Goal: Task Accomplishment & Management: Manage account settings

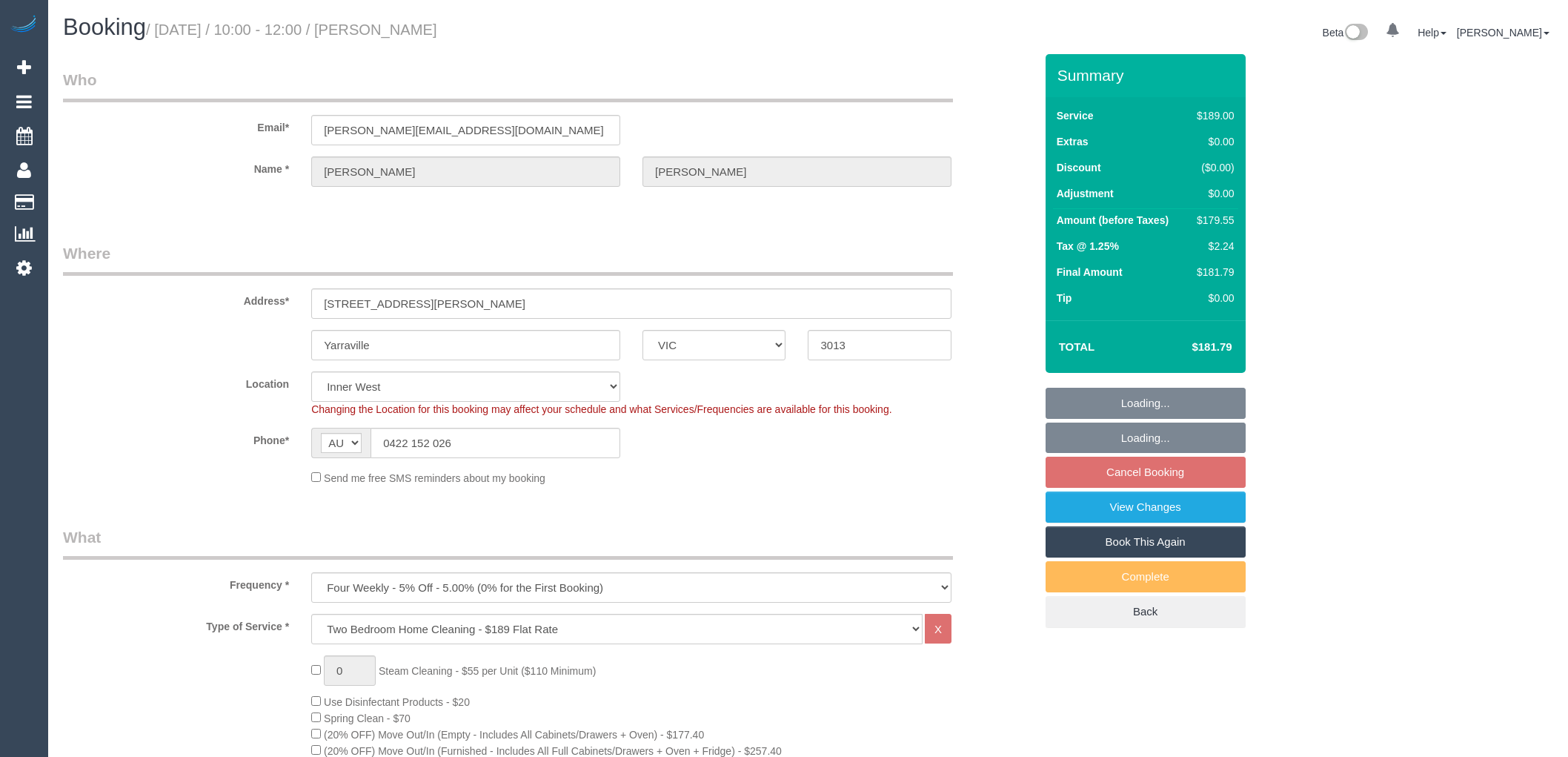
select select "VIC"
select select "number:29"
select select "number:14"
select select "number:19"
select select "number:22"
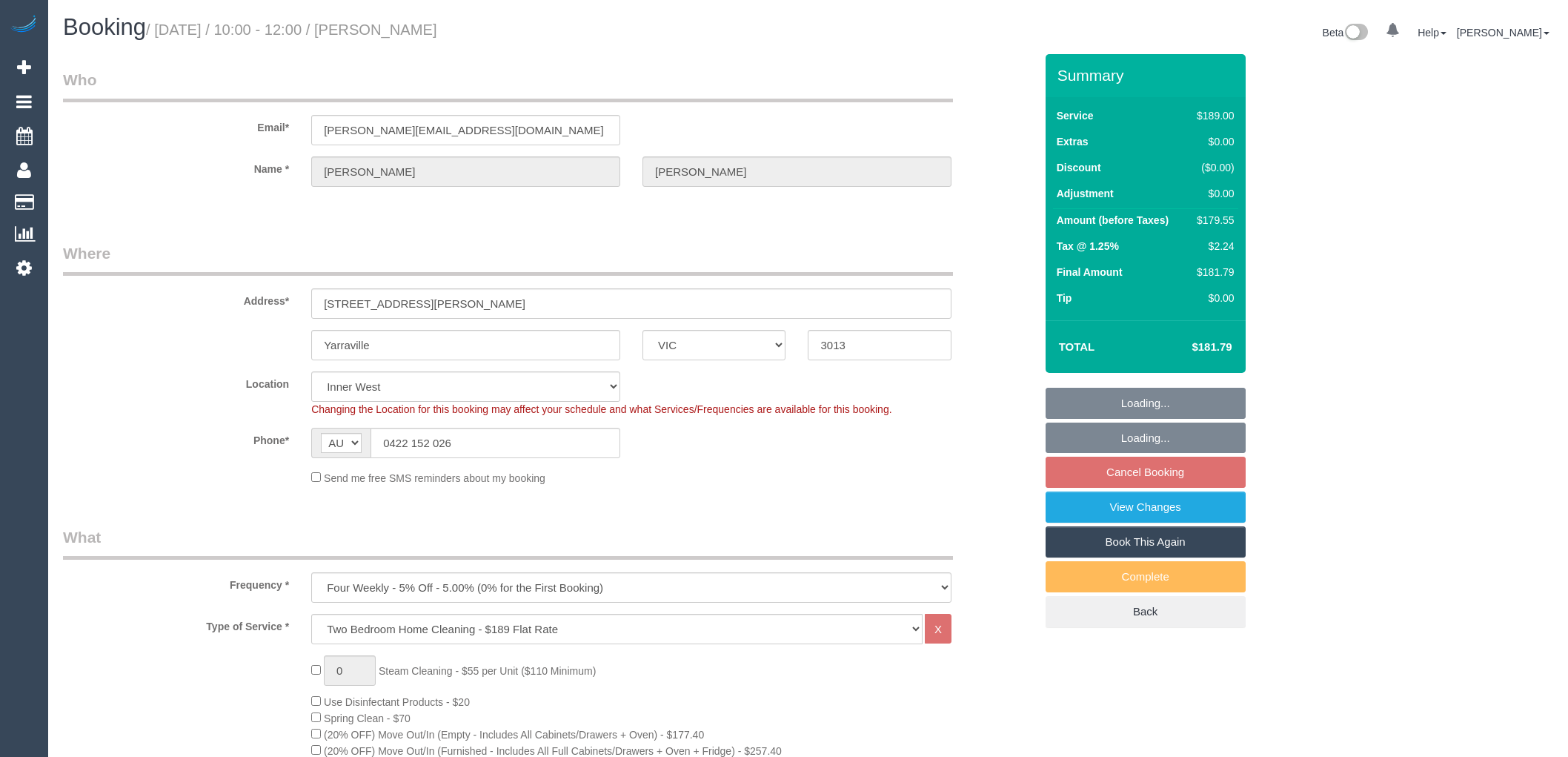
select select "number:34"
select select "number:26"
select select "object:1520"
select select "spot3"
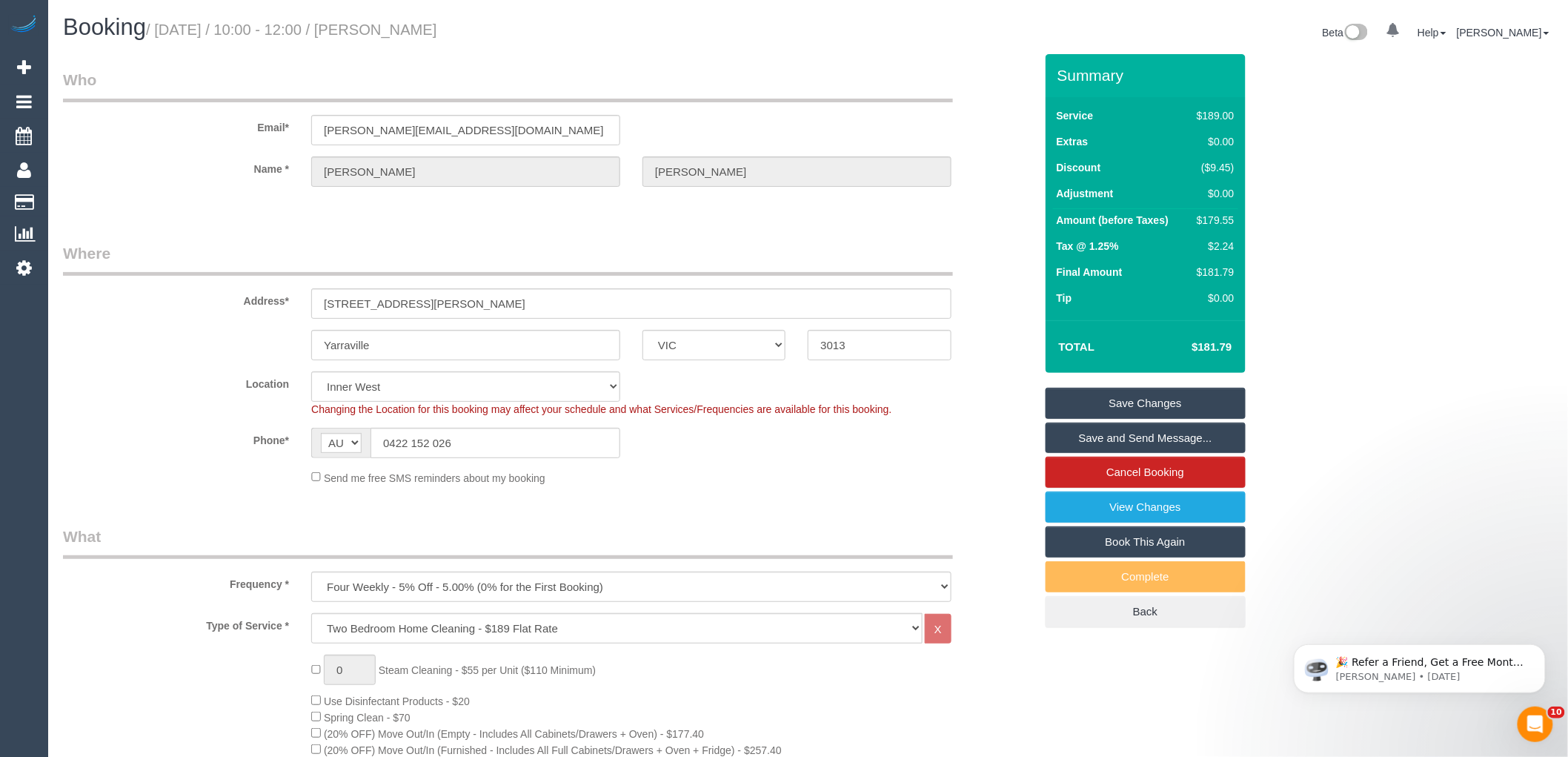
drag, startPoint x: 424, startPoint y: 32, endPoint x: 381, endPoint y: 35, distance: 43.1
click at [381, 35] on h1 "Booking / August 27, 2025 / 10:00 - 12:00 / Hilary Fernando" at bounding box center [430, 28] width 734 height 25
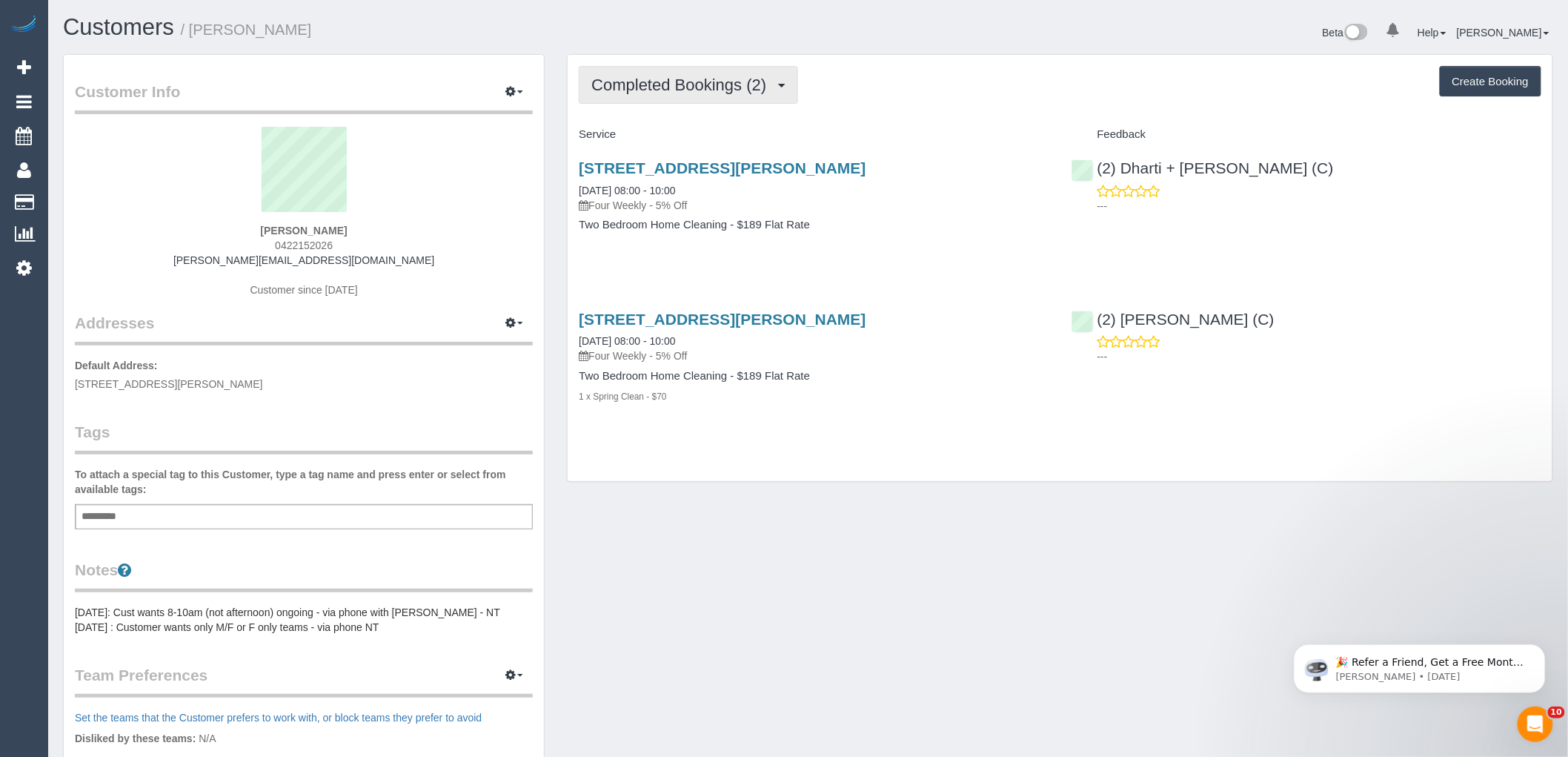
click at [708, 91] on span "Completed Bookings (2)" at bounding box center [683, 85] width 182 height 19
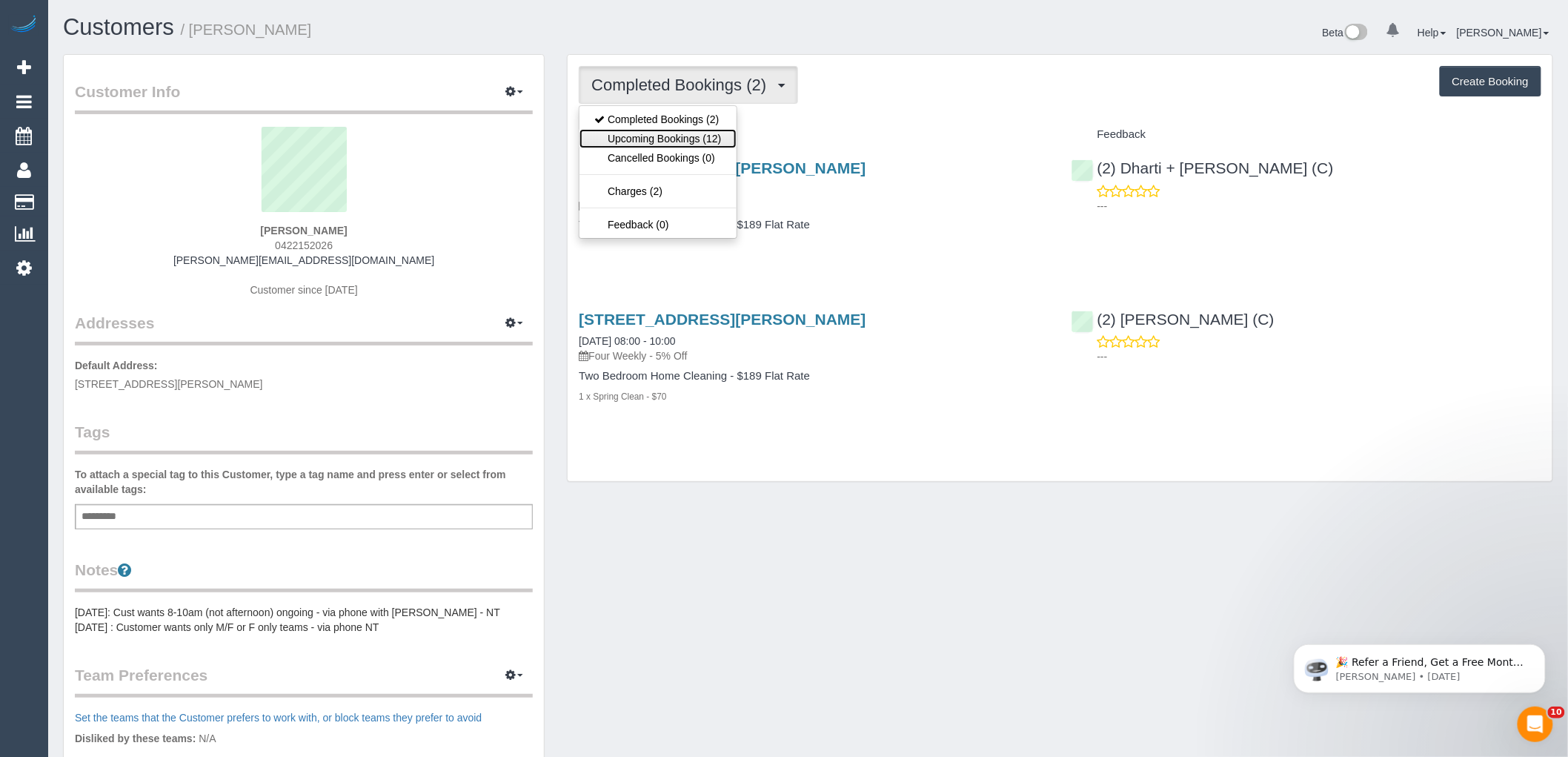
click at [653, 143] on link "Upcoming Bookings (12)" at bounding box center [657, 138] width 156 height 19
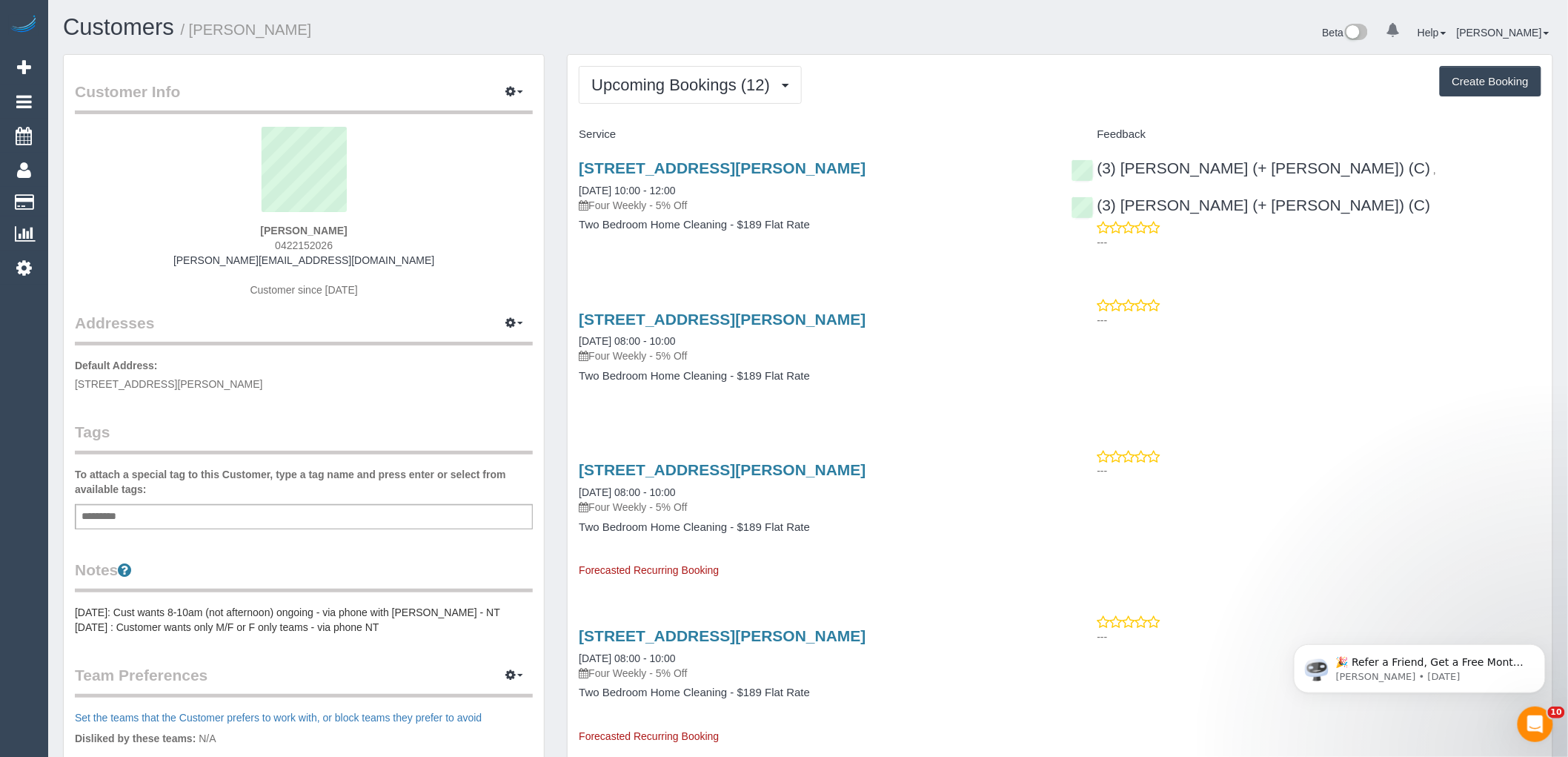
drag, startPoint x: 557, startPoint y: 338, endPoint x: 704, endPoint y: 342, distance: 147.1
click at [673, 190] on link "[DATE] 10:00 - 12:00" at bounding box center [627, 191] width 96 height 12
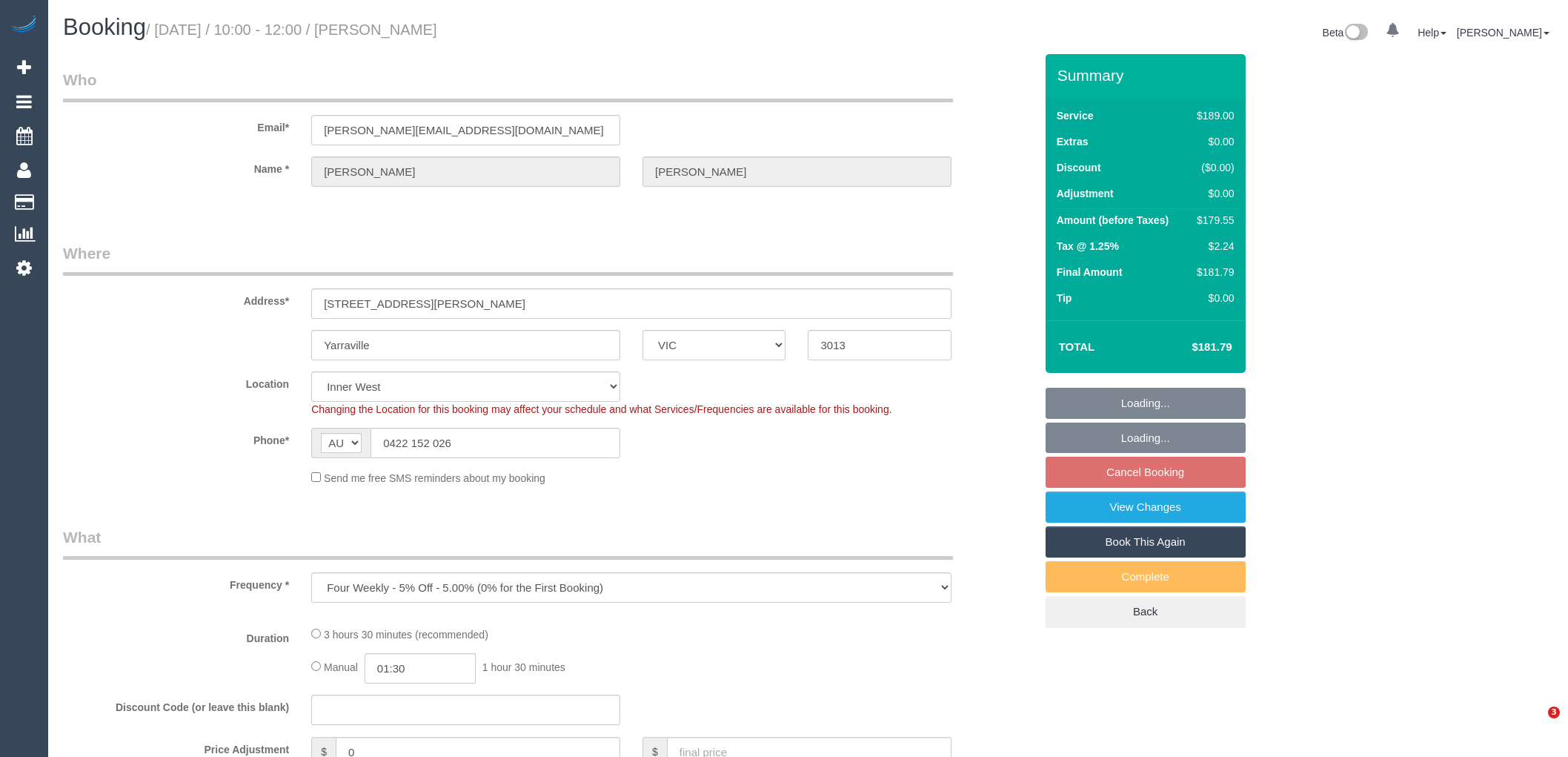
select select "VIC"
select select "object:656"
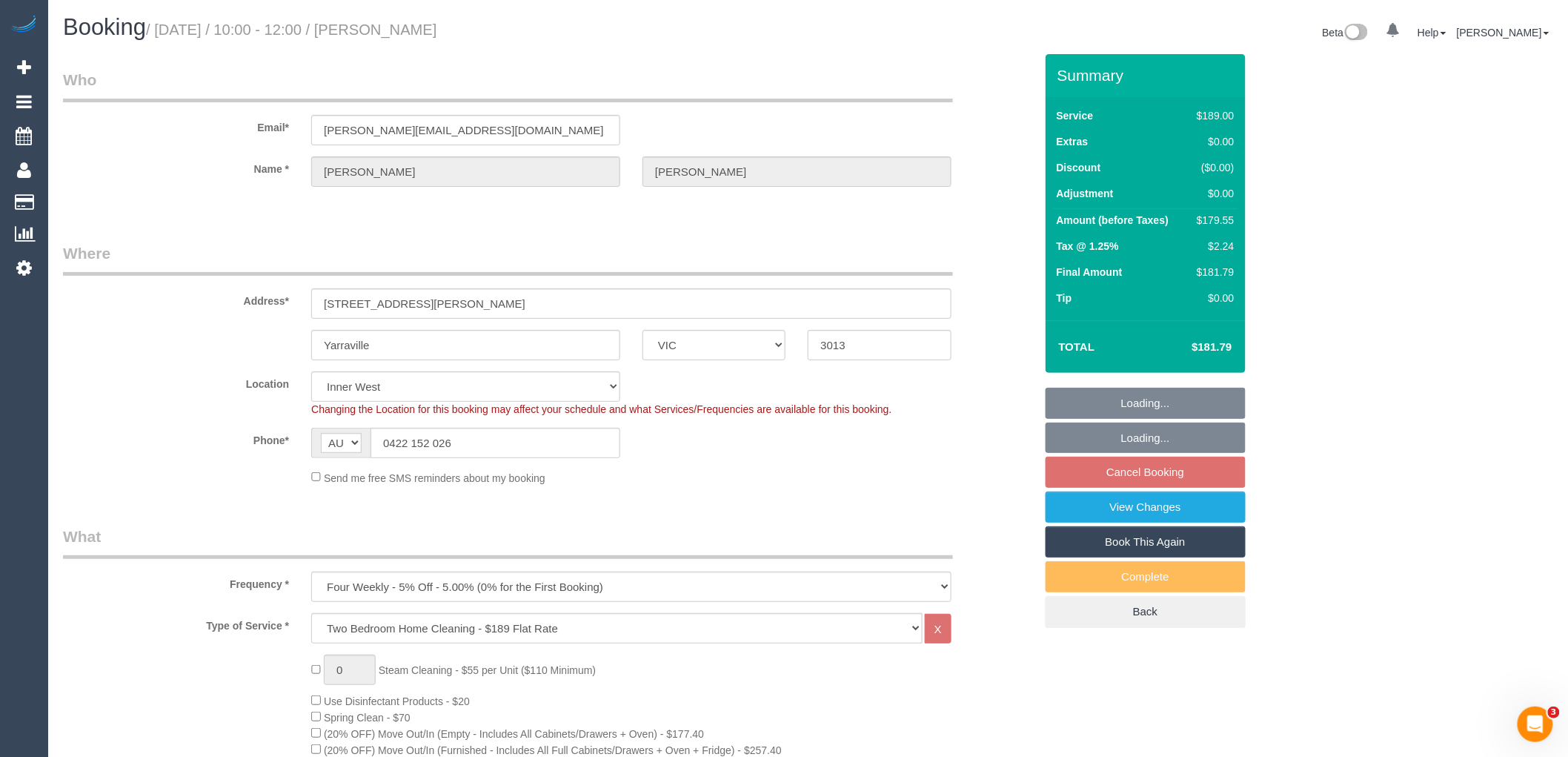
select select "string:stripe-pm_1Rcg0I2GScqysDRV31MonAHC"
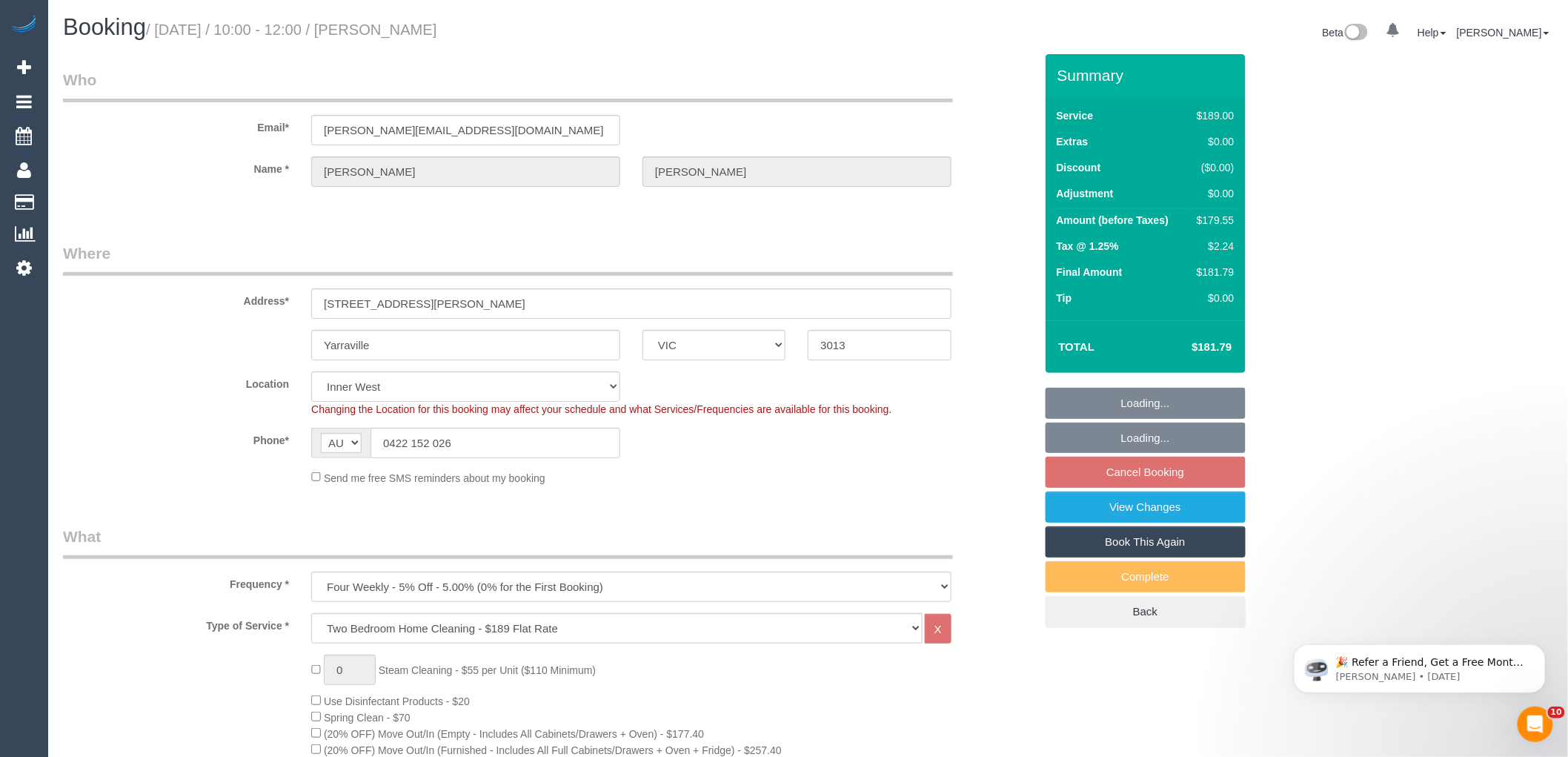
select select "number:29"
select select "number:14"
select select "number:19"
select select "number:22"
select select "number:34"
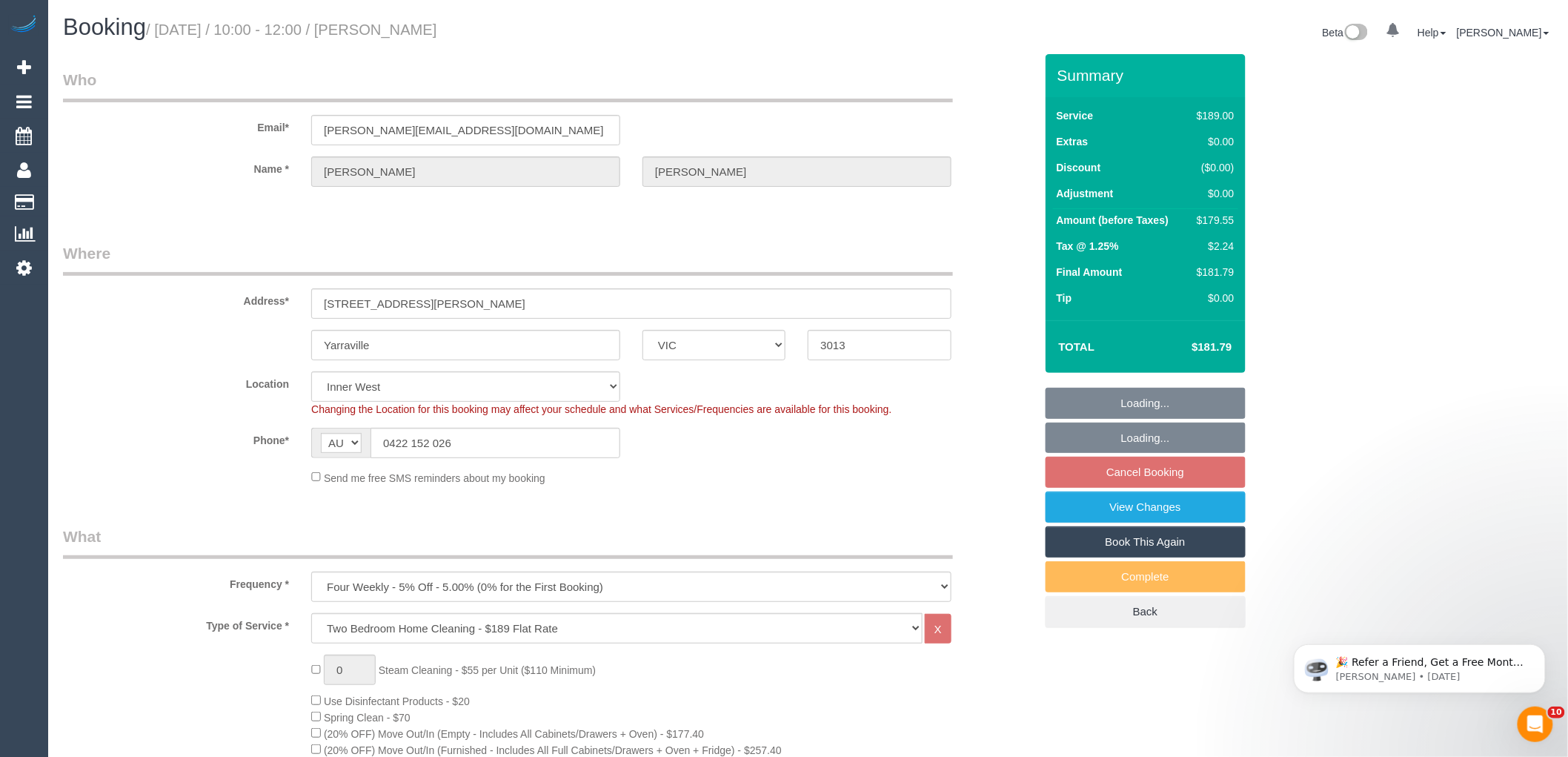
select select "number:26"
select select "spot3"
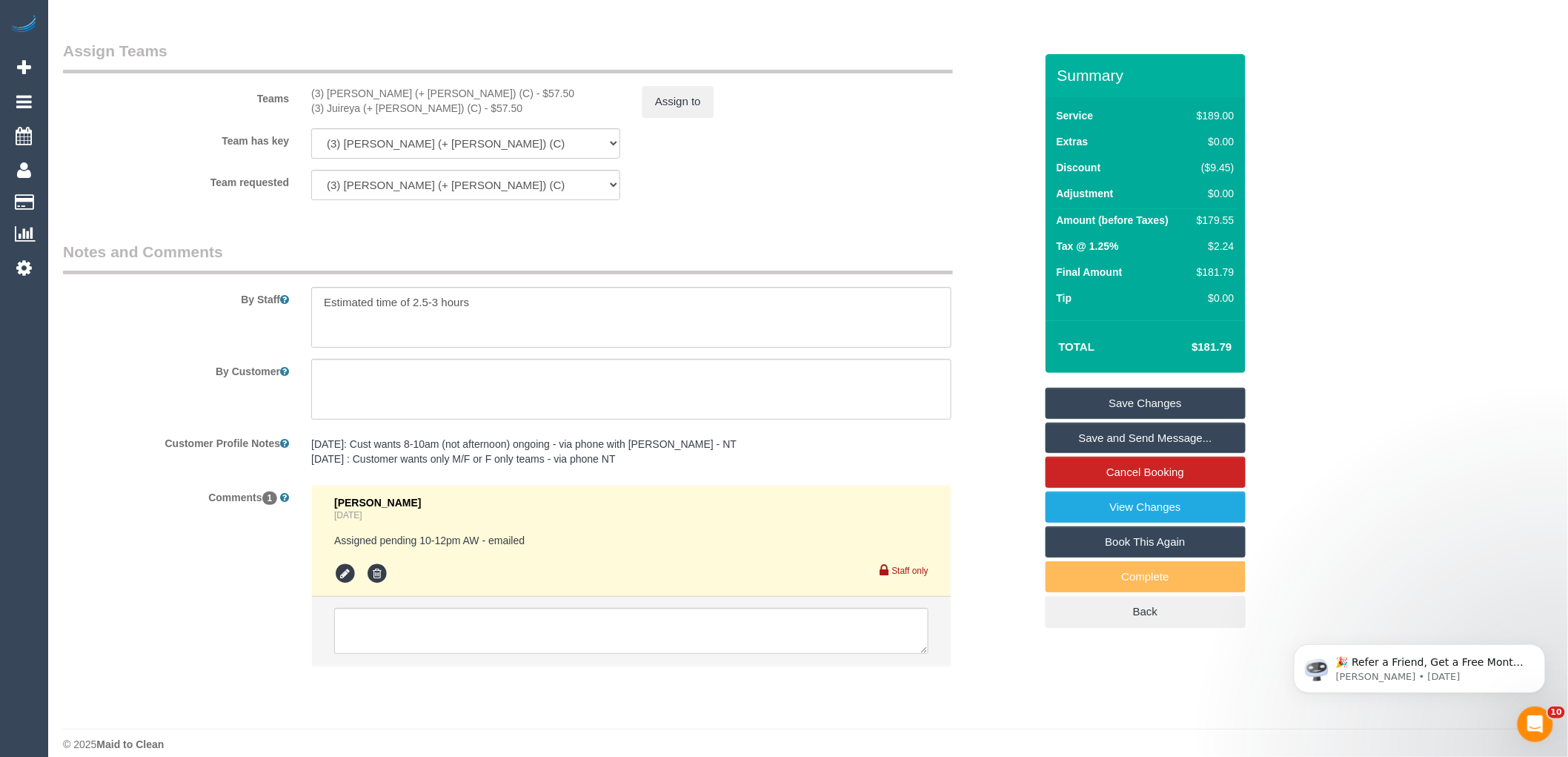
scroll to position [2235, 0]
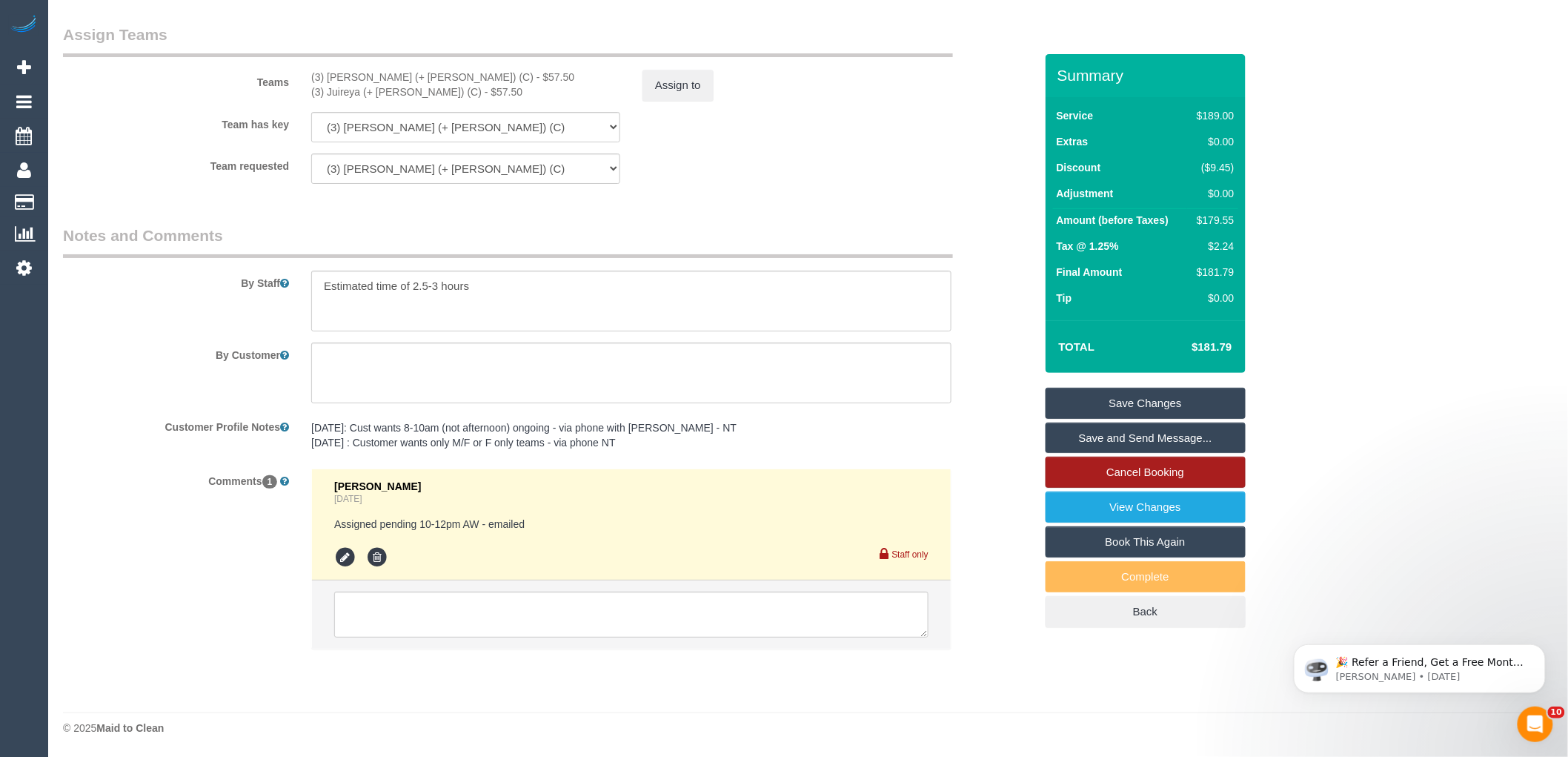
click at [1170, 475] on link "Cancel Booking" at bounding box center [1145, 472] width 200 height 31
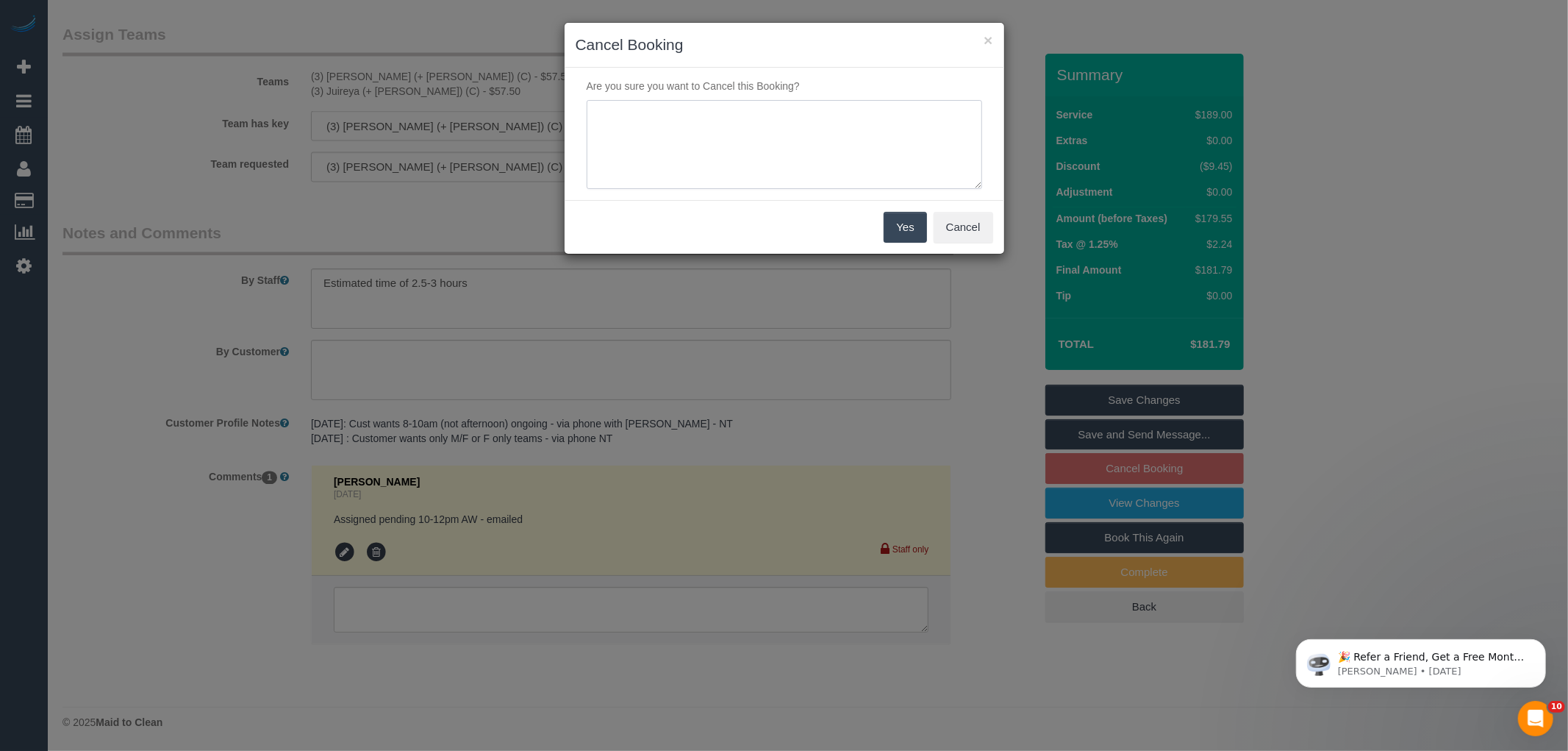
click at [835, 141] on textarea at bounding box center [784, 144] width 395 height 90
type textarea "Moving - wants to cancel this service via email - LB"
click at [907, 238] on button "Yes" at bounding box center [904, 227] width 43 height 31
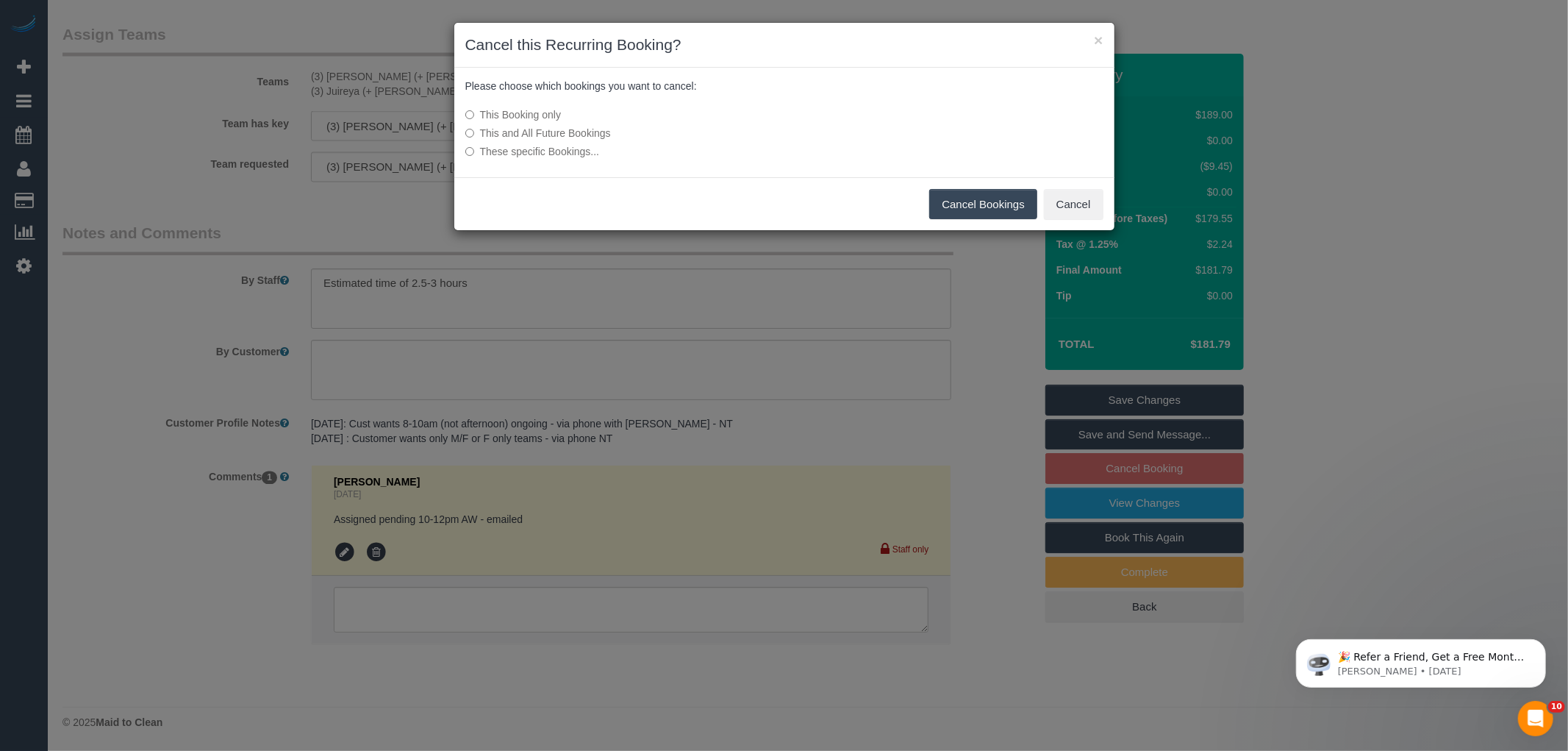
click at [991, 201] on button "Cancel Bookings" at bounding box center [983, 204] width 108 height 31
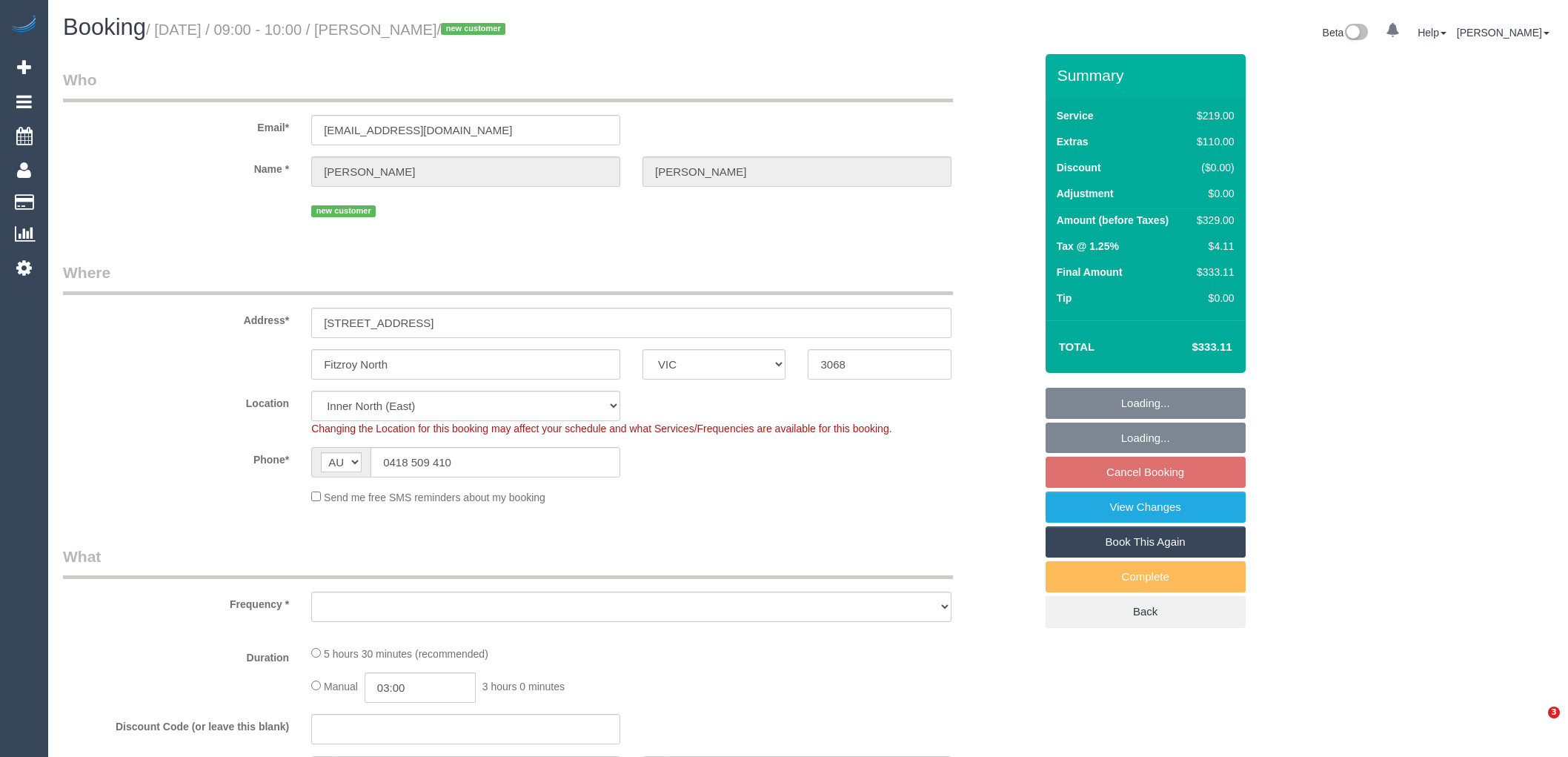
select select "VIC"
select select "object:1631"
select select "number:28"
select select "number:14"
select select "number:19"
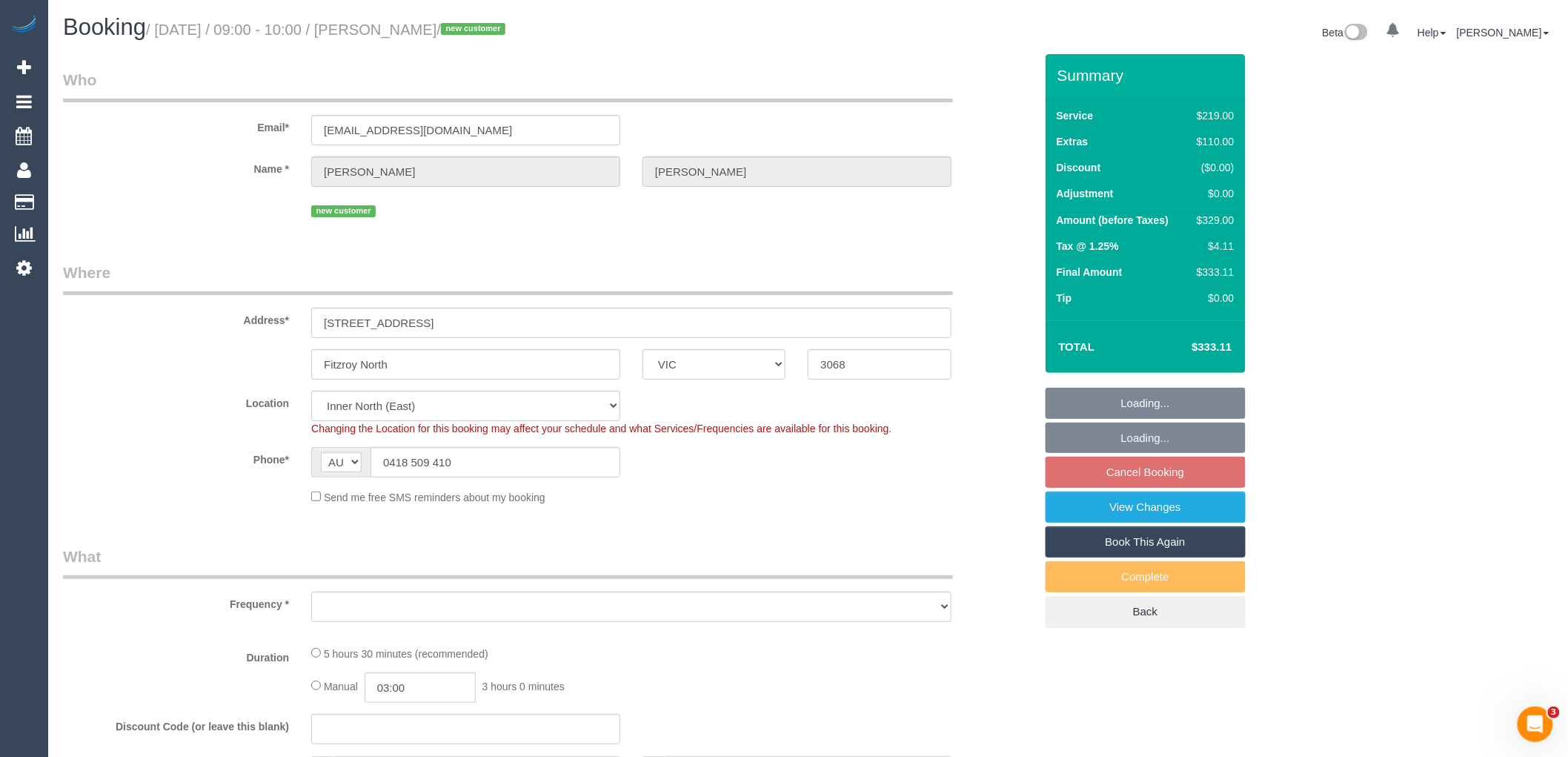
select select "number:24"
select select "number:26"
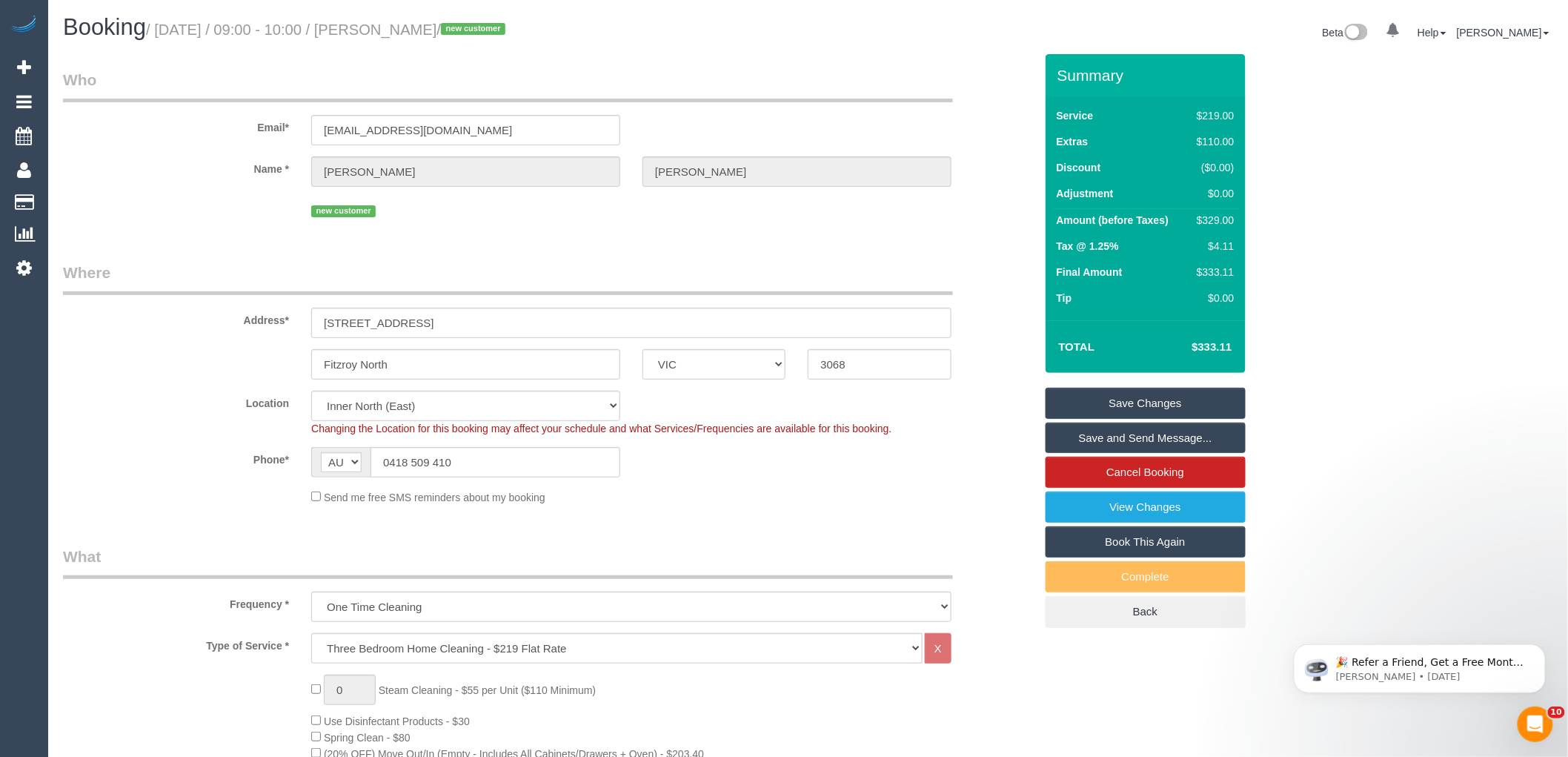
drag, startPoint x: 499, startPoint y: 30, endPoint x: 384, endPoint y: 27, distance: 115.0
click at [384, 27] on small "/ August 23, 2025 / 09:00 - 10:00 / Jennifer Thomas / new customer" at bounding box center [327, 29] width 364 height 16
click at [1208, 224] on div "$329.00" at bounding box center [1212, 220] width 43 height 15
copy div "329.00"
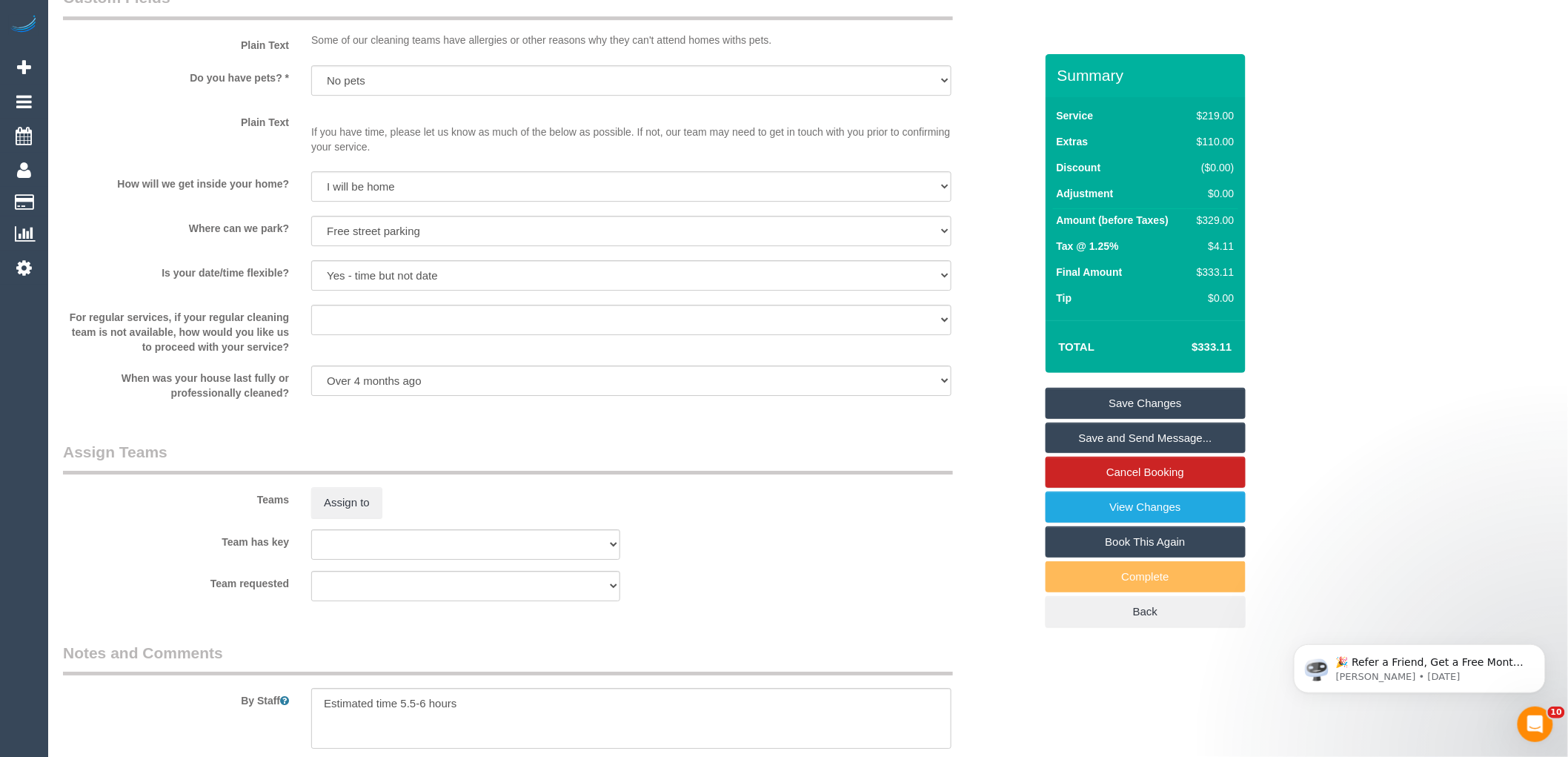
scroll to position [2058, 0]
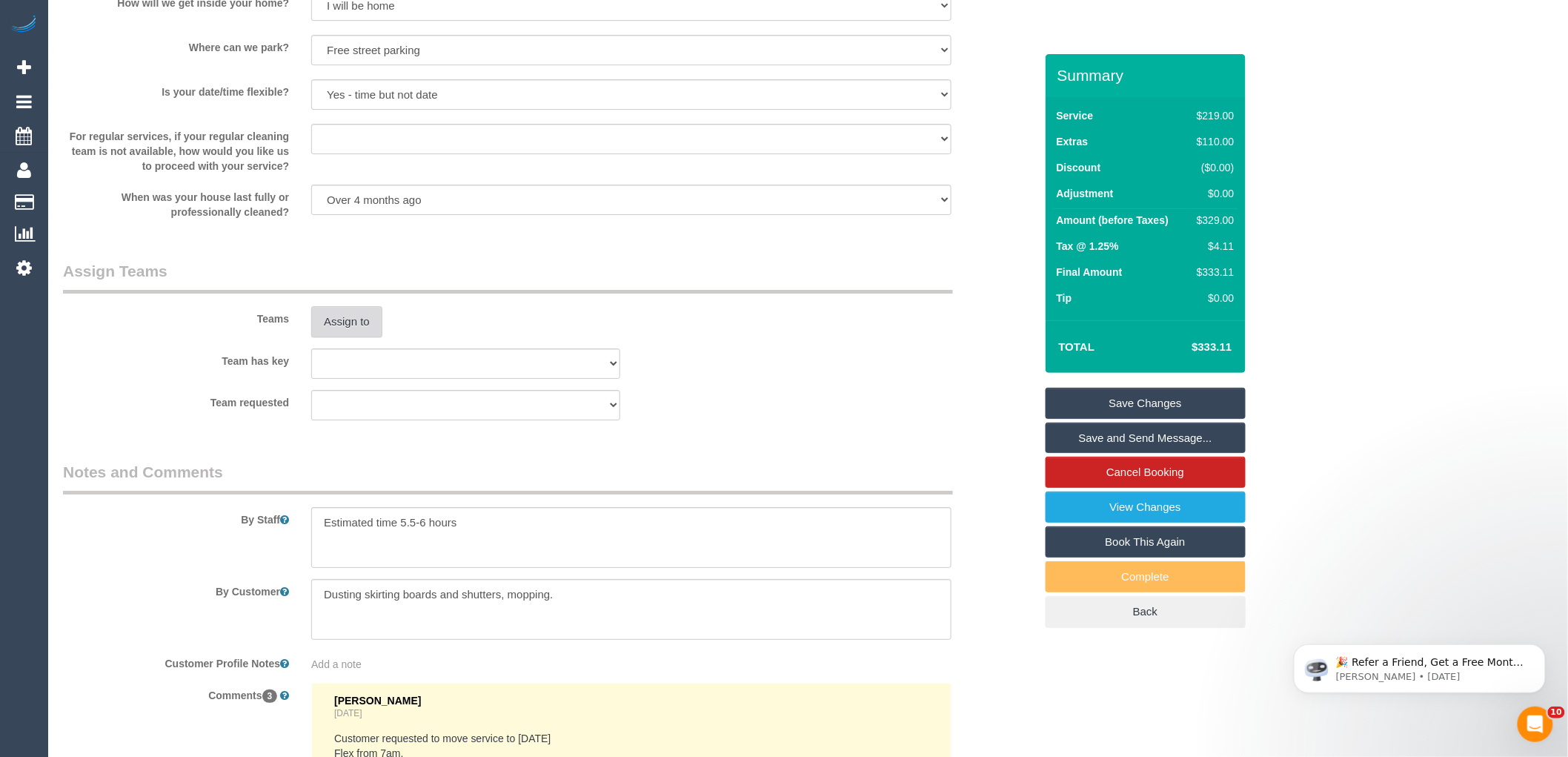
click at [347, 338] on button "Assign to" at bounding box center [347, 322] width 71 height 31
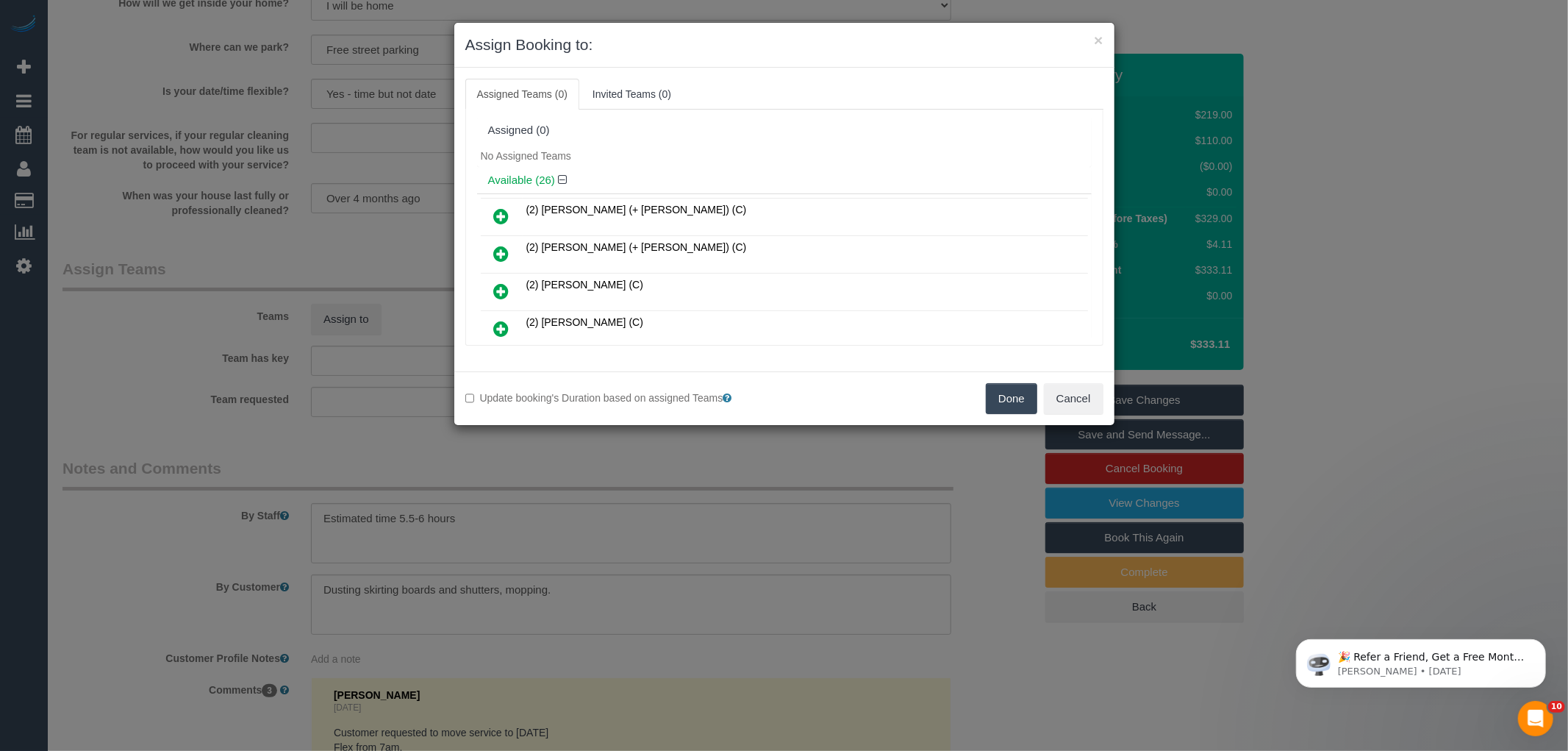
click at [707, 167] on div "Available (26)" at bounding box center [784, 180] width 614 height 27
click at [1095, 412] on button "Cancel" at bounding box center [1073, 398] width 59 height 31
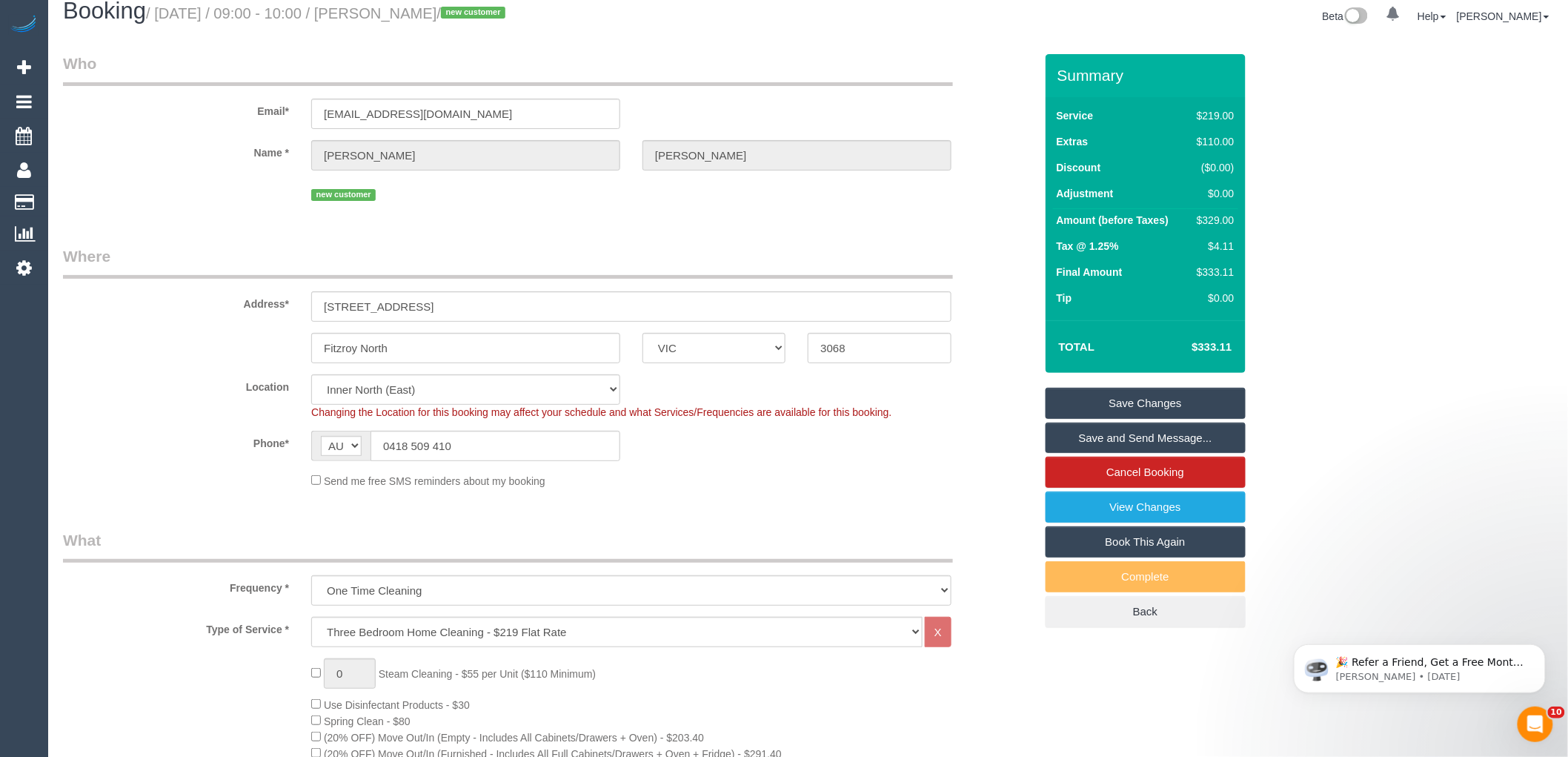
scroll to position [0, 0]
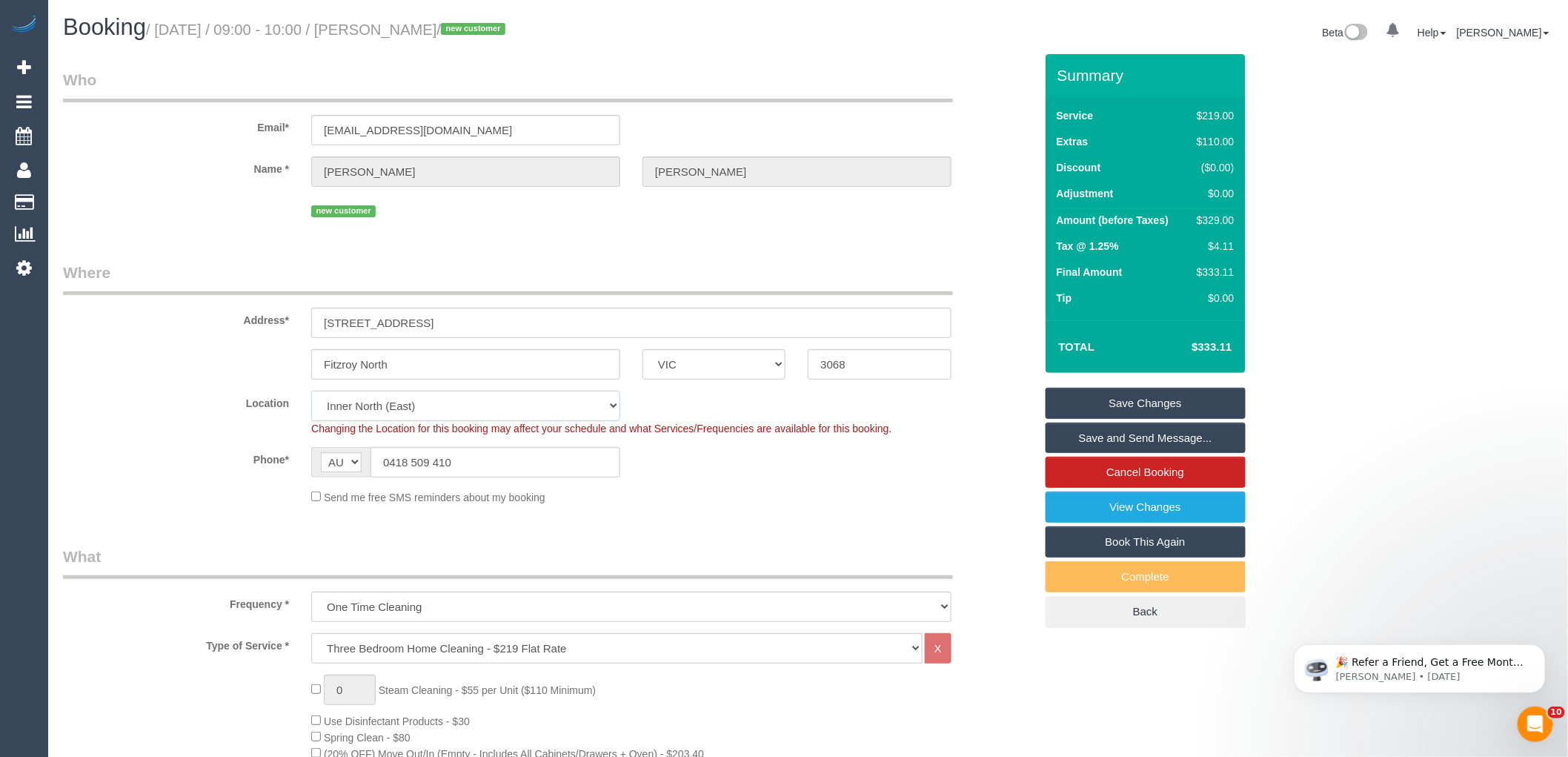
click at [394, 408] on select "Office City East (North) East (South) Inner East Inner North (East) Inner North…" at bounding box center [466, 406] width 309 height 30
select select "50"
click at [311, 392] on select "Office City East (North) East (South) Inner East Inner North (East) Inner North…" at bounding box center [466, 406] width 309 height 30
click at [196, 269] on legend "Where" at bounding box center [508, 278] width 890 height 34
select select "object:5209"
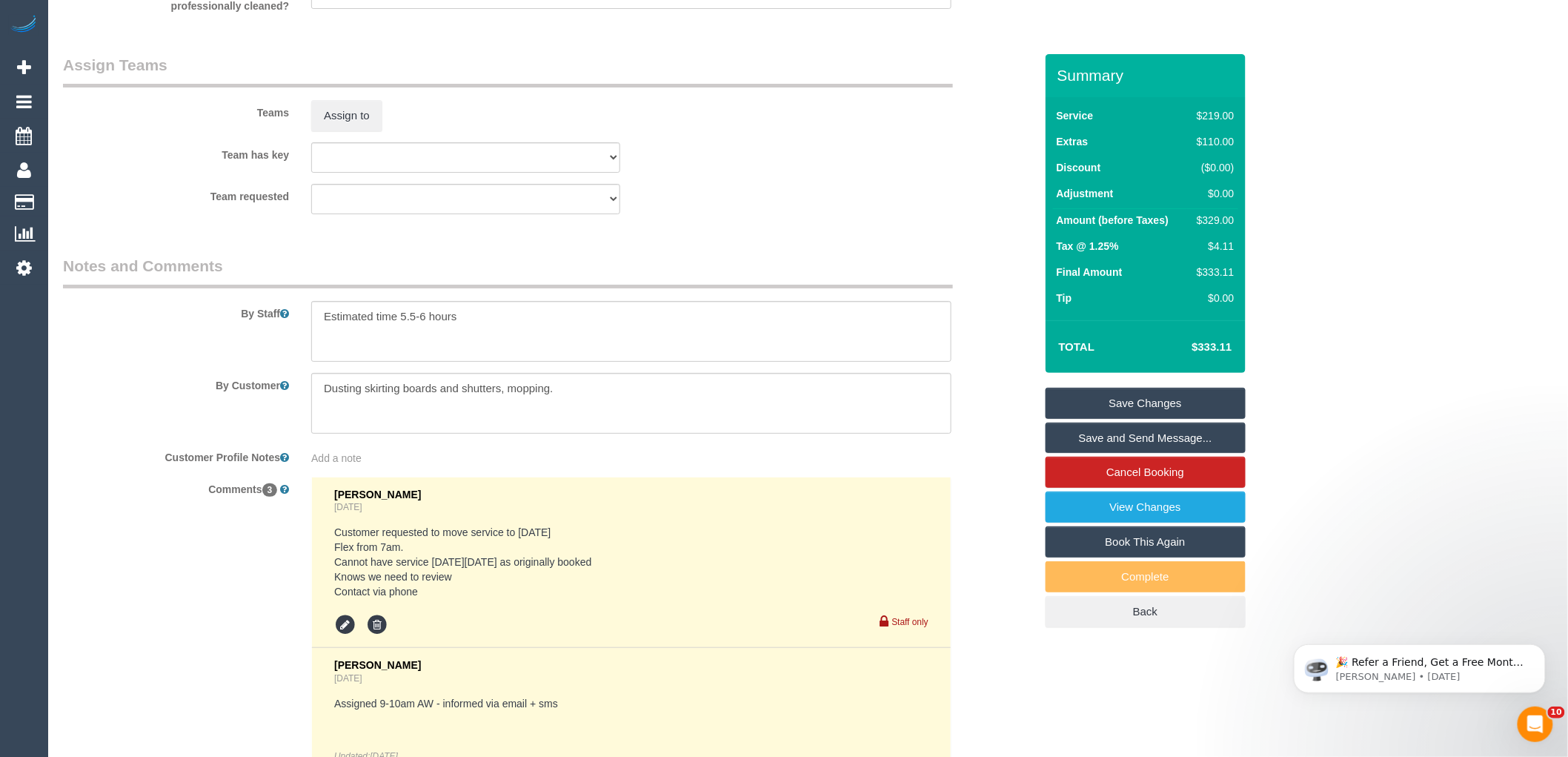
scroll to position [2387, 0]
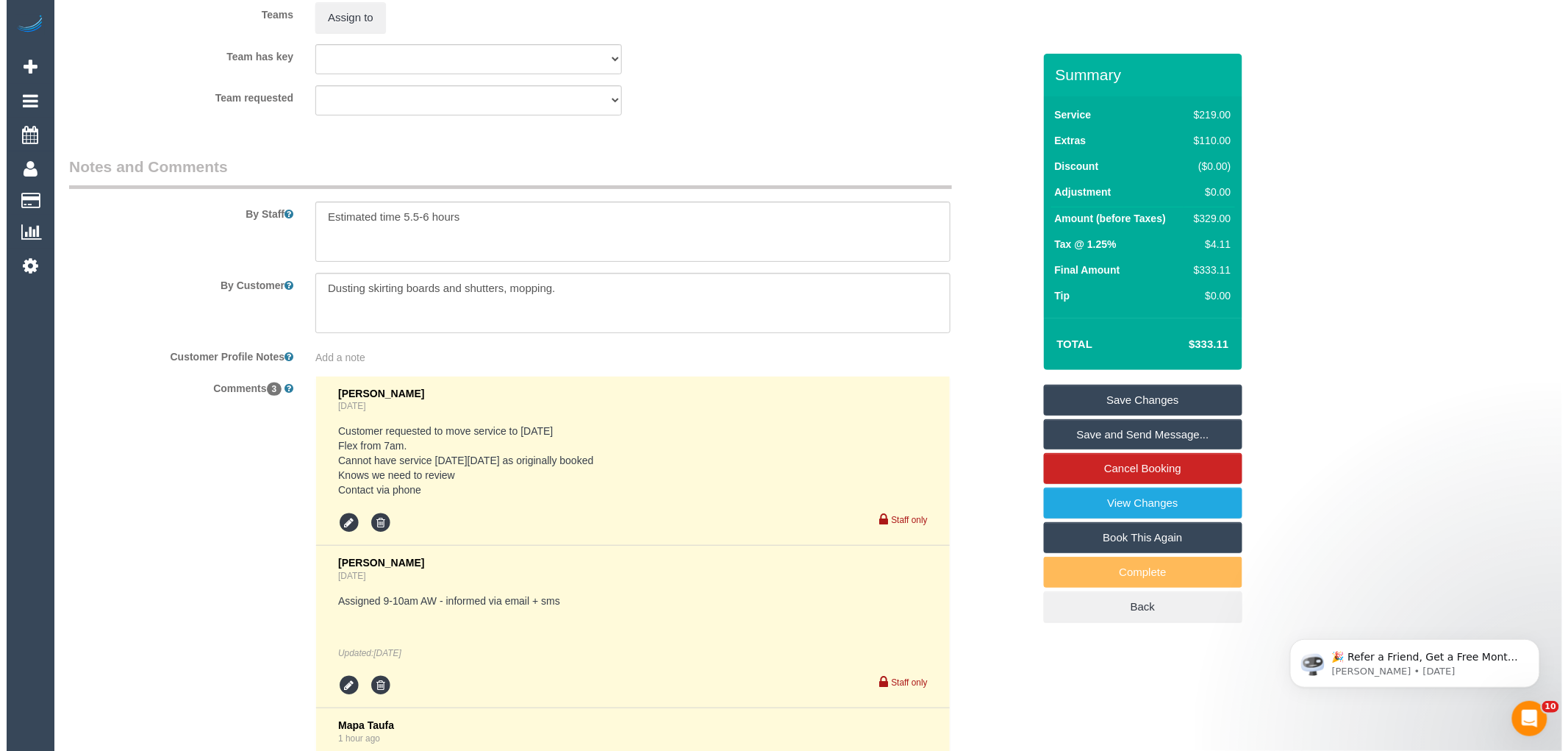
scroll to position [2123, 0]
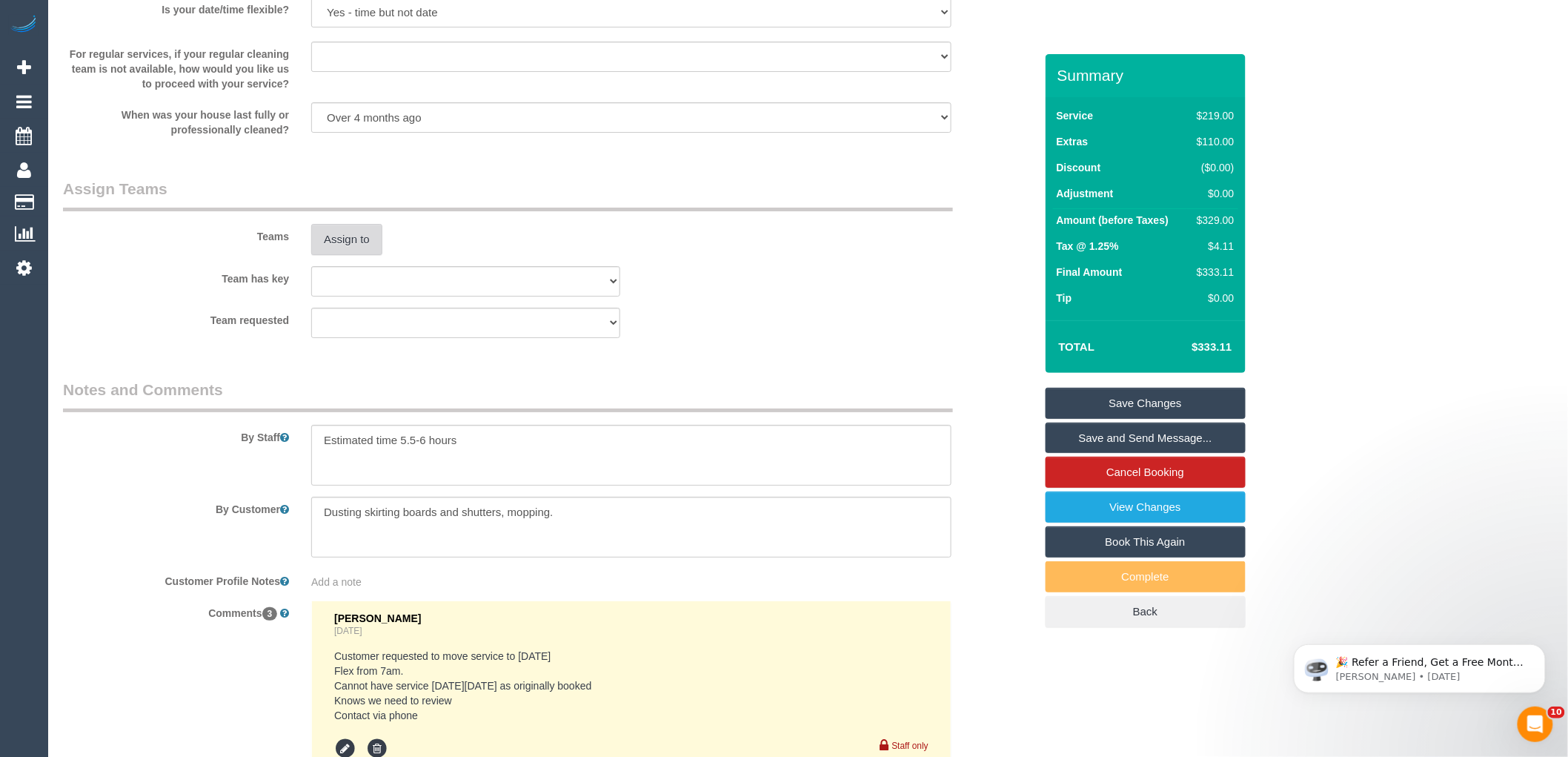
click at [353, 255] on button "Assign to" at bounding box center [347, 239] width 71 height 31
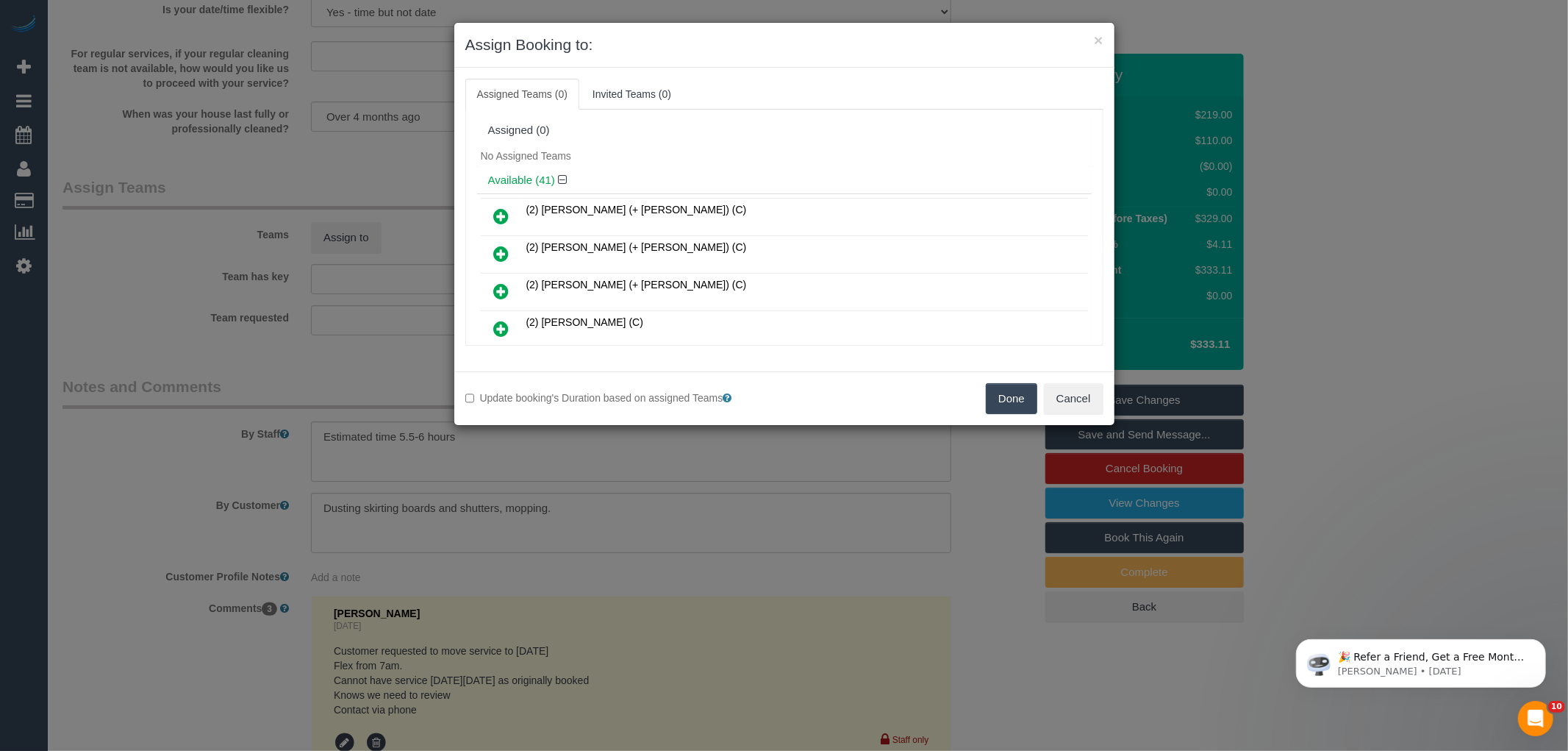
click at [655, 165] on div "No Assigned Teams" at bounding box center [784, 156] width 614 height 22
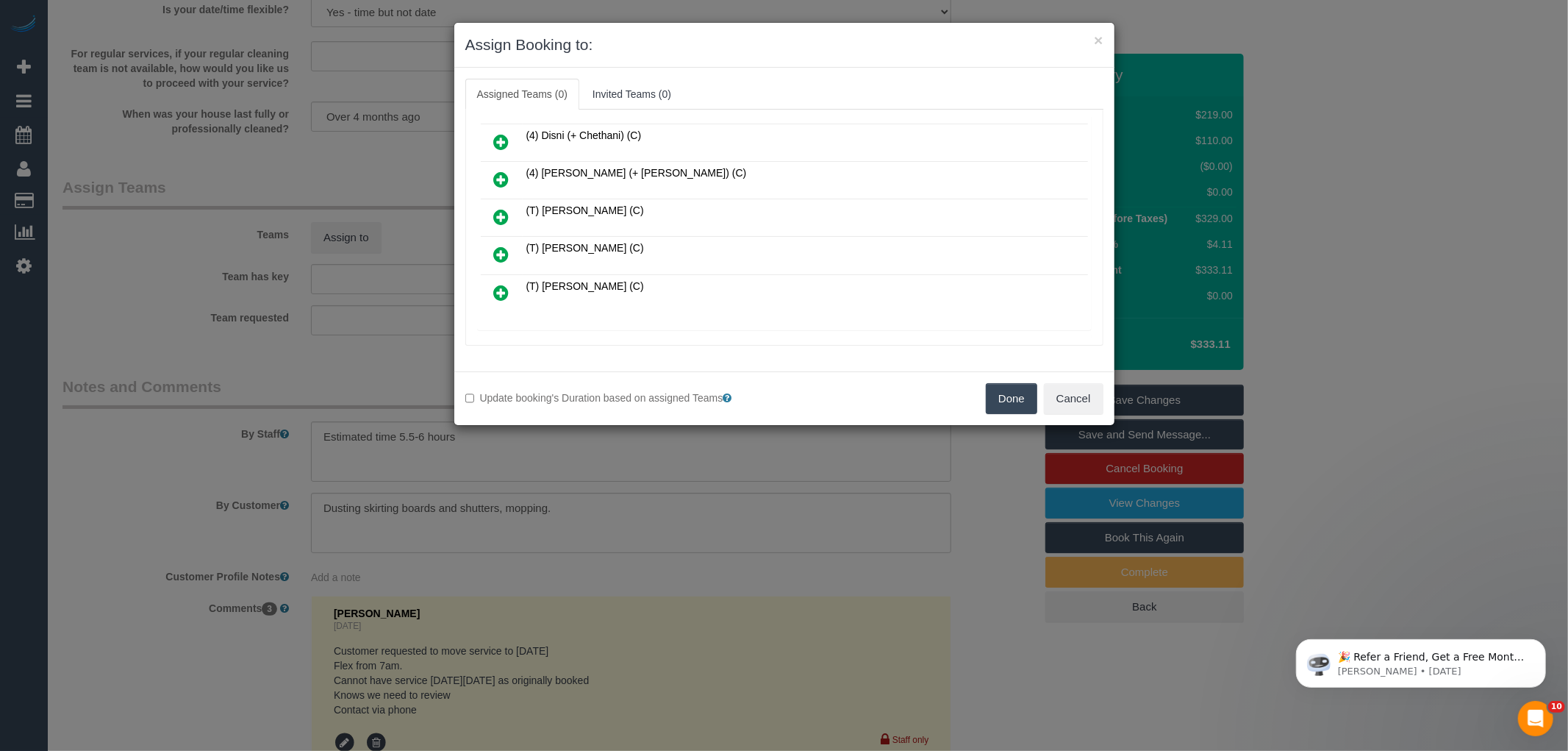
scroll to position [1438, 0]
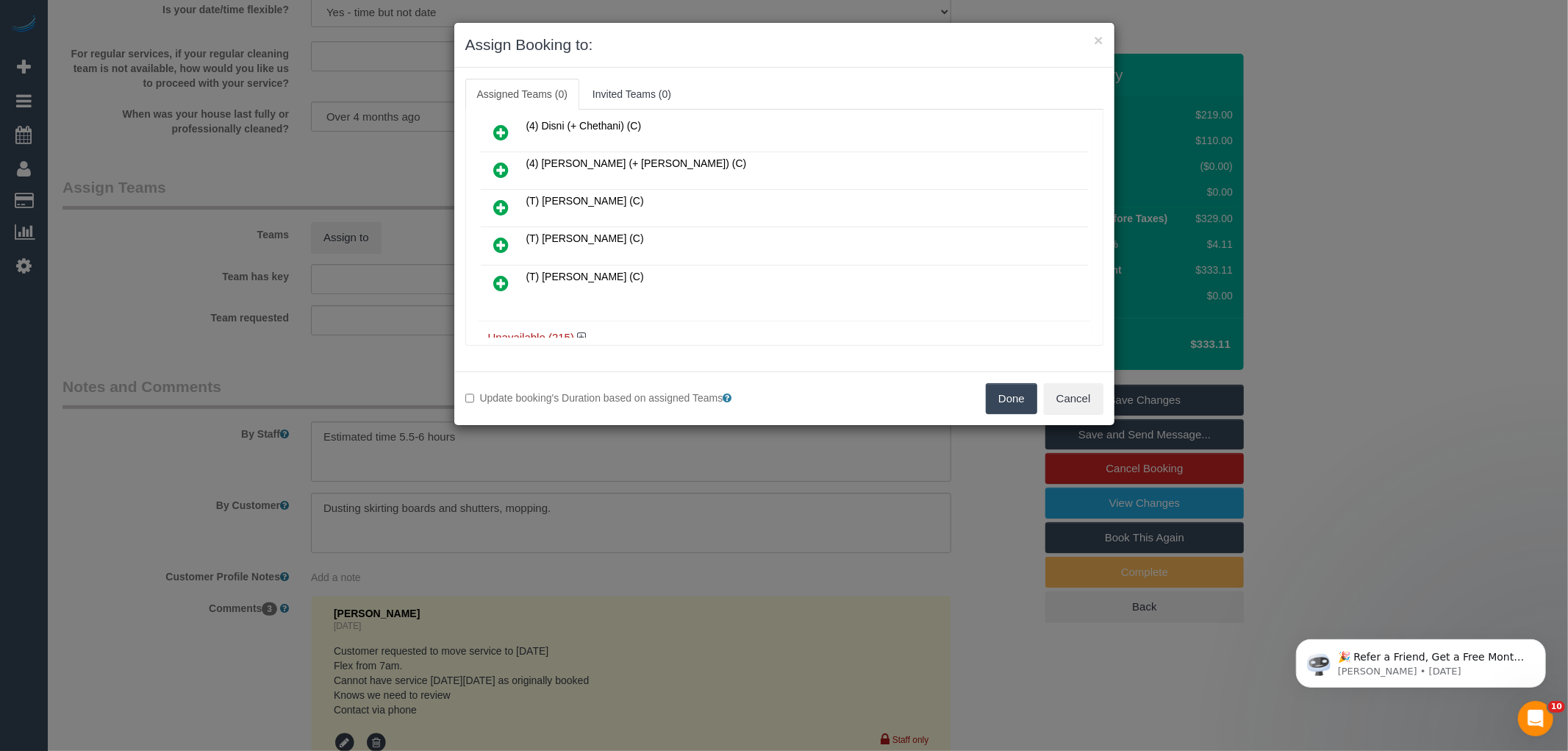
click at [576, 332] on h4 "Unavailable (215)" at bounding box center [784, 337] width 593 height 13
click at [577, 332] on icon at bounding box center [581, 337] width 9 height 11
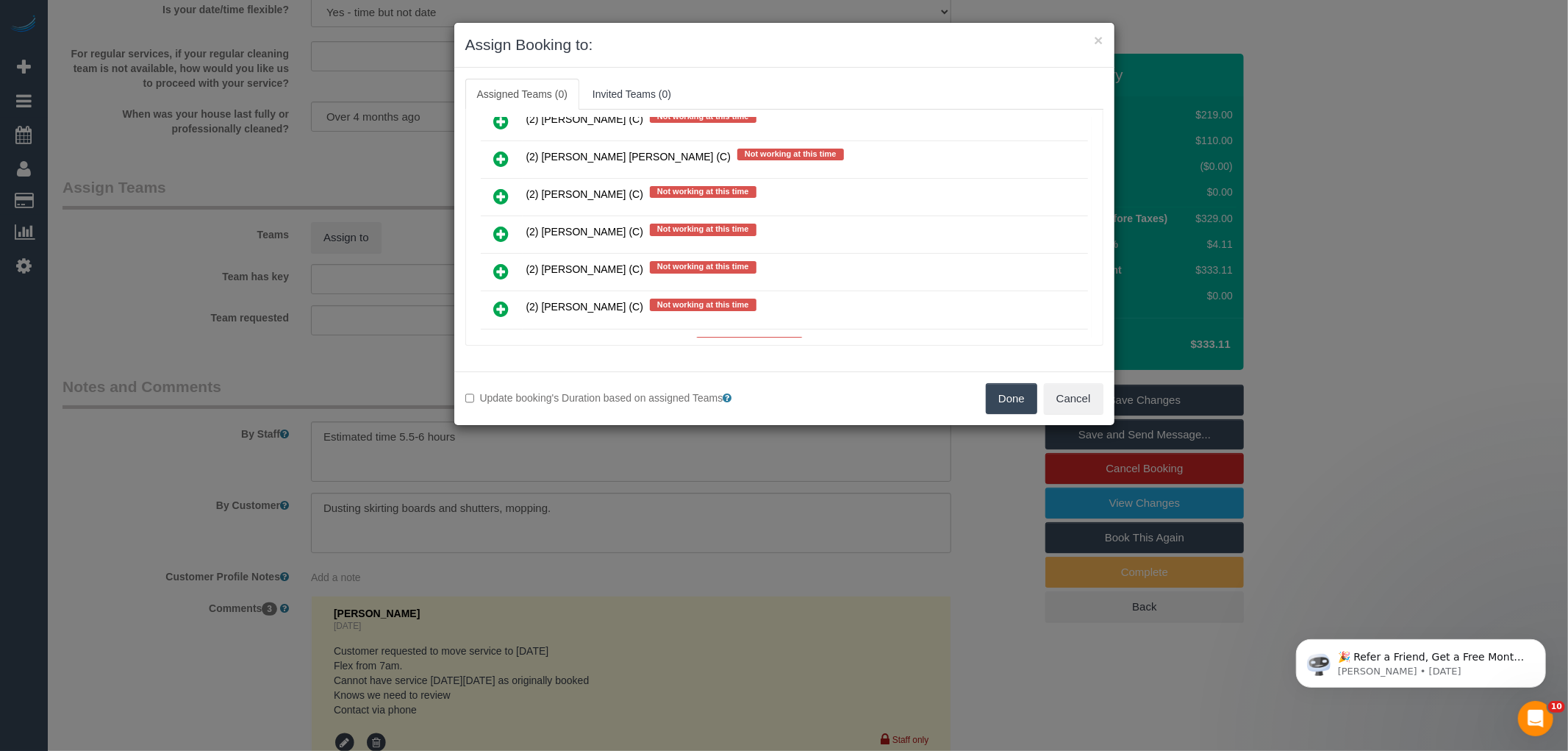
scroll to position [2989, 0]
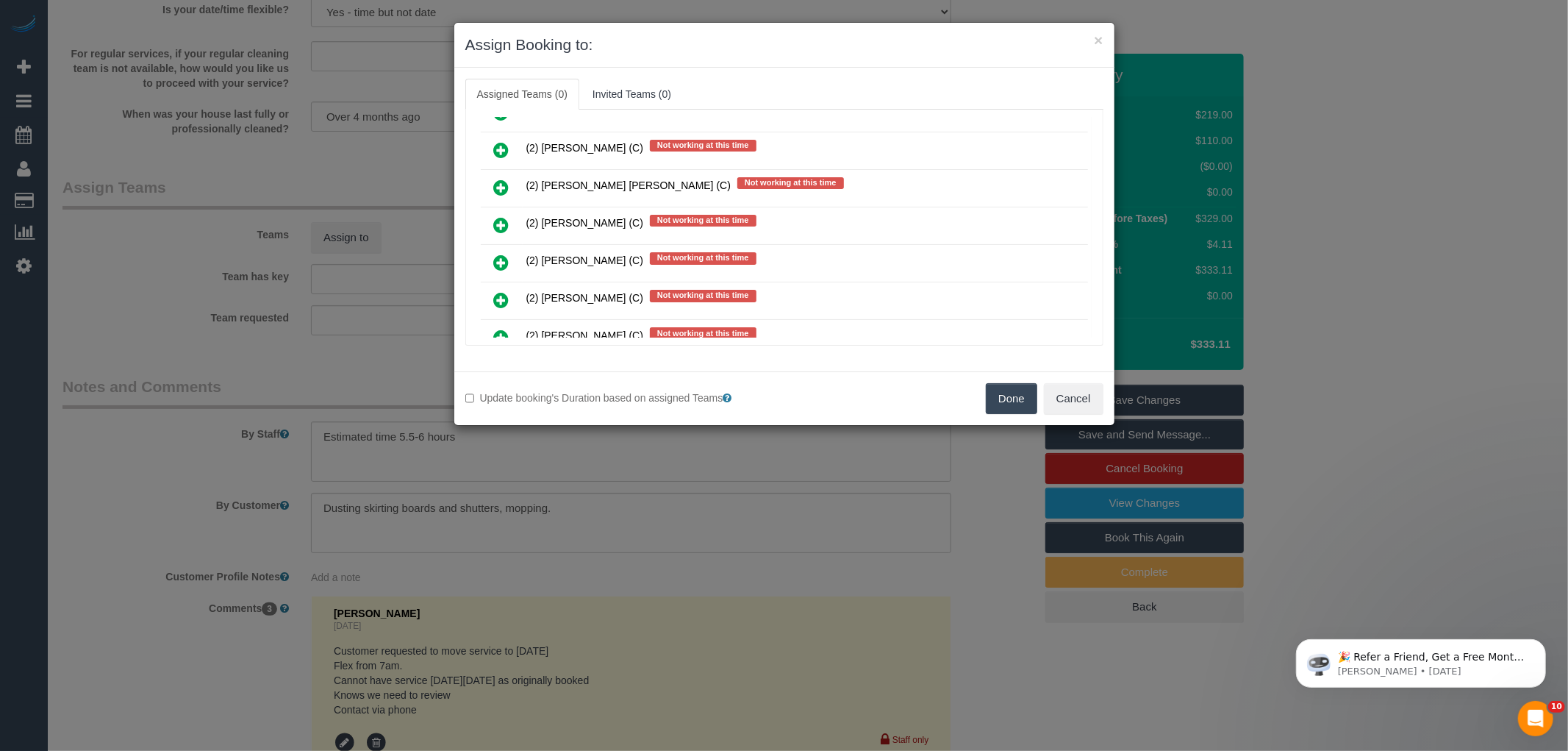
click at [869, 69] on div "Assigned Teams (0) Invited Teams (0) Assigned (0) No Assigned Teams Available (…" at bounding box center [784, 219] width 661 height 304
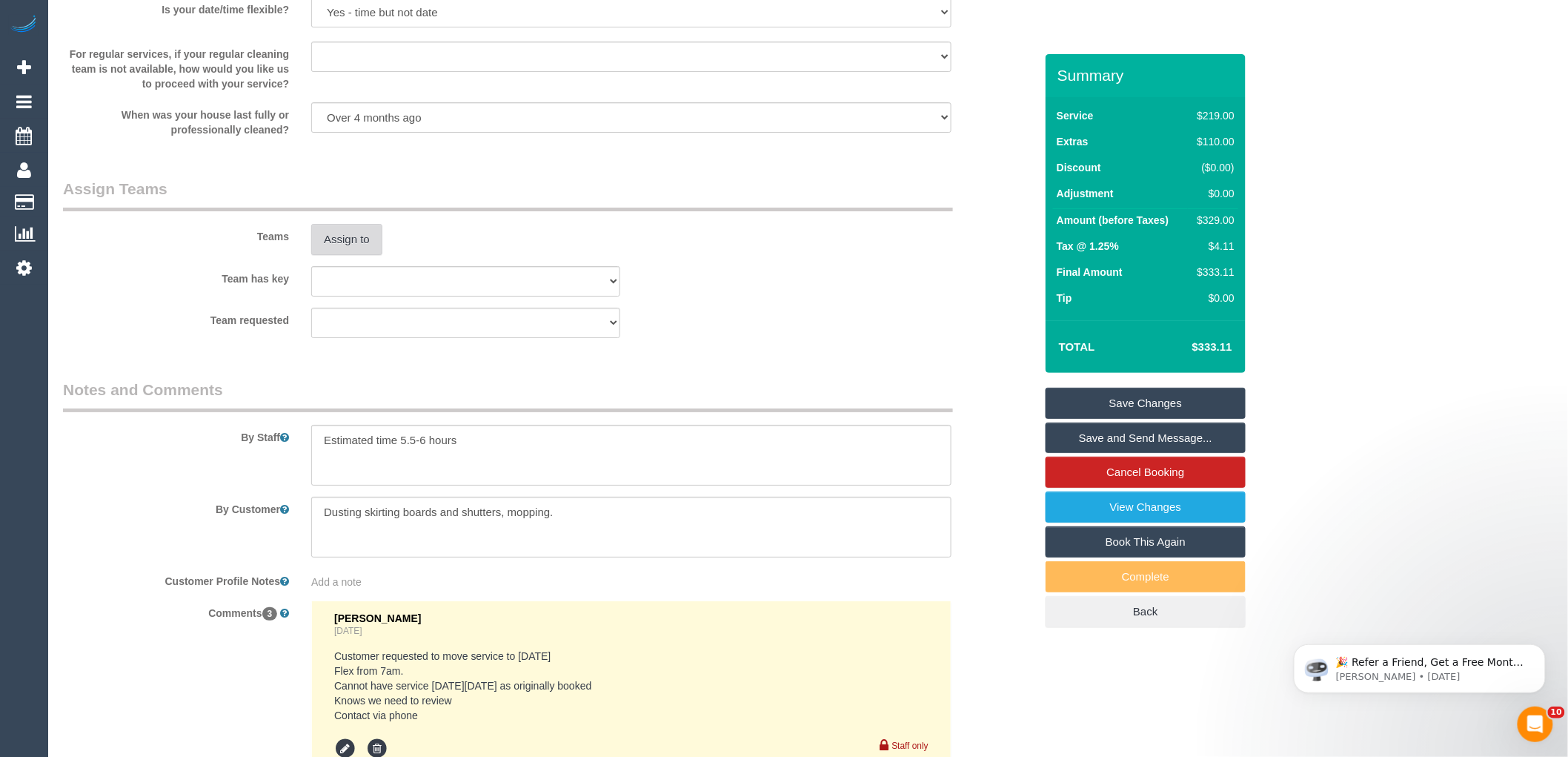
click at [322, 255] on button "Assign to" at bounding box center [347, 239] width 71 height 31
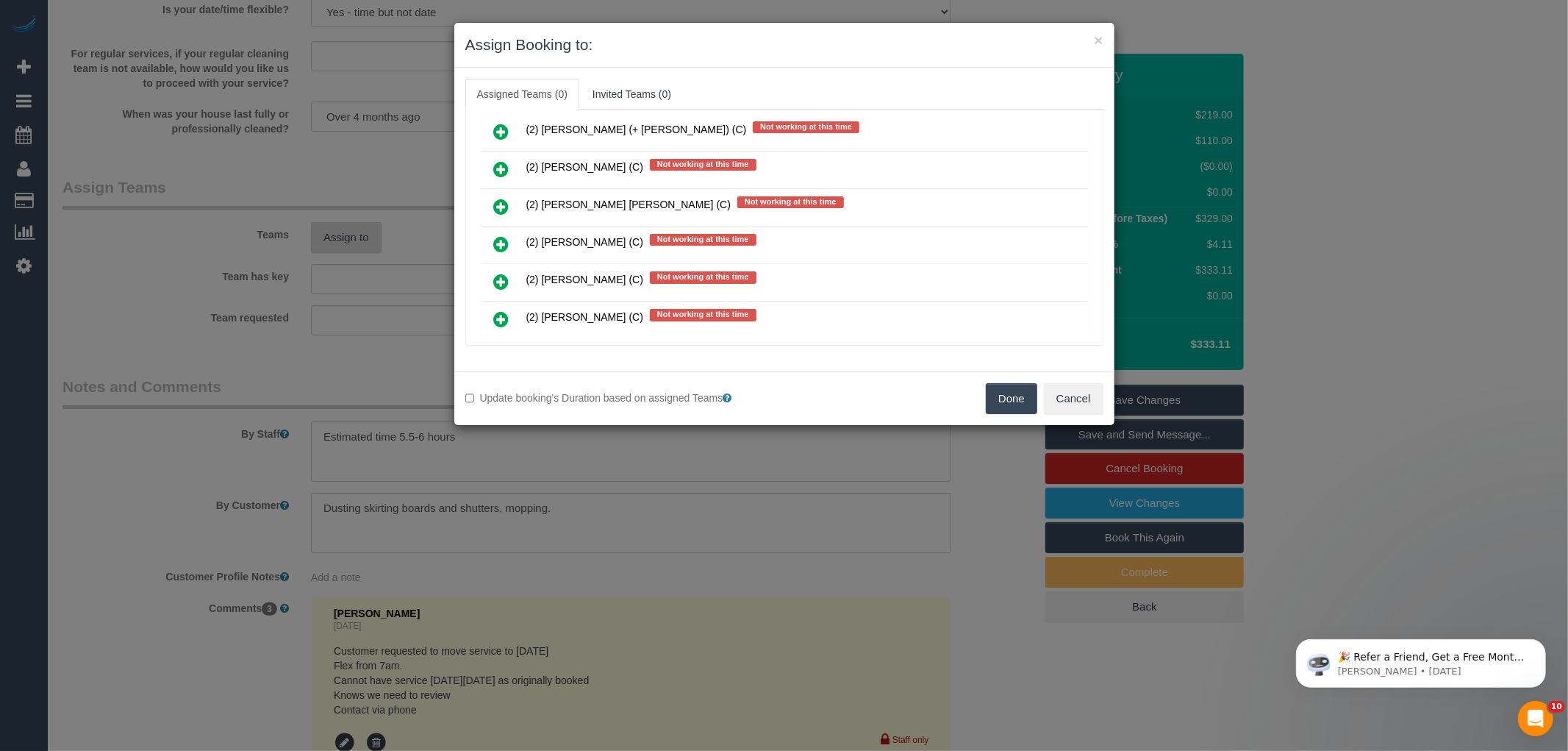
scroll to position [4595, 0]
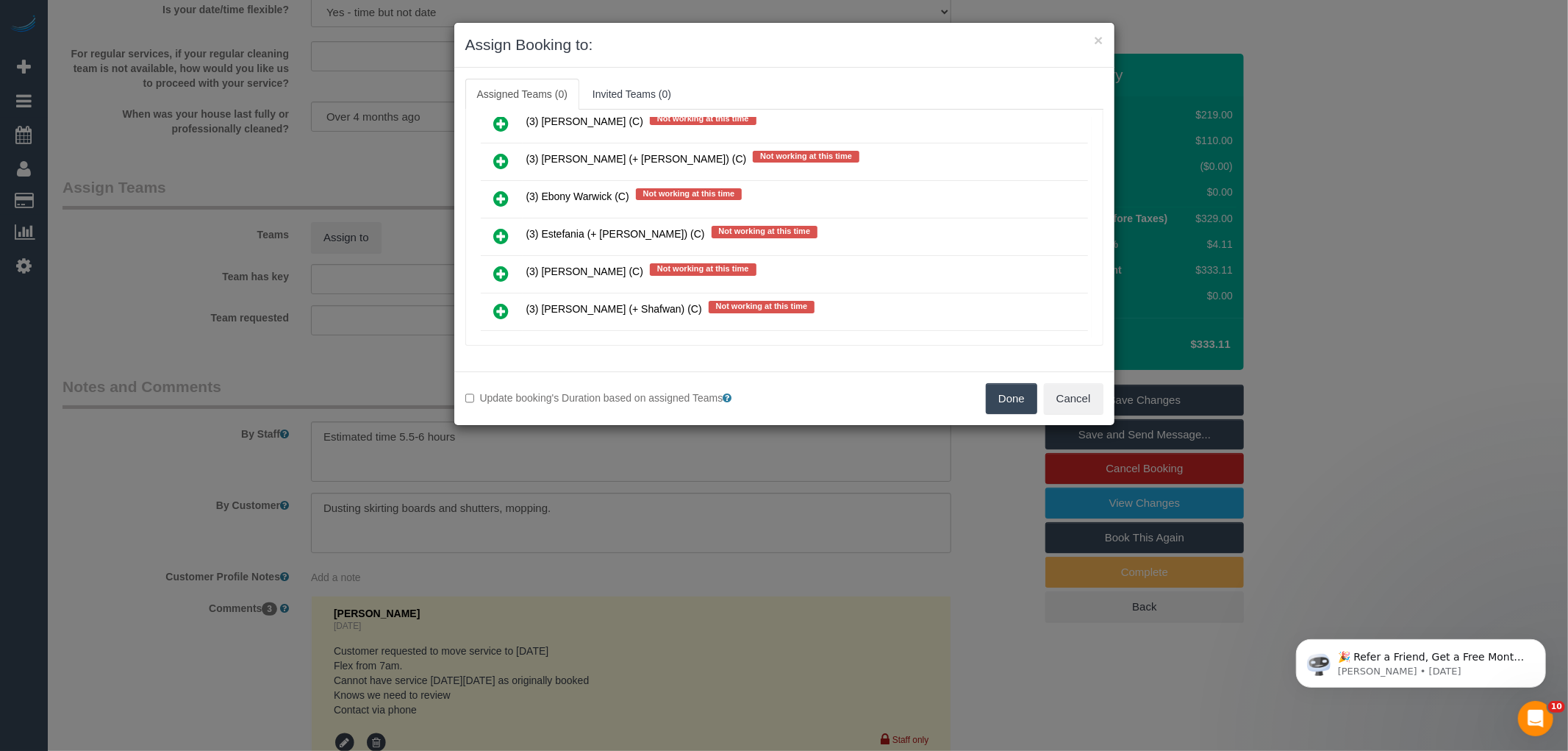
click at [494, 302] on icon at bounding box center [501, 311] width 15 height 18
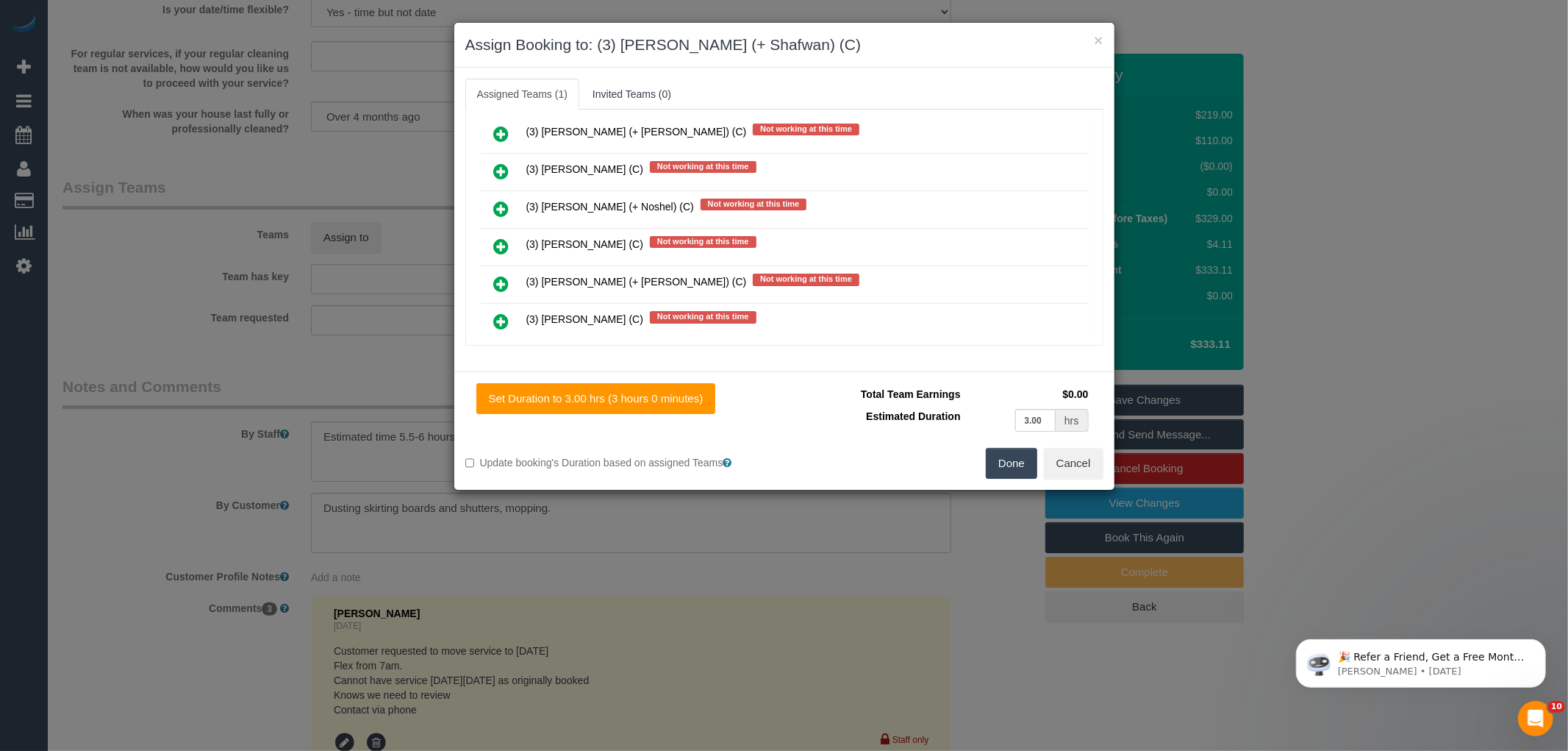
scroll to position [6196, 0]
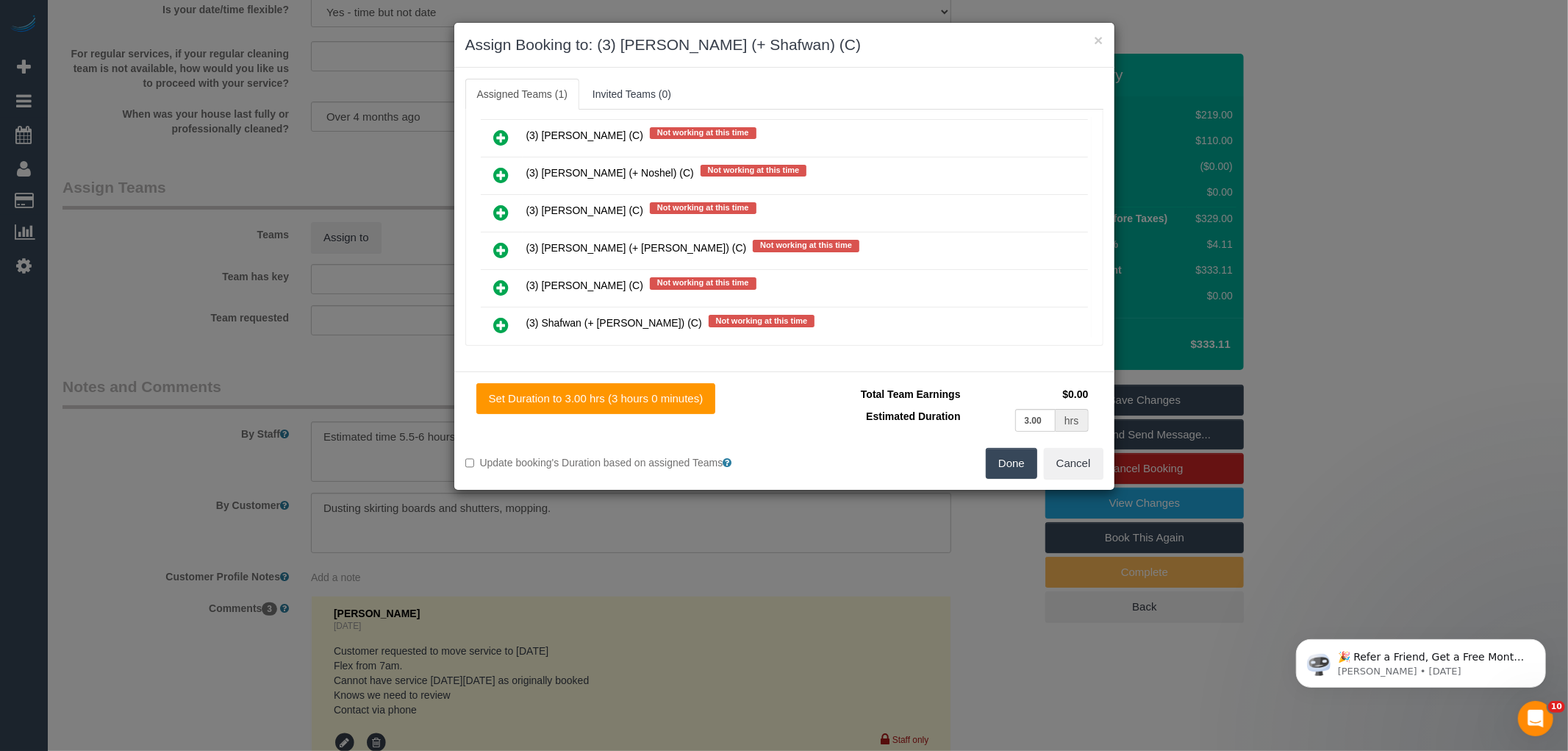
click at [504, 316] on icon at bounding box center [501, 325] width 15 height 18
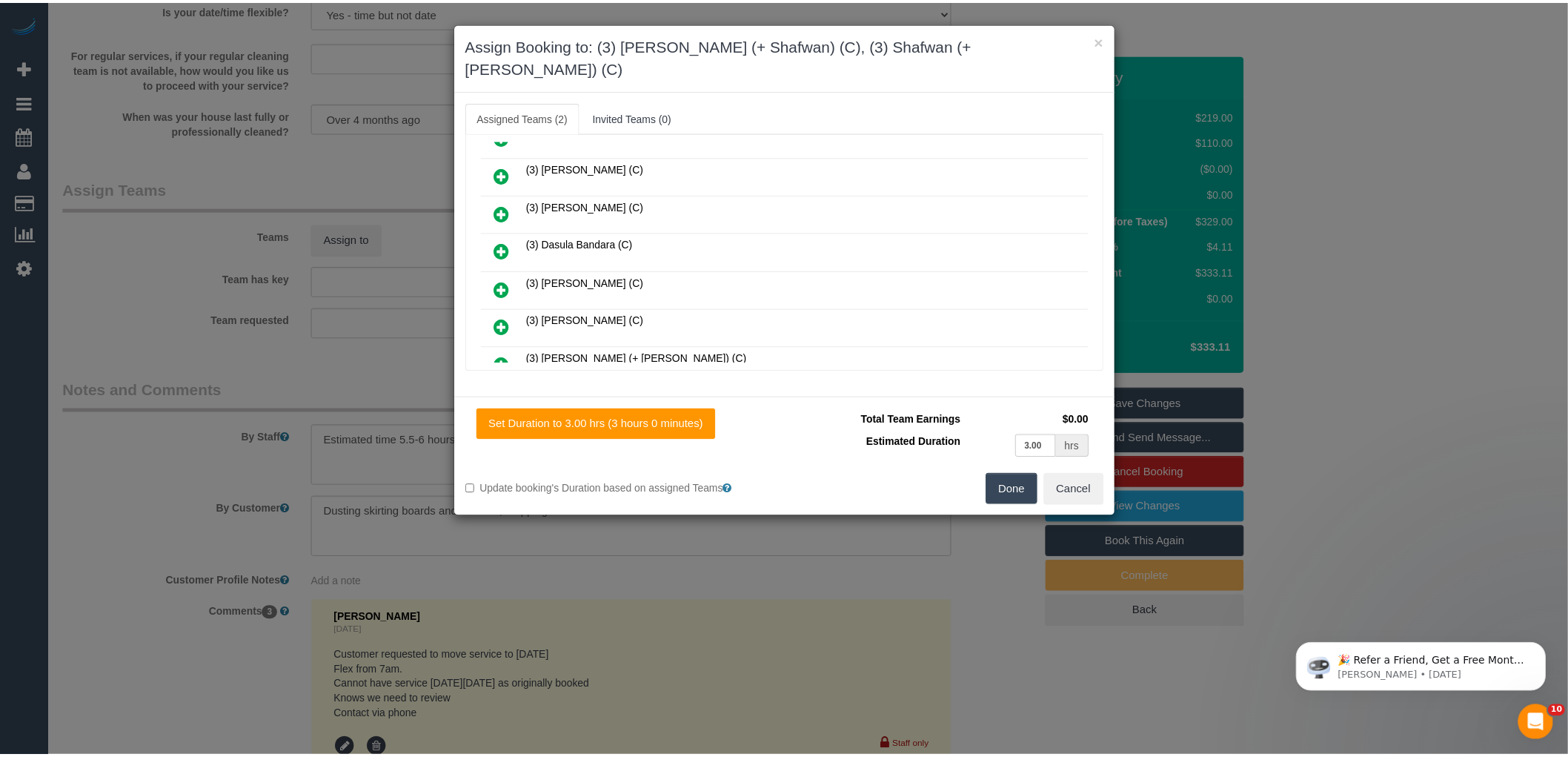
scroll to position [0, 0]
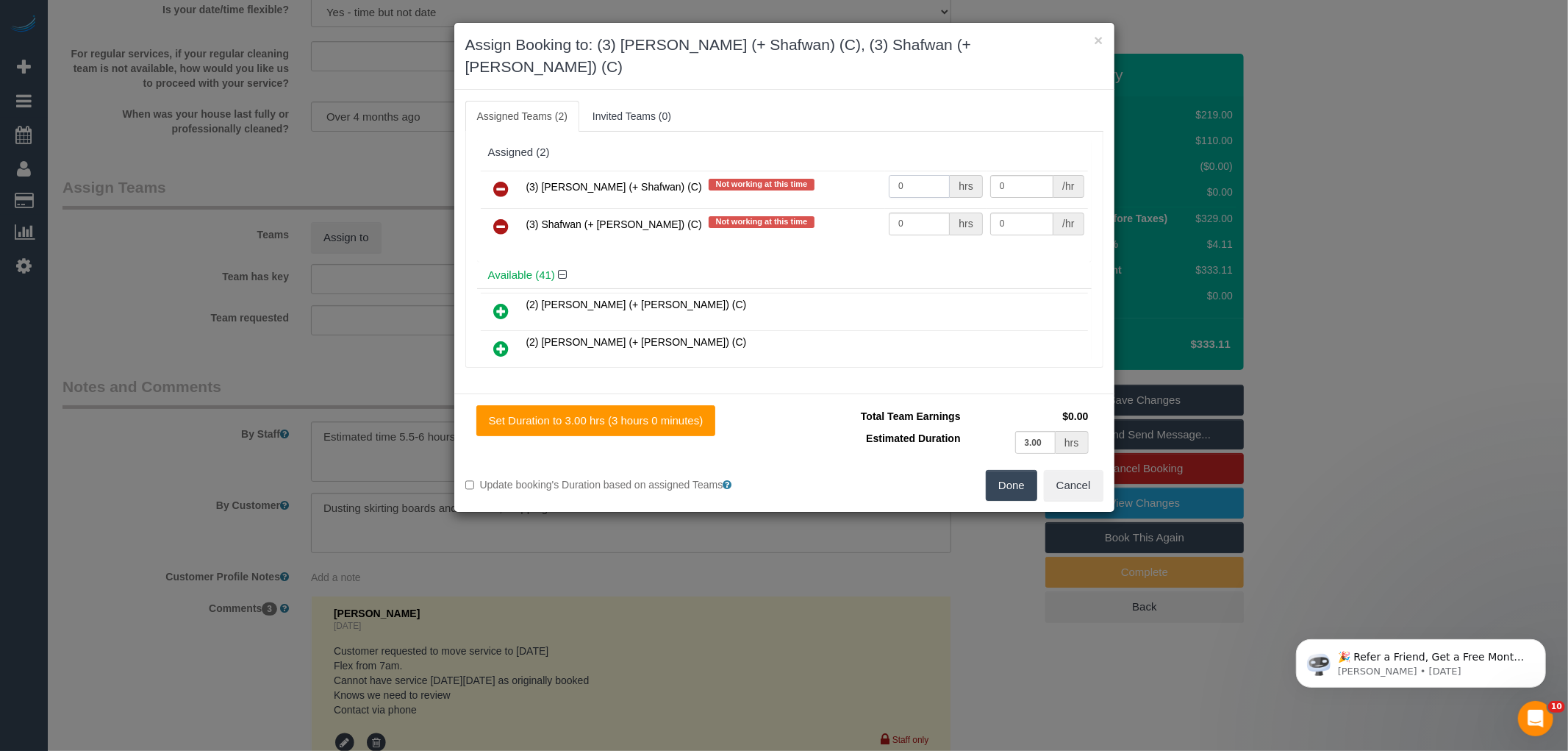
click at [921, 175] on input "0" at bounding box center [919, 186] width 61 height 23
type input "1"
click at [923, 213] on input "0" at bounding box center [919, 224] width 61 height 23
type input "1"
click at [1020, 175] on input "0" at bounding box center [1022, 186] width 64 height 23
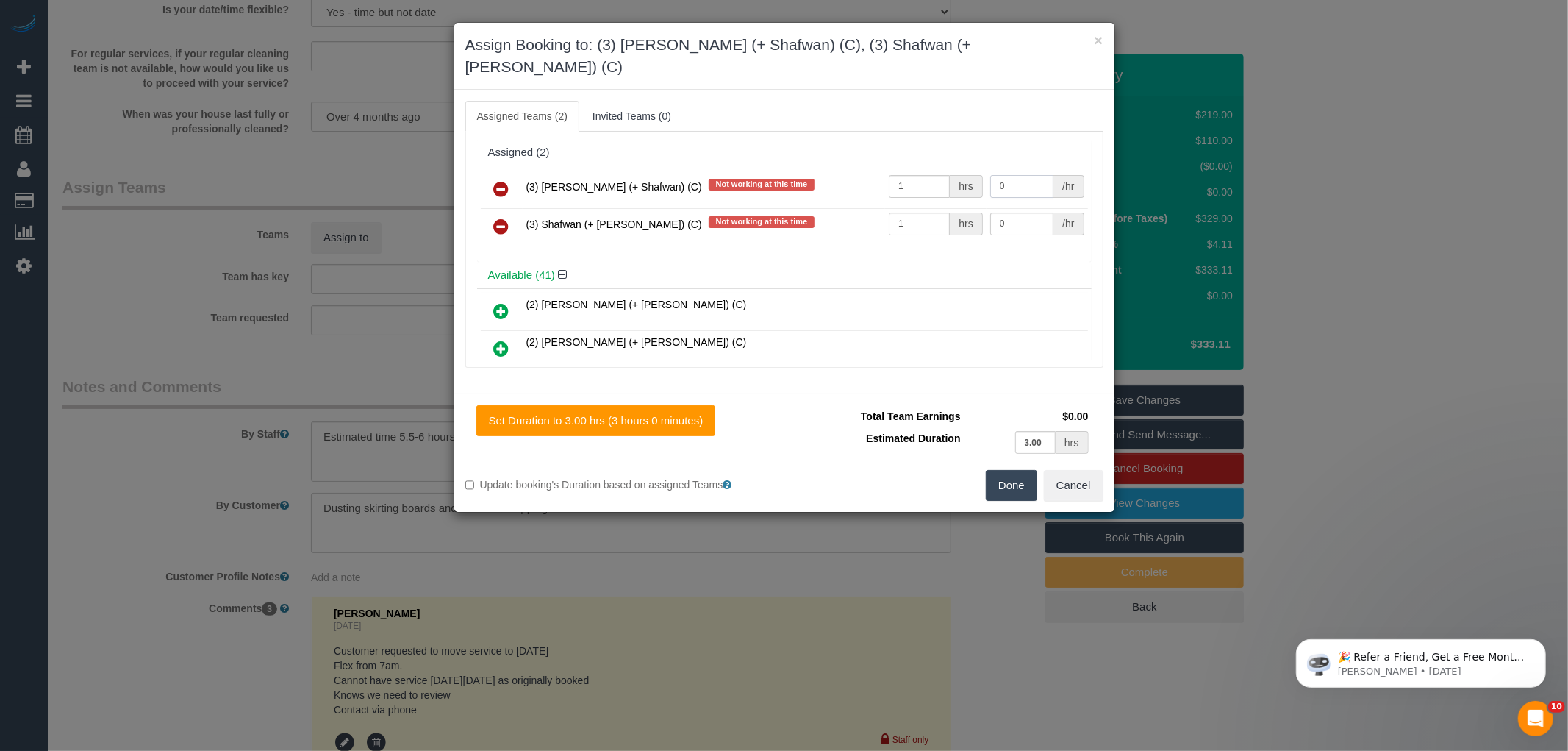
click at [1020, 175] on input "0" at bounding box center [1022, 186] width 64 height 23
click at [1016, 213] on input "0" at bounding box center [1022, 224] width 64 height 23
click at [1017, 175] on input "0" at bounding box center [1022, 186] width 64 height 23
click at [1020, 175] on input "0" at bounding box center [1022, 186] width 64 height 23
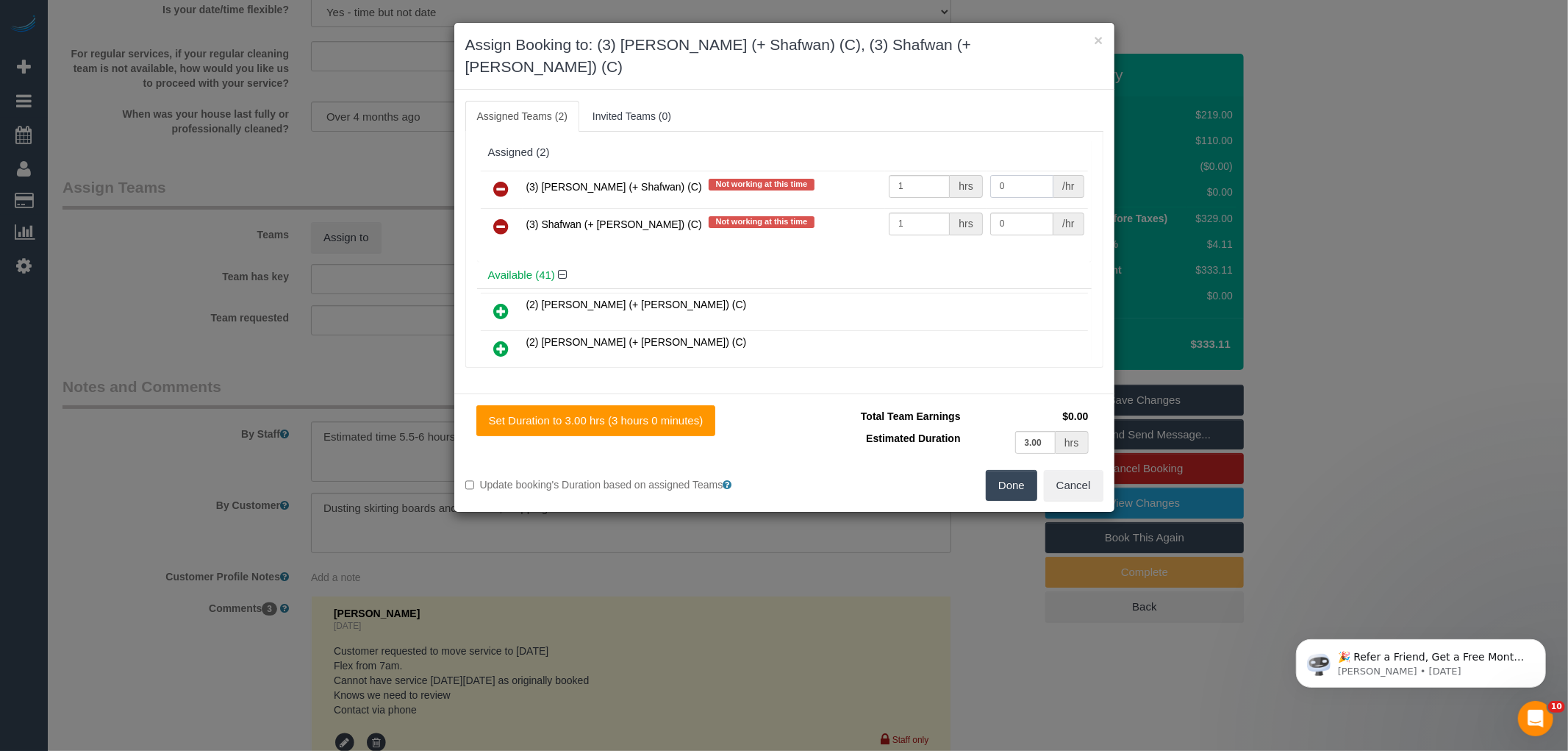
click at [1016, 175] on input "0" at bounding box center [1022, 186] width 64 height 23
click at [1013, 175] on input "0" at bounding box center [1022, 186] width 64 height 23
click at [1030, 175] on input "0" at bounding box center [1022, 186] width 64 height 23
click at [1023, 175] on input "text" at bounding box center [1022, 186] width 64 height 23
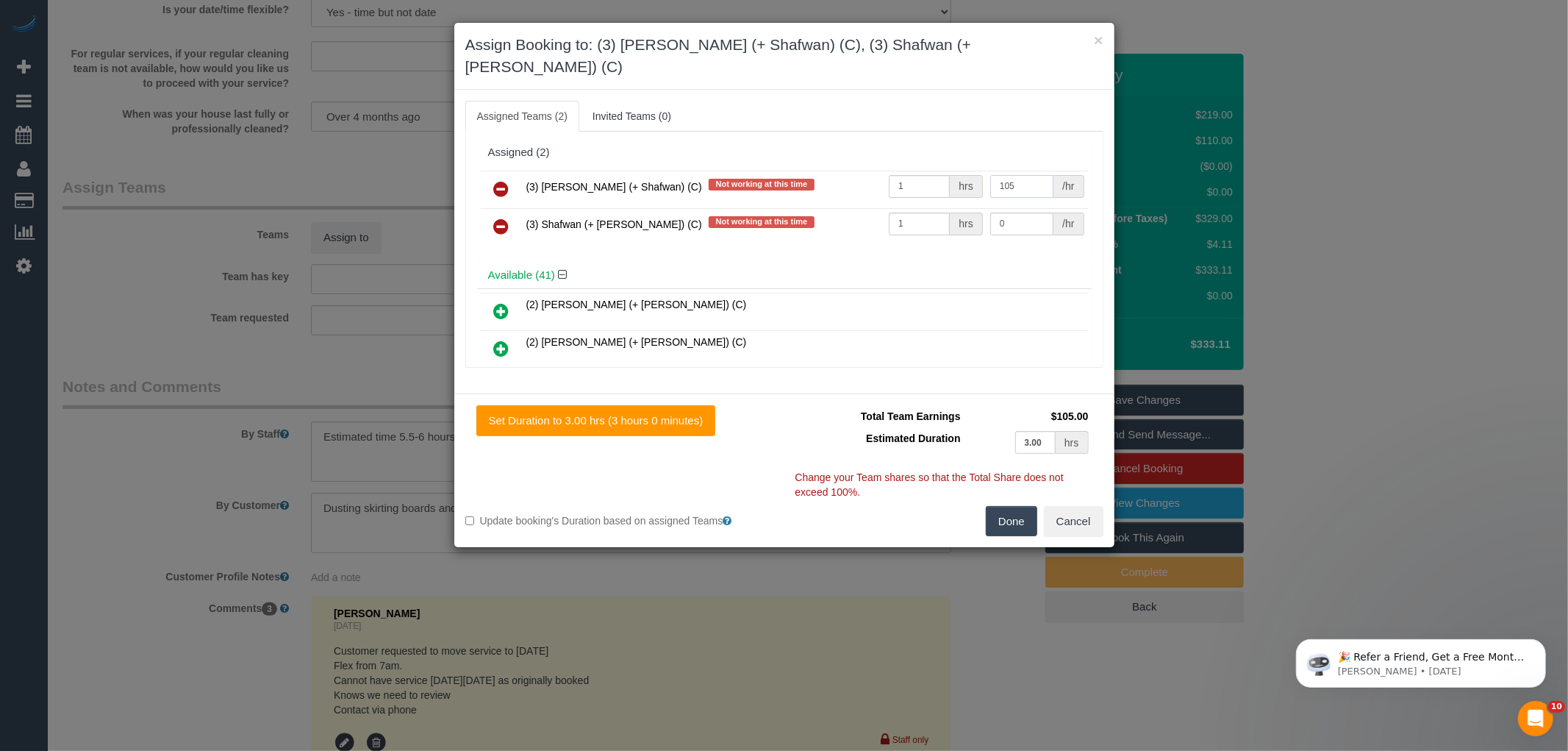
type input "105"
click at [1015, 213] on input "0" at bounding box center [1022, 224] width 64 height 23
type input "105"
click at [1001, 506] on button "Done" at bounding box center [1011, 521] width 51 height 31
click at [1001, 504] on div "× Assign Booking to: (3) Farhan (+ Shafwan) (C), (3) Shafwan (+ Farhan) (C) Ass…" at bounding box center [784, 375] width 1568 height 751
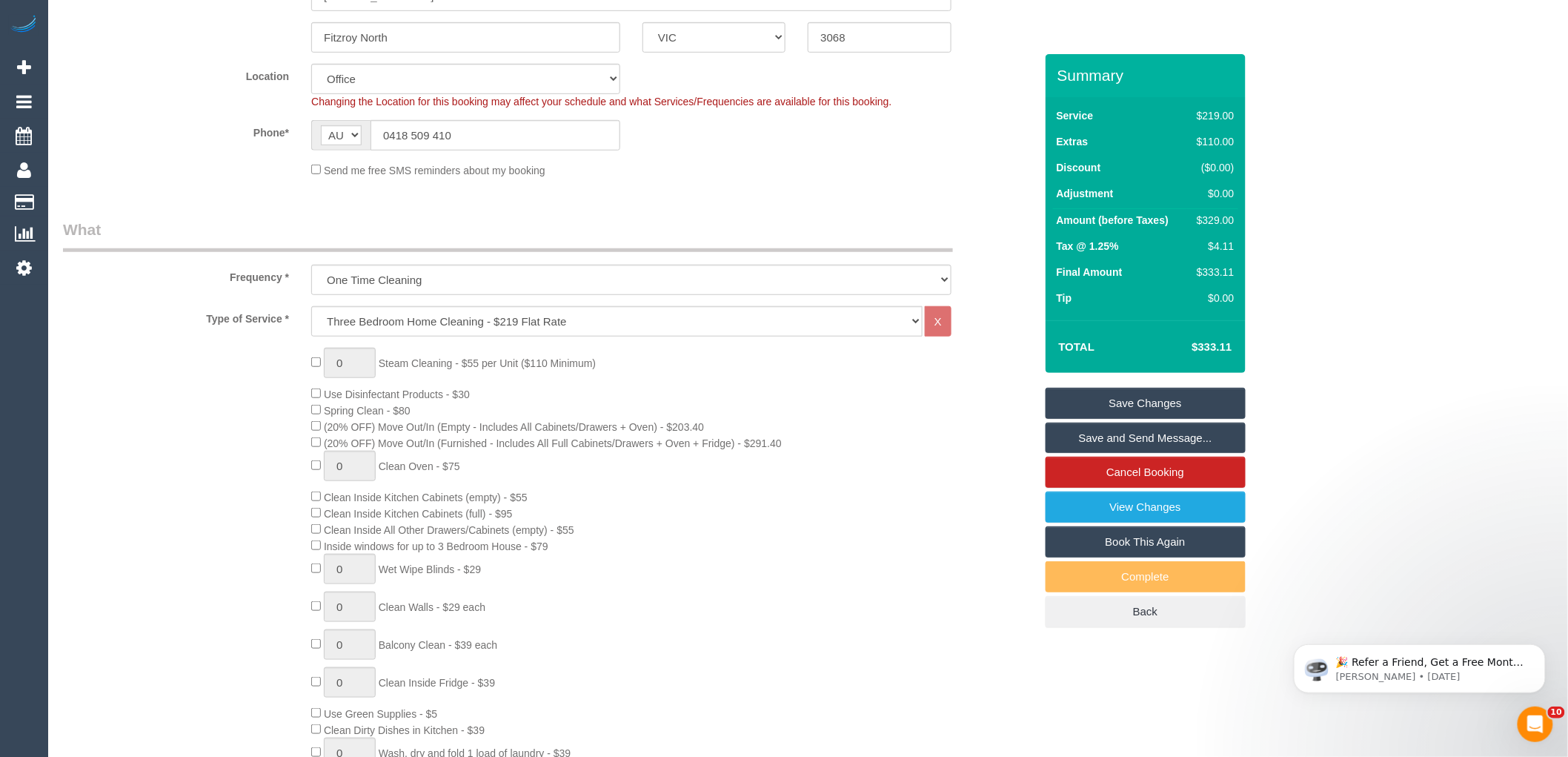
scroll to position [246, 0]
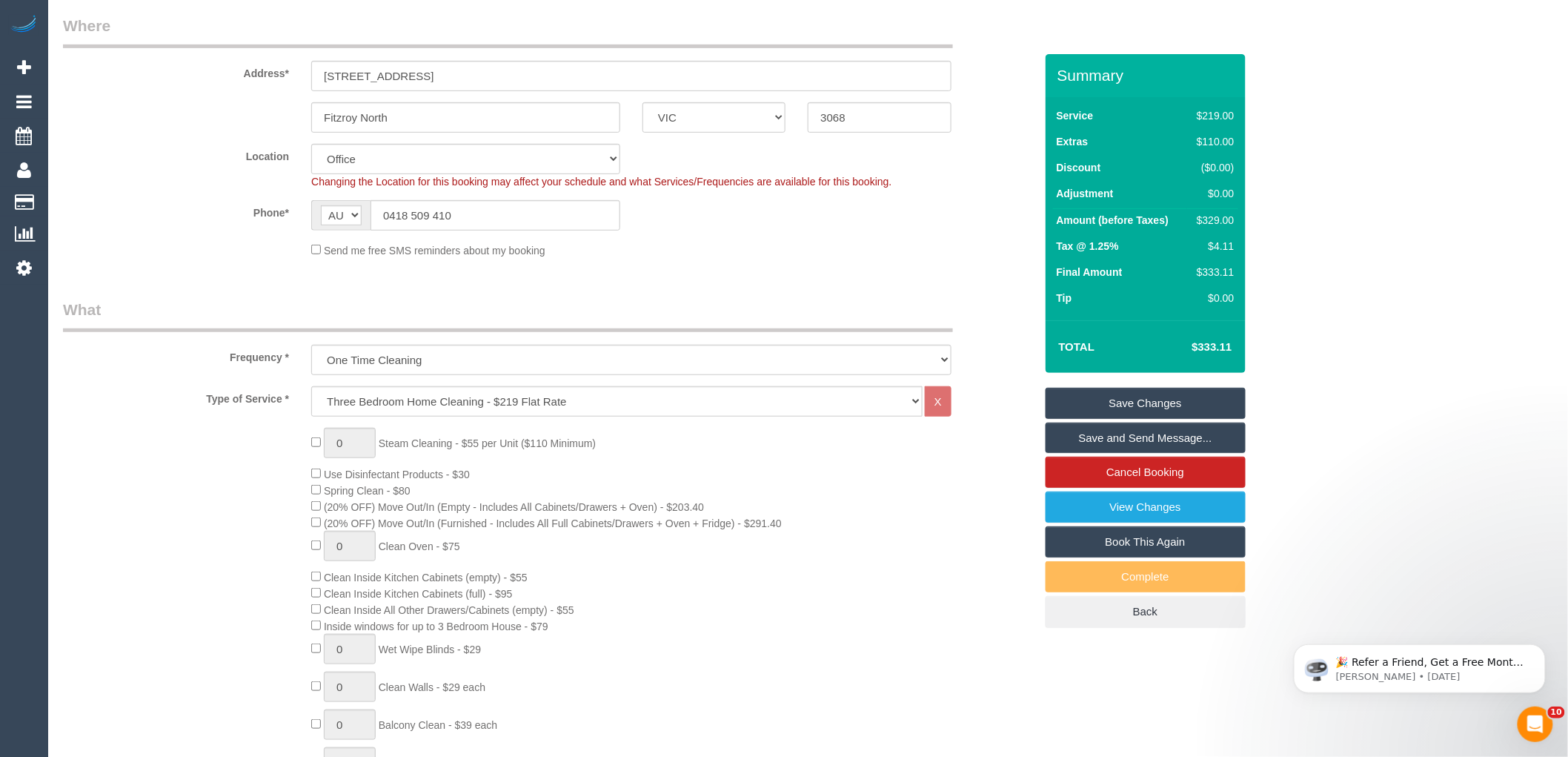
click at [1197, 402] on link "Save Changes" at bounding box center [1145, 403] width 200 height 31
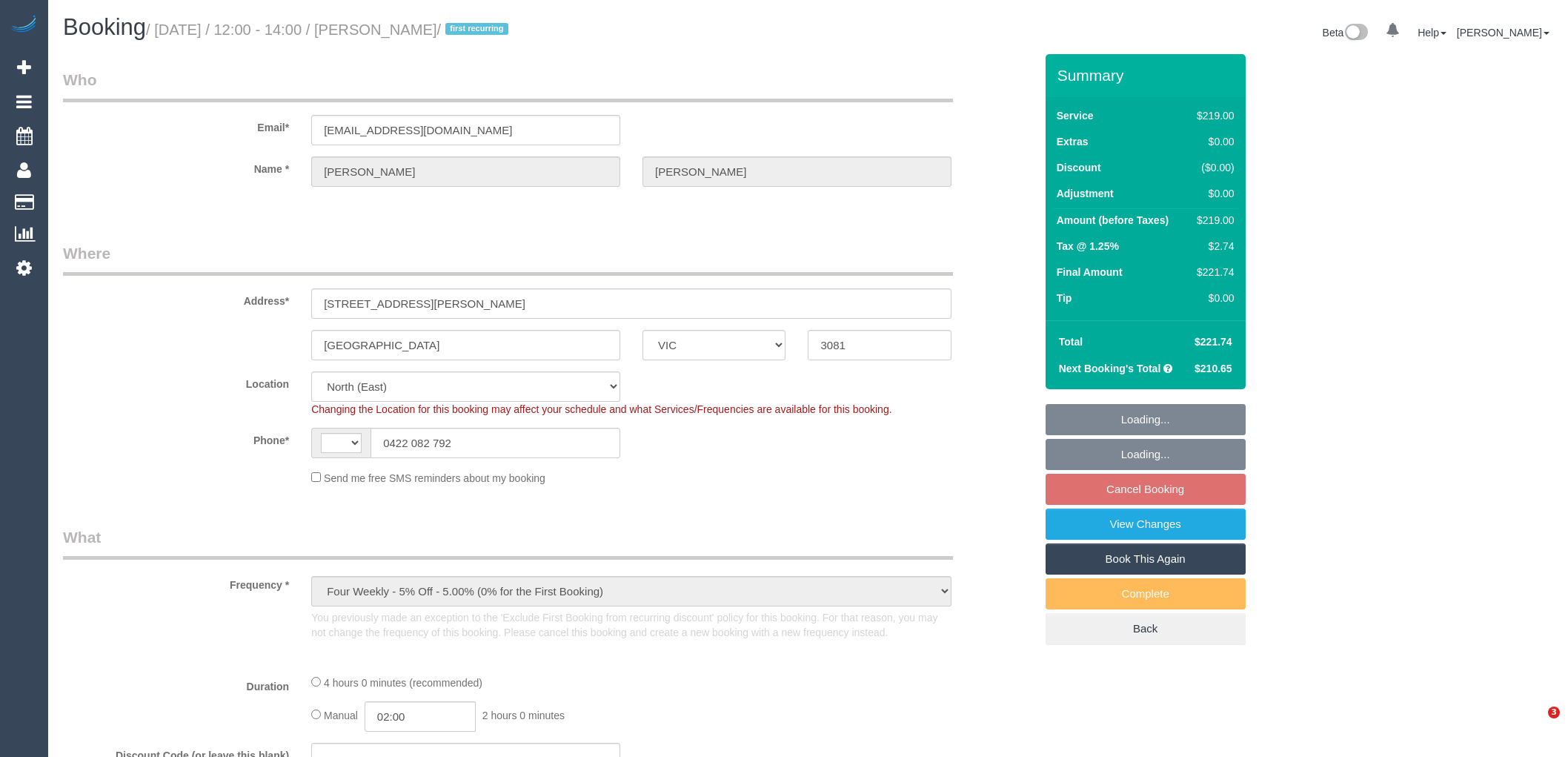
select select "VIC"
select select "object:475"
select select "string:AU"
select select "string:stripe-pm_1Ry1Ha2GScqysDRVP4AS23Wt"
select select "number:27"
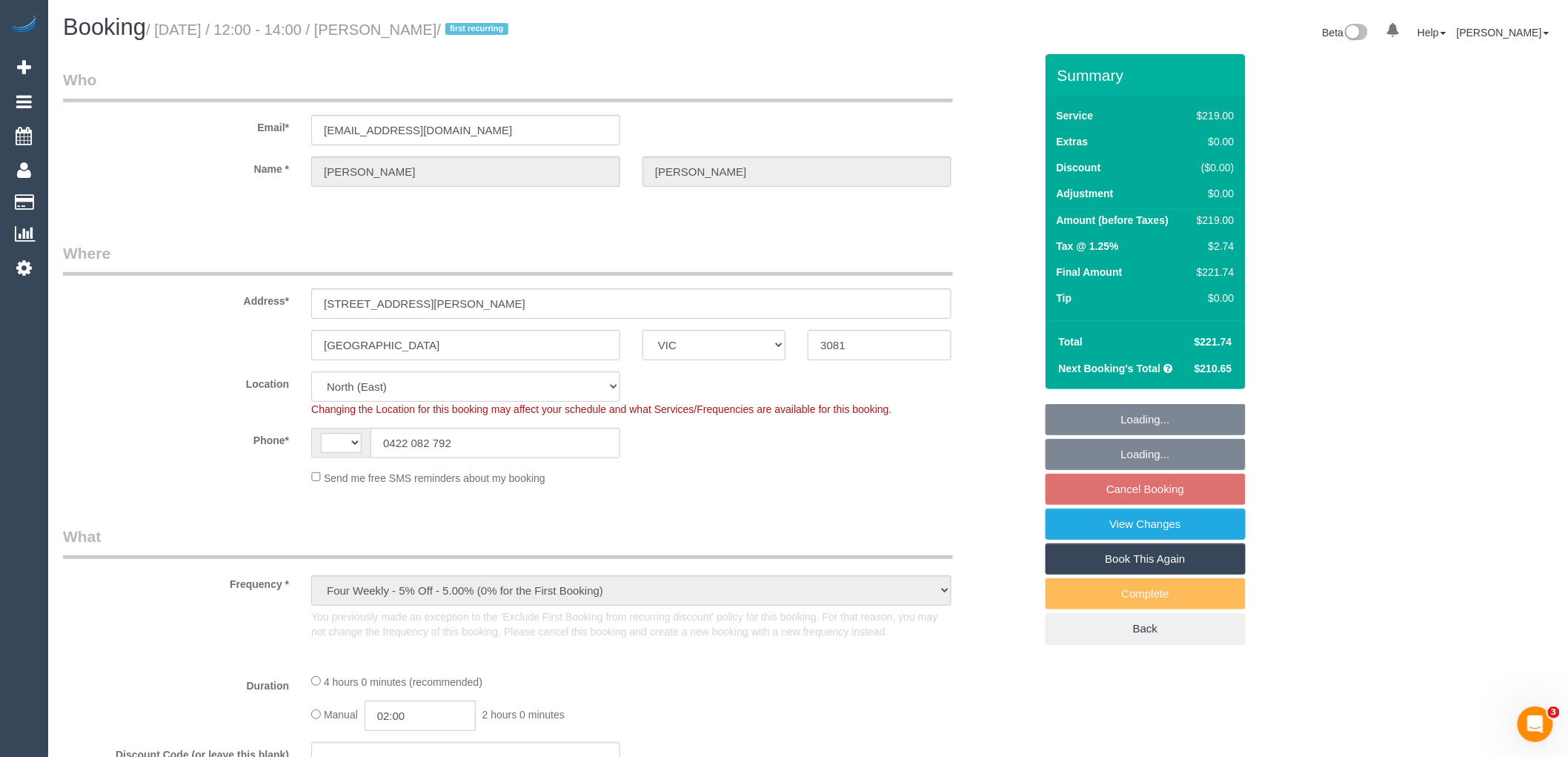
select select "number:14"
select select "number:19"
select select "number:22"
select select "number:34"
select select "number:13"
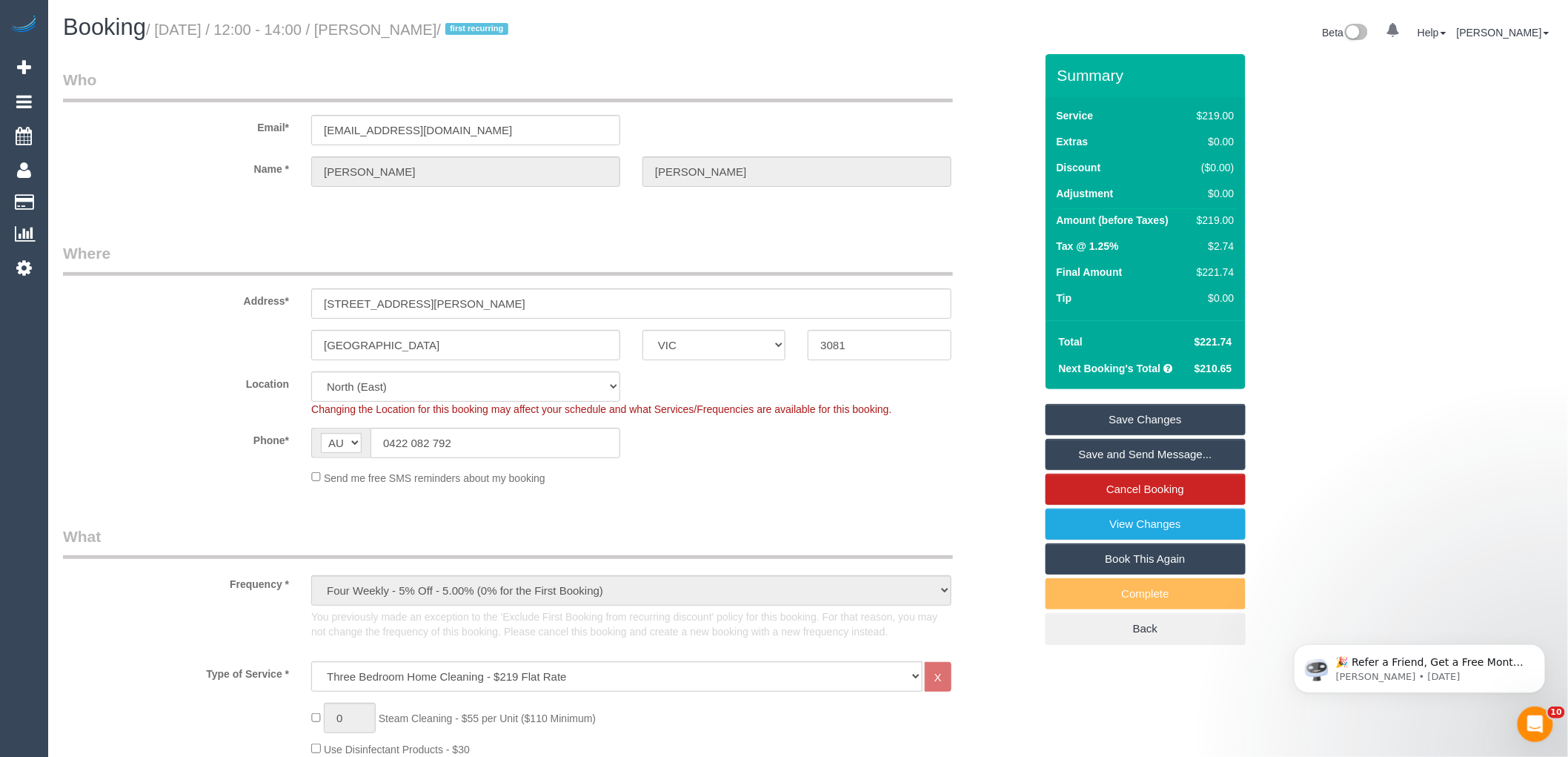
click at [933, 473] on div "Send me free SMS reminders about my booking" at bounding box center [631, 477] width 662 height 16
click at [1219, 216] on div "$219.00" at bounding box center [1212, 220] width 43 height 15
copy div "219.00"
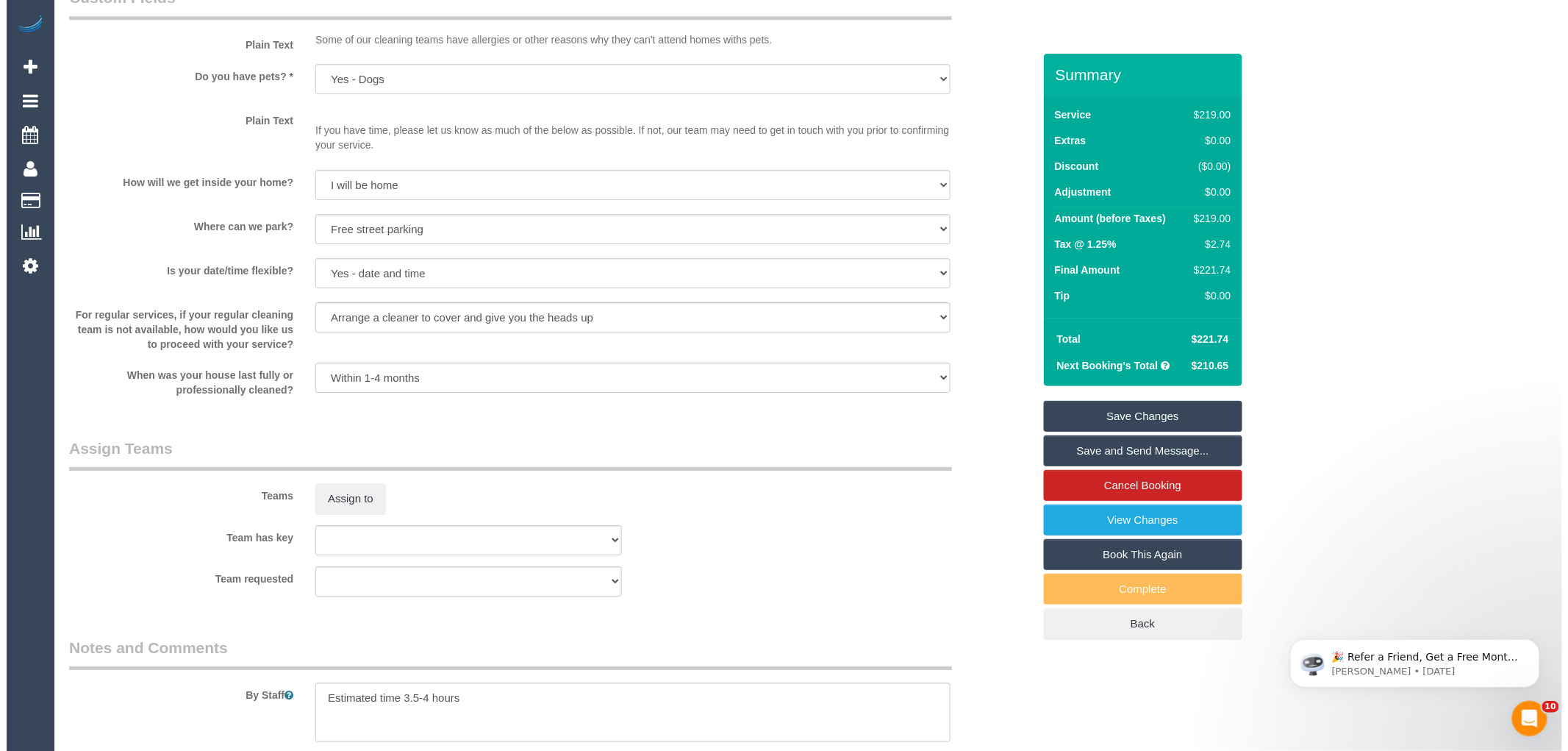
scroll to position [1960, 0]
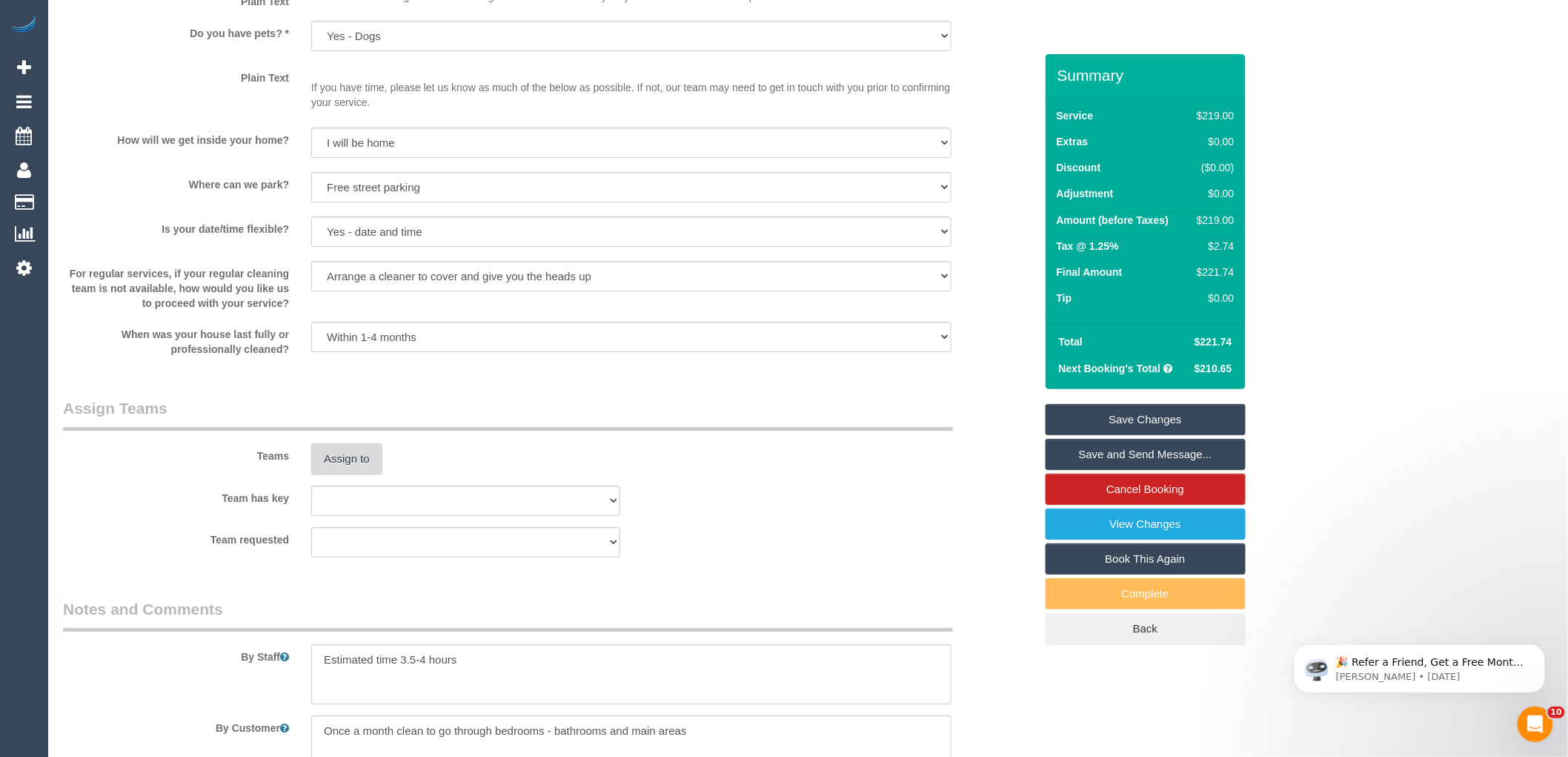
click at [345, 471] on button "Assign to" at bounding box center [347, 458] width 71 height 31
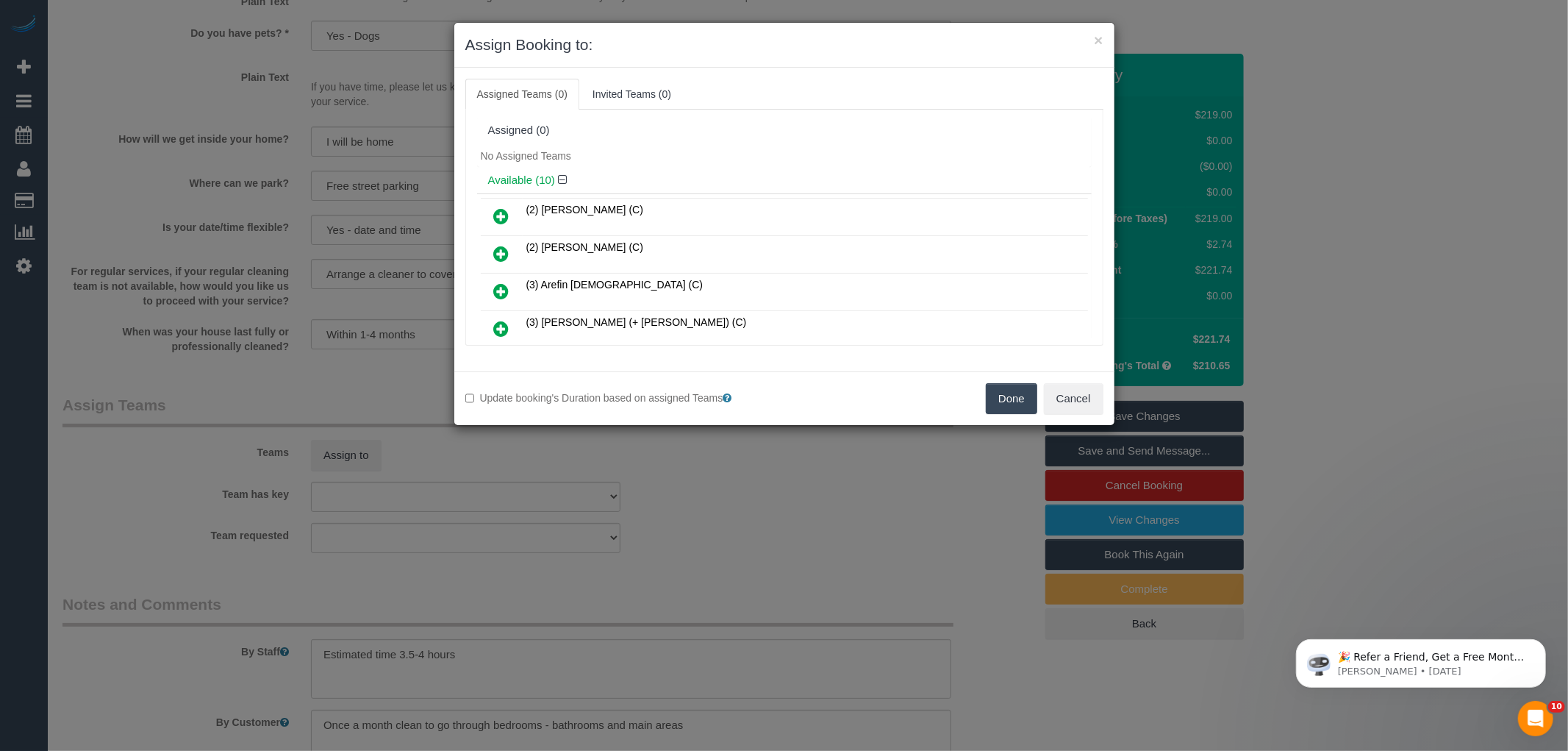
click at [733, 207] on td "(2) [PERSON_NAME] (C)" at bounding box center [805, 217] width 565 height 38
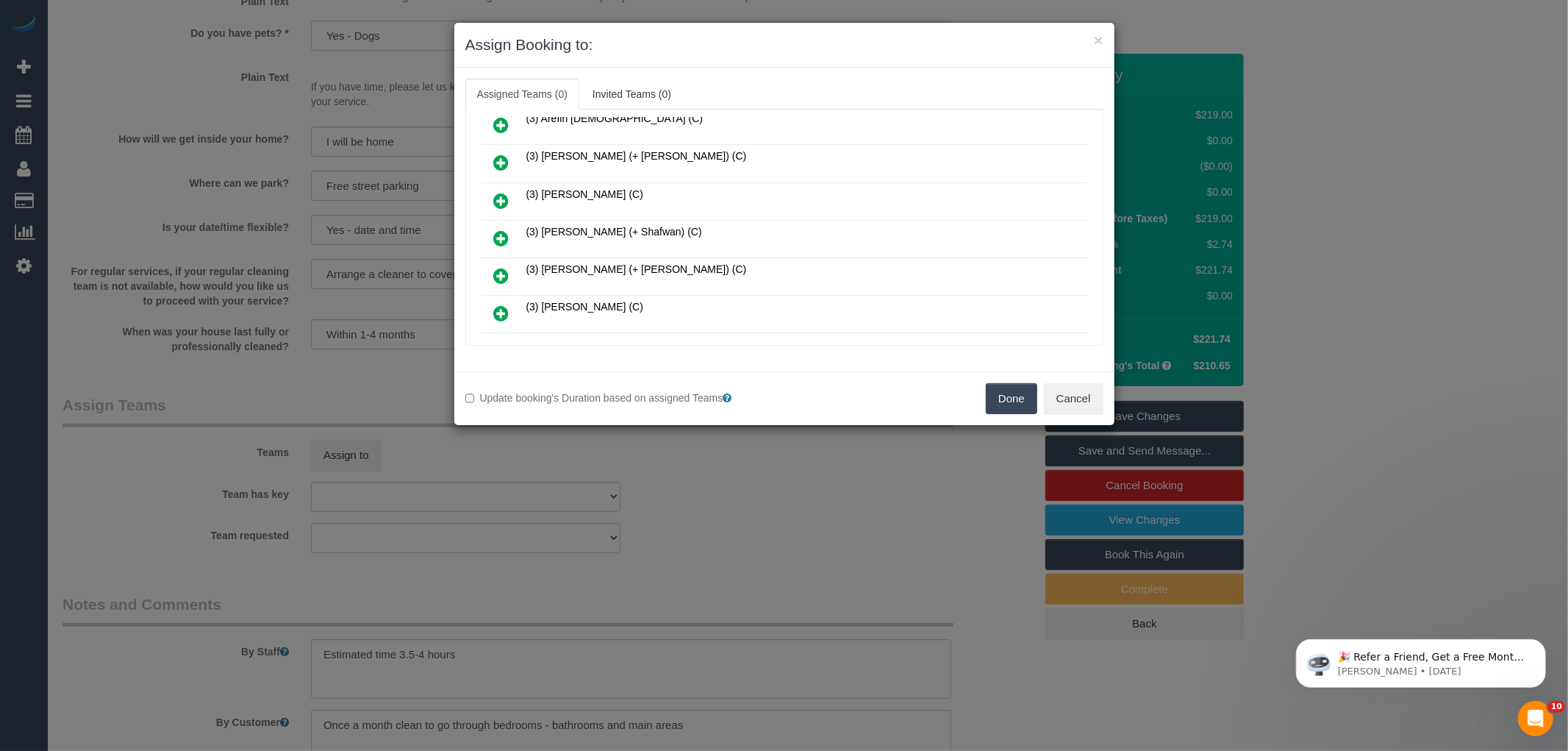
click at [501, 237] on icon at bounding box center [501, 238] width 15 height 18
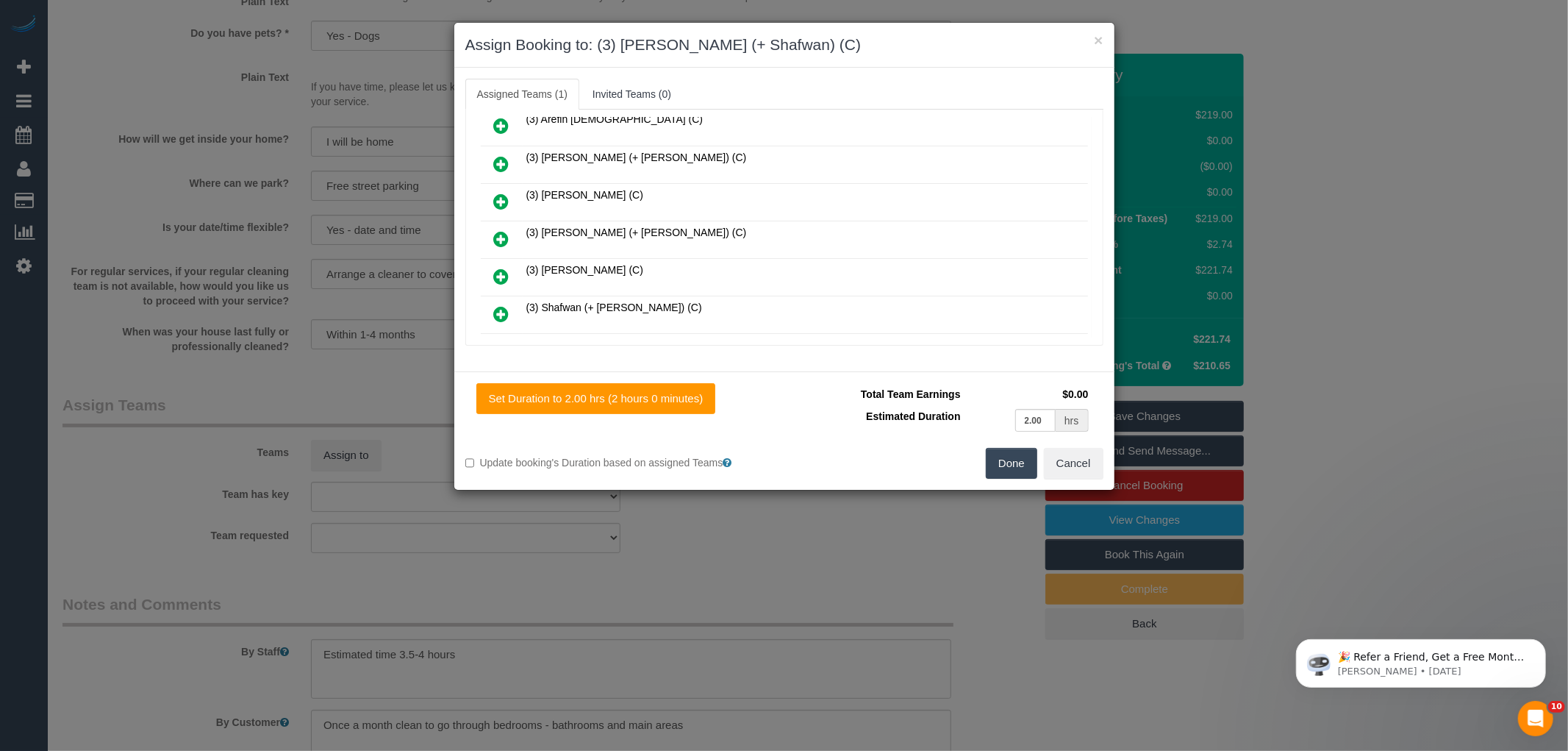
click at [502, 306] on icon at bounding box center [501, 313] width 15 height 18
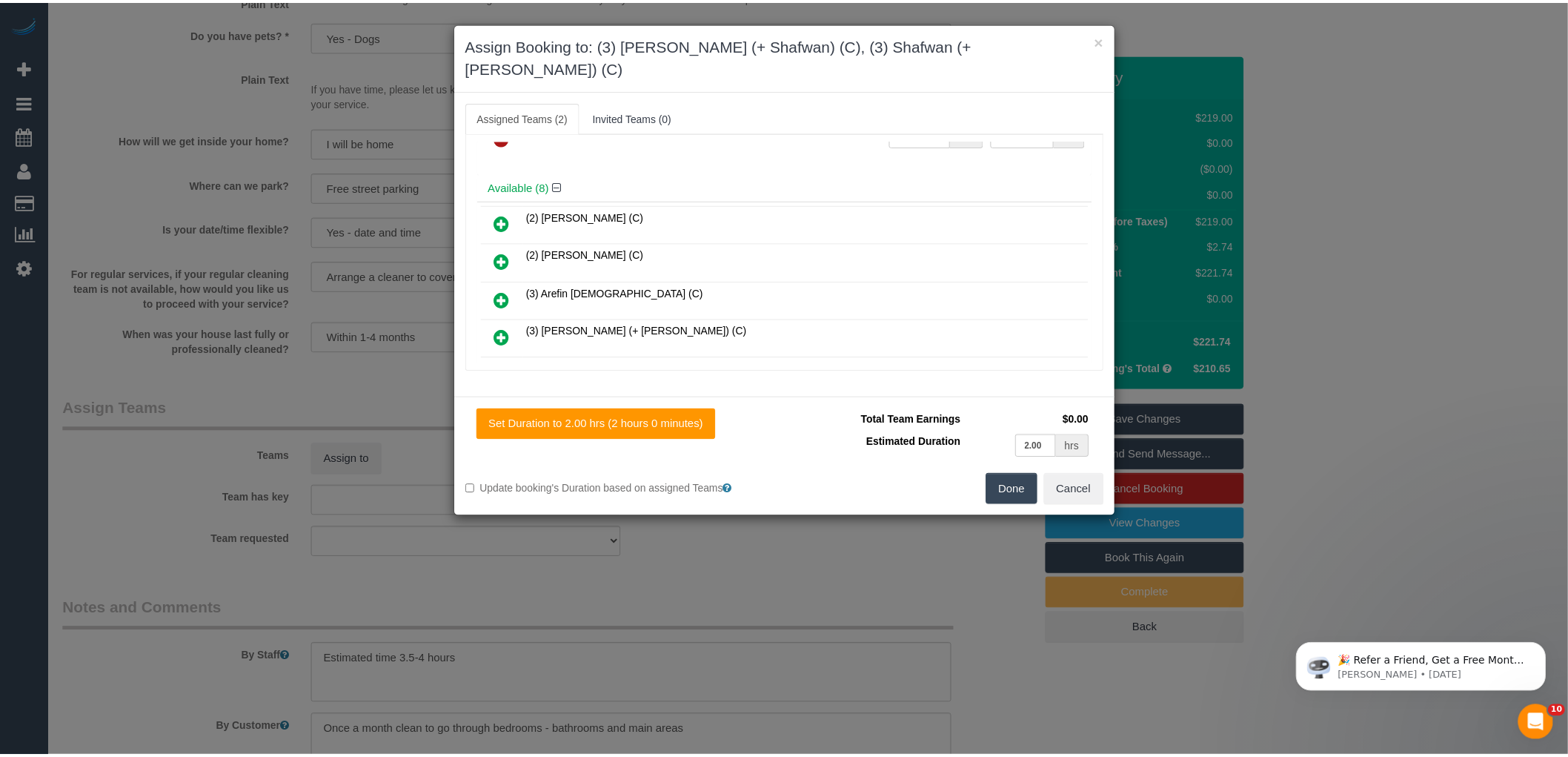
scroll to position [0, 0]
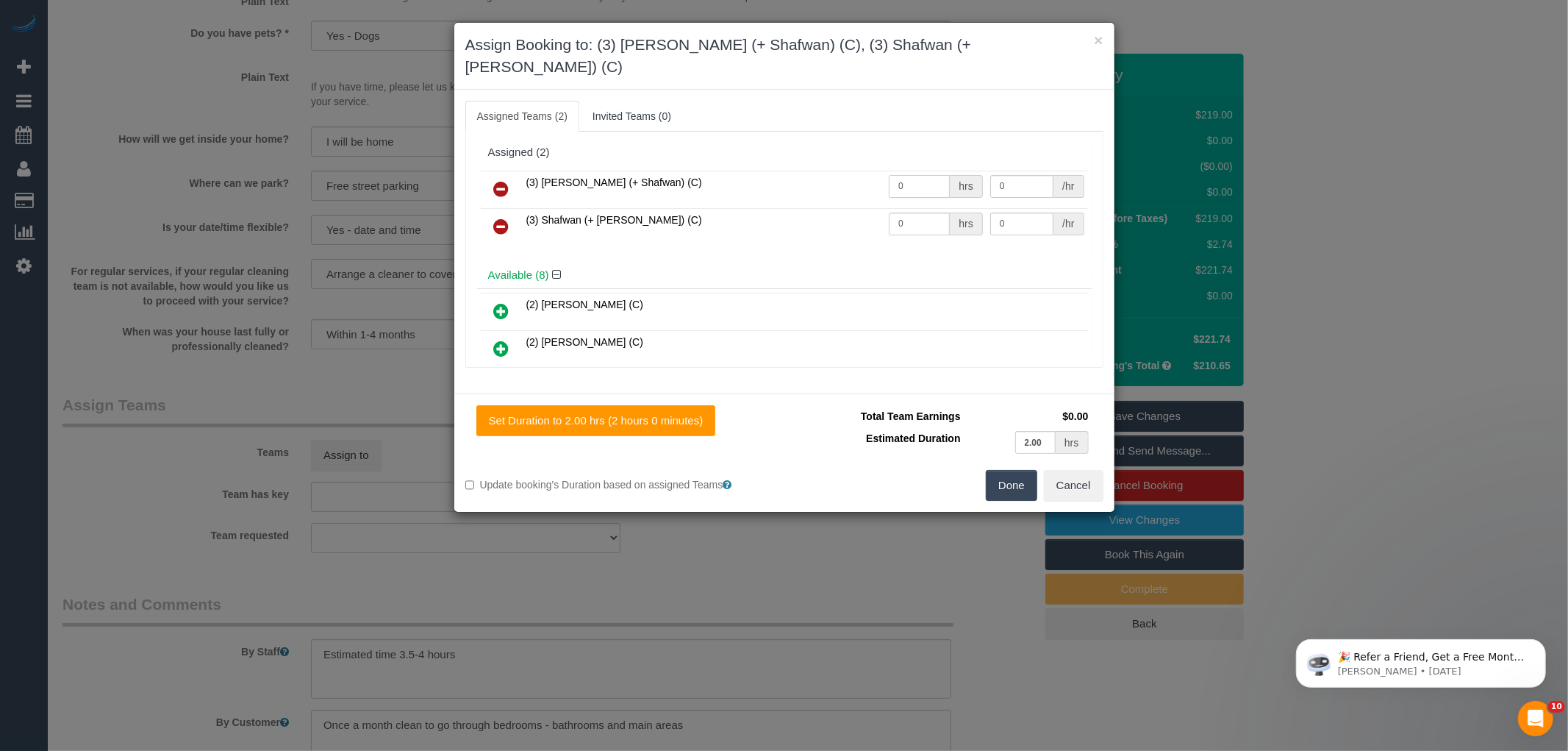
click at [898, 175] on input "0" at bounding box center [919, 186] width 61 height 23
type input "1"
click at [922, 213] on input "0" at bounding box center [919, 224] width 61 height 23
type input "1"
click at [1023, 175] on input "0" at bounding box center [1022, 186] width 64 height 23
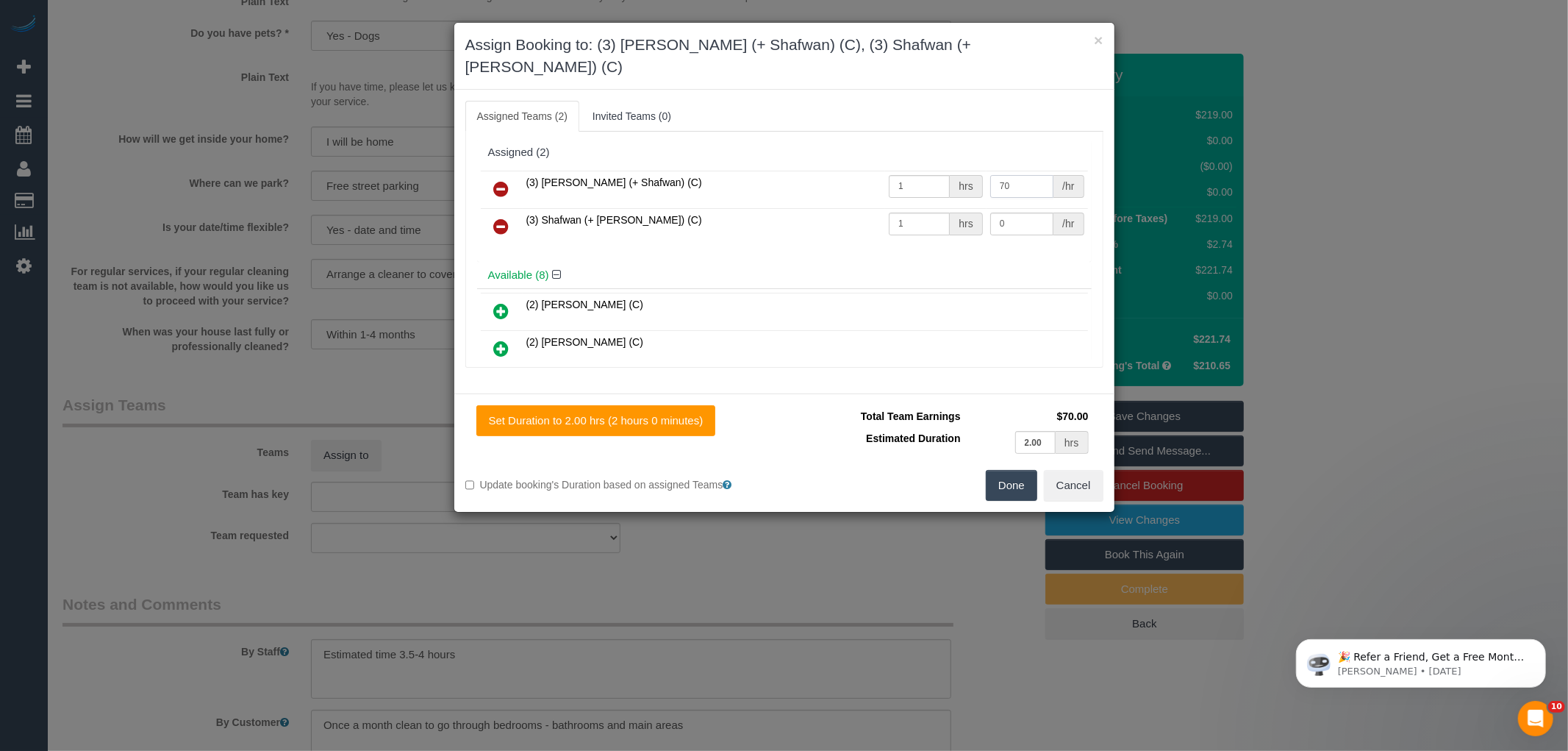
type input "70"
click at [1031, 213] on input "0" at bounding box center [1022, 224] width 64 height 23
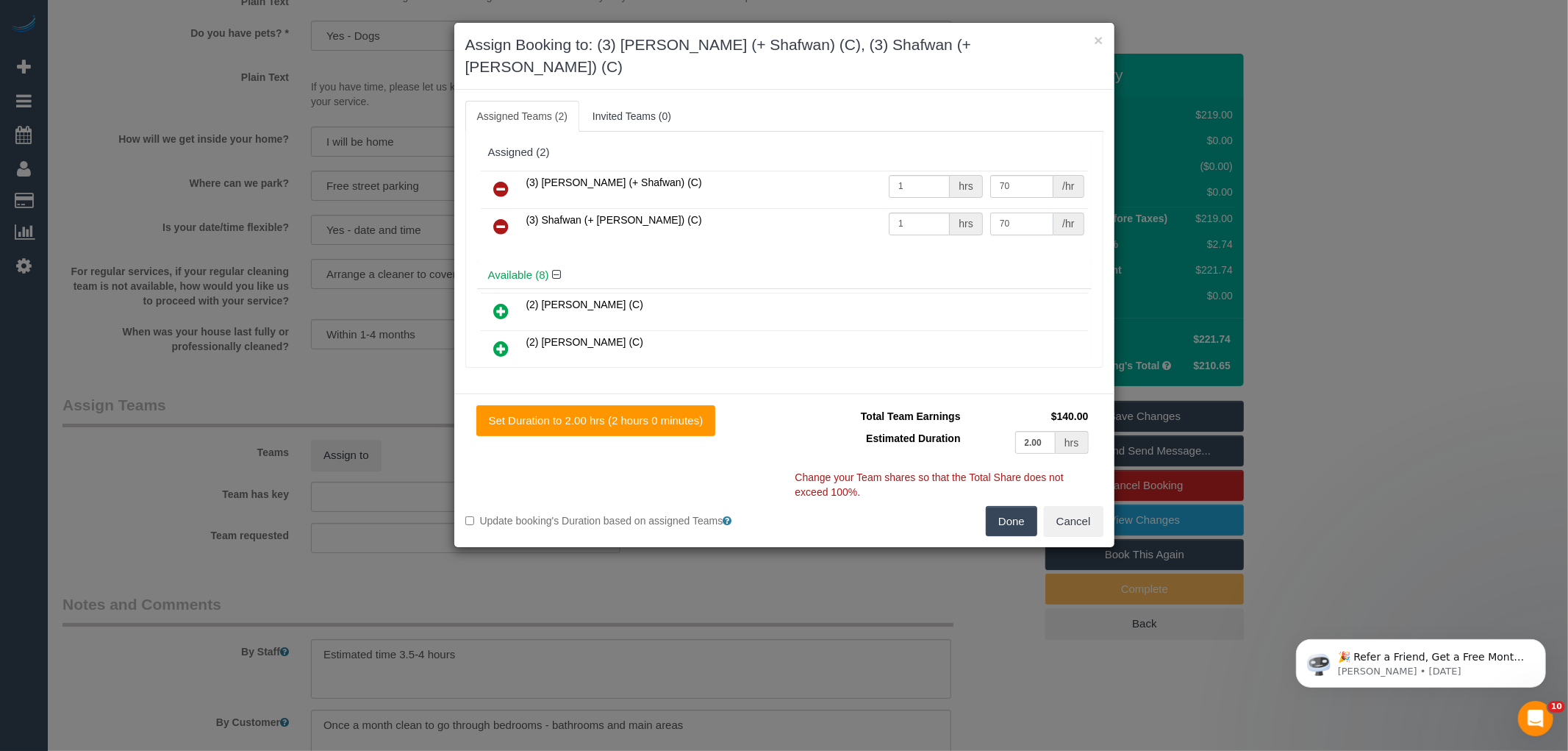
type input "70"
click at [995, 506] on button "Done" at bounding box center [1011, 521] width 51 height 31
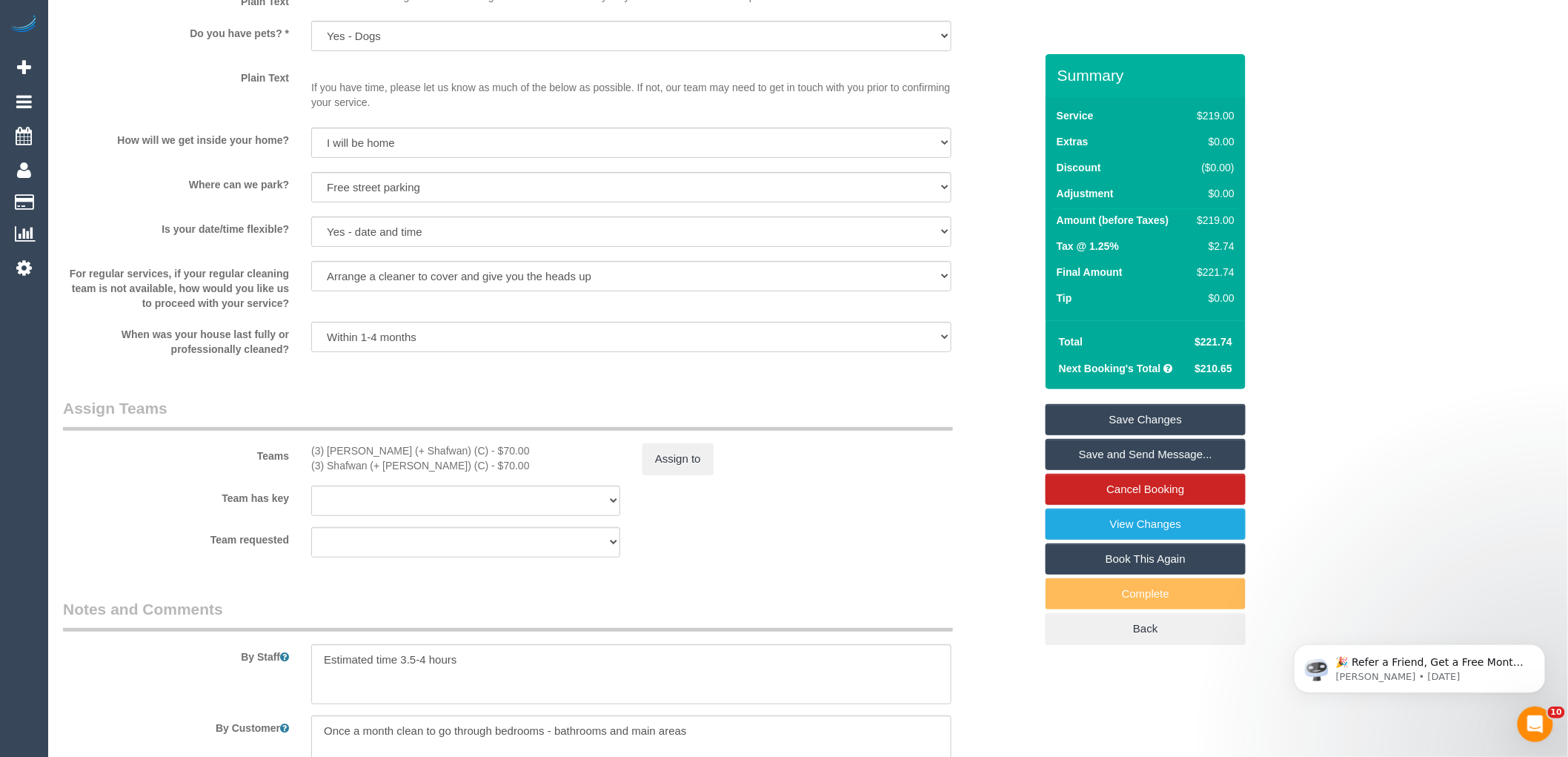
click at [988, 542] on div "× Assign Booking to: (3) Farhan (+ Shafwan) (C), (3) Shafwan (+ Farhan) (C) Ass…" at bounding box center [784, 378] width 1568 height 757
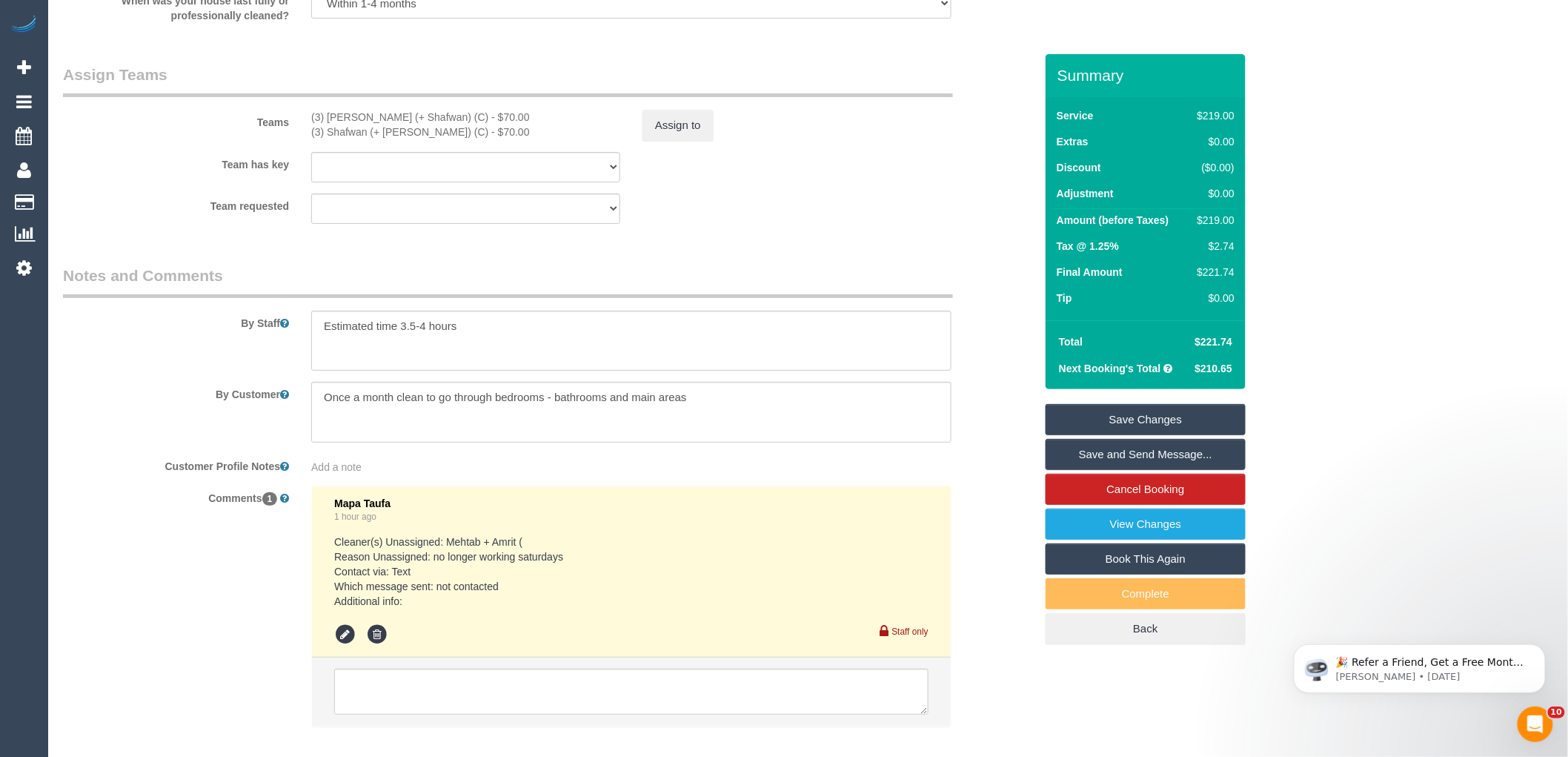
scroll to position [2401, 0]
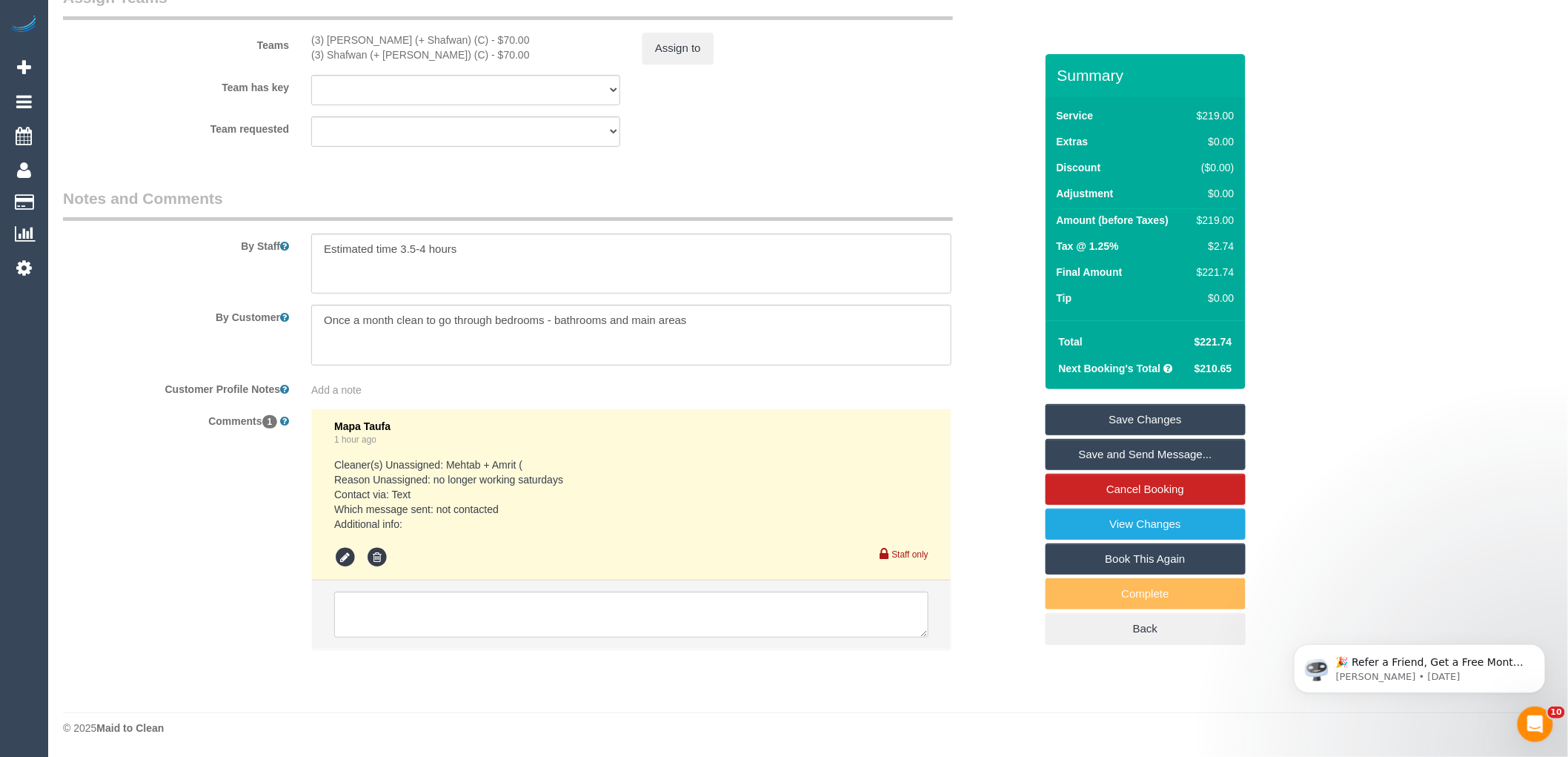
click at [1179, 427] on link "Save Changes" at bounding box center [1145, 419] width 200 height 31
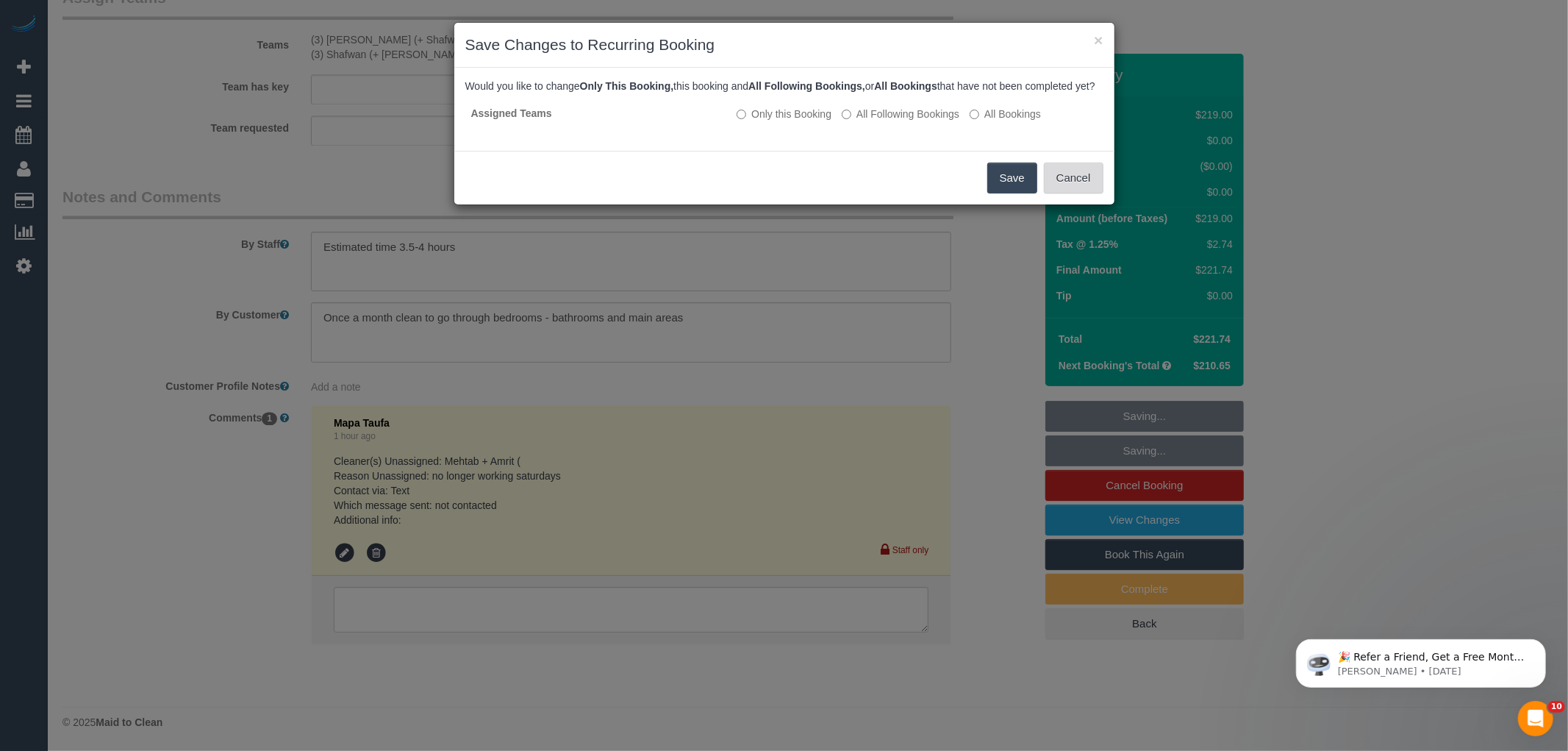
drag, startPoint x: 1083, startPoint y: 191, endPoint x: 980, endPoint y: 247, distance: 117.2
click at [1083, 191] on button "Cancel" at bounding box center [1073, 177] width 59 height 31
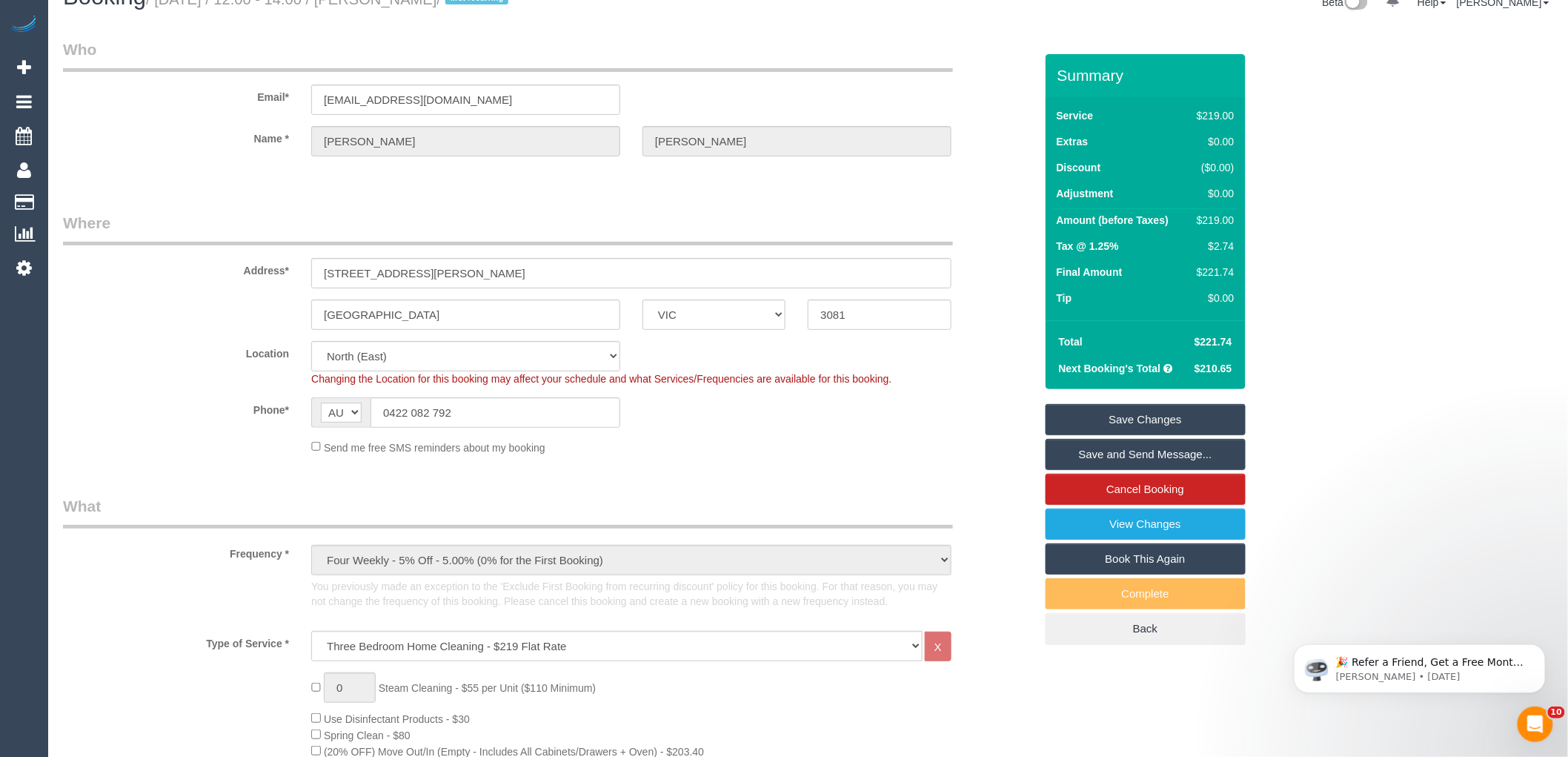
scroll to position [0, 0]
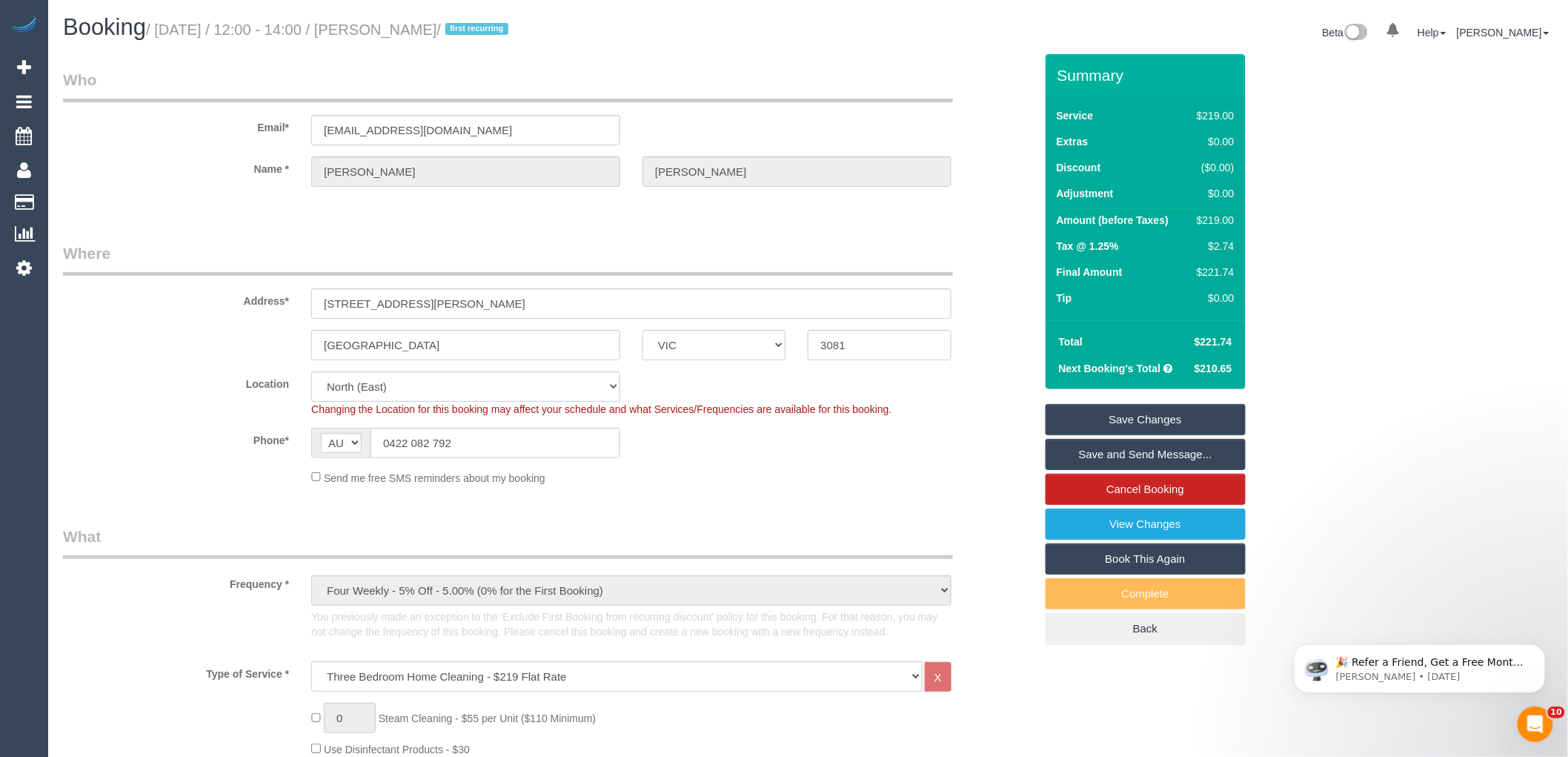
click at [1187, 415] on link "Save Changes" at bounding box center [1145, 419] width 200 height 31
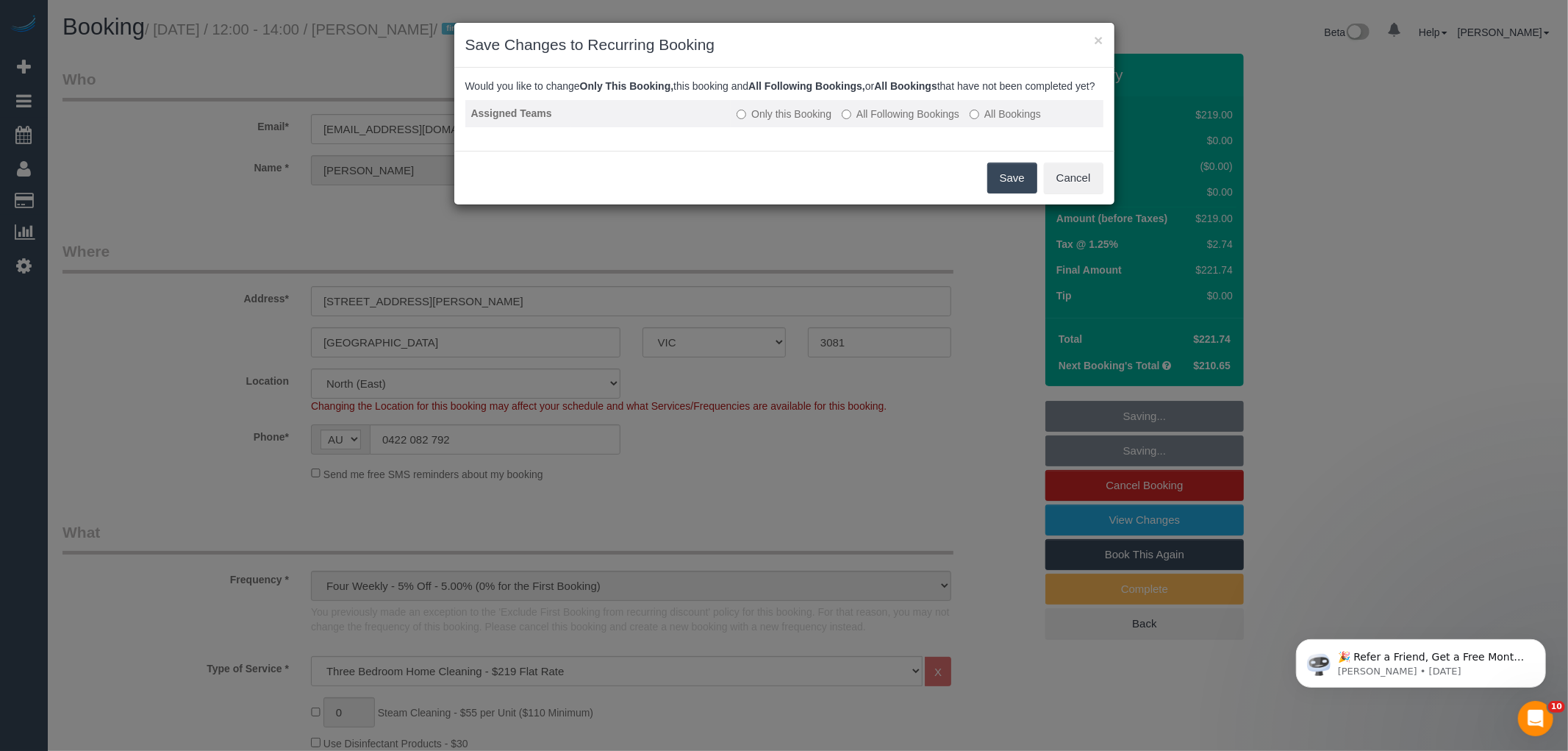
click at [937, 121] on label "All Following Bookings" at bounding box center [900, 114] width 117 height 15
click at [1001, 191] on button "Save" at bounding box center [1012, 177] width 50 height 31
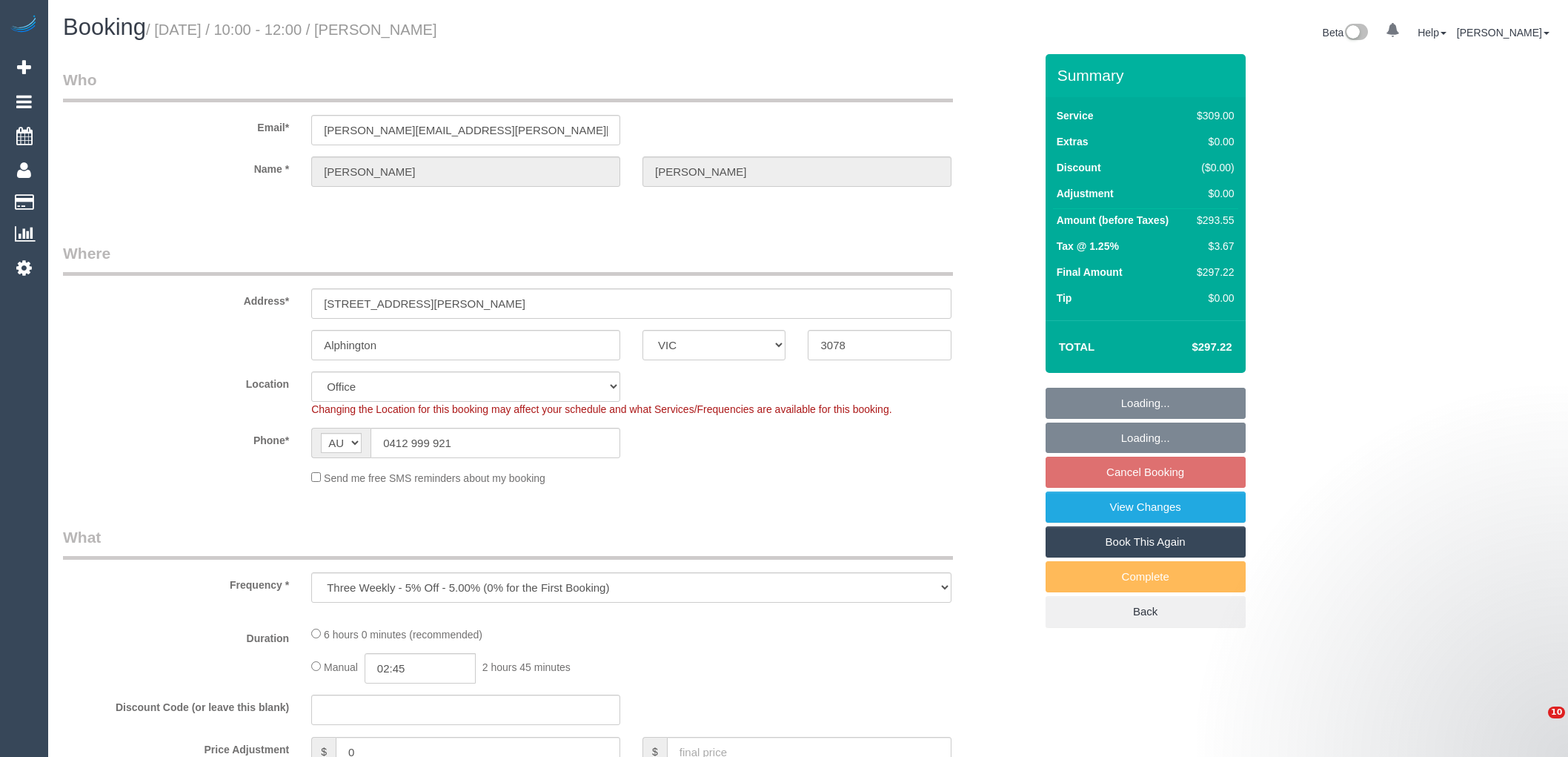
select select "VIC"
select select "object:706"
select select "number:28"
select select "number:14"
select select "number:19"
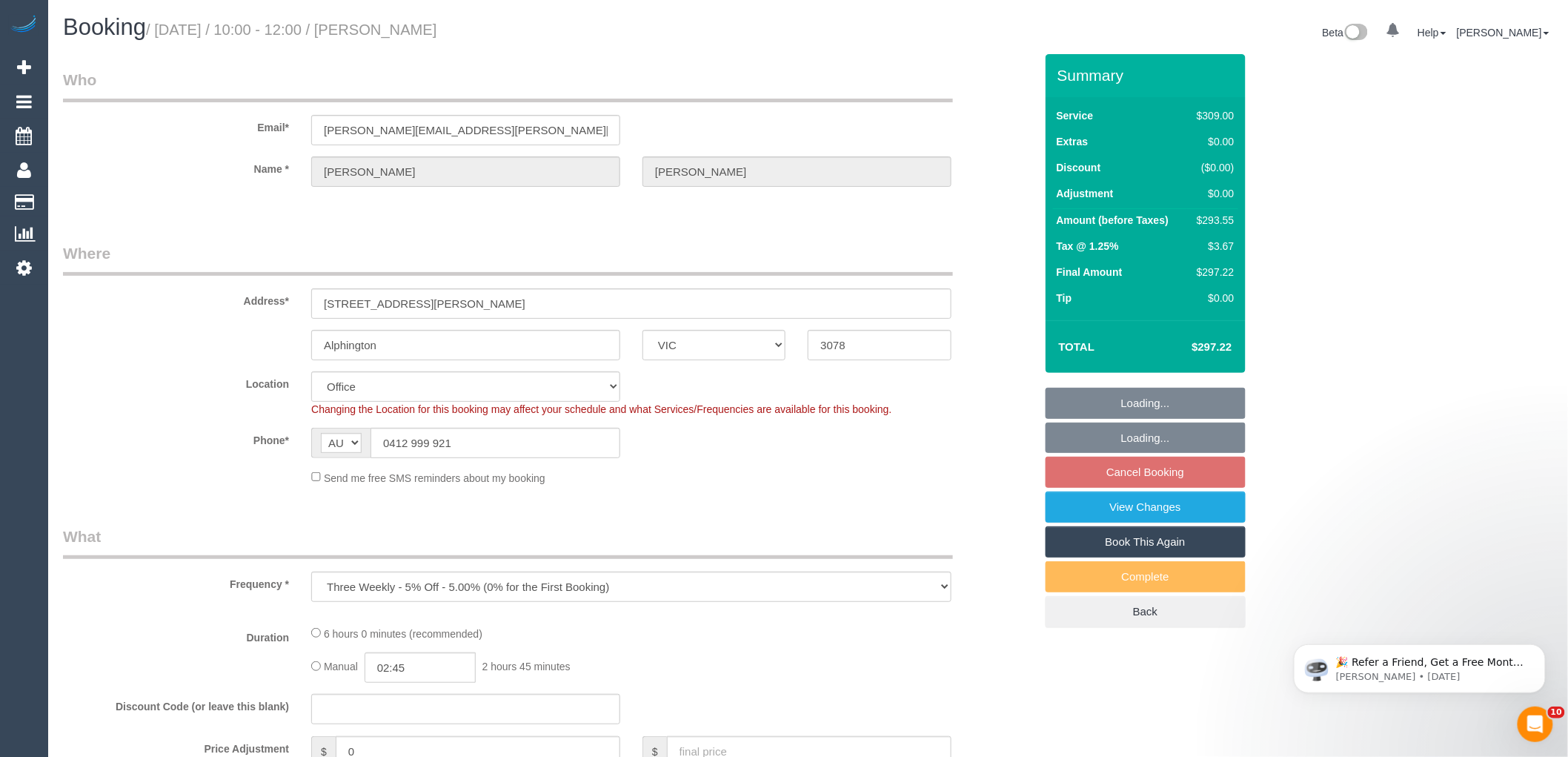
select select "number:23"
select select "number:34"
select select "number:13"
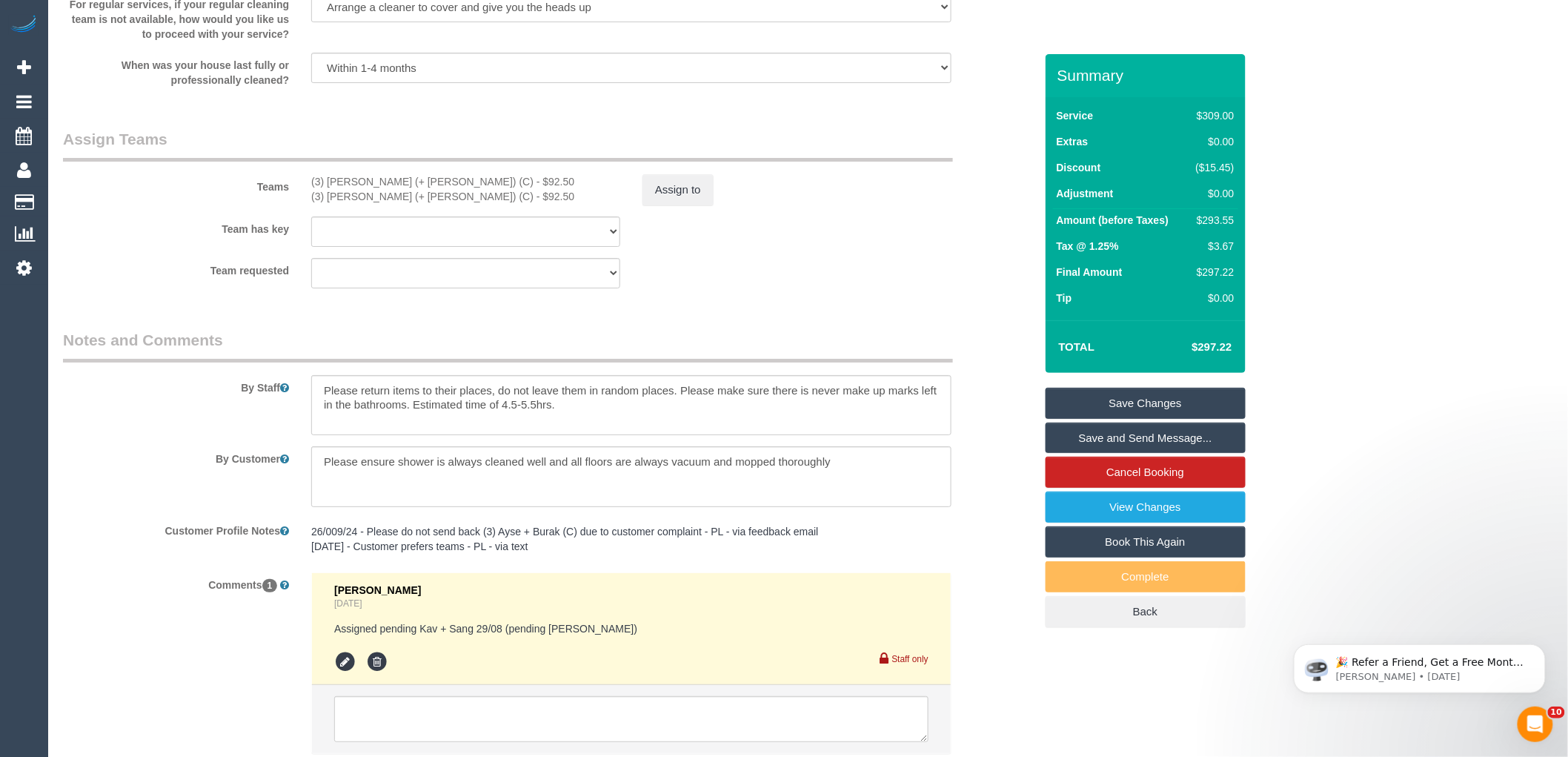
scroll to position [2316, 0]
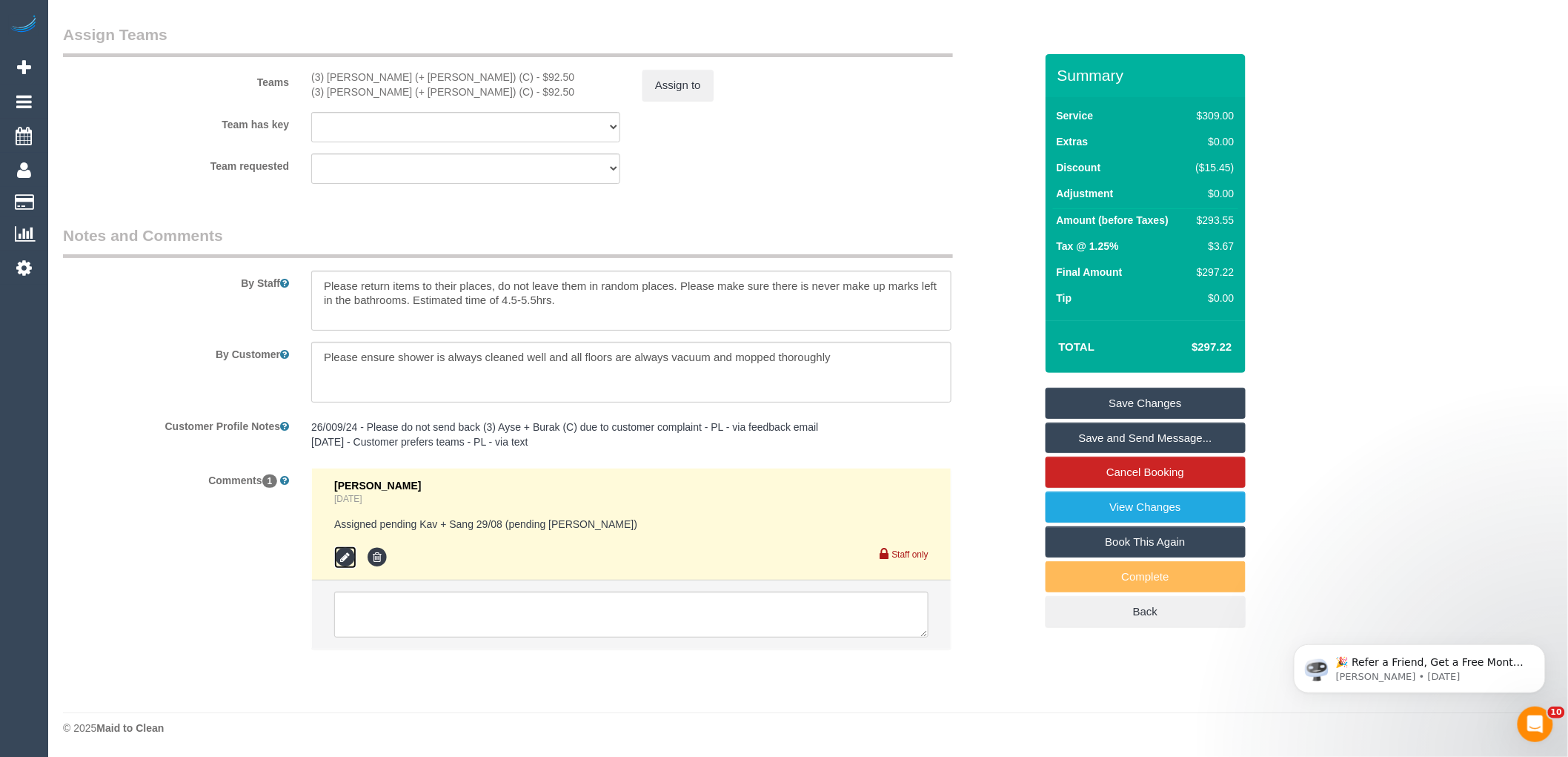
click at [343, 556] on icon at bounding box center [345, 557] width 22 height 22
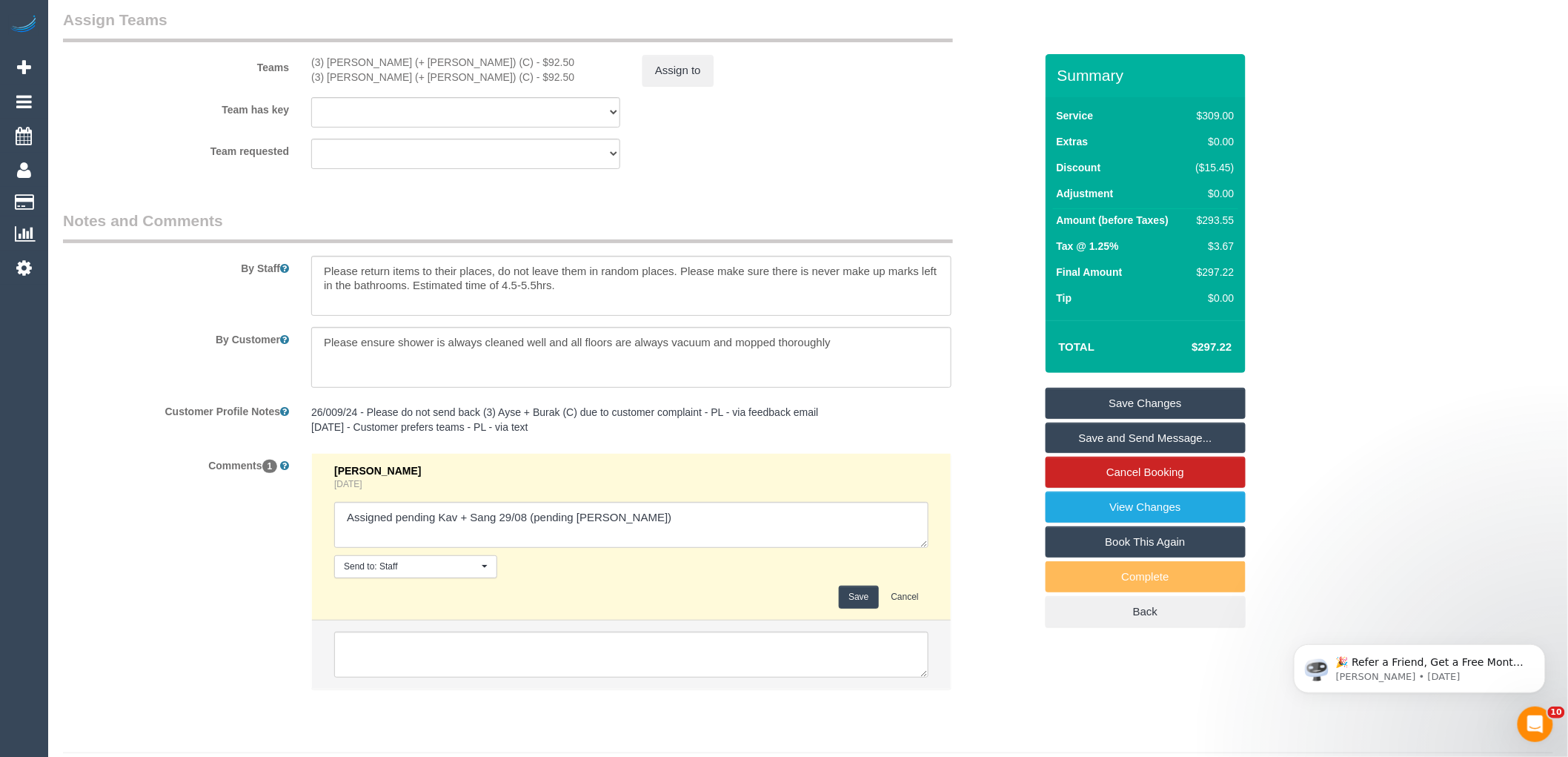
click at [639, 520] on textarea at bounding box center [631, 524] width 594 height 46
drag, startPoint x: 576, startPoint y: 528, endPoint x: 538, endPoint y: 528, distance: 38.0
click at [538, 528] on textarea at bounding box center [631, 524] width 594 height 46
click at [554, 534] on textarea at bounding box center [631, 524] width 594 height 46
click at [527, 525] on textarea at bounding box center [631, 524] width 594 height 46
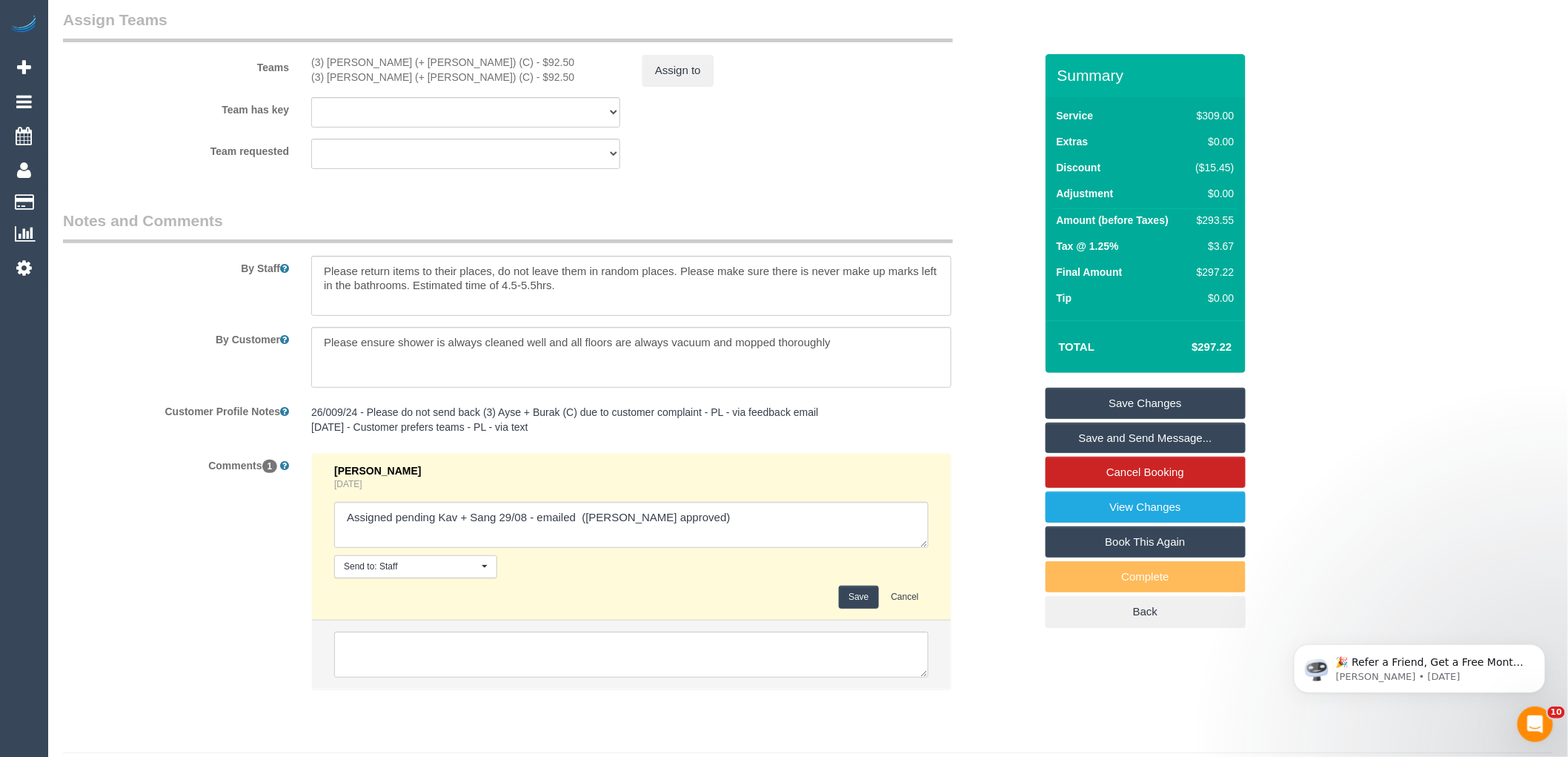
type textarea "Assigned pending Kav + Sang 29/08 - emailed (Jess approved)"
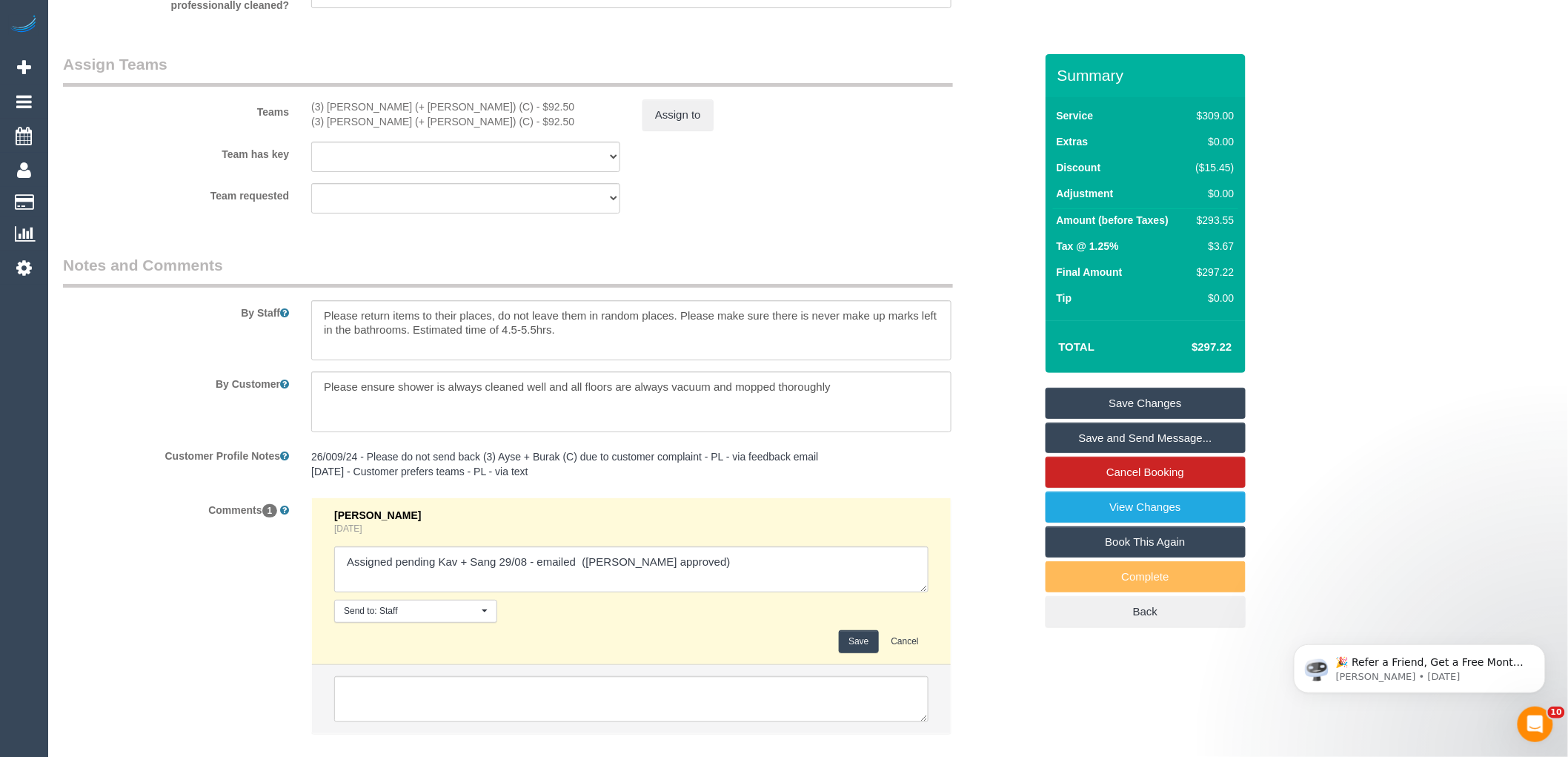
scroll to position [2306, 0]
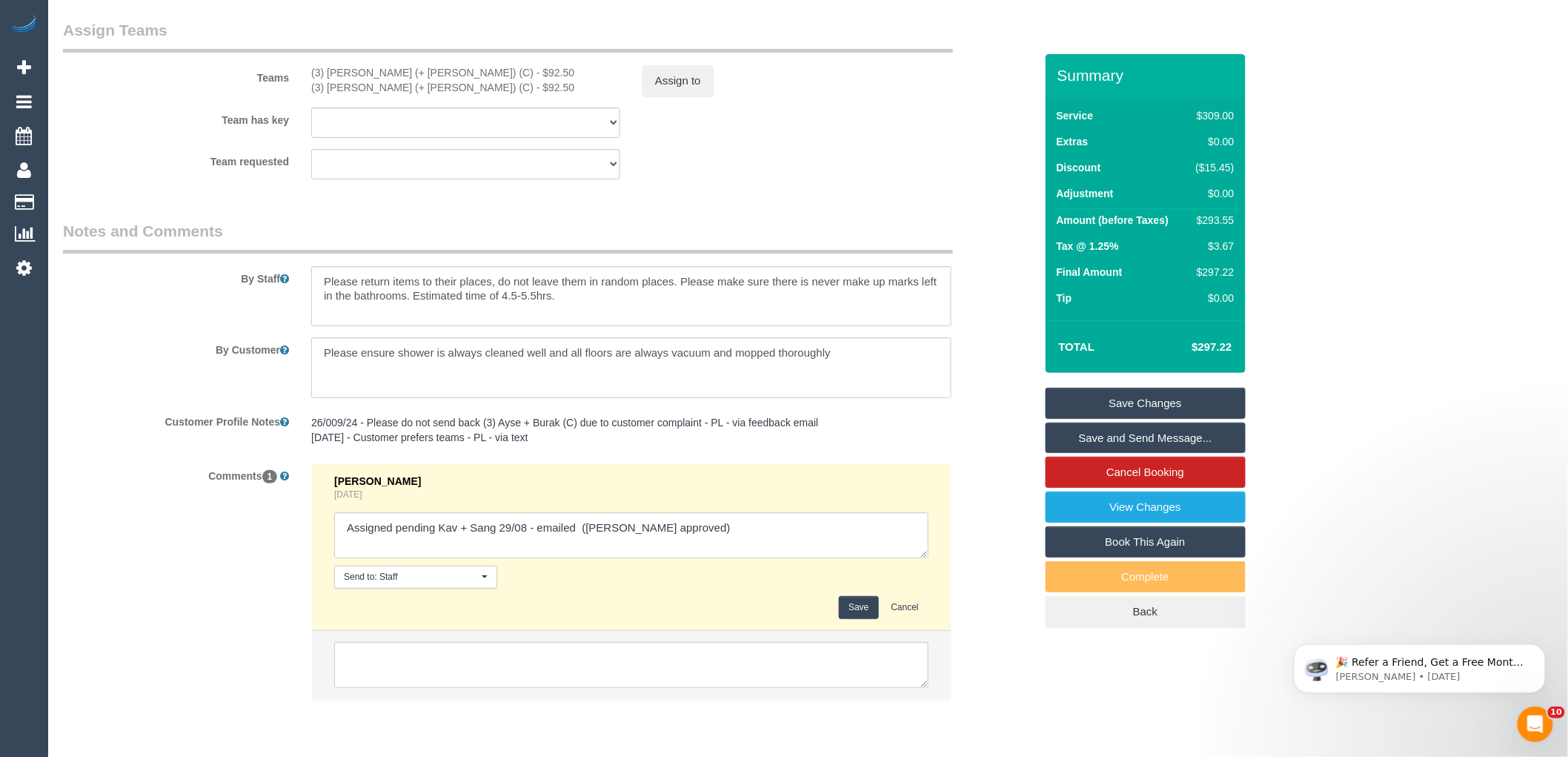
click at [152, 357] on label "By Customer" at bounding box center [176, 348] width 248 height 20
click at [857, 618] on button "Save" at bounding box center [858, 607] width 40 height 23
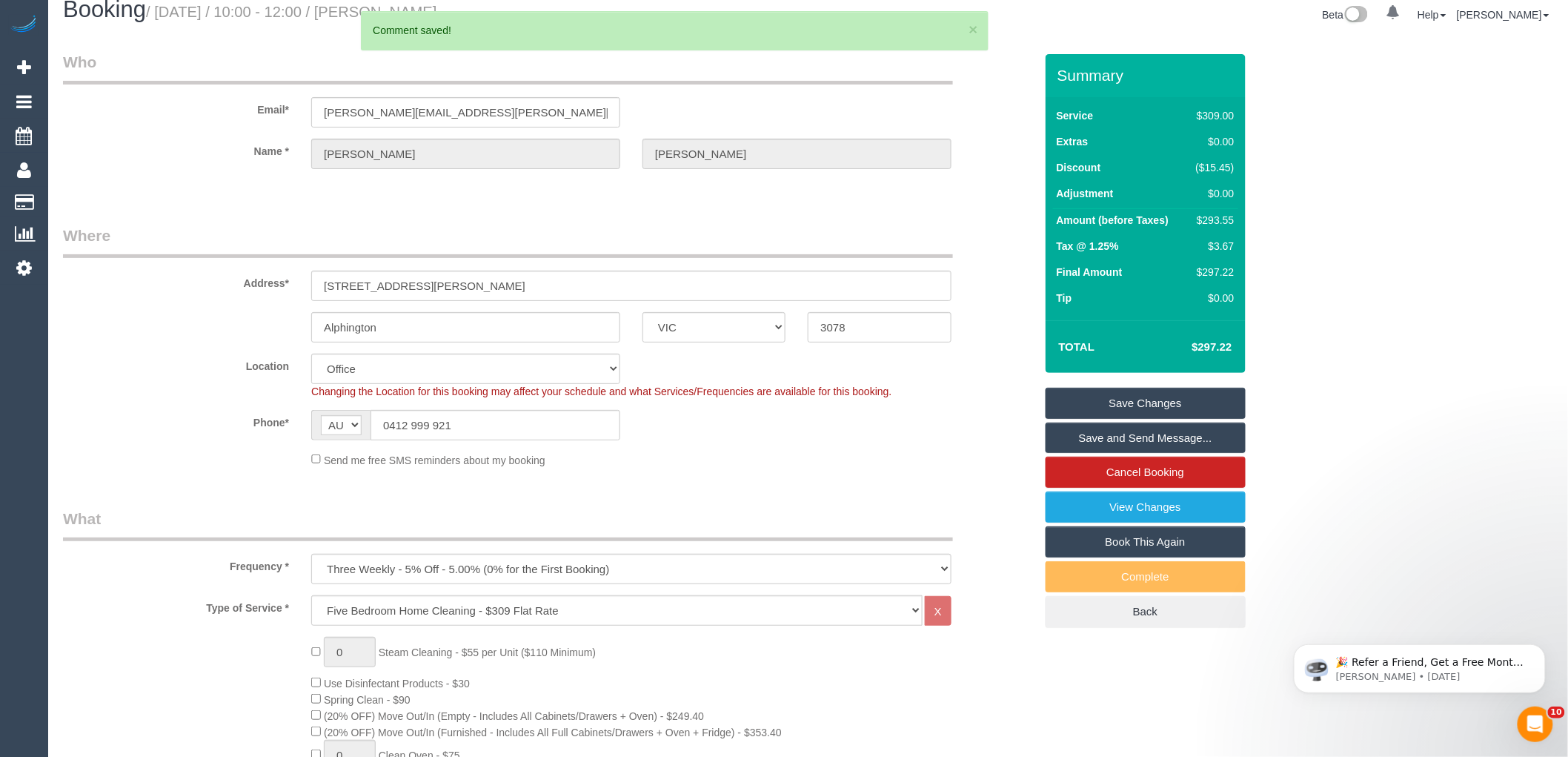
scroll to position [0, 0]
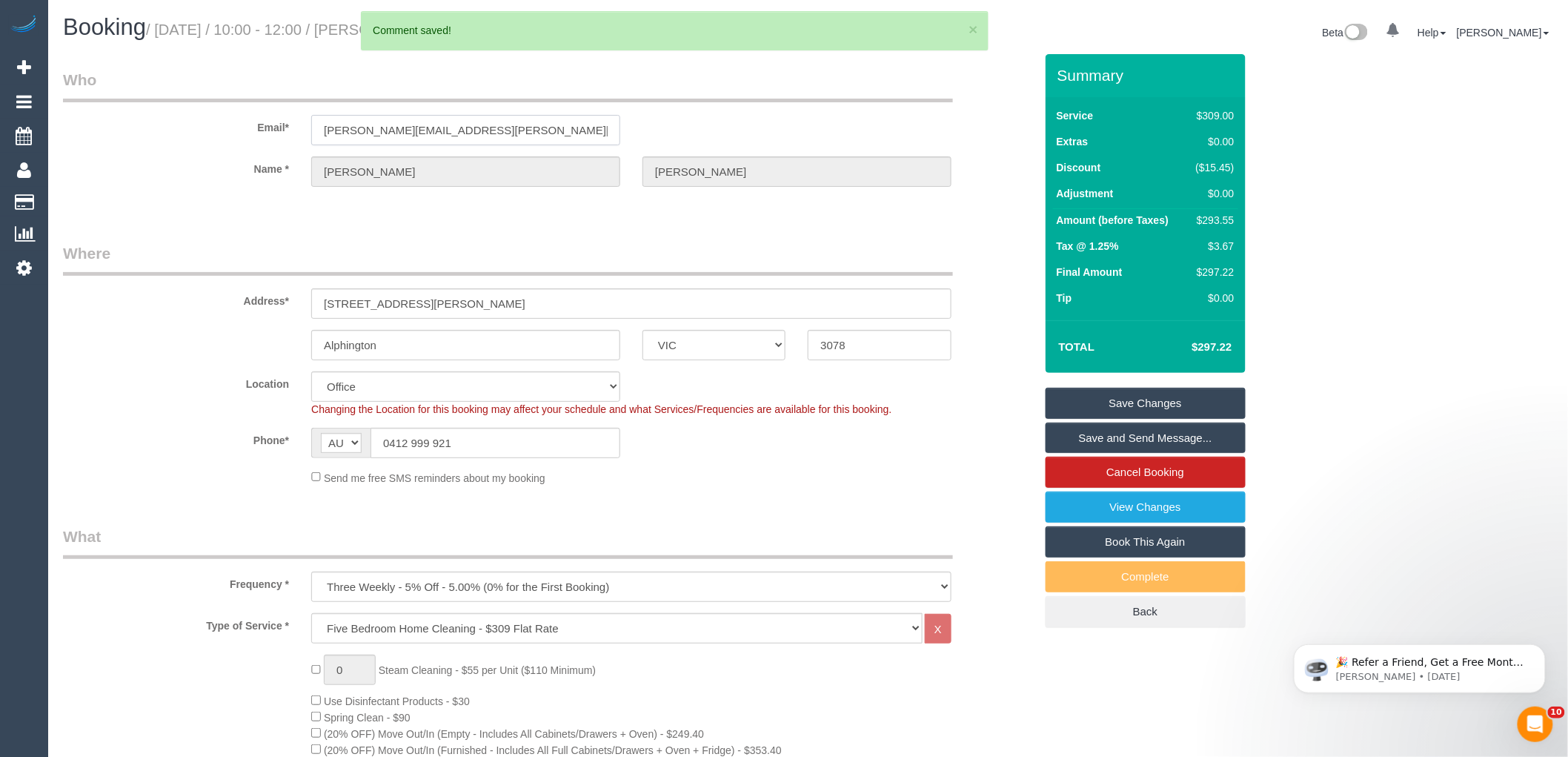
click at [400, 132] on input "jane.beck@slalom.com" at bounding box center [466, 130] width 309 height 30
click at [421, 255] on legend "Where" at bounding box center [508, 259] width 890 height 34
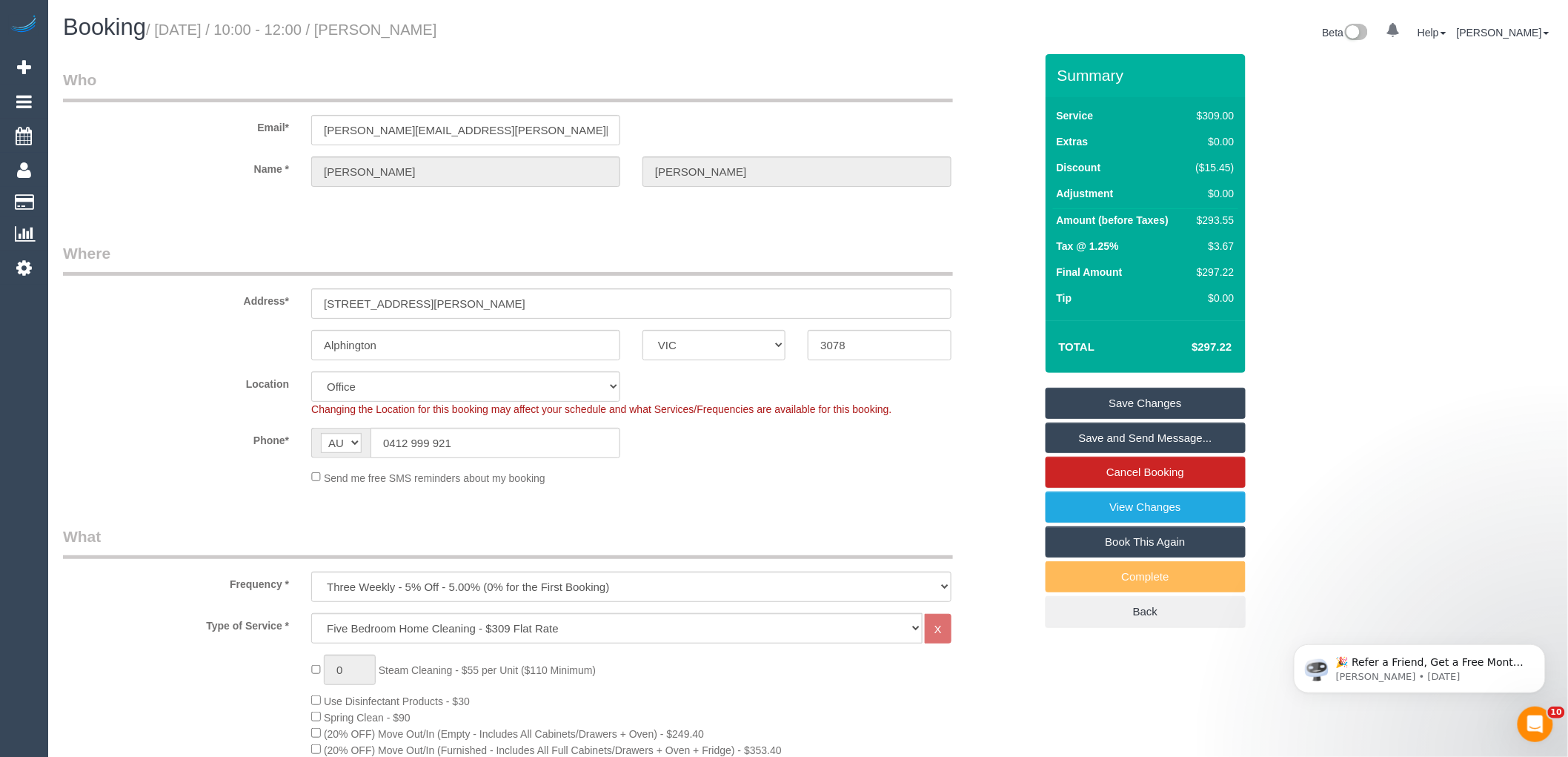
click at [887, 101] on fieldset "Who Email* jane.beck@slalom.com Name * JANE BECK" at bounding box center [549, 141] width 971 height 143
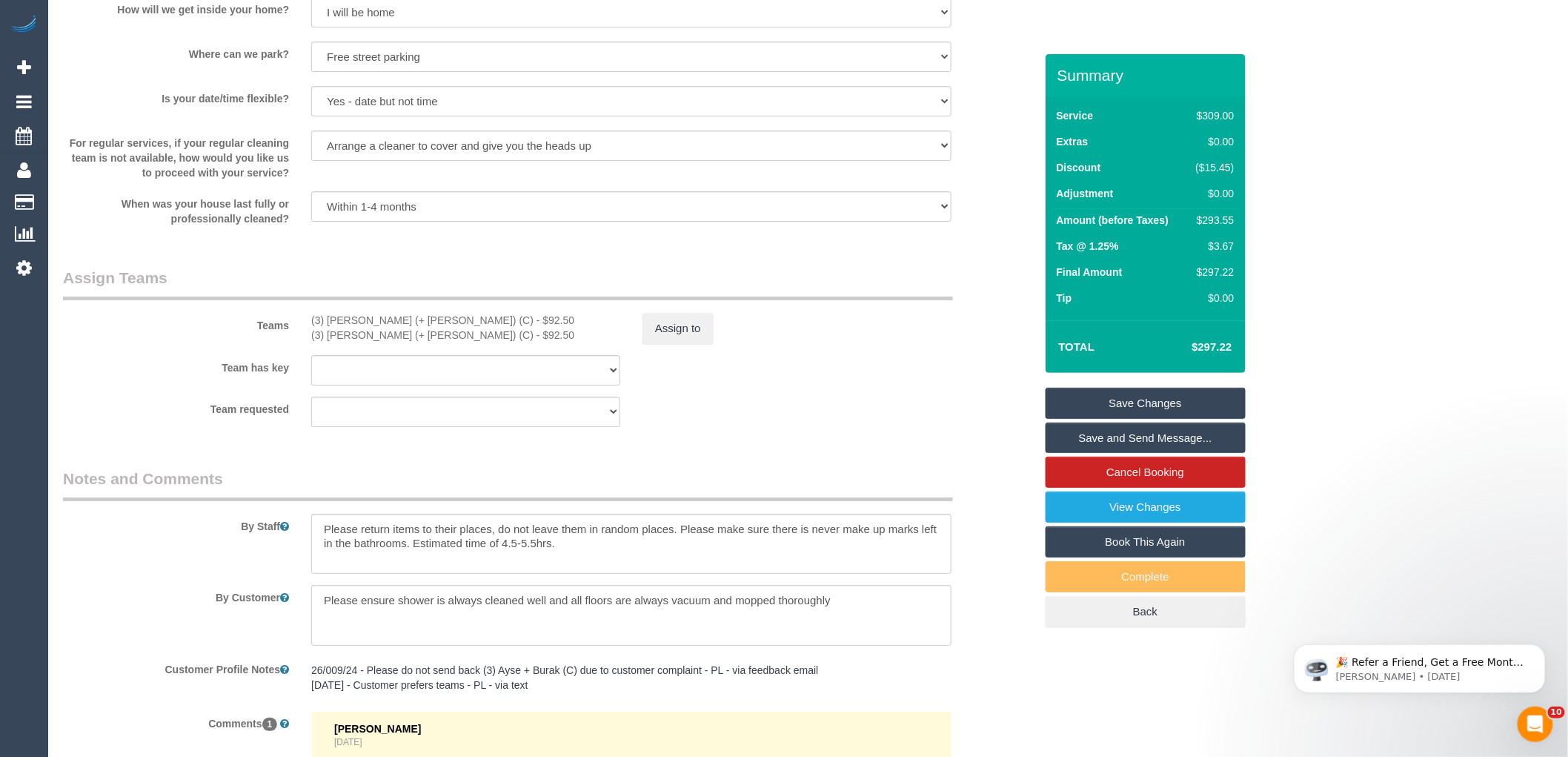
scroll to position [2368, 0]
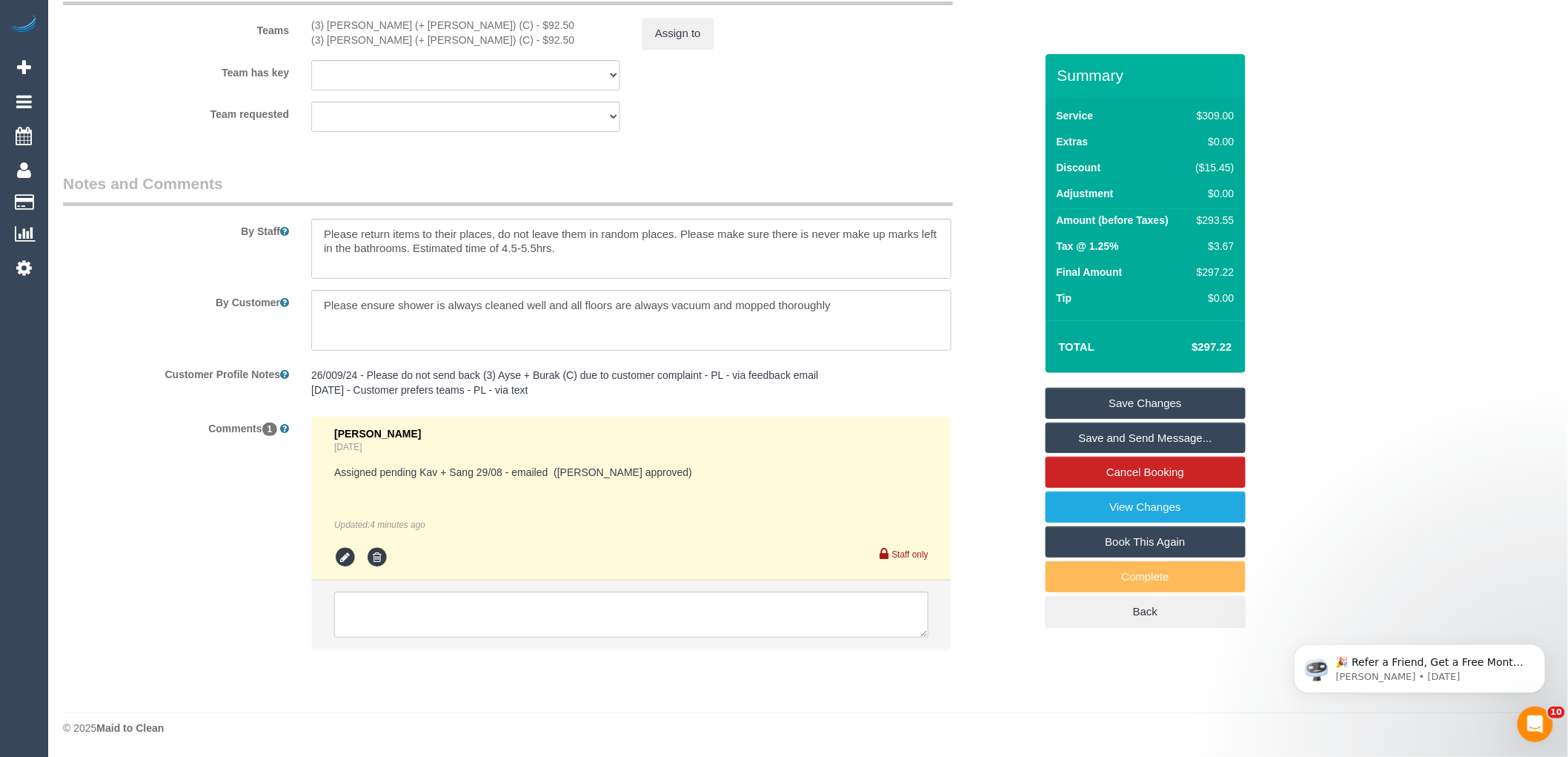
click at [1001, 364] on div "Customer Profile Notes 26/009/24 - Please do not send back (3) Ayse + Burak (C)…" at bounding box center [549, 383] width 994 height 43
click at [992, 416] on div "Comments 1 Laura Butera Yesterday Assigned pending Kav + Sang 29/08 - emailed (…" at bounding box center [549, 539] width 994 height 247
click at [1203, 402] on link "Save Changes" at bounding box center [1145, 403] width 200 height 31
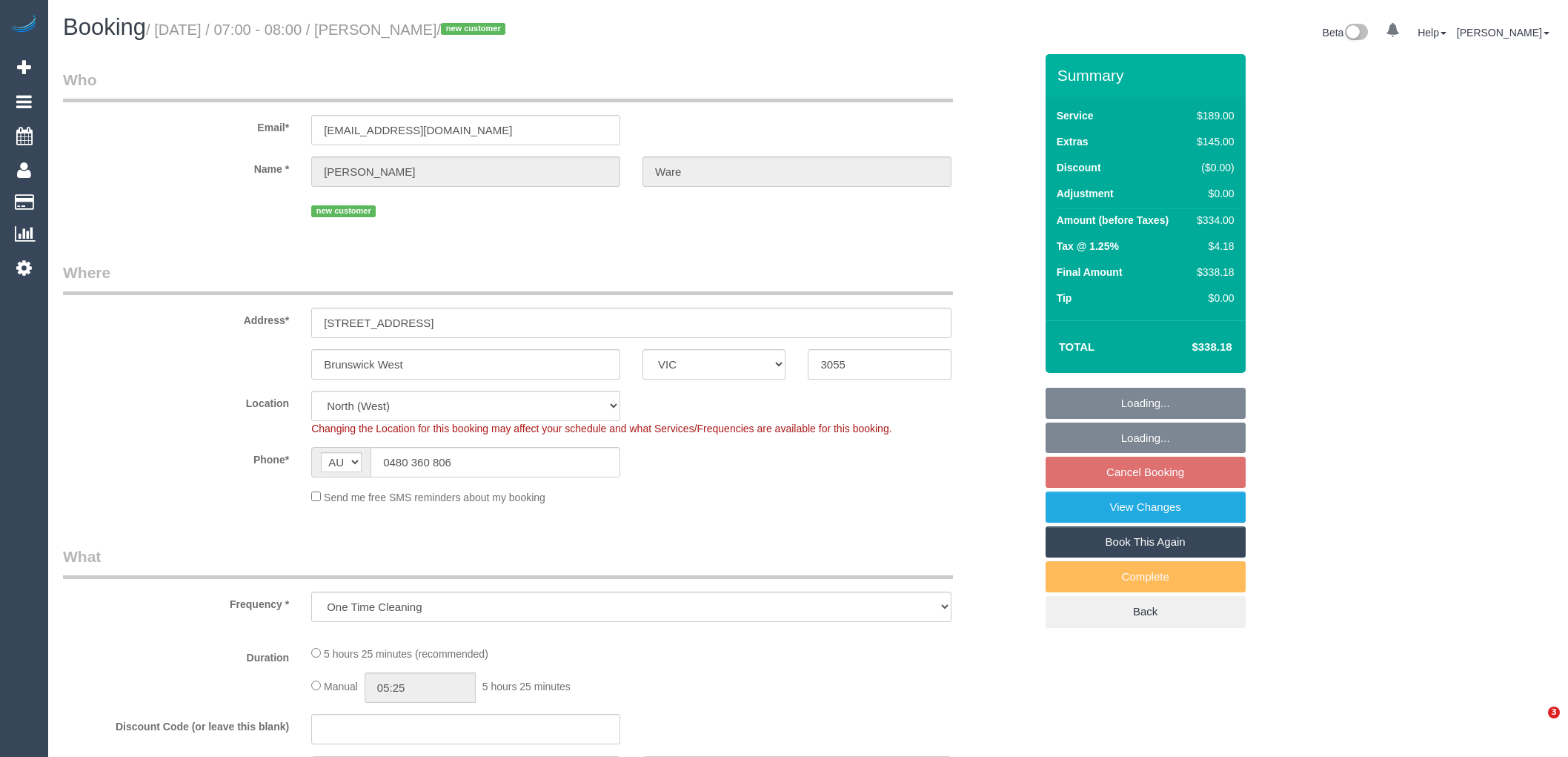
select select "VIC"
select select "object:634"
select select "spot1"
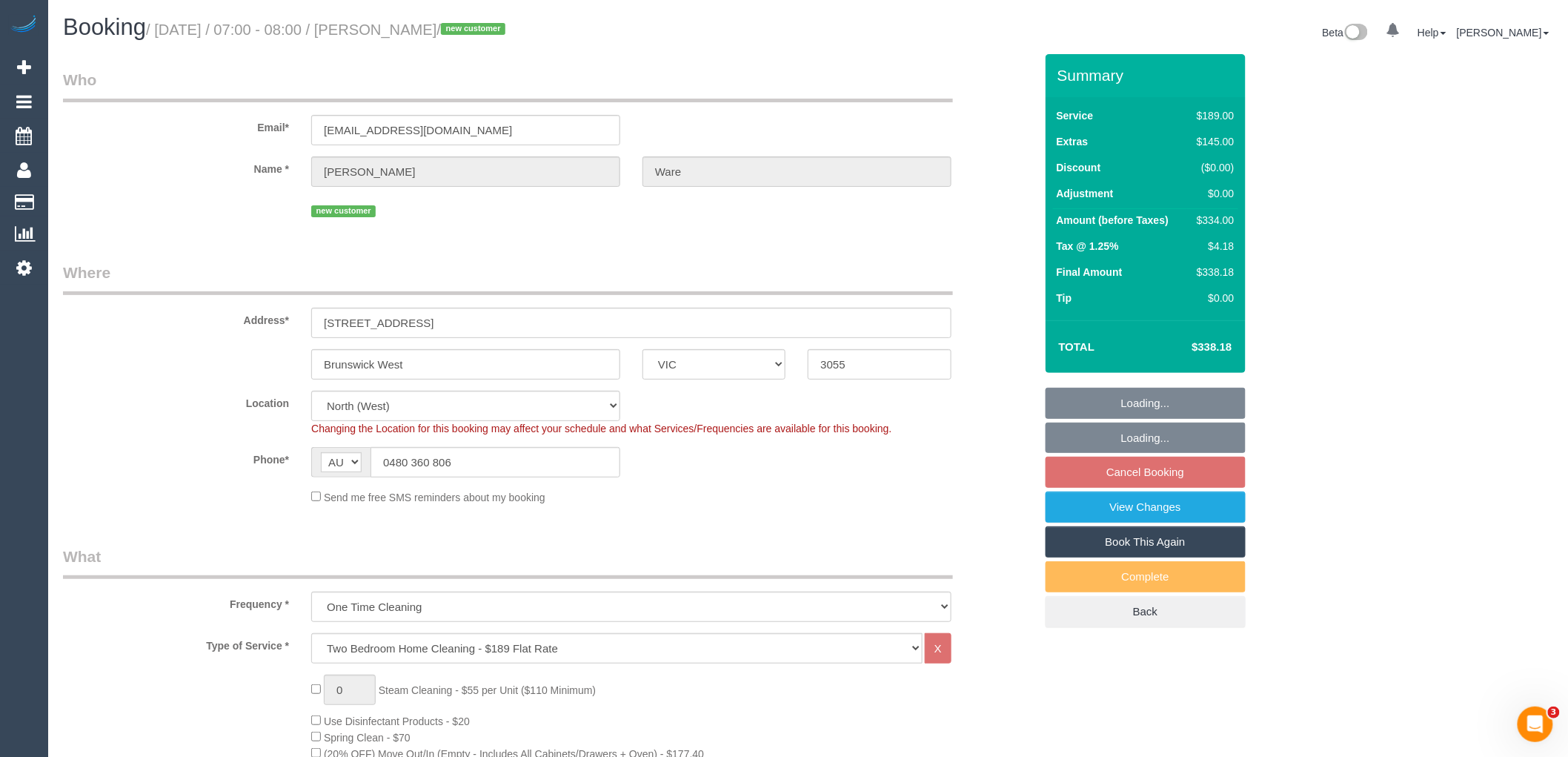
select select "number:30"
select select "number:14"
select select "number:18"
select select "number:24"
select select "number:13"
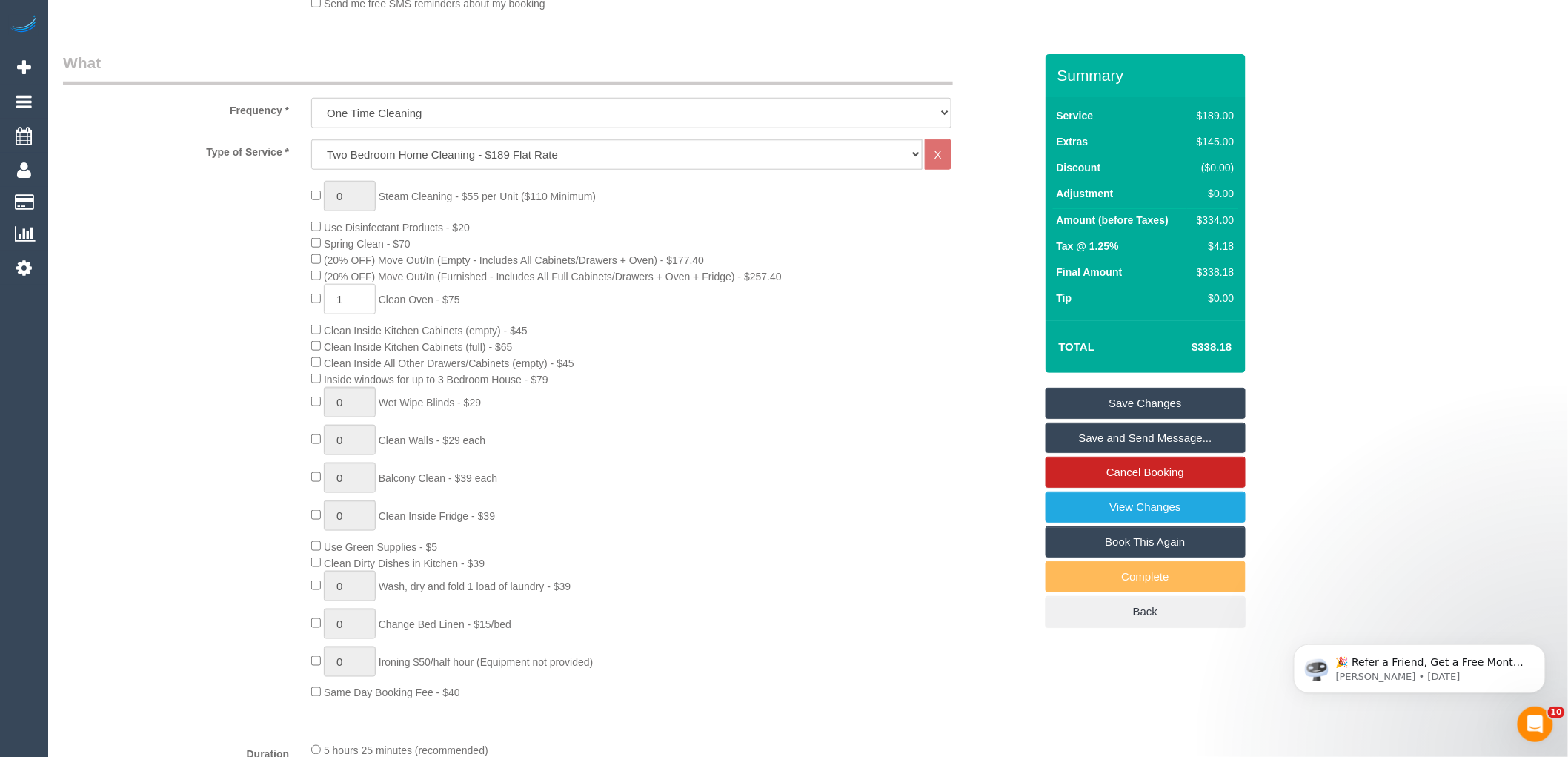
scroll to position [165, 0]
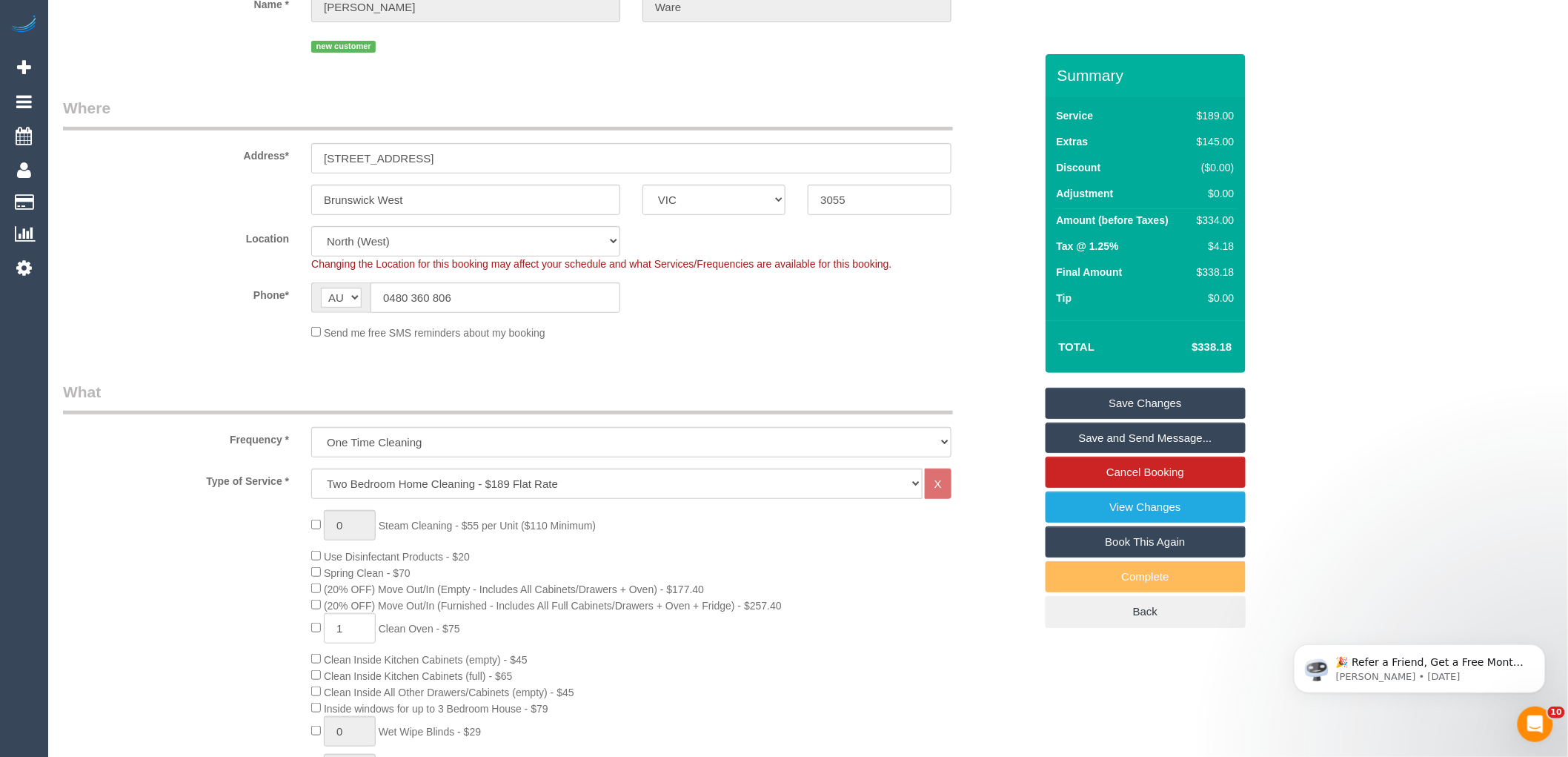
click at [1226, 220] on div "$334.00" at bounding box center [1212, 220] width 43 height 15
copy div "334.00"
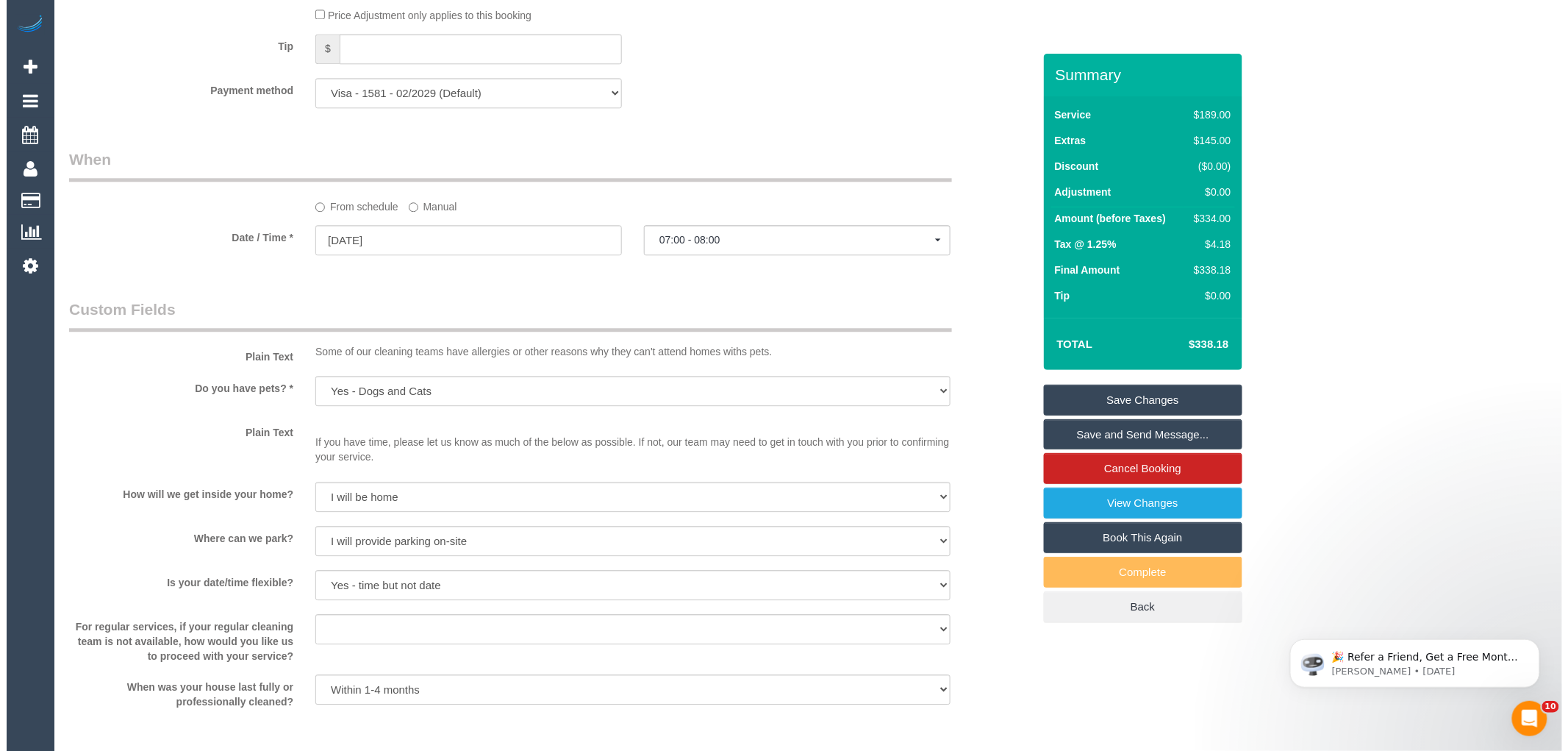
scroll to position [2042, 0]
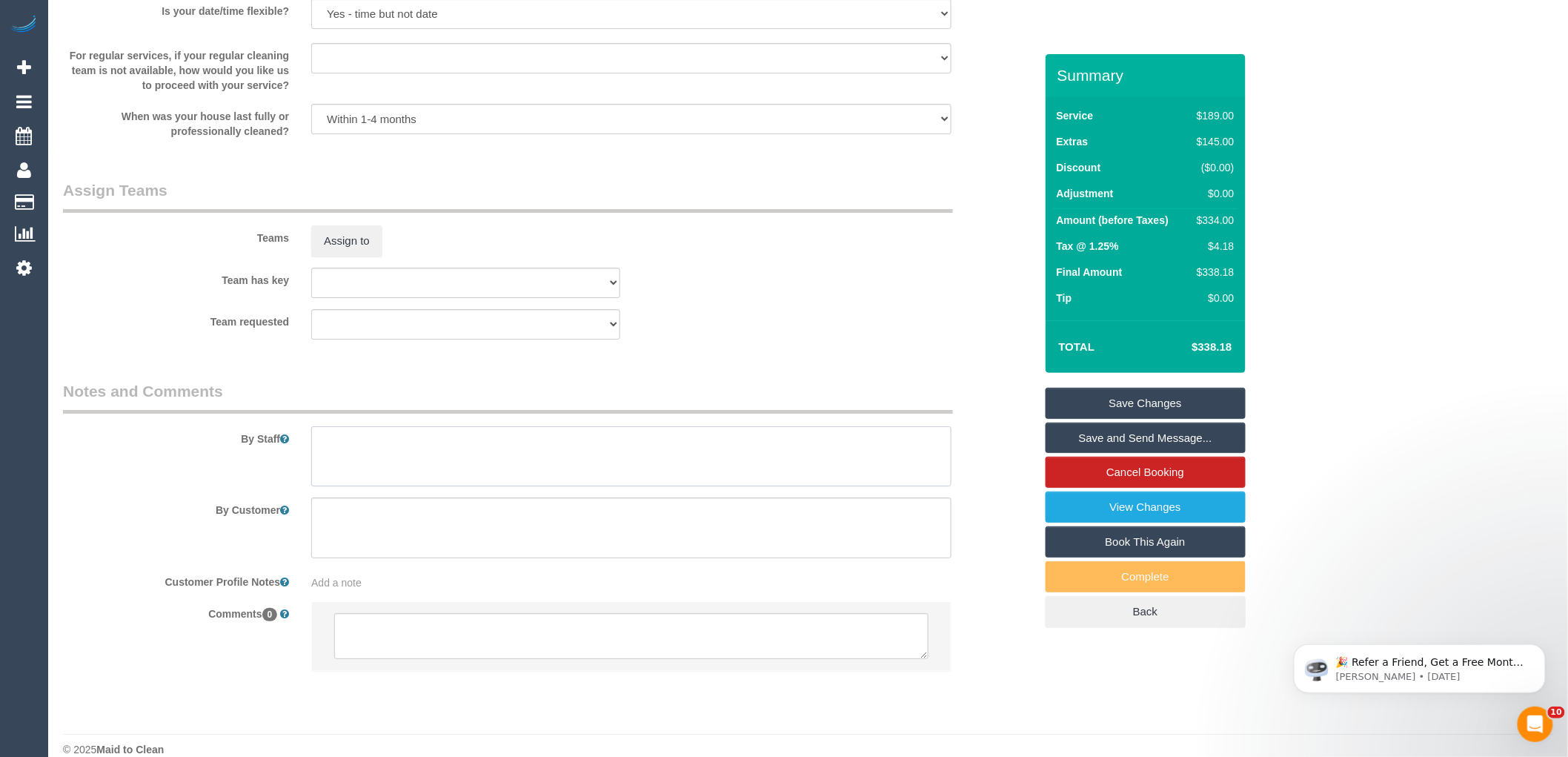
click at [343, 471] on textarea at bounding box center [631, 457] width 641 height 61
type textarea "Estimated time 5.5-6 hours"
click at [799, 257] on div "Teams Assign to" at bounding box center [549, 218] width 994 height 77
click at [350, 256] on button "Assign to" at bounding box center [347, 241] width 71 height 31
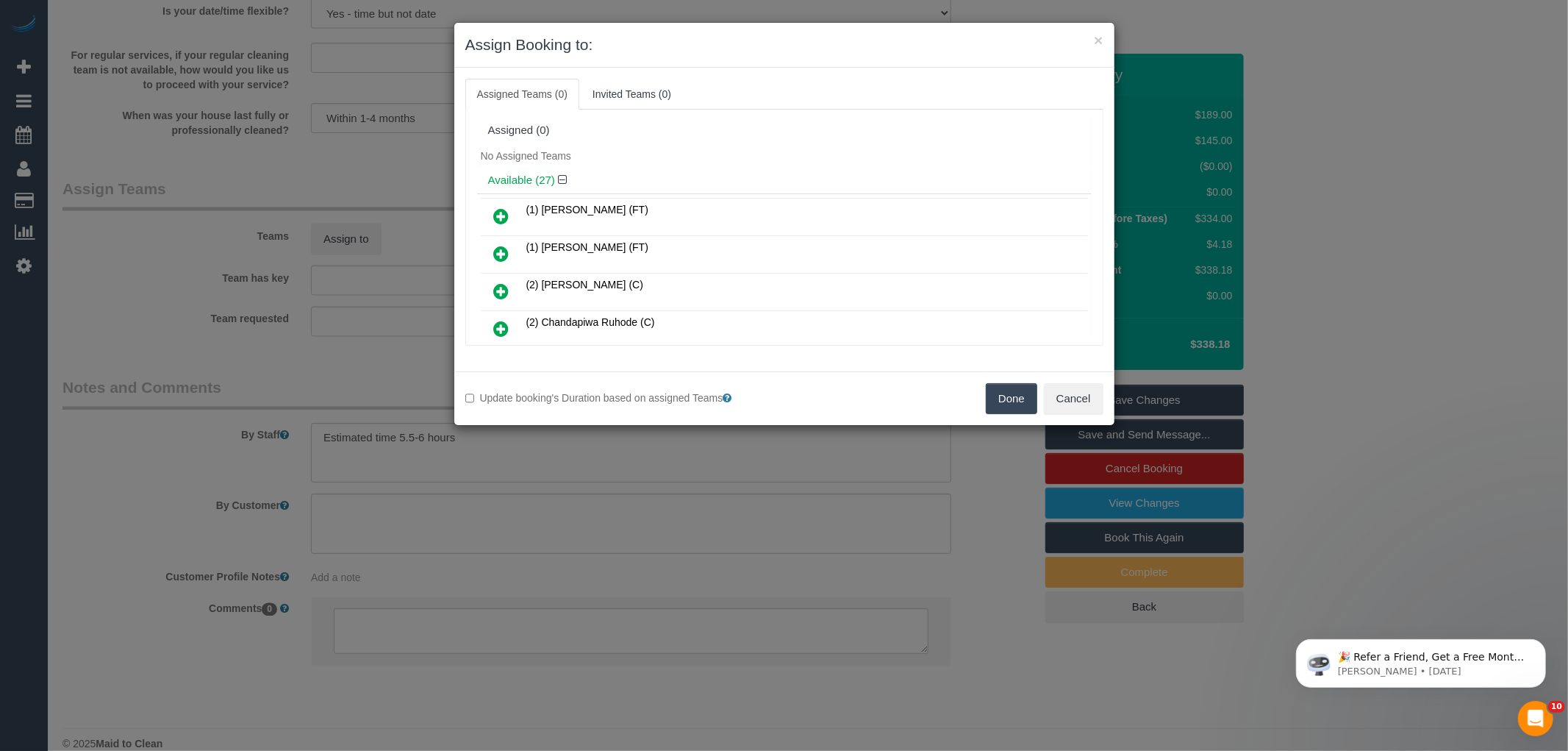
click at [744, 133] on div "Assigned (0)" at bounding box center [784, 130] width 593 height 13
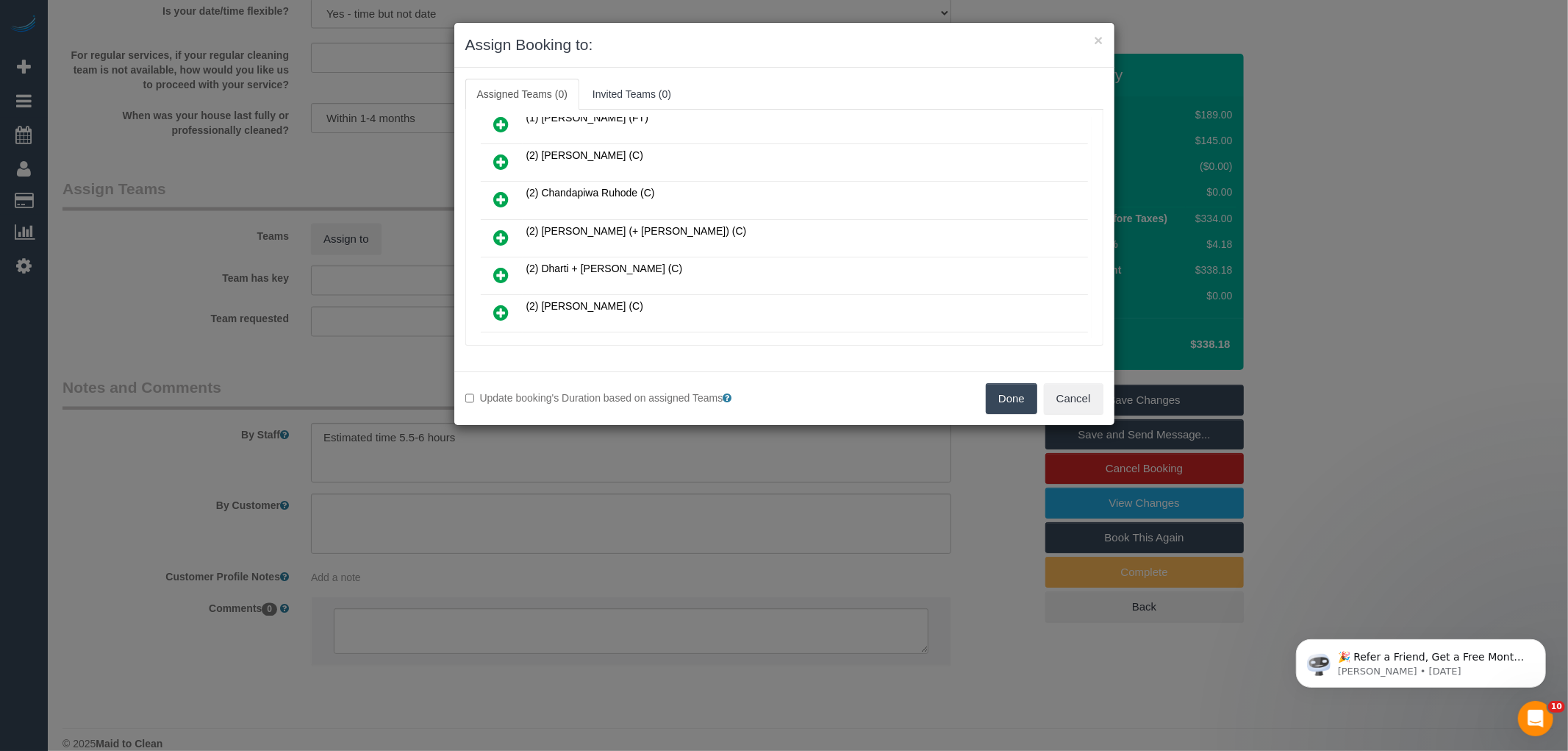
click at [491, 231] on link at bounding box center [501, 238] width 34 height 29
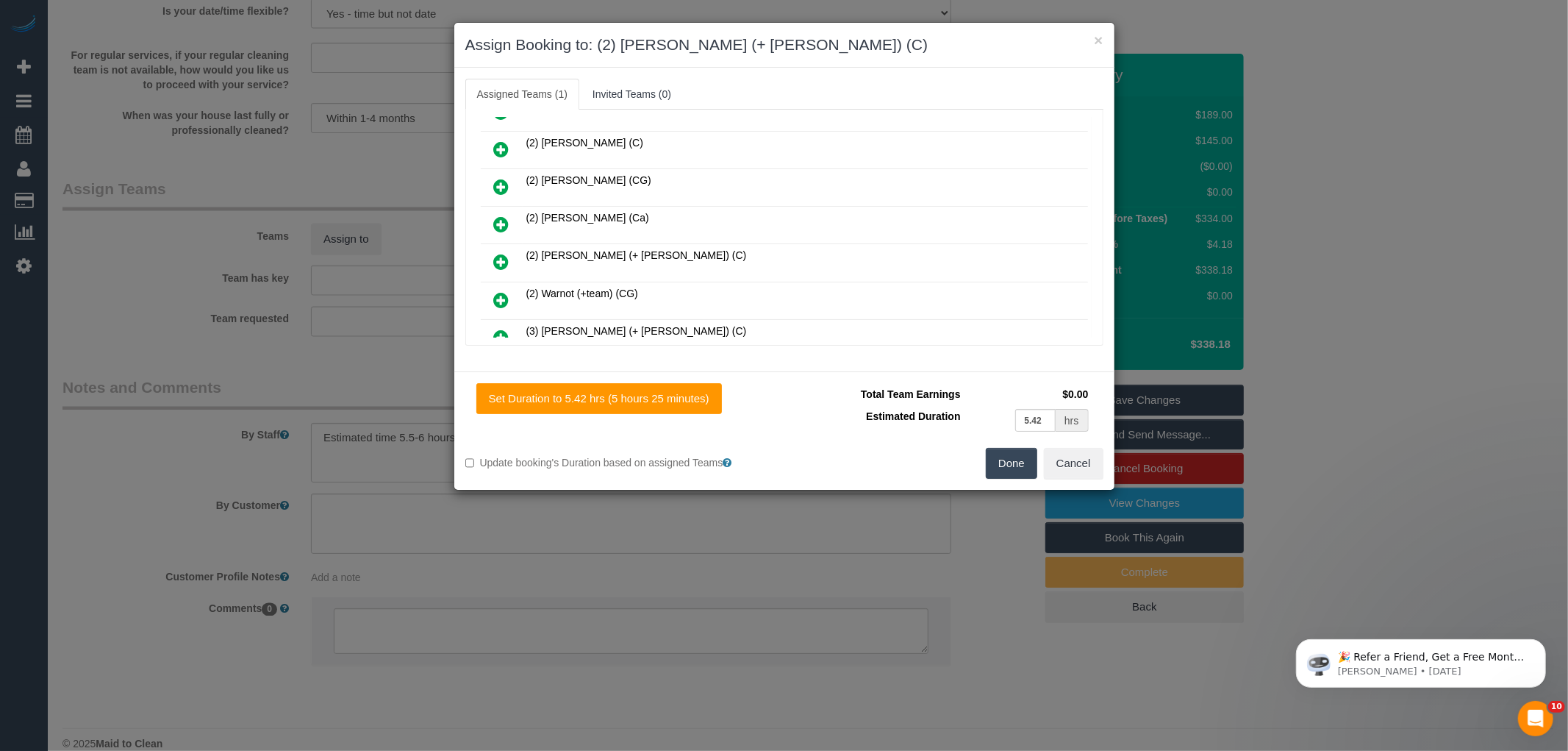
click at [504, 255] on icon at bounding box center [501, 261] width 15 height 18
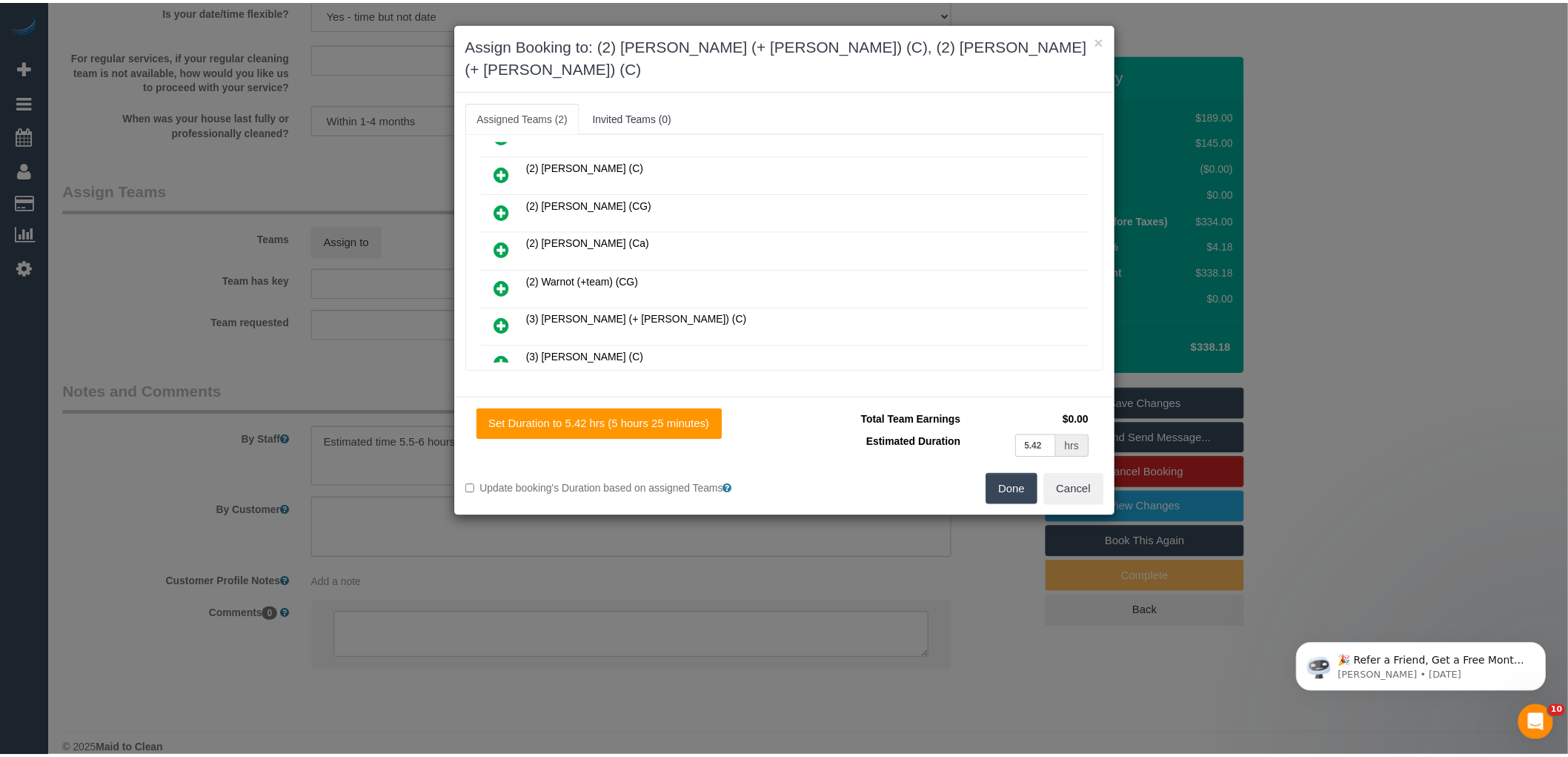
scroll to position [0, 0]
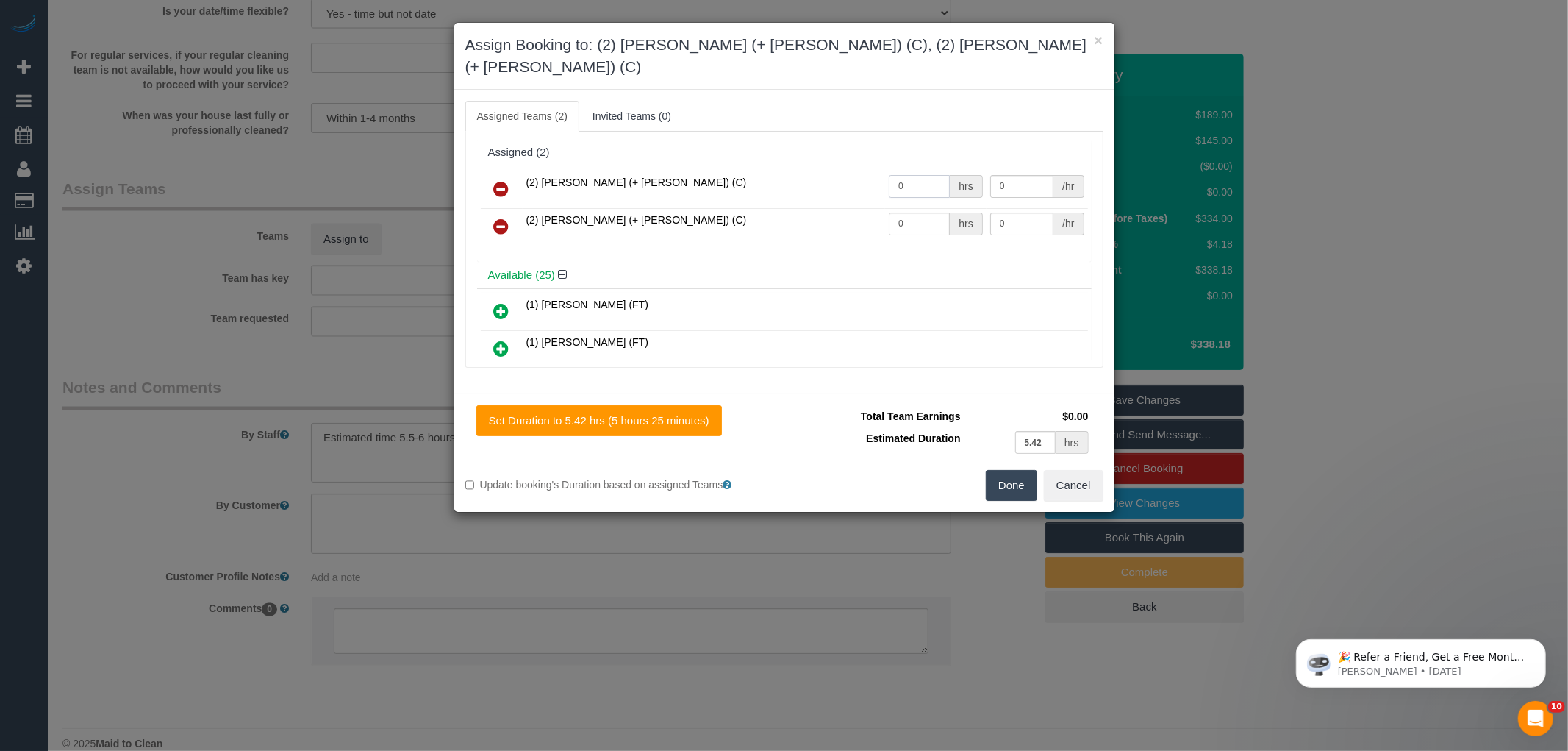
click at [917, 175] on input "0" at bounding box center [919, 186] width 61 height 23
type input "1"
click at [932, 213] on input "0" at bounding box center [919, 224] width 61 height 23
type input "1"
click at [1018, 175] on input "0" at bounding box center [1022, 186] width 64 height 23
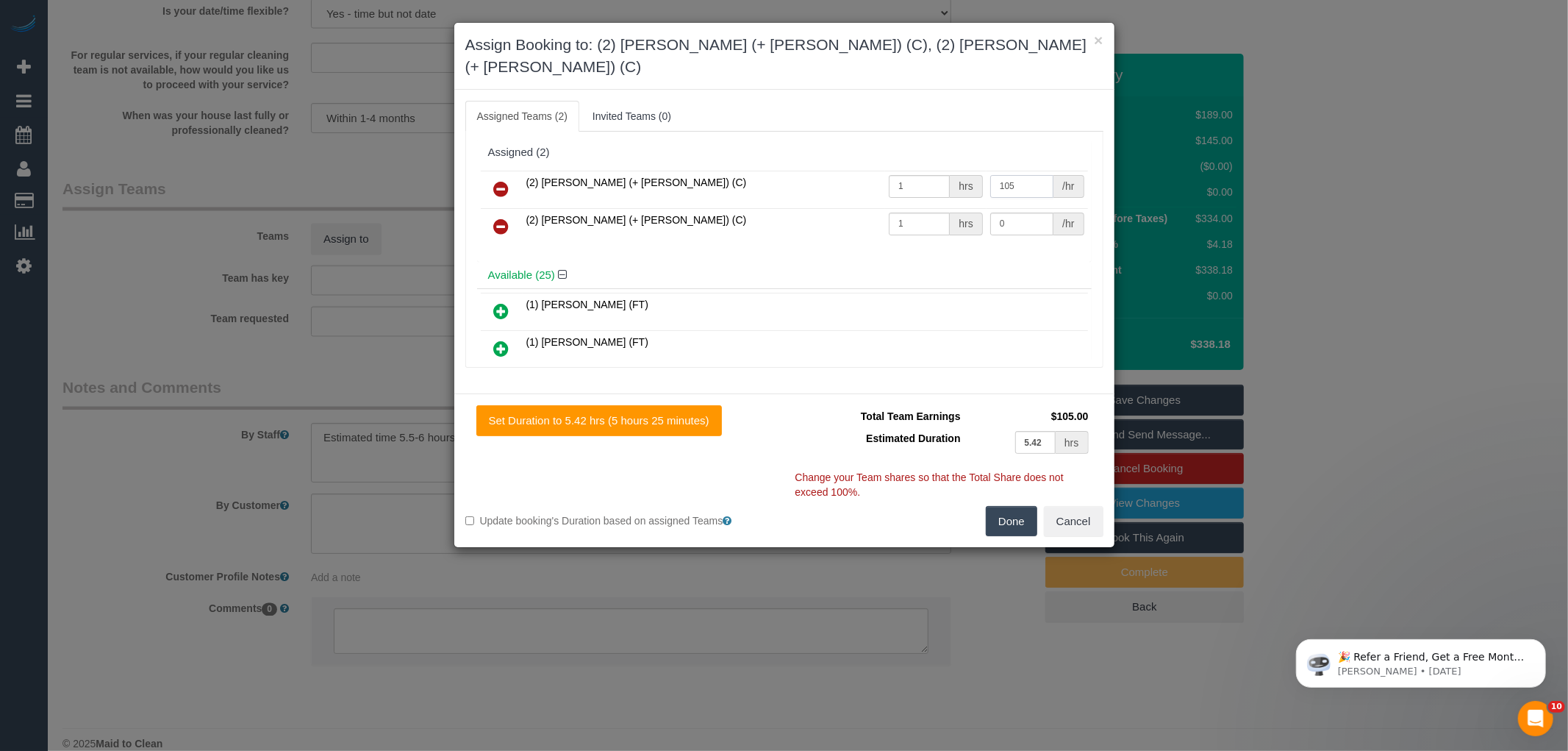
type input "105"
click at [1034, 213] on input "0" at bounding box center [1022, 224] width 64 height 23
type input "105"
click at [1016, 507] on button "Done" at bounding box center [1011, 521] width 51 height 31
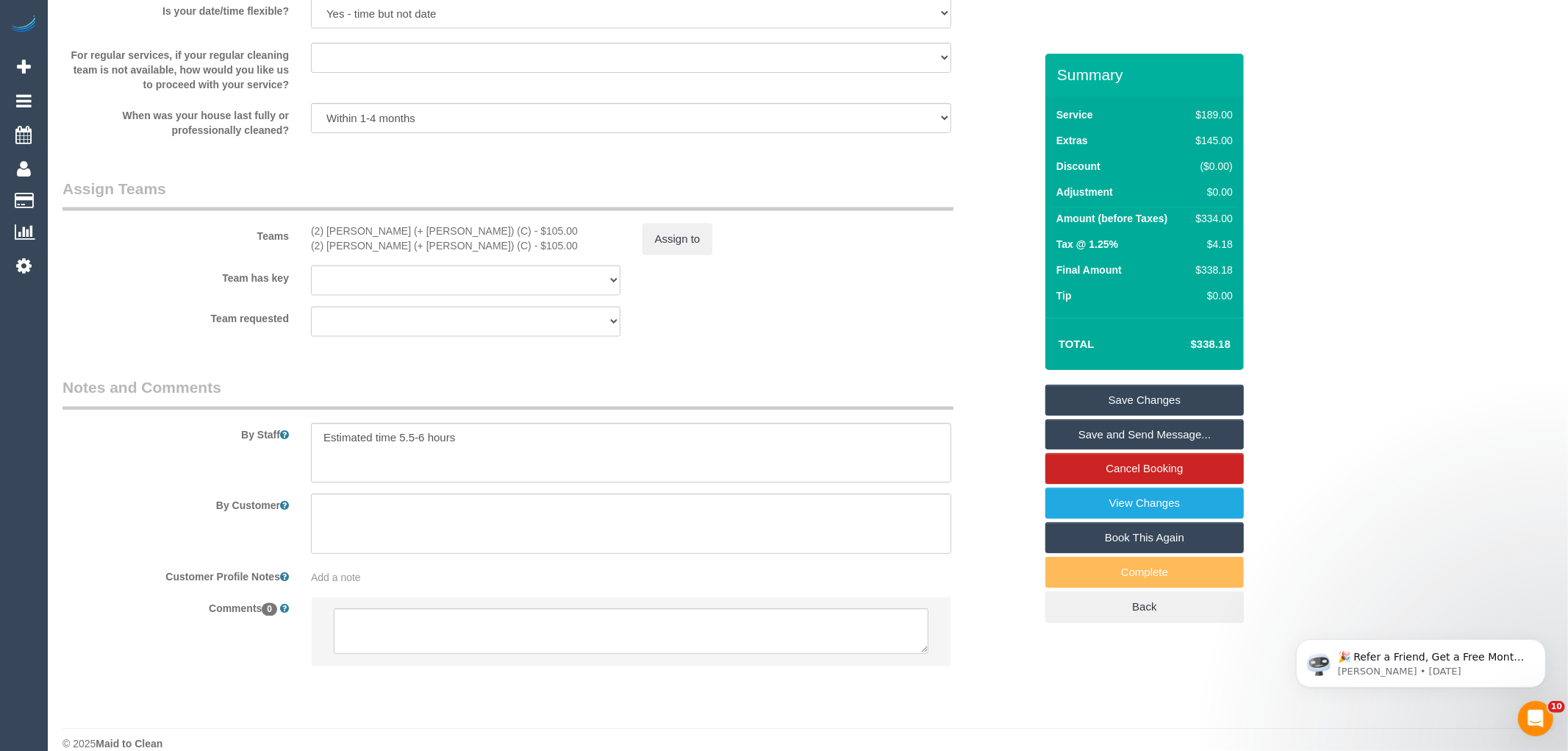
click at [1016, 526] on div "× Assign Booking to: (2) [PERSON_NAME] (+ [PERSON_NAME]) (C), (2) [PERSON_NAME]…" at bounding box center [784, 375] width 1568 height 751
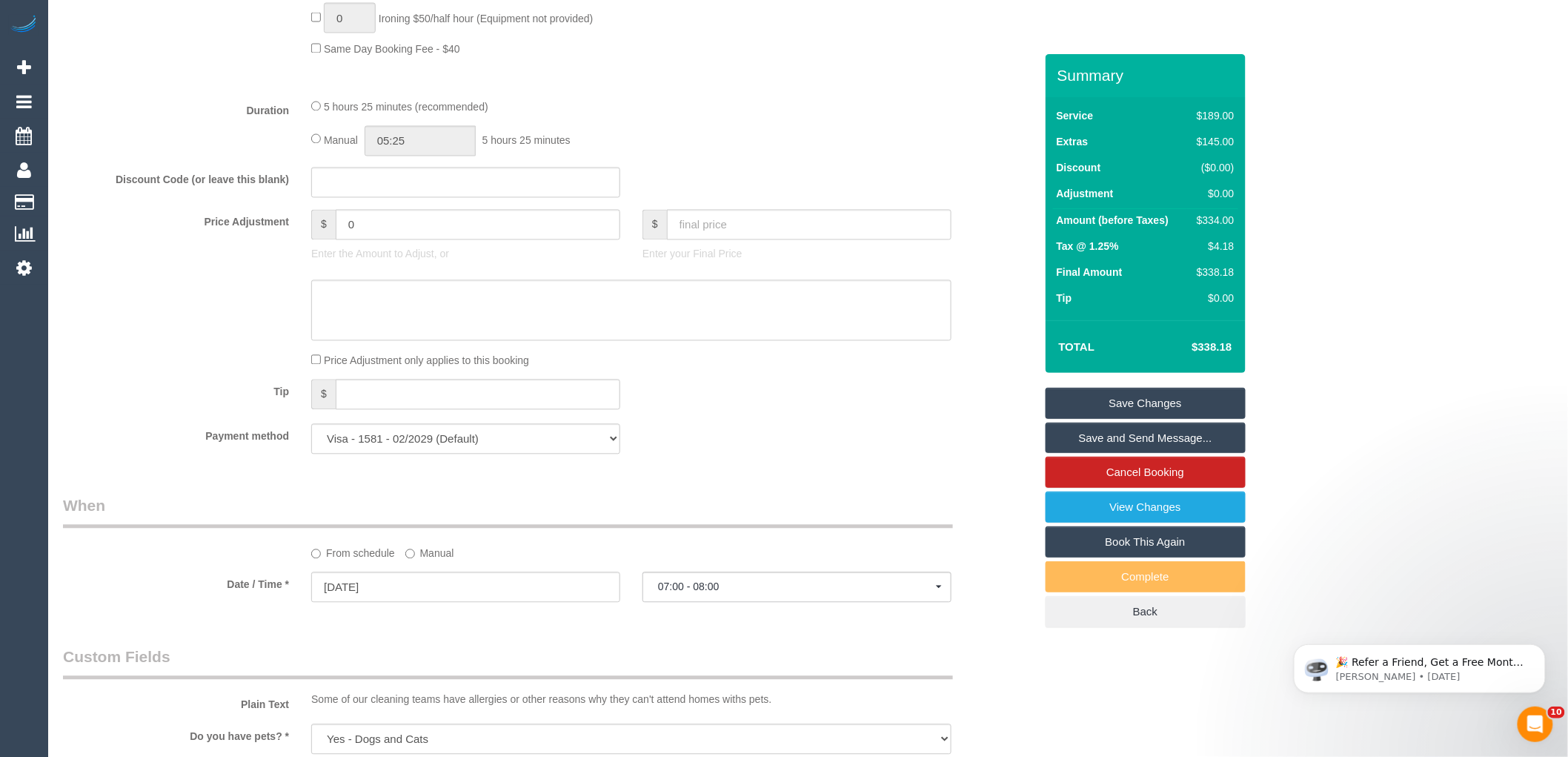
scroll to position [906, 0]
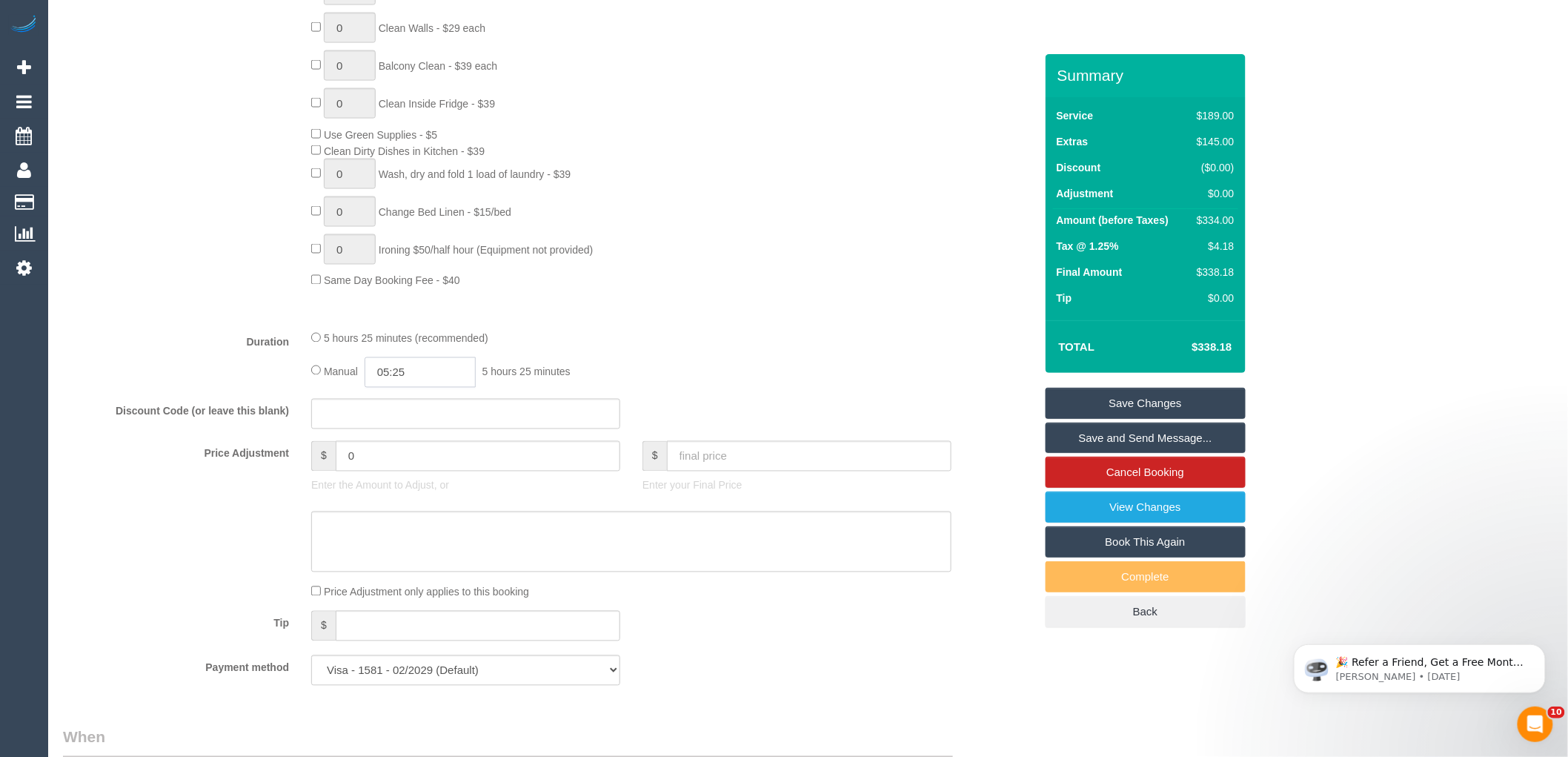
click at [439, 387] on input "05:25" at bounding box center [420, 372] width 111 height 30
type input "03:00"
click at [410, 500] on li "03:00" at bounding box center [404, 498] width 66 height 19
click at [684, 370] on div "5 hours 25 minutes (recommended) Manual 03:00 3 hours 0 minutes" at bounding box center [631, 359] width 662 height 57
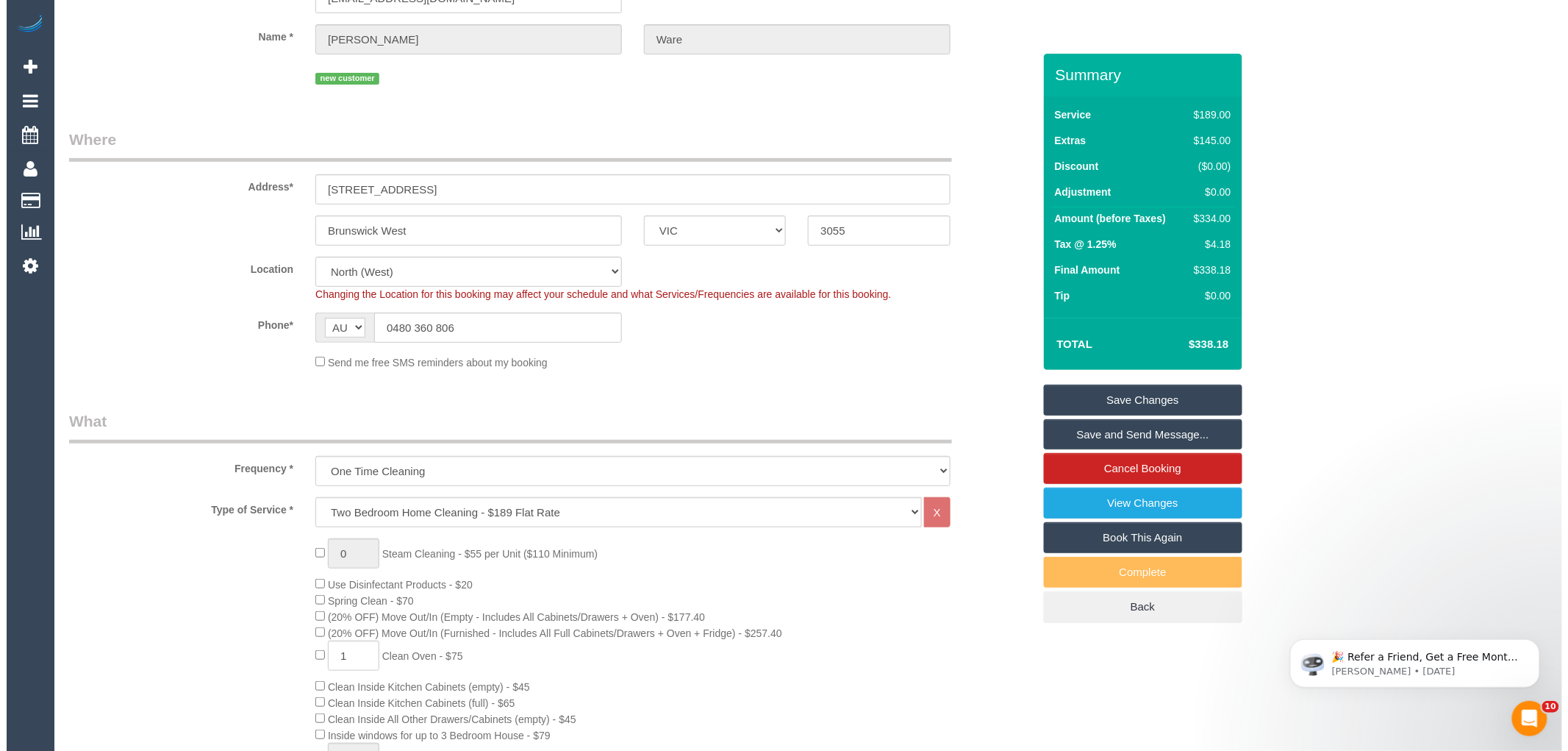
scroll to position [0, 0]
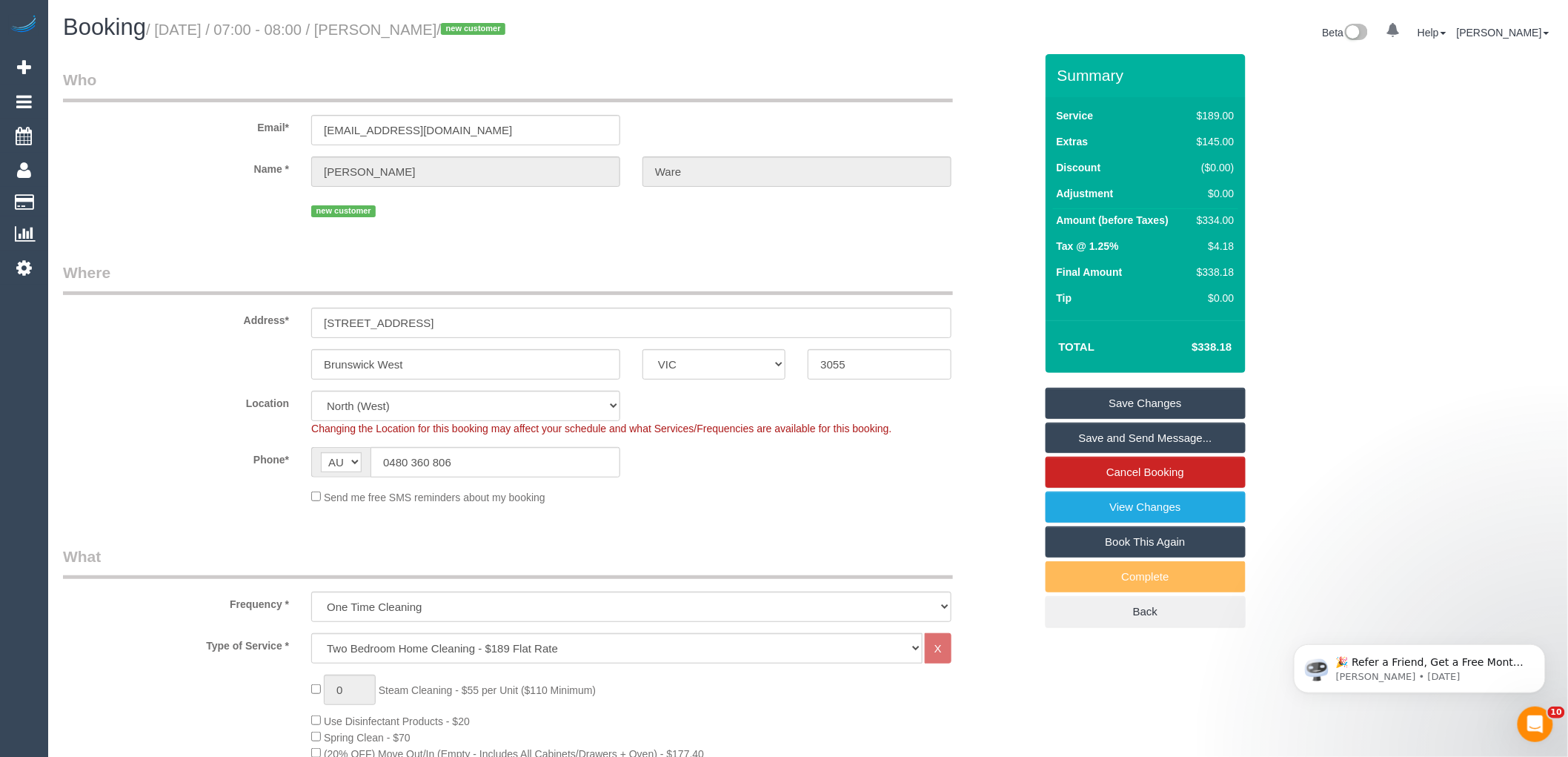
select select "spot14"
click at [1140, 435] on link "Save and Send Message..." at bounding box center [1145, 438] width 200 height 31
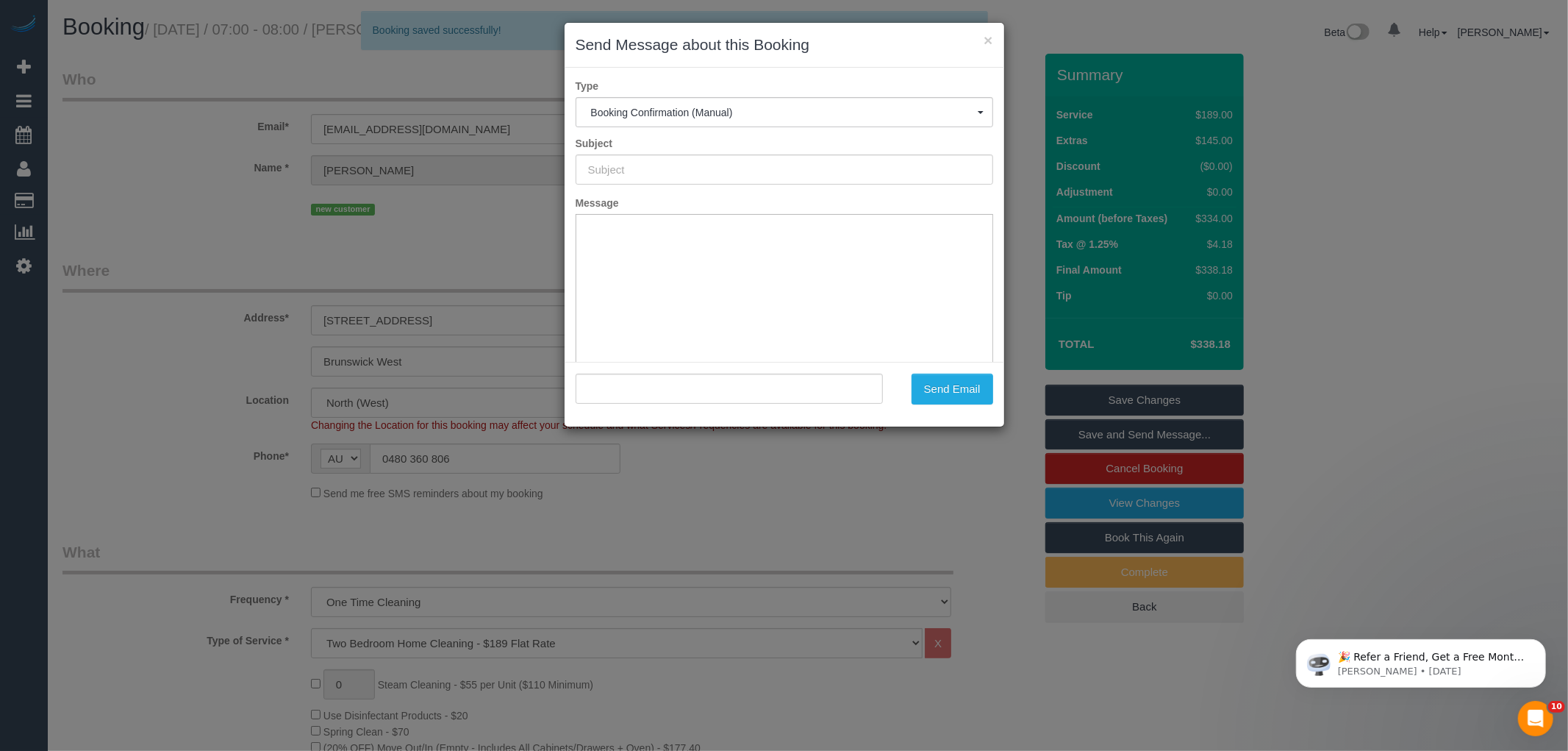
type input "Booking Confirmed"
type input ""[PERSON_NAME]" <[EMAIL_ADDRESS][DOMAIN_NAME]>"
click at [947, 399] on button "Send Email" at bounding box center [952, 388] width 81 height 31
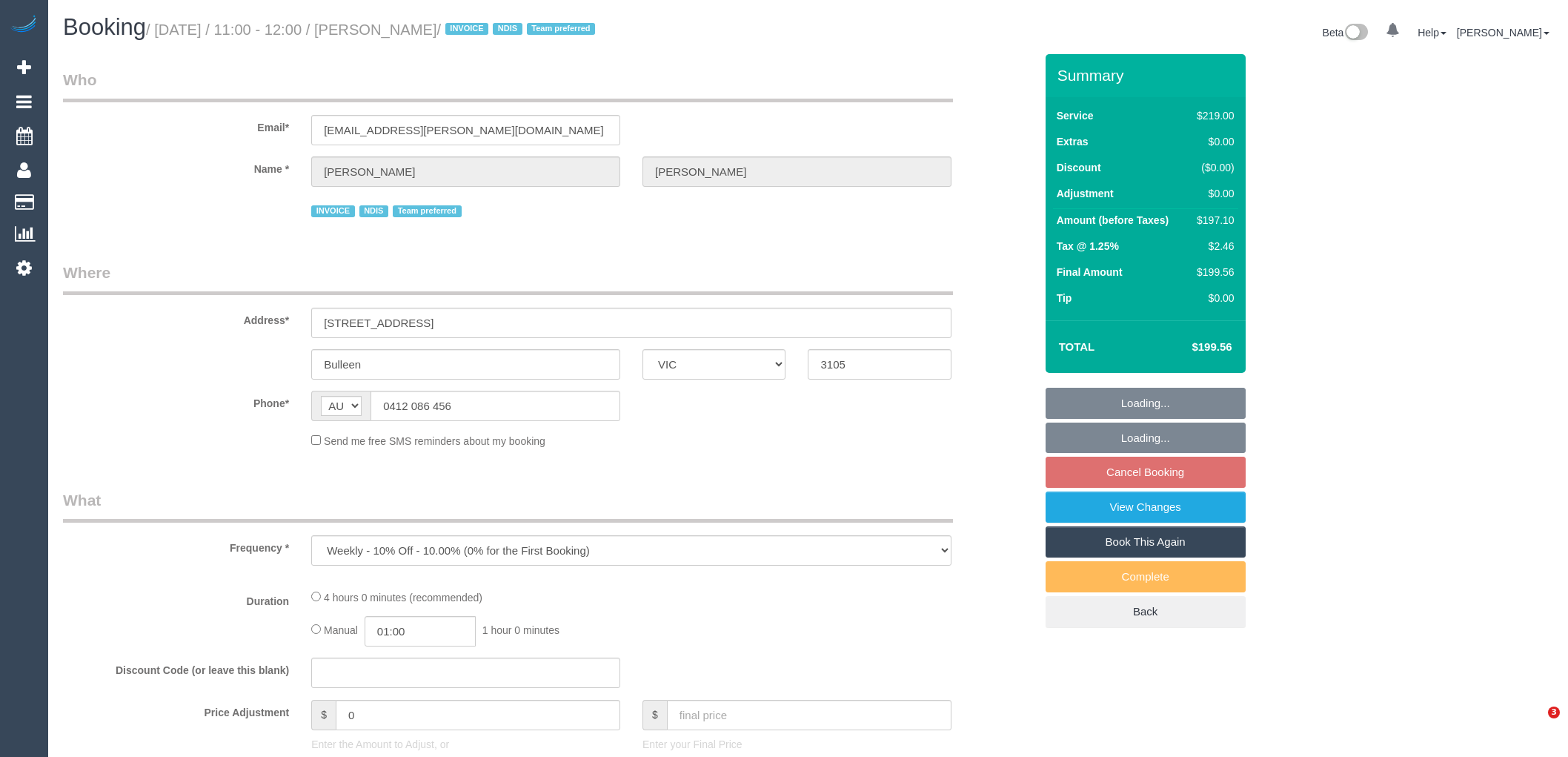
select select "VIC"
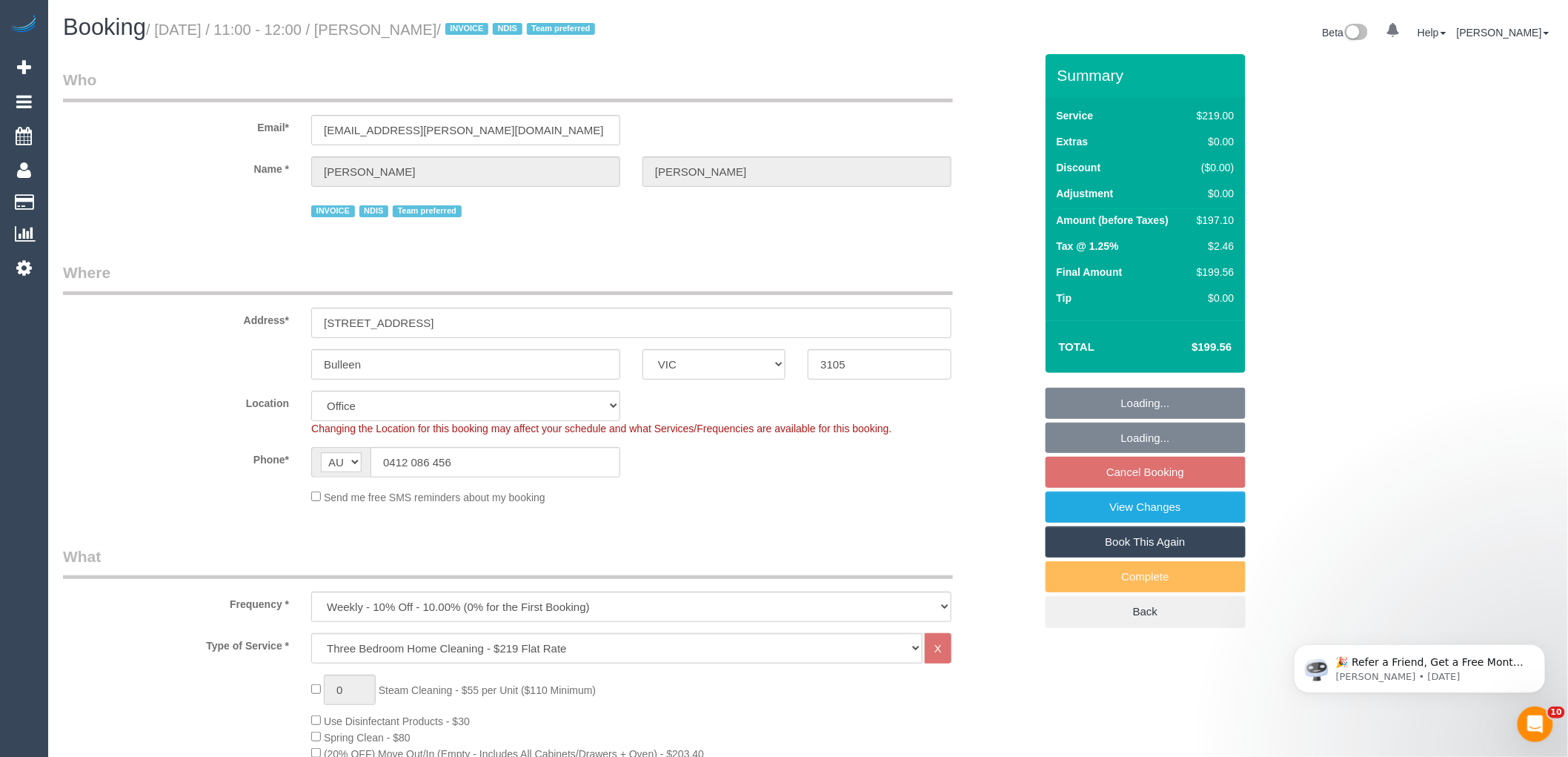
select select "object:797"
select select "number:28"
select select "number:14"
select select "number:19"
select select "number:36"
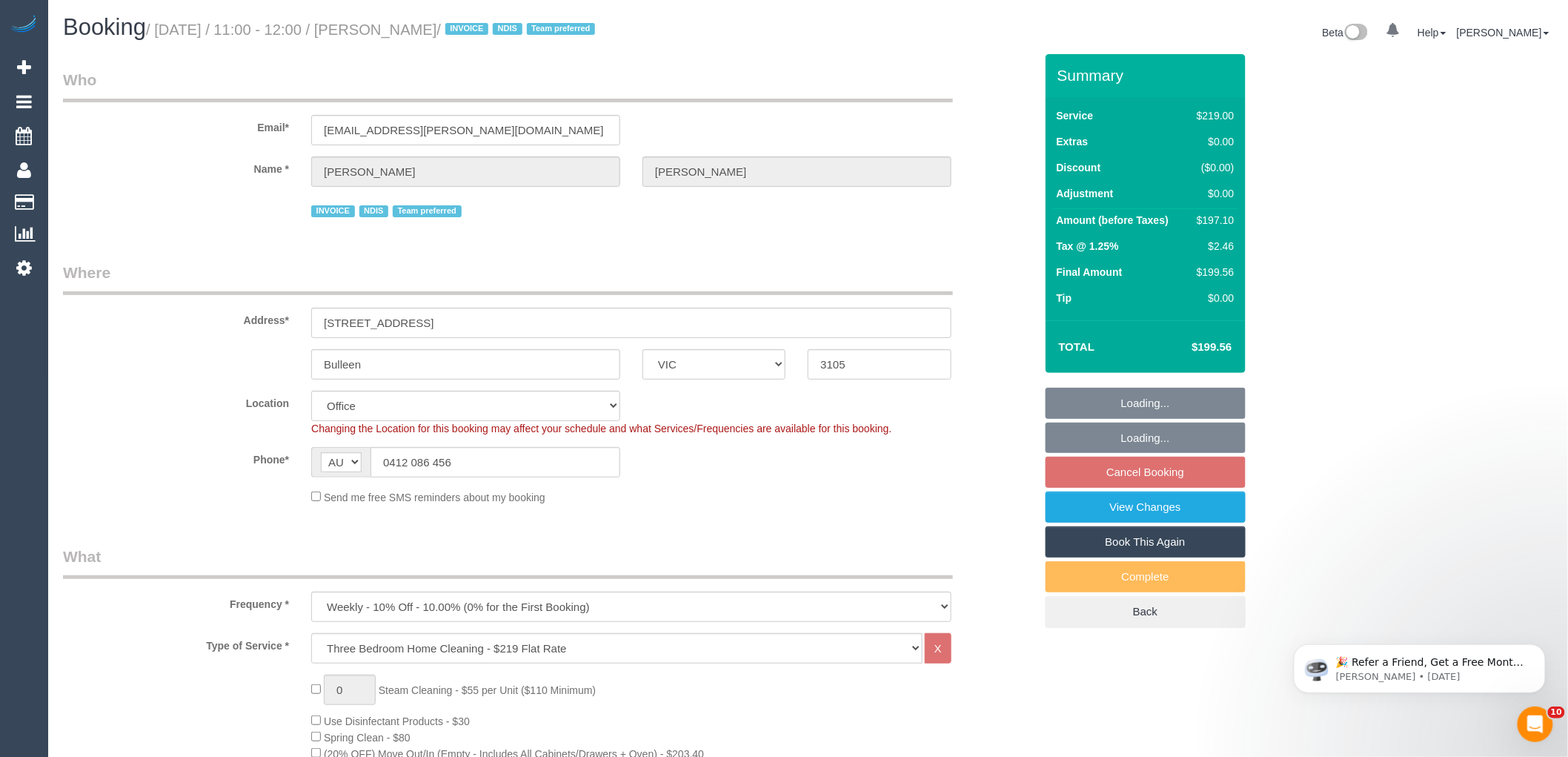
select select "number:34"
select select "number:12"
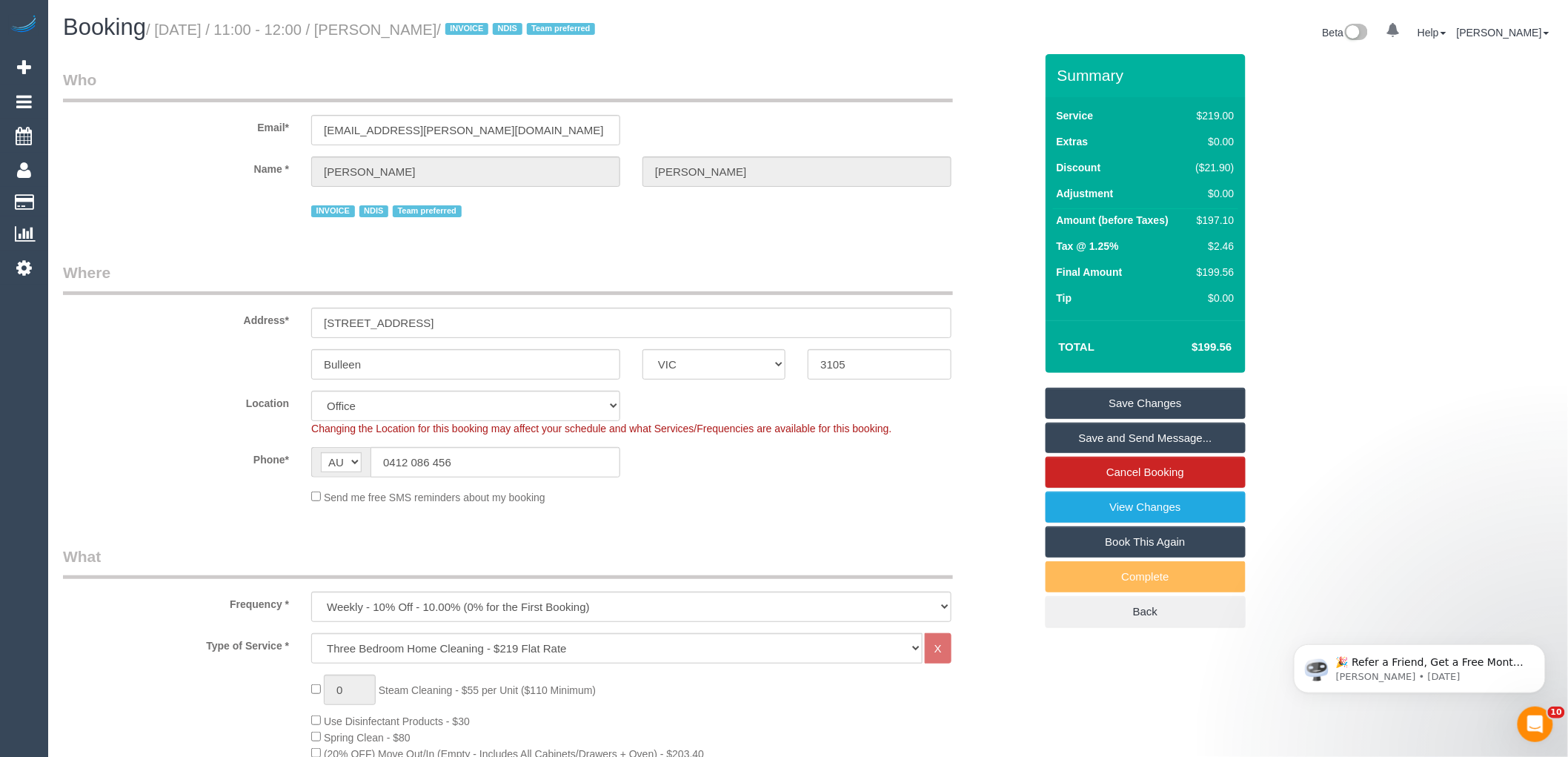
drag, startPoint x: 507, startPoint y: 25, endPoint x: 379, endPoint y: 28, distance: 128.0
click at [379, 28] on small "/ [DATE] / 11:00 - 12:00 / [PERSON_NAME] / INVOICE NDIS Team preferred" at bounding box center [372, 29] width 453 height 16
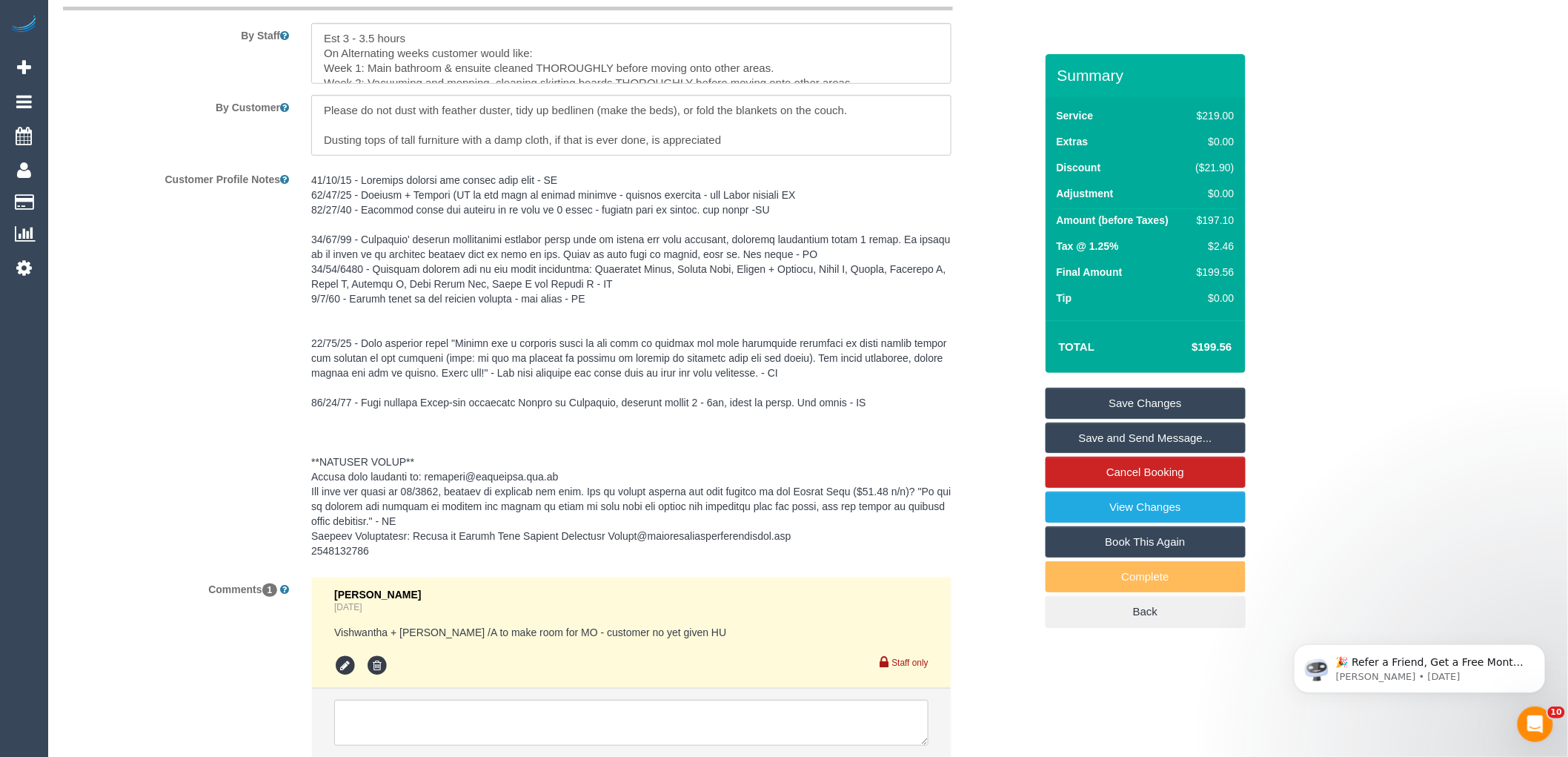
scroll to position [2692, 0]
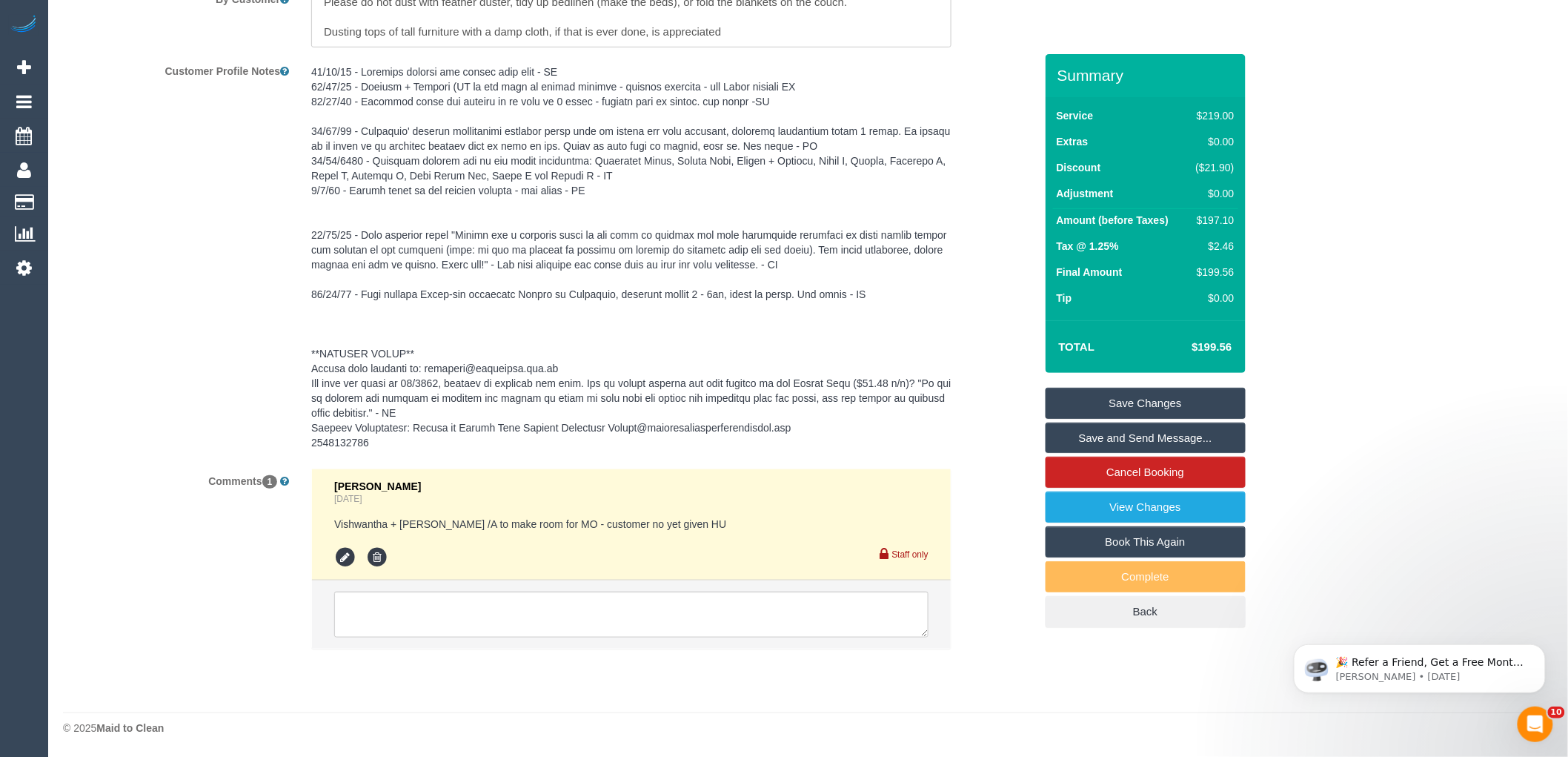
click at [911, 446] on pre at bounding box center [631, 257] width 641 height 386
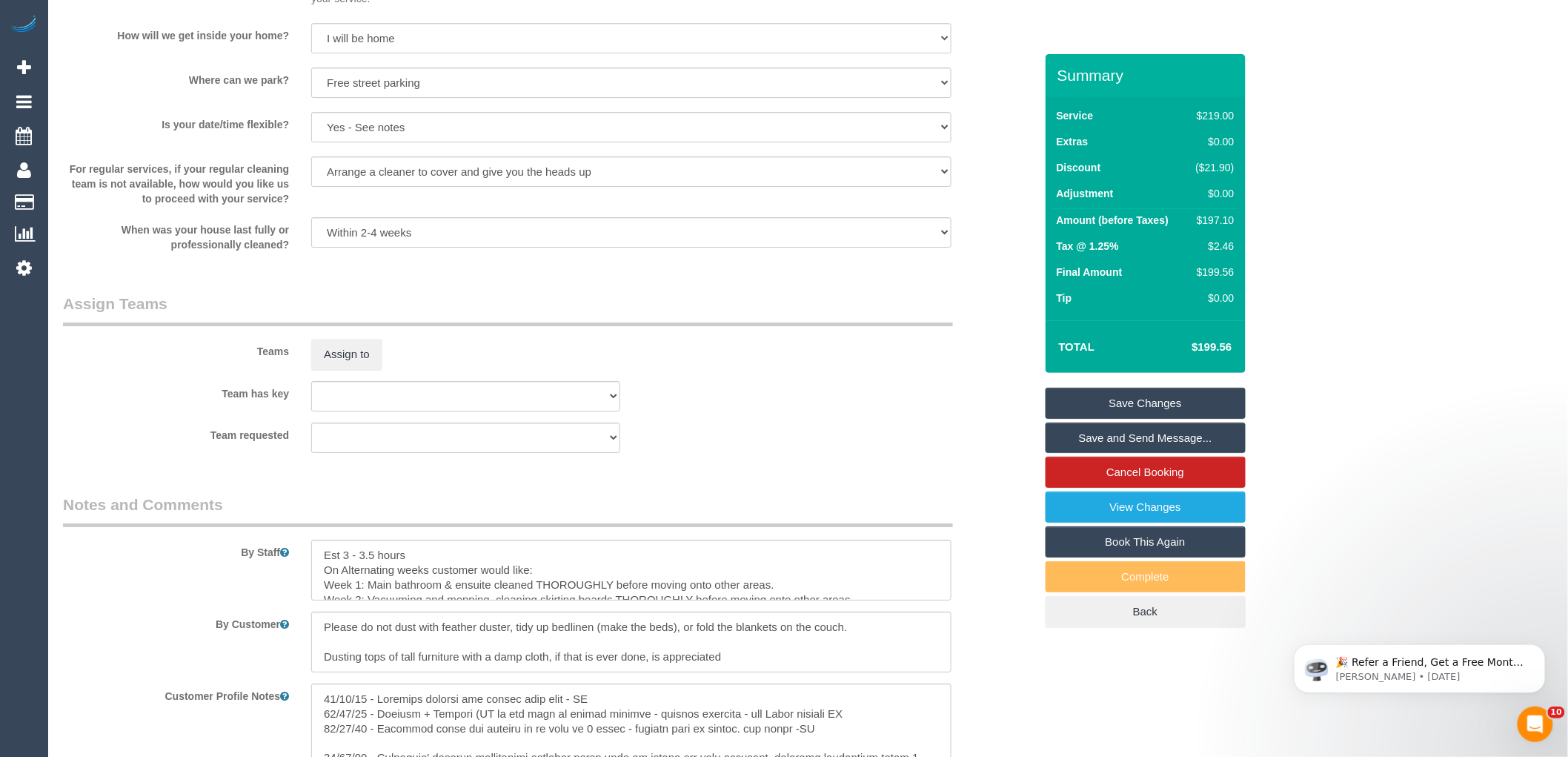
scroll to position [2047, 0]
click at [933, 394] on sui-booking-teams "Teams Assign to Team has key (0) Account - Tech (0) Office (0) [PERSON_NAME] Te…" at bounding box center [549, 377] width 971 height 160
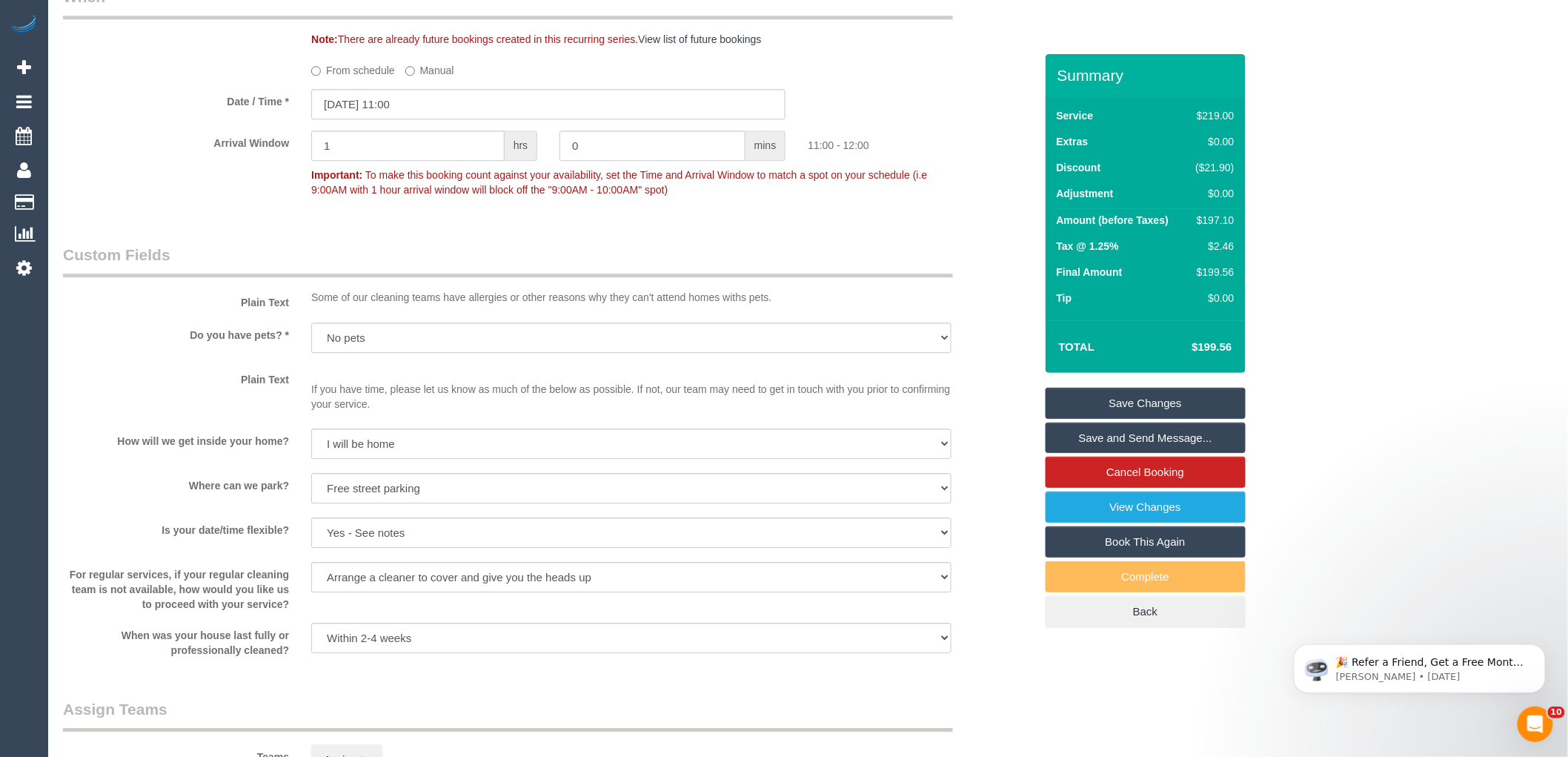
scroll to position [1646, 0]
click at [392, 118] on input "[DATE] 11:00" at bounding box center [549, 103] width 474 height 30
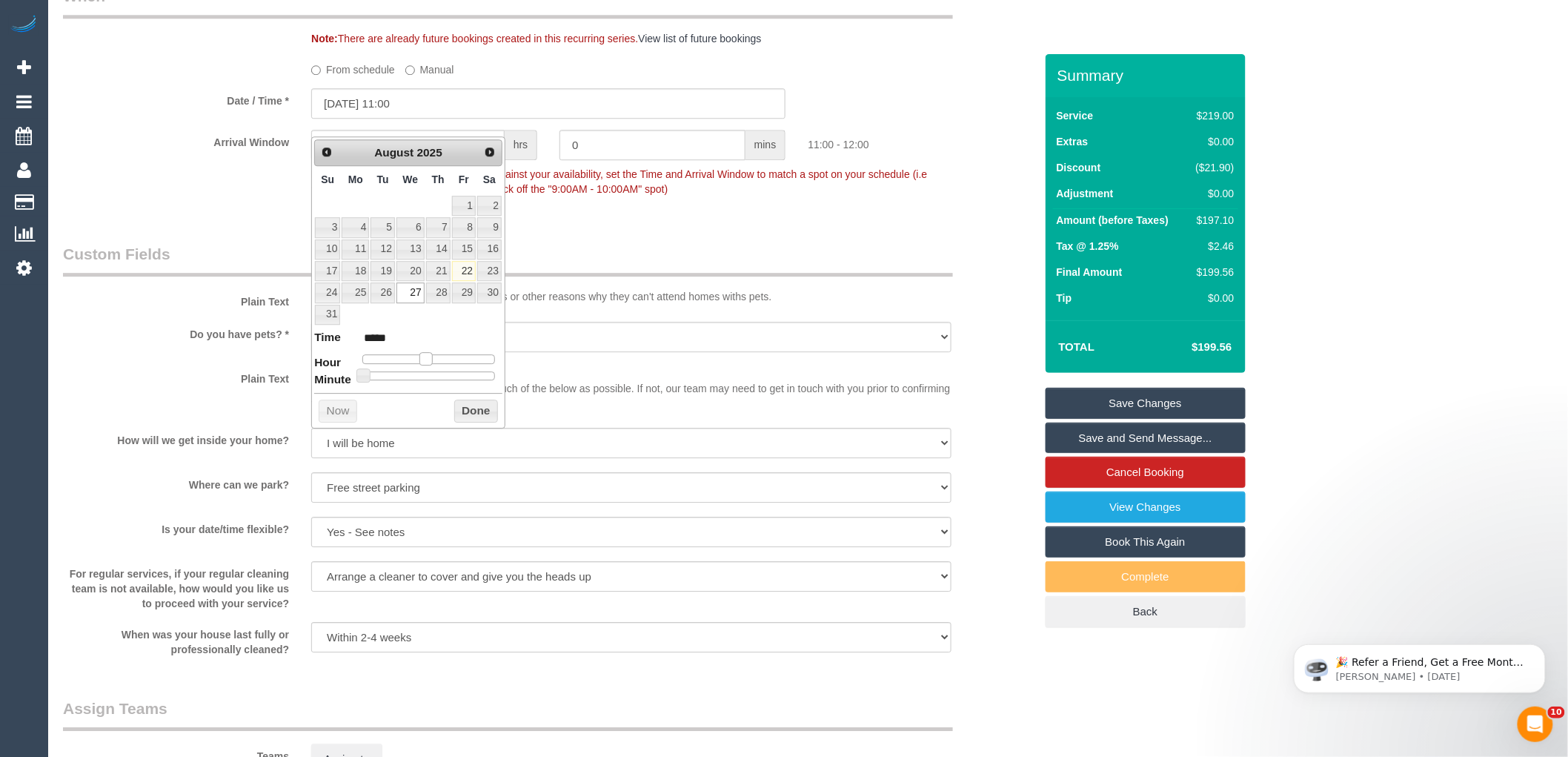
type input "[DATE] 12:00"
type input "*****"
click at [429, 364] on span at bounding box center [431, 359] width 14 height 14
click at [433, 365] on span at bounding box center [431, 359] width 14 height 14
click at [437, 367] on dl "Time ***** Hour Minute Second Millisecond Microsecond Time Zone ***** ***** ***…" at bounding box center [408, 354] width 188 height 51
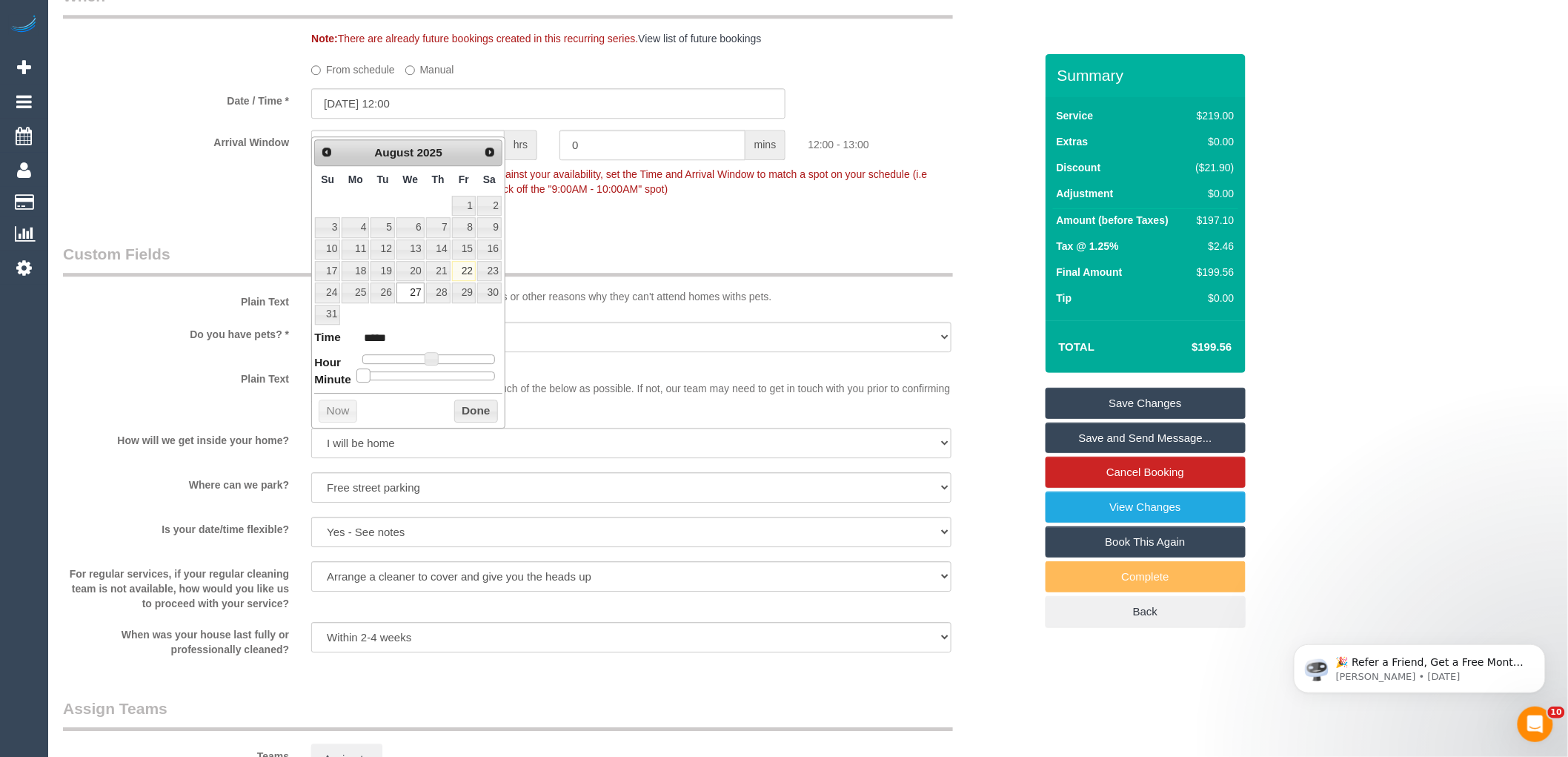
type input "[DATE] 12:05"
type input "*****"
type input "[DATE] 12:10"
type input "*****"
type input "[DATE] 12:15"
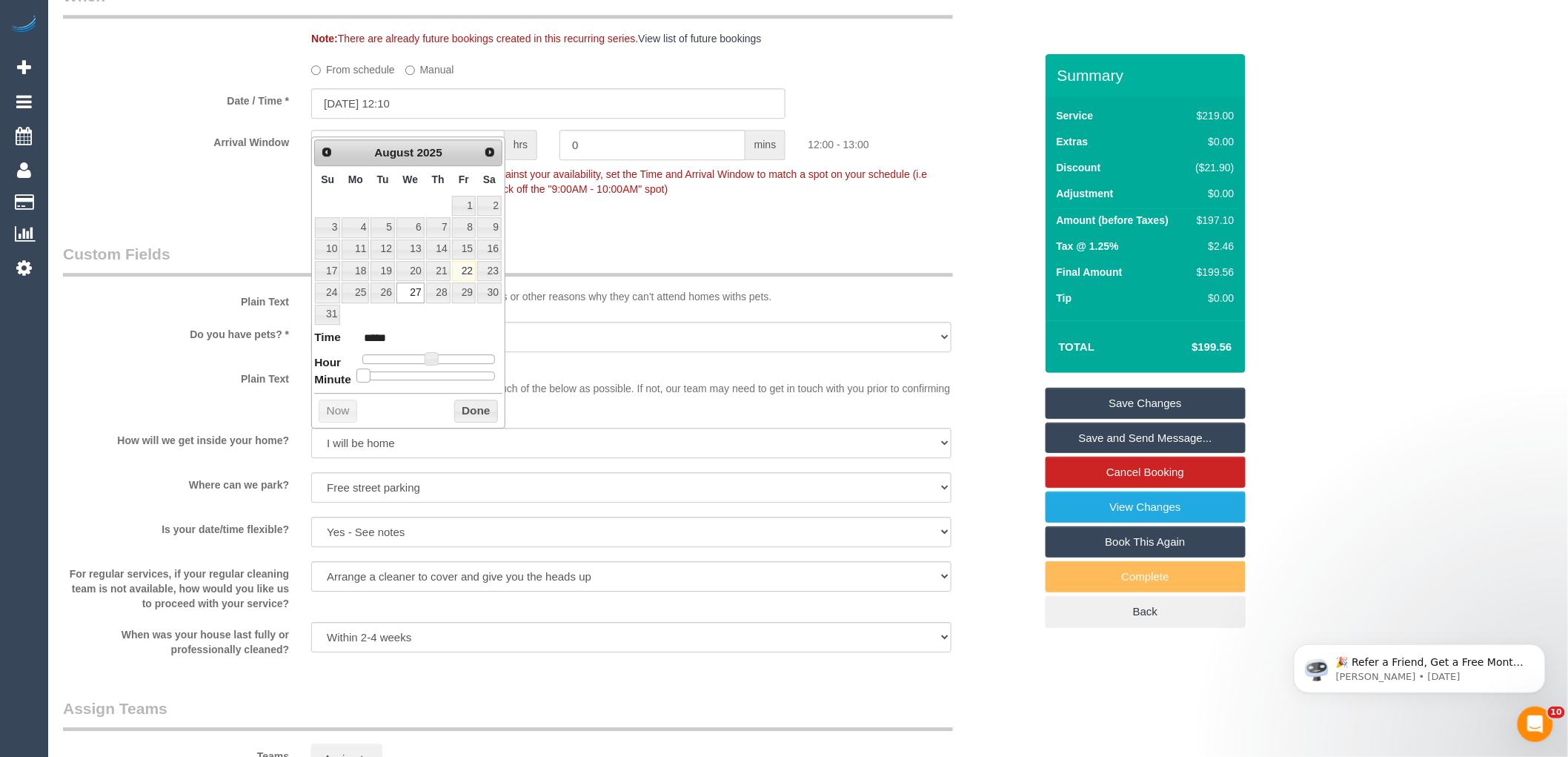
type input "*****"
type input "[DATE] 12:20"
type input "*****"
type input "[DATE] 12:25"
type input "*****"
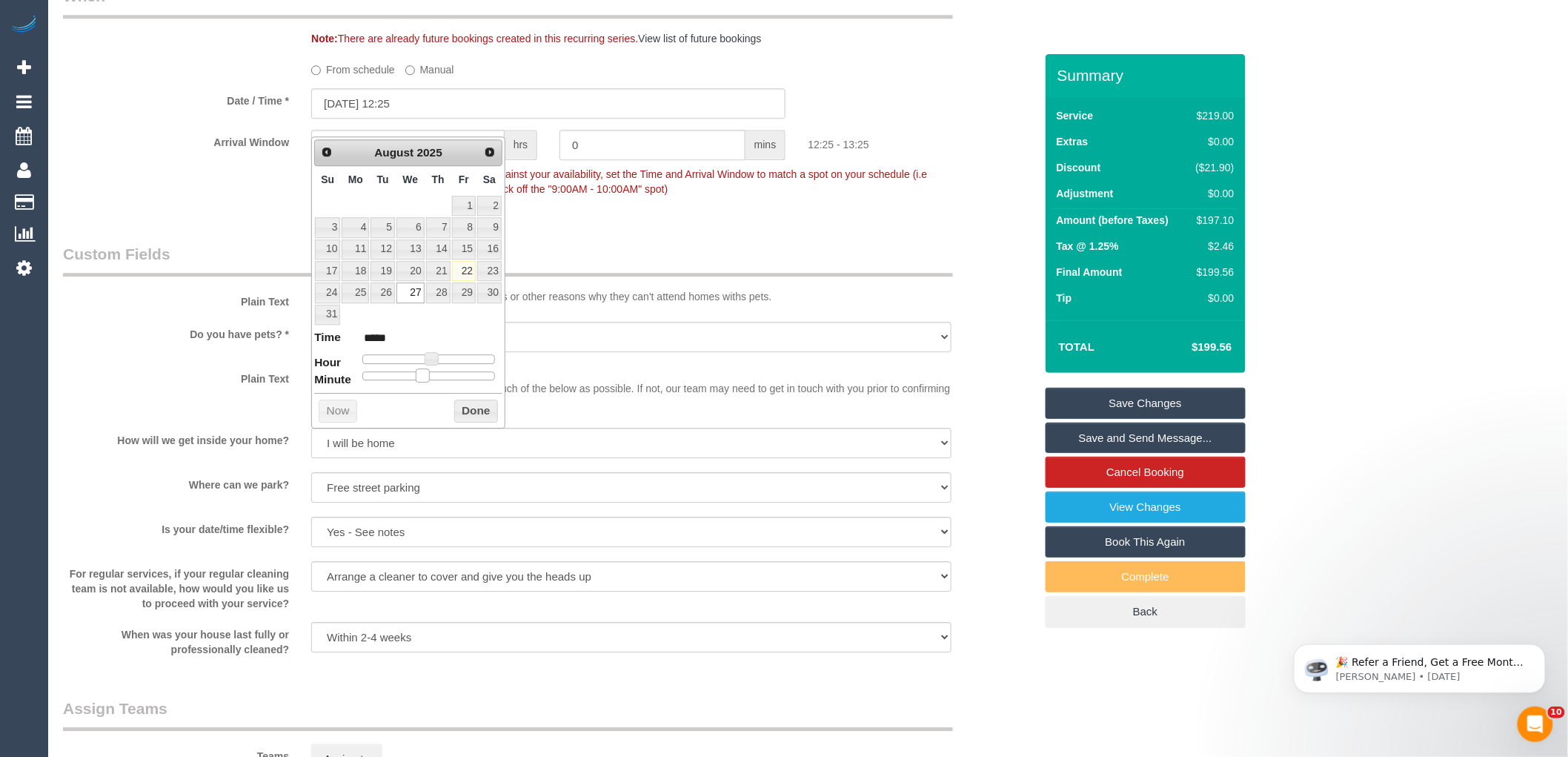
type input "[DATE] 12:30"
type input "*****"
drag, startPoint x: 360, startPoint y: 379, endPoint x: 427, endPoint y: 376, distance: 67.1
click at [428, 376] on span at bounding box center [435, 375] width 14 height 14
click at [478, 410] on button "Done" at bounding box center [476, 411] width 44 height 24
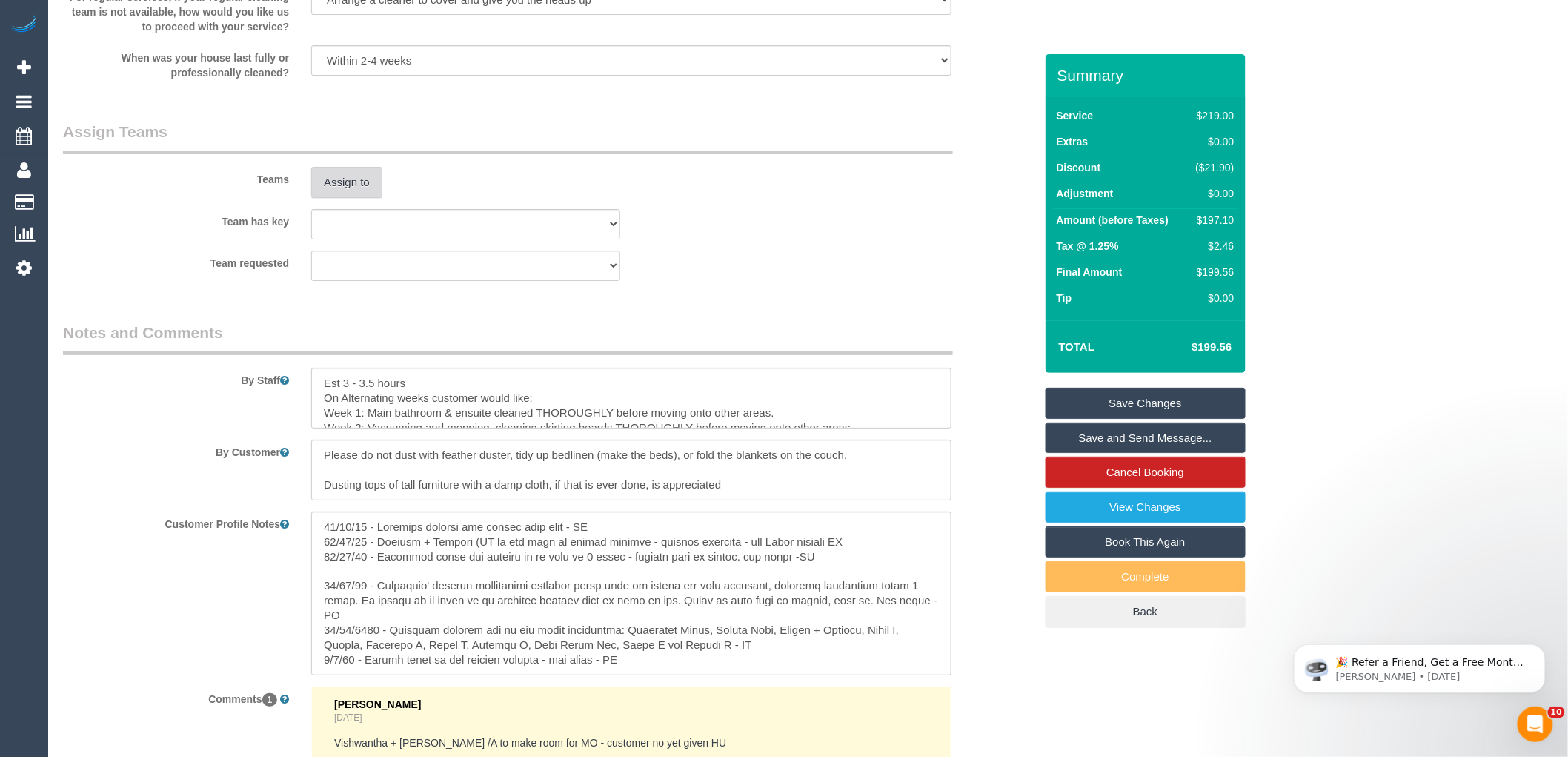
click at [352, 197] on button "Assign to" at bounding box center [347, 182] width 71 height 31
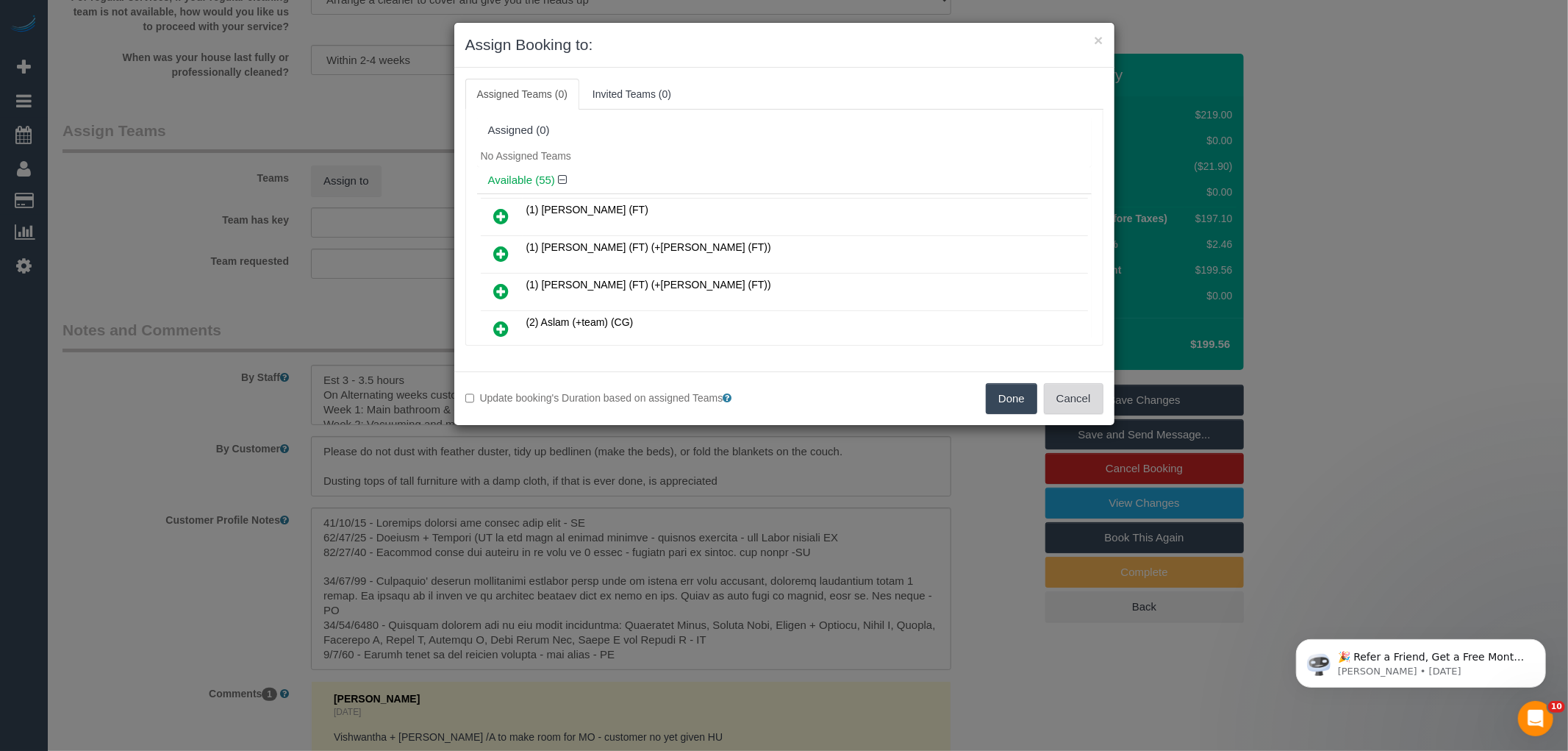
click at [1065, 404] on button "Cancel" at bounding box center [1073, 398] width 59 height 31
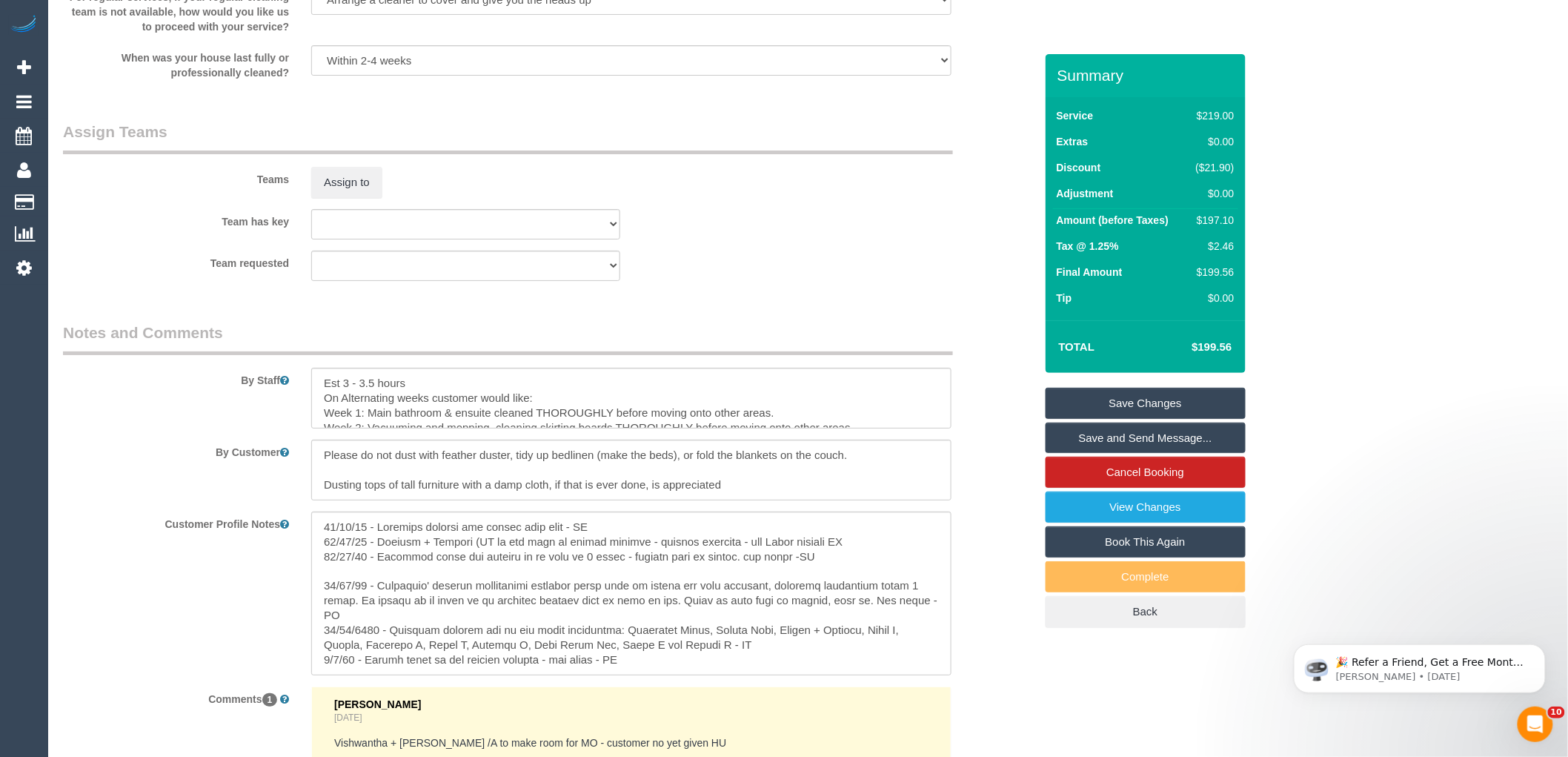
click at [1214, 220] on div "$197.10" at bounding box center [1212, 220] width 45 height 15
copy div "197.10"
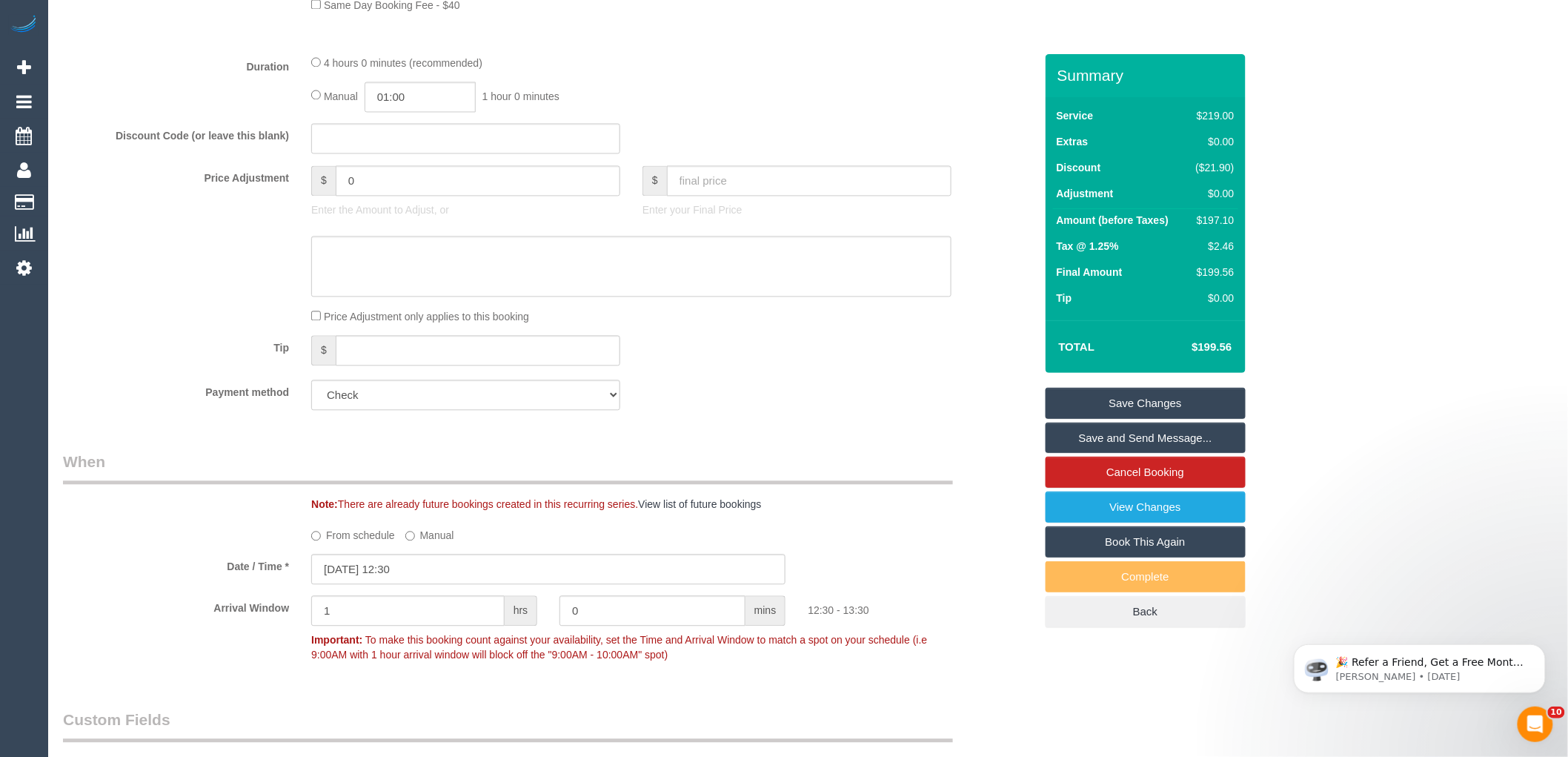
scroll to position [988, 0]
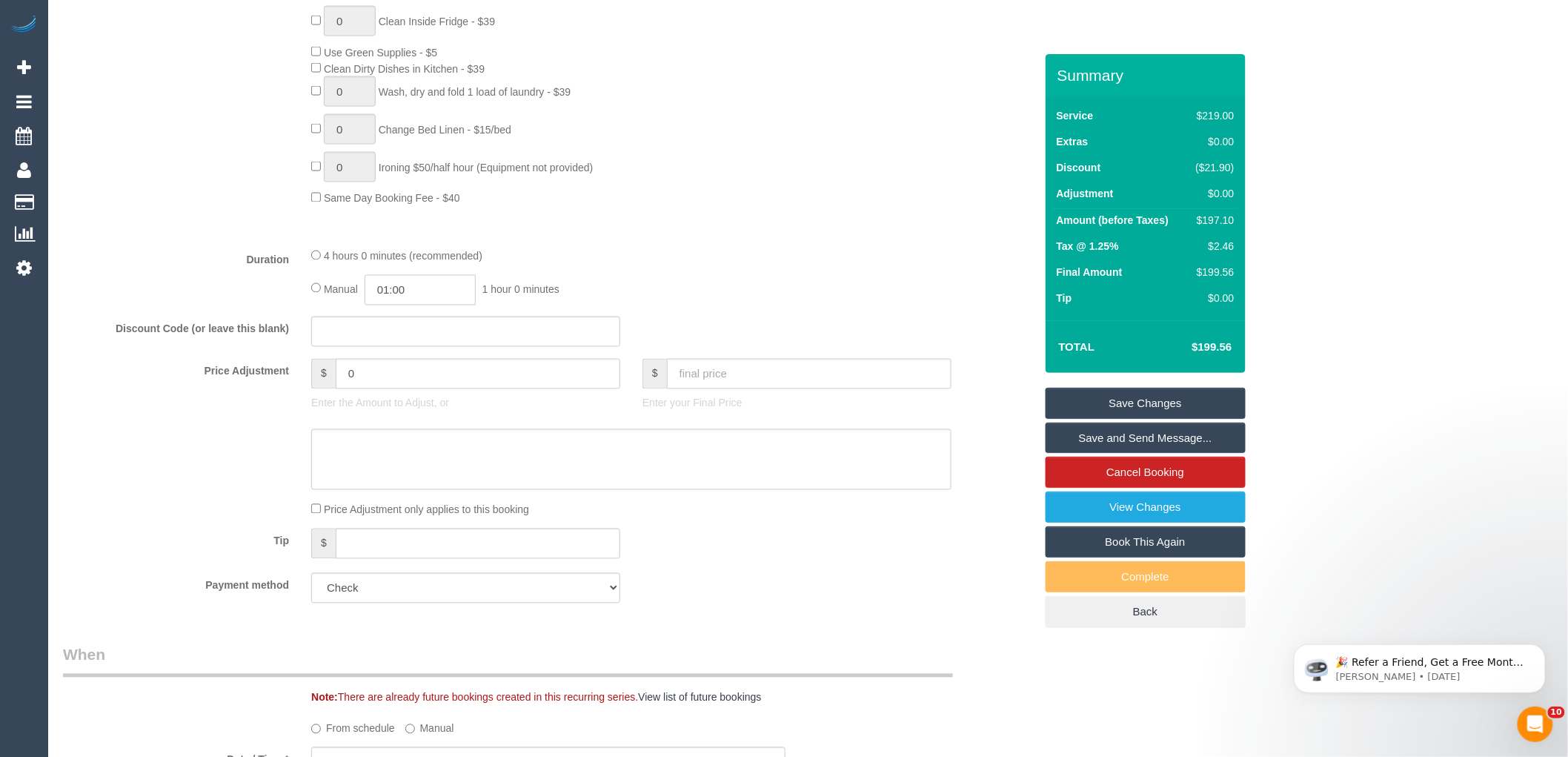
click at [400, 305] on input "01:00" at bounding box center [420, 290] width 111 height 30
click at [435, 306] on input "01:00" at bounding box center [420, 290] width 111 height 30
type input "01:45"
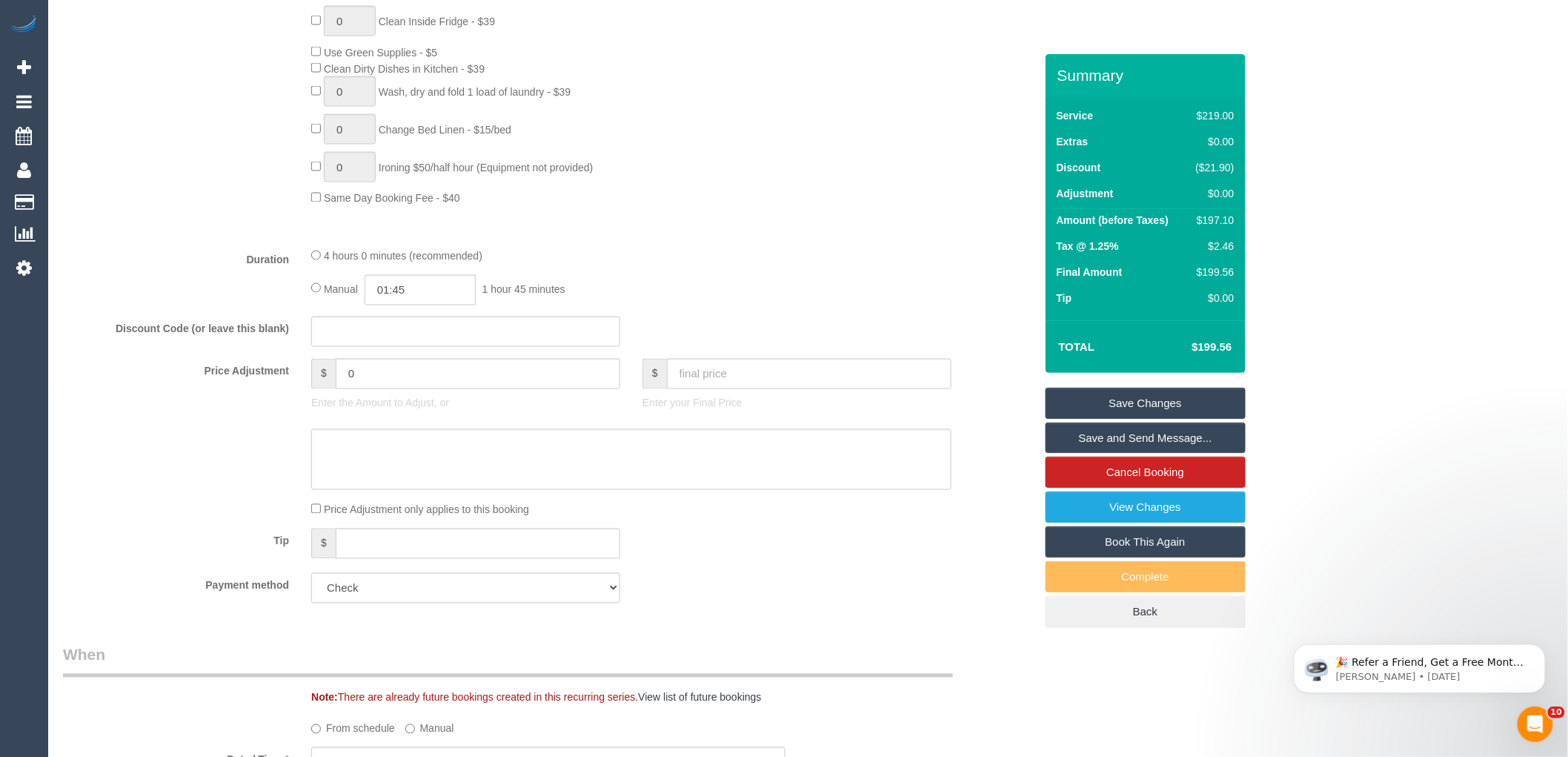
click at [741, 562] on div "Tip $" at bounding box center [549, 545] width 994 height 34
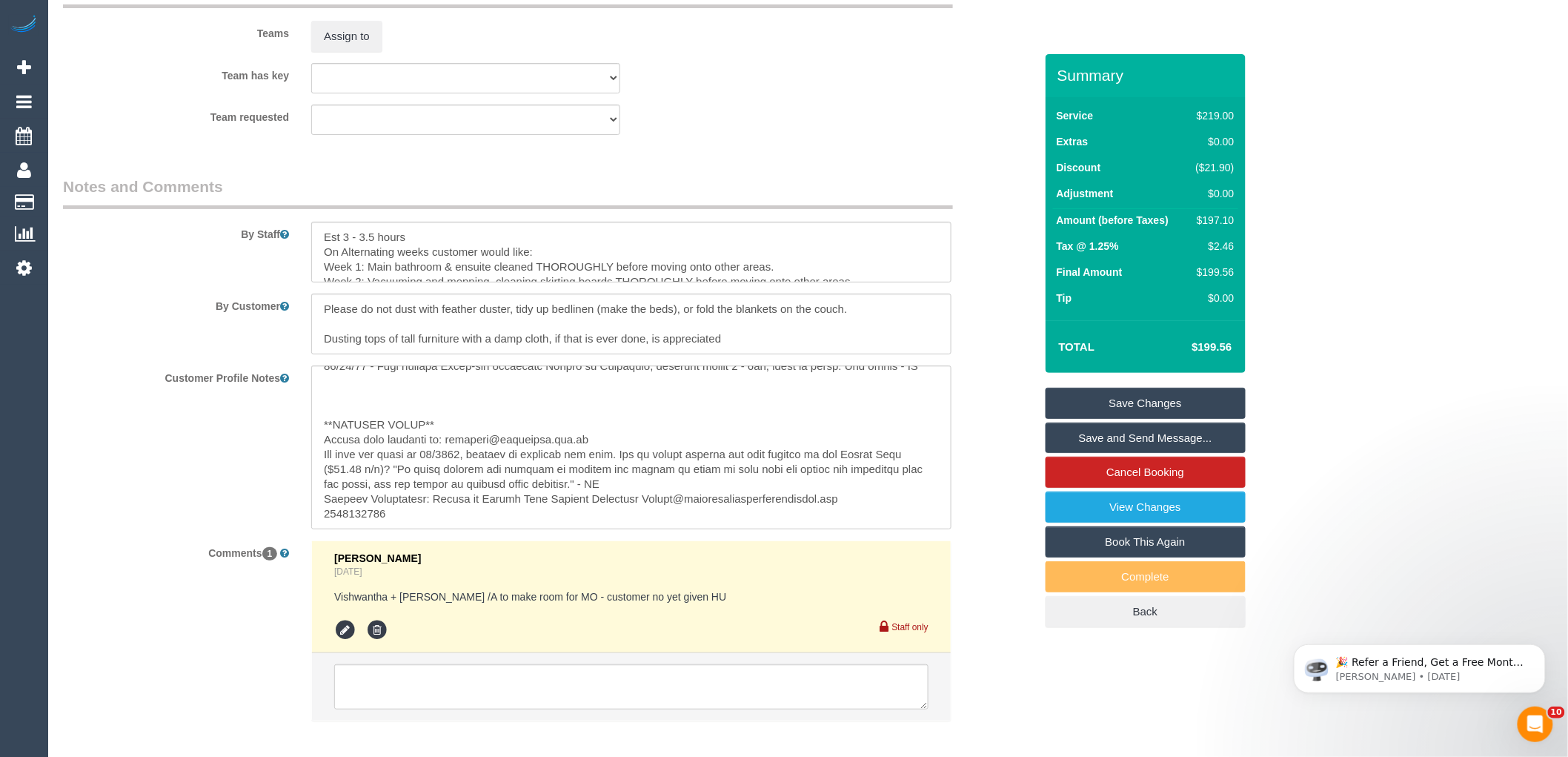
scroll to position [2458, 0]
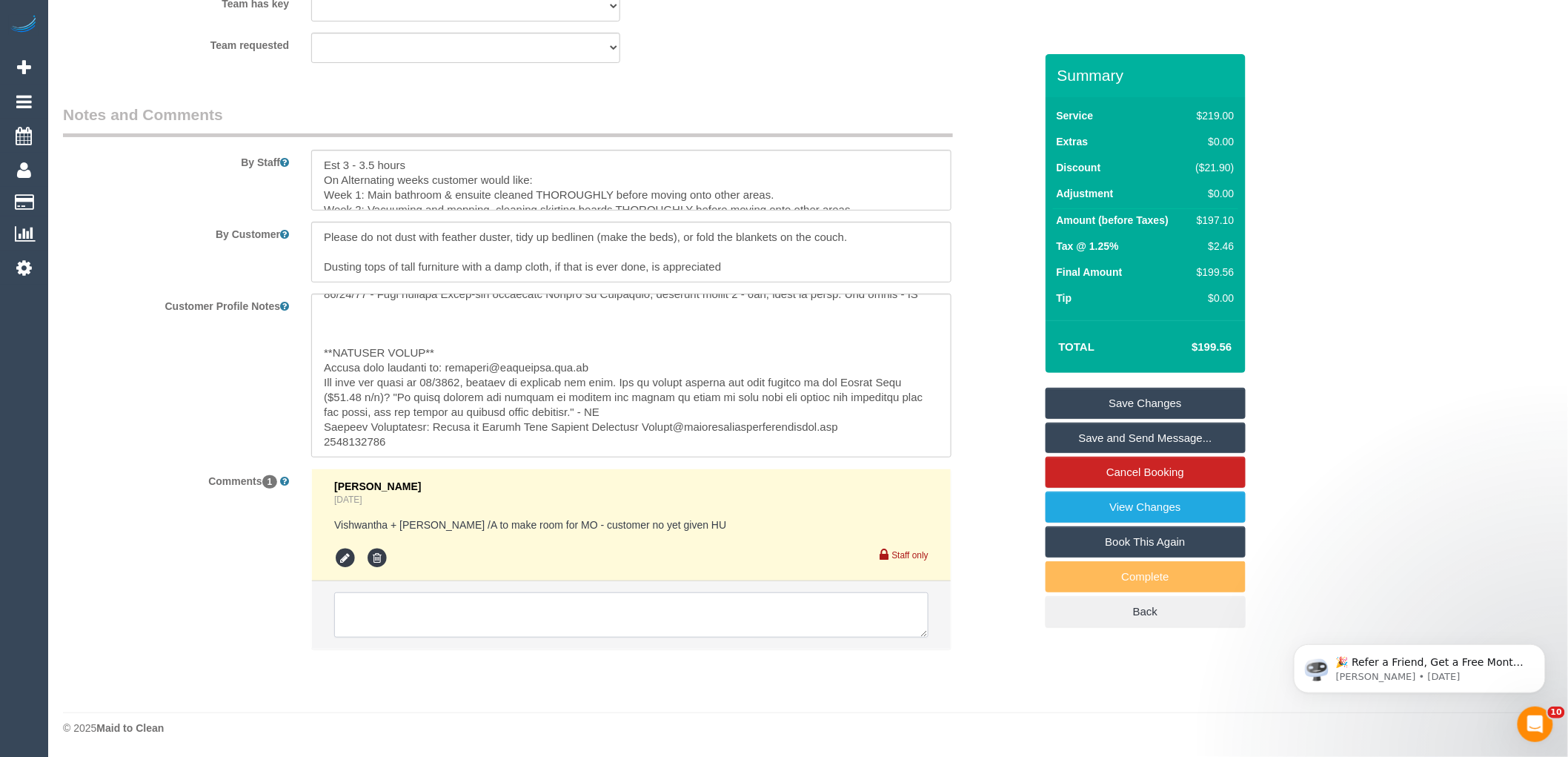
click at [392, 623] on textarea at bounding box center [631, 615] width 594 height 46
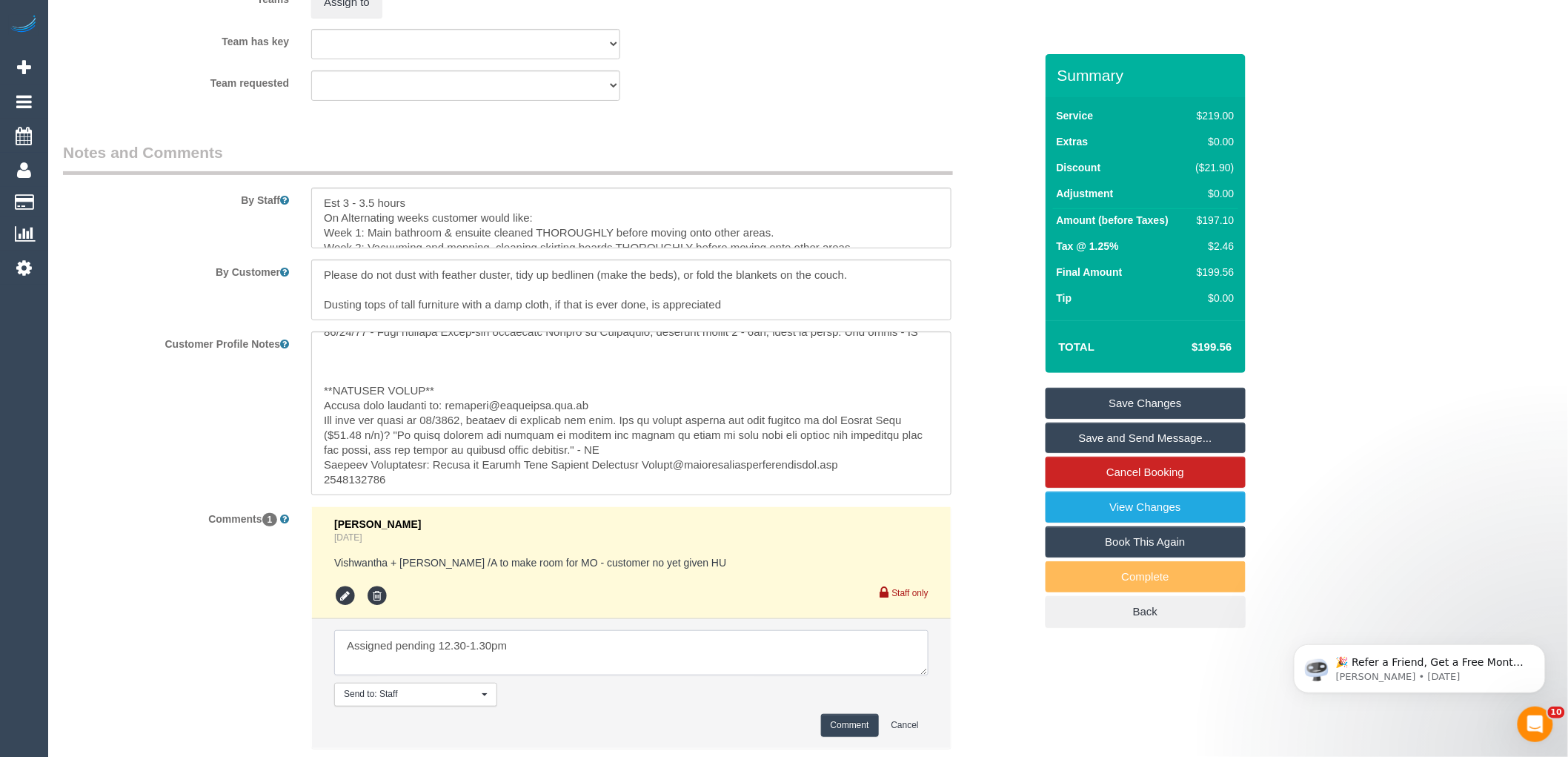
scroll to position [2520, 0]
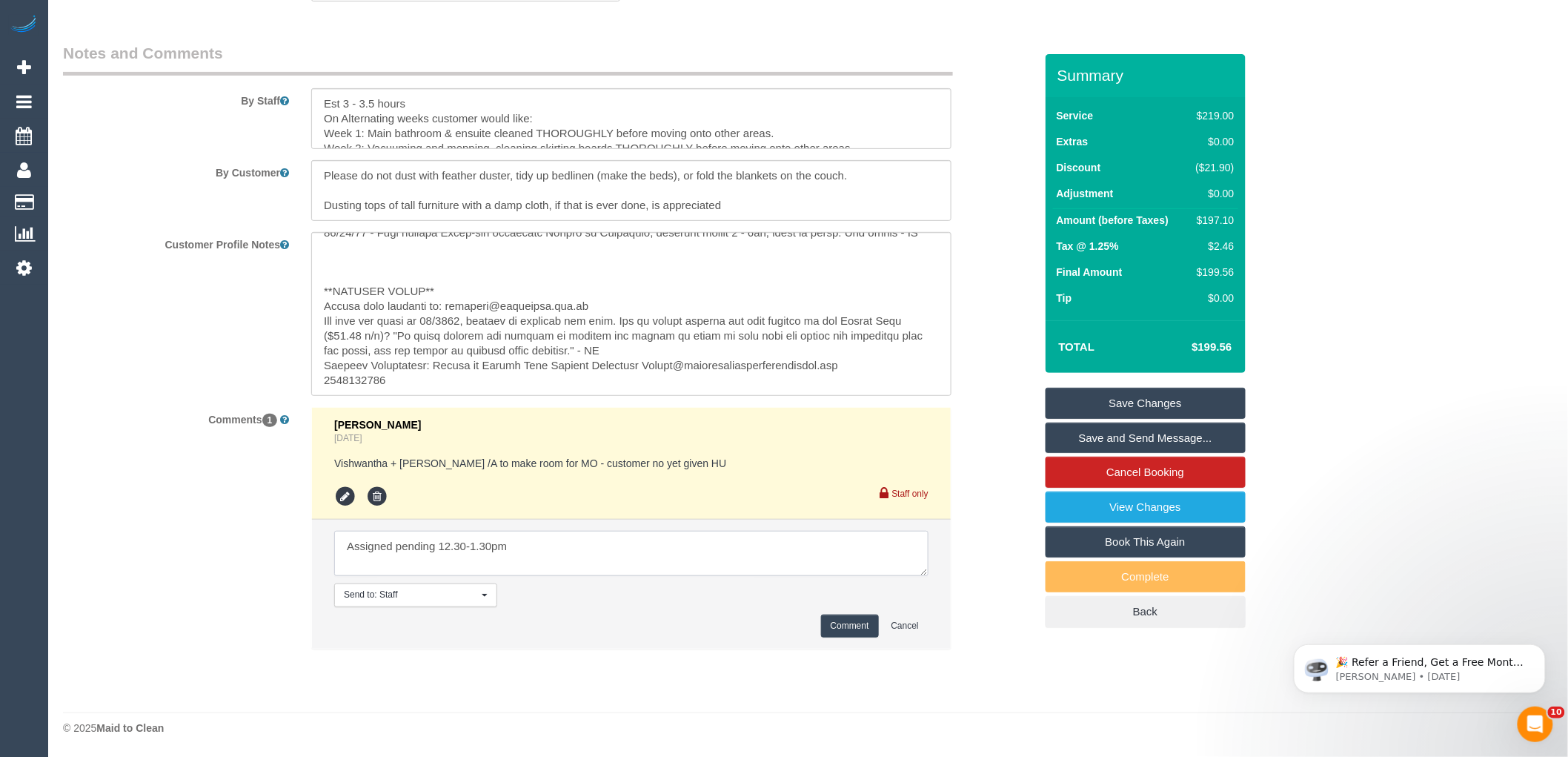
click at [592, 564] on textarea at bounding box center [631, 554] width 594 height 46
type textarea "Assigned pending 12.30-1.30pm"
click at [315, 101] on textarea at bounding box center [631, 118] width 641 height 61
type textarea "*cover* Est 3 - 3.5 hours On Alternating weeks customer would like: Week 1: Mai…"
click at [657, 536] on textarea at bounding box center [631, 554] width 594 height 46
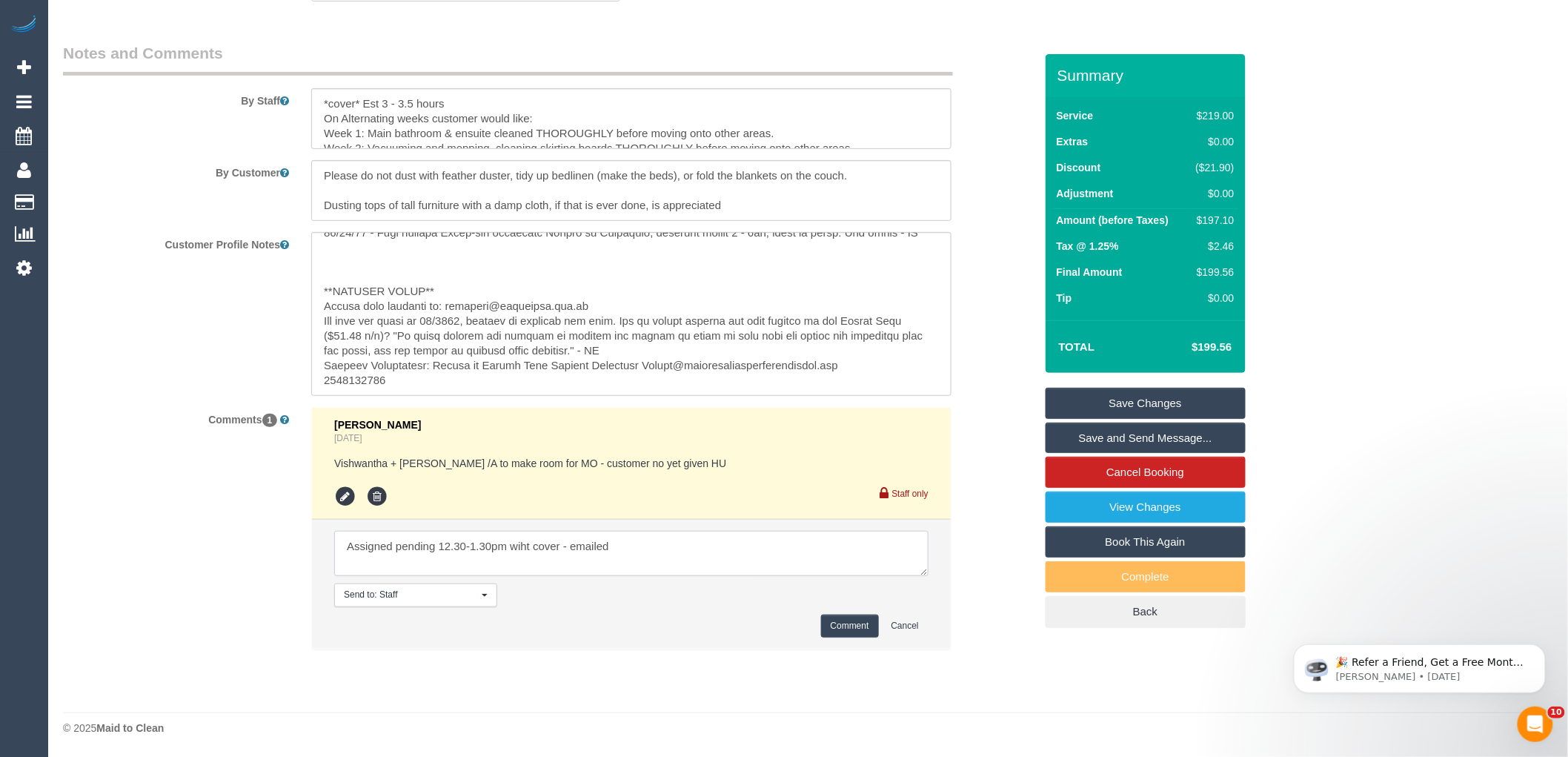
click at [526, 549] on textarea at bounding box center [631, 554] width 594 height 46
type textarea "Assigned pending 12.30-1.30pm witg cover - emailed"
click at [860, 620] on button "Comment" at bounding box center [850, 625] width 57 height 23
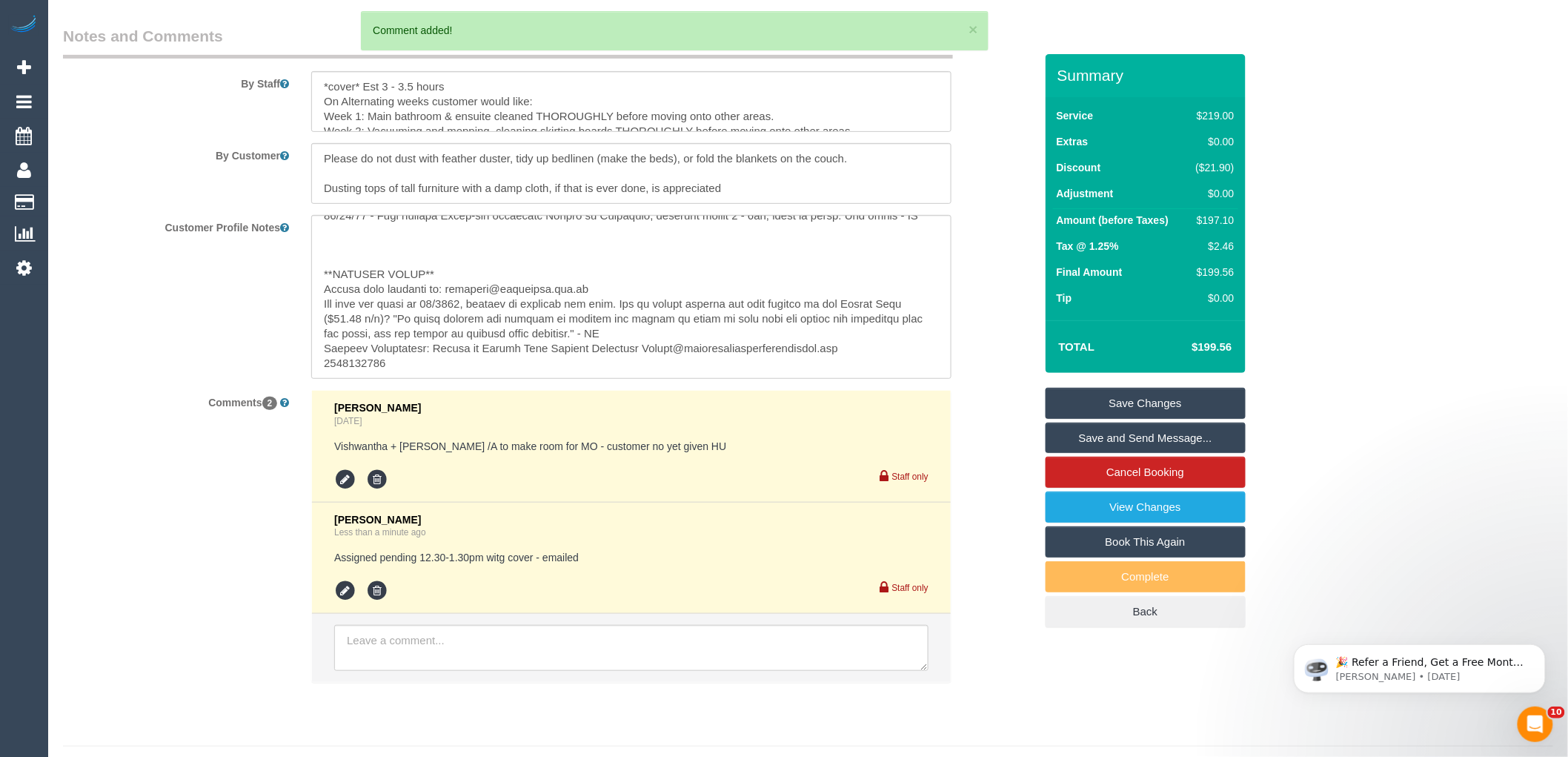
click at [991, 447] on div "Comments 2 Laura Butera Yesterday Vishwantha + Madhushika /A to make room for M…" at bounding box center [549, 543] width 994 height 307
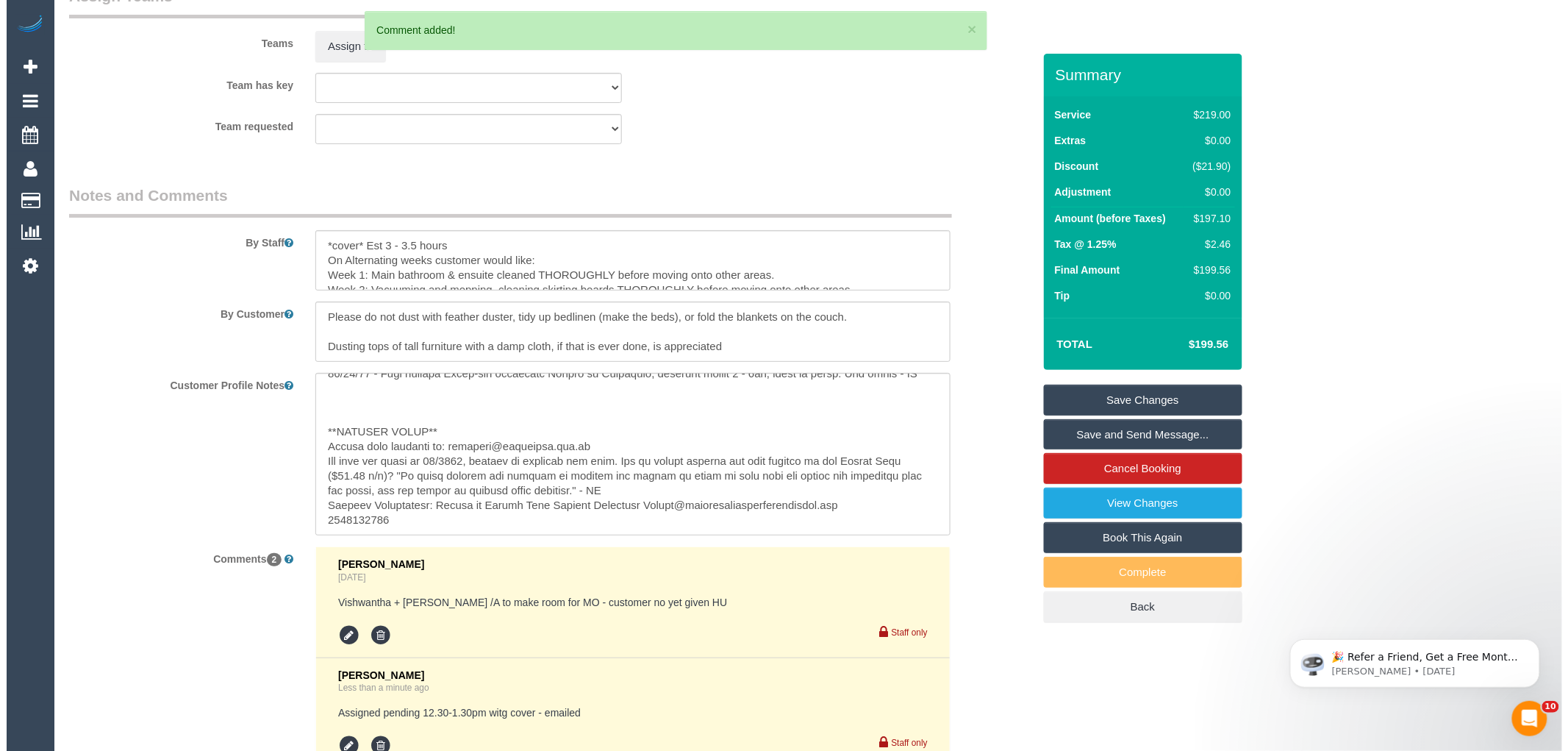
scroll to position [2173, 0]
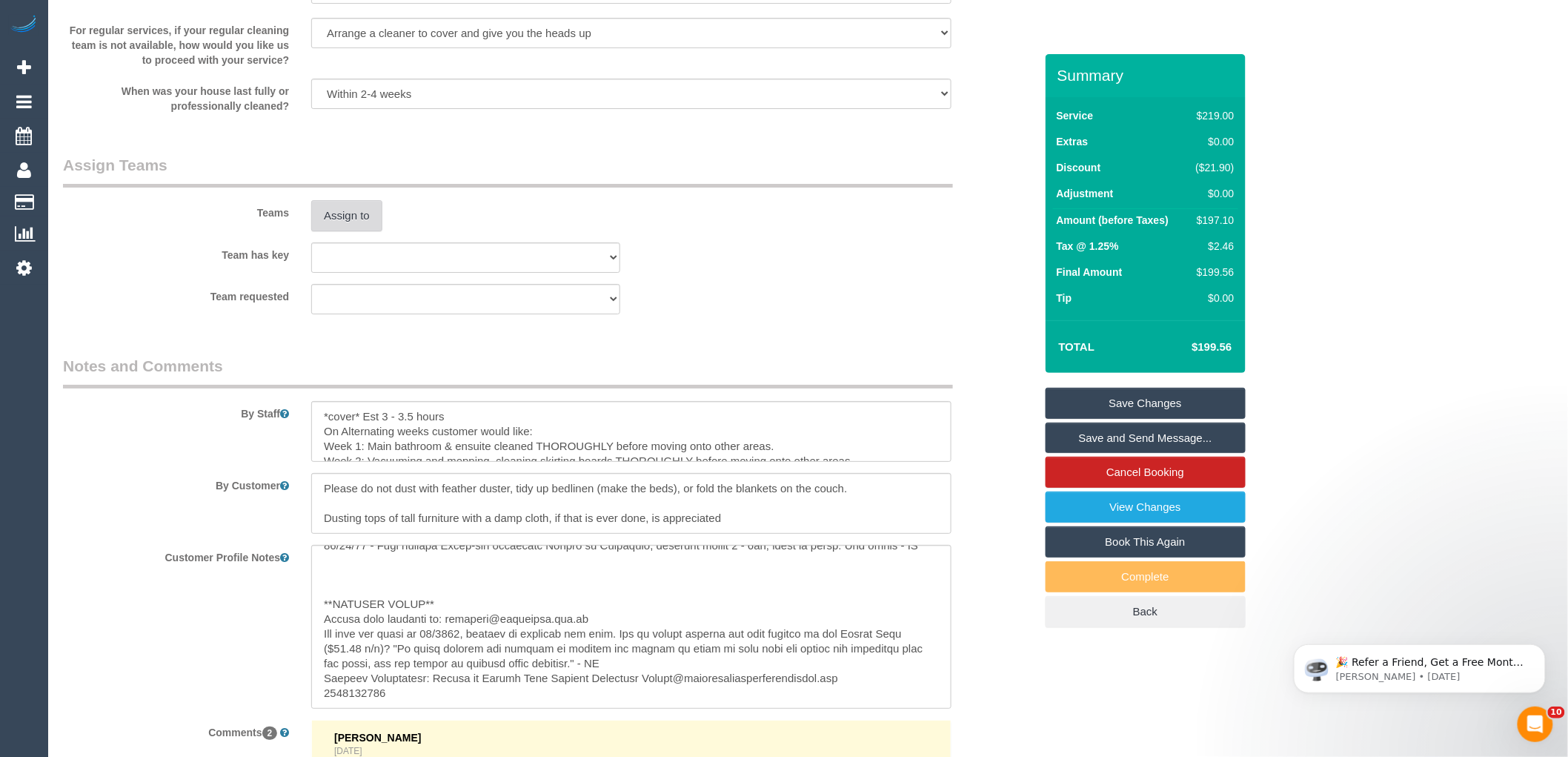
click at [321, 230] on button "Assign to" at bounding box center [347, 215] width 71 height 31
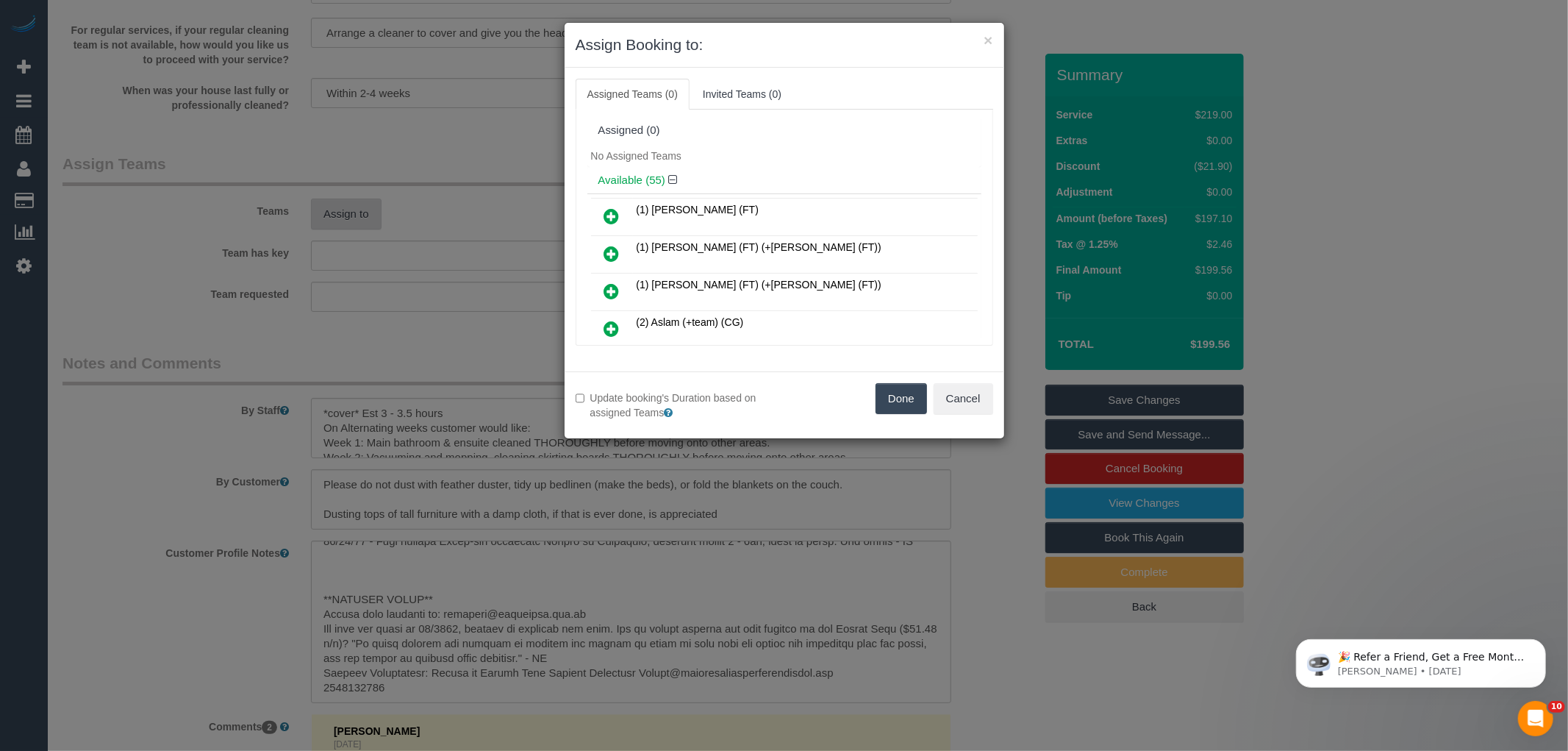
scroll to position [249, 0]
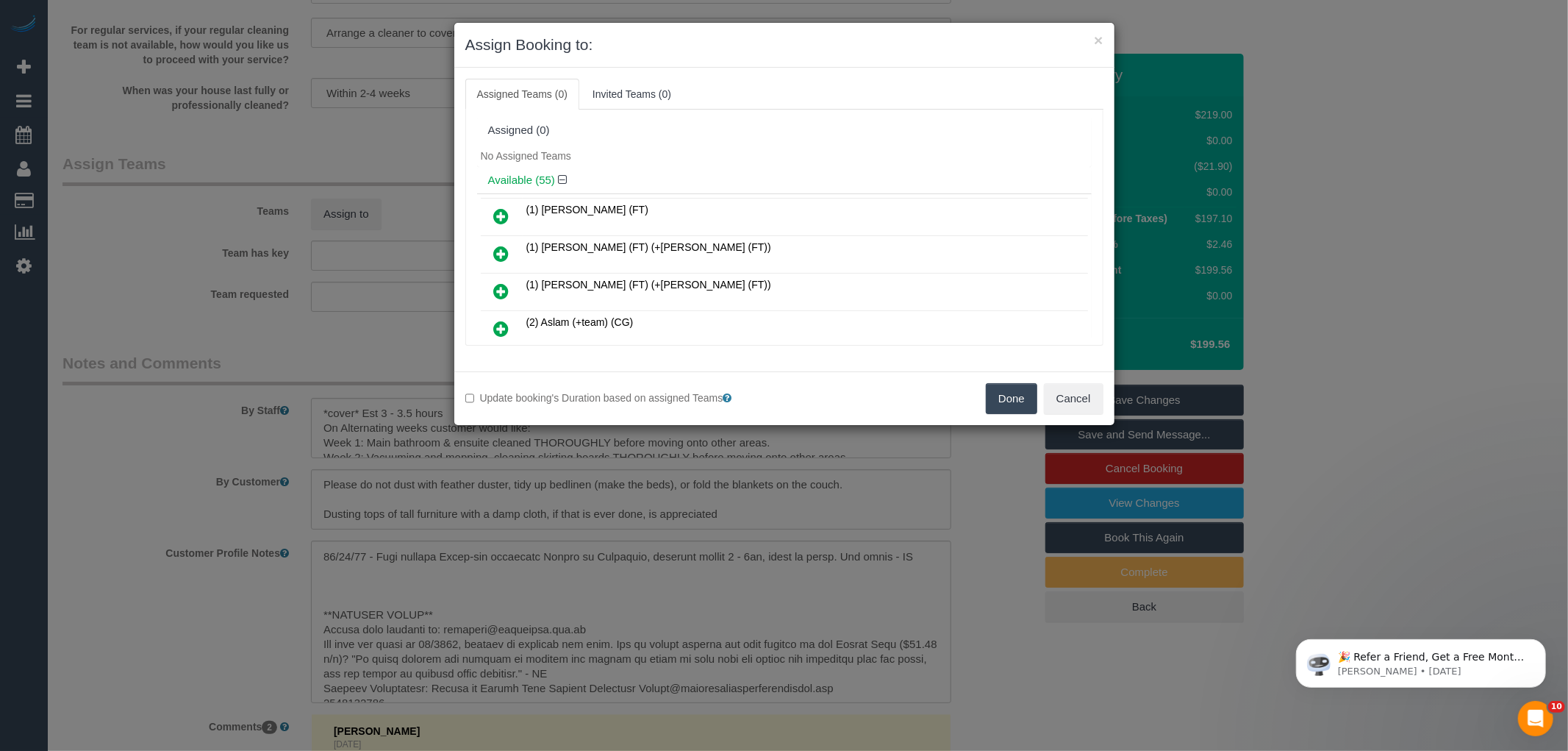
click at [738, 137] on div "Assigned (0)" at bounding box center [784, 131] width 614 height 28
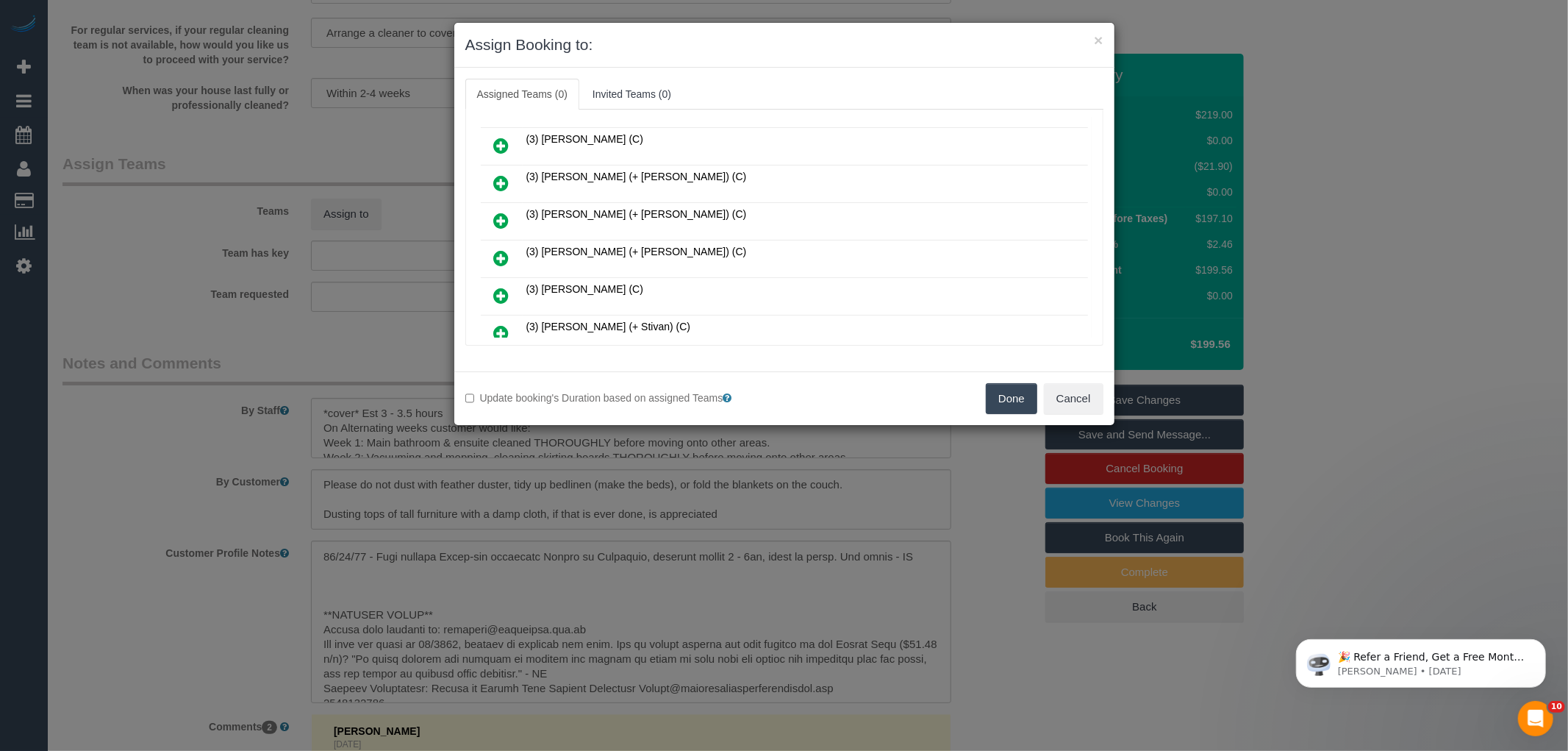
click at [500, 249] on icon at bounding box center [501, 258] width 15 height 18
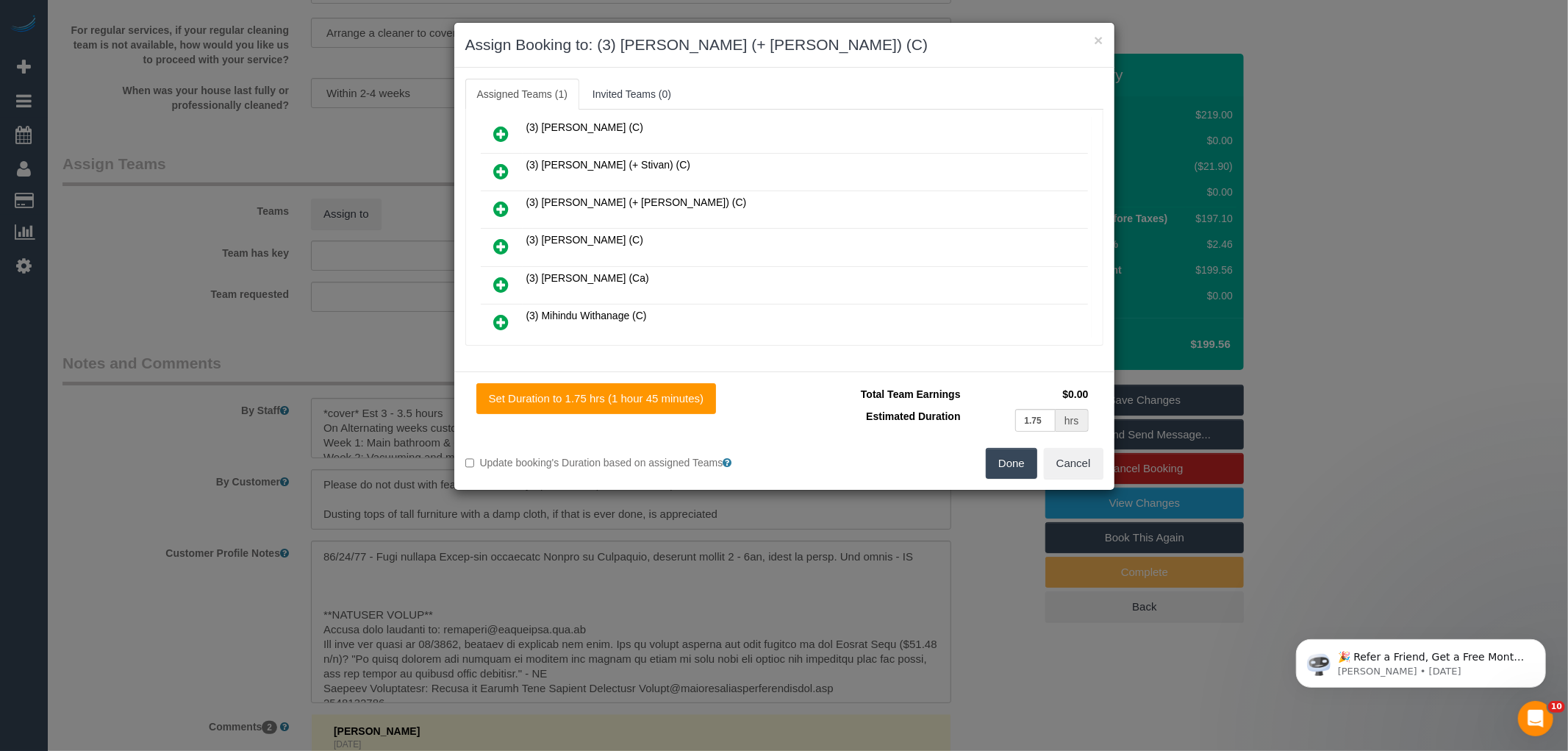
scroll to position [1553, 0]
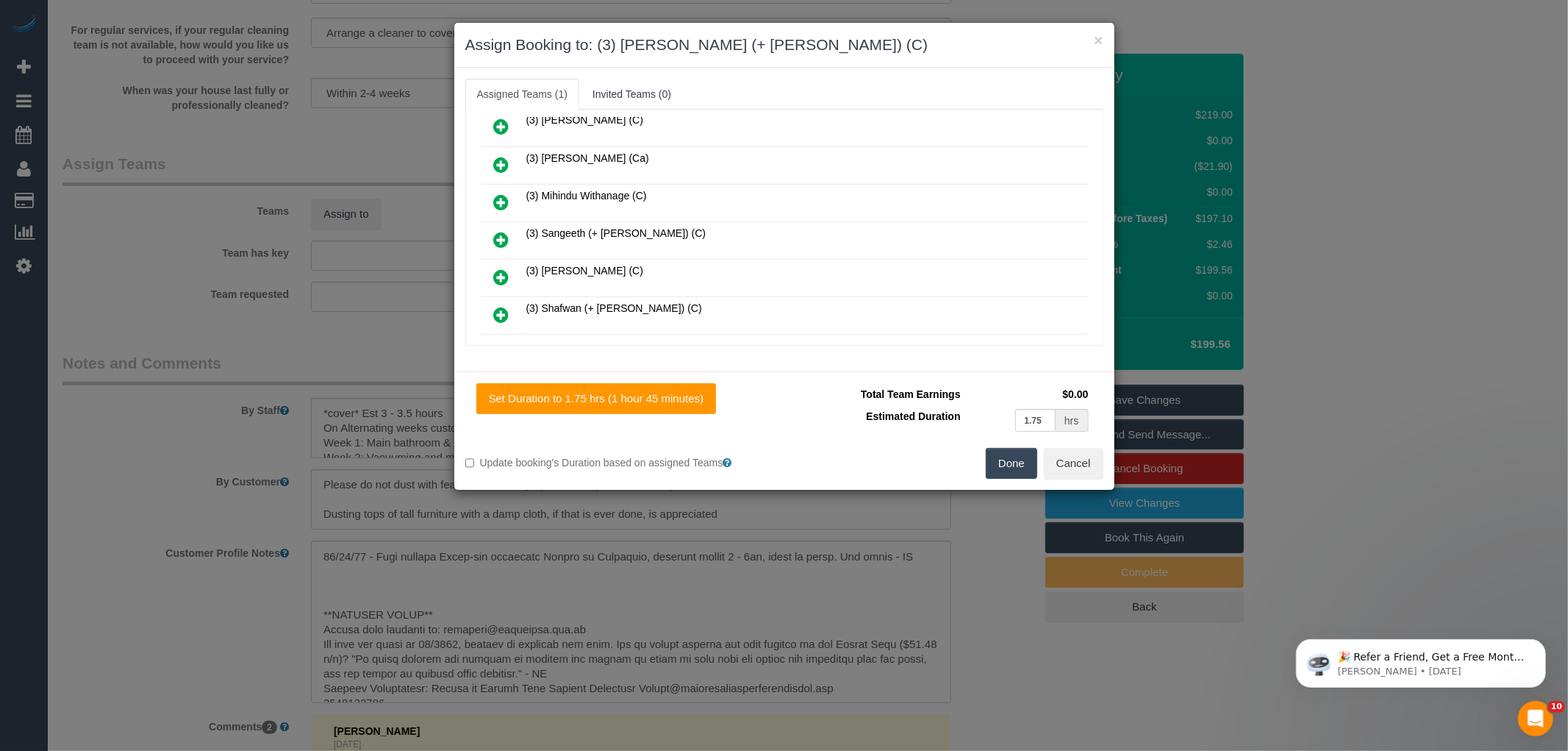
click at [502, 231] on icon at bounding box center [501, 239] width 15 height 18
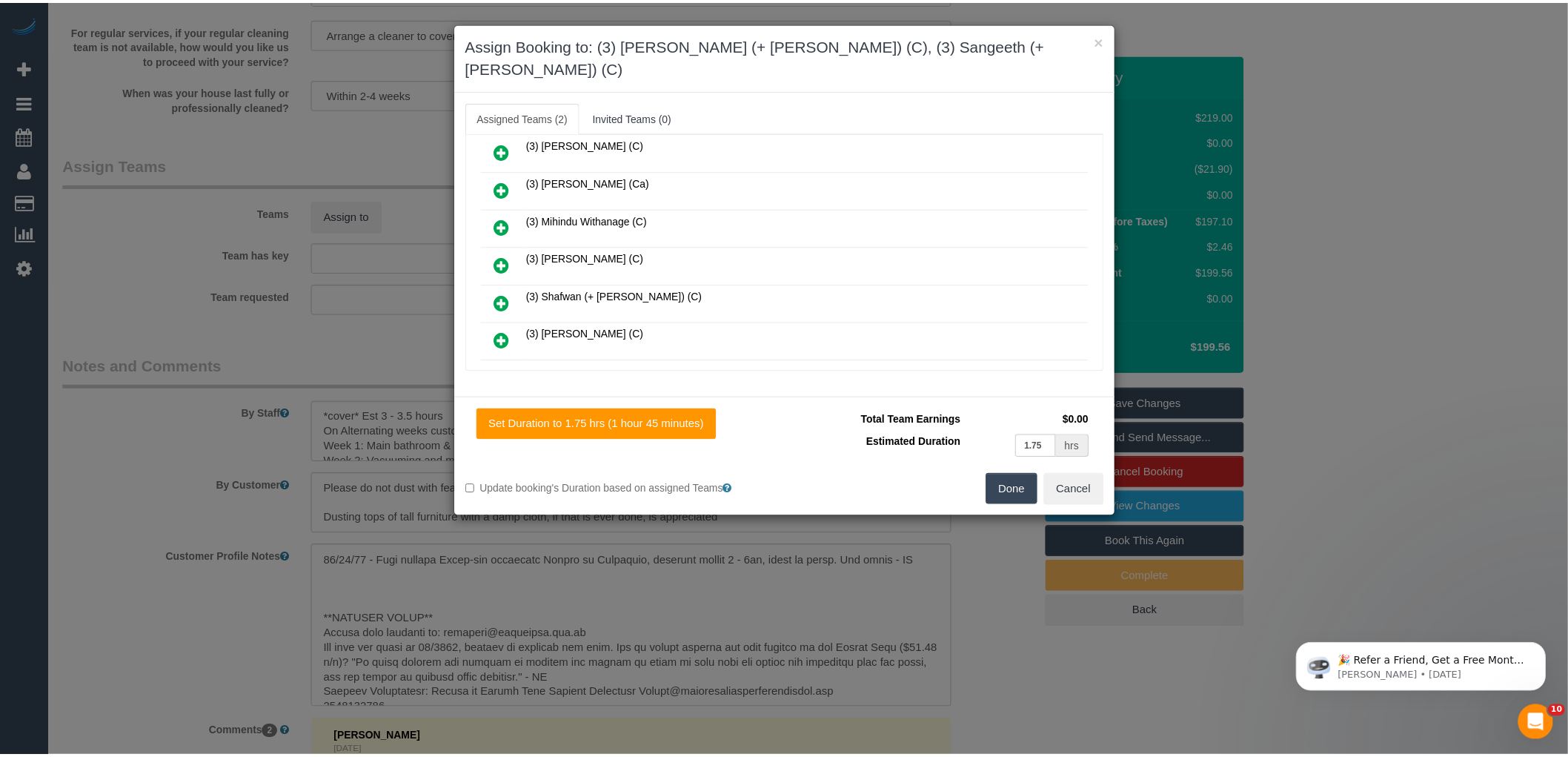
scroll to position [0, 0]
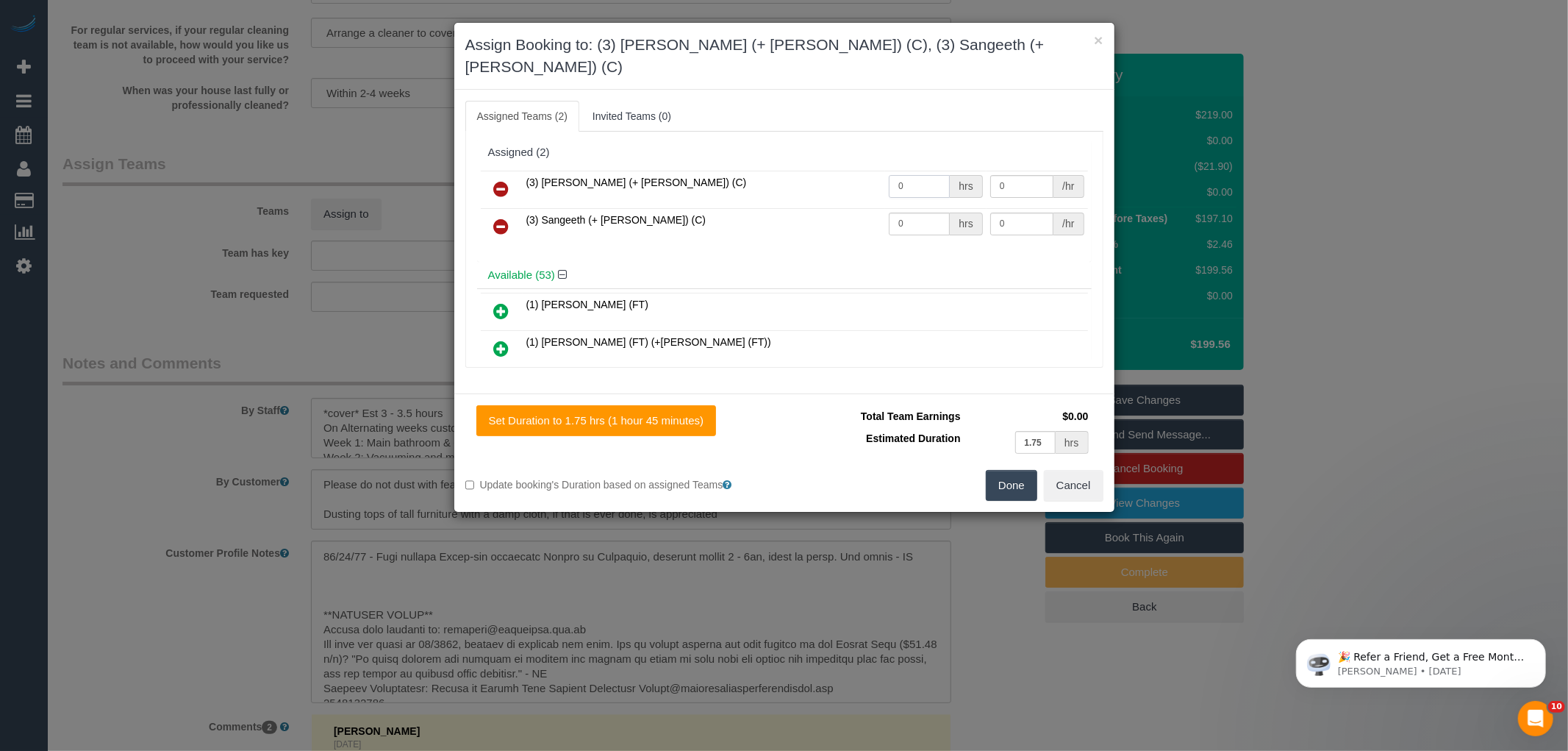
click at [913, 175] on input "0" at bounding box center [919, 186] width 61 height 23
type input "1"
click at [900, 213] on input "0" at bounding box center [919, 224] width 61 height 23
type input "1"
click at [1016, 175] on input "0" at bounding box center [1022, 186] width 64 height 23
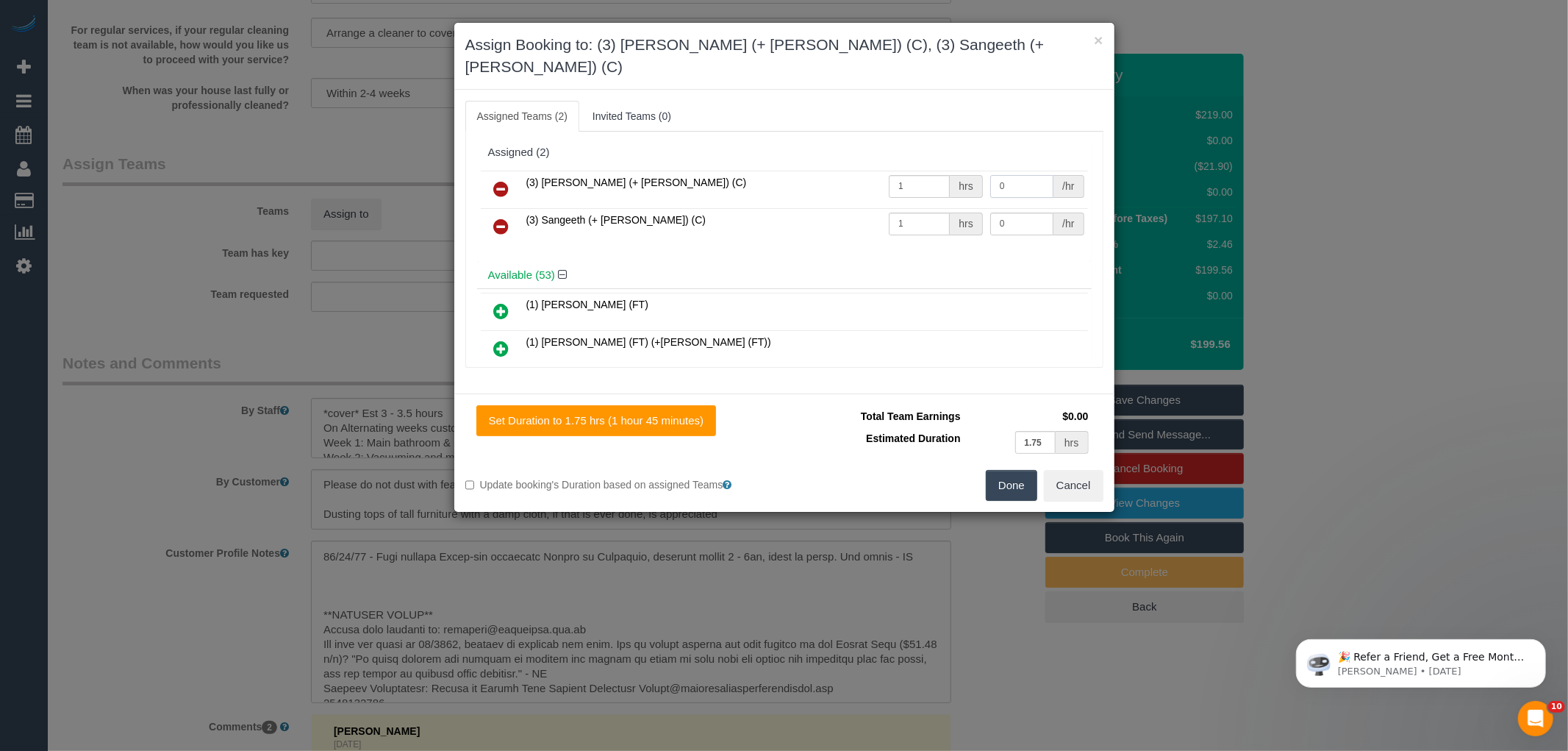
click at [1008, 175] on input "0" at bounding box center [1022, 186] width 64 height 23
type input "62.5"
click at [1010, 215] on td "0 /hr" at bounding box center [1036, 227] width 101 height 38
click at [1010, 213] on input "0" at bounding box center [1022, 224] width 64 height 23
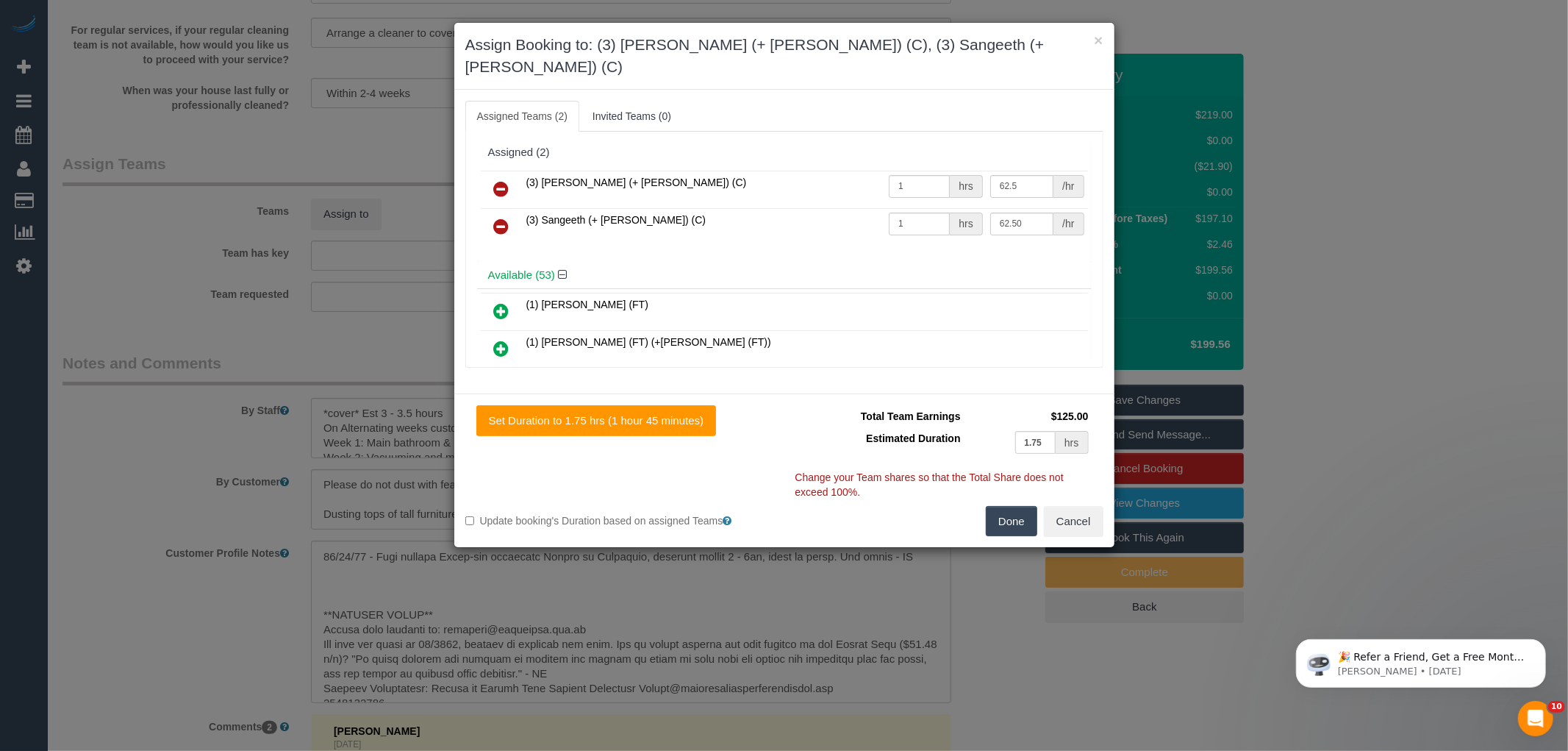
type input "62.5"
click at [1028, 506] on button "Done" at bounding box center [1011, 521] width 51 height 31
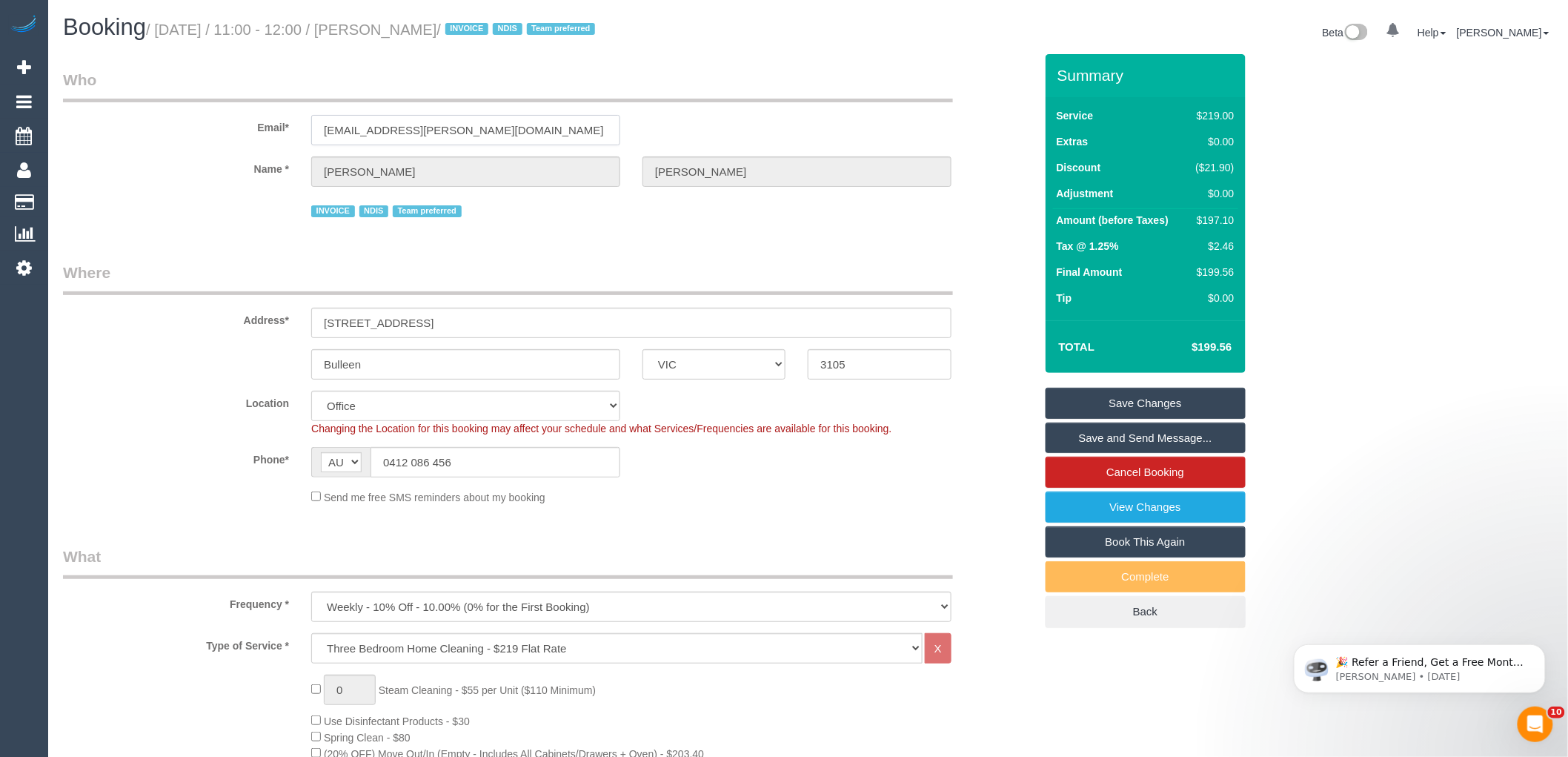
click at [408, 122] on input "ms.natasha.k.robinson@gmail.com" at bounding box center [466, 130] width 309 height 30
click at [902, 516] on fieldset "Where Address* 1/14 Lindsay Street Bulleen ACT NSW NT QLD SA TAS VIC WA 3105 Lo…" at bounding box center [549, 388] width 971 height 254
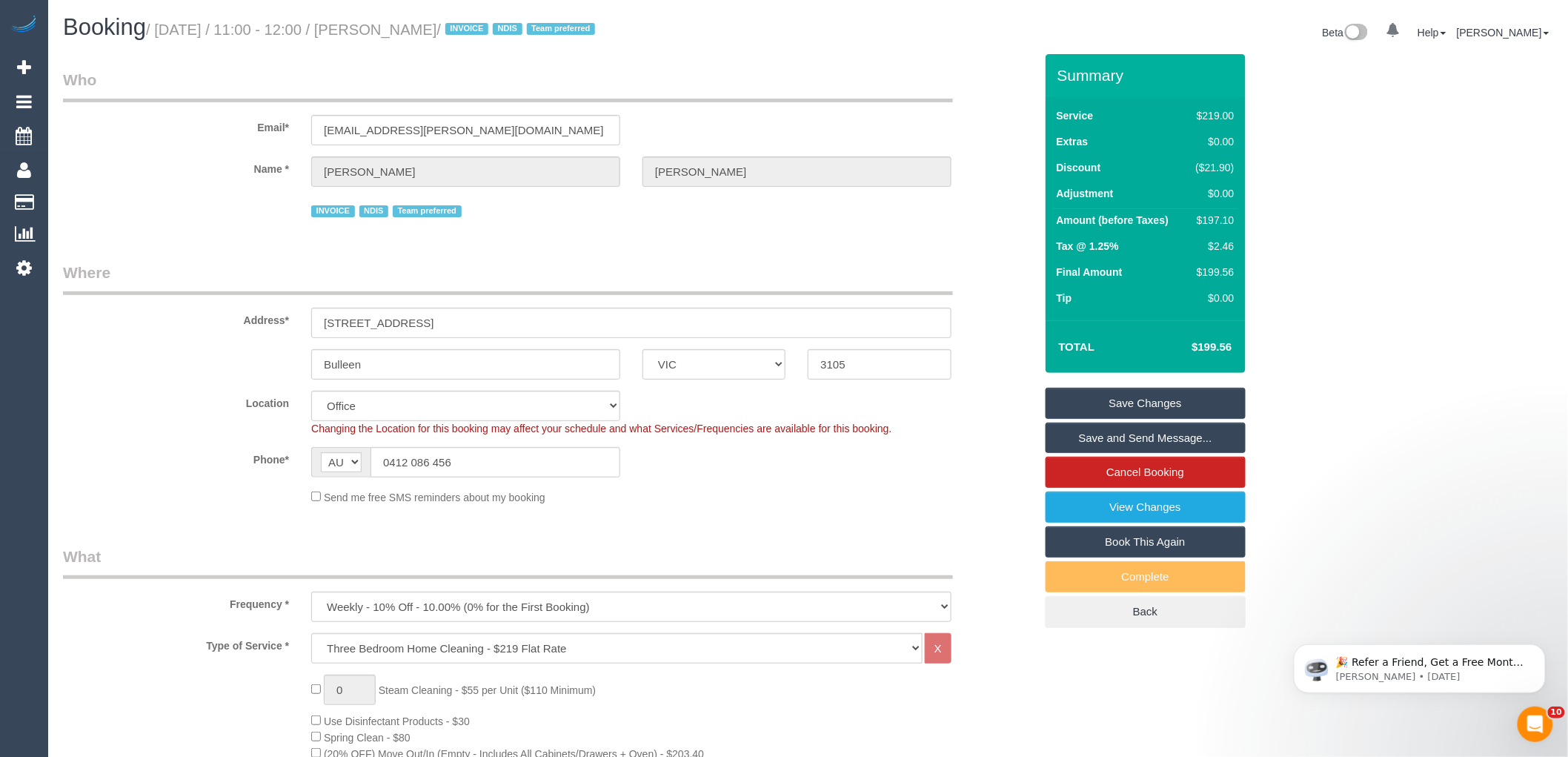
click at [1076, 404] on link "Save Changes" at bounding box center [1145, 403] width 200 height 31
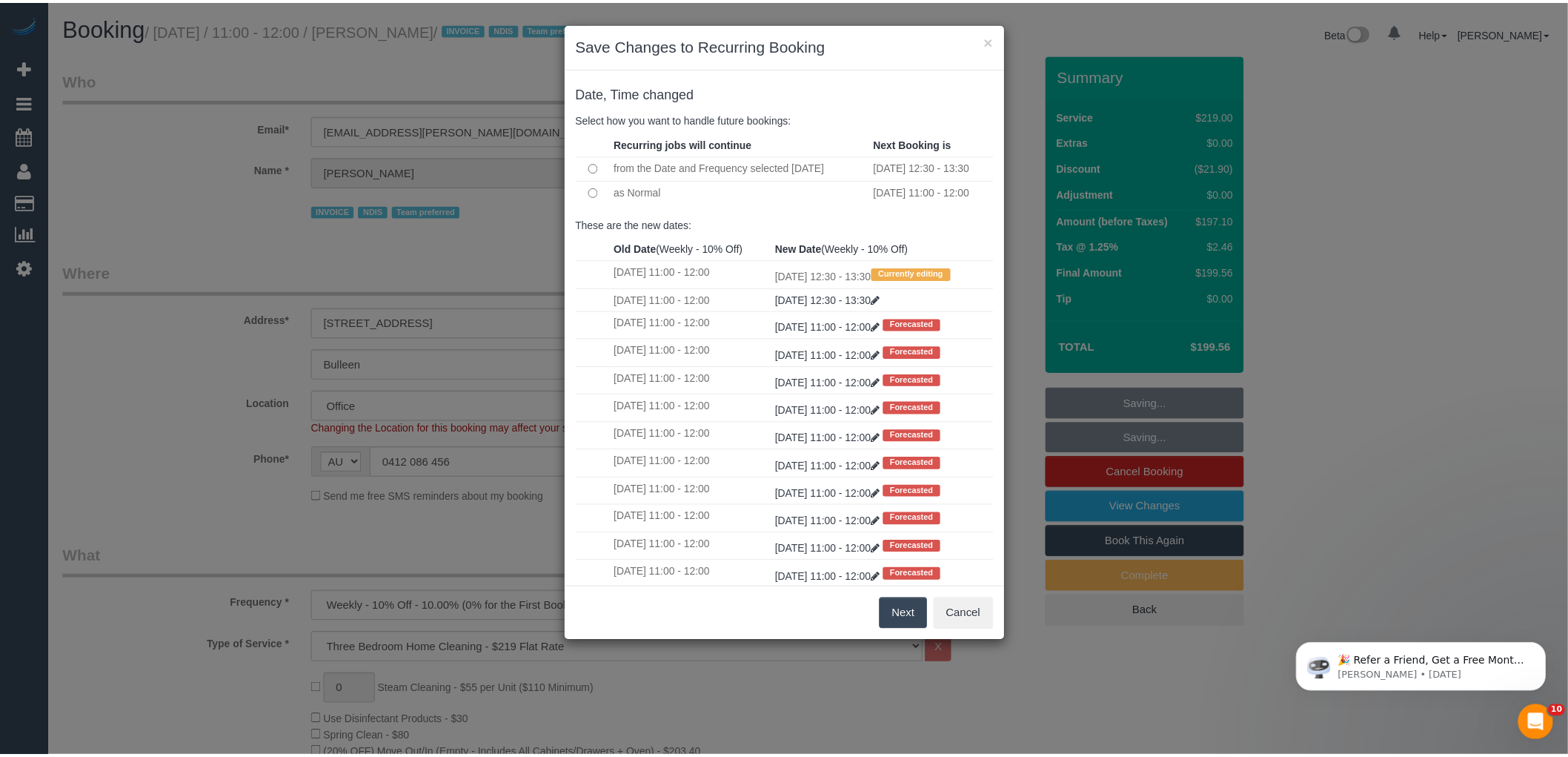
scroll to position [251, 0]
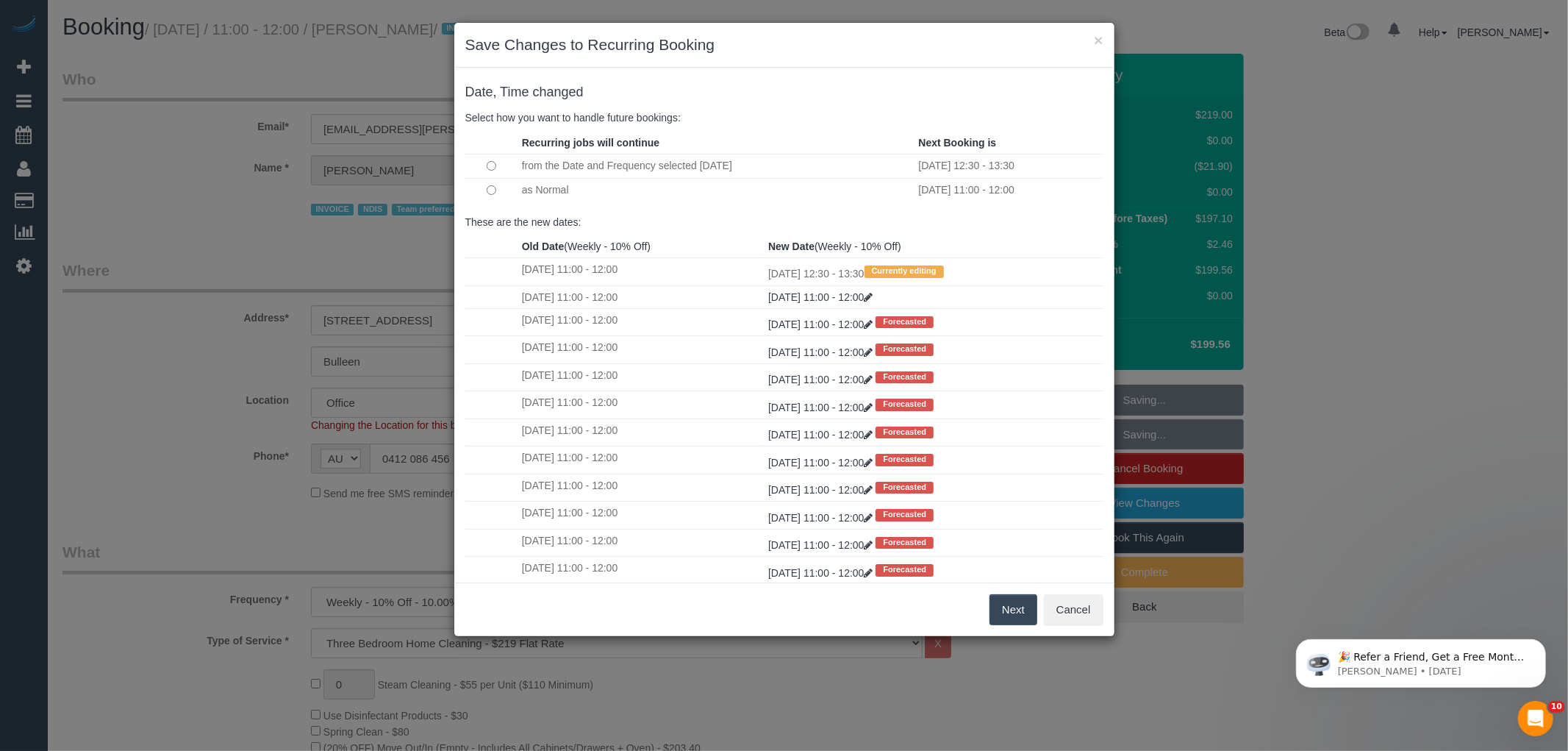
click at [1005, 615] on button "Next" at bounding box center [1013, 610] width 48 height 31
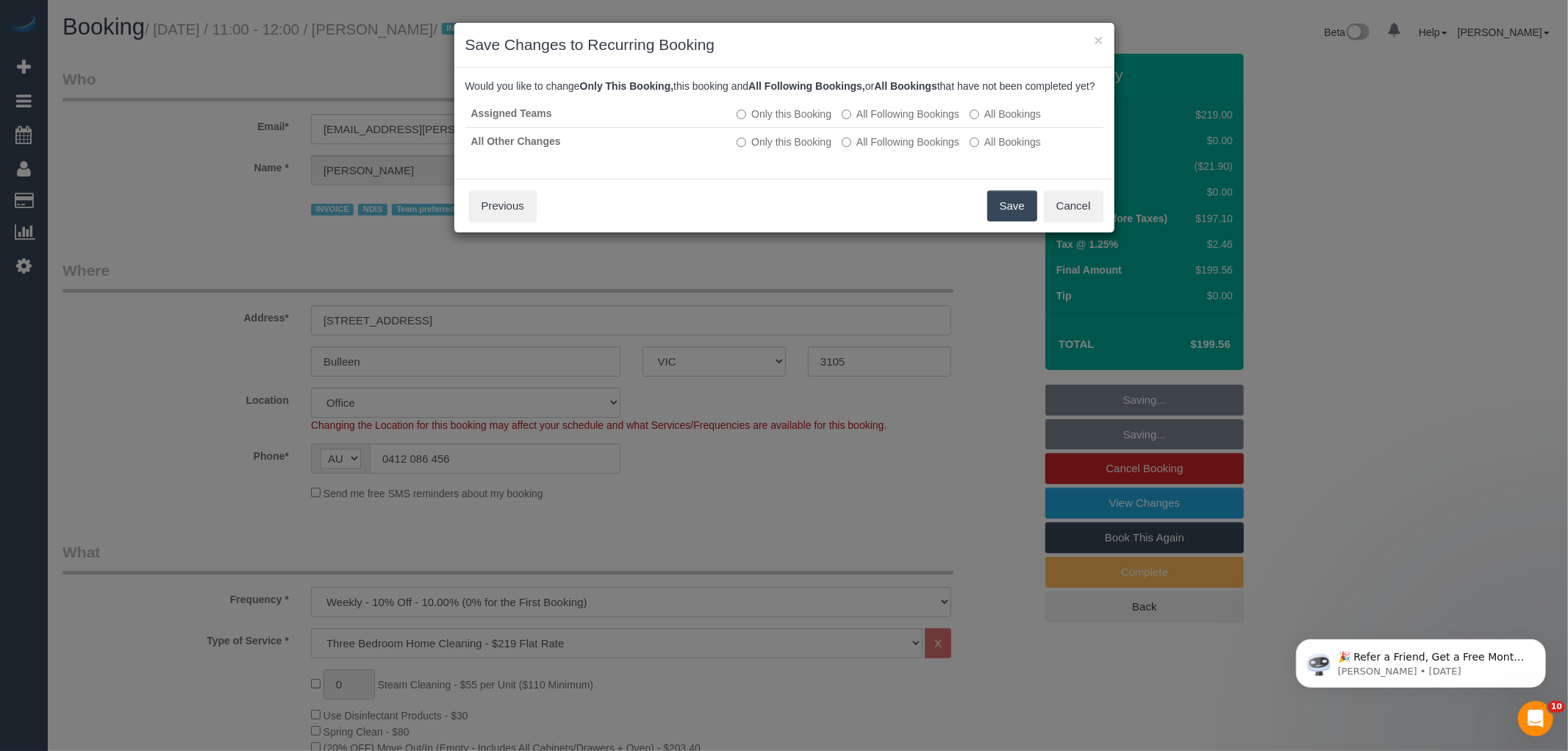
click at [1015, 221] on button "Save" at bounding box center [1012, 205] width 50 height 31
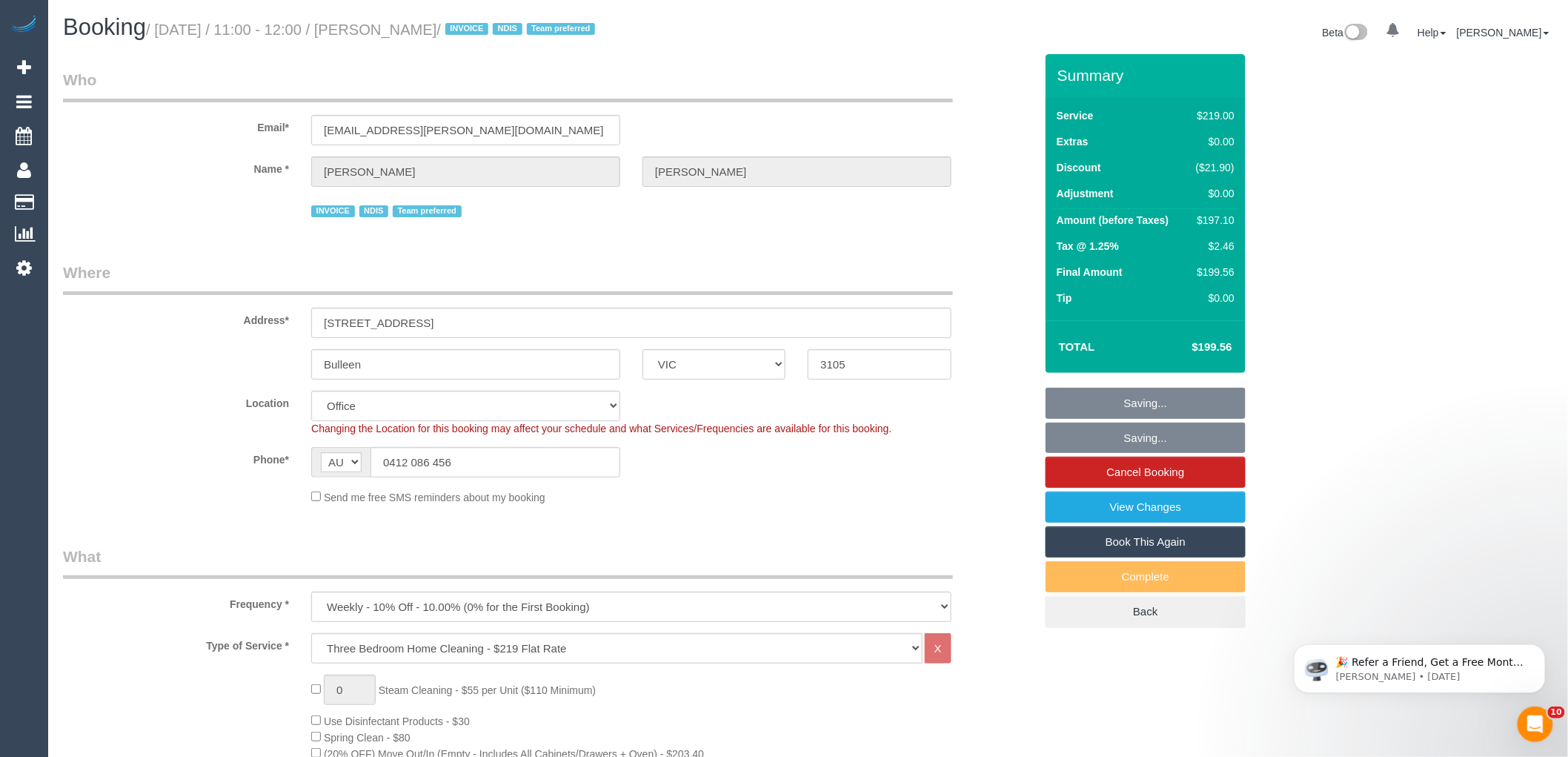
scroll to position [280, 0]
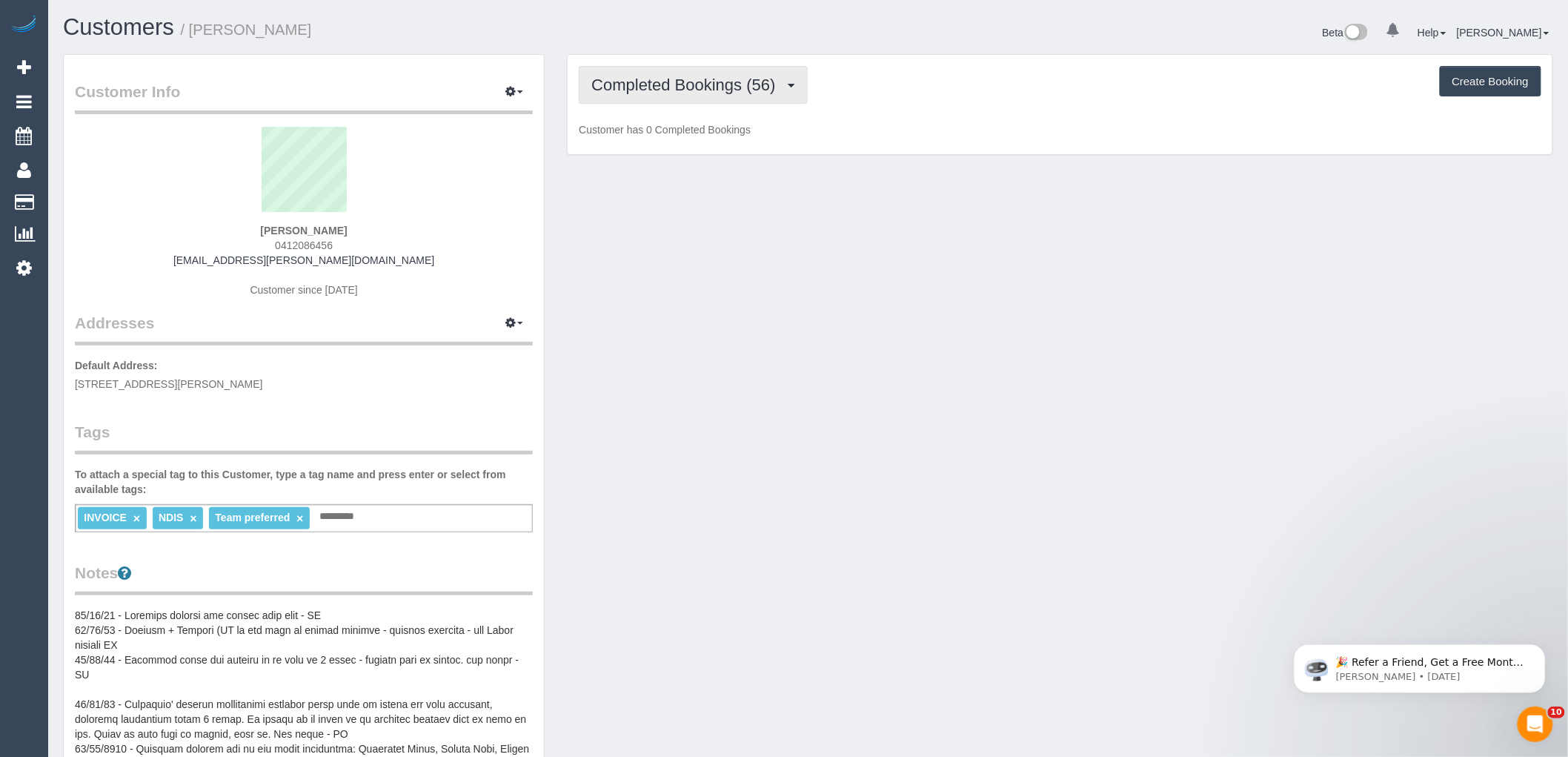
click at [701, 78] on span "Completed Bookings (56)" at bounding box center [687, 85] width 192 height 19
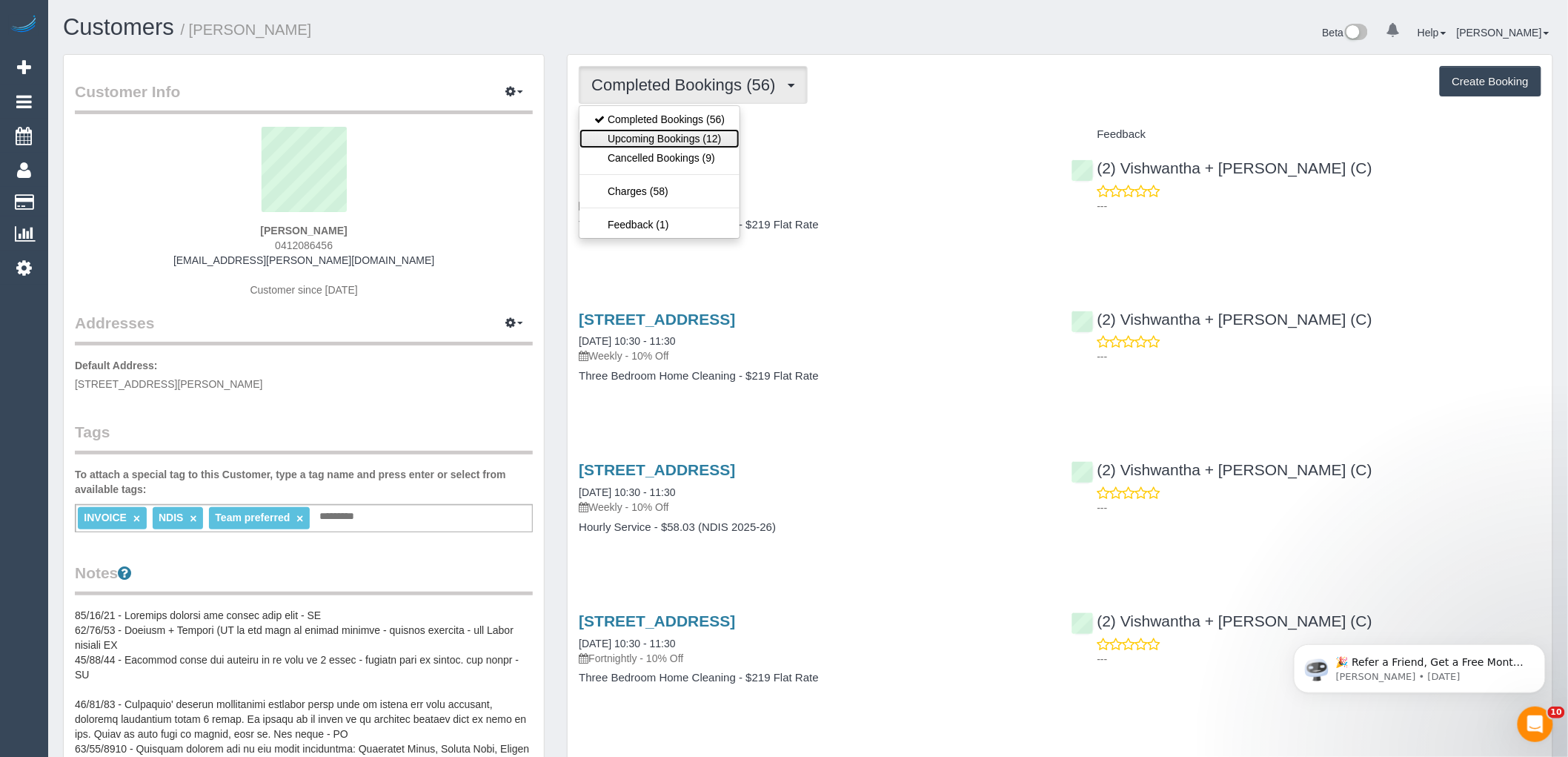
click at [688, 137] on link "Upcoming Bookings (12)" at bounding box center [660, 138] width 160 height 19
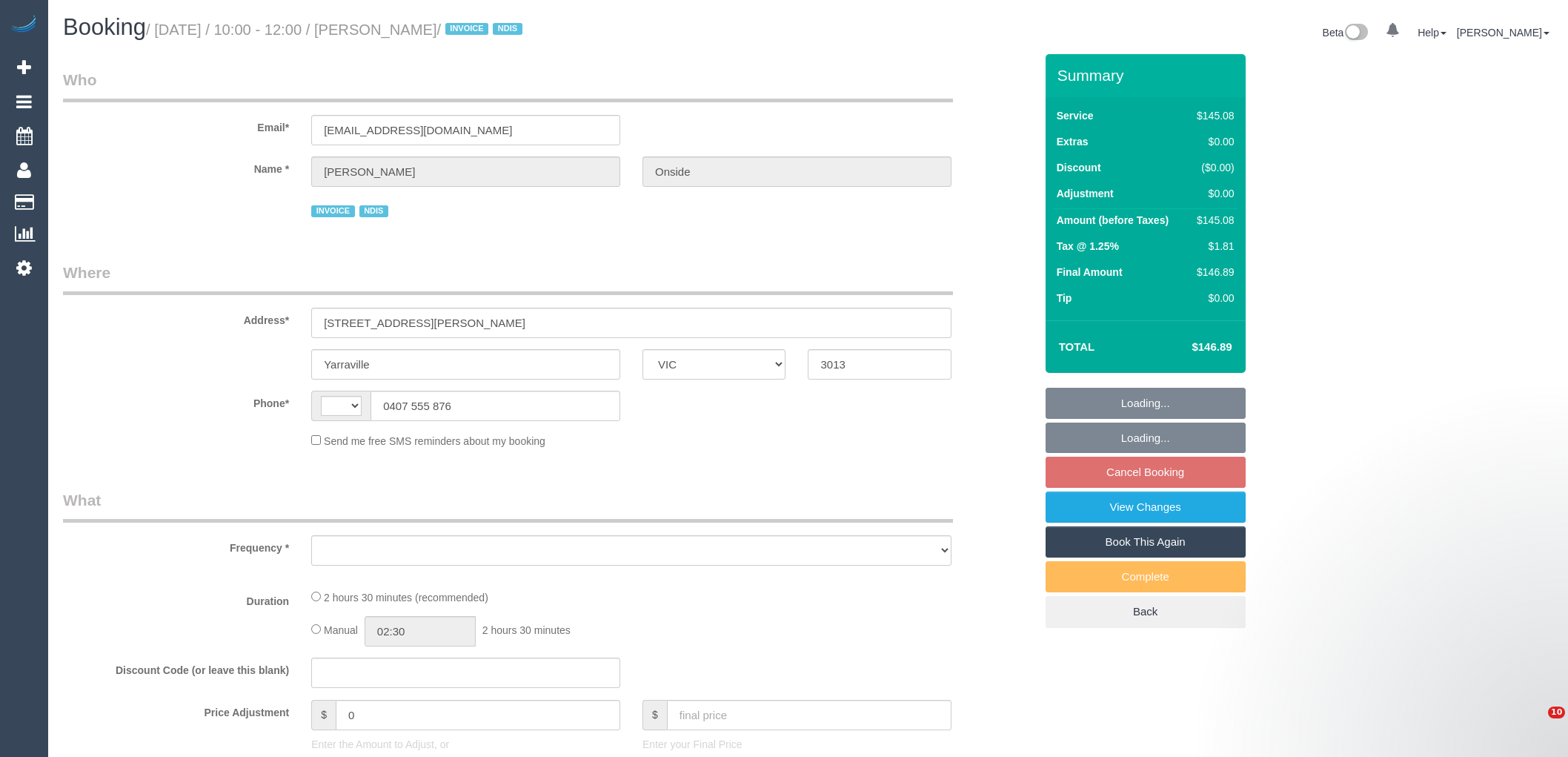
select select "VIC"
select select "string:AU"
select select "object:540"
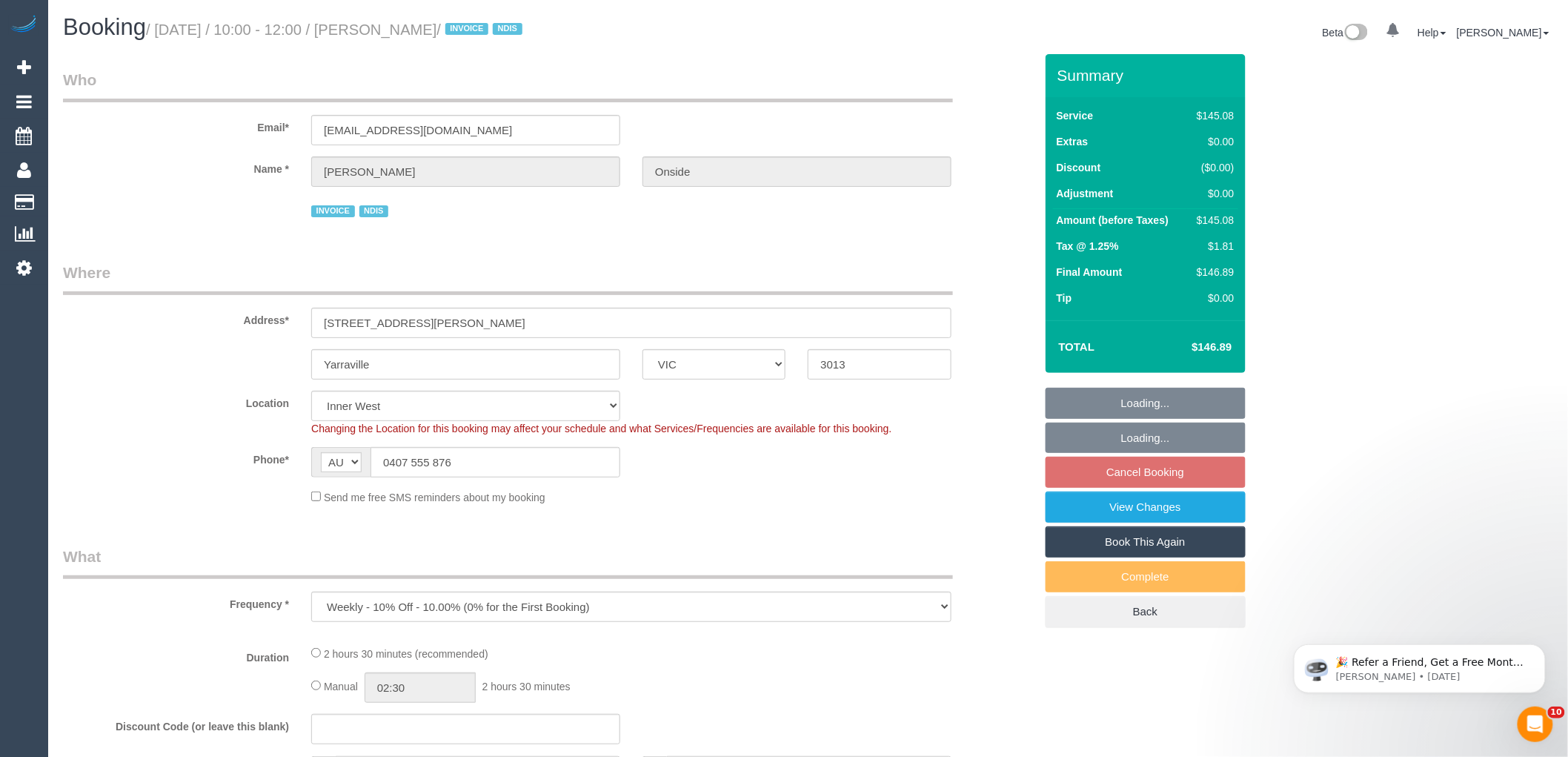
select select "150"
select select "number:30"
select select "number:14"
select select "number:19"
select select "number:36"
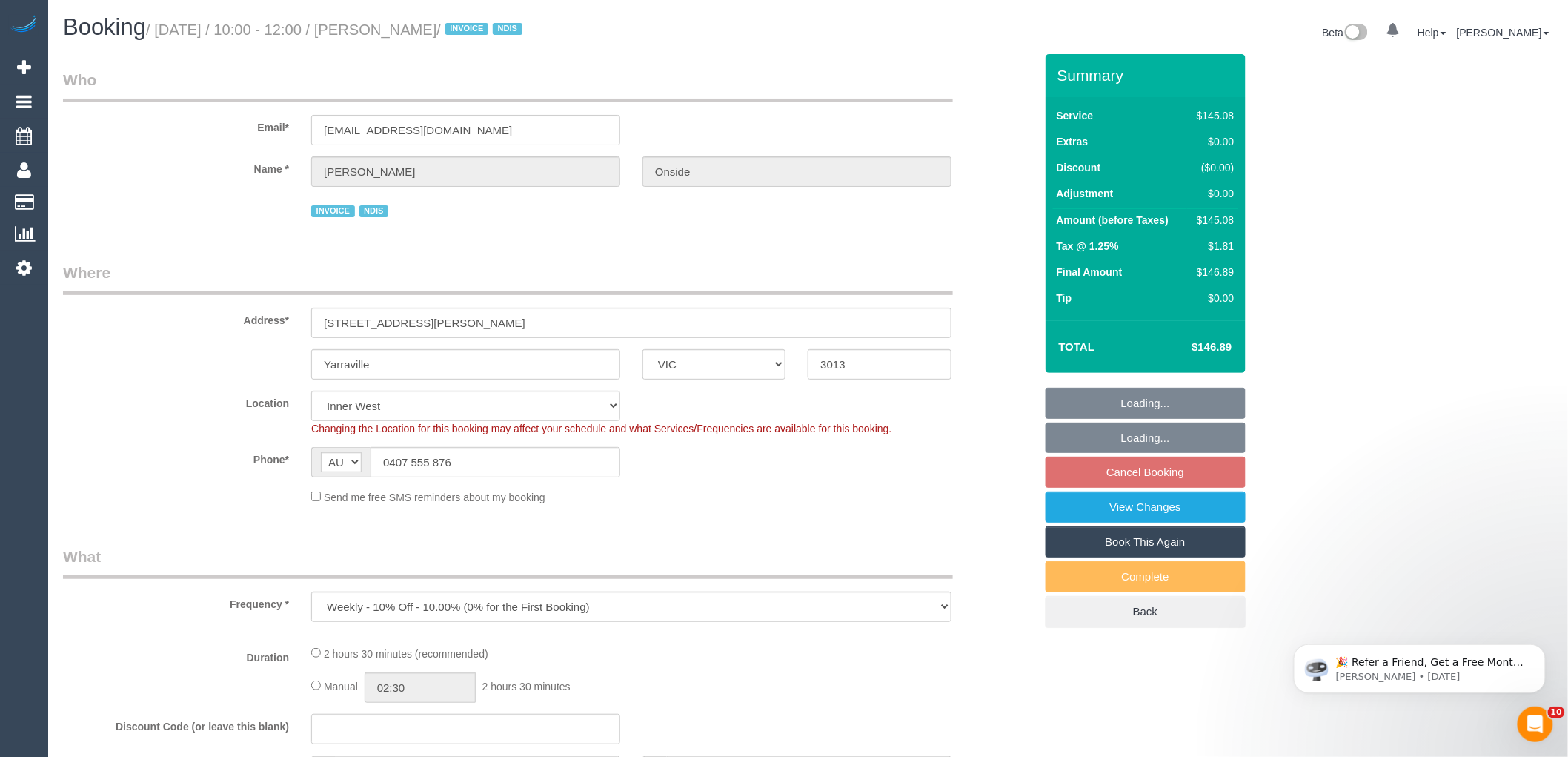
select select "number:34"
select select "object:1458"
select select "spot3"
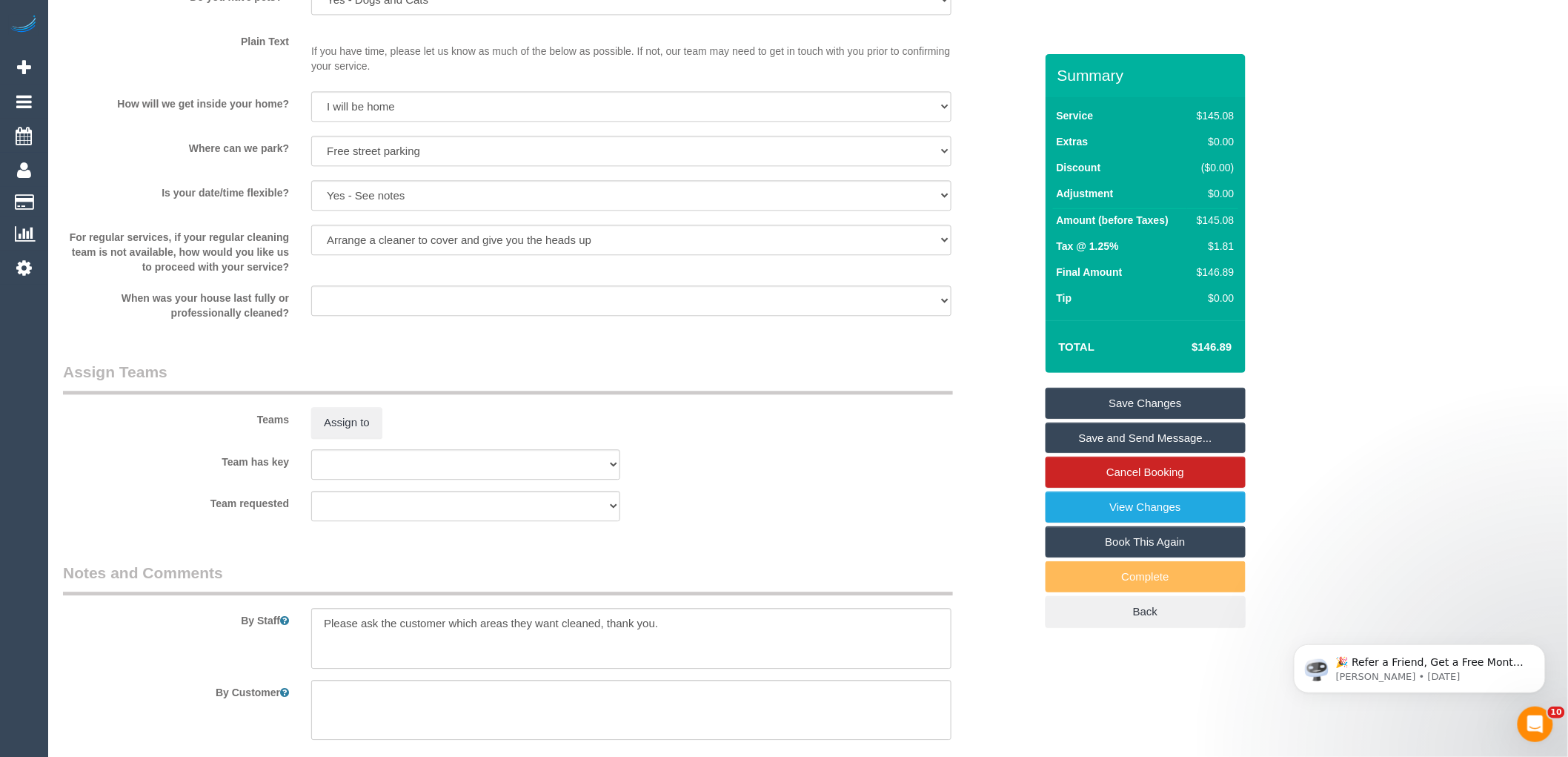
scroll to position [1960, 0]
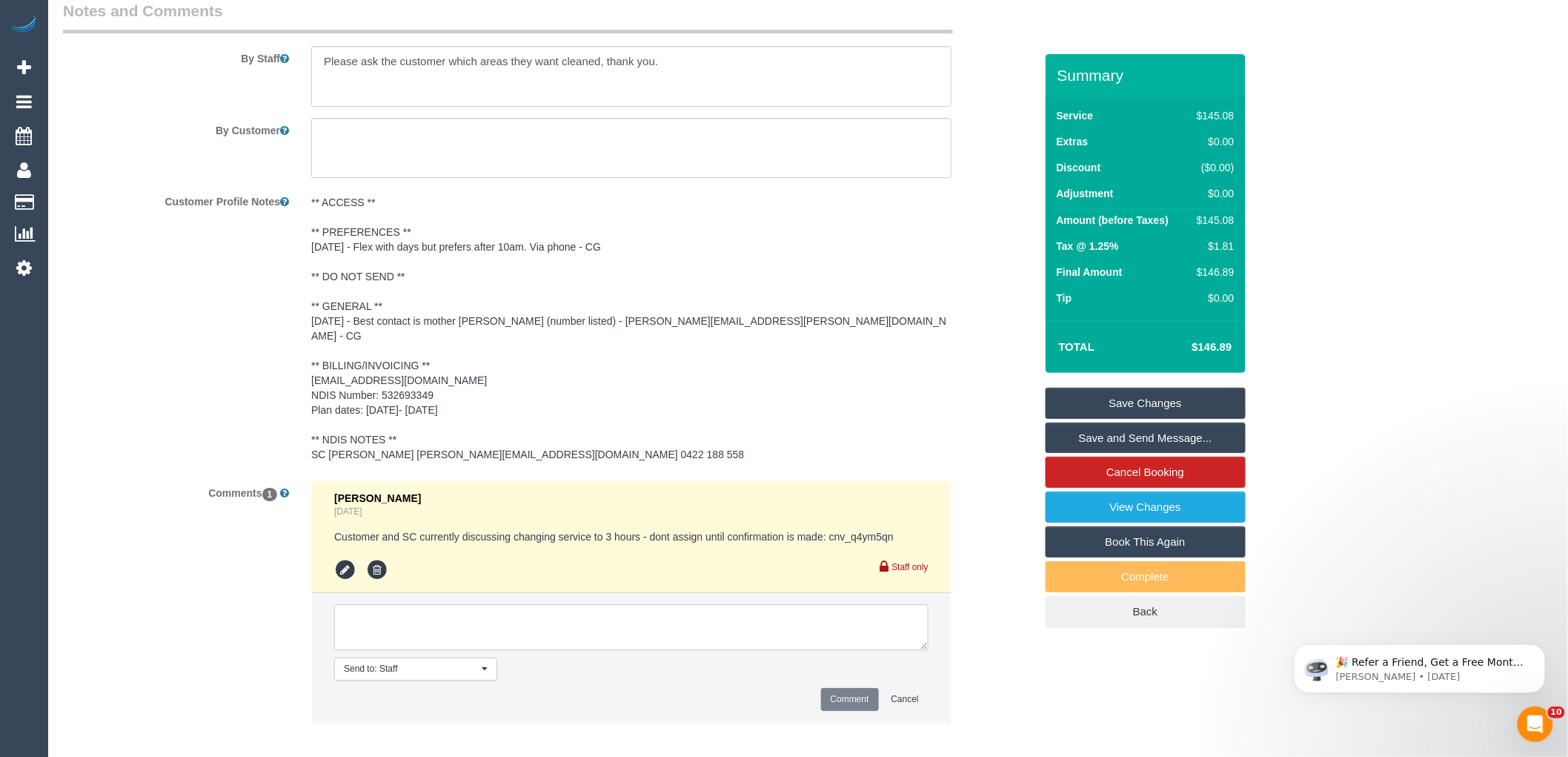
drag, startPoint x: 412, startPoint y: 615, endPoint x: 420, endPoint y: 615, distance: 8.0
click at [413, 615] on textarea at bounding box center [631, 627] width 594 height 46
type textarea "Ken ?"
click at [852, 694] on button "Comment" at bounding box center [850, 699] width 57 height 23
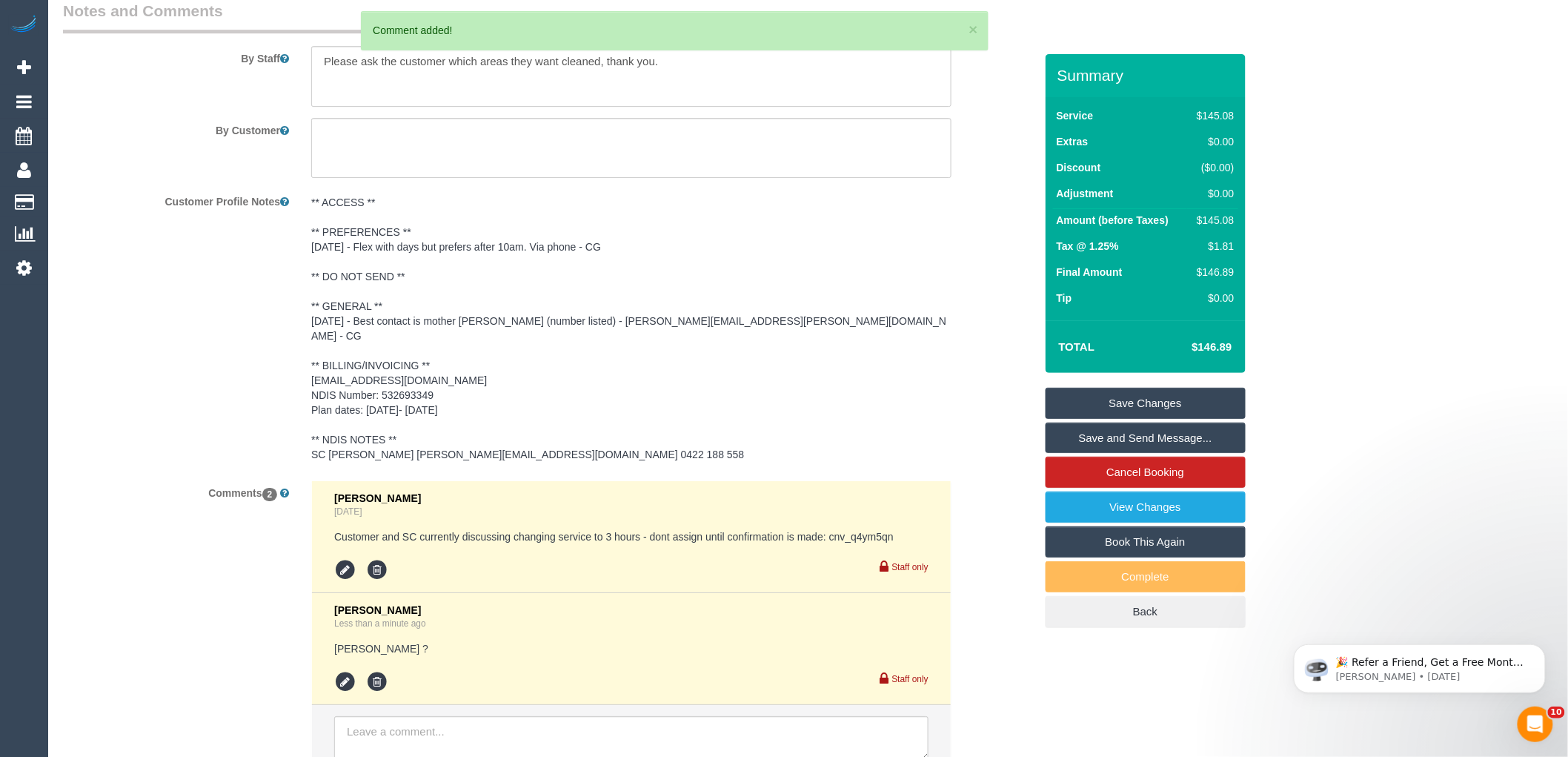
click at [1105, 401] on link "Save Changes" at bounding box center [1145, 403] width 200 height 31
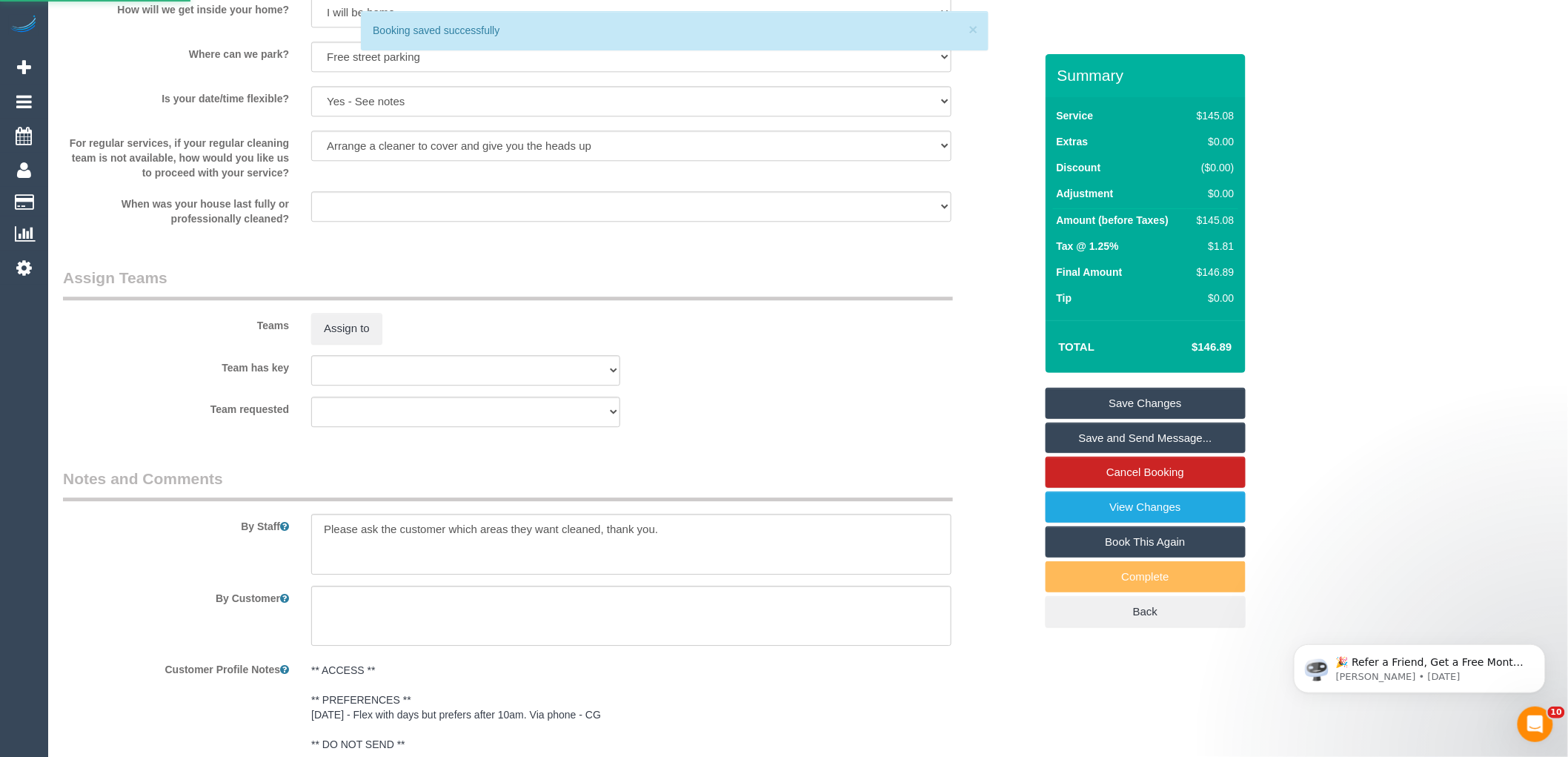
scroll to position [1380, 0]
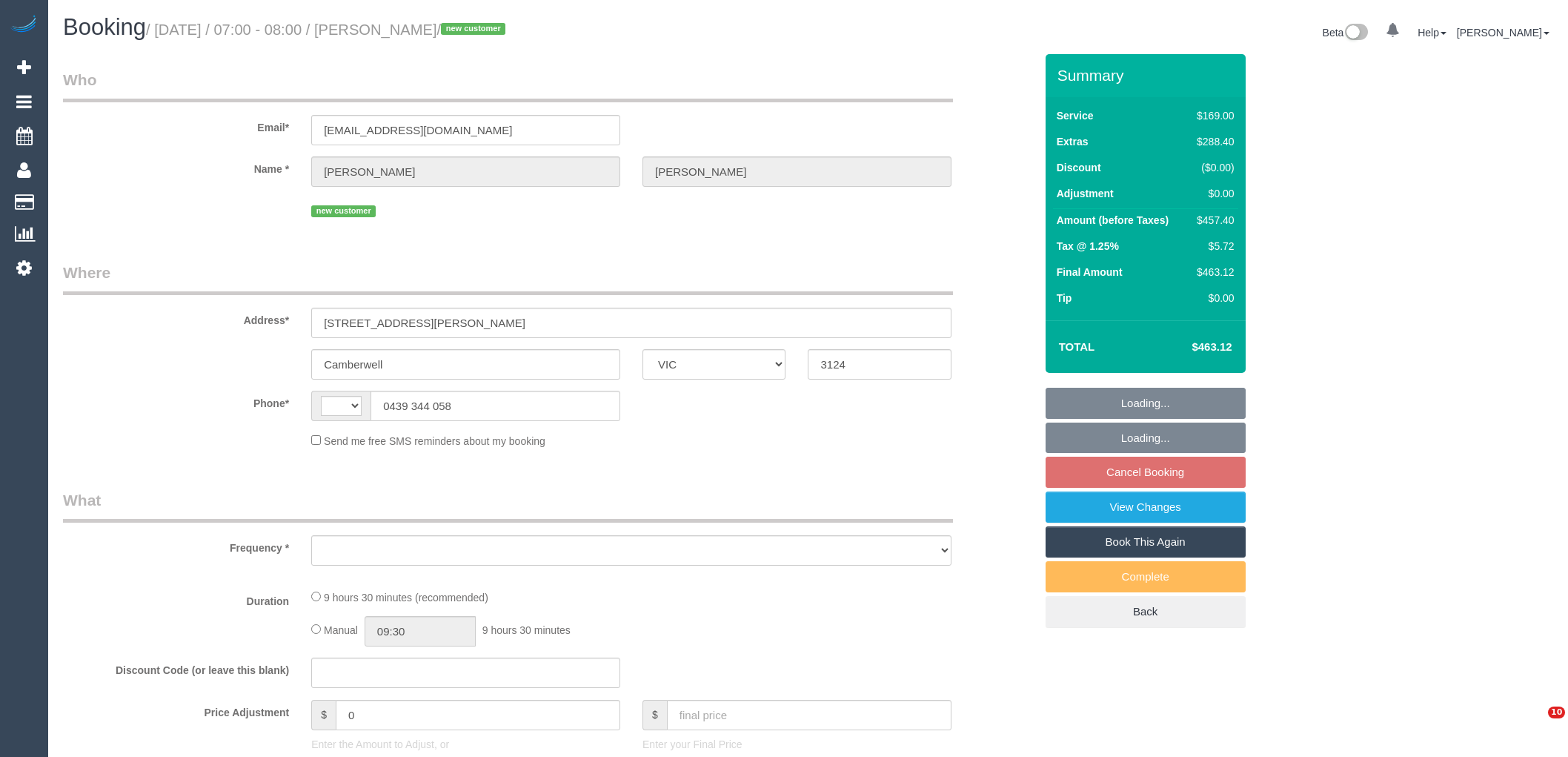
select select "VIC"
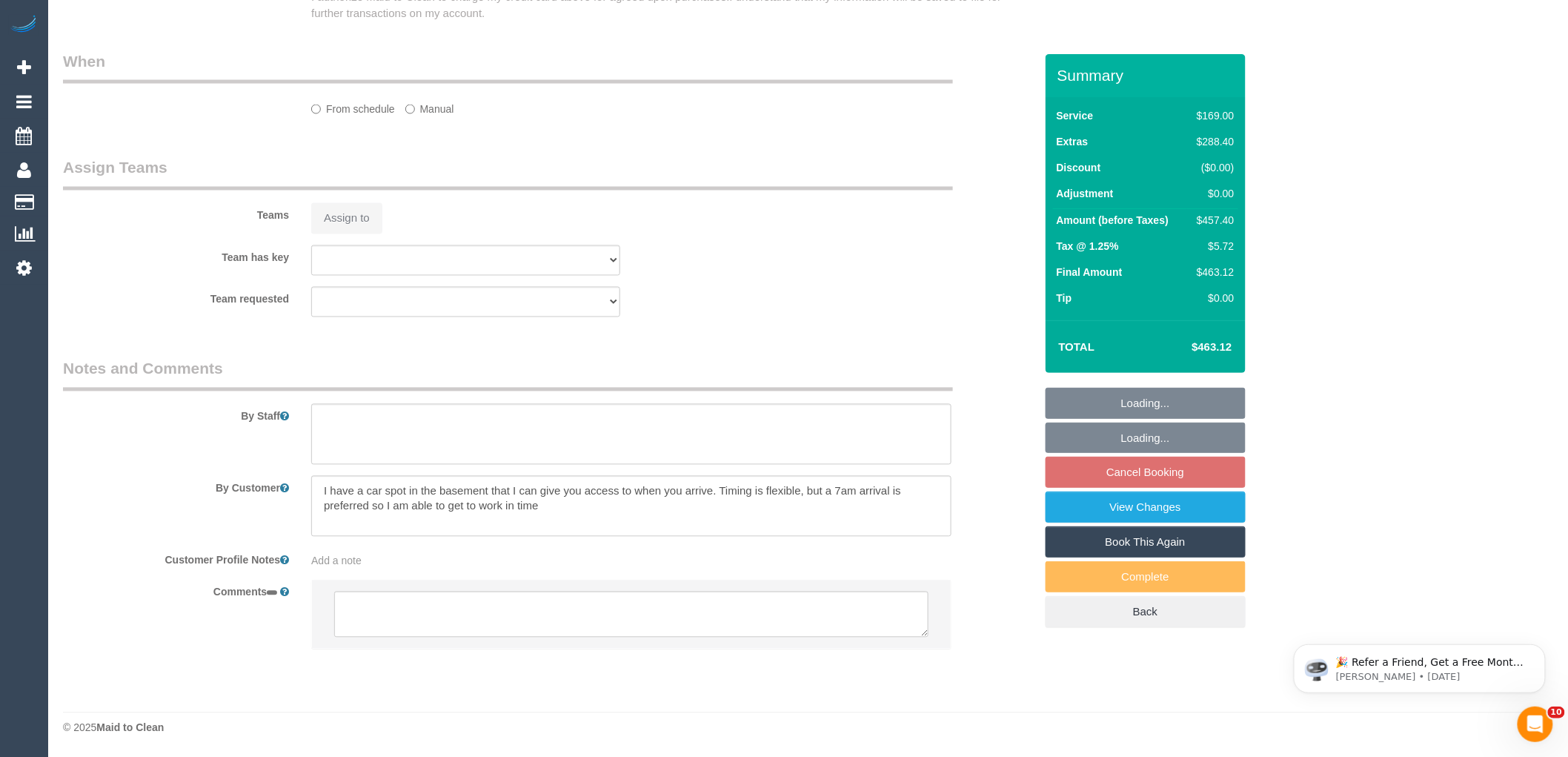
select select "string:AU"
select select "object:555"
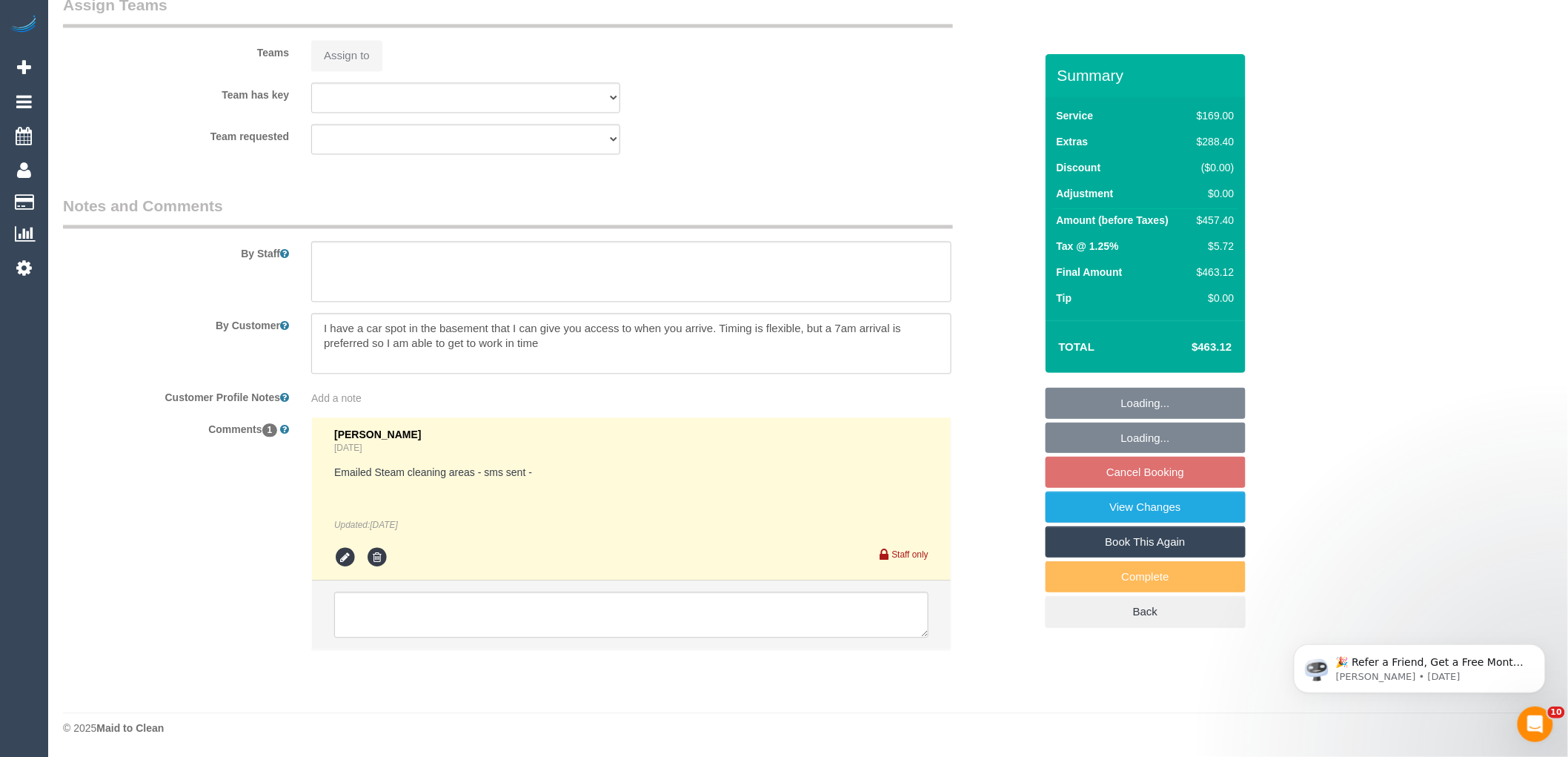
select select "string:stripe-pm_1Rwy1B2GScqysDRVoNS0Z8fI"
select select "number:28"
select select "number:14"
select select "number:18"
select select "number:36"
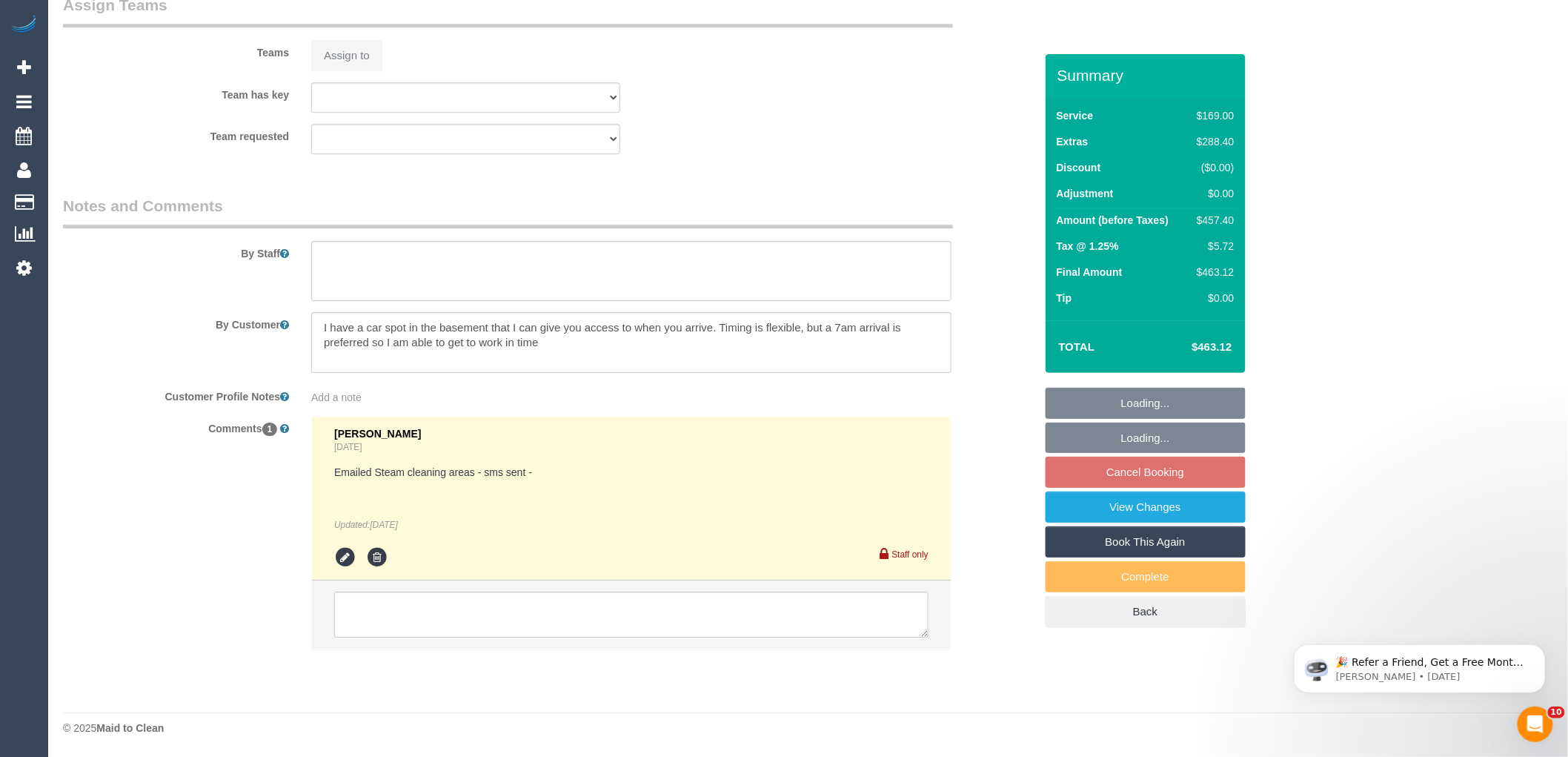
select select "number:26"
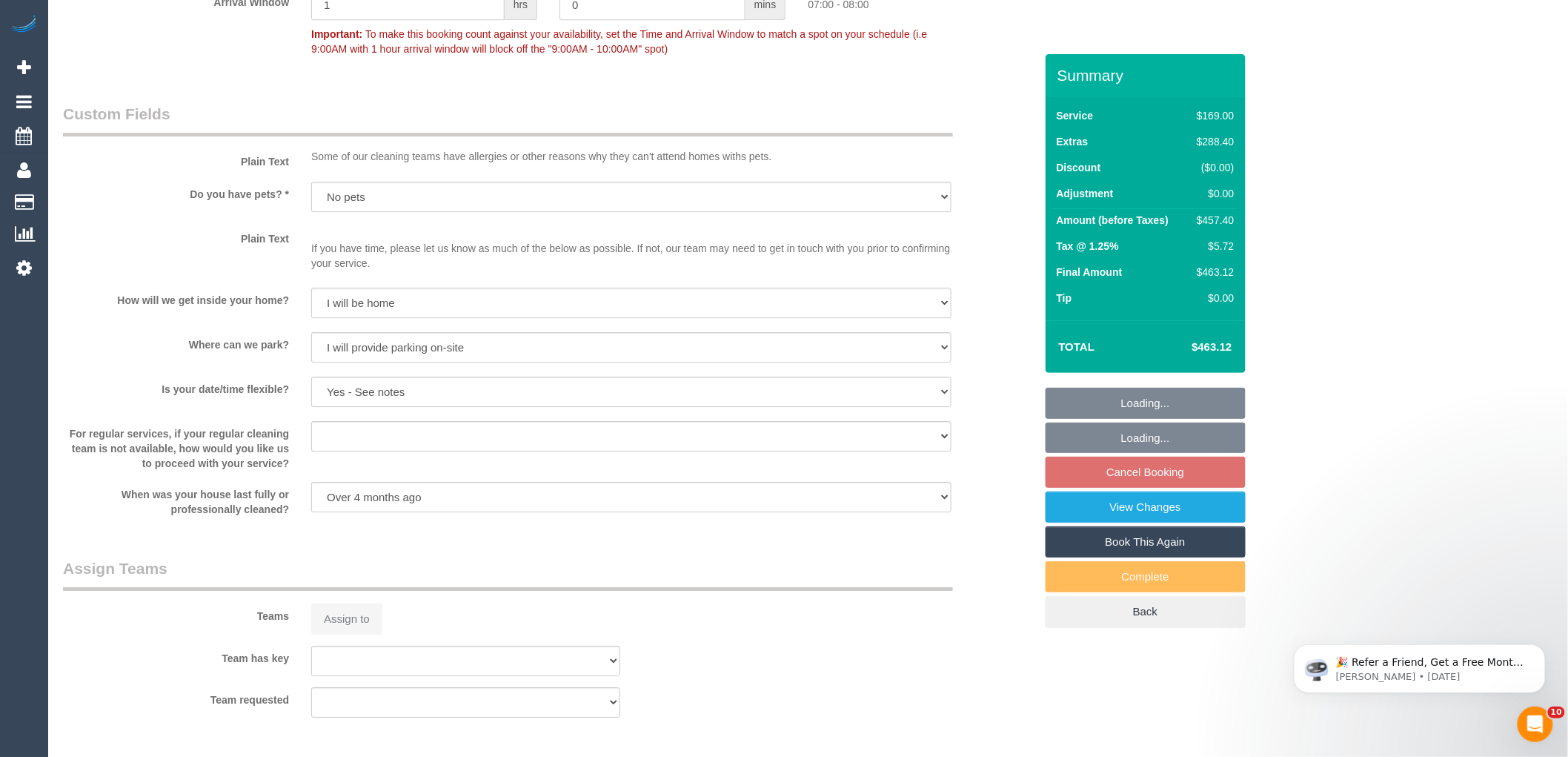
scroll to position [2339, 0]
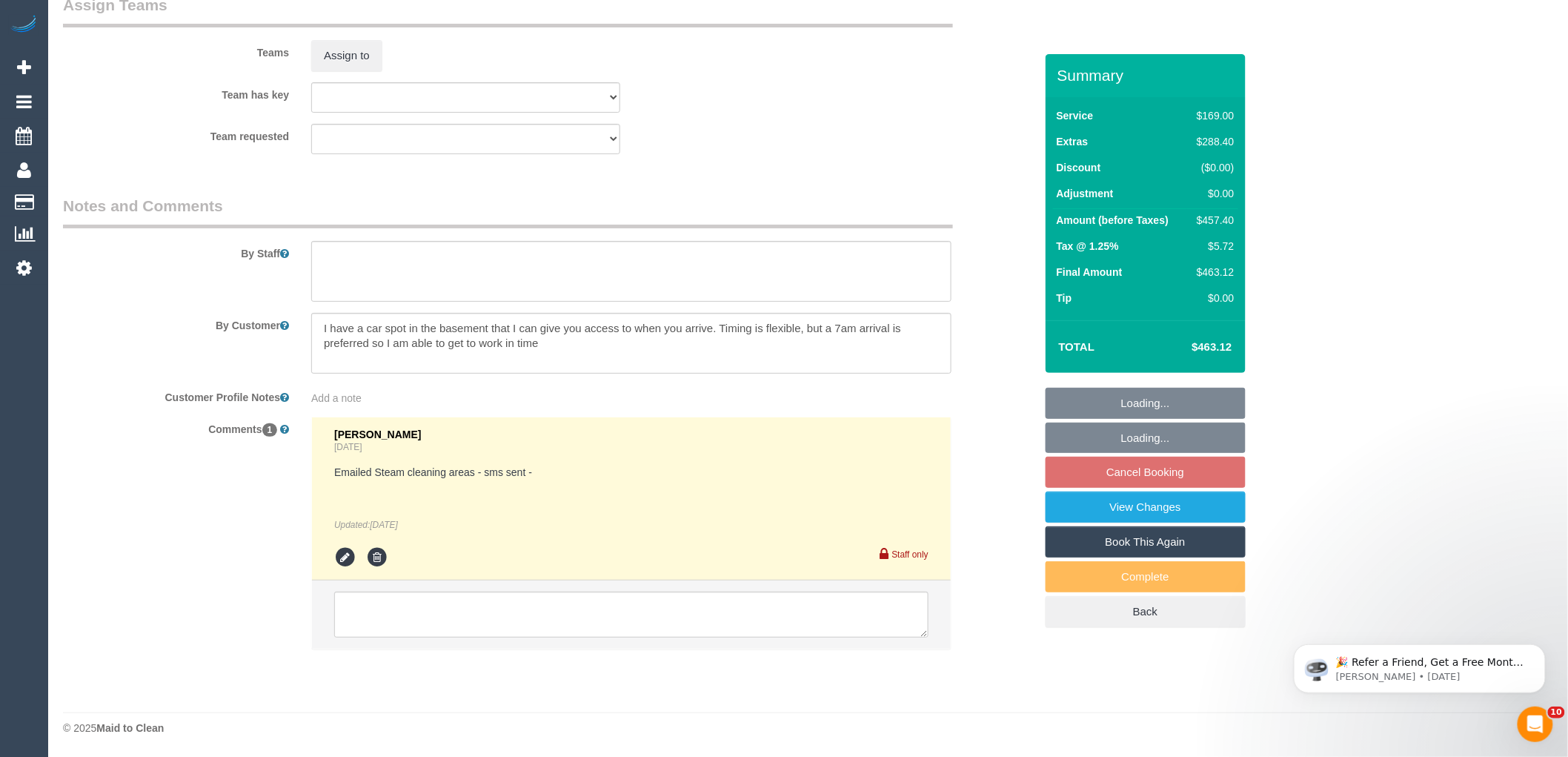
select select "object:1424"
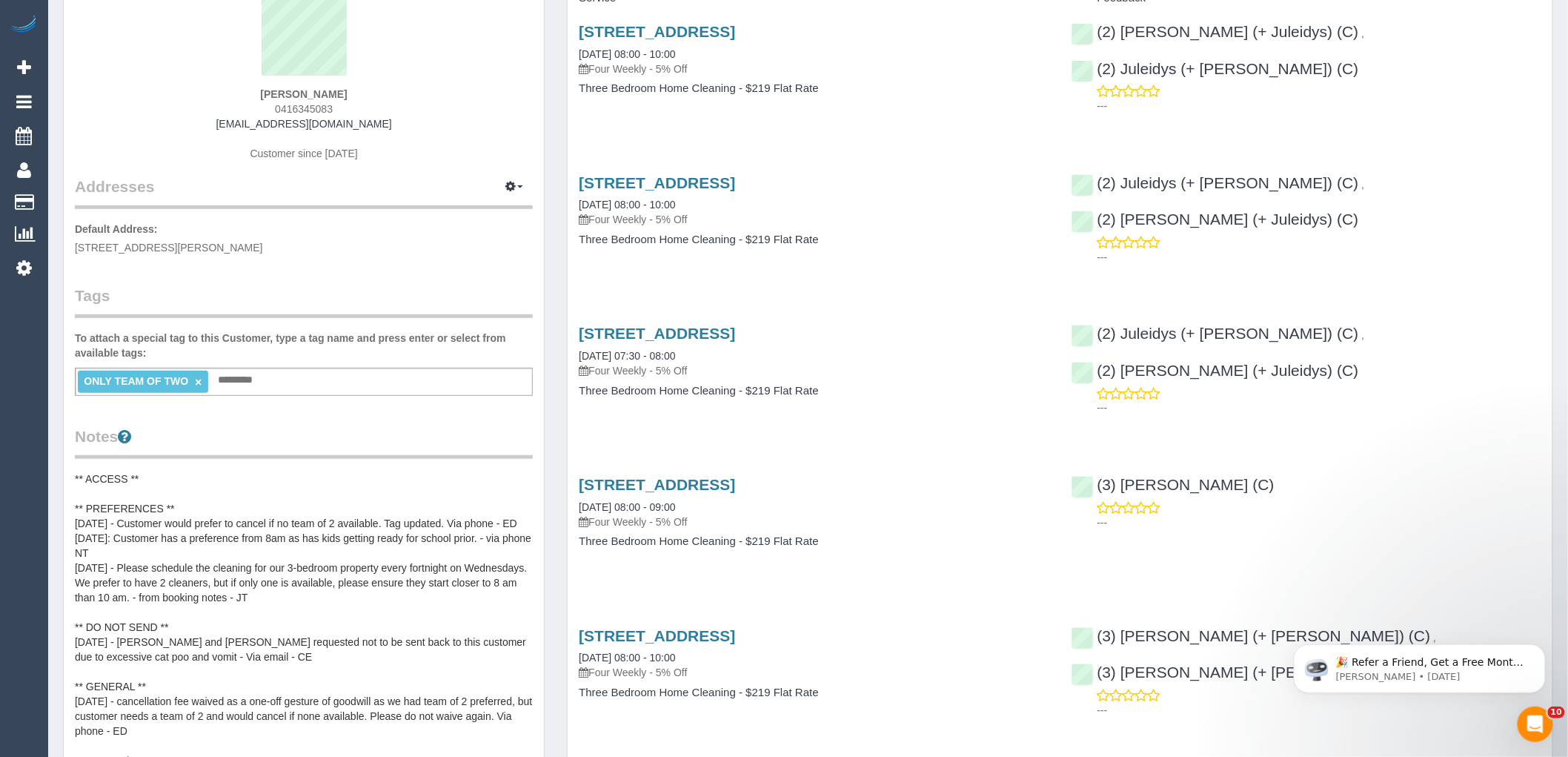
scroll to position [411, 0]
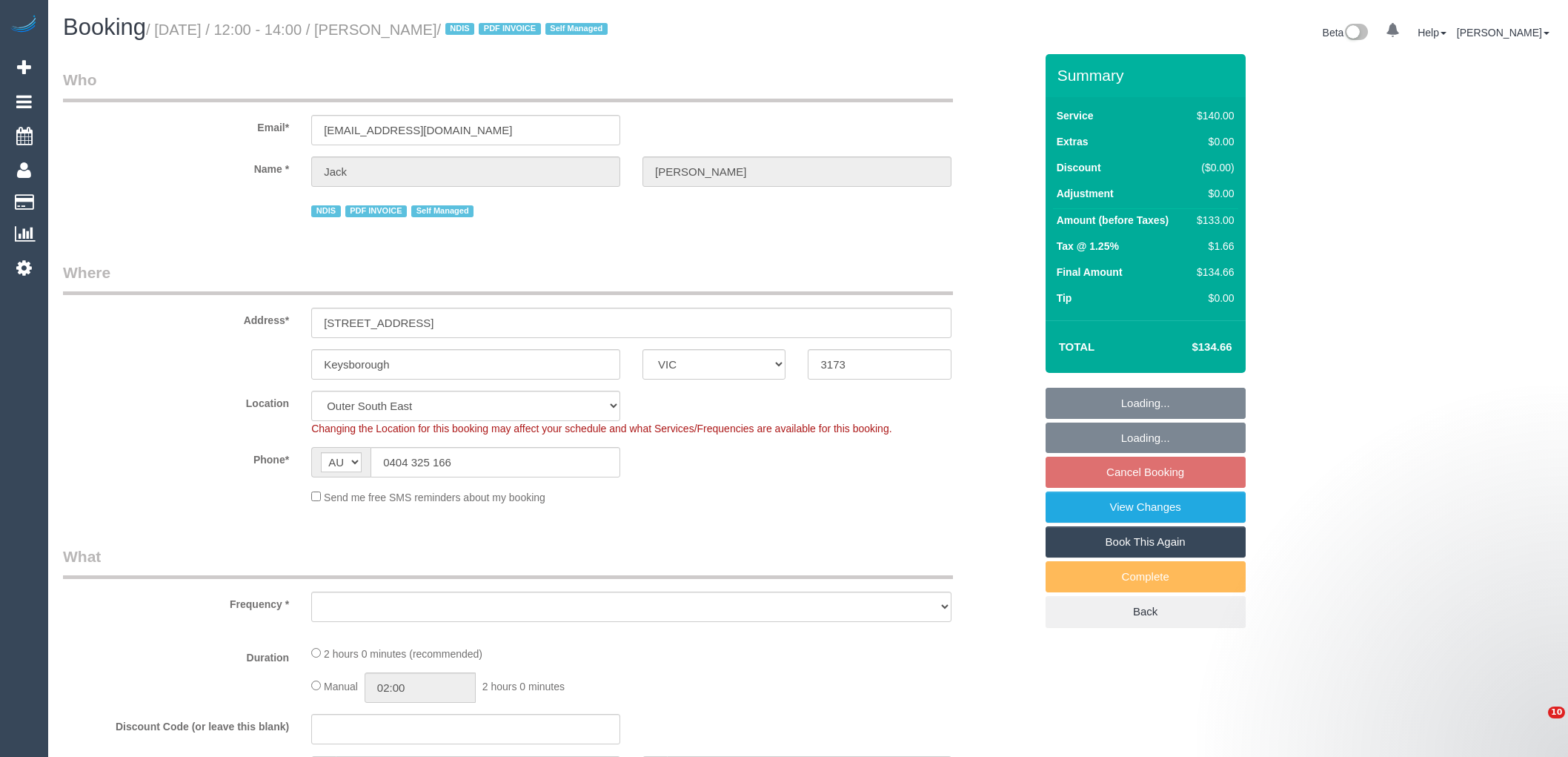
select select "VIC"
select select "string:stripe-pm_1NtkNo2GScqysDRVYsPJdSuv"
select select "number:28"
select select "number:14"
select select "number:19"
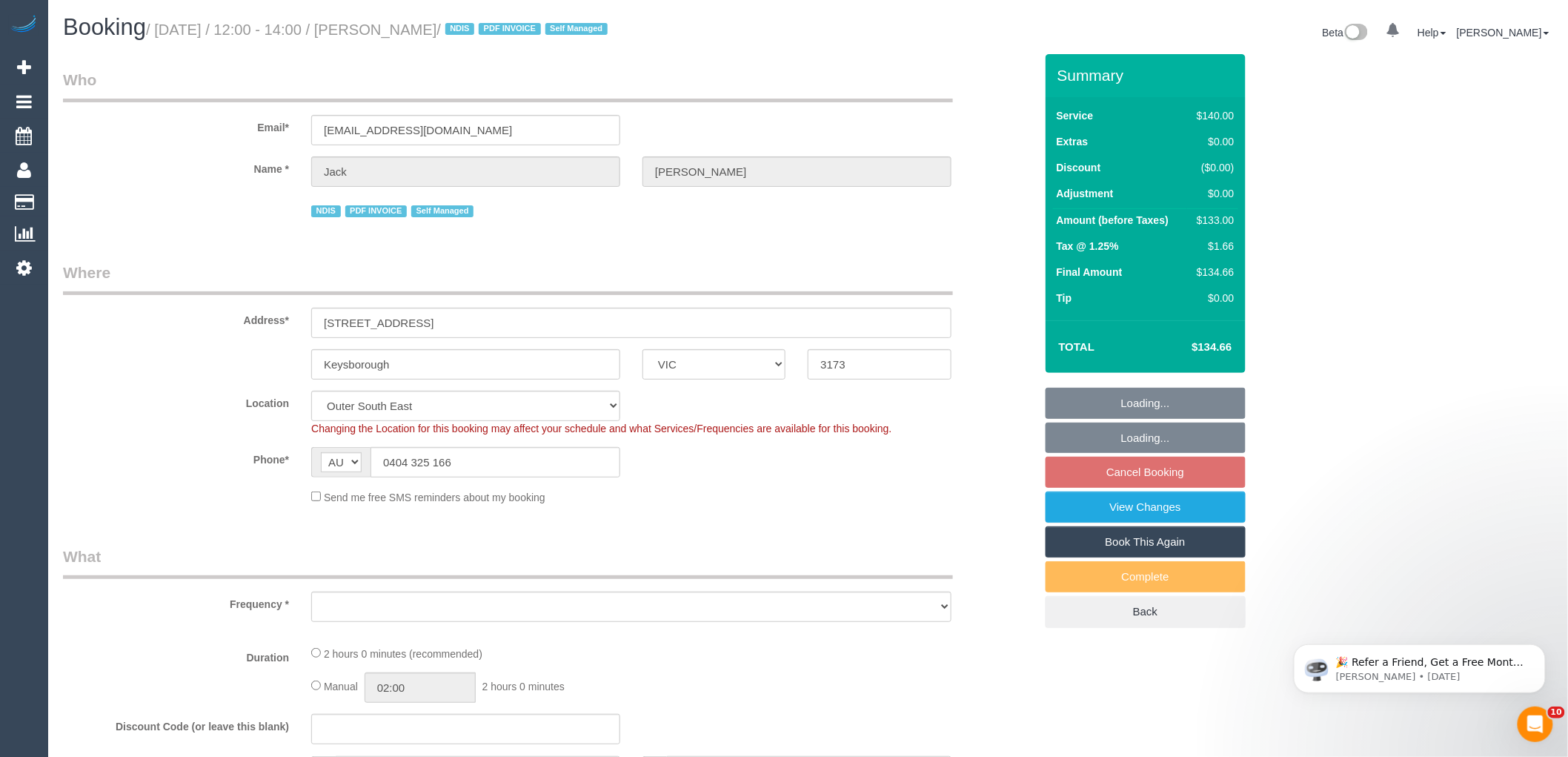
select select "number:25"
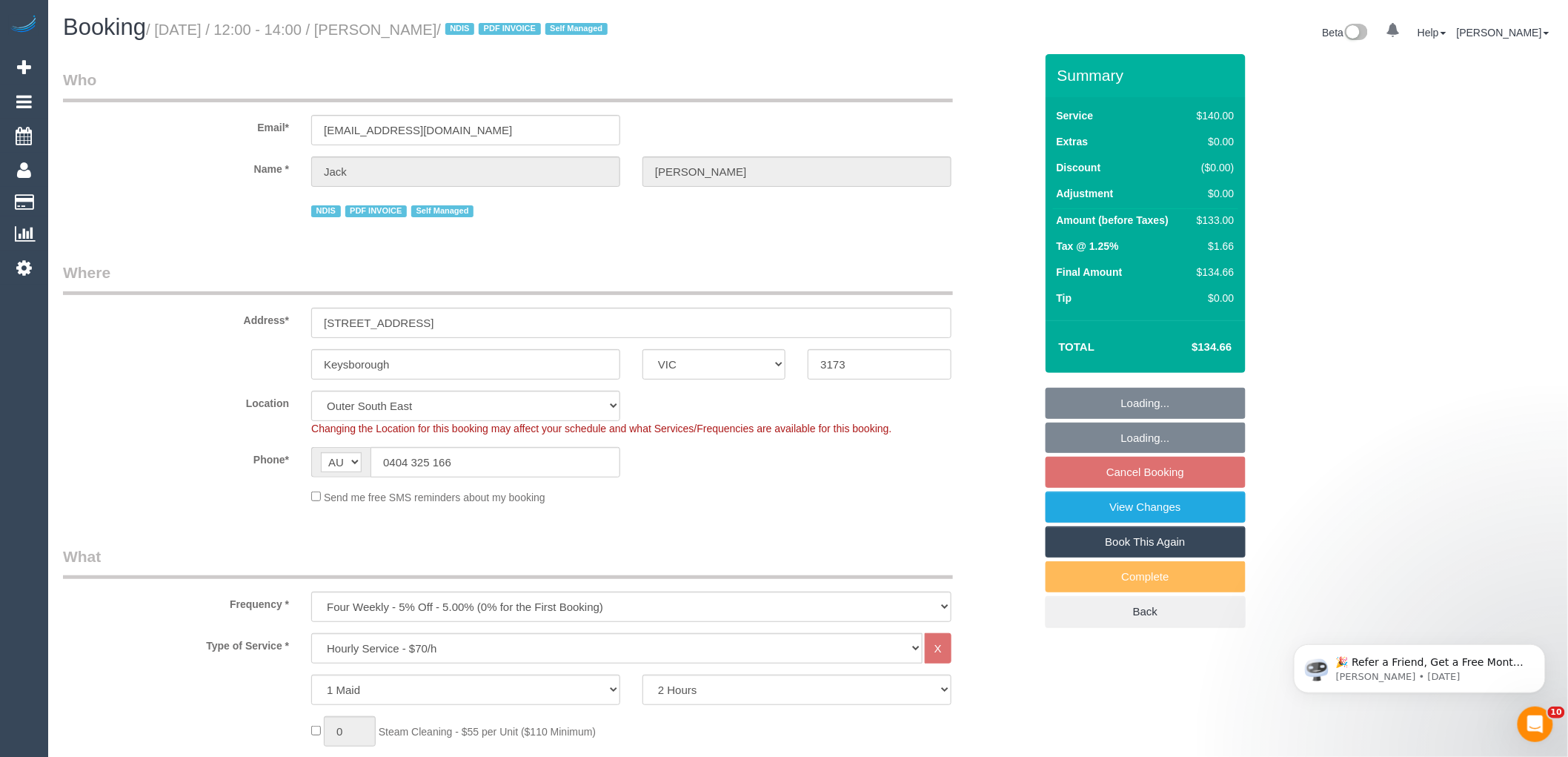
select select "object:1188"
select select "spot3"
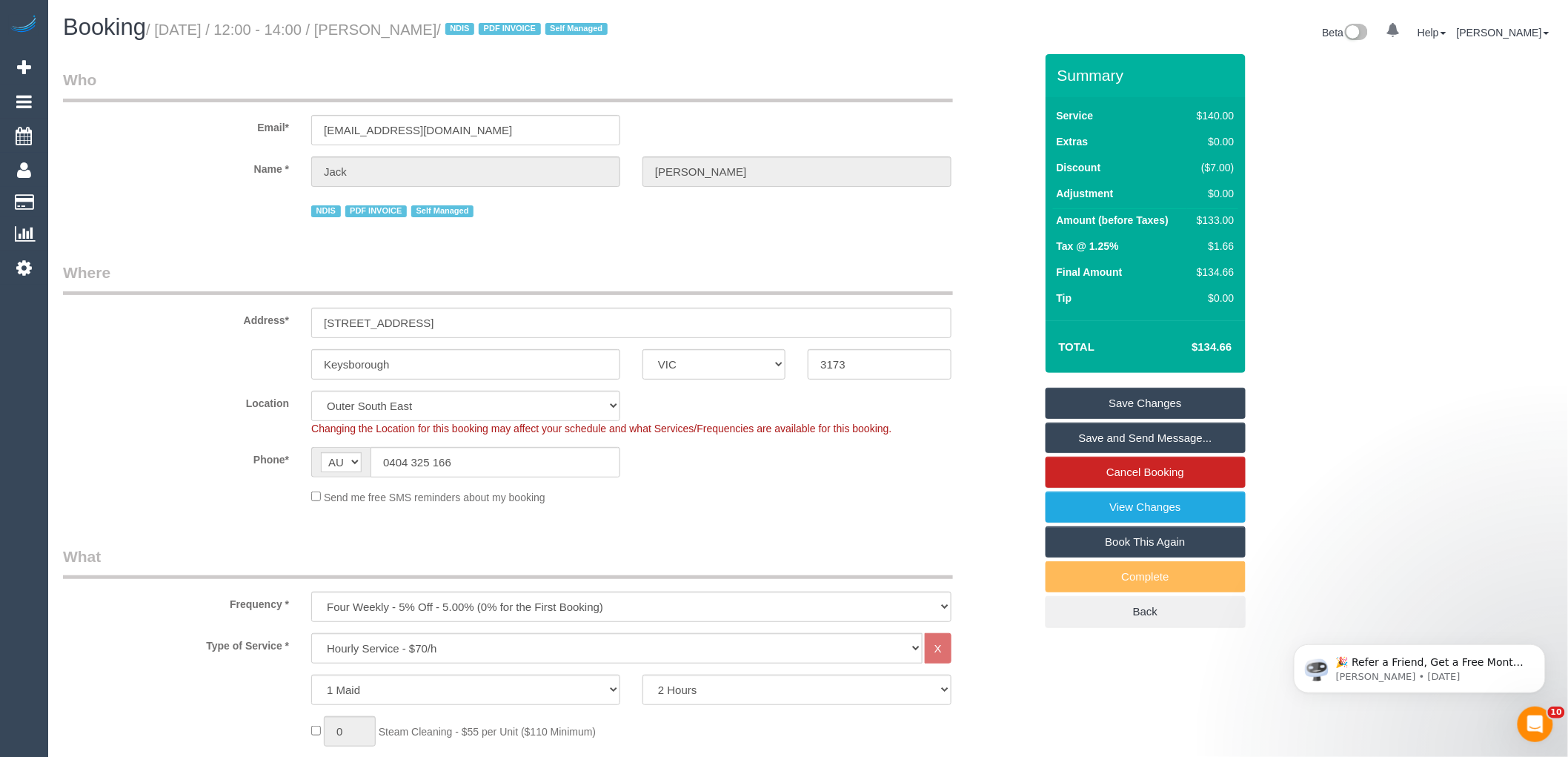
click at [181, 309] on label "Address*" at bounding box center [176, 317] width 248 height 20
drag, startPoint x: 381, startPoint y: 27, endPoint x: 468, endPoint y: 30, distance: 87.1
click at [468, 30] on small "/ [DATE] / 12:00 - 14:00 / [PERSON_NAME] / NDIS PDF INVOICE Self Managed" at bounding box center [379, 29] width 466 height 16
copy small "[PERSON_NAME]"
click at [901, 495] on div "Send me free SMS reminders about my booking" at bounding box center [631, 496] width 662 height 16
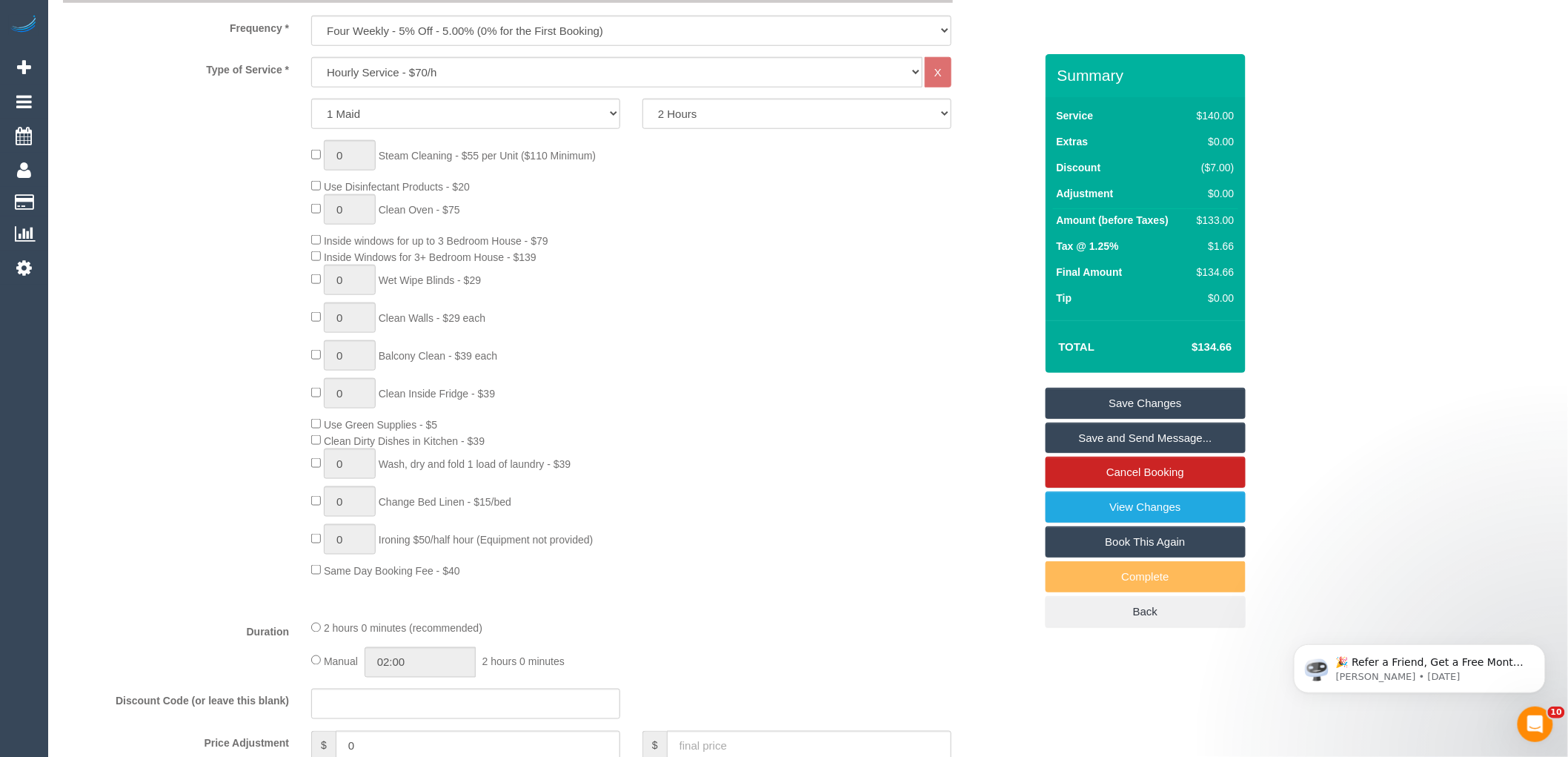
scroll to position [824, 0]
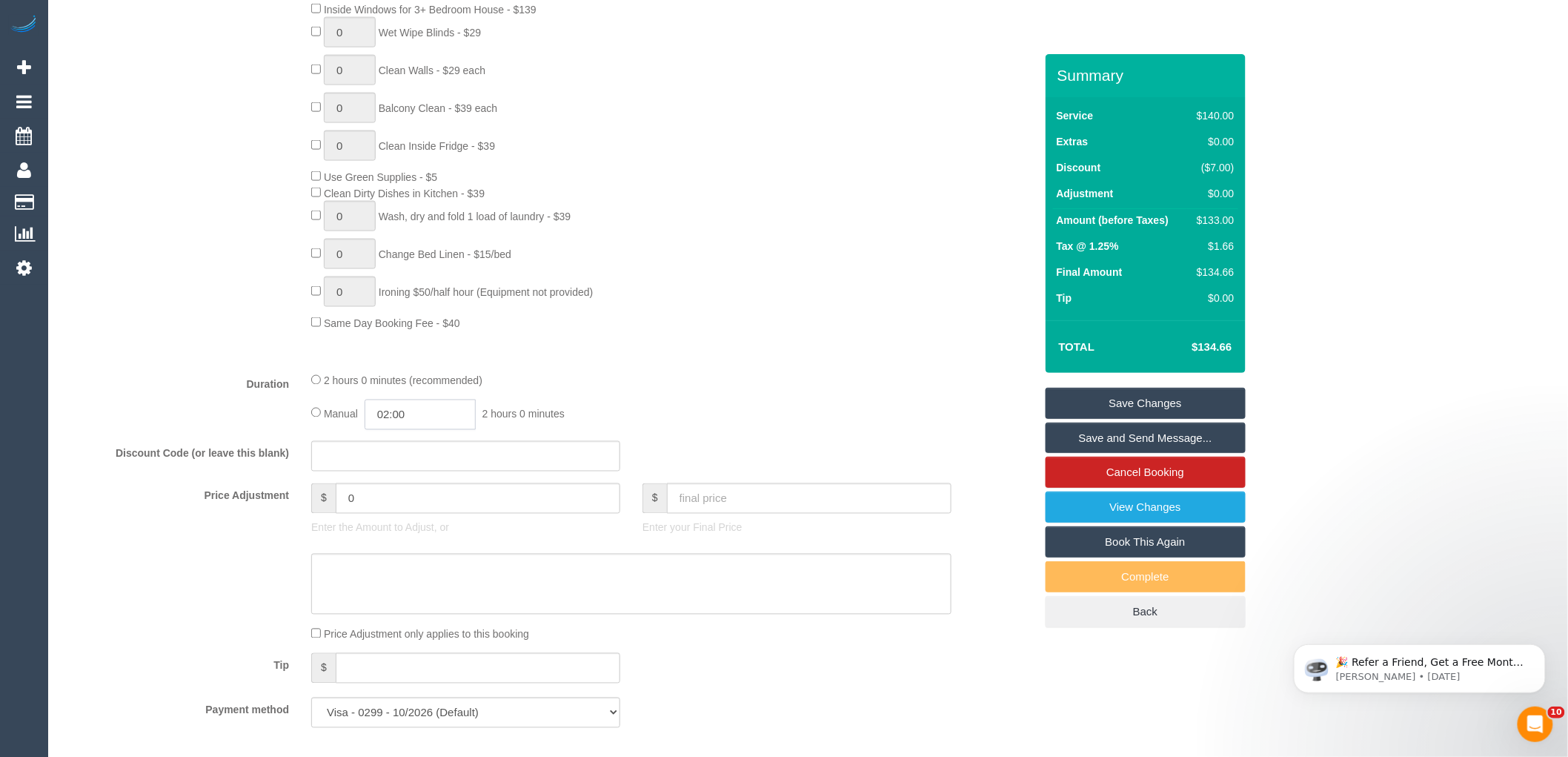
click at [423, 425] on input "02:00" at bounding box center [420, 414] width 111 height 30
type input "01:00"
click at [408, 462] on li "01:00" at bounding box center [404, 465] width 66 height 19
click at [667, 361] on div at bounding box center [631, 360] width 662 height 1
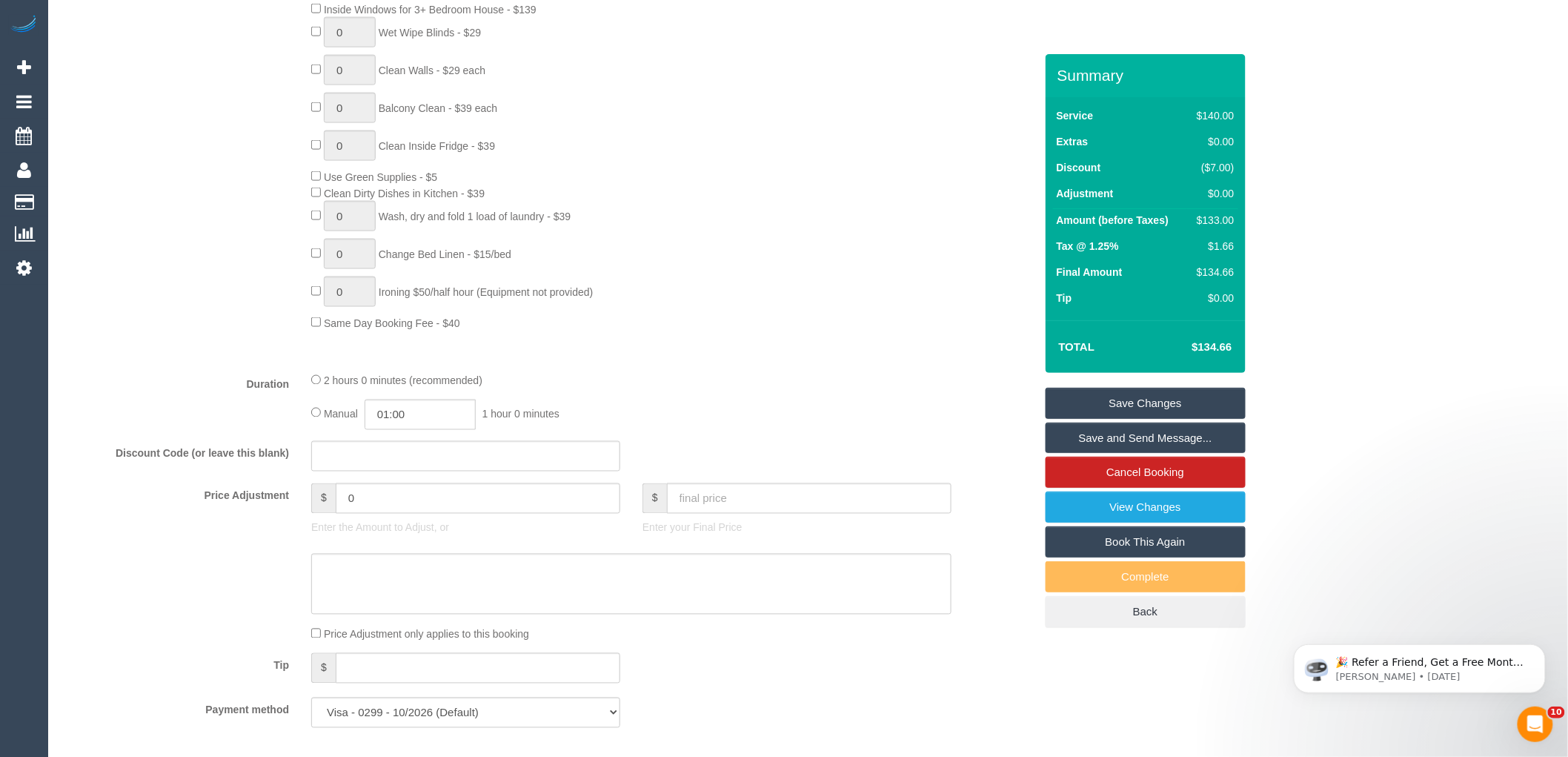
click at [856, 388] on div "2 hours 0 minutes (recommended)" at bounding box center [631, 380] width 641 height 16
select select "spot15"
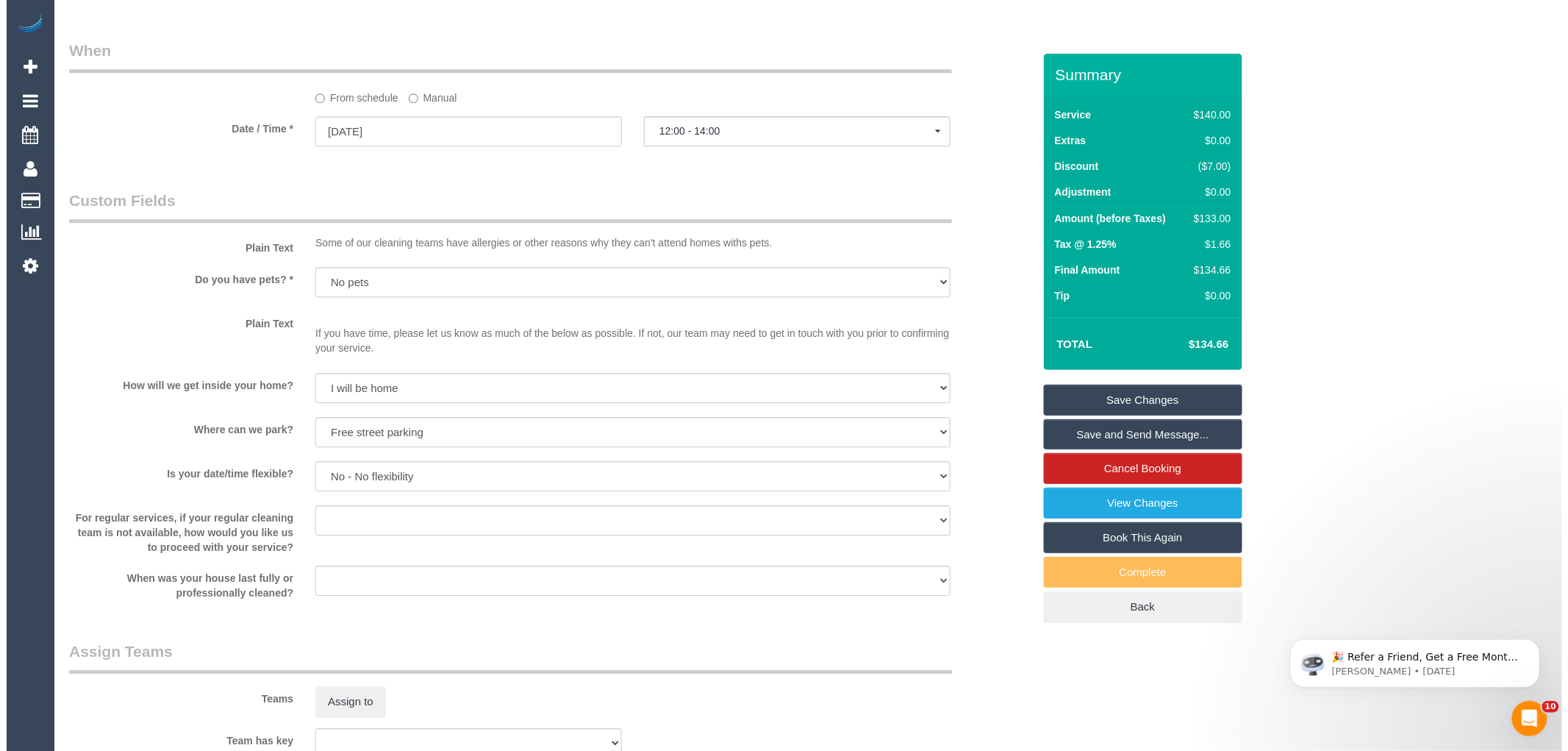
scroll to position [1715, 0]
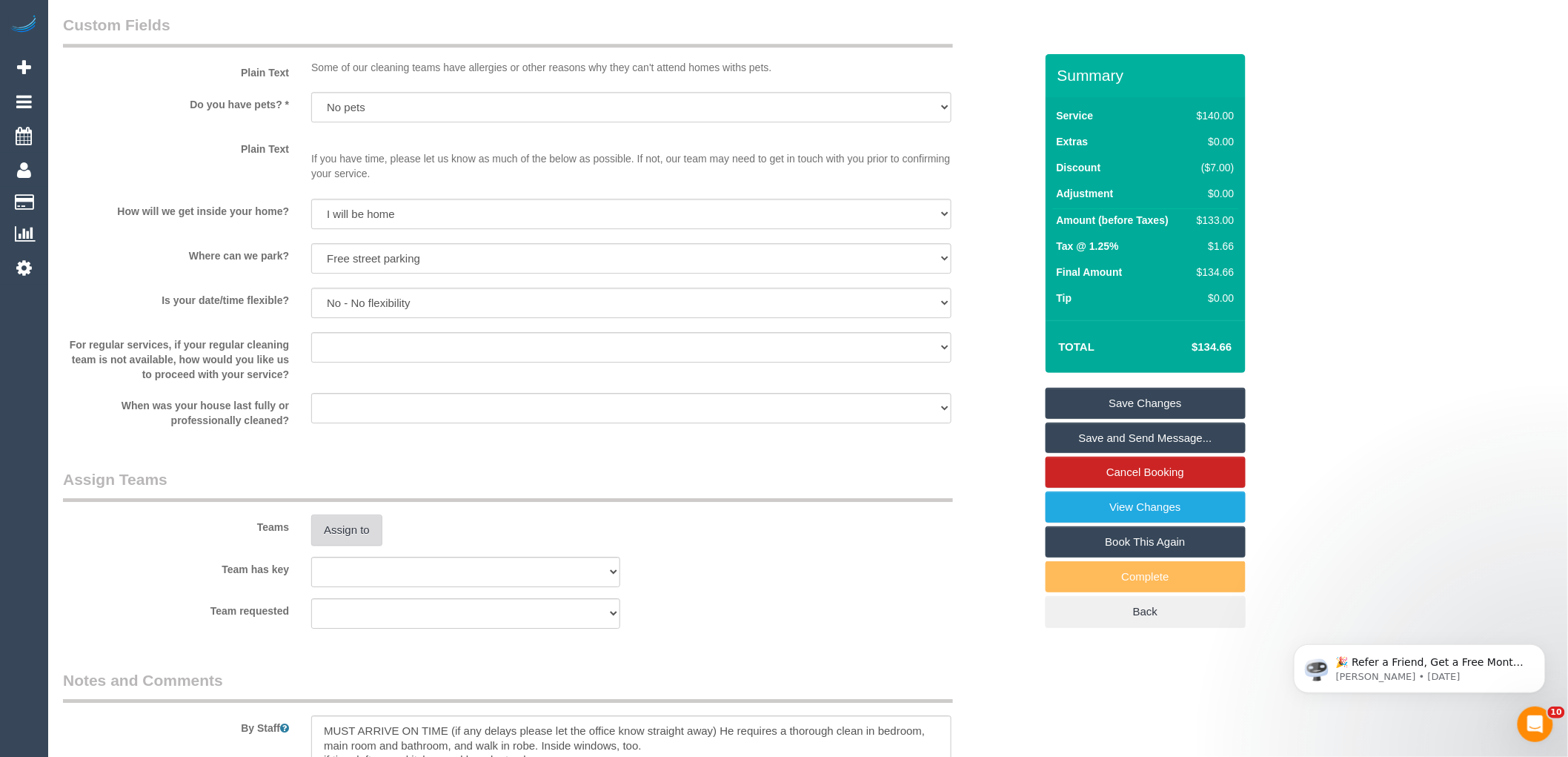
click at [354, 545] on button "Assign to" at bounding box center [347, 529] width 71 height 31
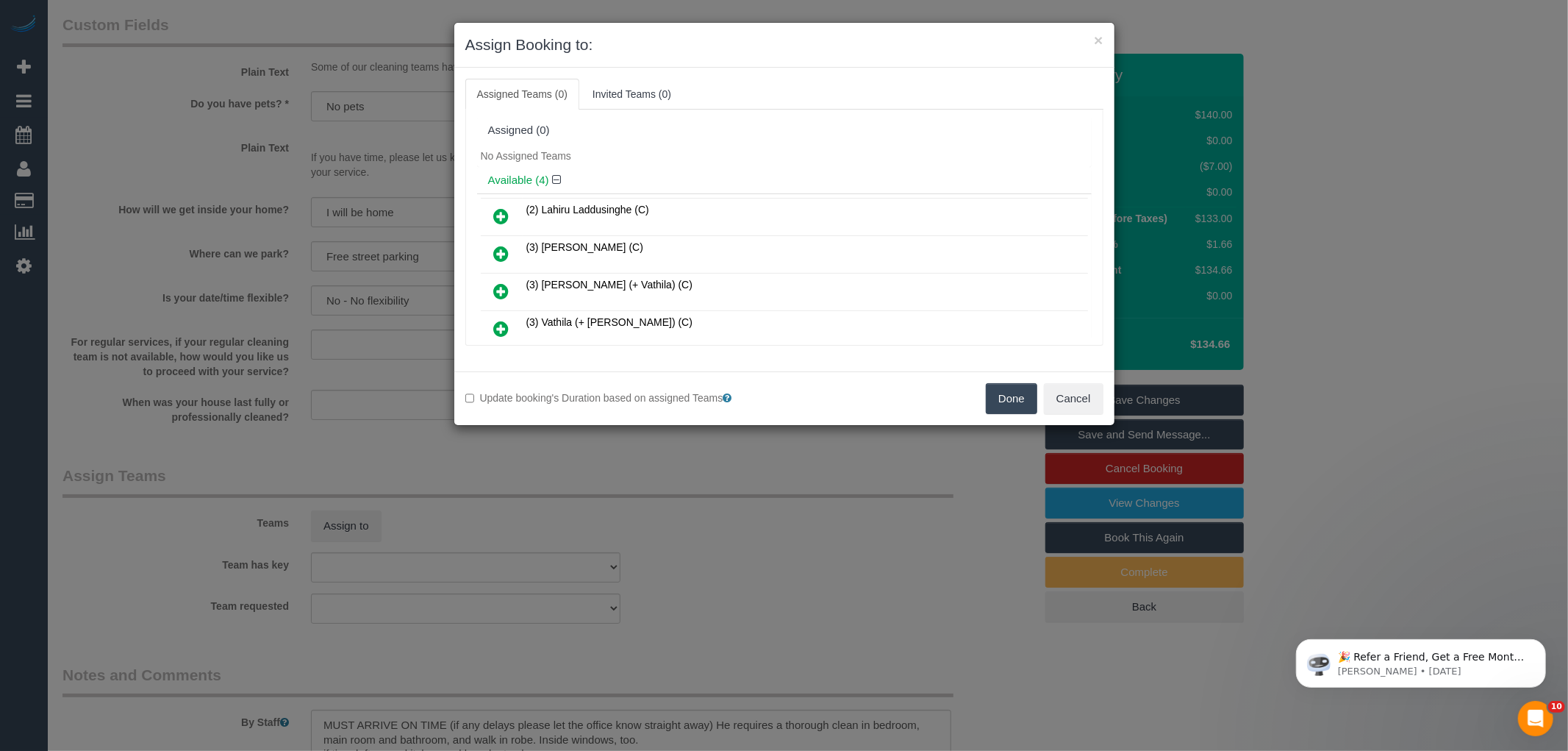
click at [751, 155] on div "No Assigned Teams" at bounding box center [784, 156] width 614 height 22
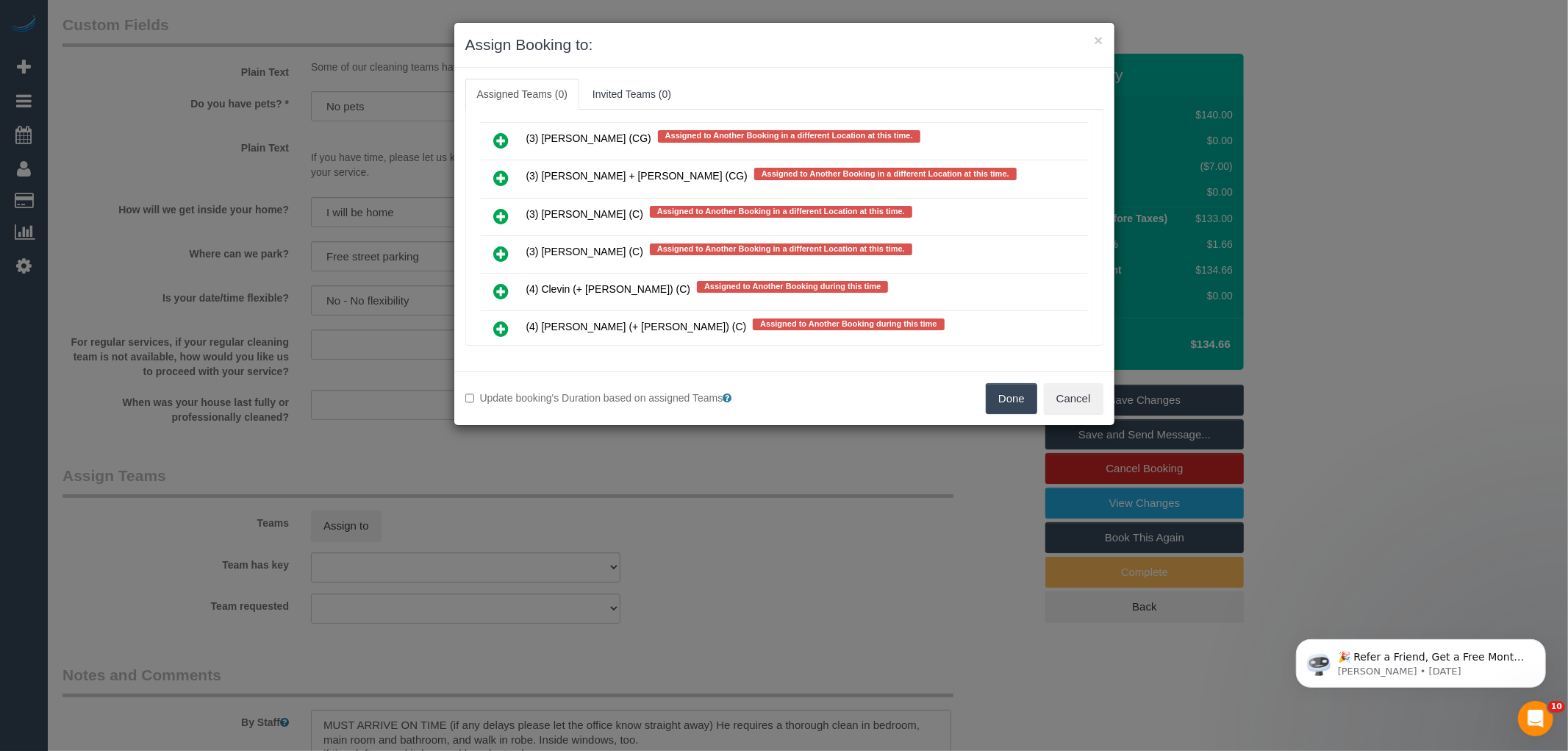
click at [507, 282] on icon at bounding box center [501, 291] width 15 height 18
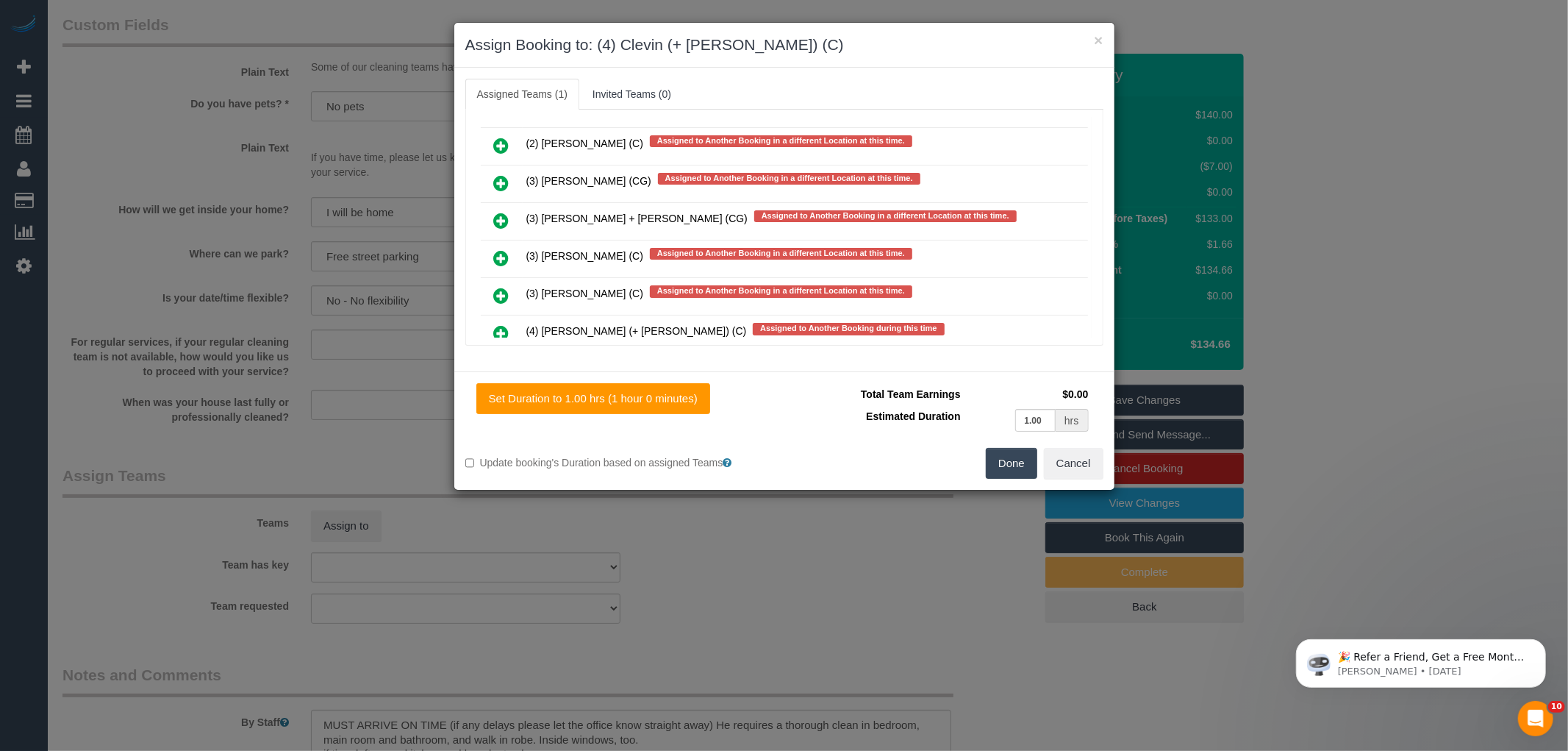
click at [492, 319] on link at bounding box center [501, 333] width 34 height 29
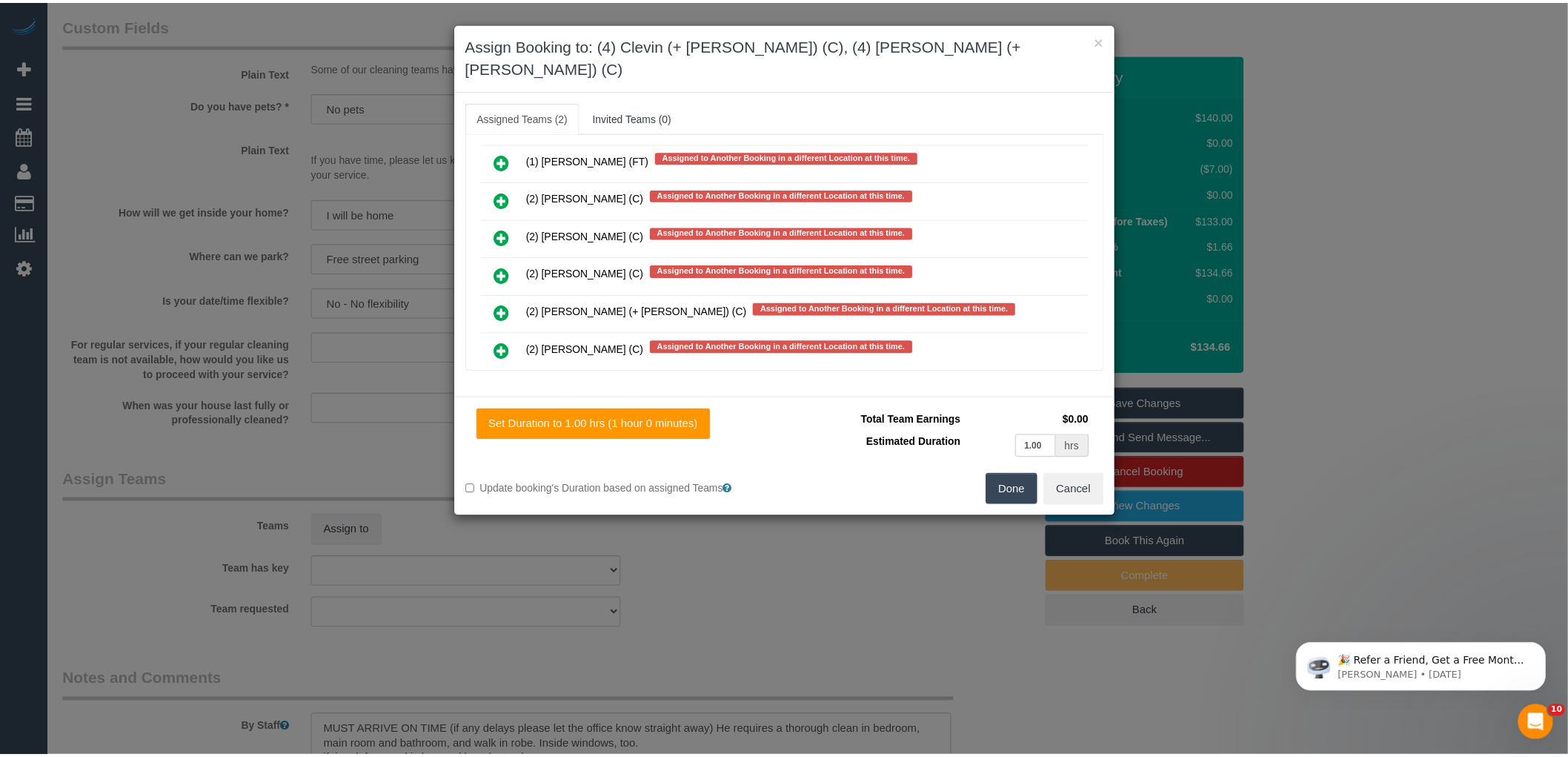
scroll to position [0, 0]
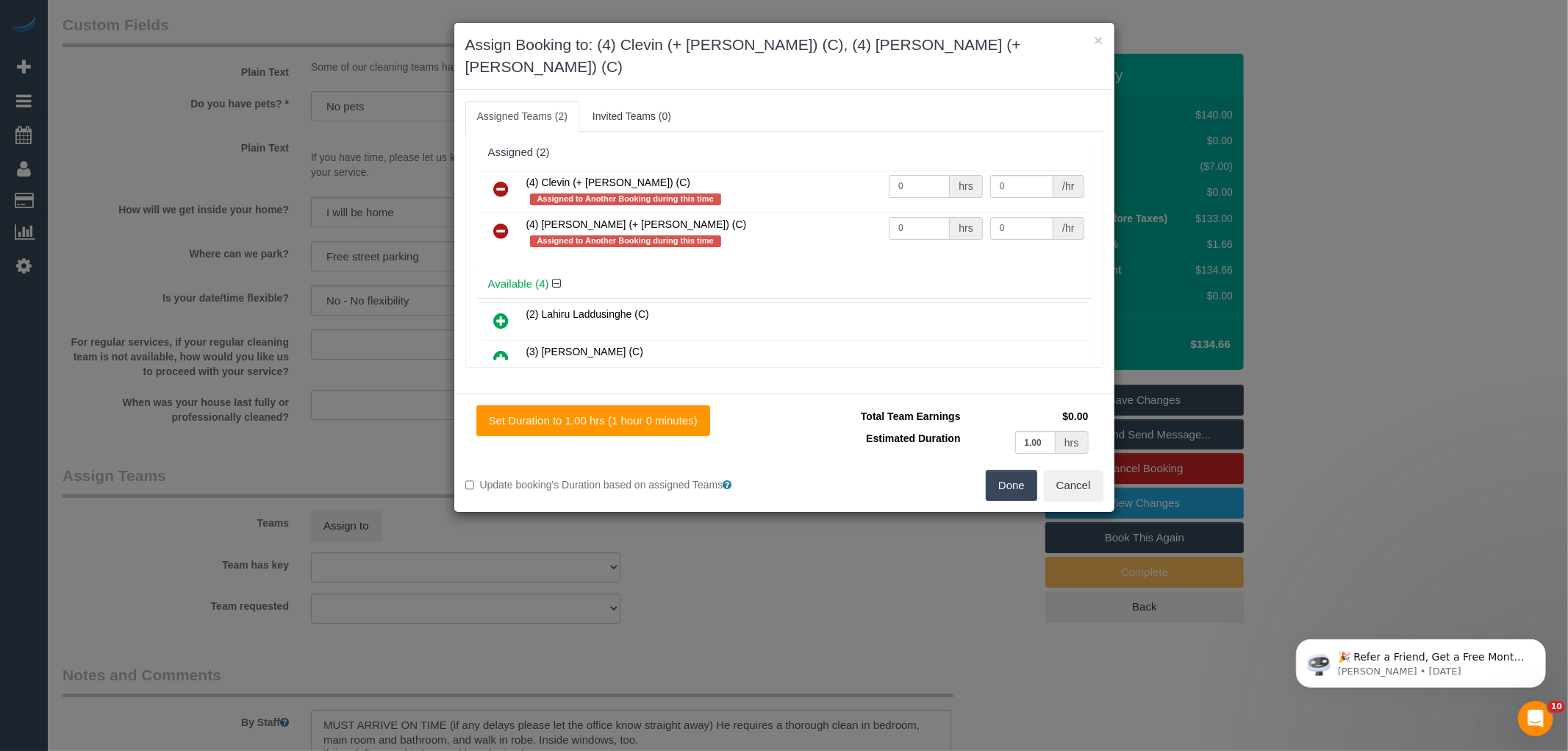
click at [905, 175] on input "0" at bounding box center [919, 186] width 61 height 23
type input "1"
click at [918, 217] on input "0" at bounding box center [919, 228] width 61 height 23
type input "1"
click at [1004, 175] on input "0" at bounding box center [1022, 186] width 64 height 23
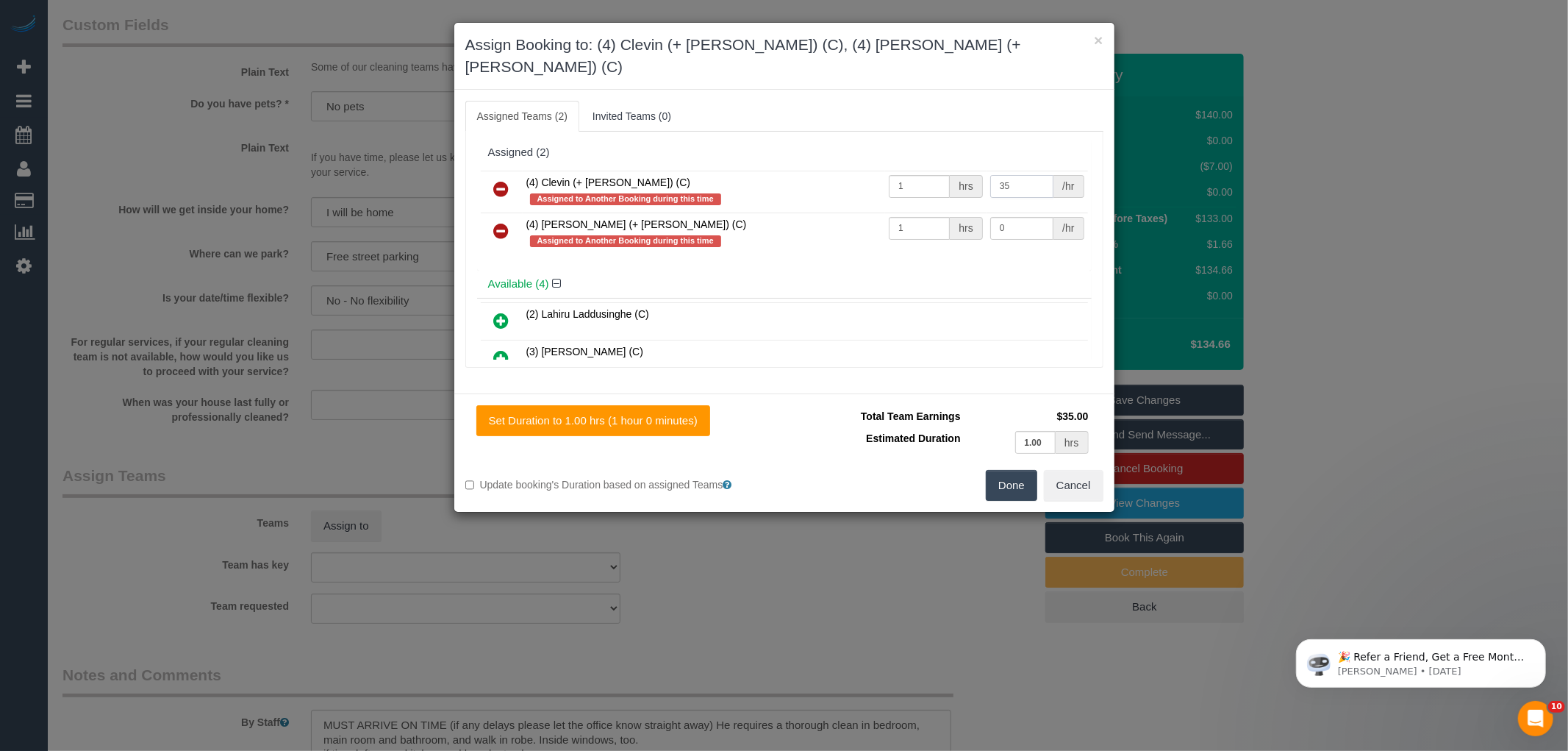
type input "35"
click at [1017, 217] on input "0" at bounding box center [1022, 228] width 64 height 23
type input "35"
click at [1018, 470] on button "Done" at bounding box center [1011, 485] width 51 height 31
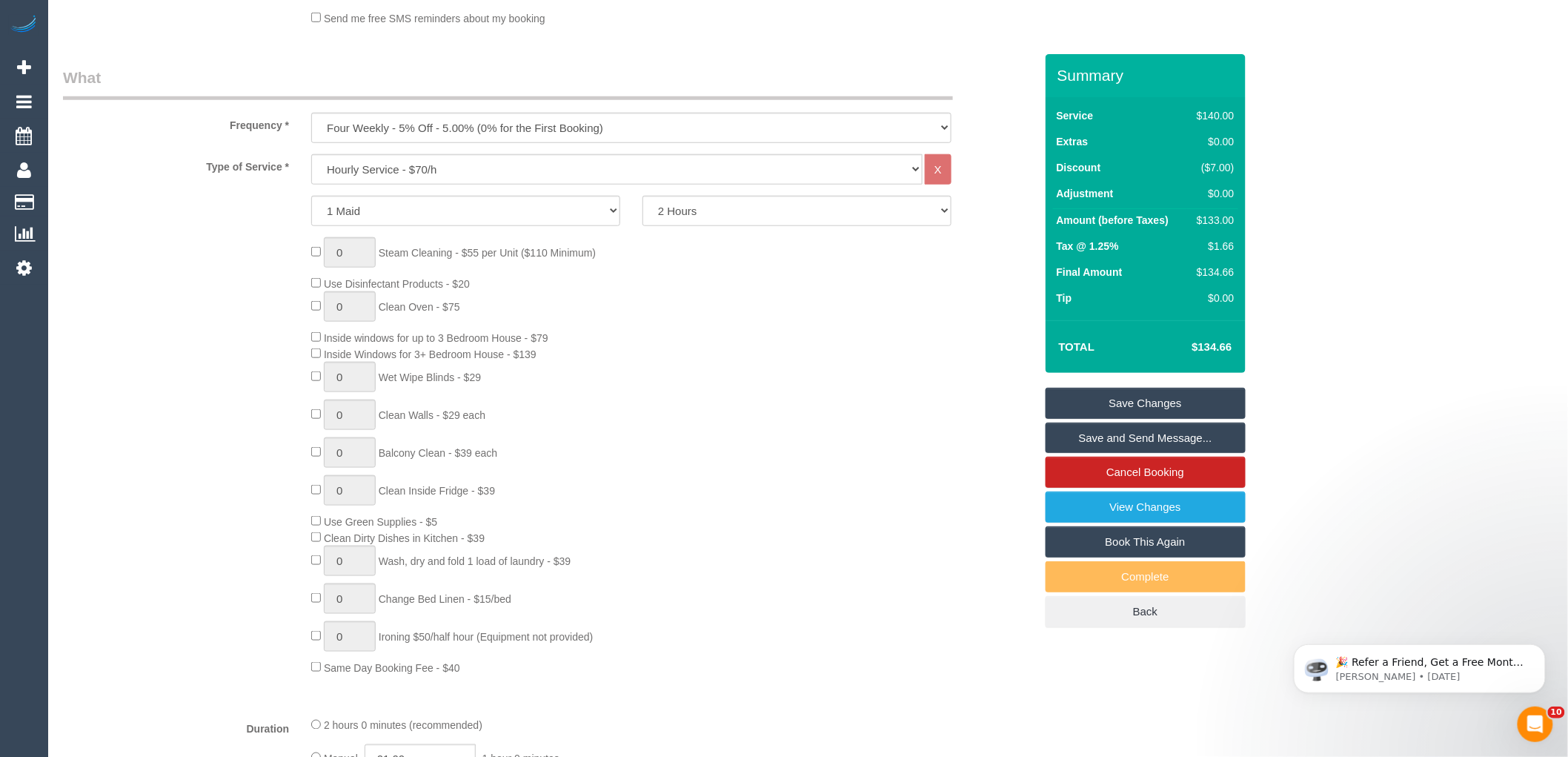
scroll to position [451, 0]
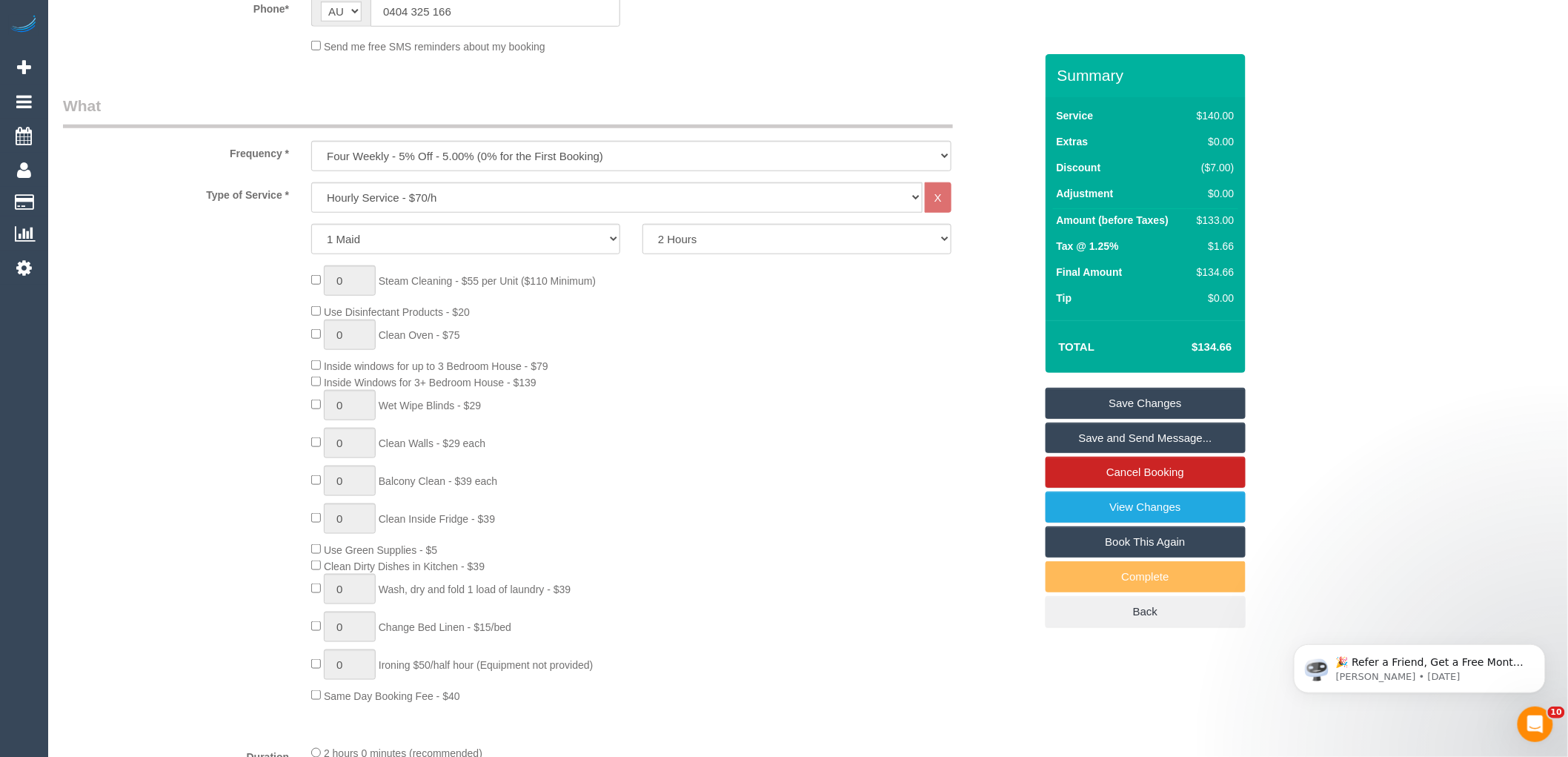
click at [1165, 404] on link "Save Changes" at bounding box center [1145, 403] width 200 height 31
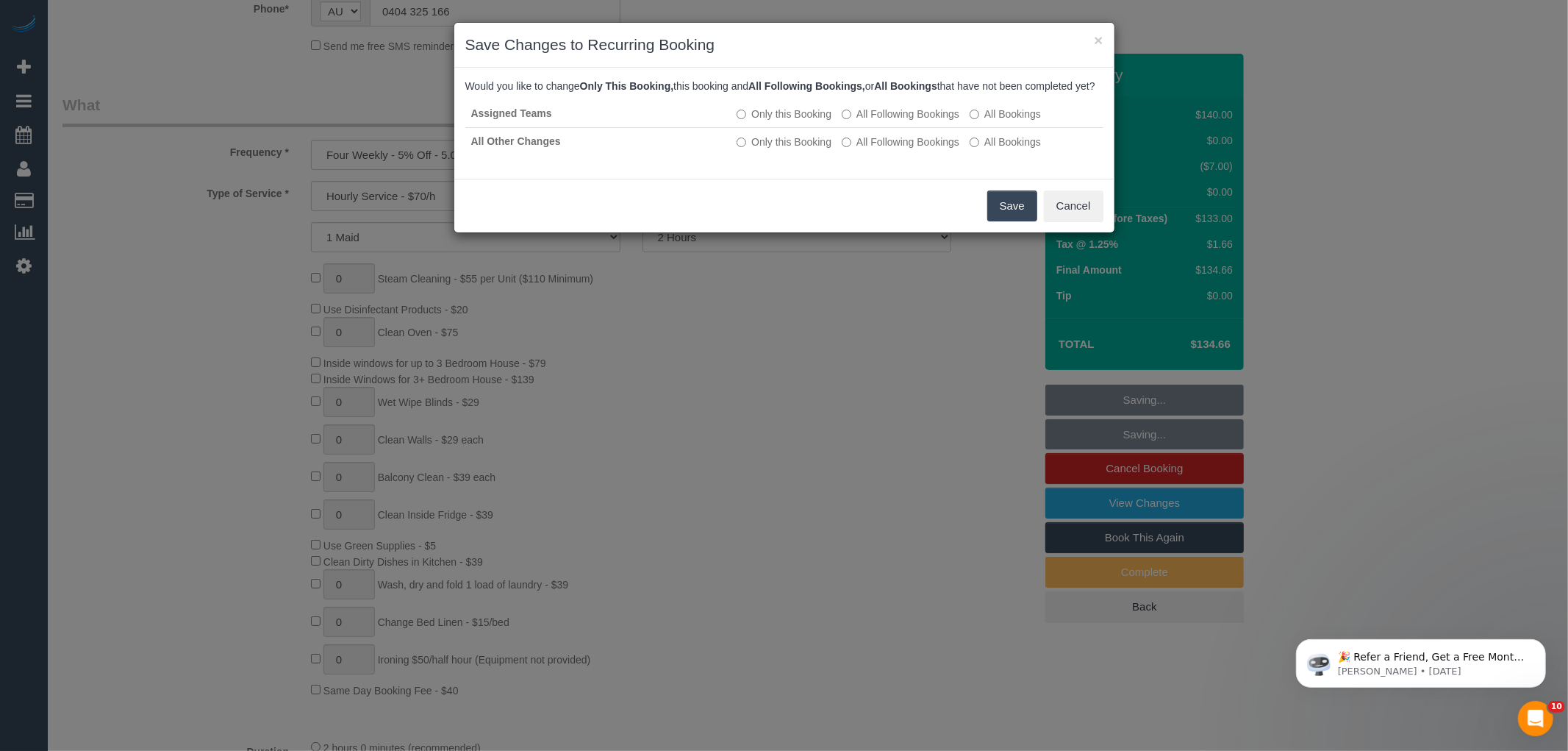
click at [1008, 221] on button "Save" at bounding box center [1012, 205] width 50 height 31
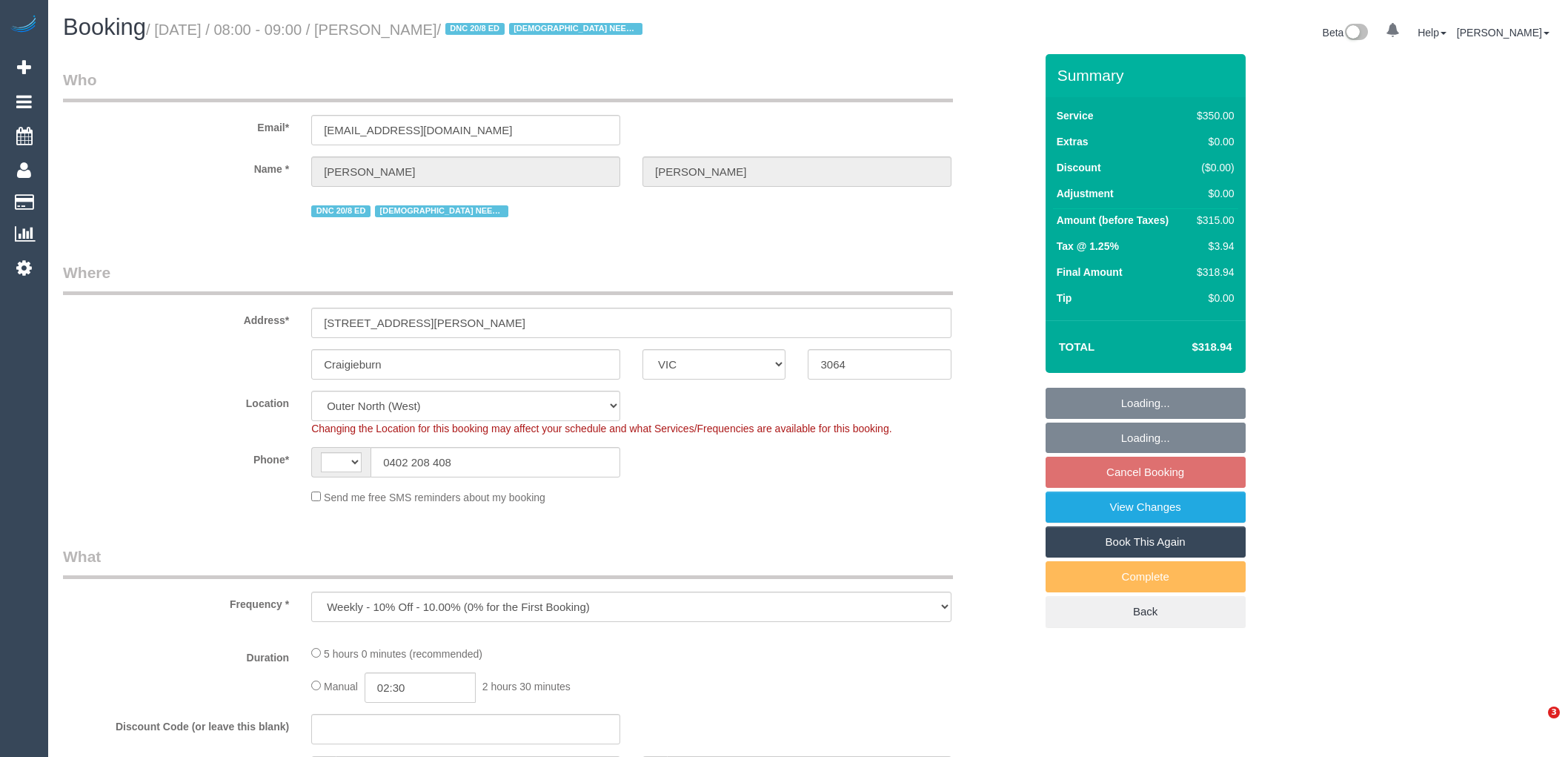
select select "VIC"
select select "object:462"
select select "string:stripe-pm_1RsBuS2GScqysDRVbt1l3syi"
select select "number:28"
select select "number:14"
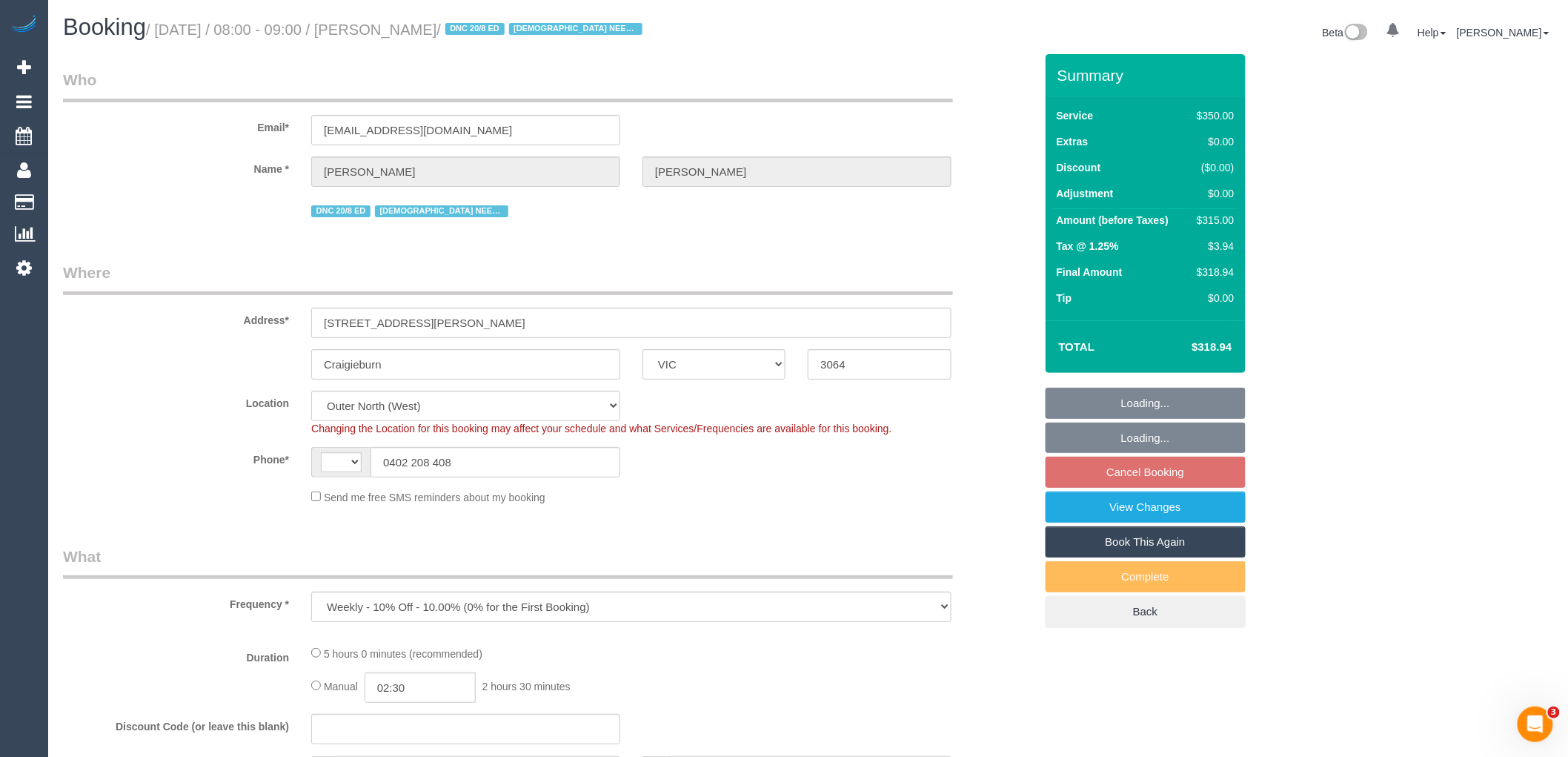
select select "number:18"
select select "number:36"
select select "number:35"
select select "string:AU"
select select "300"
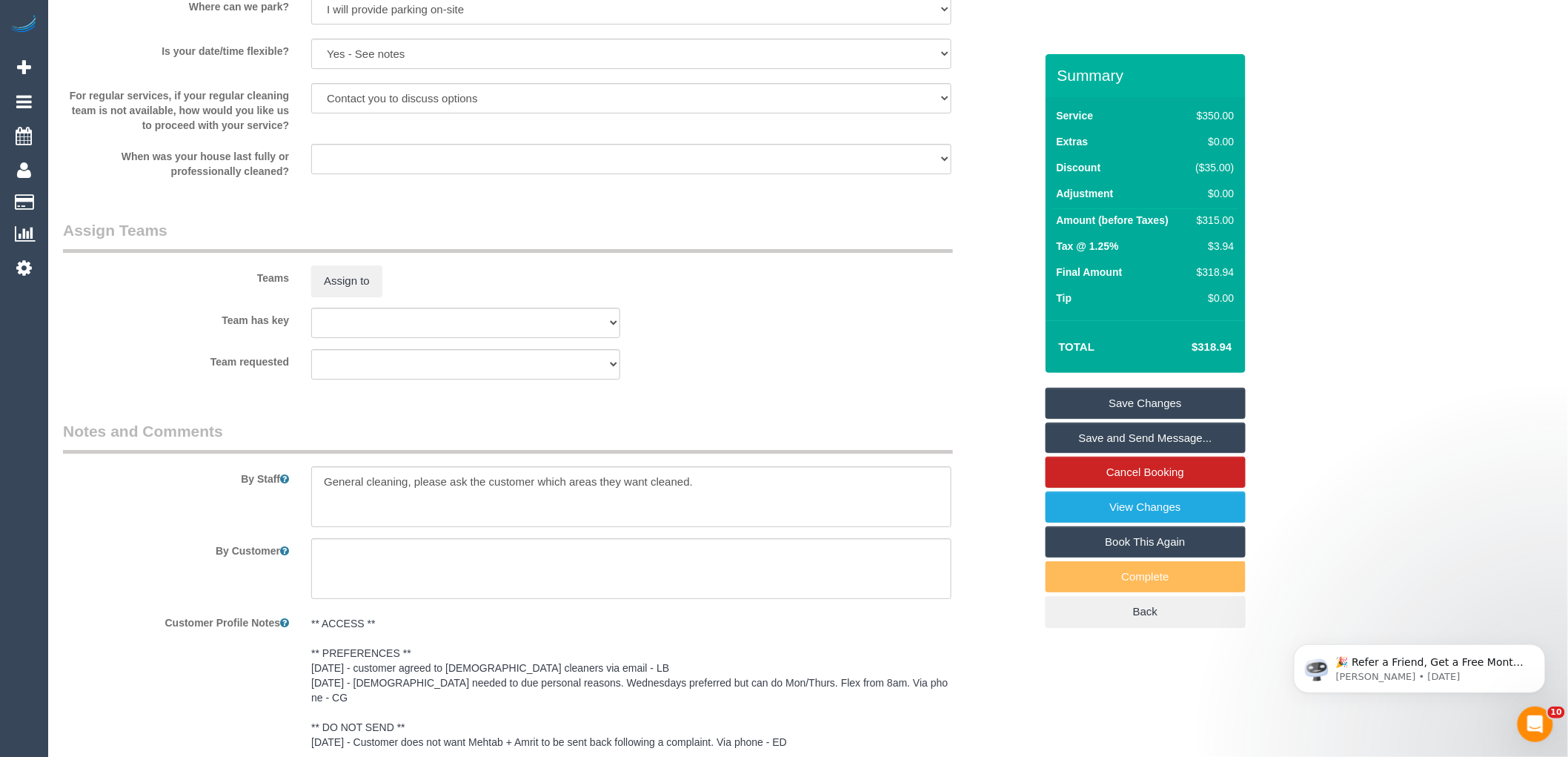
scroll to position [2545, 0]
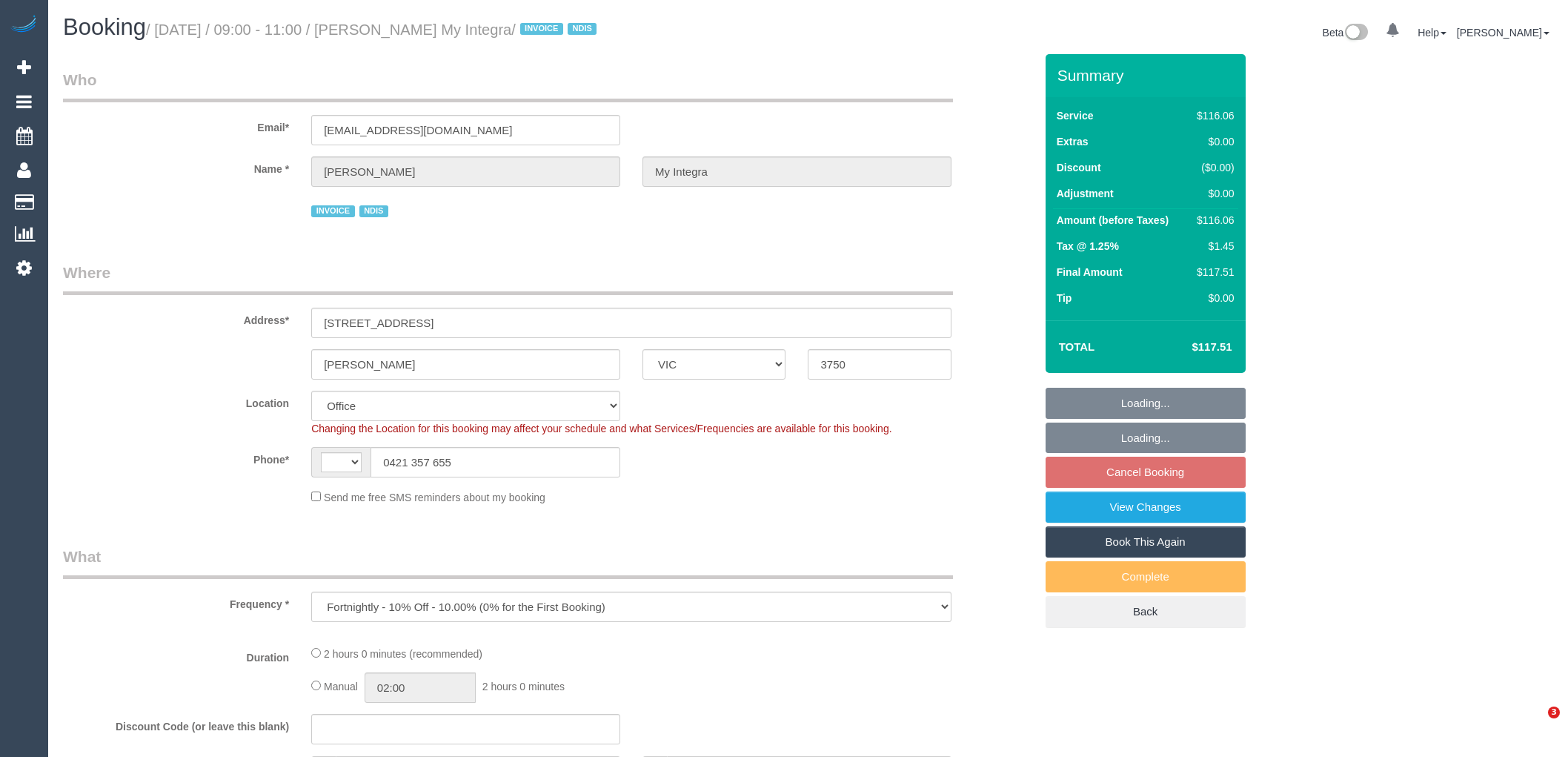
select select "VIC"
select select "object:285"
select select "string:AU"
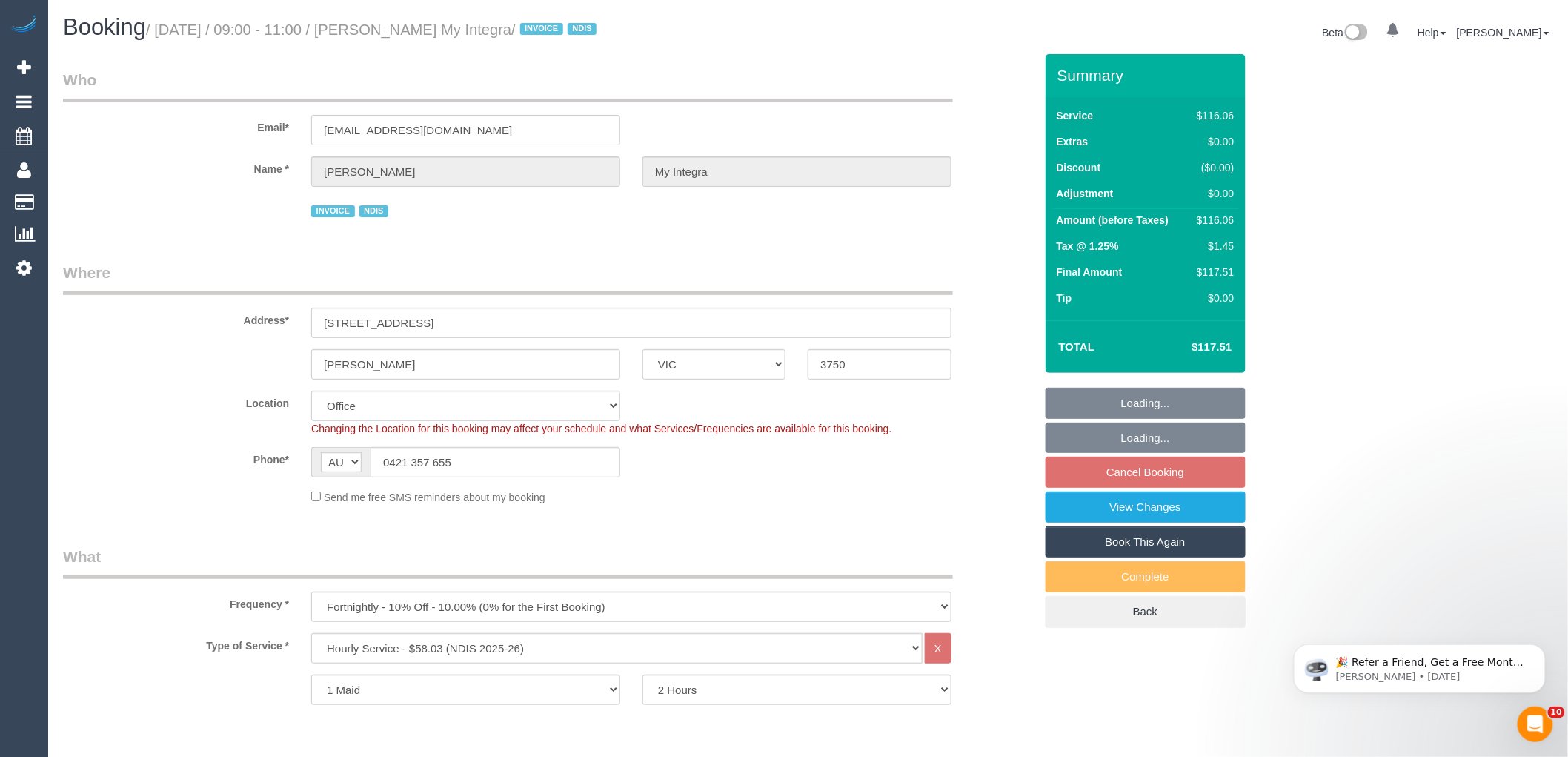
select select "number:27"
select select "number:14"
select select "number:19"
select select "number:22"
select select "number:35"
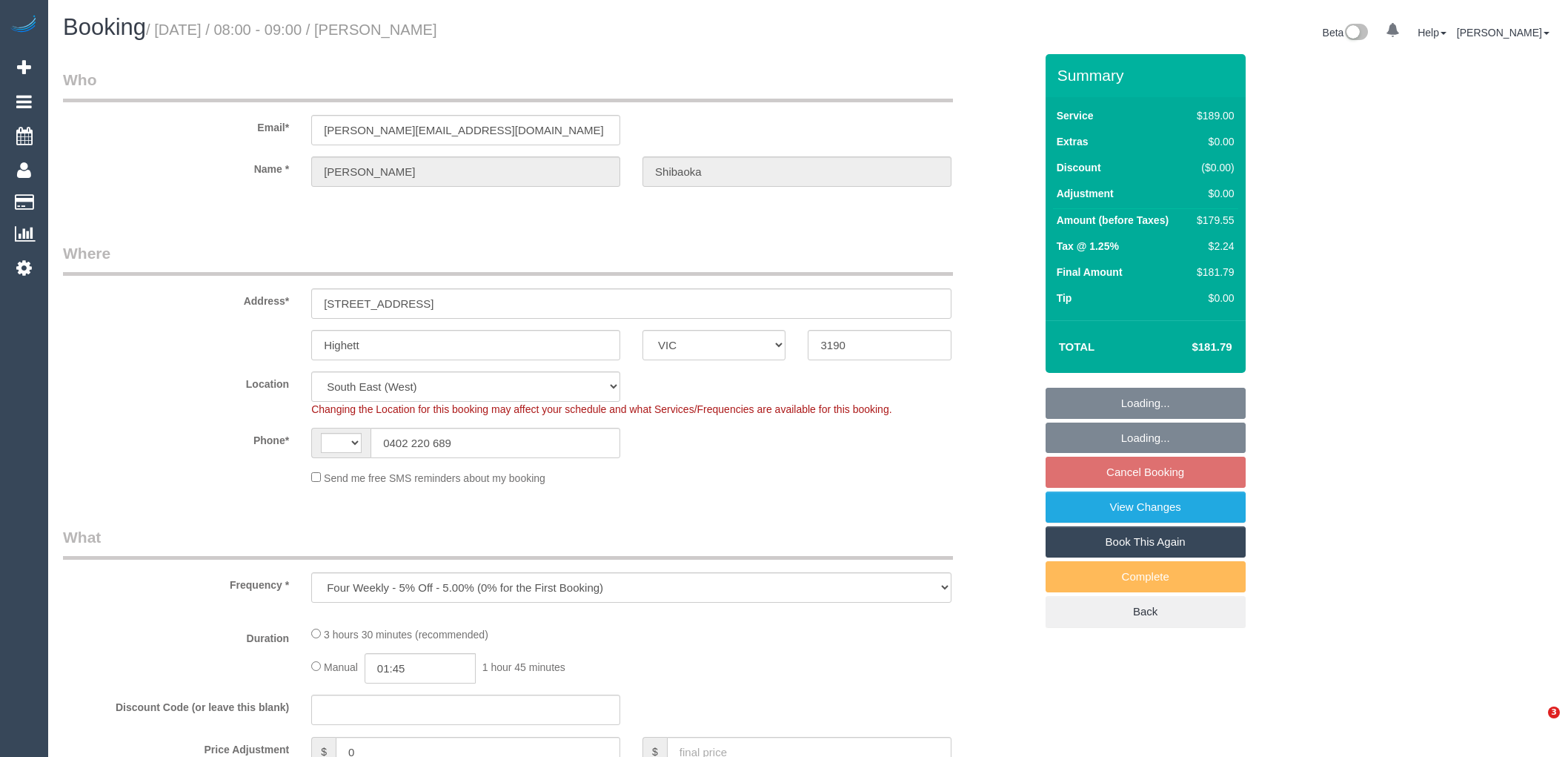
select select "VIC"
select select "object:625"
select select "string:AU"
select select "string:stripe-pm_1PLIIy2GScqysDRV6CVti9Dx"
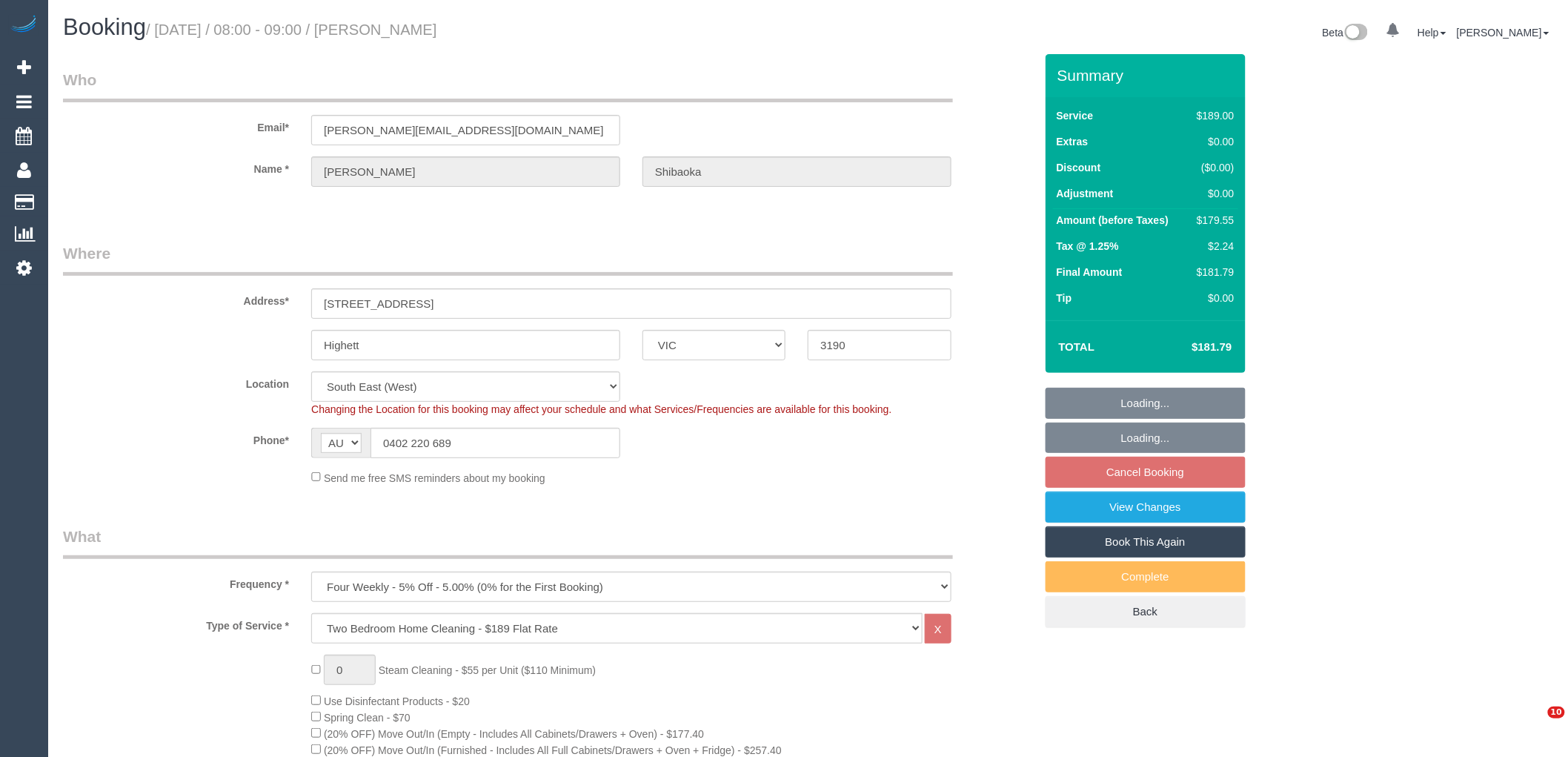
select select "number:28"
select select "number:14"
select select "number:19"
select select "number:22"
select select "number:35"
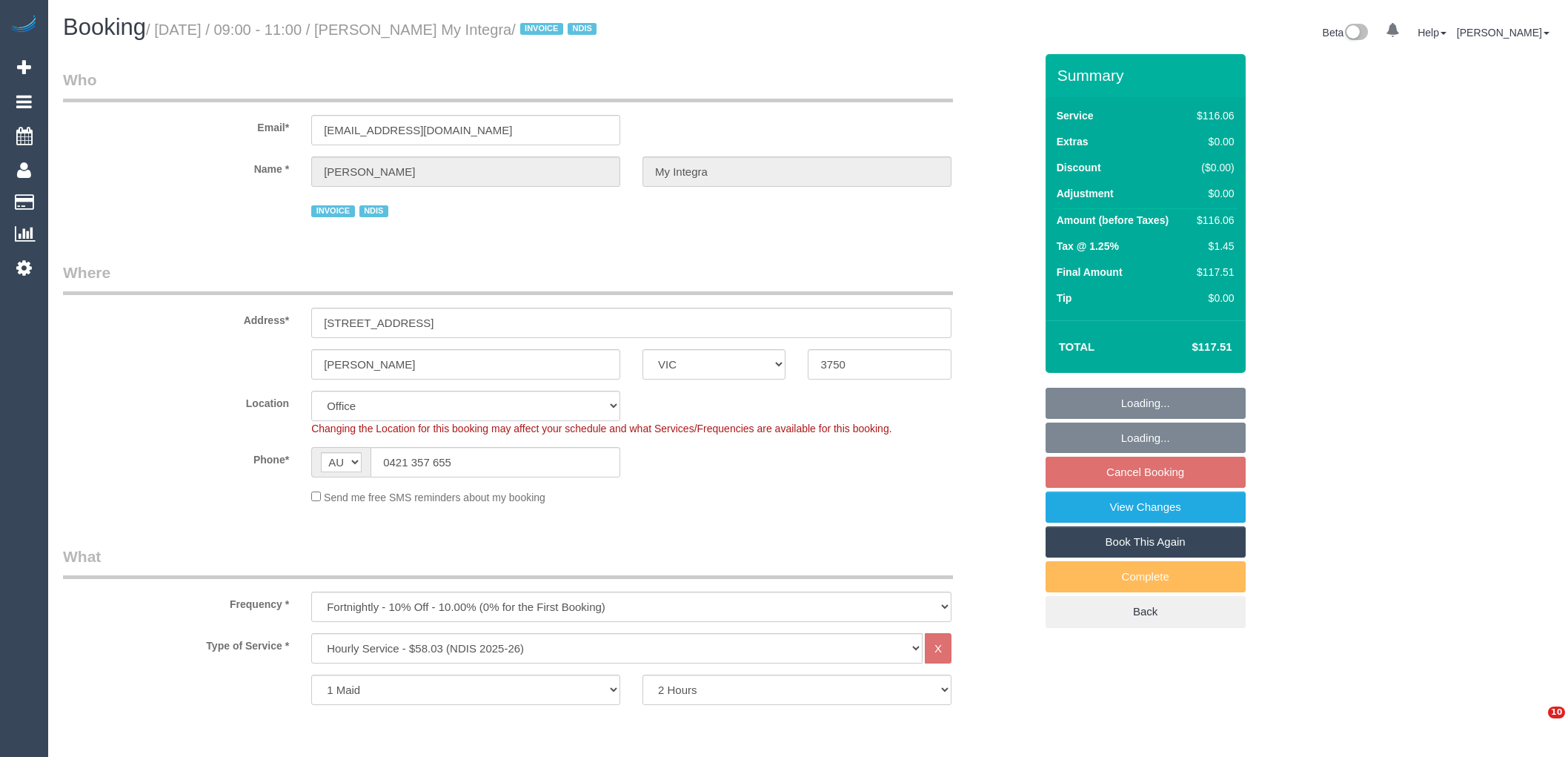
select select "VIC"
select select "number:27"
select select "number:14"
select select "number:19"
select select "number:22"
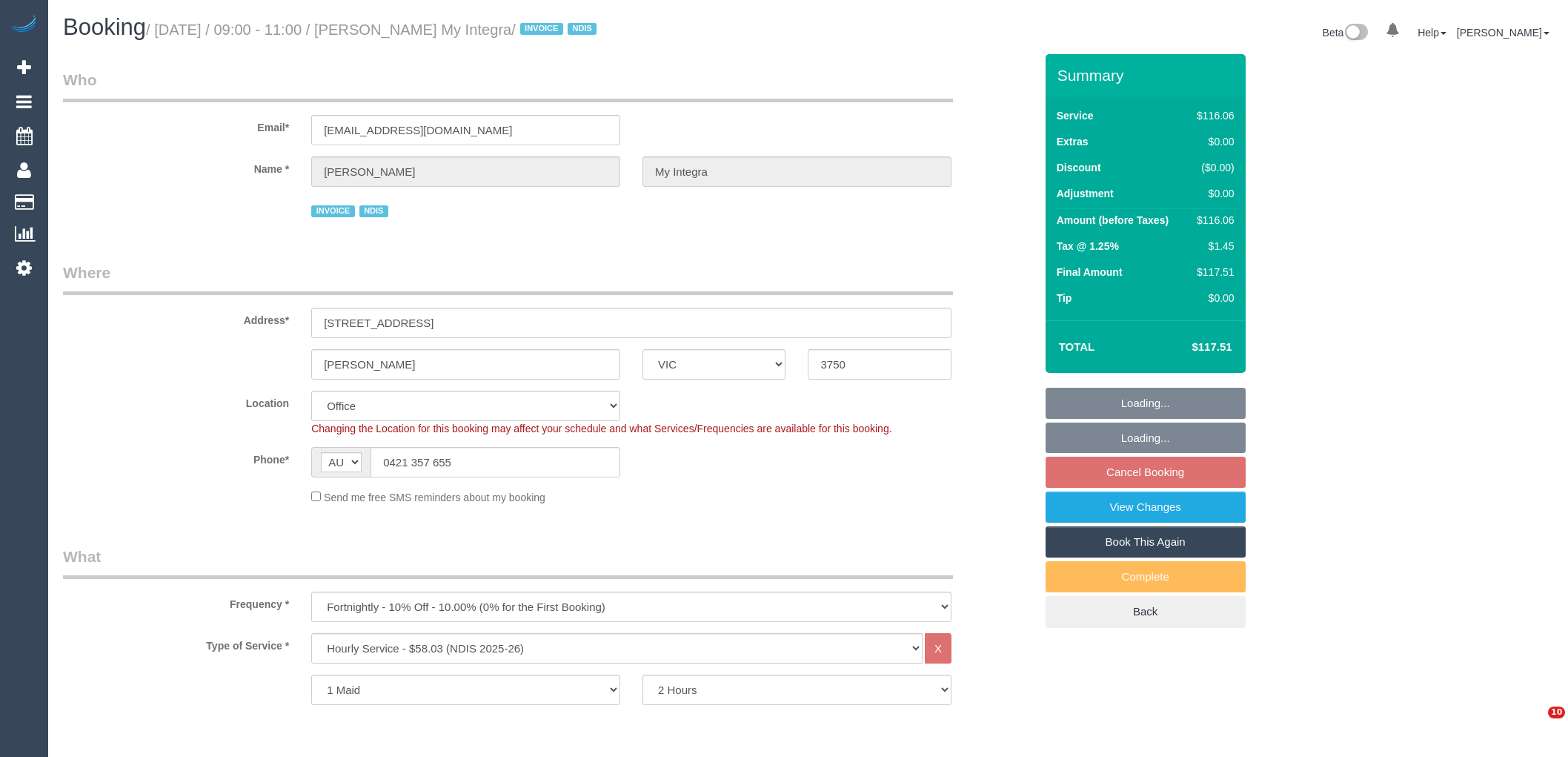
select select "number:35"
select select "object:737"
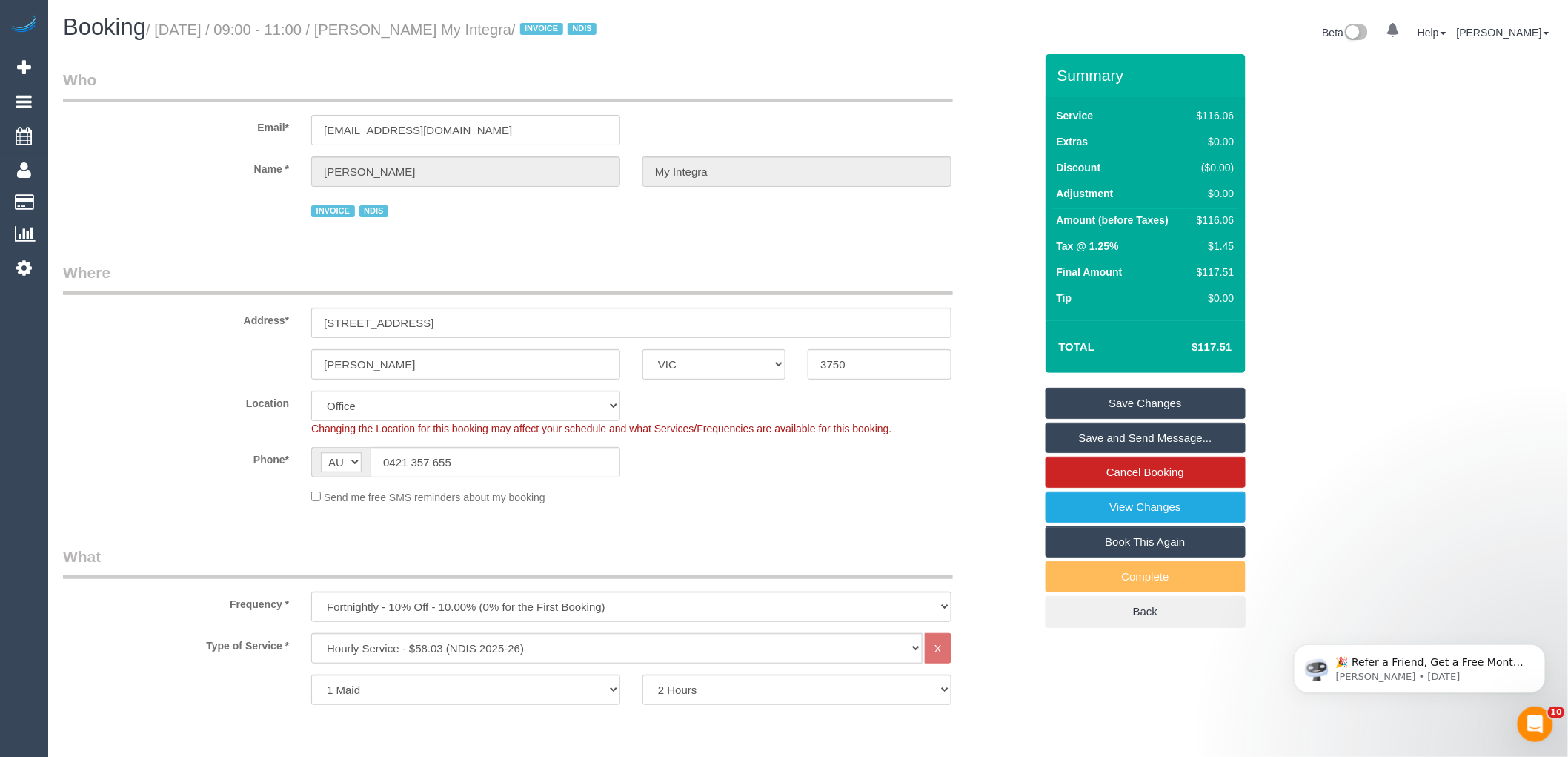
click at [208, 309] on label "Address*" at bounding box center [176, 317] width 248 height 20
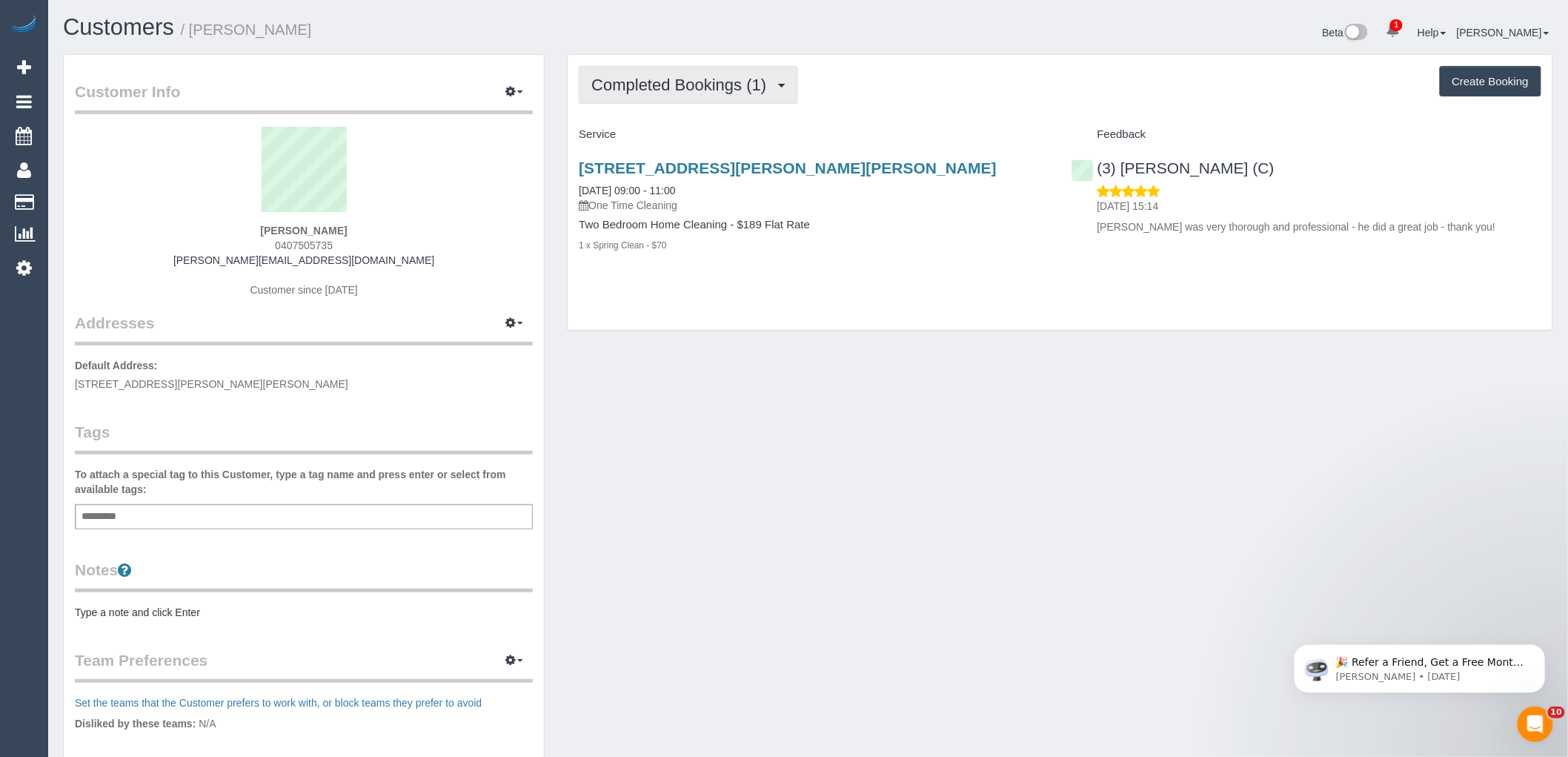
click at [672, 104] on button "Completed Bookings (1)" at bounding box center [689, 84] width 219 height 38
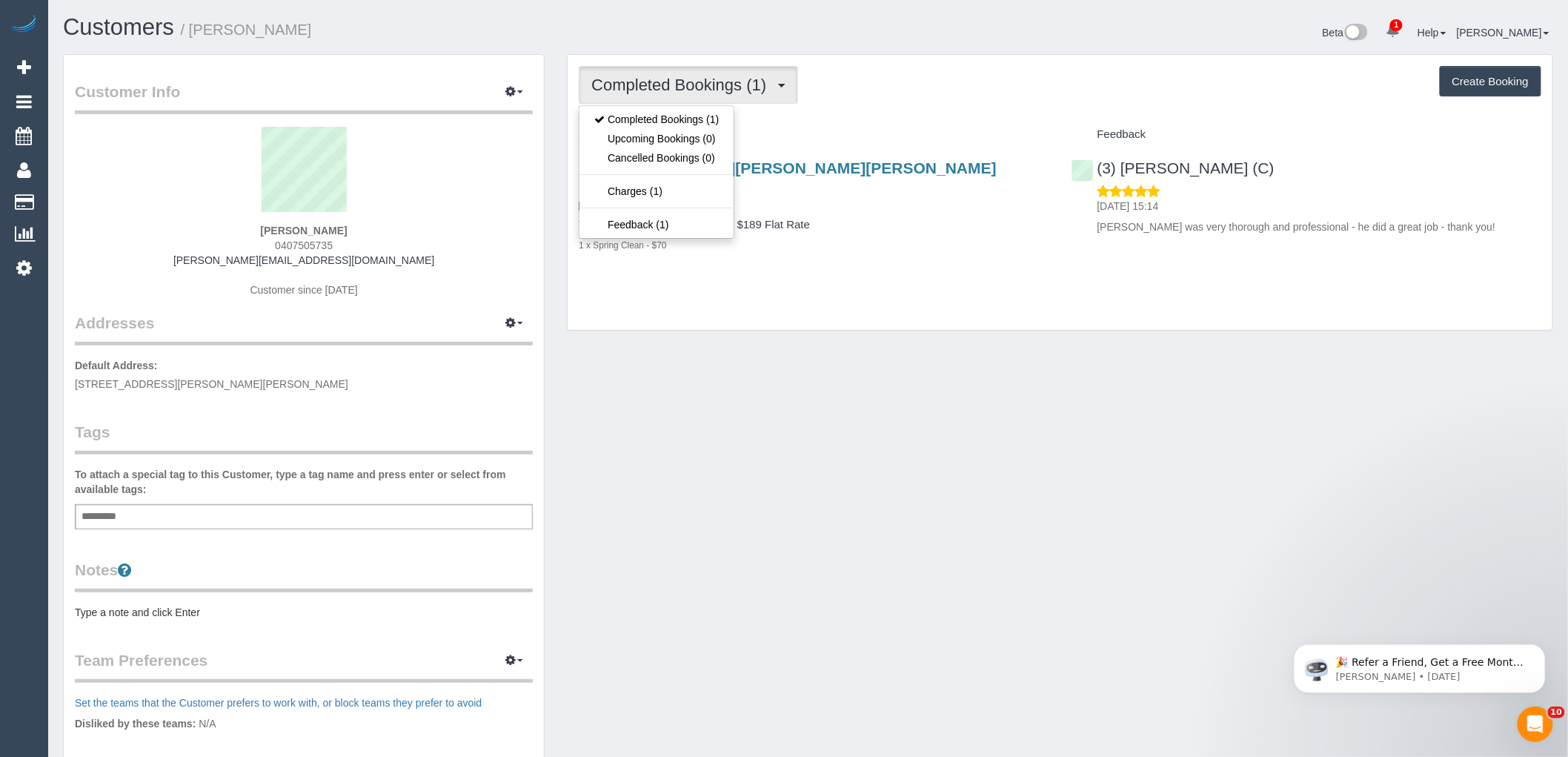
click at [952, 95] on div "Completed Bookings (1) Completed Bookings (1) Upcoming Bookings (0) Cancelled B…" at bounding box center [1060, 84] width 963 height 38
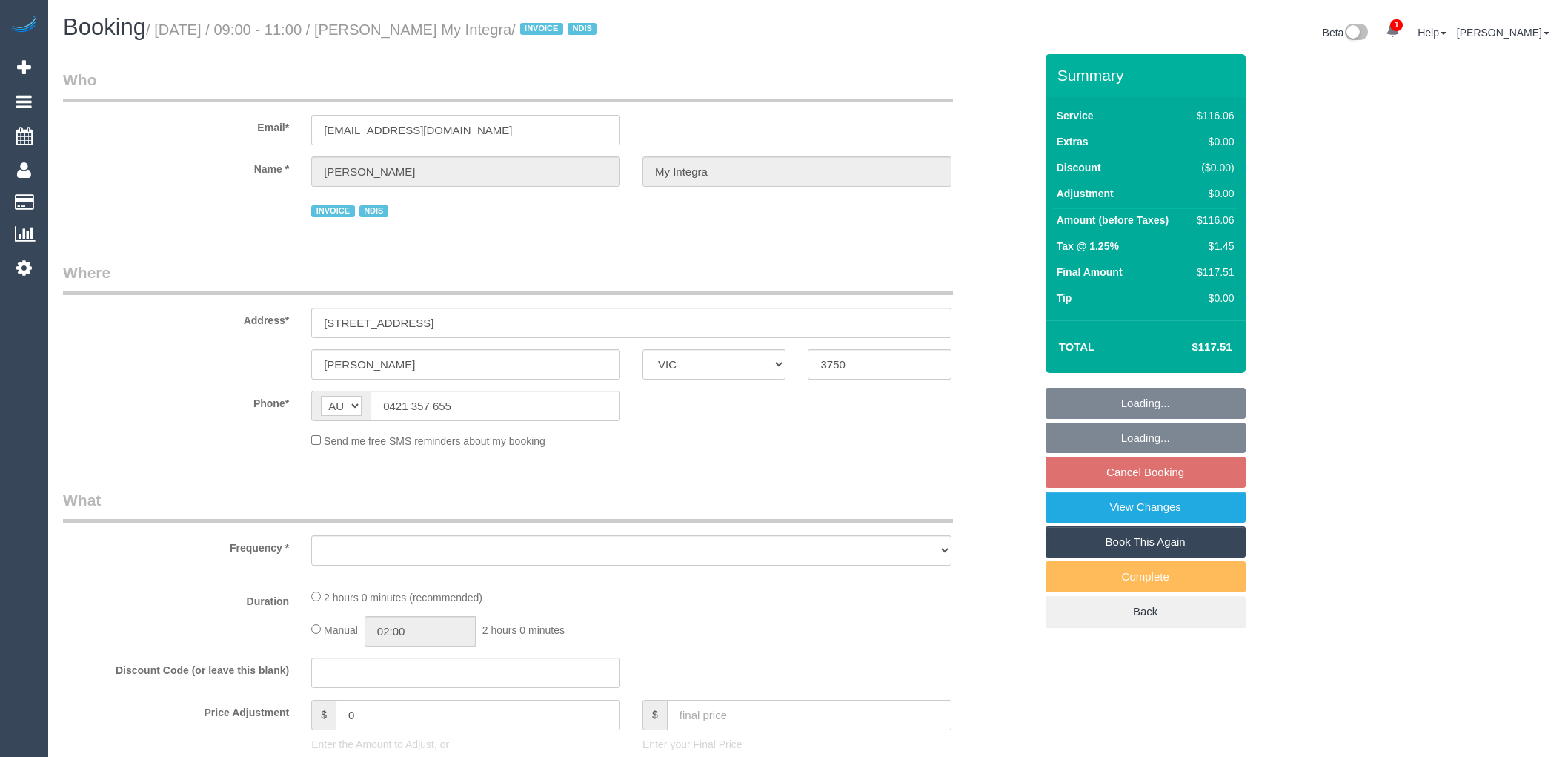
select select "VIC"
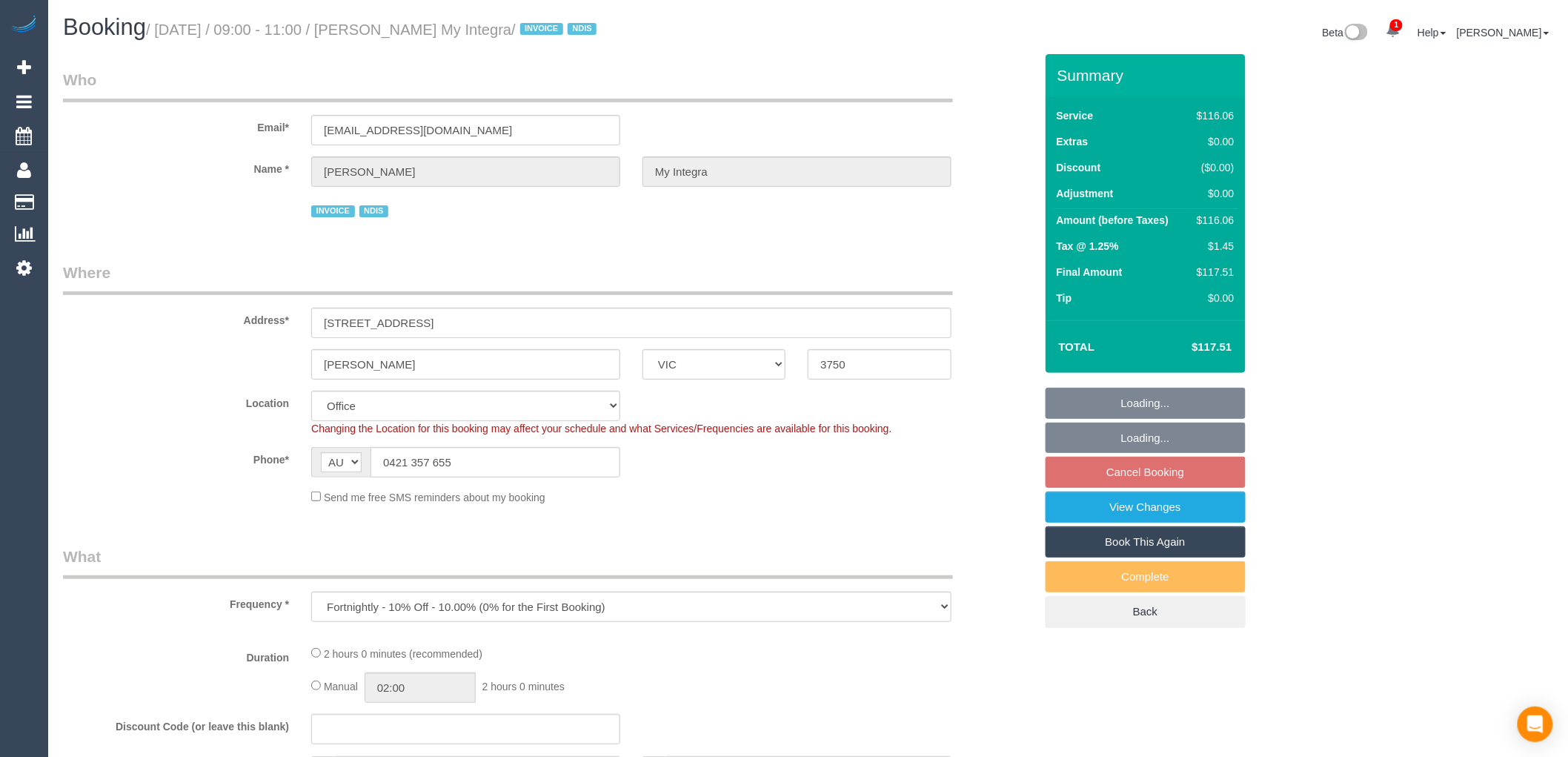
select select "object:701"
select select "number:27"
select select "number:14"
select select "number:19"
select select "number:22"
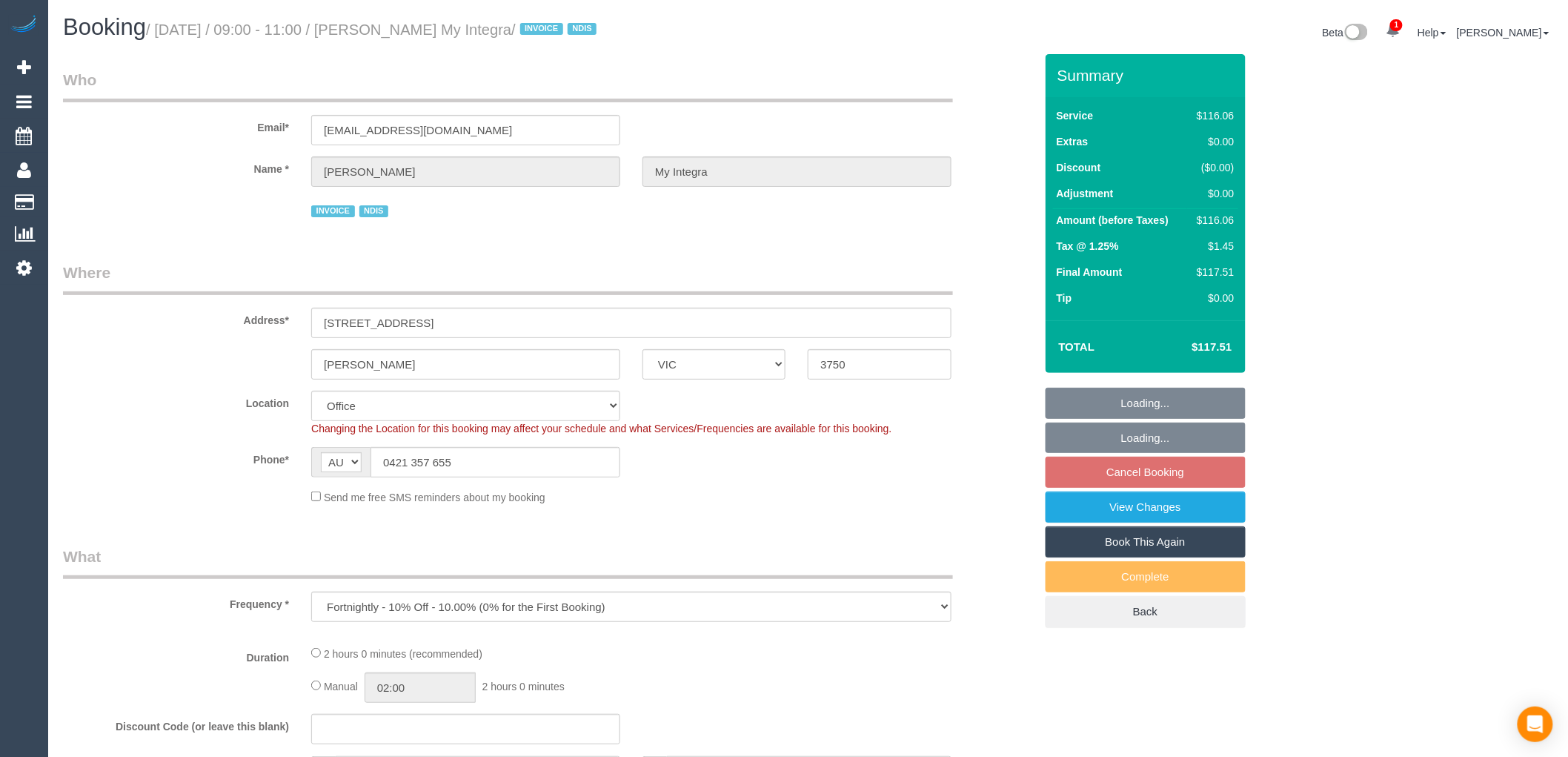
select select "number:35"
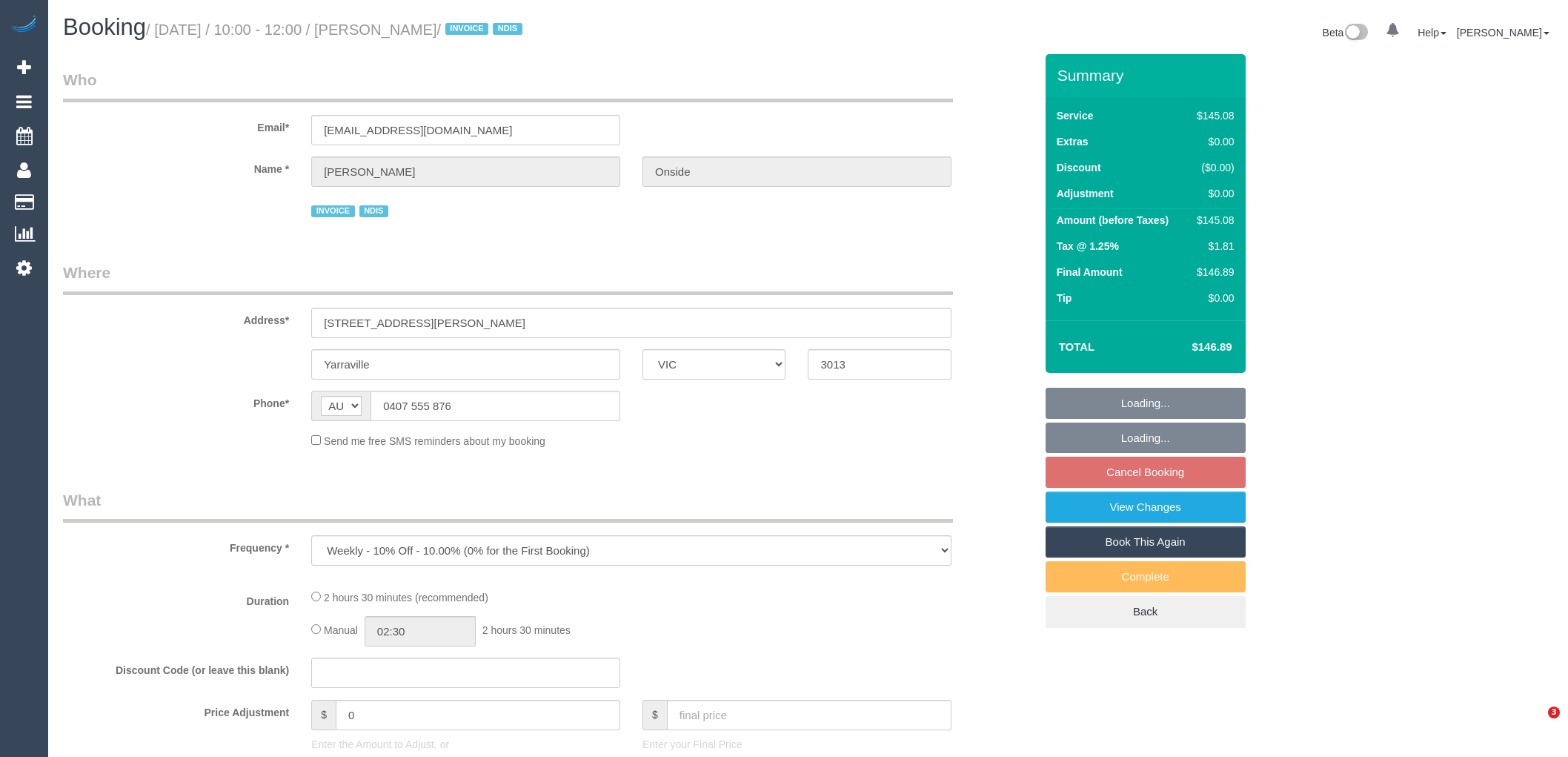
select select "VIC"
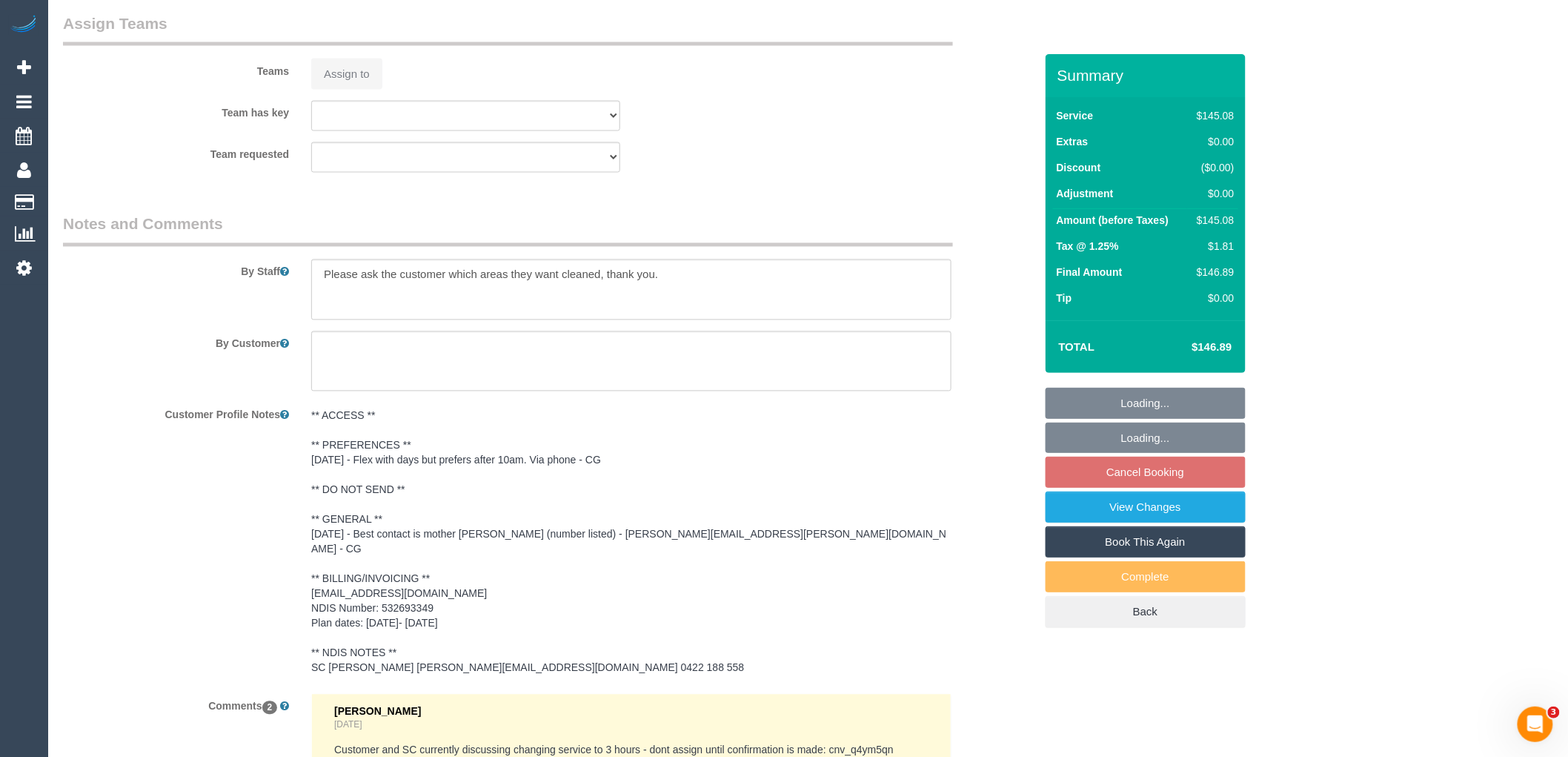
select select "150"
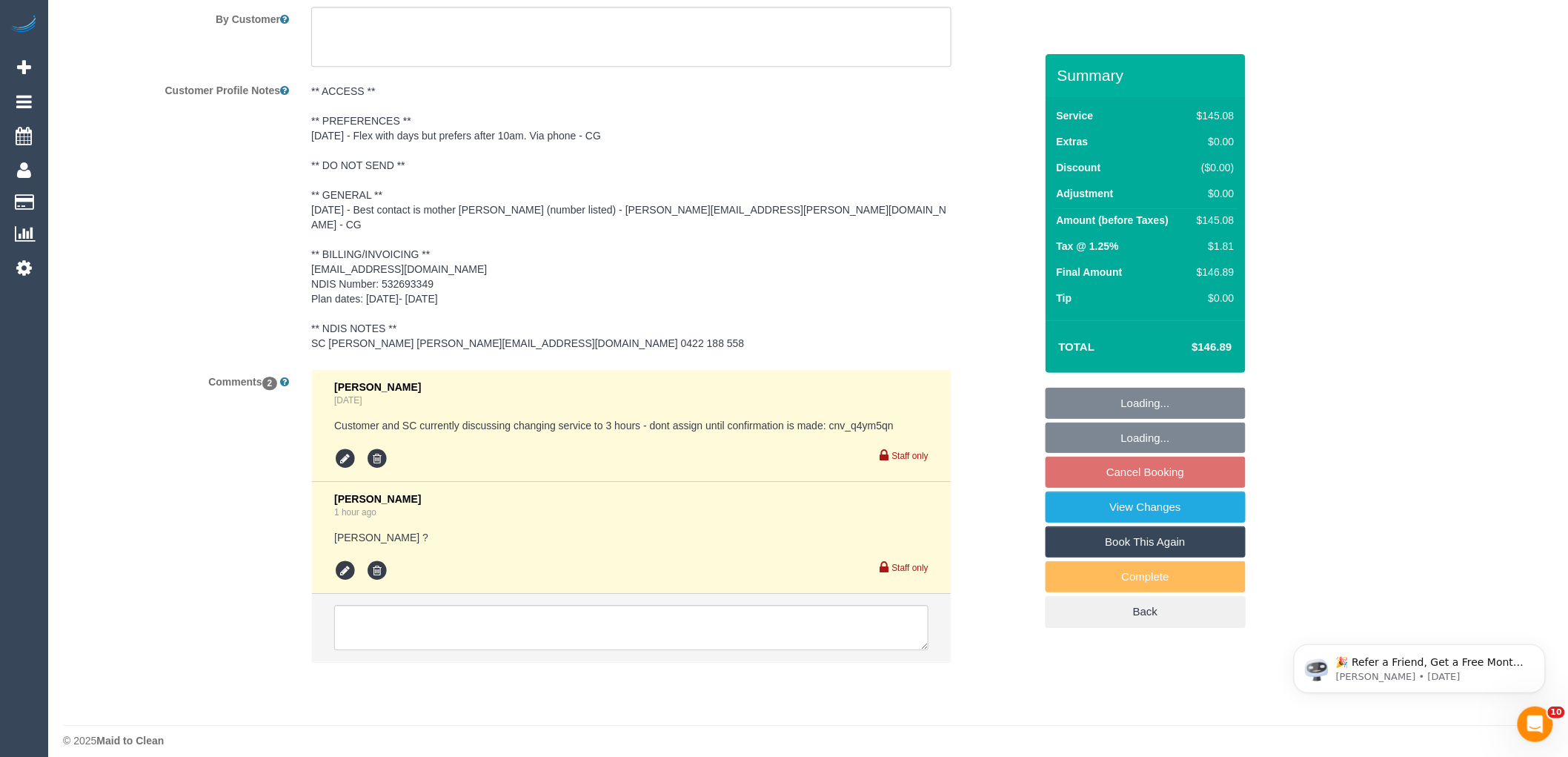
select select "object:779"
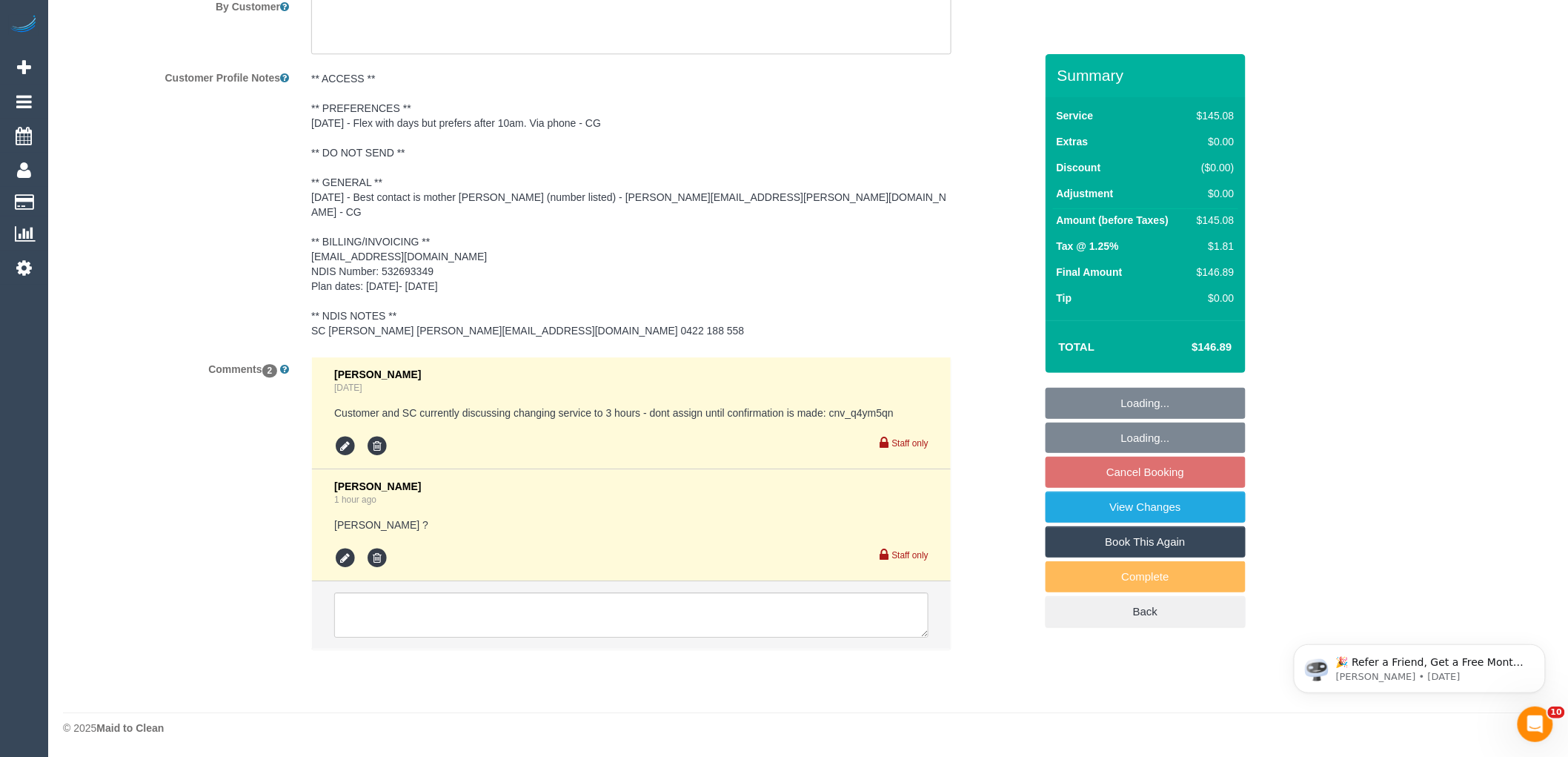
select select "number:30"
select select "number:14"
select select "number:19"
select select "number:36"
select select "number:34"
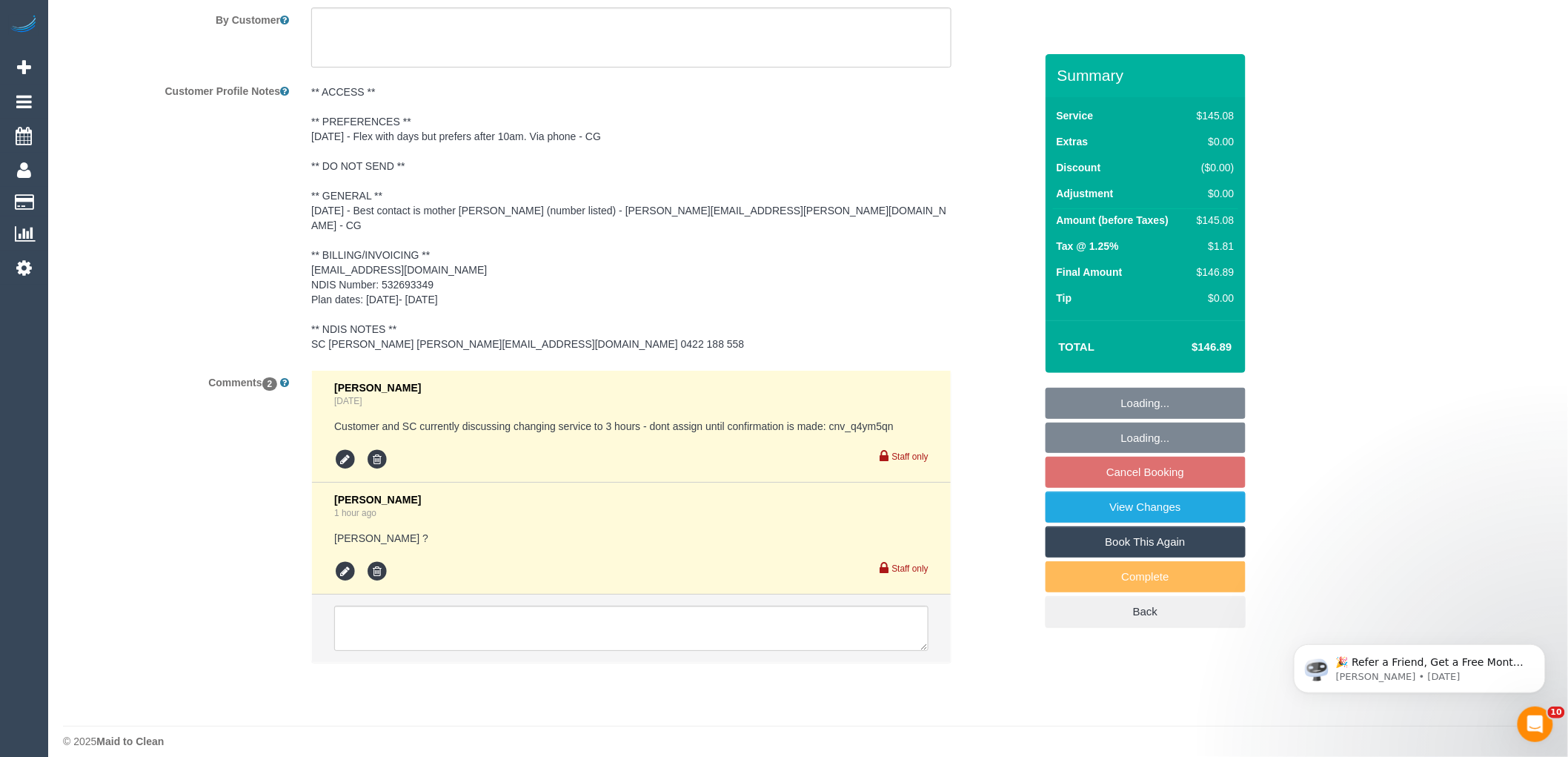
scroll to position [2072, 0]
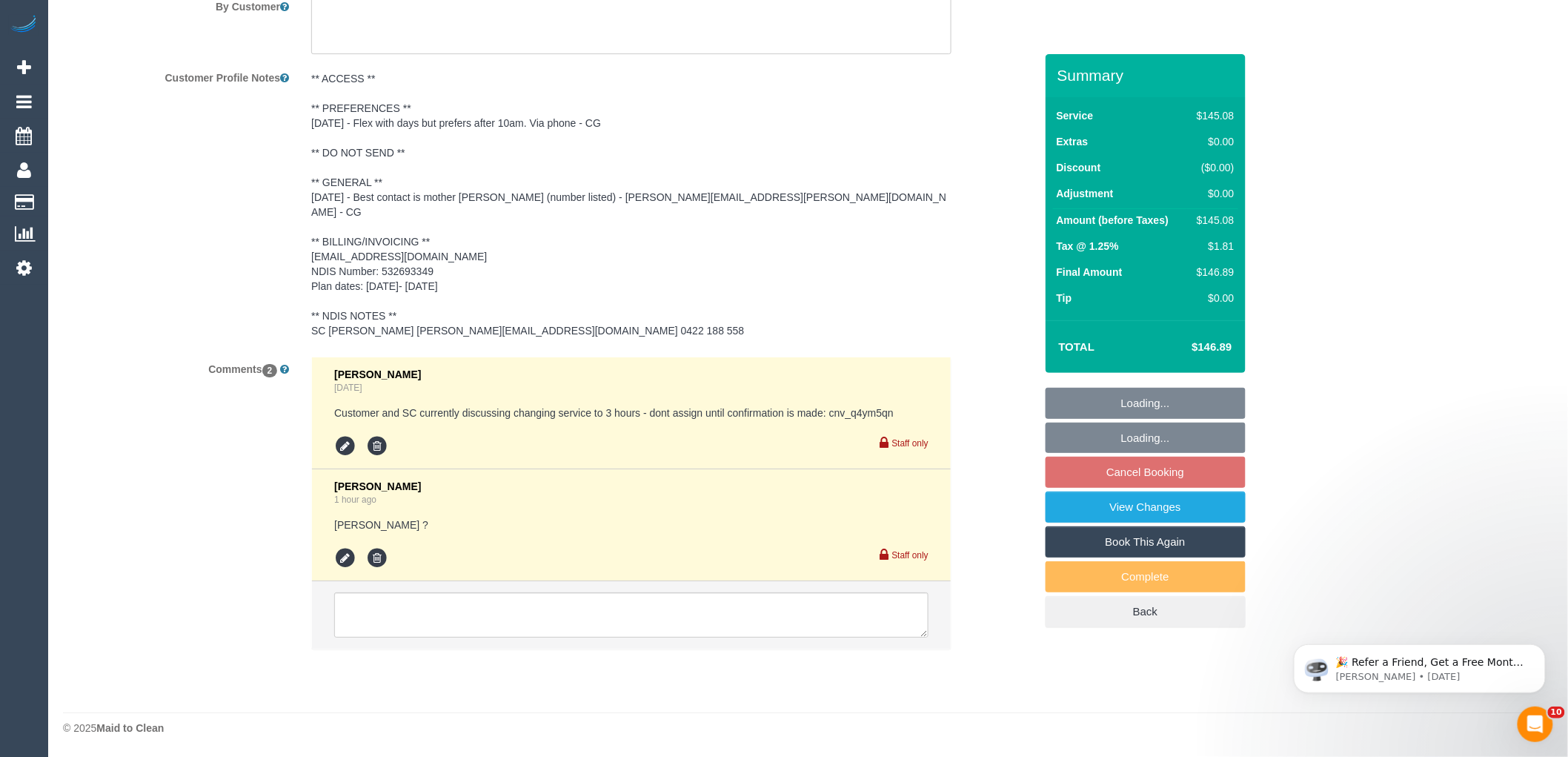
select select "spot3"
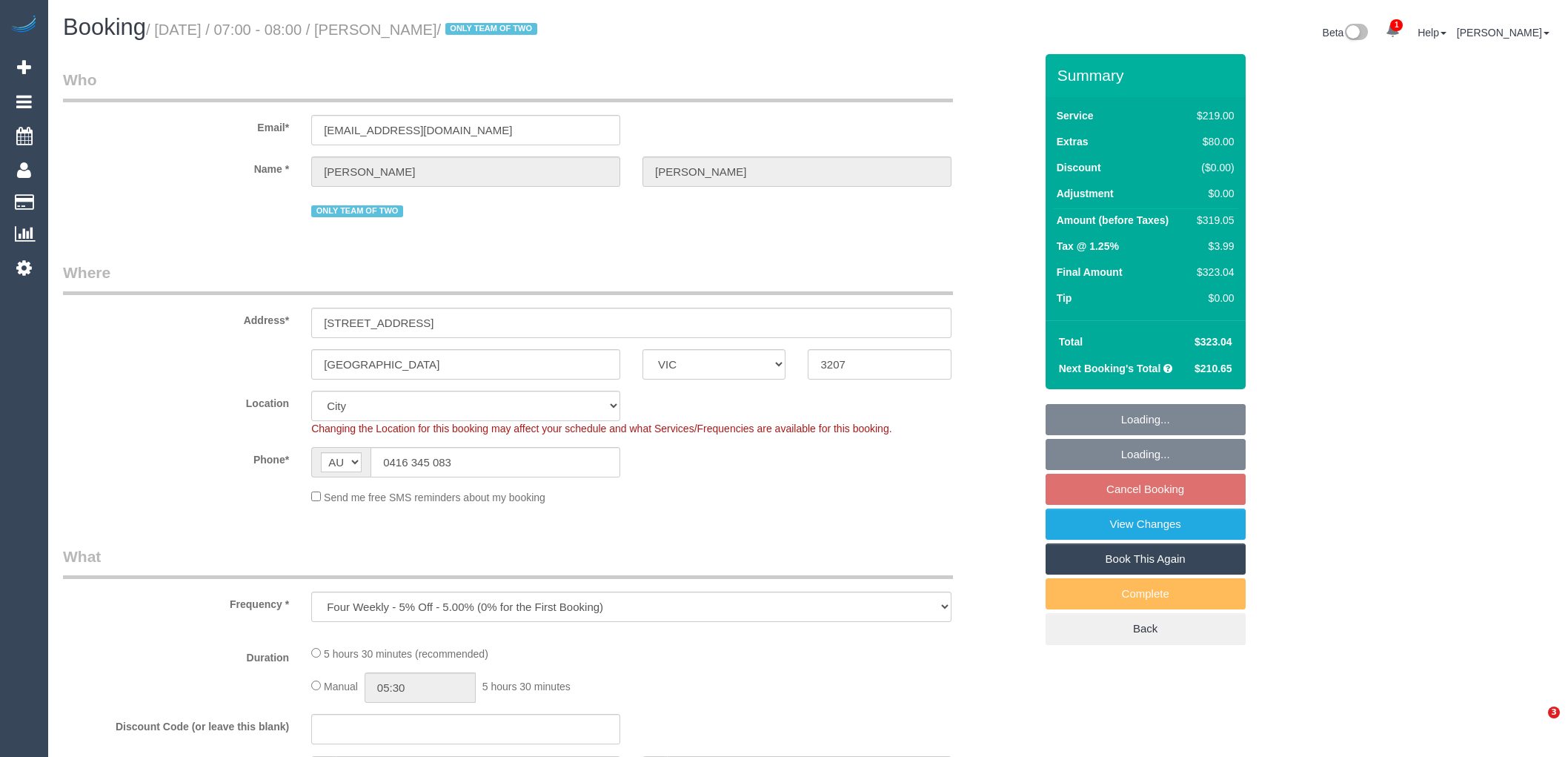
select select "VIC"
select select "string:stripe-pm_1PnEC42GScqysDRVi9KrXFBk"
select select "object:662"
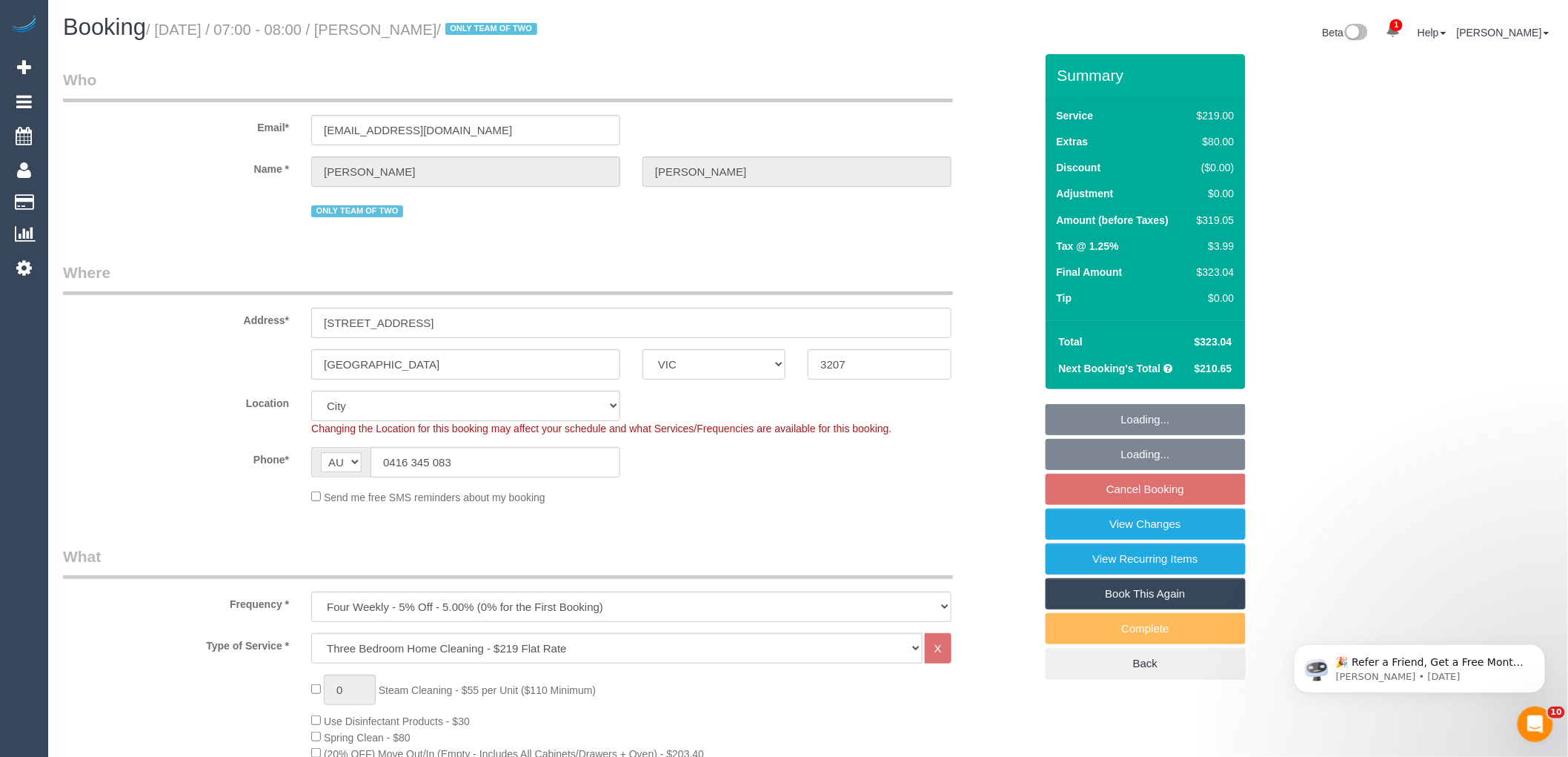
select select "number:29"
select select "number:14"
select select "number:19"
select select "number:36"
select select "number:34"
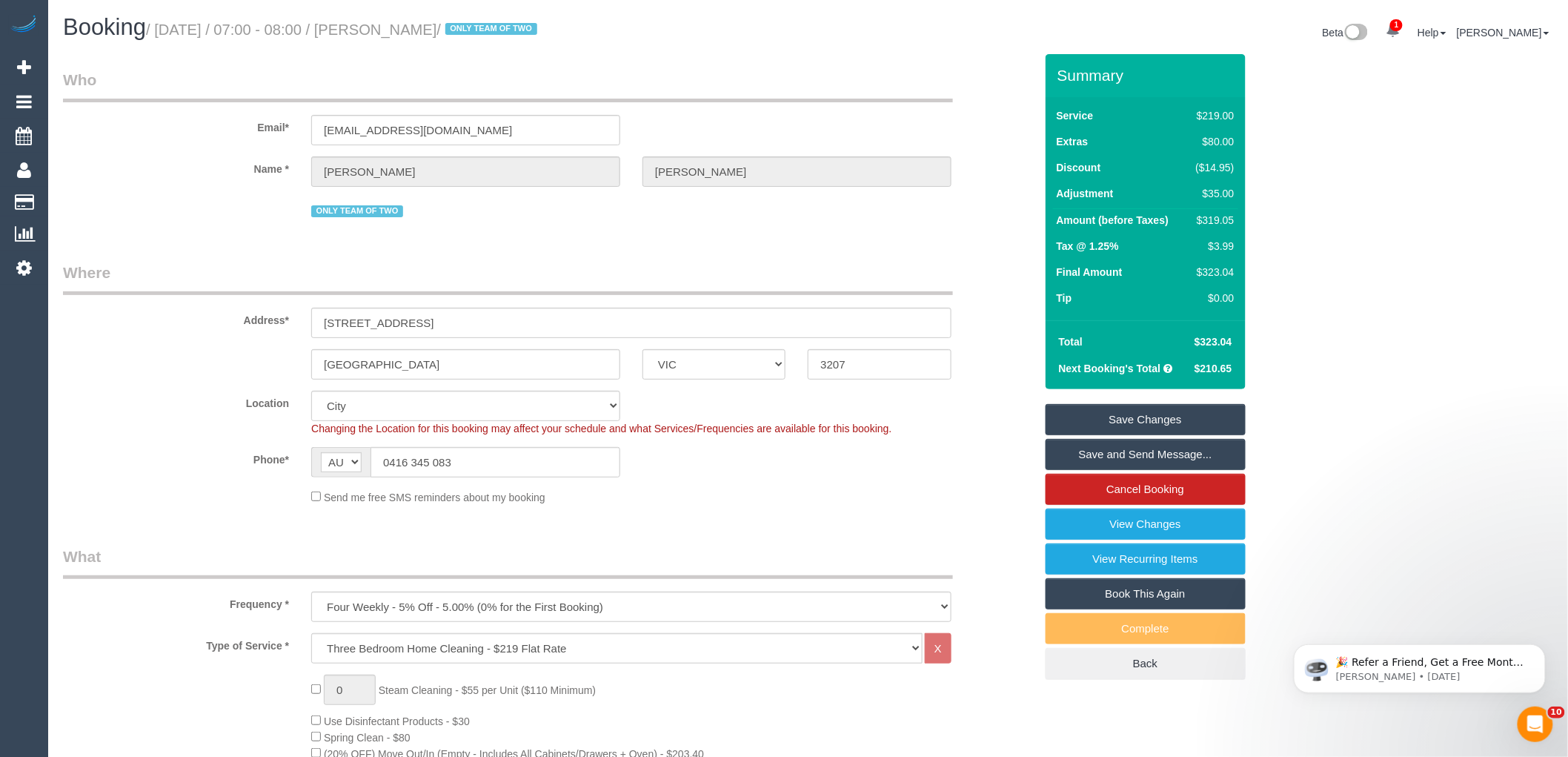
click at [836, 497] on div "Send me free SMS reminders about my booking" at bounding box center [631, 496] width 662 height 16
click at [1221, 218] on div "$319.05" at bounding box center [1212, 220] width 45 height 15
copy div "319.05"
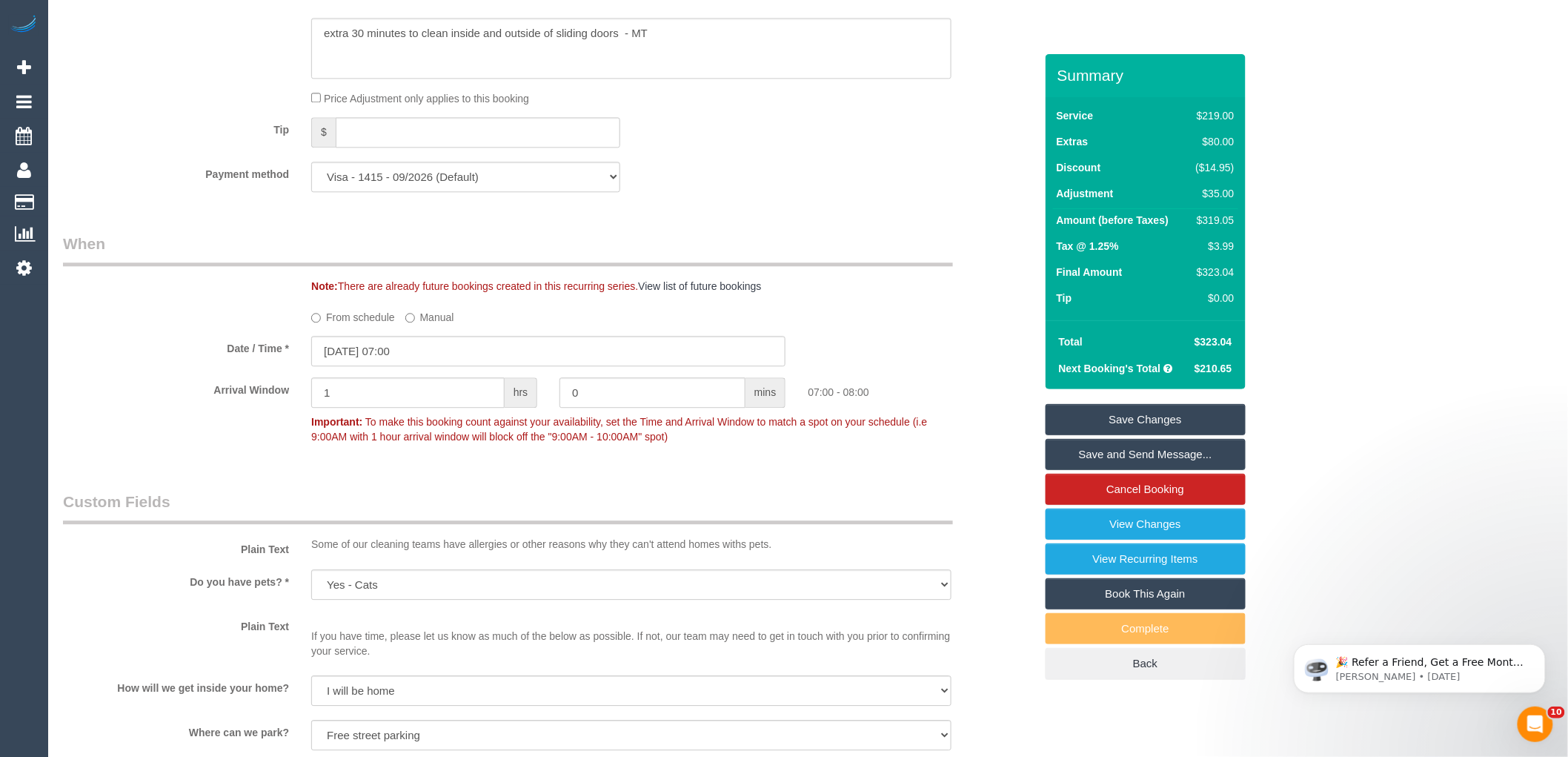
scroll to position [1976, 0]
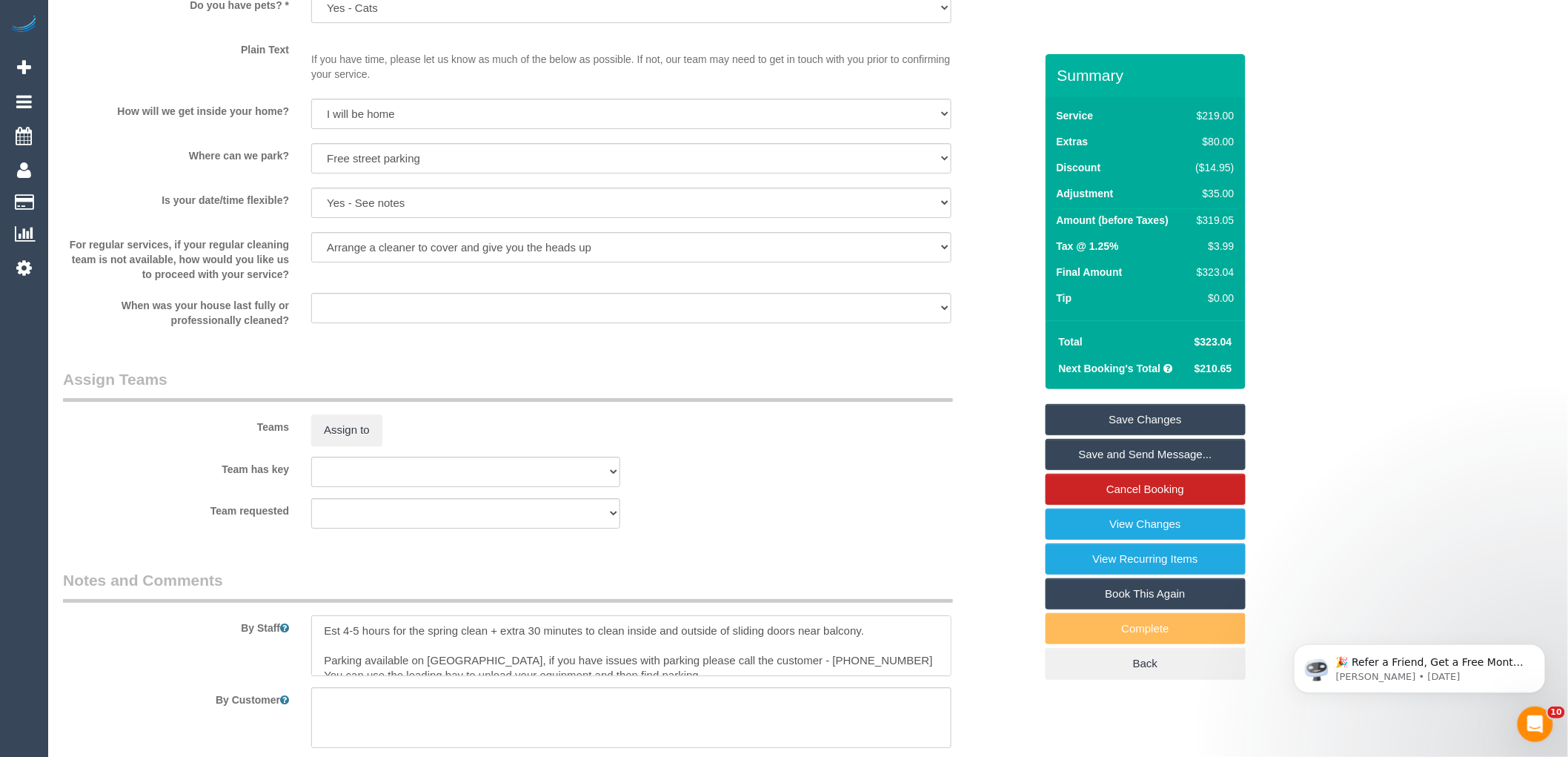
drag, startPoint x: 362, startPoint y: 646, endPoint x: 345, endPoint y: 641, distance: 17.7
click at [345, 641] on textarea at bounding box center [631, 646] width 641 height 61
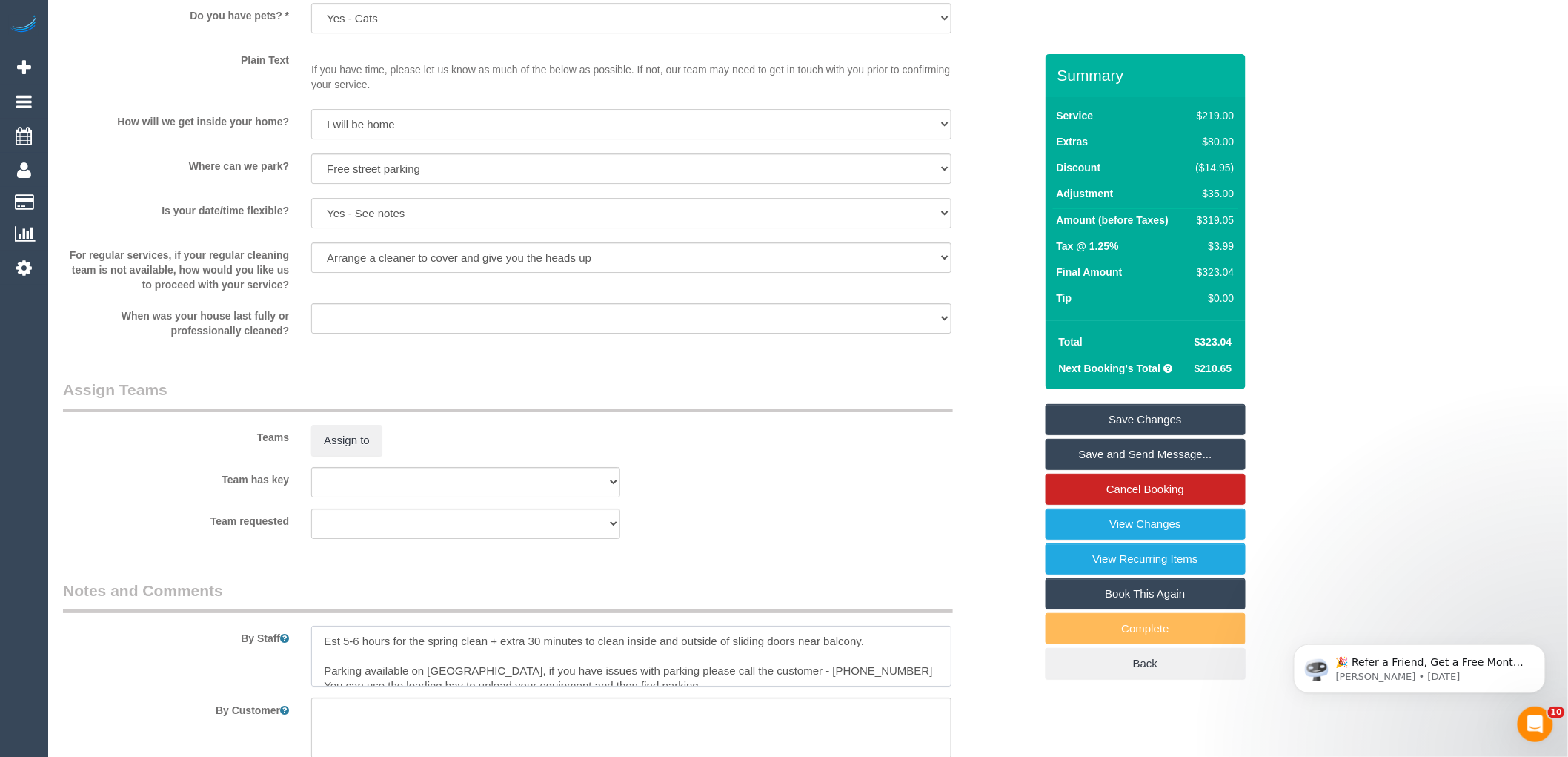
scroll to position [1968, 0]
type textarea "Est 5-6 hours for the spring clean + extra 30 minutes to clean inside and outsi…"
click at [506, 453] on div "Assign to" at bounding box center [466, 437] width 332 height 31
click at [825, 471] on sui-booking-teams "Teams Assign to Team has key (0) Office (1) Debbie Brodjanac (FT) (1) Karen Cru…" at bounding box center [549, 456] width 971 height 160
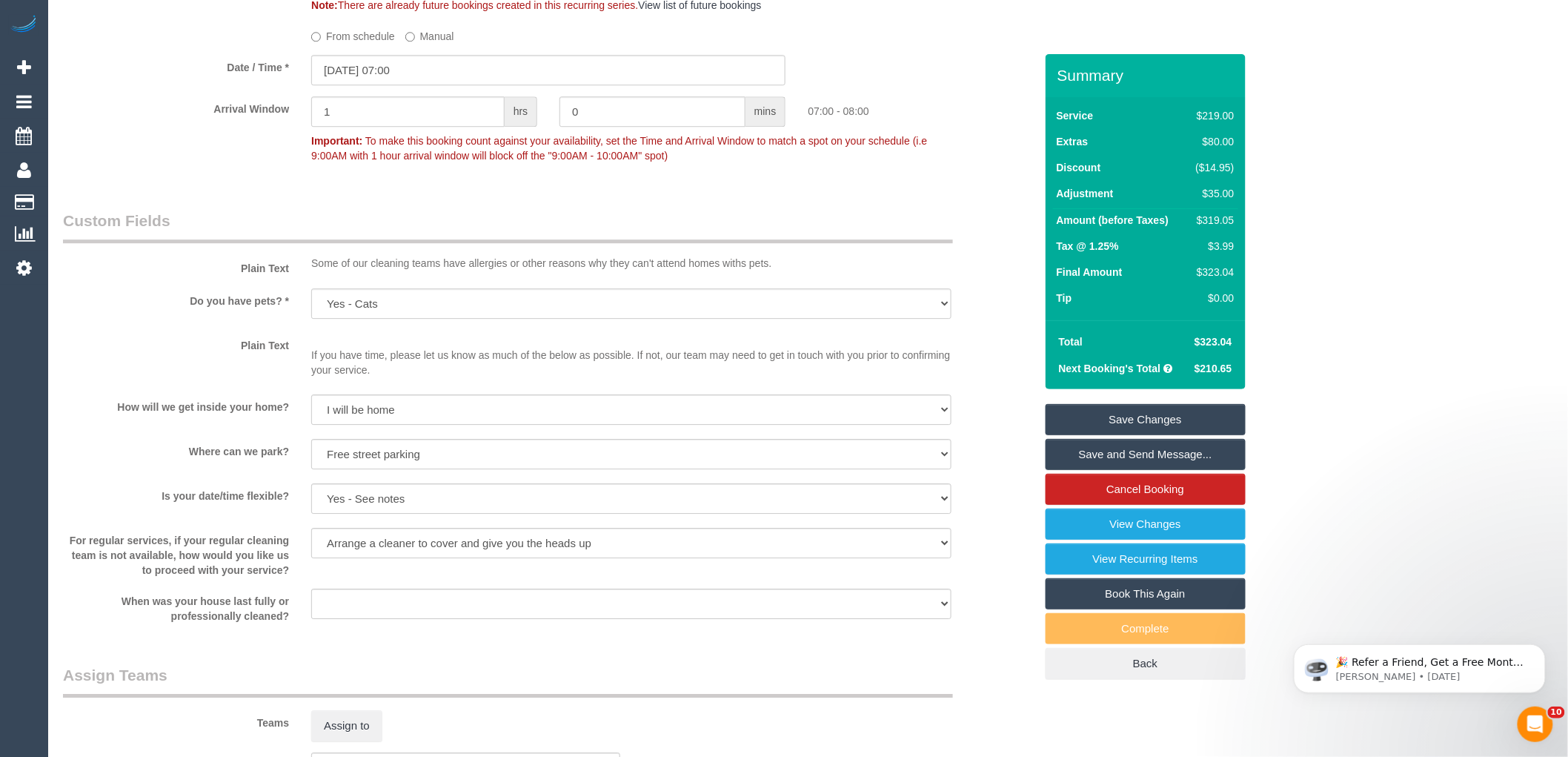
scroll to position [1474, 0]
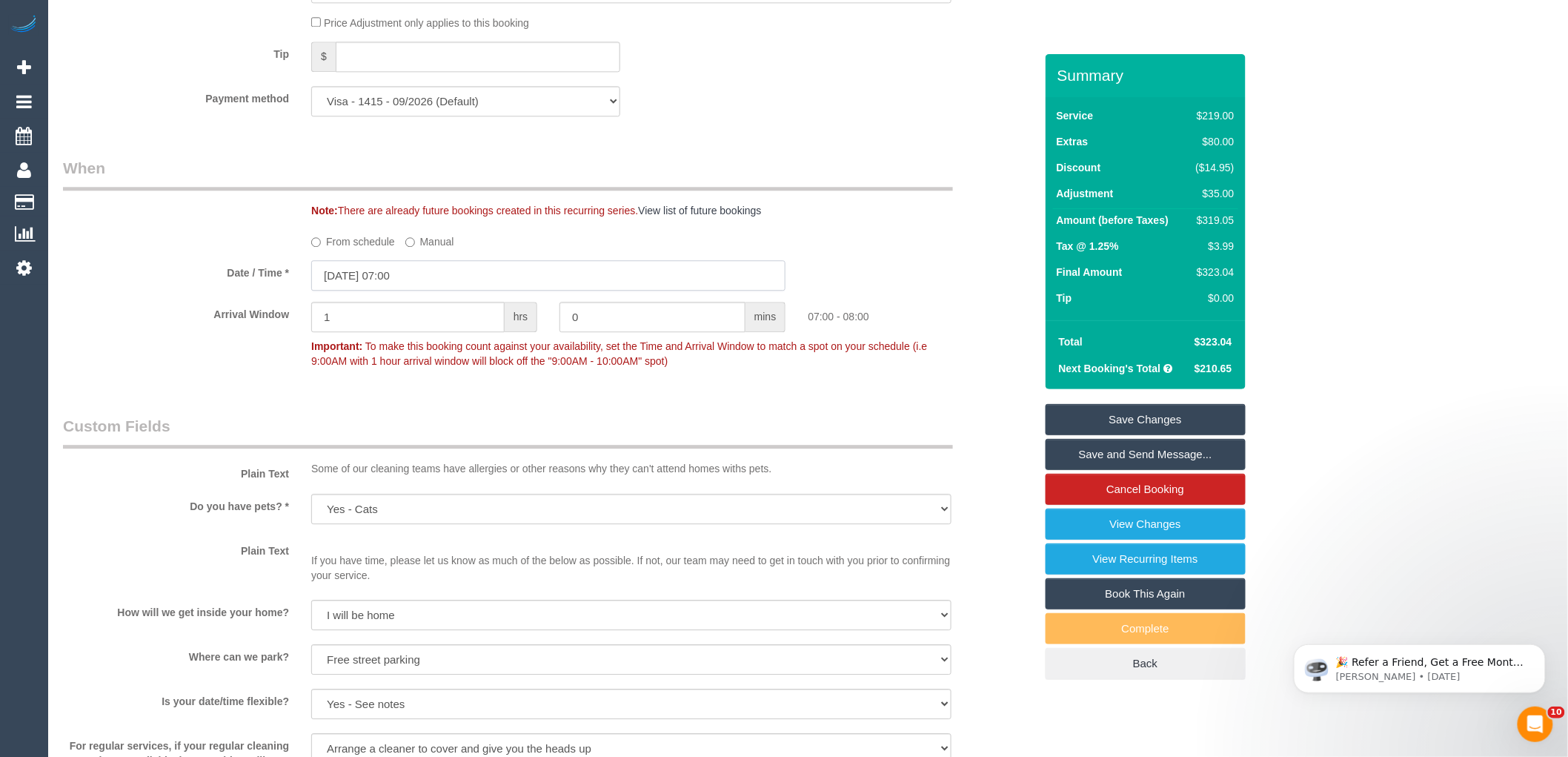
click at [441, 290] on input "27/08/2025 07:00" at bounding box center [549, 275] width 474 height 30
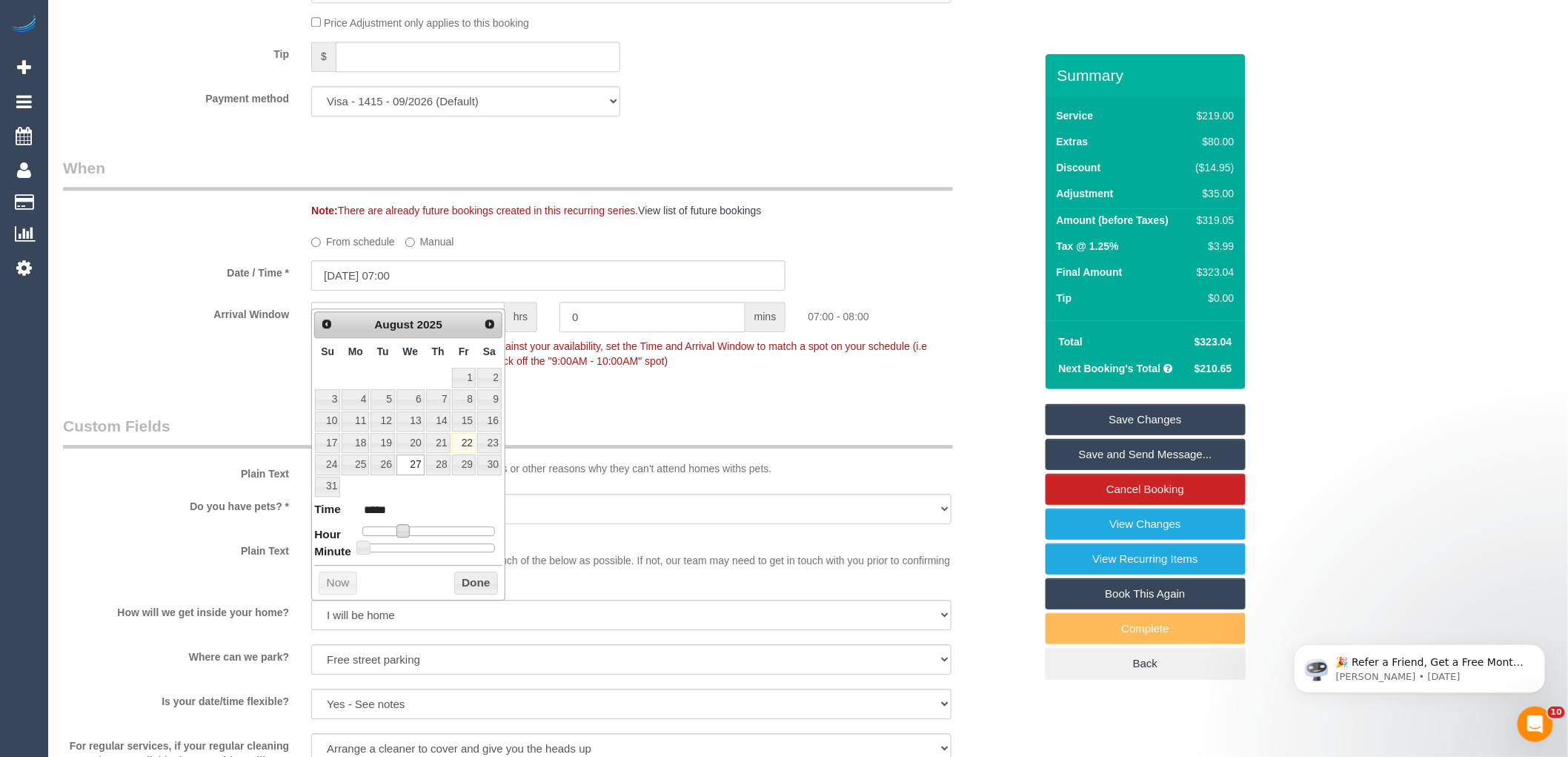
type input "27/08/2025 08:00"
type input "*****"
type input "27/08/2025 09:00"
type input "*****"
type input "27/08/2025 10:00"
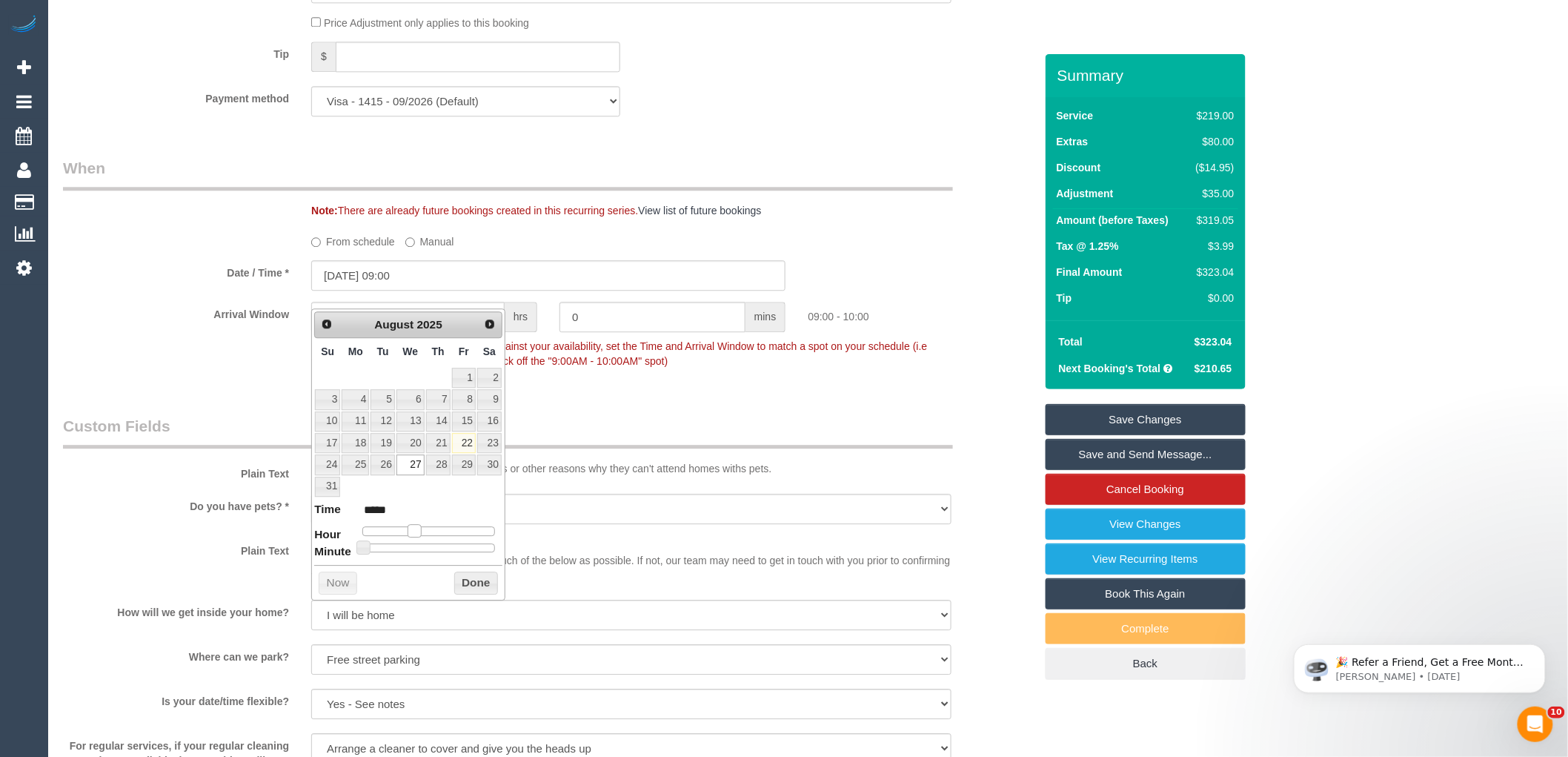
type input "*****"
type input "27/08/2025 11:00"
type input "*****"
type input "27/08/2025 12:00"
type input "*****"
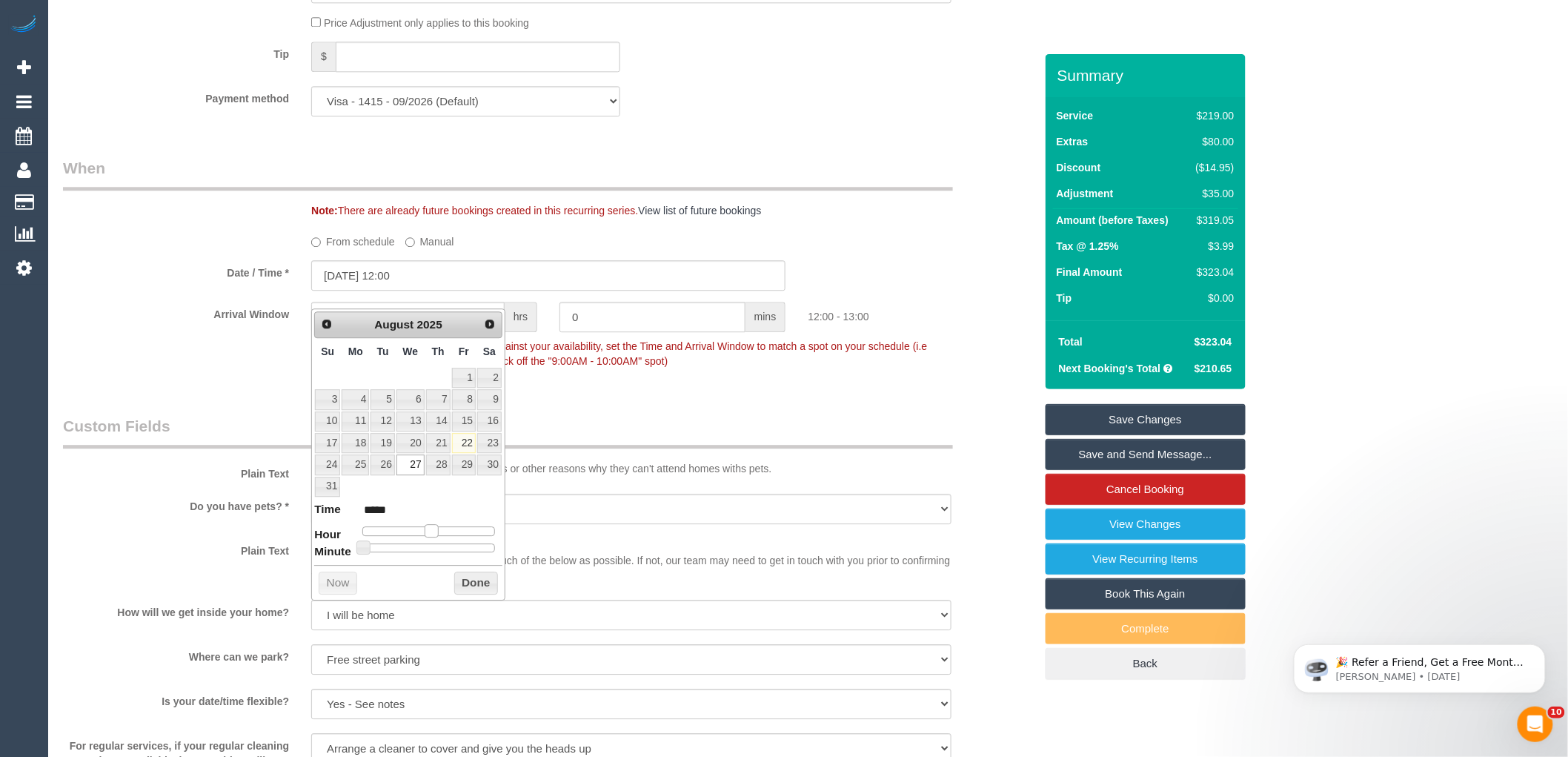
type input "27/08/2025 13:00"
type input "*****"
type input "27/08/2025 14:00"
type input "*****"
drag, startPoint x: 406, startPoint y: 530, endPoint x: 440, endPoint y: 533, distance: 34.1
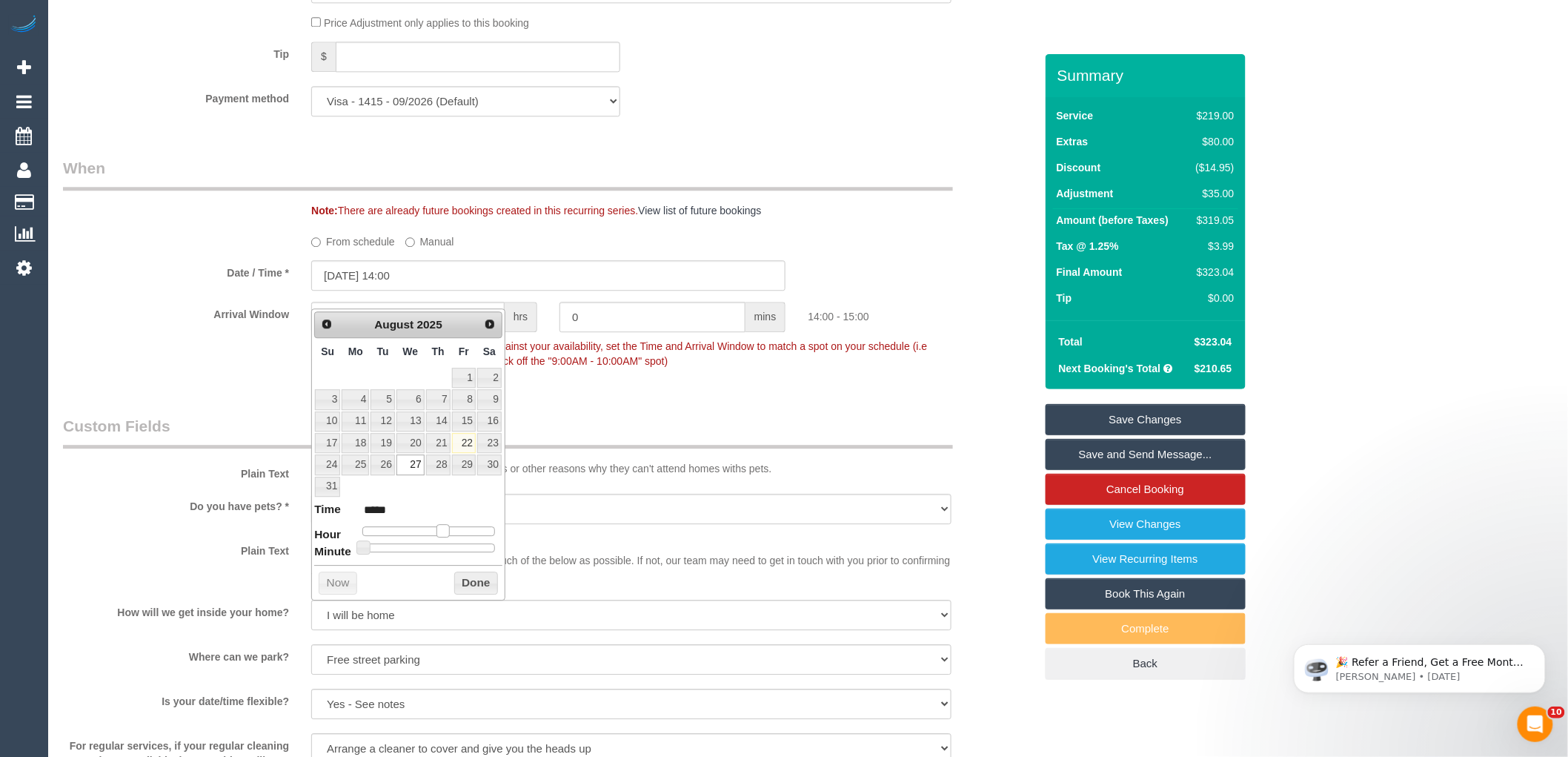
click at [440, 533] on span at bounding box center [443, 531] width 14 height 14
click at [480, 579] on button "Done" at bounding box center [476, 583] width 44 height 24
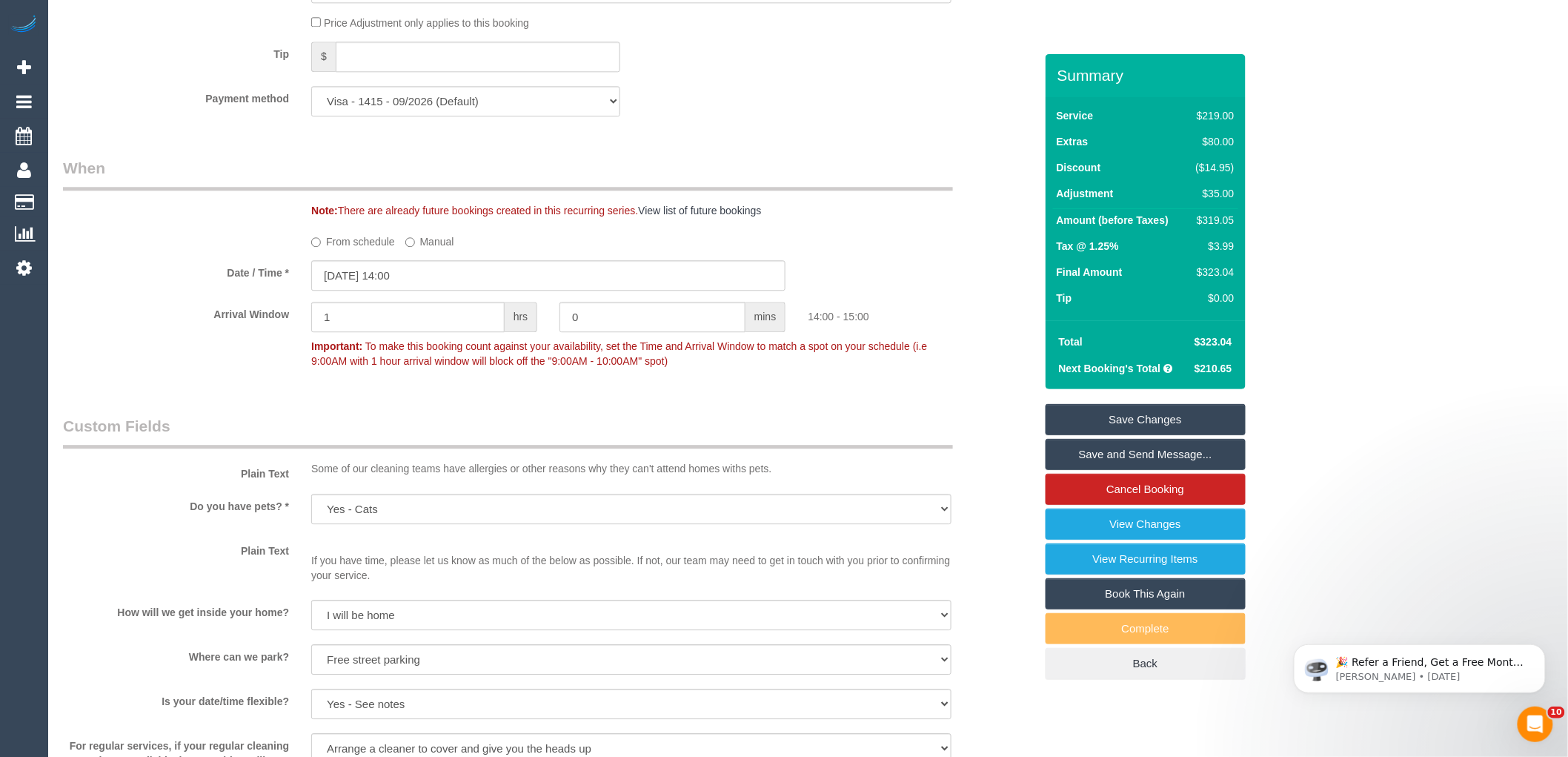
click at [922, 375] on div "Arrival Window 1 hrs 0 mins 14:00 - 15:00 Important: To make this booking count…" at bounding box center [549, 338] width 994 height 73
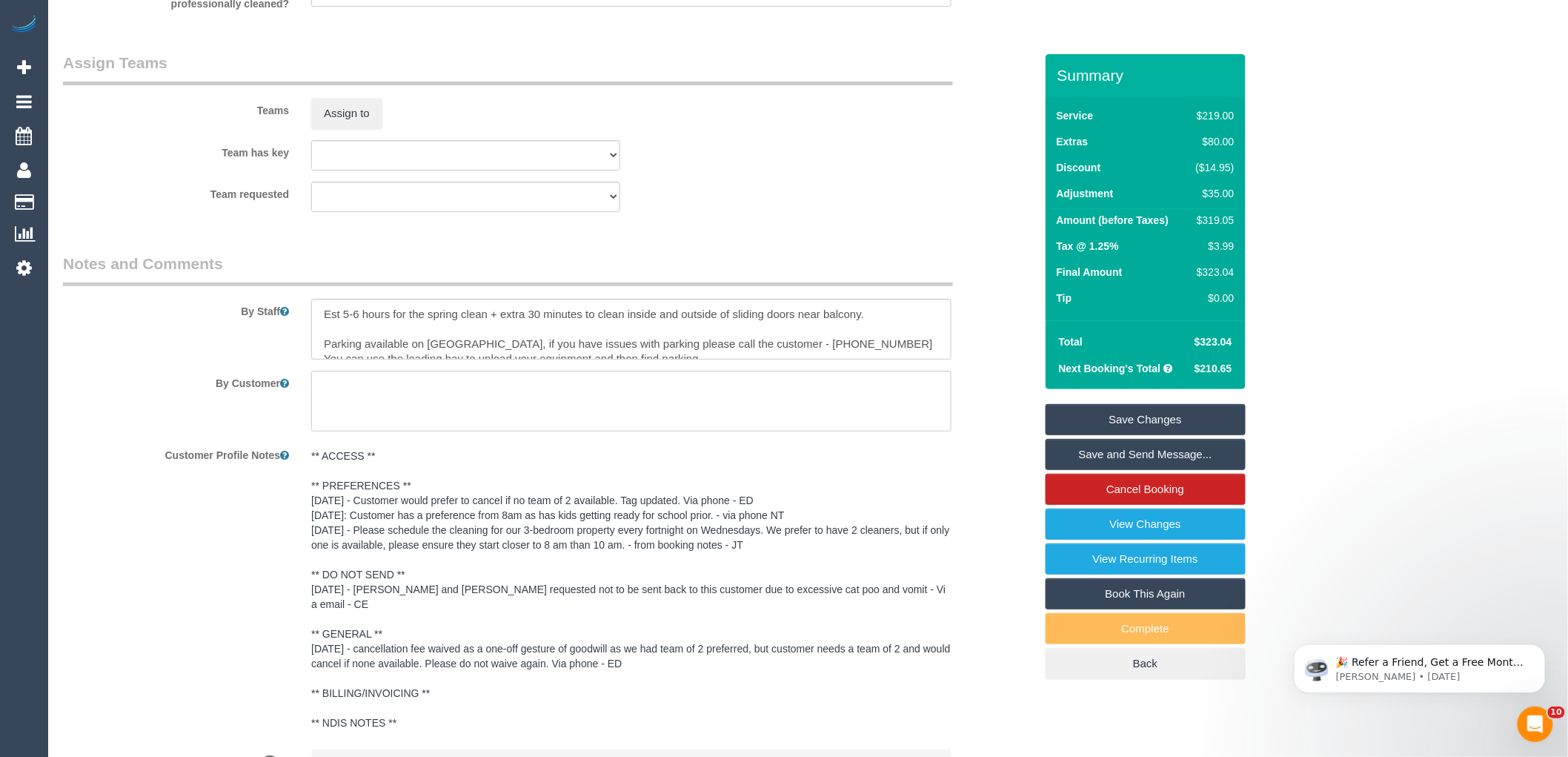
scroll to position [2463, 0]
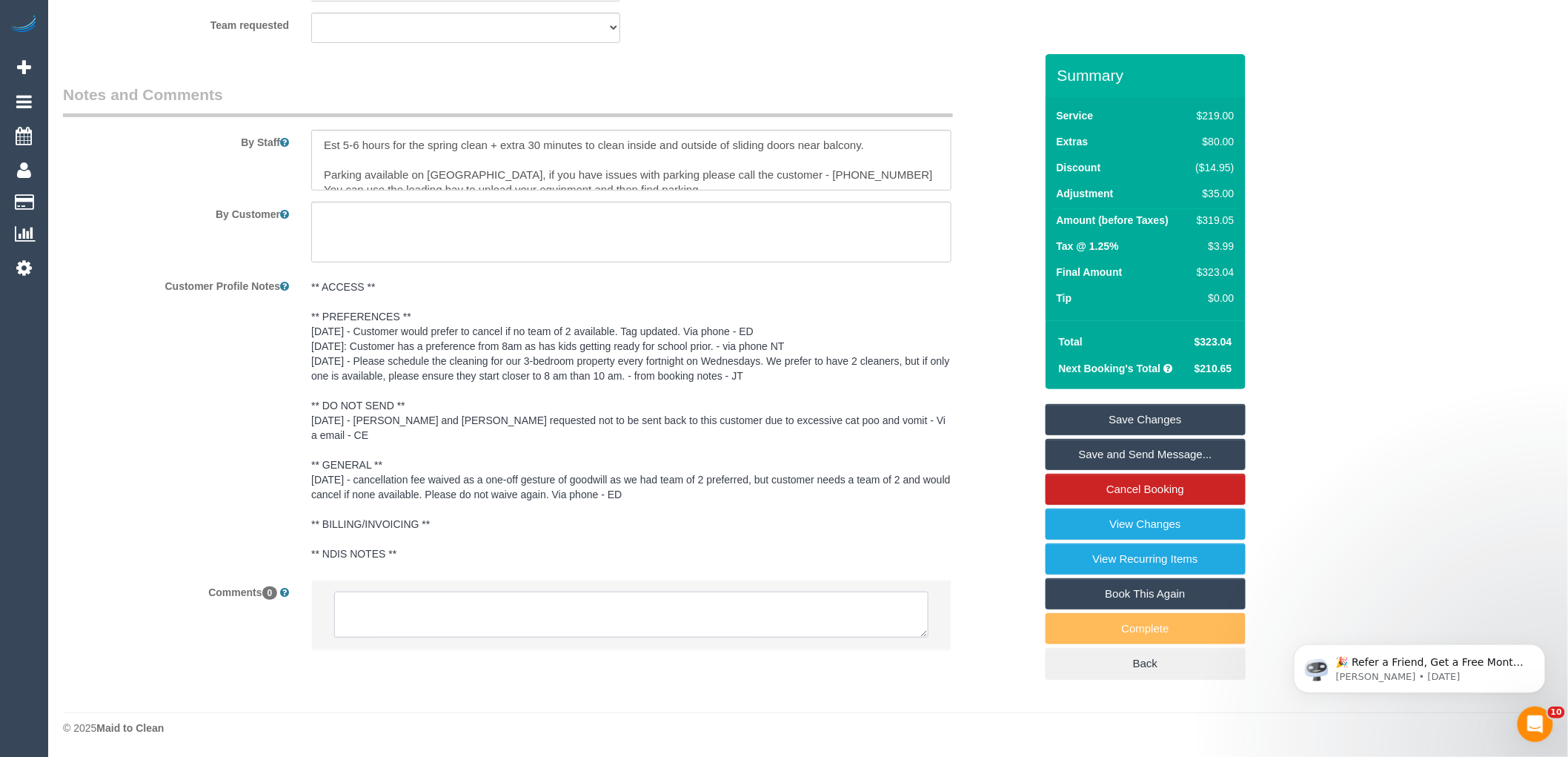
click at [393, 627] on textarea at bounding box center [631, 614] width 594 height 46
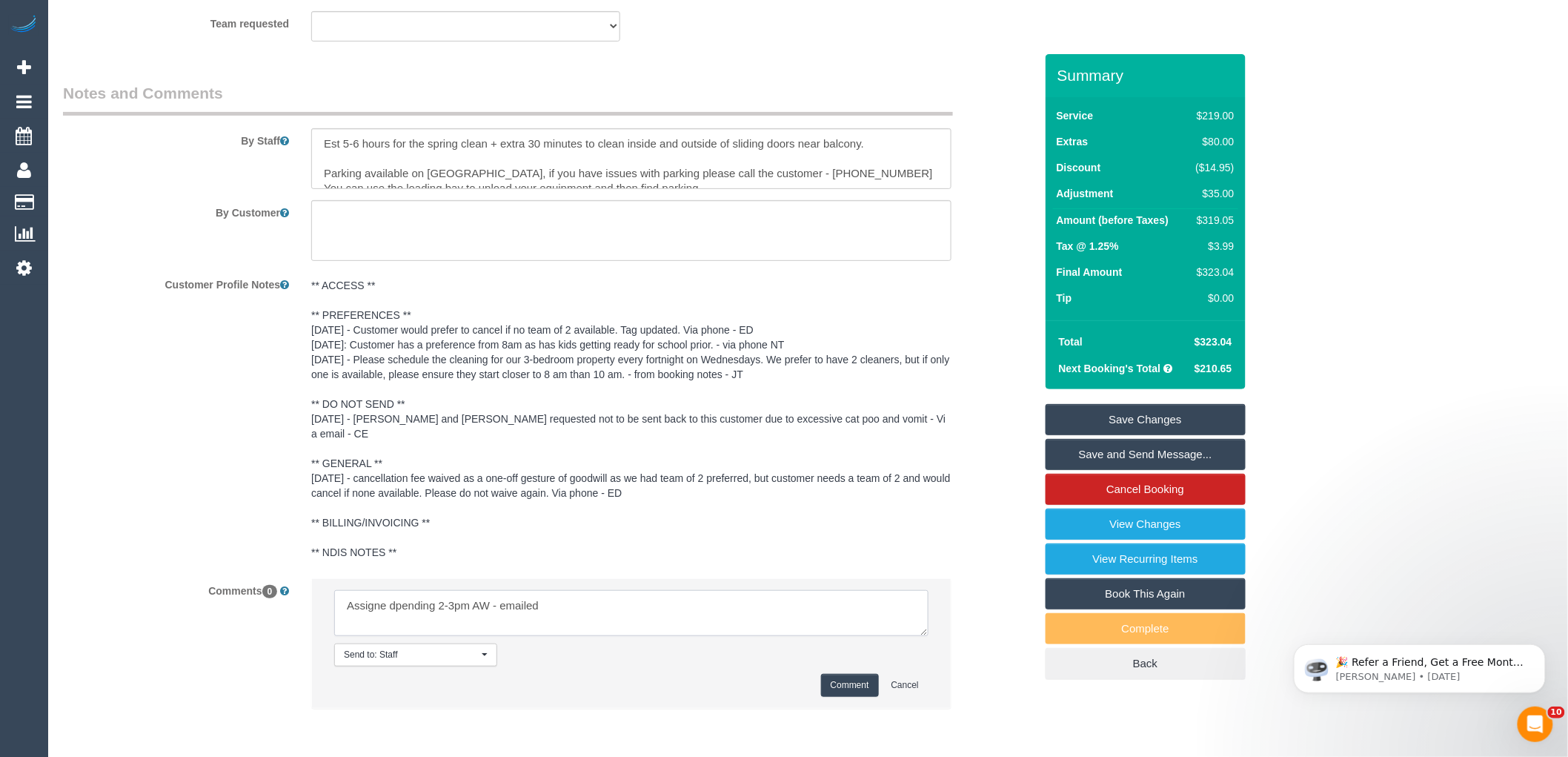
click at [395, 616] on textarea at bounding box center [631, 613] width 594 height 46
type textarea "Assigned pending 2-3pm AW - emailed"
click at [854, 690] on button "Comment" at bounding box center [850, 684] width 57 height 23
click at [973, 459] on div "Customer Profile Notes ** ACCESS ** ** PREFERENCES ** 20/8/25 - Customer would …" at bounding box center [549, 419] width 994 height 295
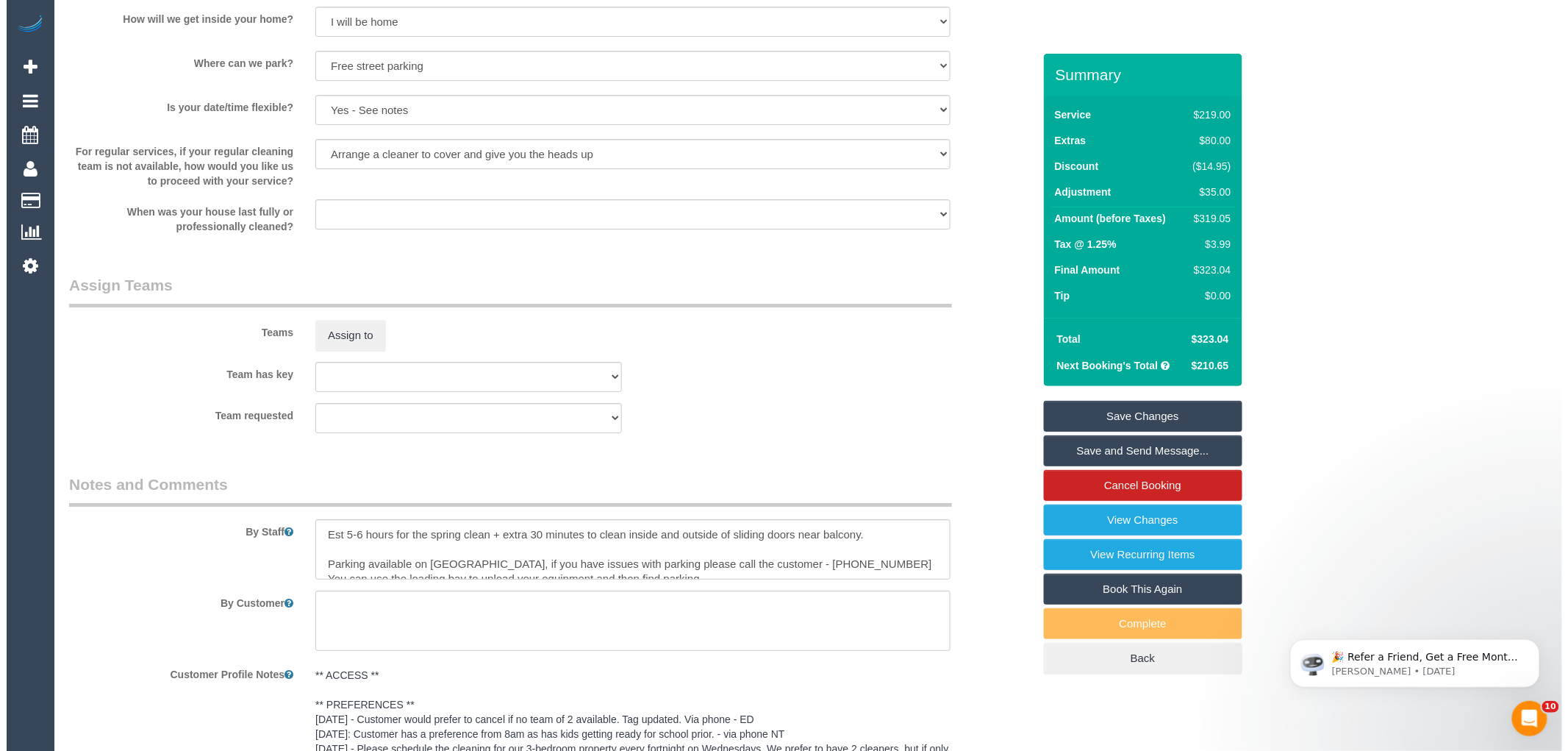
scroll to position [1871, 0]
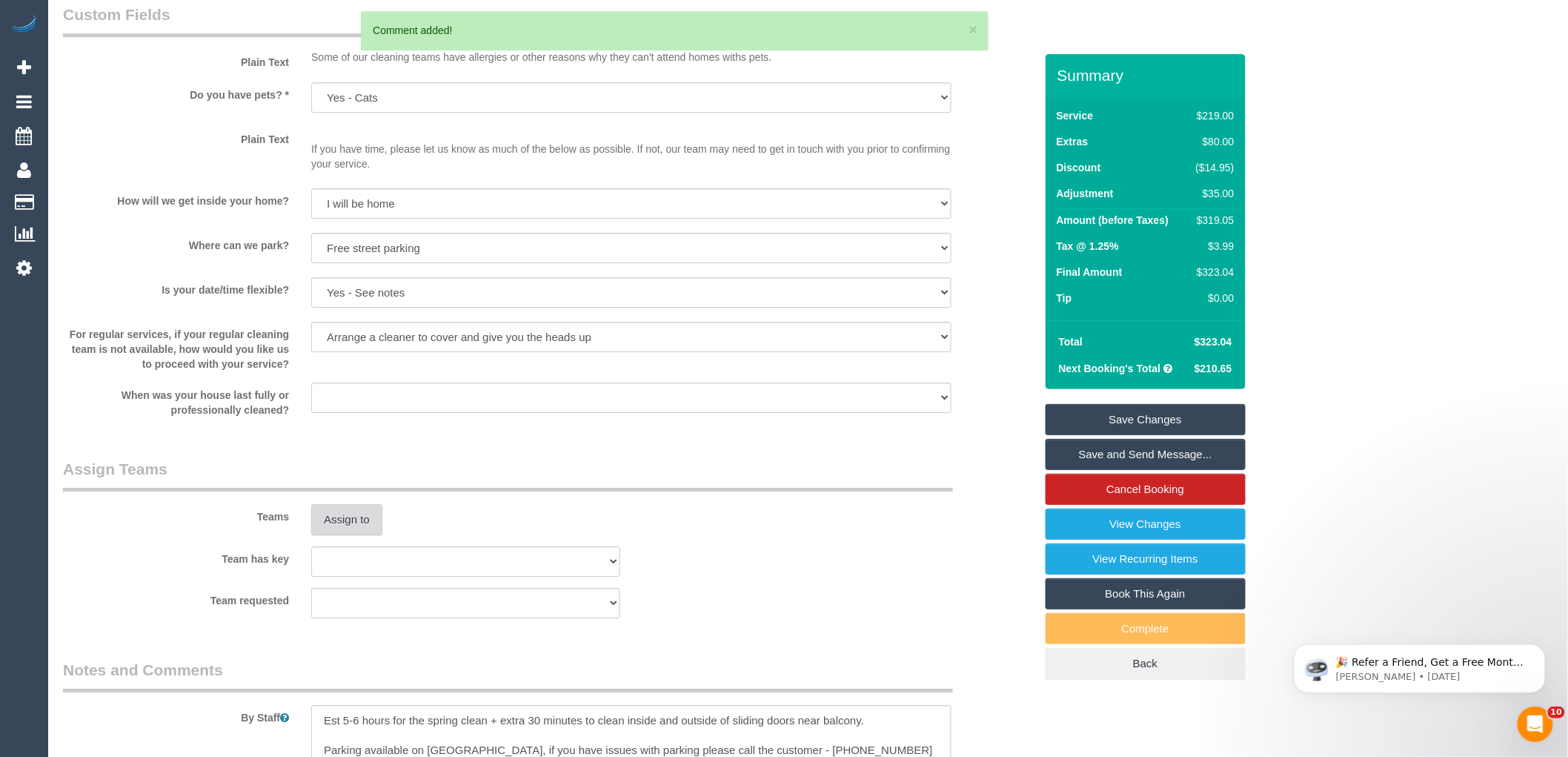
click at [337, 535] on button "Assign to" at bounding box center [347, 519] width 71 height 31
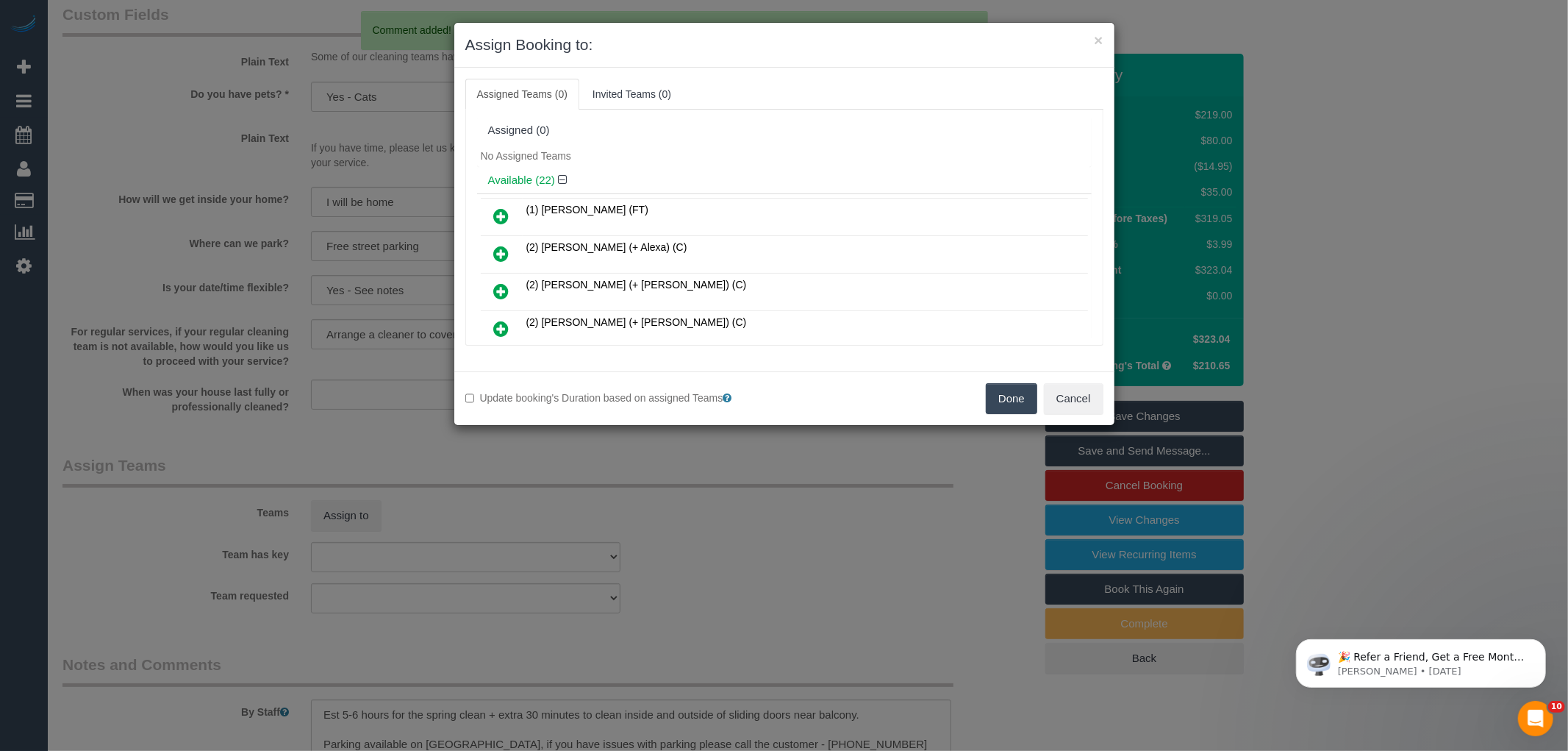
click at [769, 143] on div "Assigned (0)" at bounding box center [784, 131] width 614 height 28
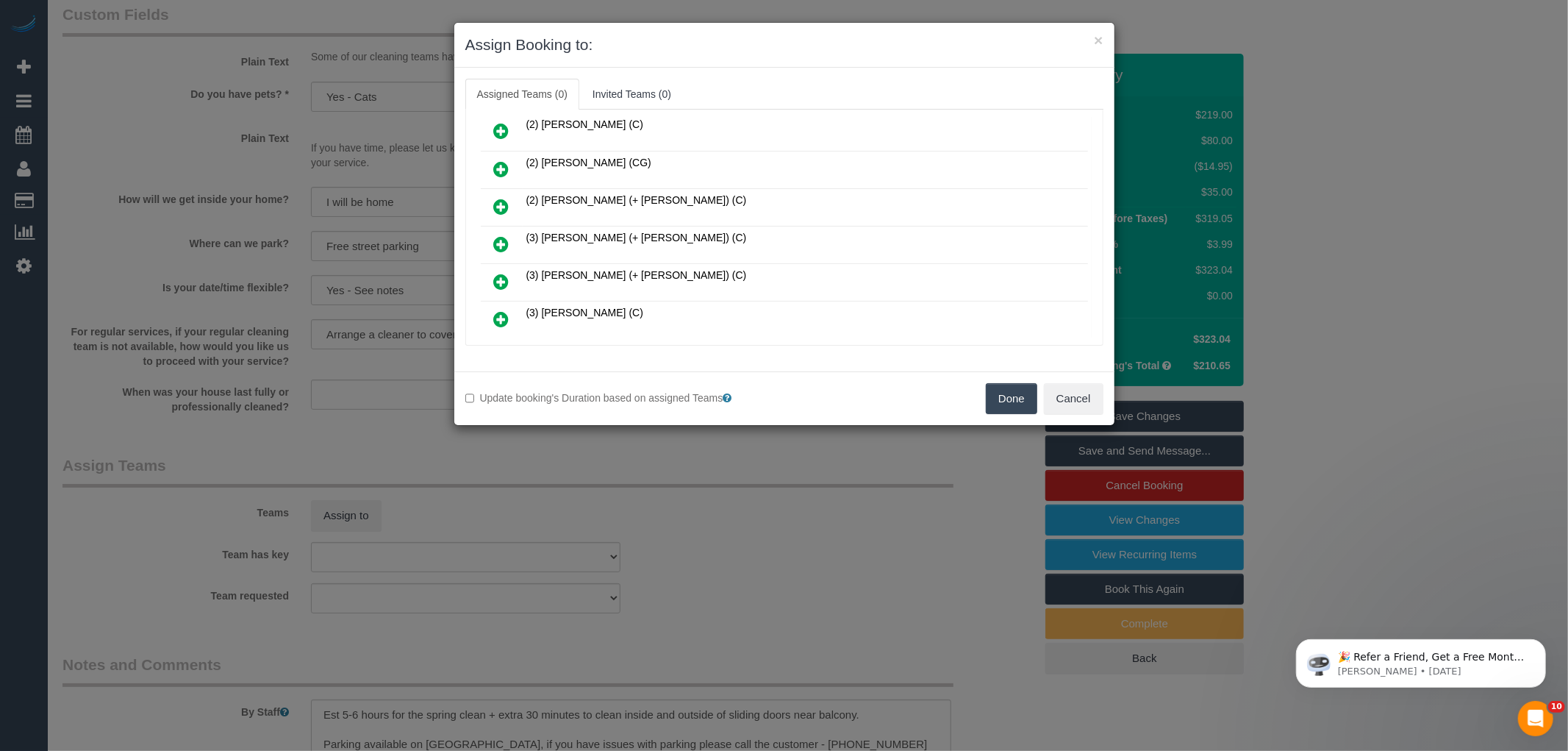
click at [502, 235] on icon at bounding box center [501, 244] width 15 height 18
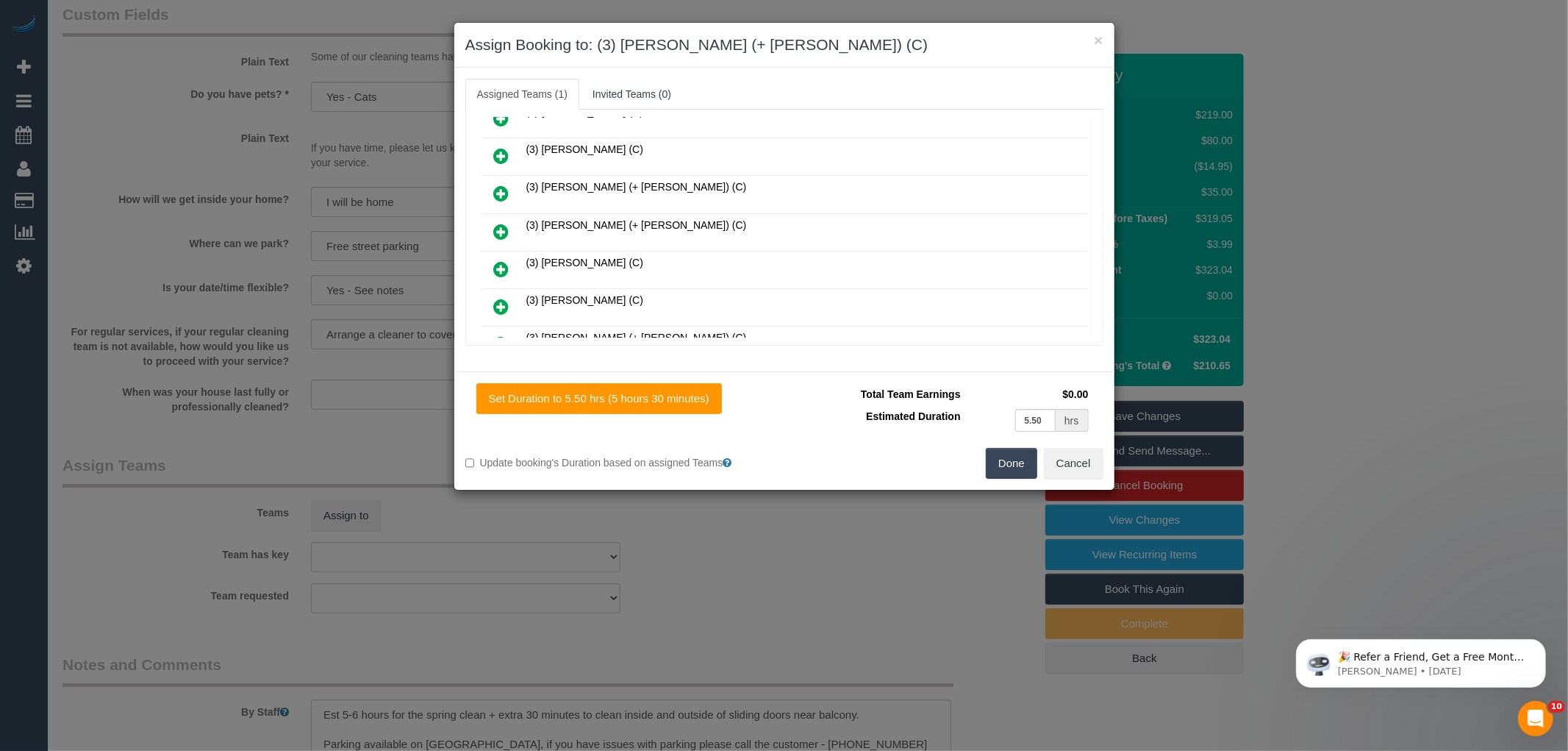
click at [504, 335] on icon at bounding box center [501, 343] width 15 height 18
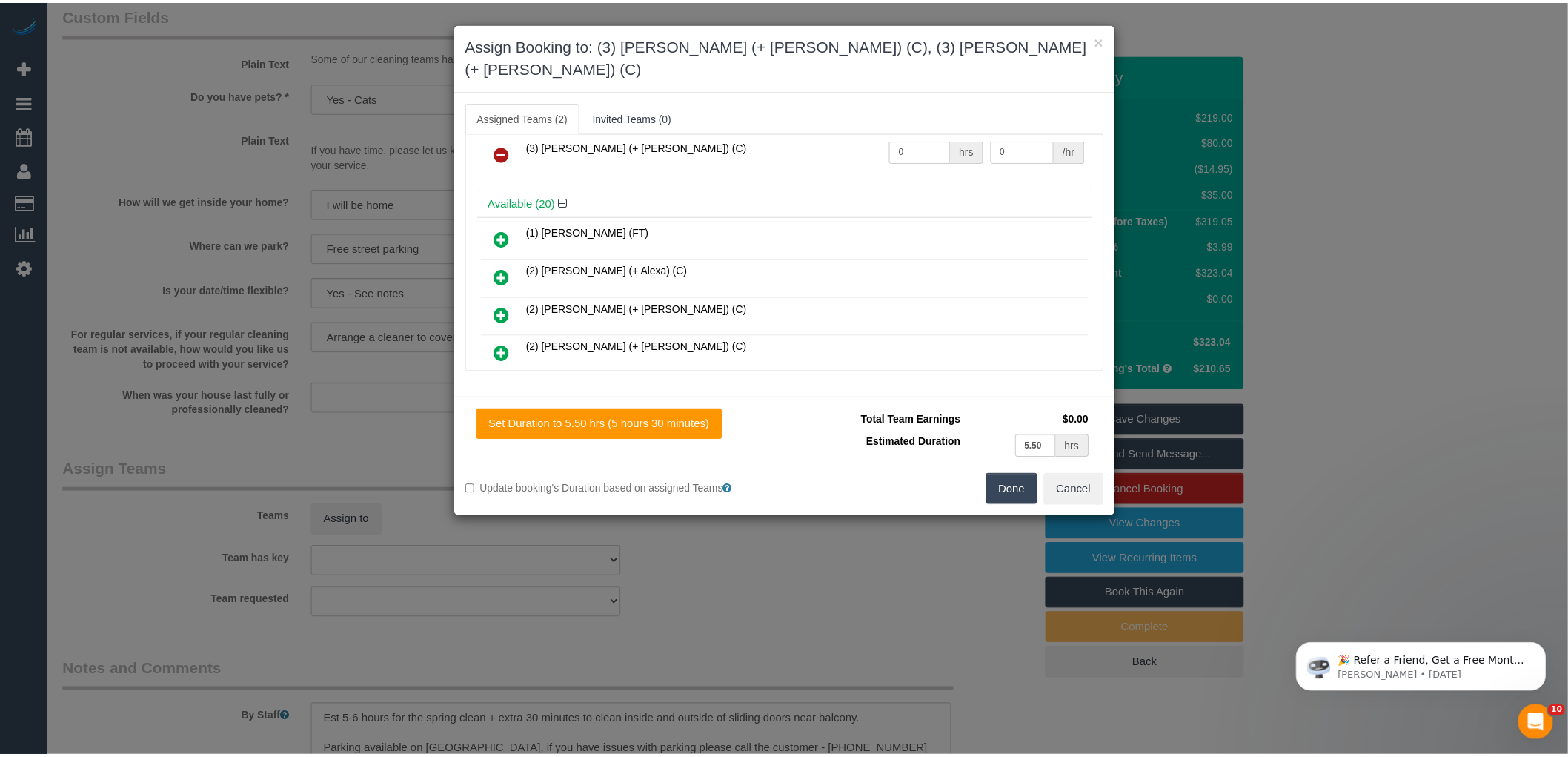
scroll to position [0, 0]
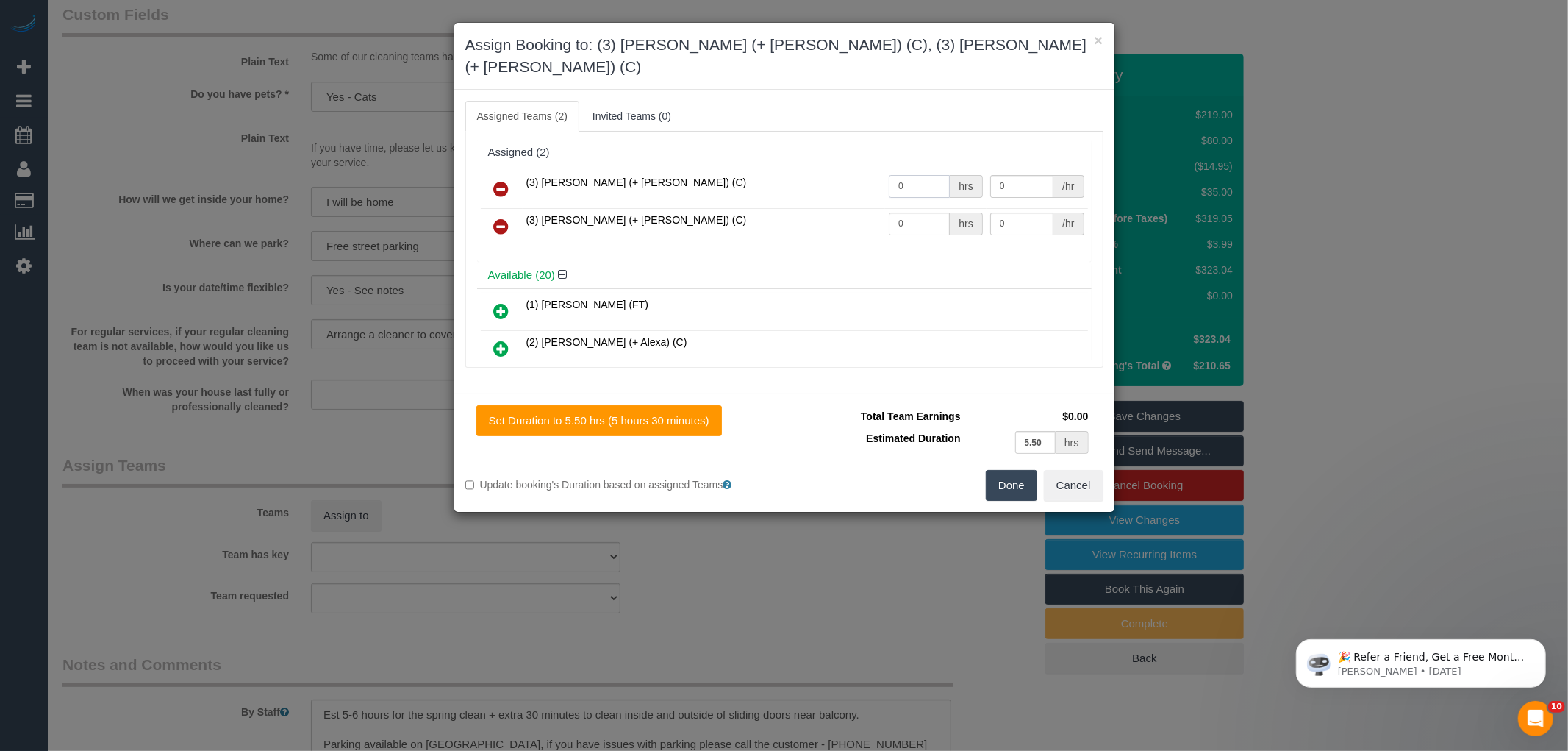
click at [923, 175] on input "0" at bounding box center [919, 186] width 61 height 23
type input "1"
click at [919, 213] on input "0" at bounding box center [919, 224] width 61 height 23
type input "1"
click at [1008, 175] on input "0" at bounding box center [1022, 186] width 64 height 23
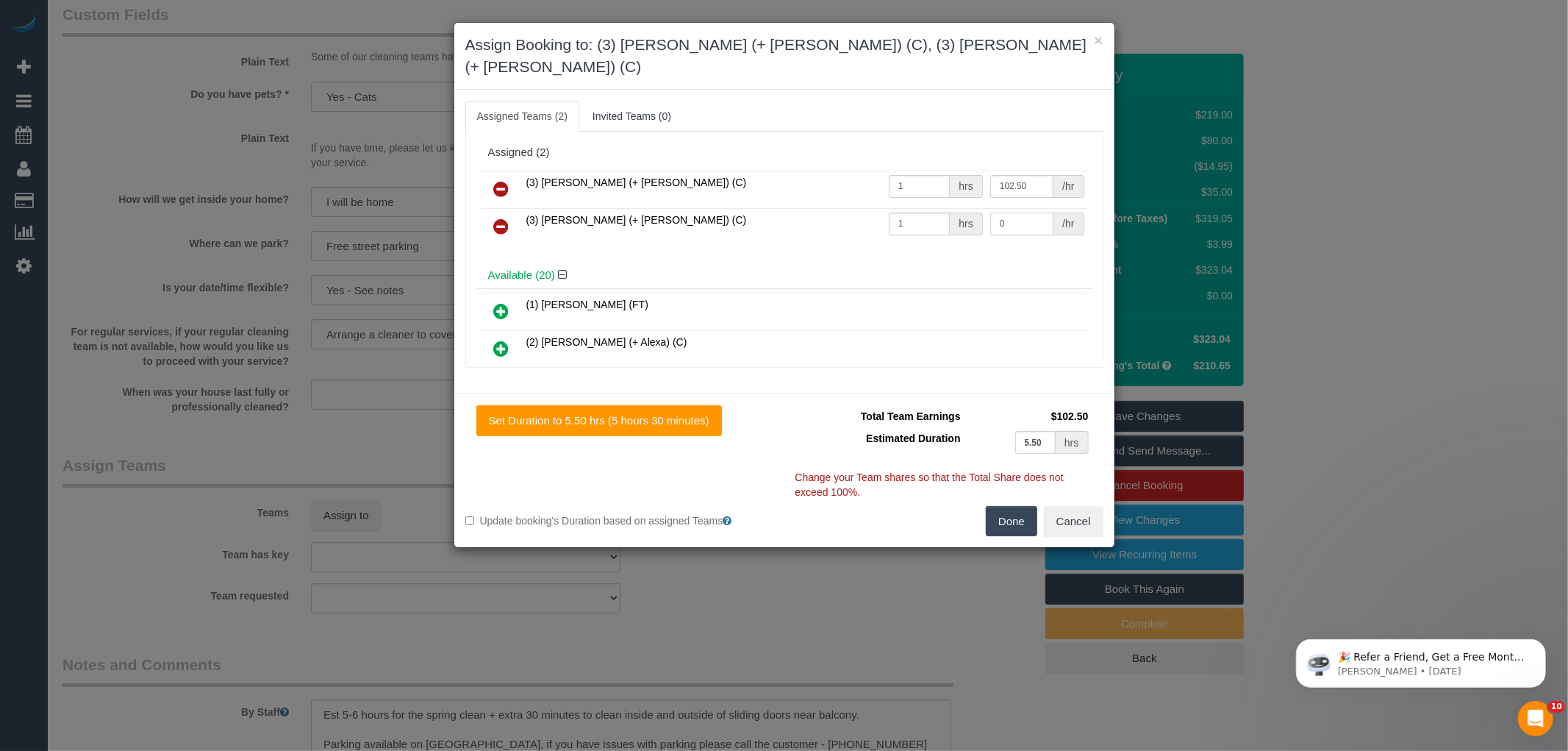
type input "102.5"
click at [1016, 213] on input "0" at bounding box center [1022, 224] width 64 height 23
type input "102.5"
click at [1002, 506] on button "Done" at bounding box center [1011, 521] width 51 height 31
click at [1002, 497] on div "× Assign Booking to: (3) Felipe (+ Tatiana) (C), (3) Tatiana (+ Felipe) (C) Ass…" at bounding box center [784, 375] width 1568 height 751
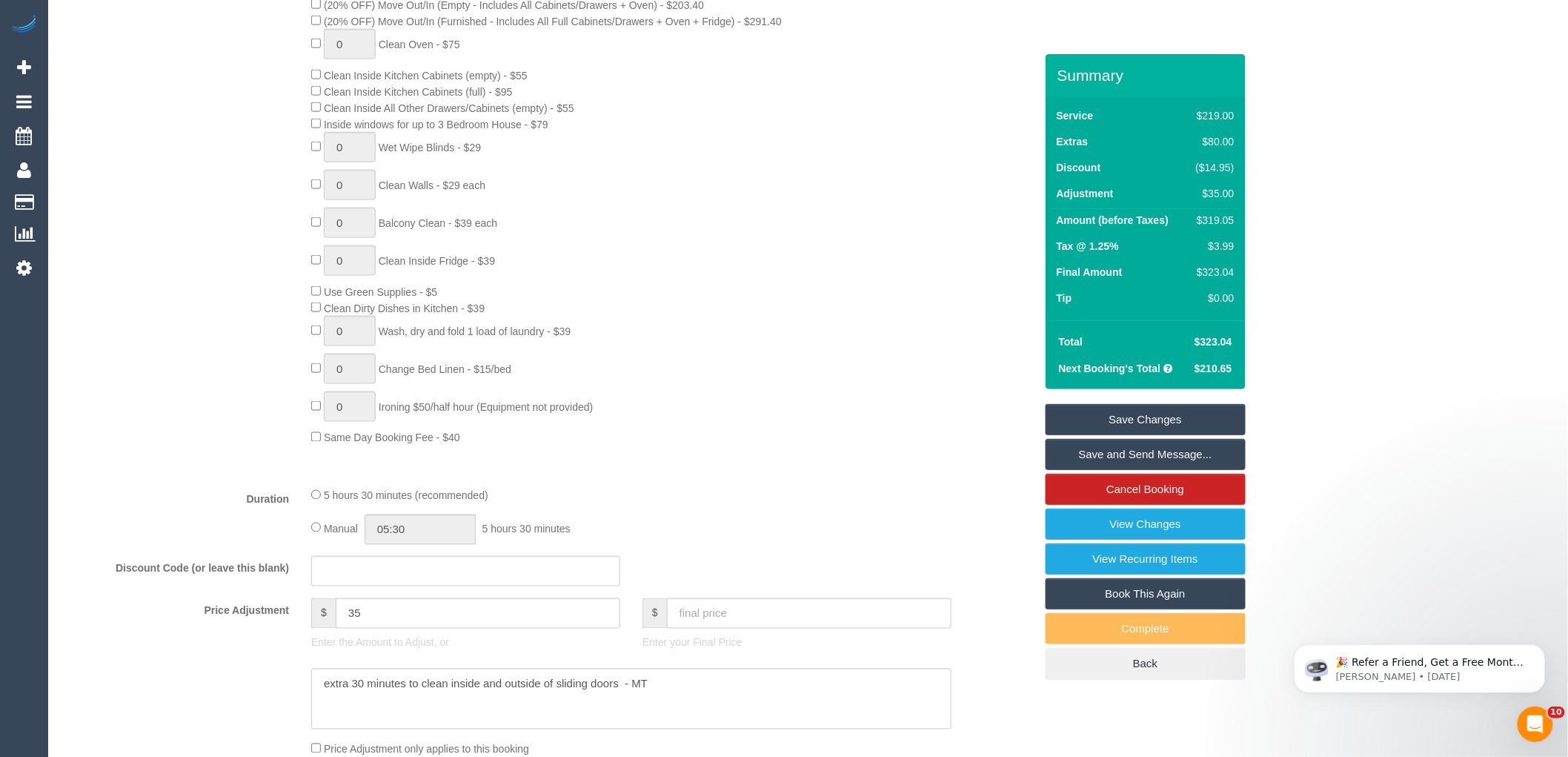
scroll to position [733, 0]
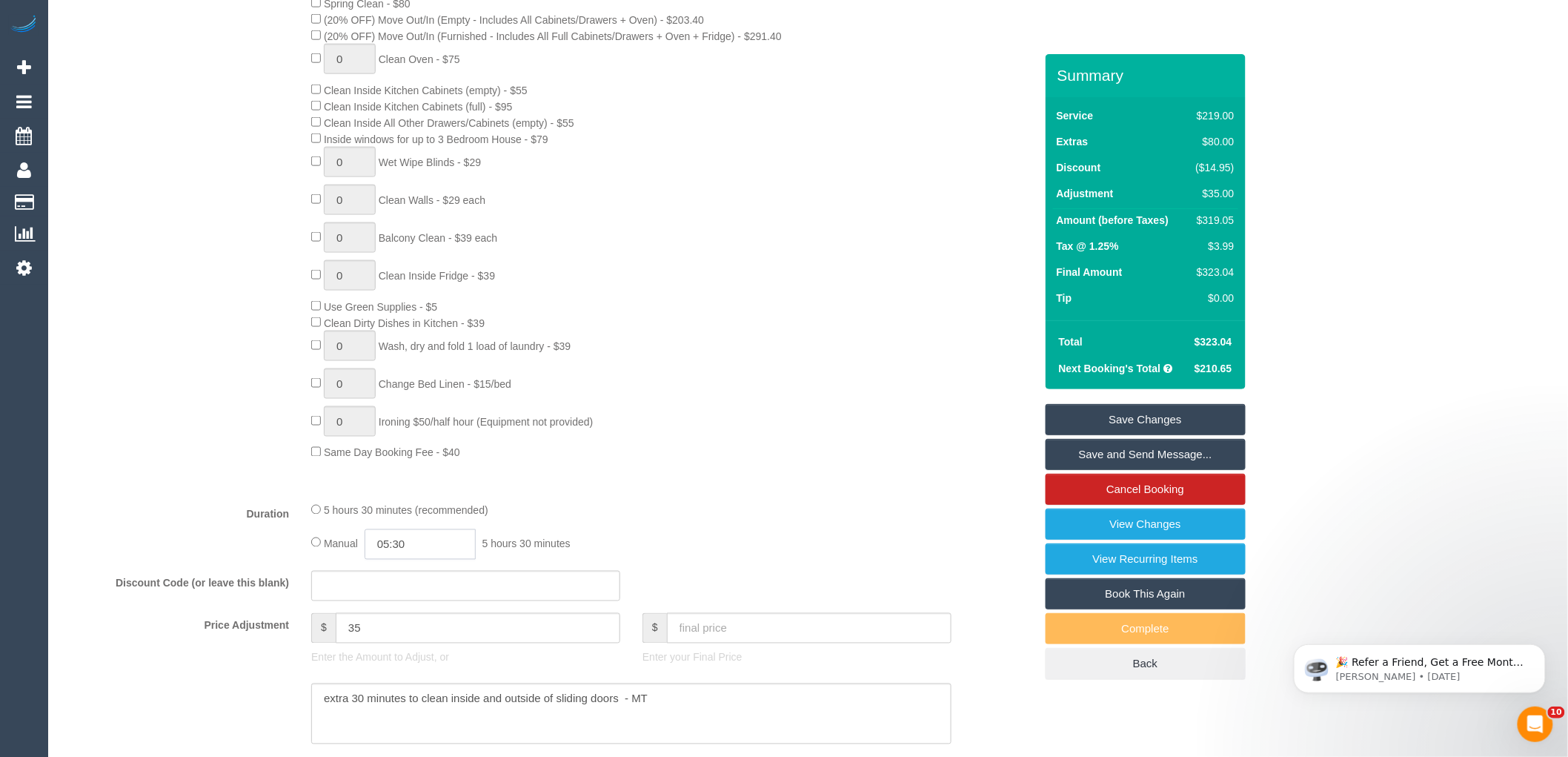
click at [449, 560] on input "05:30" at bounding box center [420, 544] width 111 height 30
type input "03:00"
click at [398, 602] on li "03:00" at bounding box center [404, 608] width 66 height 19
click at [738, 460] on div "0 Steam Cleaning - $55 per Unit ($110 Minimum) Use Disinfectant Products - $30 …" at bounding box center [673, 201] width 745 height 520
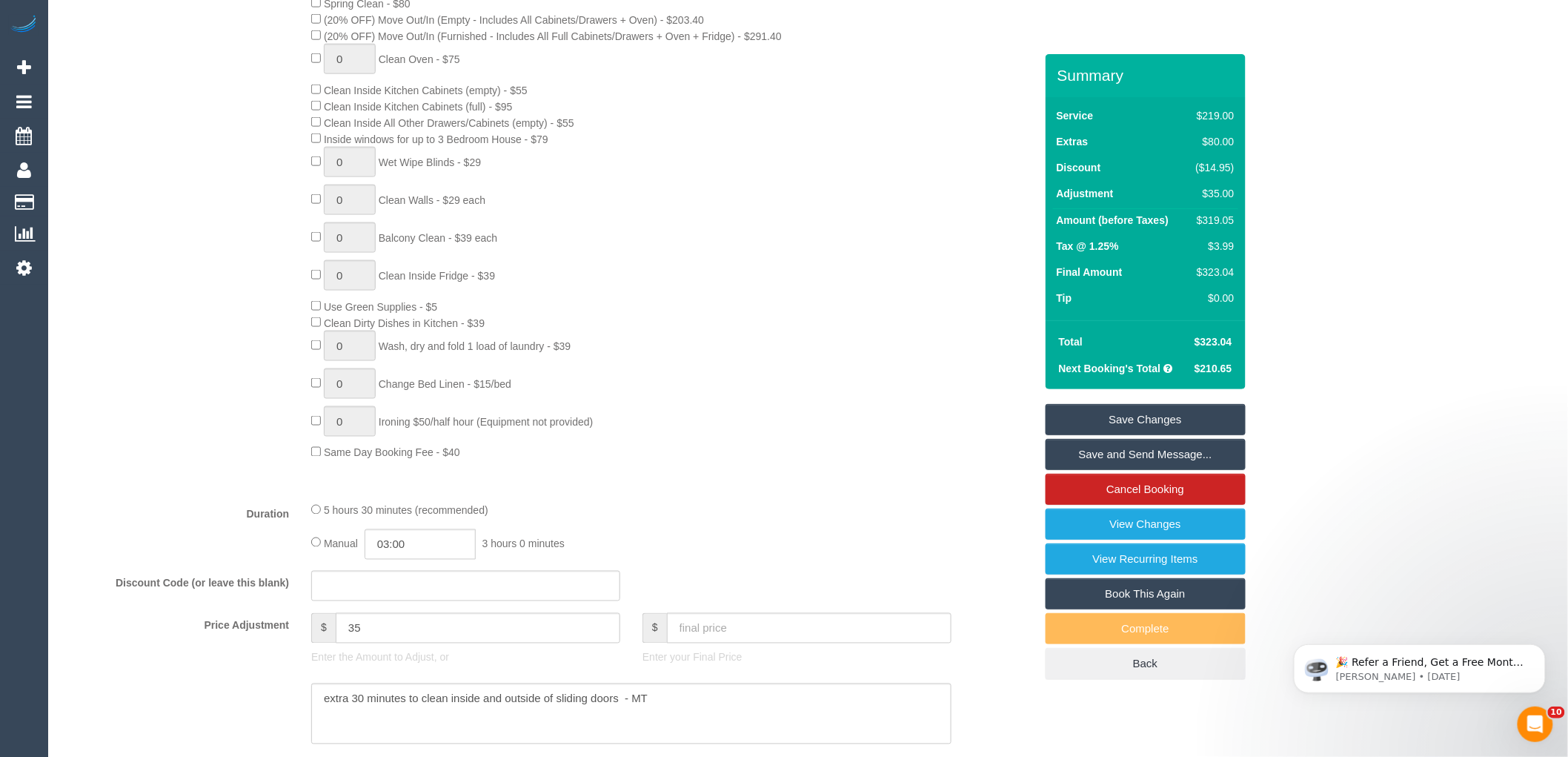
click at [1210, 419] on link "Save Changes" at bounding box center [1145, 419] width 200 height 31
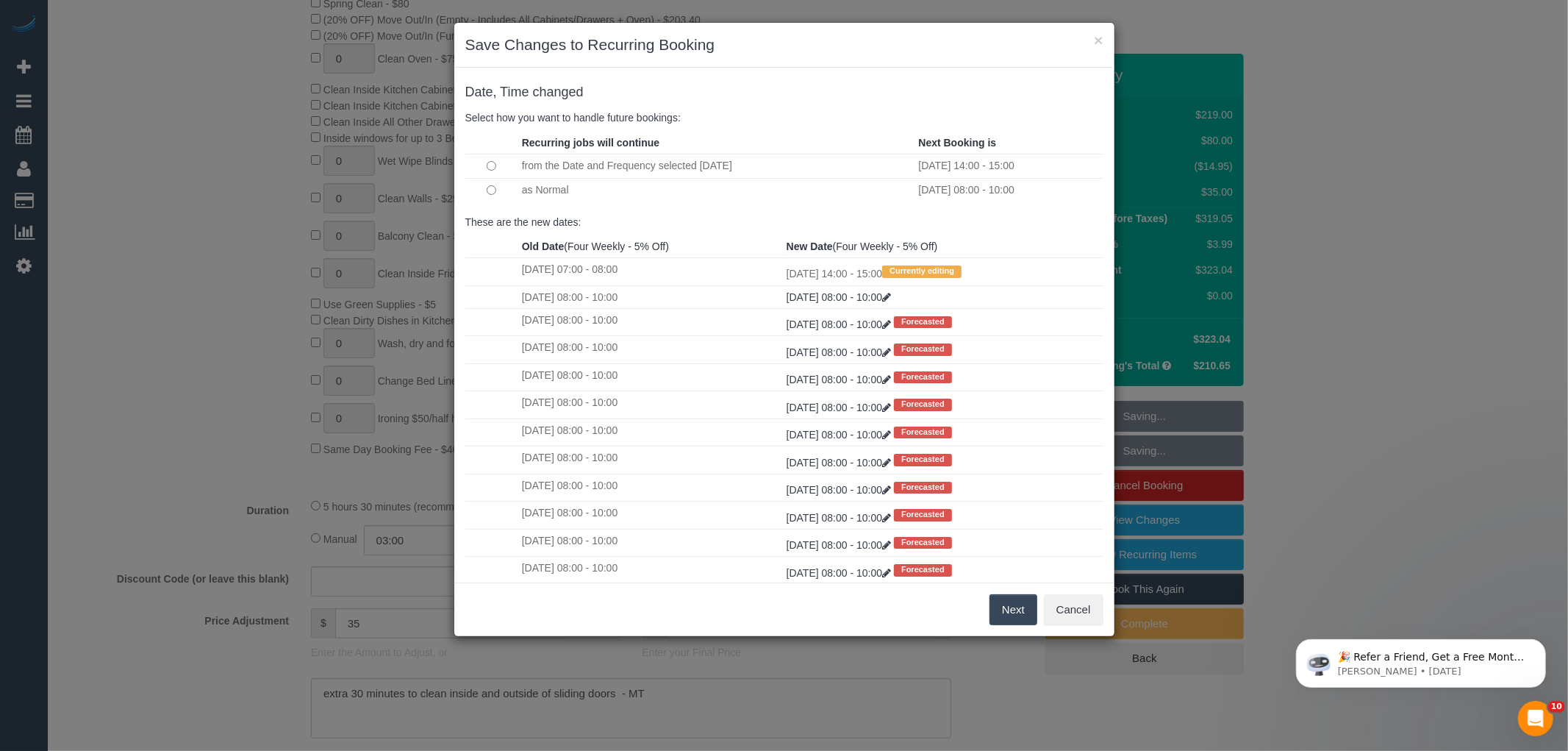
click at [1010, 596] on button "Next" at bounding box center [1013, 610] width 48 height 31
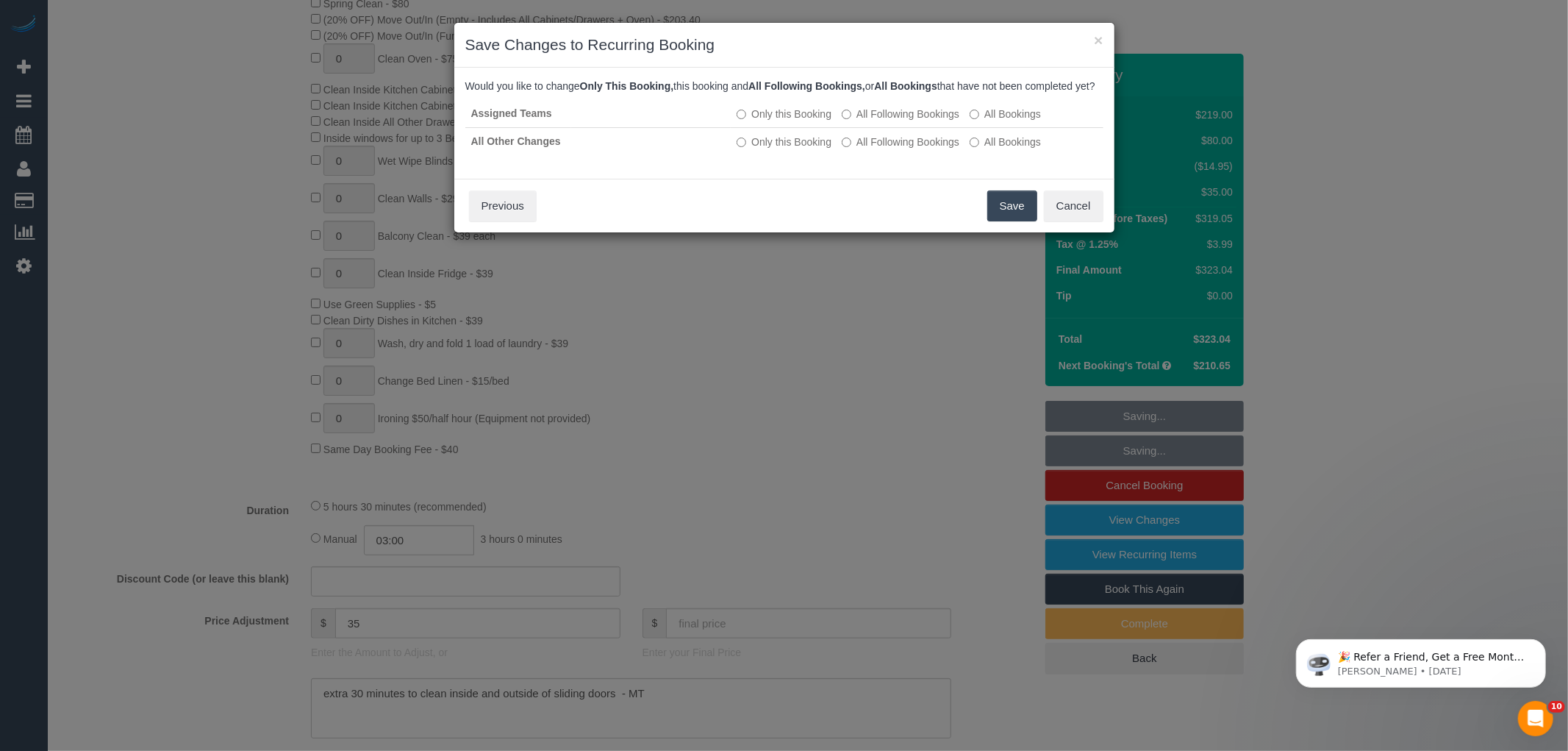
click at [1016, 214] on button "Save" at bounding box center [1012, 205] width 50 height 31
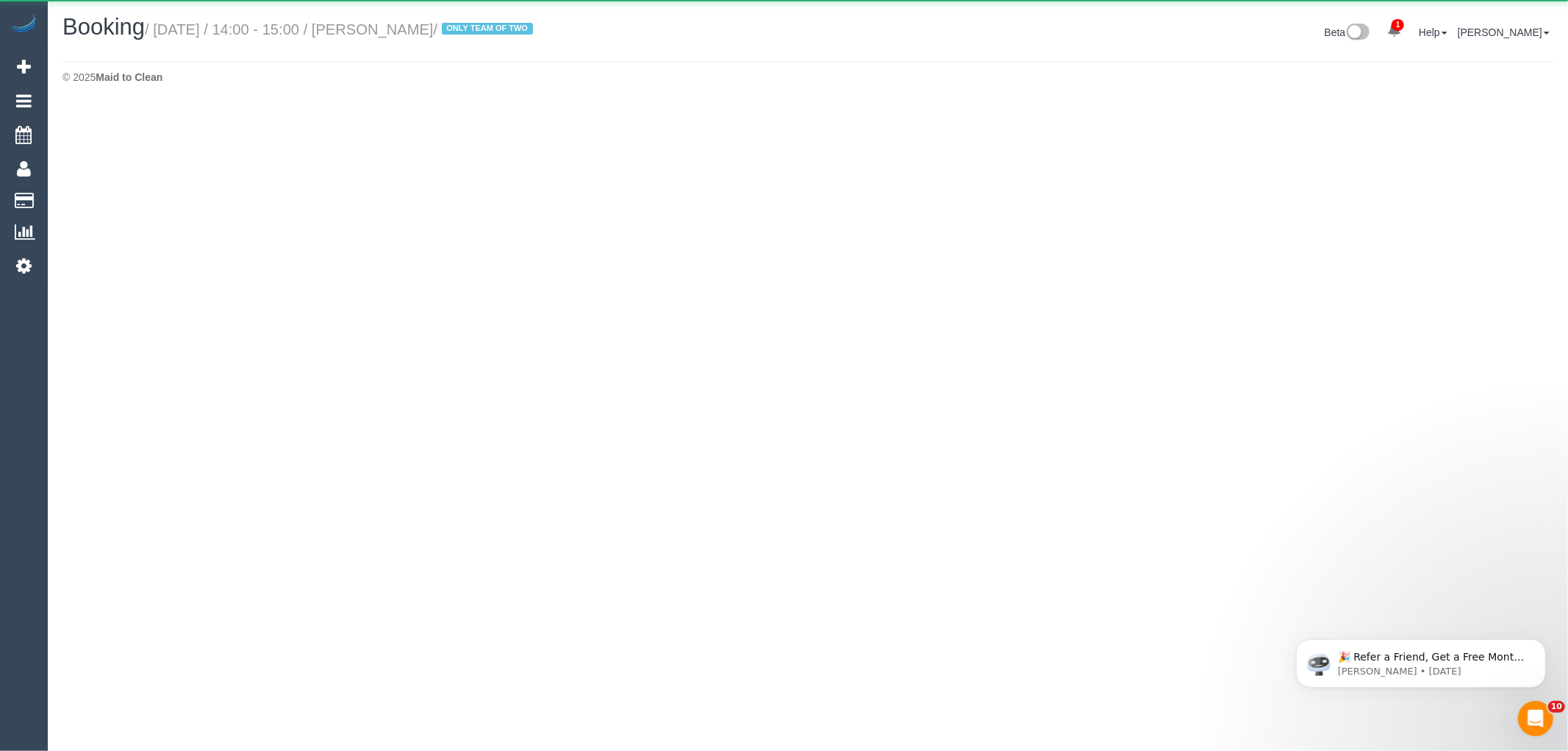
select select "VIC"
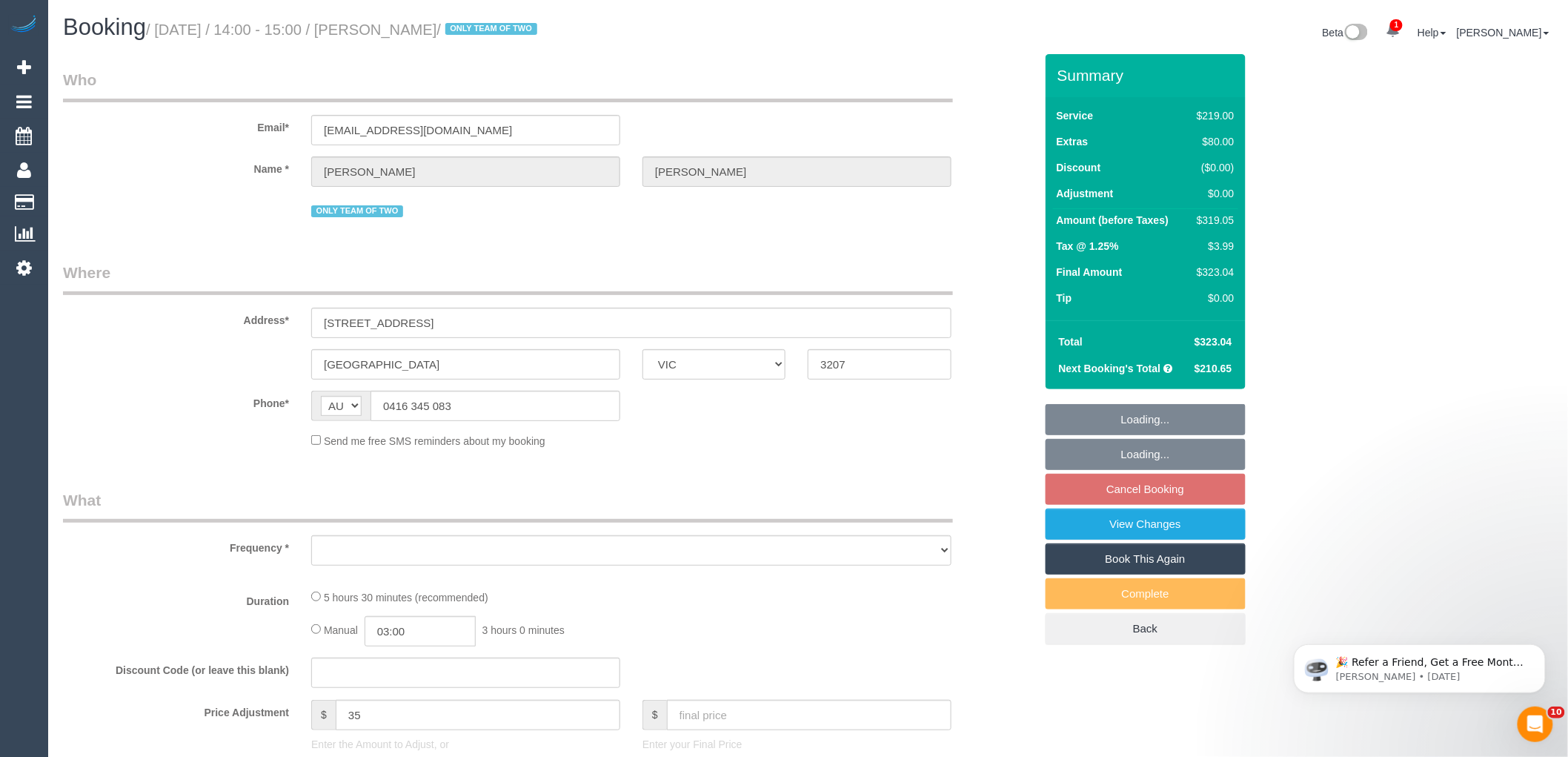
select select "object:4308"
select select "string:stripe-pm_1PnEC42GScqysDRVi9KrXFBk"
select select "number:29"
select select "number:14"
select select "number:19"
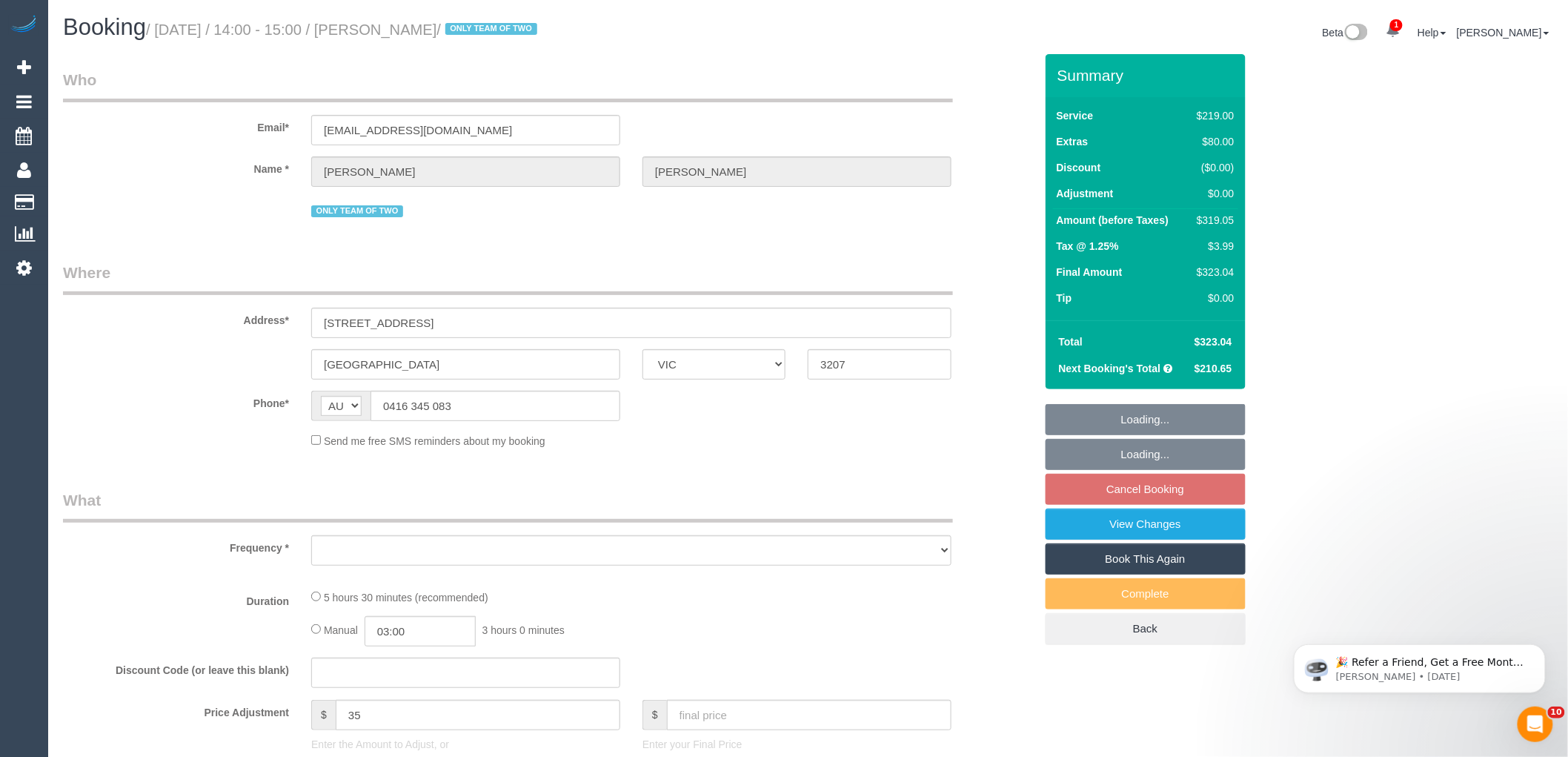
select select "number:36"
select select "number:34"
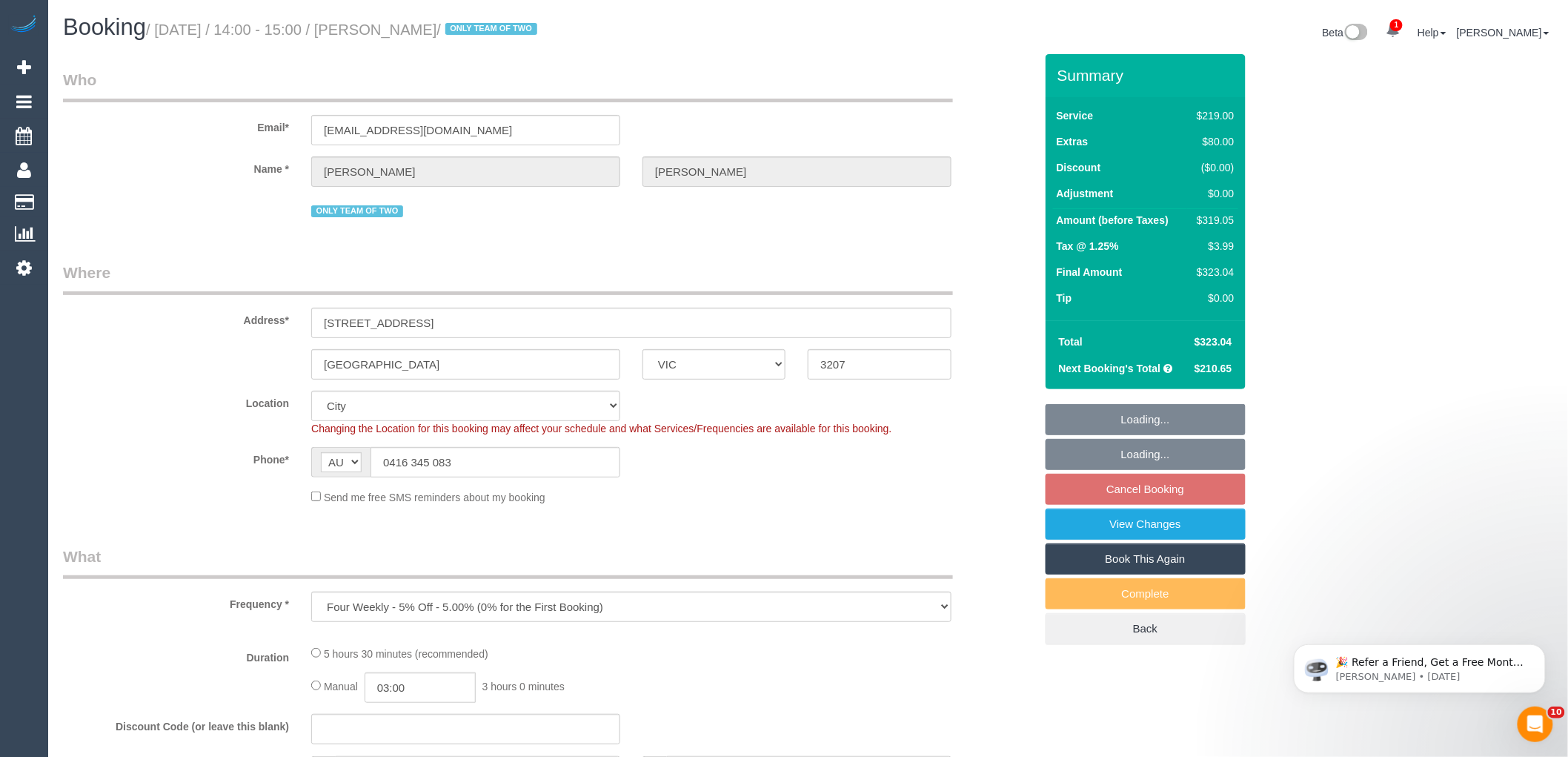
select select "object:4999"
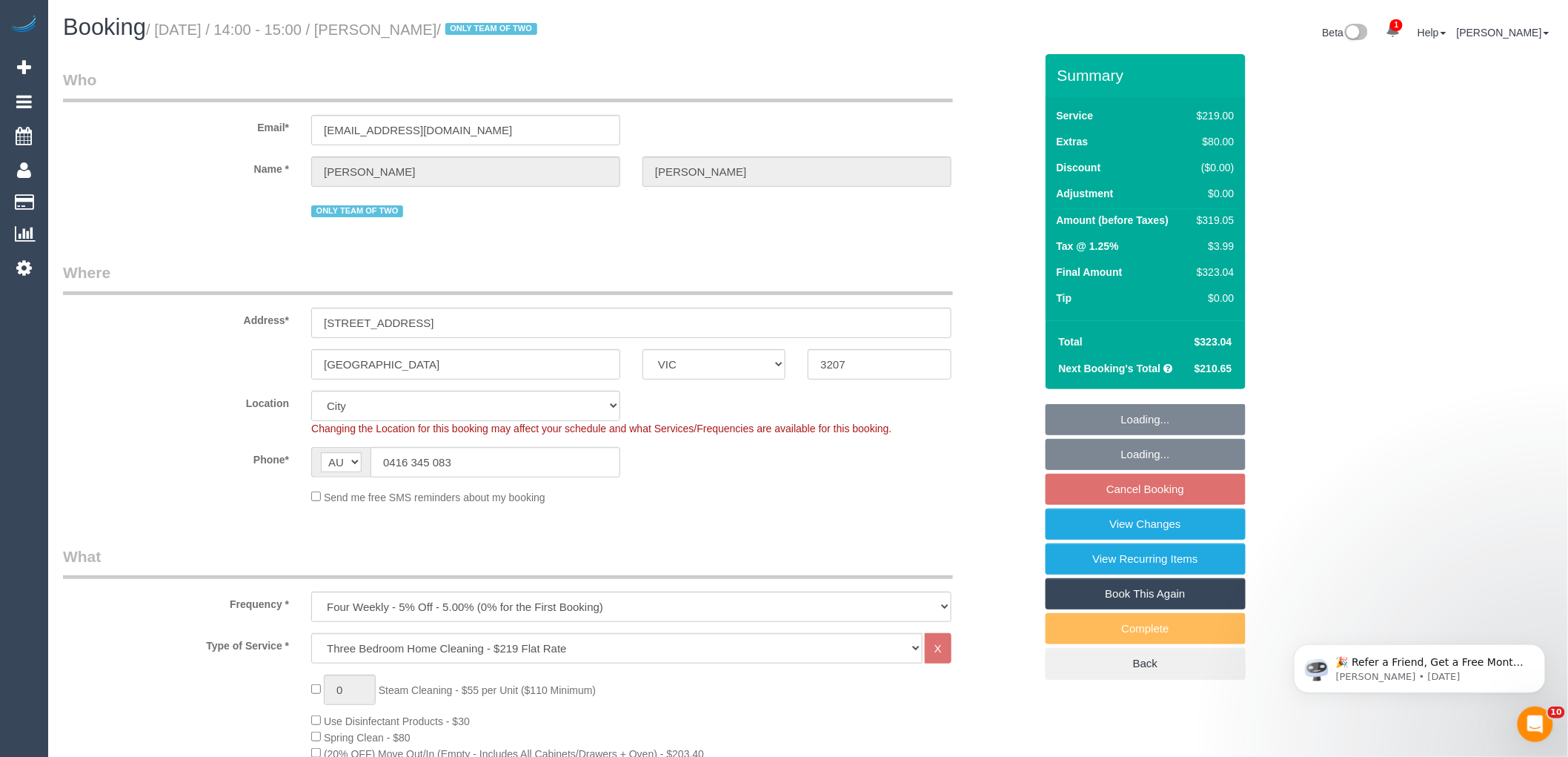
click at [449, 146] on sui-booking-customer "Email* eddyblatt@hotmail.com Name * Eddy Blatt ONLY TEAM OF TWO" at bounding box center [549, 145] width 971 height 152
click at [448, 131] on input "eddyblatt@hotmail.com" at bounding box center [466, 130] width 309 height 30
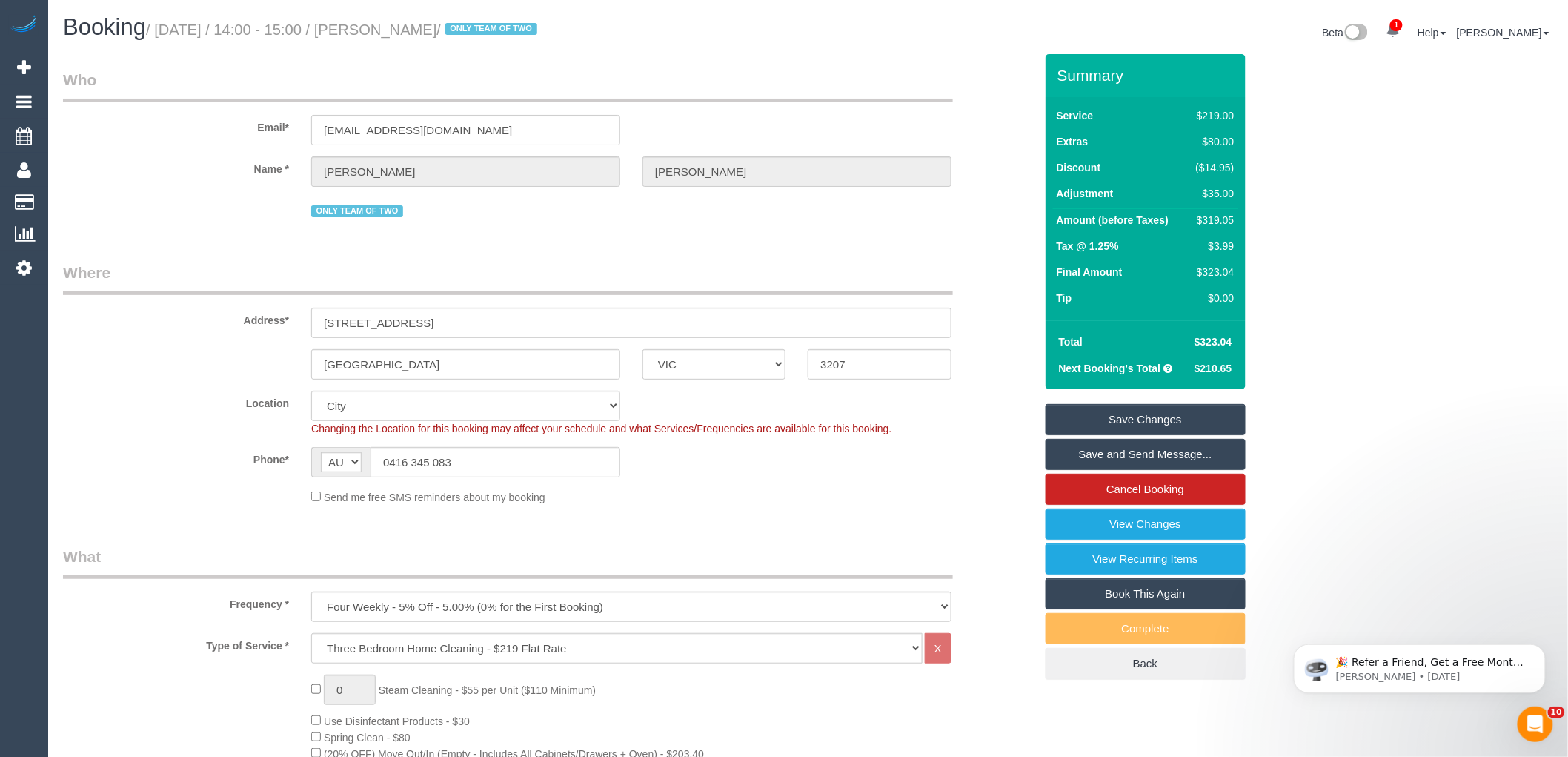
click at [775, 516] on fieldset "Where Address* 502/339 Williamstown Road Port Melbourne ACT NSW NT QLD SA TAS V…" at bounding box center [549, 388] width 971 height 254
click at [1142, 415] on link "Save Changes" at bounding box center [1145, 419] width 200 height 31
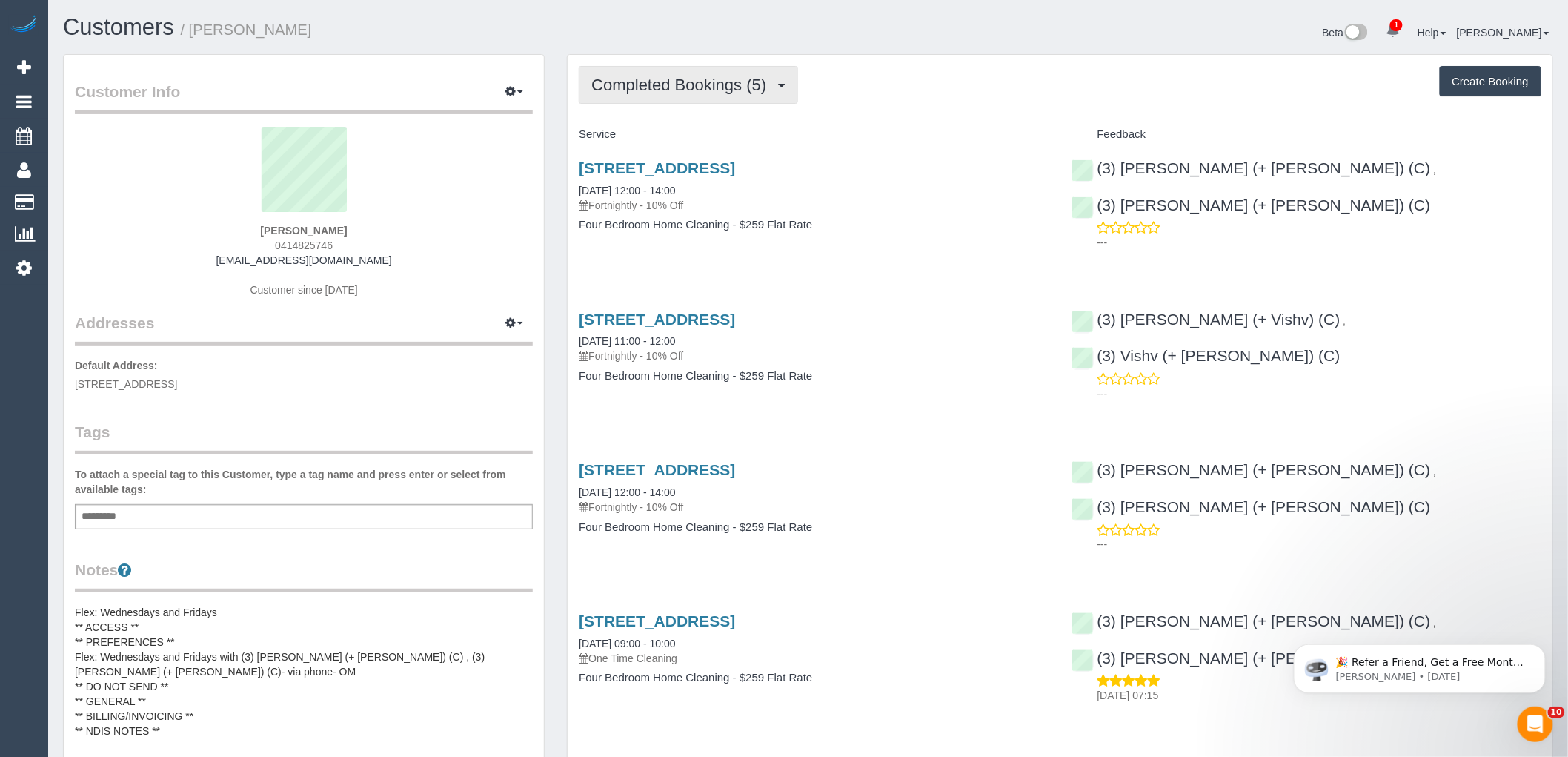
click at [756, 83] on span "Completed Bookings (5)" at bounding box center [683, 85] width 182 height 19
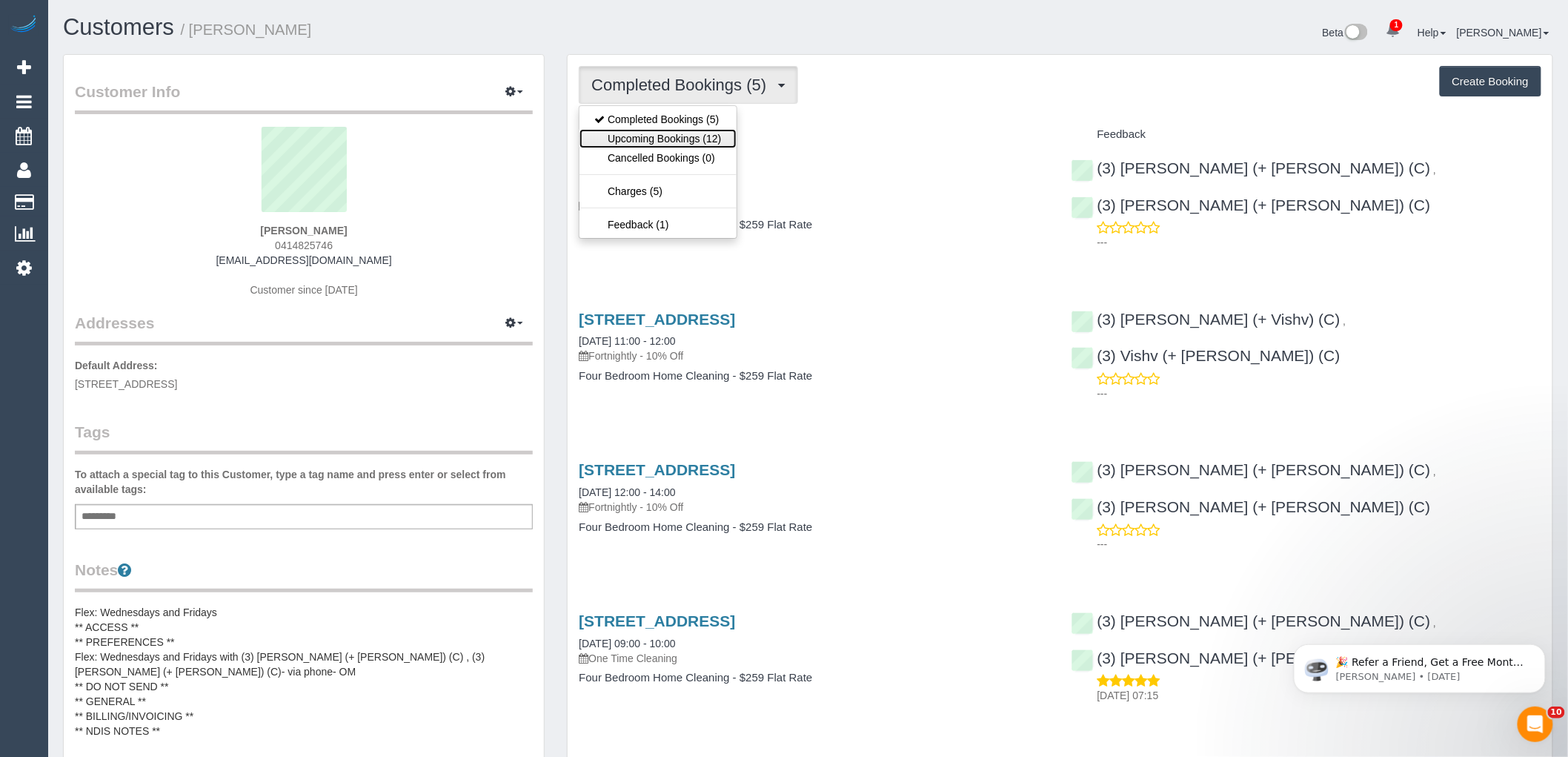
click at [657, 136] on link "Upcoming Bookings (12)" at bounding box center [657, 138] width 156 height 19
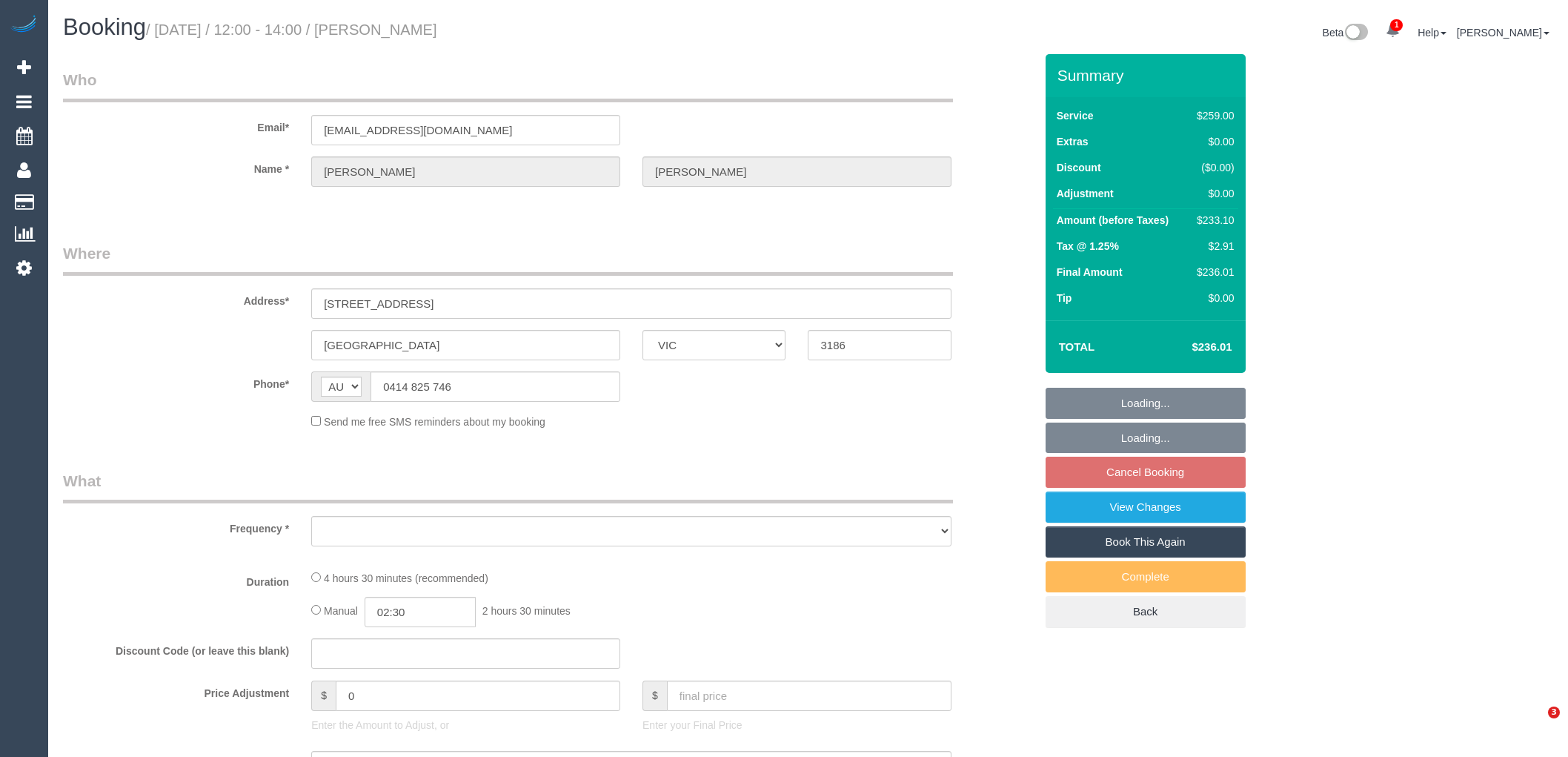
select select "VIC"
select select "string:stripe-pm_1RPuXO2GScqysDRV9r1HAXcN"
select select "number:28"
select select "number:14"
select select "number:19"
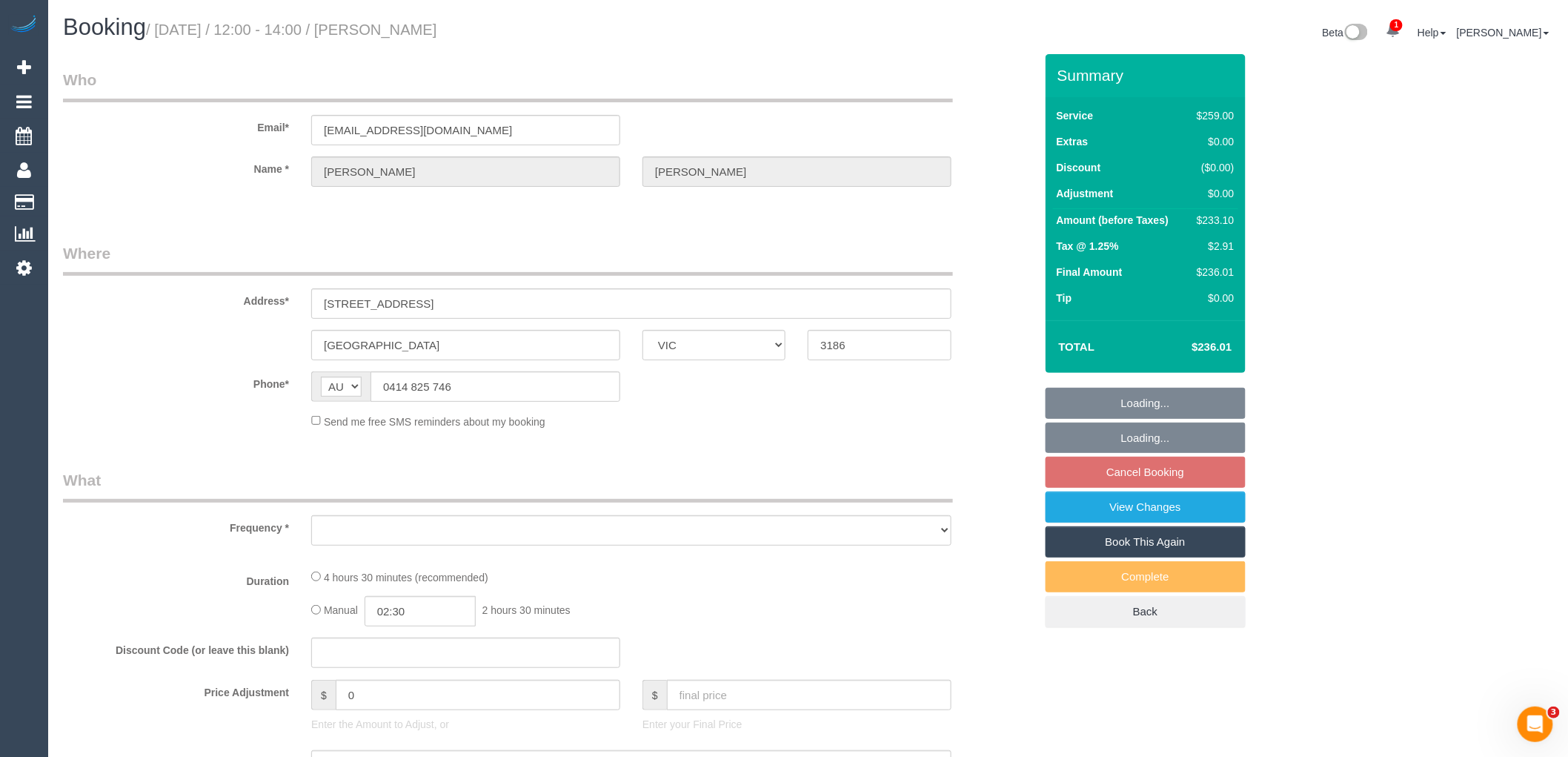
select select "number:24"
select select "number:12"
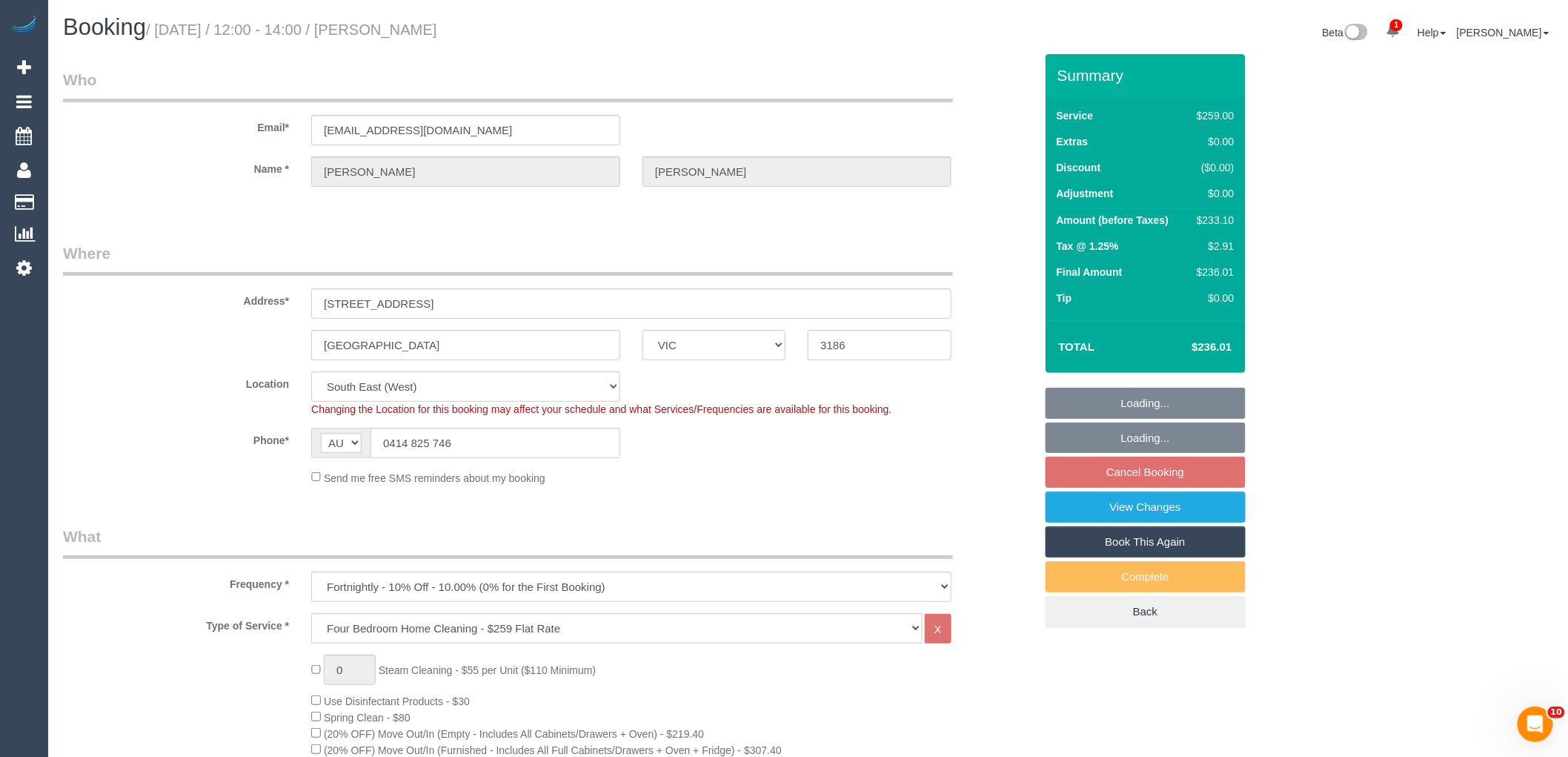
select select "object:1321"
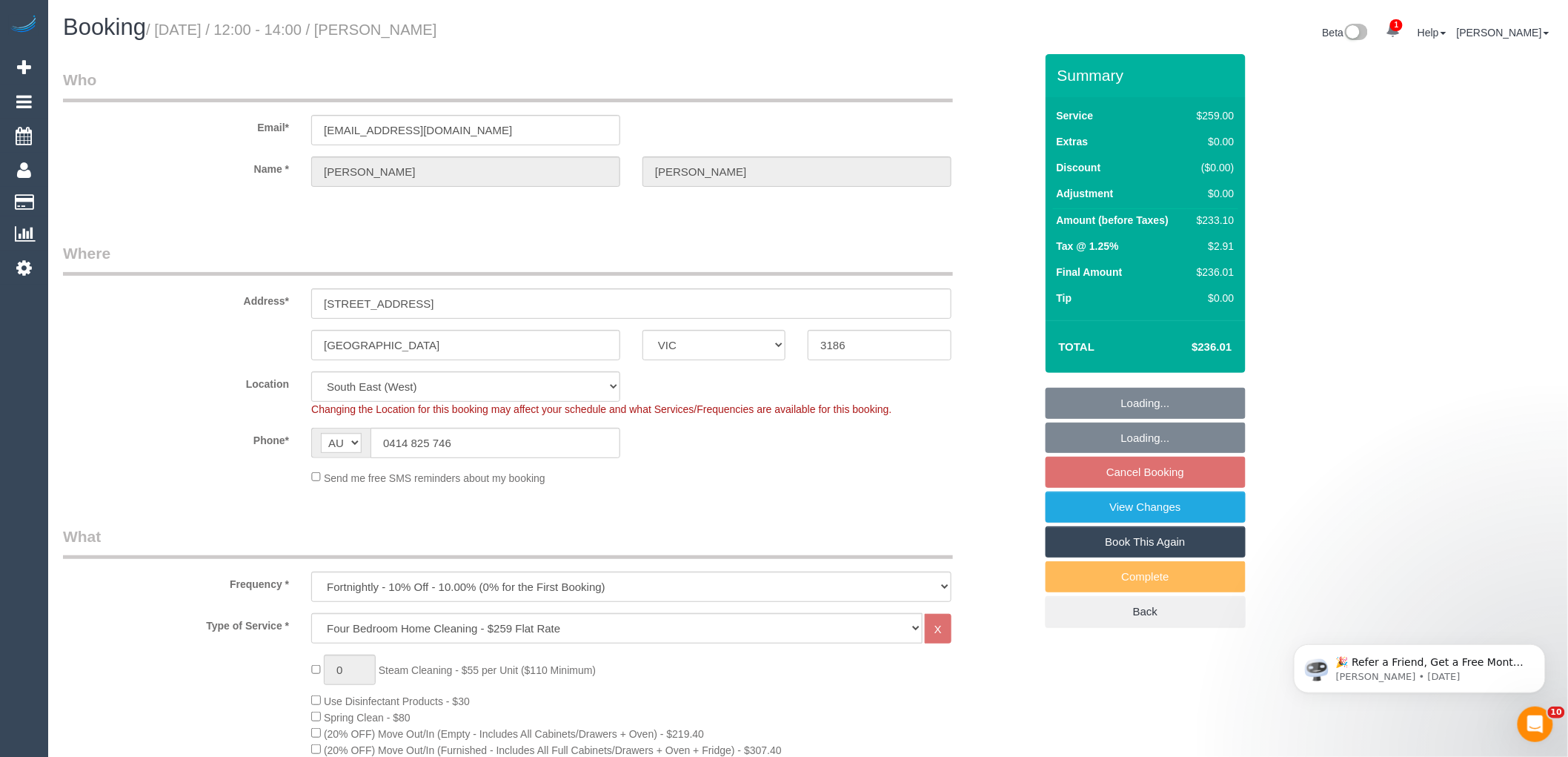
select select "spot3"
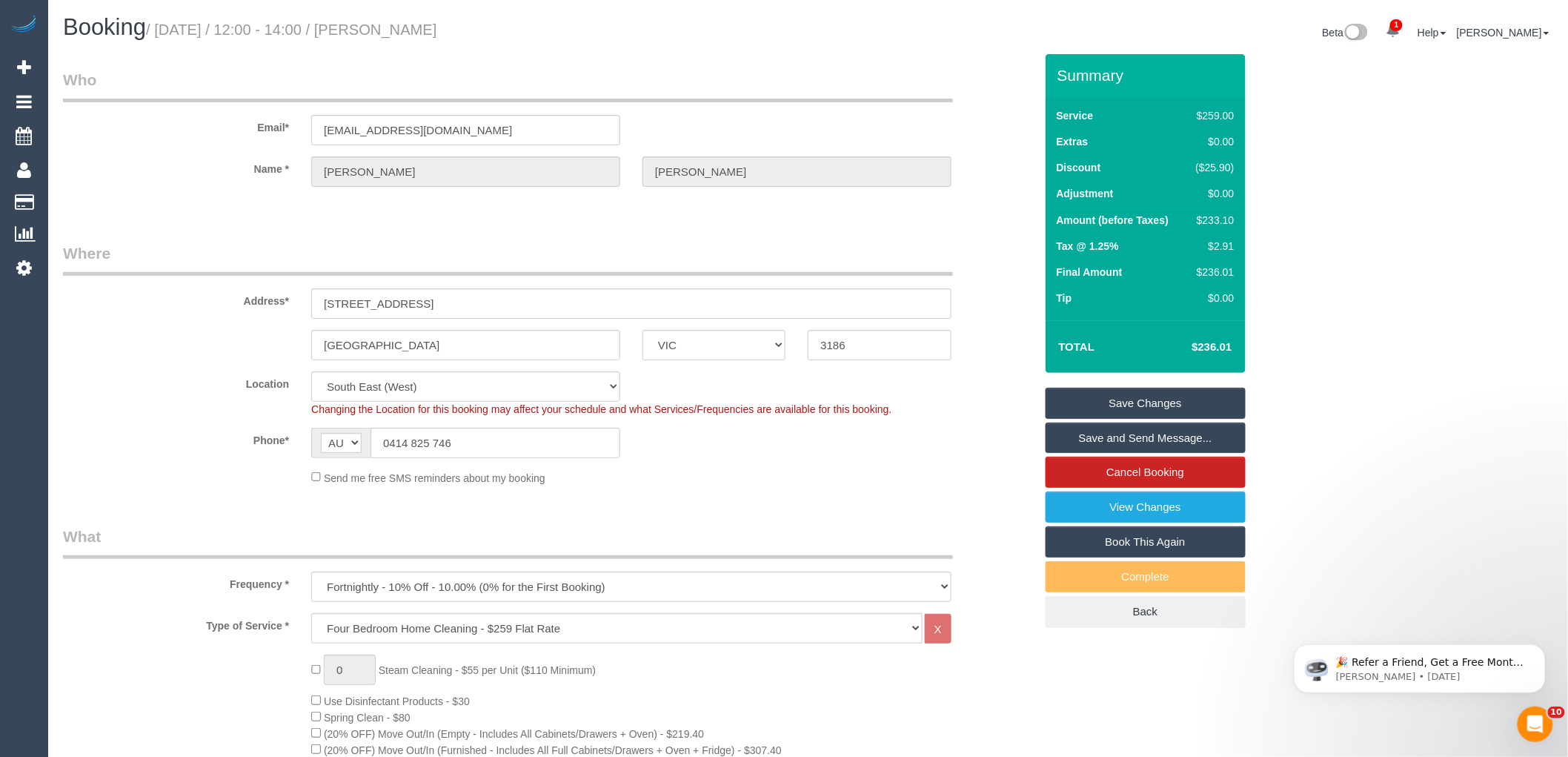
click at [743, 535] on legend "What" at bounding box center [508, 543] width 890 height 34
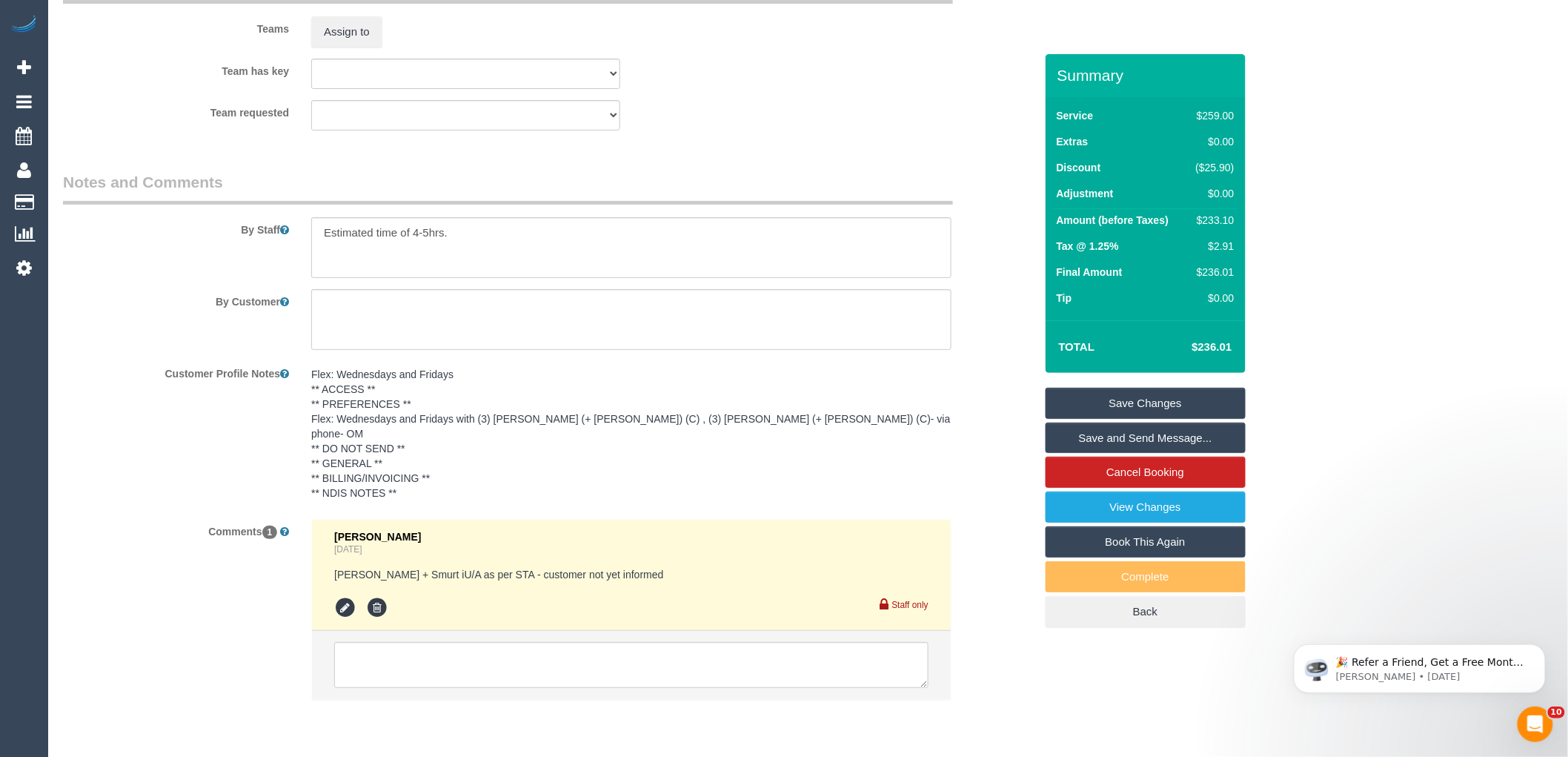
scroll to position [2323, 0]
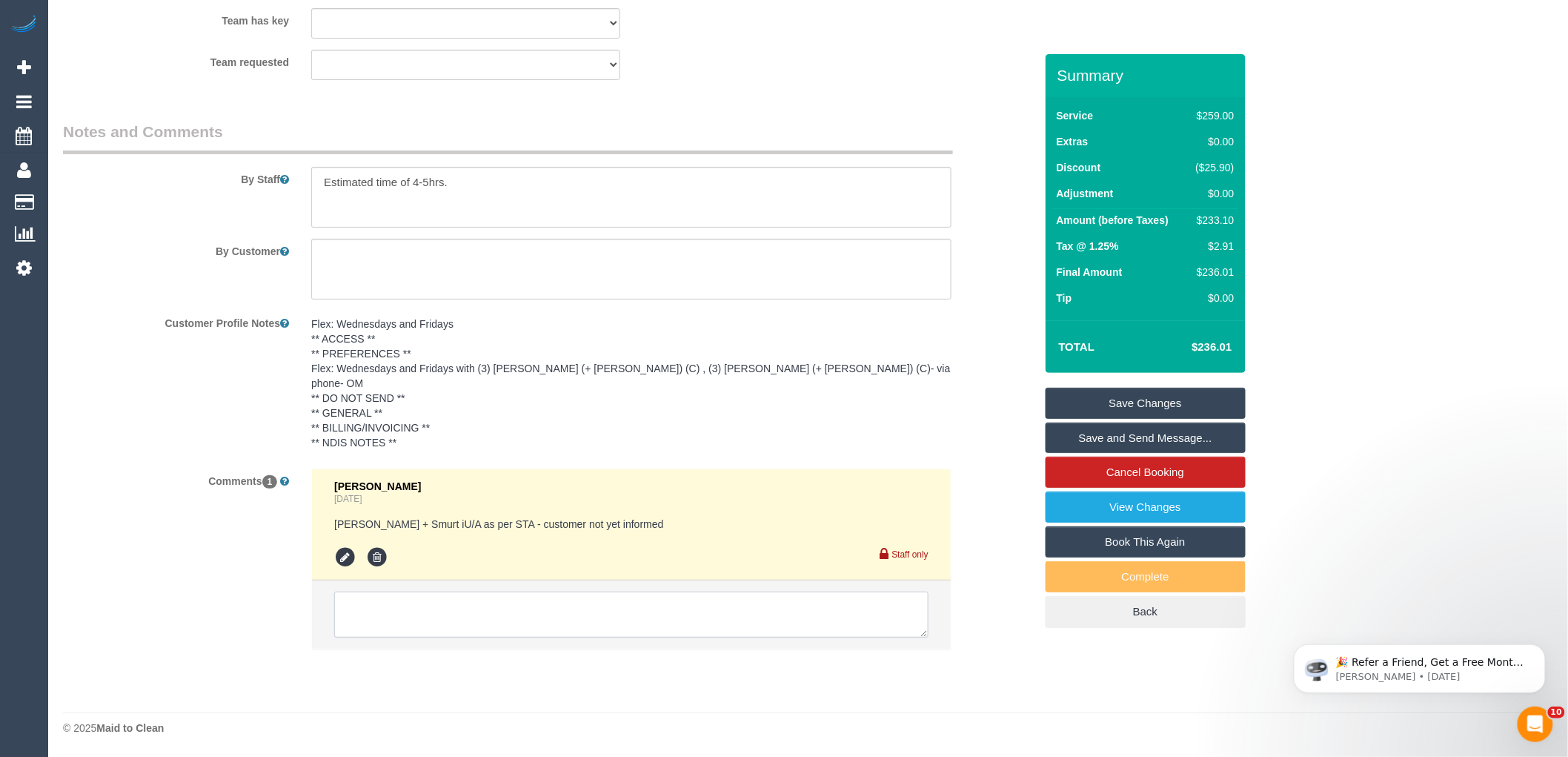
click at [515, 604] on textarea at bounding box center [631, 614] width 594 height 46
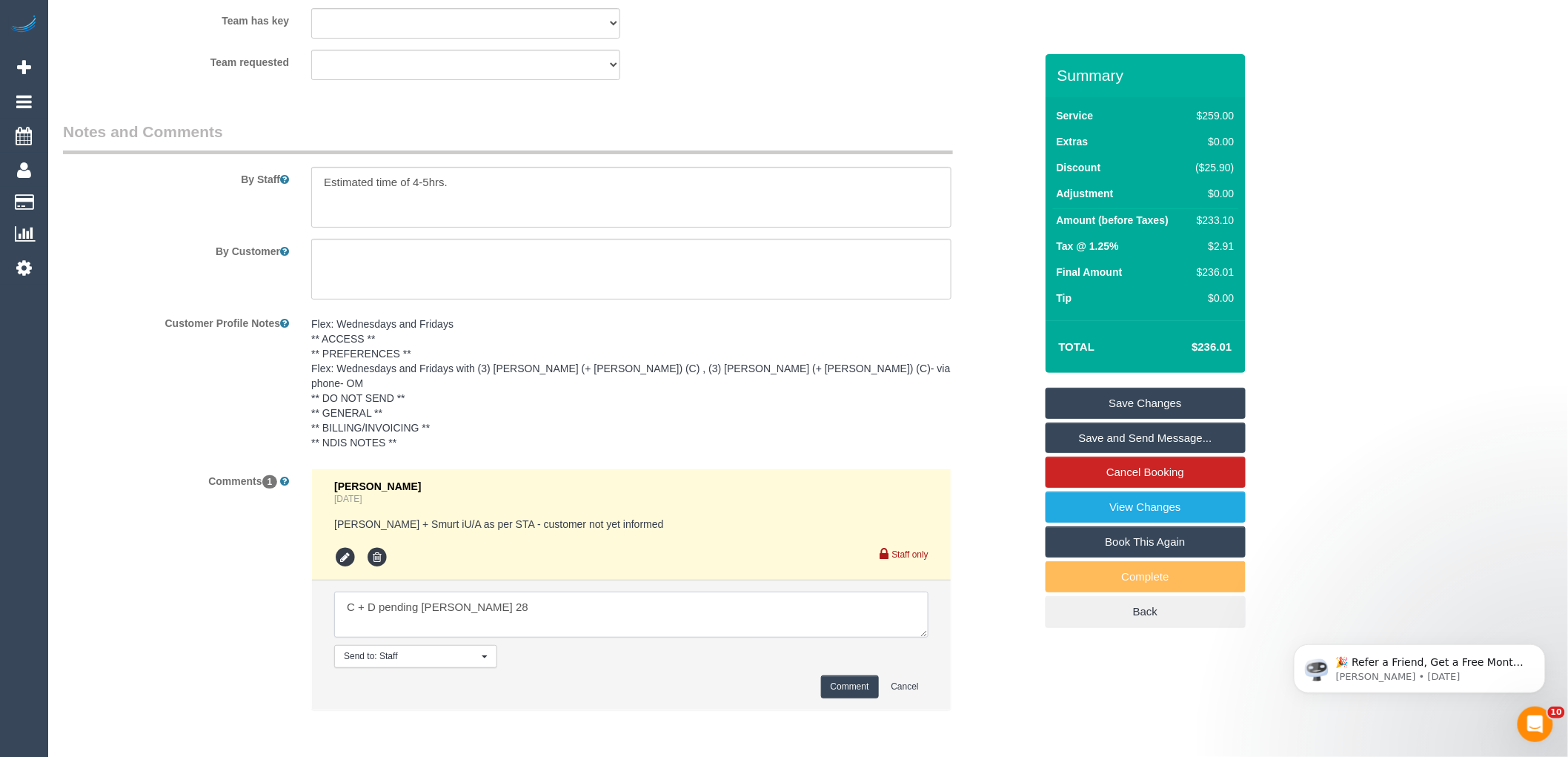
click at [443, 606] on textarea at bounding box center [631, 614] width 594 height 46
type textarea "C + D pending [PERSON_NAME] 28"
click at [846, 684] on button "Comment" at bounding box center [850, 686] width 57 height 23
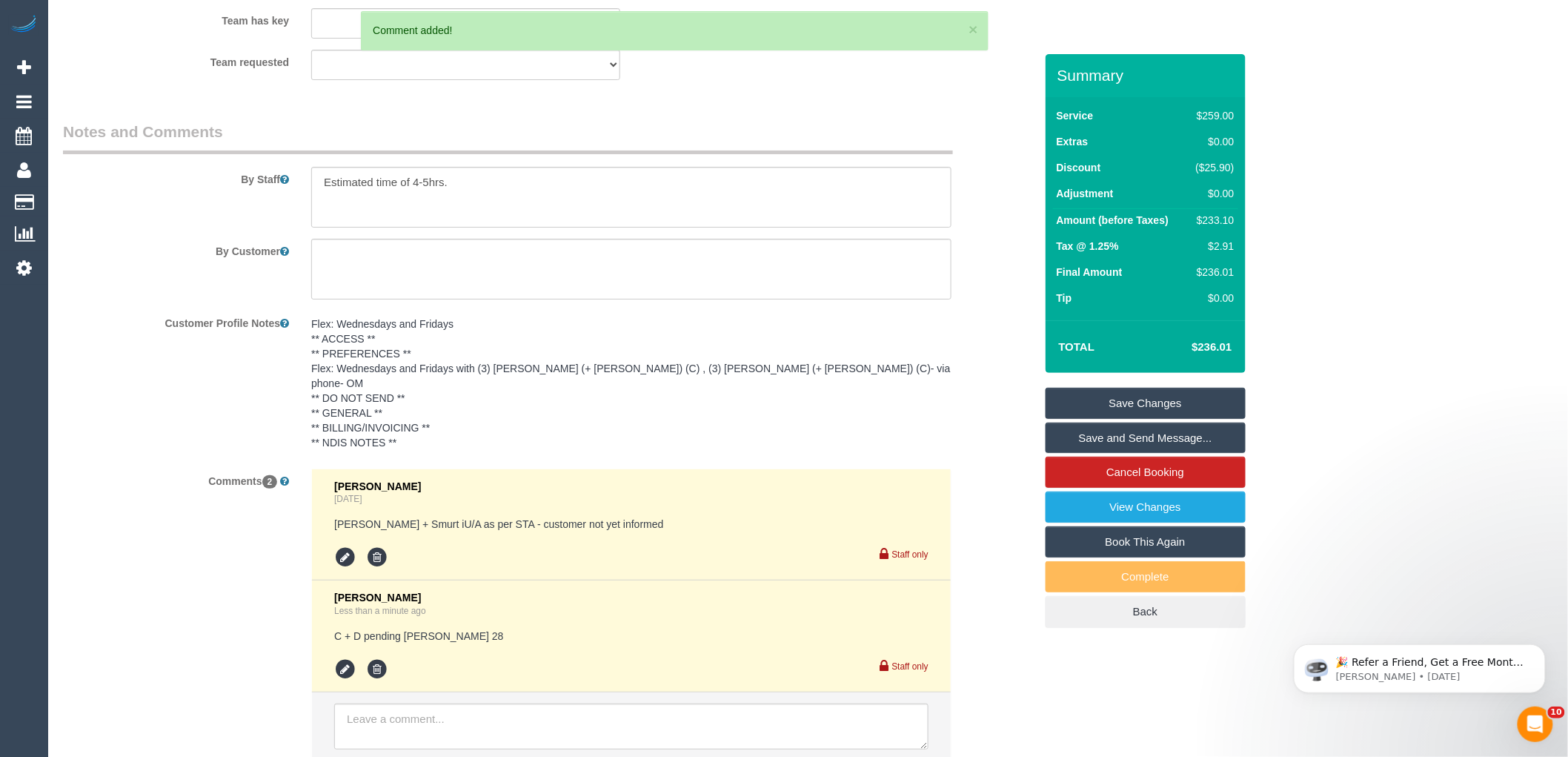
click at [1144, 402] on link "Save Changes" at bounding box center [1145, 403] width 200 height 31
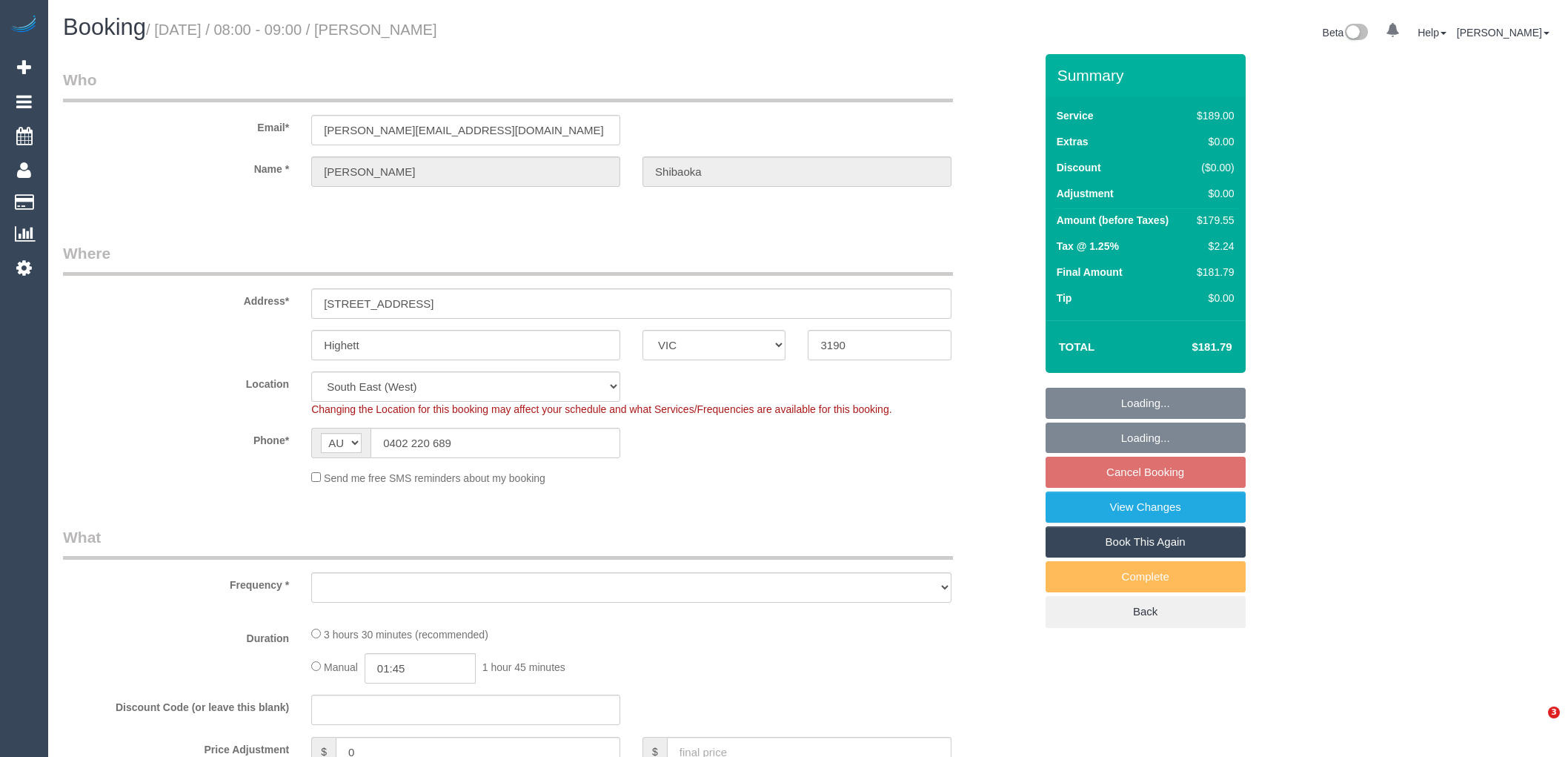
select select "VIC"
select select "object:679"
select select "string:stripe-pm_1PLIIy2GScqysDRV6CVti9Dx"
select select "number:28"
select select "number:14"
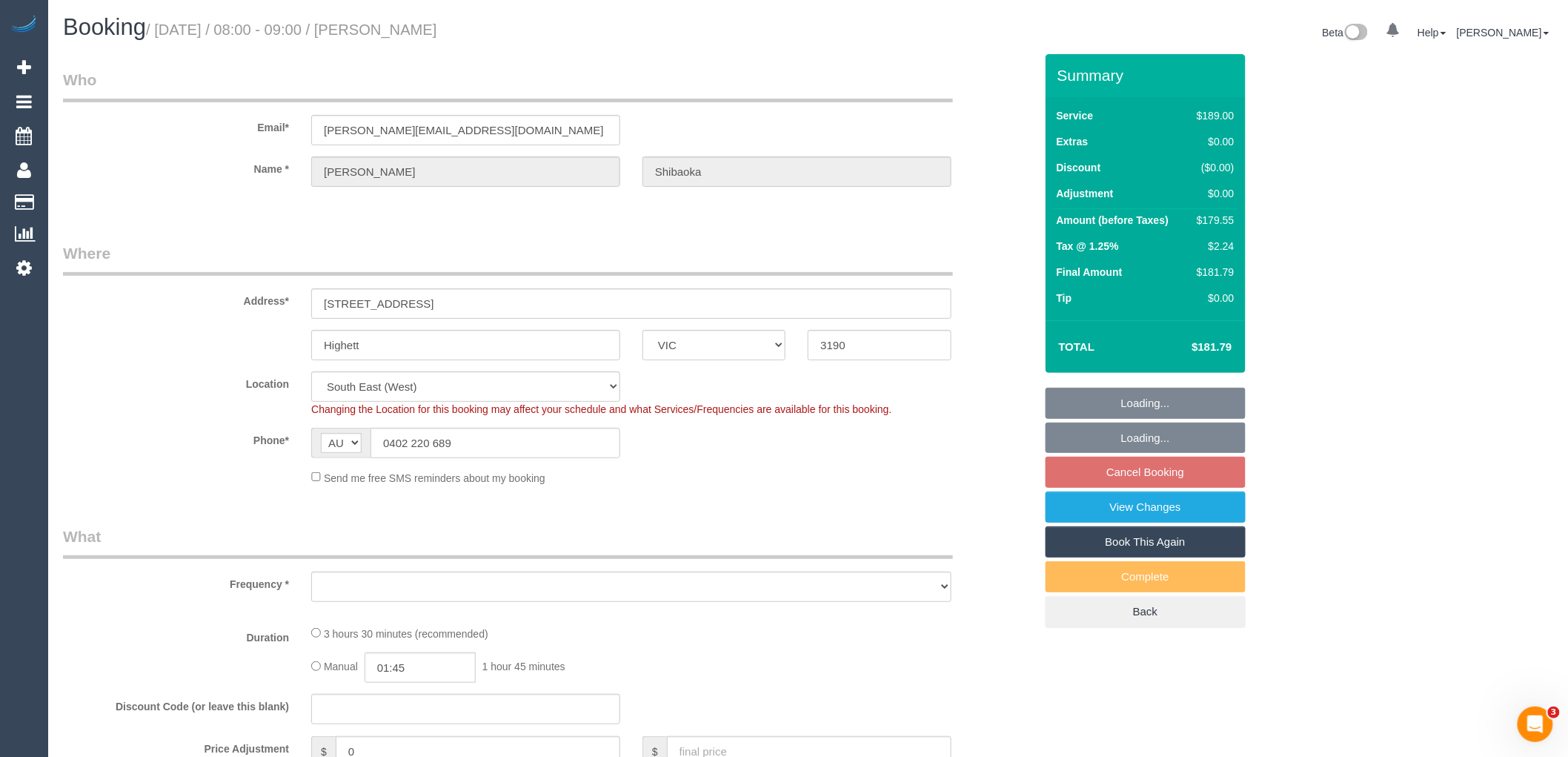
select select "number:19"
select select "number:22"
select select "number:35"
select select "object:1296"
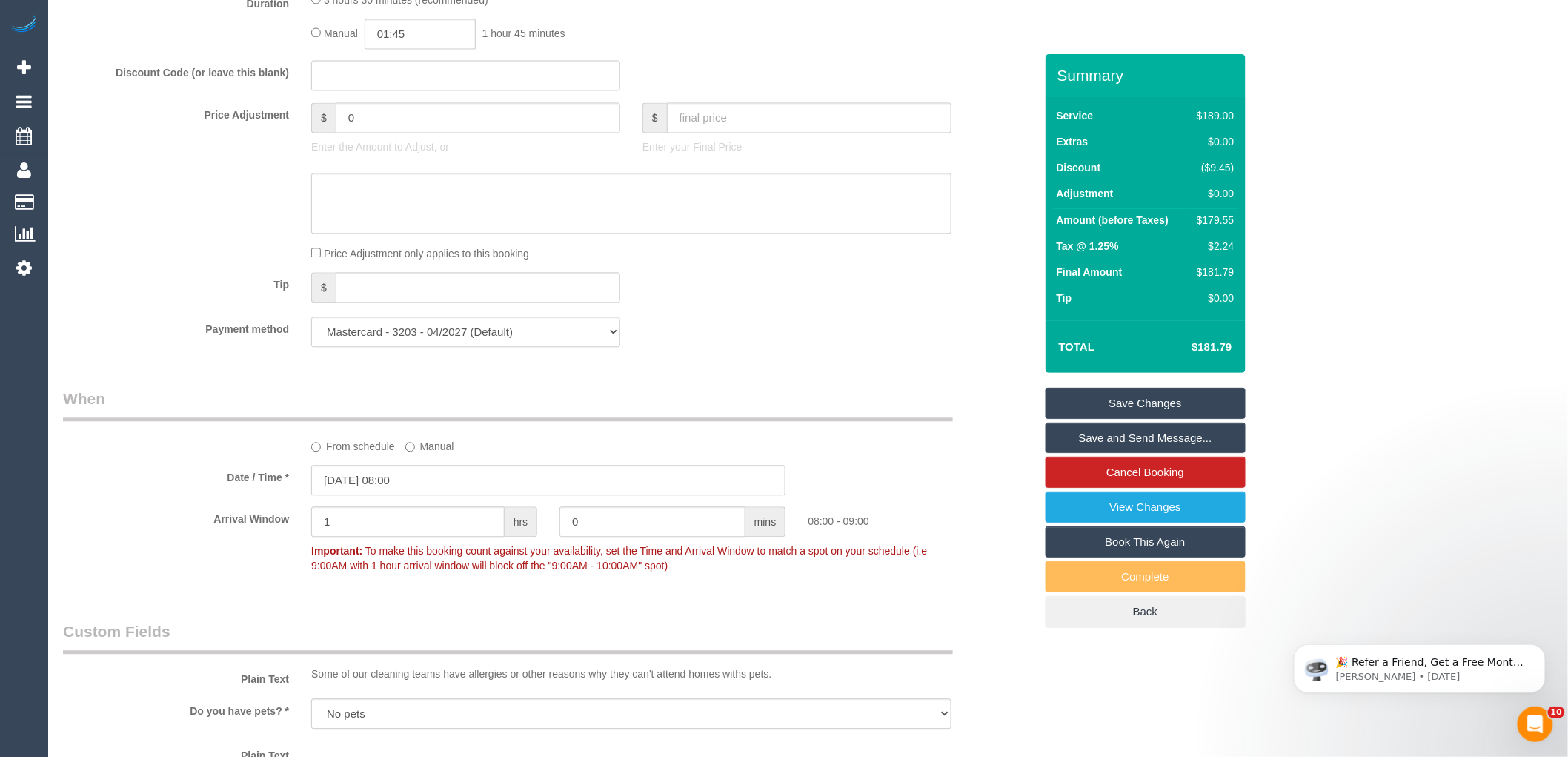
scroll to position [1070, 0]
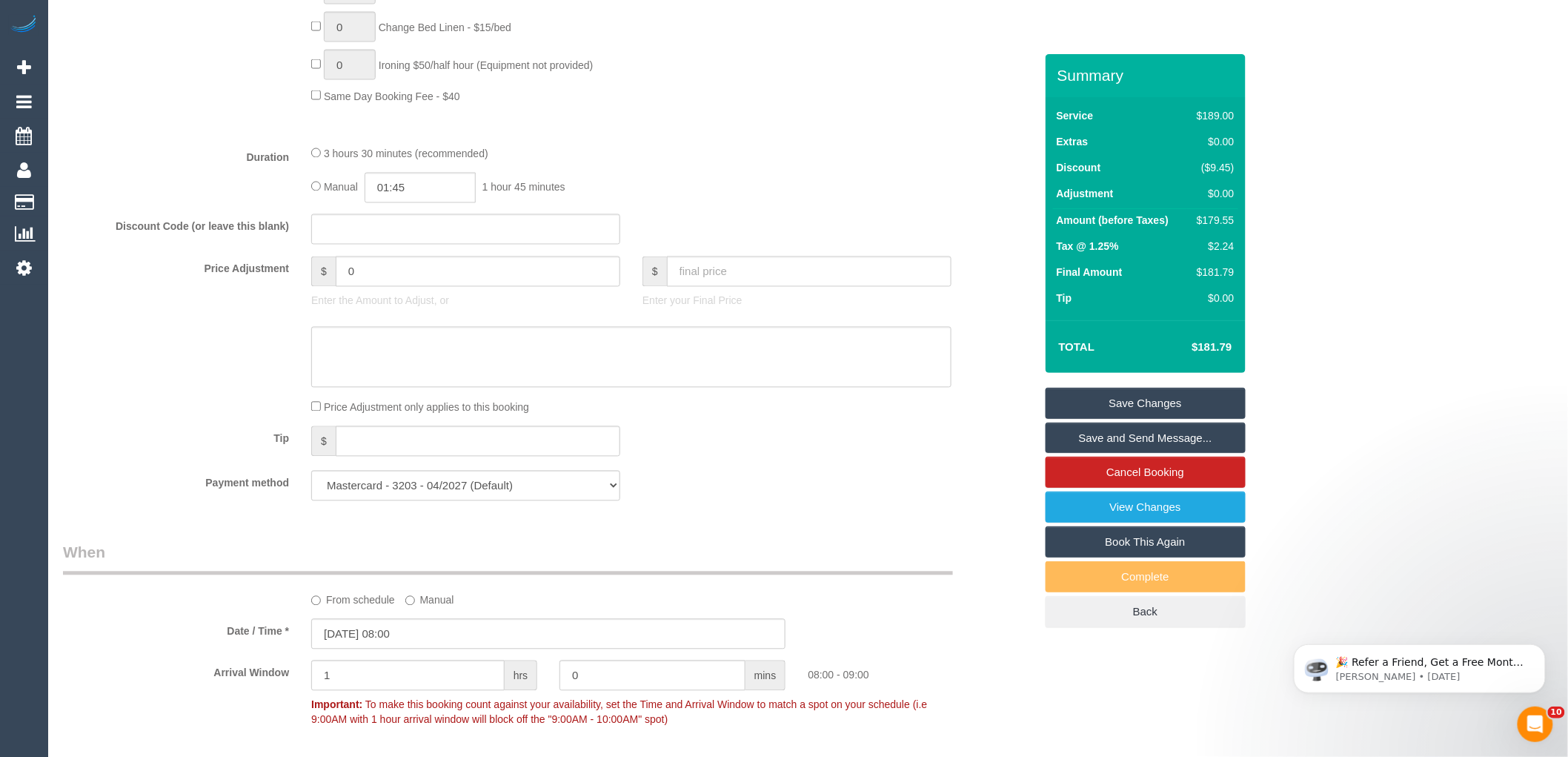
click at [845, 203] on div "Manual 01:45 1 hour 45 minutes" at bounding box center [631, 188] width 641 height 30
drag, startPoint x: 695, startPoint y: 408, endPoint x: 679, endPoint y: 476, distance: 69.9
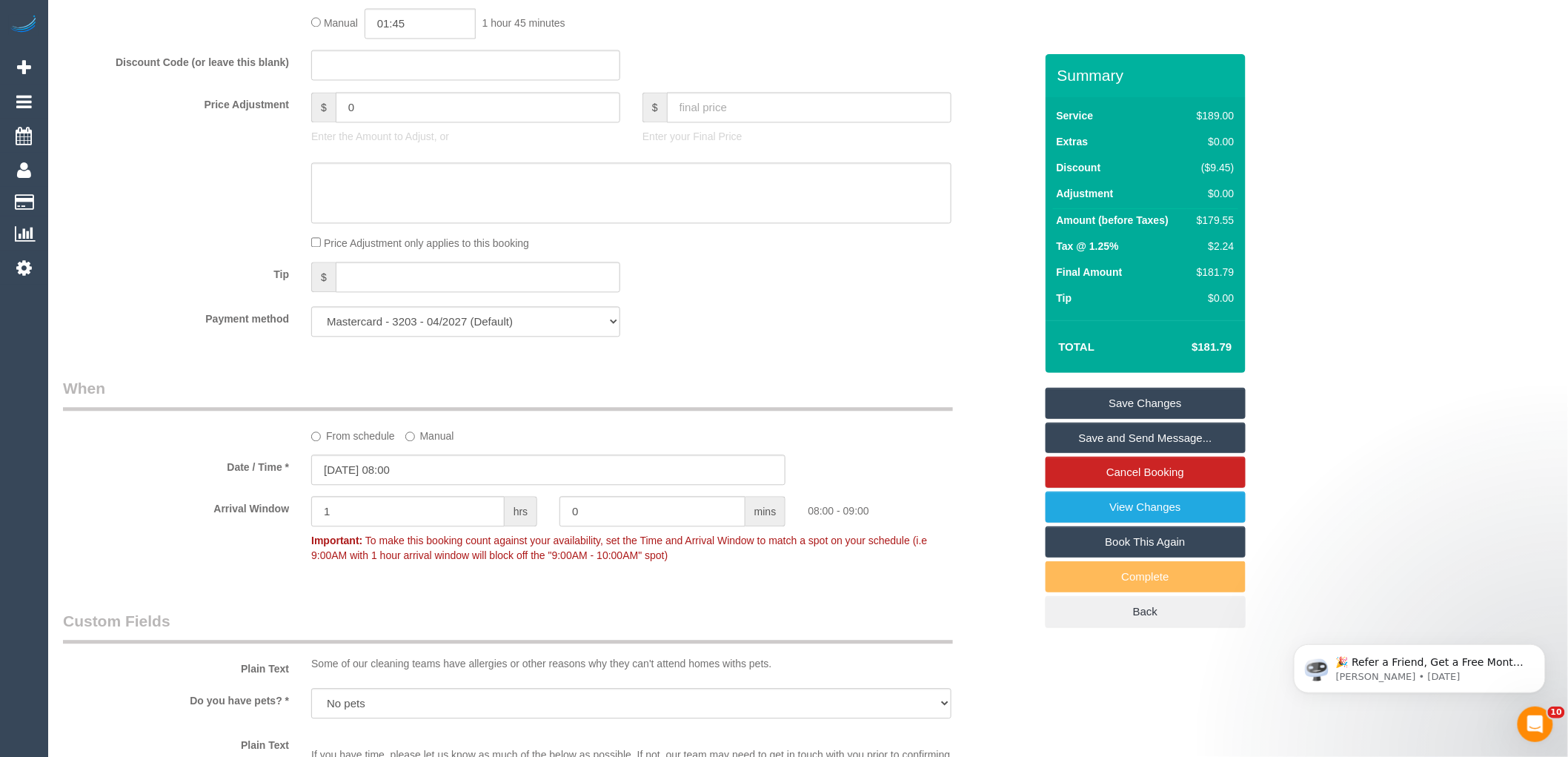
click at [967, 606] on div "Who Email* p.shibaoka@optusnet.com.au Name * Trish Shibaoka Where Address* Unit…" at bounding box center [549, 278] width 994 height 2918
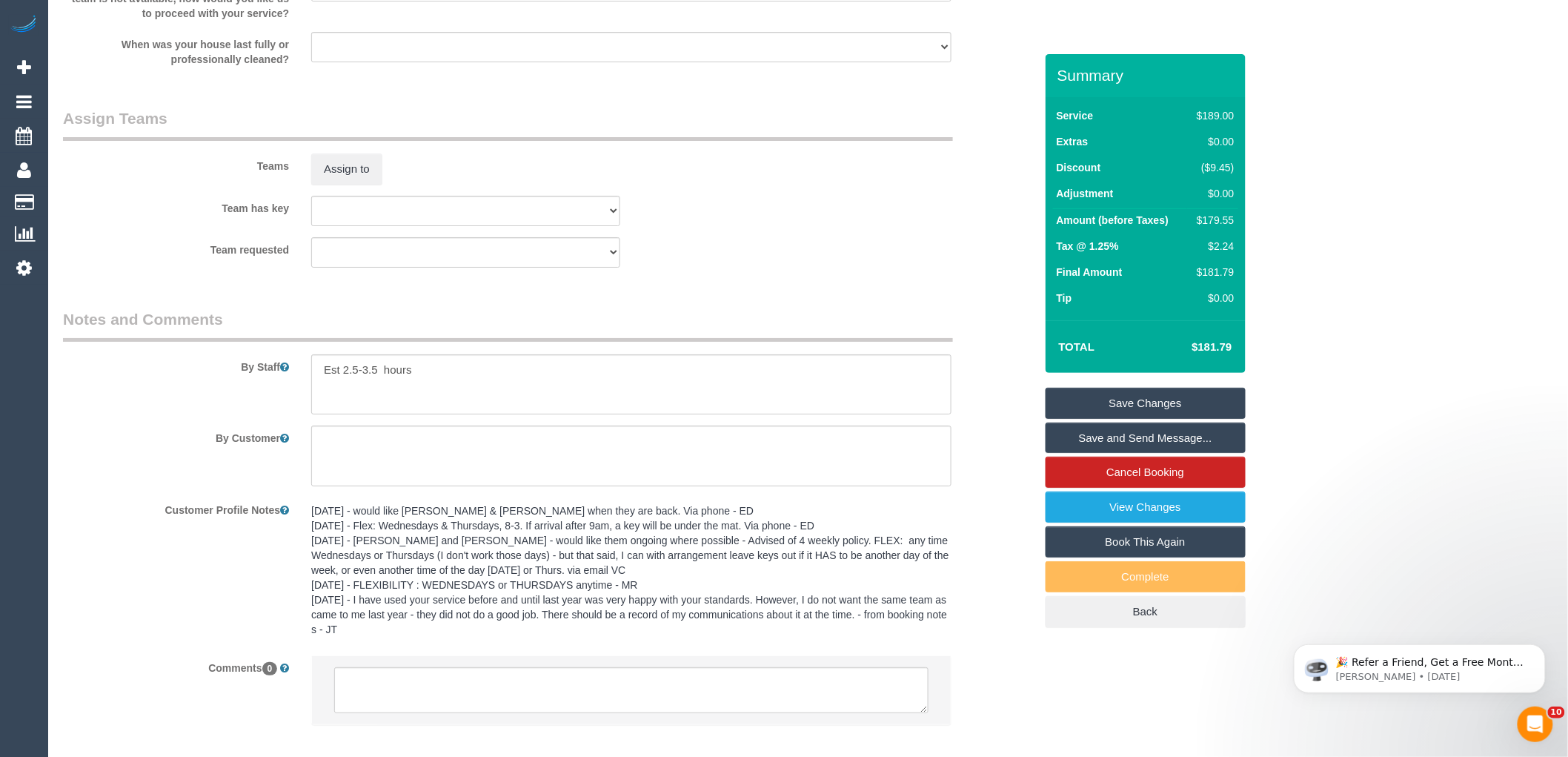
scroll to position [2283, 0]
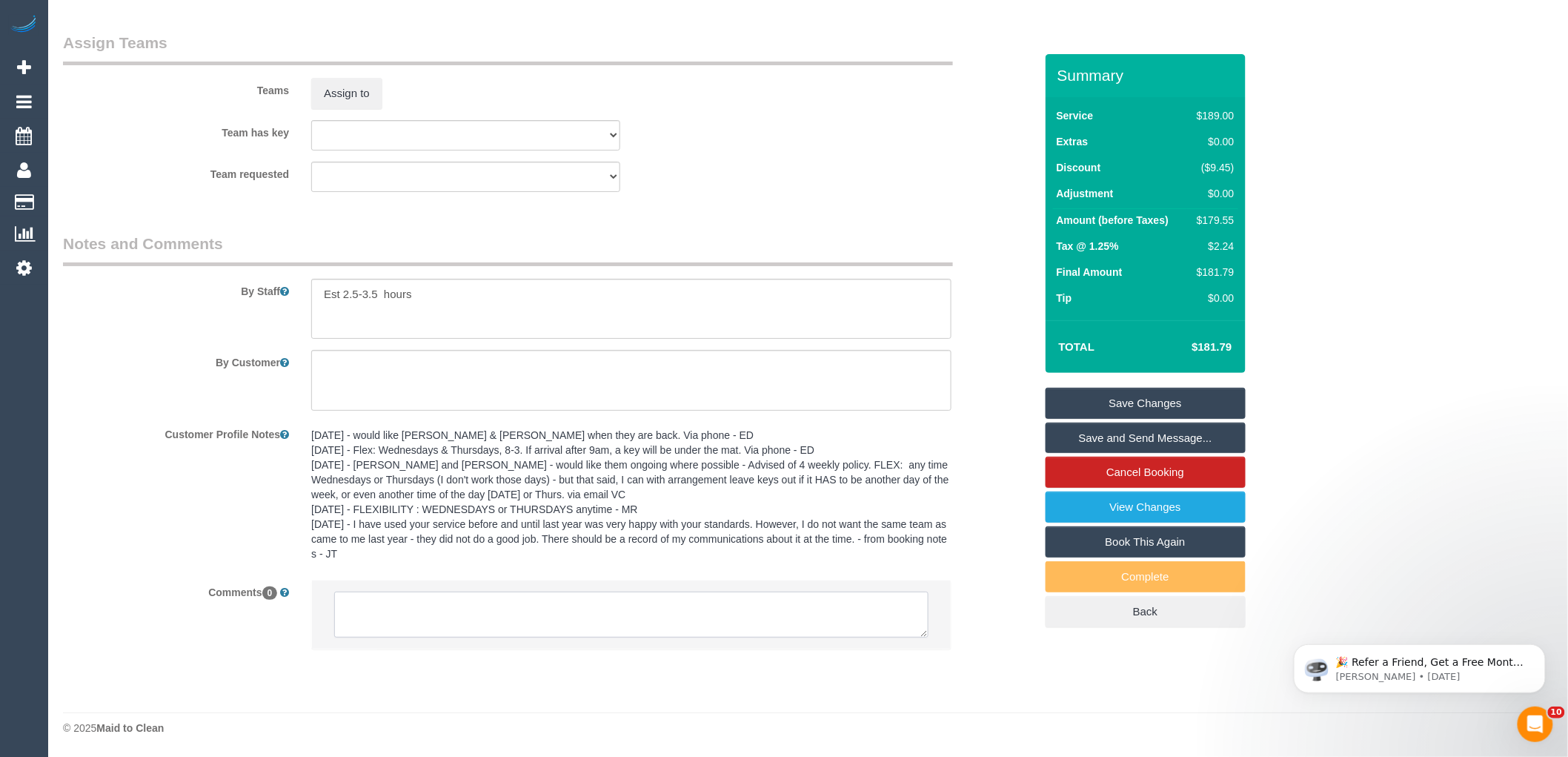
click at [450, 623] on textarea at bounding box center [631, 614] width 594 height 46
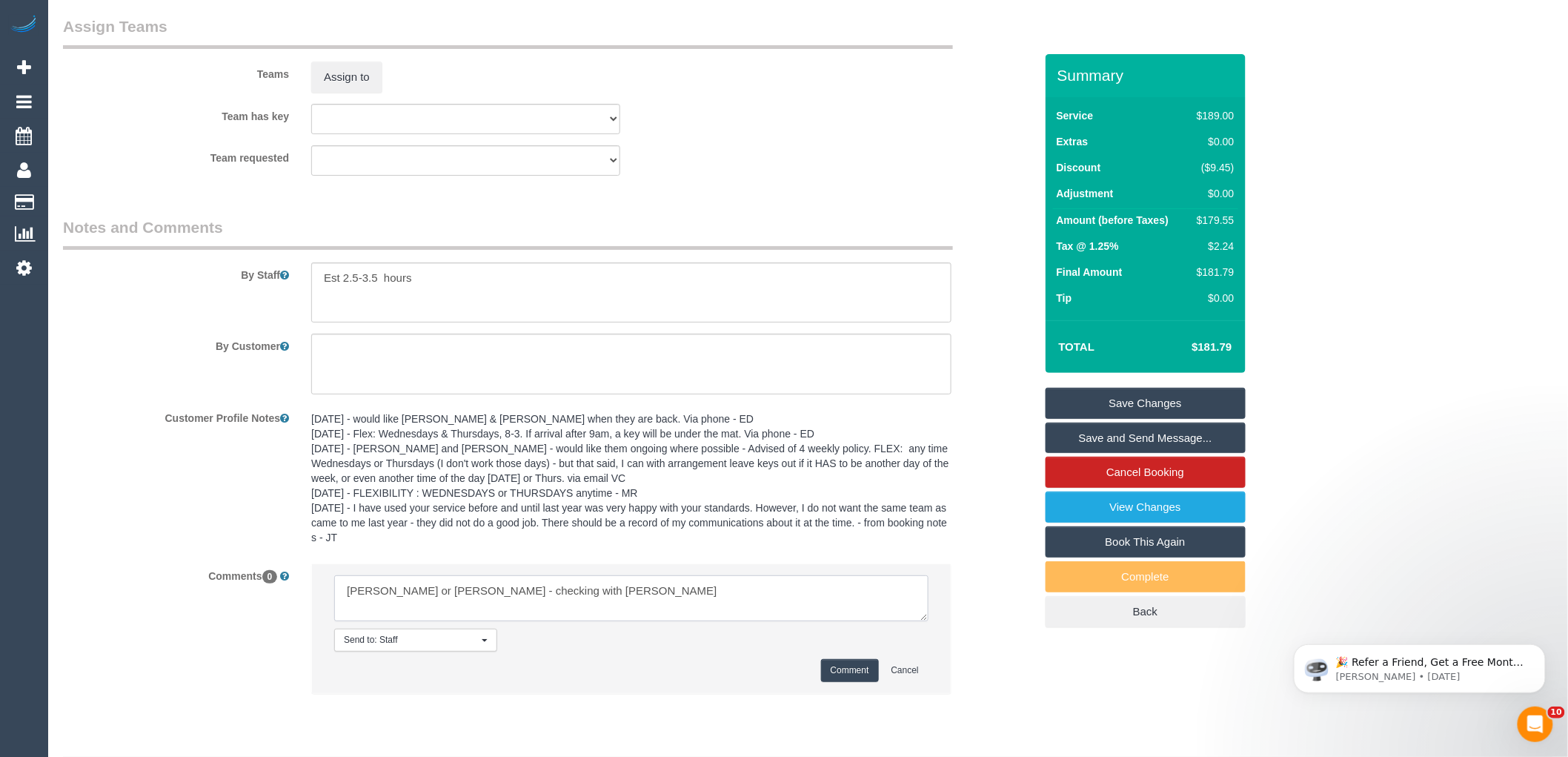
type textarea "Barbara or Milasha Tues - checking with Jess"
click at [854, 682] on button "Comment" at bounding box center [850, 670] width 57 height 23
click at [1000, 641] on div "Comments 0 Send to: Staff Nothing selected Send to: Staff Send to: Customer Sen…" at bounding box center [549, 635] width 994 height 145
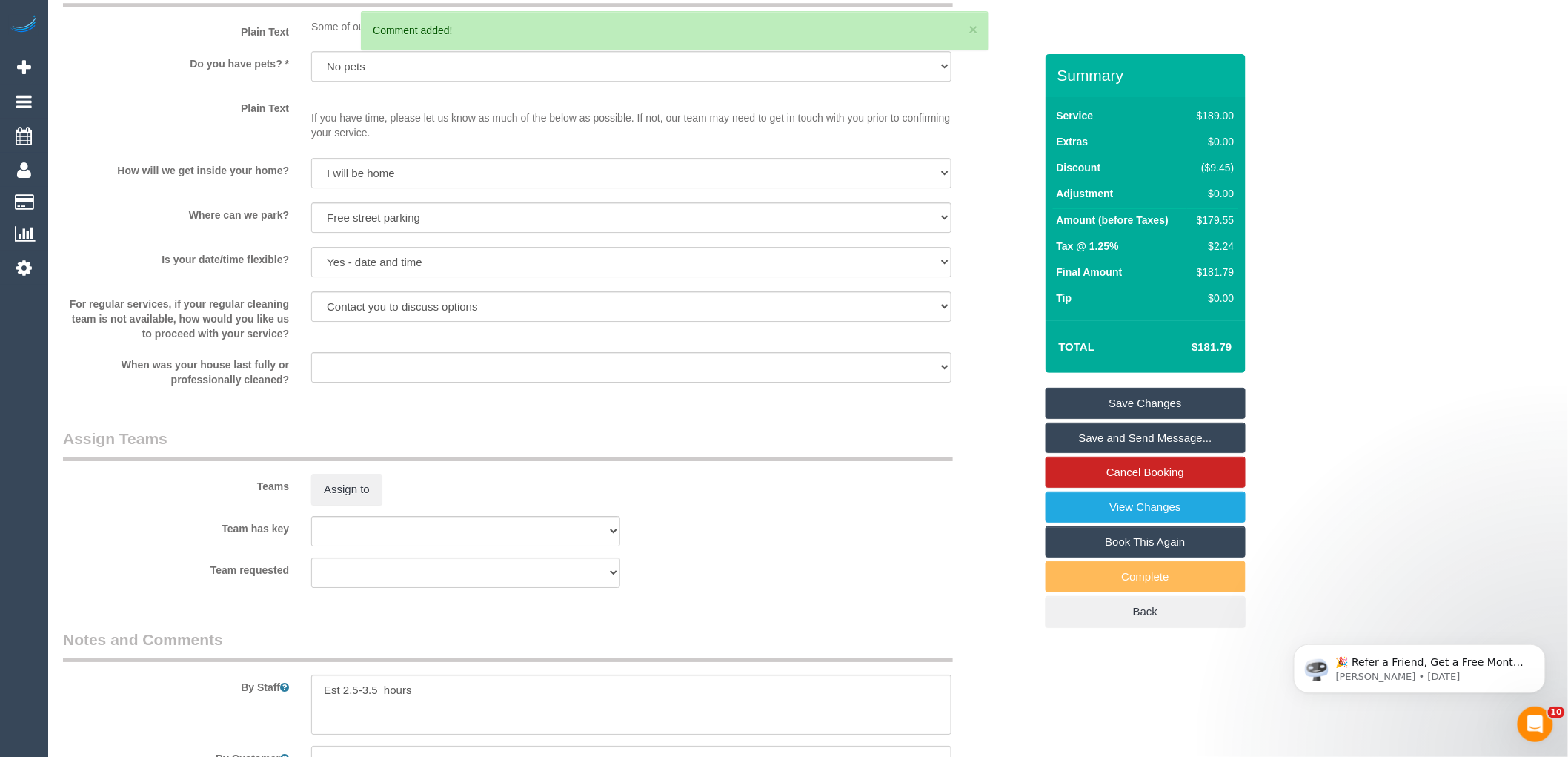
click at [1113, 404] on link "Save Changes" at bounding box center [1145, 403] width 200 height 31
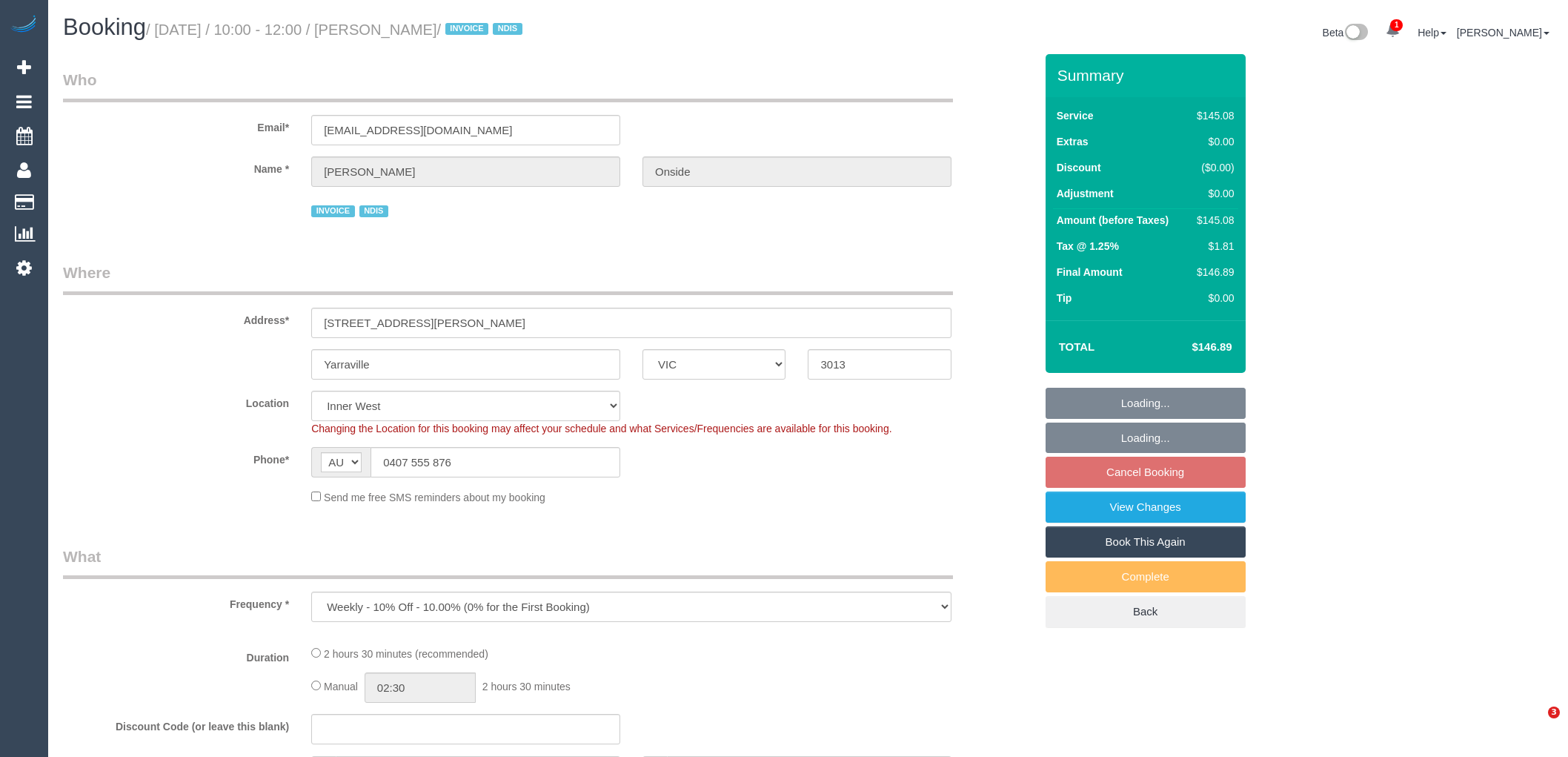
select select "VIC"
select select "object:633"
select select "150"
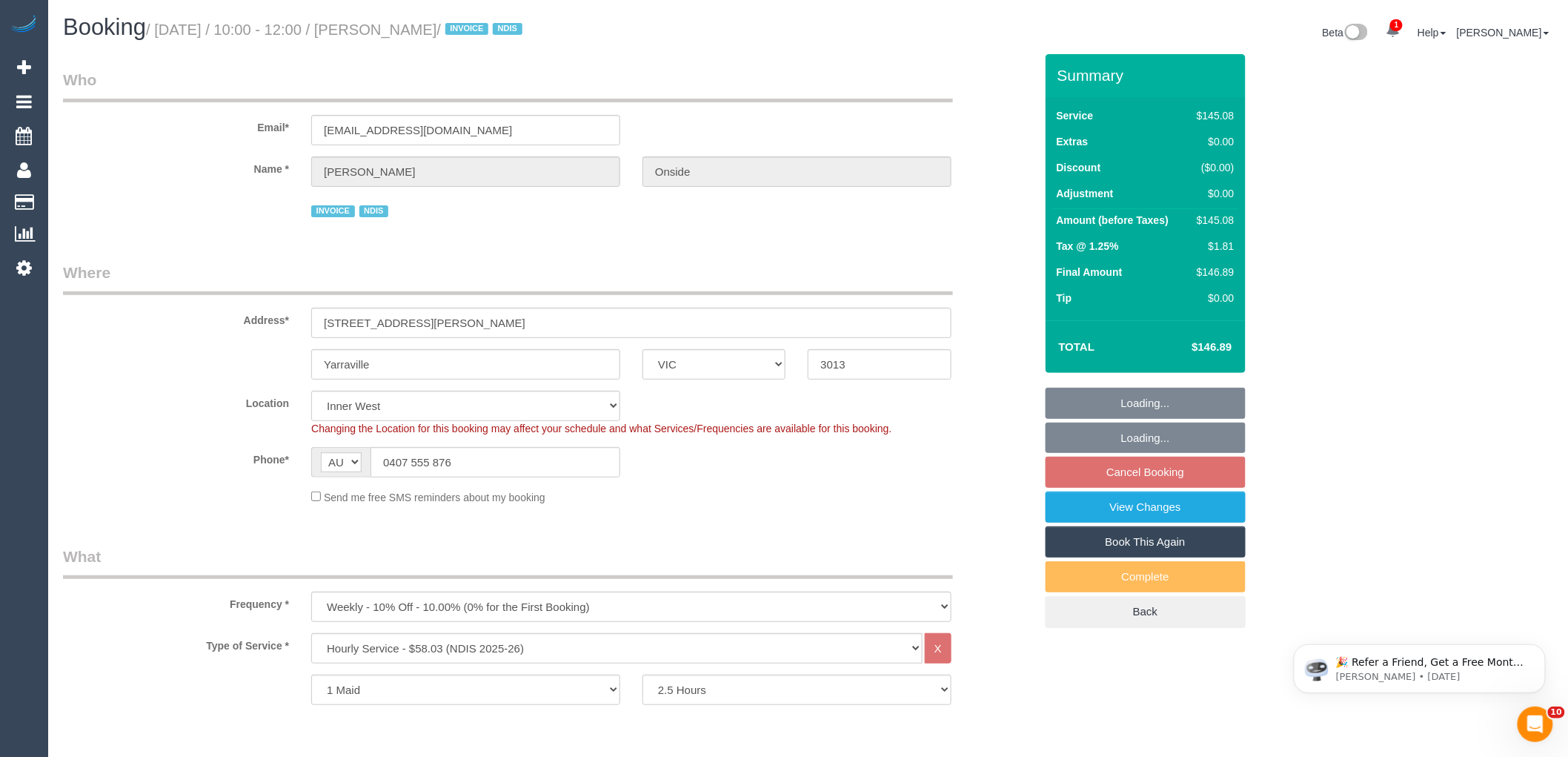
select select "number:30"
select select "number:14"
select select "number:19"
select select "number:36"
select select "number:34"
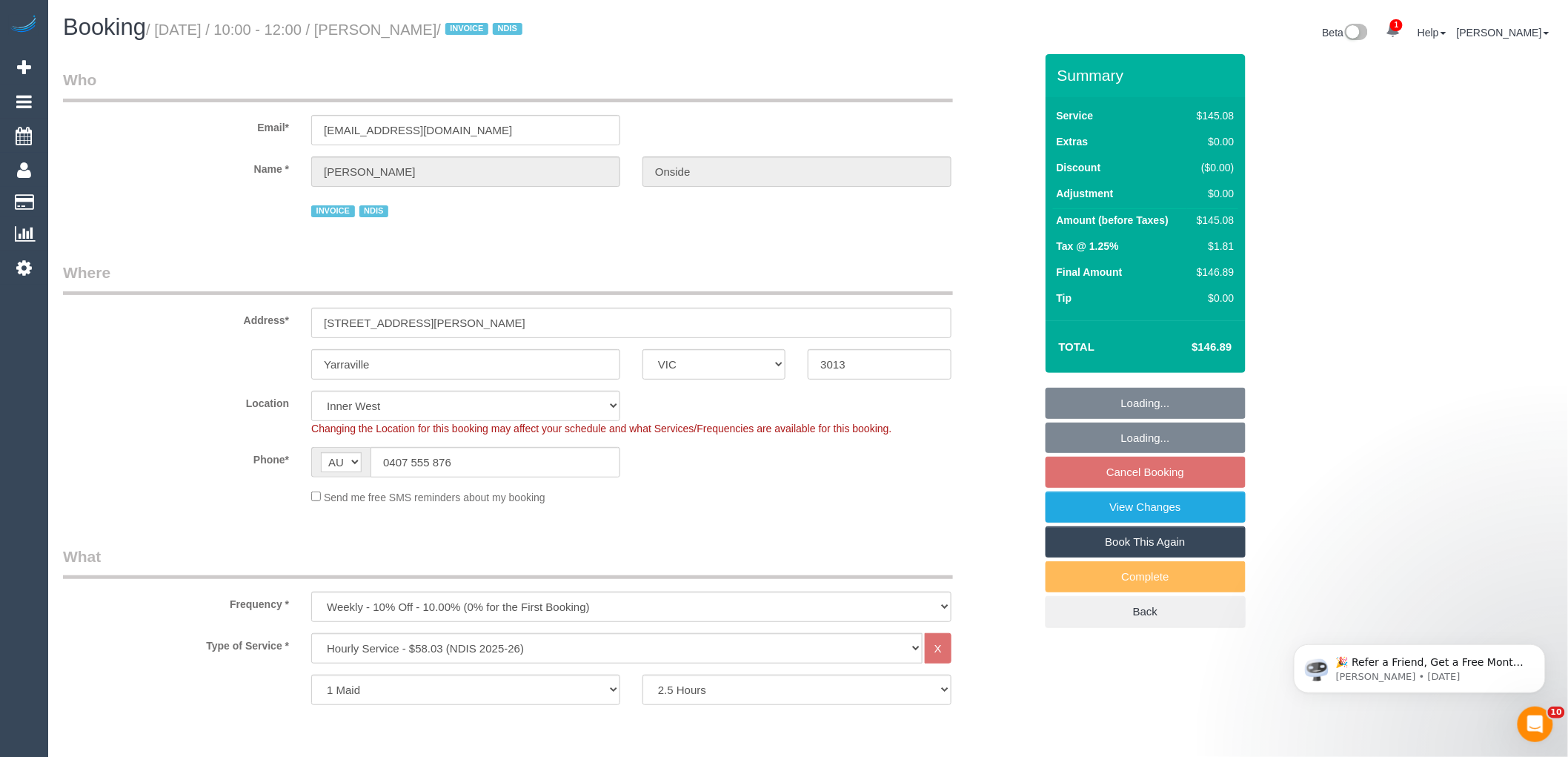
select select "spot3"
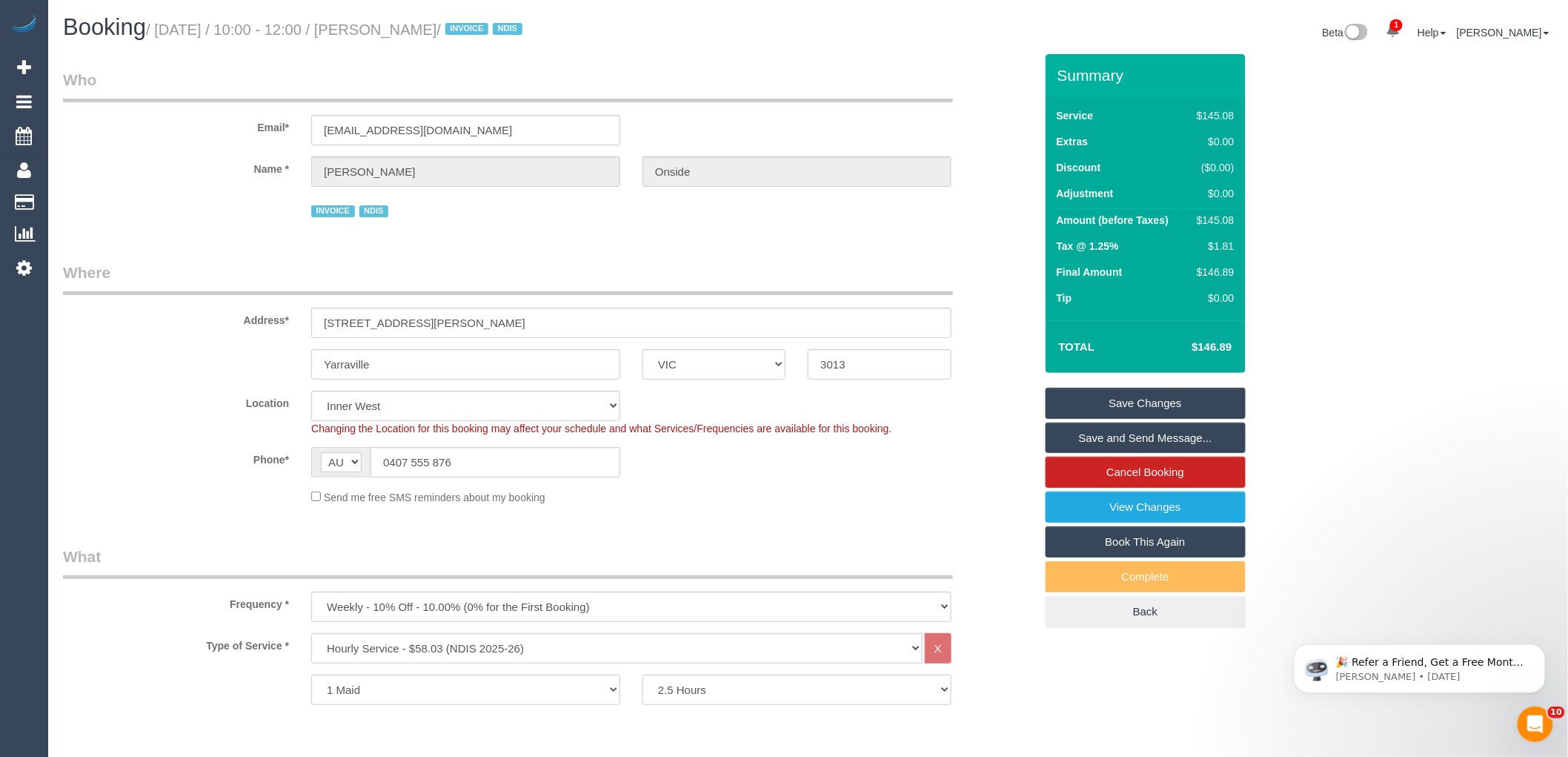
drag, startPoint x: 525, startPoint y: 33, endPoint x: 382, endPoint y: 28, distance: 143.1
click at [382, 28] on small "/ [DATE] / 10:00 - 12:00 / [PERSON_NAME] / INVOICE NDIS" at bounding box center [336, 29] width 381 height 16
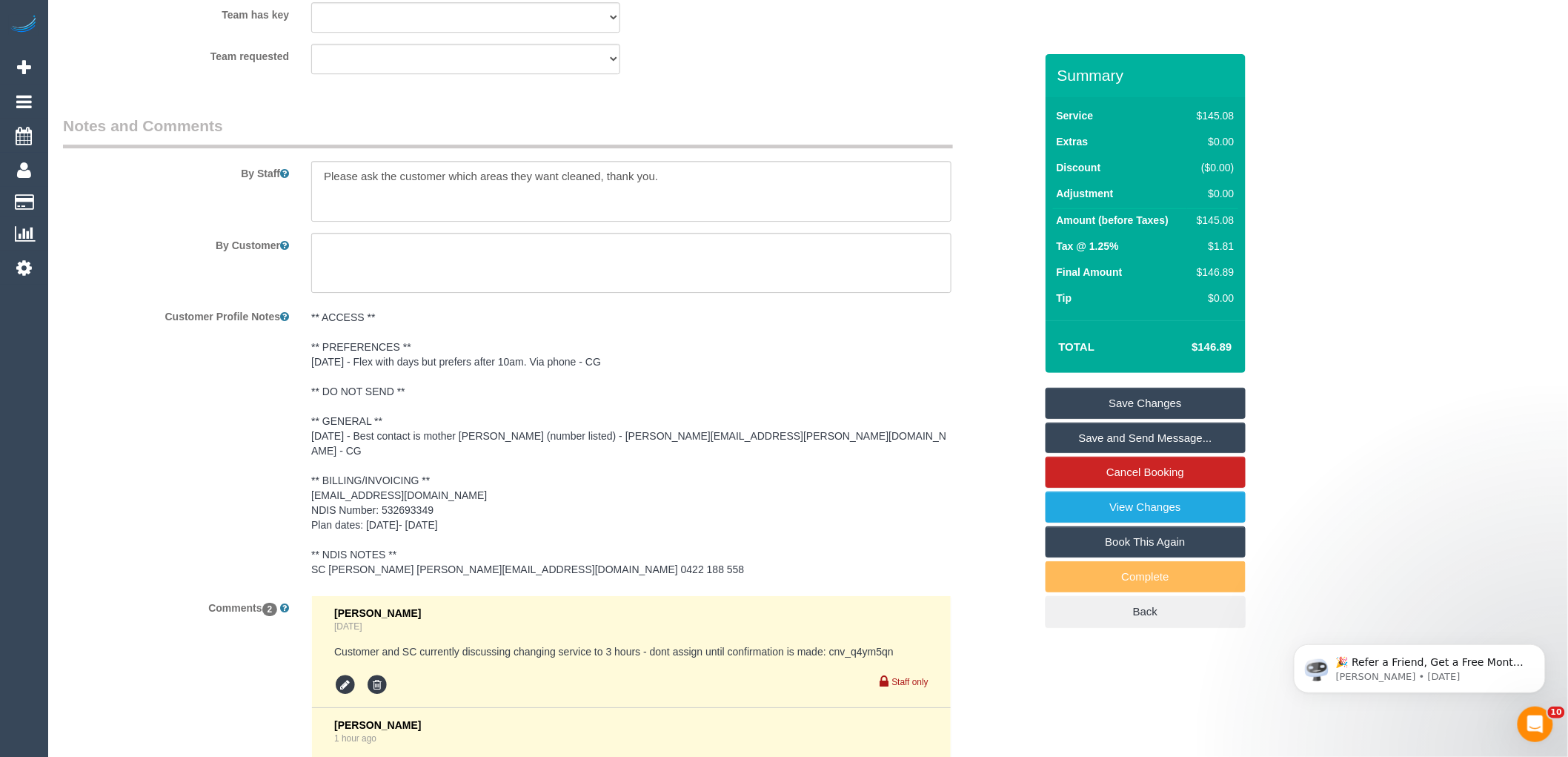
scroll to position [2072, 0]
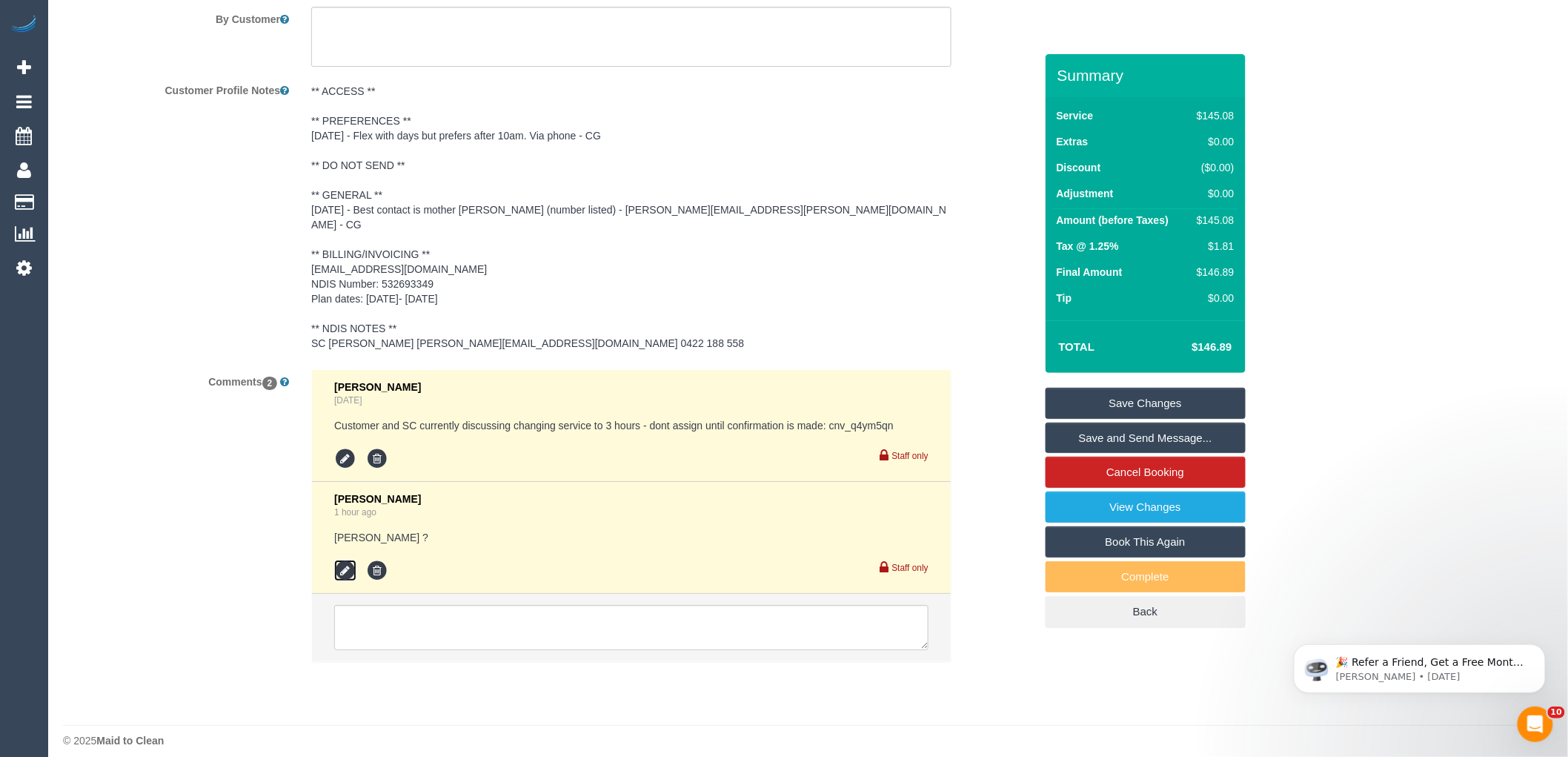
click at [343, 560] on icon at bounding box center [345, 570] width 22 height 22
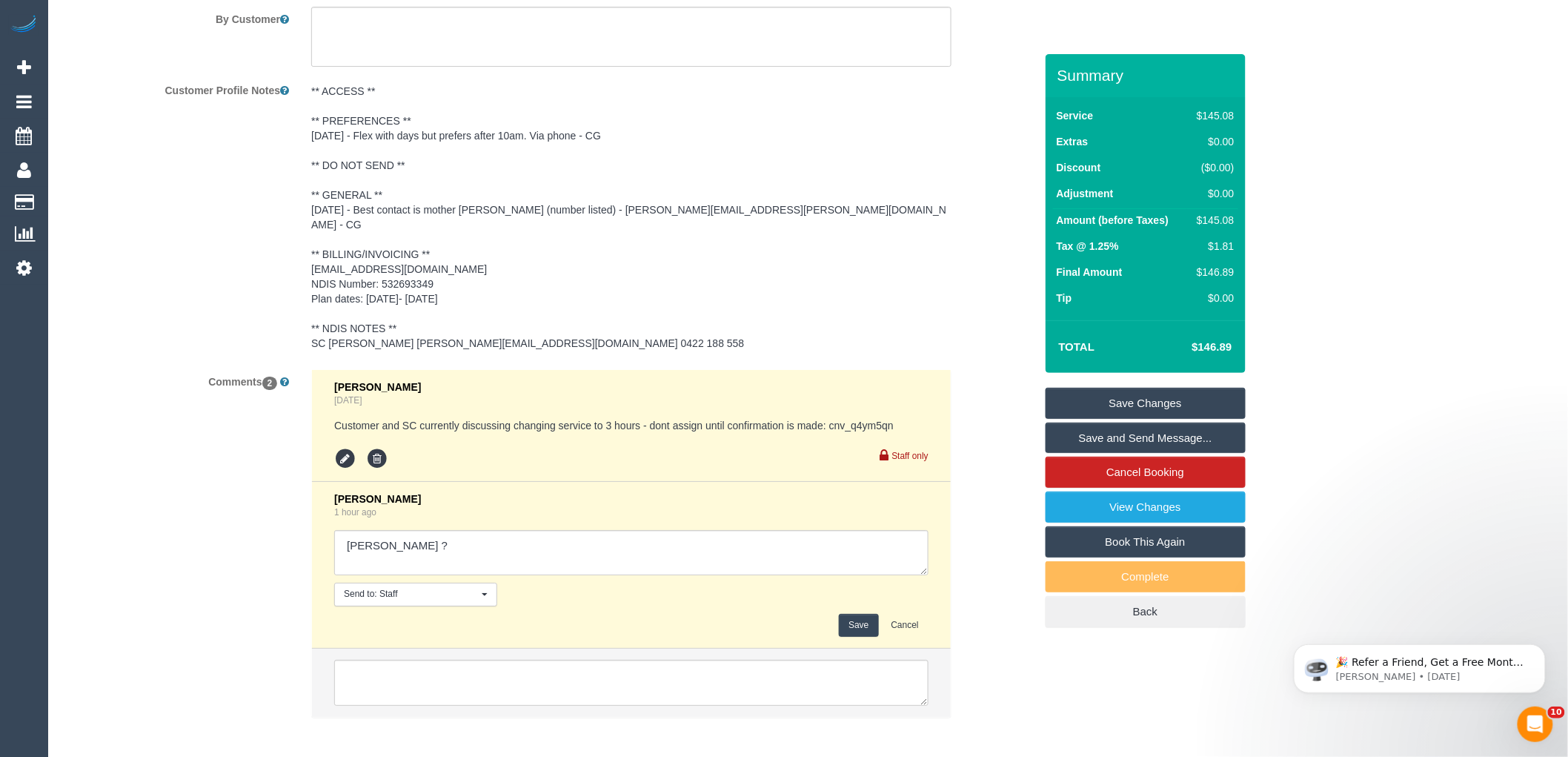
click at [419, 531] on textarea at bounding box center [631, 553] width 594 height 46
type textarea "Ken ? Gazi + J ?"
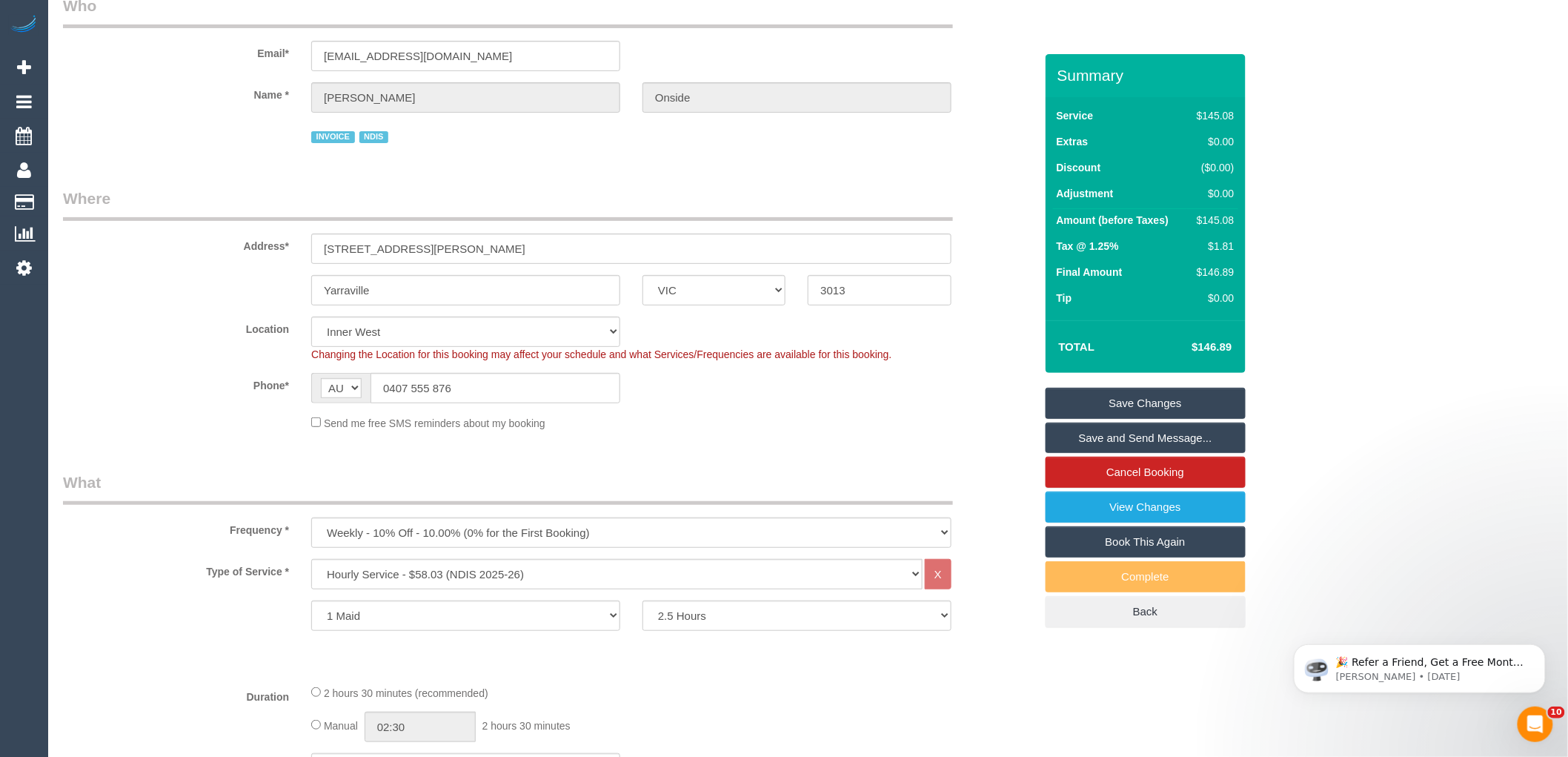
scroll to position [0, 0]
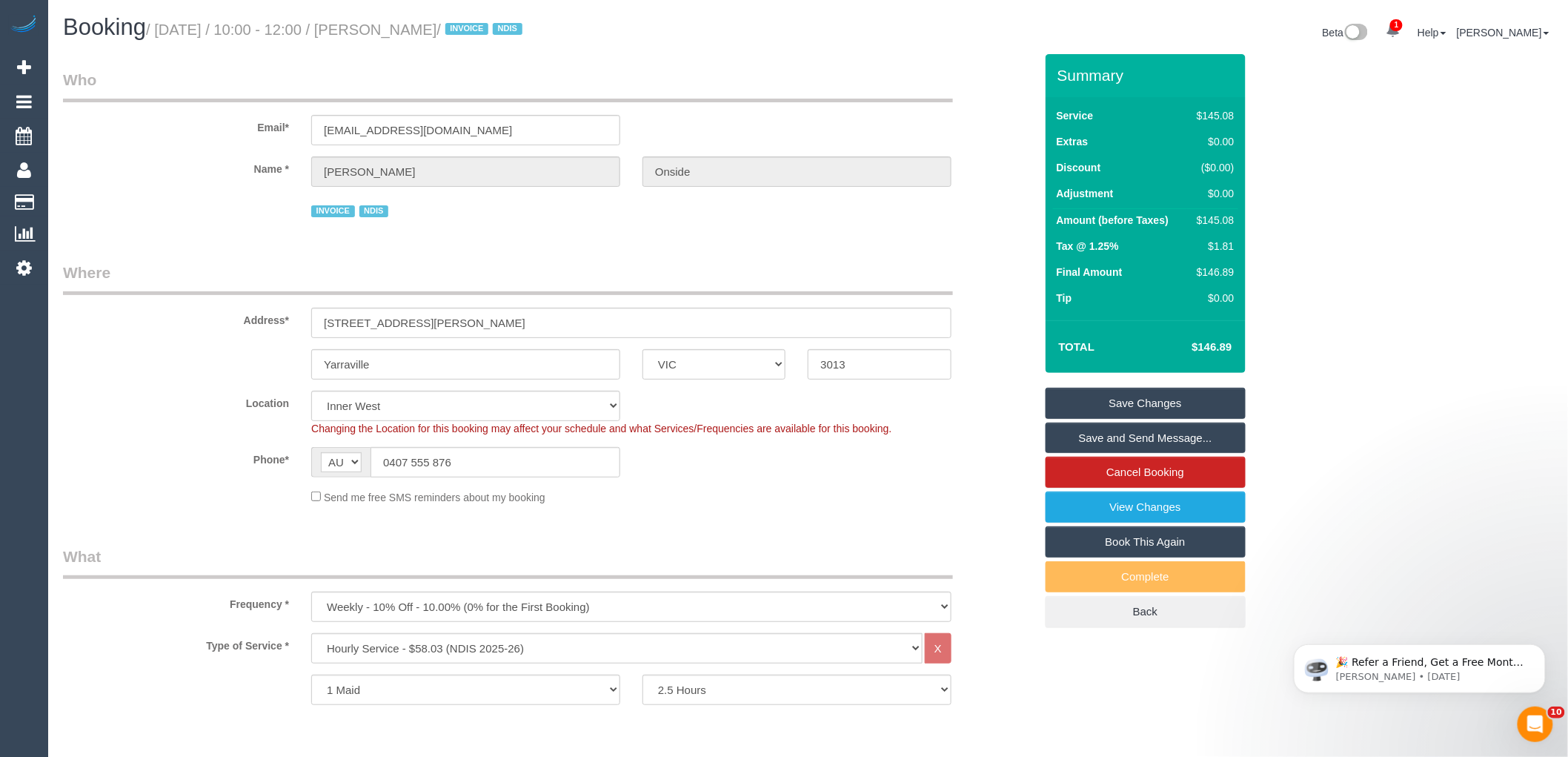
drag, startPoint x: 381, startPoint y: 25, endPoint x: 528, endPoint y: 27, distance: 147.0
click at [527, 27] on small "/ August 27, 2025 / 10:00 - 12:00 / Abigail Walker Onside / INVOICE NDIS" at bounding box center [336, 29] width 381 height 16
copy small "Abigail Walker Onside"
click at [849, 501] on div "Send me free SMS reminders about my booking" at bounding box center [631, 496] width 662 height 16
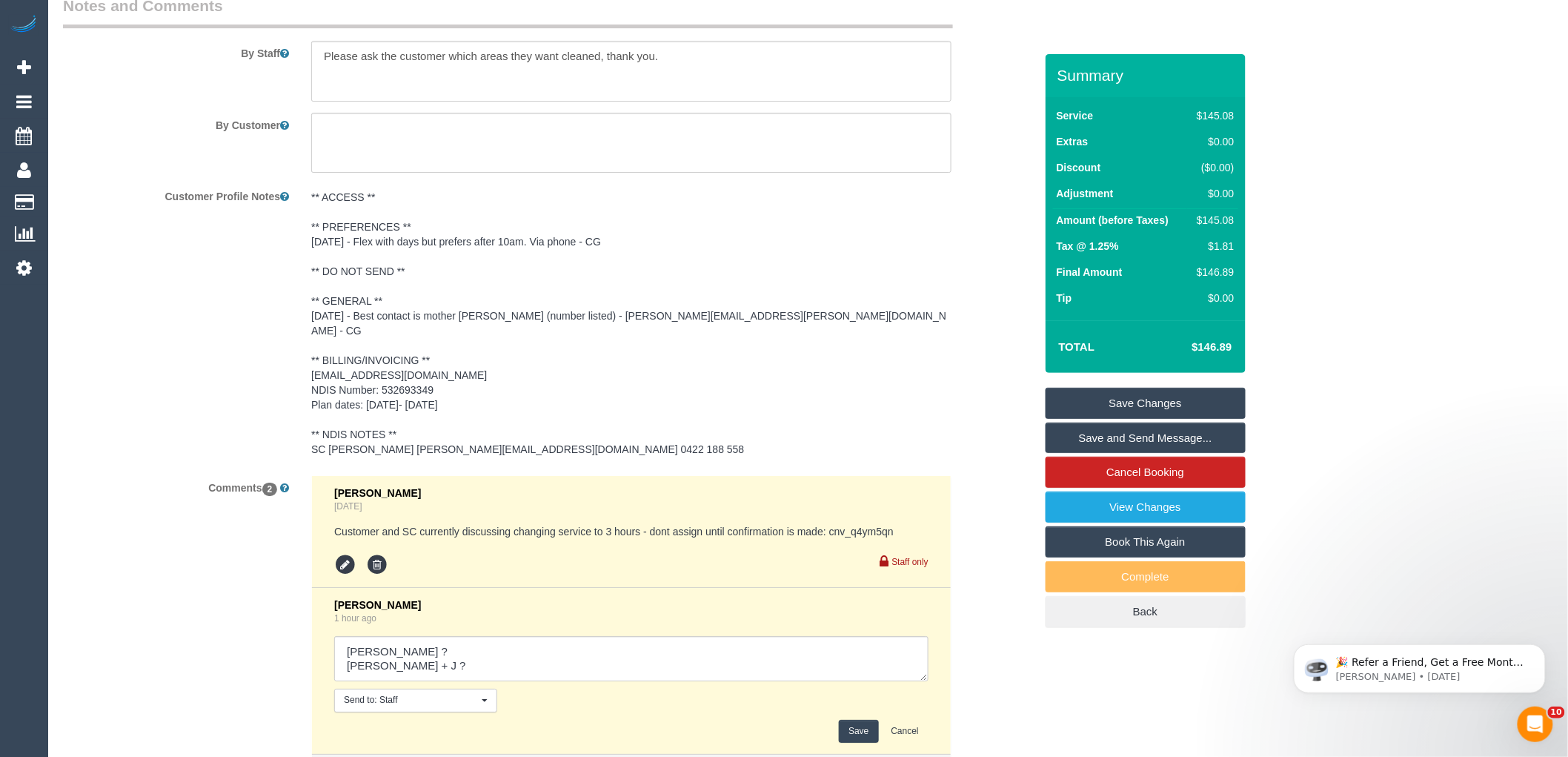
scroll to position [2058, 0]
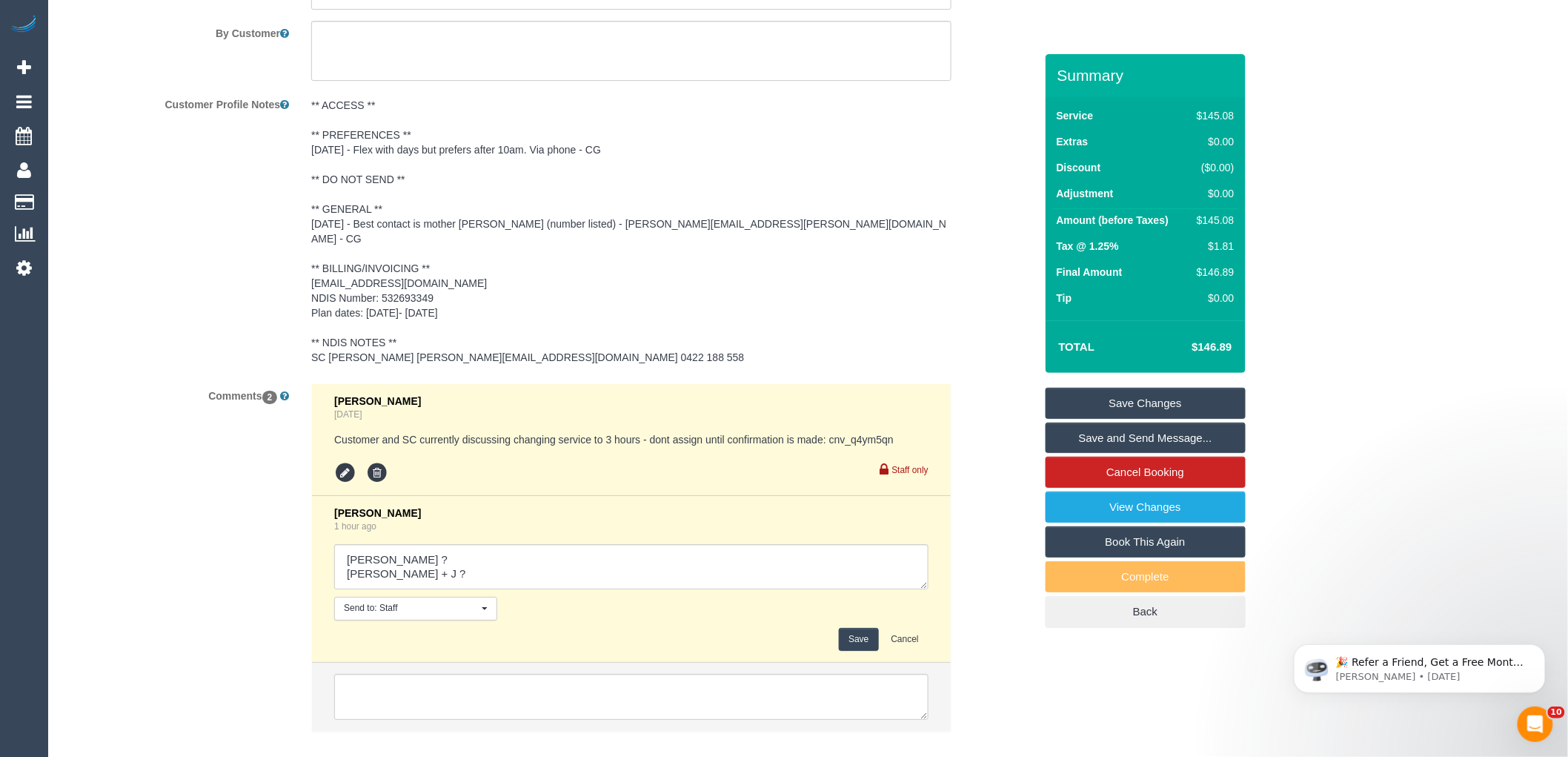
click at [850, 628] on button "Save" at bounding box center [858, 639] width 40 height 23
click at [900, 354] on div "** ACCESS ** ** PREFERENCES ** 13/08/25 - Flex with days but prefers after 10am…" at bounding box center [631, 232] width 662 height 280
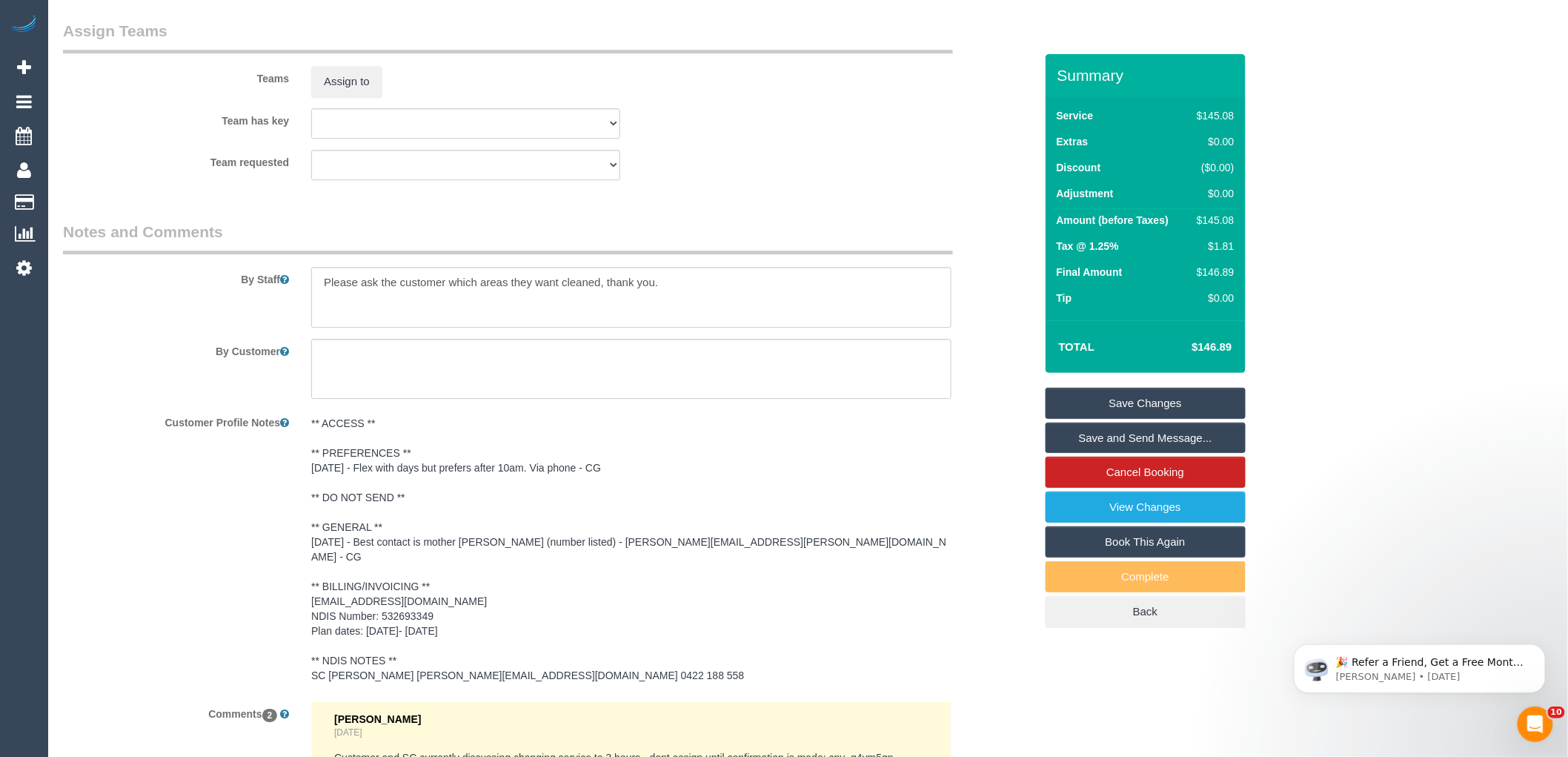
scroll to position [1729, 0]
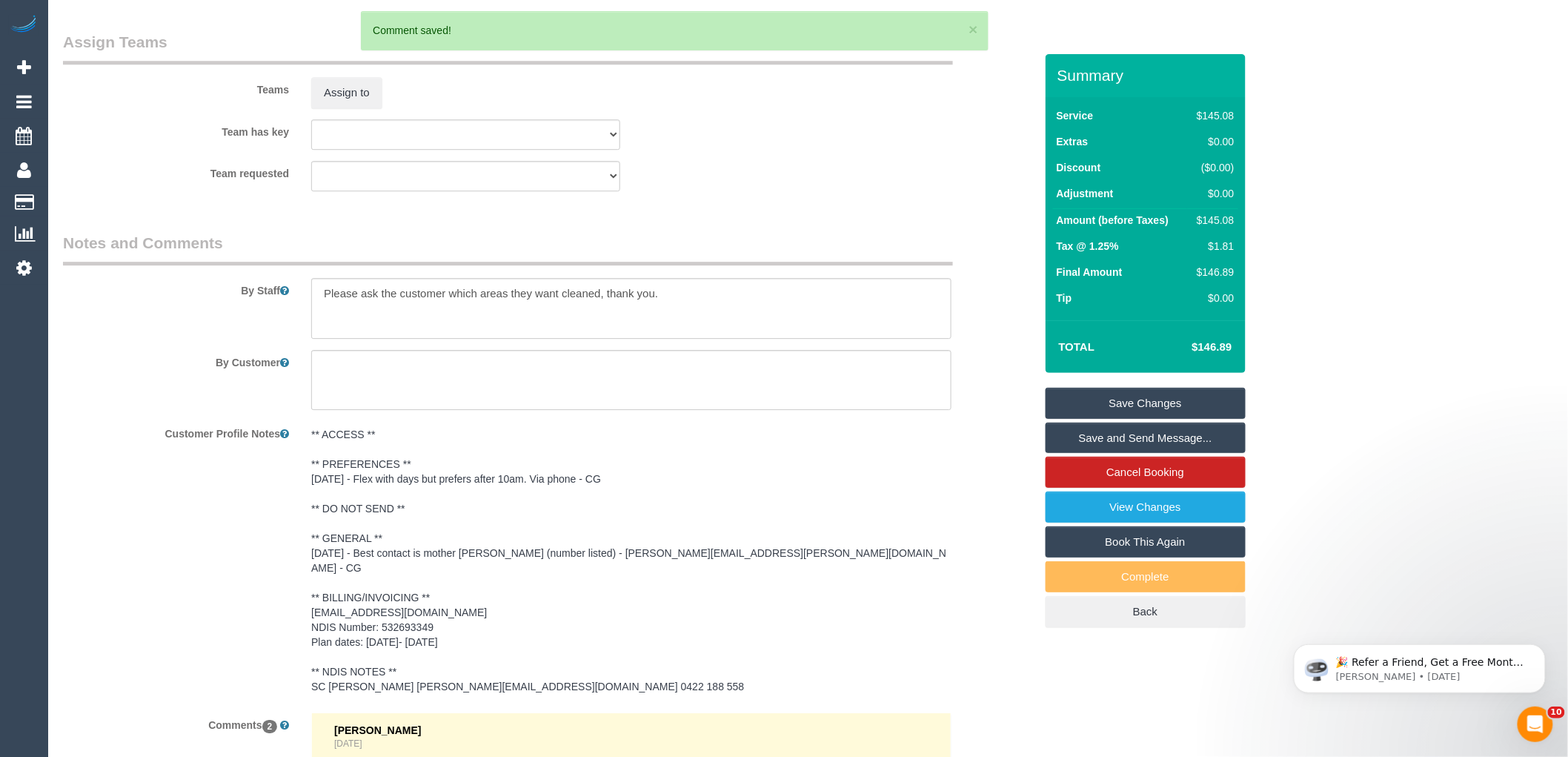
click at [1138, 401] on link "Save Changes" at bounding box center [1145, 403] width 200 height 31
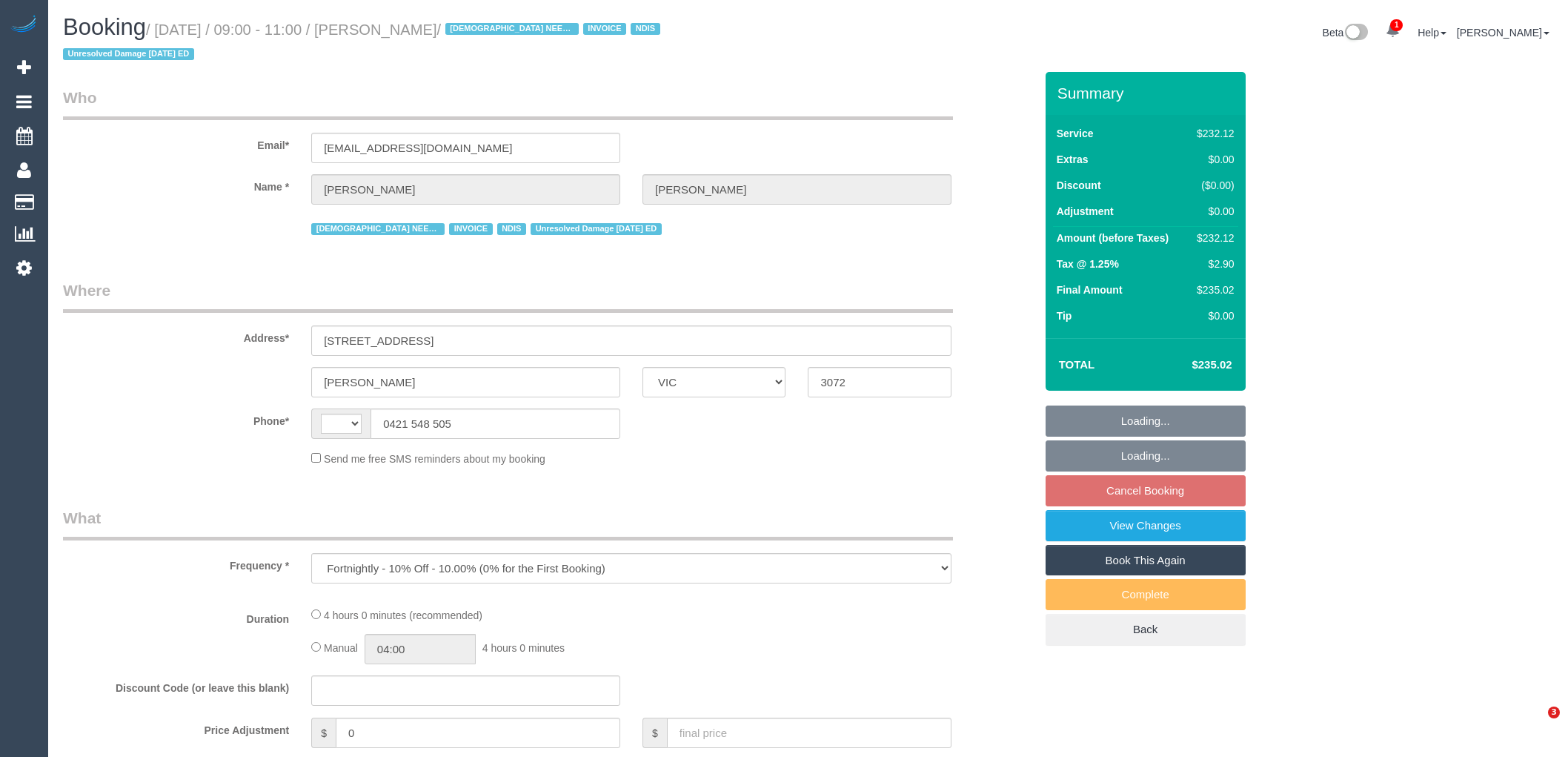
select select "VIC"
select select "240"
select select "number:27"
select select "number:14"
select select "number:19"
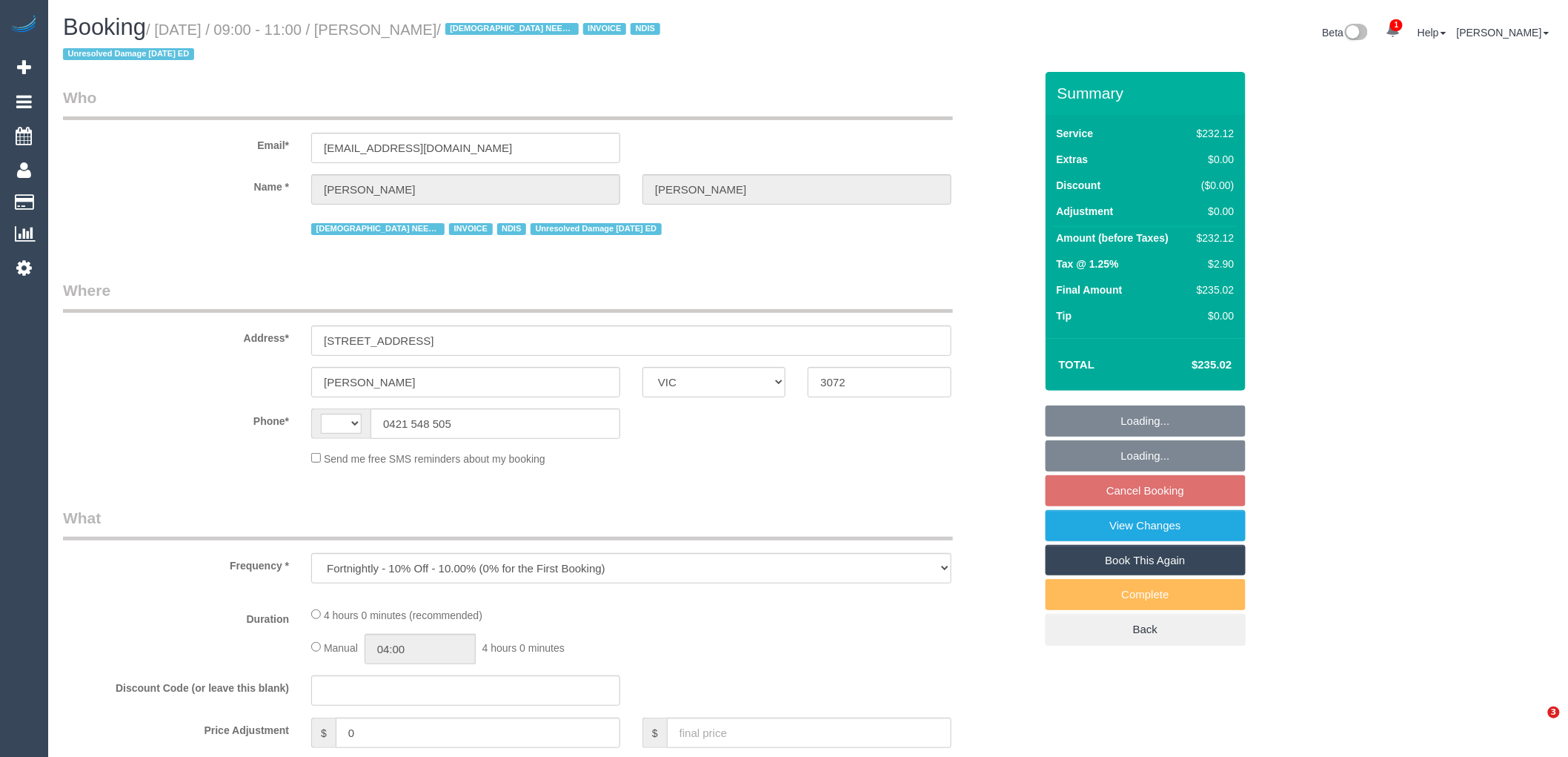
select select "number:36"
select select "number:35"
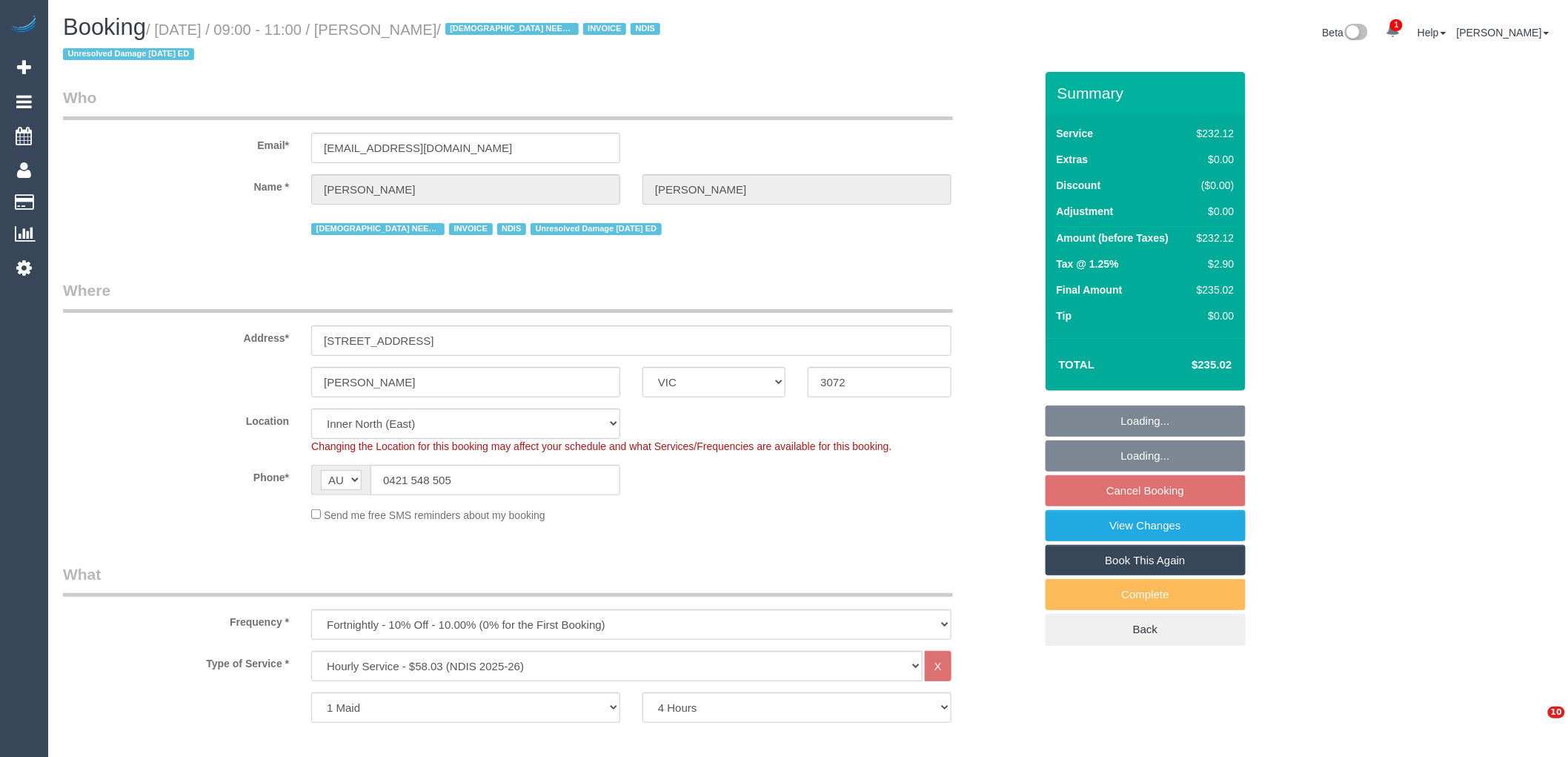
select select "string:AU"
select select "object:1553"
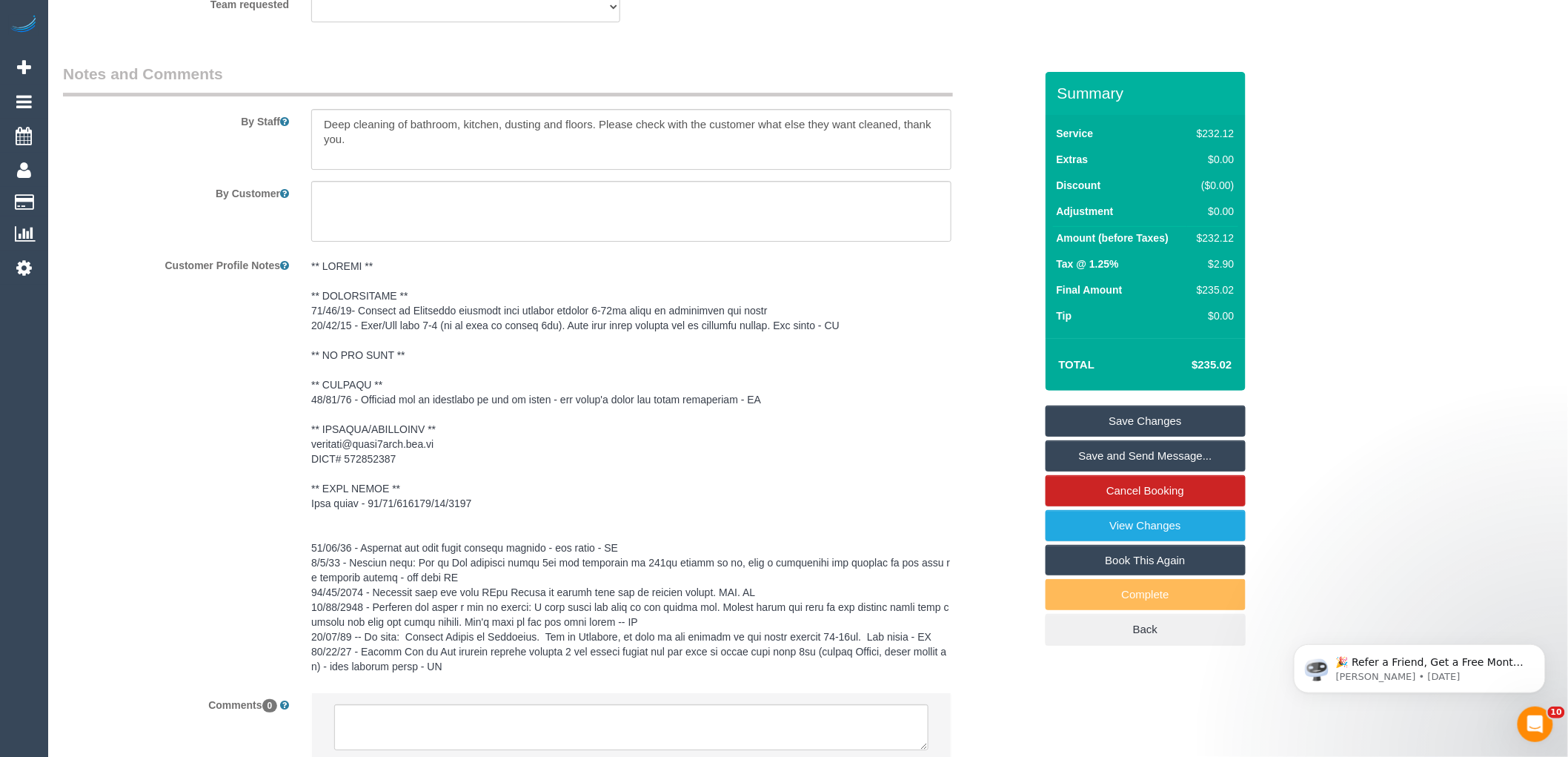
scroll to position [2109, 0]
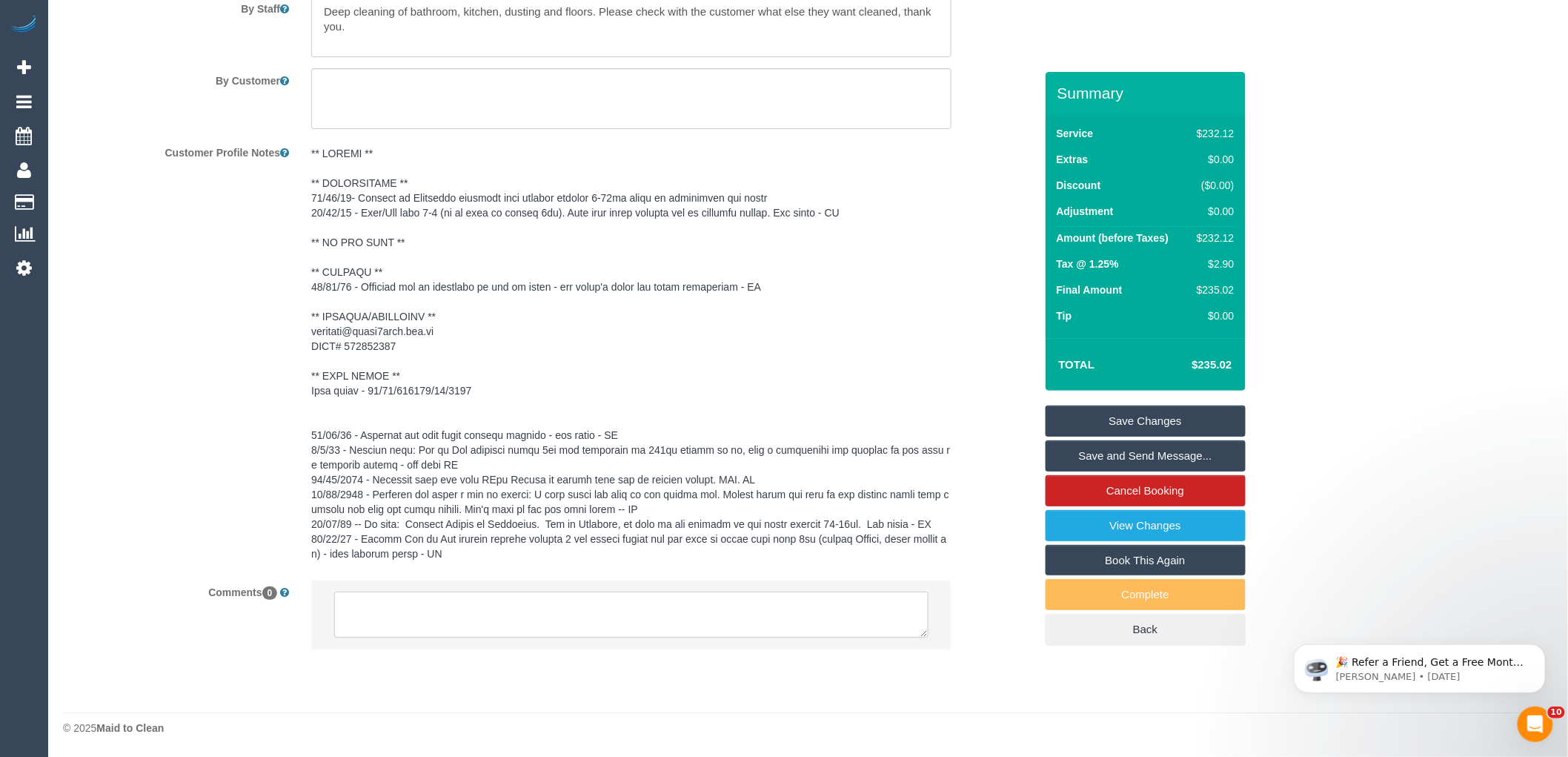
click at [354, 614] on textarea at bounding box center [631, 614] width 594 height 46
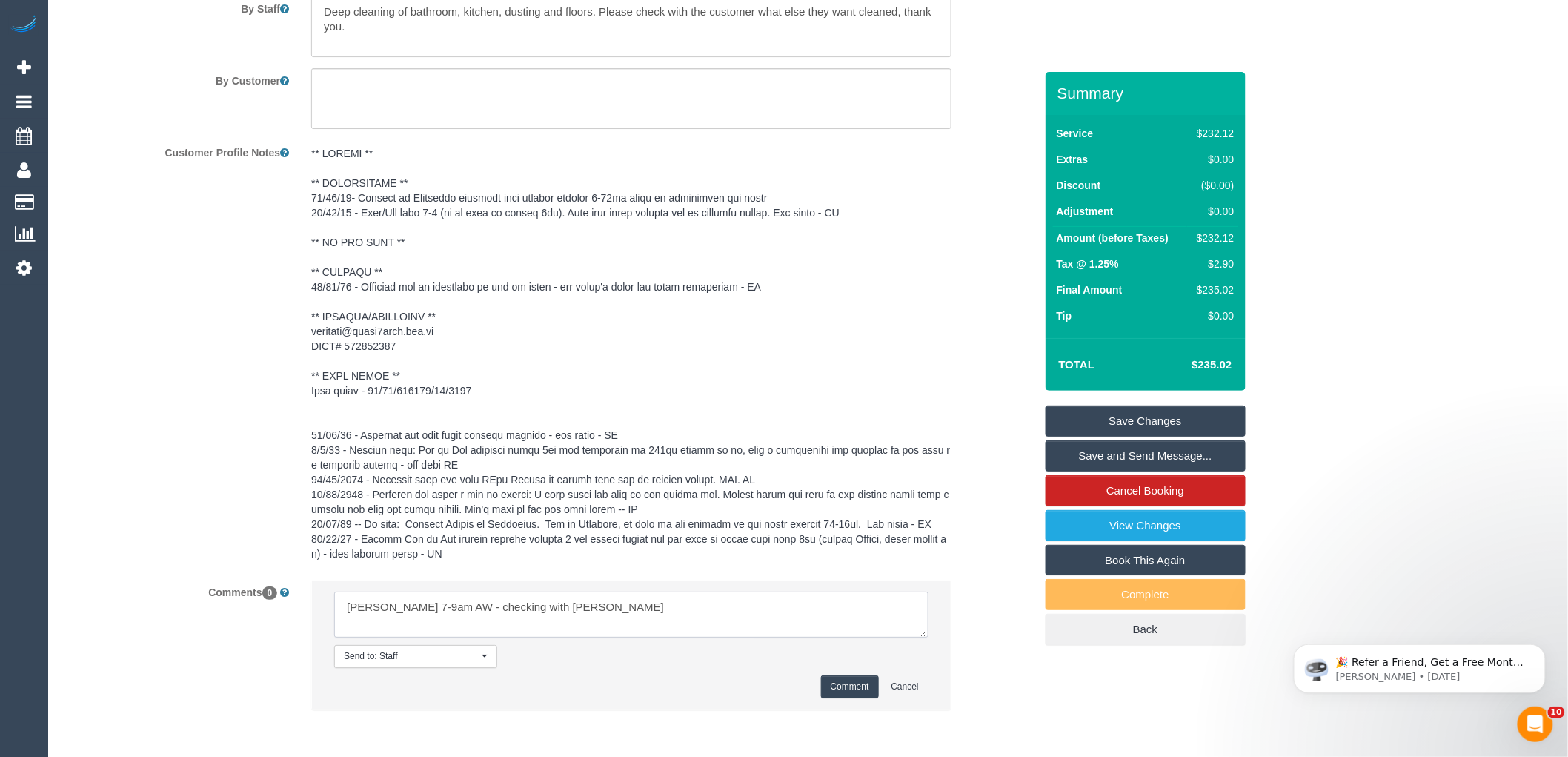
type textarea "[PERSON_NAME] 7-9am AW - checking with [PERSON_NAME]"
click at [841, 684] on button "Comment" at bounding box center [850, 686] width 57 height 23
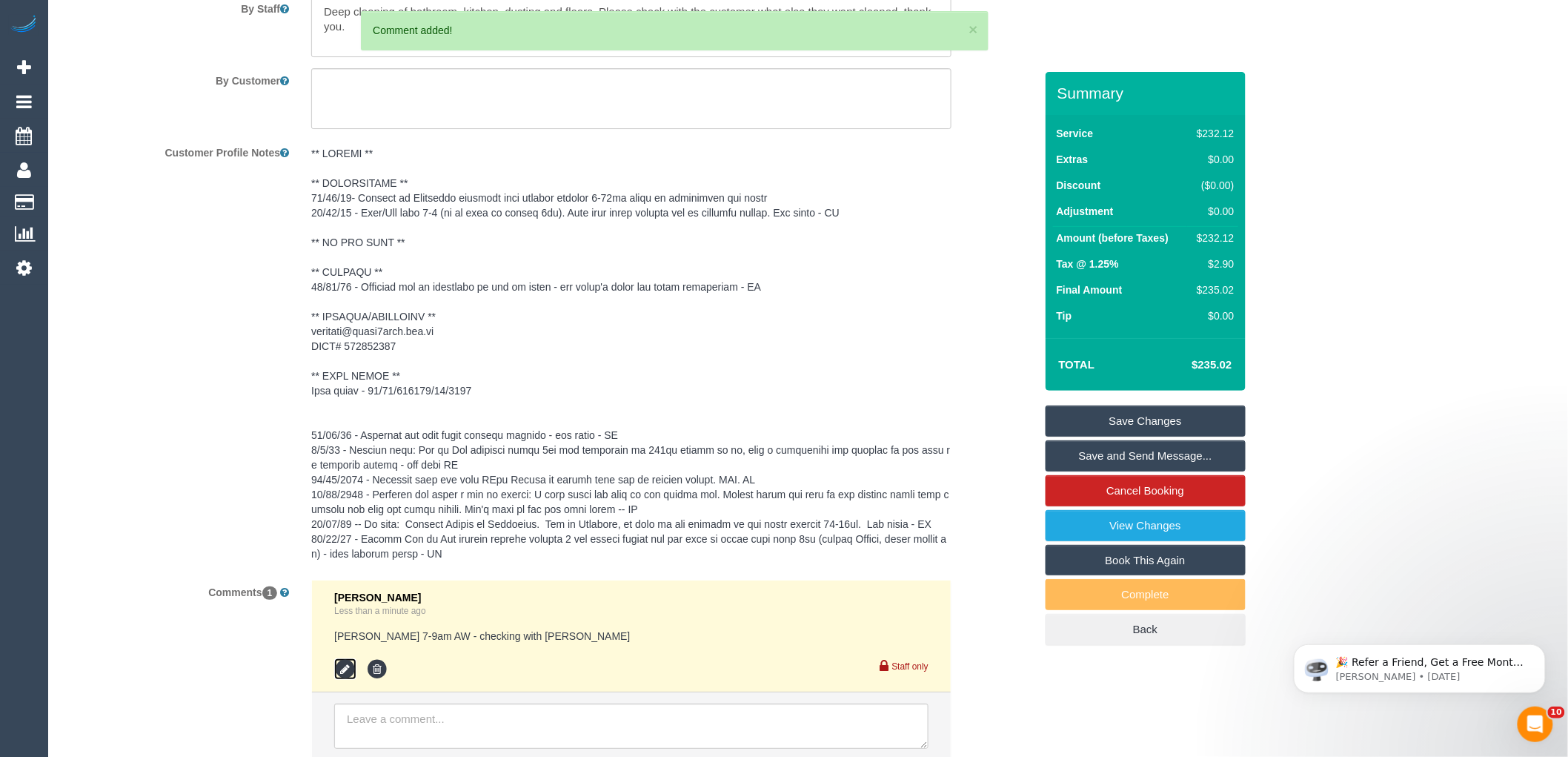
click at [343, 666] on icon at bounding box center [345, 669] width 22 height 22
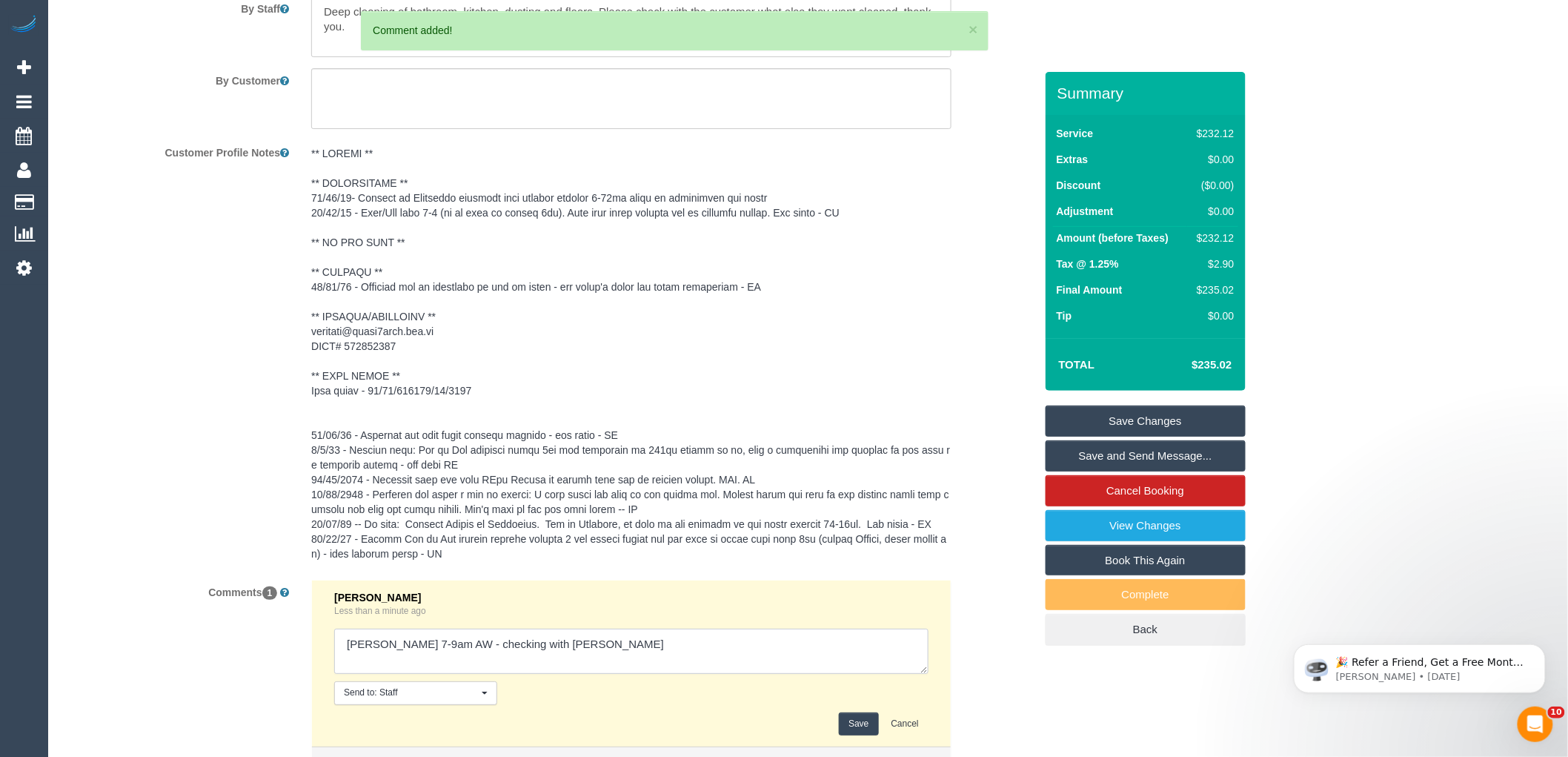
click at [460, 643] on textarea at bounding box center [631, 652] width 594 height 46
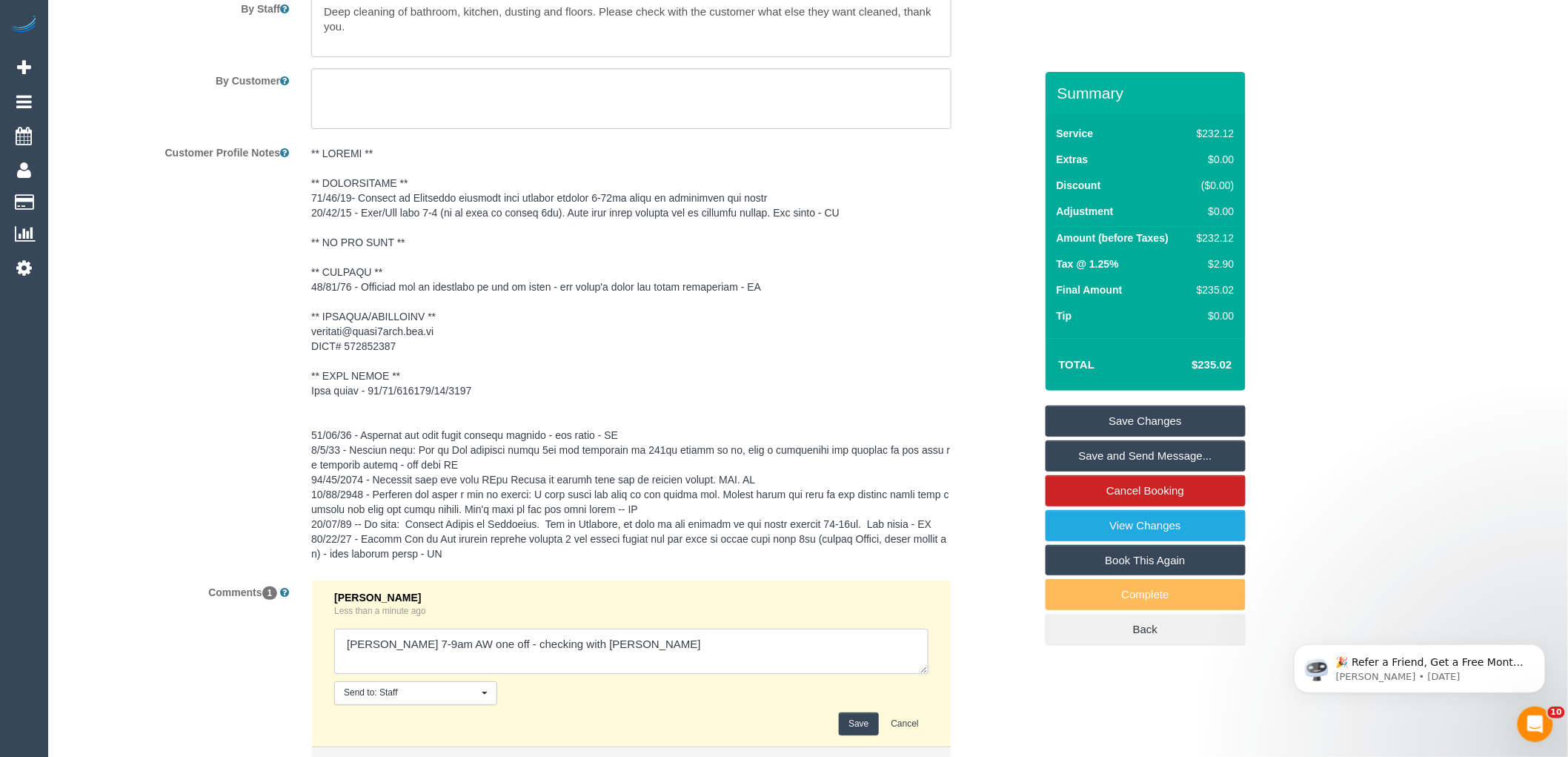
type textarea "[PERSON_NAME] 7-9am AW one off - checking with [PERSON_NAME]"
click at [857, 720] on button "Save" at bounding box center [858, 723] width 40 height 23
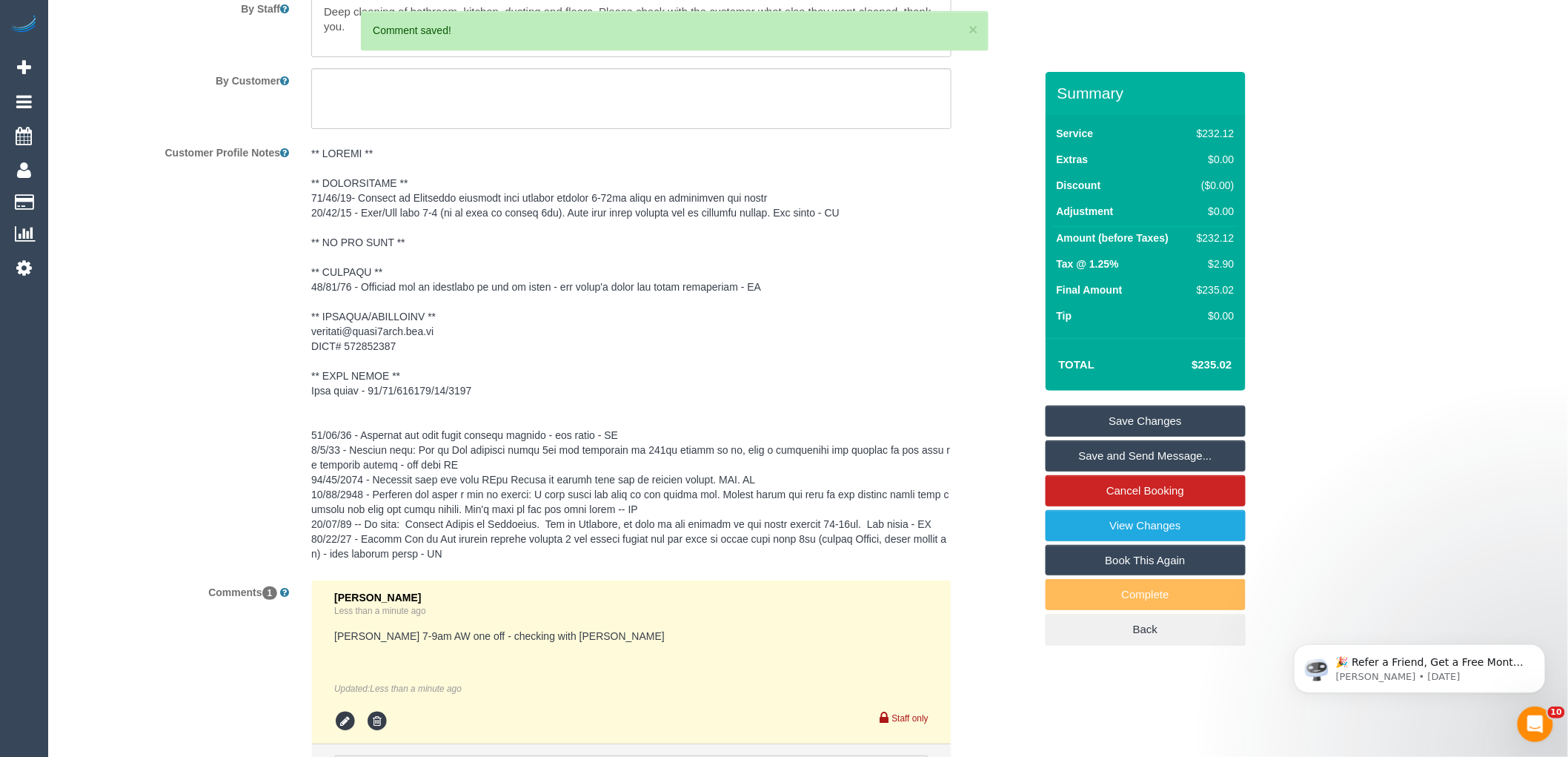
click at [990, 328] on div "Customer Profile Notes" at bounding box center [549, 354] width 994 height 429
click at [1091, 405] on link "Save Changes" at bounding box center [1145, 420] width 200 height 31
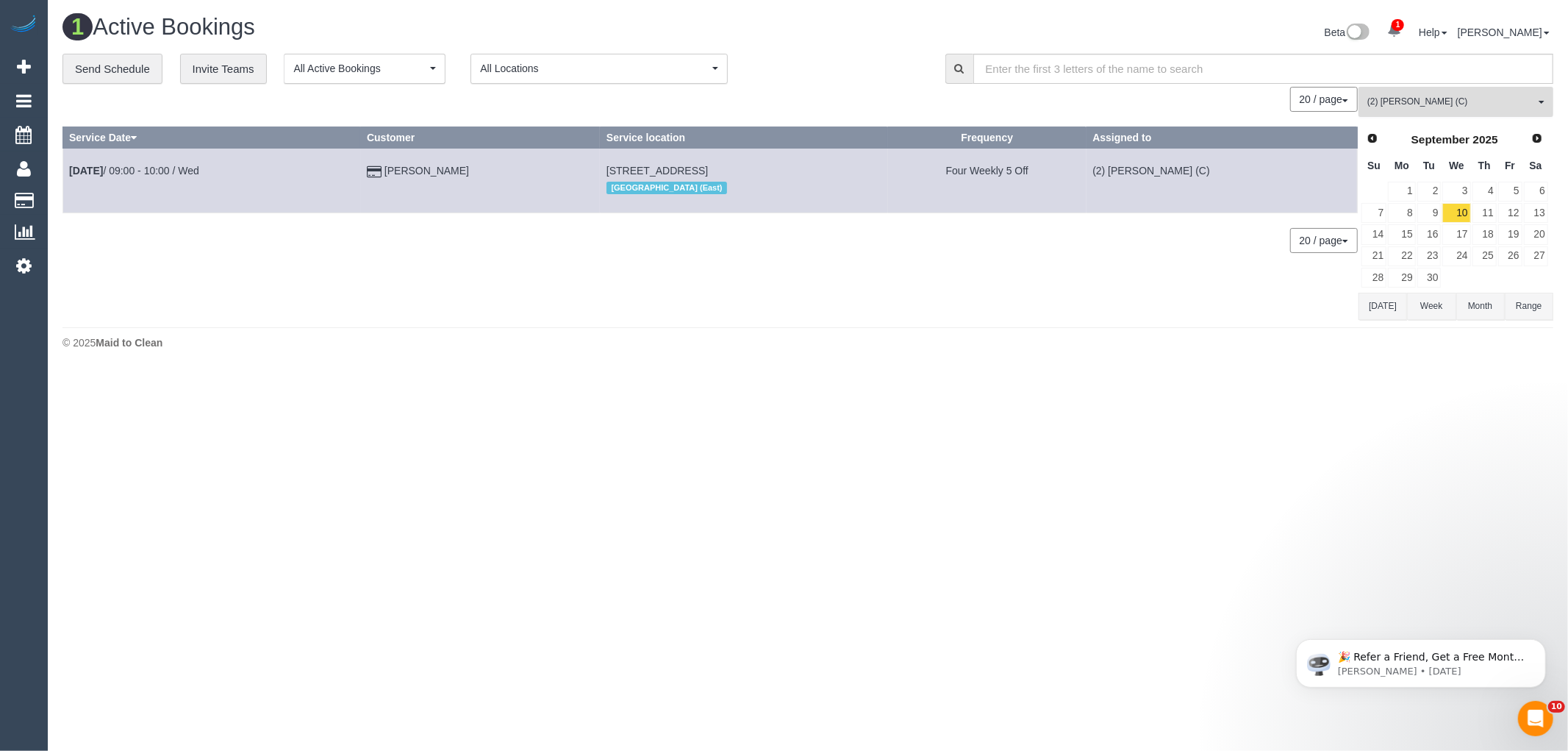
click at [1524, 99] on span "(2) [PERSON_NAME] (C)" at bounding box center [1451, 101] width 167 height 13
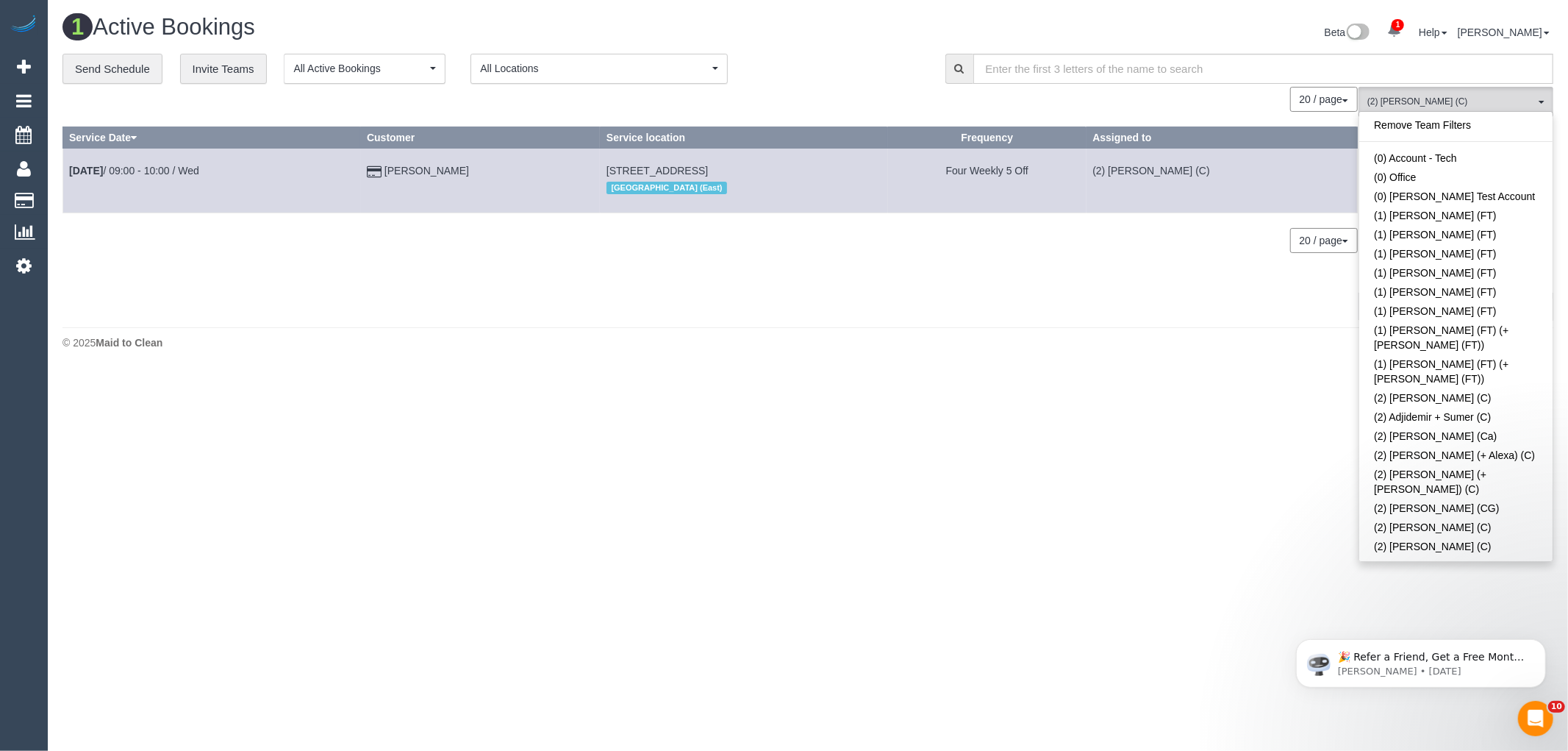
scroll to position [699, 0]
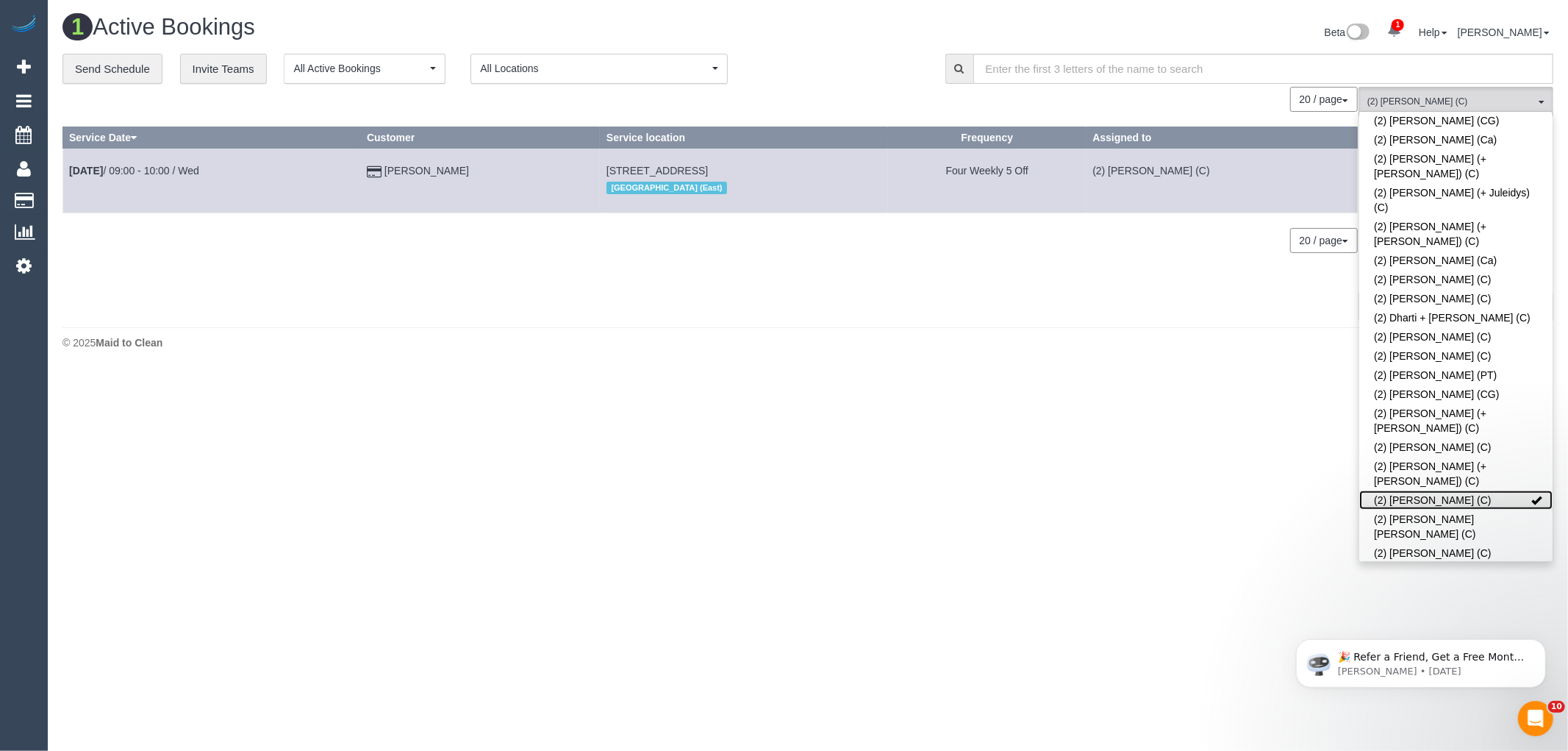
click at [1446, 491] on link "(2) [PERSON_NAME] (C)" at bounding box center [1456, 500] width 193 height 19
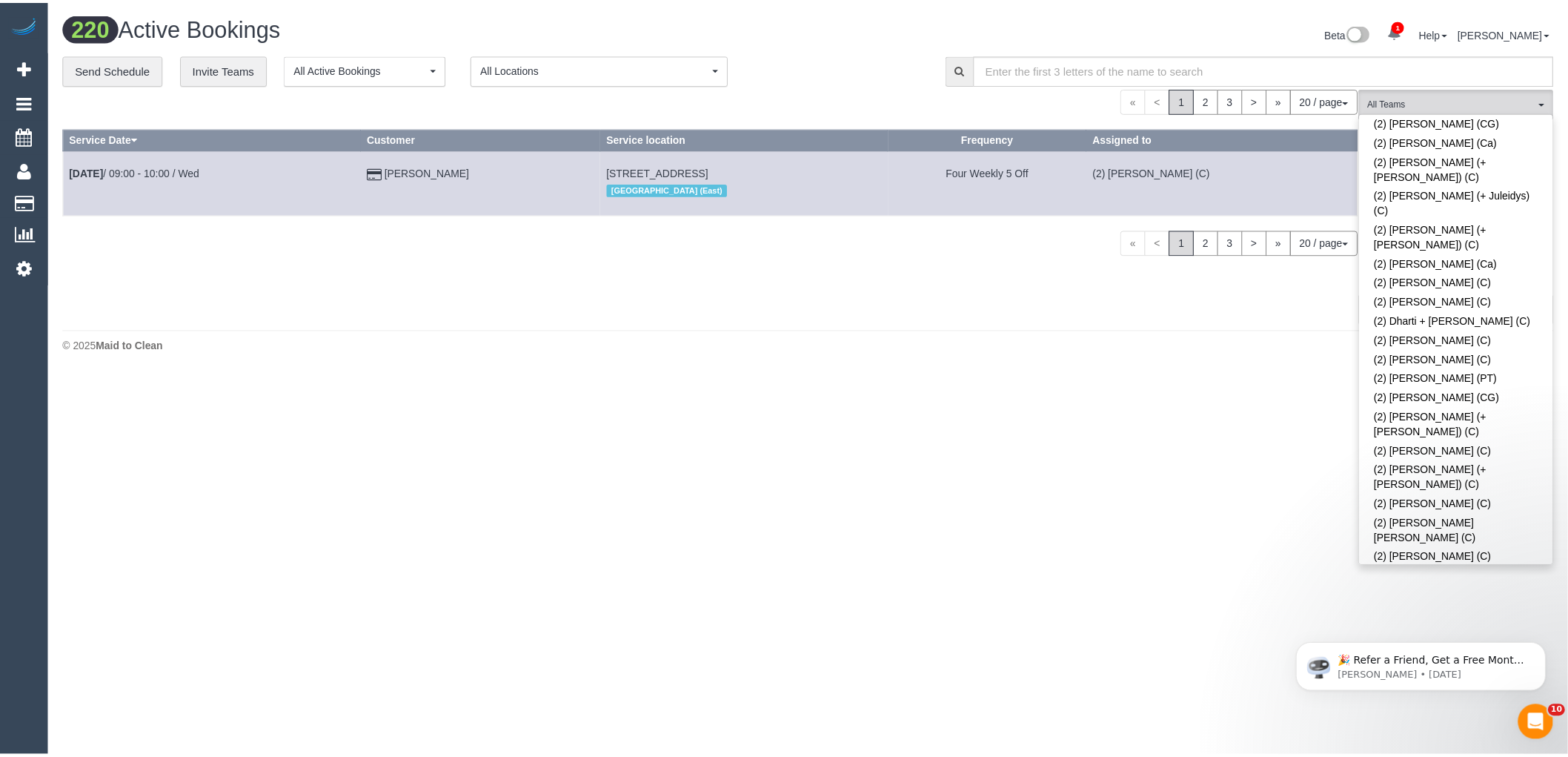
scroll to position [0, 0]
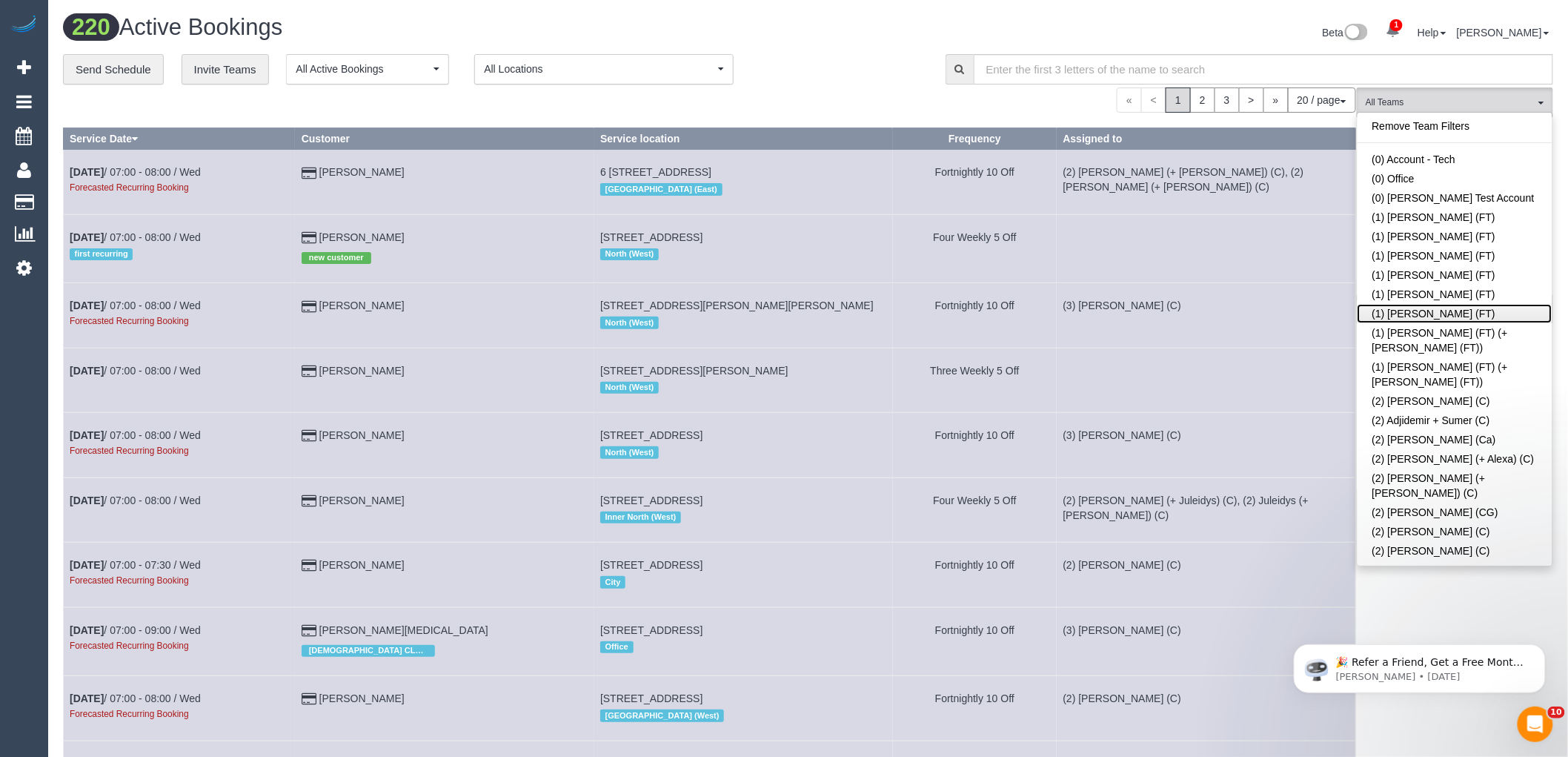
click at [1456, 311] on link "(1) [PERSON_NAME] (FT)" at bounding box center [1455, 313] width 195 height 19
click at [986, 31] on div "Beta 1 Your Notifications You have 0 alerts × You have 1 to charge for [DATE] H…" at bounding box center [1187, 35] width 757 height 40
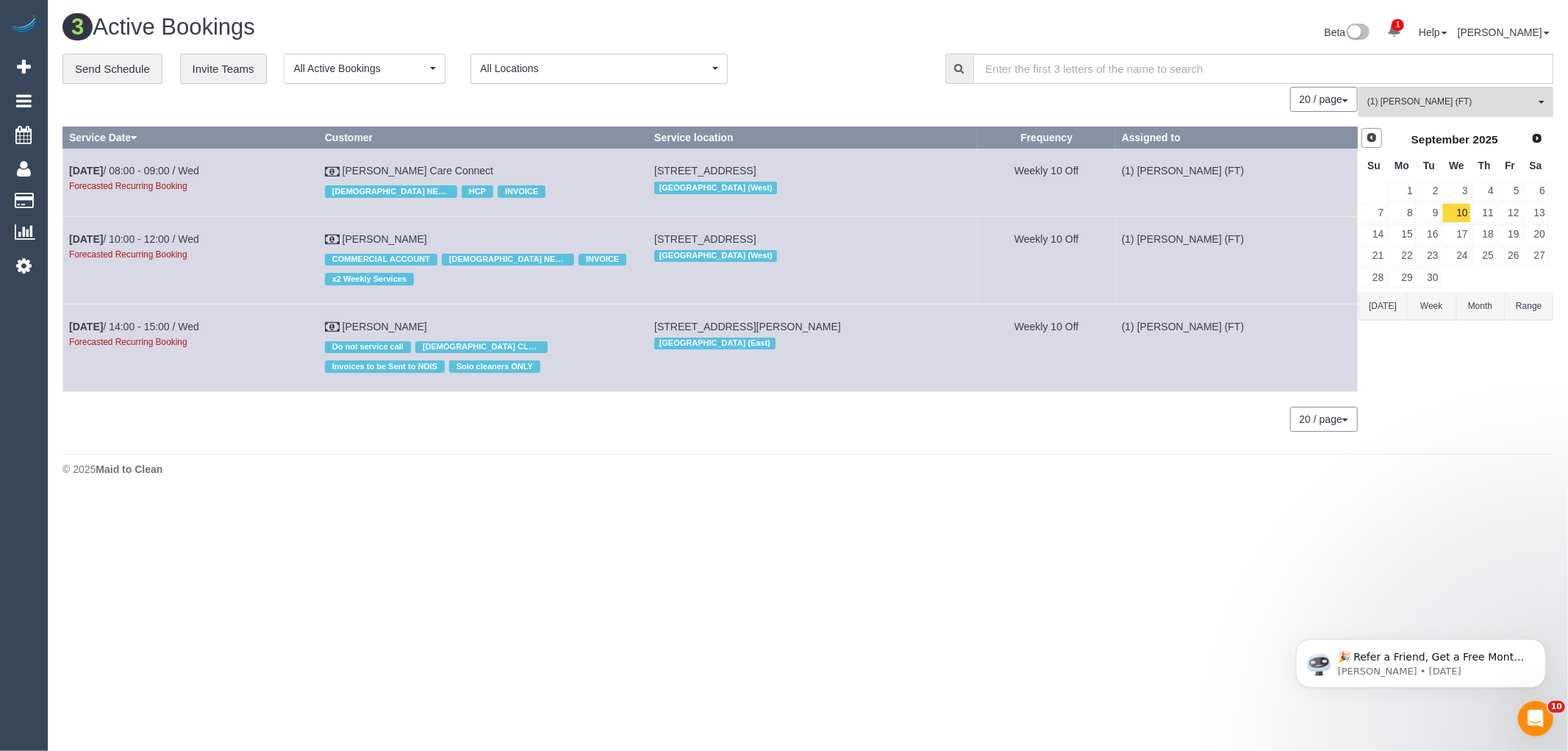
click at [1366, 130] on link "Prev" at bounding box center [1371, 138] width 21 height 21
click at [1459, 276] on link "27" at bounding box center [1456, 278] width 28 height 20
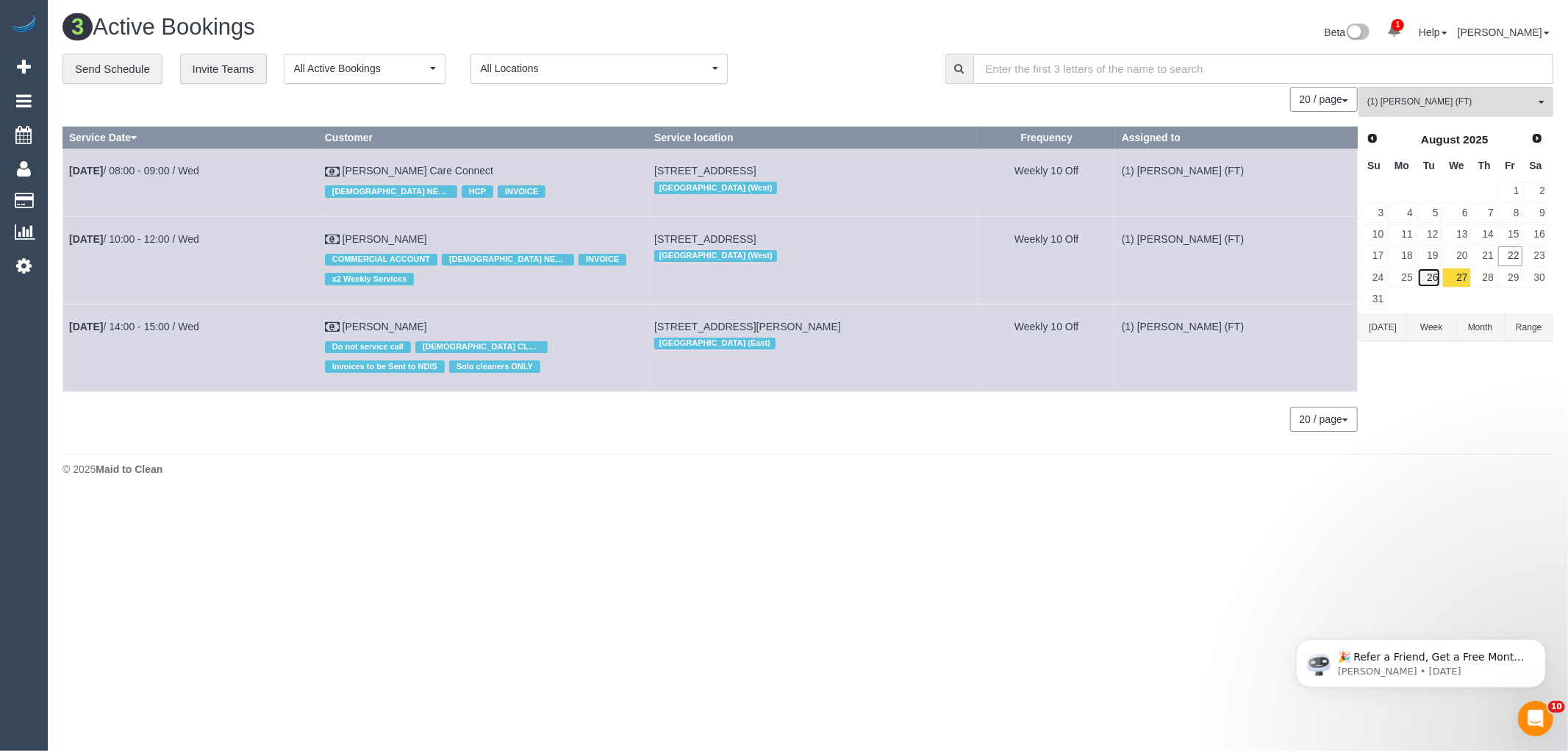
click at [1430, 277] on link "26" at bounding box center [1429, 278] width 24 height 20
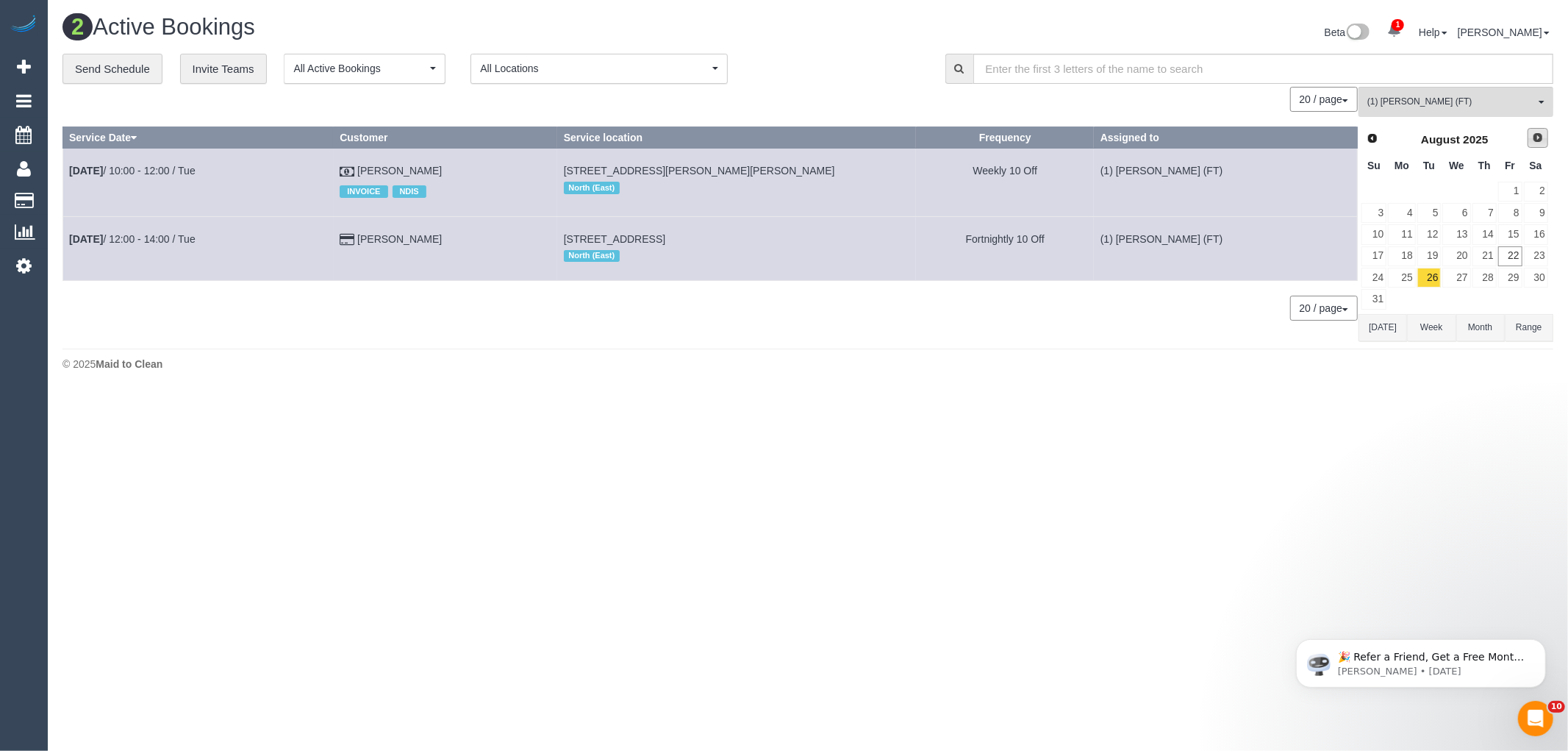
click at [1540, 136] on span "Next" at bounding box center [1538, 137] width 12 height 12
click at [1437, 193] on link "2" at bounding box center [1429, 192] width 24 height 20
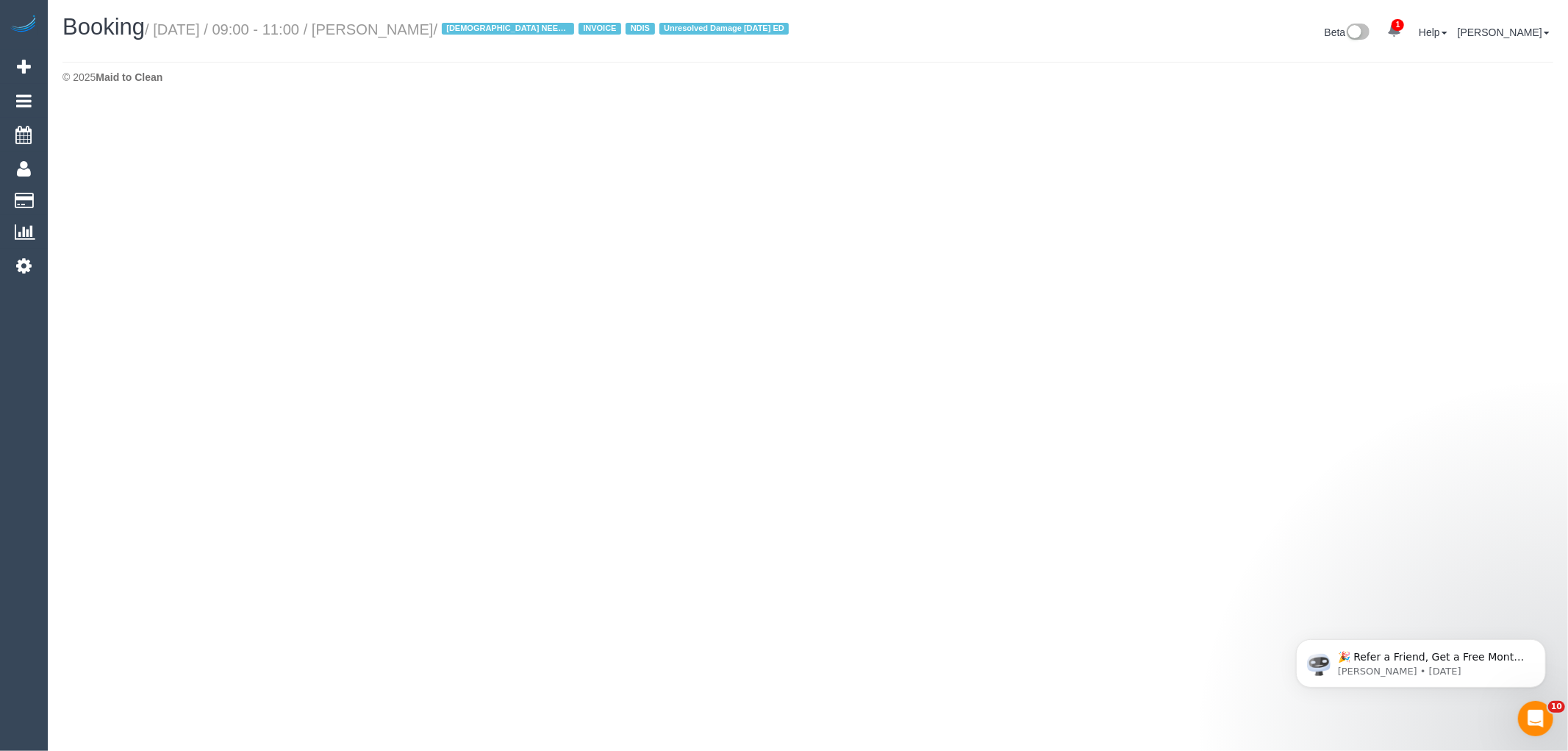
select select "VIC"
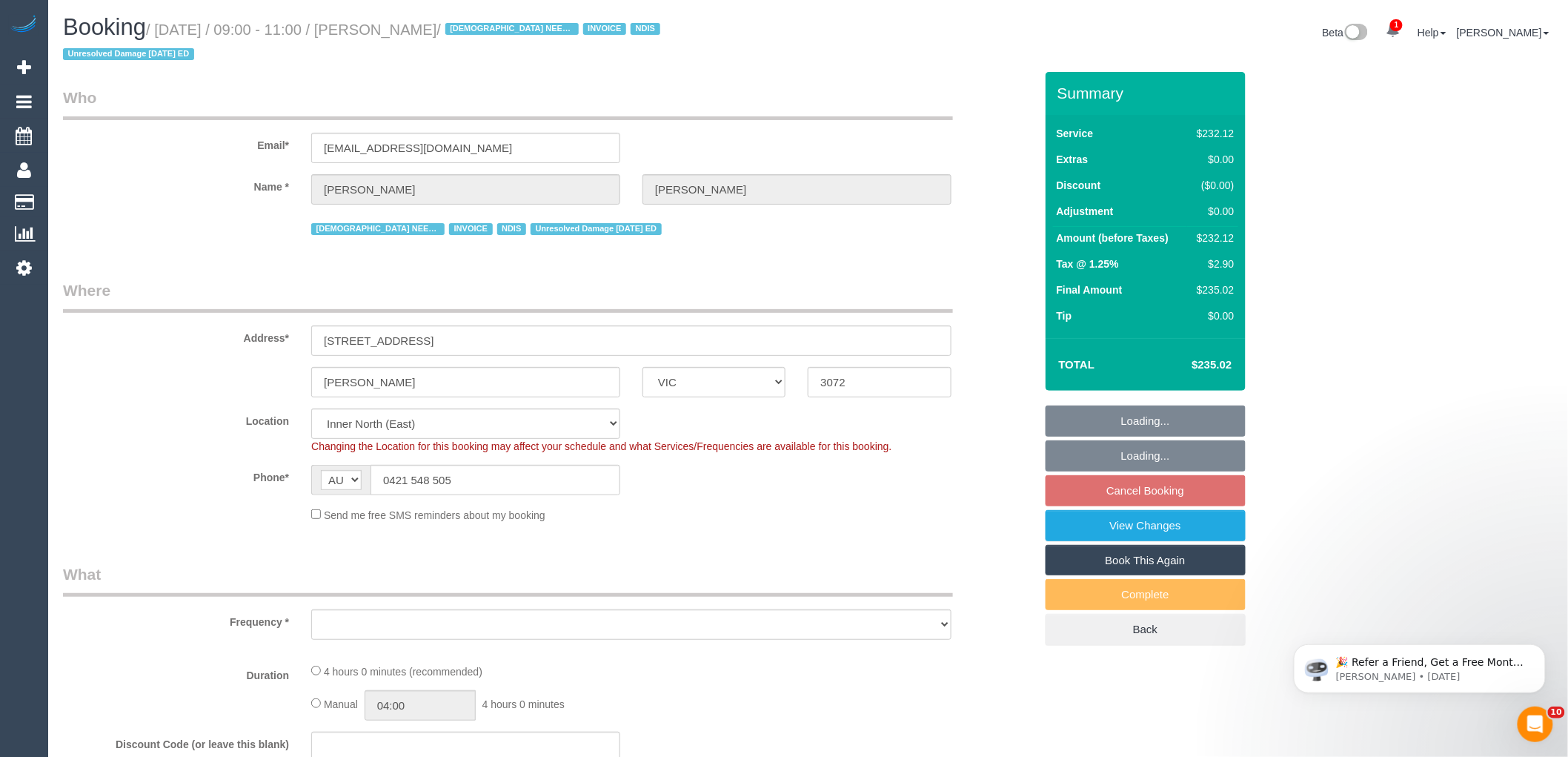
select select "object:3741"
select select "240"
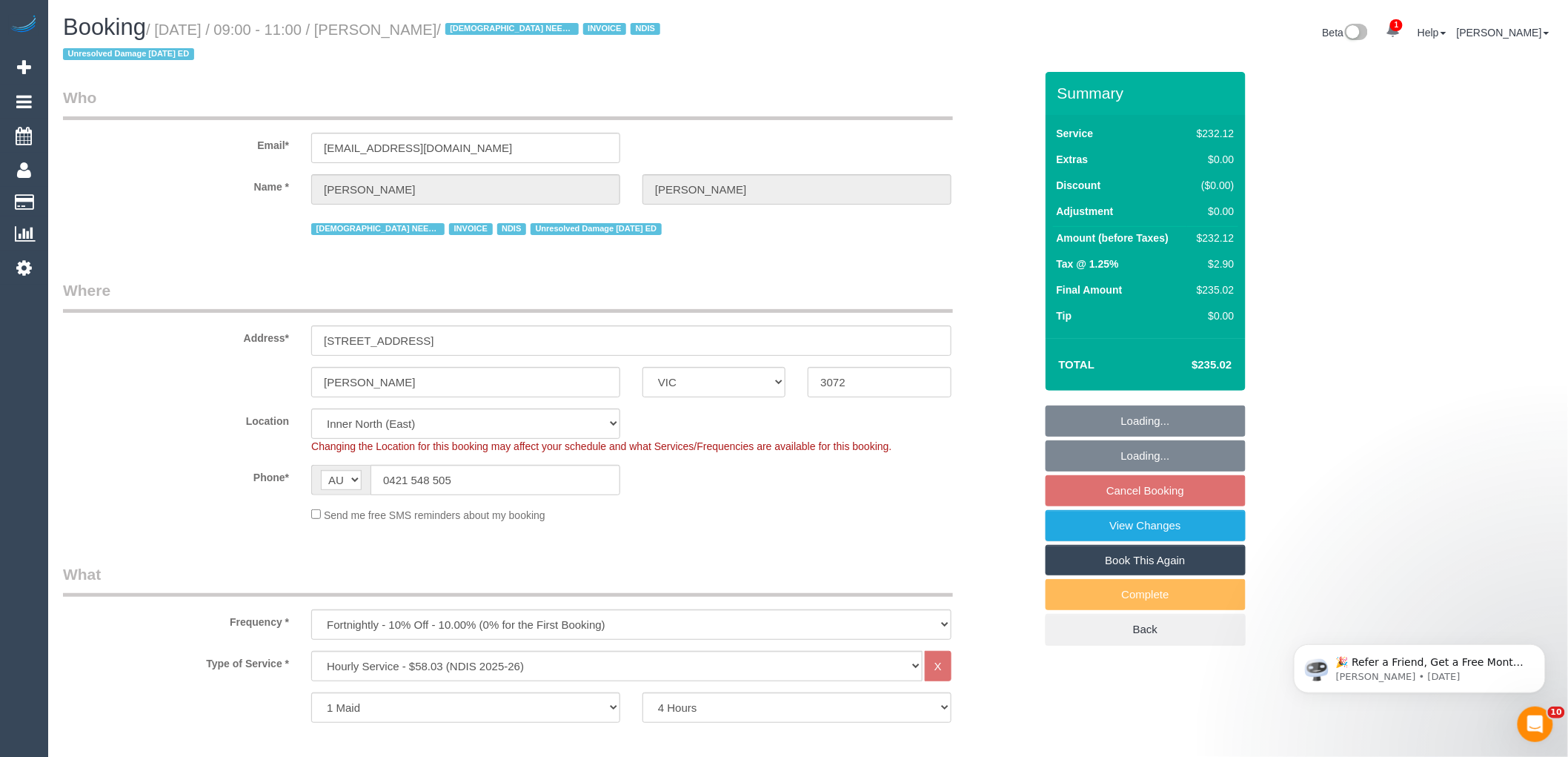
select select "object:3746"
select select "number:27"
select select "number:14"
select select "number:19"
select select "number:36"
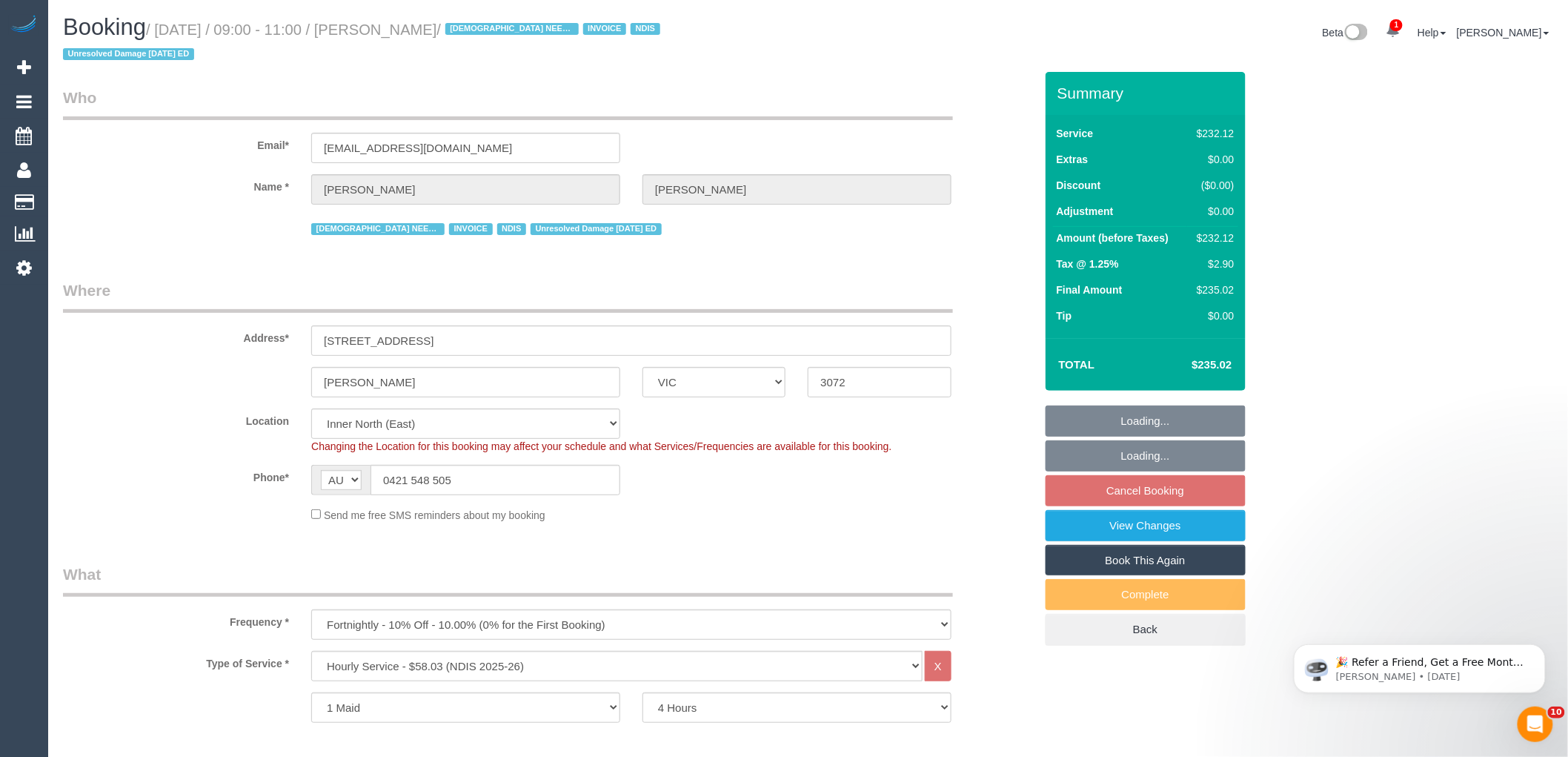
select select "number:35"
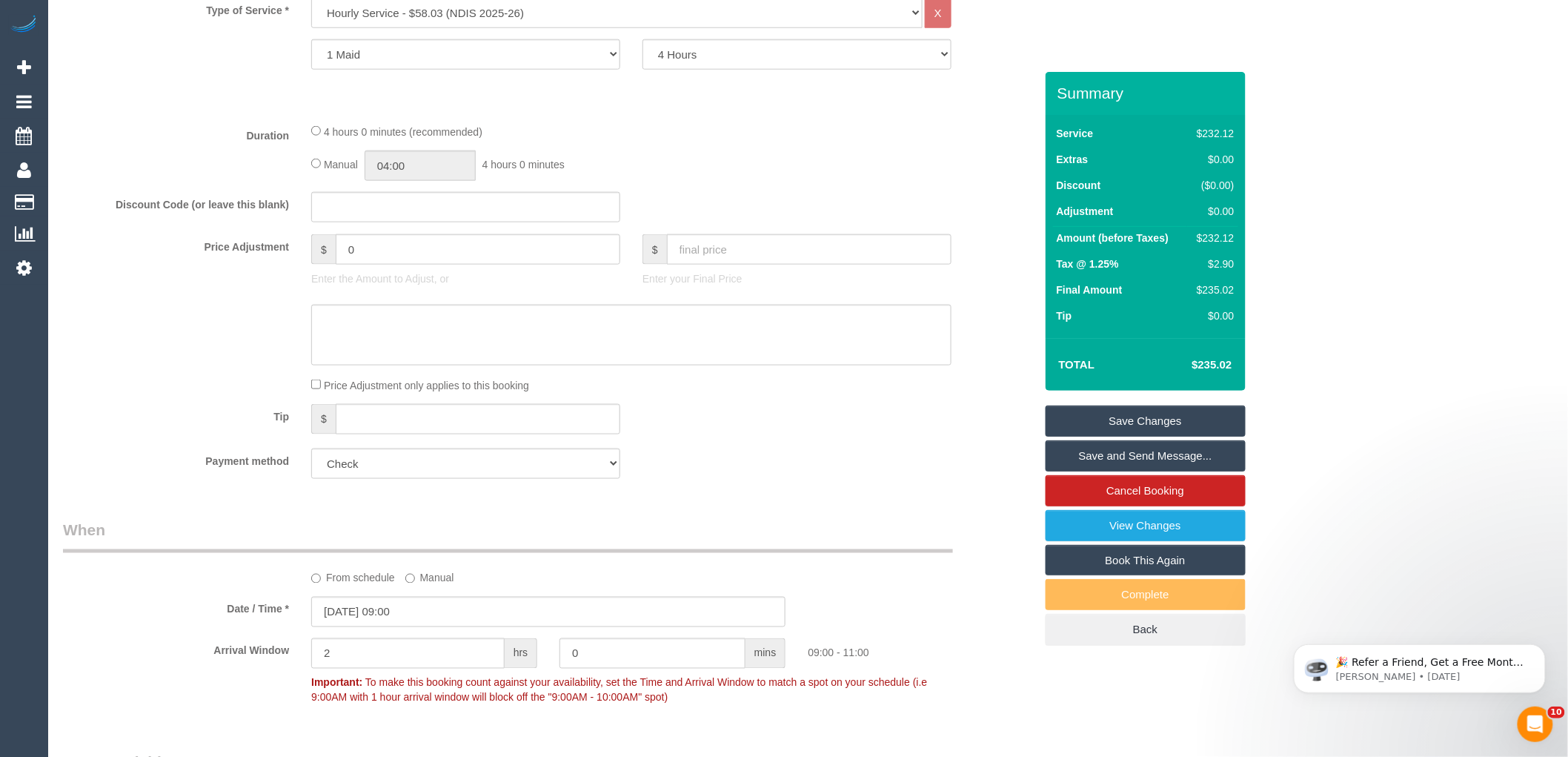
scroll to position [658, 0]
click at [410, 592] on input "[DATE] 09:00" at bounding box center [549, 607] width 474 height 30
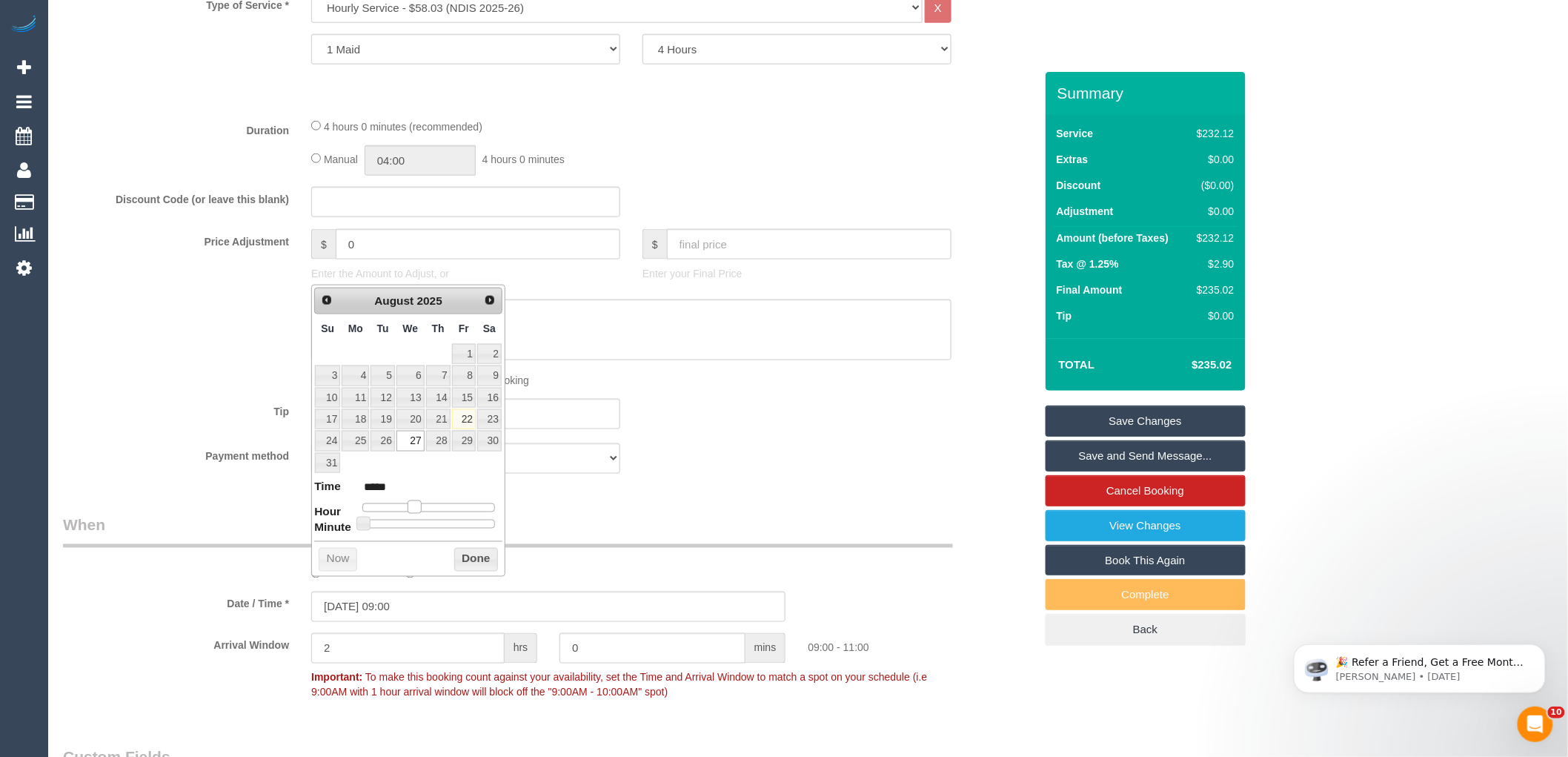
type input "[DATE] 08:00"
type input "*****"
type input "[DATE] 07:00"
type input "*****"
drag, startPoint x: 412, startPoint y: 508, endPoint x: 403, endPoint y: 508, distance: 9.0
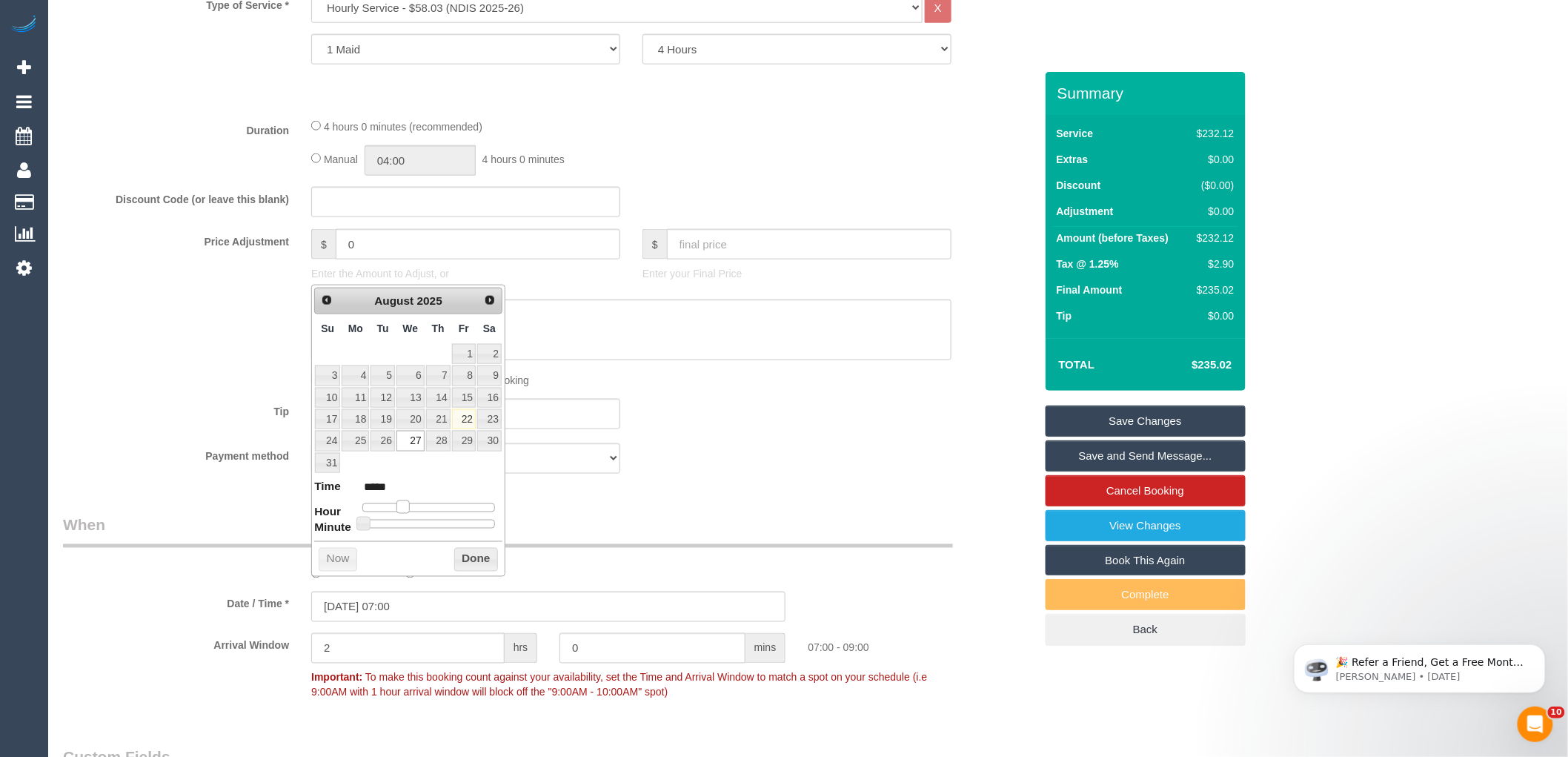
click at [403, 508] on span at bounding box center [403, 507] width 14 height 14
click at [471, 557] on button "Done" at bounding box center [476, 560] width 44 height 24
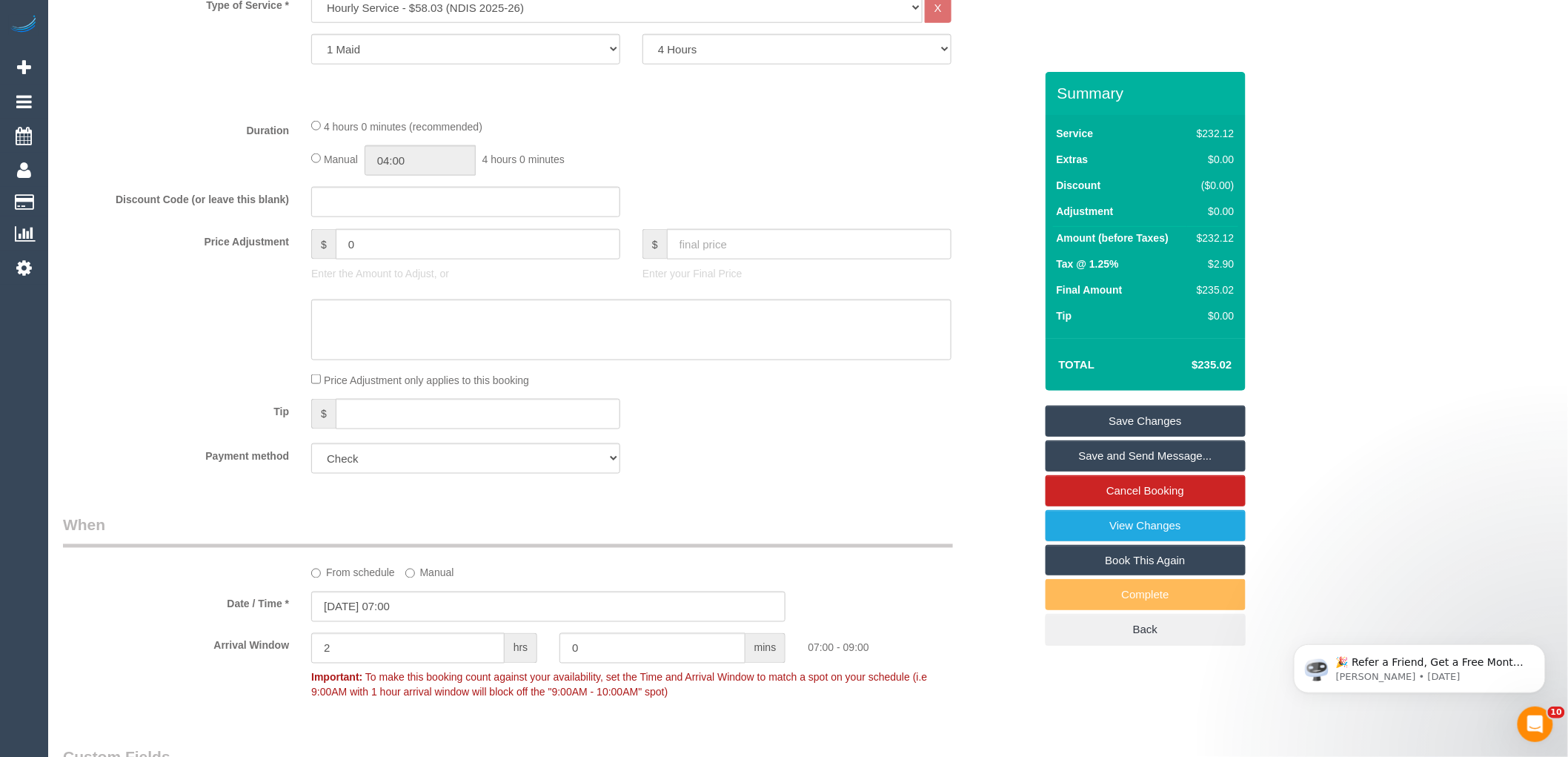
click at [727, 374] on fieldset "What Frequency * One Time Cleaning Weekly - 10% Off - 10.00% (0% for the First …" at bounding box center [549, 195] width 971 height 580
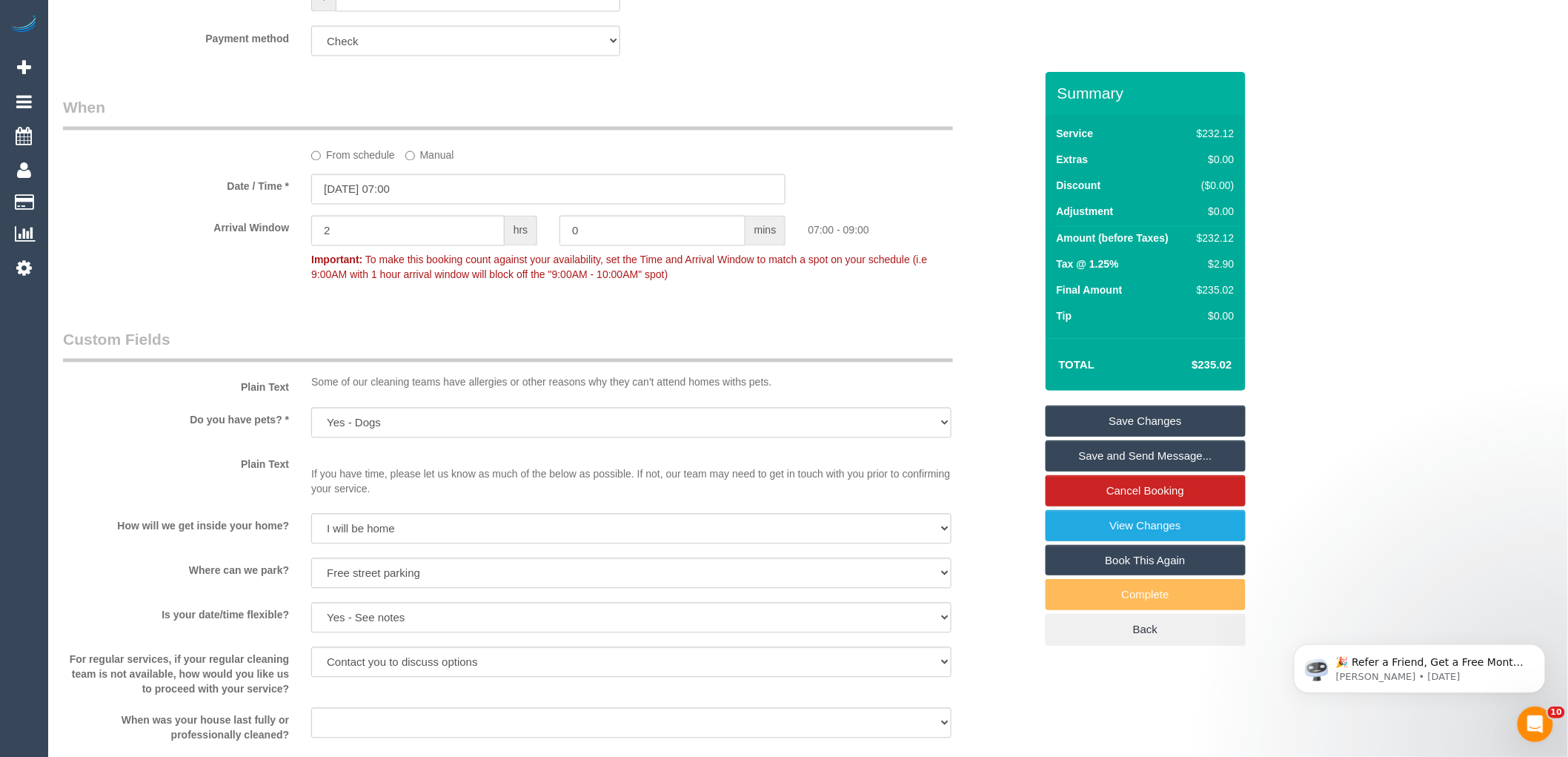
scroll to position [1729, 0]
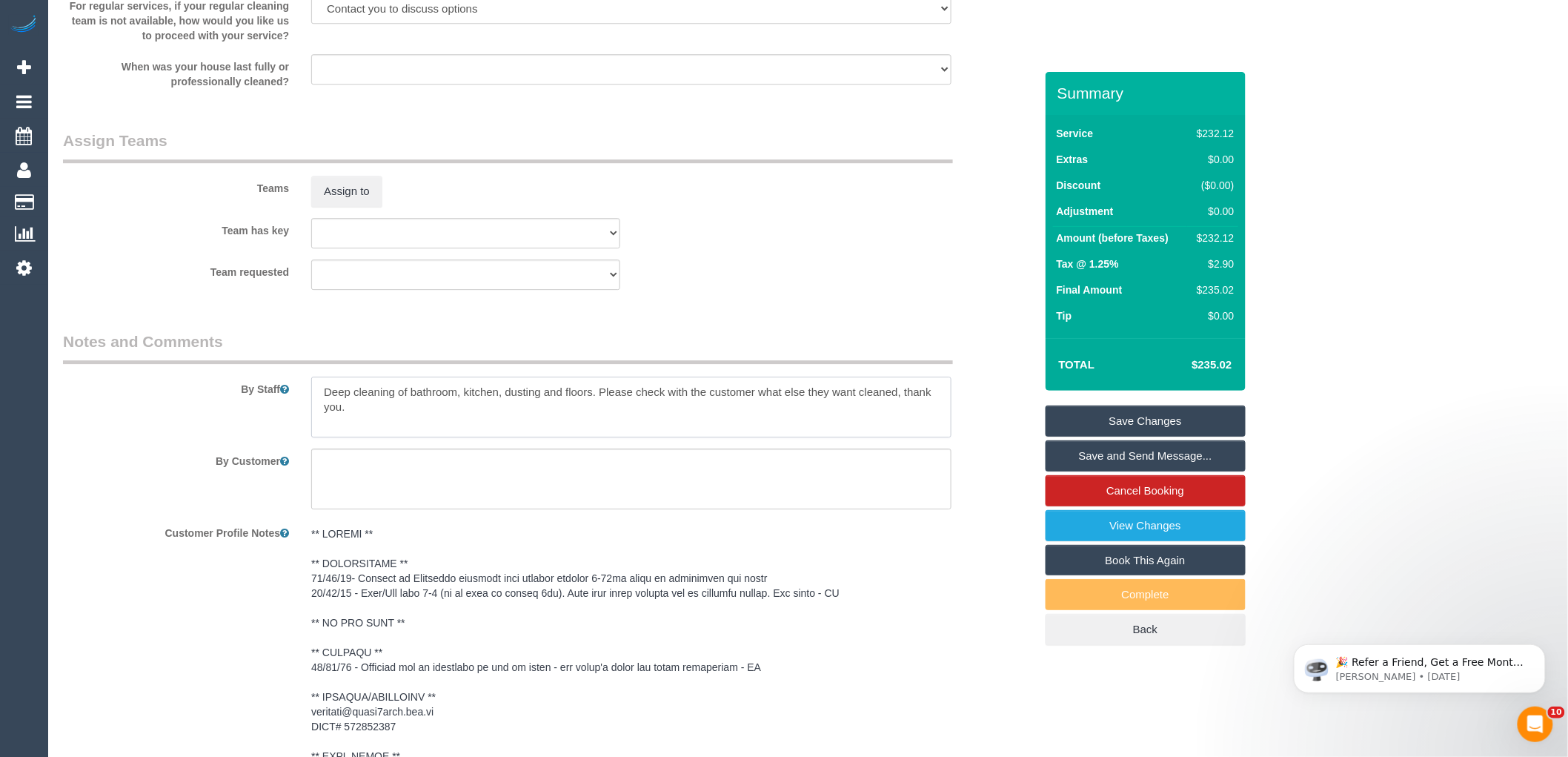
click at [322, 376] on textarea at bounding box center [631, 407] width 641 height 61
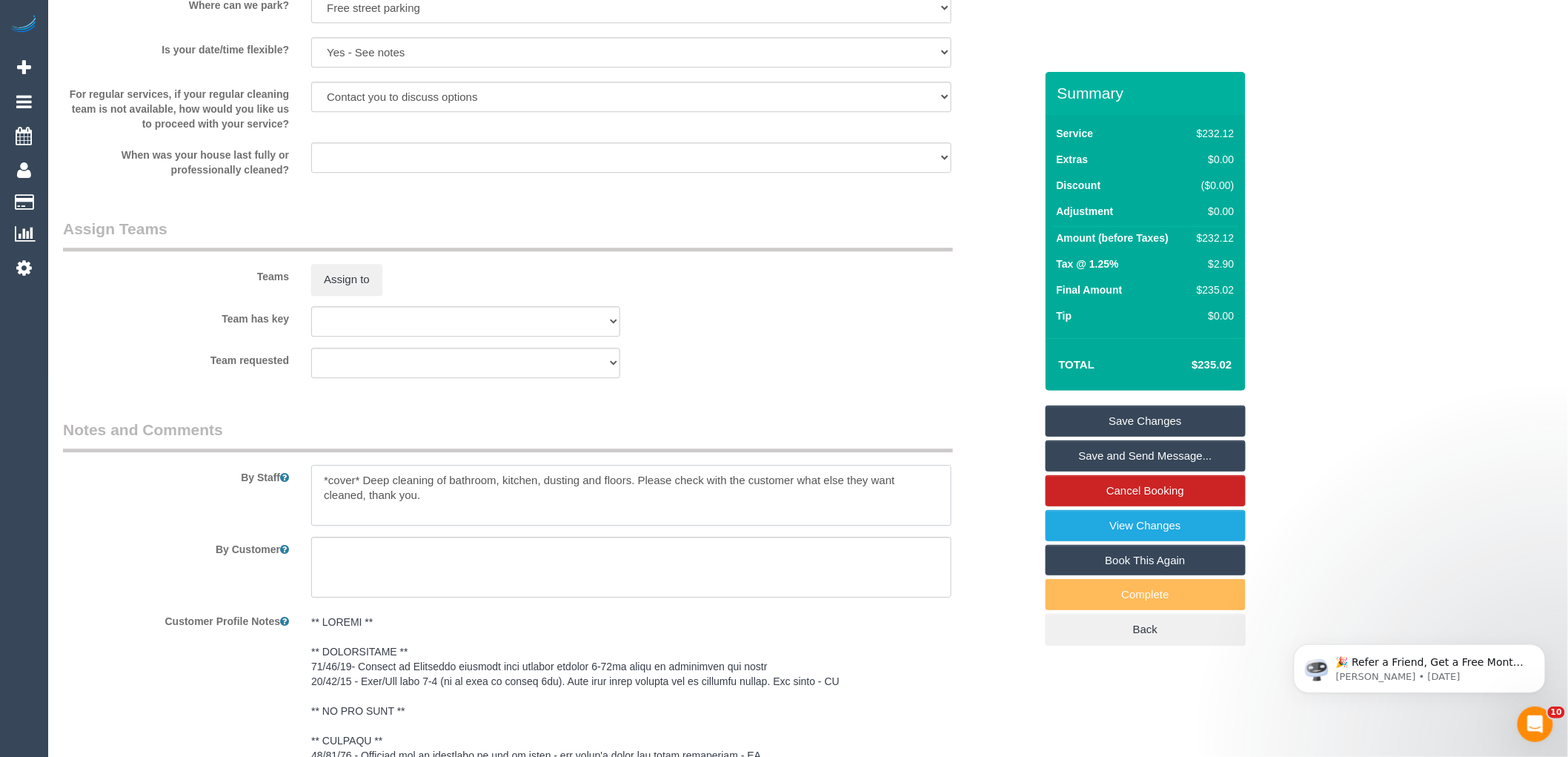
scroll to position [1565, 0]
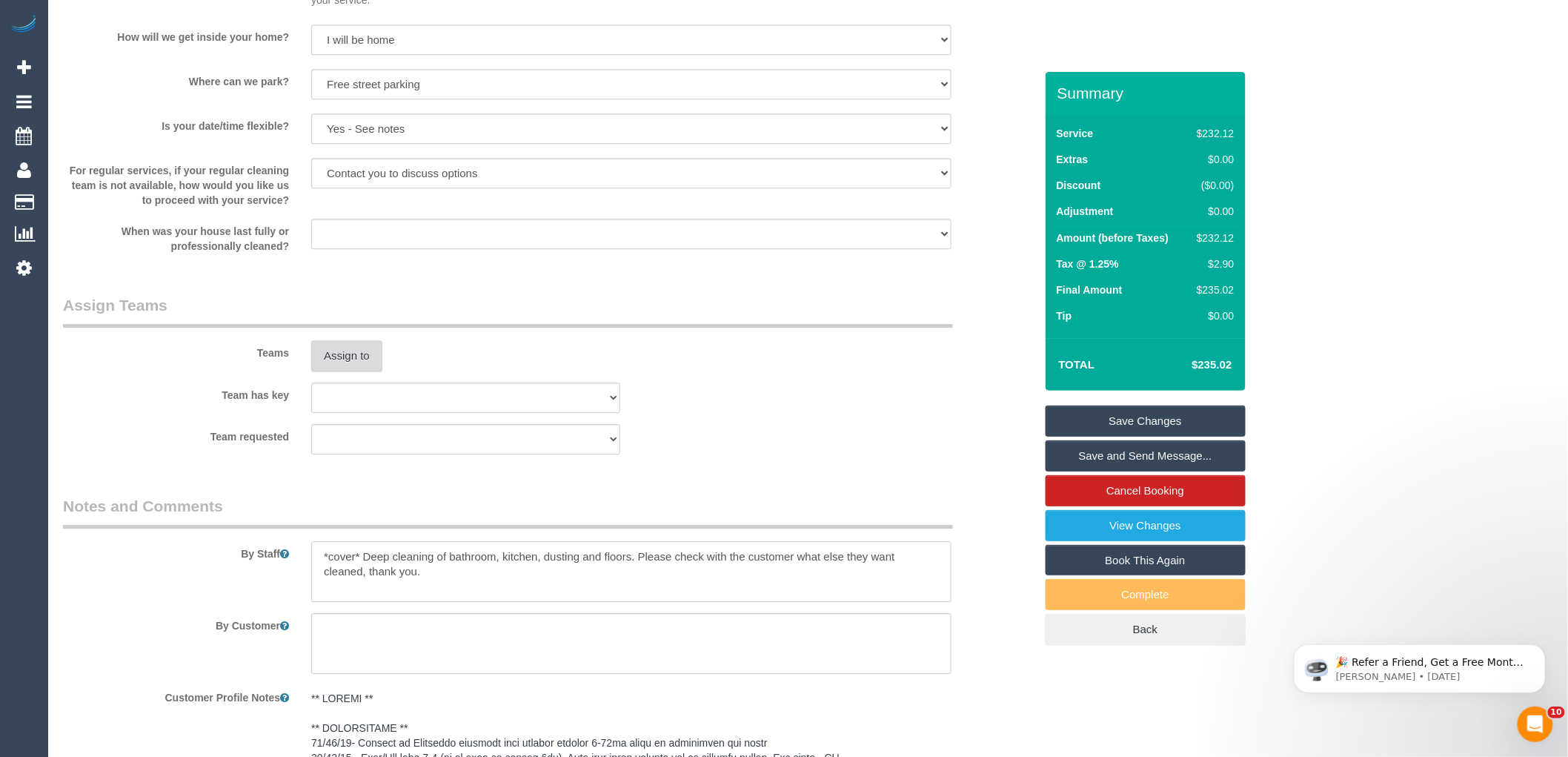
type textarea "*cover* Deep cleaning of bathroom, kitchen, dusting and floors. Please check wi…"
click at [352, 340] on button "Assign to" at bounding box center [347, 355] width 71 height 31
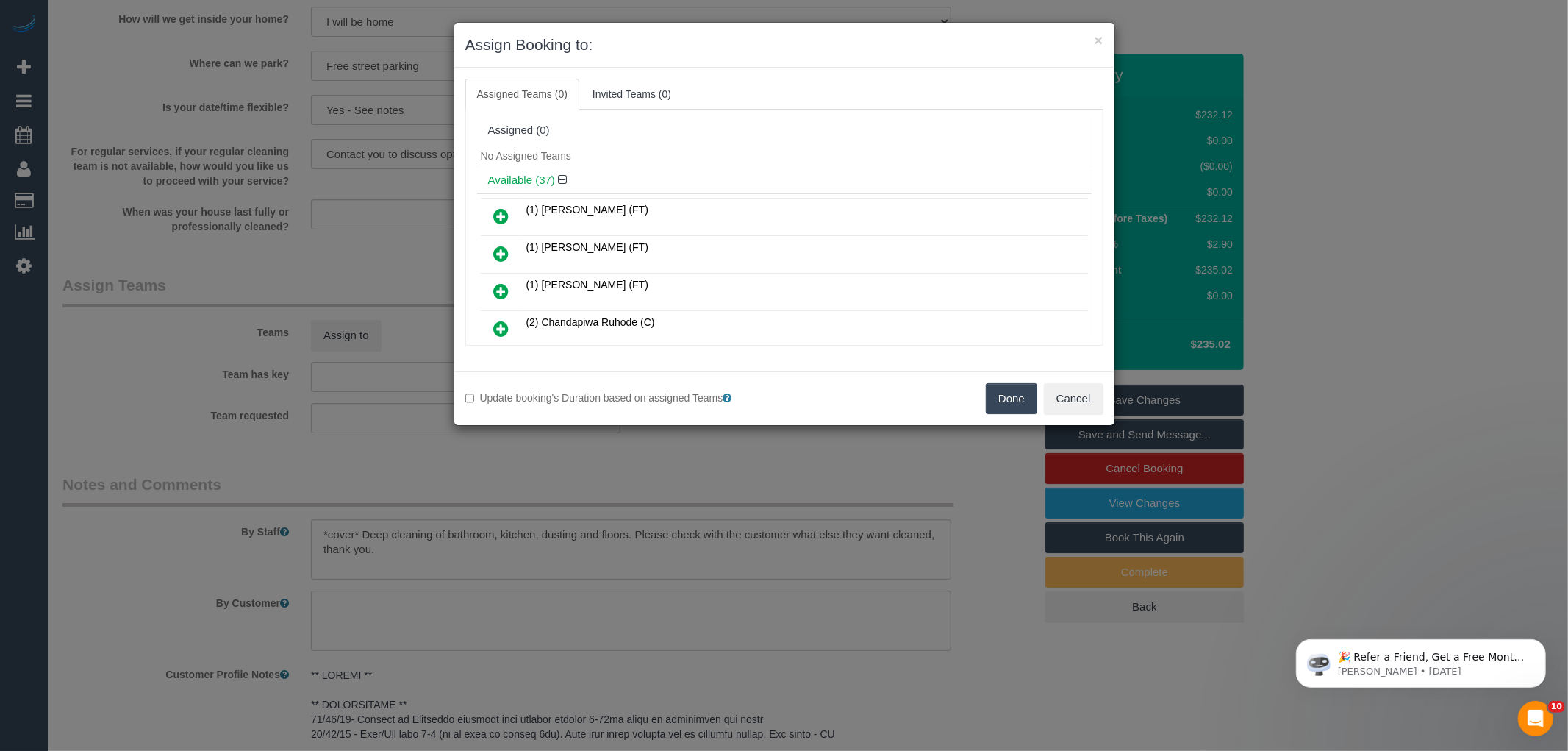
click at [498, 288] on icon at bounding box center [501, 291] width 15 height 18
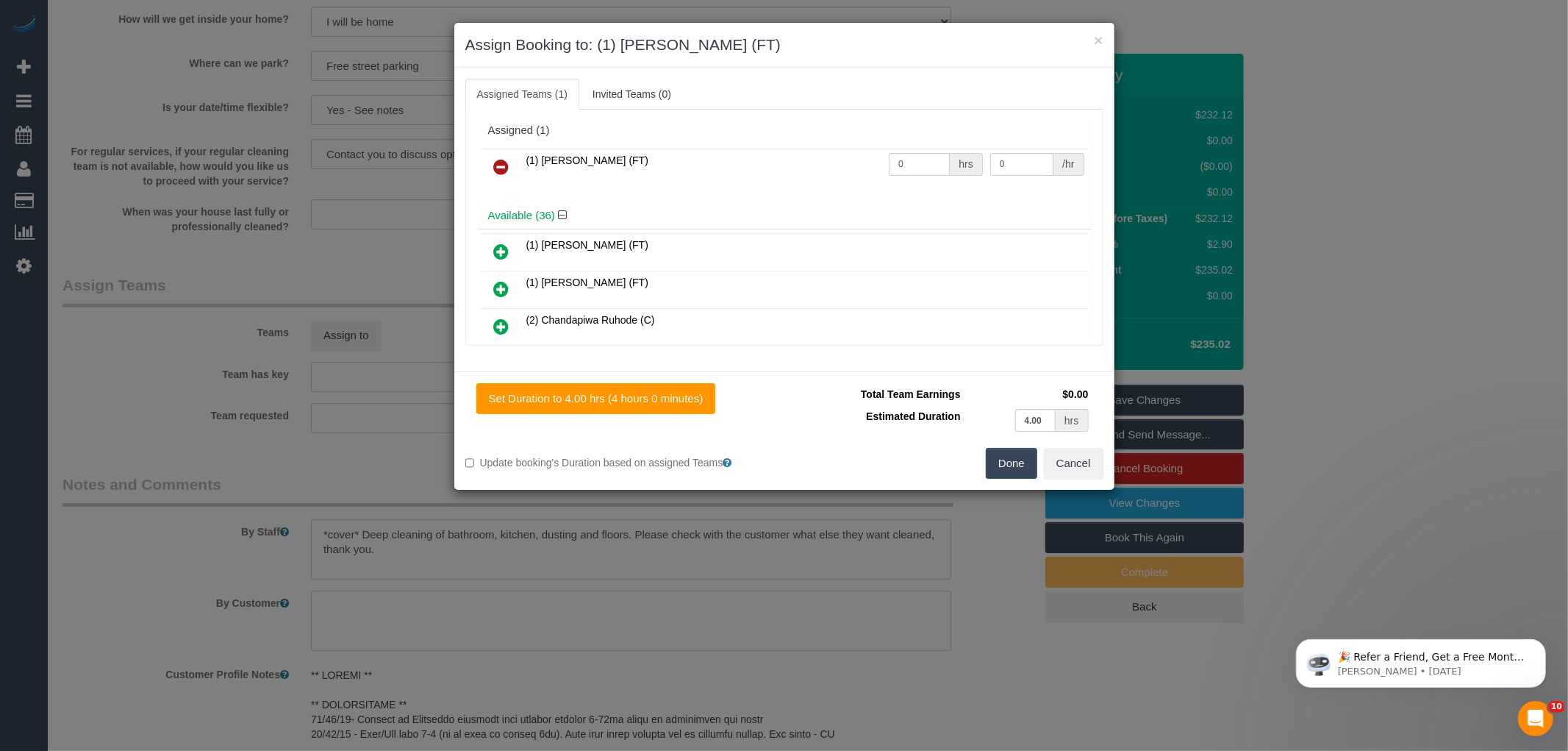
click at [1027, 466] on button "Done" at bounding box center [1011, 463] width 51 height 31
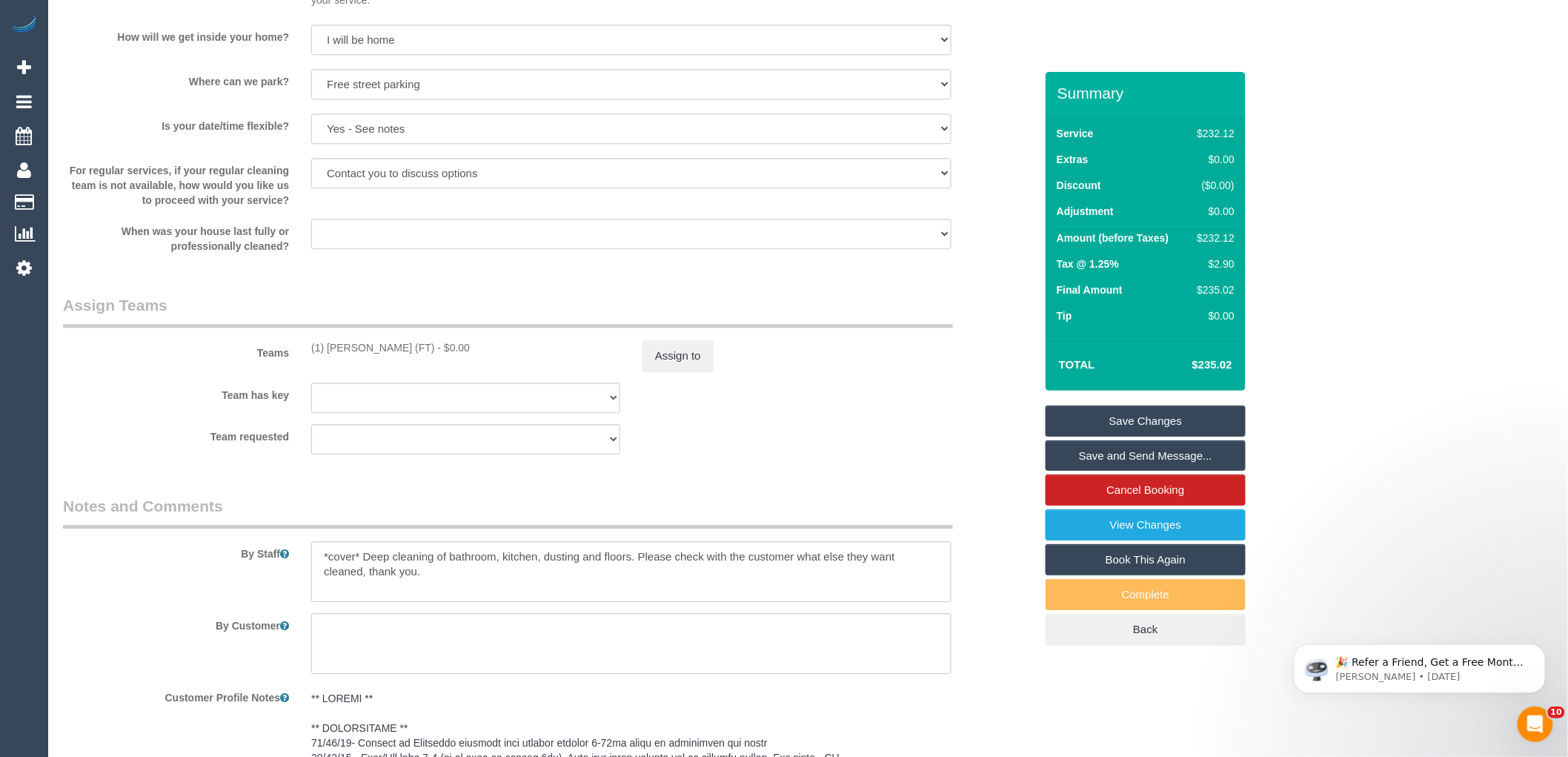
click at [933, 299] on legend "Assign Teams" at bounding box center [508, 311] width 890 height 34
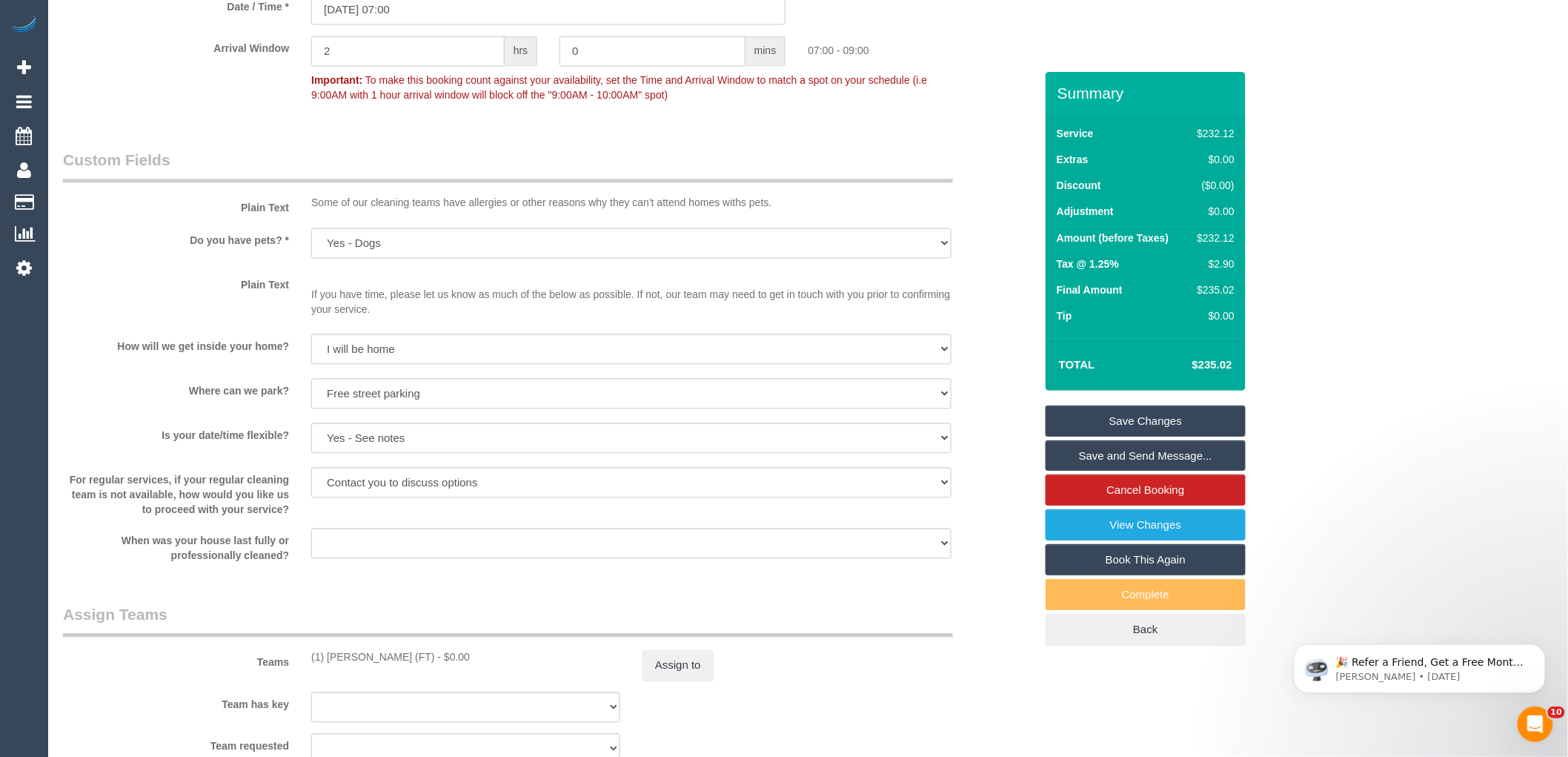
scroll to position [1152, 0]
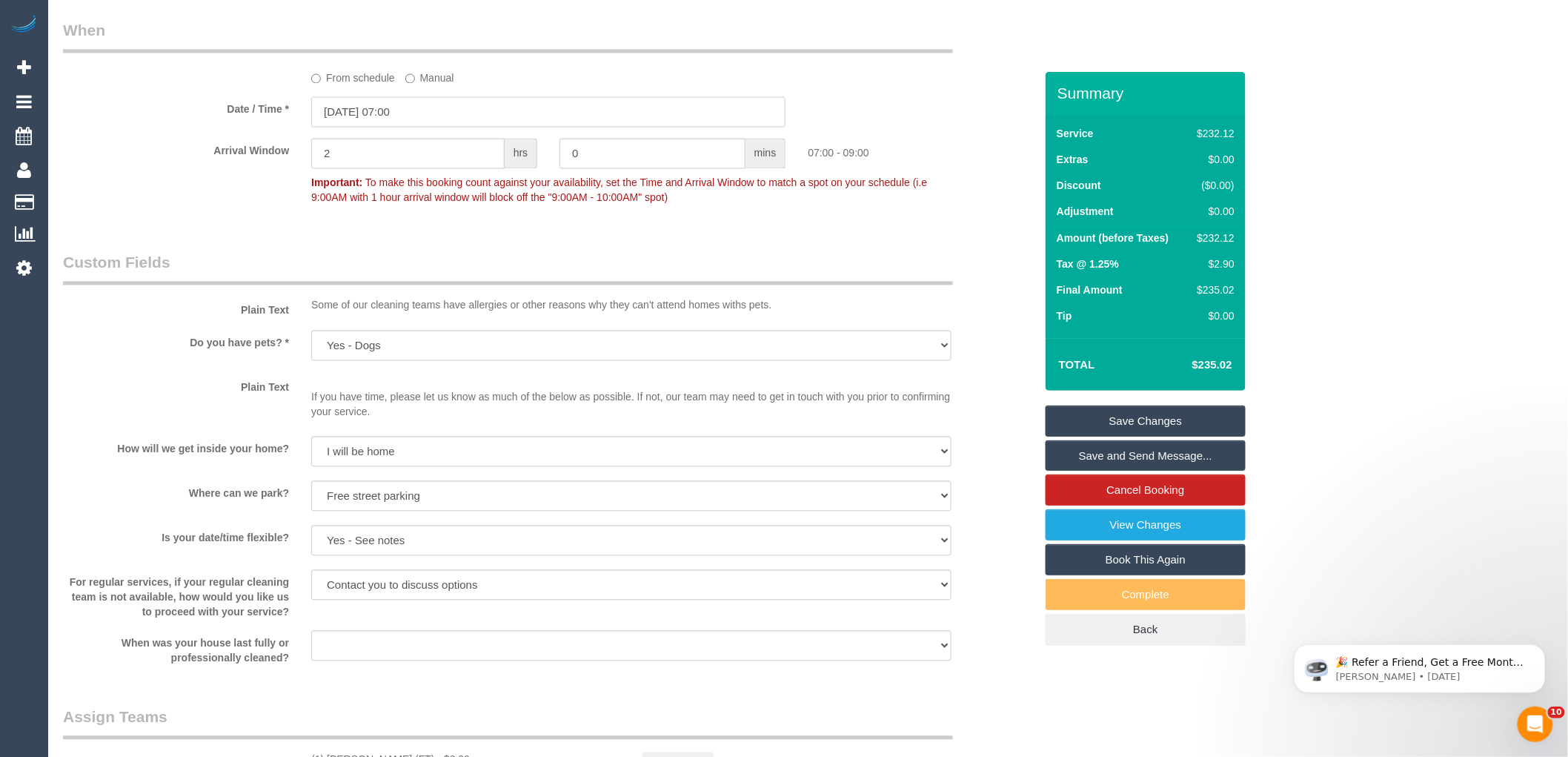
click at [367, 100] on input "[DATE] 07:00" at bounding box center [549, 112] width 474 height 30
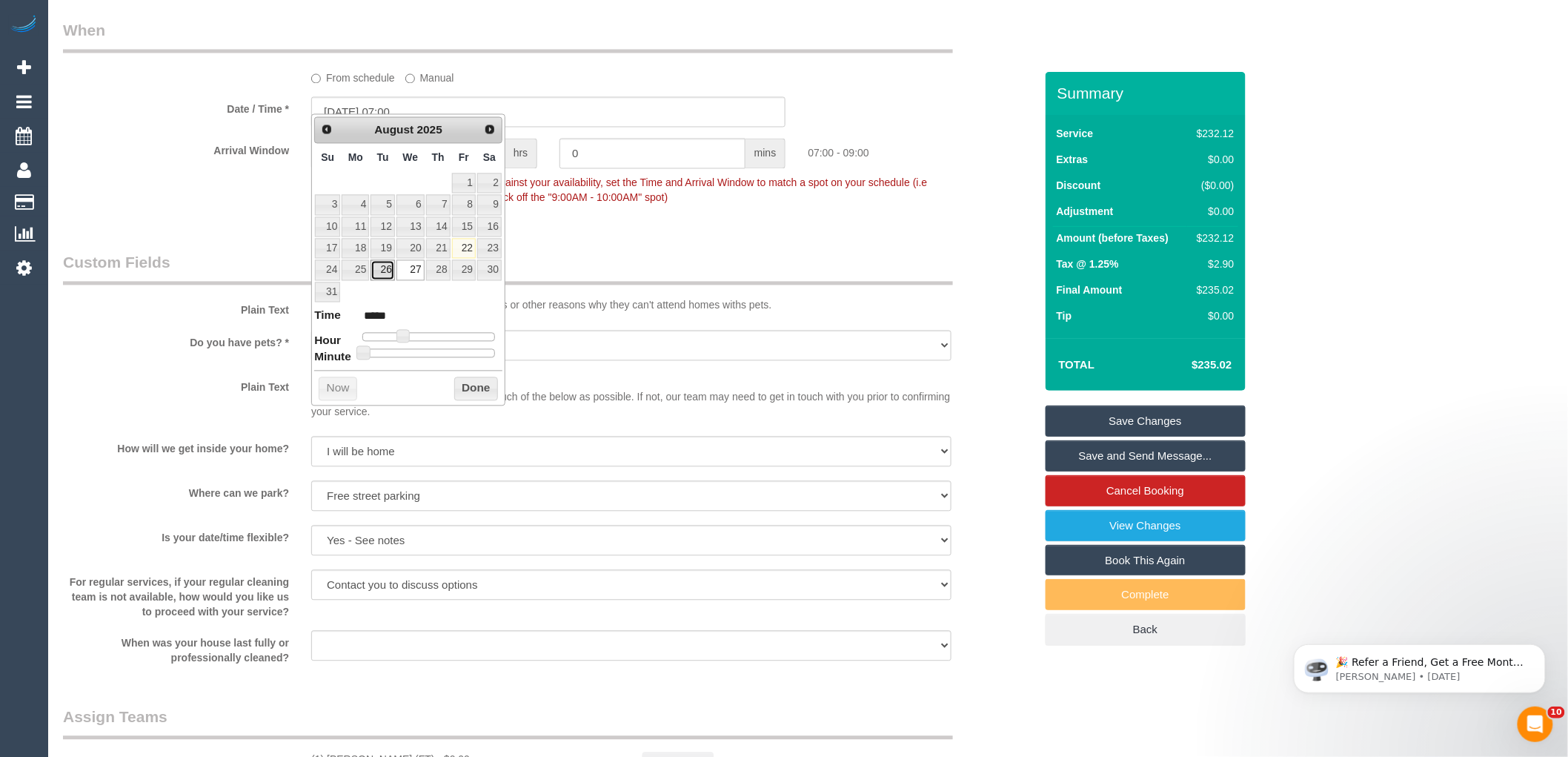
click at [384, 271] on link "26" at bounding box center [382, 270] width 24 height 20
type input "[DATE] 07:00"
click at [484, 386] on button "Done" at bounding box center [476, 389] width 44 height 24
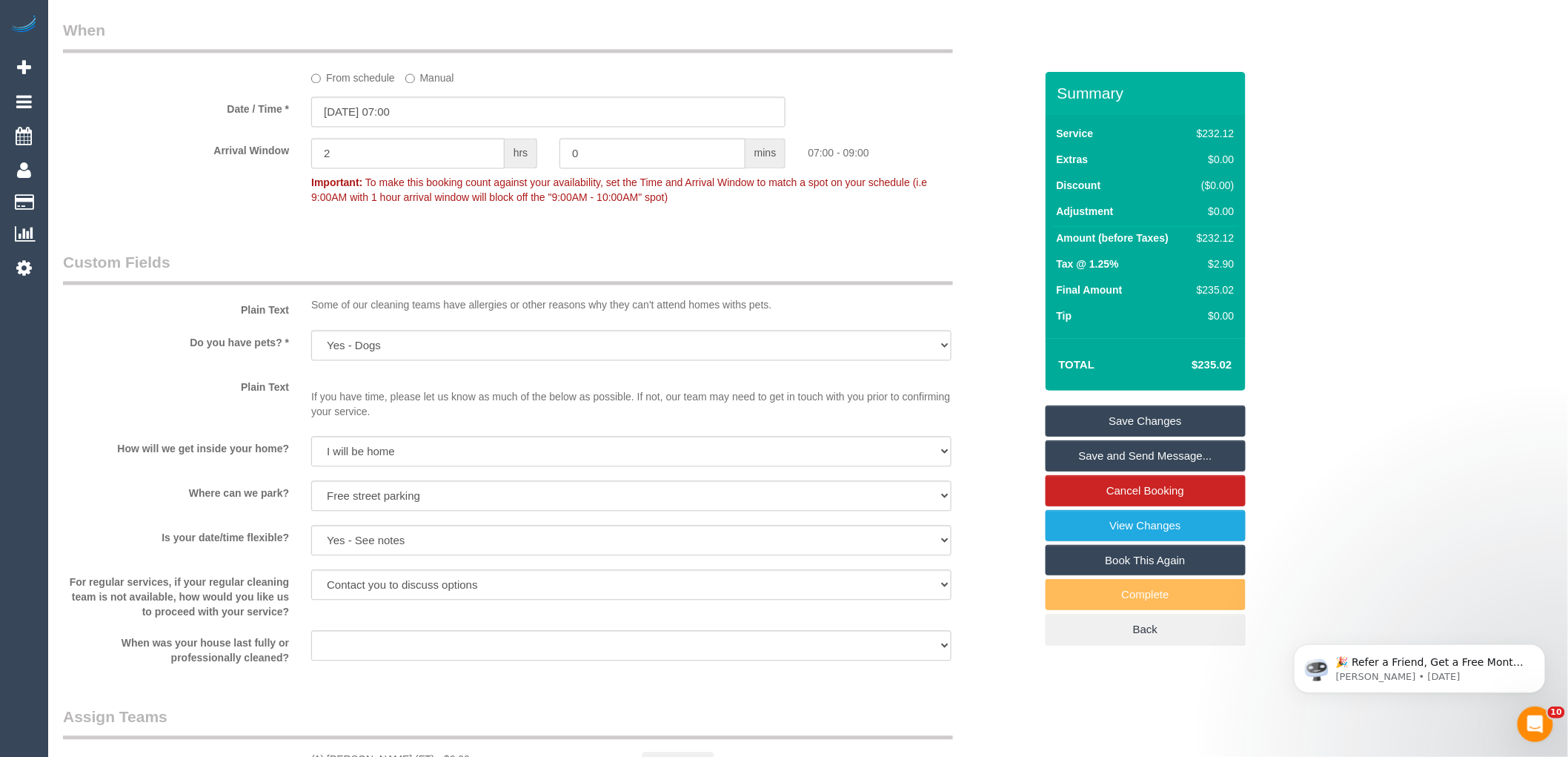
click at [716, 232] on div "Who Email* [EMAIL_ADDRESS][DOMAIN_NAME] Name * [PERSON_NAME] [DEMOGRAPHIC_DATA]…" at bounding box center [549, 372] width 994 height 2906
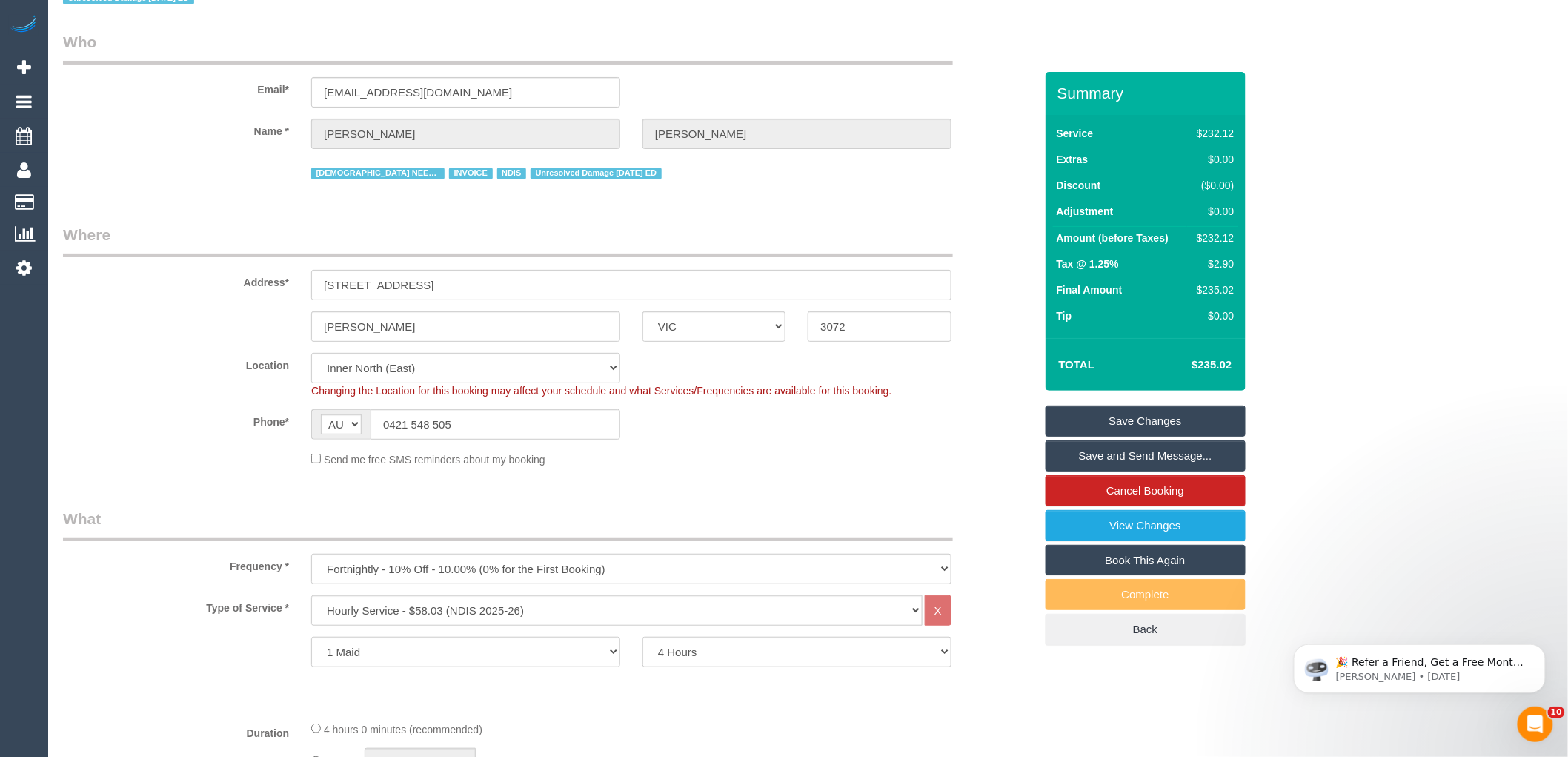
scroll to position [0, 0]
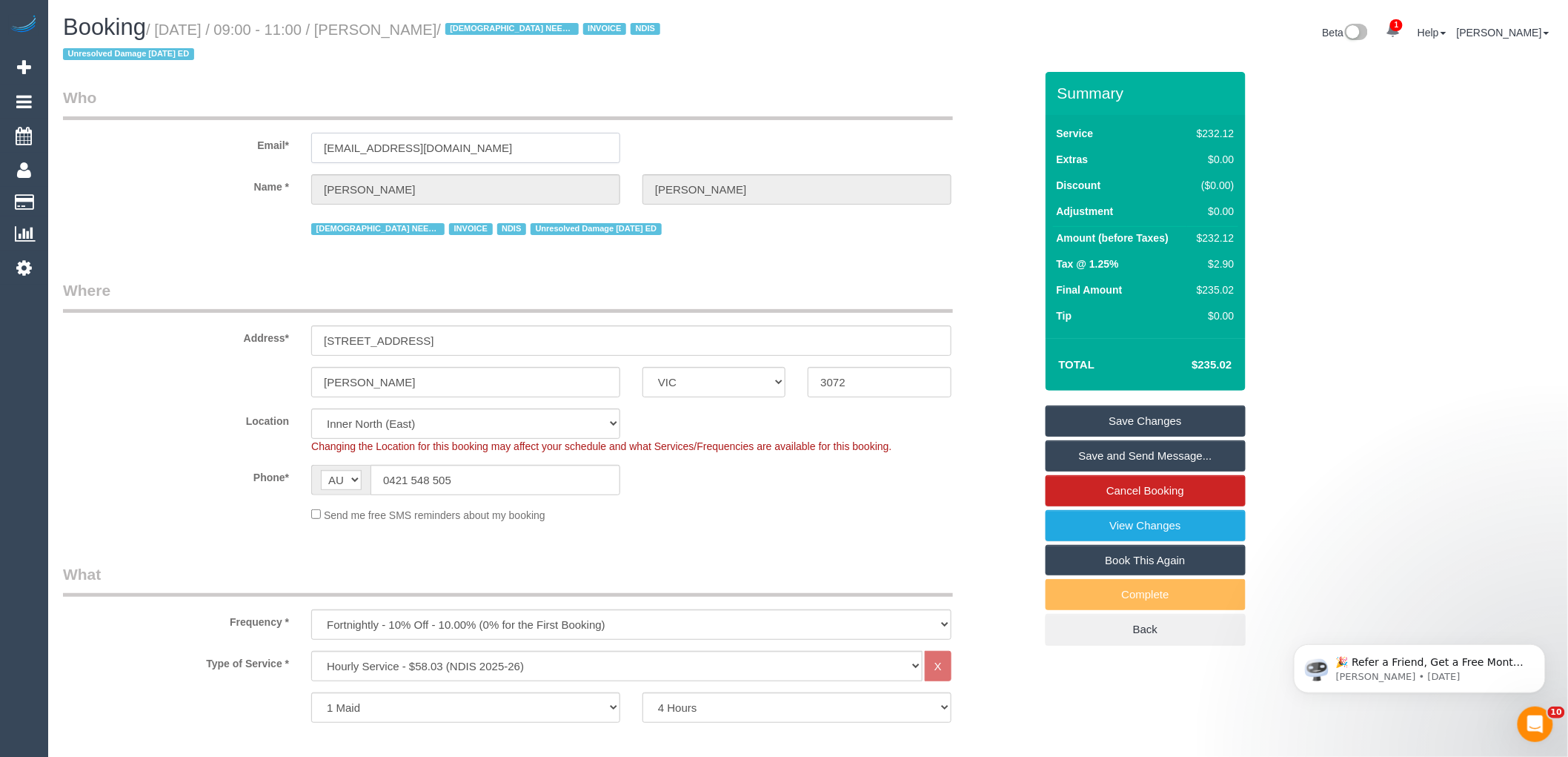
click at [349, 132] on input "[EMAIL_ADDRESS][DOMAIN_NAME]" at bounding box center [466, 148] width 309 height 30
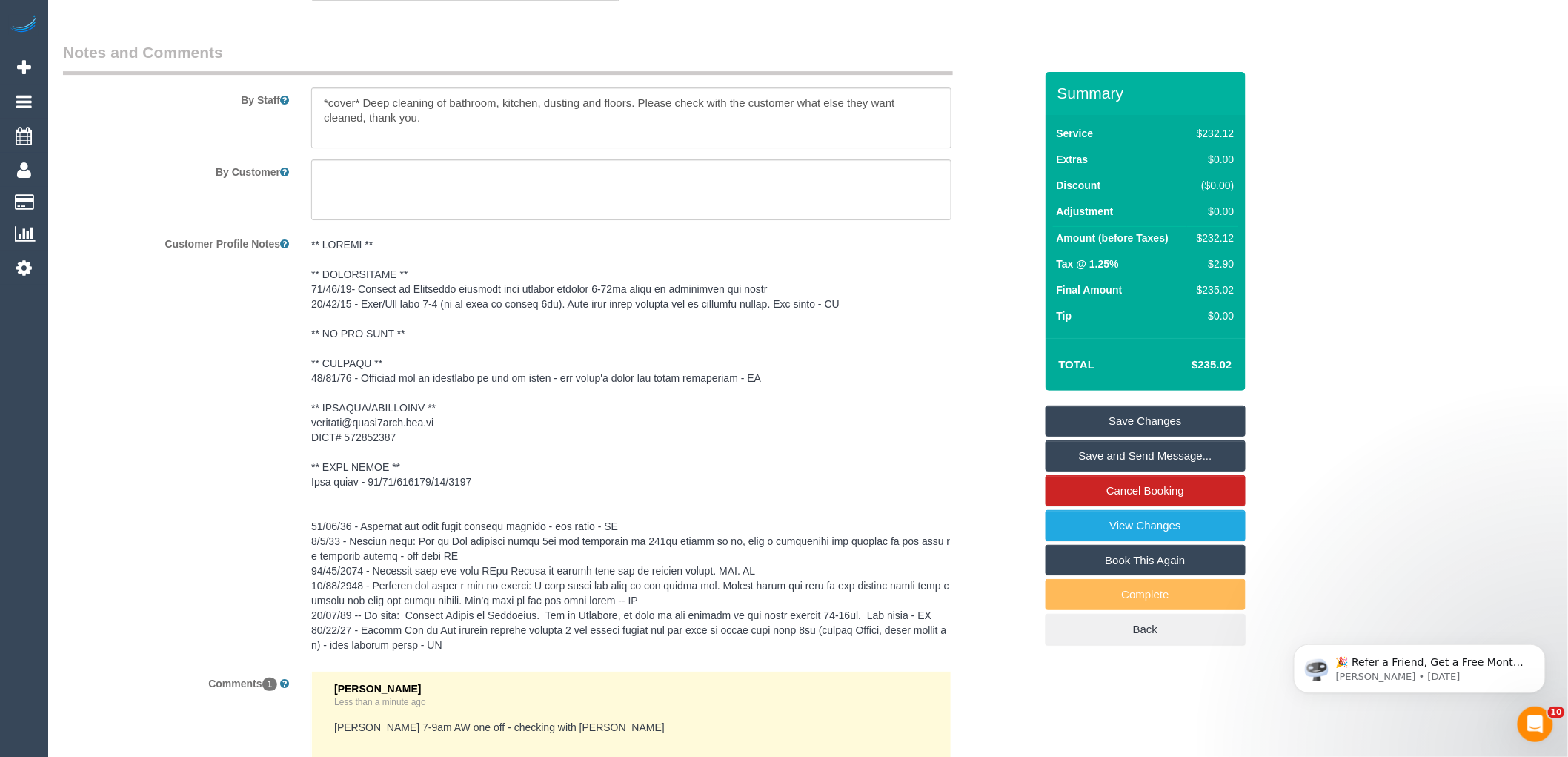
scroll to position [2272, 0]
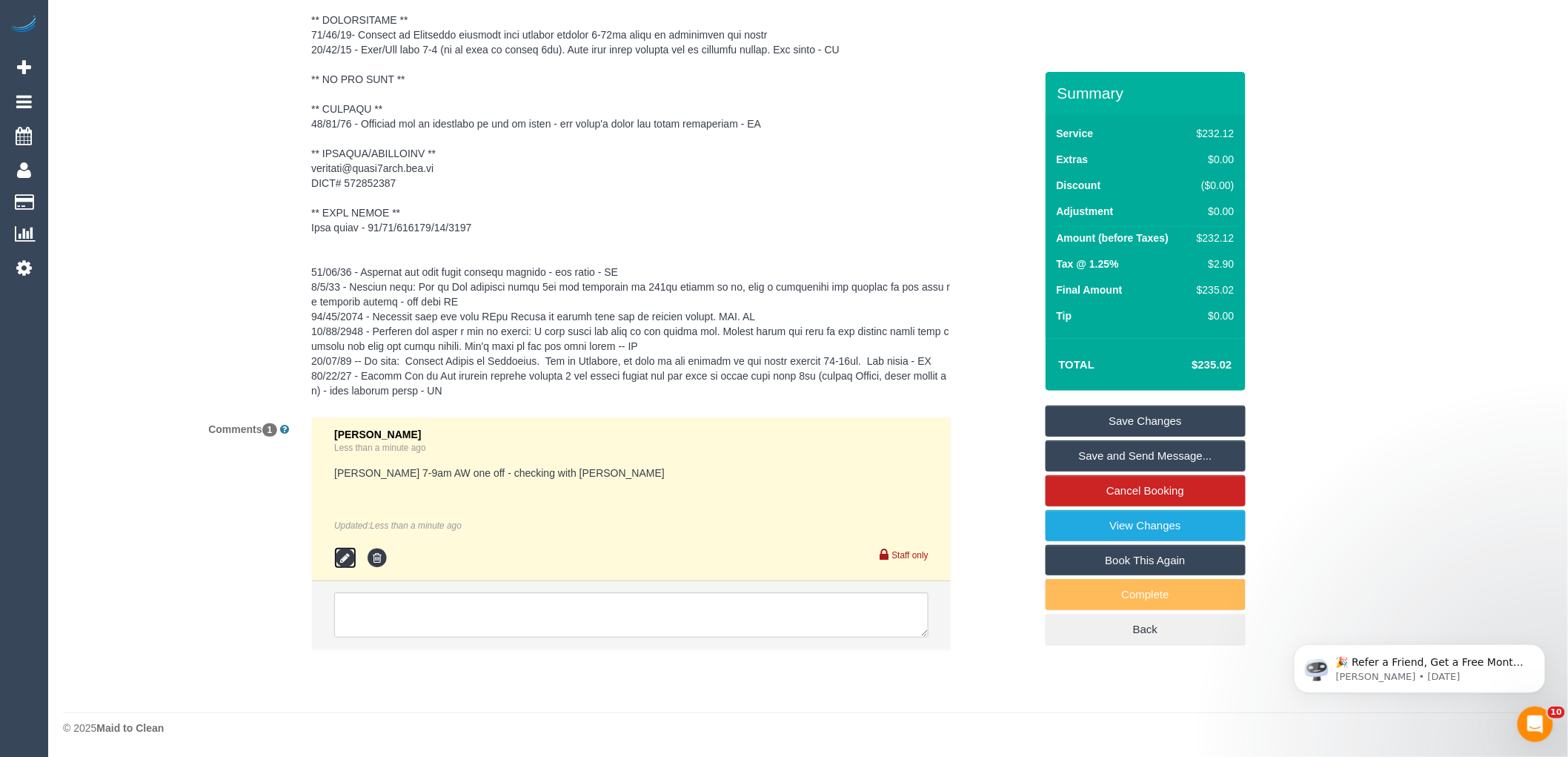
click at [344, 557] on icon at bounding box center [345, 558] width 22 height 22
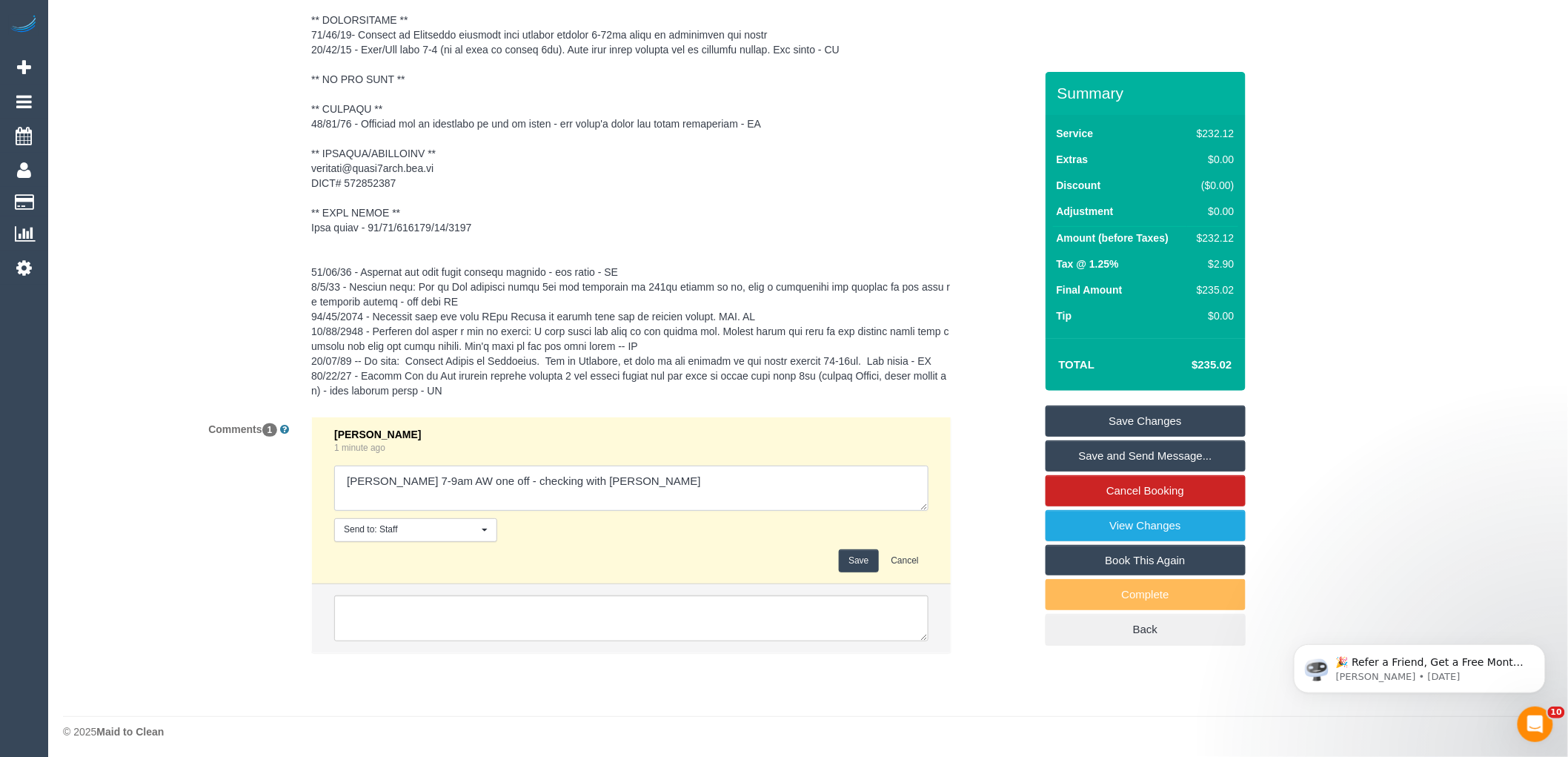
click at [414, 501] on textarea at bounding box center [631, 488] width 594 height 46
click at [501, 483] on textarea at bounding box center [631, 488] width 594 height 46
click at [502, 483] on textarea at bounding box center [631, 488] width 594 height 46
click at [535, 477] on textarea at bounding box center [631, 488] width 594 height 46
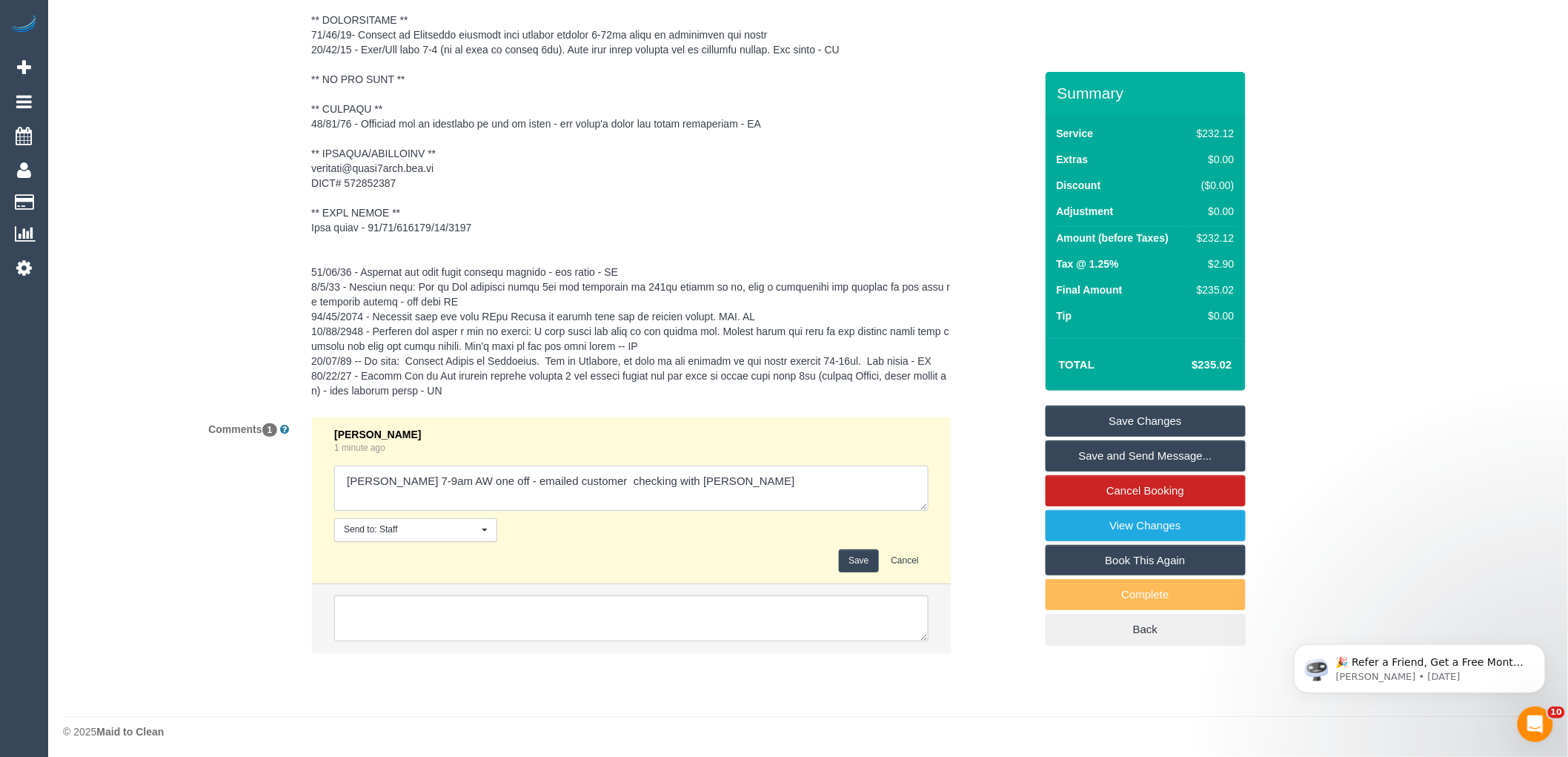
drag, startPoint x: 621, startPoint y: 483, endPoint x: 602, endPoint y: 476, distance: 20.2
click at [602, 476] on textarea at bounding box center [631, 488] width 594 height 46
type textarea "[PERSON_NAME] 7-9am AW one off - emailed customer ([PERSON_NAME] approved)"
click at [849, 559] on button "Save" at bounding box center [858, 560] width 40 height 23
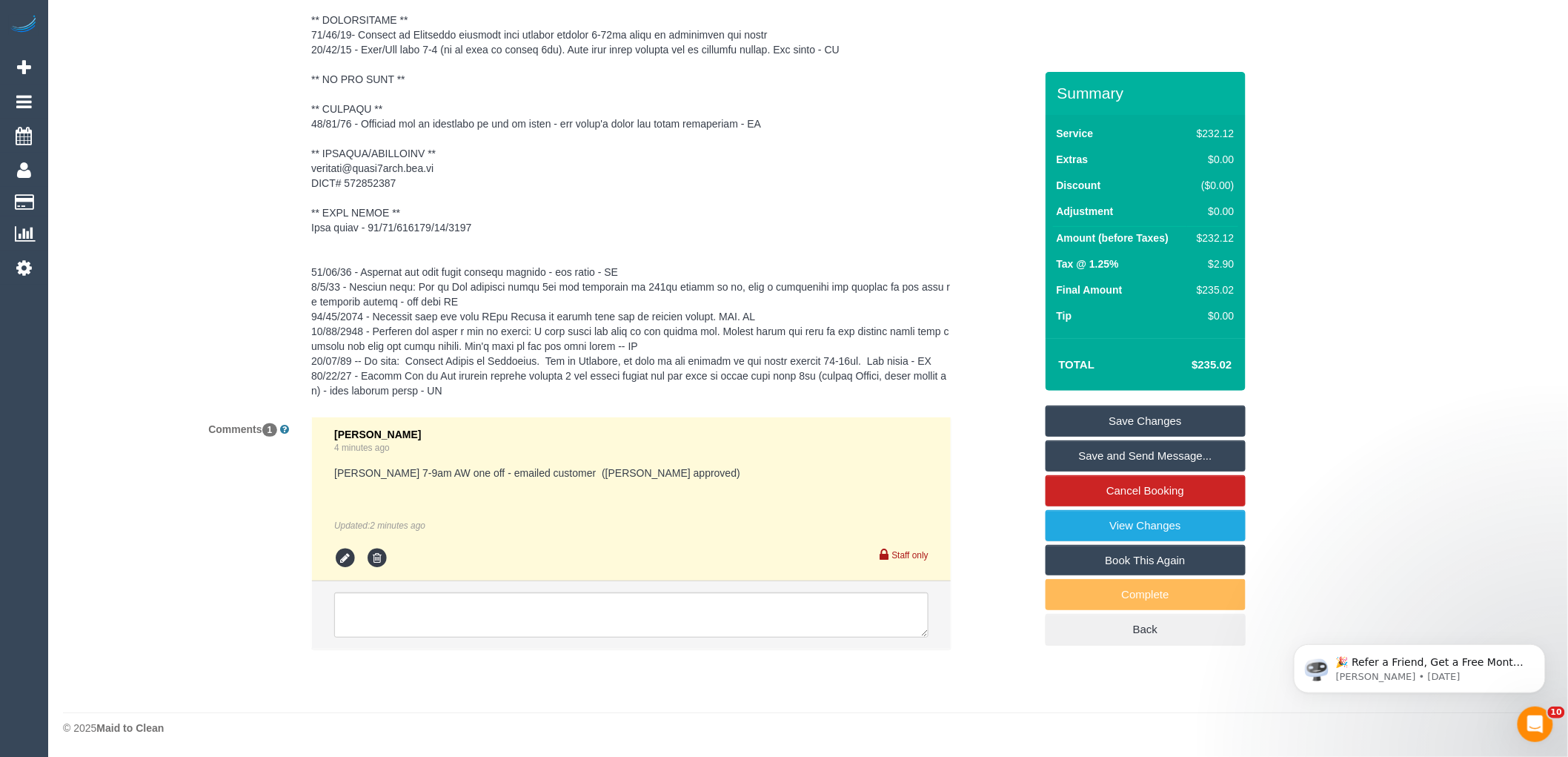
click at [909, 198] on pre at bounding box center [631, 191] width 641 height 415
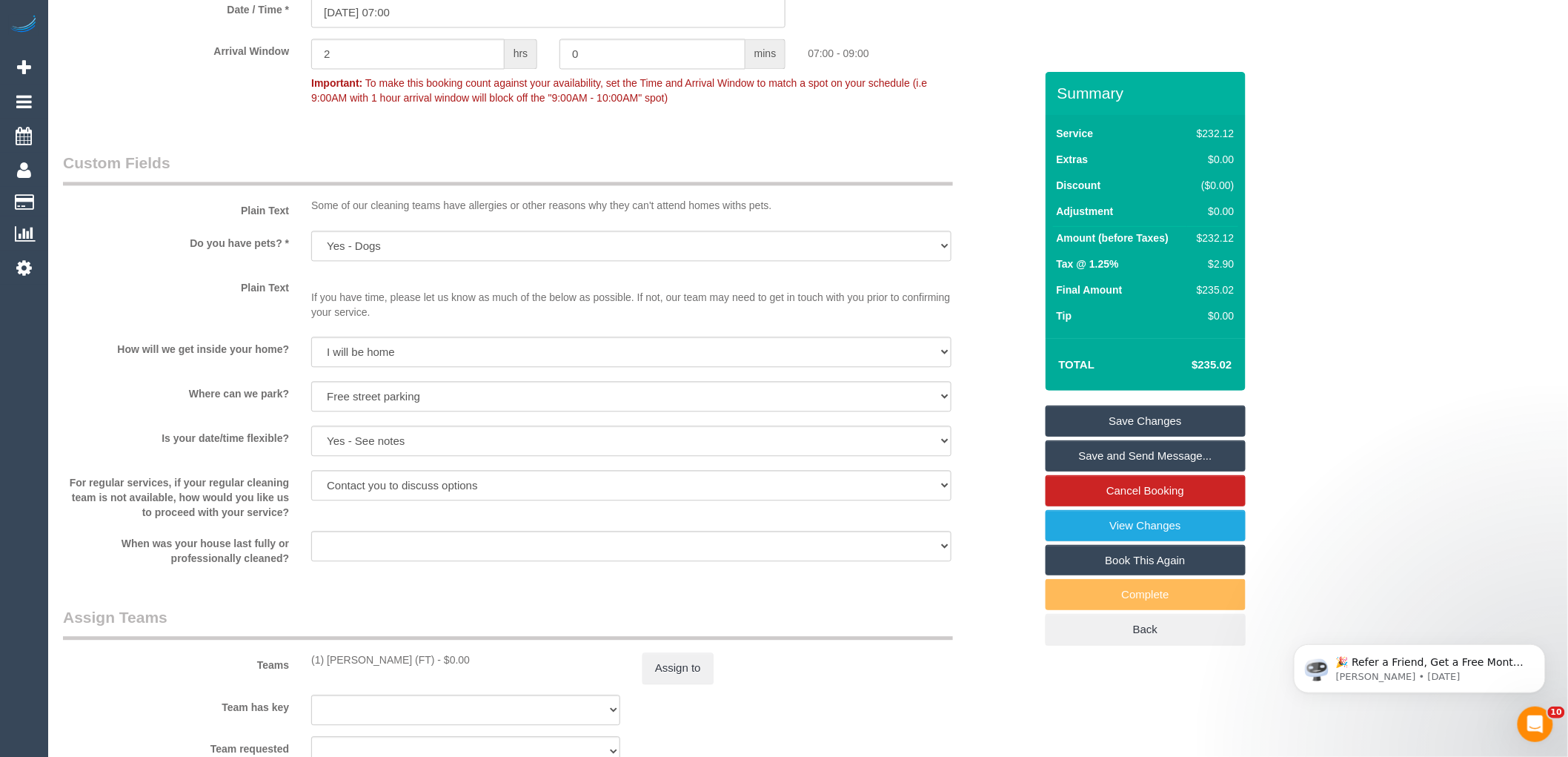
scroll to position [1087, 0]
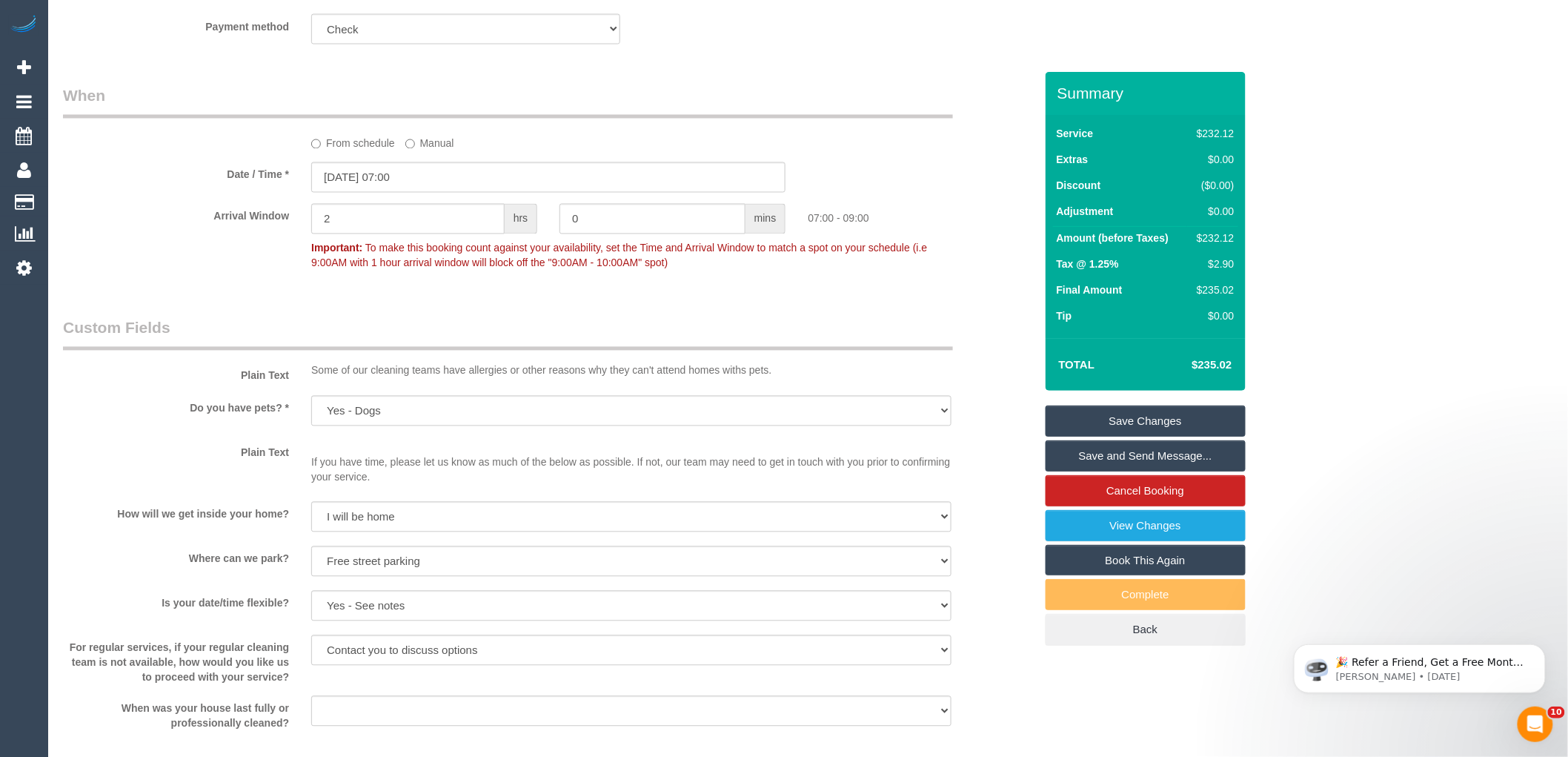
click at [1123, 405] on link "Save Changes" at bounding box center [1145, 420] width 200 height 31
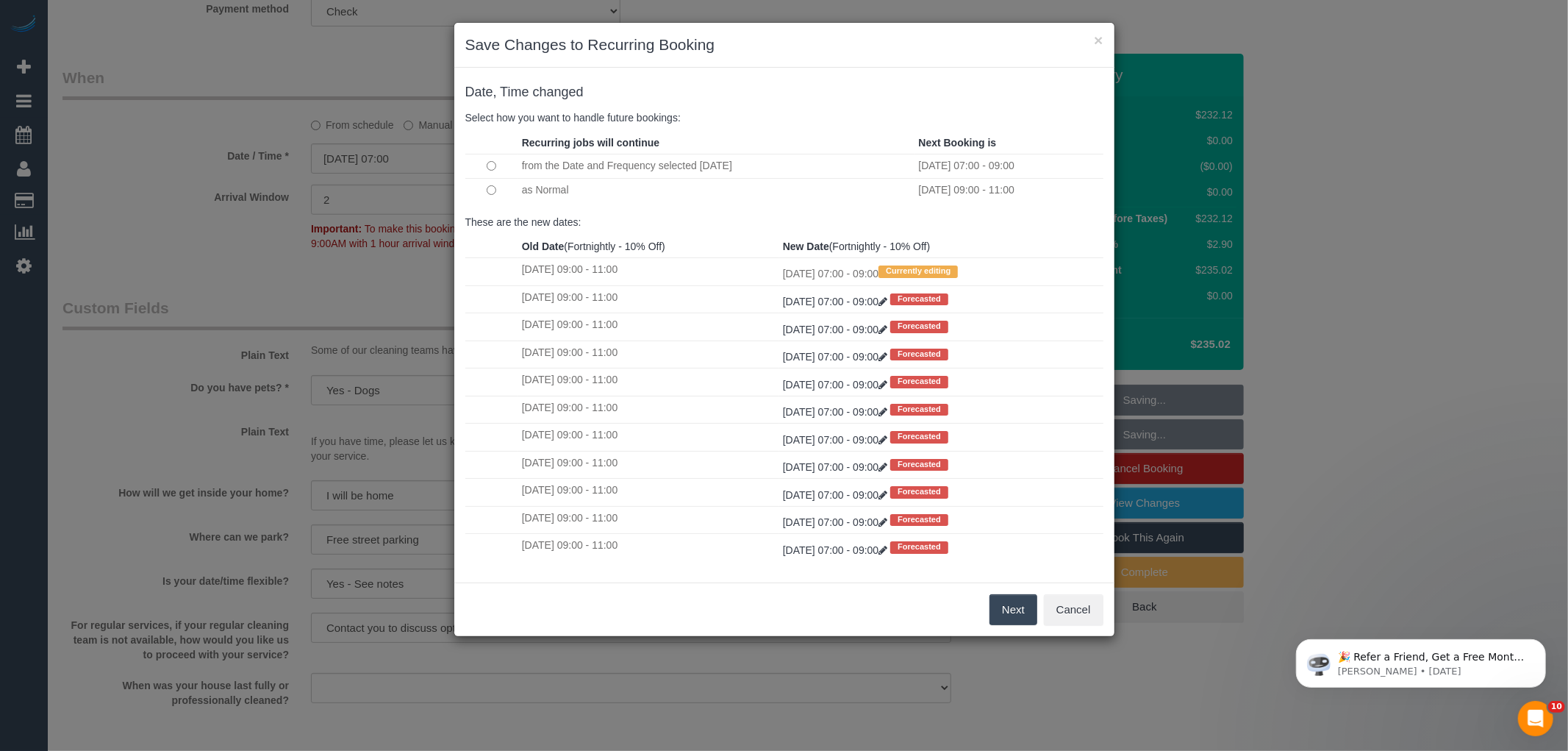
click at [496, 192] on td at bounding box center [491, 190] width 53 height 23
click at [1012, 606] on button "Next" at bounding box center [1013, 610] width 48 height 31
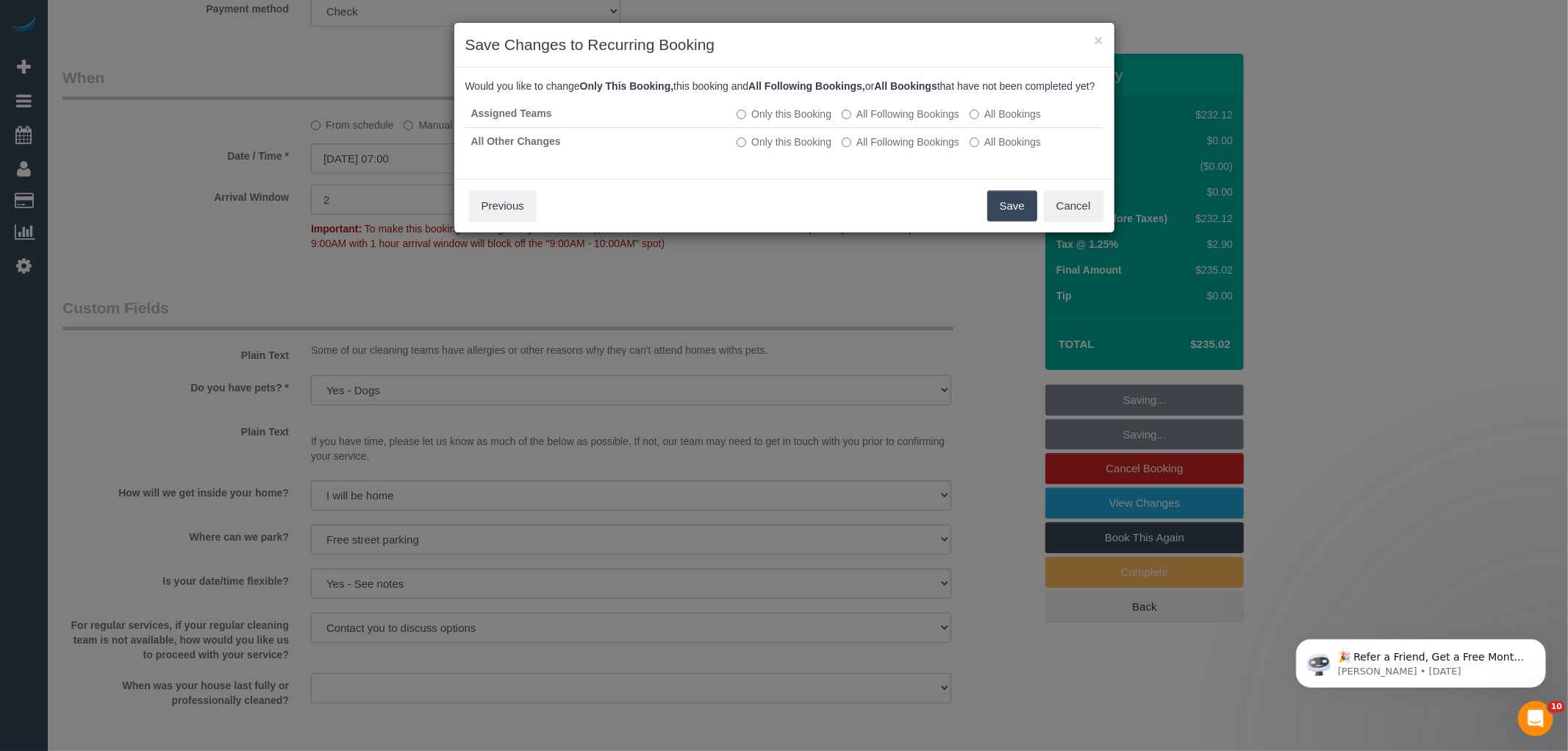
click at [995, 221] on button "Save" at bounding box center [1012, 205] width 50 height 31
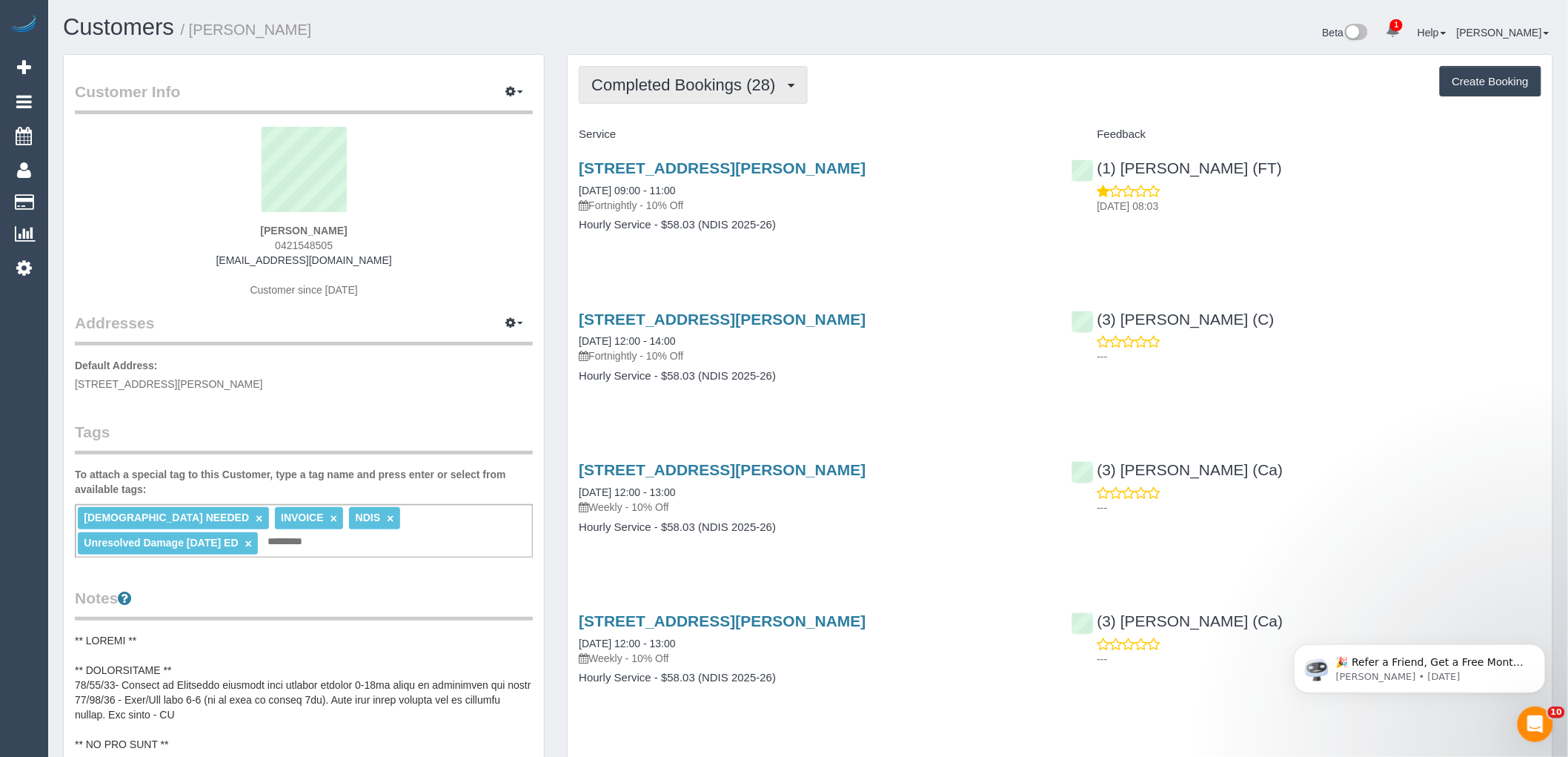
click at [667, 85] on span "Completed Bookings (28)" at bounding box center [687, 85] width 192 height 19
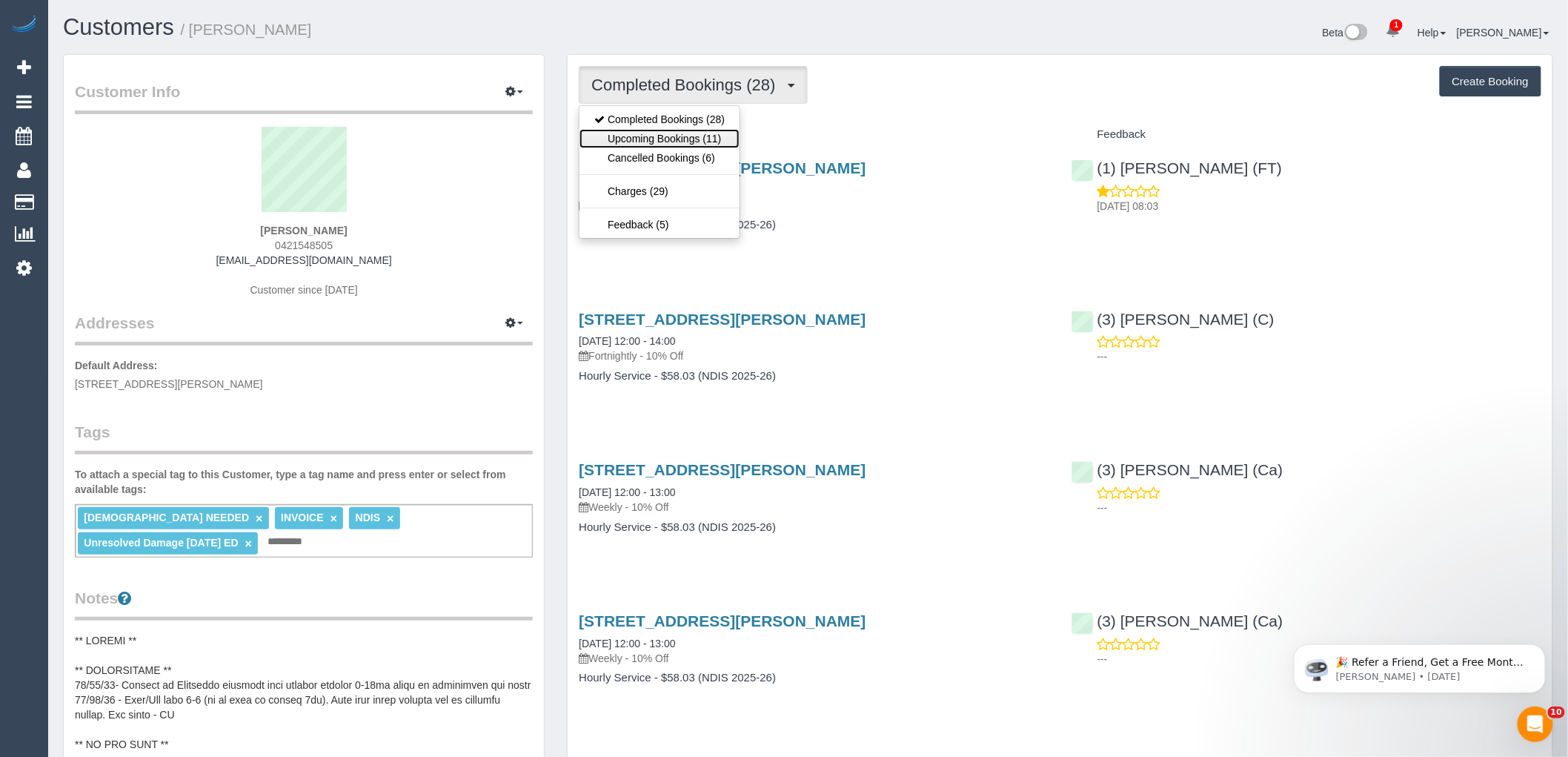
click at [635, 143] on link "Upcoming Bookings (11)" at bounding box center [660, 138] width 160 height 19
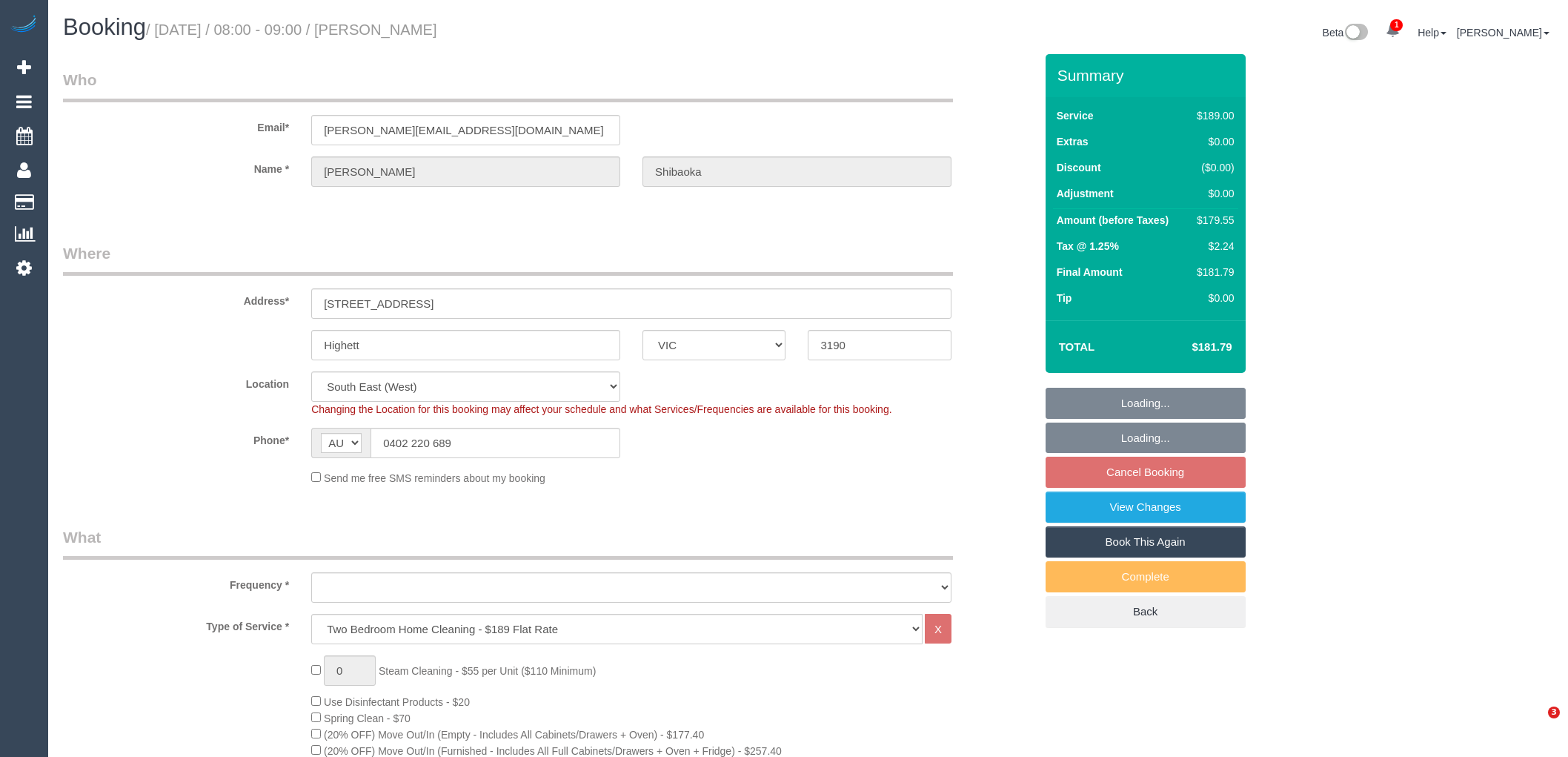
select select "VIC"
select select "string:stripe-pm_1PLIIy2GScqysDRV6CVti9Dx"
select select "number:28"
select select "number:14"
select select "number:19"
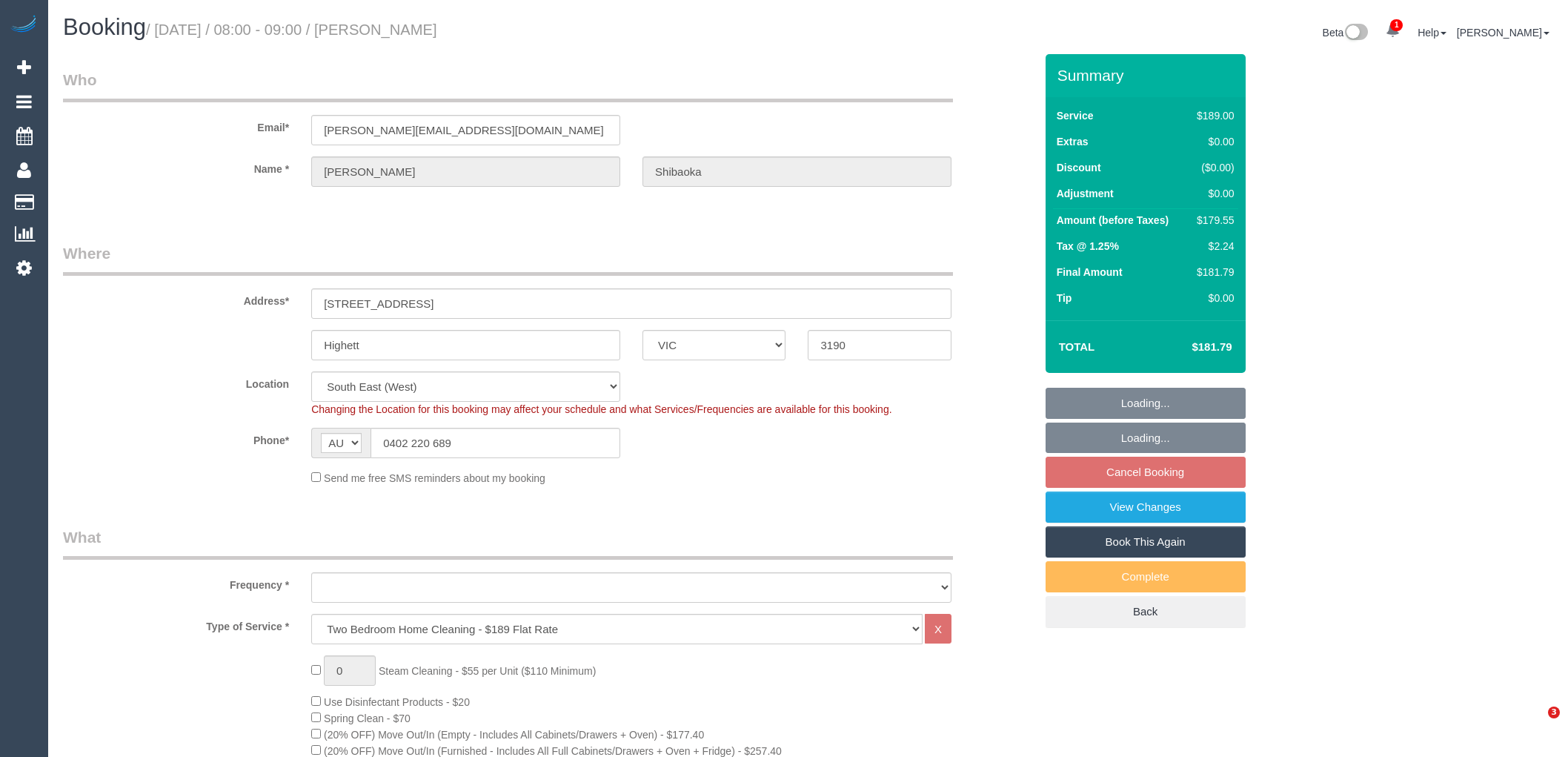
select select "number:22"
select select "number:35"
select select "object:801"
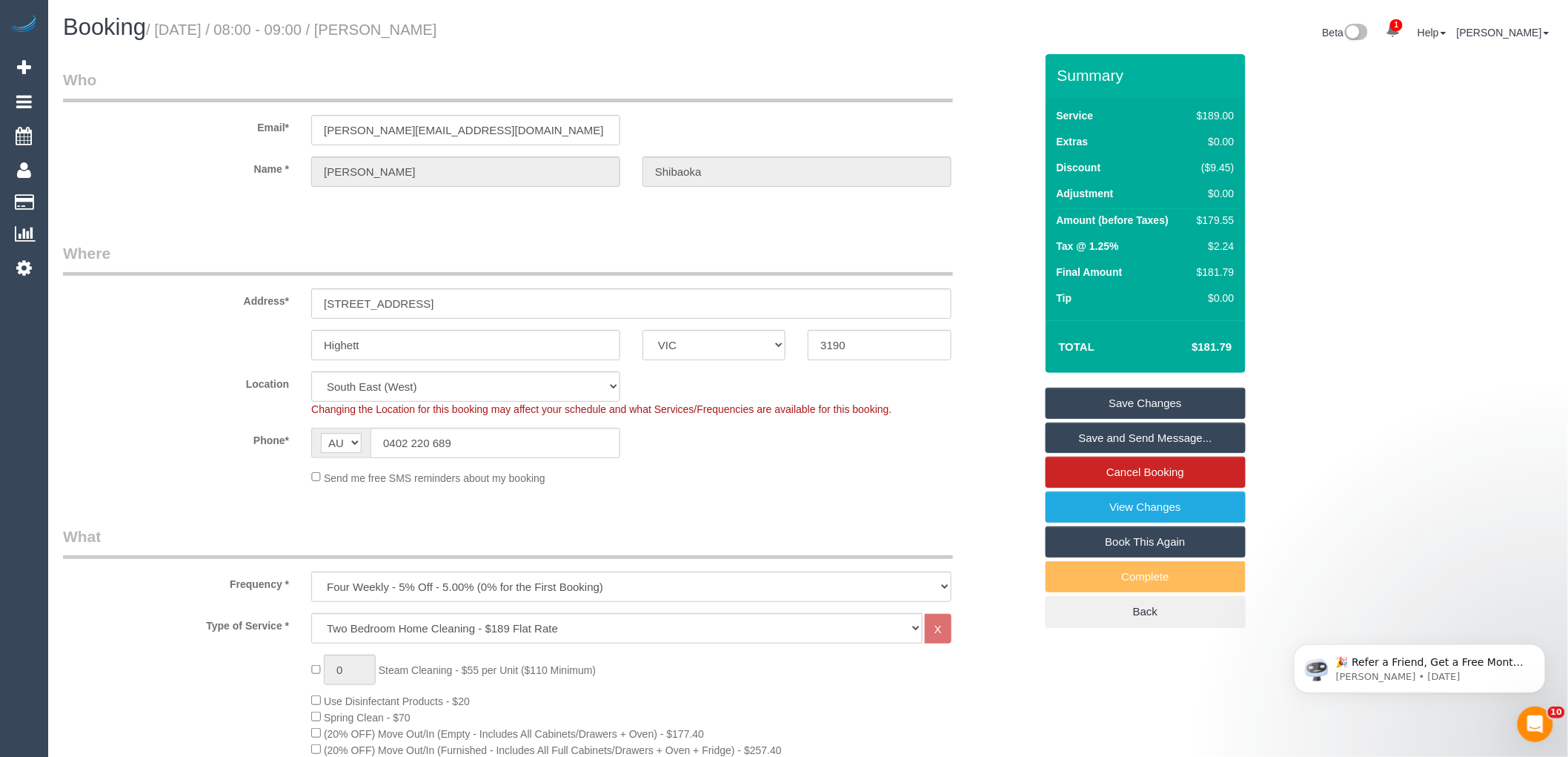
drag, startPoint x: 484, startPoint y: 30, endPoint x: 379, endPoint y: 25, distance: 105.1
click at [379, 25] on h1 "Booking / August 27, 2025 / 08:00 - 09:00 / Trish Shibaoka" at bounding box center [430, 28] width 734 height 25
copy small "Trish Shibaoka"
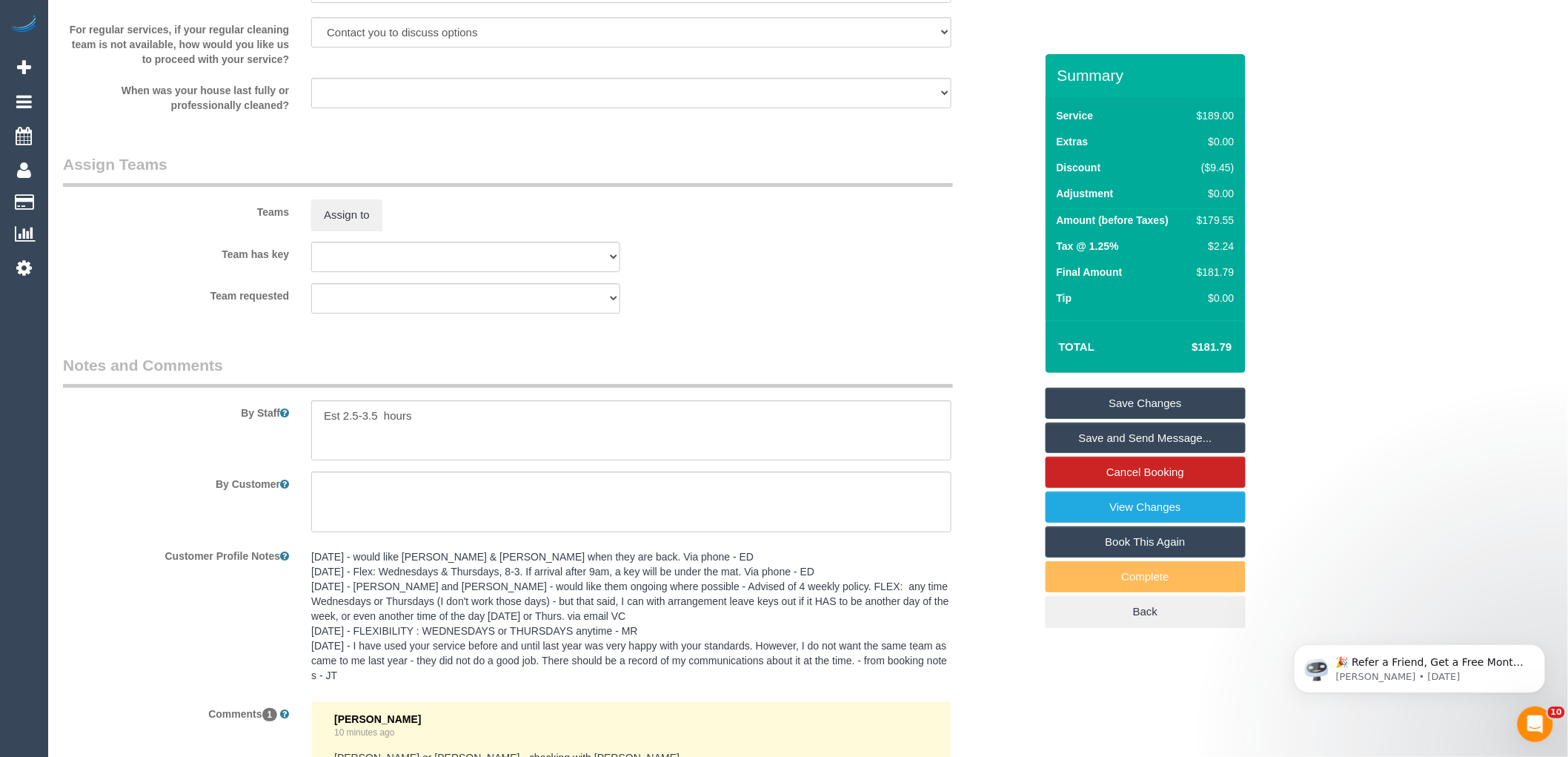
scroll to position [2393, 0]
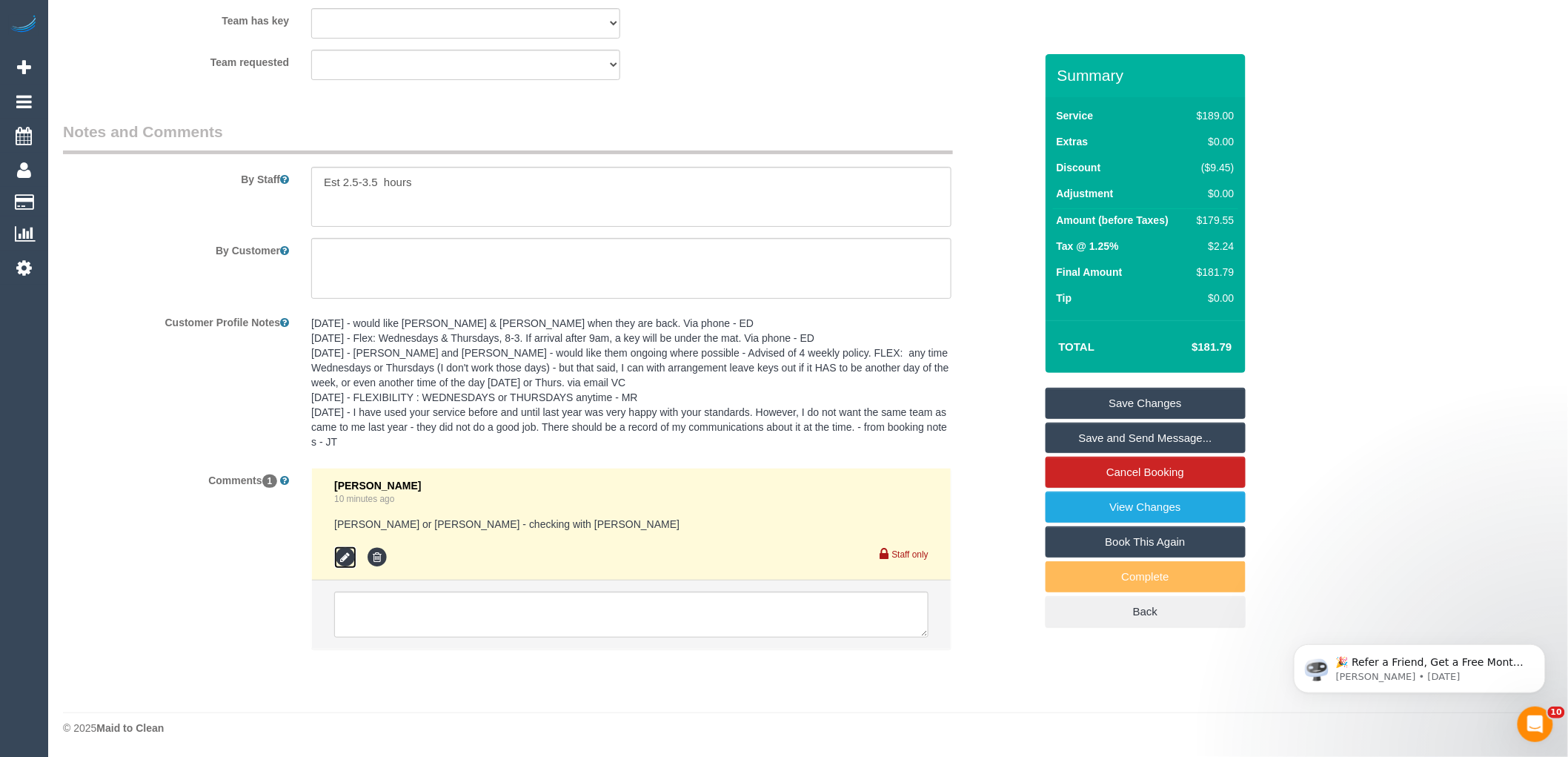
click at [337, 556] on icon at bounding box center [345, 557] width 22 height 22
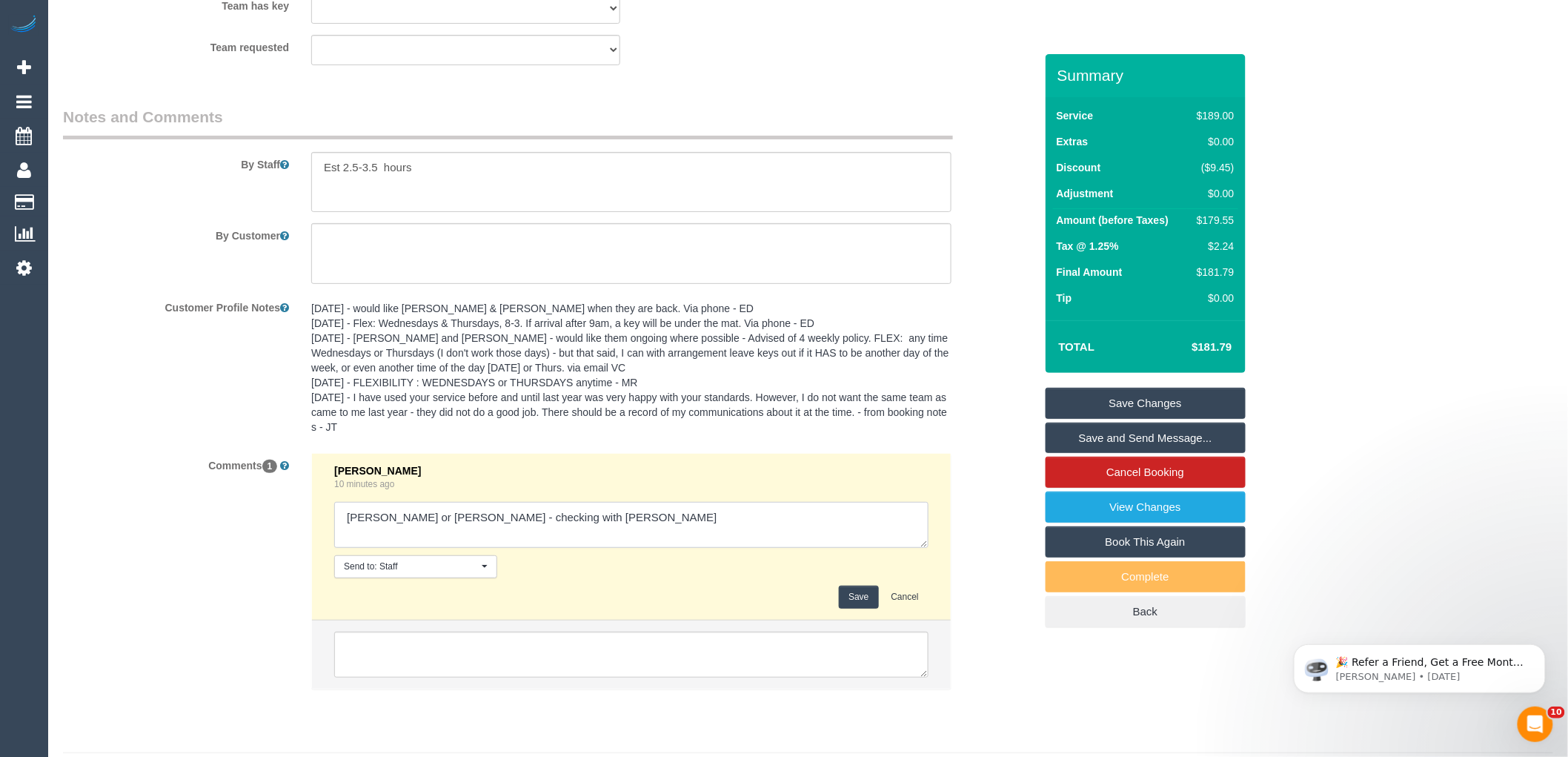
click at [405, 532] on textarea at bounding box center [631, 524] width 594 height 46
drag, startPoint x: 398, startPoint y: 531, endPoint x: 173, endPoint y: 542, distance: 225.3
click at [198, 538] on div "Comments 1 Laura Butera 10 minutes ago Send to: Staff Nothing selected Send to:…" at bounding box center [549, 579] width 994 height 251
click at [403, 533] on textarea at bounding box center [631, 524] width 594 height 46
click at [418, 529] on textarea at bounding box center [631, 524] width 594 height 46
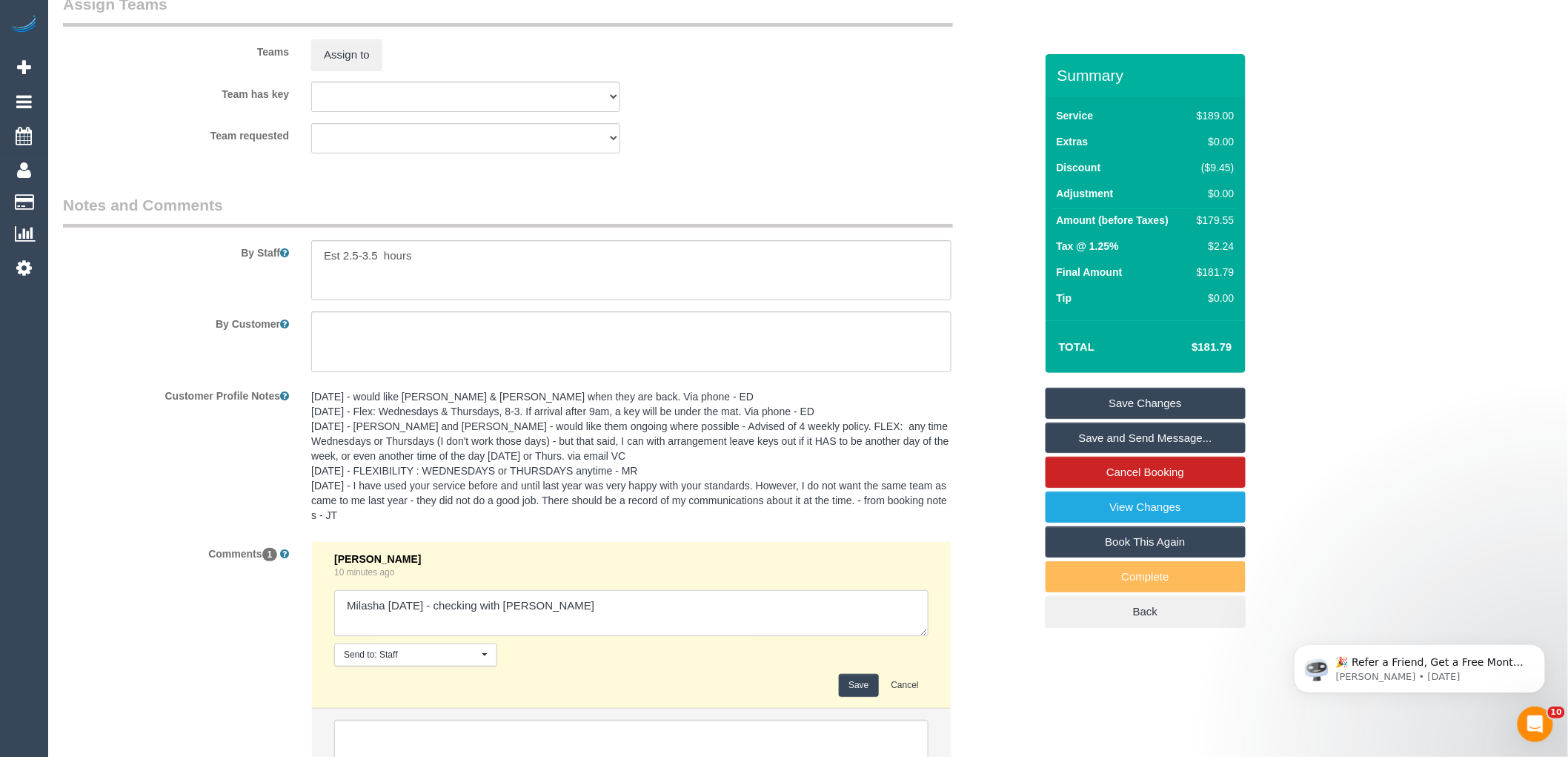
scroll to position [2449, 0]
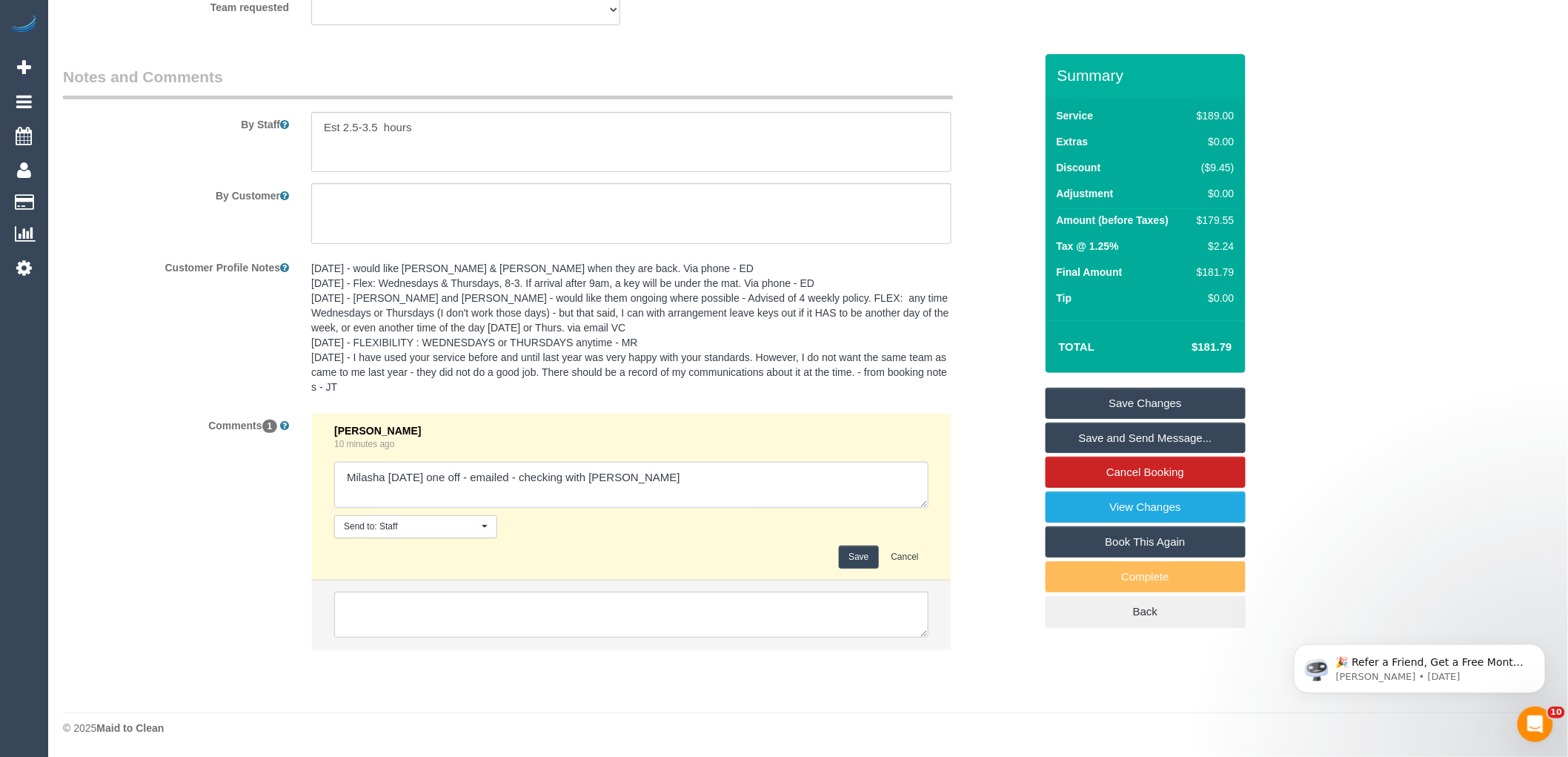
drag, startPoint x: 615, startPoint y: 472, endPoint x: 545, endPoint y: 479, distance: 70.3
click at [545, 479] on textarea at bounding box center [631, 484] width 594 height 46
click at [588, 477] on textarea at bounding box center [631, 484] width 594 height 46
type textarea "Milasha Tues 26/08 one off - emailed - (Jess approved)"
click at [862, 554] on button "Save" at bounding box center [858, 556] width 40 height 23
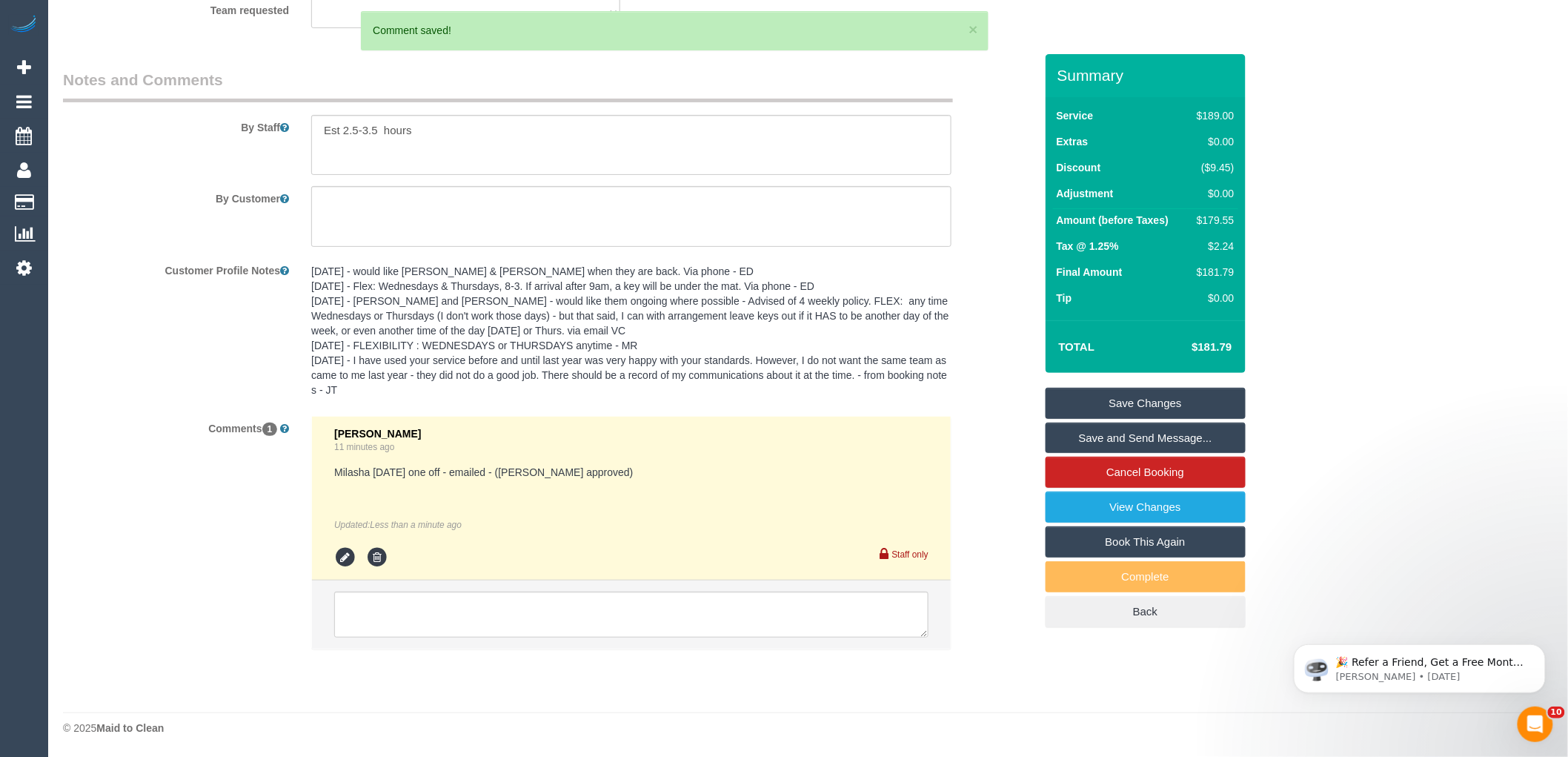
click at [965, 252] on sui-booking-comments "By Staff By Customer Customer Profile Notes Comments 1 Laura Butera 11 minutes …" at bounding box center [549, 366] width 971 height 595
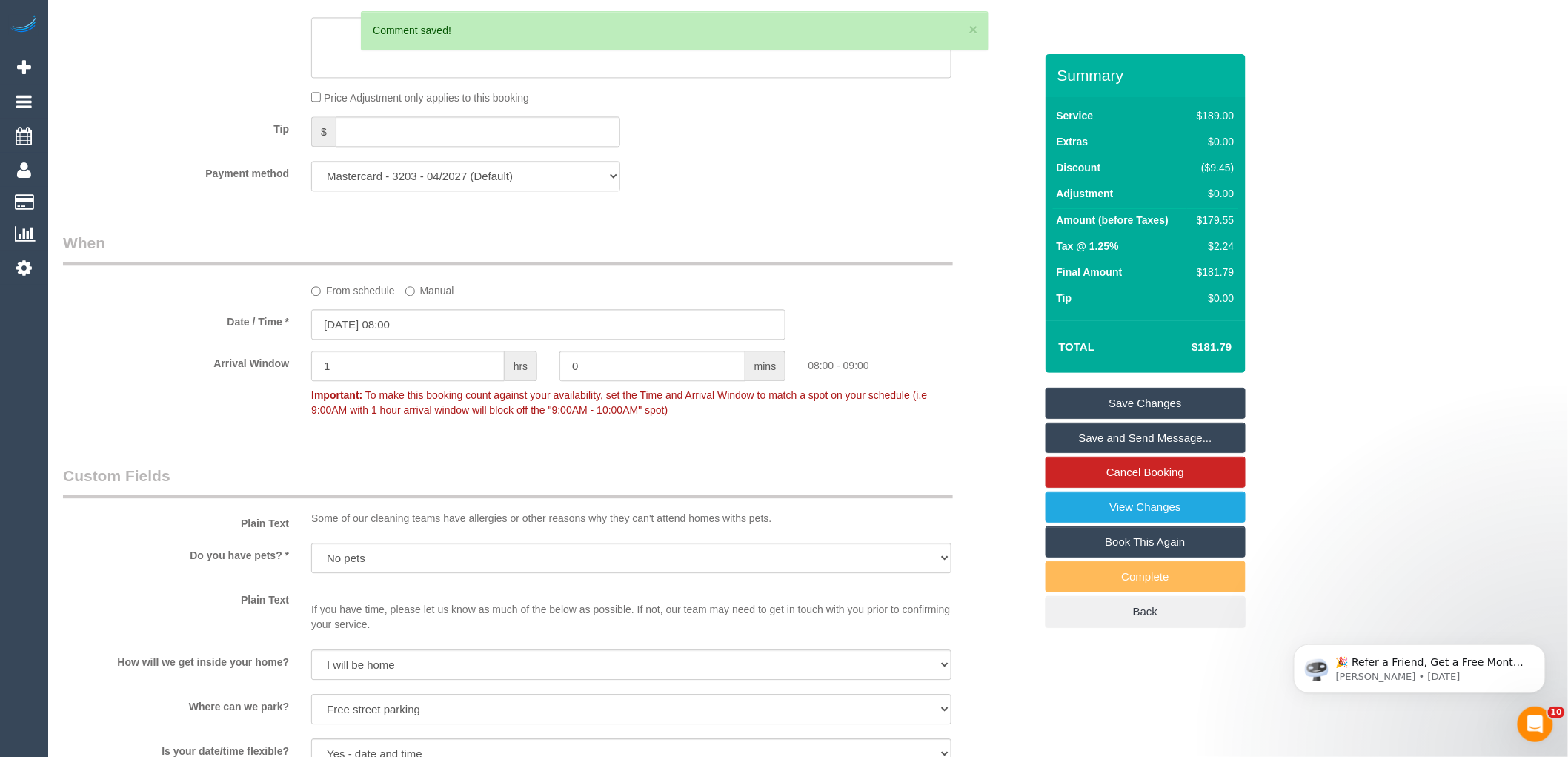
scroll to position [1375, 0]
click at [415, 341] on input "27/08/2025 08:00" at bounding box center [549, 329] width 474 height 30
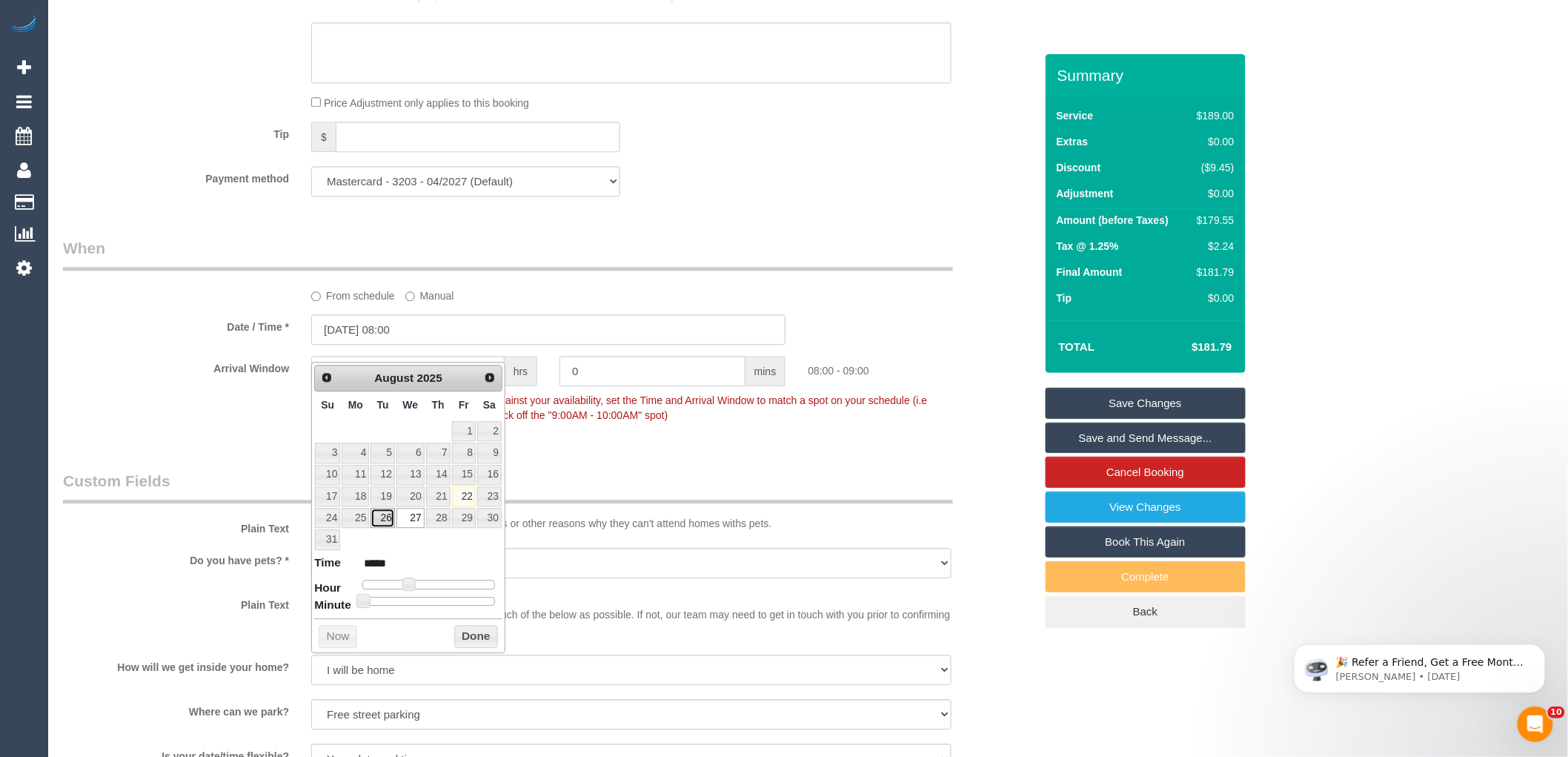
click at [388, 514] on link "26" at bounding box center [382, 518] width 24 height 20
type input "26/08/2025 09:00"
type input "*****"
type input "26/08/2025 10:00"
type input "*****"
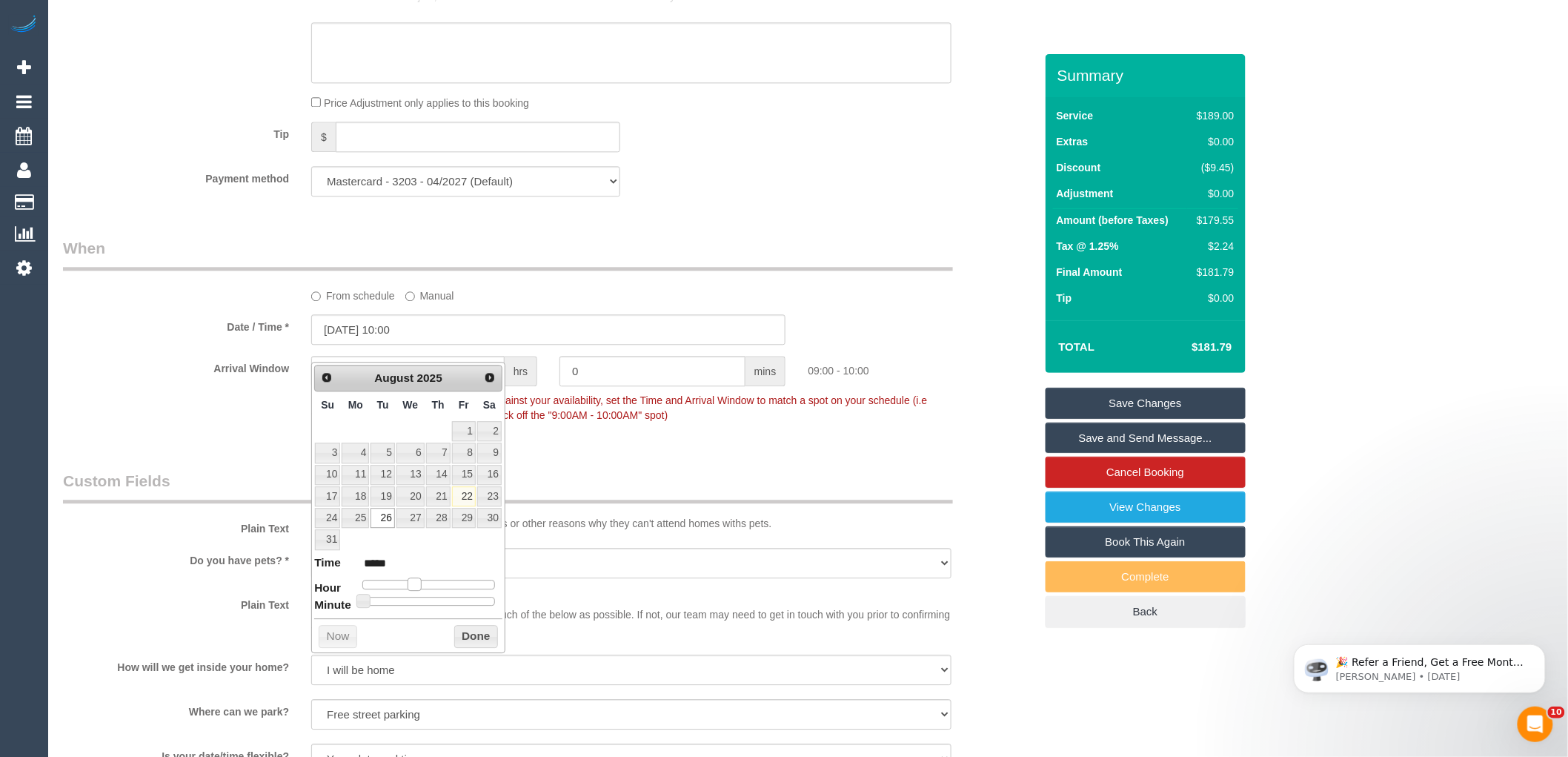
type input "26/08/2025 11:00"
type input "*****"
type input "26/08/2025 12:00"
type input "*****"
drag, startPoint x: 408, startPoint y: 586, endPoint x: 430, endPoint y: 586, distance: 22.0
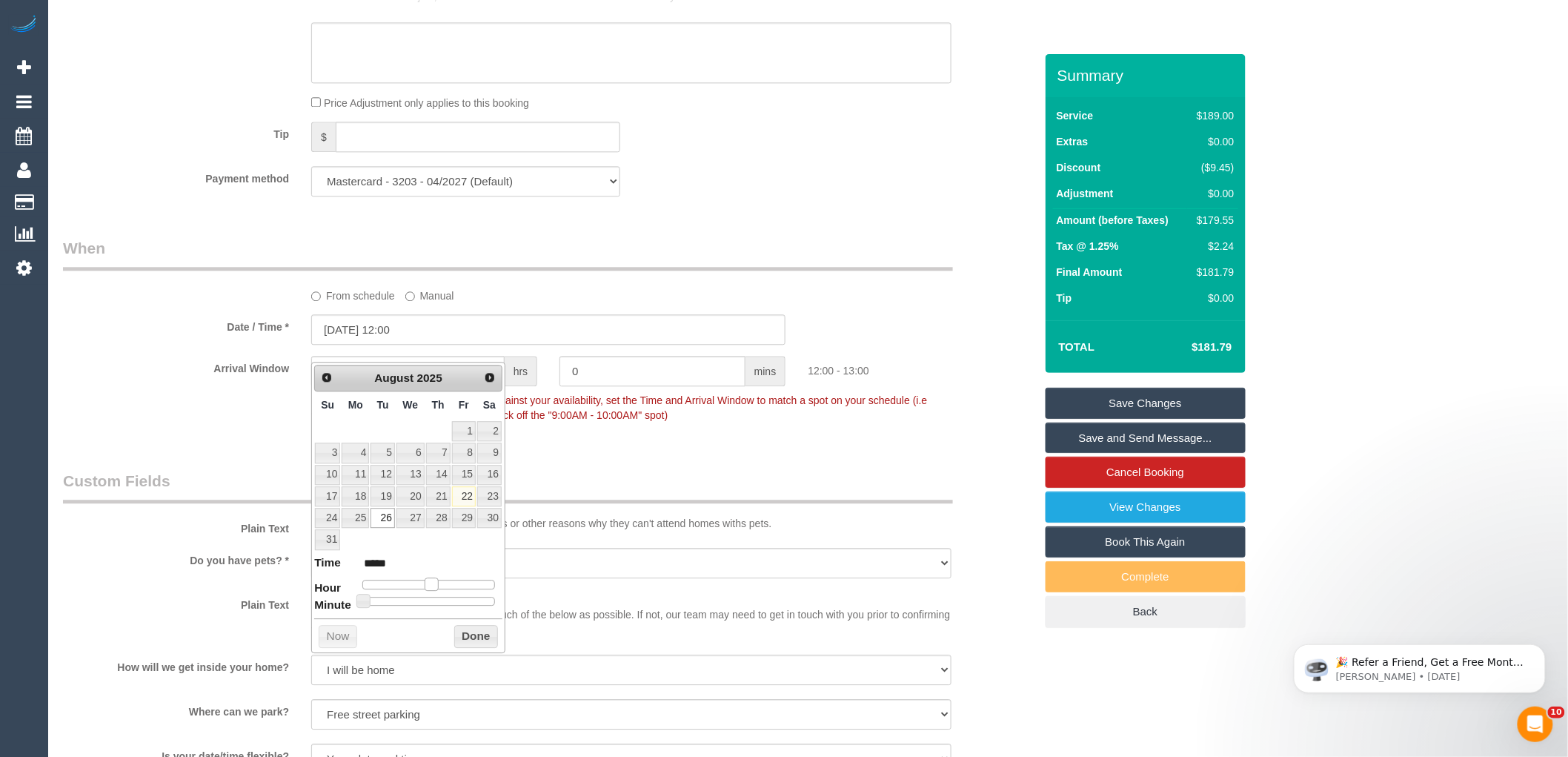
click at [430, 586] on span at bounding box center [431, 584] width 14 height 14
click at [460, 632] on button "Done" at bounding box center [476, 636] width 44 height 24
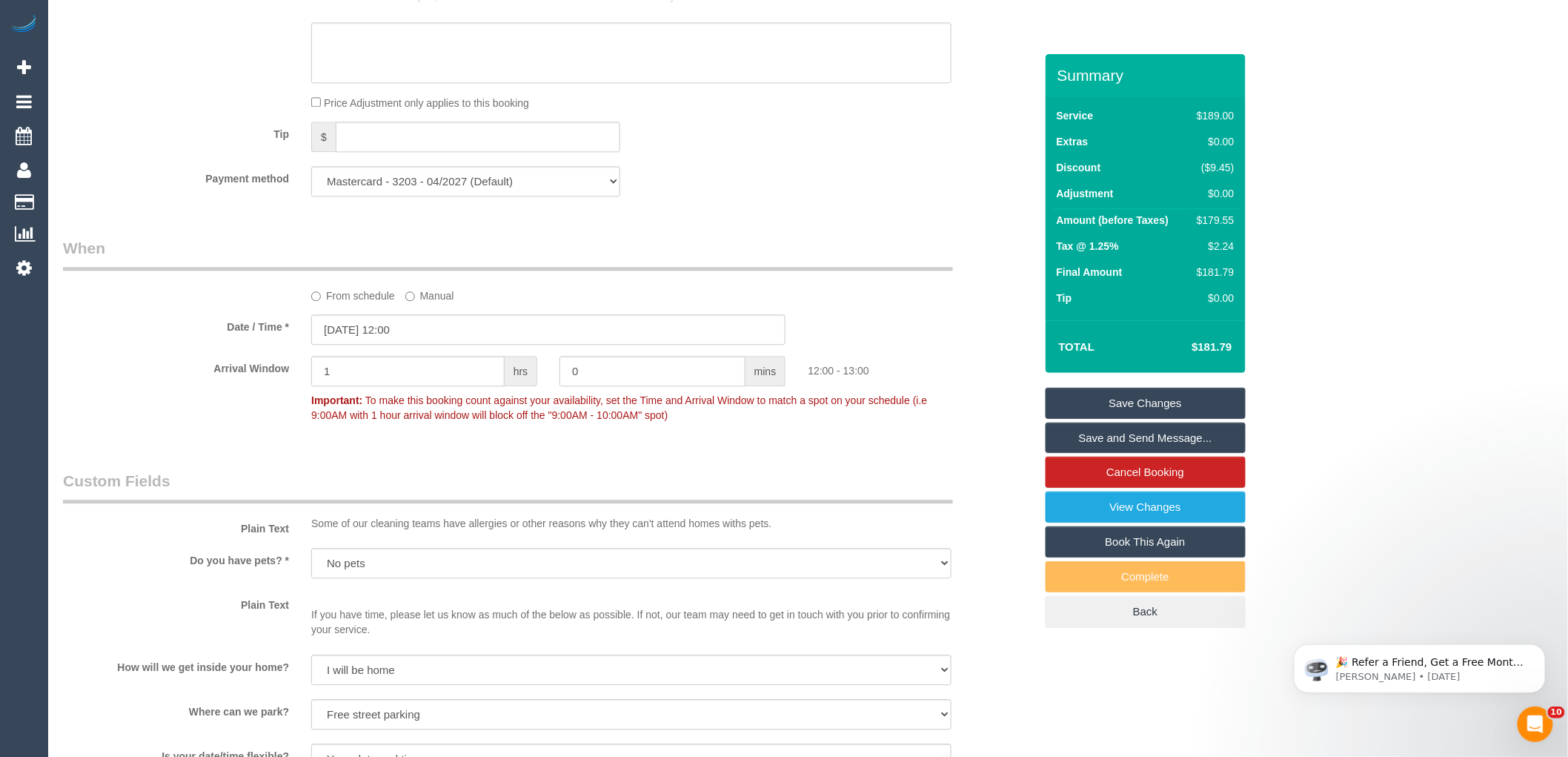
click at [936, 303] on div "From schedule Manual" at bounding box center [631, 293] width 662 height 20
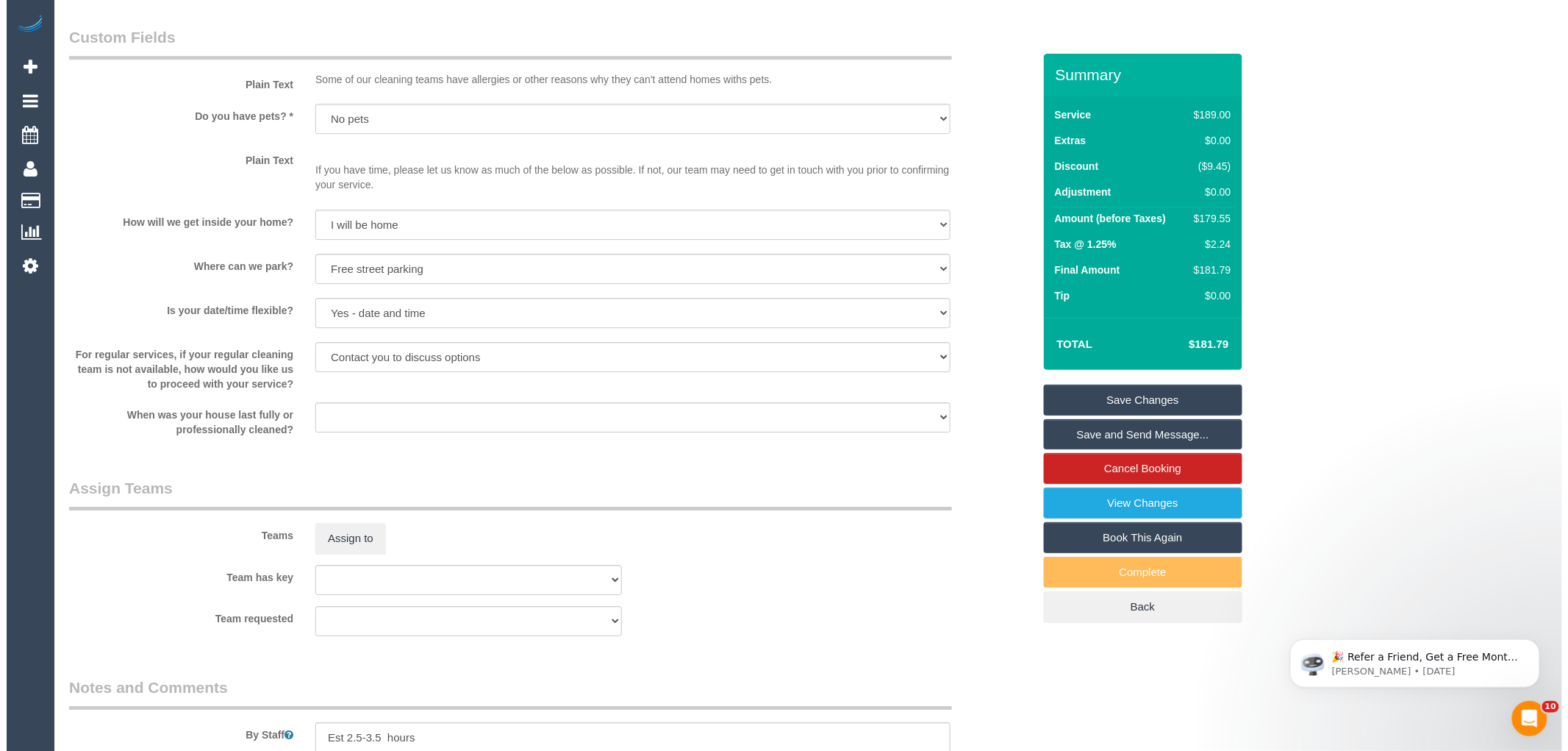
scroll to position [2018, 0]
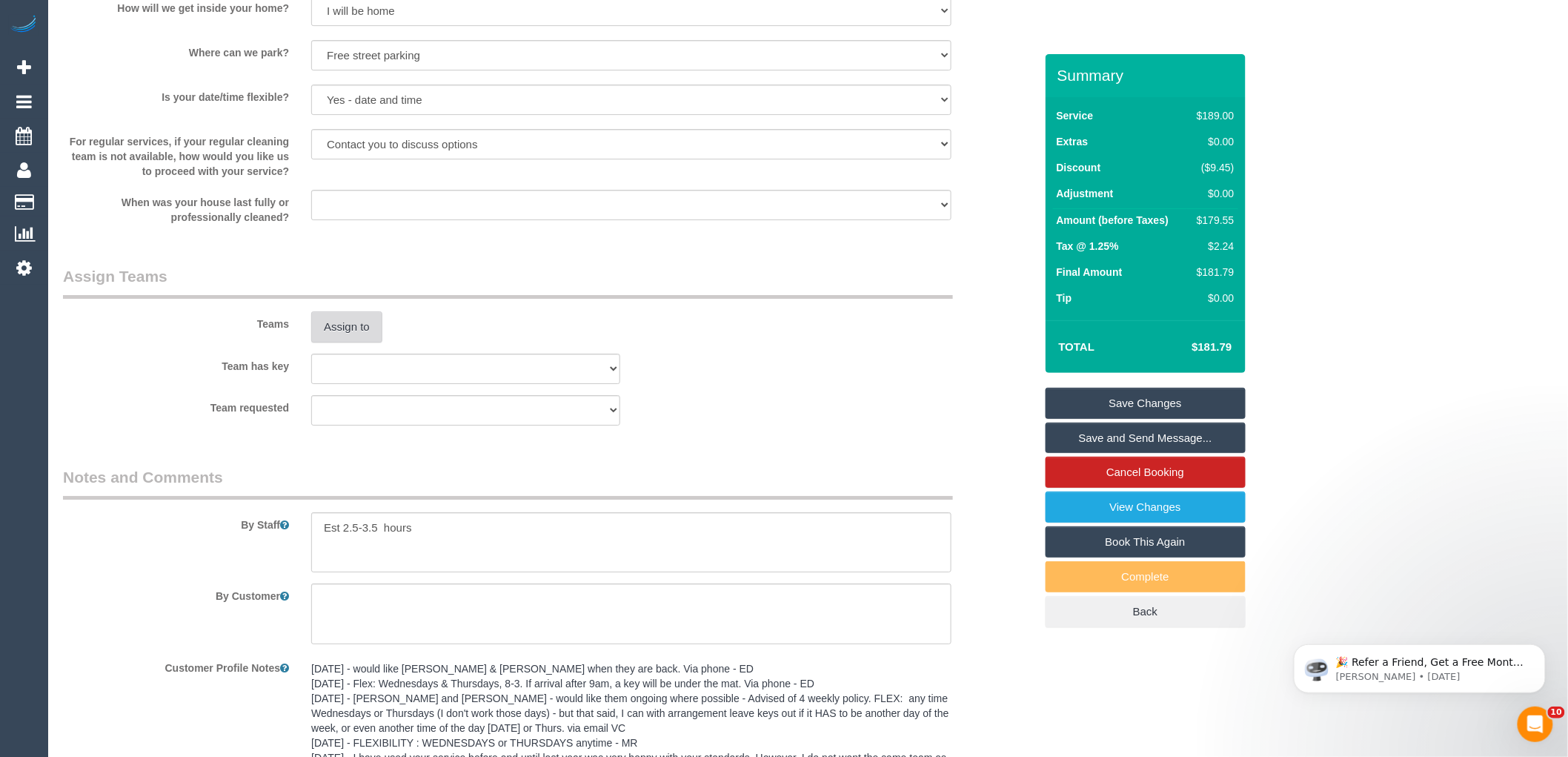
click at [359, 343] on button "Assign to" at bounding box center [347, 327] width 71 height 31
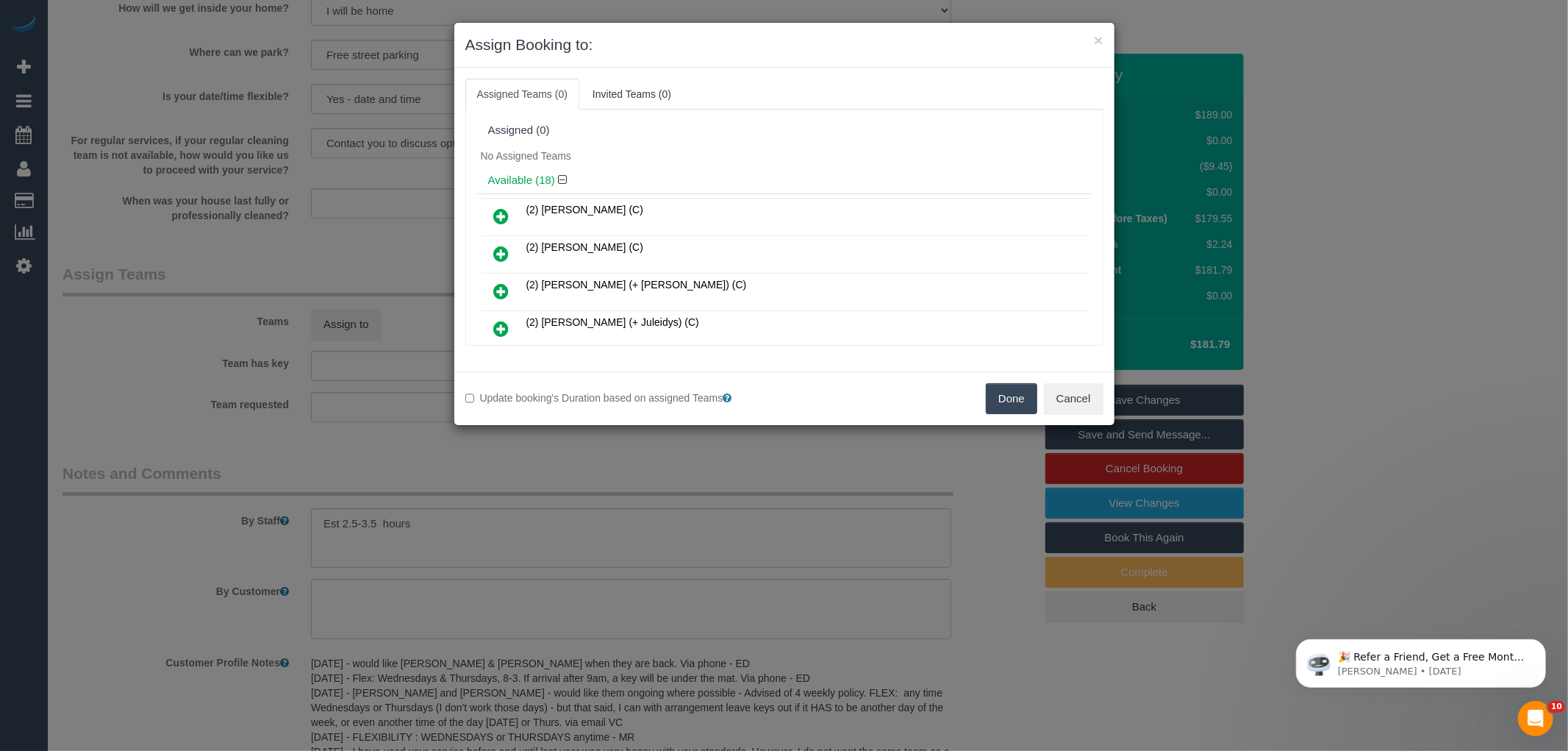
click at [679, 141] on div "Assigned (0)" at bounding box center [784, 131] width 614 height 28
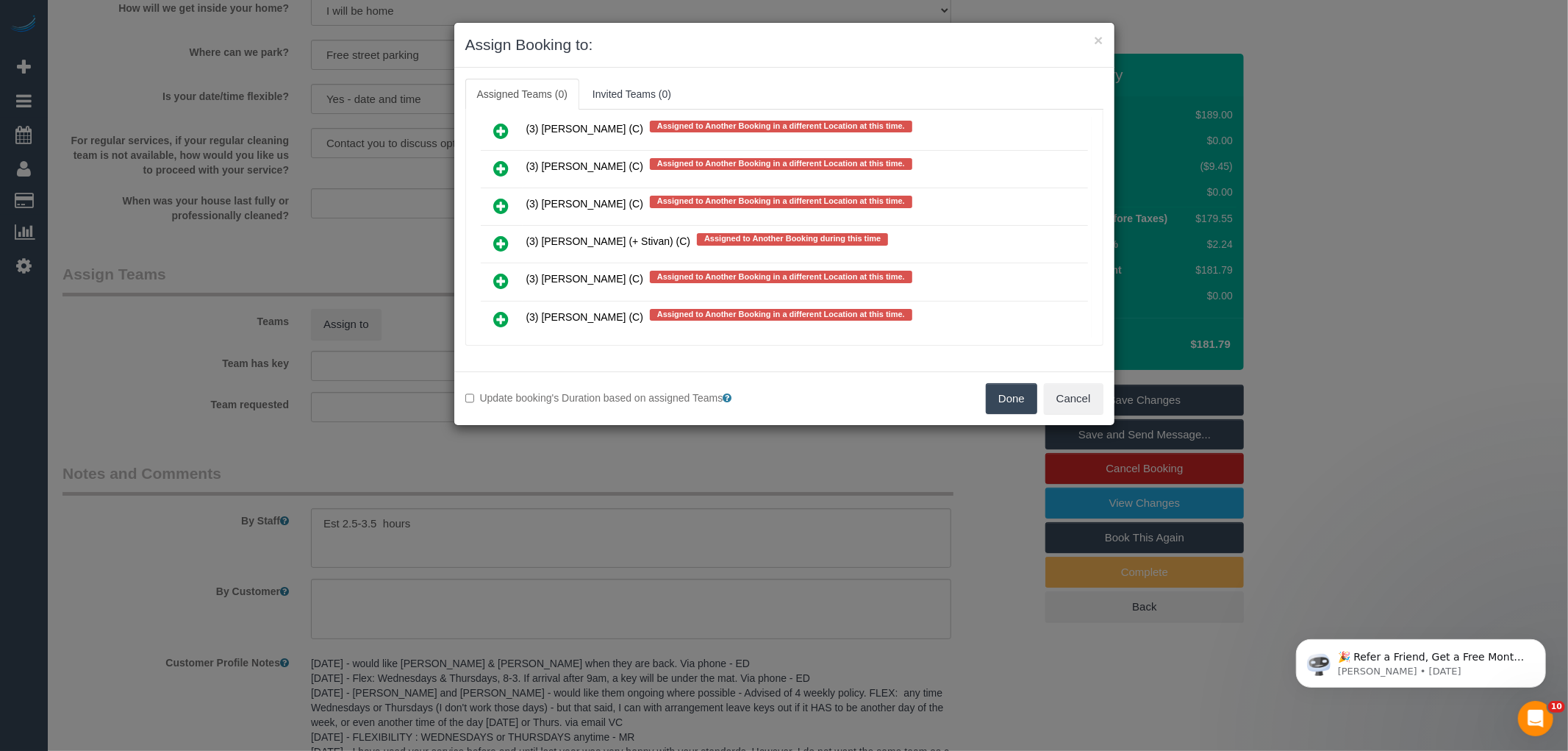
click at [501, 311] on icon at bounding box center [501, 319] width 15 height 18
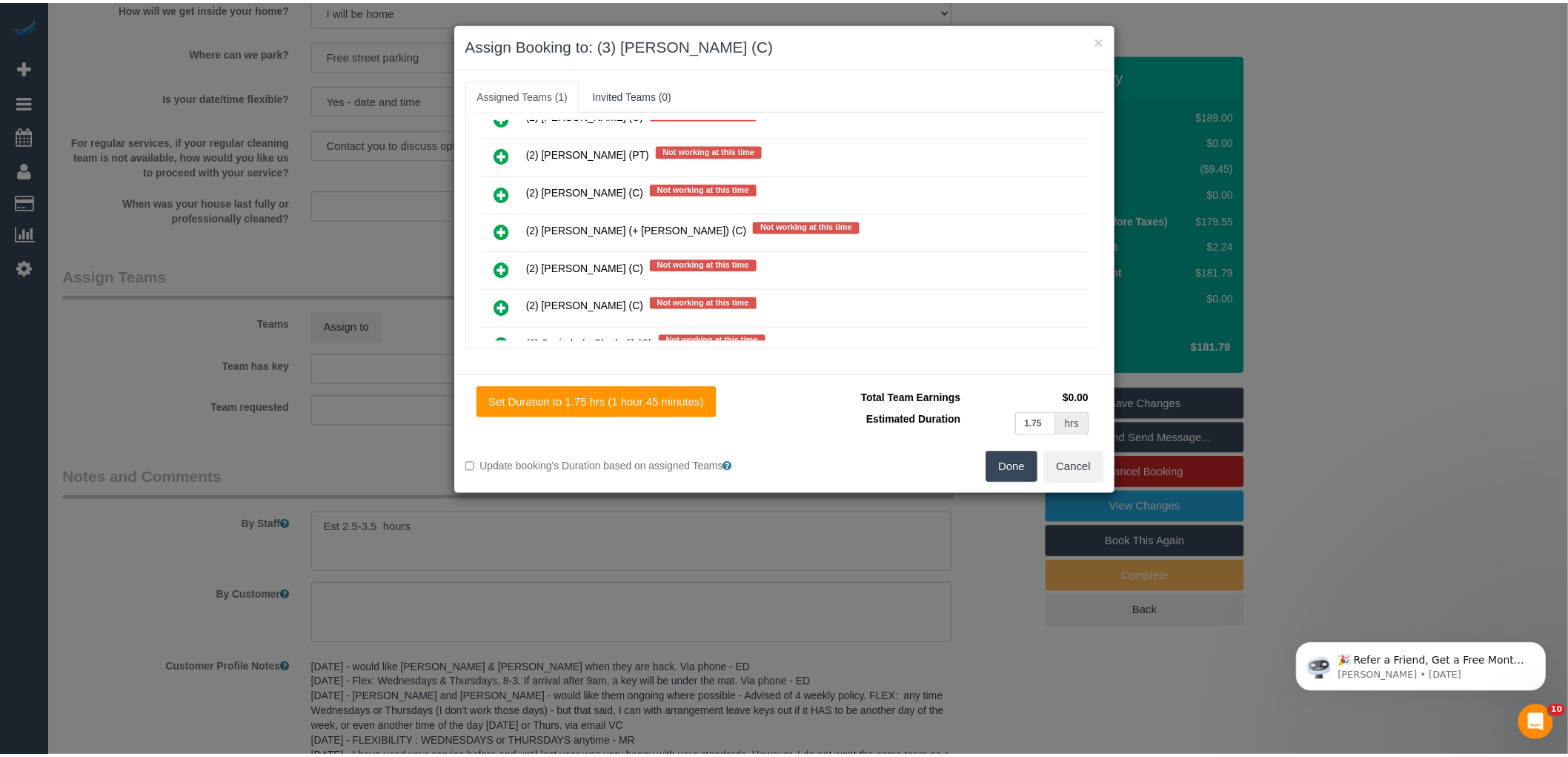
scroll to position [0, 0]
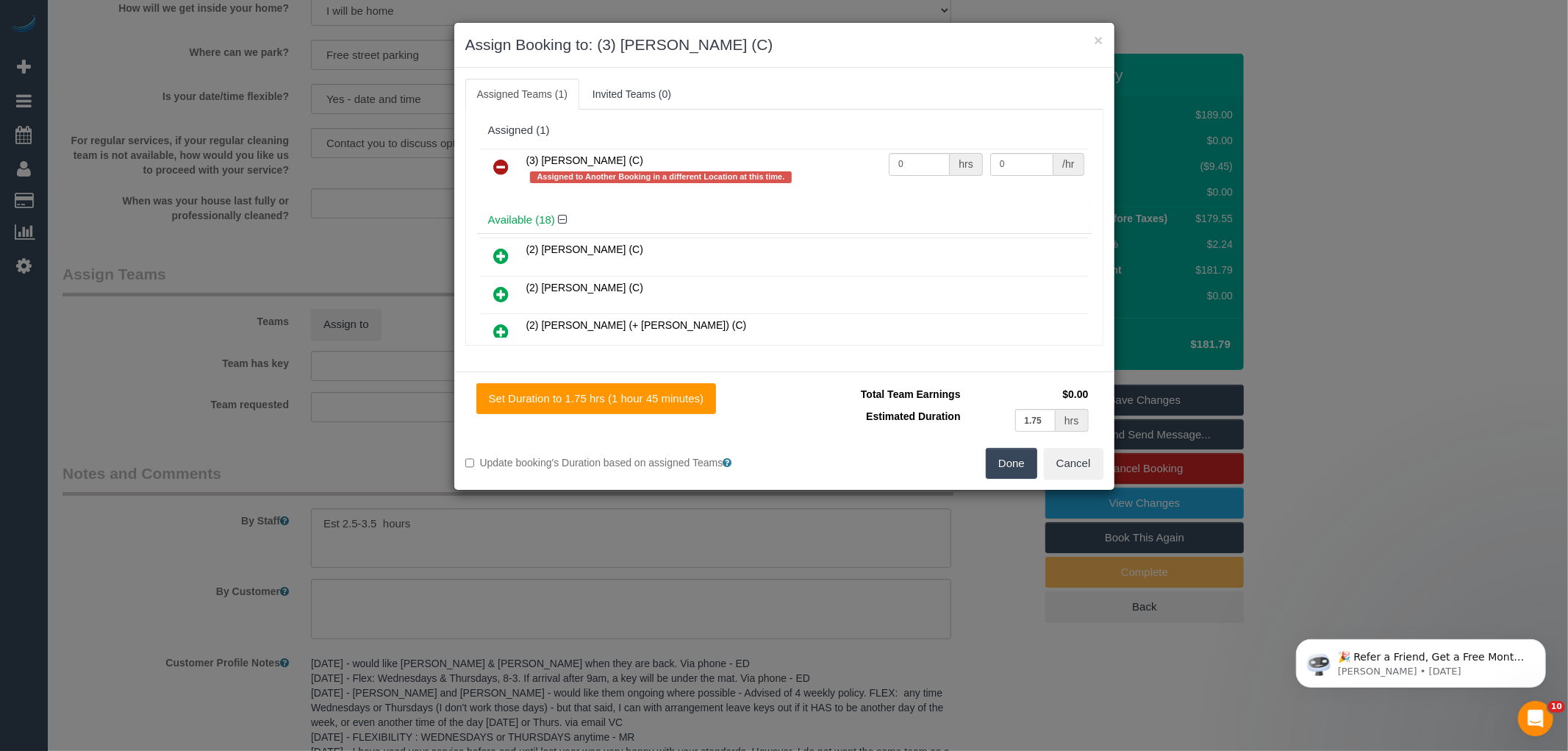
click at [1002, 466] on button "Done" at bounding box center [1011, 463] width 51 height 31
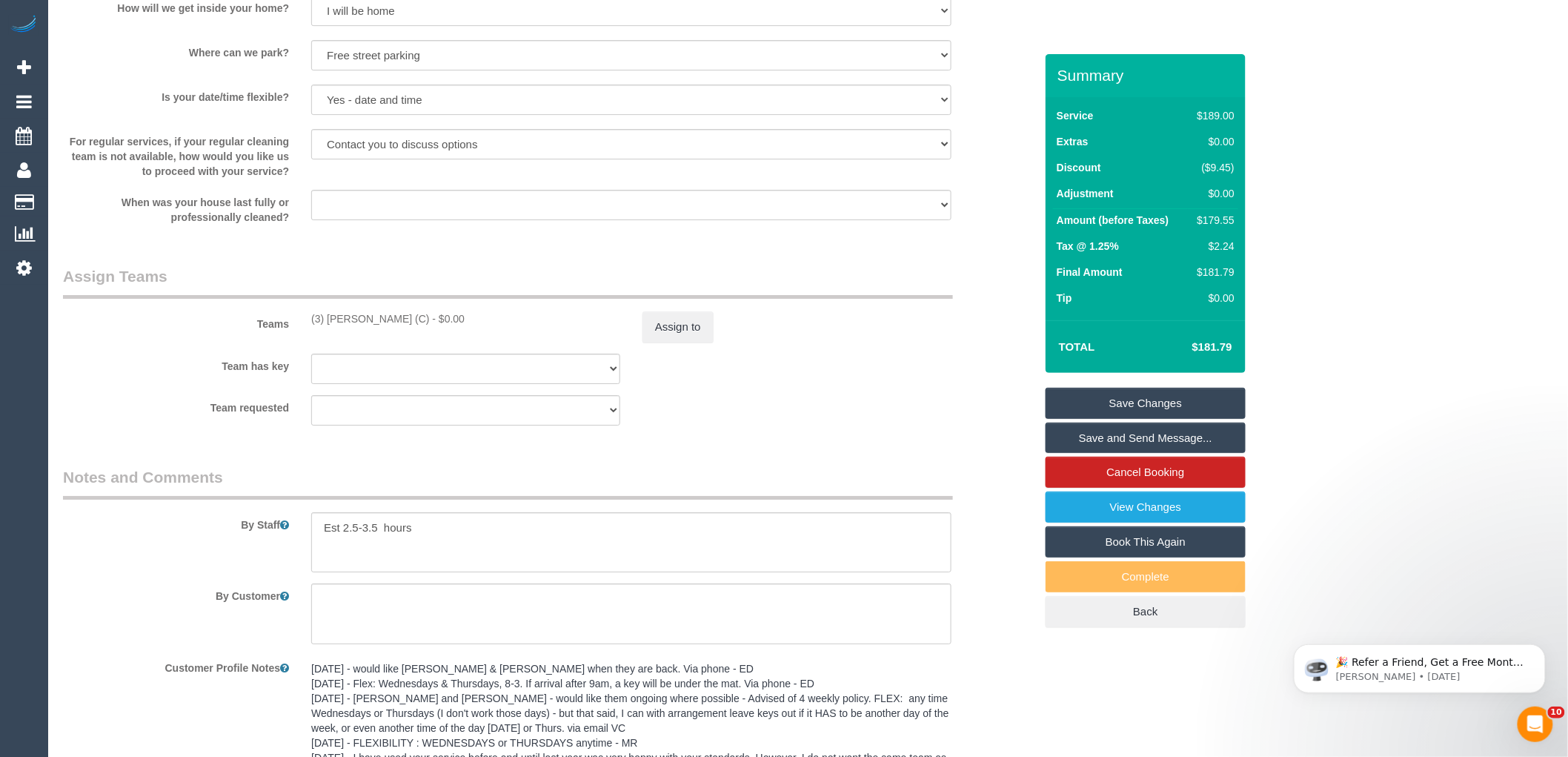
click at [970, 532] on div "× Assign Booking to: (3) Milasha Fernando (C) Assigned Teams (1) Invited Teams …" at bounding box center [784, 378] width 1568 height 757
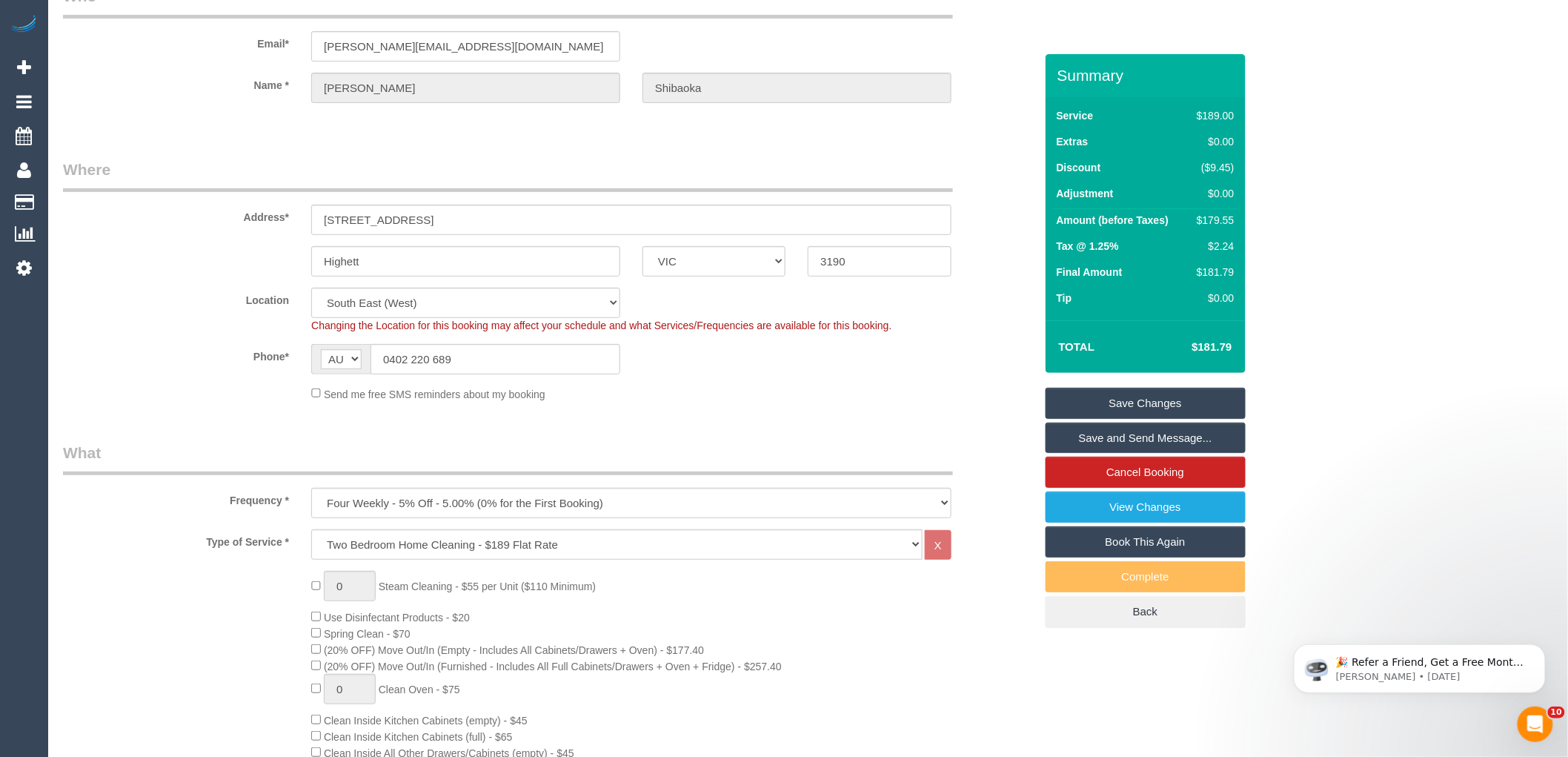
scroll to position [57, 0]
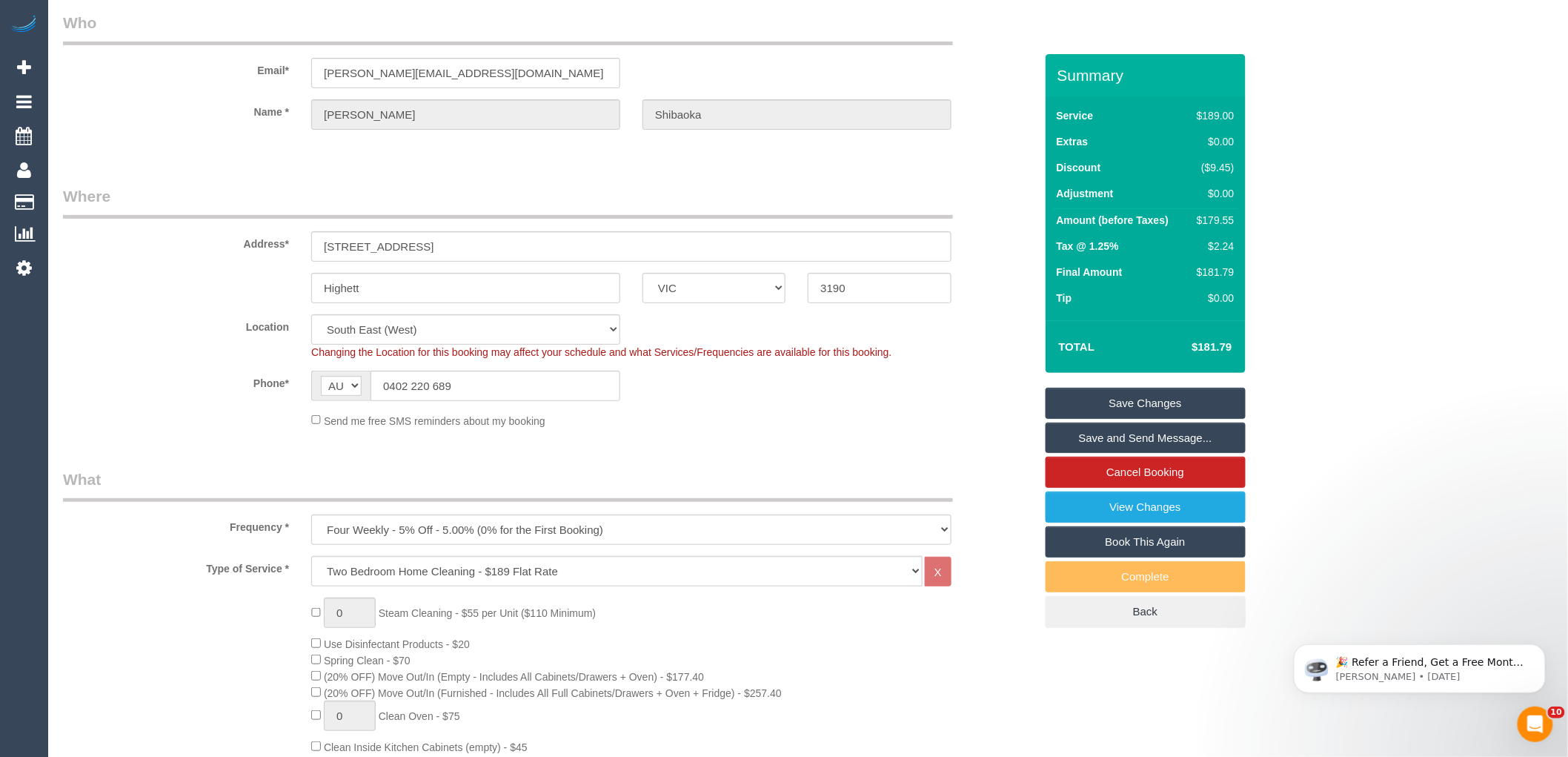
click at [1219, 212] on td "$179.55" at bounding box center [1213, 223] width 51 height 27
copy div "179.55"
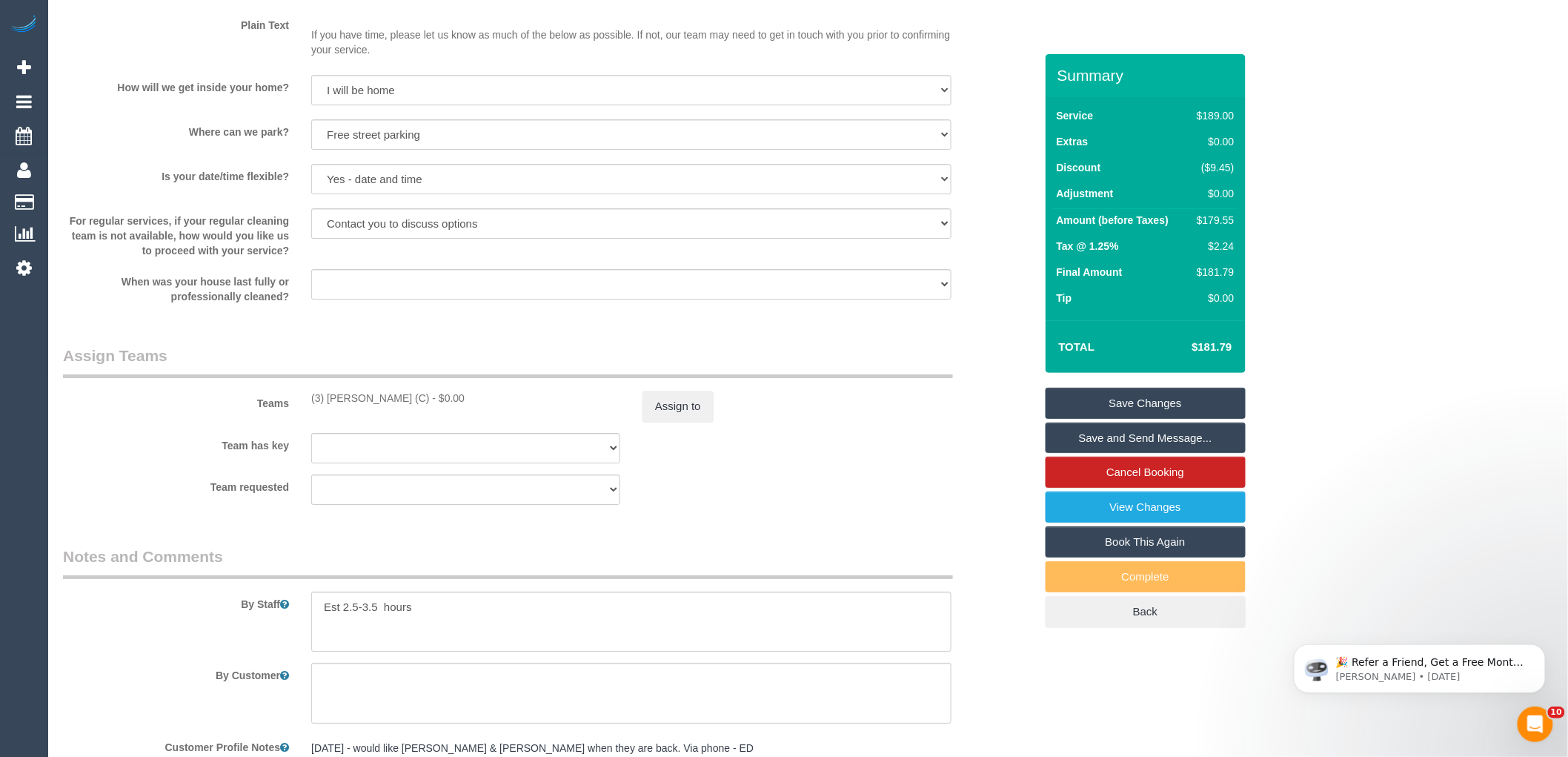
scroll to position [2034, 0]
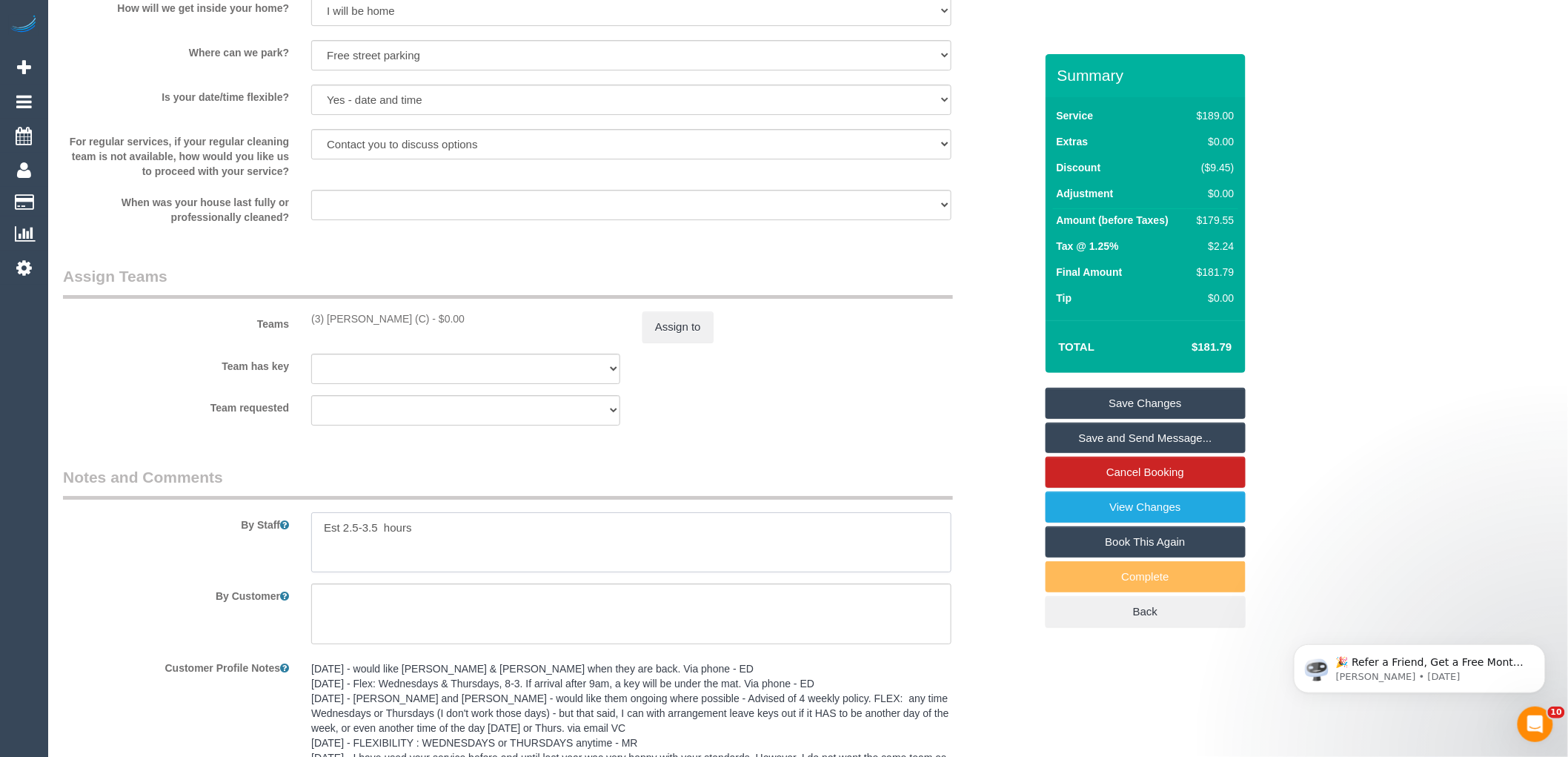
drag, startPoint x: 381, startPoint y: 543, endPoint x: 354, endPoint y: 539, distance: 27.3
click at [354, 539] on textarea at bounding box center [631, 543] width 641 height 61
click at [513, 567] on textarea at bounding box center [631, 543] width 641 height 61
type textarea "Est 2.5-3 hours"
click at [868, 436] on fieldset "Assign Teams Teams (3) Milasha Fernando (C) - $0.00 Assign to Team has key (0) …" at bounding box center [549, 350] width 971 height 171
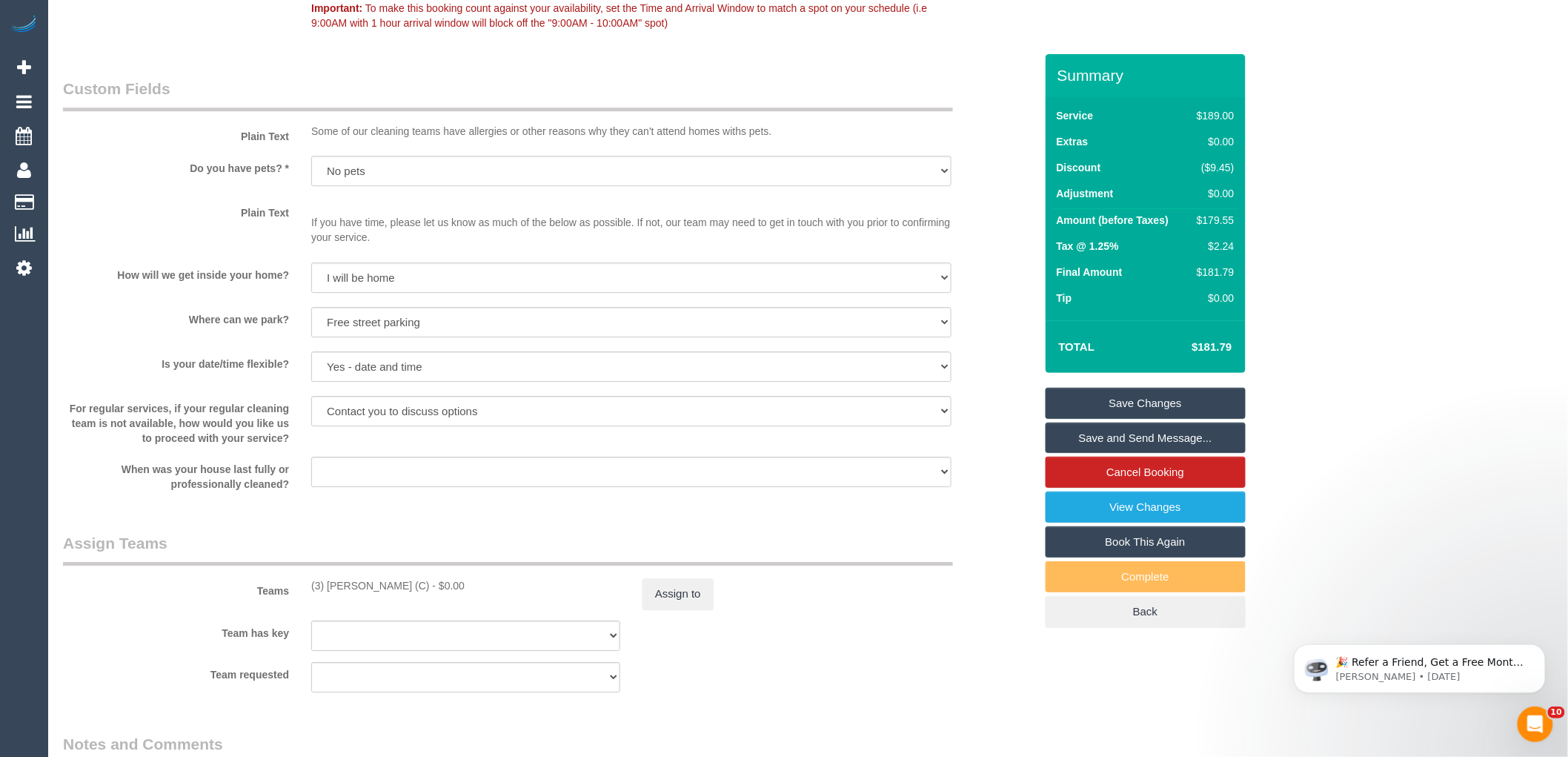
scroll to position [1869, 0]
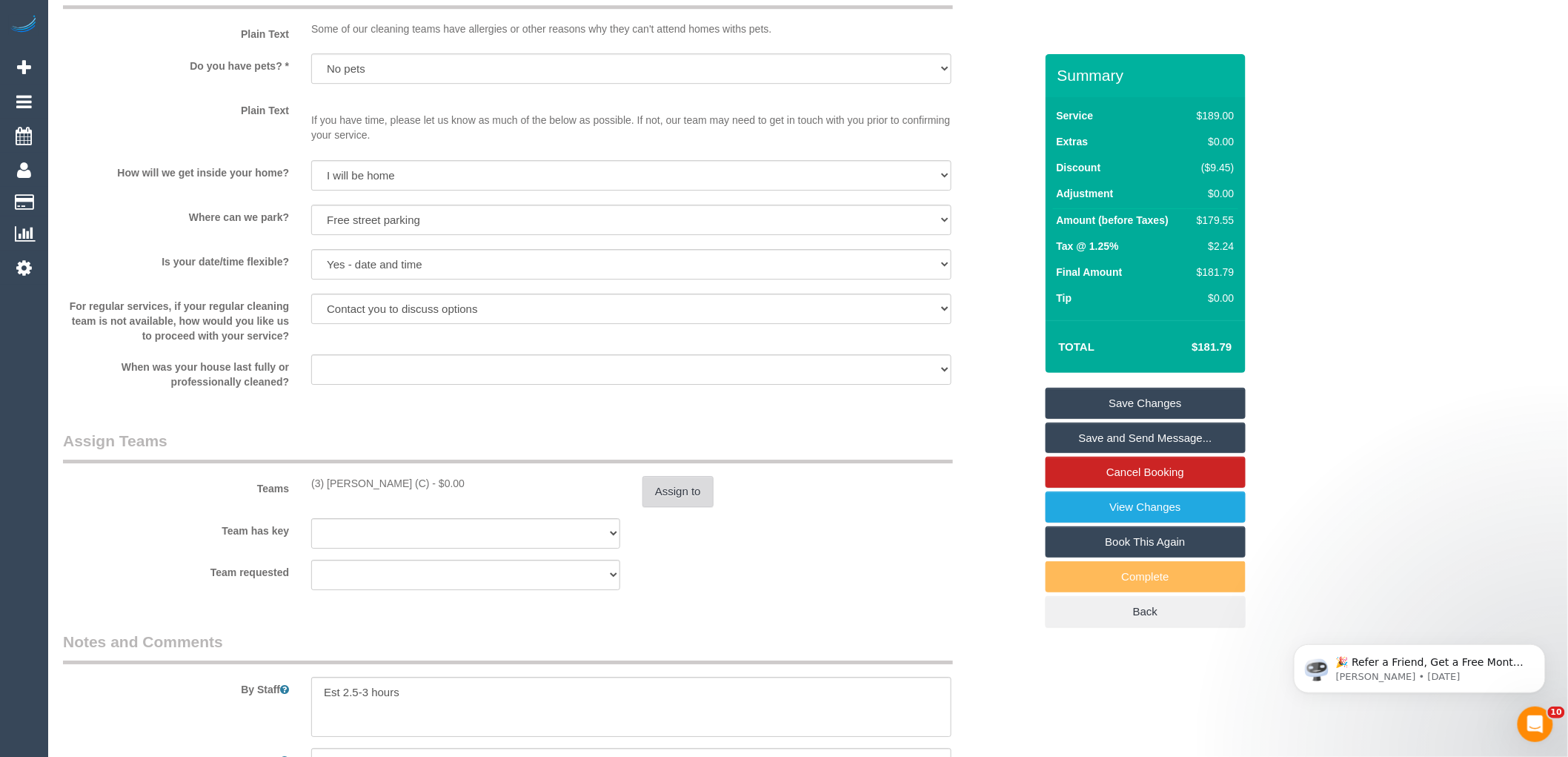
click at [675, 507] on button "Assign to" at bounding box center [678, 491] width 71 height 31
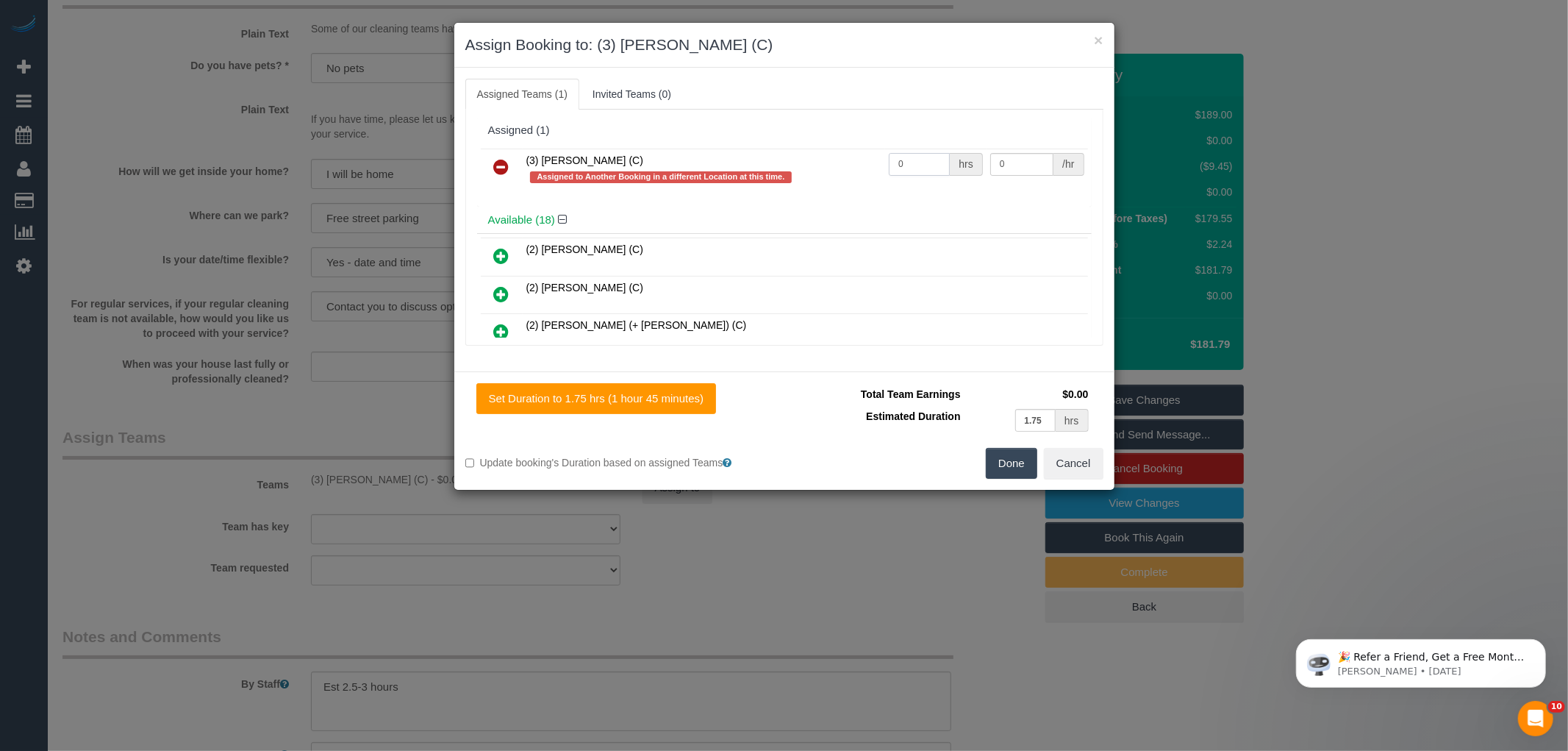
click at [899, 165] on input "0" at bounding box center [919, 164] width 61 height 23
click at [920, 166] on input "0" at bounding box center [919, 164] width 61 height 23
type input "1"
click at [1022, 167] on input "0" at bounding box center [1022, 164] width 64 height 23
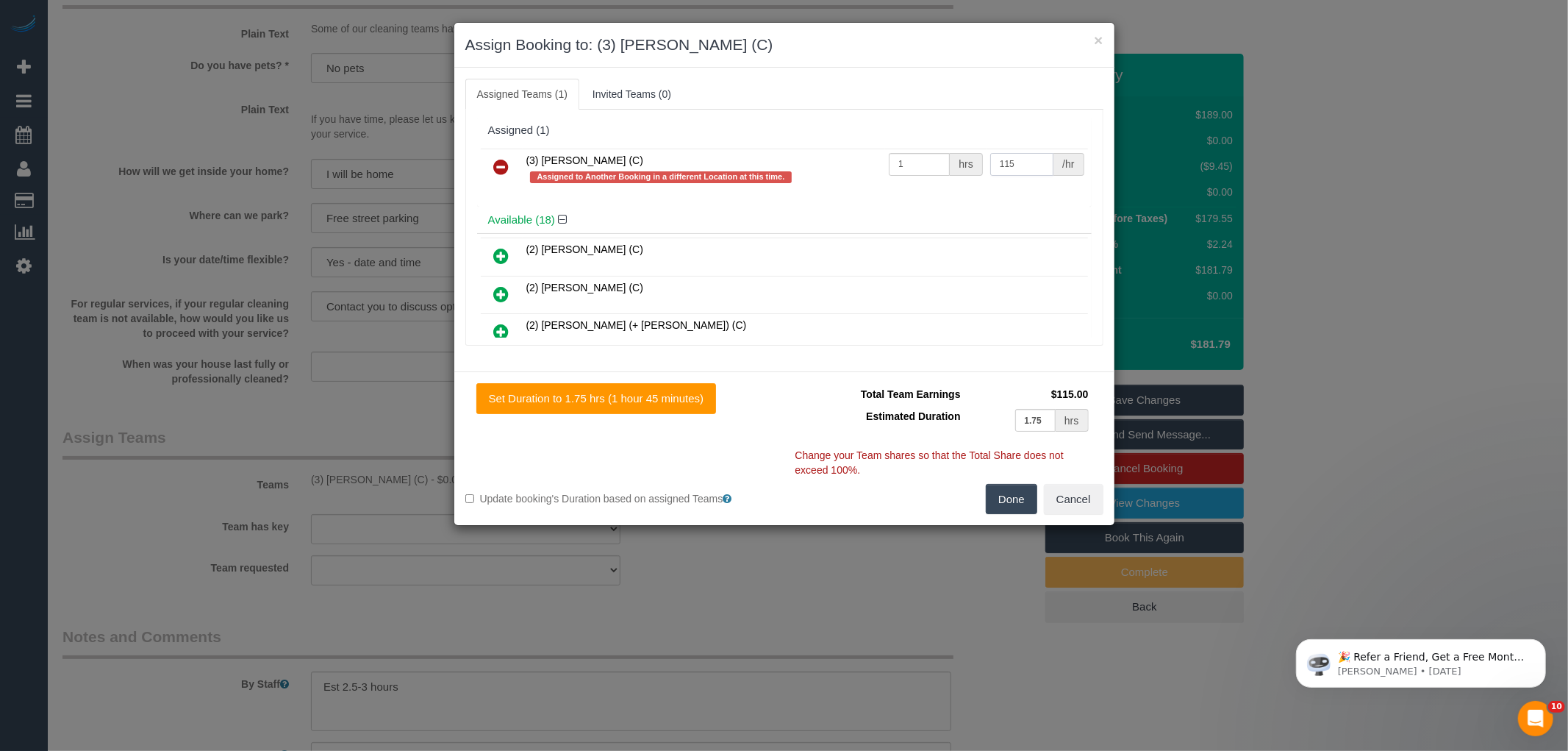
type input "115"
click at [992, 494] on button "Done" at bounding box center [1011, 499] width 51 height 31
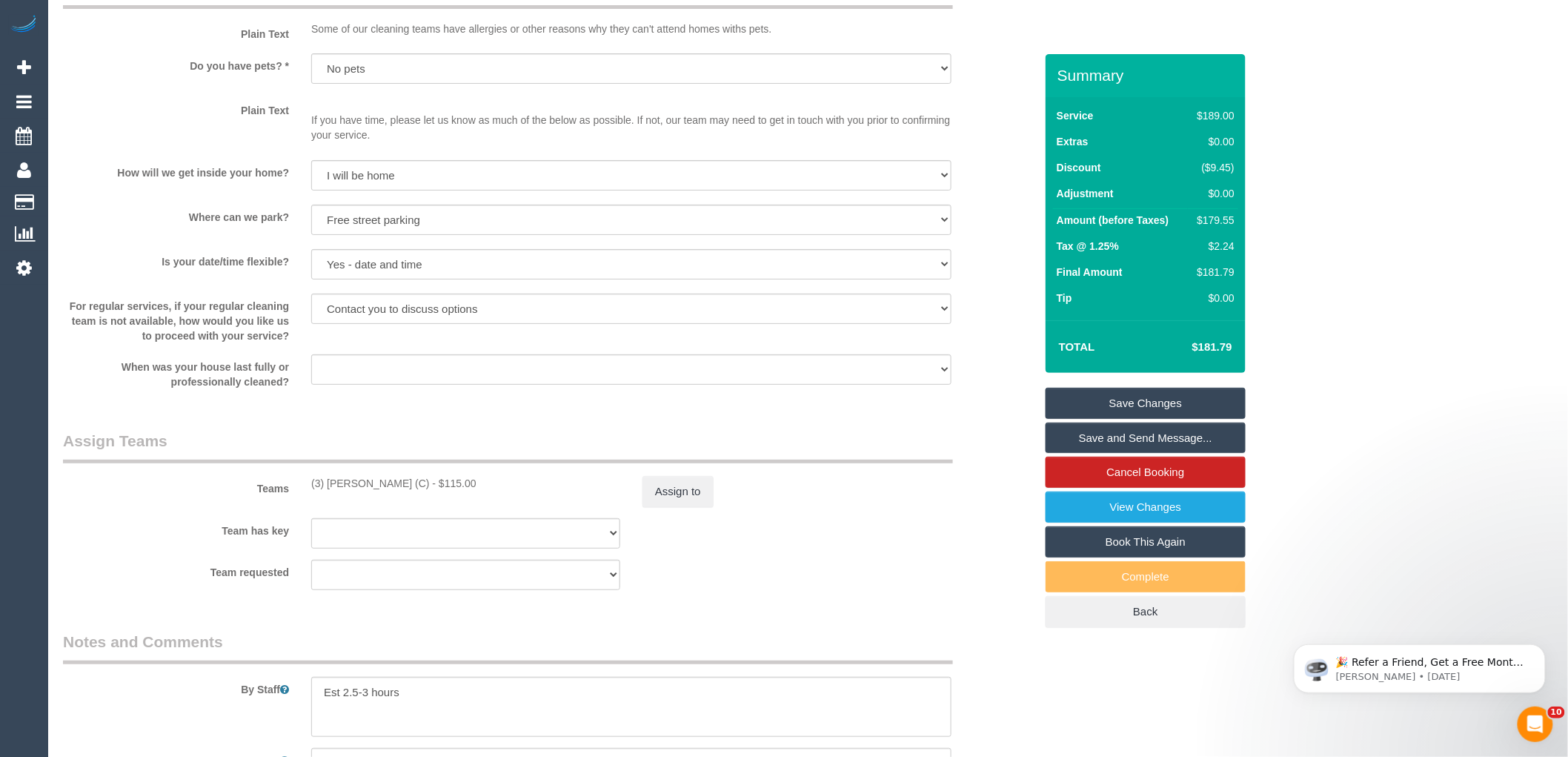
click at [993, 521] on div "× Assign Booking to: (3) Milasha Fernando (C) Assigned Teams (1) Invited Teams …" at bounding box center [784, 378] width 1568 height 757
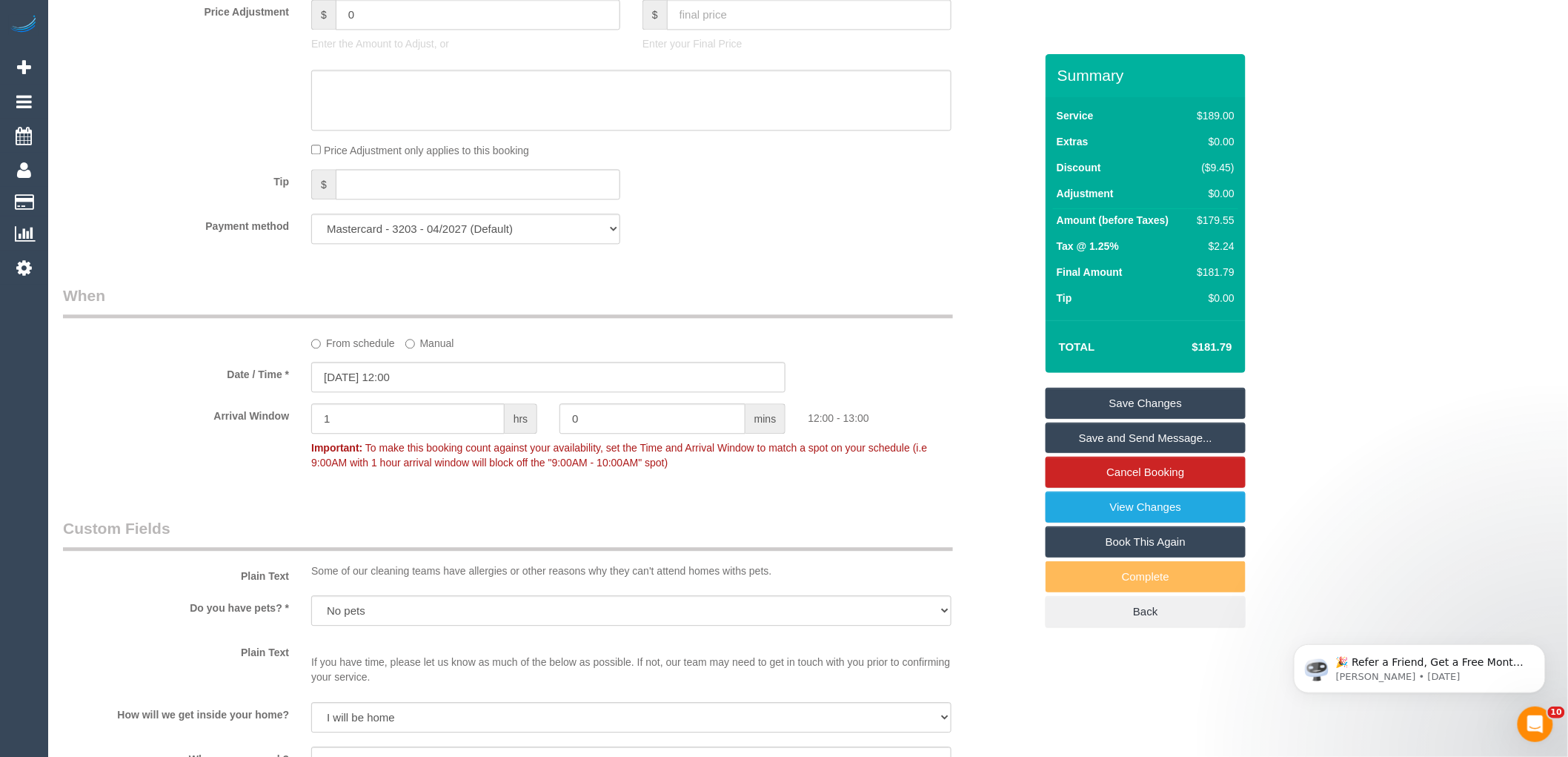
scroll to position [1127, 0]
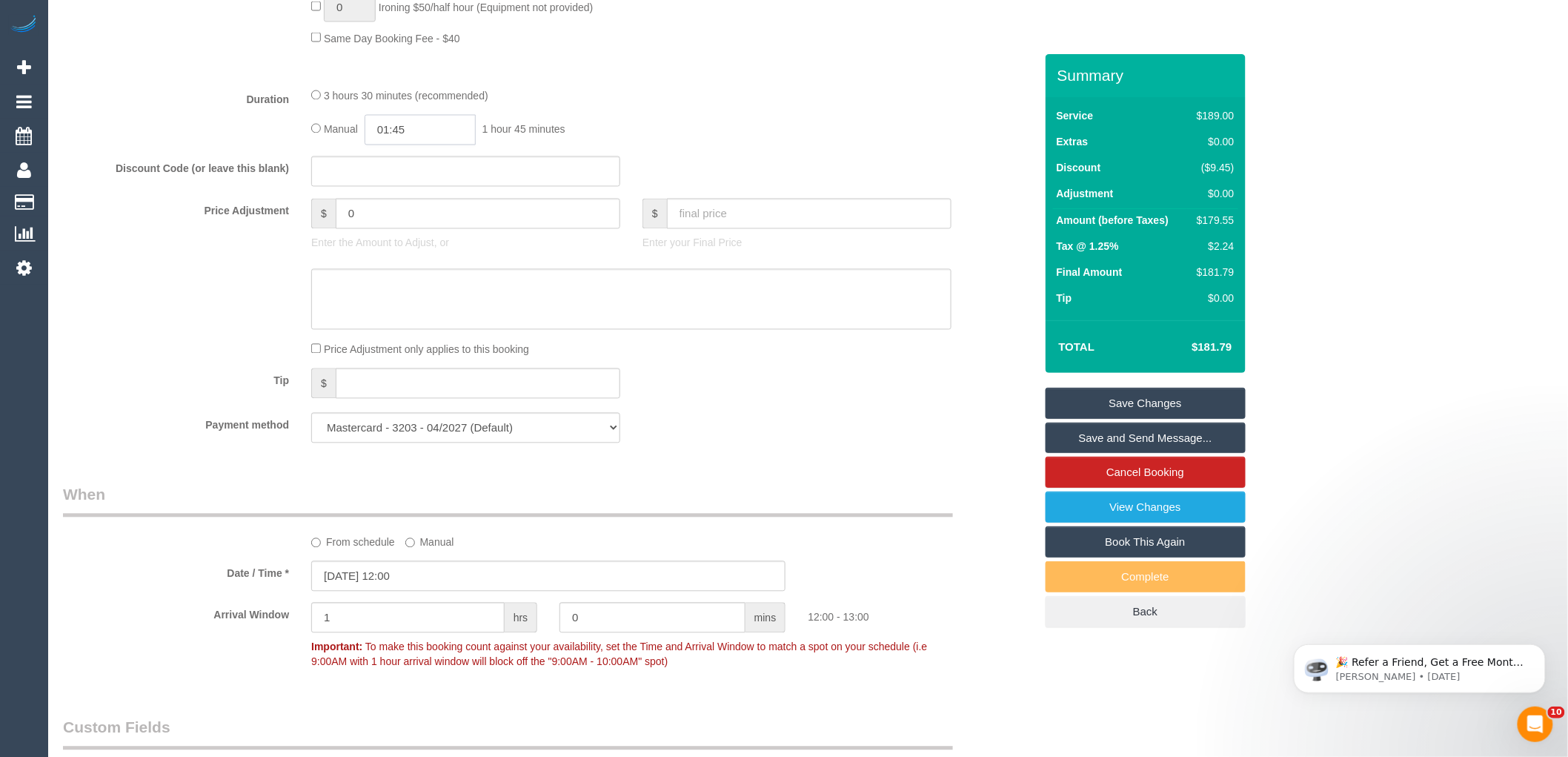
click at [415, 143] on input "01:45" at bounding box center [420, 130] width 111 height 30
type input "03:00"
click at [413, 254] on li "03:00" at bounding box center [404, 255] width 66 height 19
click at [787, 136] on div "Manual 03:00 3 hours 0 minutes" at bounding box center [631, 130] width 641 height 30
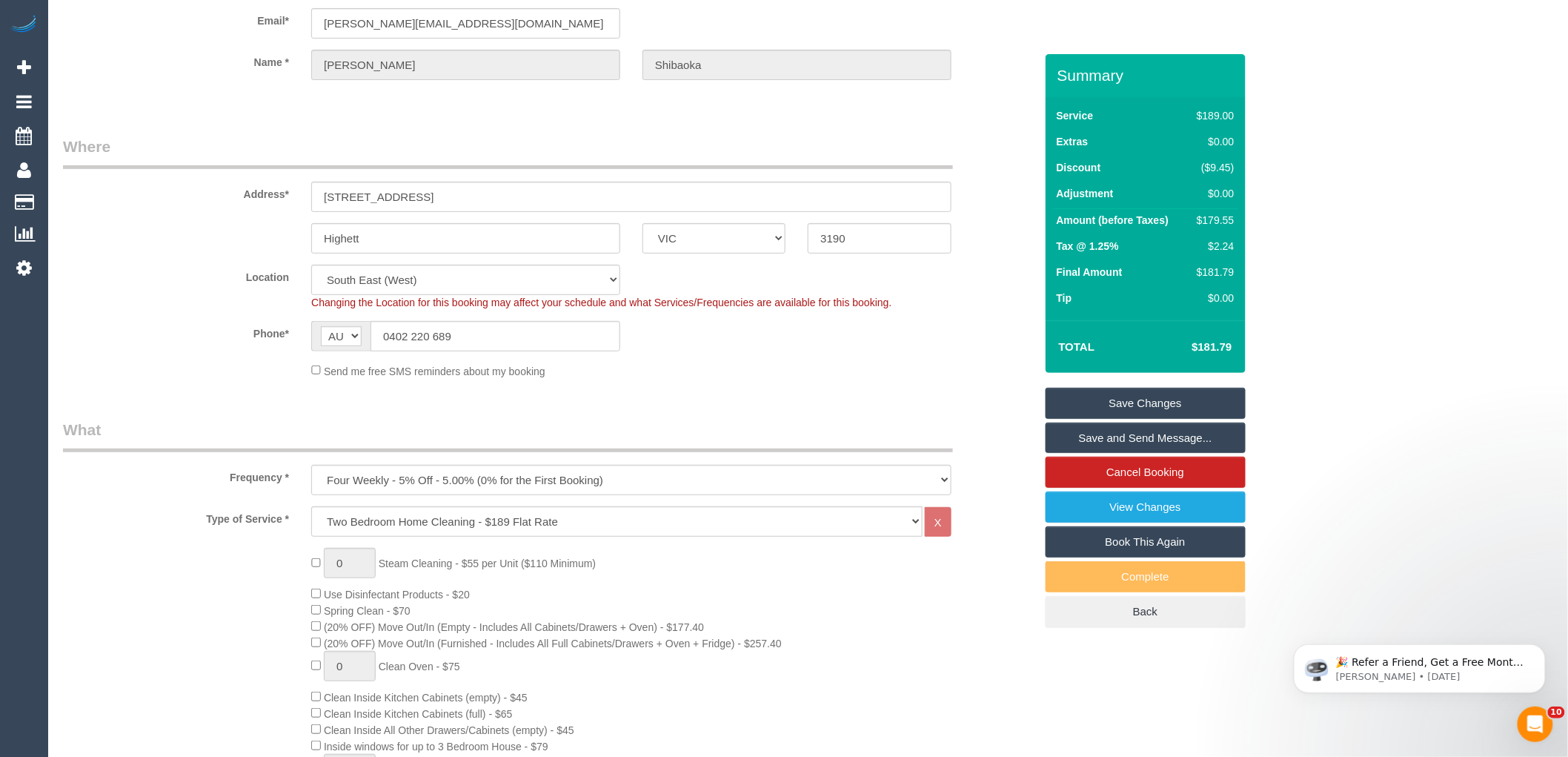
scroll to position [0, 0]
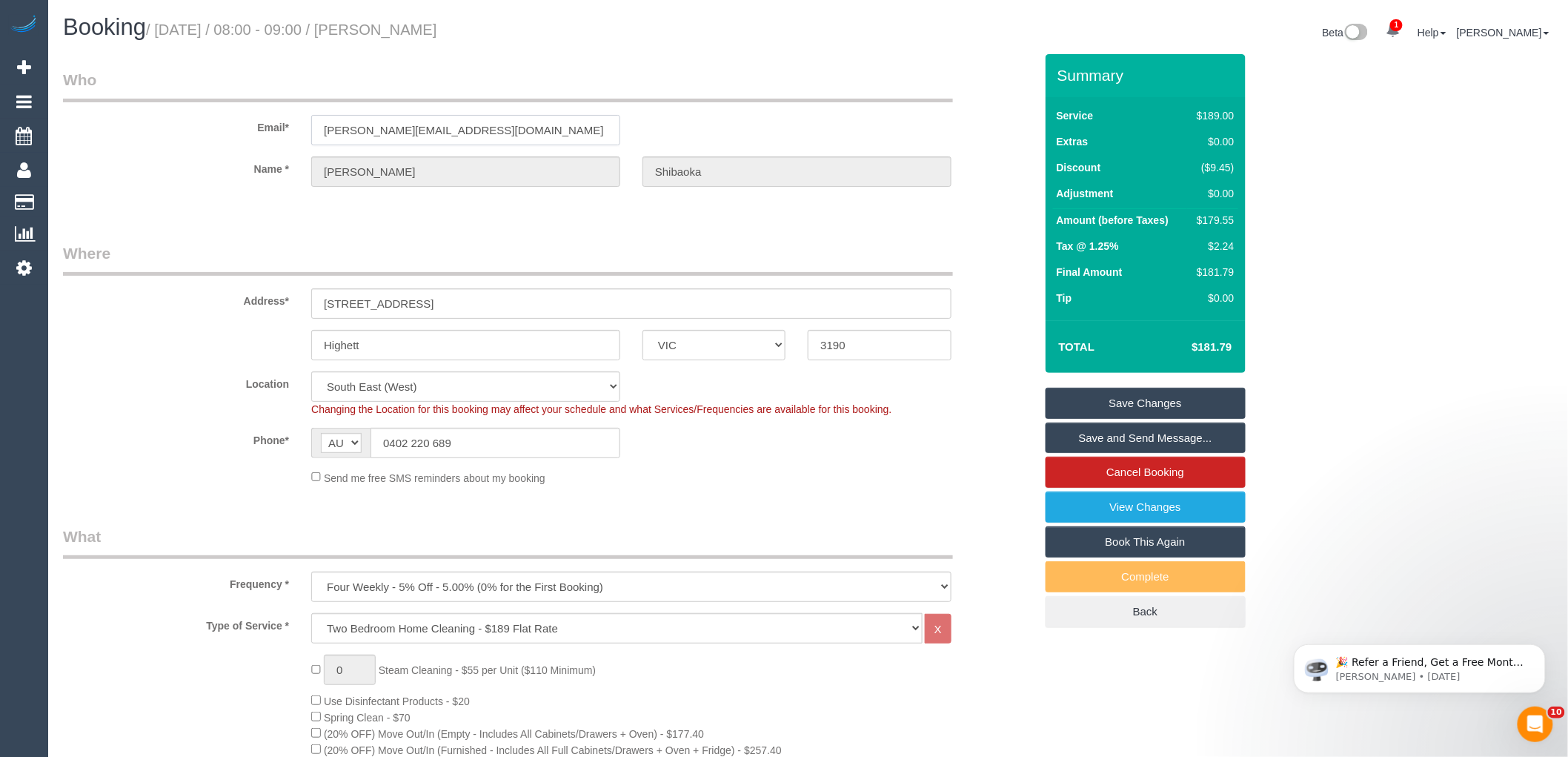
click at [386, 130] on input "p.shibaoka@optusnet.com.au" at bounding box center [466, 130] width 309 height 30
click at [445, 251] on legend "Where" at bounding box center [508, 259] width 890 height 34
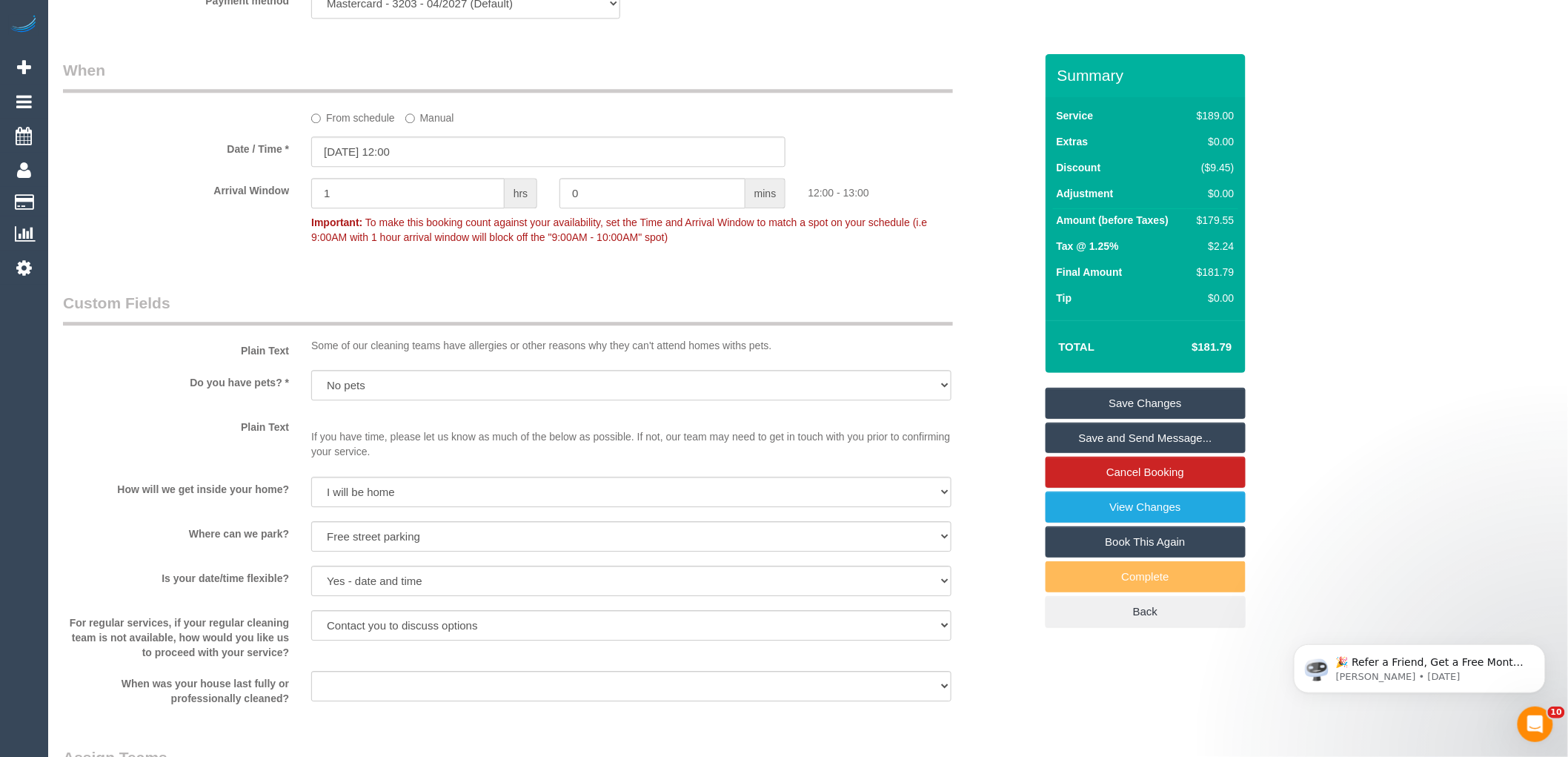
scroll to position [1565, 0]
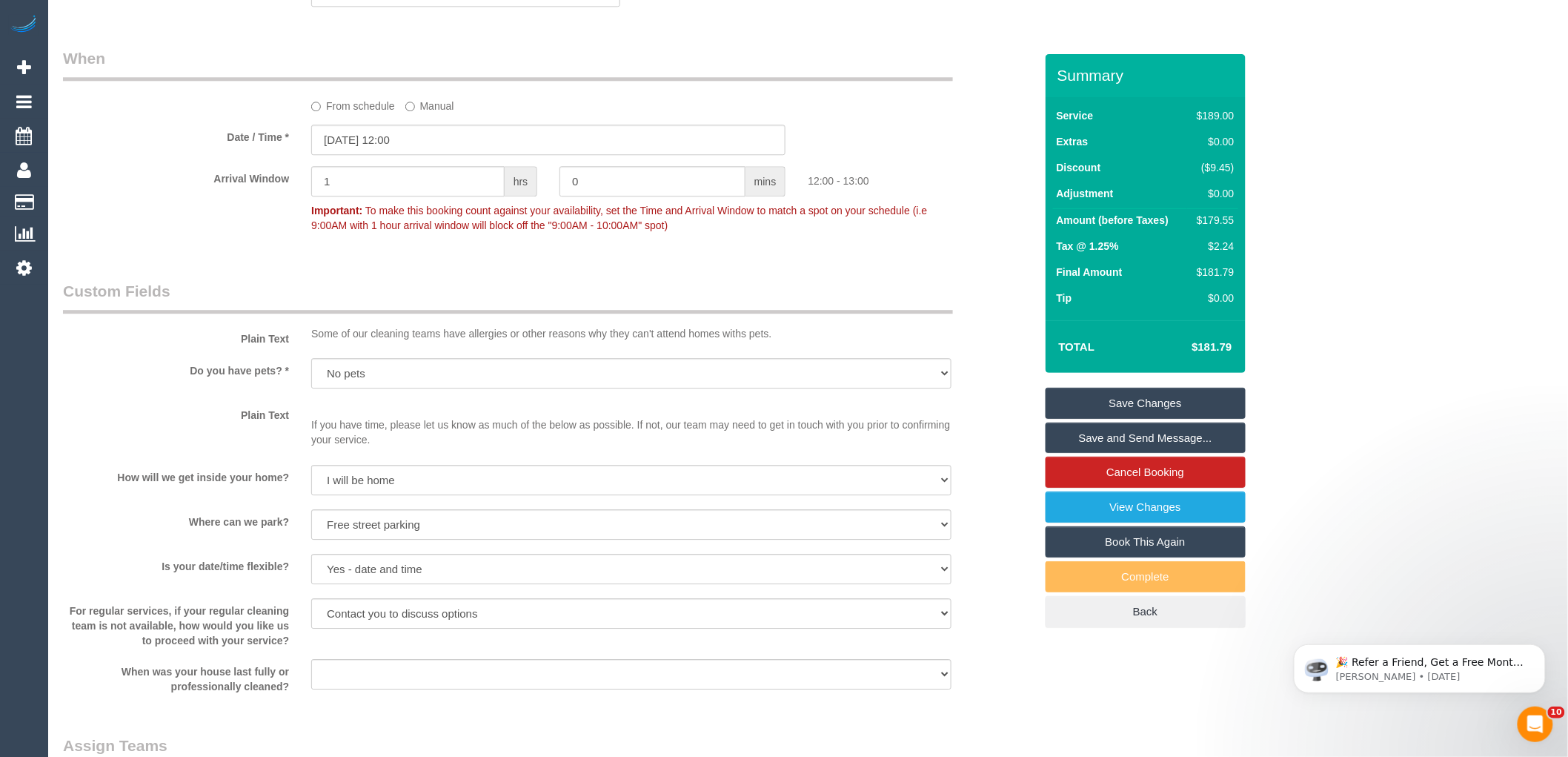
click at [939, 293] on div "Who Email* p.shibaoka@optusnet.com.au Name * Trish Shibaoka Where Address* Unit…" at bounding box center [549, 30] width 994 height 3081
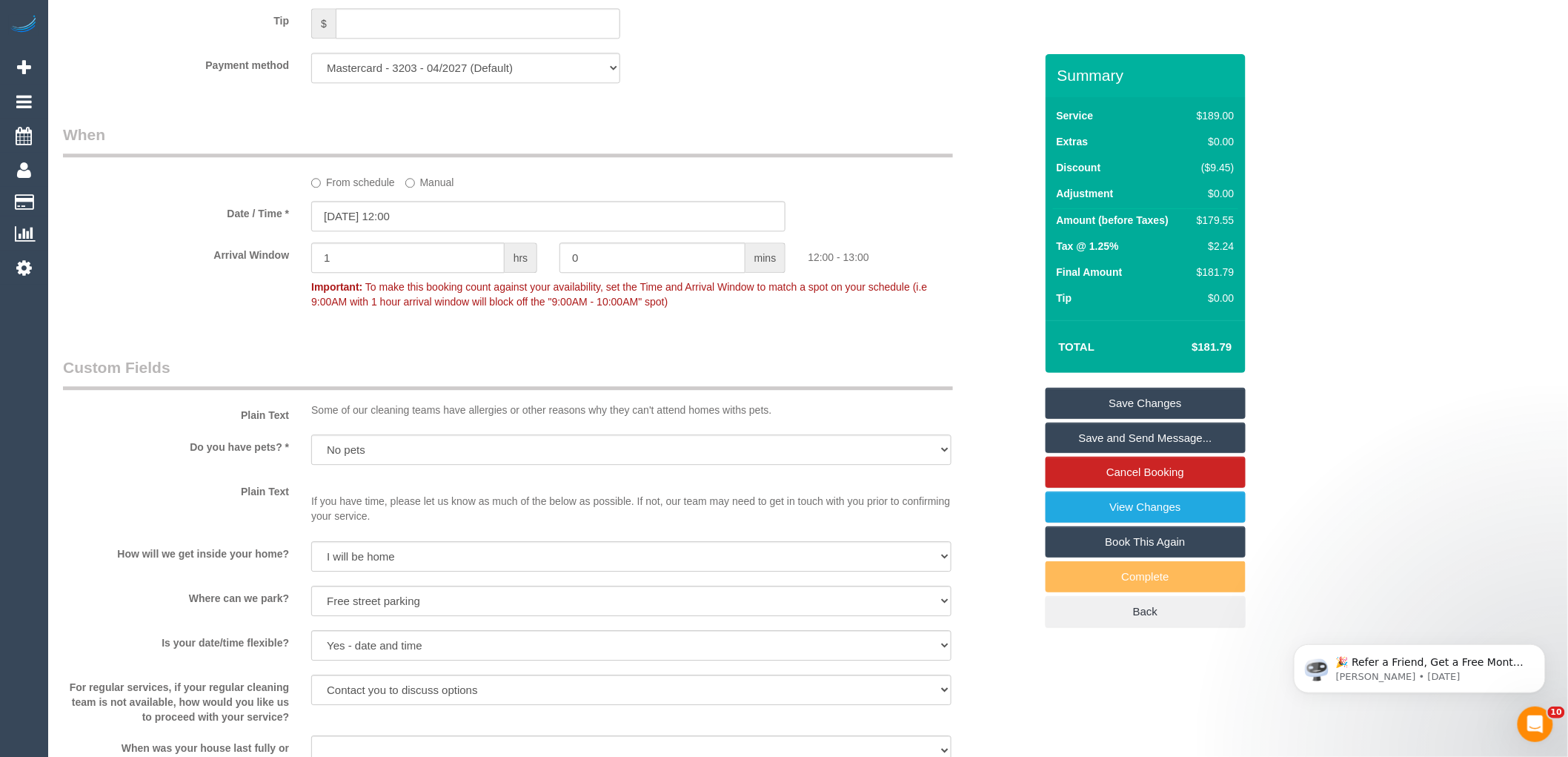
scroll to position [1482, 0]
click at [1208, 395] on link "Save Changes" at bounding box center [1145, 403] width 200 height 31
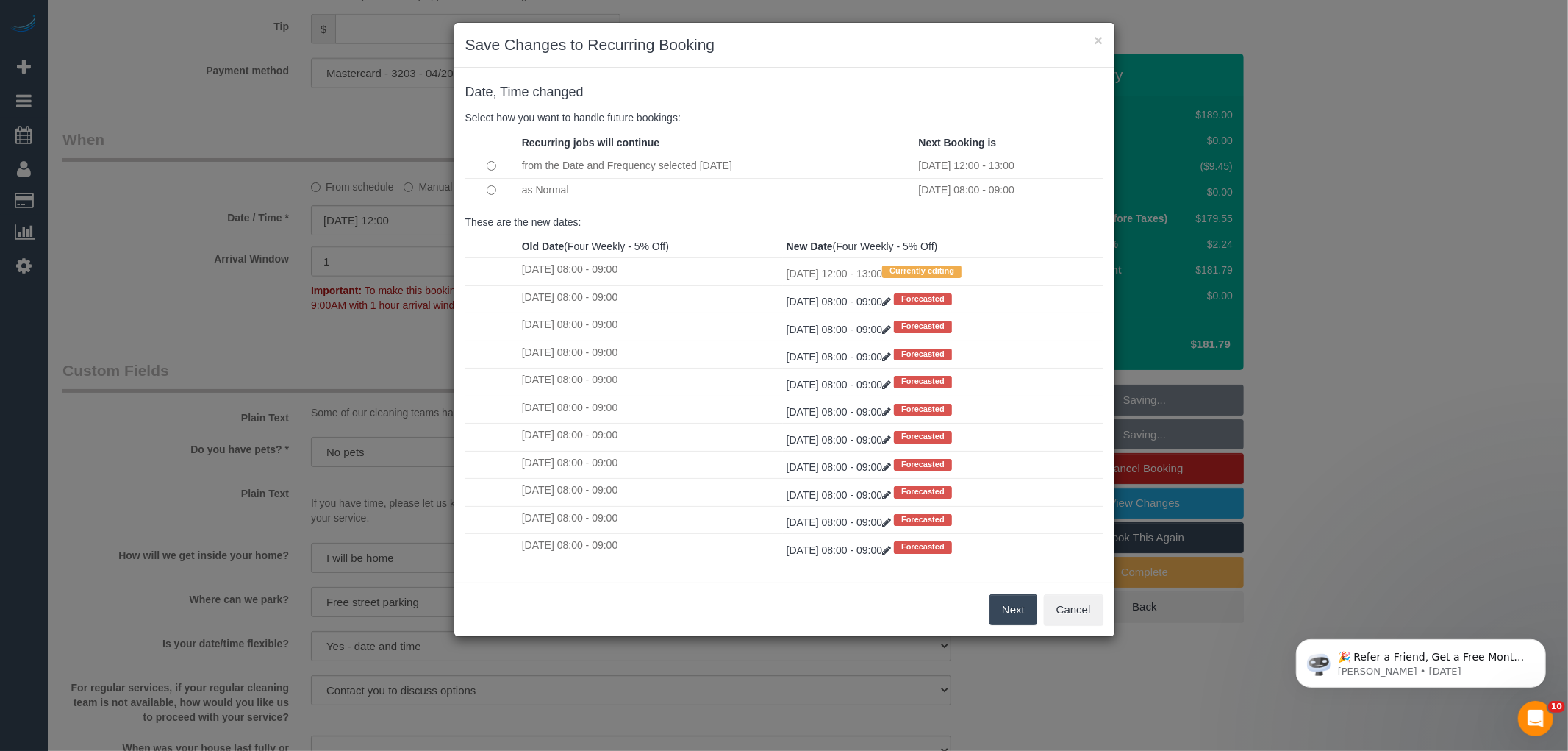
click at [1020, 612] on button "Next" at bounding box center [1013, 610] width 48 height 31
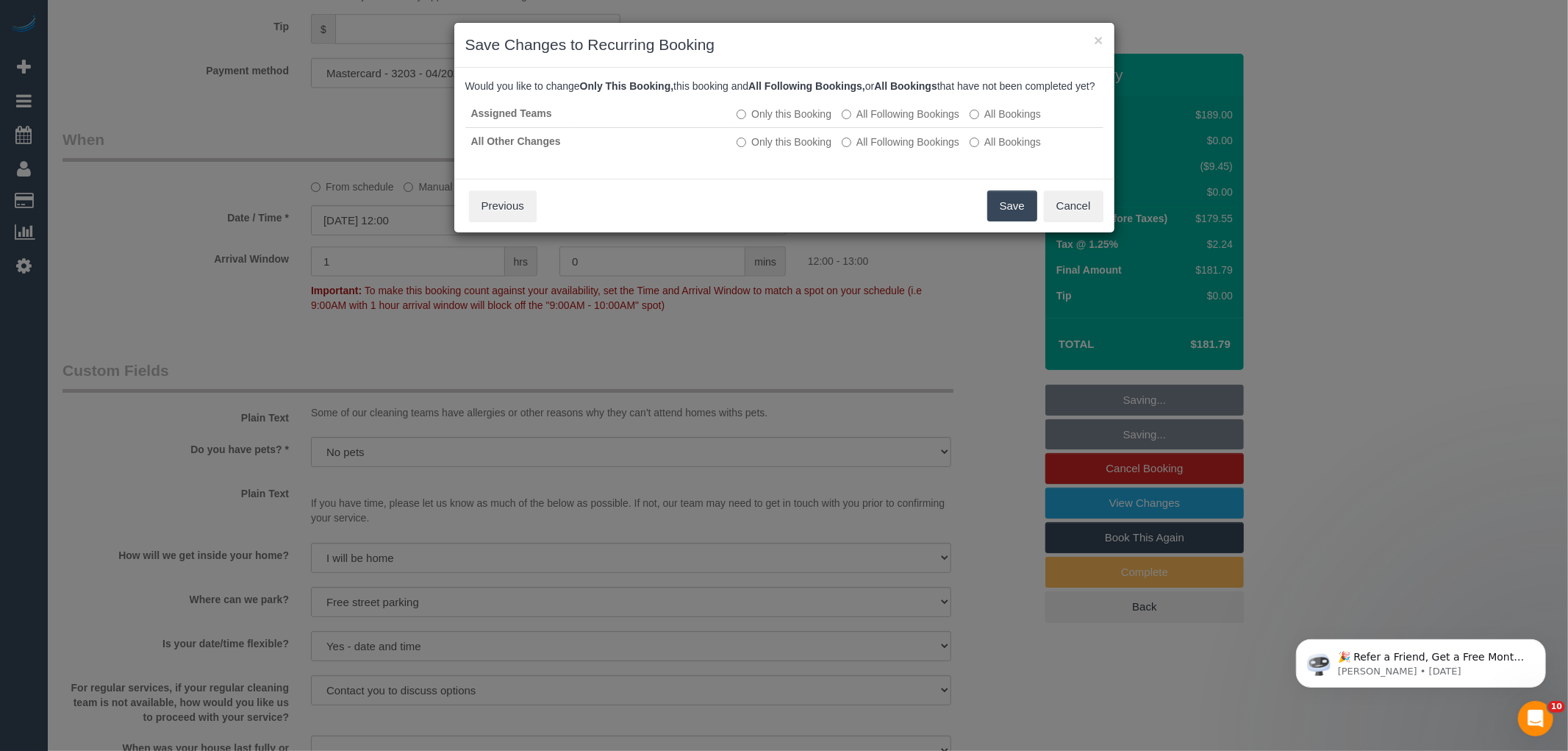
click at [1001, 220] on button "Save" at bounding box center [1012, 205] width 50 height 31
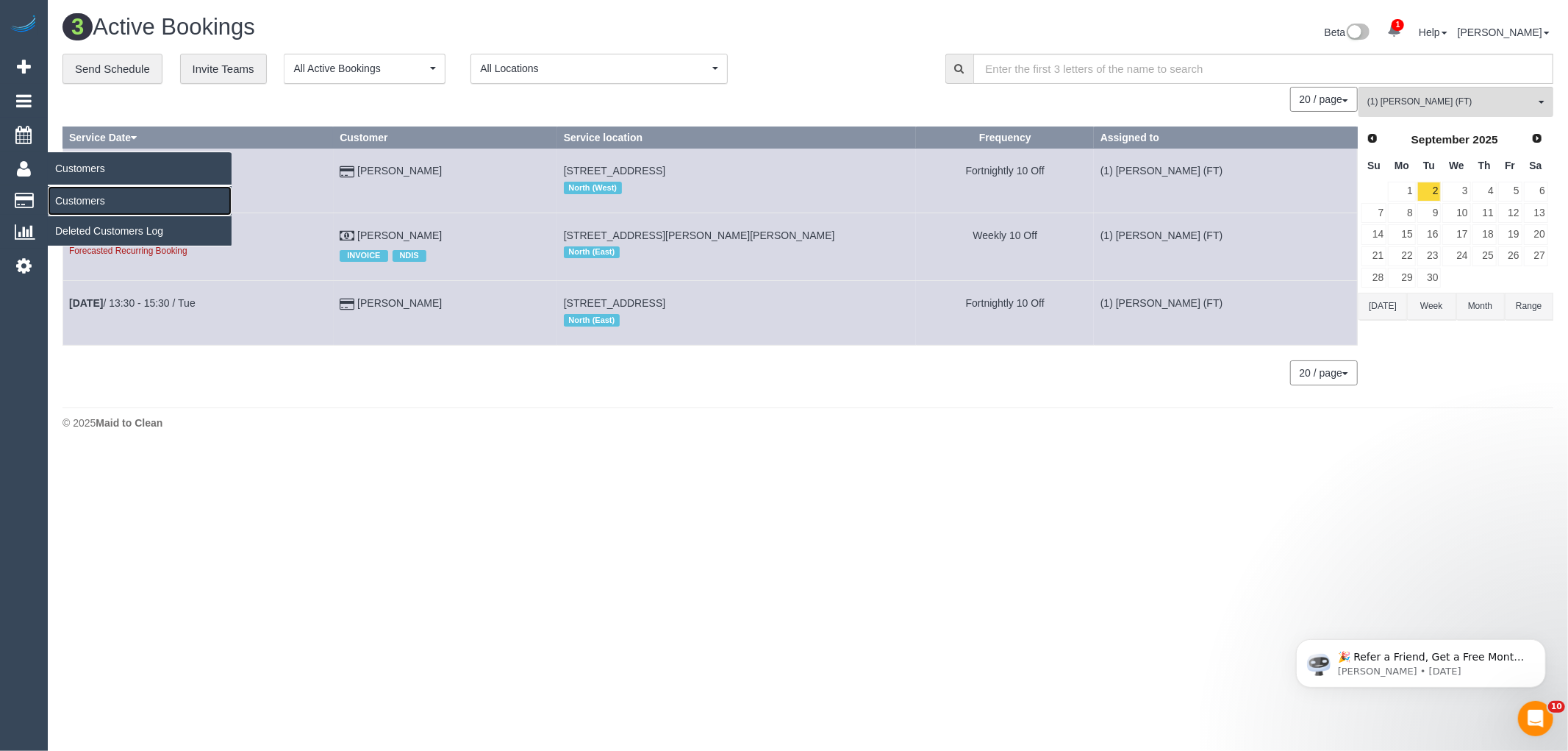
click at [83, 199] on link "Customers" at bounding box center [140, 200] width 184 height 29
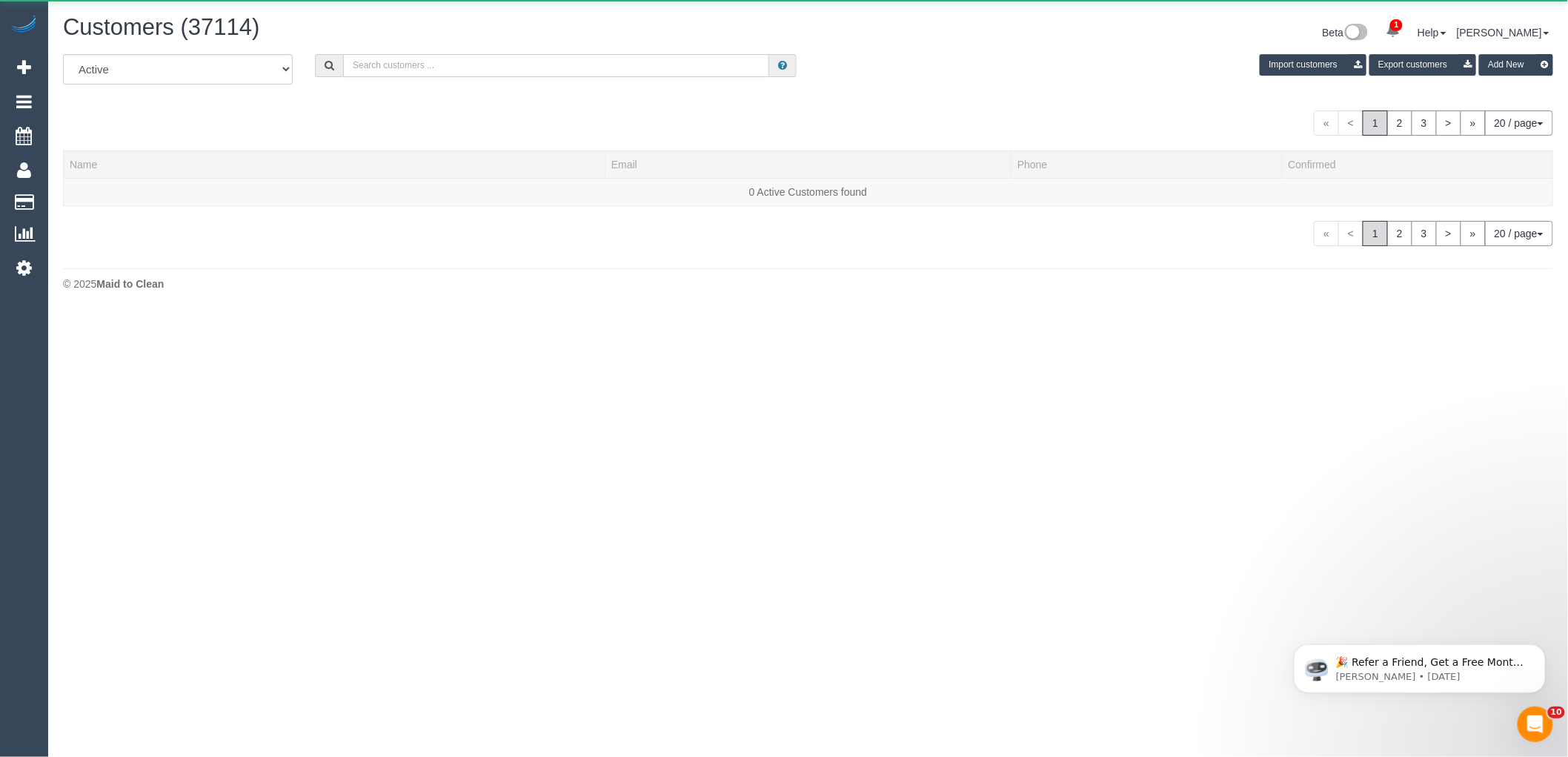
click at [458, 60] on input "text" at bounding box center [556, 65] width 426 height 23
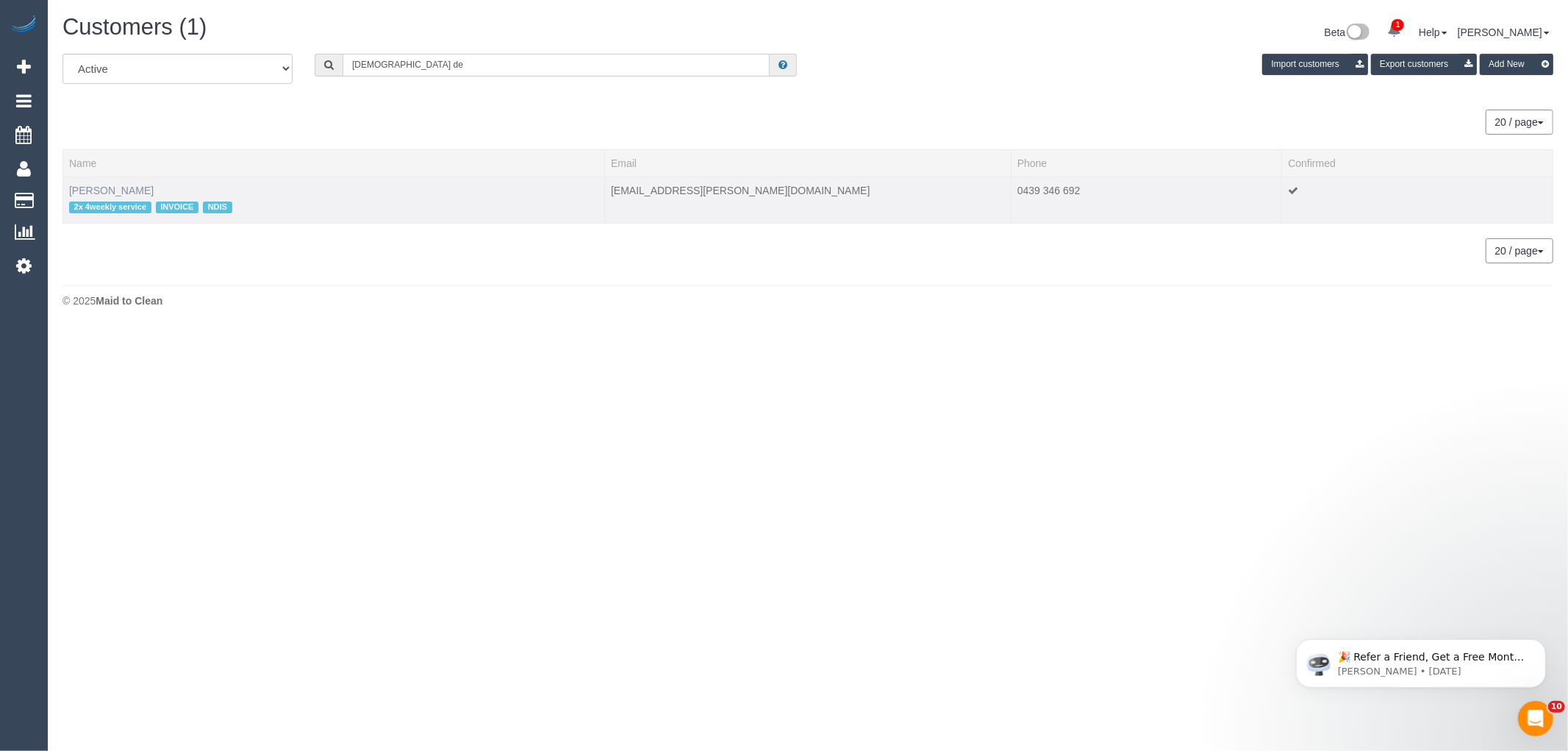
type input "christian de"
click at [141, 188] on link "Christian De Luca" at bounding box center [111, 190] width 85 height 12
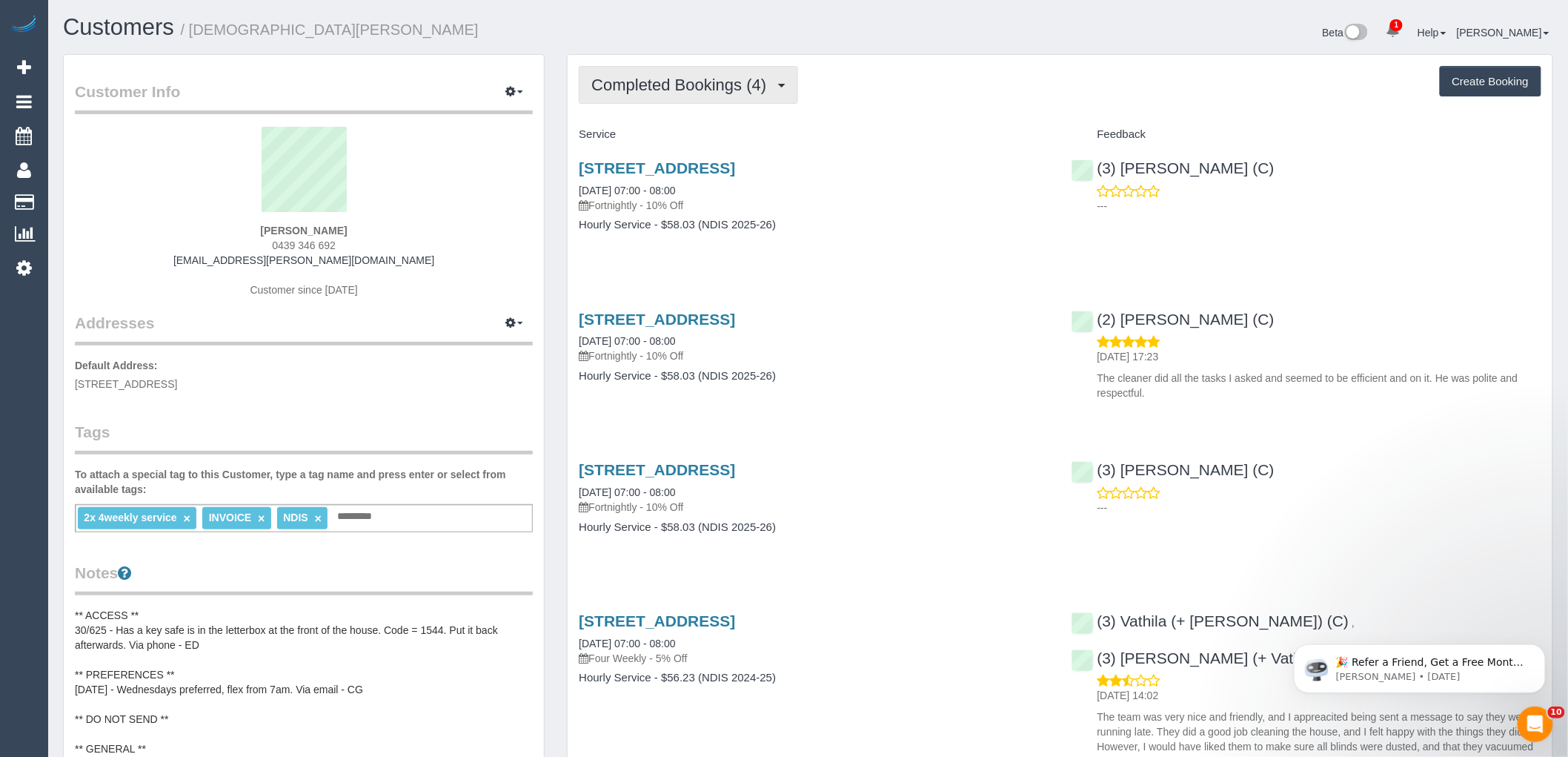
click at [685, 84] on span "Completed Bookings (4)" at bounding box center [683, 85] width 182 height 19
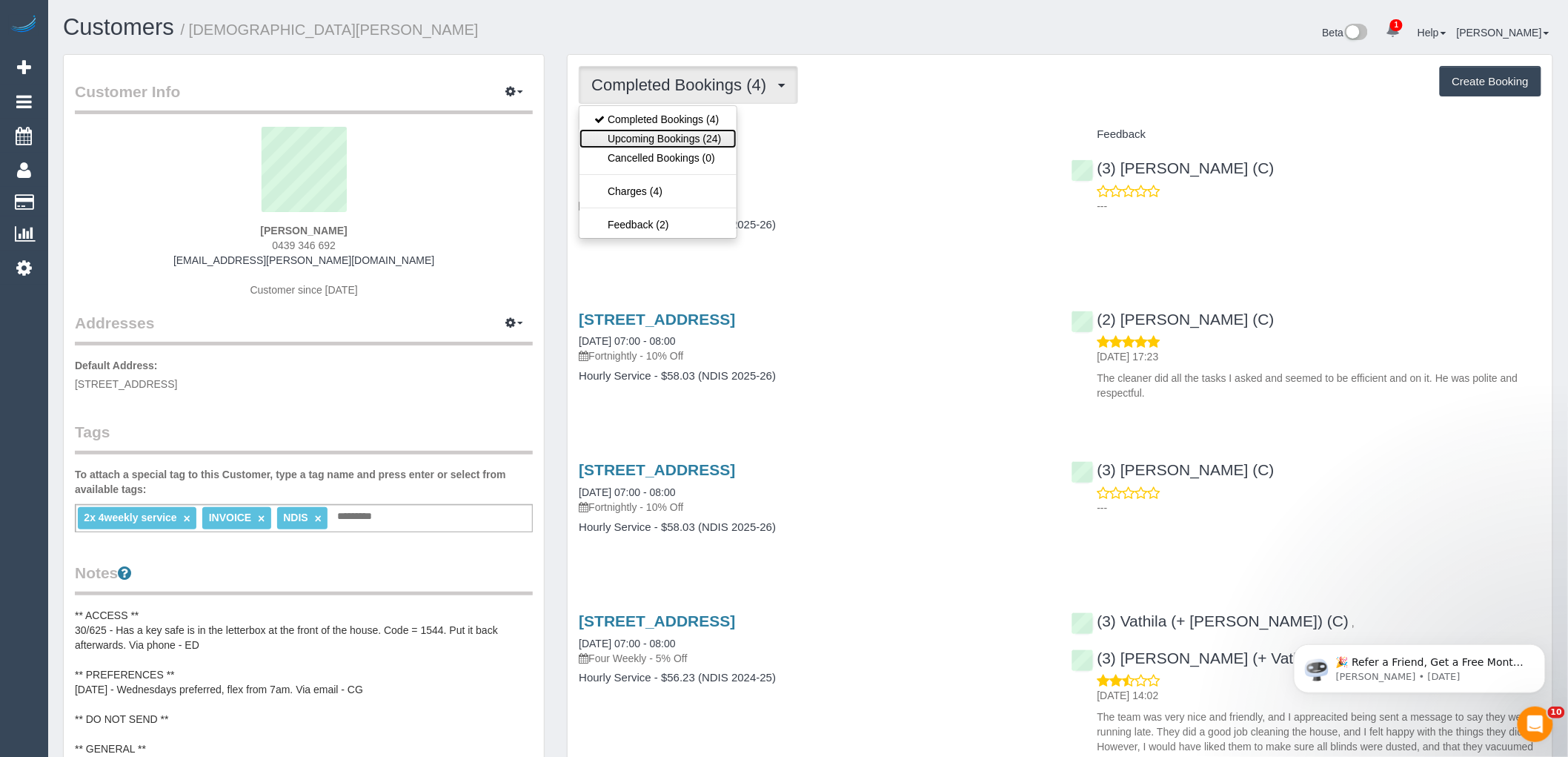
click at [665, 139] on link "Upcoming Bookings (24)" at bounding box center [657, 138] width 156 height 19
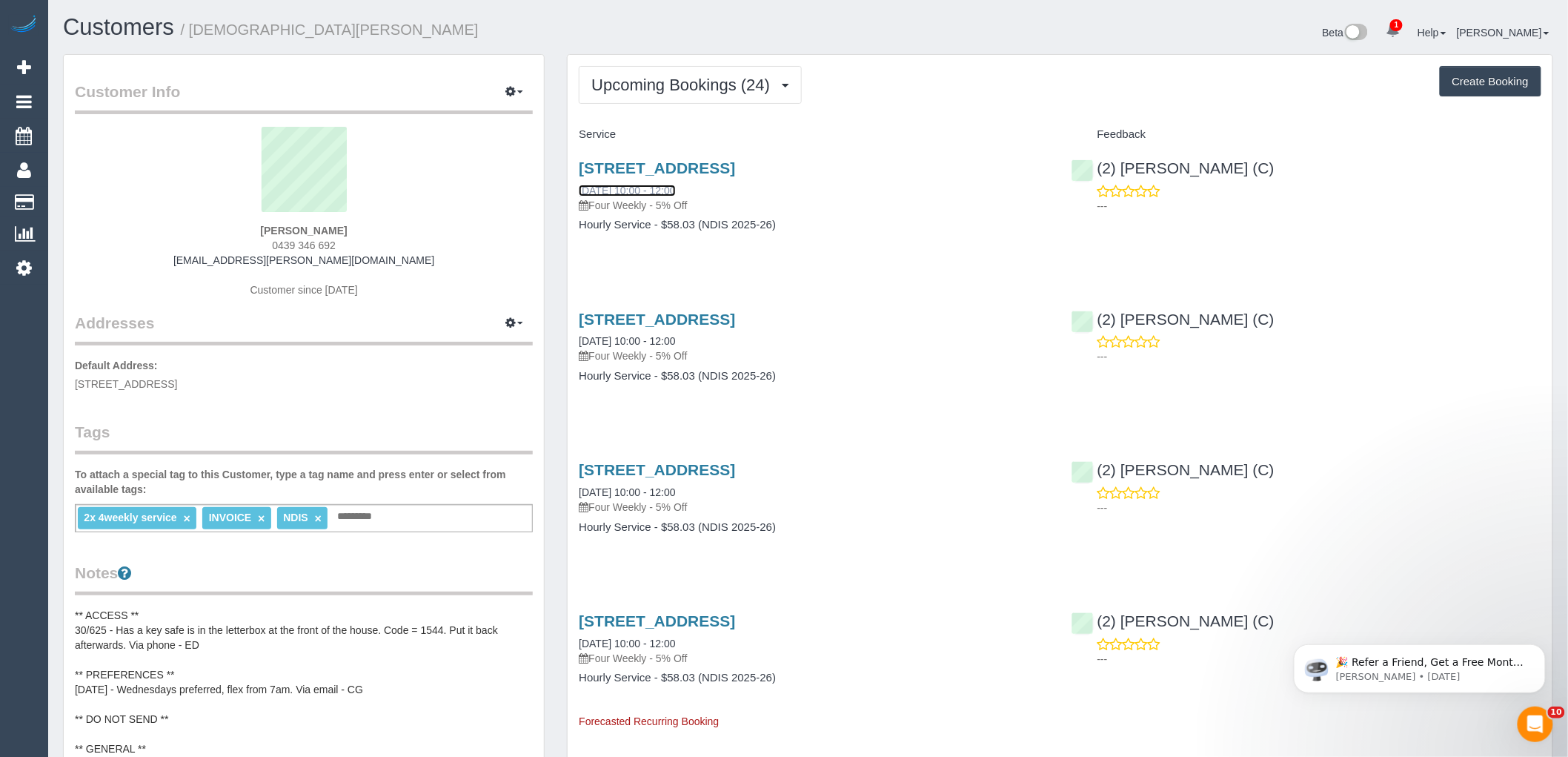
click at [675, 187] on link "27/08/2025 10:00 - 12:00" at bounding box center [627, 191] width 96 height 12
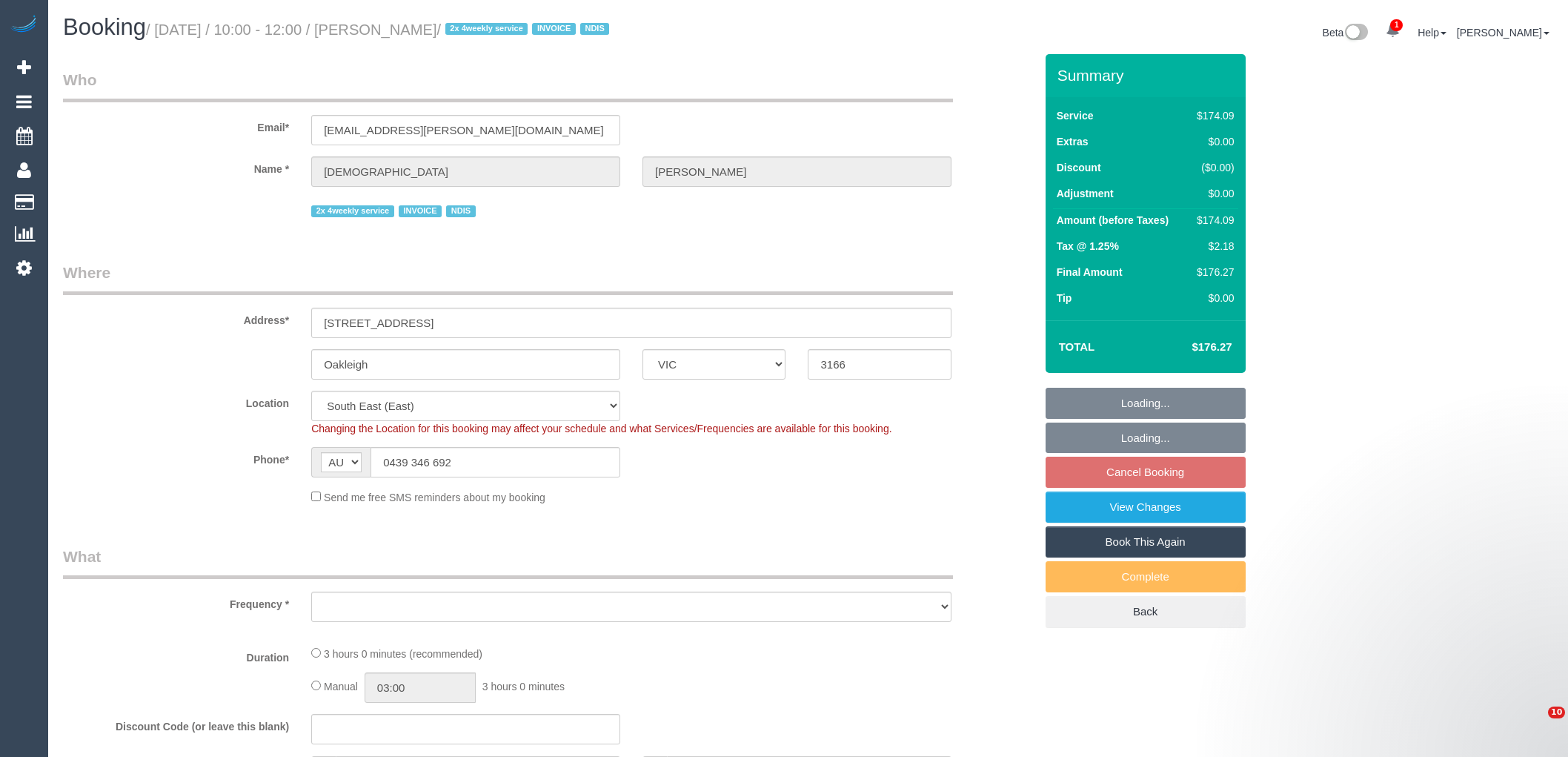
select select "VIC"
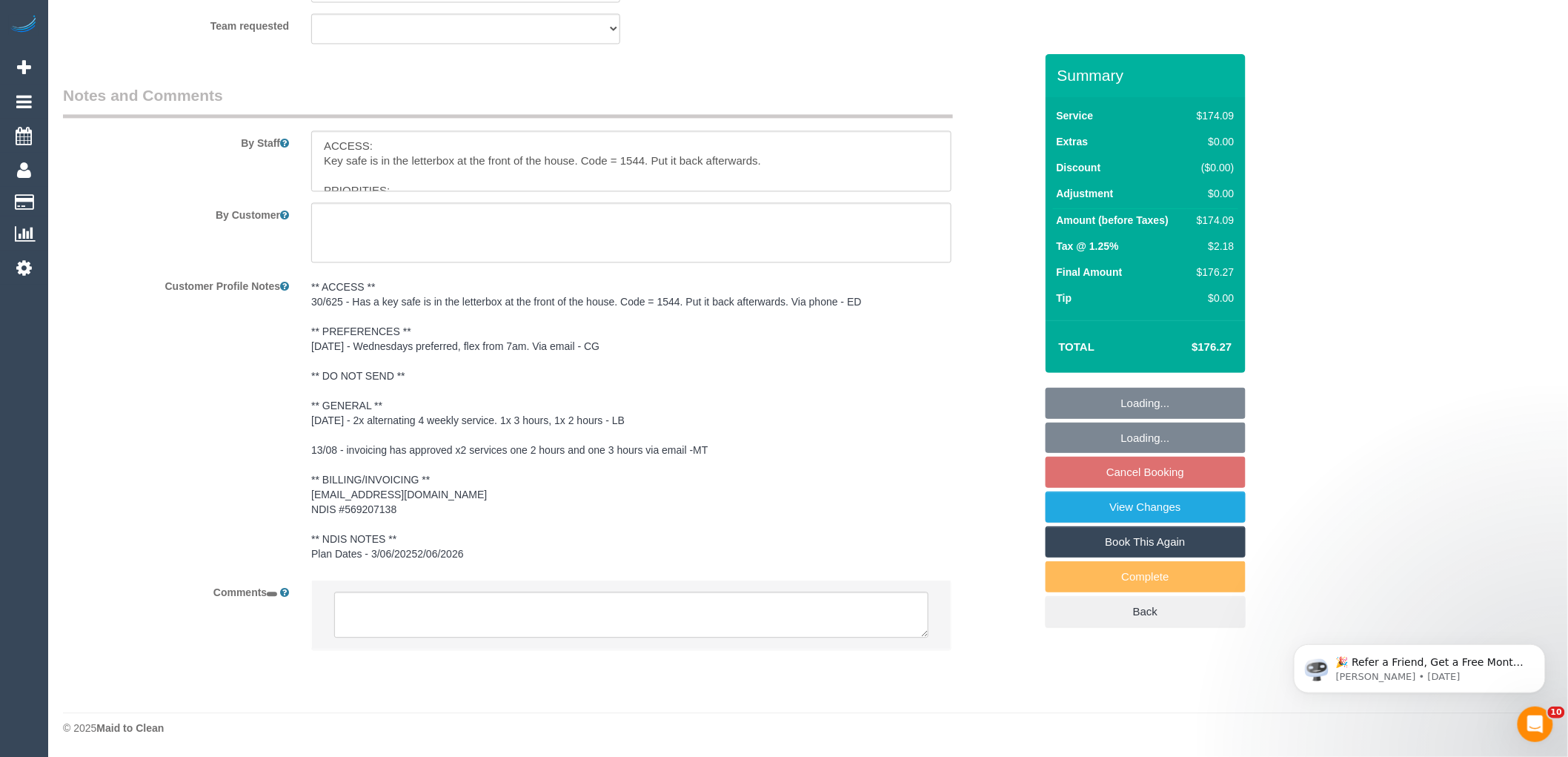
select select "object:766"
select select "180"
select select "number:27"
select select "number:14"
select select "number:19"
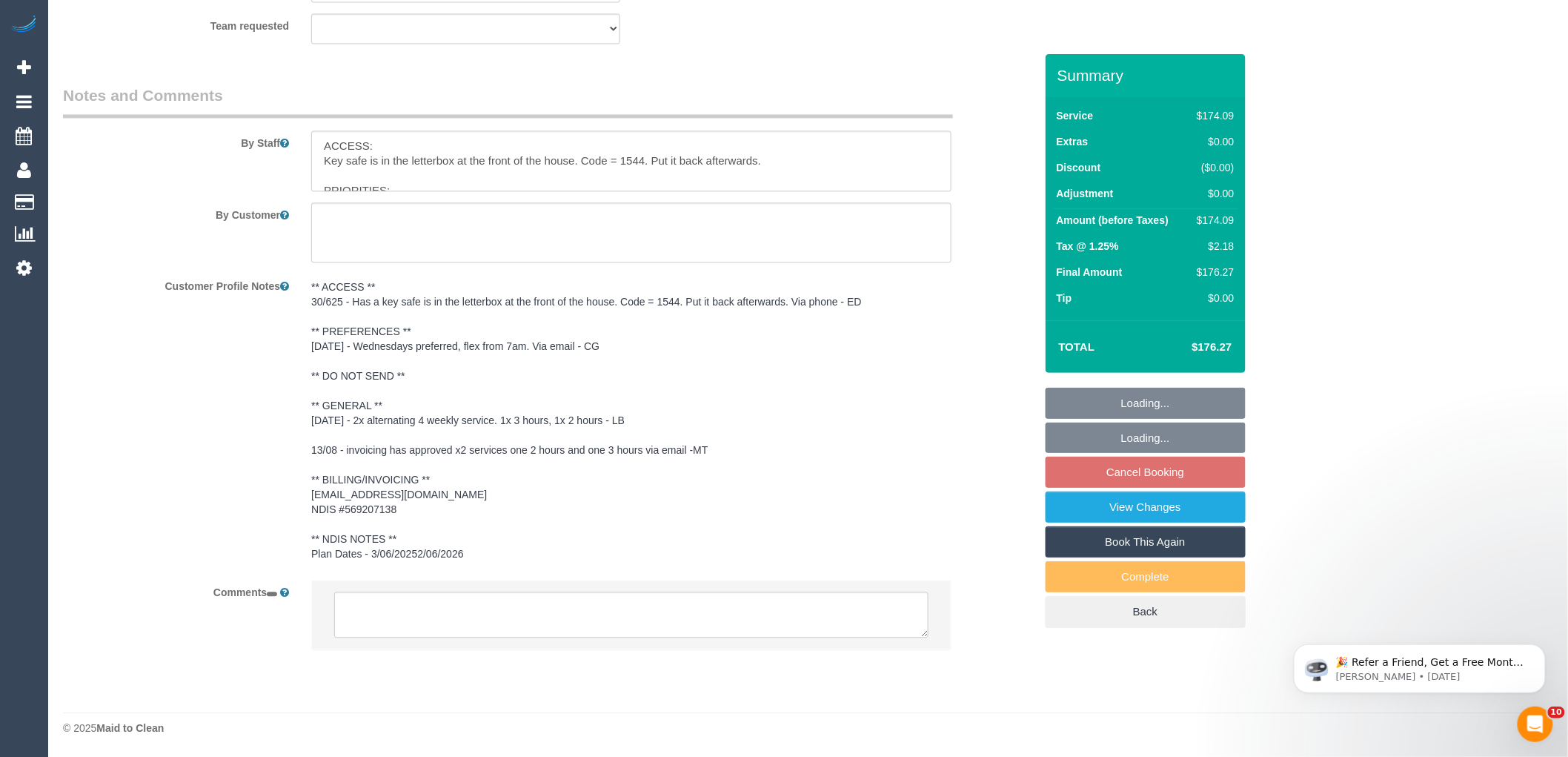
select select "number:36"
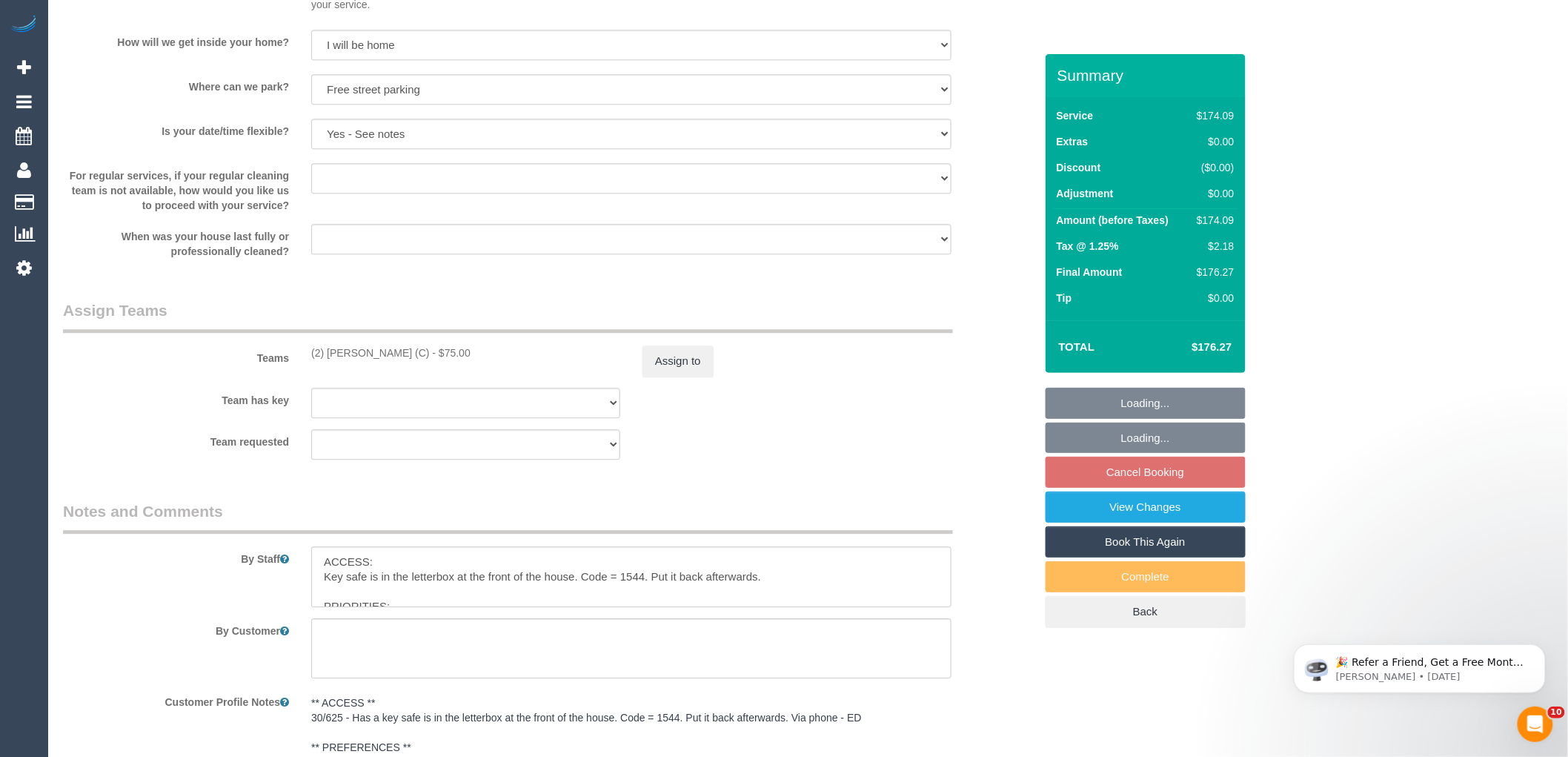
select select "object:1273"
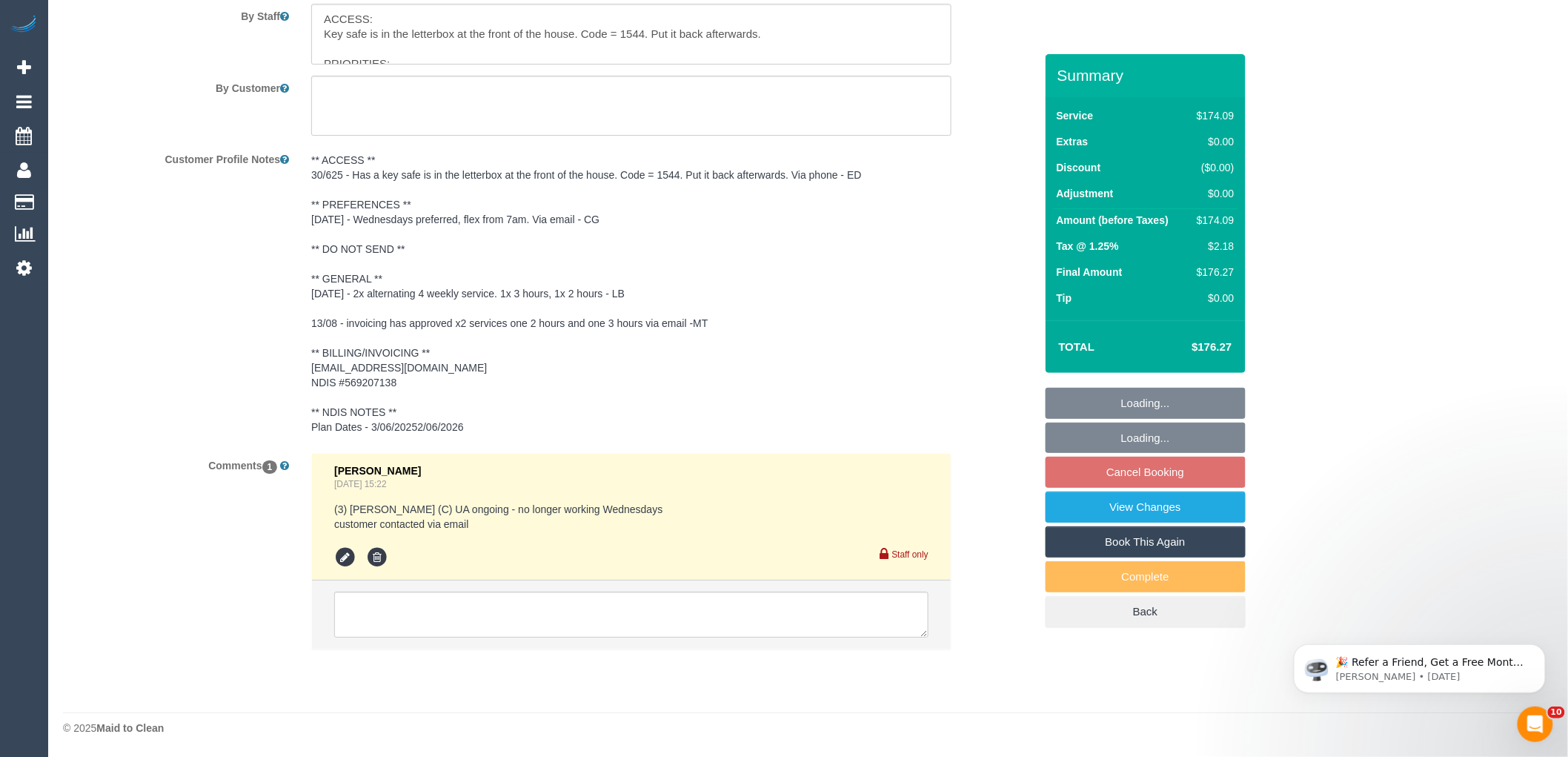
select select "spot3"
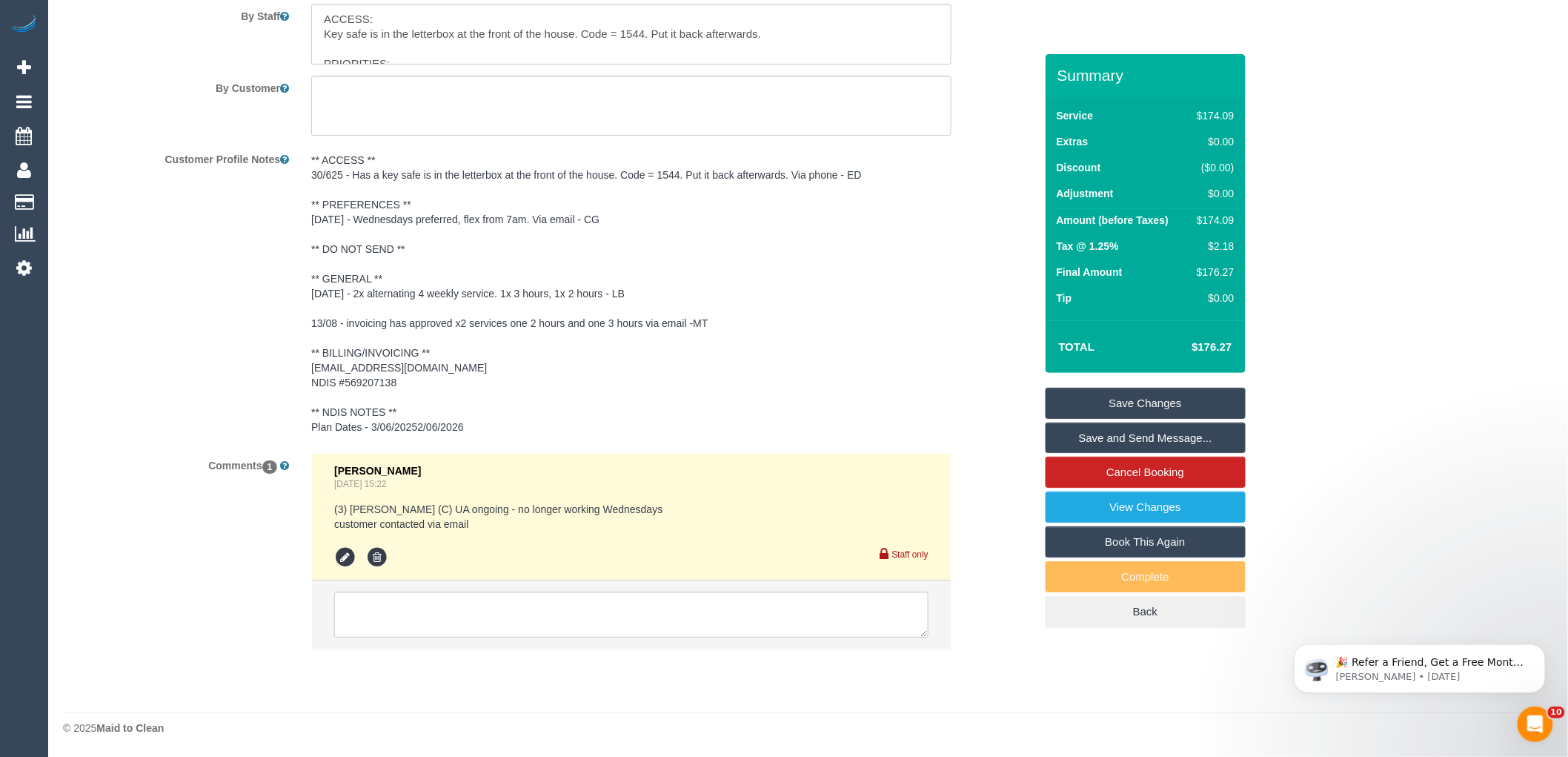
click at [451, 596] on textarea at bounding box center [631, 614] width 594 height 46
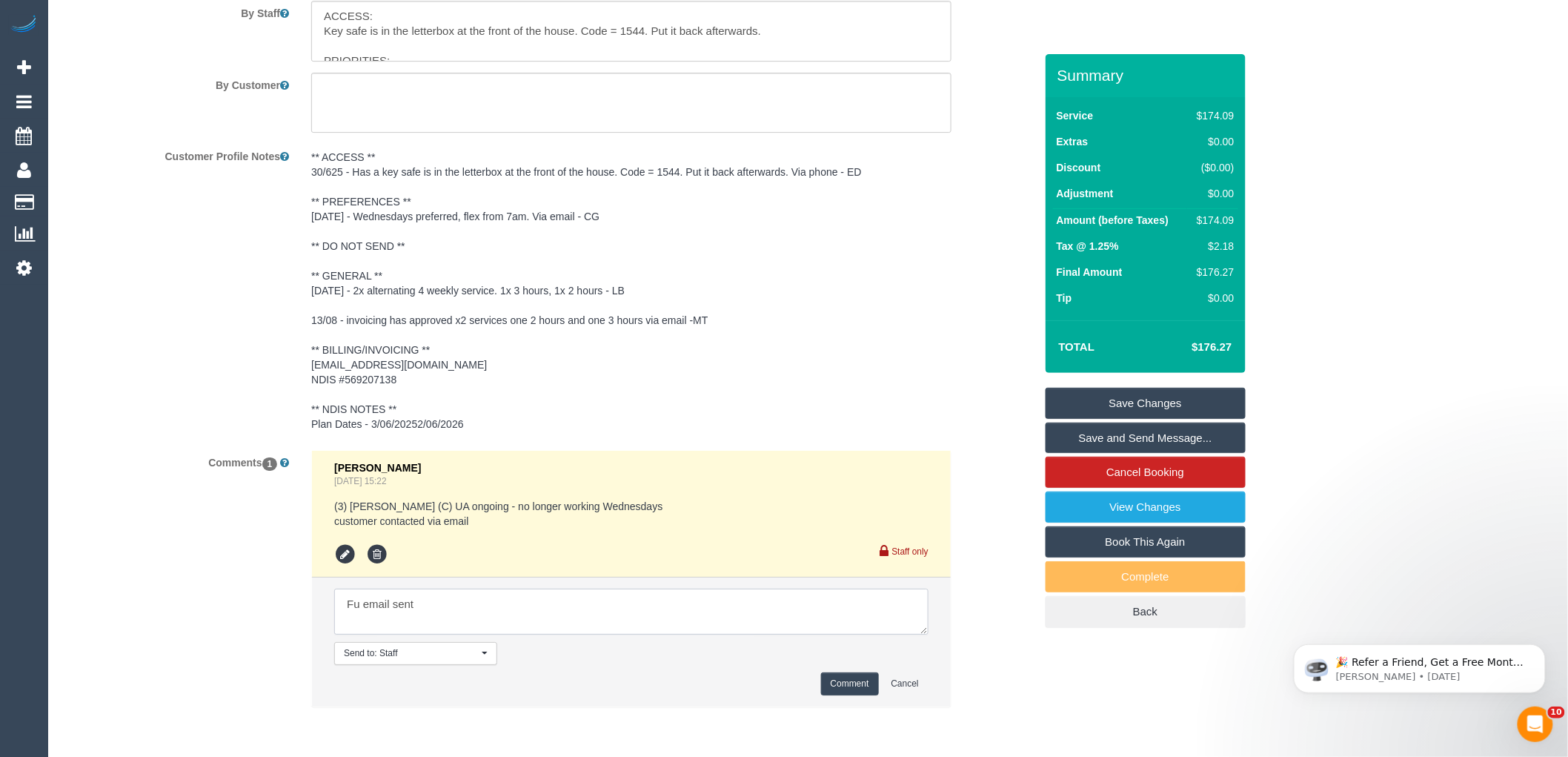
click at [552, 612] on textarea at bounding box center [631, 611] width 594 height 46
paste textarea "cnv_q4dypzj"
type textarea "Fu email sent cnv_q4dypzj"
click at [854, 687] on button "Comment" at bounding box center [850, 683] width 57 height 23
click at [936, 354] on pre "** ACCESS ** 30/625 - Has a key safe is in the letterbox at the front of the ho…" at bounding box center [631, 290] width 641 height 282
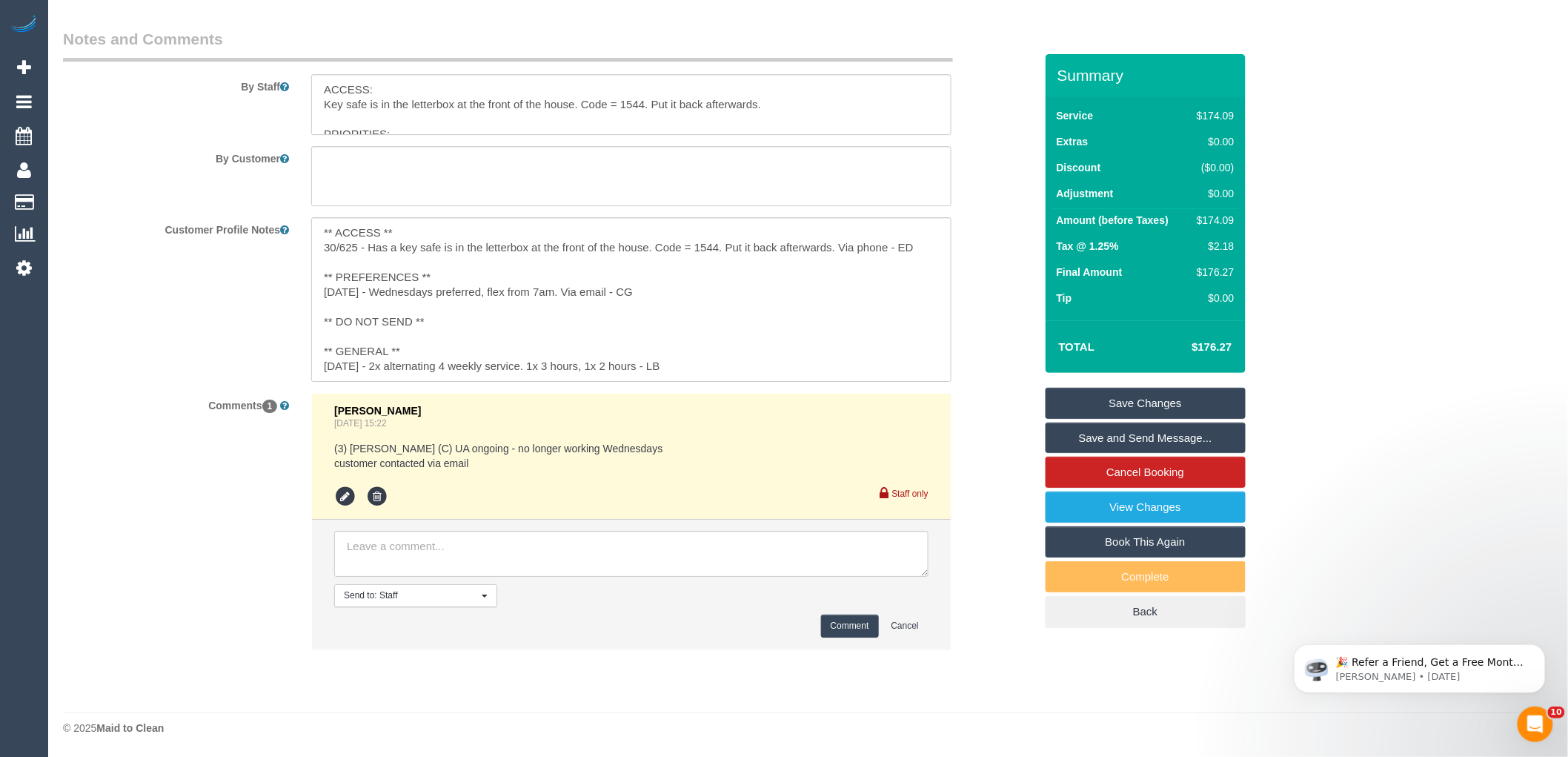
scroll to position [1901, 0]
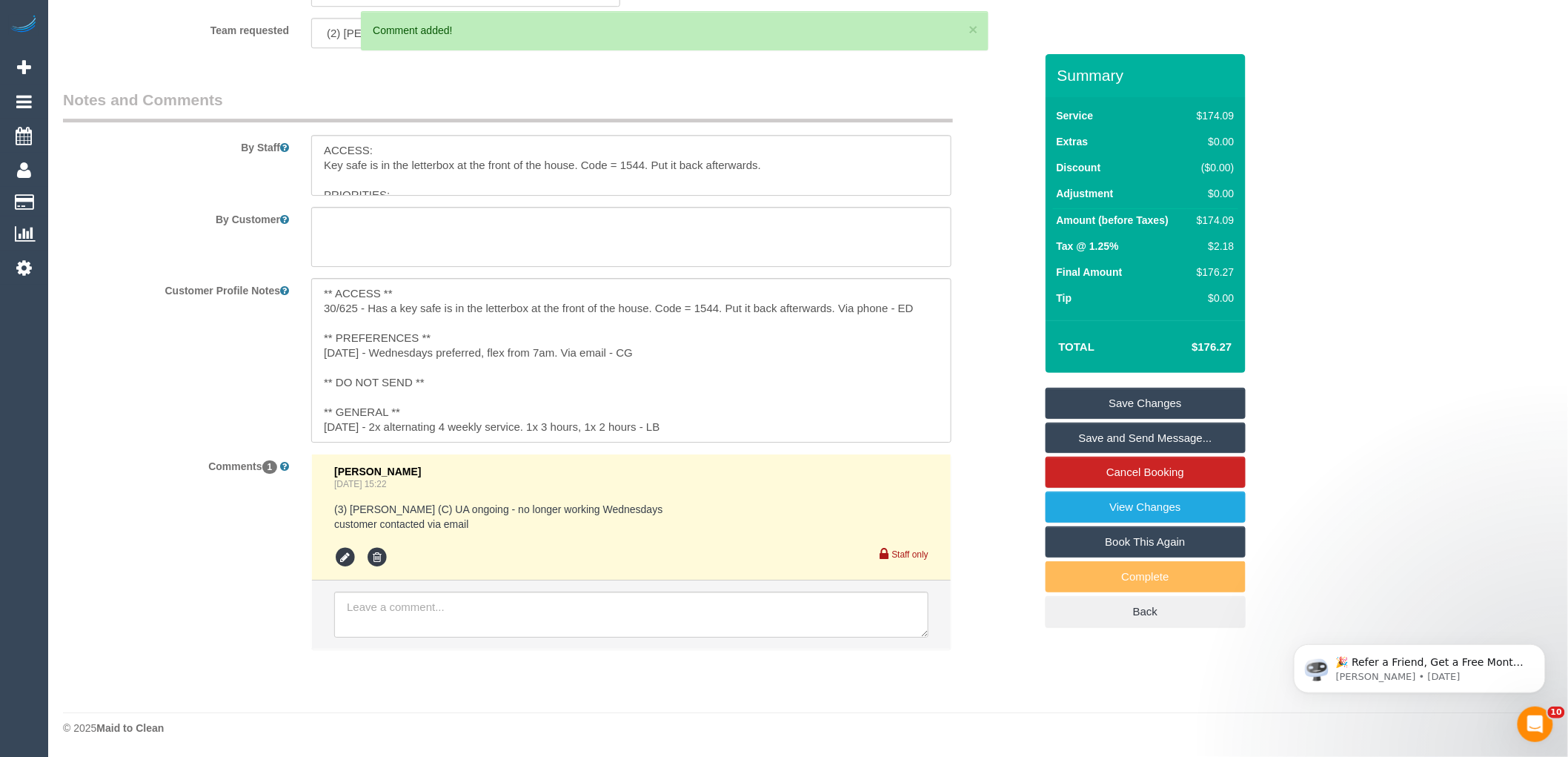
click at [1106, 398] on link "Save Changes" at bounding box center [1145, 403] width 200 height 31
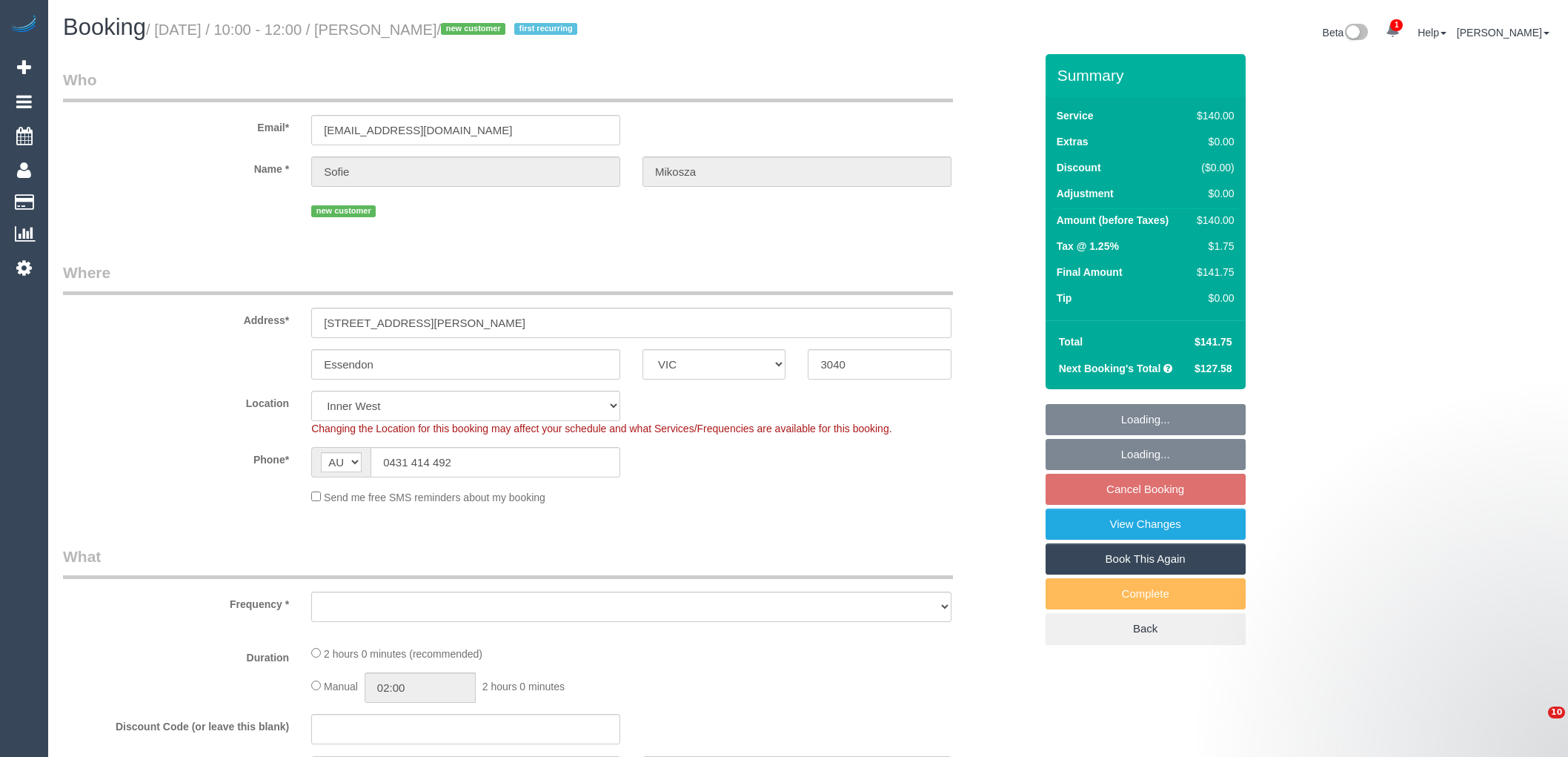
select select "VIC"
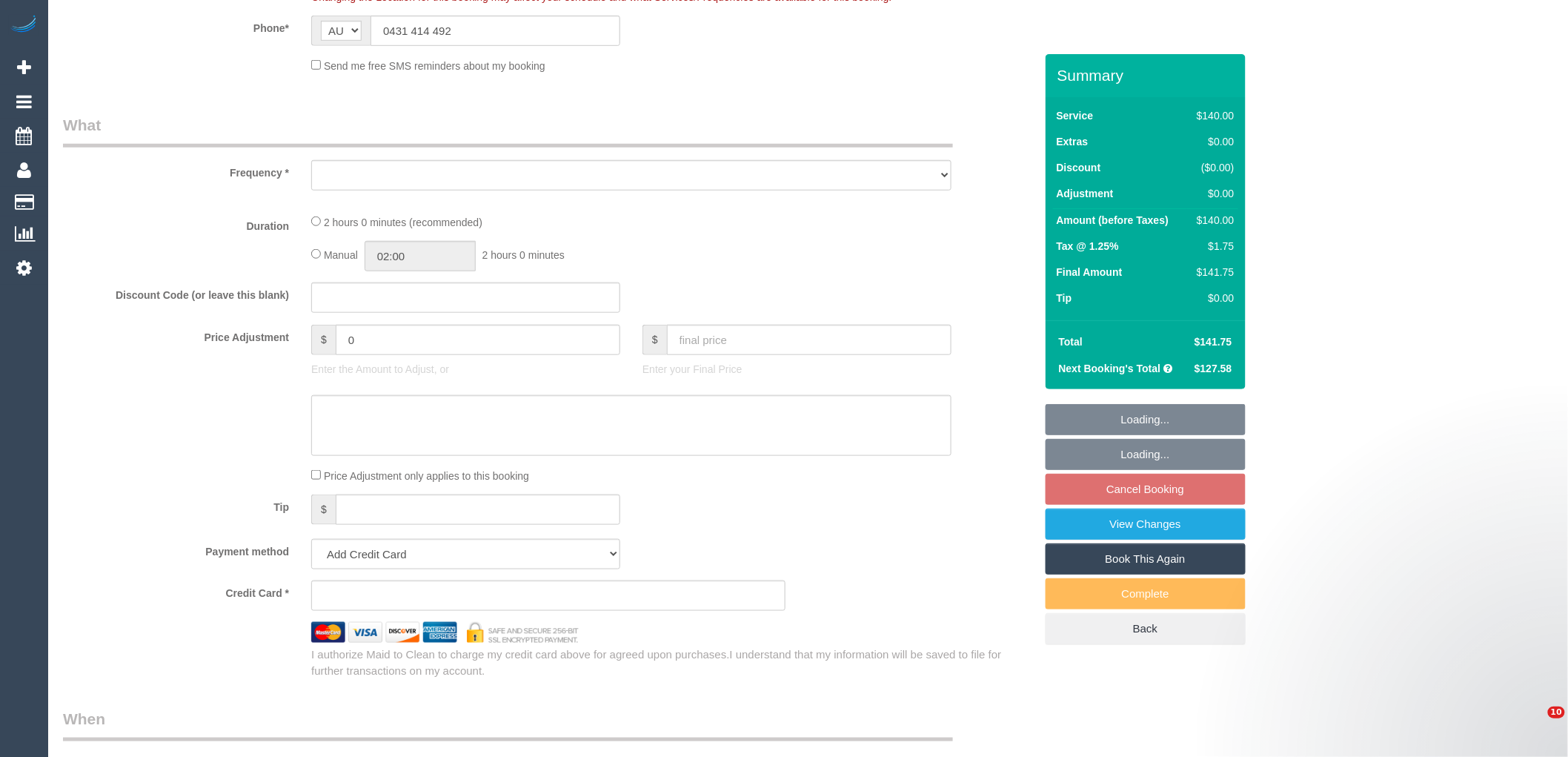
select select "string:stripe-pm_1RxivK2GScqysDRVZIVRY3wy"
select select "spot3"
select select "number:28"
select select "number:15"
select select "number:19"
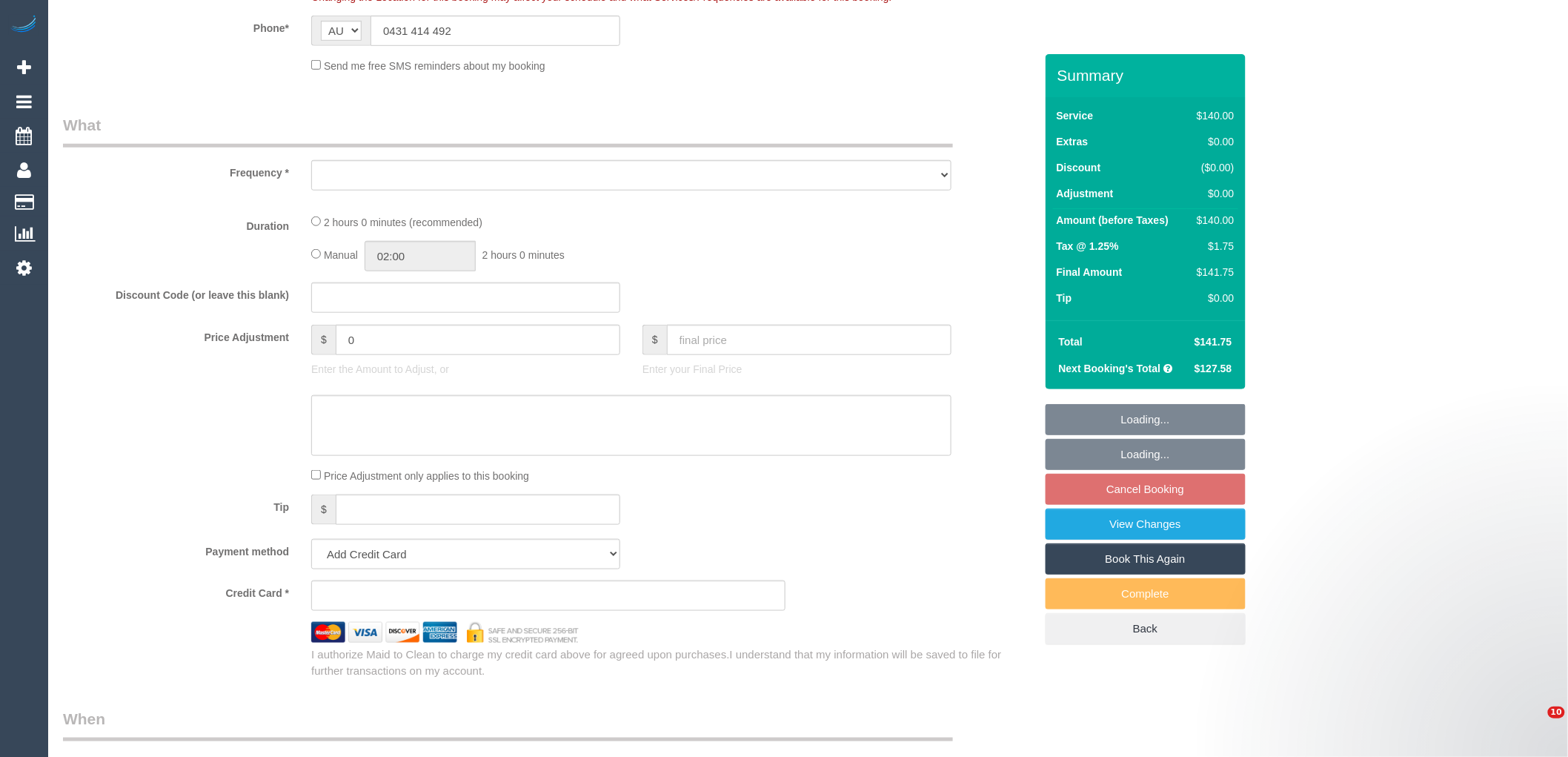
select select "number:25"
select select "number:34"
select select "number:11"
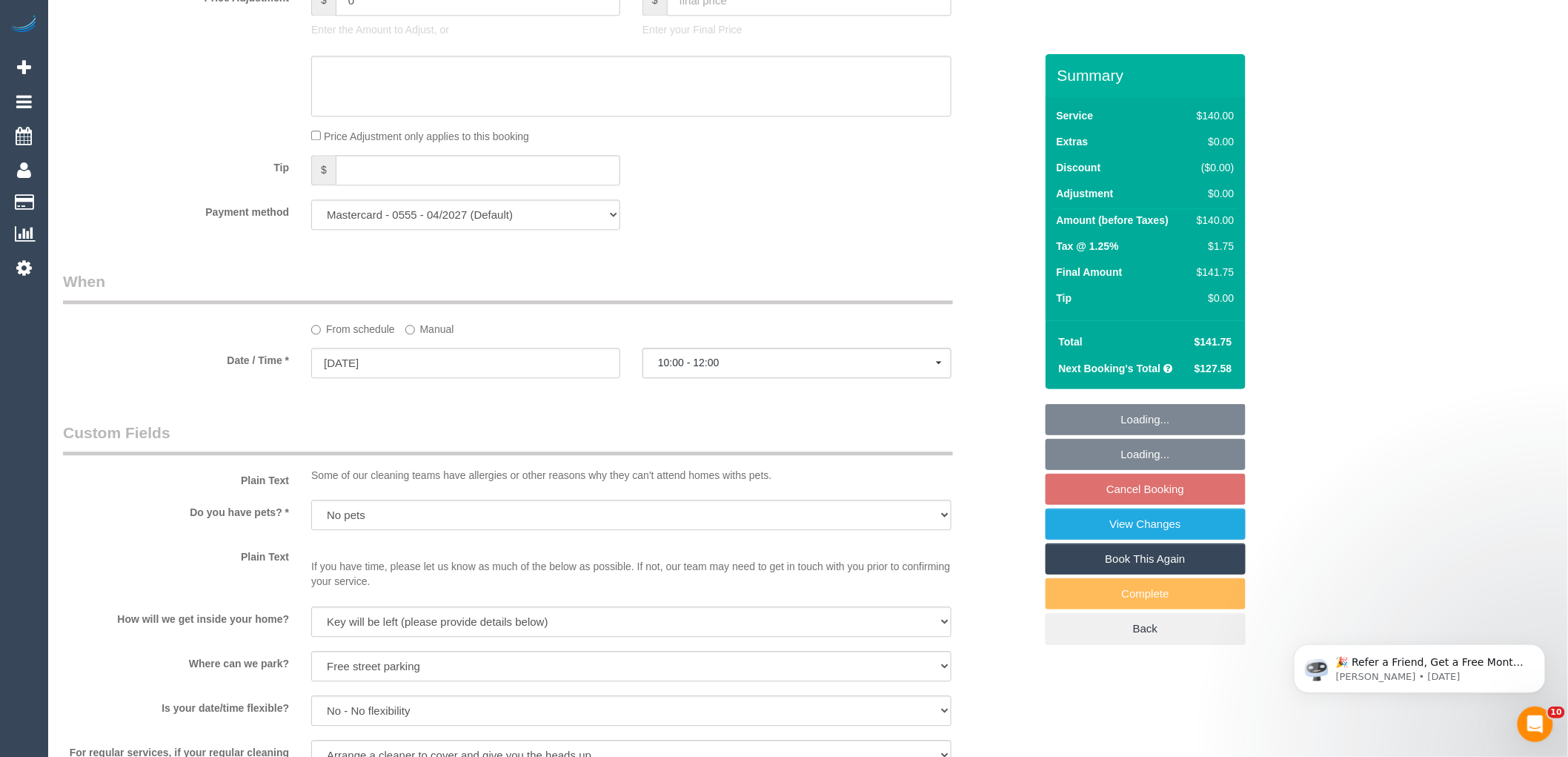
select select "object:1573"
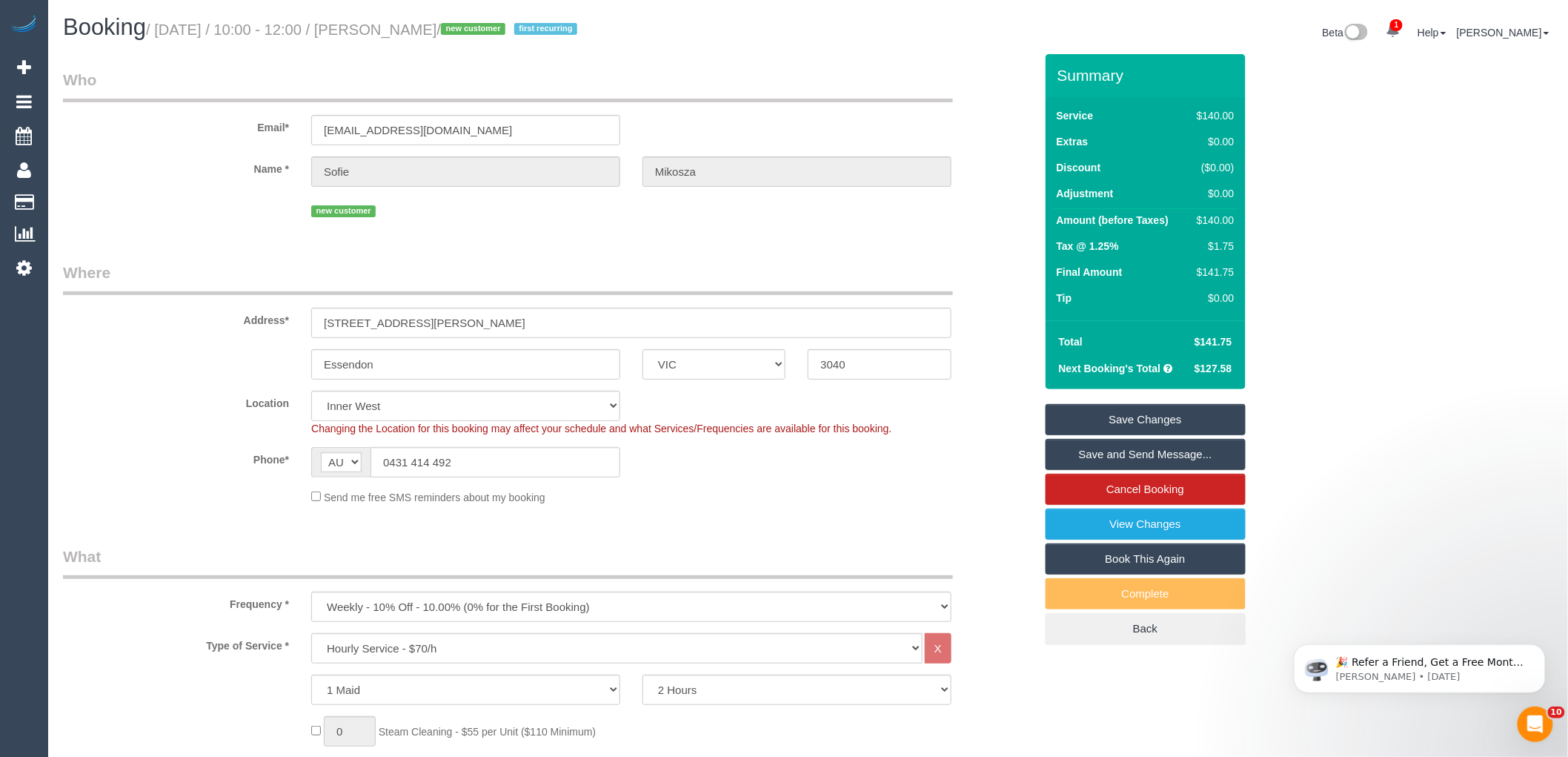
drag, startPoint x: 471, startPoint y: 27, endPoint x: 383, endPoint y: 26, distance: 88.0
click at [383, 26] on small "/ [DATE] / 10:00 - 12:00 / [PERSON_NAME] / new customer first recurring" at bounding box center [364, 29] width 435 height 16
copy small "[PERSON_NAME]"
click at [696, 516] on fieldset "Where Address* [STREET_ADDRESS][PERSON_NAME] [GEOGRAPHIC_DATA] ACT [GEOGRAPHIC_…" at bounding box center [549, 388] width 971 height 254
click at [857, 472] on div "Phone* AF AL DZ AD AO AI AQ AG AR AM AW AU AT AZ BS BH BD BB BY BE BZ BJ BM BT …" at bounding box center [549, 462] width 994 height 30
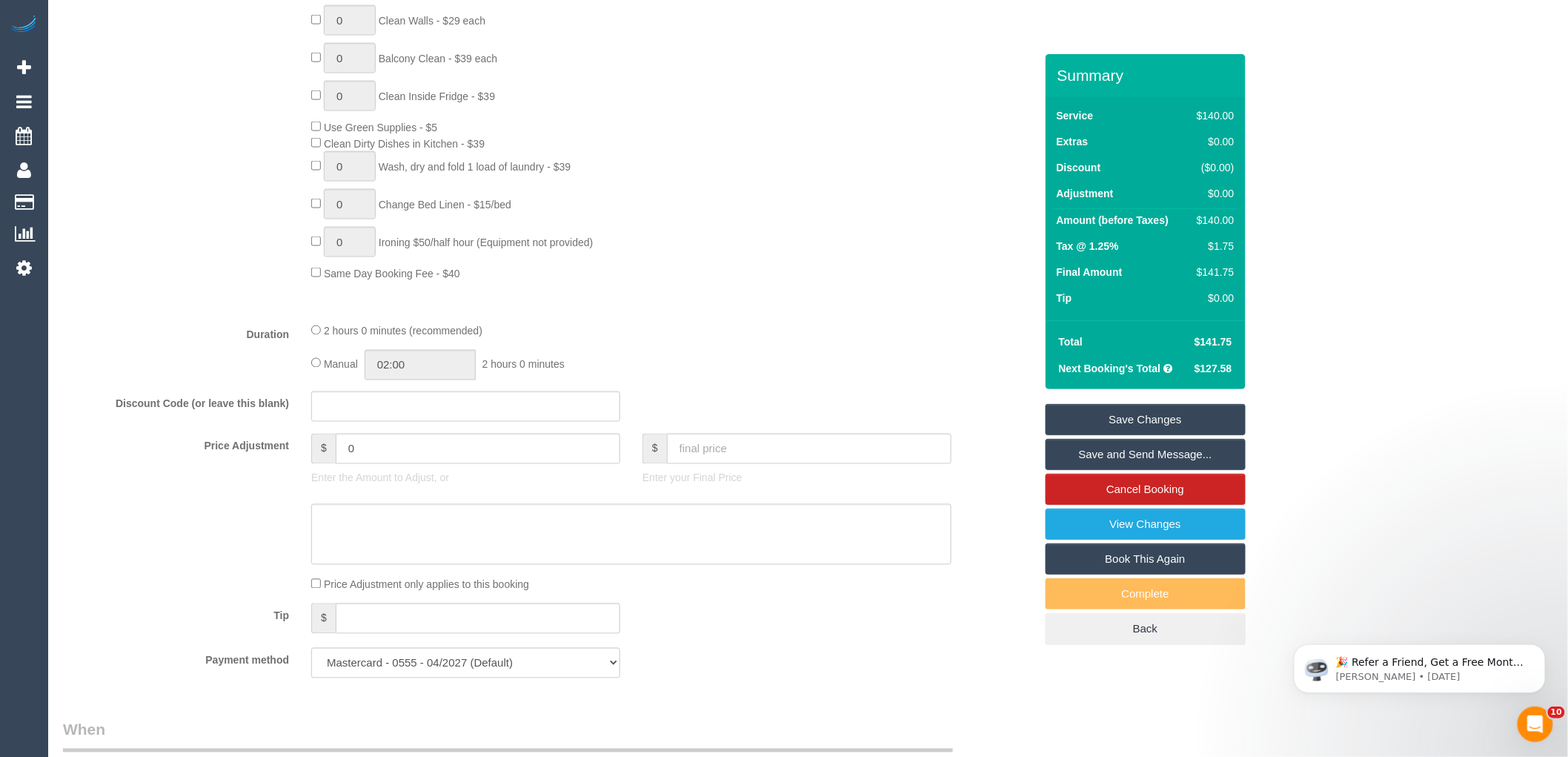
scroll to position [1070, 0]
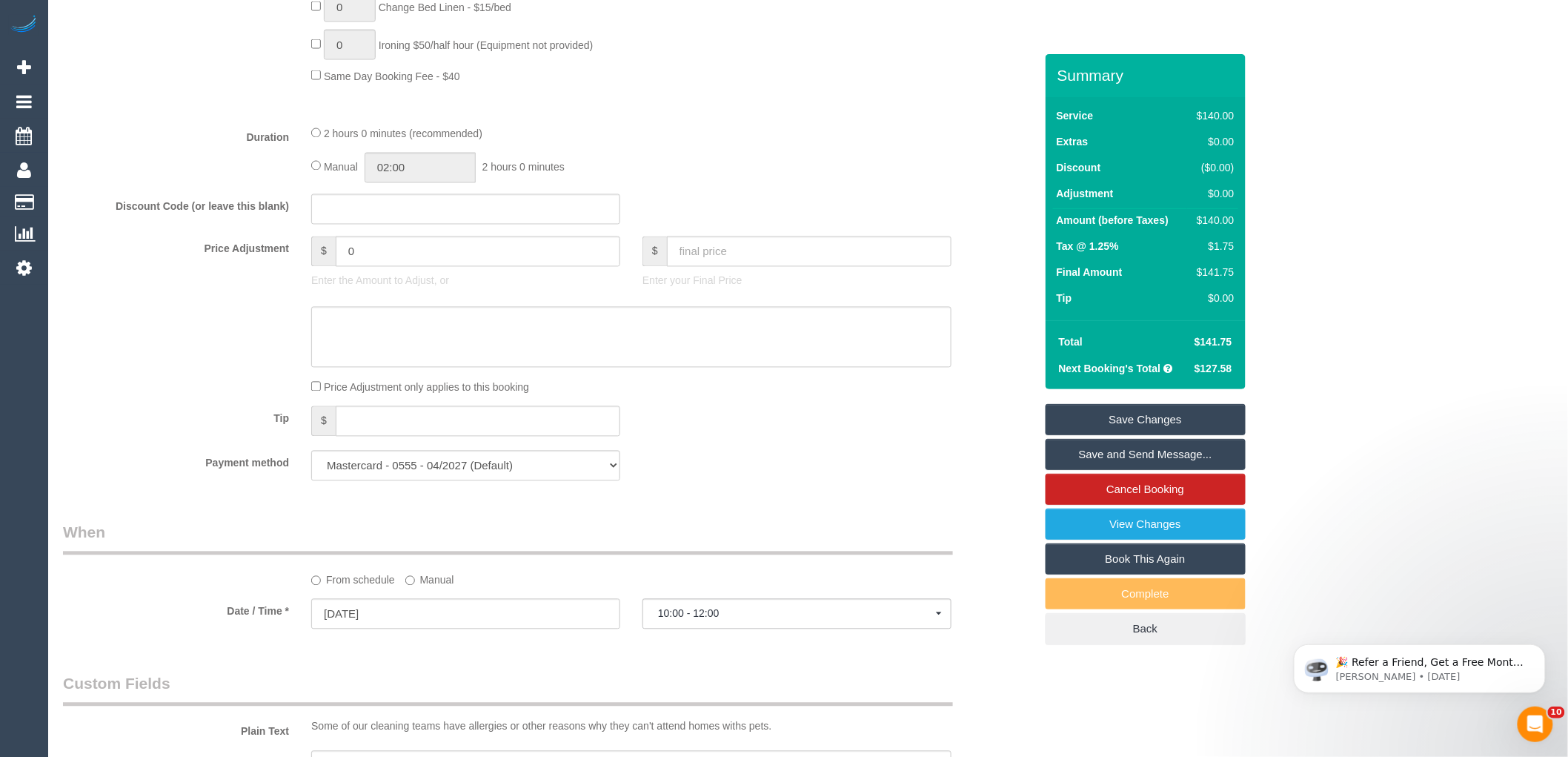
click at [419, 587] on label "Manual" at bounding box center [430, 578] width 49 height 20
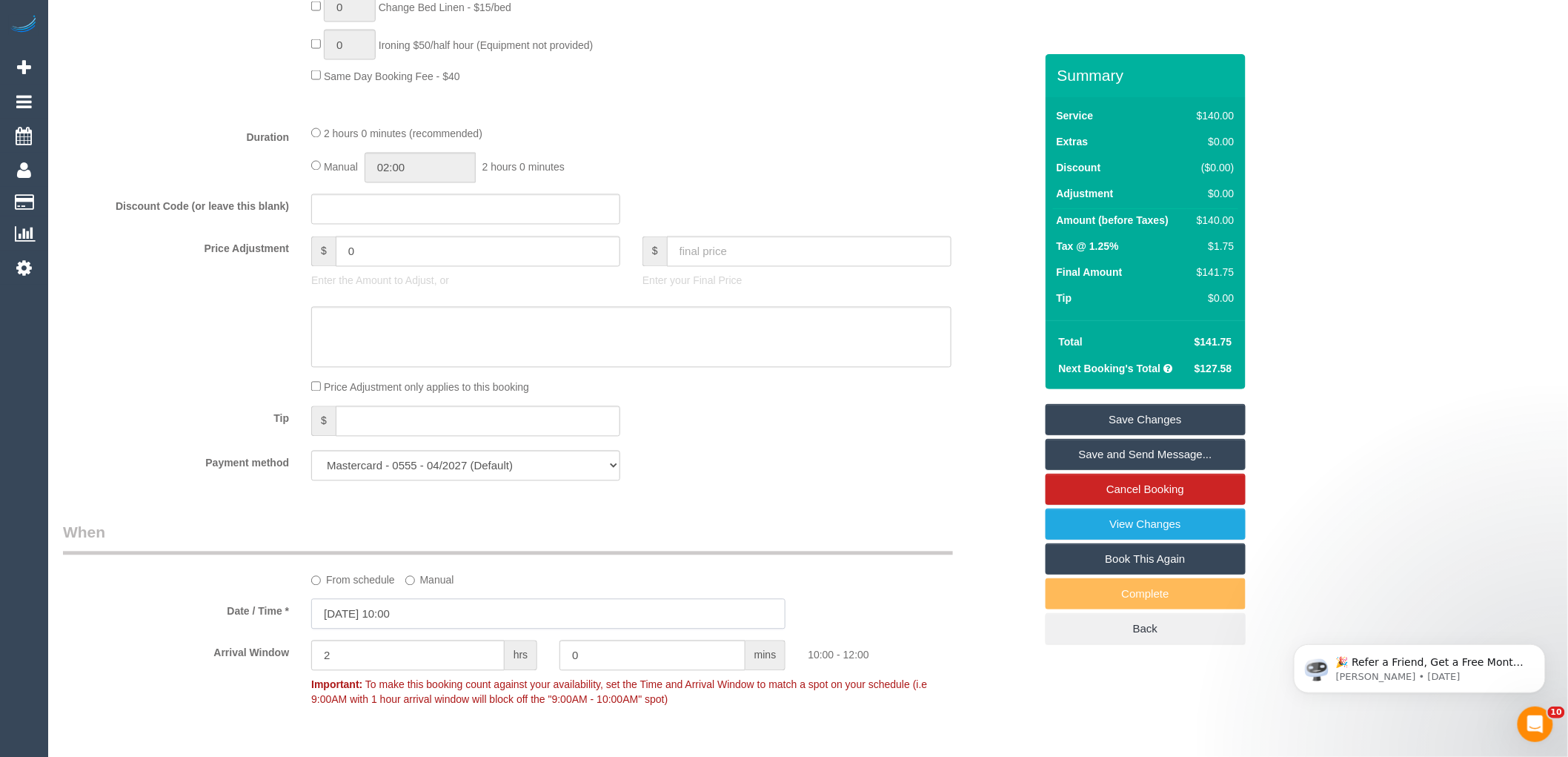
click at [411, 628] on input "[DATE] 10:00" at bounding box center [549, 614] width 474 height 30
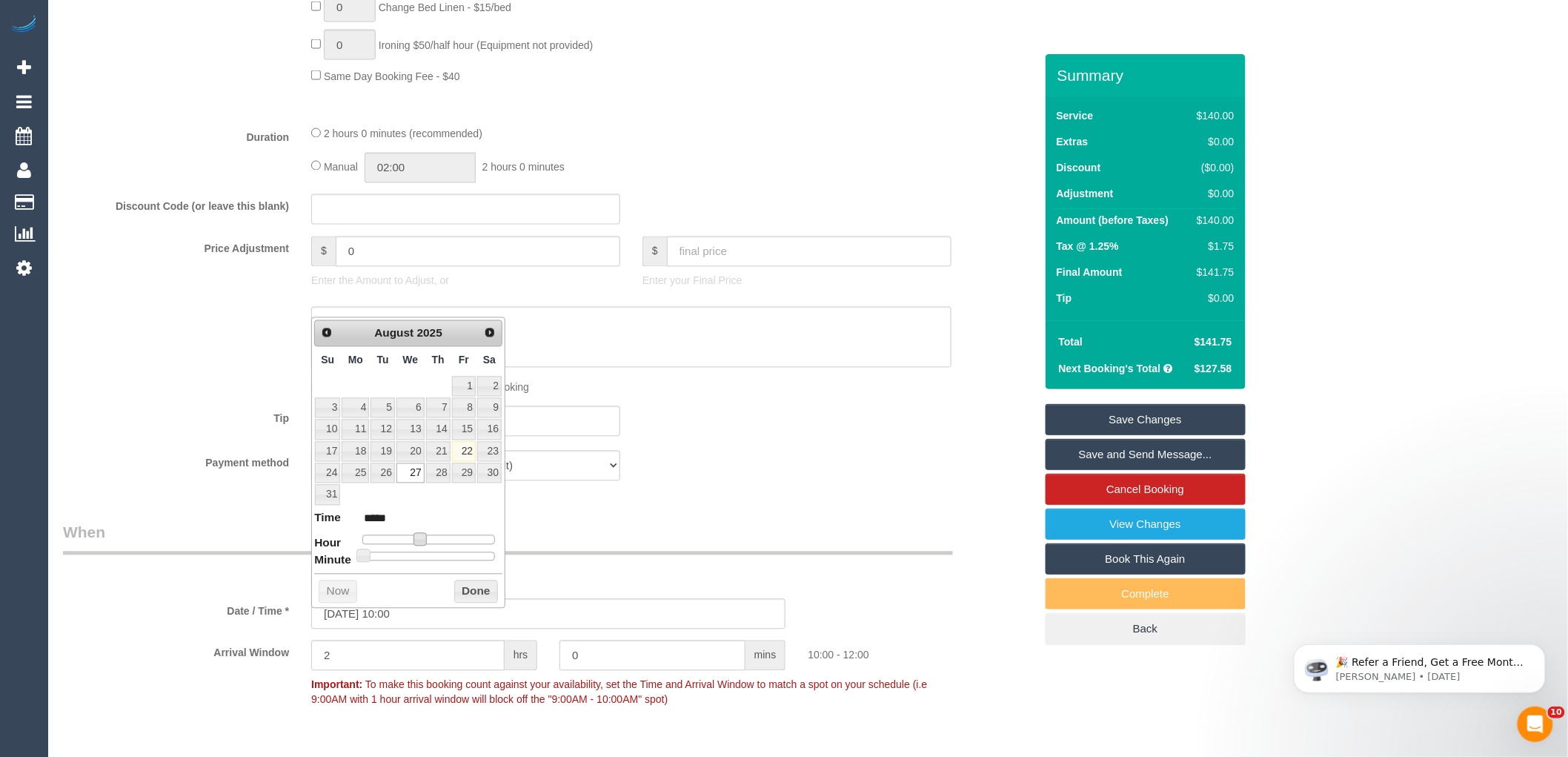
type input "[DATE] 09:00"
type input "*****"
click at [410, 538] on span at bounding box center [414, 539] width 14 height 14
click at [468, 588] on button "Done" at bounding box center [476, 592] width 44 height 24
click at [767, 481] on div "Payment method Mastercard - 0555 - 04/2027 (Default) Add Credit Card ──────────…" at bounding box center [549, 466] width 994 height 30
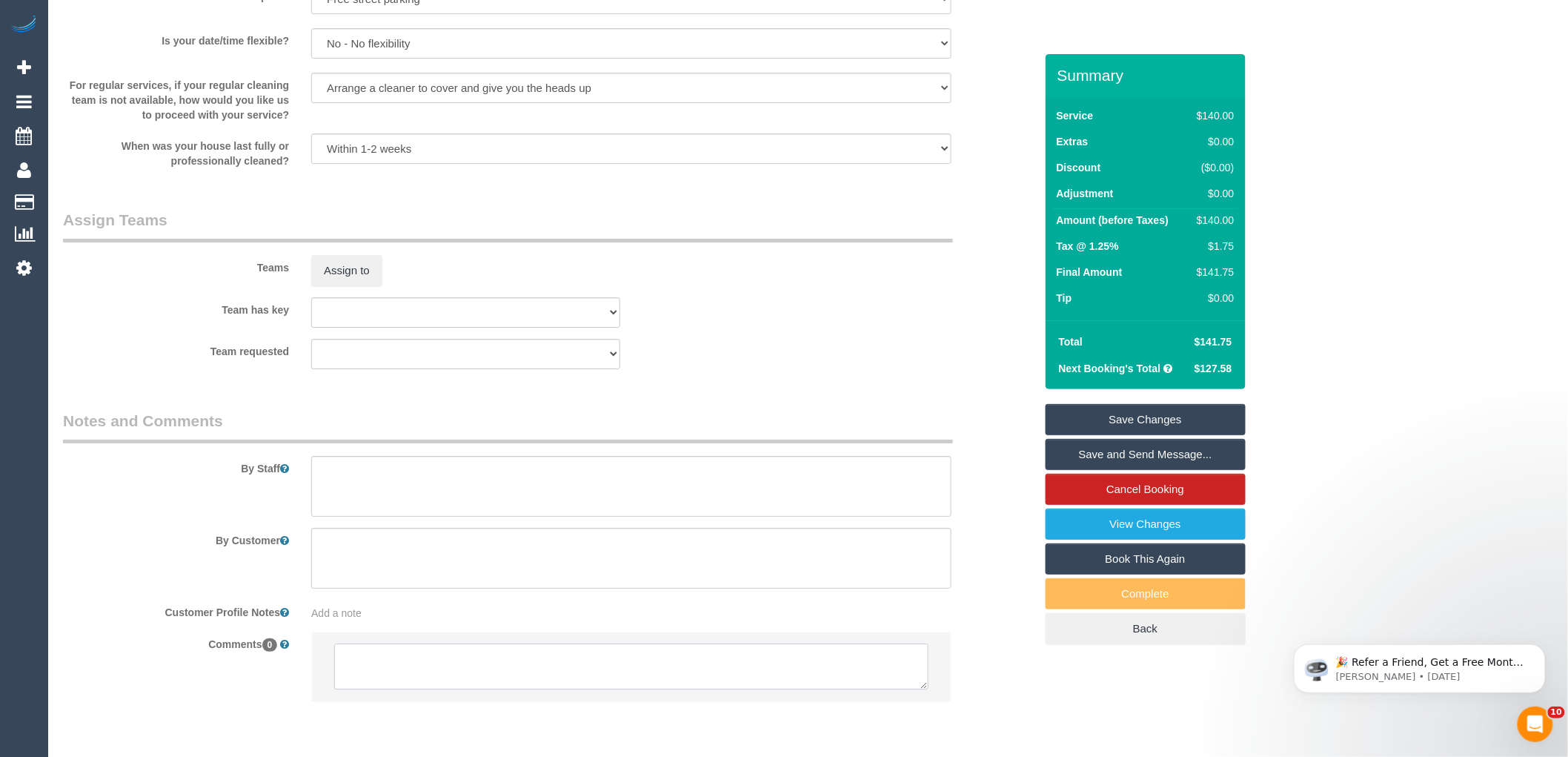
click at [440, 643] on textarea at bounding box center [631, 666] width 594 height 46
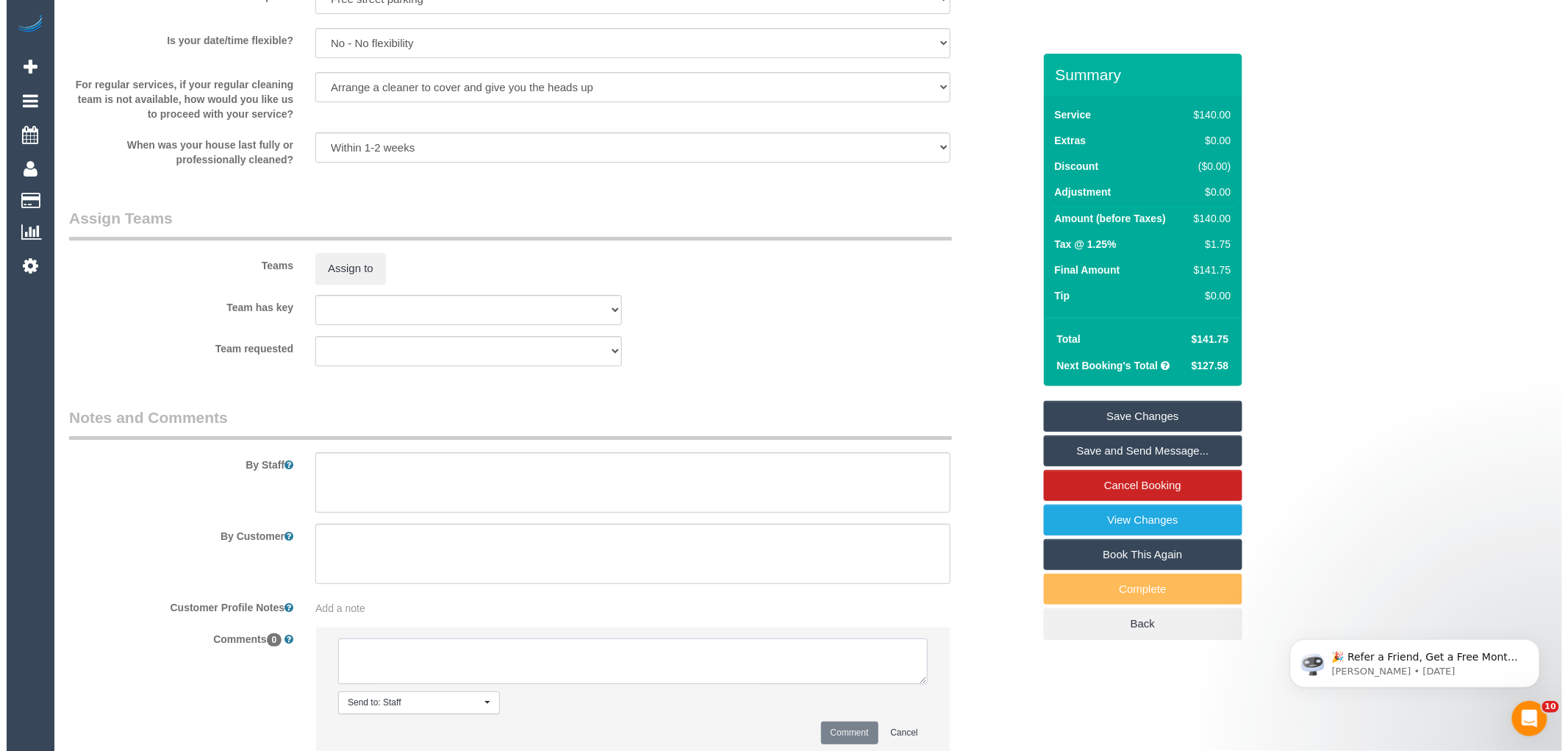
scroll to position [2114, 0]
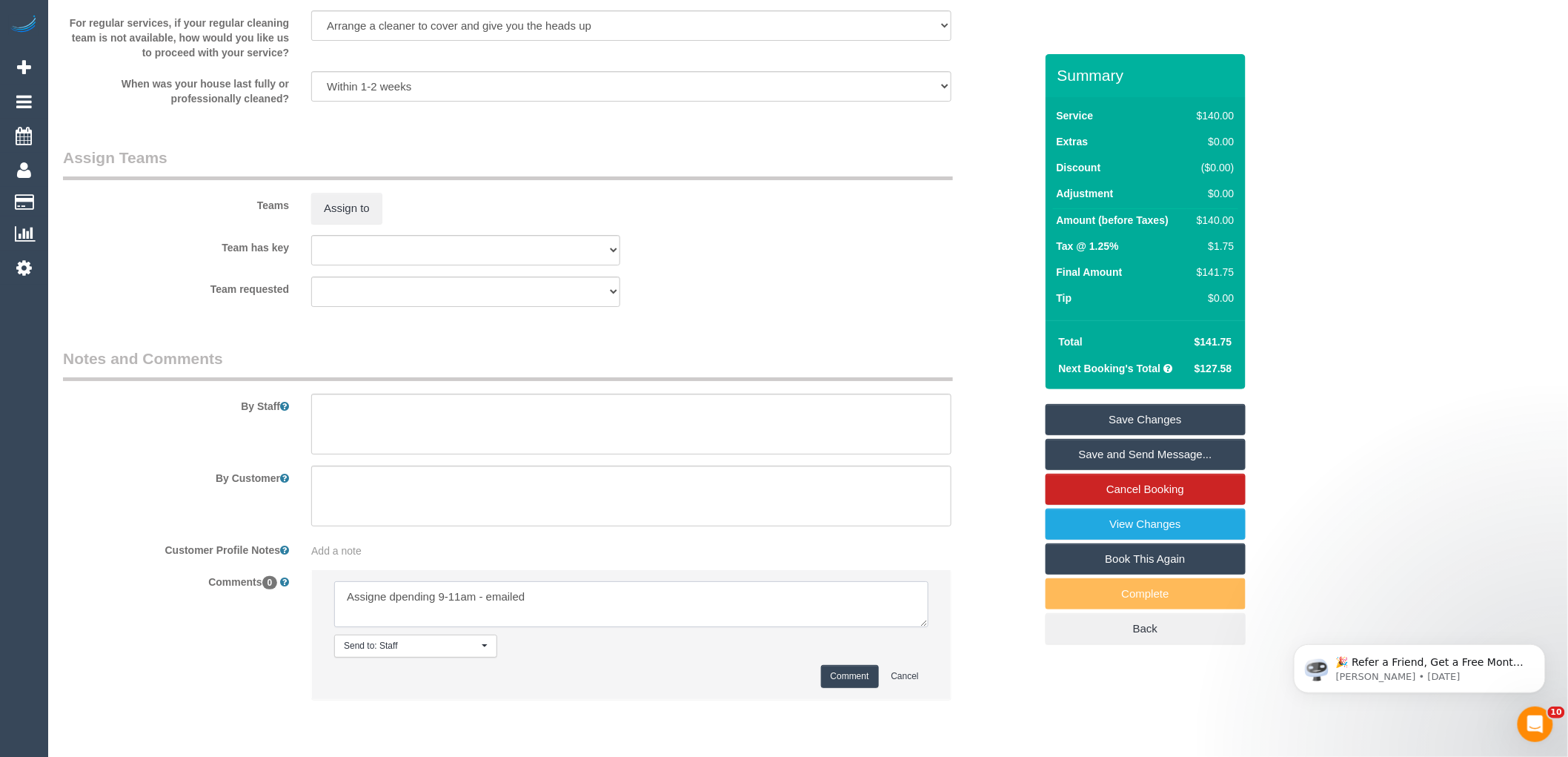
click at [392, 606] on textarea at bounding box center [631, 603] width 594 height 46
click at [398, 609] on textarea at bounding box center [631, 603] width 594 height 46
click at [479, 603] on textarea at bounding box center [631, 603] width 594 height 46
type textarea "Assigned pending 9-11am ongoing - emailed"
click at [763, 318] on fieldset "Assign Teams Teams Assign to Team has key (0) Office (1) [PERSON_NAME] (FT) (1)…" at bounding box center [549, 232] width 971 height 171
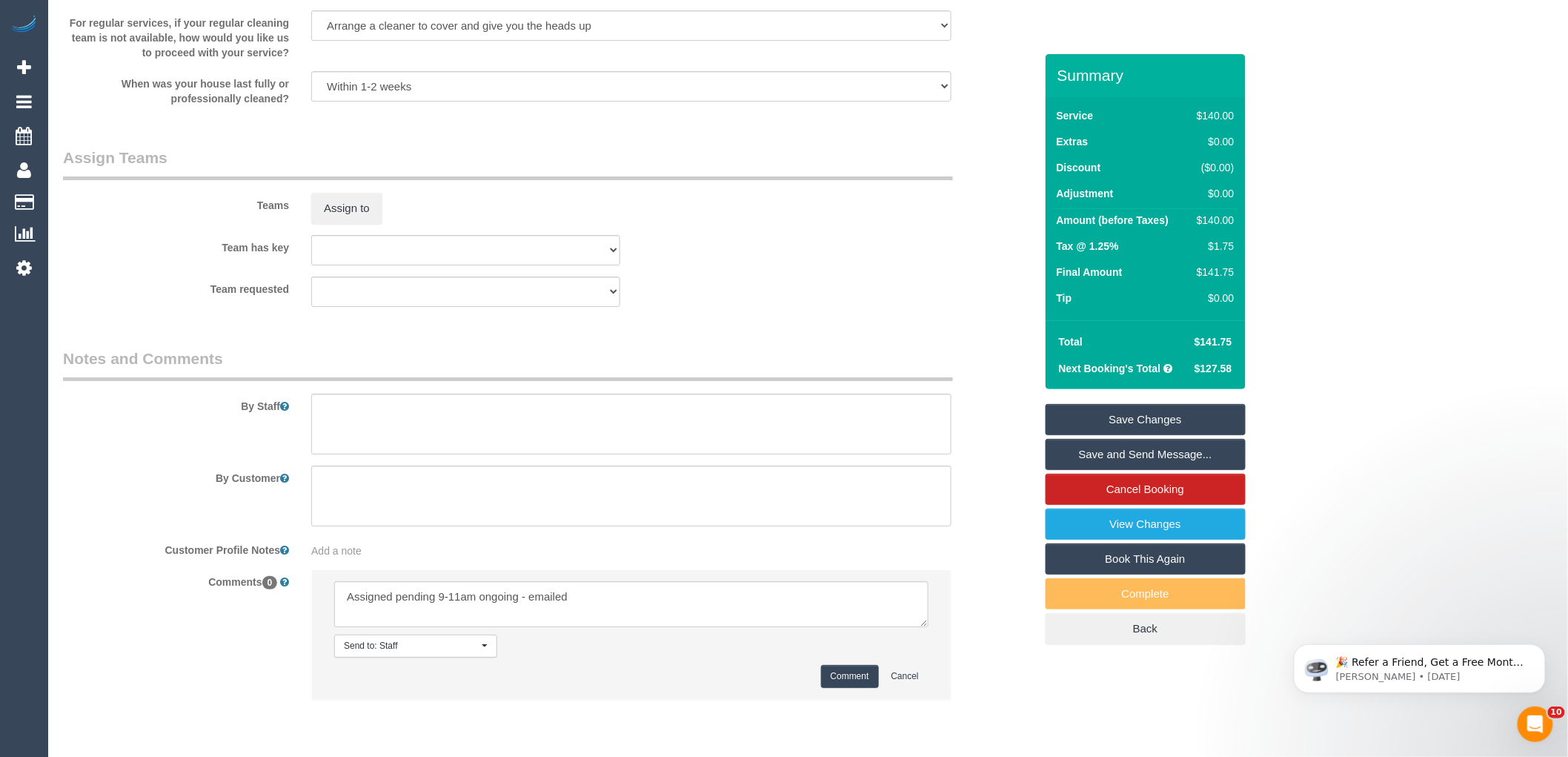
drag, startPoint x: 916, startPoint y: 316, endPoint x: 519, endPoint y: 268, distance: 399.9
click at [916, 307] on div "Team requested (0) Office (1) [PERSON_NAME] (FT) (1) [PERSON_NAME] (FT) (1) Kum…" at bounding box center [549, 292] width 994 height 30
click at [345, 216] on button "Assign to" at bounding box center [347, 208] width 71 height 31
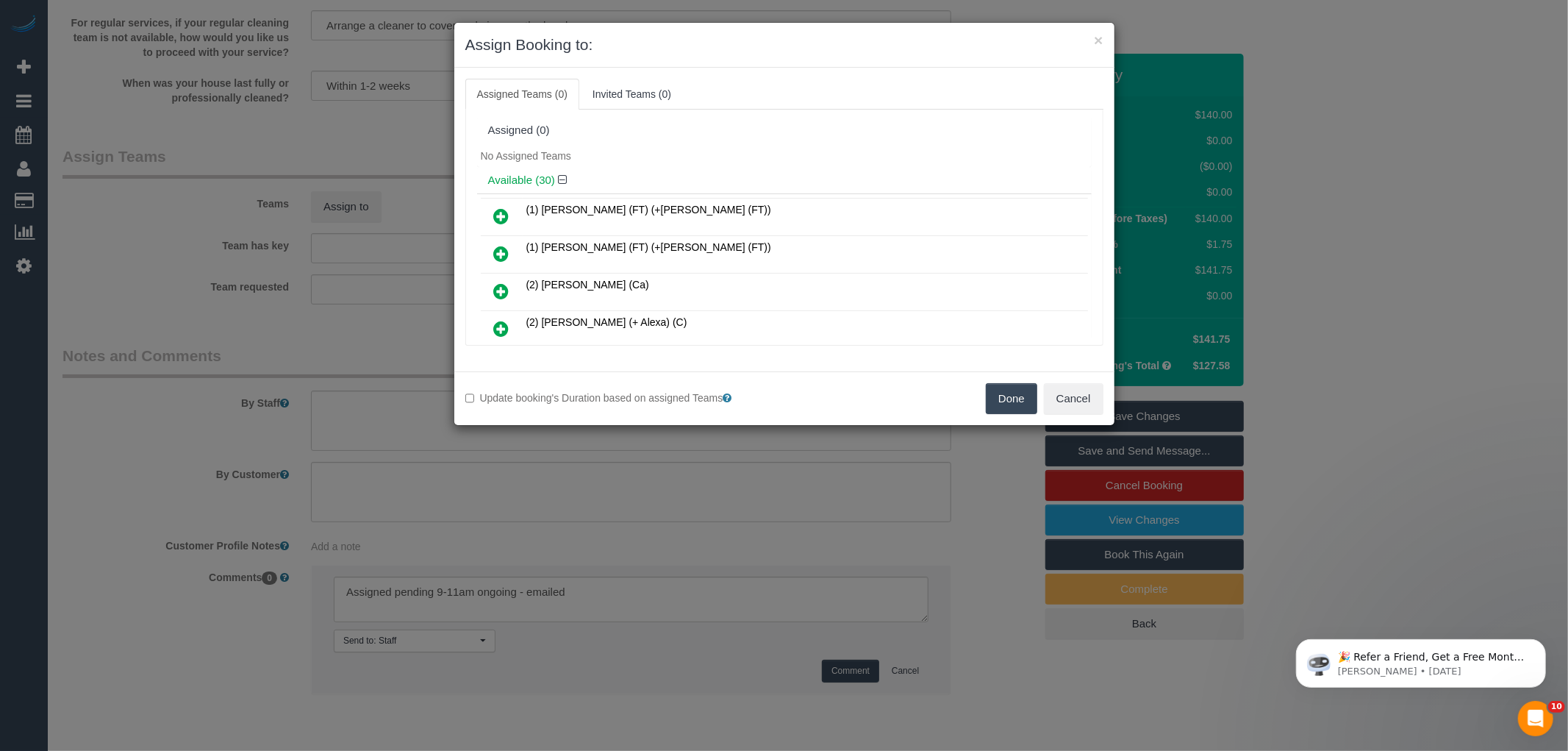
click at [650, 167] on div "Available (30)" at bounding box center [784, 180] width 614 height 27
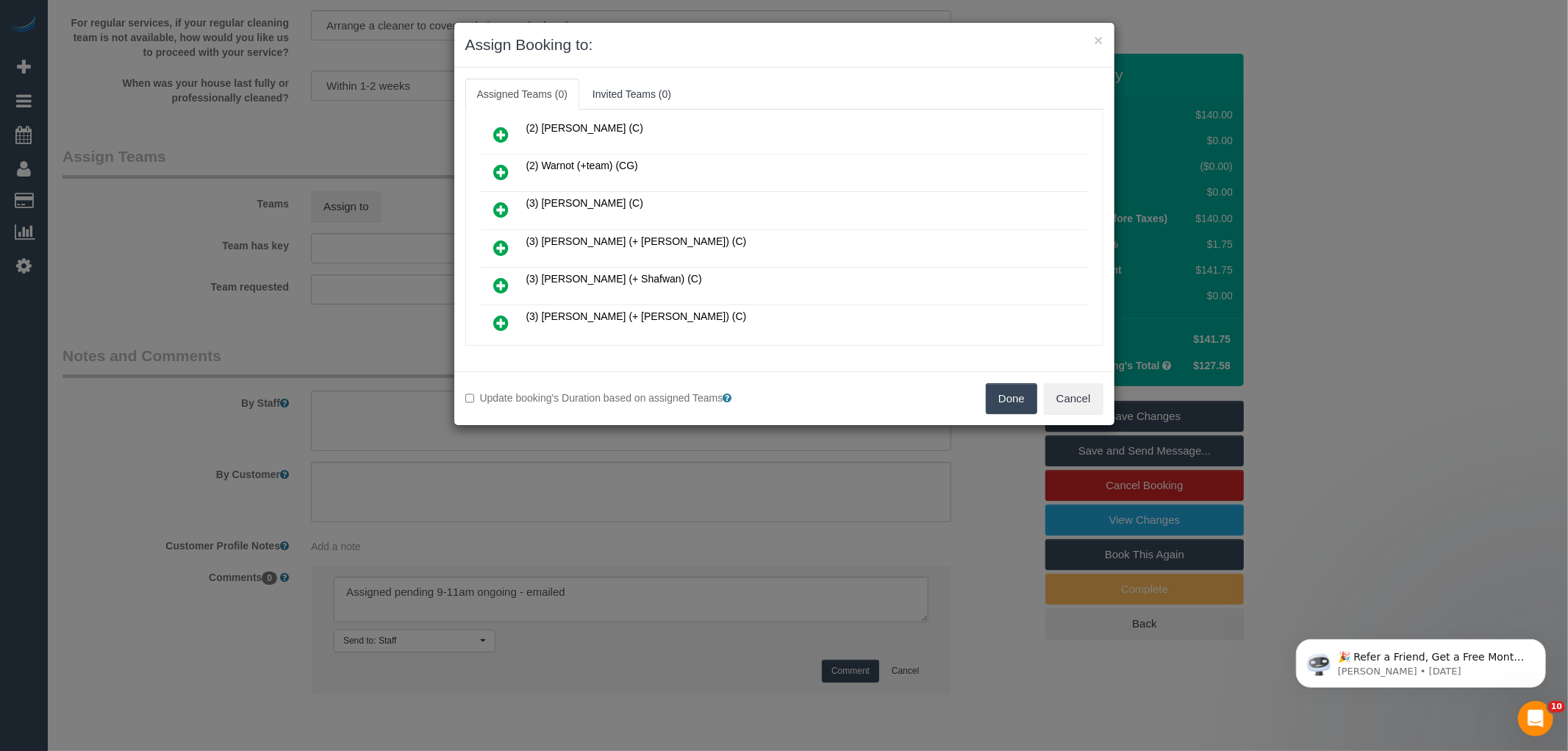
click at [490, 234] on link at bounding box center [501, 248] width 34 height 29
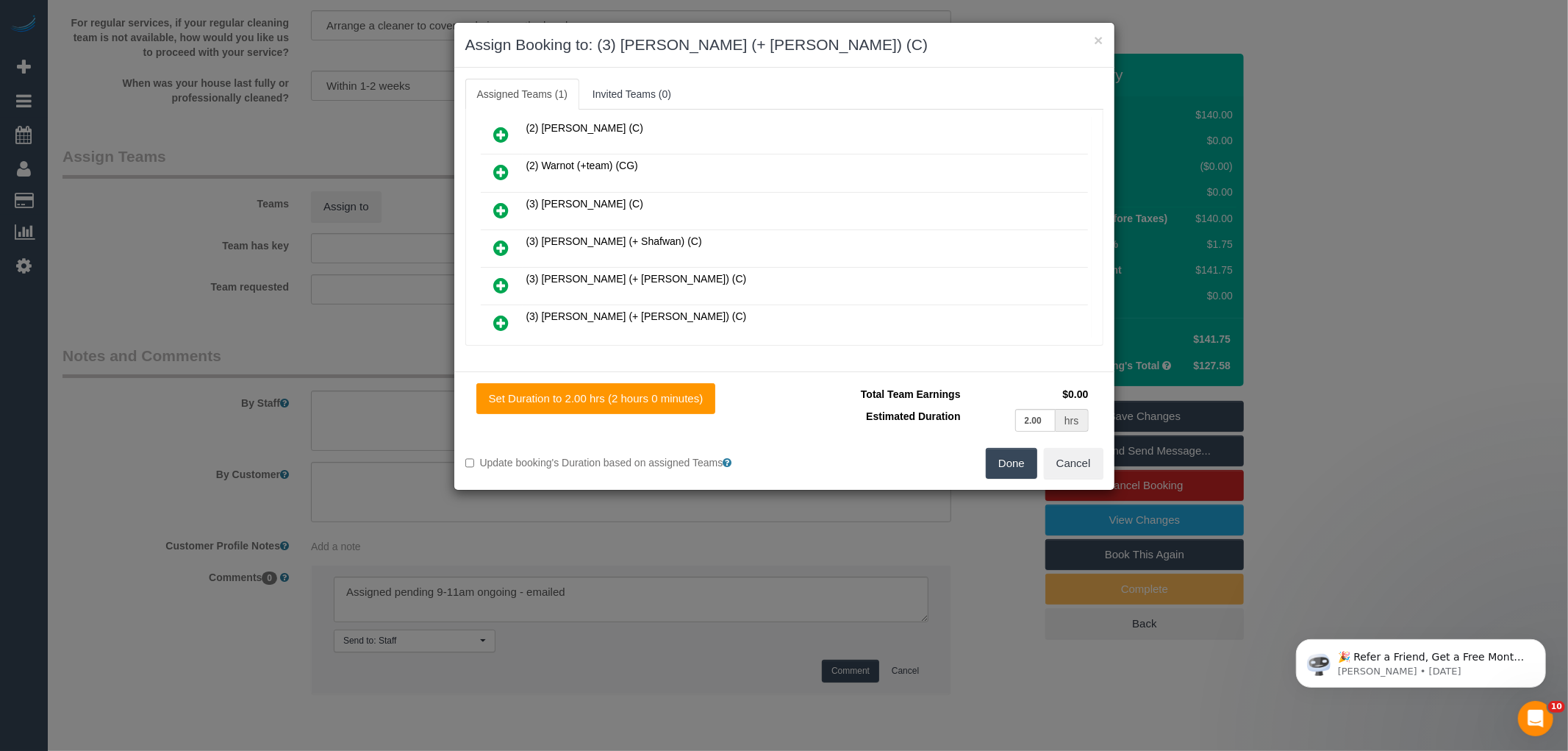
click at [497, 276] on icon at bounding box center [501, 285] width 15 height 18
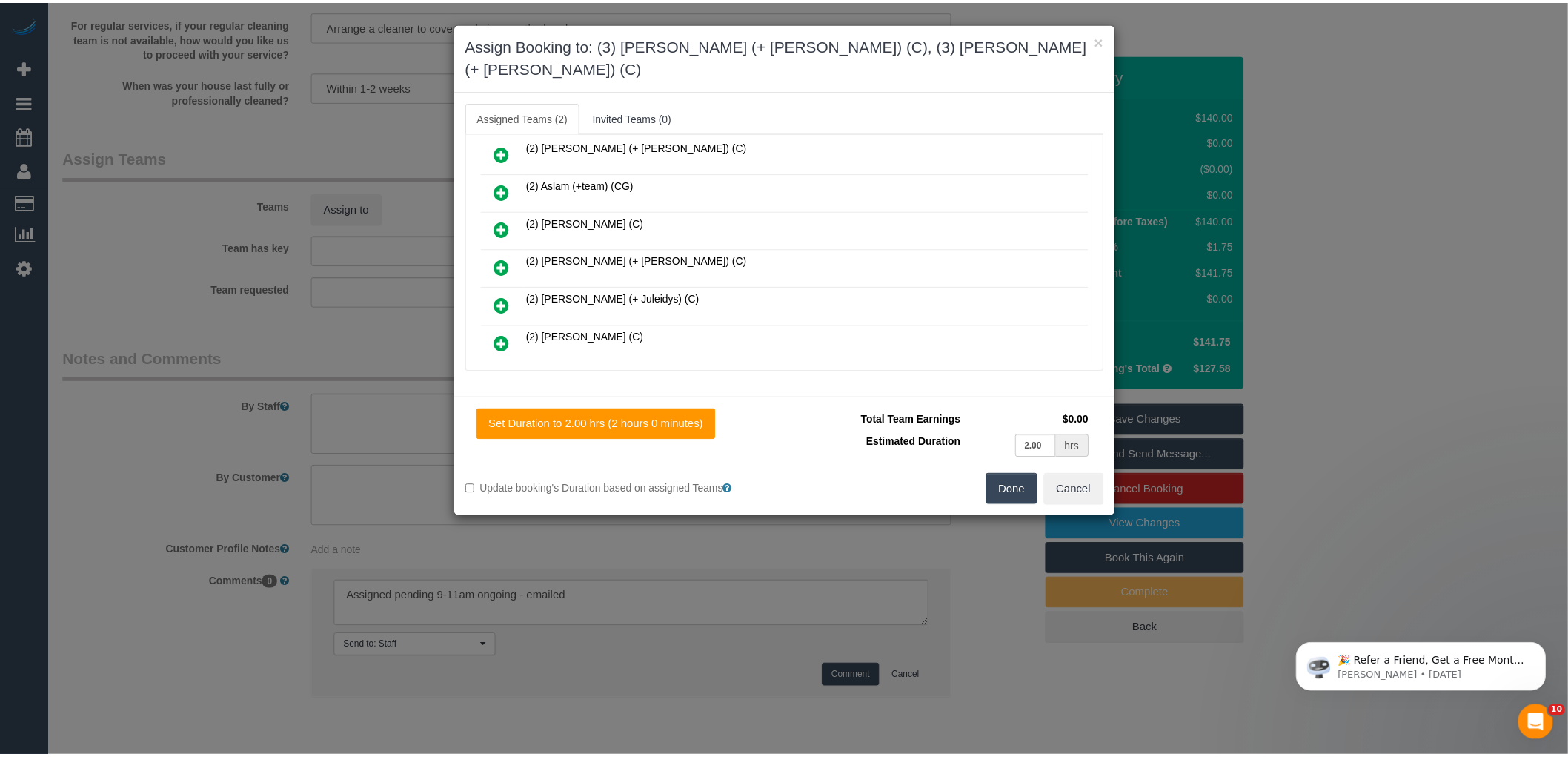
scroll to position [0, 0]
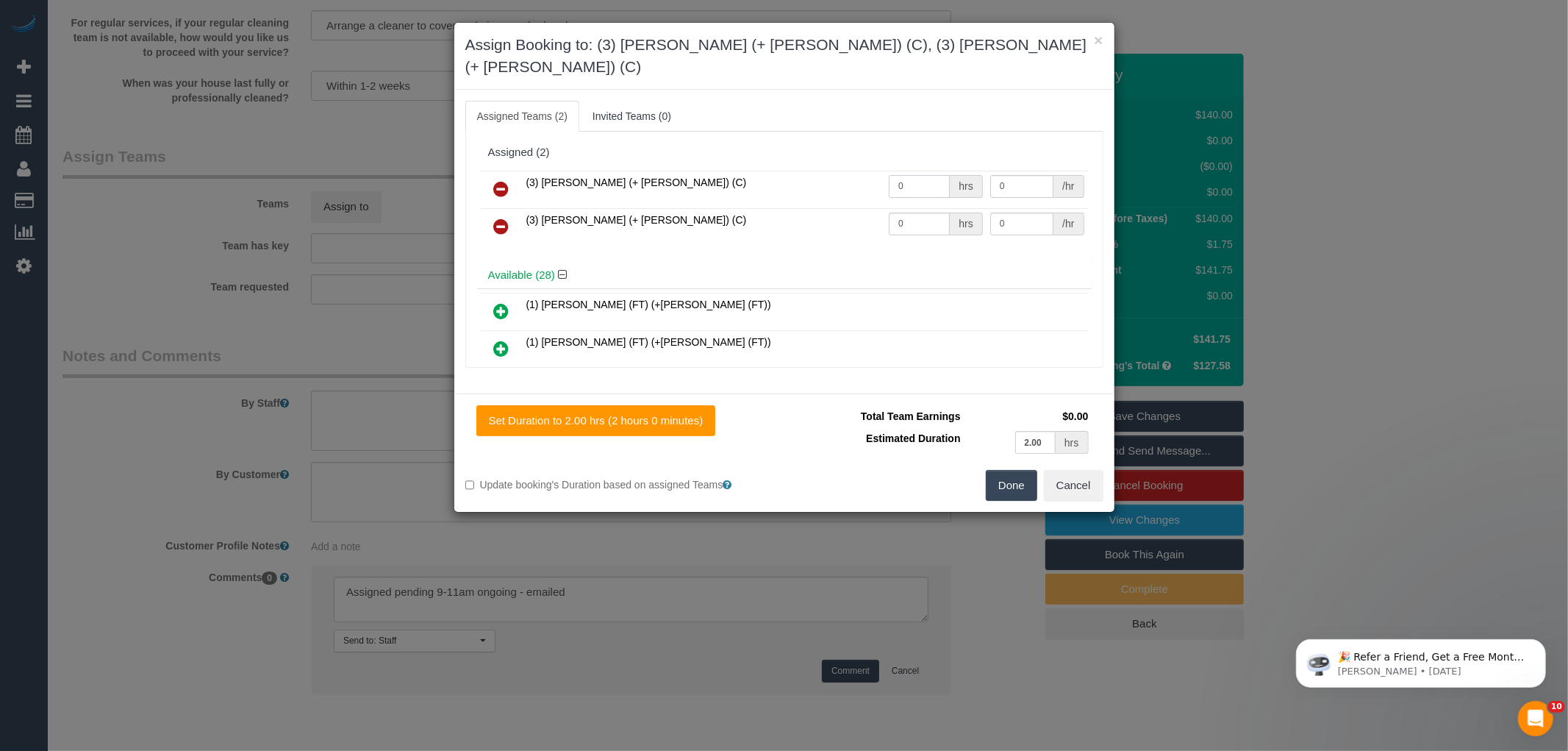
click at [918, 175] on input "0" at bounding box center [919, 186] width 61 height 23
type input "1"
click at [931, 213] on input "0" at bounding box center [919, 224] width 61 height 23
type input "1"
click at [1016, 175] on input "0" at bounding box center [1022, 186] width 64 height 23
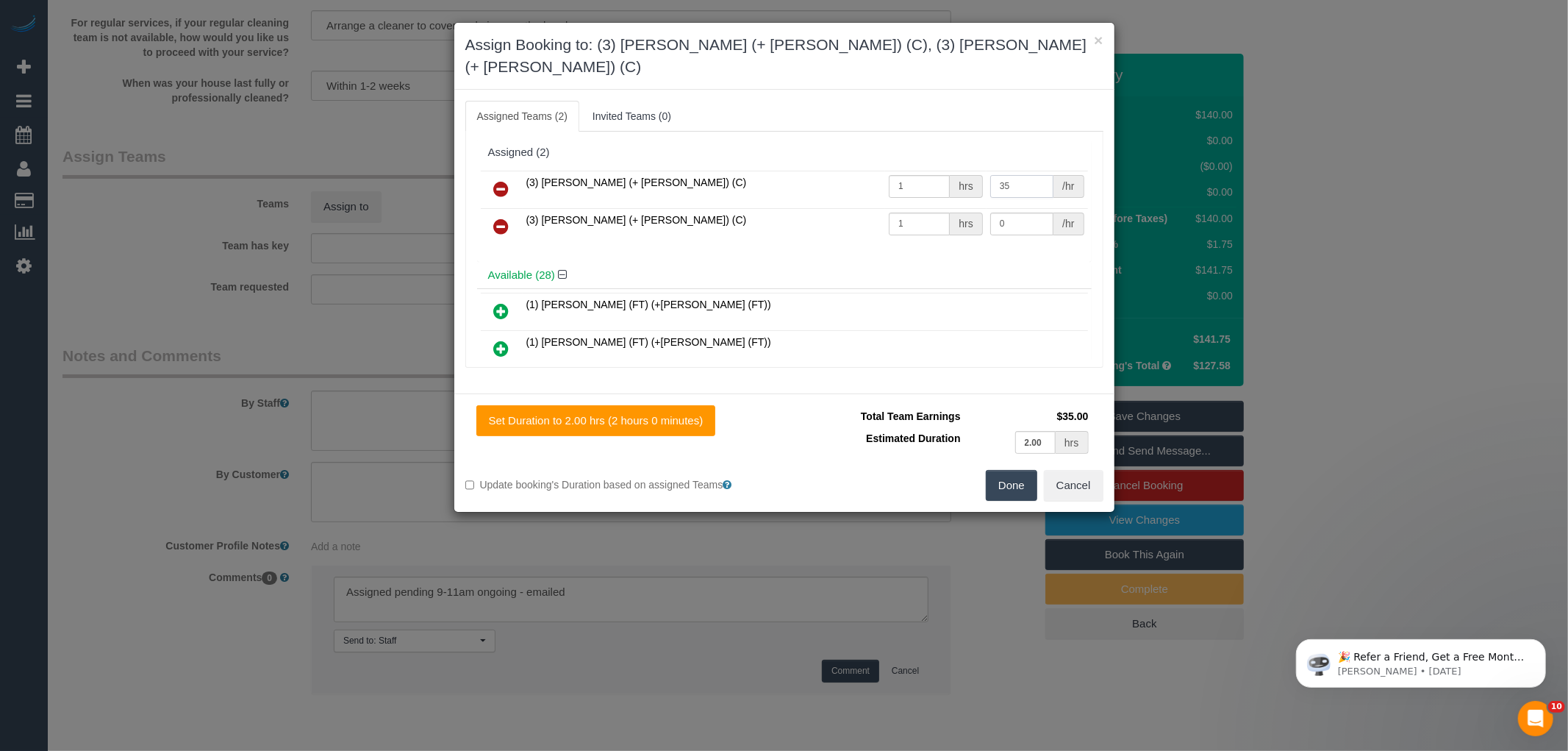
type input "35"
click at [1016, 213] on input "0" at bounding box center [1022, 224] width 64 height 23
type input "35"
click at [1035, 470] on button "Done" at bounding box center [1011, 485] width 51 height 31
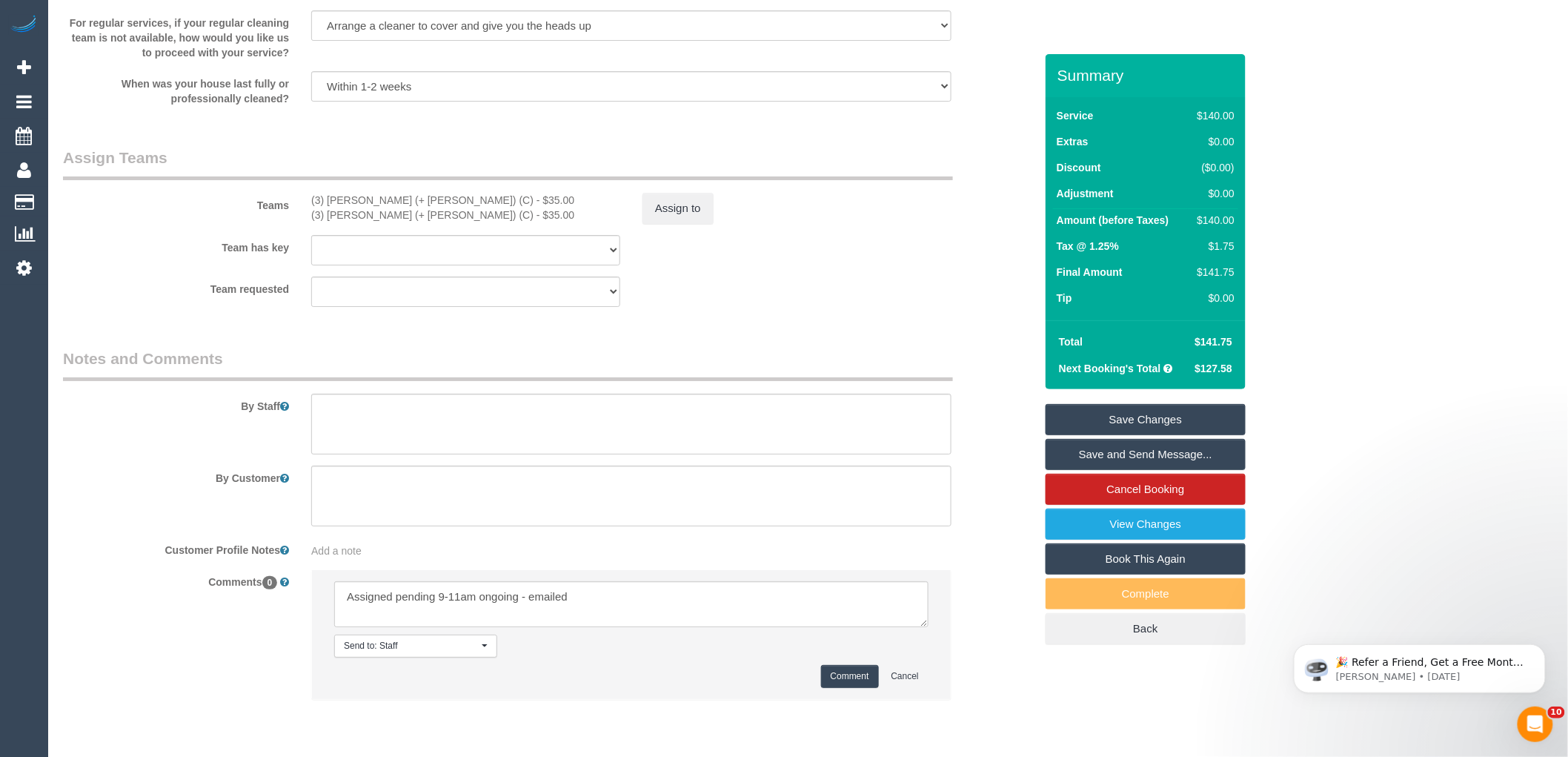
click at [861, 307] on div "Team requested (0) Office (1) [PERSON_NAME] (FT) (1) [PERSON_NAME] (FT) (1) Kum…" at bounding box center [549, 292] width 994 height 30
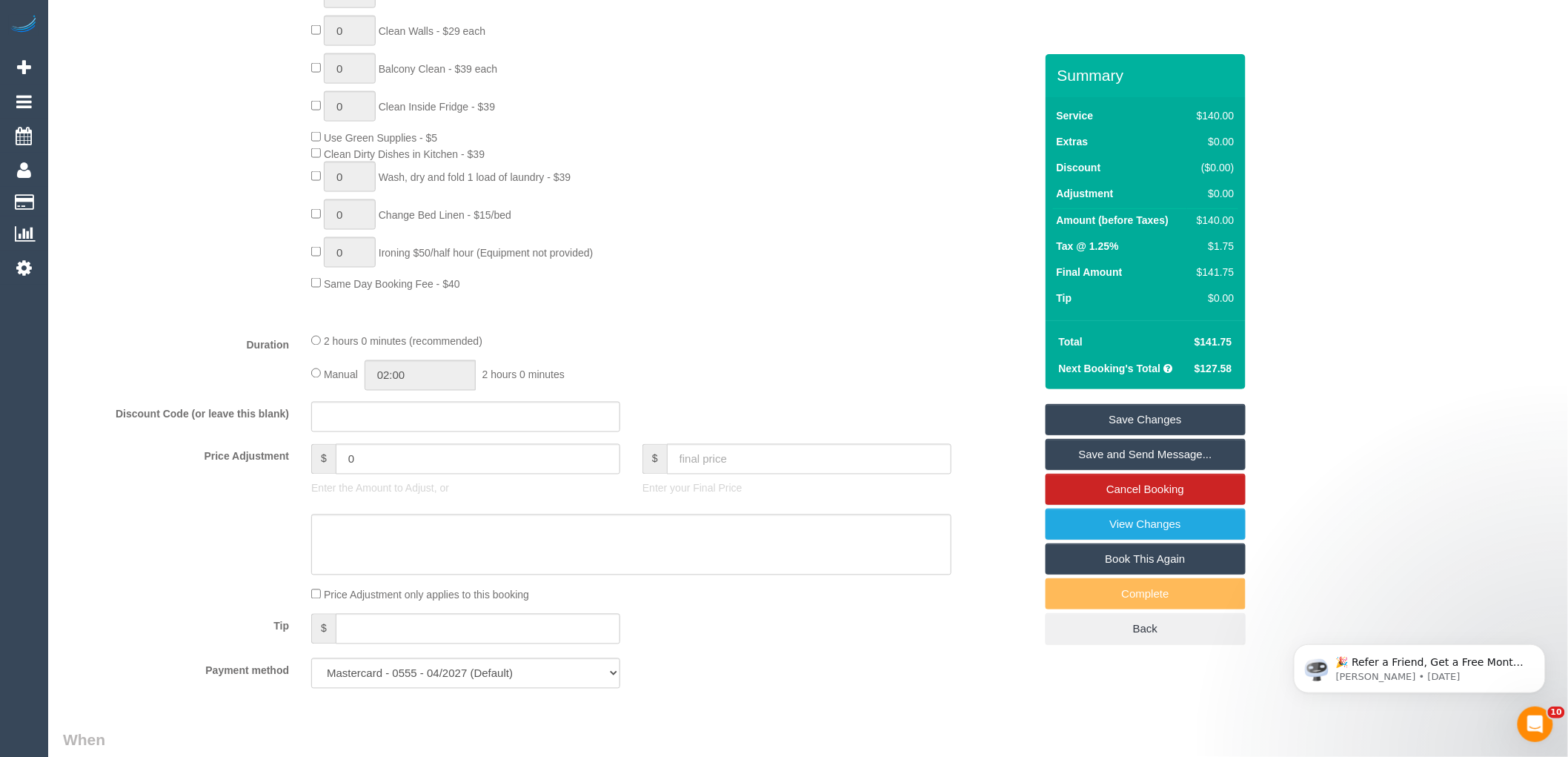
scroll to position [732, 0]
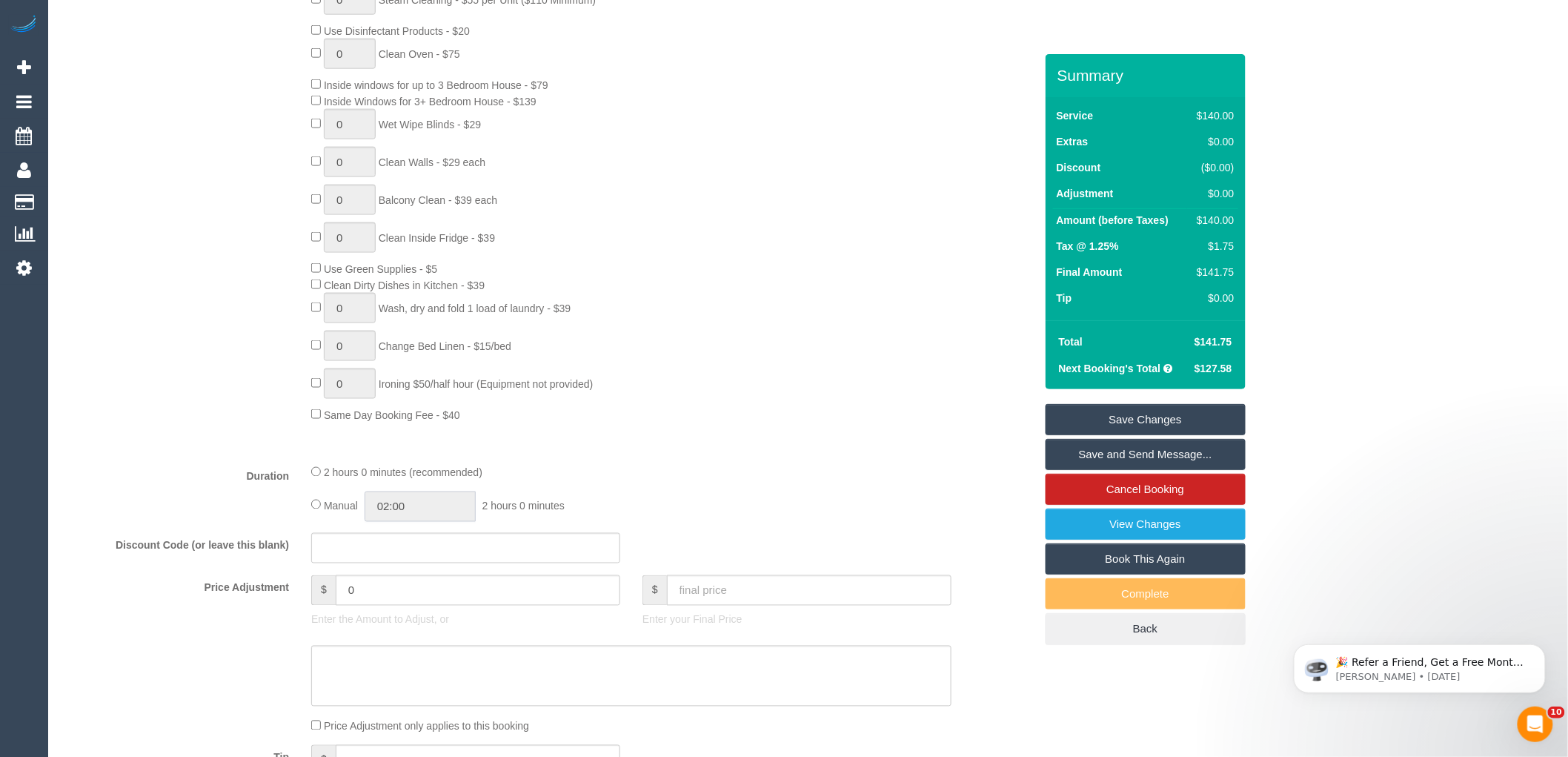
click at [388, 511] on input "02:00" at bounding box center [420, 506] width 111 height 30
type input "01:00"
click at [410, 556] on li "01:00" at bounding box center [404, 557] width 66 height 19
click at [666, 410] on div "0 Steam Cleaning - $55 per Unit ($110 Minimum) Use Disinfectant Products - $20 …" at bounding box center [673, 203] width 745 height 438
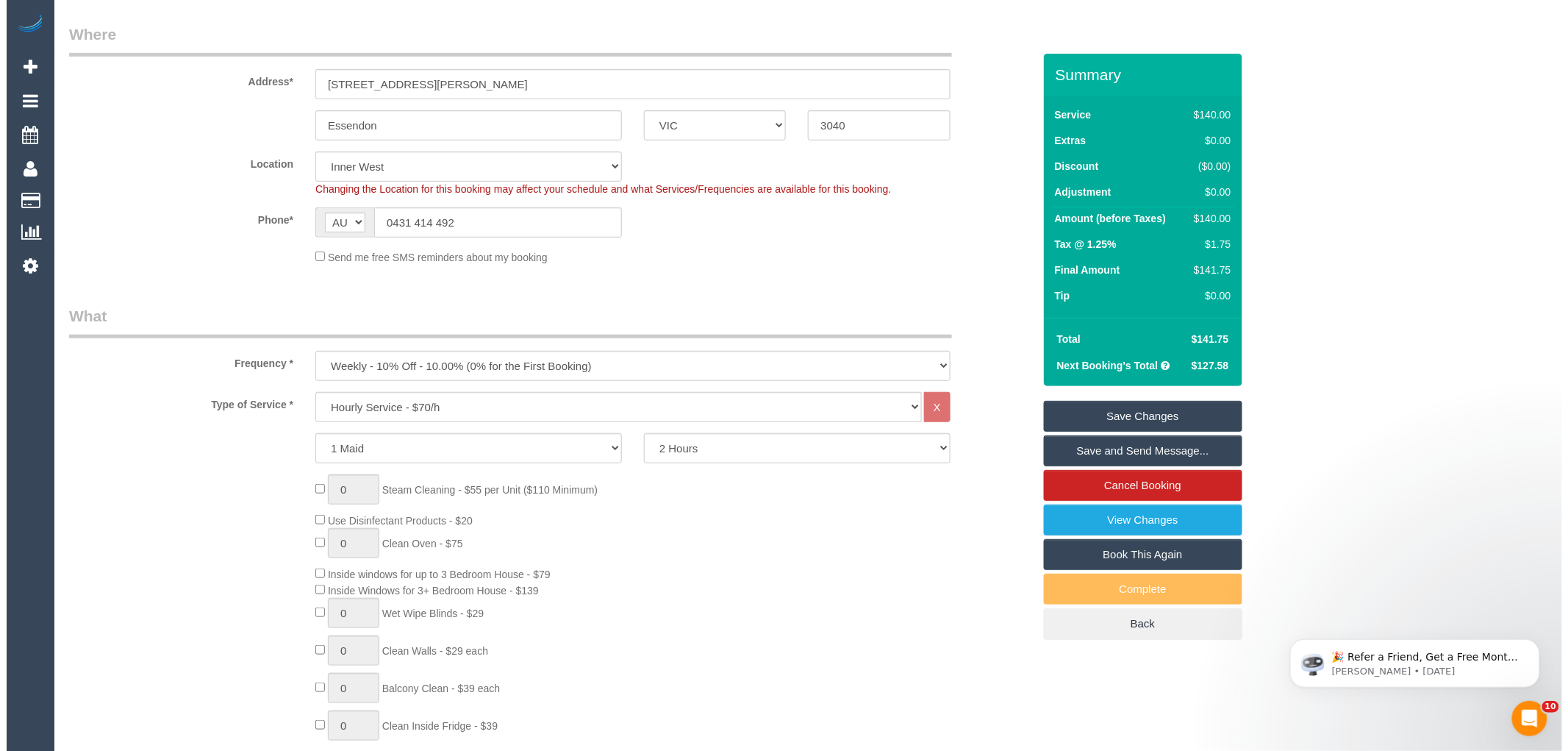
scroll to position [0, 0]
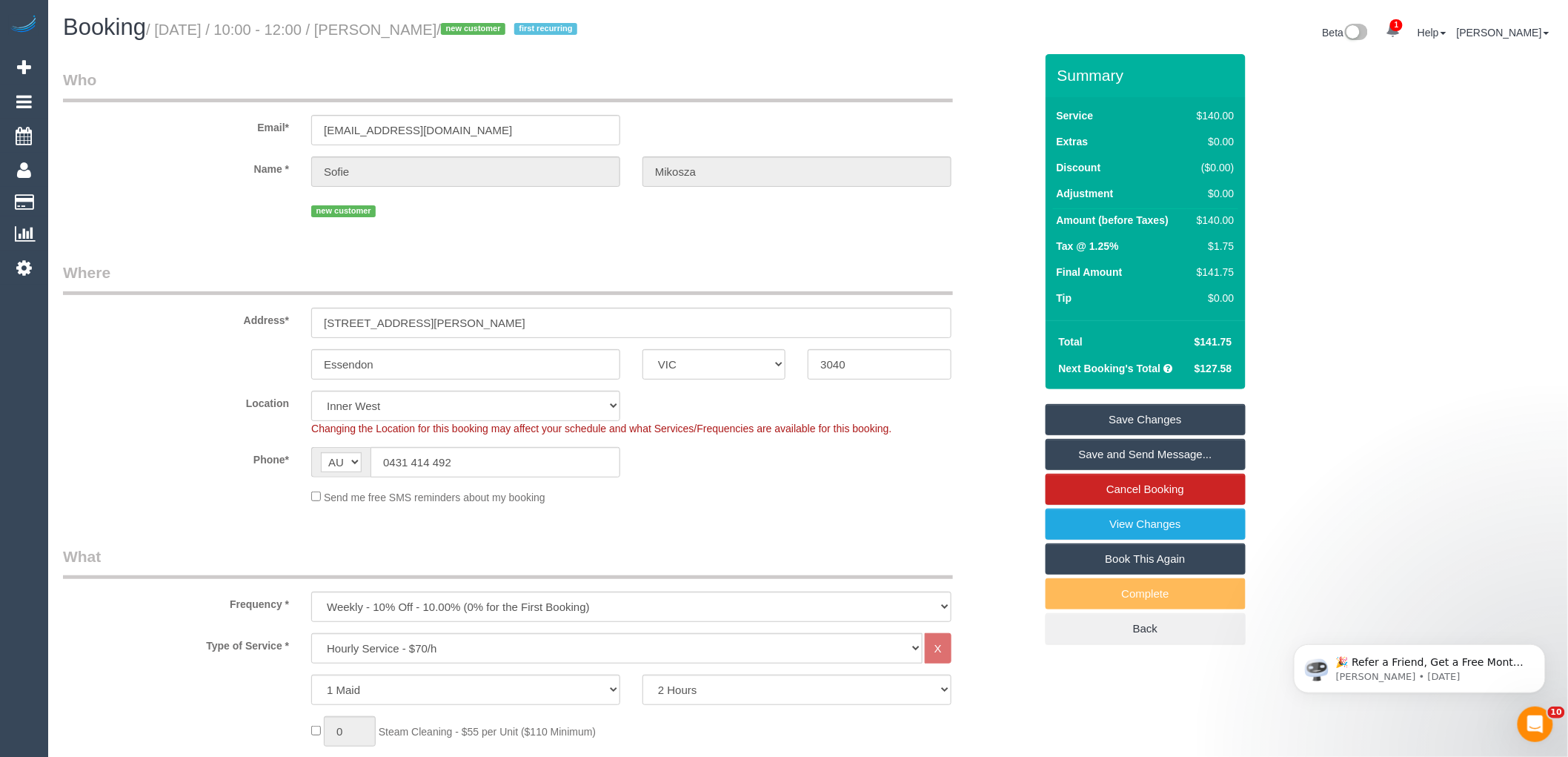
click at [380, 112] on div "Email* [EMAIL_ADDRESS][DOMAIN_NAME]" at bounding box center [549, 107] width 994 height 76
click at [382, 130] on input "[EMAIL_ADDRESS][DOMAIN_NAME]" at bounding box center [466, 130] width 309 height 30
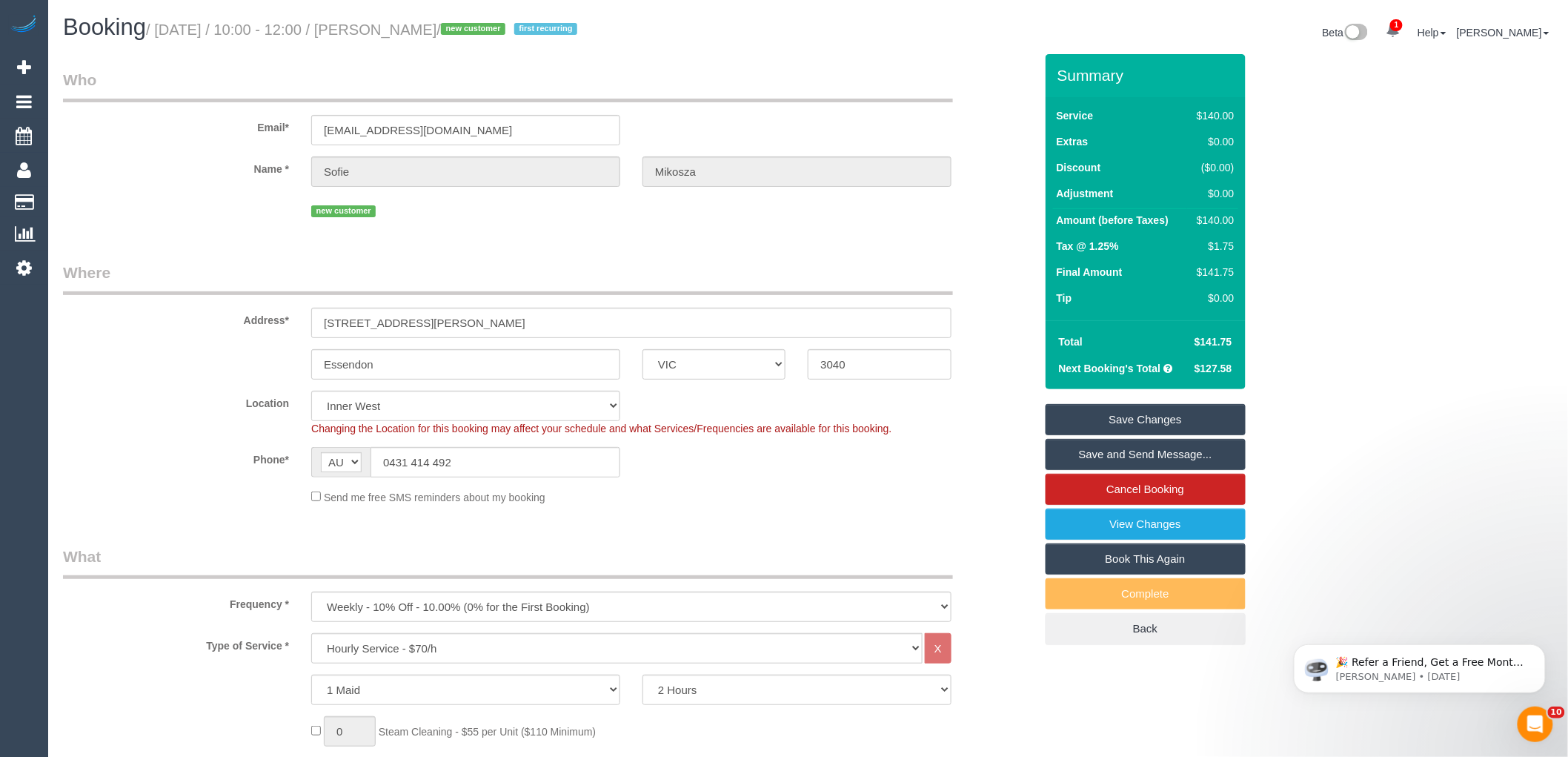
click at [405, 30] on small "/ [DATE] / 10:00 - 12:00 / [PERSON_NAME] / new customer first recurring" at bounding box center [364, 29] width 435 height 16
copy small "Sofie"
drag, startPoint x: 780, startPoint y: 513, endPoint x: 964, endPoint y: 451, distance: 194.2
click at [780, 513] on fieldset "Where Address* [STREET_ADDRESS][PERSON_NAME] [GEOGRAPHIC_DATA] ACT [GEOGRAPHIC_…" at bounding box center [549, 388] width 971 height 254
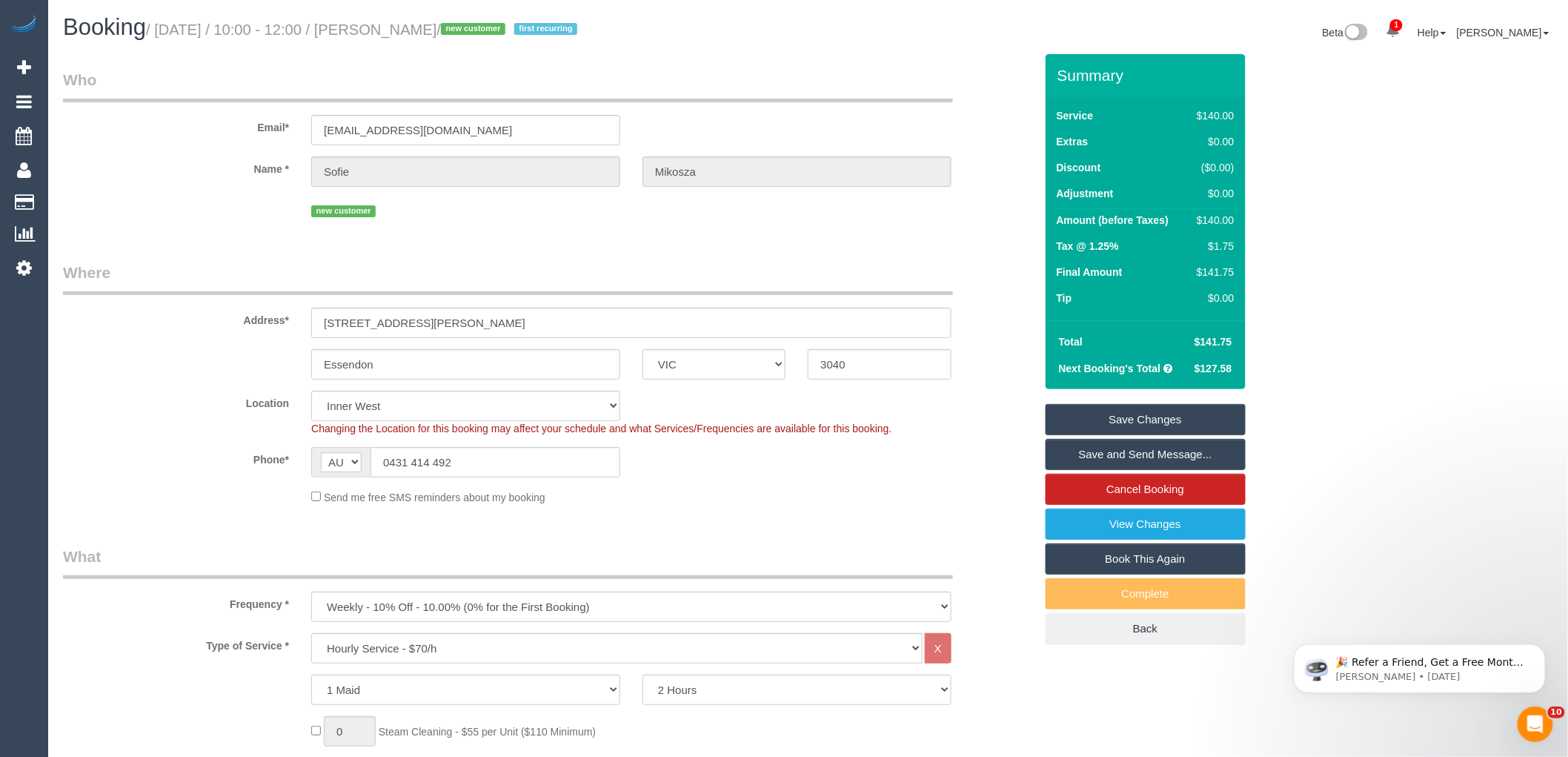
click at [1143, 417] on link "Save Changes" at bounding box center [1145, 419] width 200 height 31
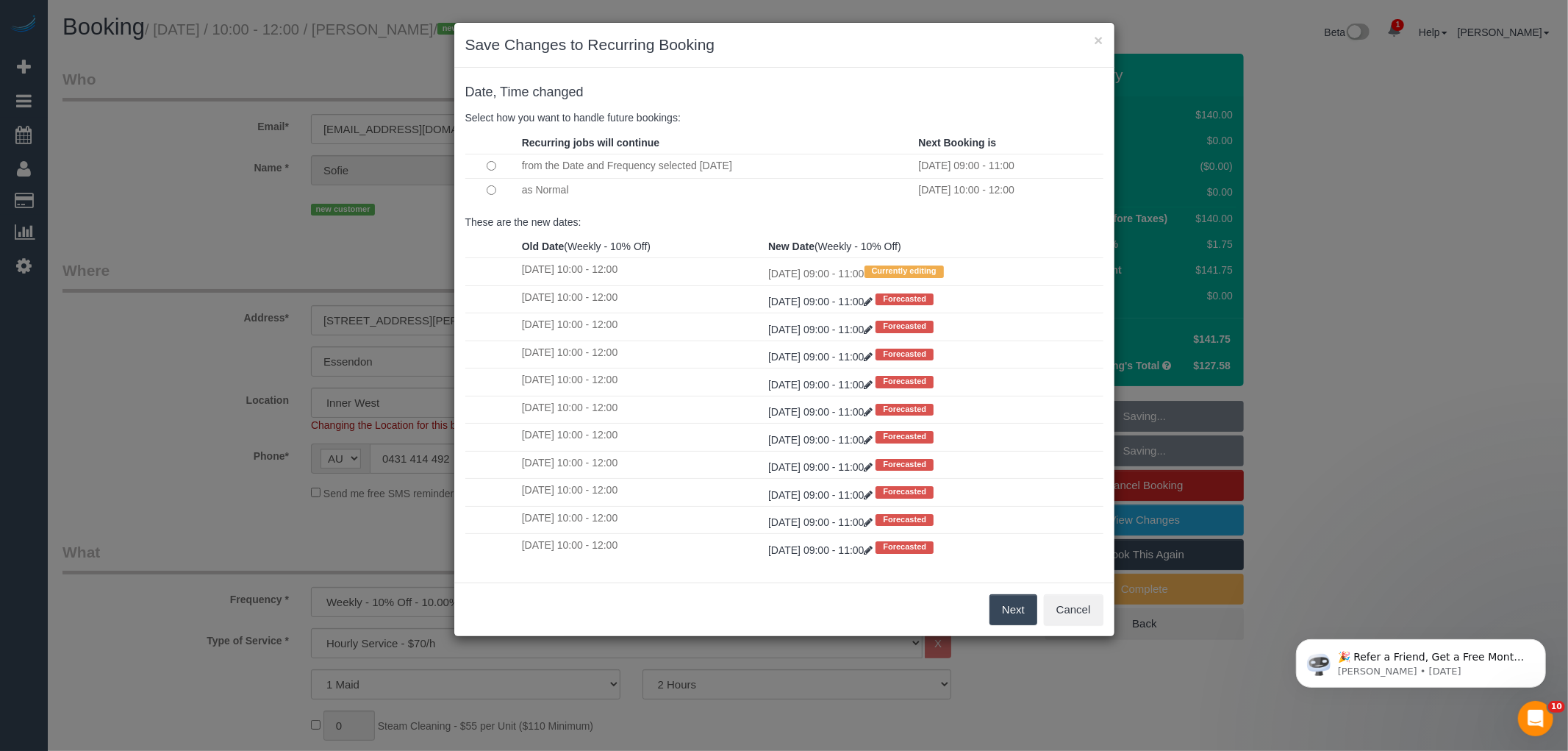
click at [995, 608] on button "Next" at bounding box center [1013, 610] width 48 height 31
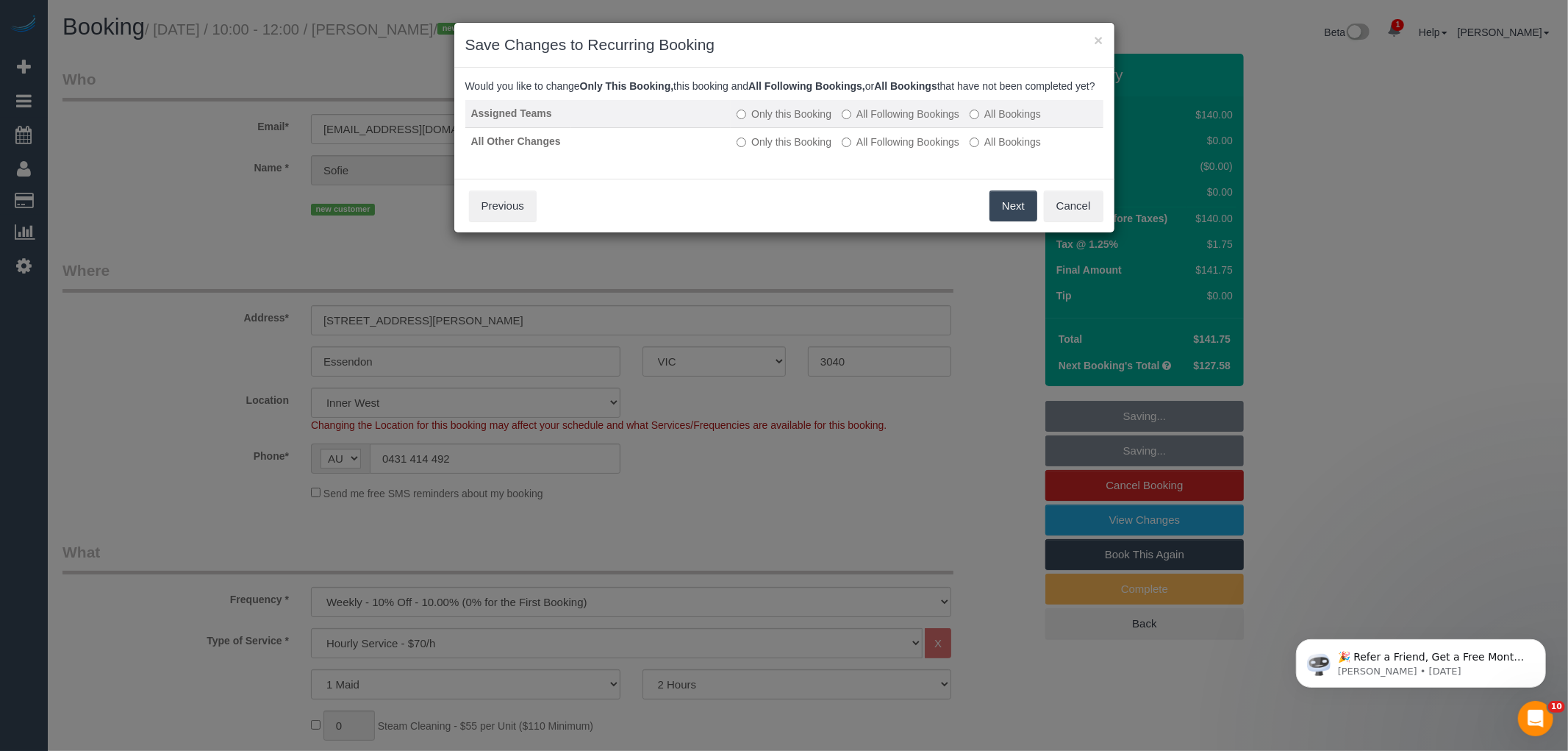
click at [926, 121] on label "All Following Bookings" at bounding box center [900, 114] width 117 height 15
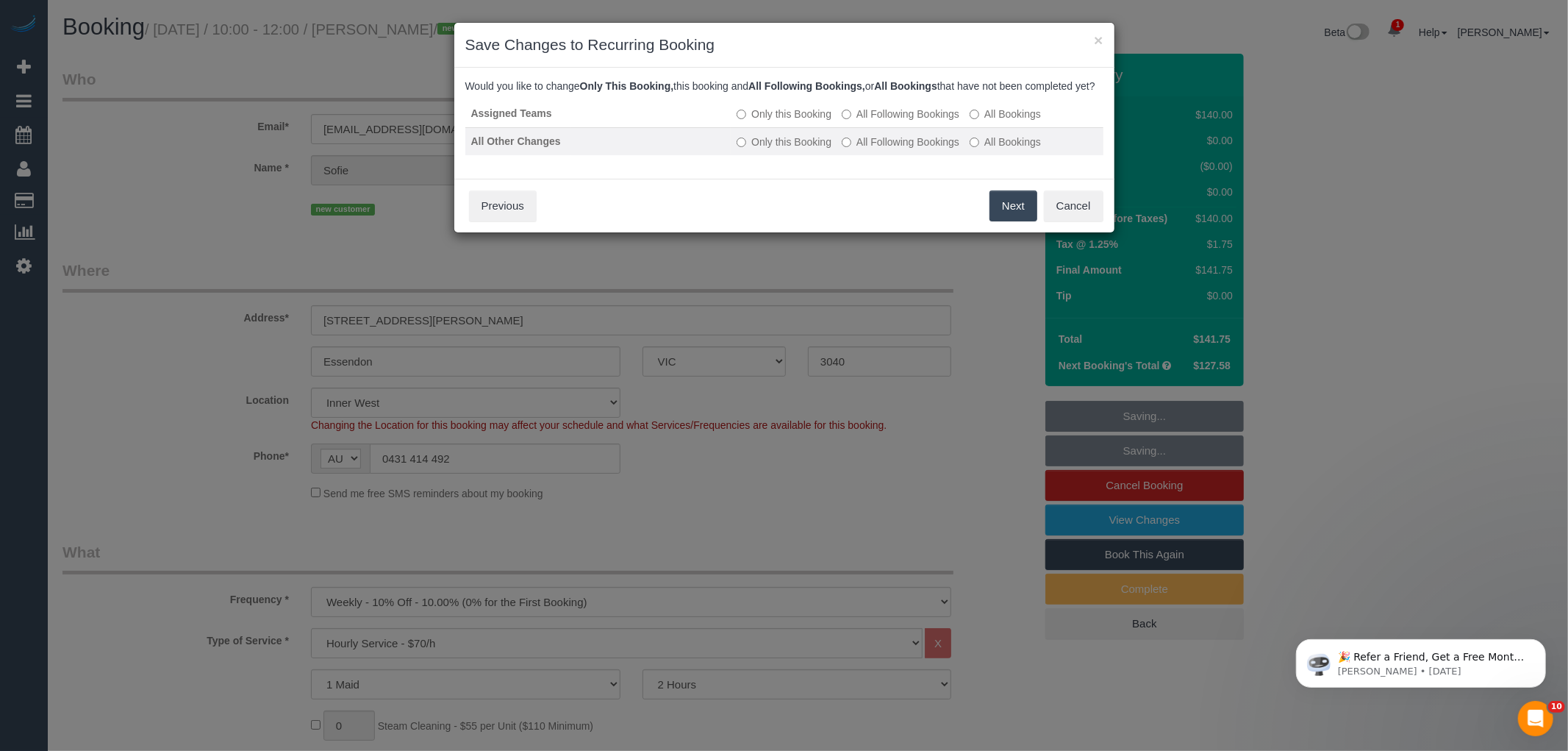
click at [928, 149] on label "All Following Bookings" at bounding box center [900, 142] width 117 height 15
click at [1013, 221] on button "Save" at bounding box center [1012, 205] width 50 height 31
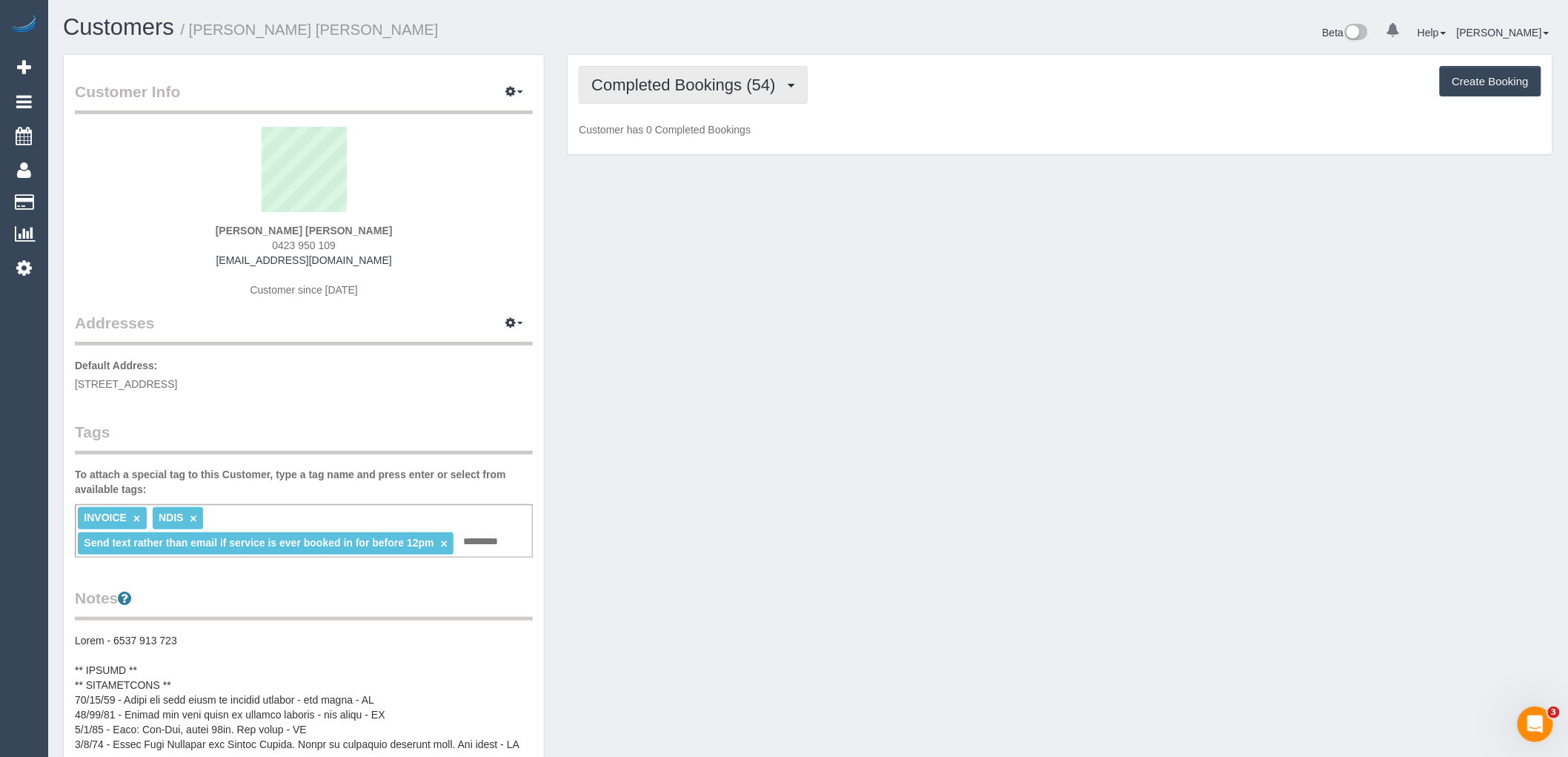
click at [662, 82] on span "Completed Bookings (54)" at bounding box center [687, 85] width 192 height 19
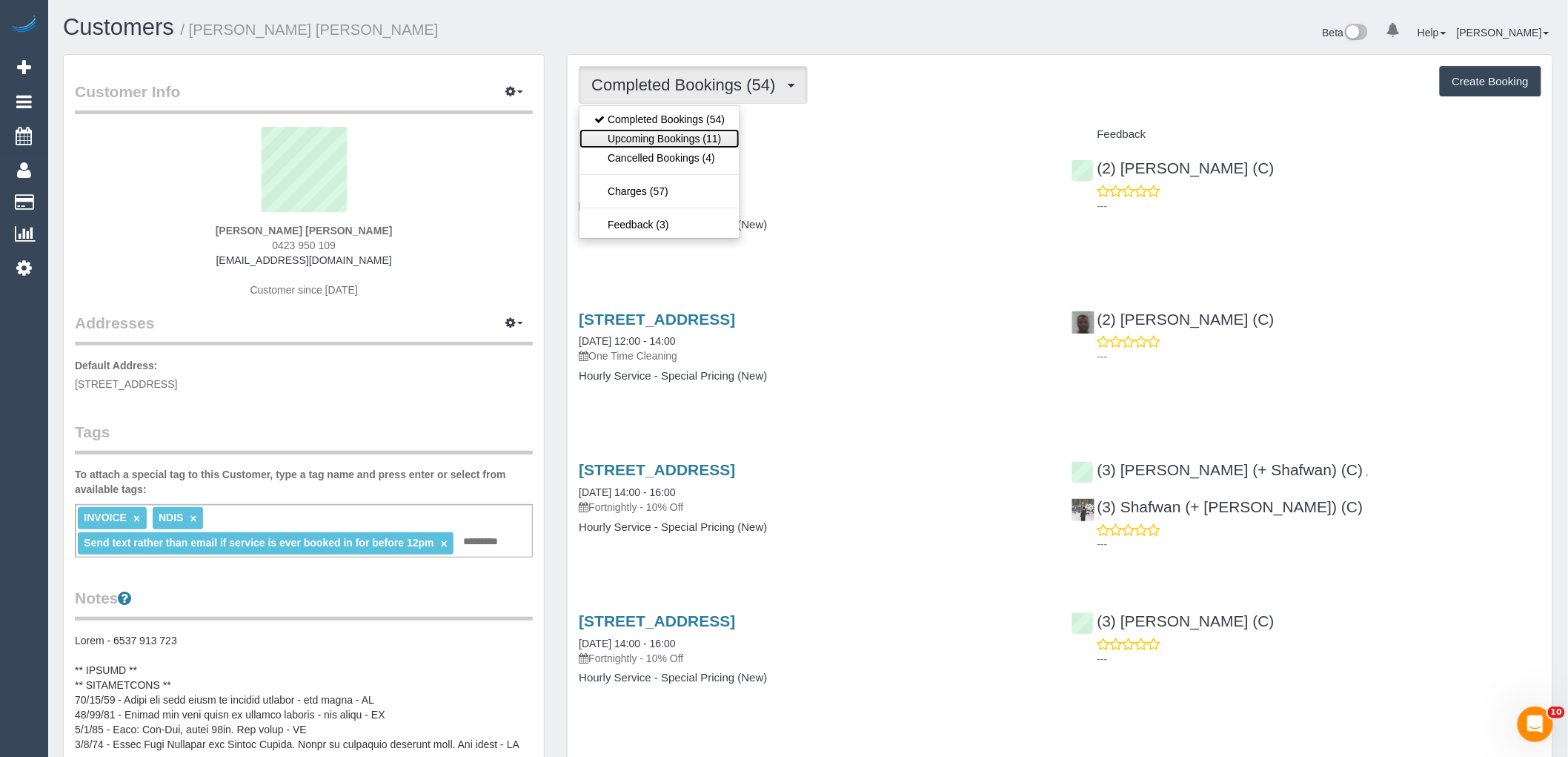
click at [640, 138] on link "Upcoming Bookings (11)" at bounding box center [660, 138] width 160 height 19
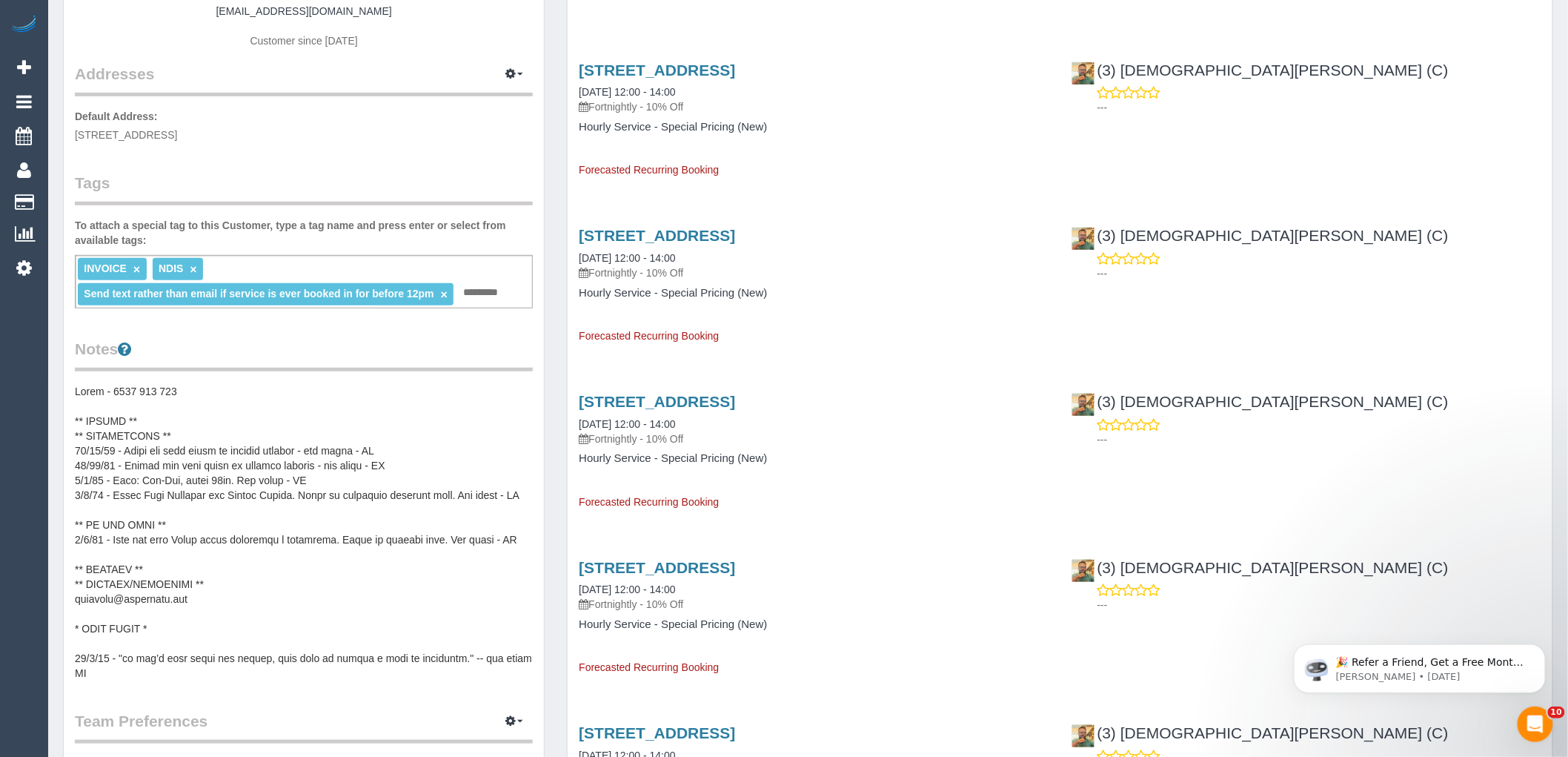
scroll to position [411, 0]
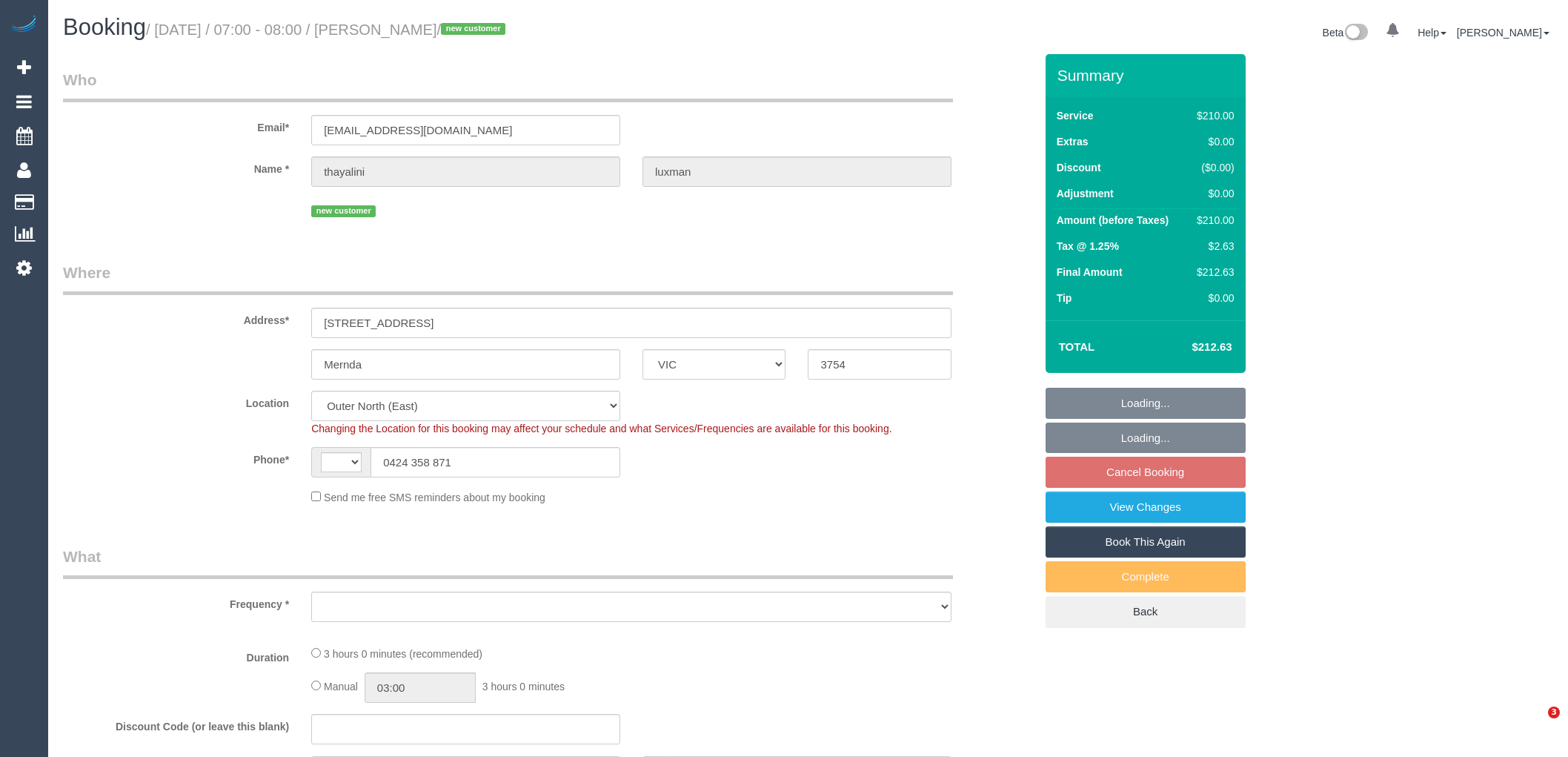
select select "VIC"
select select "string:AU"
select select "object:700"
select select "string:stripe-pm_1Ry41Z2GScqysDRVp8QBWjEX"
select select "number:28"
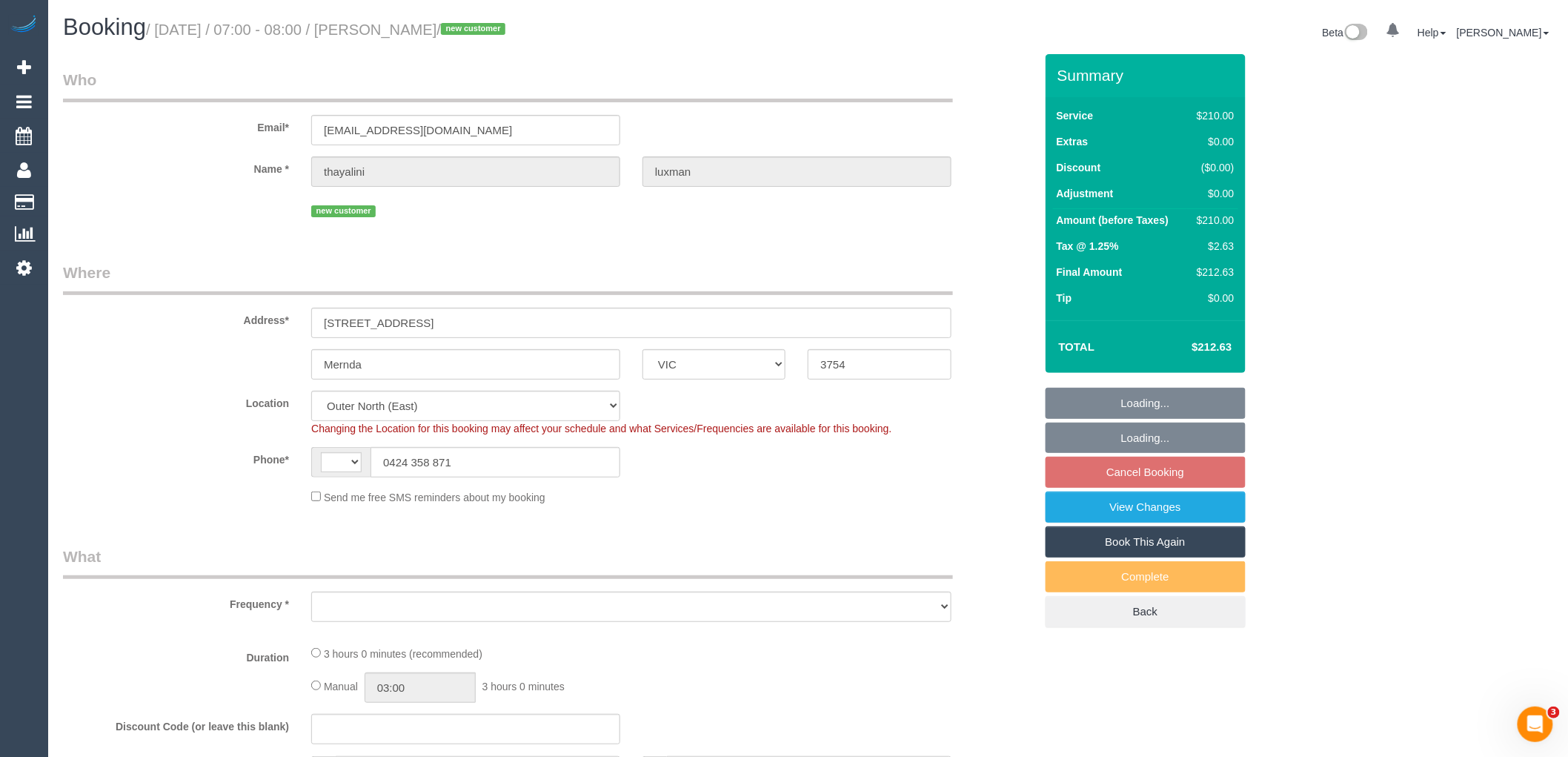
select select "number:14"
select select "number:19"
select select "number:24"
select select "180"
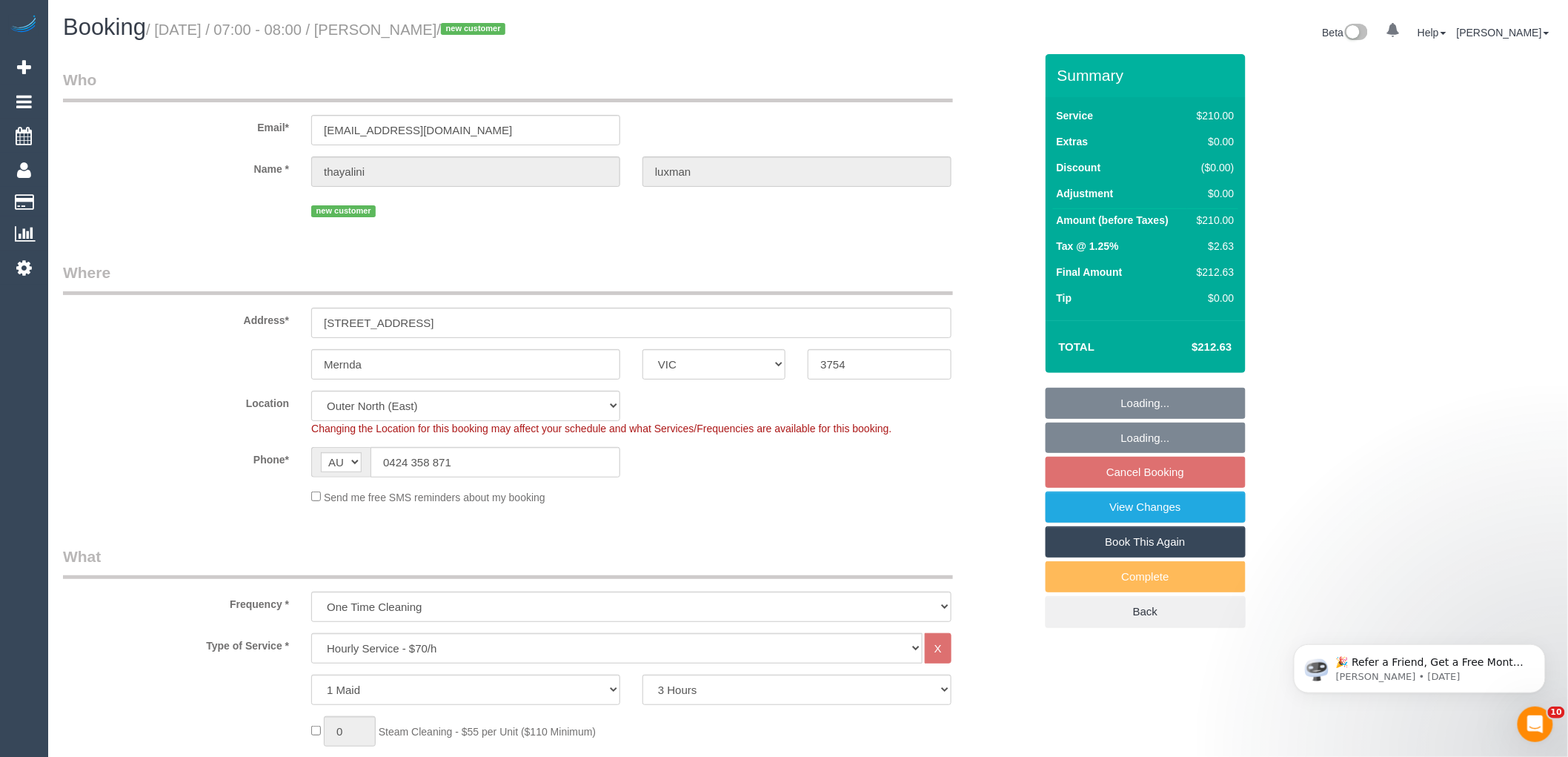
select select "object:869"
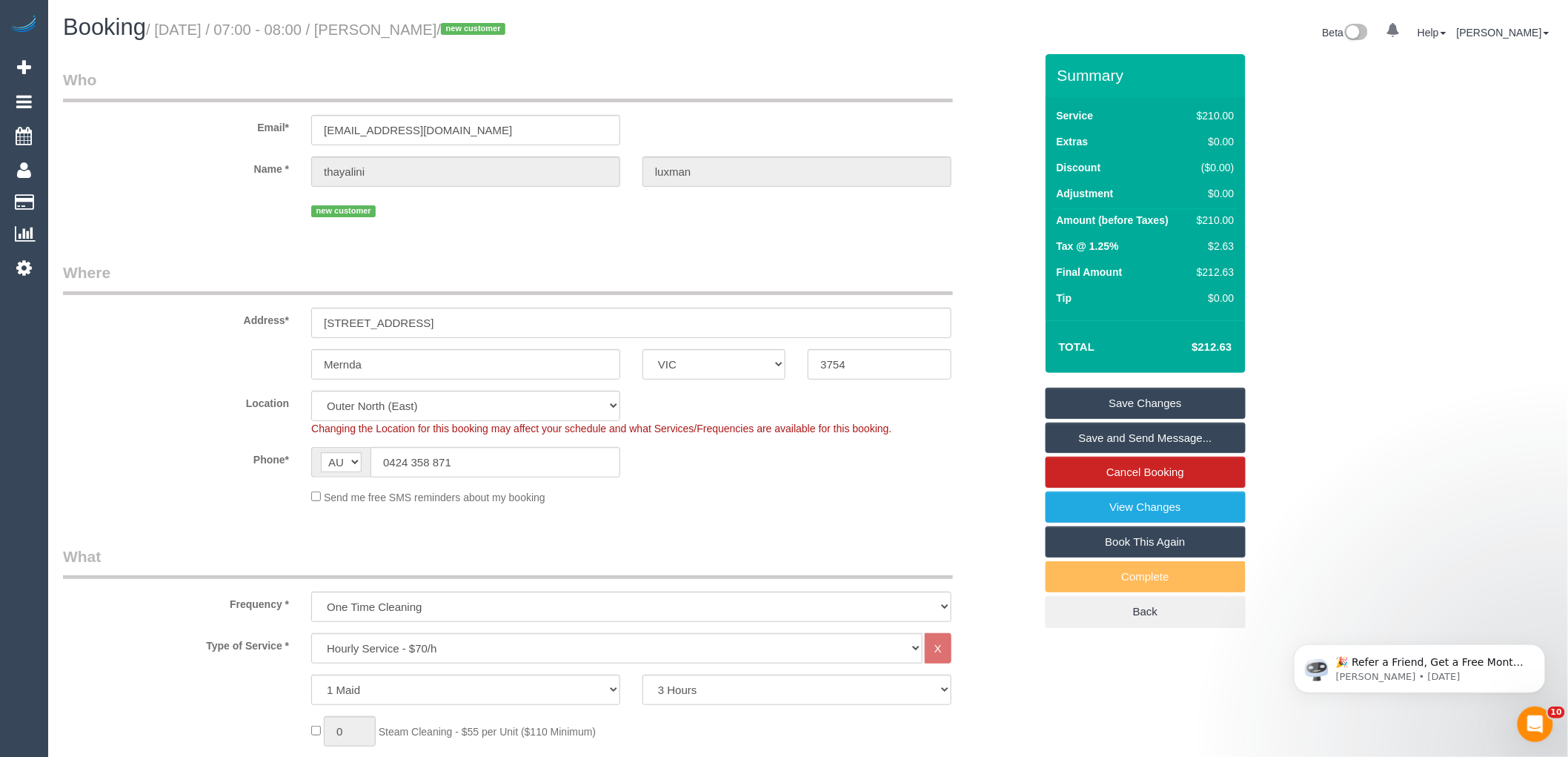
click at [313, 79] on legend "Who" at bounding box center [508, 86] width 890 height 34
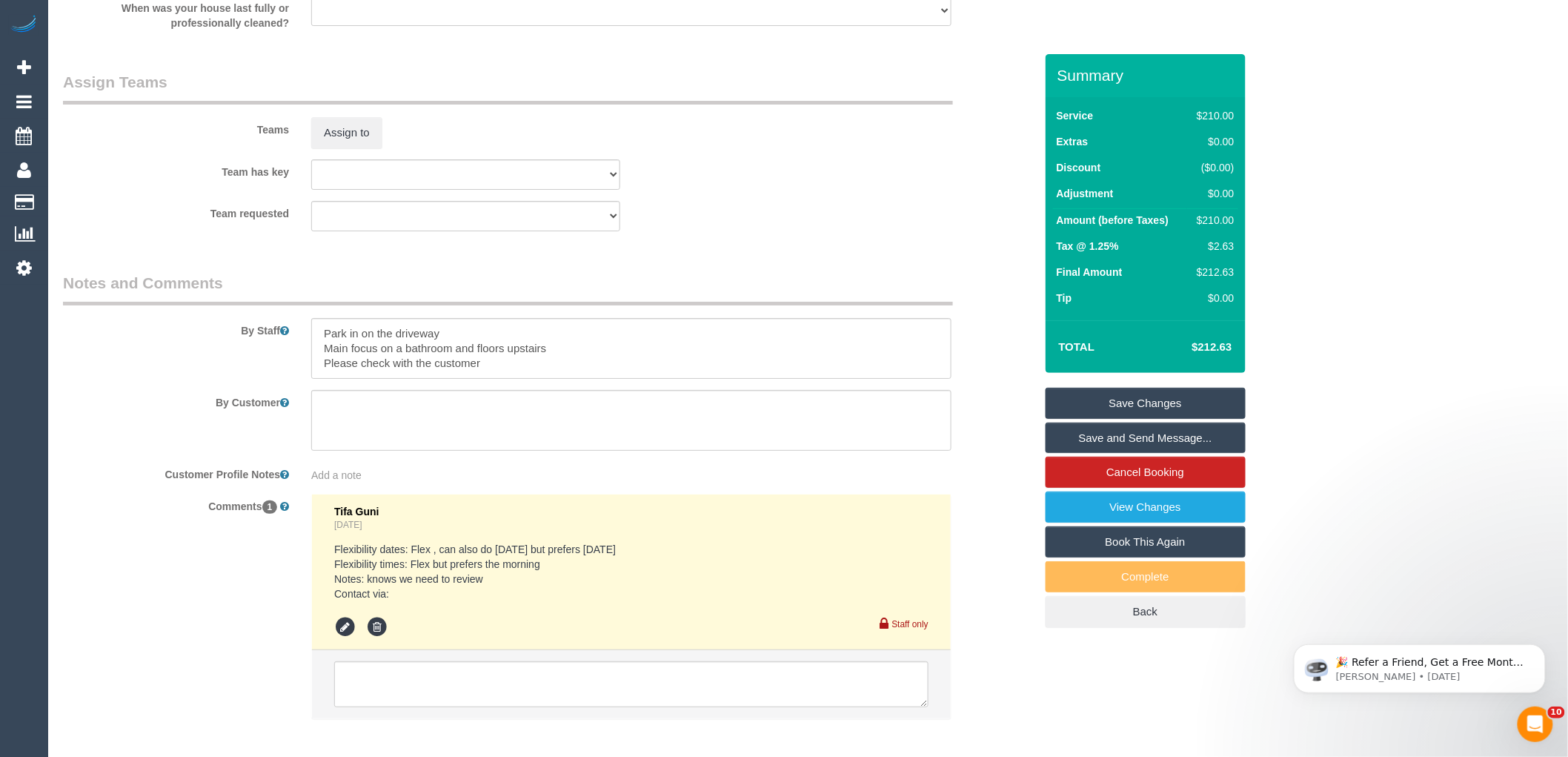
scroll to position [2287, 0]
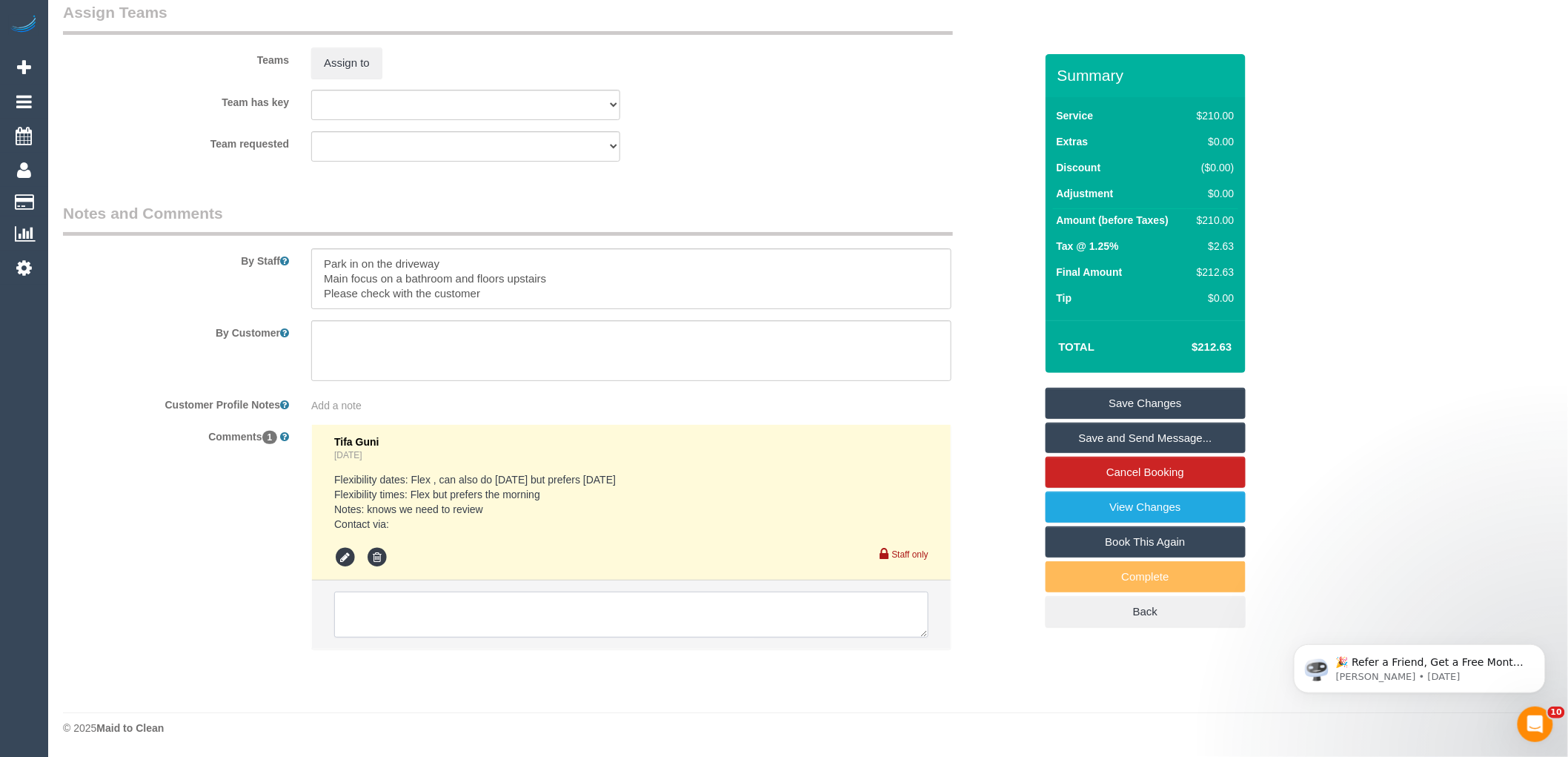
click at [429, 611] on textarea at bounding box center [631, 614] width 594 height 46
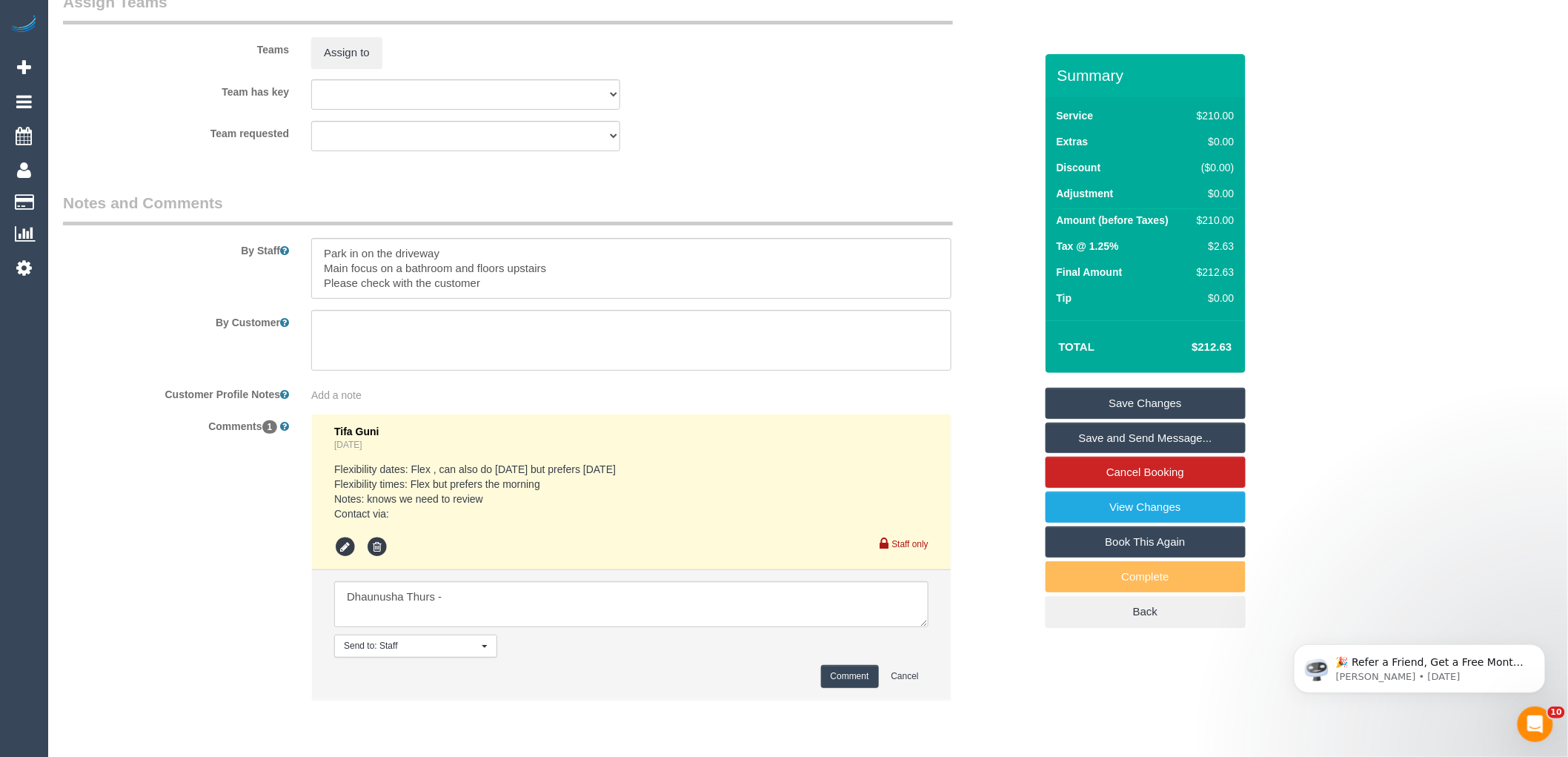
click at [330, 617] on li "Send to: Staff Nothing selected Send to: Staff Send to: Customer Send to: Team …" at bounding box center [631, 634] width 639 height 129
click at [343, 615] on textarea at bounding box center [631, 603] width 594 height 46
click at [542, 620] on textarea at bounding box center [631, 603] width 594 height 46
type textarea "Pending Dhaunusha Thurs 28/08 (Steve approved) - sms sent"
click at [849, 683] on button "Comment" at bounding box center [850, 676] width 57 height 23
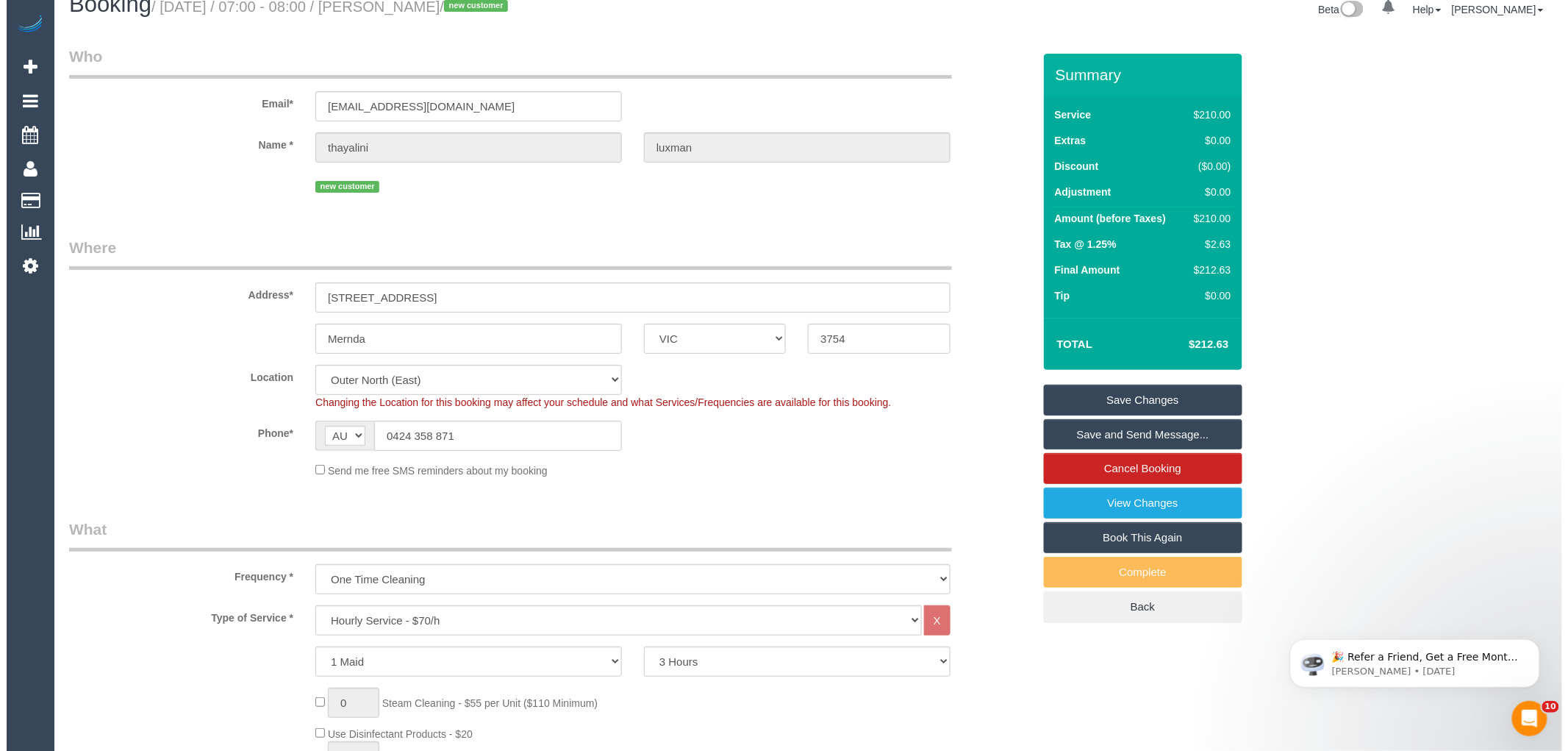
scroll to position [0, 0]
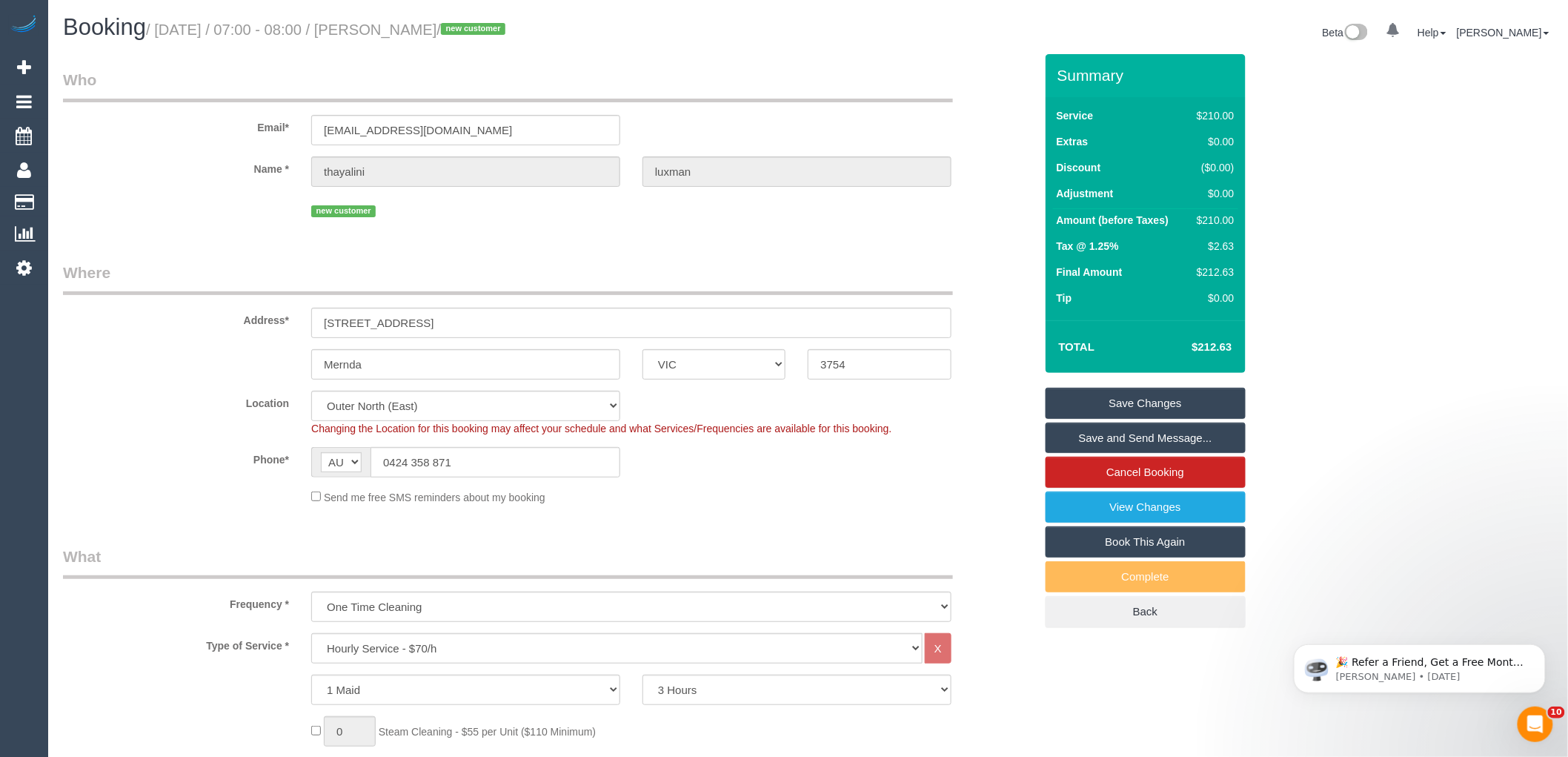
click at [1154, 403] on link "Save Changes" at bounding box center [1145, 403] width 200 height 31
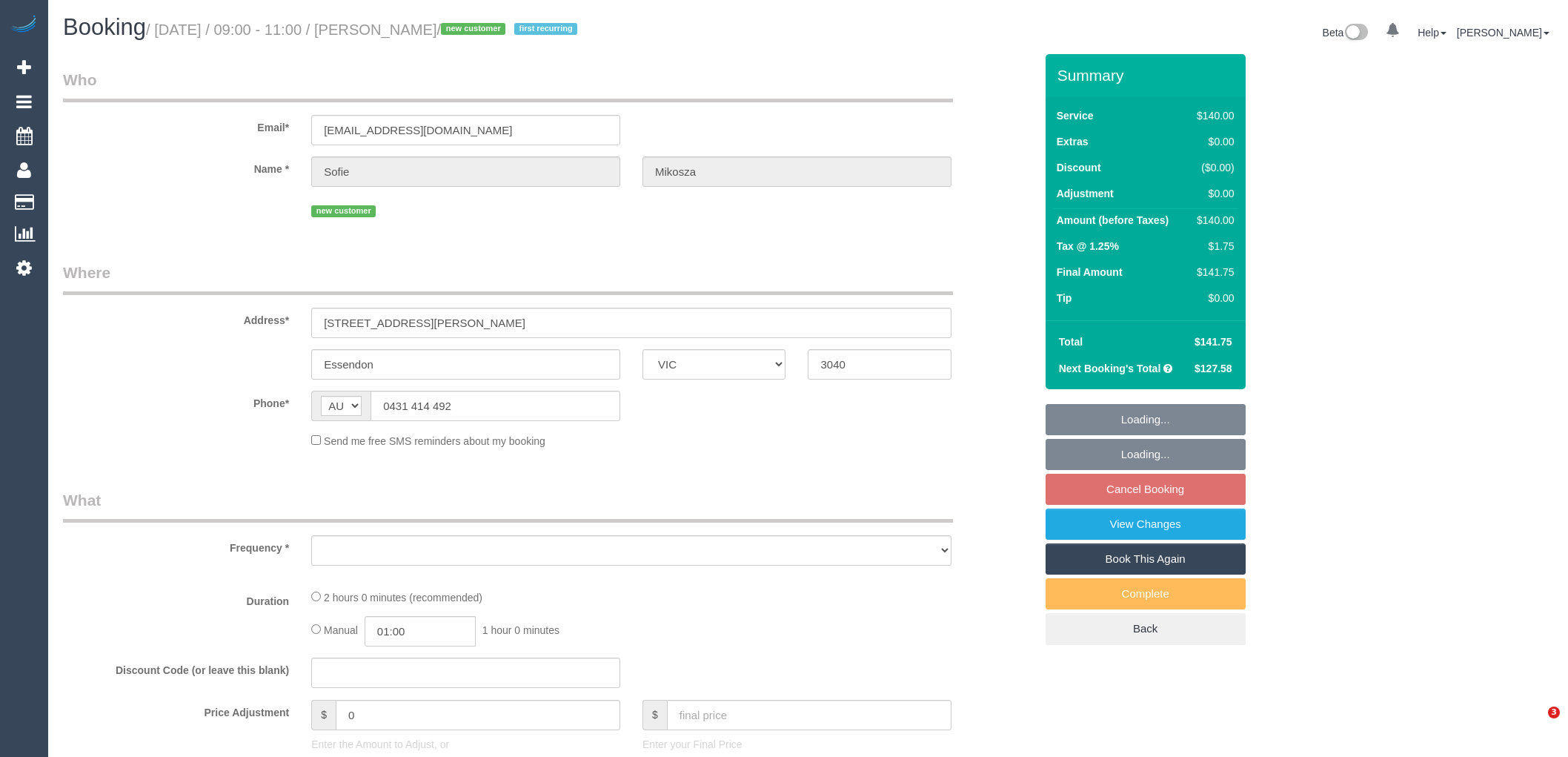
select select "VIC"
select select "string:stripe-pm_1RxivK2GScqysDRVZIVRY3wy"
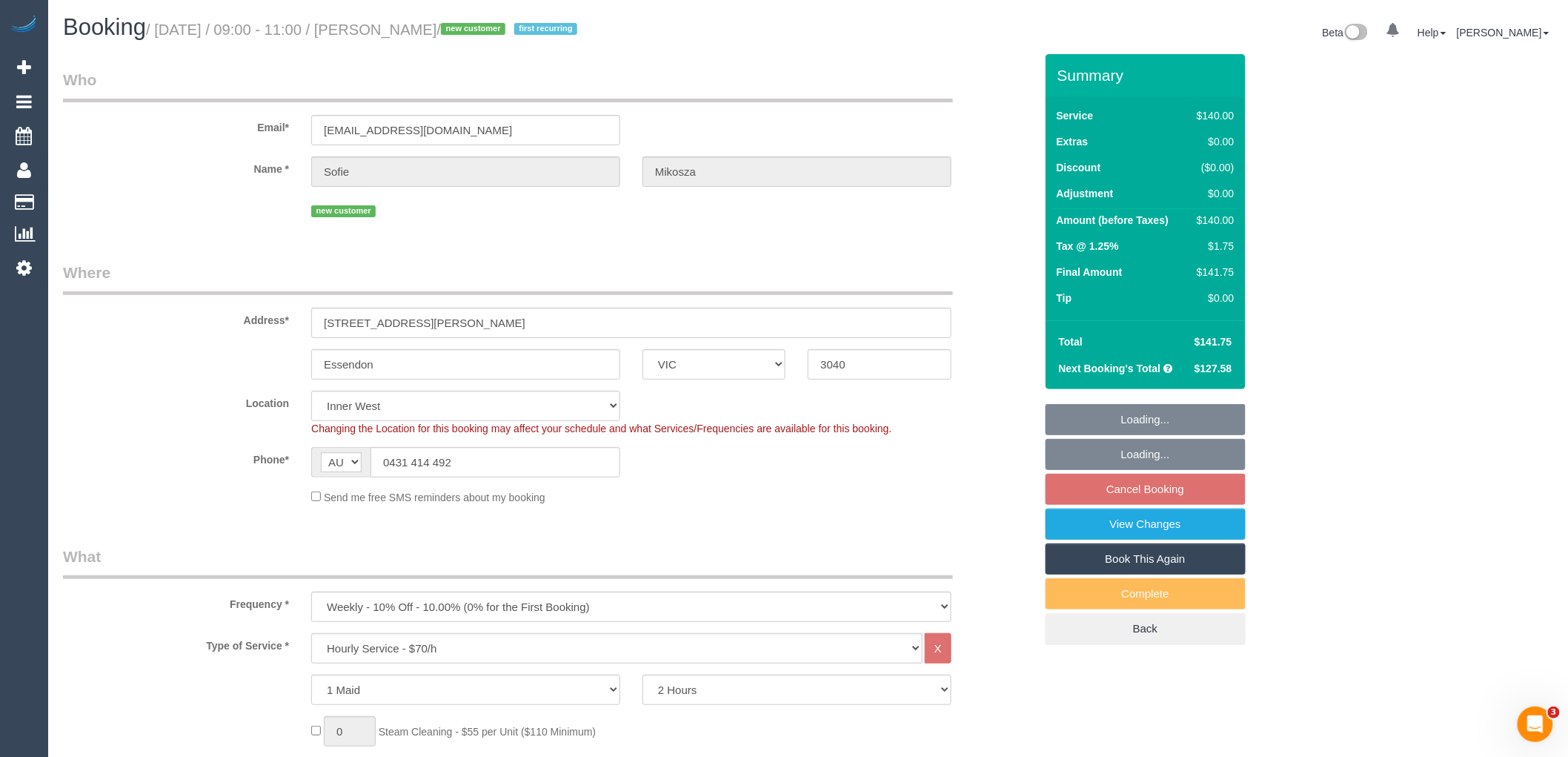
select select "object:717"
select select "number:28"
select select "number:15"
select select "number:19"
select select "number:25"
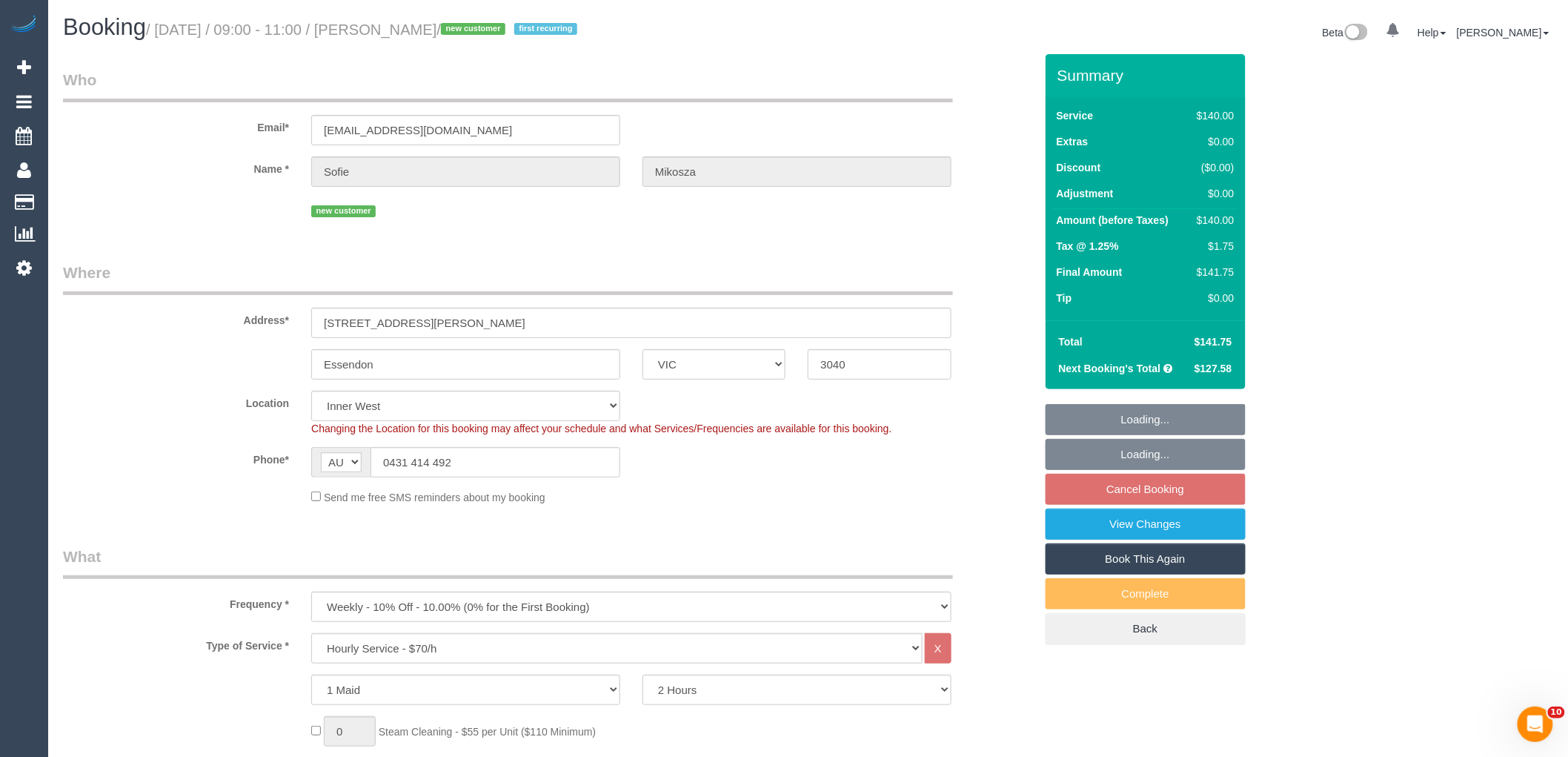
select select "number:34"
select select "number:11"
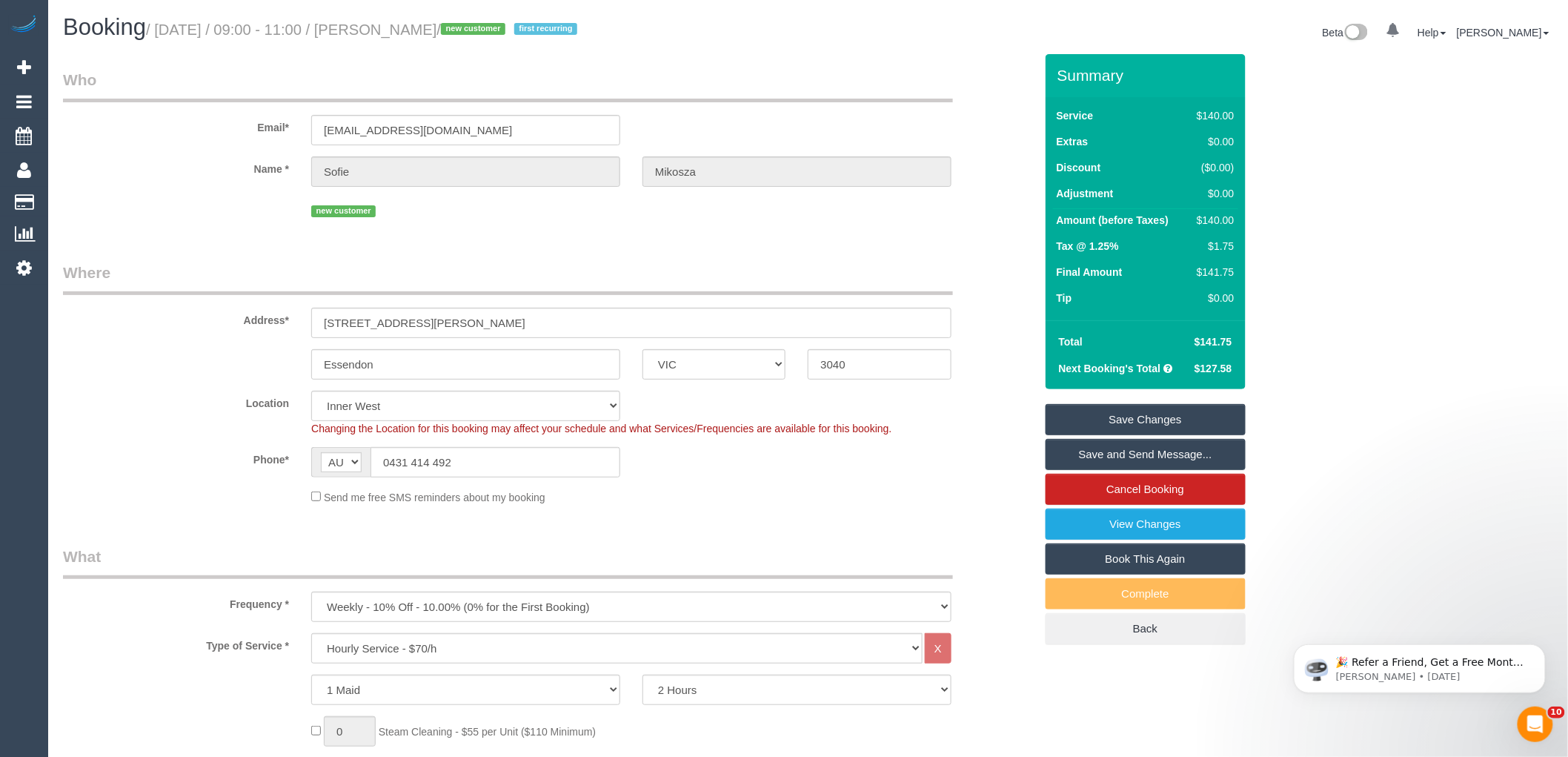
drag, startPoint x: 475, startPoint y: 28, endPoint x: 382, endPoint y: 30, distance: 93.0
click at [382, 30] on small "/ [DATE] / 09:00 - 11:00 / [PERSON_NAME] / new customer first recurring" at bounding box center [364, 29] width 435 height 16
copy small "[PERSON_NAME]"
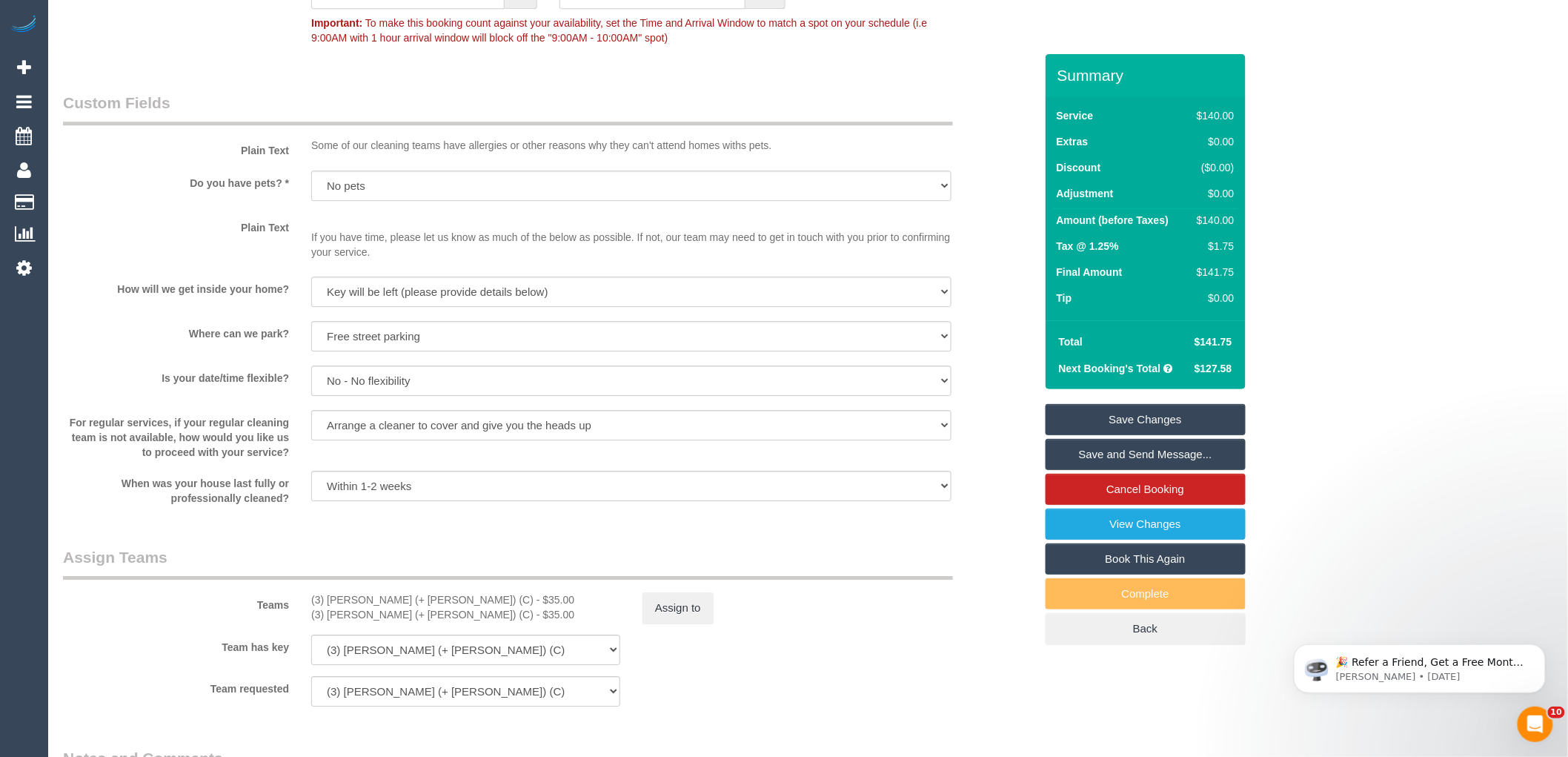
scroll to position [1976, 0]
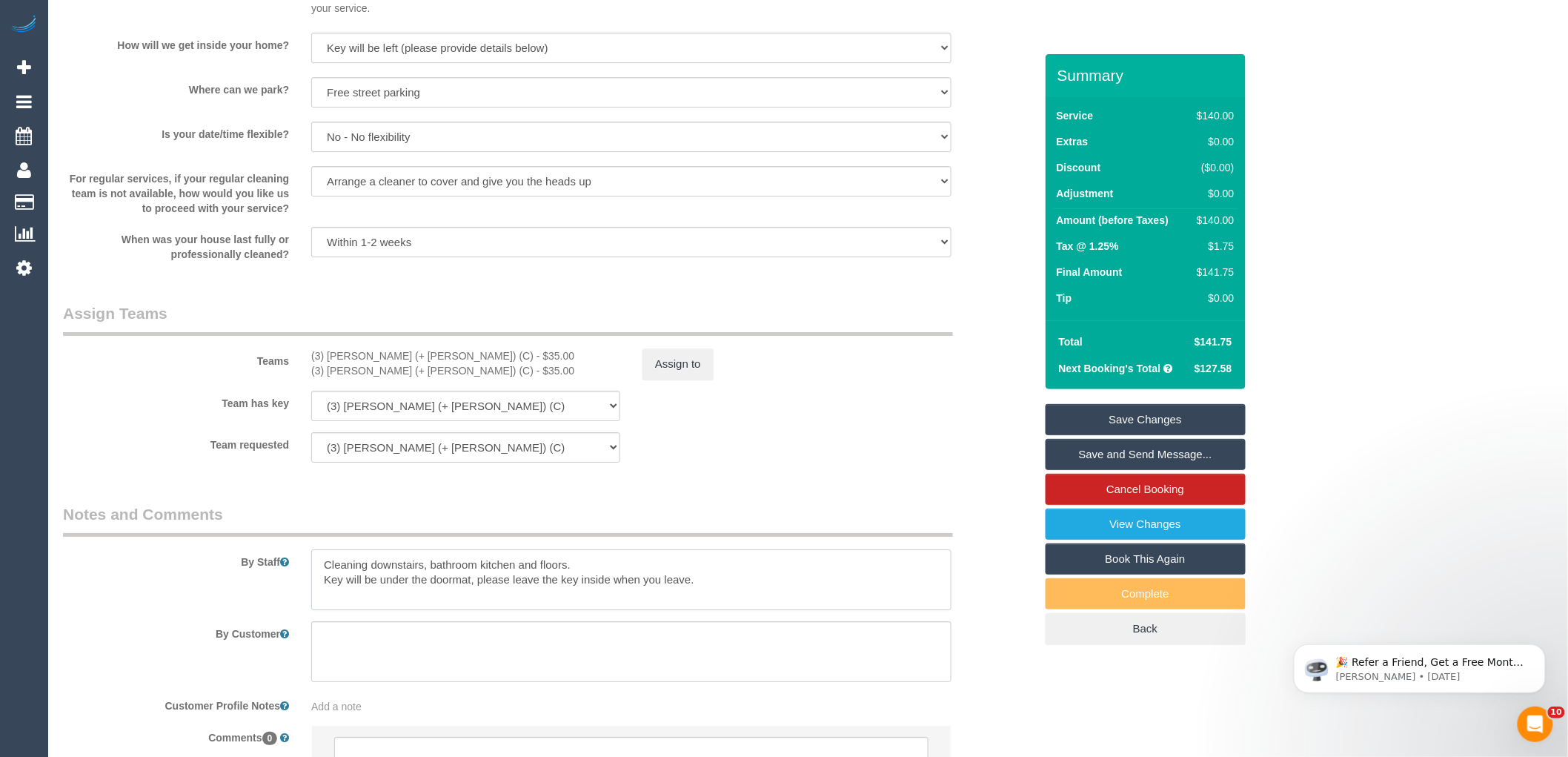
click at [325, 570] on textarea at bounding box center [631, 580] width 641 height 61
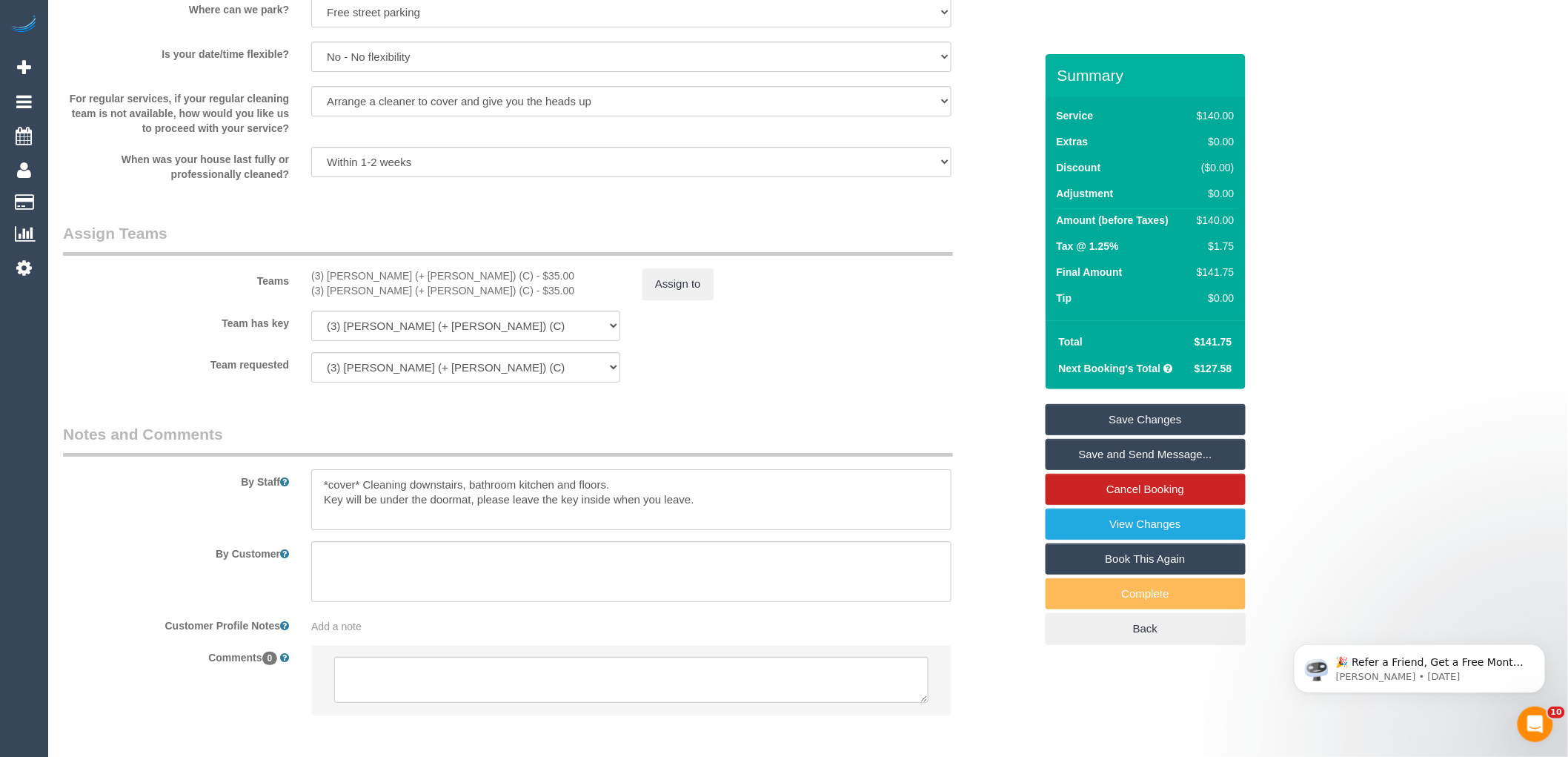
scroll to position [2131, 0]
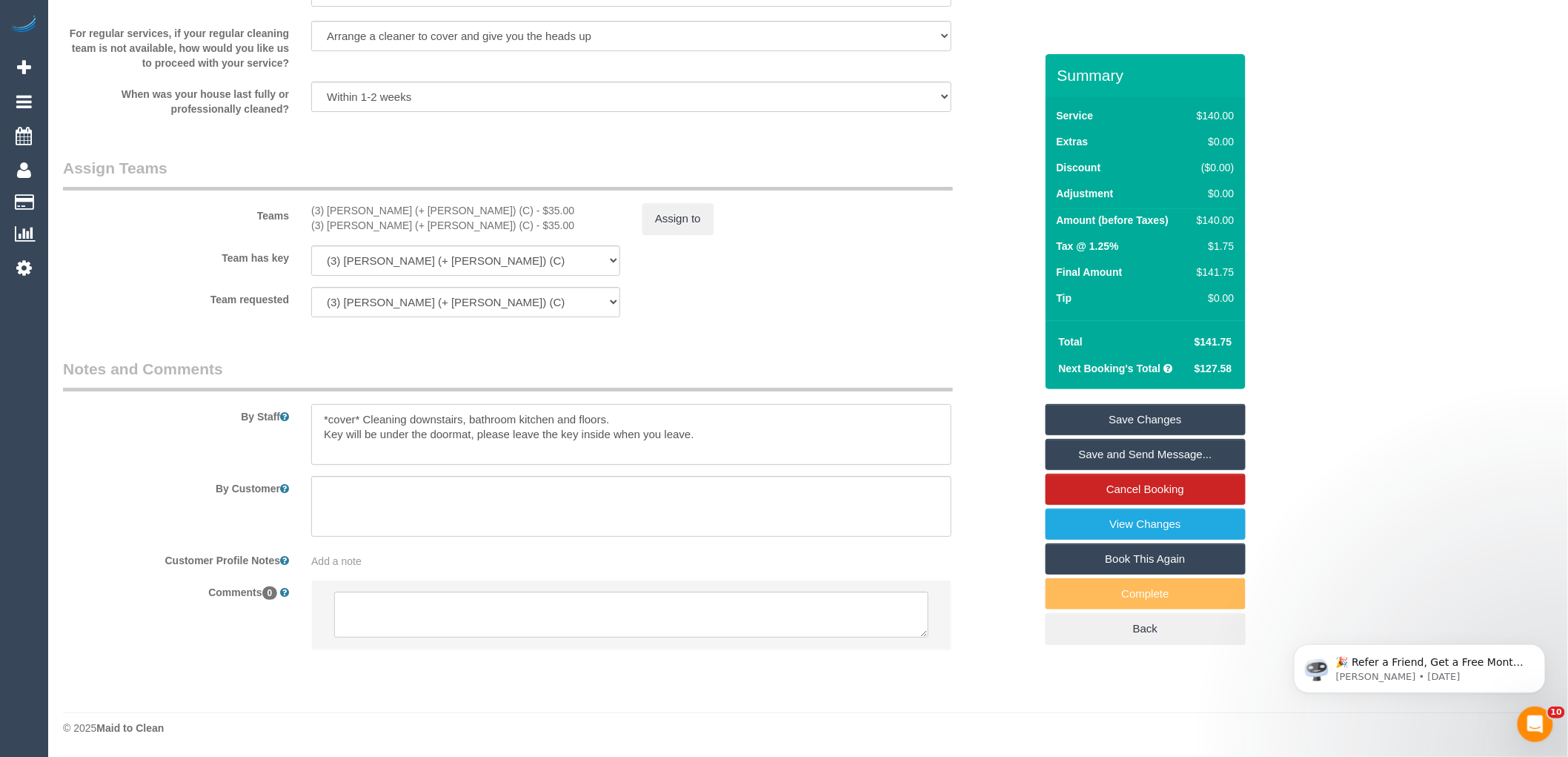
type textarea "*cover* Cleaning downstairs, bathroom kitchen and floors. Key will be under the…"
click at [398, 613] on textarea at bounding box center [631, 614] width 594 height 46
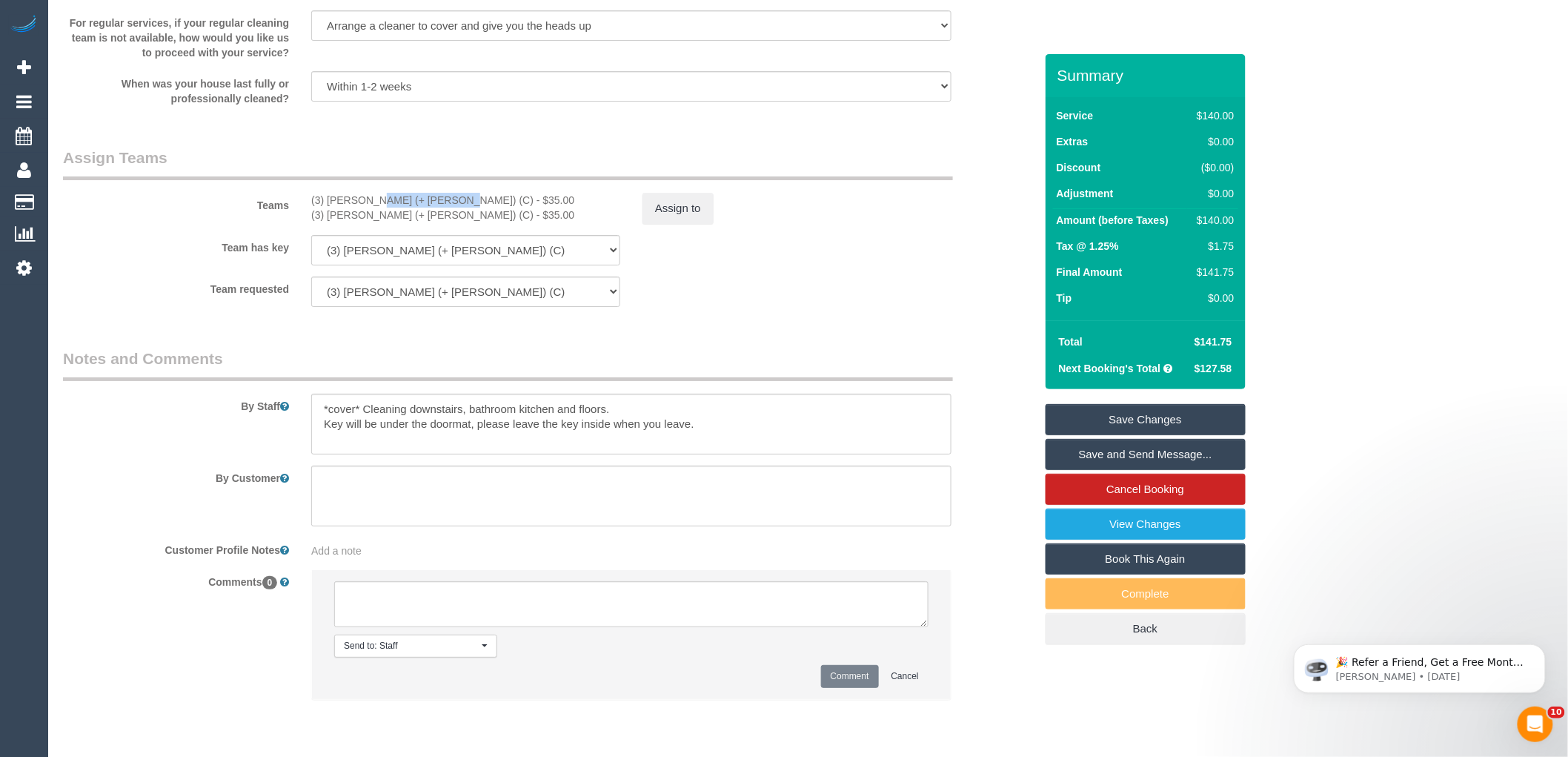
drag, startPoint x: 401, startPoint y: 204, endPoint x: 328, endPoint y: 201, distance: 73.1
click at [328, 201] on div "Teams (3) Arifin (+ Fatema) (C) - $35.00 (3) Fatema (+ Arifin) (C) - $35.00 Ass…" at bounding box center [549, 185] width 994 height 77
copy div "Arifin (+ Fatema"
click at [386, 623] on textarea at bounding box center [631, 603] width 594 height 46
paste textarea "Arifin (+ Fatema"
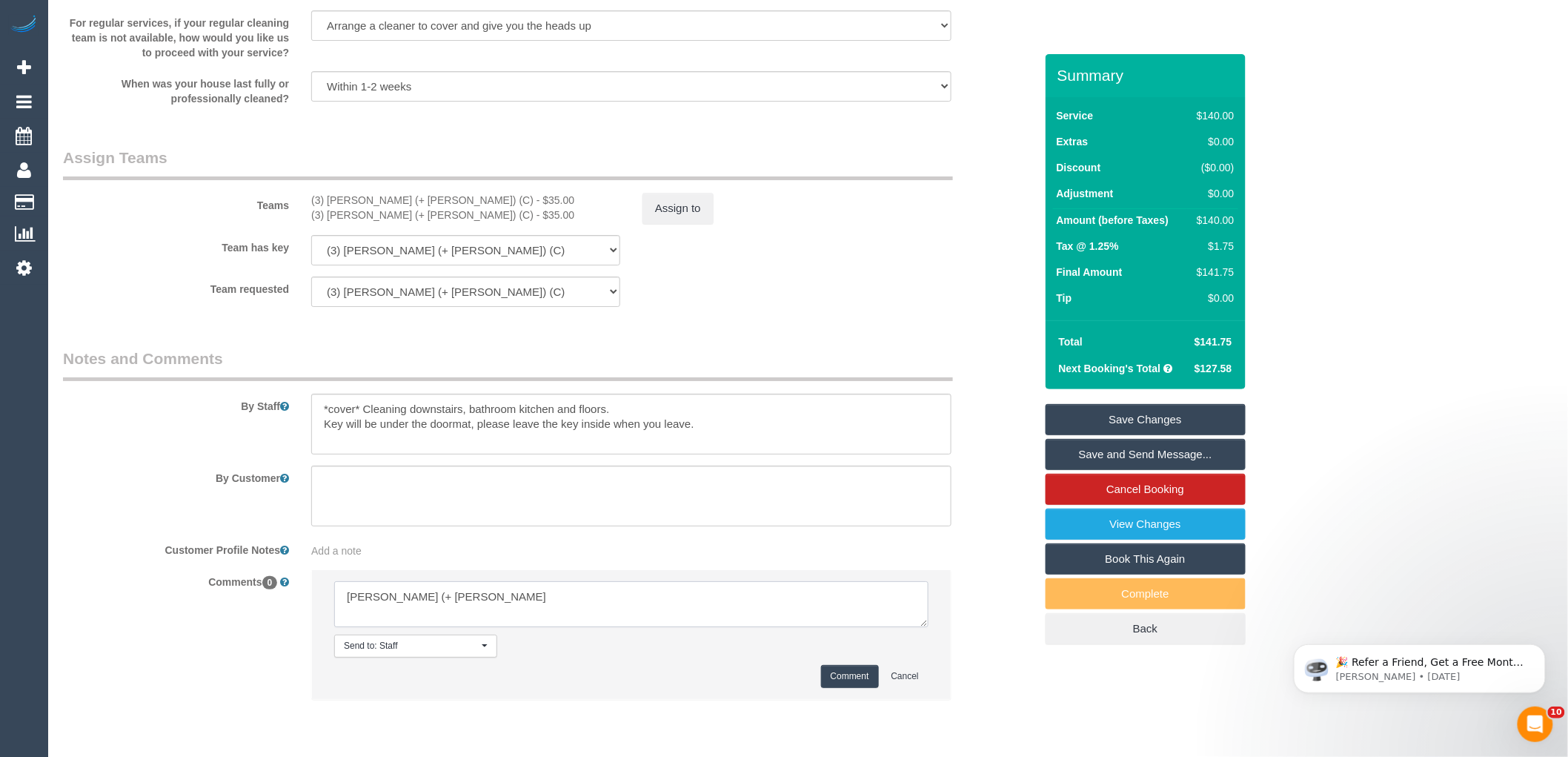
click at [378, 610] on textarea at bounding box center [631, 603] width 594 height 46
click at [475, 615] on textarea at bounding box center [631, 603] width 594 height 46
click at [721, 627] on textarea at bounding box center [631, 603] width 594 height 46
drag, startPoint x: 660, startPoint y: 599, endPoint x: 446, endPoint y: 602, distance: 214.0
click at [446, 602] on textarea at bounding box center [631, 603] width 594 height 46
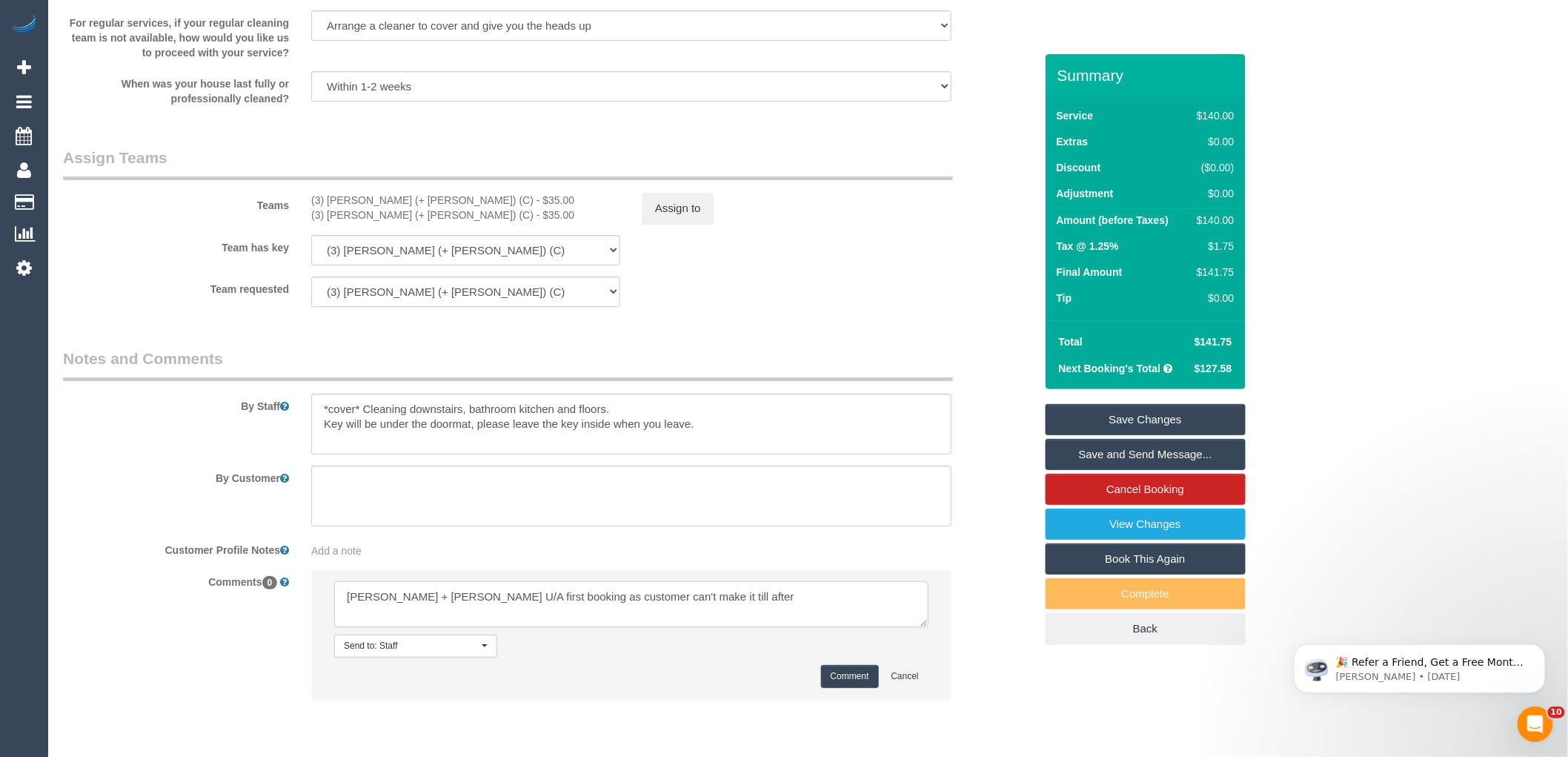
click at [457, 603] on textarea at bounding box center [631, 603] width 594 height 46
drag, startPoint x: 502, startPoint y: 608, endPoint x: 451, endPoint y: 603, distance: 51.2
click at [451, 603] on textarea at bounding box center [631, 603] width 594 height 46
click at [453, 612] on textarea at bounding box center [631, 603] width 594 height 46
click at [695, 613] on textarea at bounding box center [631, 603] width 594 height 46
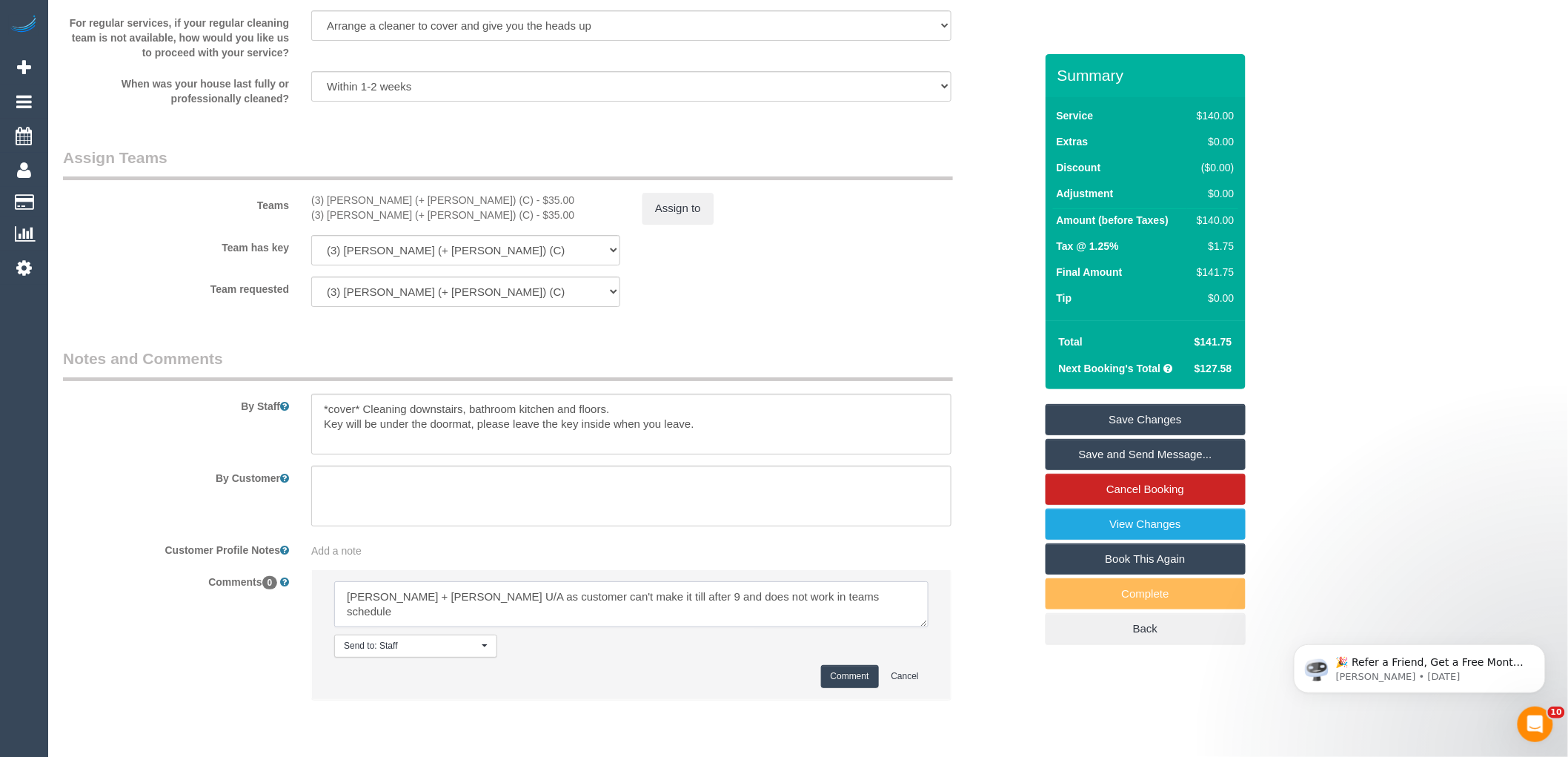
type textarea "Arifin + Fatema U/A as customer can't make it till after 9 and does not work in…"
click at [853, 685] on button "Comment" at bounding box center [850, 676] width 57 height 23
click at [877, 265] on div "Team has key (3) Arifin (+ Fatema) (C) (3) Fatema (+ Arifin) (C) (0) Office (1)…" at bounding box center [549, 250] width 994 height 30
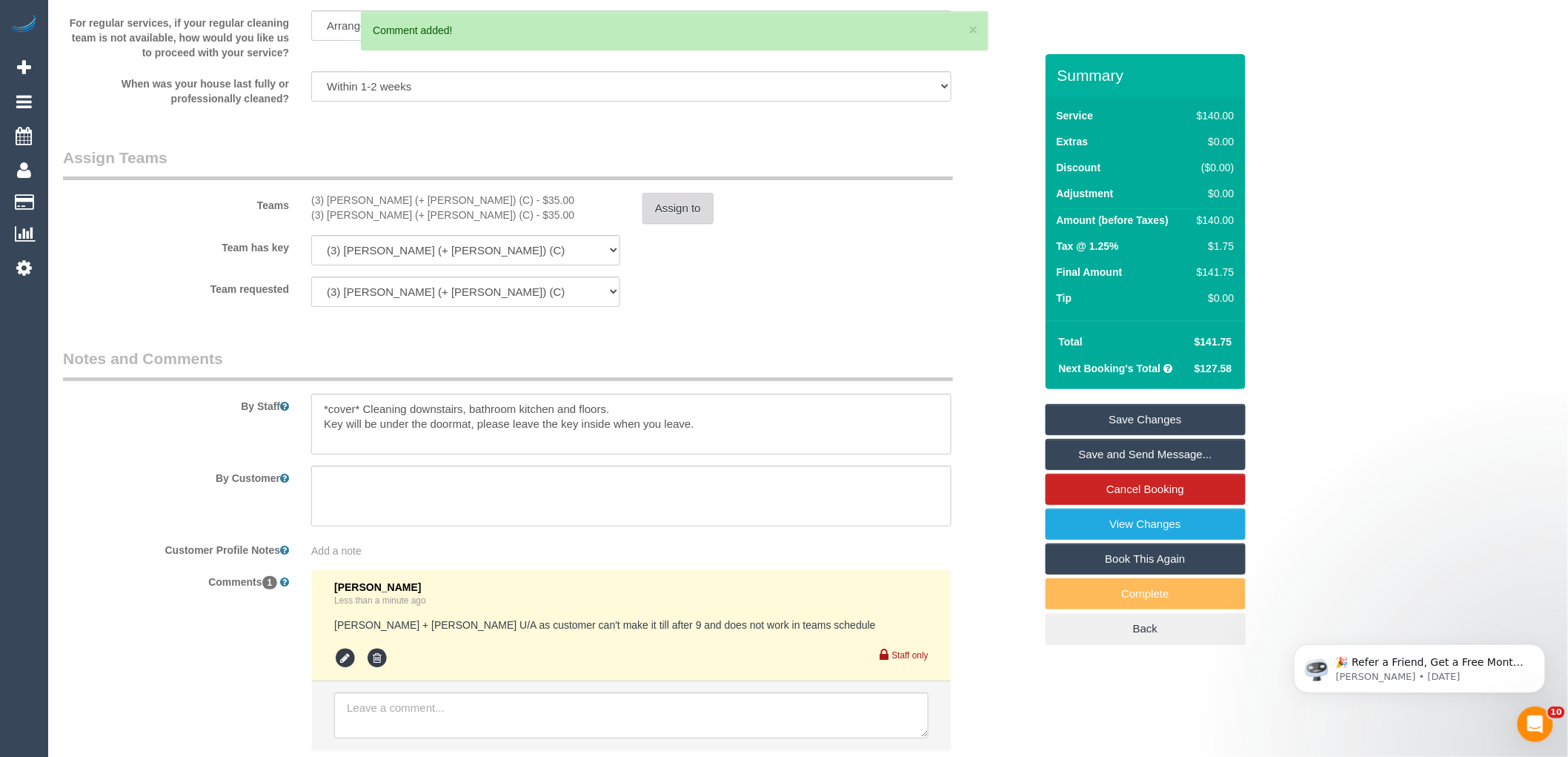
click at [661, 221] on button "Assign to" at bounding box center [678, 208] width 71 height 31
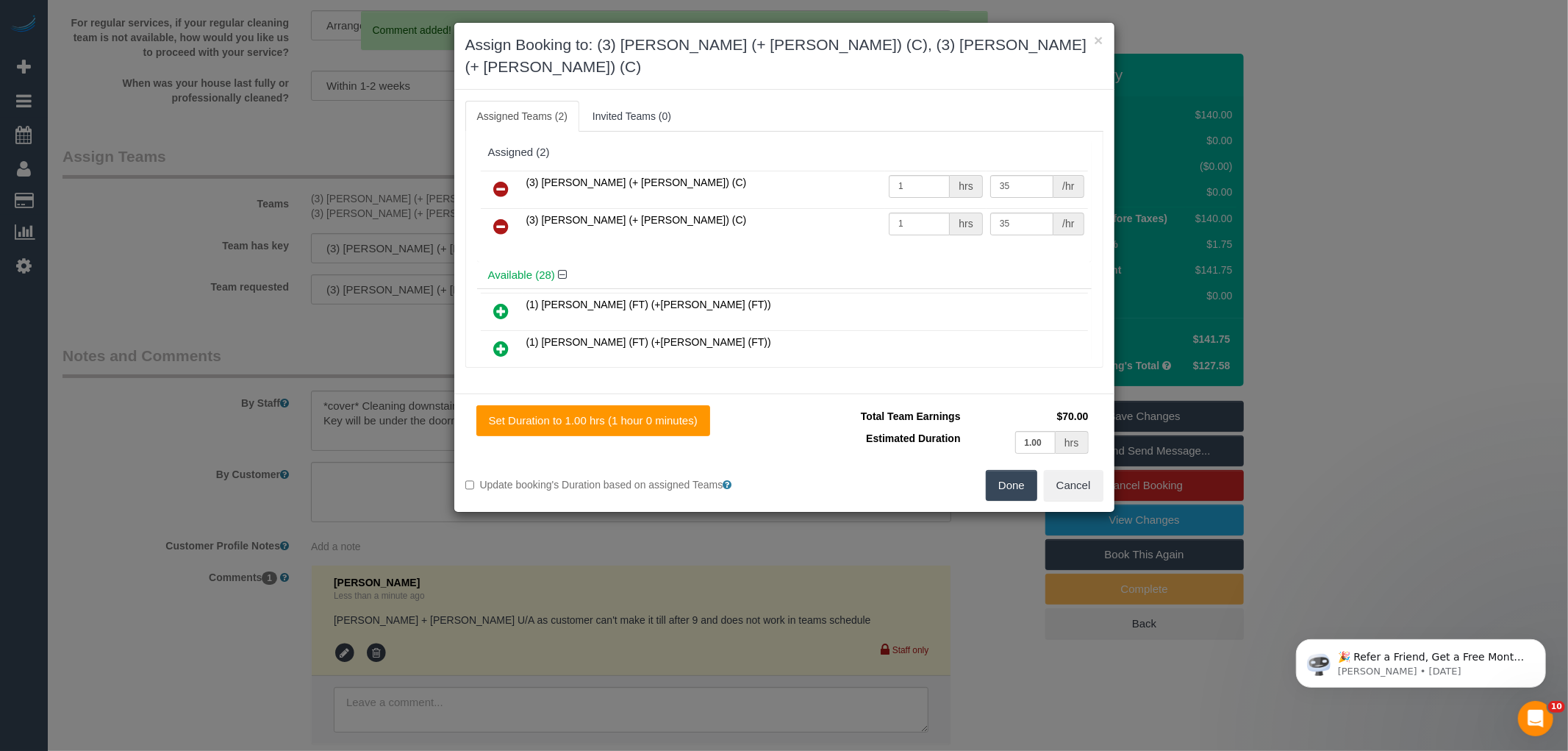
click at [505, 180] on icon at bounding box center [501, 188] width 15 height 18
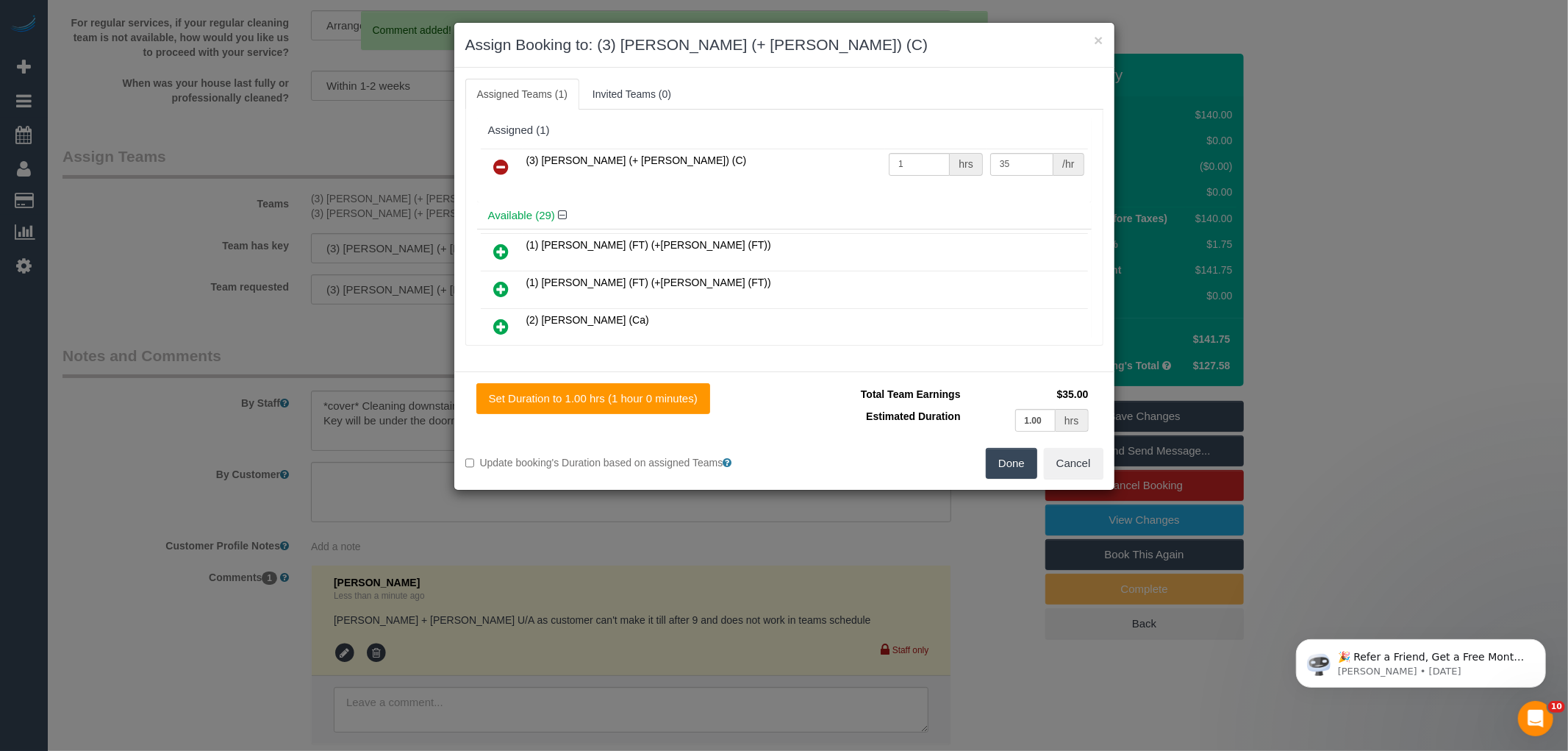
click at [510, 166] on link at bounding box center [501, 167] width 34 height 29
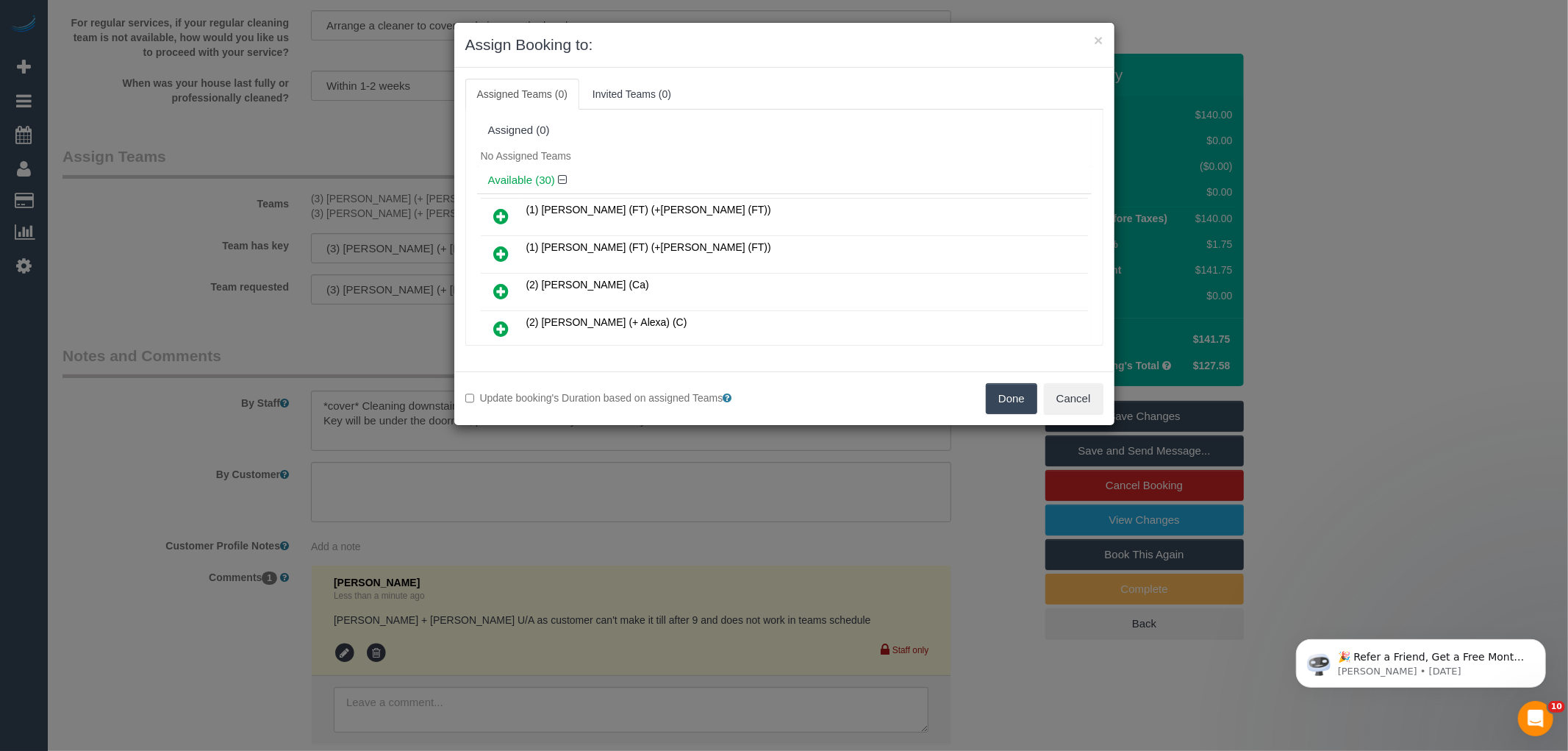
click at [1003, 399] on button "Done" at bounding box center [1011, 398] width 51 height 31
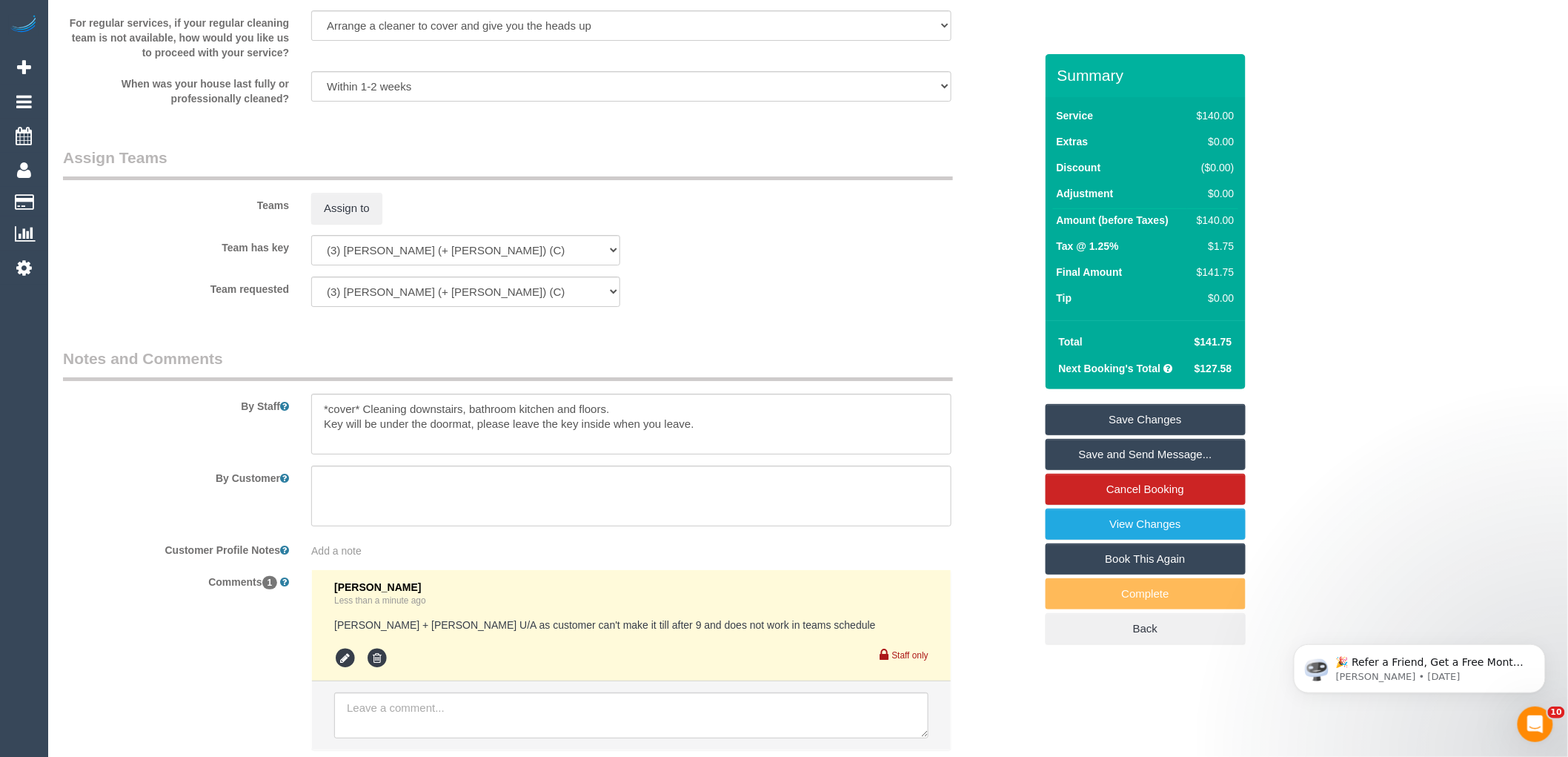
click at [934, 273] on div "Update booking's Duration based on assigned Teams Done Cancel" at bounding box center [784, 300] width 666 height 54
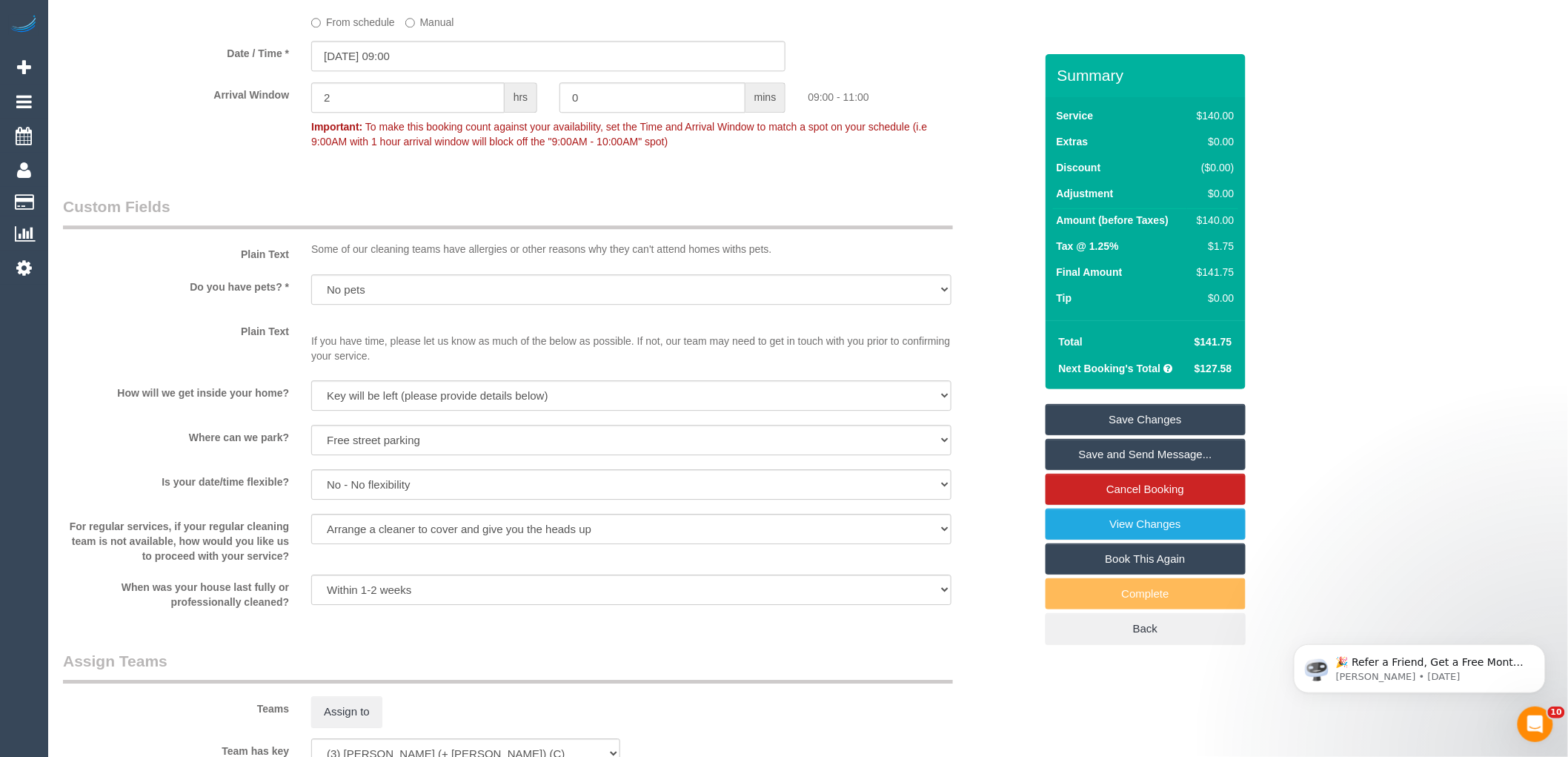
scroll to position [1390, 0]
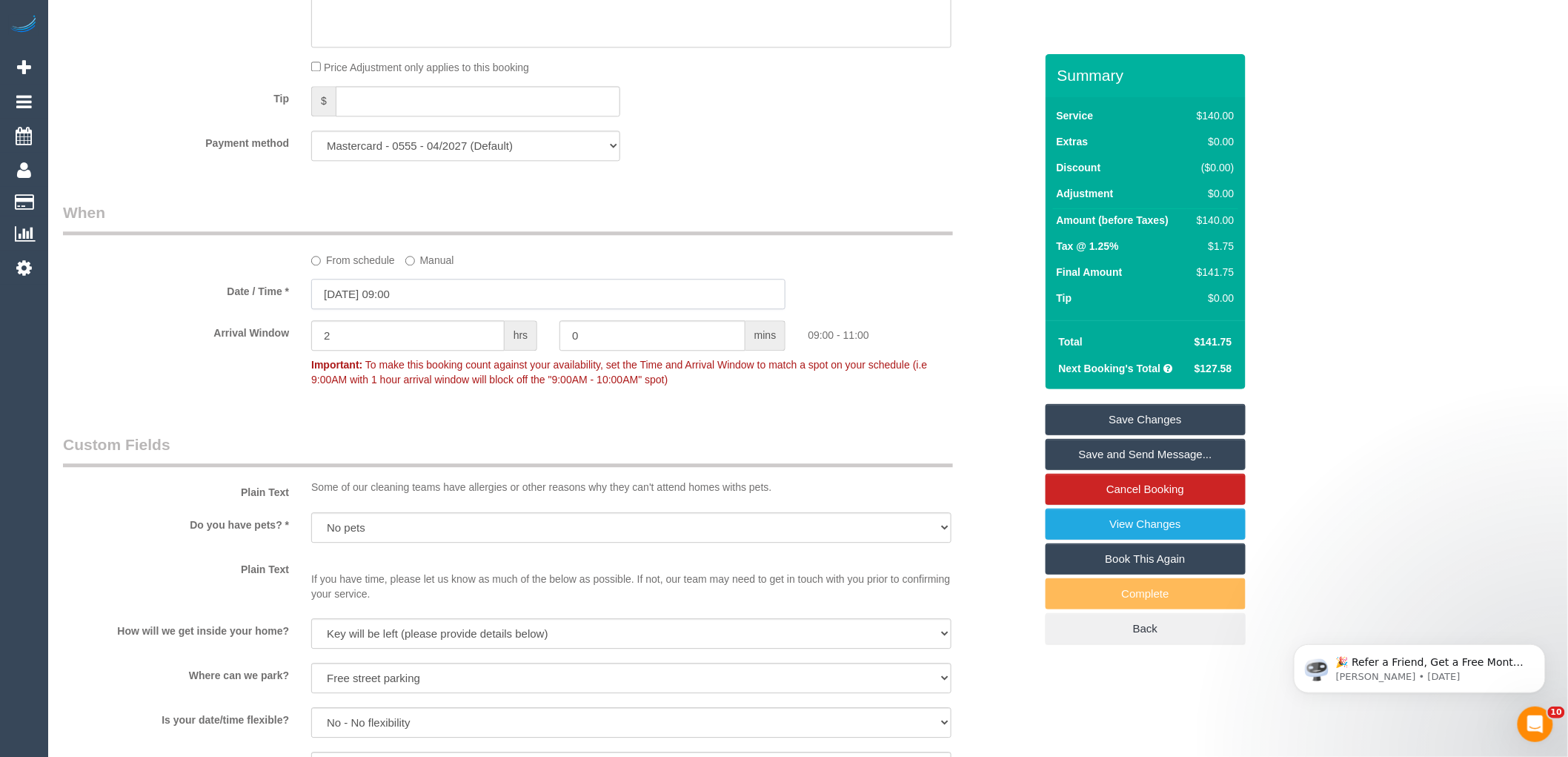
click at [391, 300] on input "27/08/2025 09:00" at bounding box center [549, 294] width 474 height 30
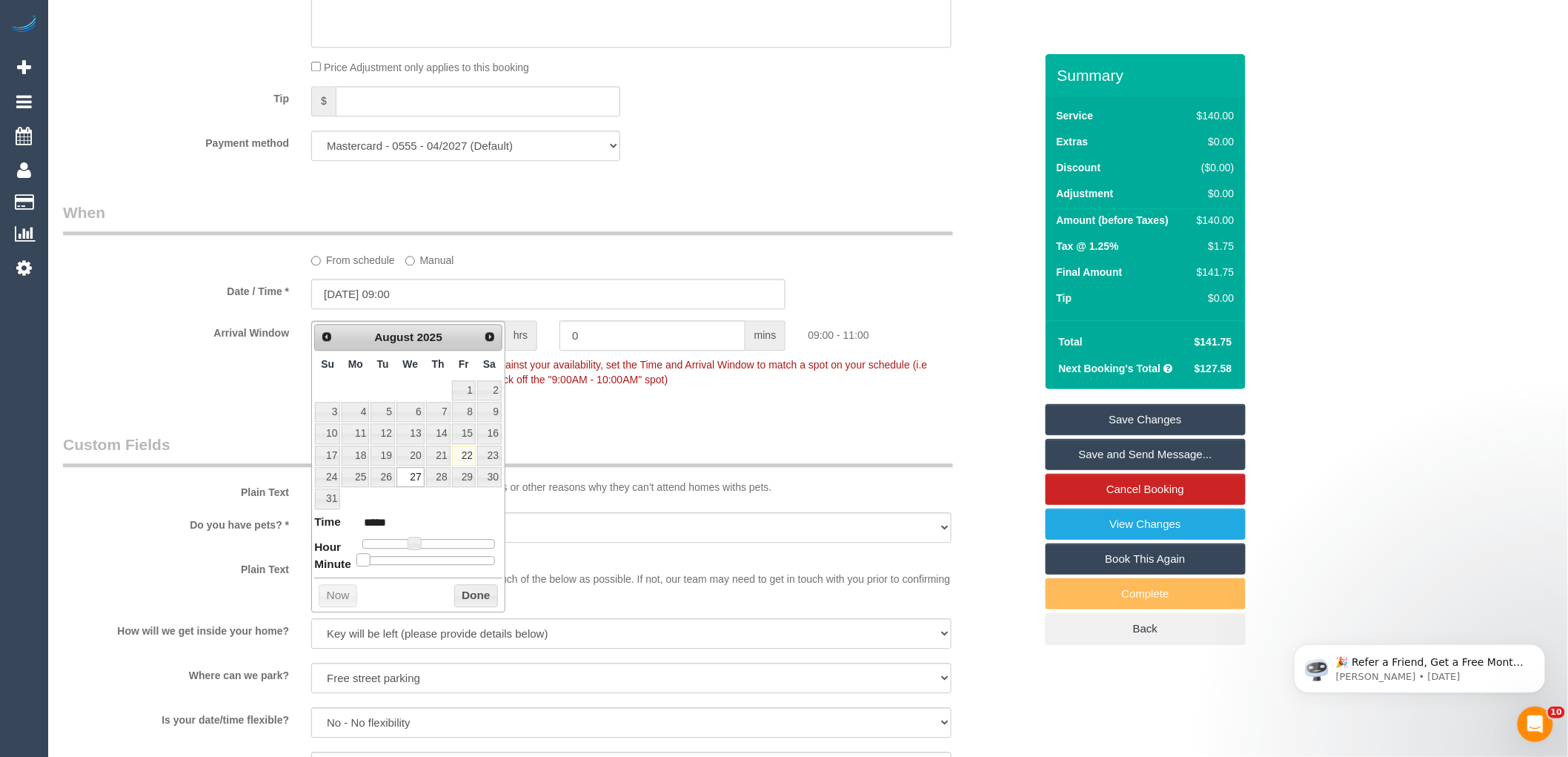
type input "27/08/2025 09:05"
type input "*****"
type input "27/08/2025 09:10"
type input "*****"
type input "27/08/2025 09:15"
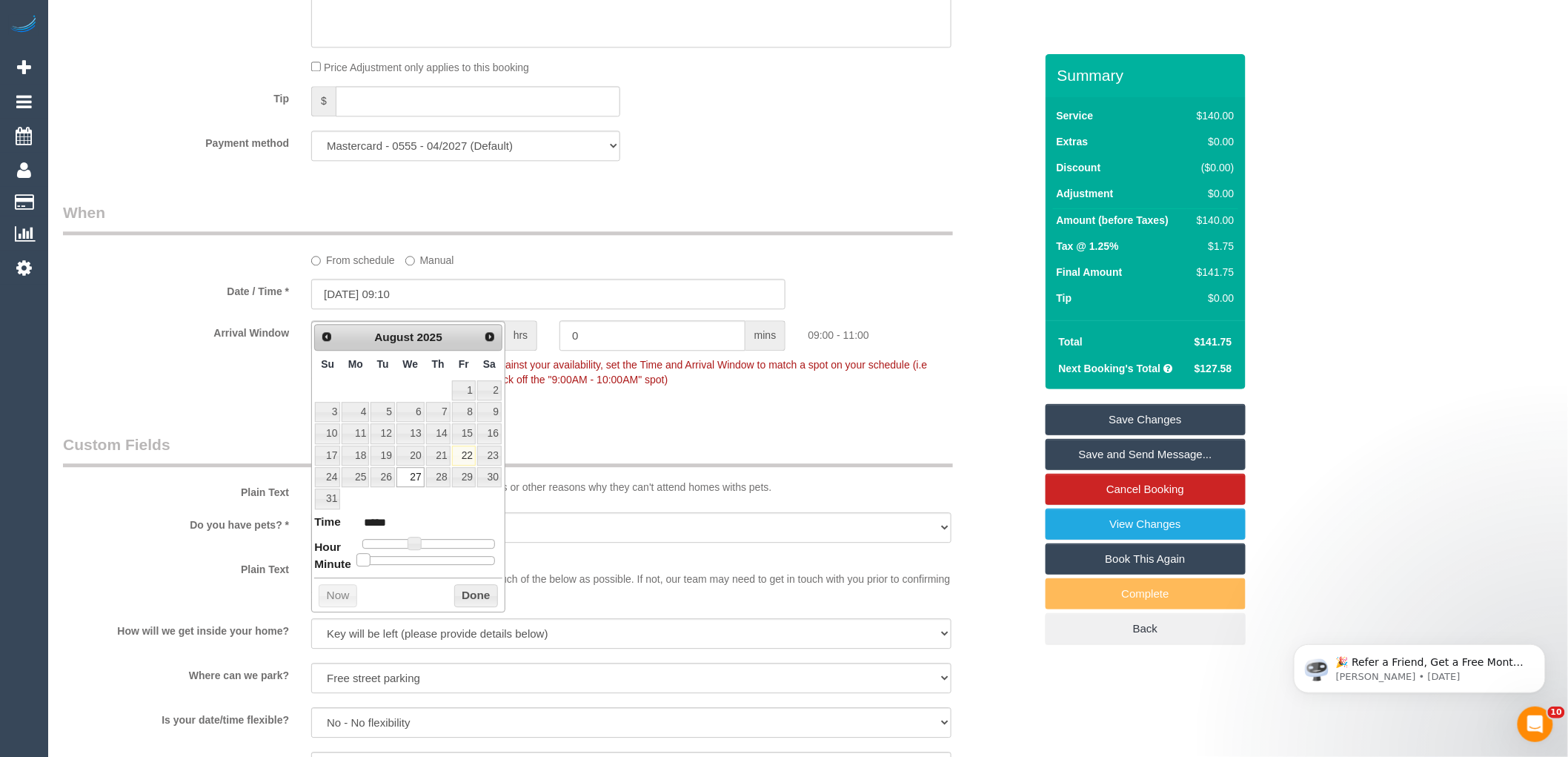
type input "*****"
type input "27/08/2025 09:20"
type input "*****"
type input "27/08/2025 09:25"
type input "*****"
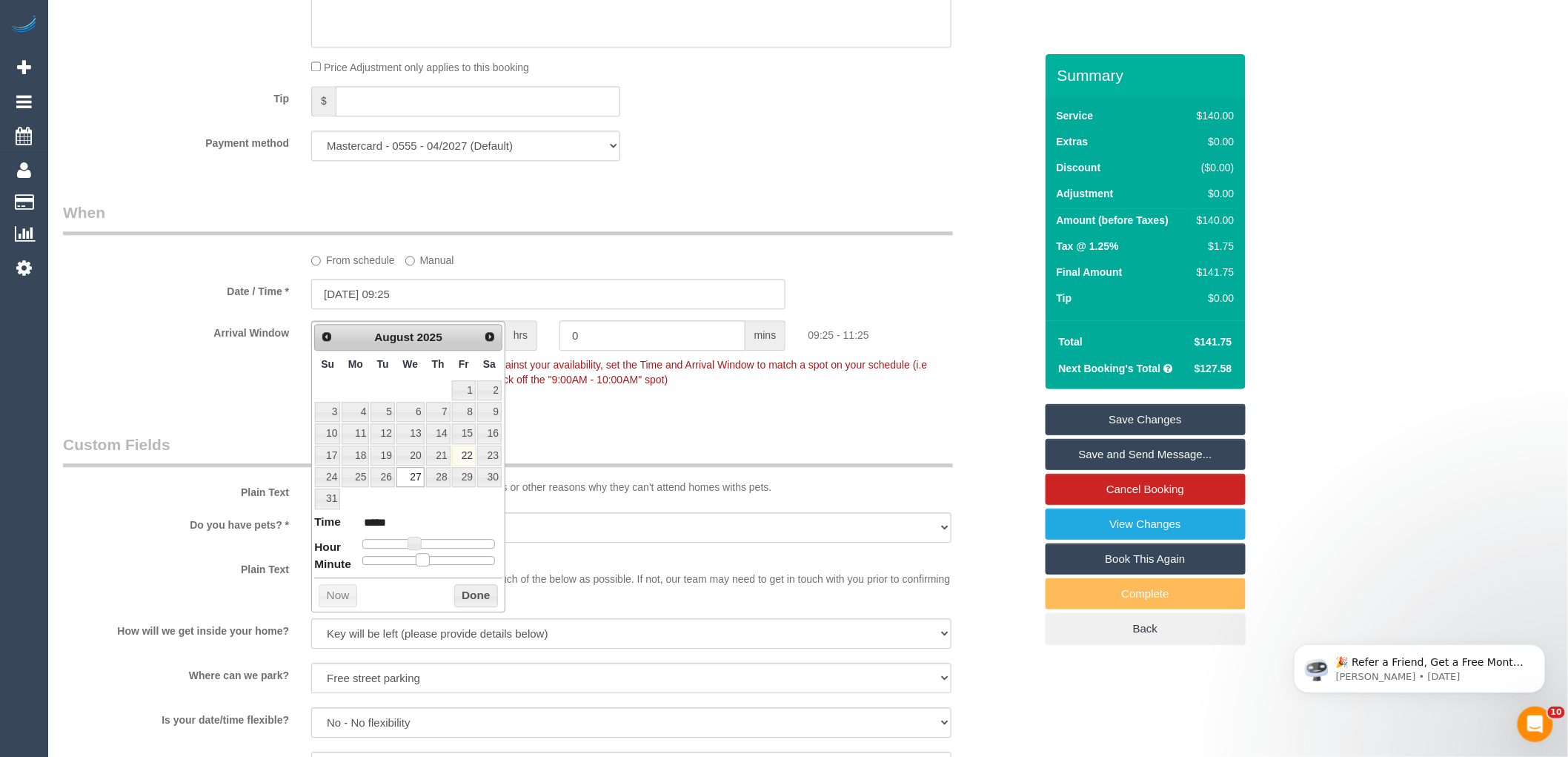
type input "27/08/2025 09:30"
type input "*****"
drag, startPoint x: 363, startPoint y: 564, endPoint x: 433, endPoint y: 558, distance: 70.3
click at [433, 558] on span at bounding box center [435, 560] width 14 height 14
click at [470, 596] on button "Done" at bounding box center [476, 596] width 44 height 24
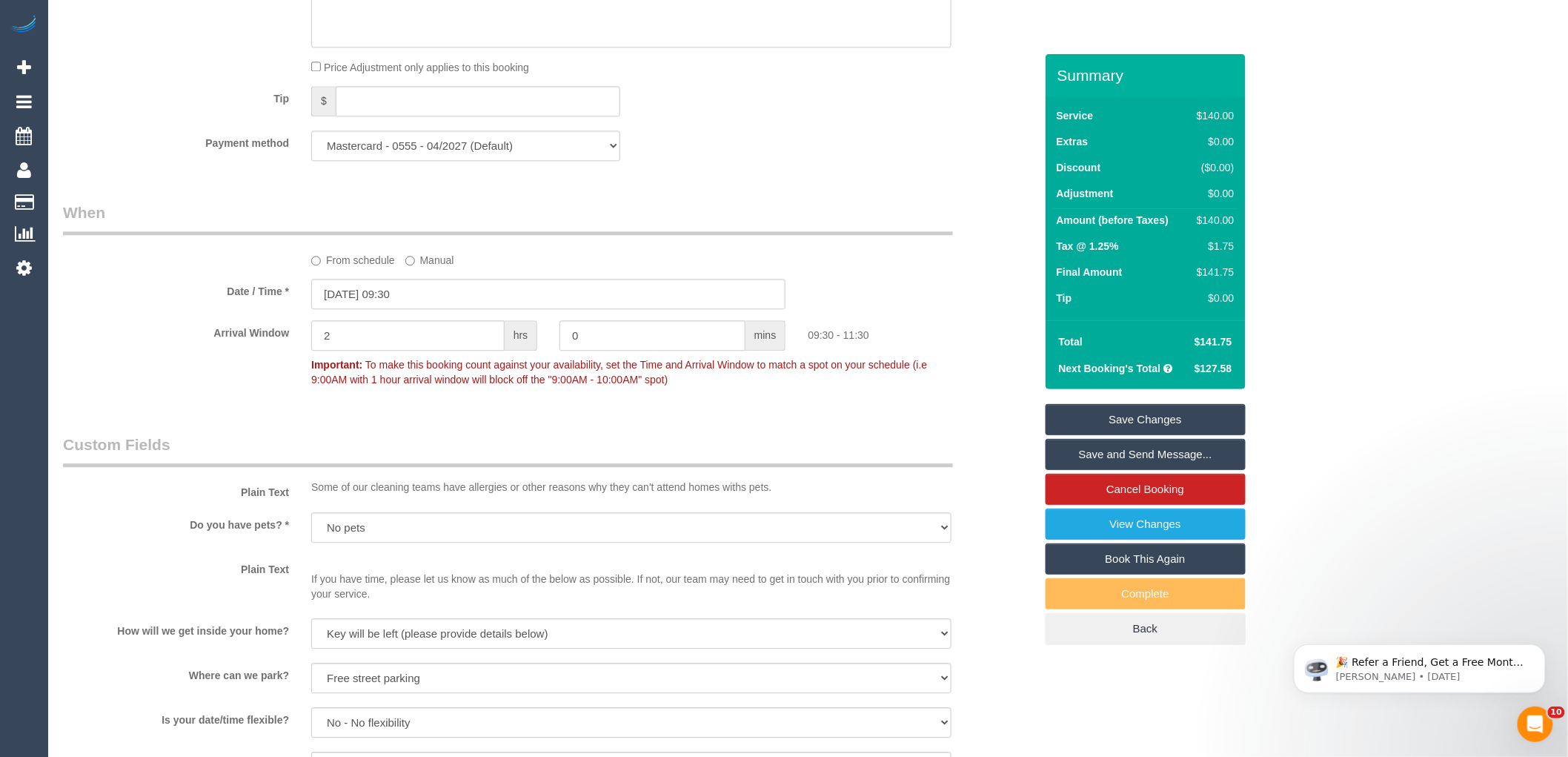
click at [605, 404] on fieldset "When From schedule Manual Date / Time * 27/08/2025 09:30 Arrival Window 2 hrs 0…" at bounding box center [549, 303] width 971 height 203
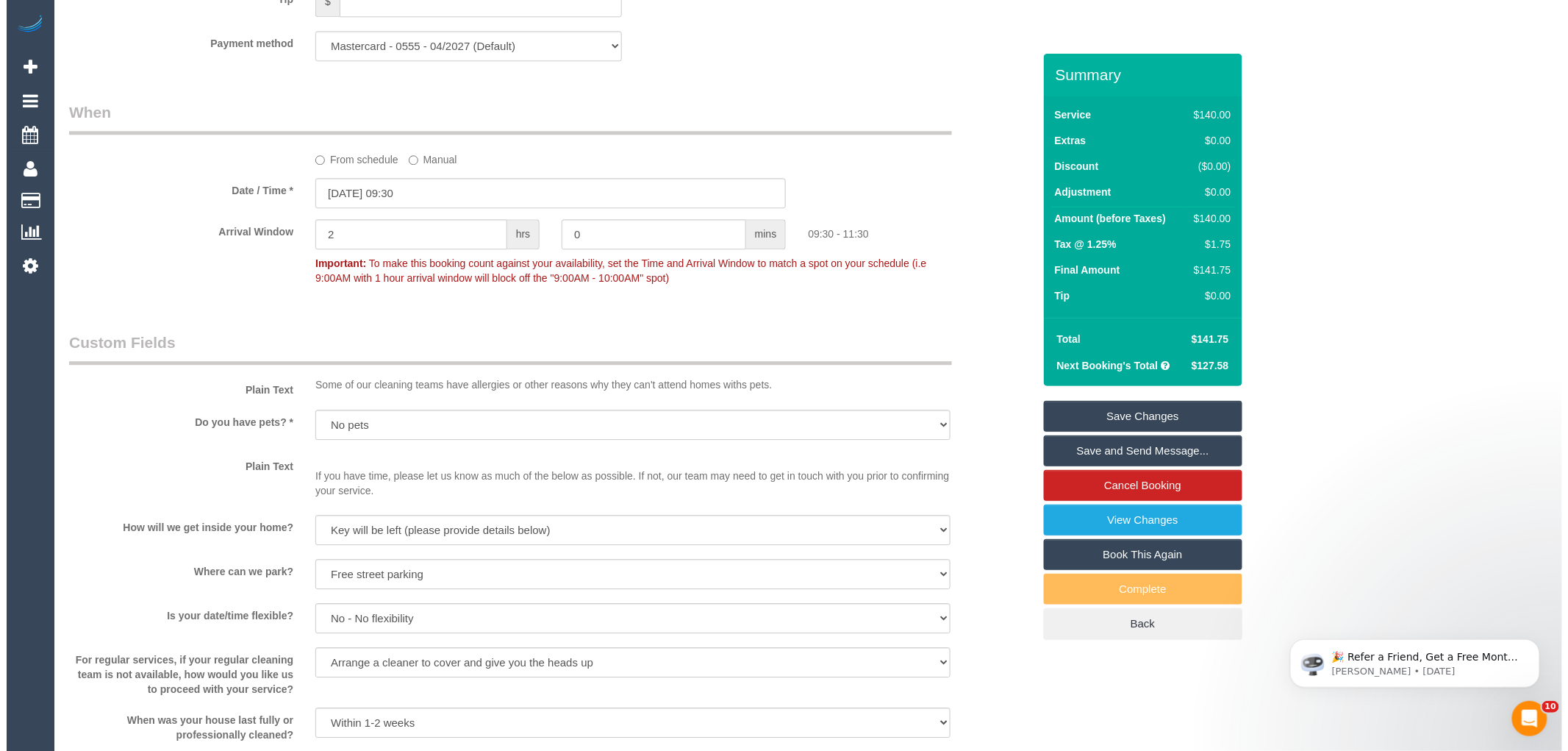
scroll to position [1870, 0]
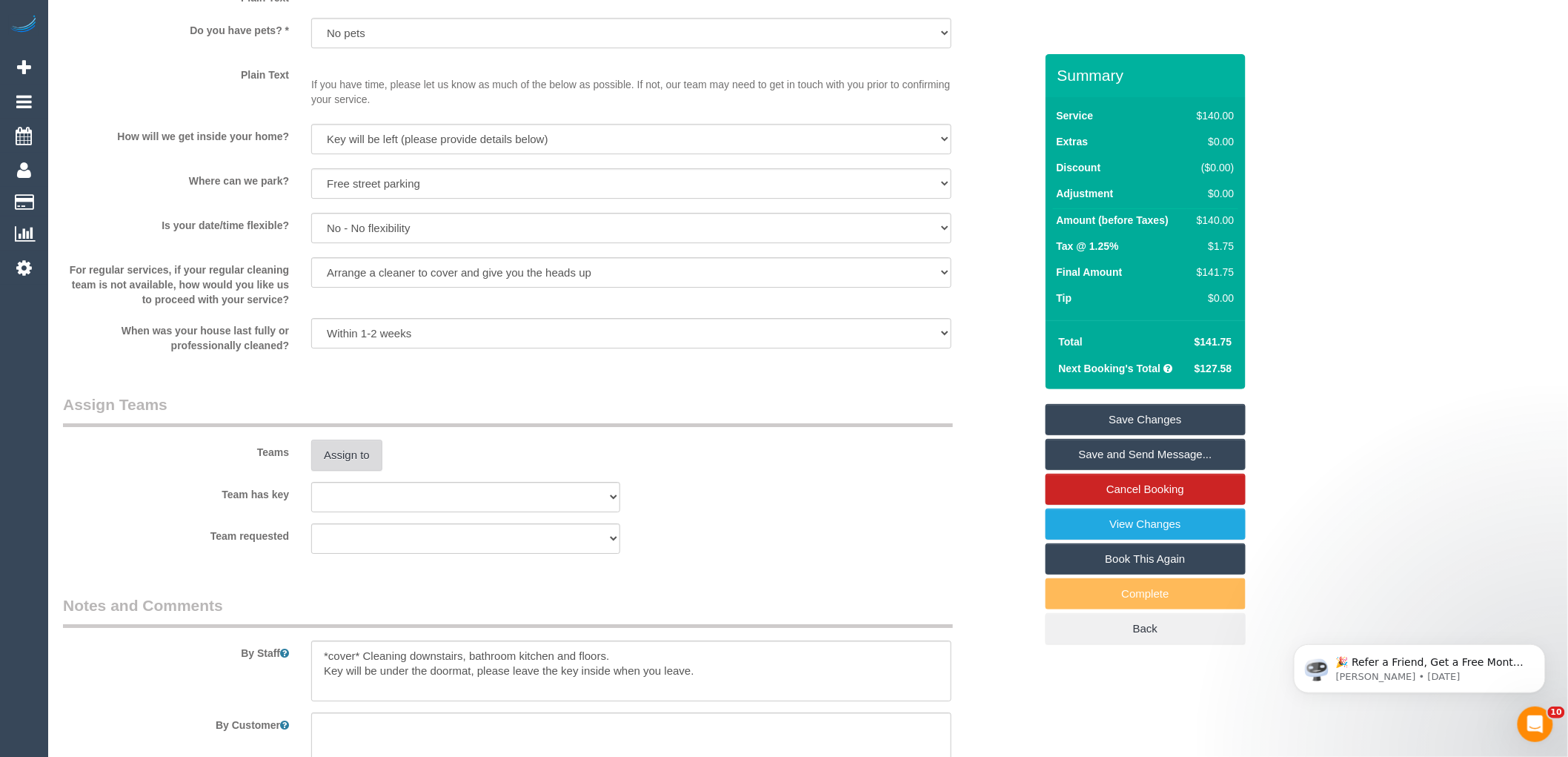
click at [338, 471] on button "Assign to" at bounding box center [347, 455] width 71 height 31
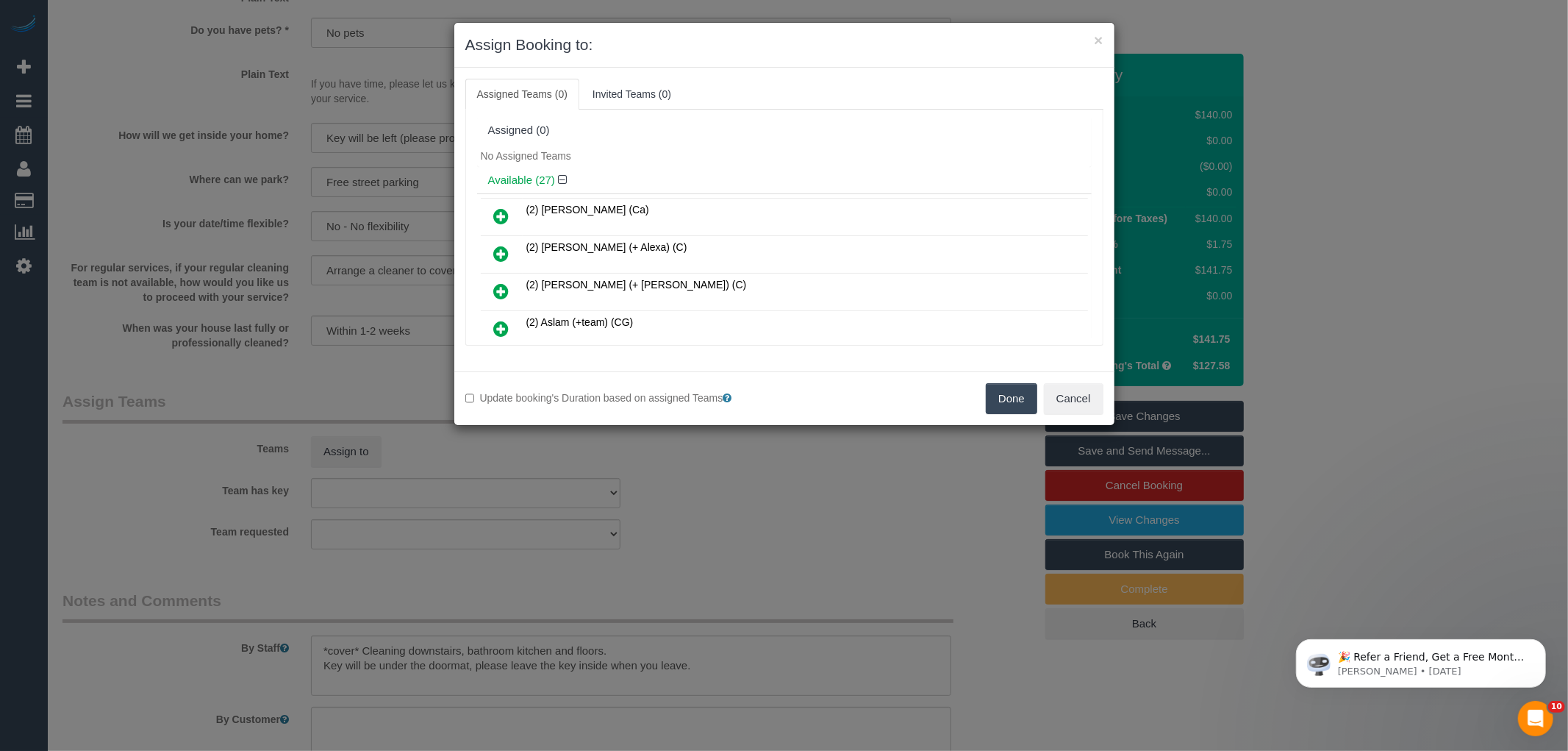
click at [681, 152] on div "No Assigned Teams" at bounding box center [784, 156] width 614 height 22
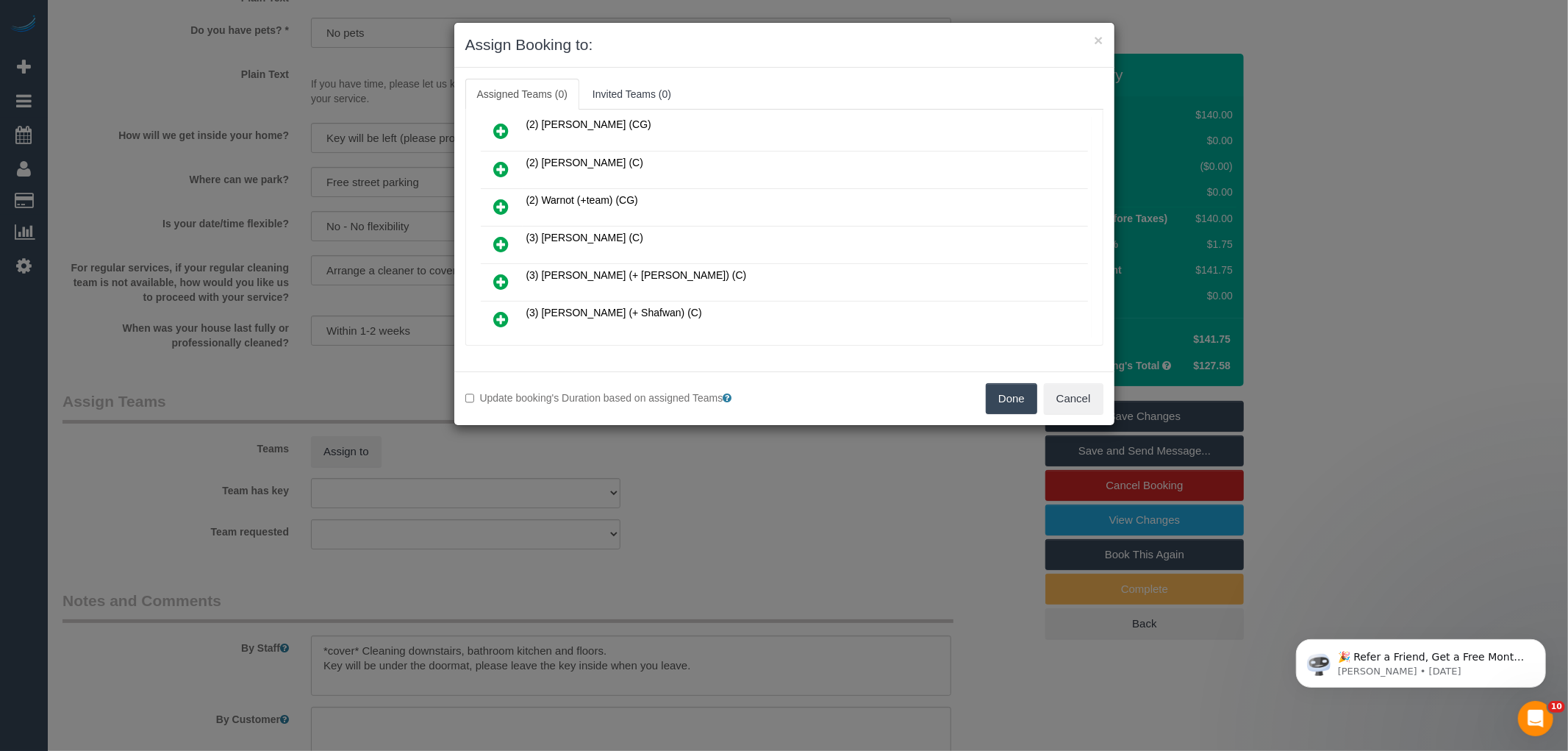
click at [496, 311] on icon at bounding box center [501, 319] width 15 height 18
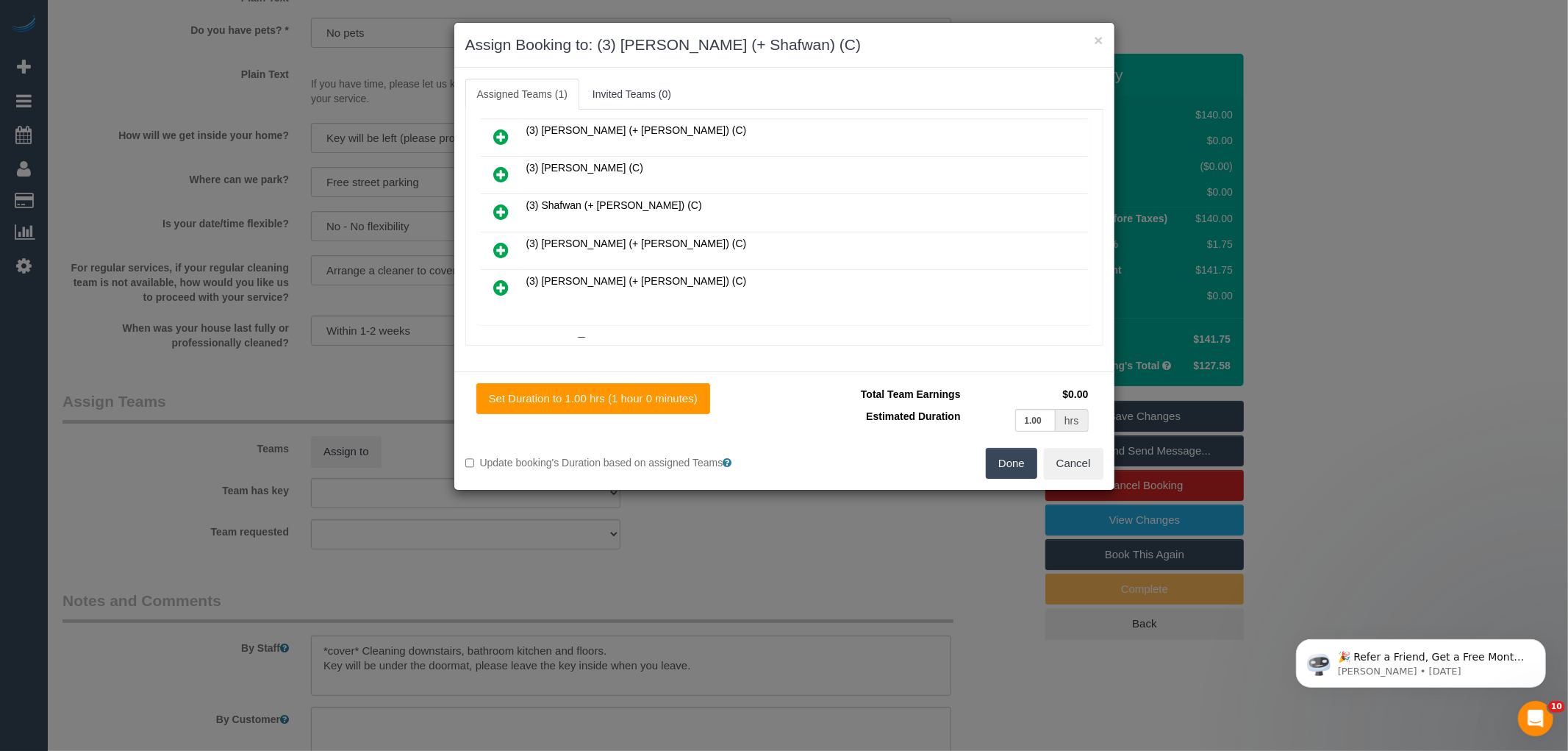
click at [497, 203] on icon at bounding box center [501, 211] width 15 height 18
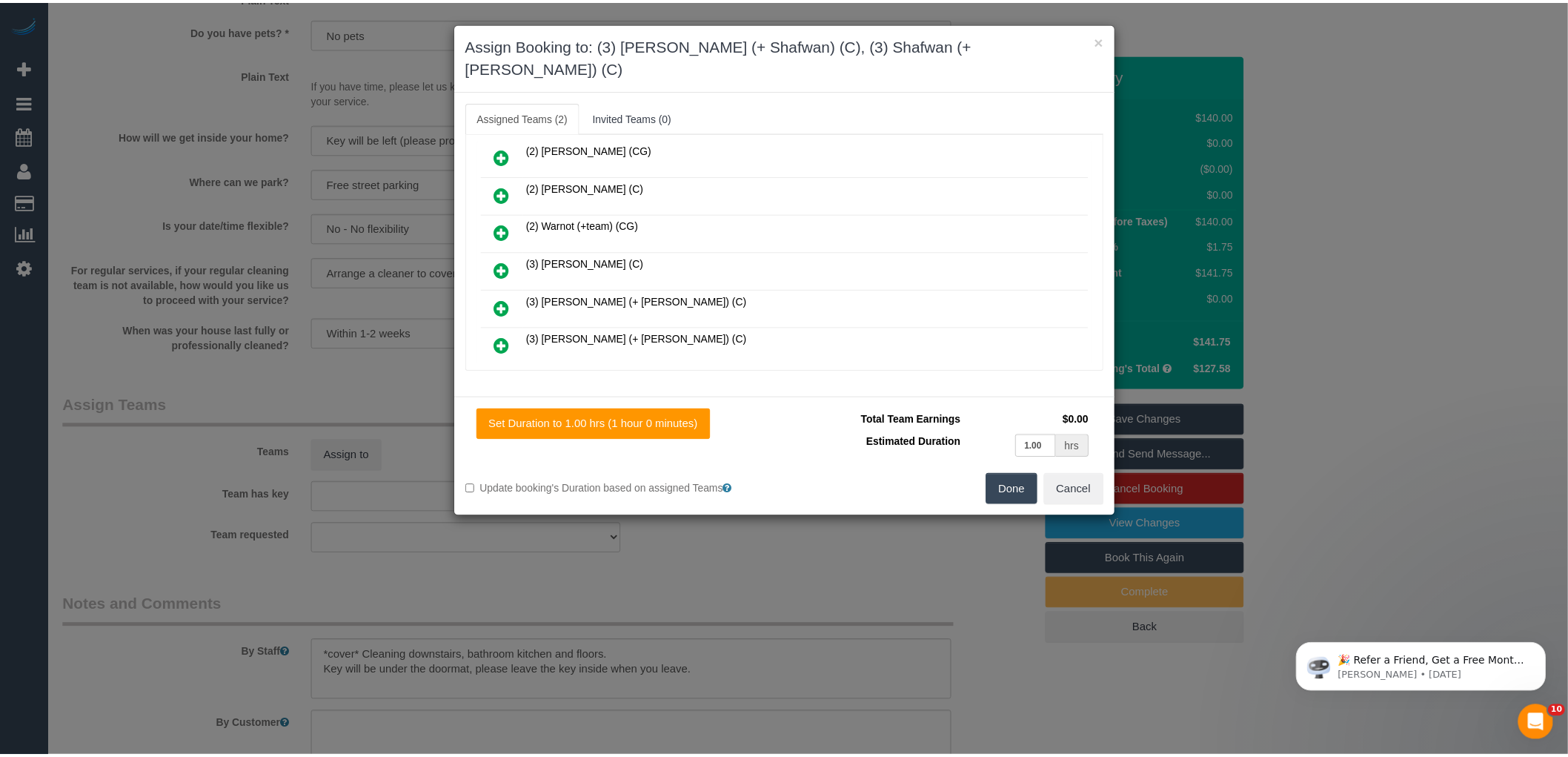
scroll to position [0, 0]
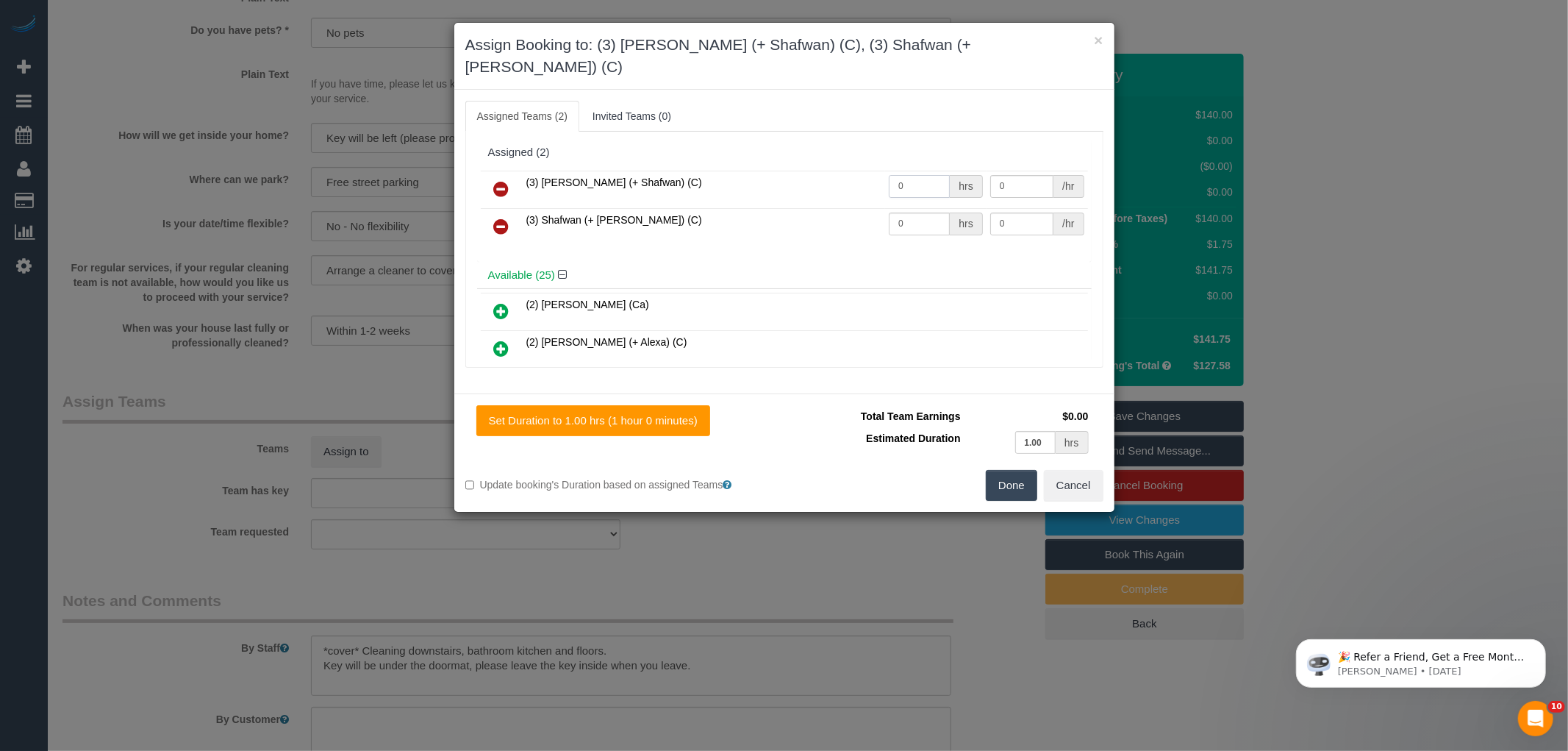
click at [918, 175] on input "0" at bounding box center [919, 186] width 61 height 23
type input "1"
click at [913, 213] on input "0" at bounding box center [919, 224] width 61 height 23
type input "1"
click at [1022, 175] on input "0" at bounding box center [1022, 186] width 64 height 23
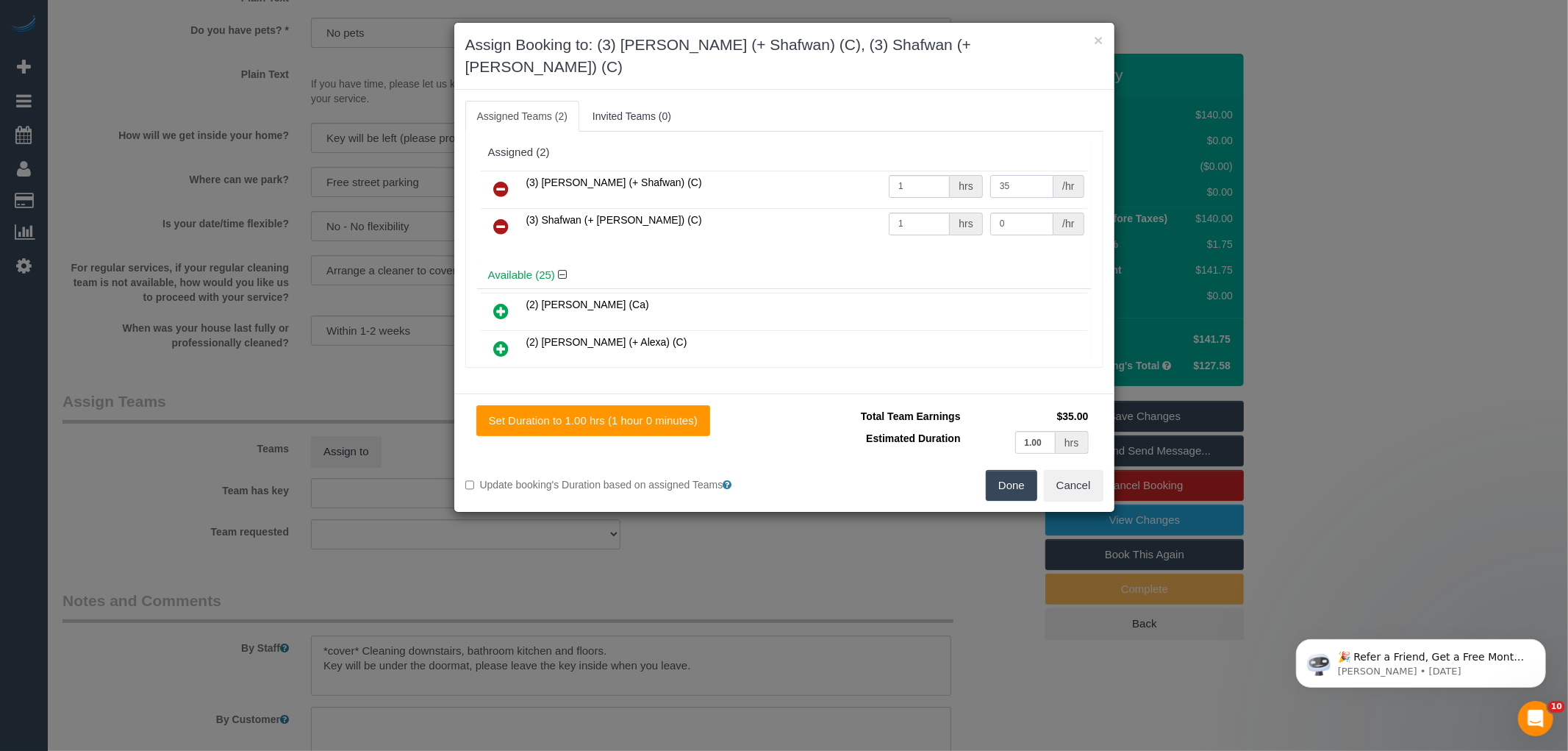
type input "35"
click at [1011, 213] on input "0" at bounding box center [1022, 224] width 64 height 23
type input "35"
click at [1010, 470] on button "Done" at bounding box center [1011, 485] width 51 height 31
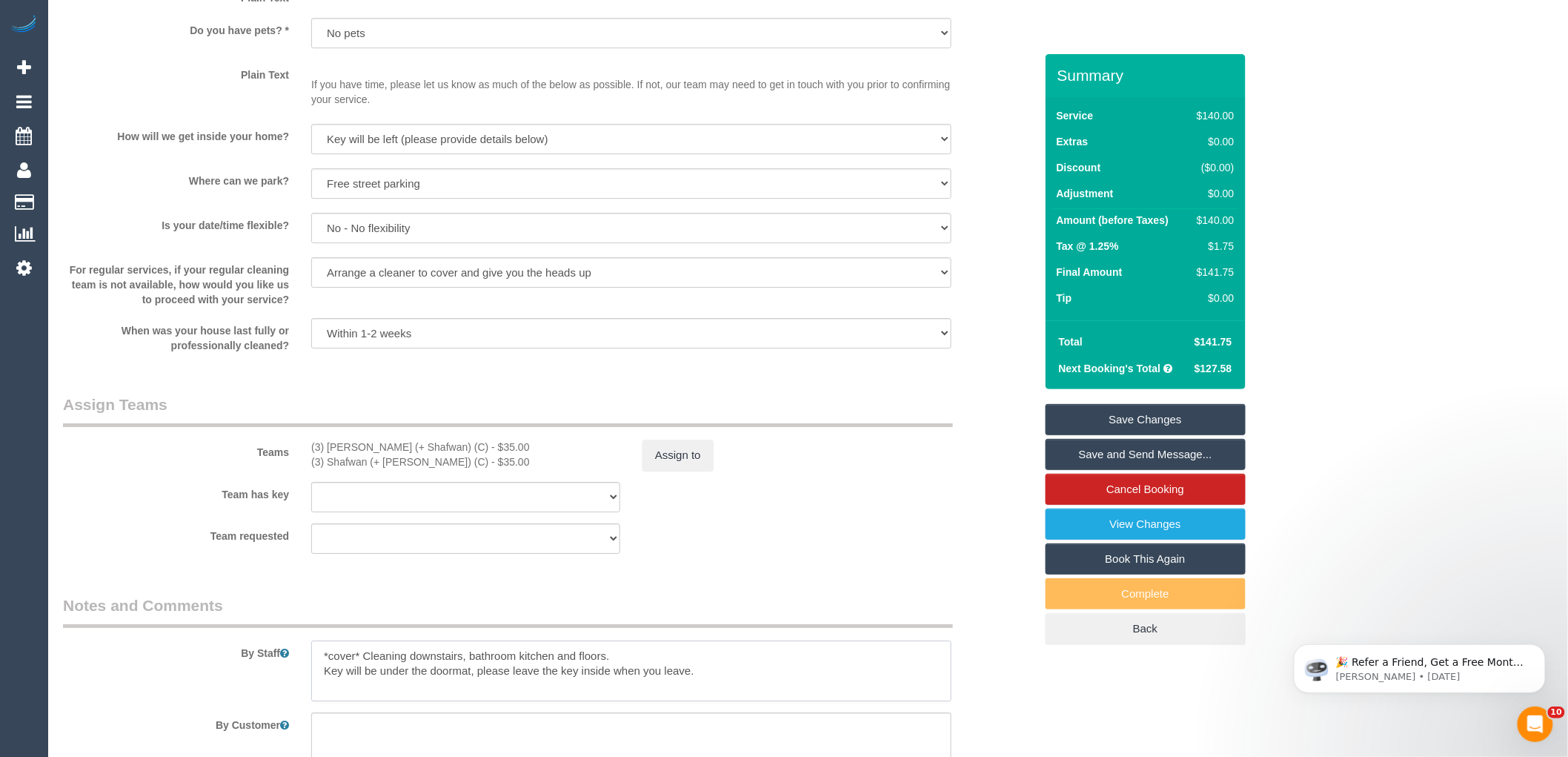
drag, startPoint x: 365, startPoint y: 664, endPoint x: 290, endPoint y: 657, distance: 75.3
click at [292, 657] on div "By Staff" at bounding box center [549, 647] width 994 height 106
type textarea "Cleaning downstairs, bathroom kitchen and floors. Key will be under the doormat…"
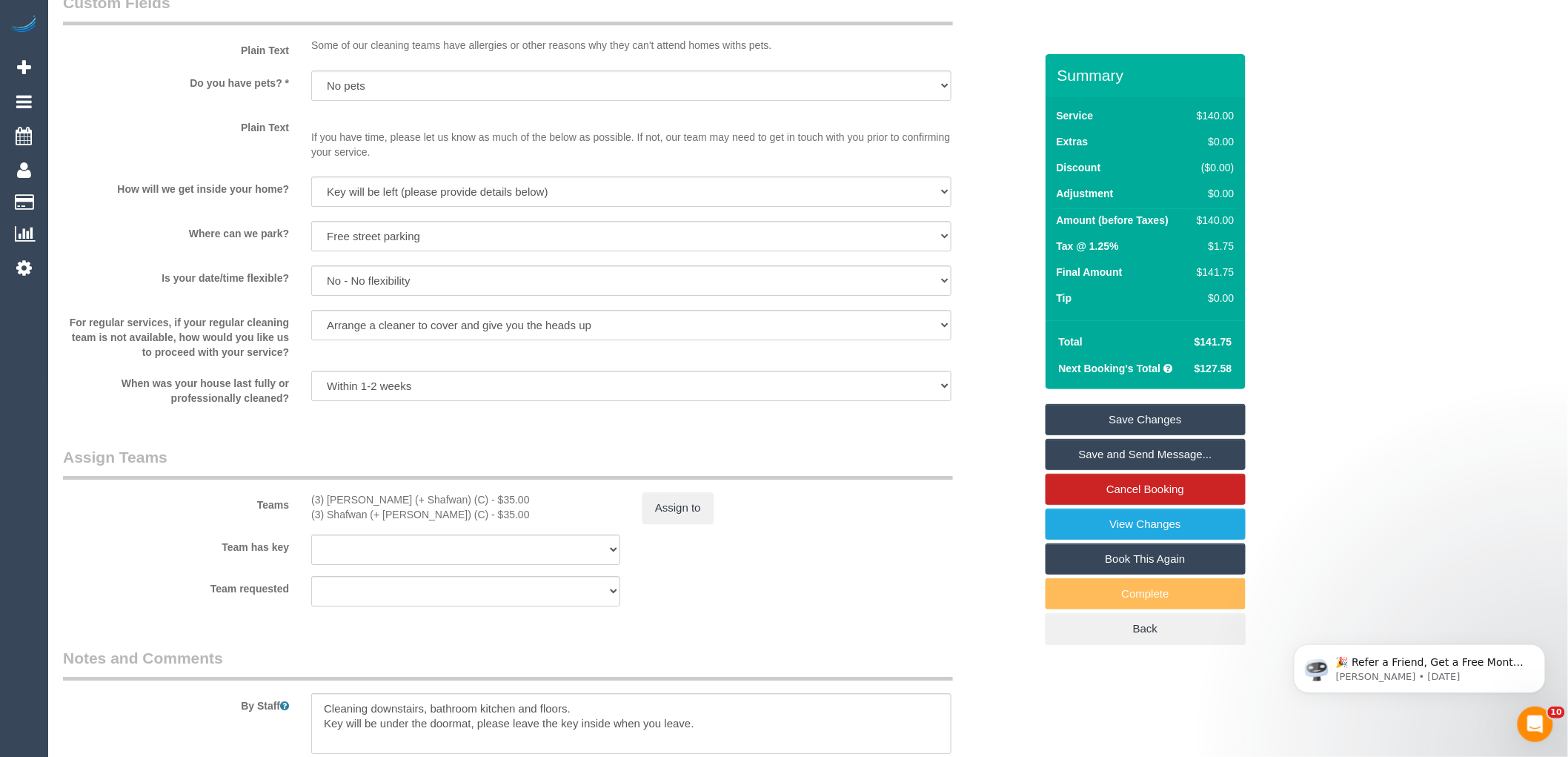
scroll to position [2214, 0]
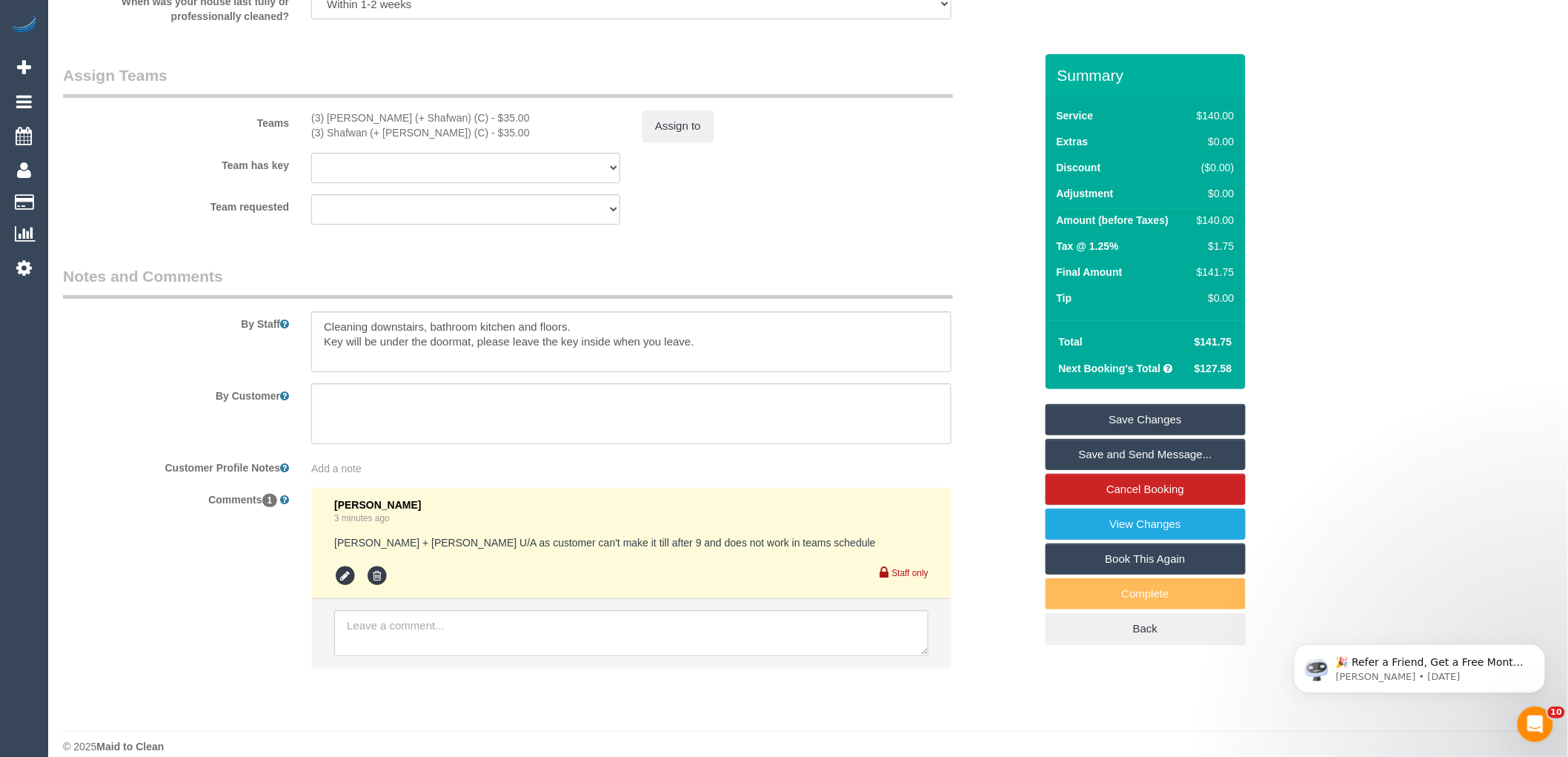
click at [1015, 413] on div "By Customer" at bounding box center [549, 414] width 994 height 61
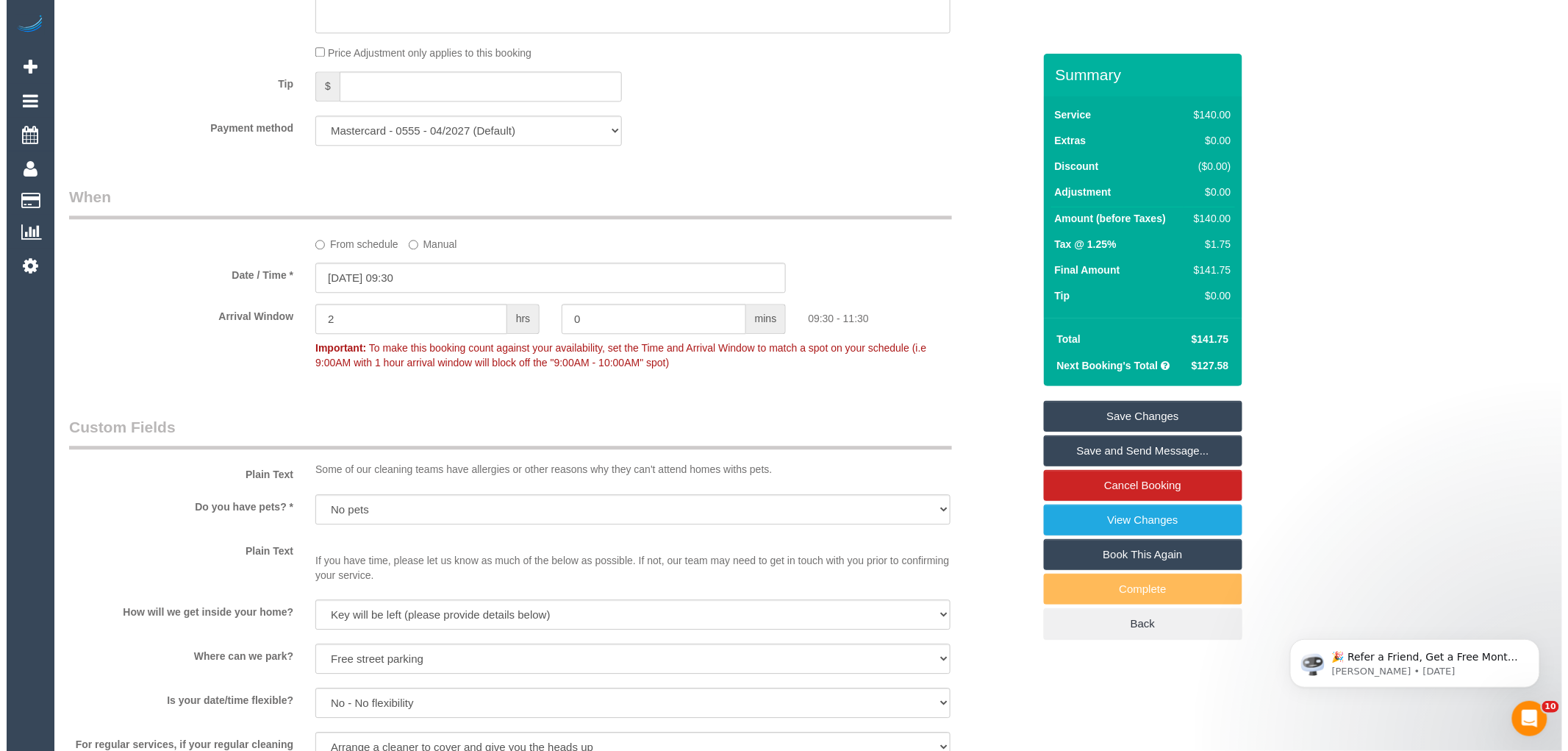
scroll to position [1379, 0]
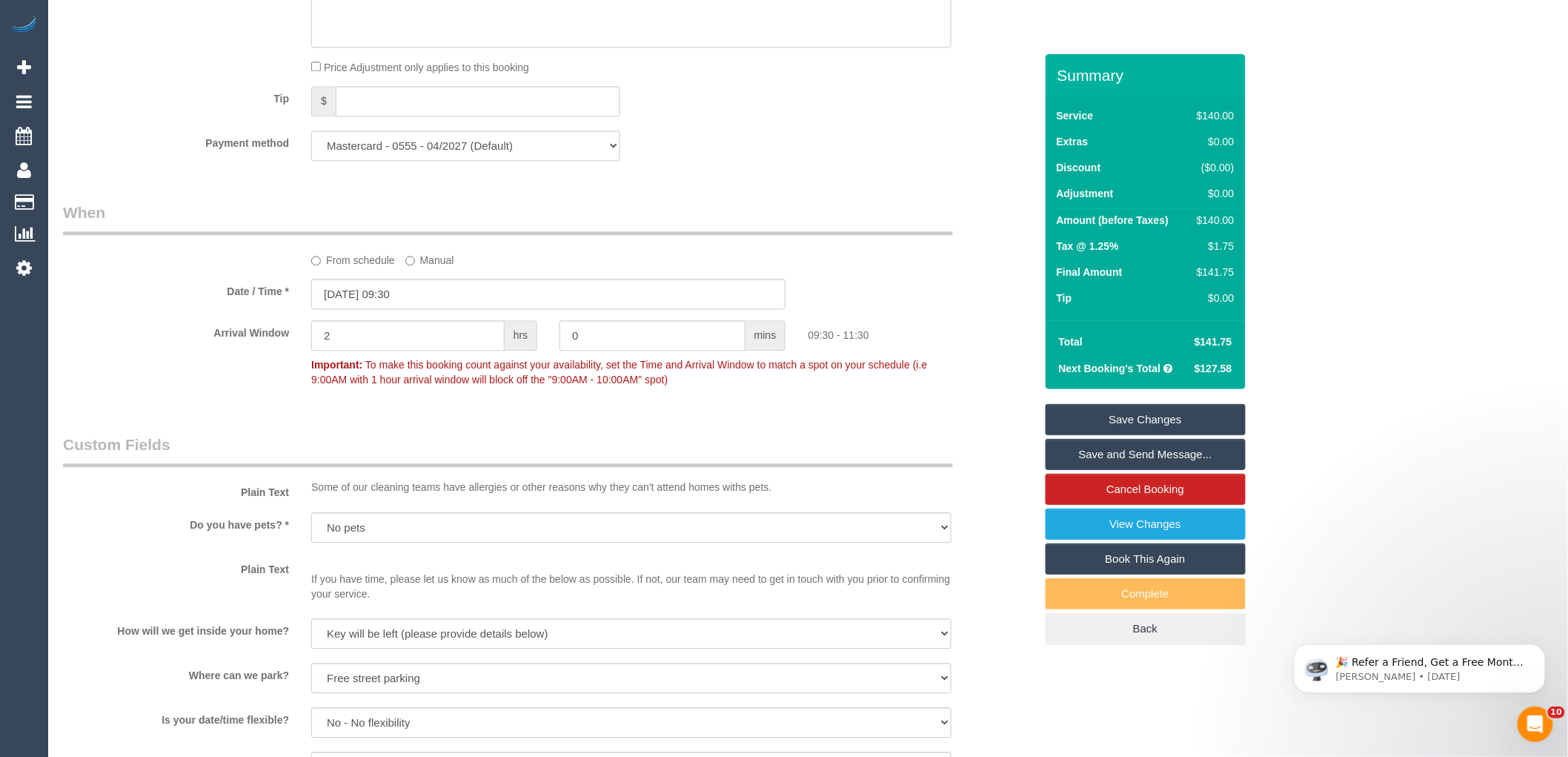
click at [1134, 453] on link "Save and Send Message..." at bounding box center [1145, 454] width 200 height 31
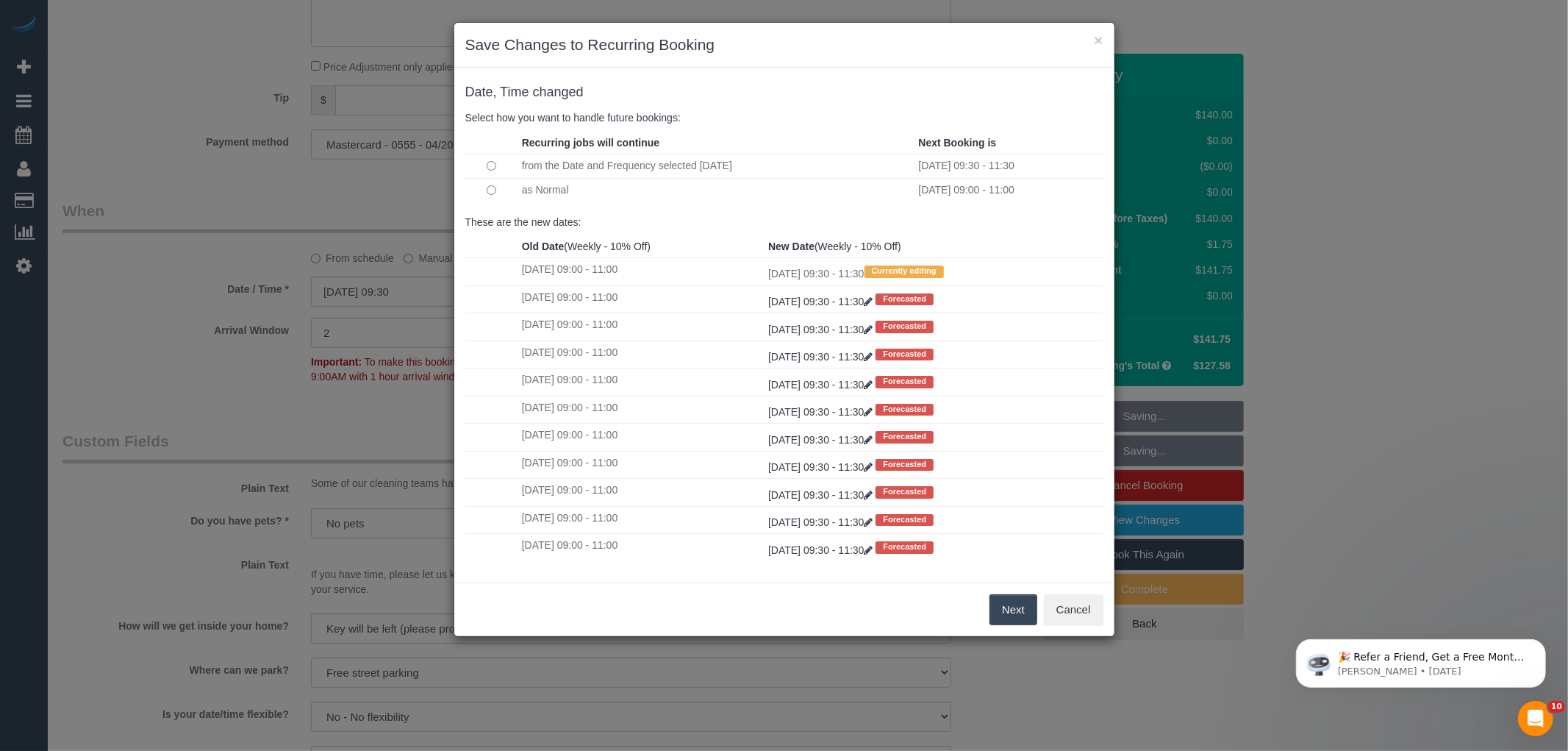
click at [992, 612] on button "Next" at bounding box center [1013, 610] width 48 height 31
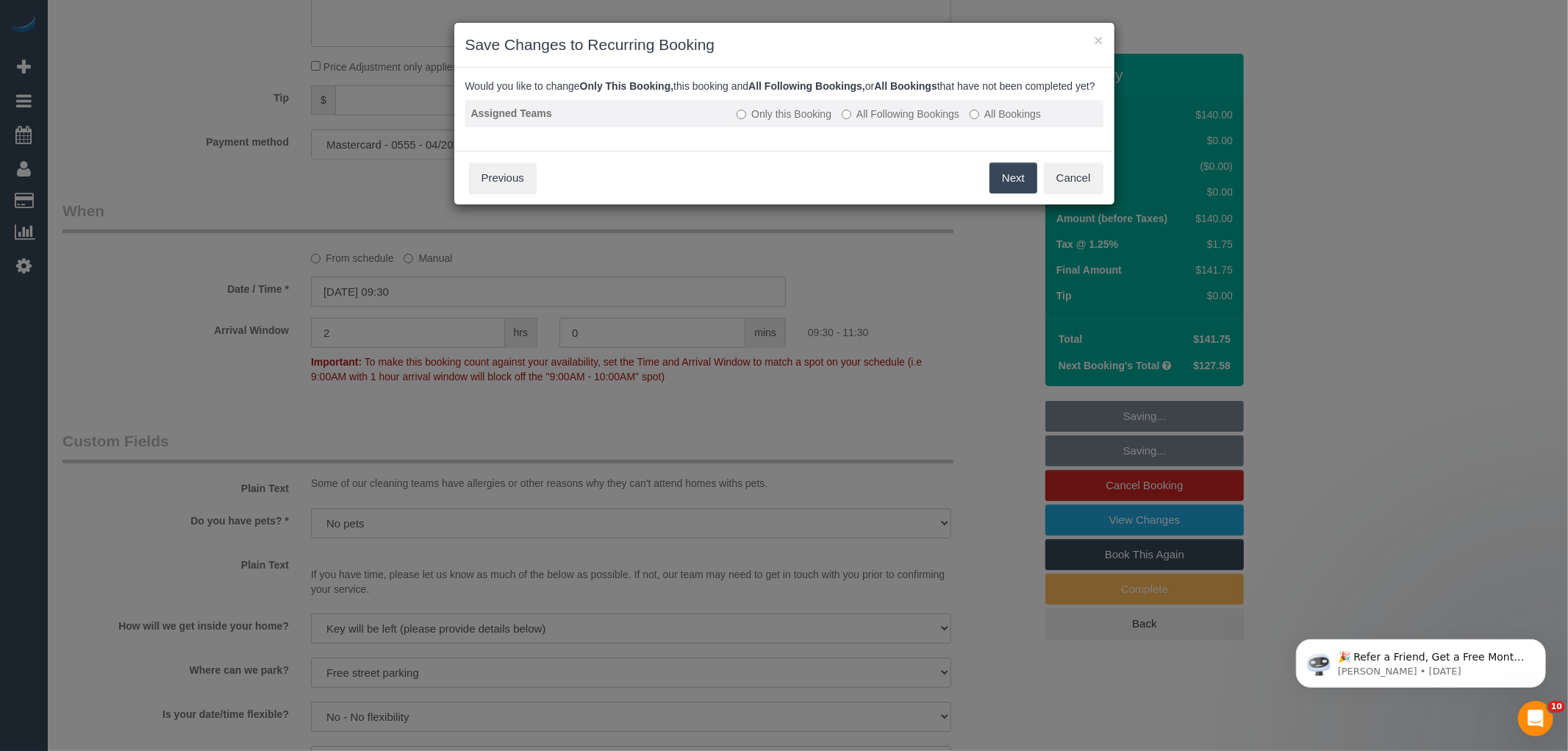
click at [932, 121] on label "All Following Bookings" at bounding box center [900, 114] width 117 height 15
click at [1010, 193] on button "Save" at bounding box center [1012, 177] width 50 height 31
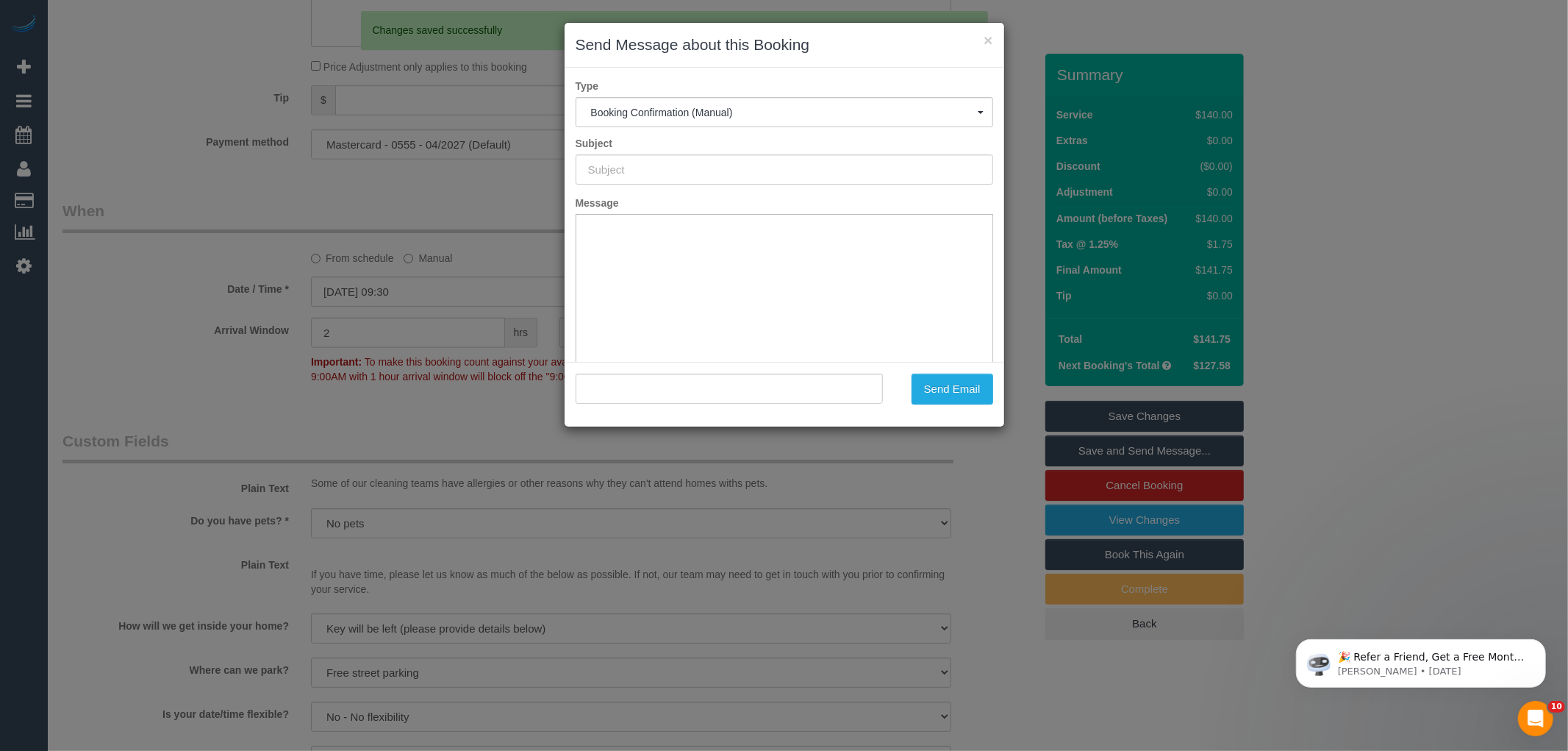
type input "Booking Confirmed"
type input ""Sofie Mikosza" <sofiedida@gmail.com>"
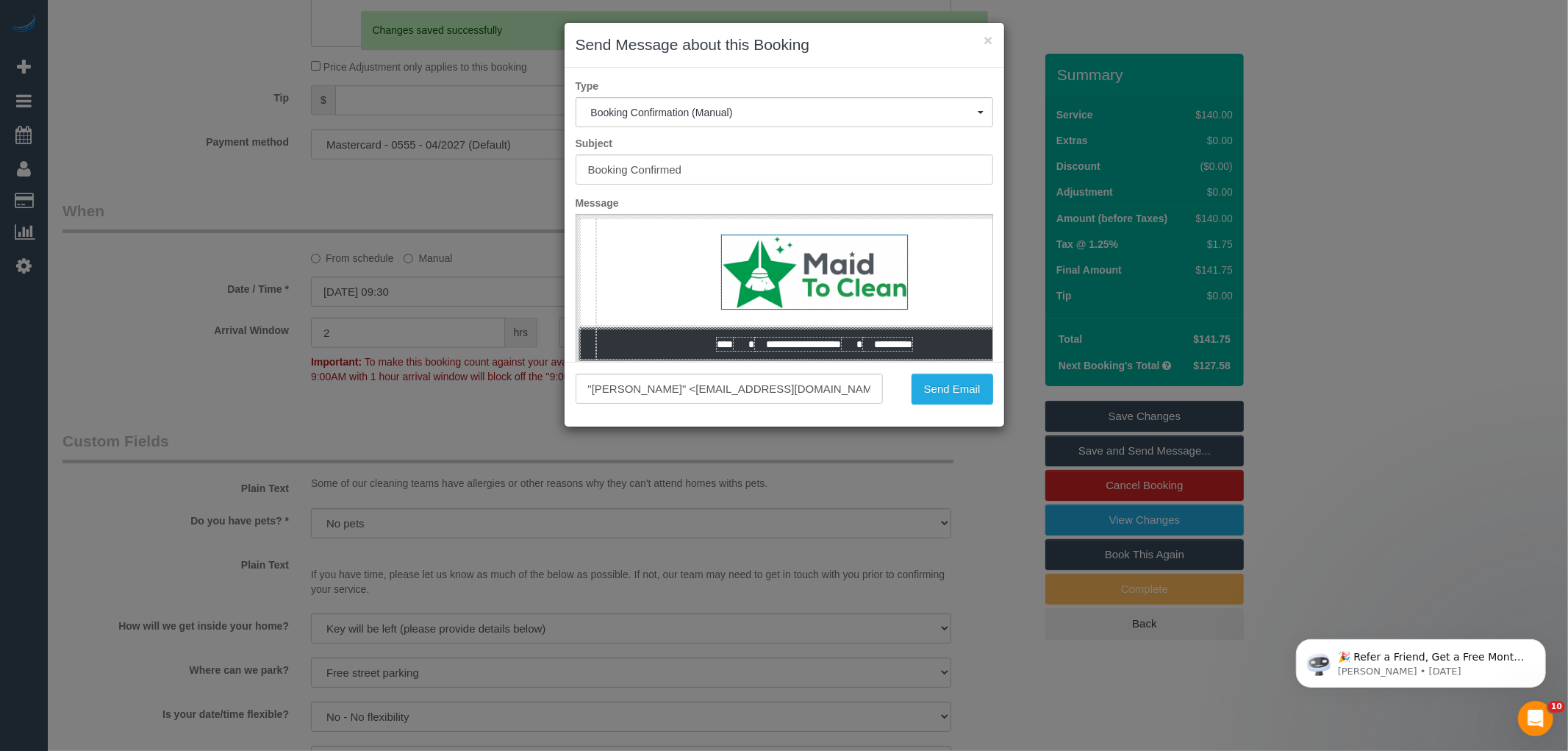
scroll to position [0, 0]
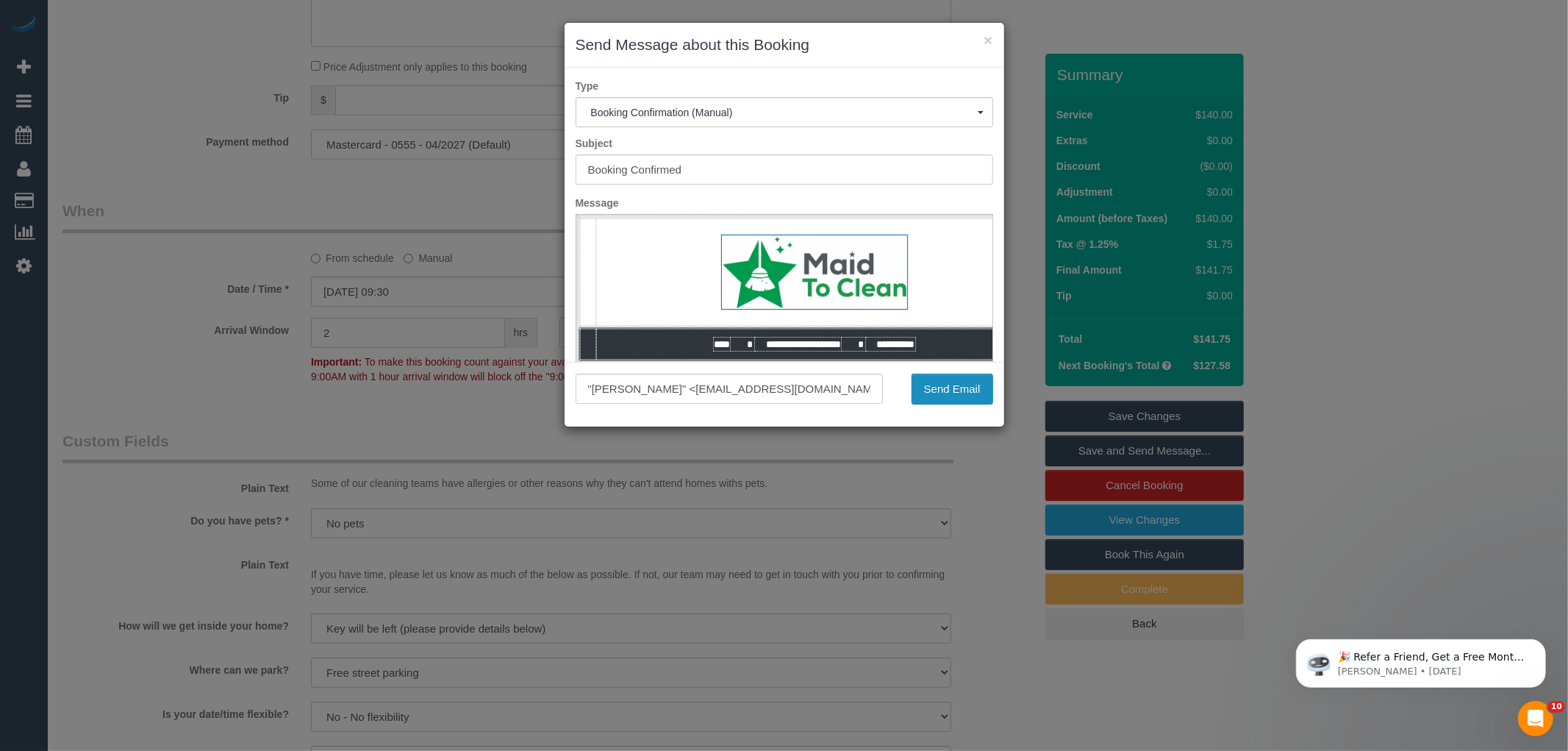
click at [945, 395] on button "Send Email" at bounding box center [952, 388] width 81 height 31
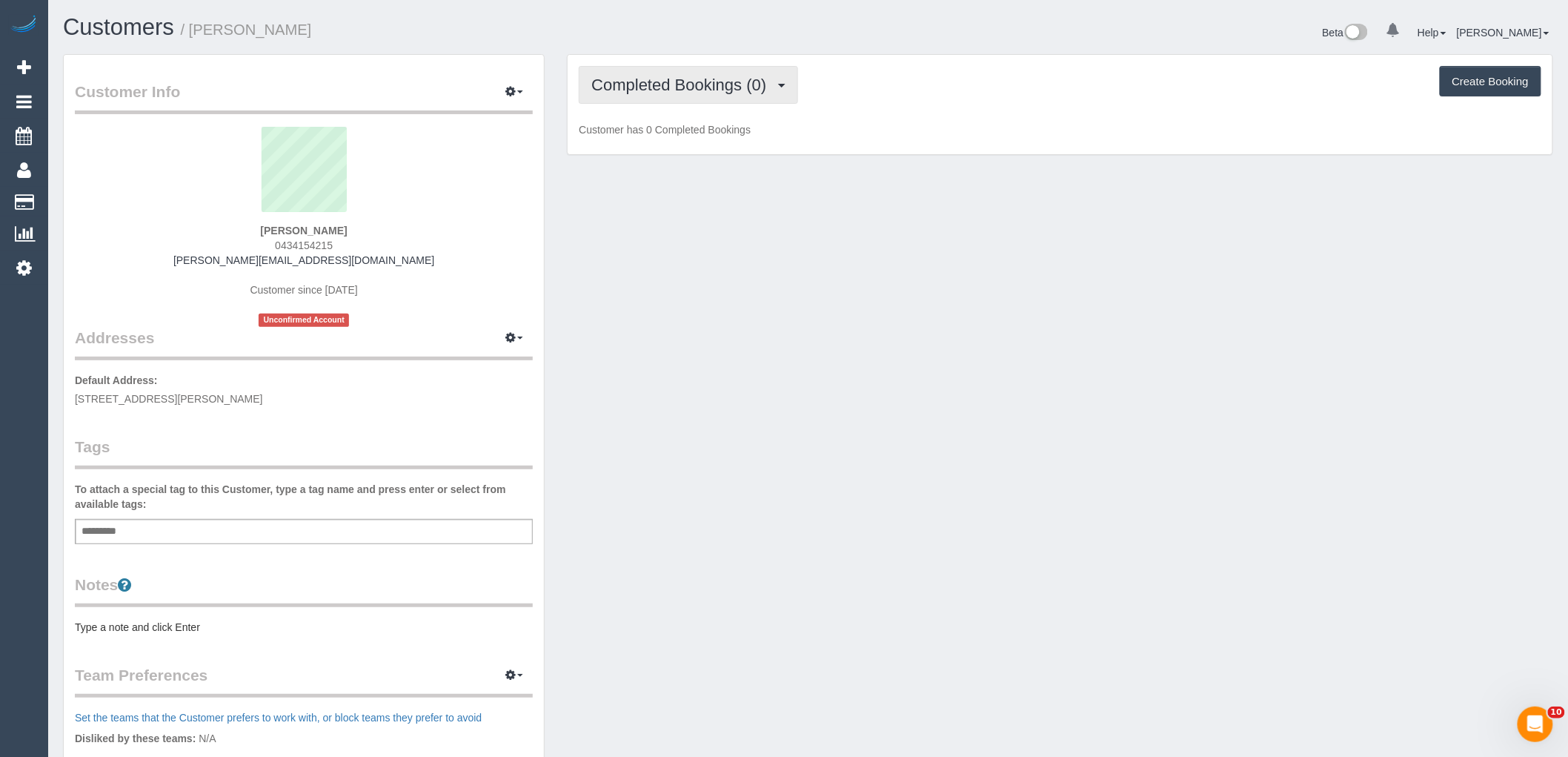
click at [631, 90] on span "Completed Bookings (0)" at bounding box center [683, 85] width 182 height 19
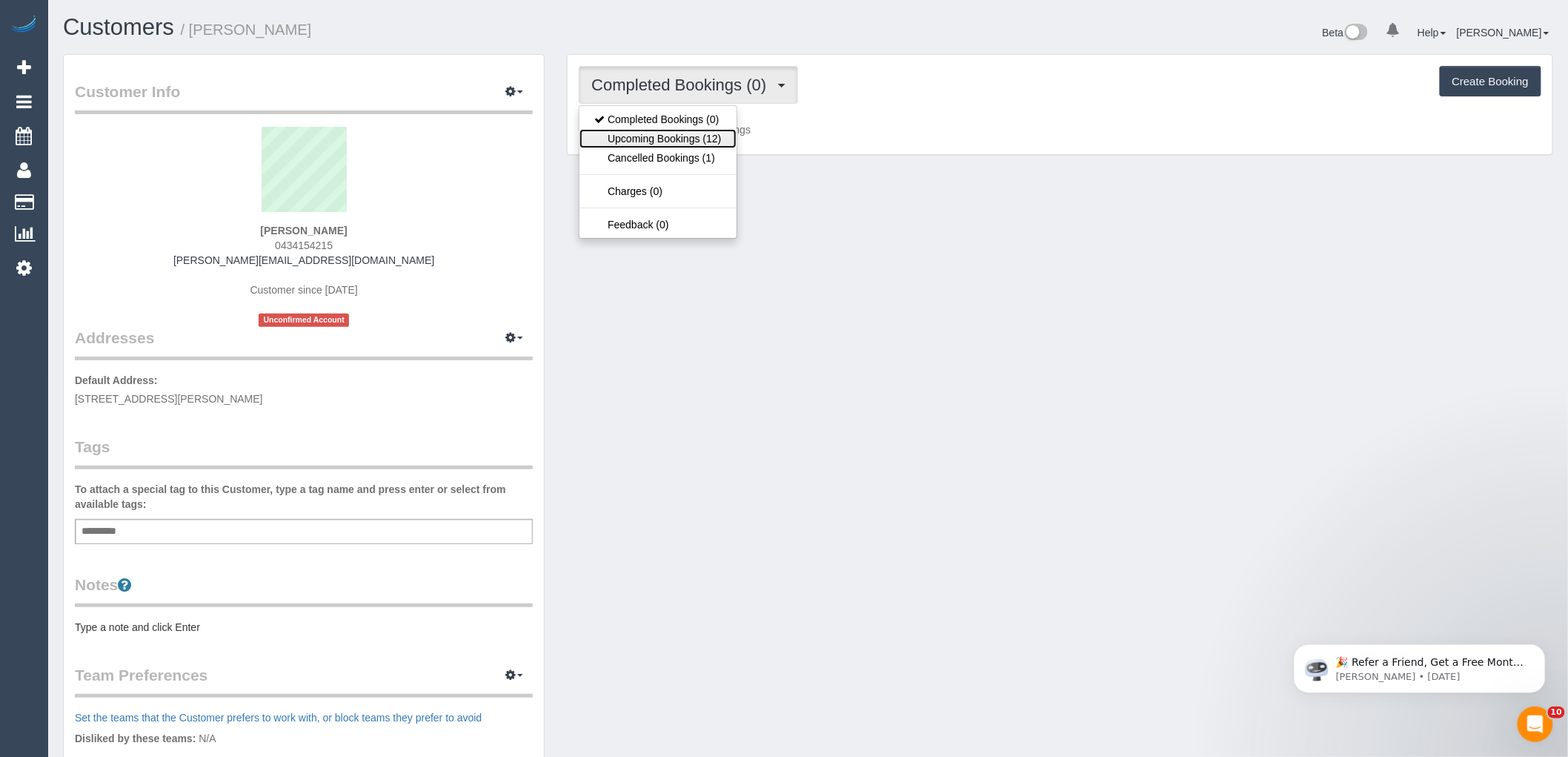
click at [628, 138] on link "Upcoming Bookings (12)" at bounding box center [657, 138] width 156 height 19
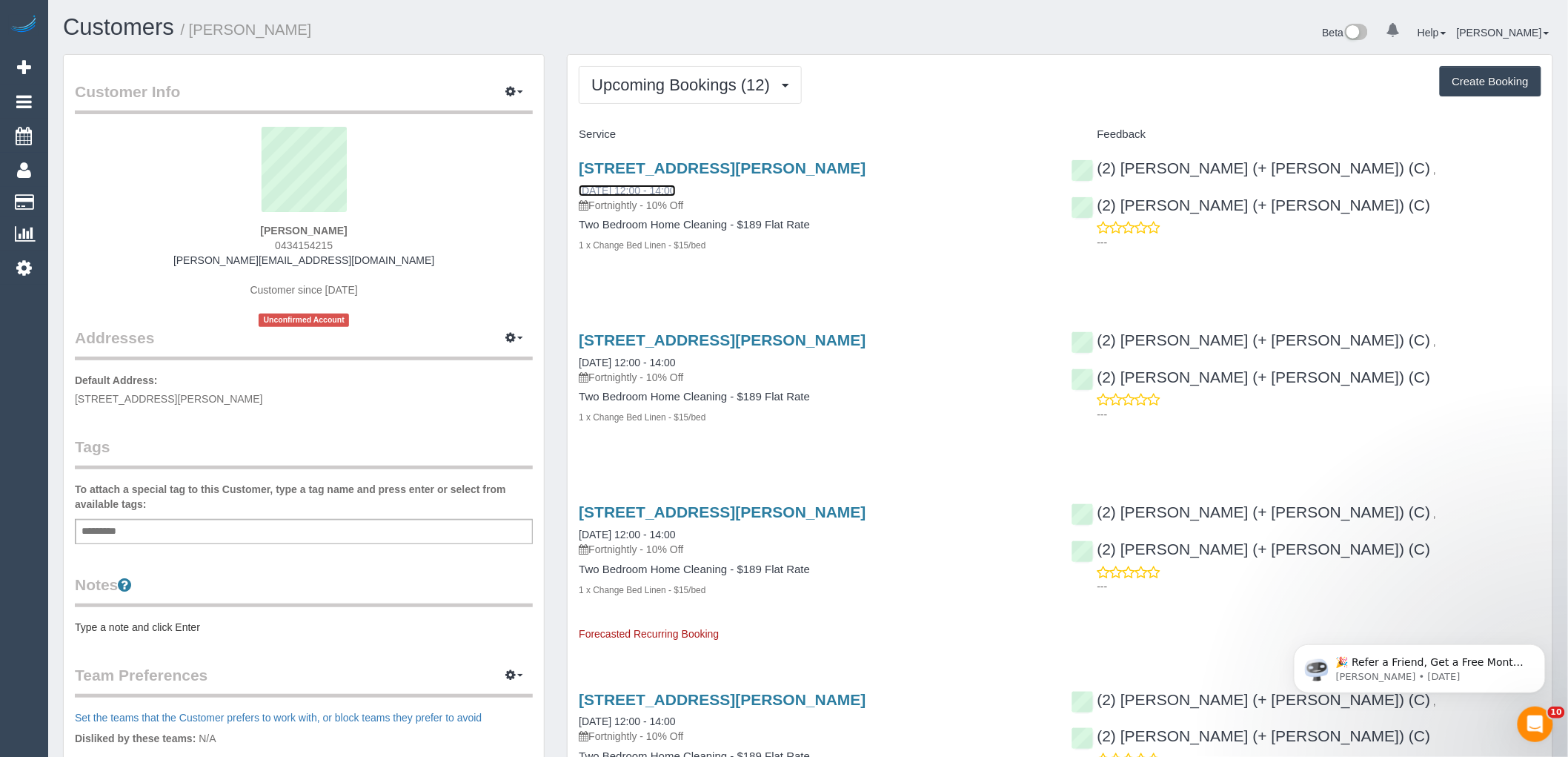
click at [657, 189] on link "[DATE] 12:00 - 14:00" at bounding box center [627, 191] width 96 height 12
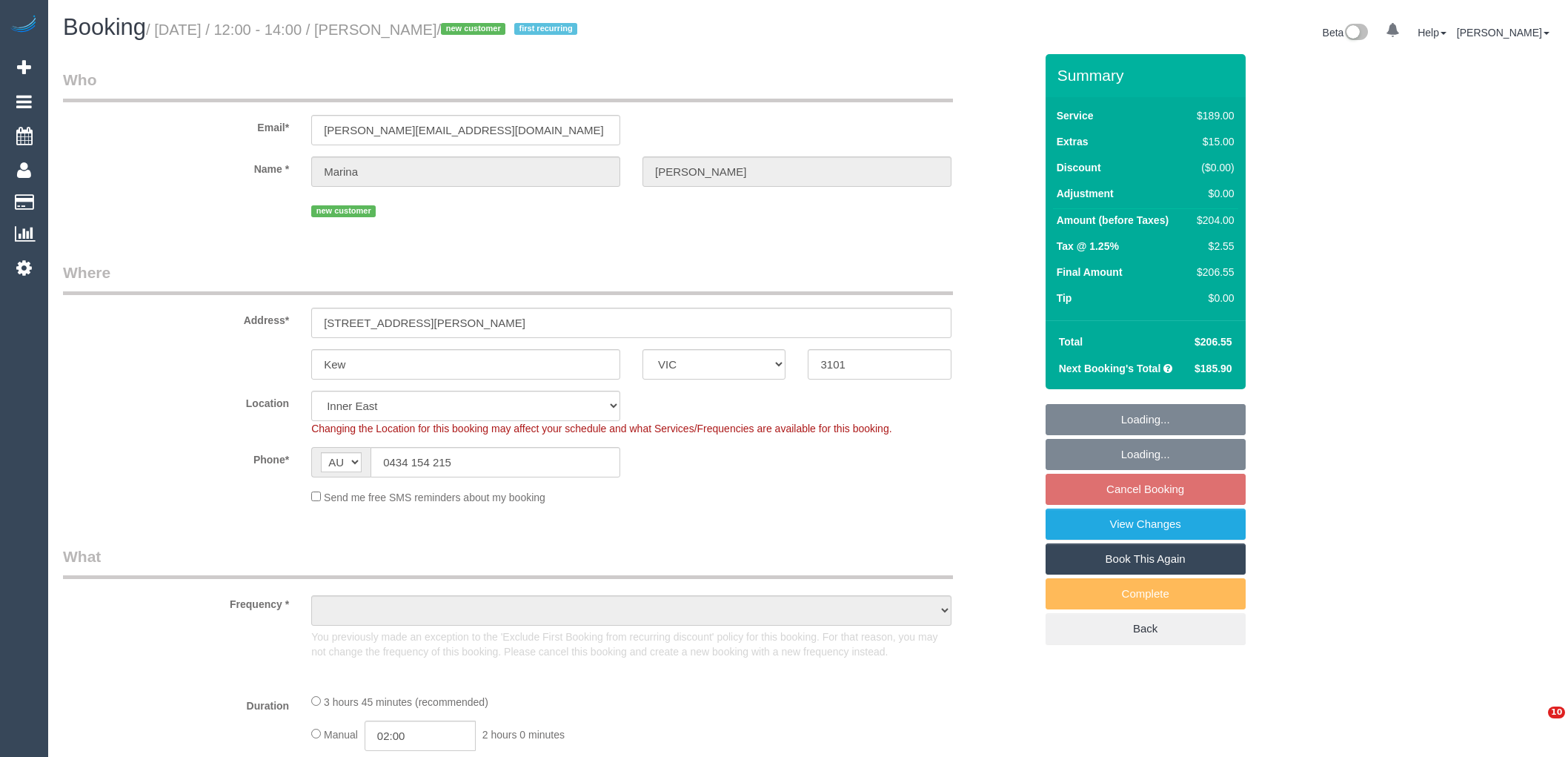
select select "VIC"
select select "object:720"
select select "number:27"
select select "number:14"
select select "number:19"
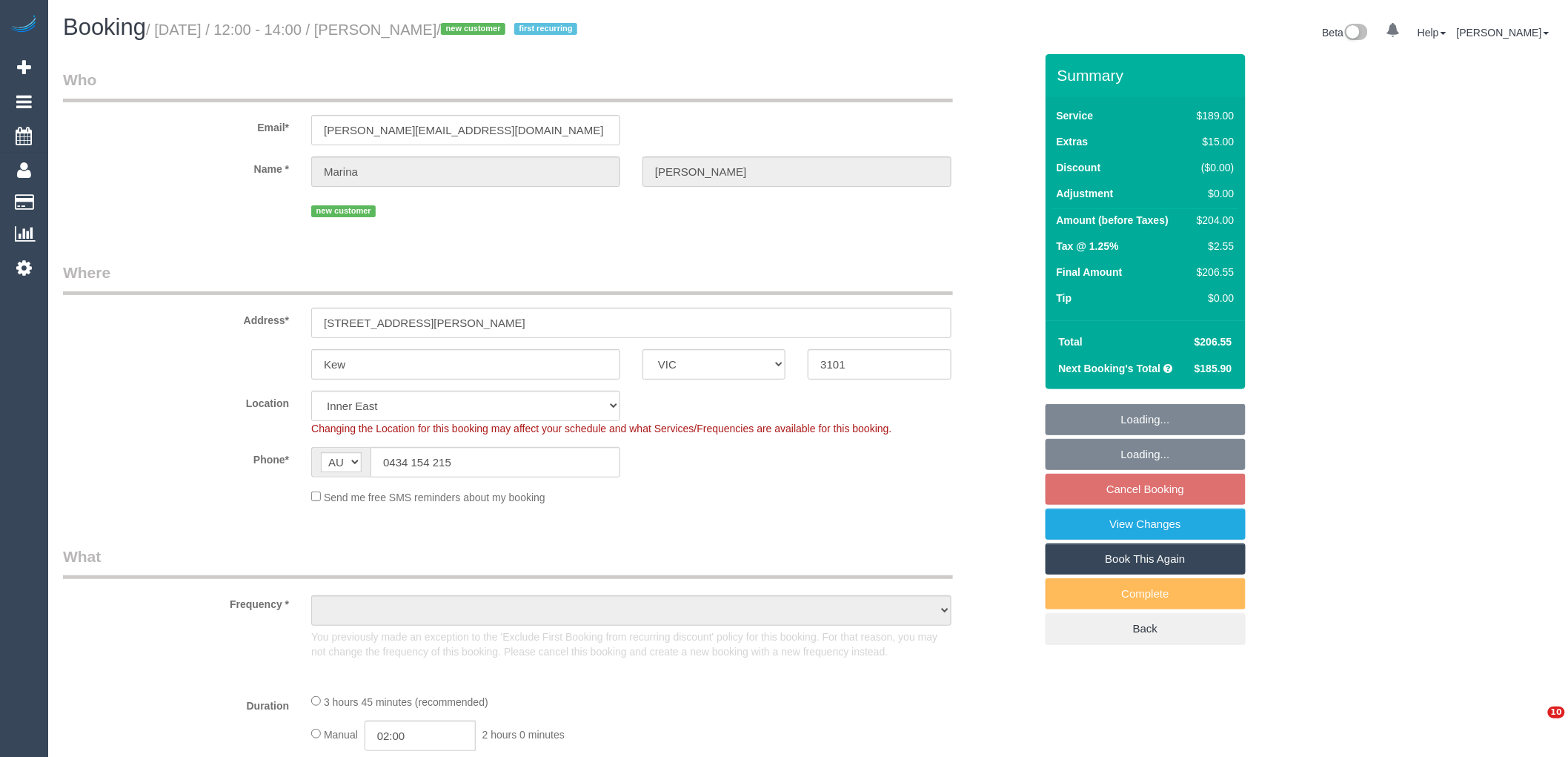
select select "number:24"
select select "number:33"
select select "number:11"
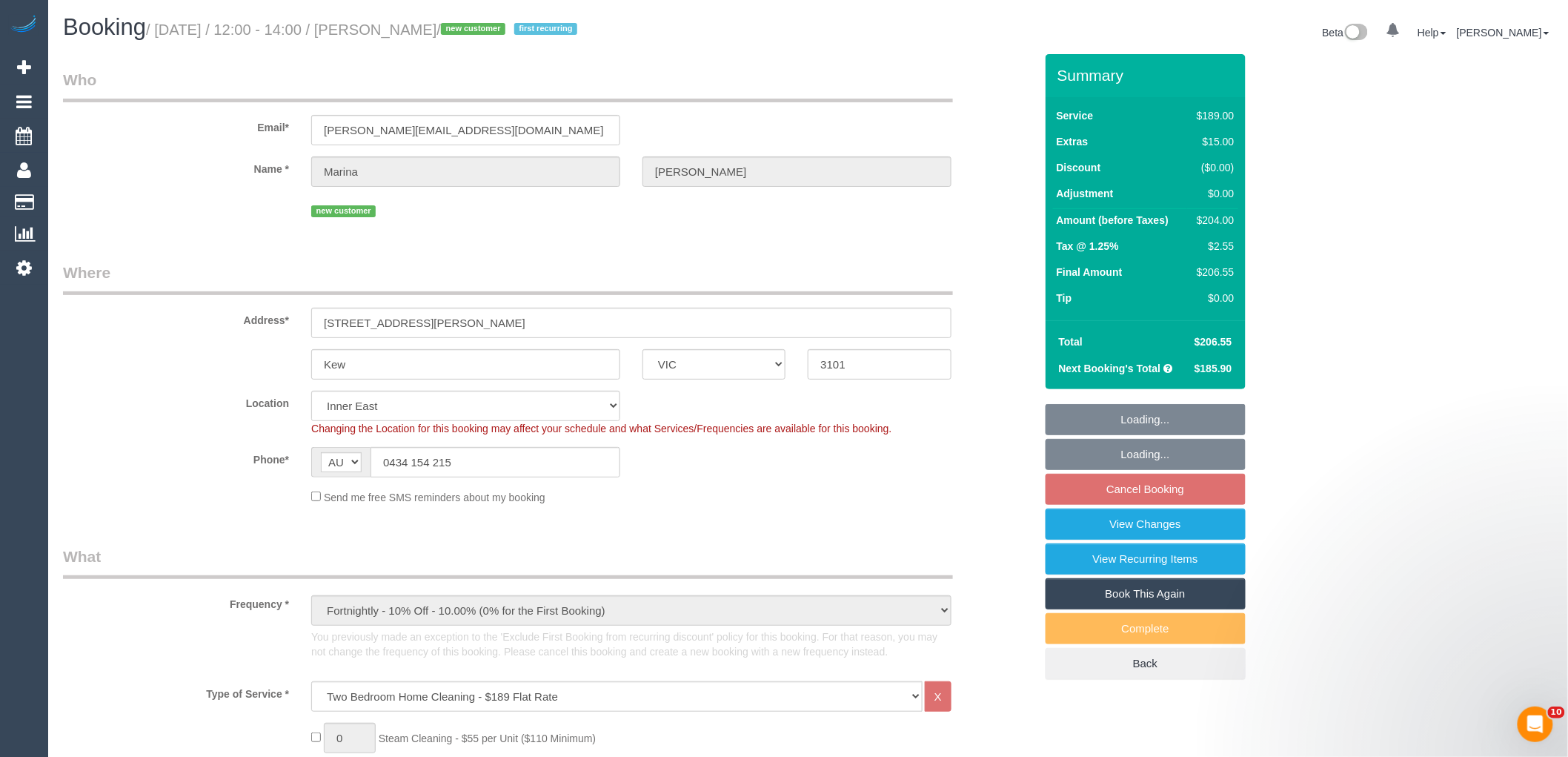
select select "object:1447"
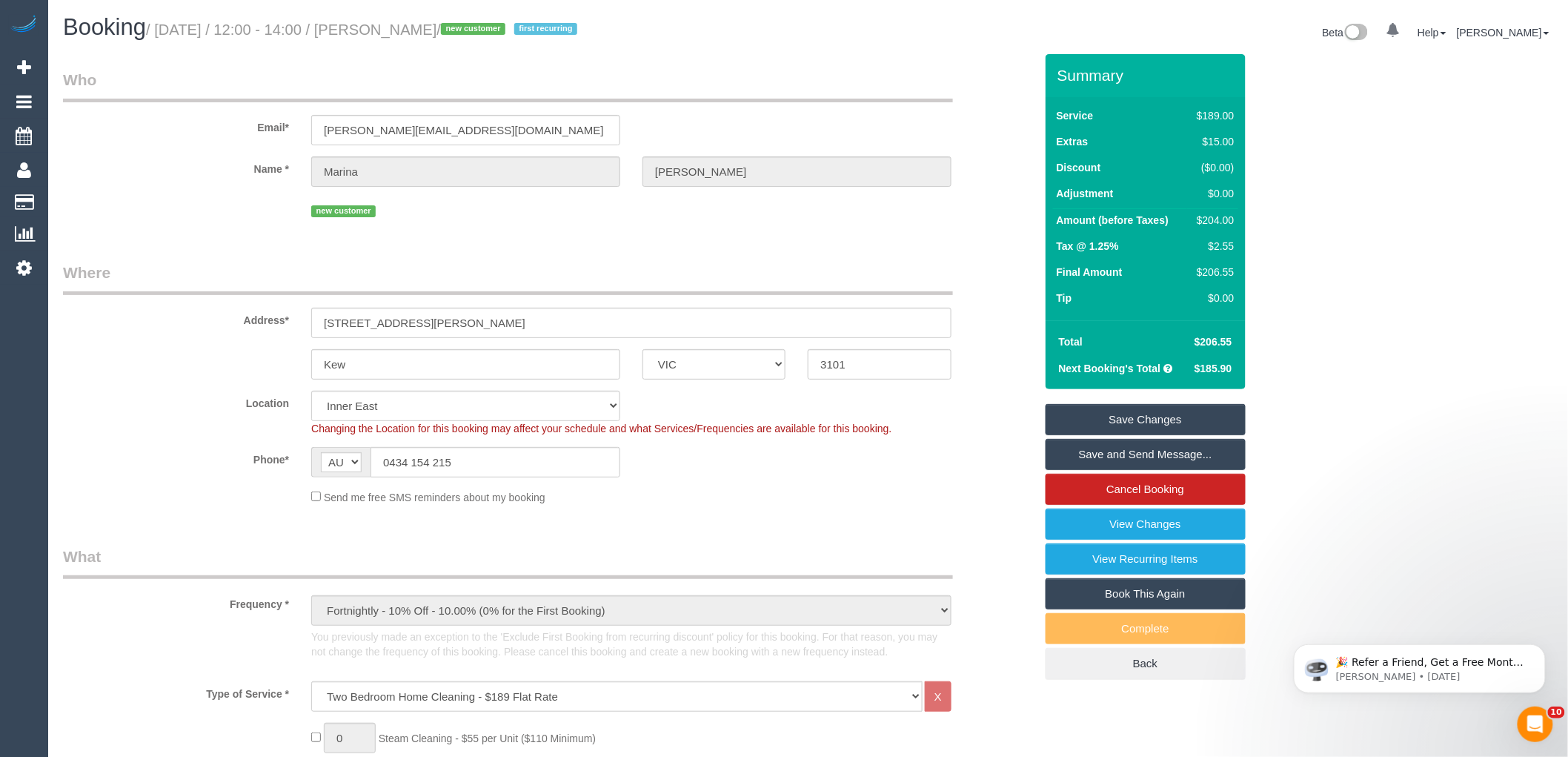
drag, startPoint x: 482, startPoint y: 34, endPoint x: 382, endPoint y: 30, distance: 100.1
click at [382, 30] on small "/ [DATE] / 12:00 - 14:00 / [PERSON_NAME] / new customer first recurring" at bounding box center [364, 29] width 435 height 16
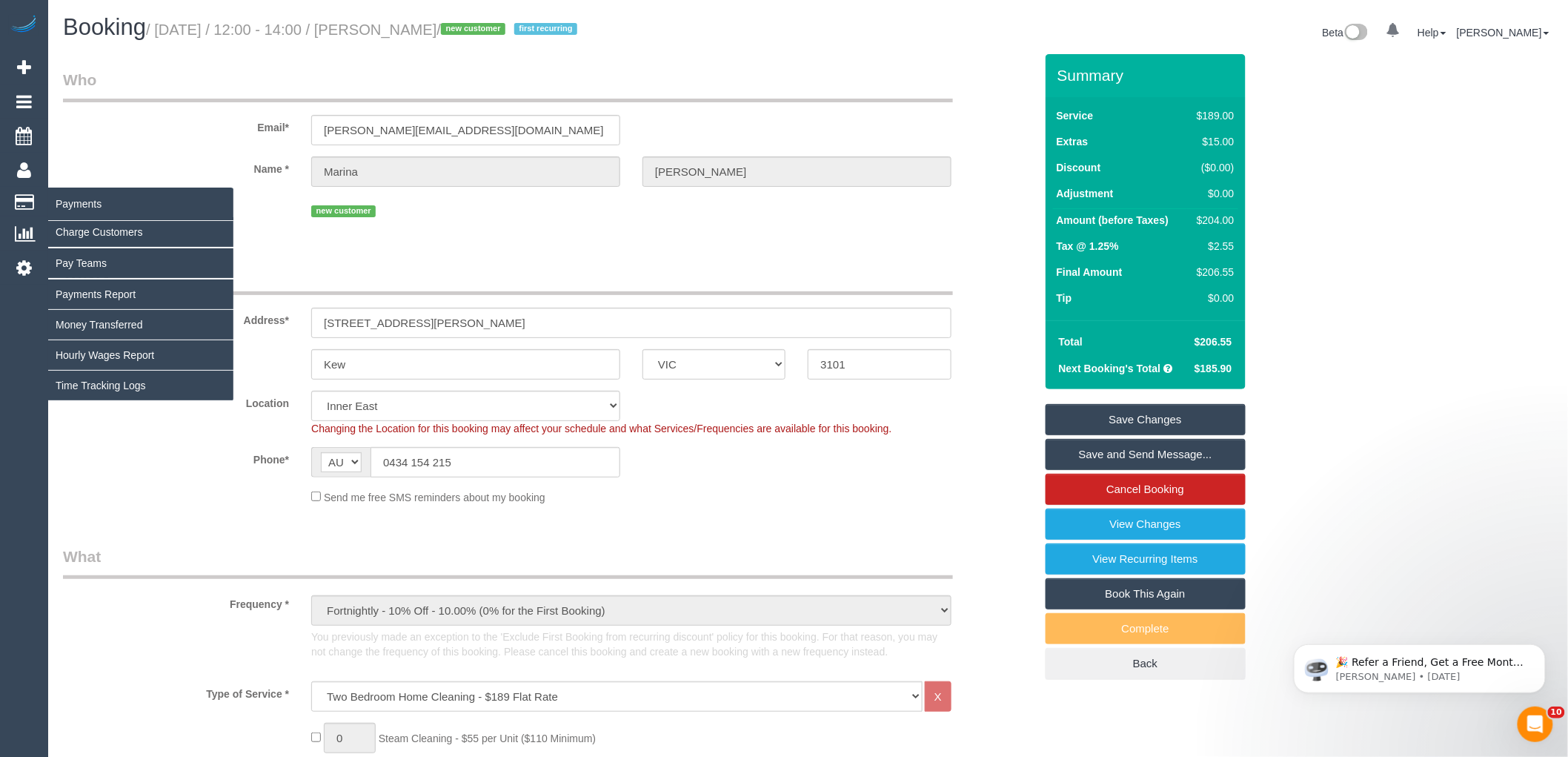
copy small "[PERSON_NAME]"
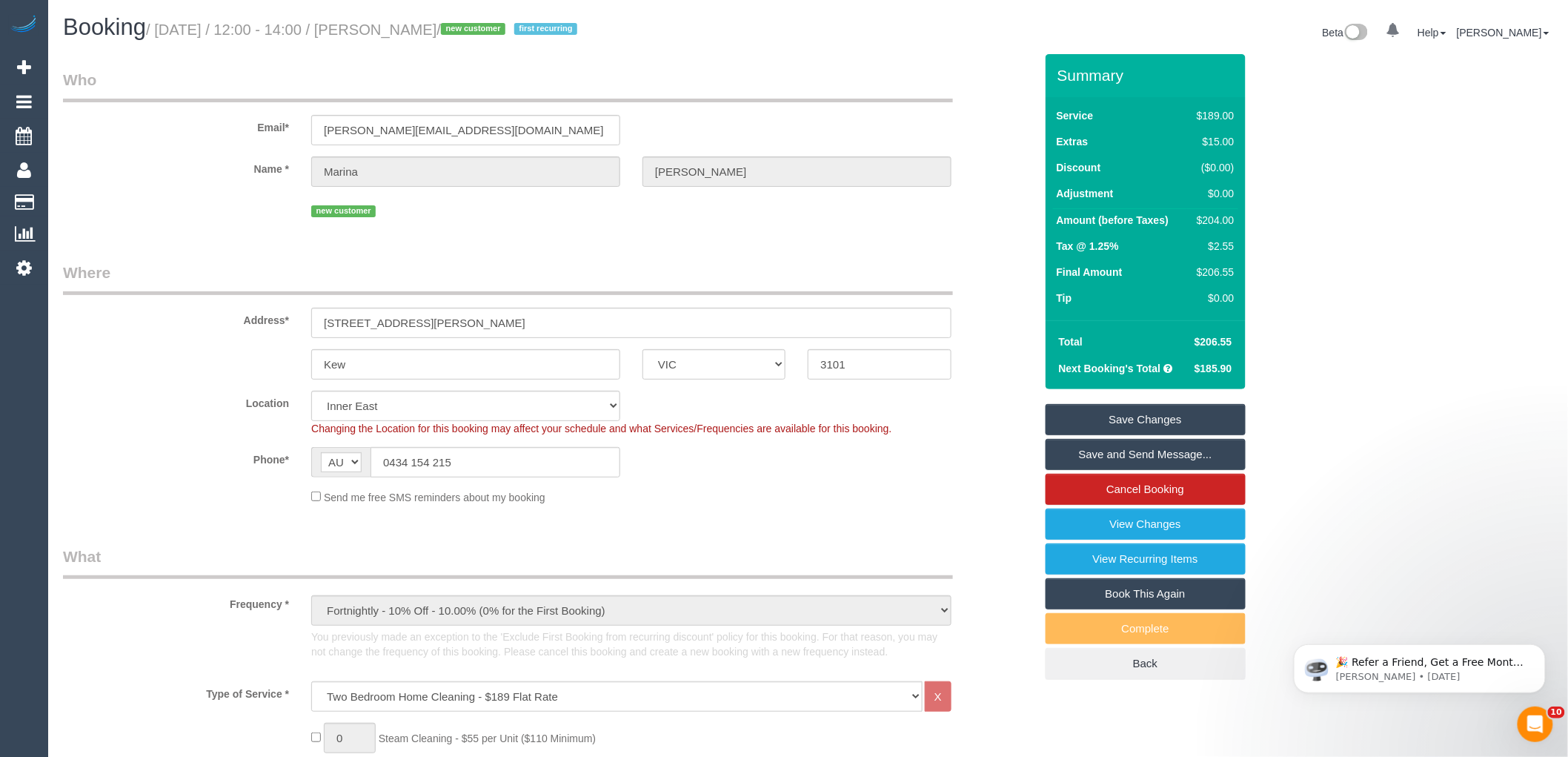
click at [835, 493] on div "Send me free SMS reminders about my booking" at bounding box center [631, 496] width 662 height 16
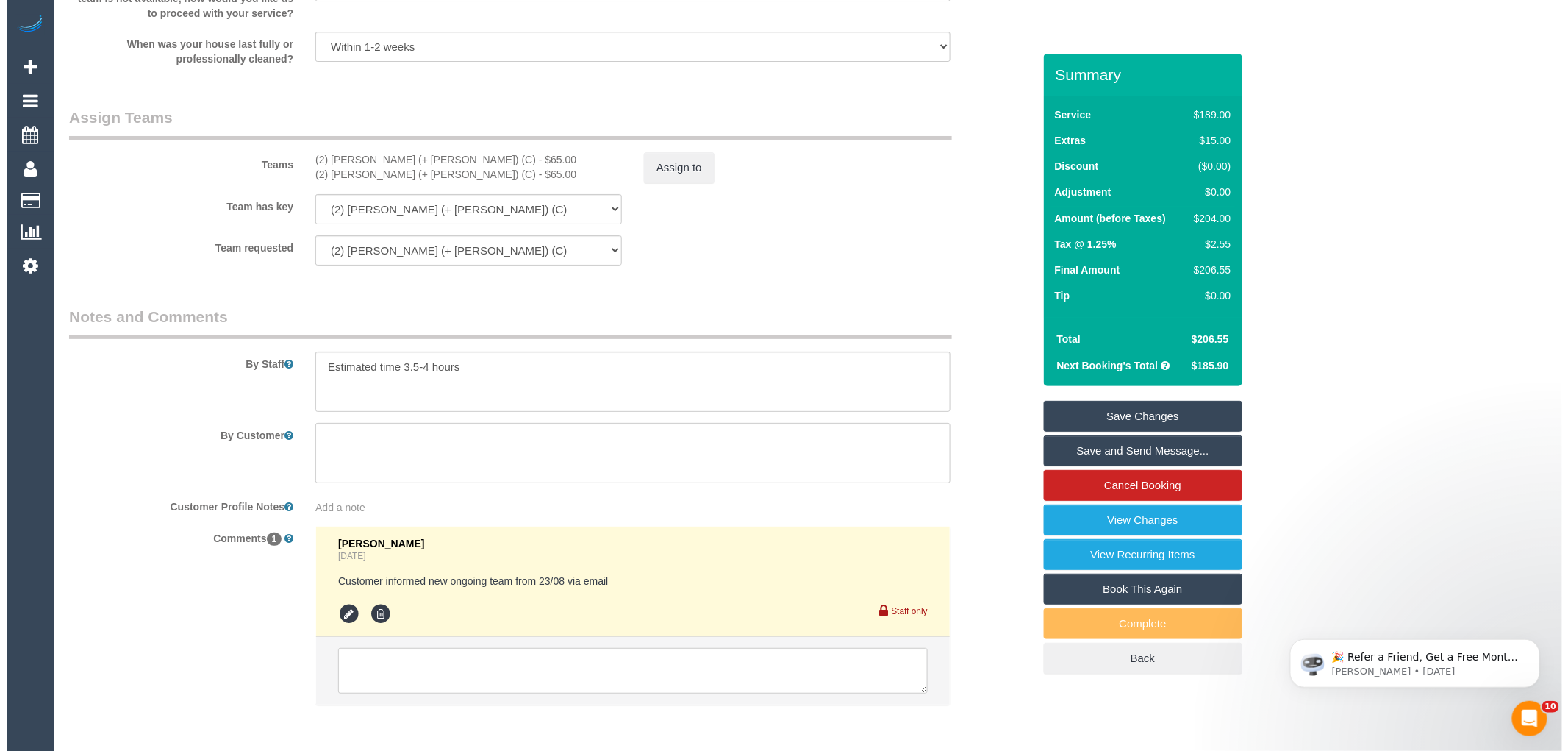
scroll to position [2343, 0]
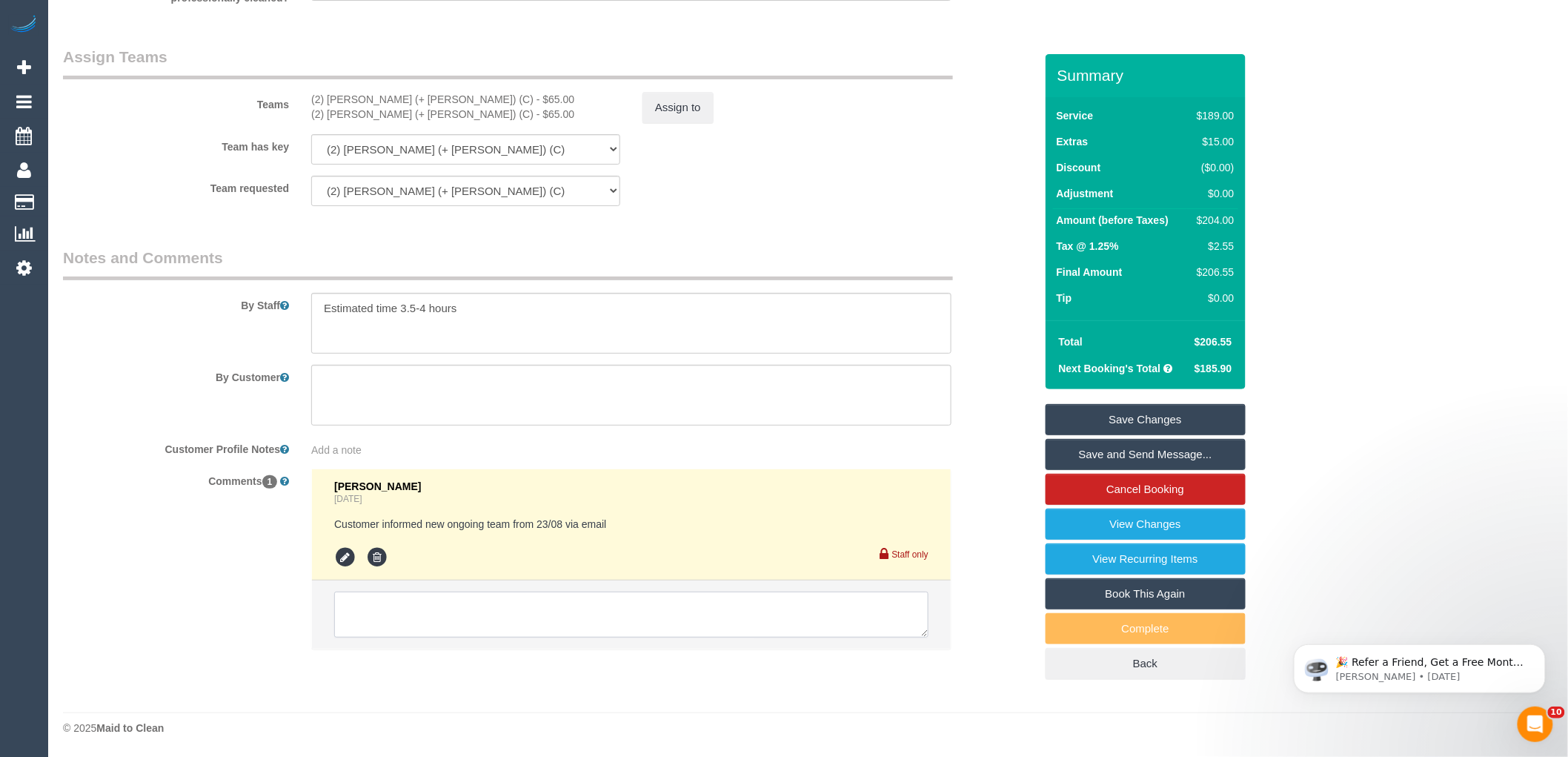
click at [380, 610] on textarea at bounding box center [631, 614] width 594 height 46
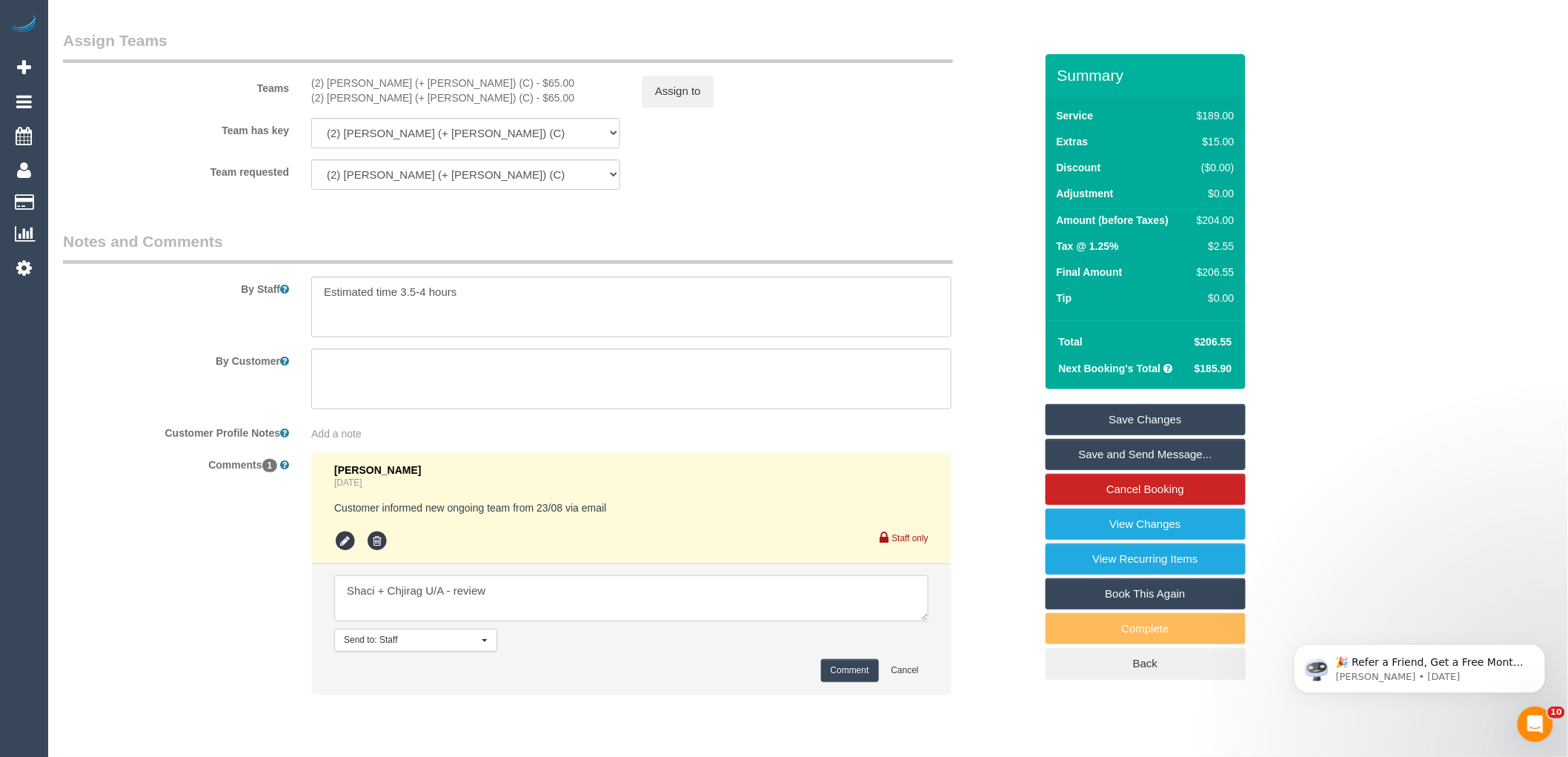
click at [412, 605] on textarea at bounding box center [631, 597] width 594 height 46
click at [403, 611] on textarea at bounding box center [631, 597] width 594 height 46
click at [522, 597] on textarea at bounding box center [631, 597] width 594 height 46
type textarea "Shaci + Chirag U/A - review"
click at [600, 621] on textarea at bounding box center [631, 597] width 594 height 46
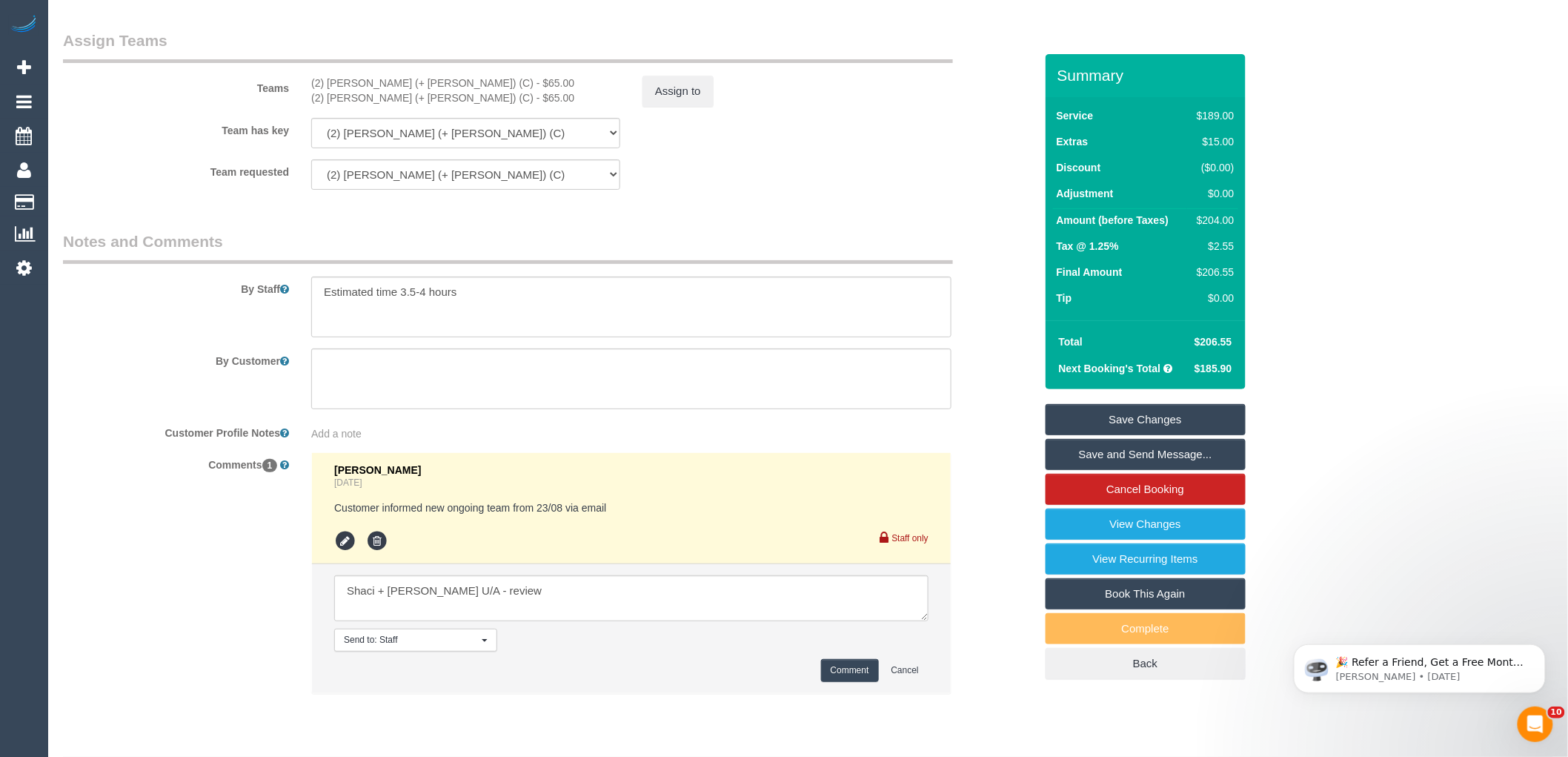
click at [838, 682] on button "Comment" at bounding box center [850, 670] width 57 height 23
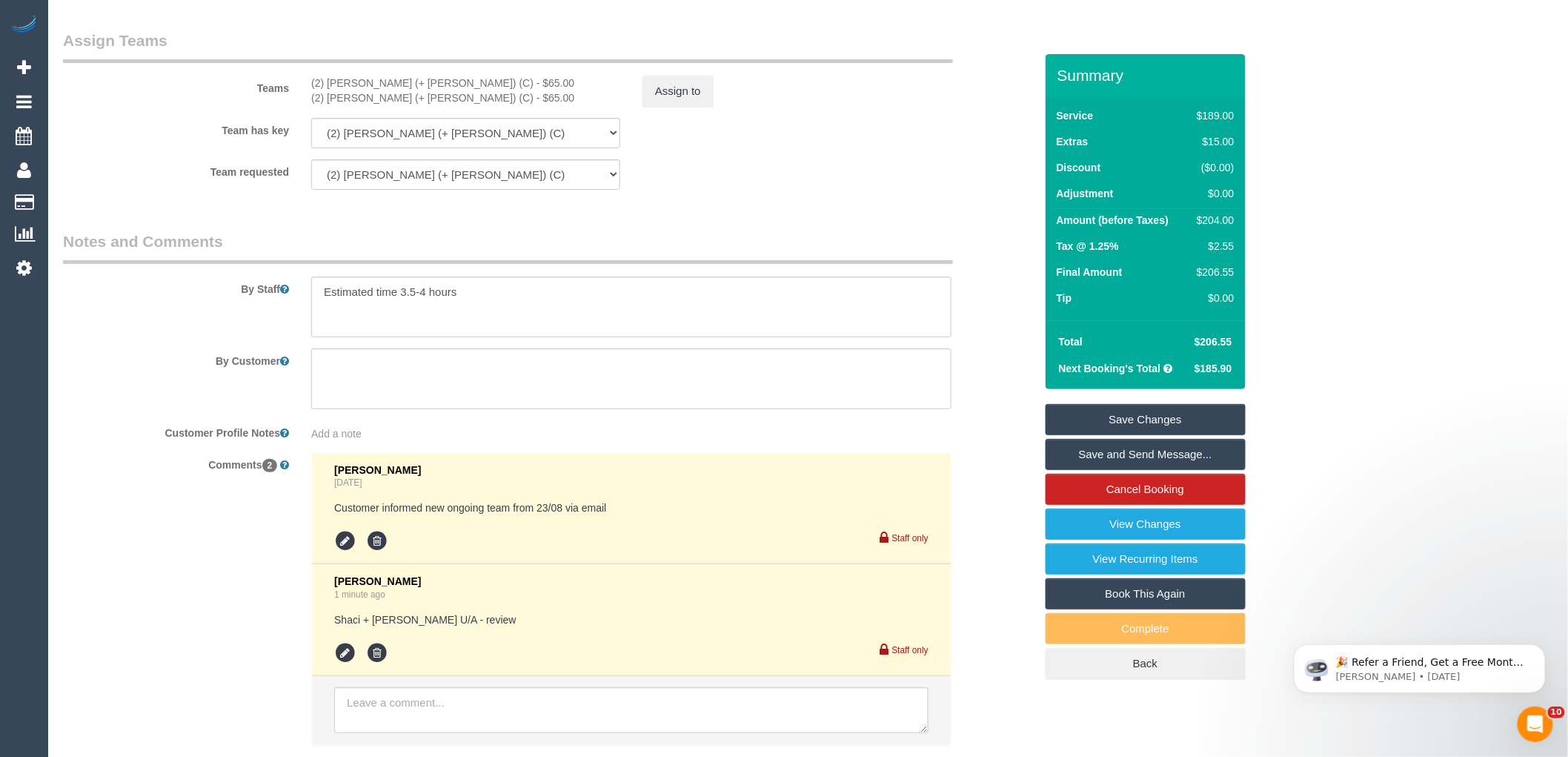
click at [739, 135] on div "Team has key (2) Chirag (+ Shachi) (C) (2) Shachi (+ Chirag) (C) (0) Office (1)…" at bounding box center [549, 133] width 994 height 30
click at [690, 106] on button "Assign to" at bounding box center [678, 91] width 71 height 31
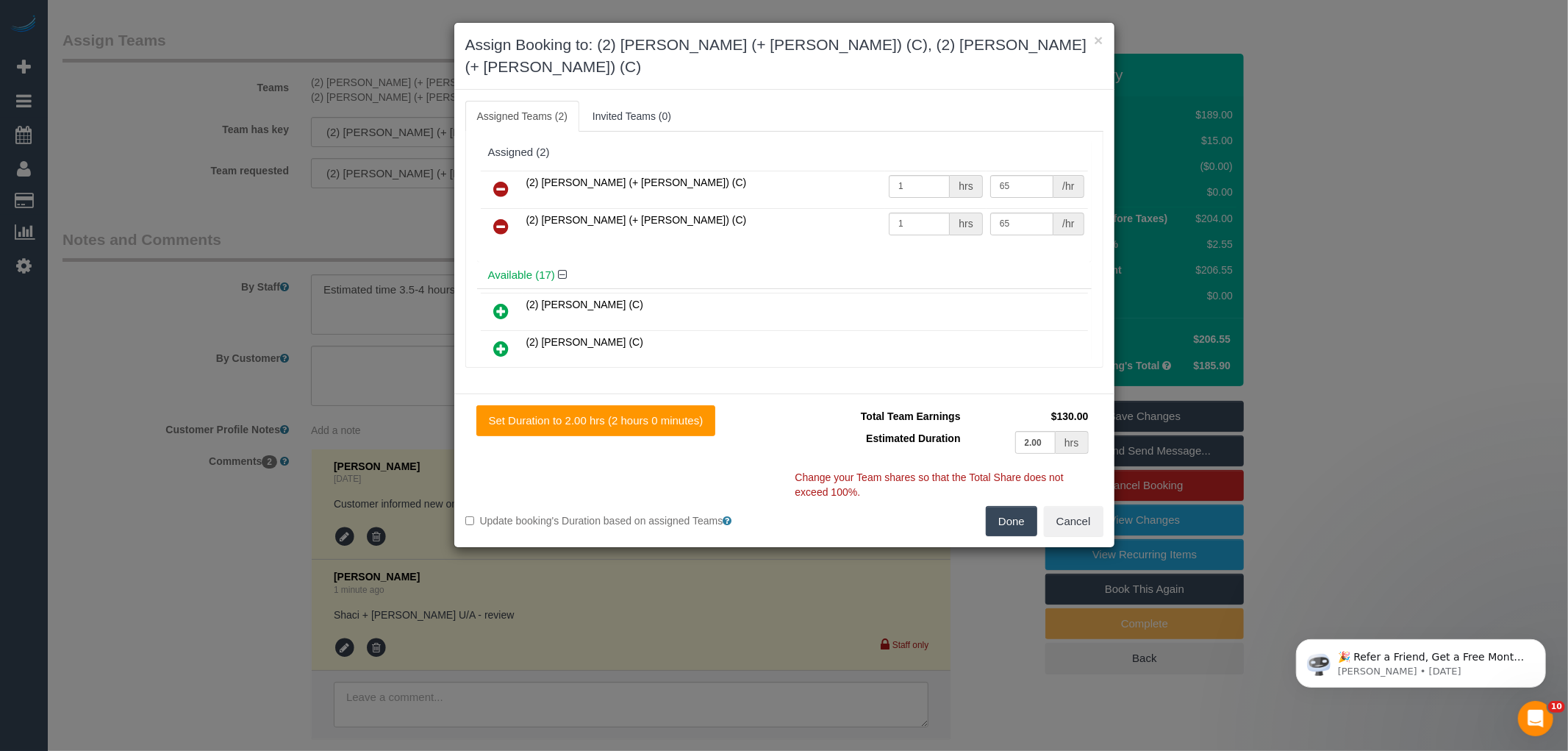
click at [500, 180] on icon at bounding box center [501, 188] width 15 height 18
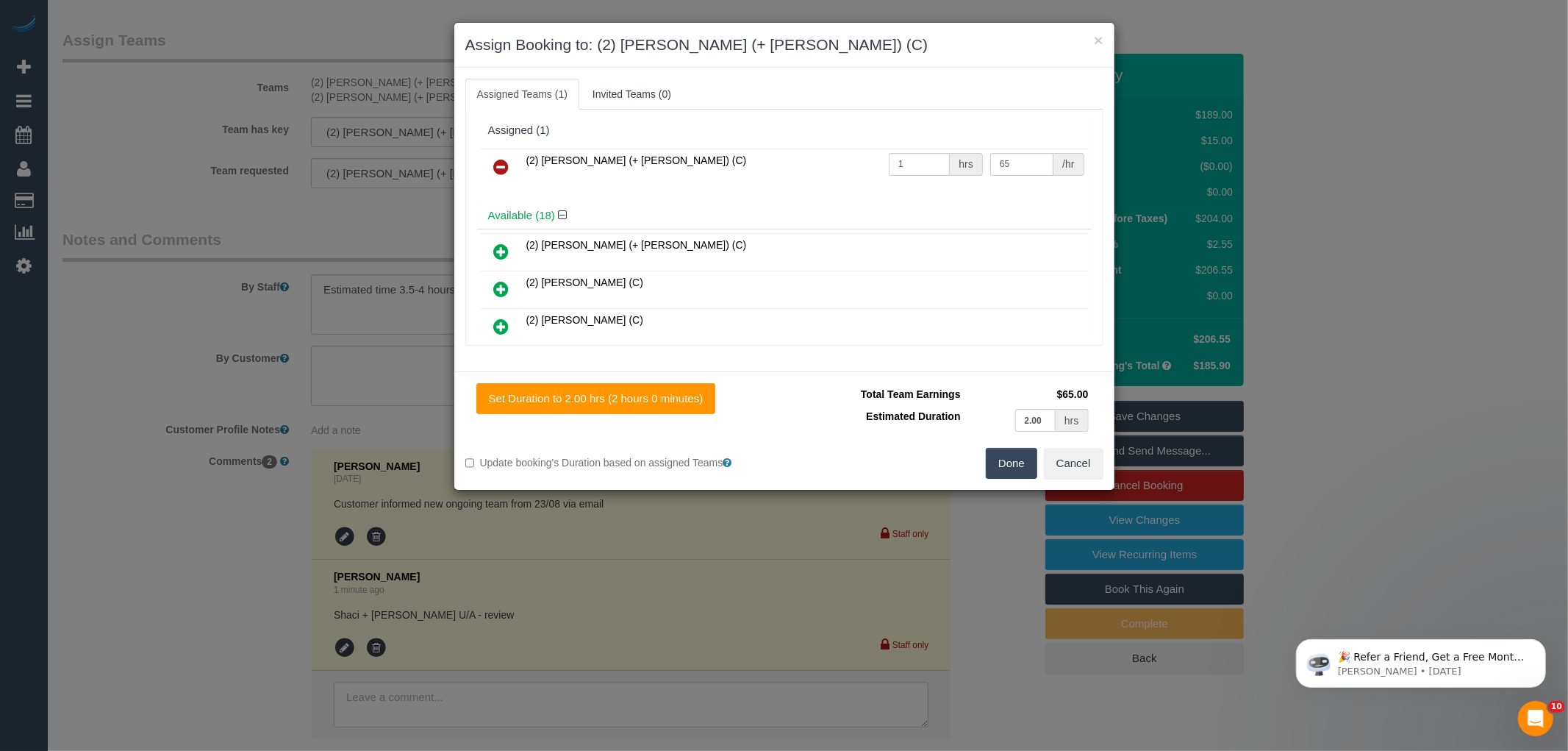
click at [497, 166] on icon at bounding box center [501, 167] width 15 height 18
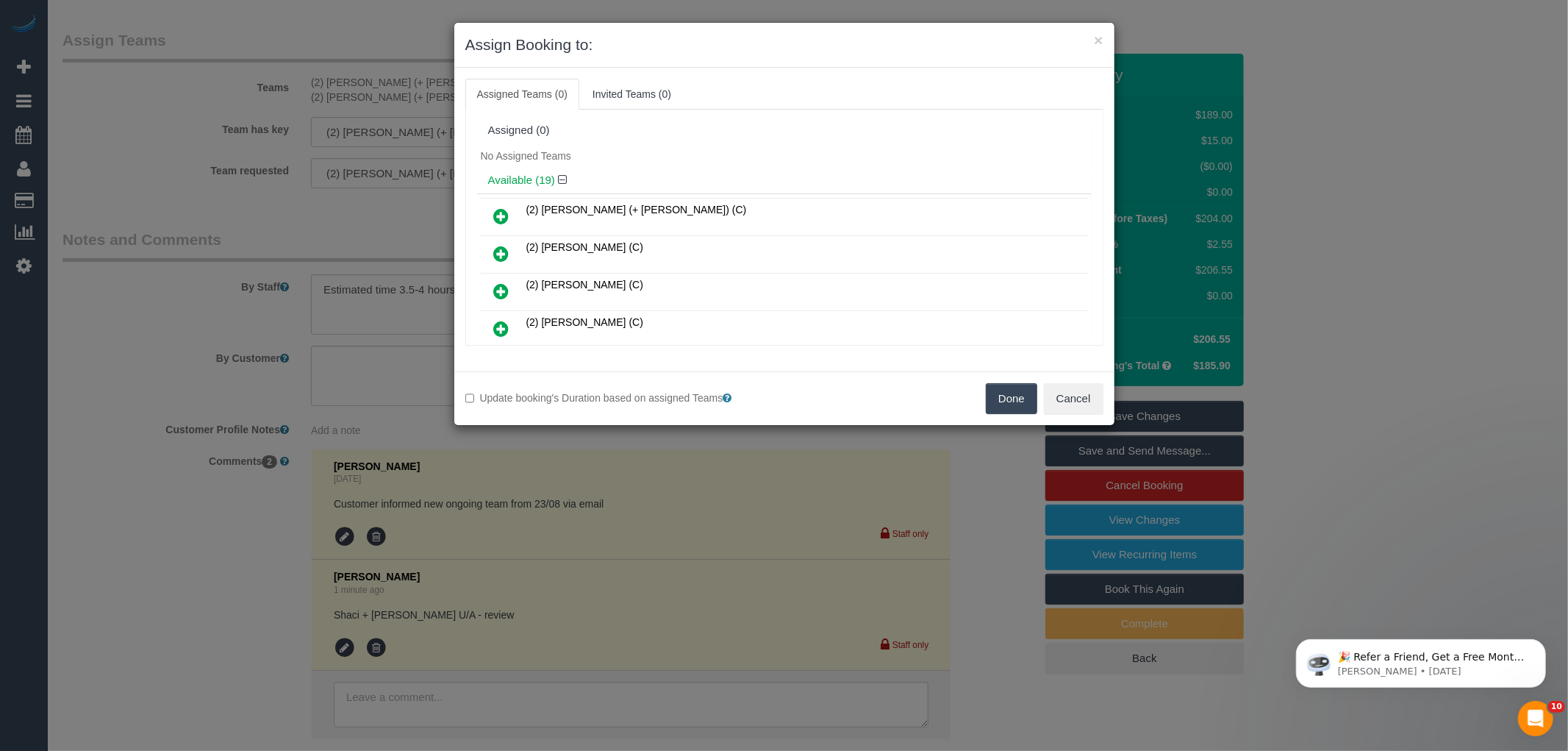
click at [655, 167] on div "Available (19)" at bounding box center [784, 180] width 614 height 27
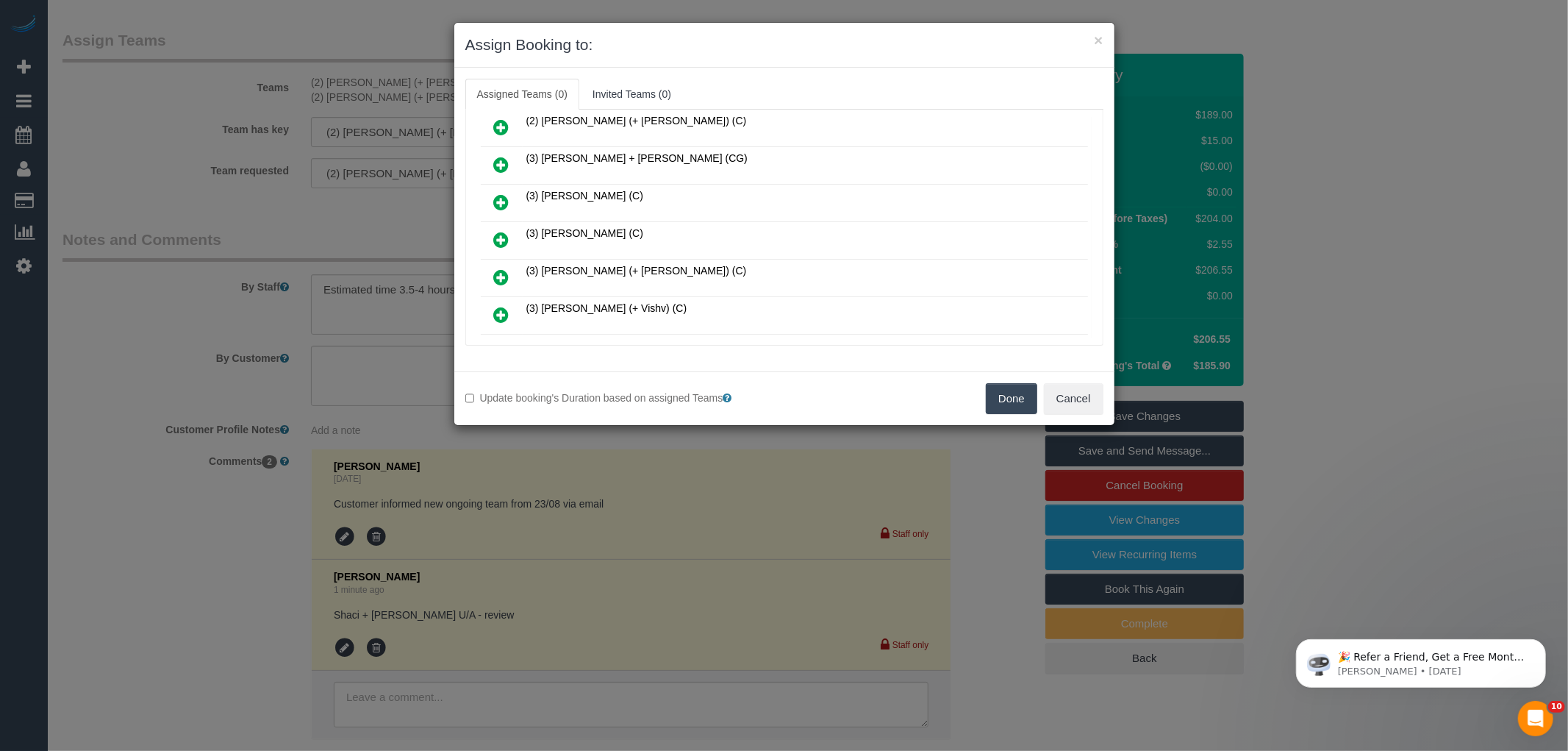
click at [497, 231] on icon at bounding box center [501, 239] width 15 height 18
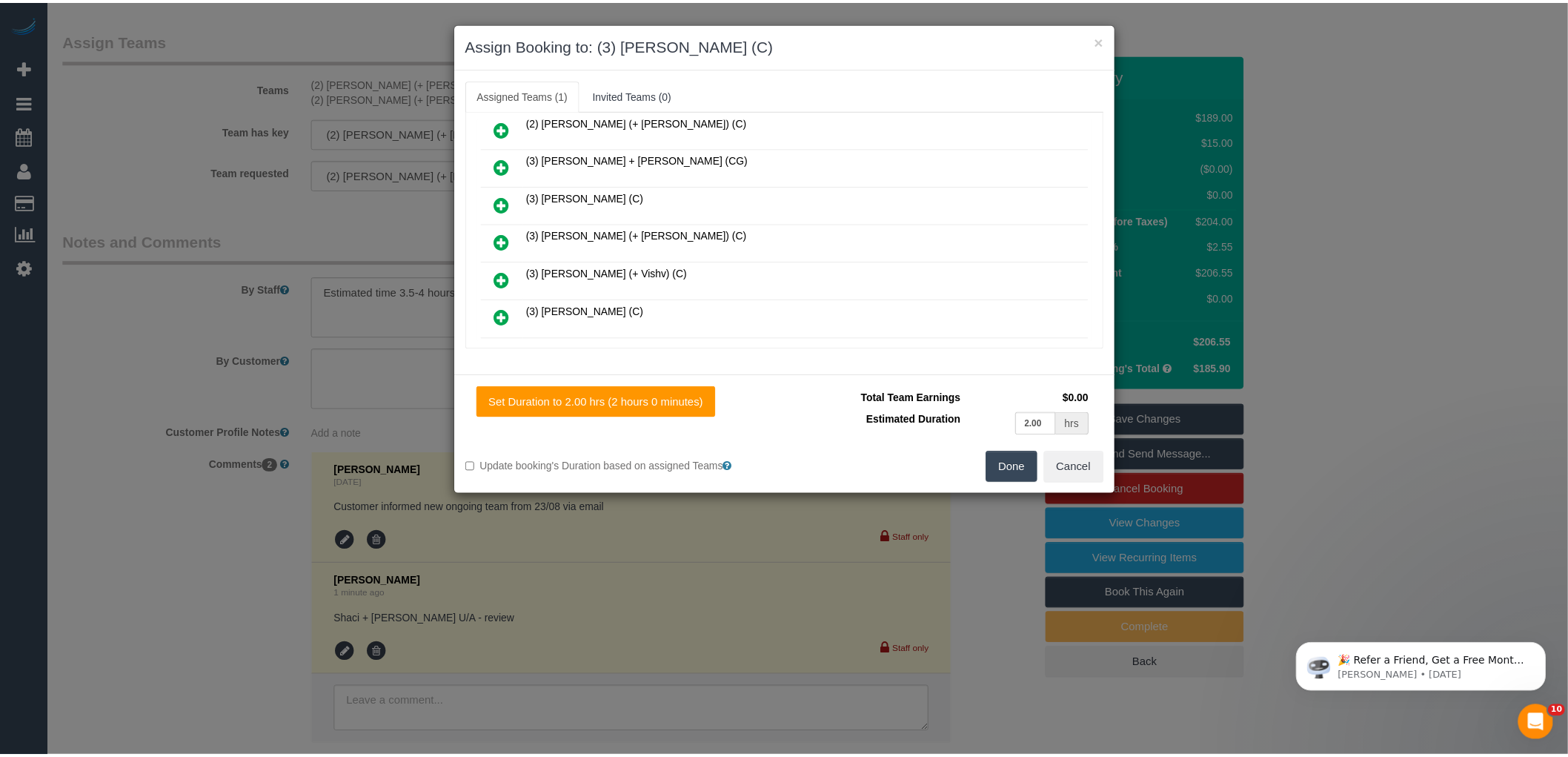
scroll to position [0, 0]
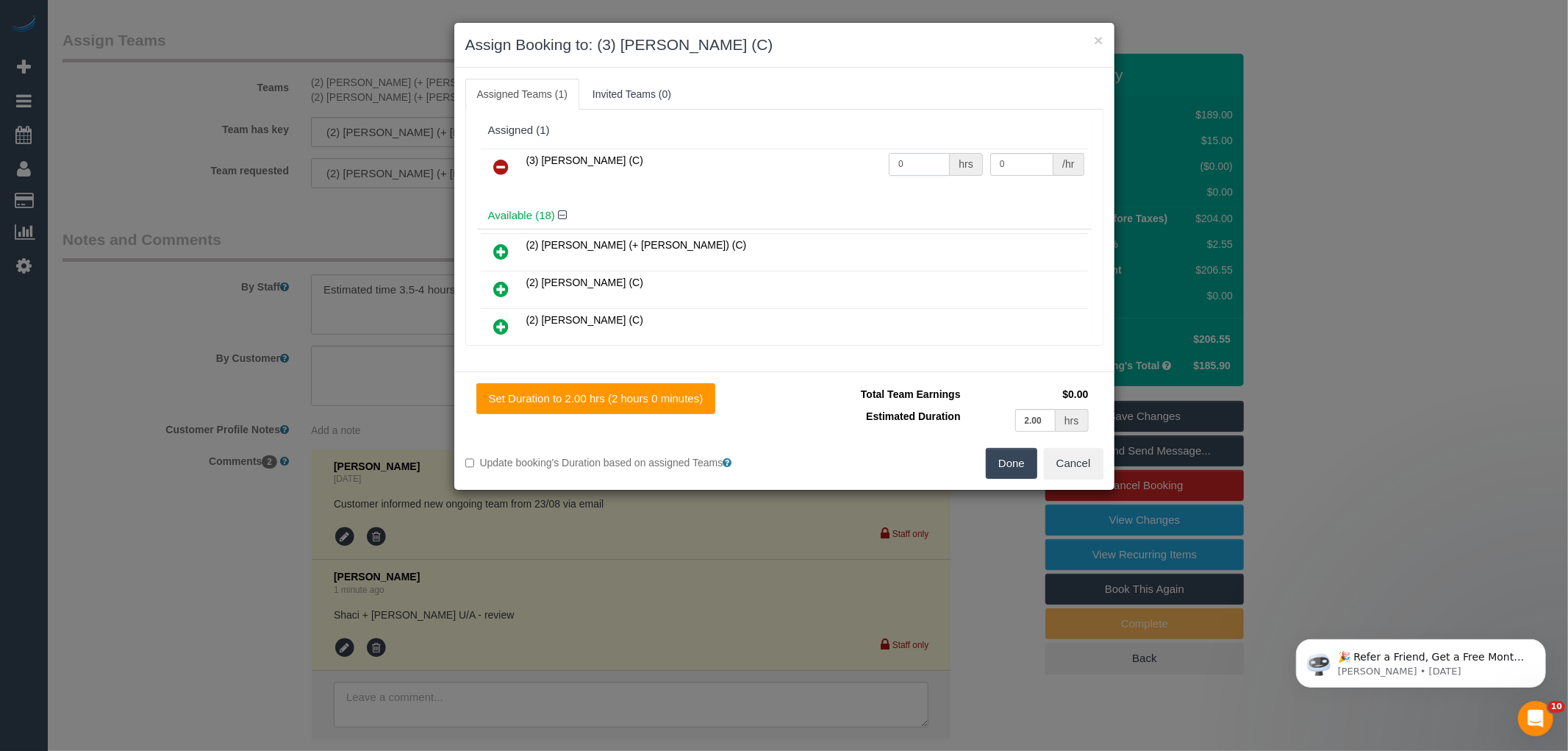
click at [909, 160] on input "0" at bounding box center [919, 164] width 61 height 23
type input "0"
click at [927, 160] on input "0" at bounding box center [919, 164] width 61 height 23
type input "1"
click at [1031, 167] on input "0" at bounding box center [1022, 164] width 64 height 23
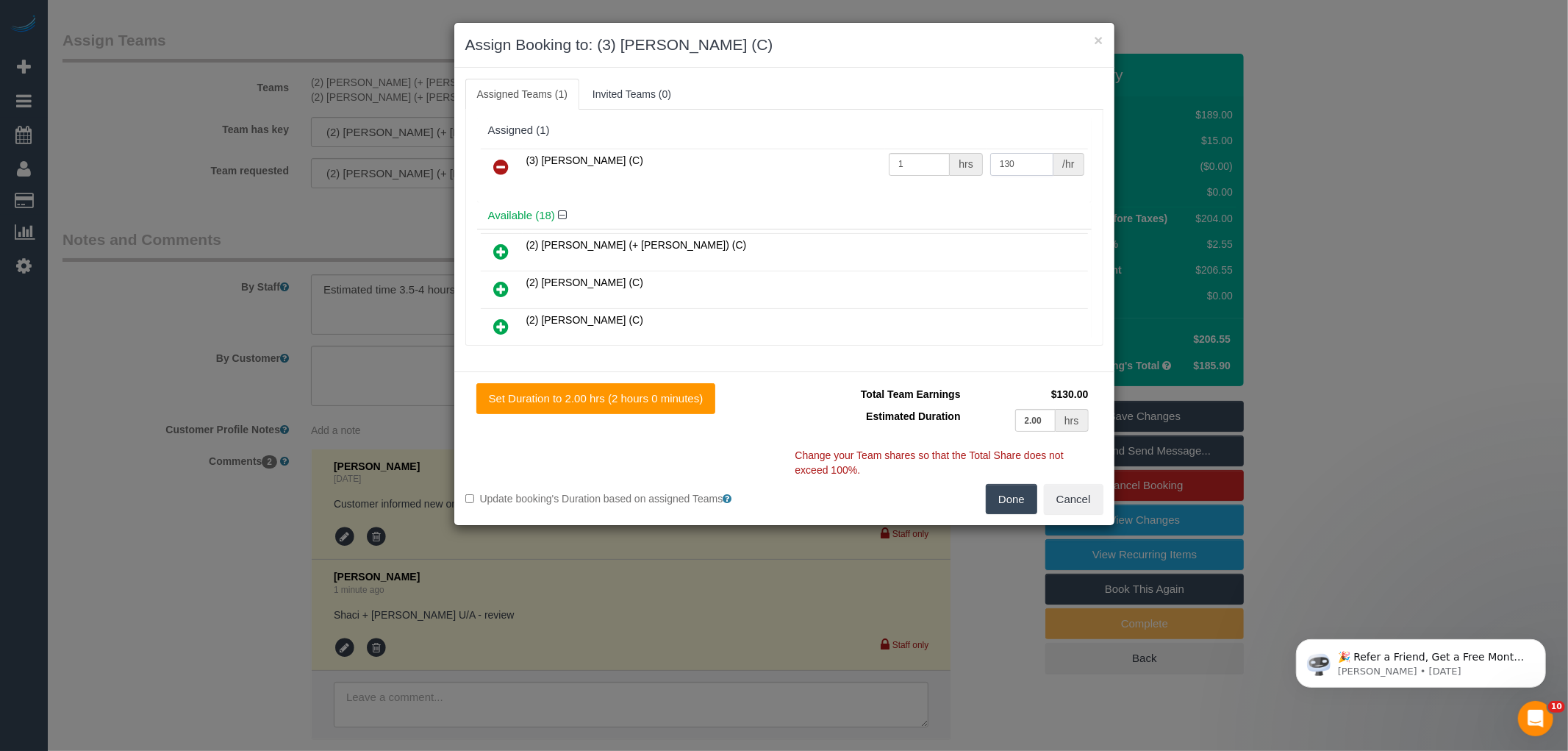
type input "130"
click at [1005, 503] on button "Done" at bounding box center [1011, 499] width 51 height 31
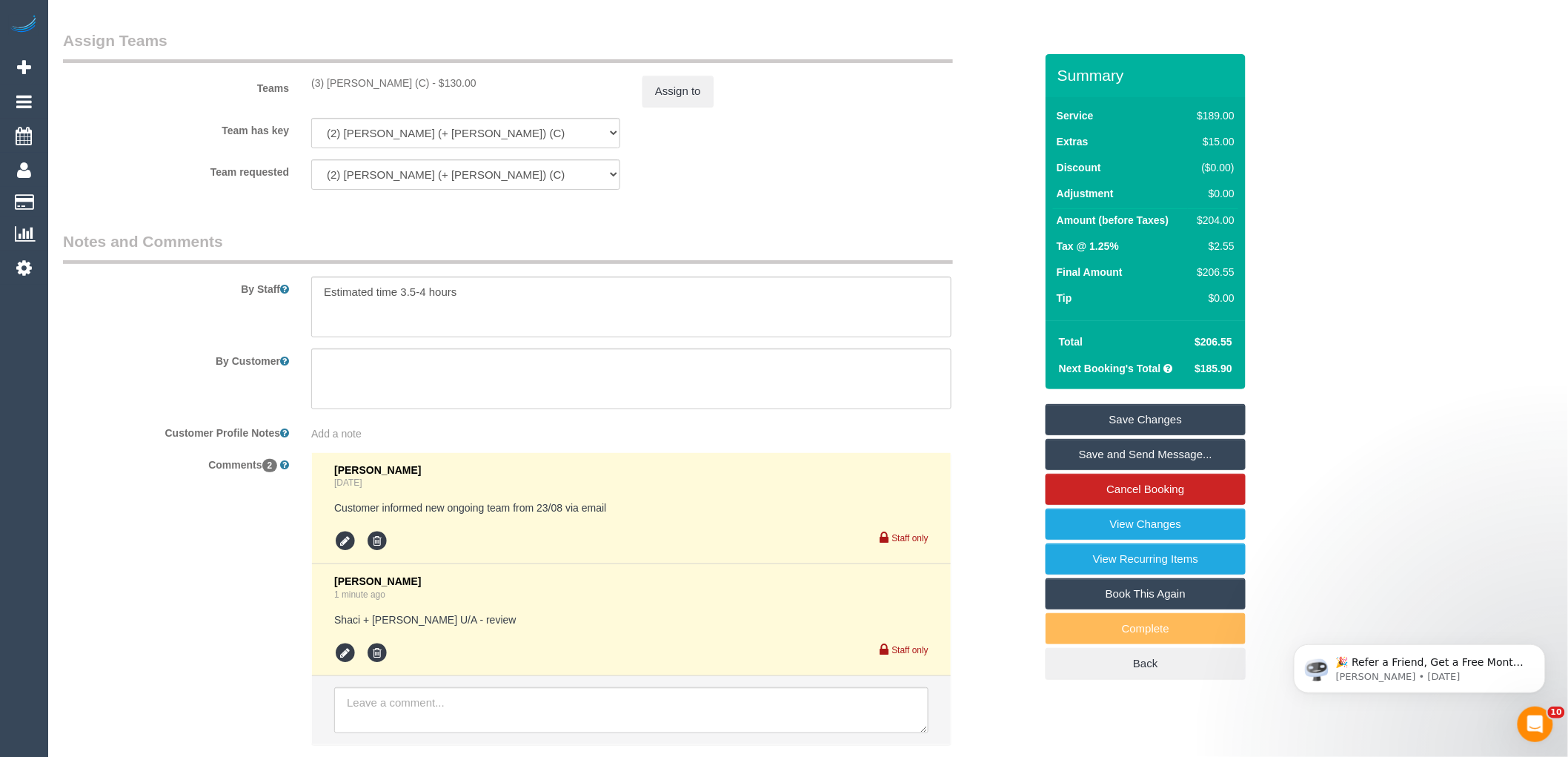
click at [991, 462] on sui-booking-comments "By Staff By Customer Customer Profile Notes Add a note Comments 2 Laura Butera …" at bounding box center [549, 495] width 971 height 529
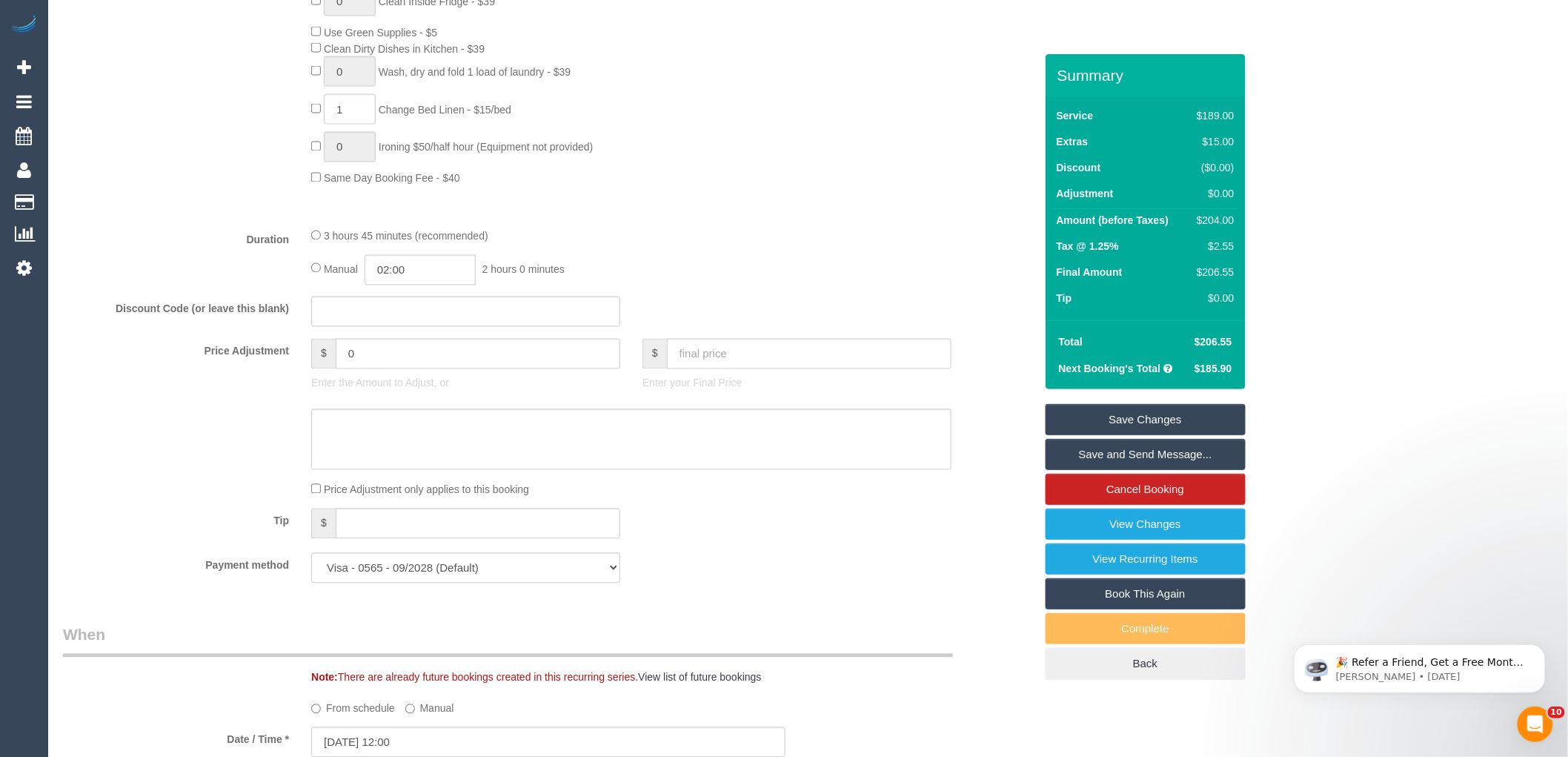
scroll to position [1046, 0]
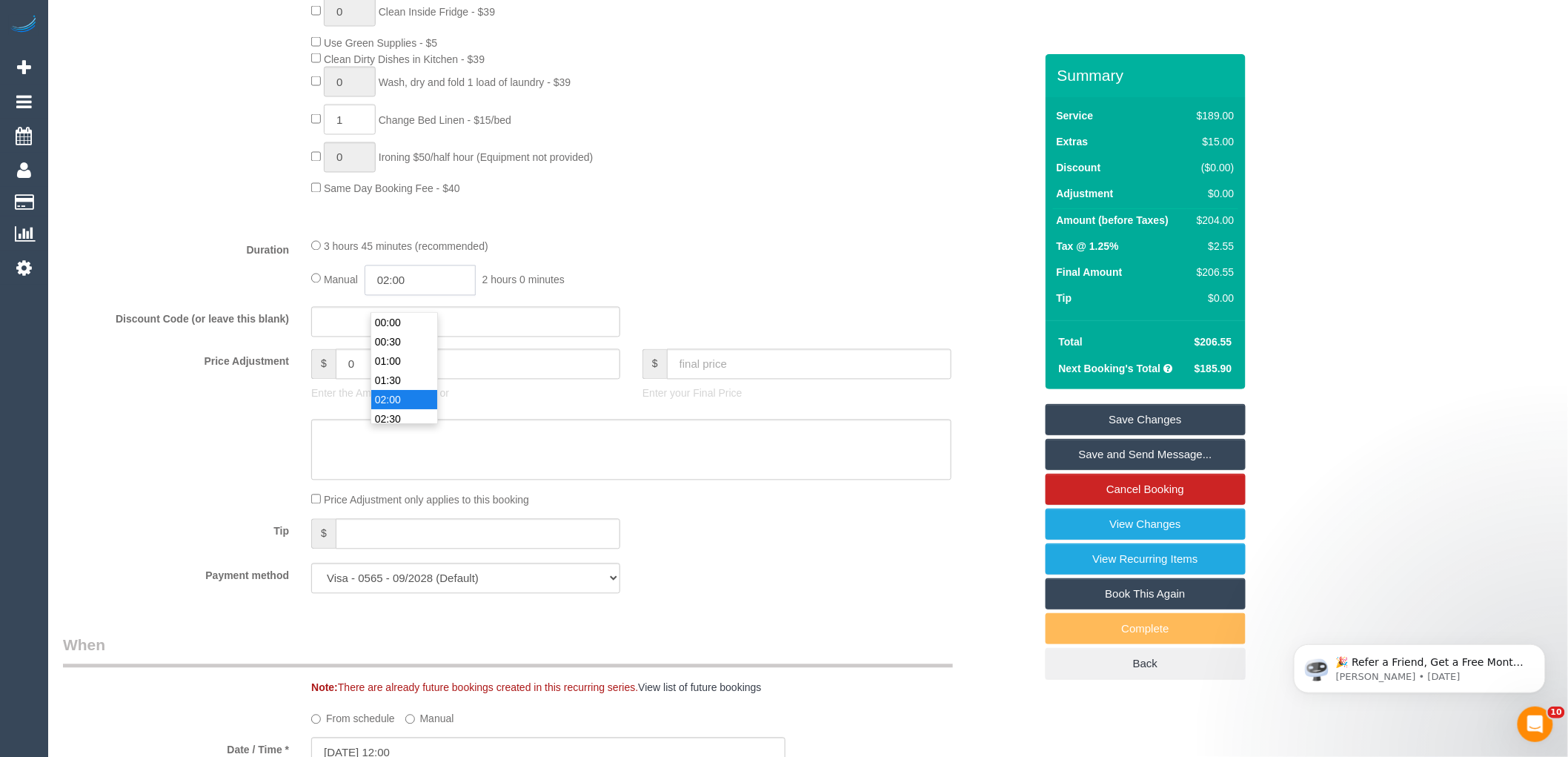
click at [421, 295] on input "02:00" at bounding box center [420, 280] width 111 height 30
type input "04:00"
click at [388, 412] on li "04:00" at bounding box center [404, 419] width 66 height 19
click at [1127, 421] on link "Save Changes" at bounding box center [1145, 419] width 200 height 31
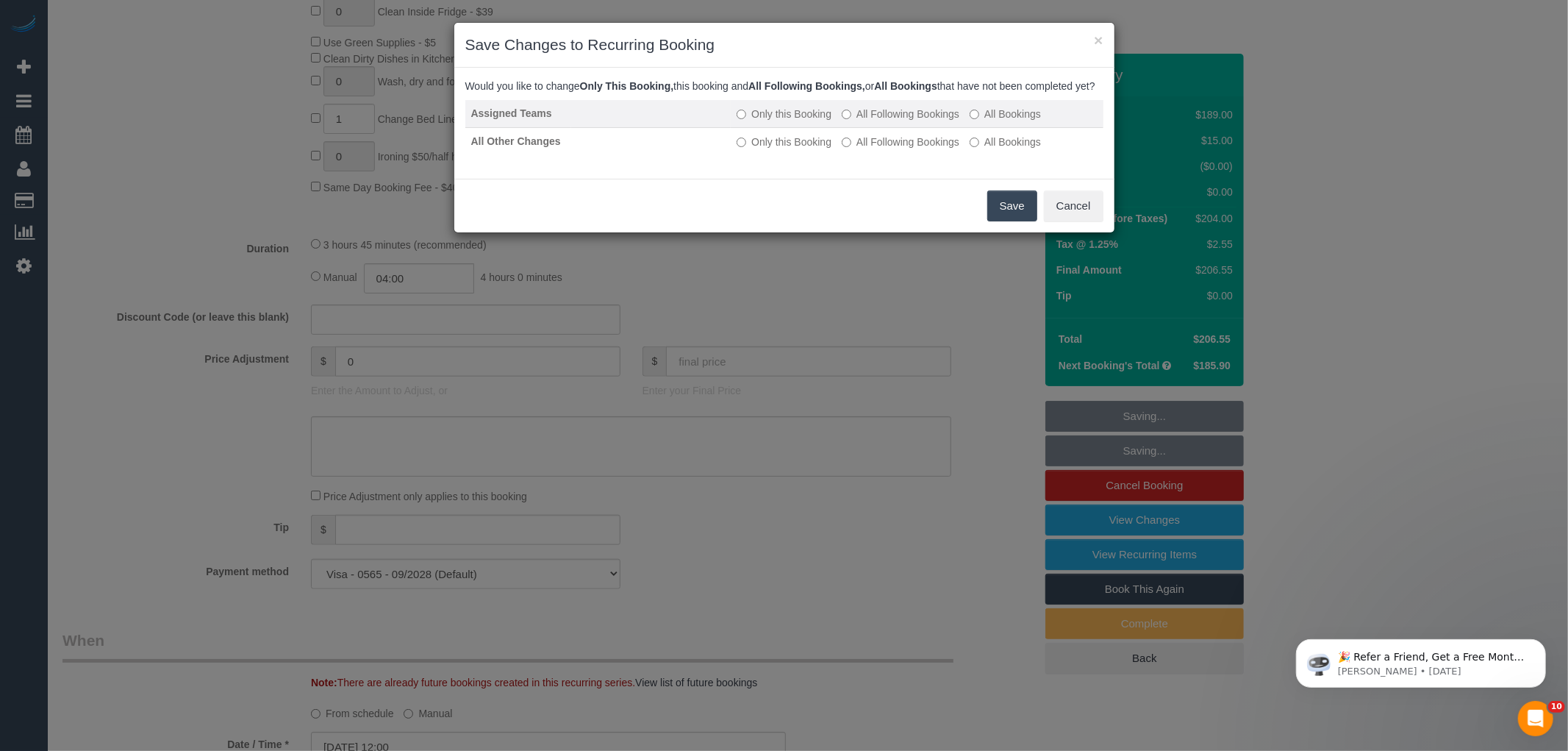
click at [908, 121] on label "All Following Bookings" at bounding box center [900, 114] width 117 height 15
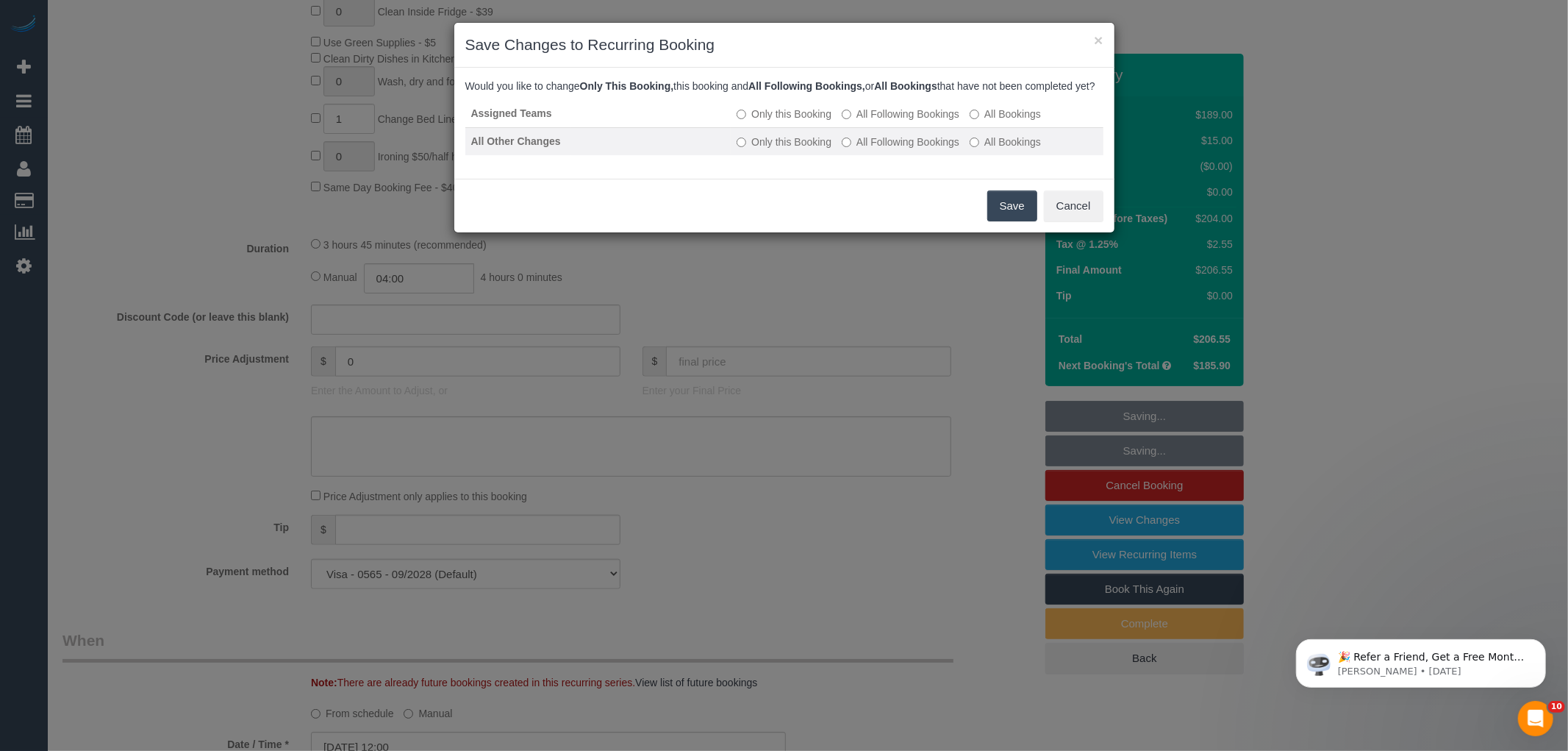
click at [902, 149] on label "All Following Bookings" at bounding box center [900, 142] width 117 height 15
click at [995, 216] on button "Save" at bounding box center [1012, 205] width 50 height 31
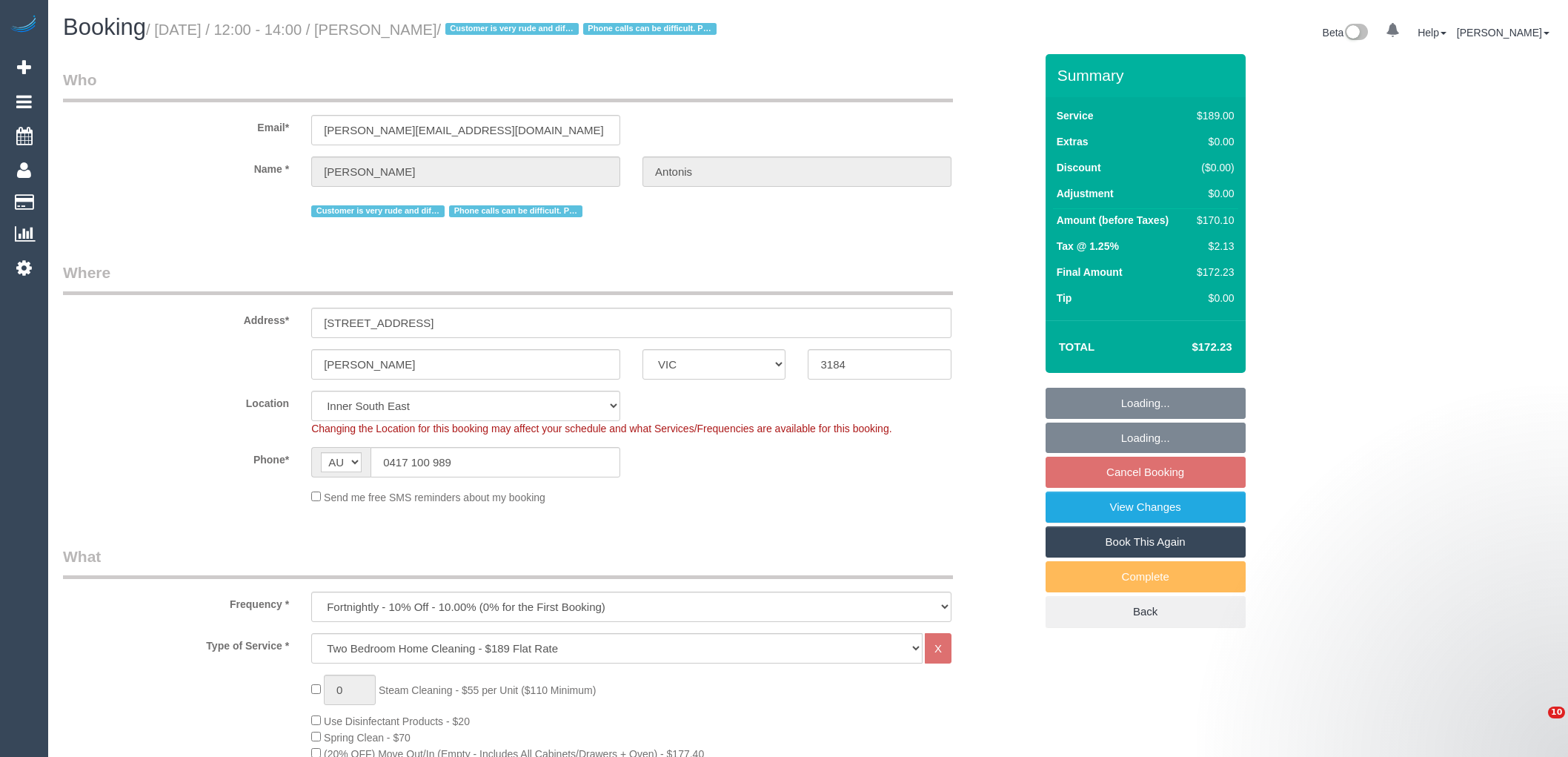
select select "VIC"
select select "number:27"
select select "number:14"
select select "number:19"
select select "number:36"
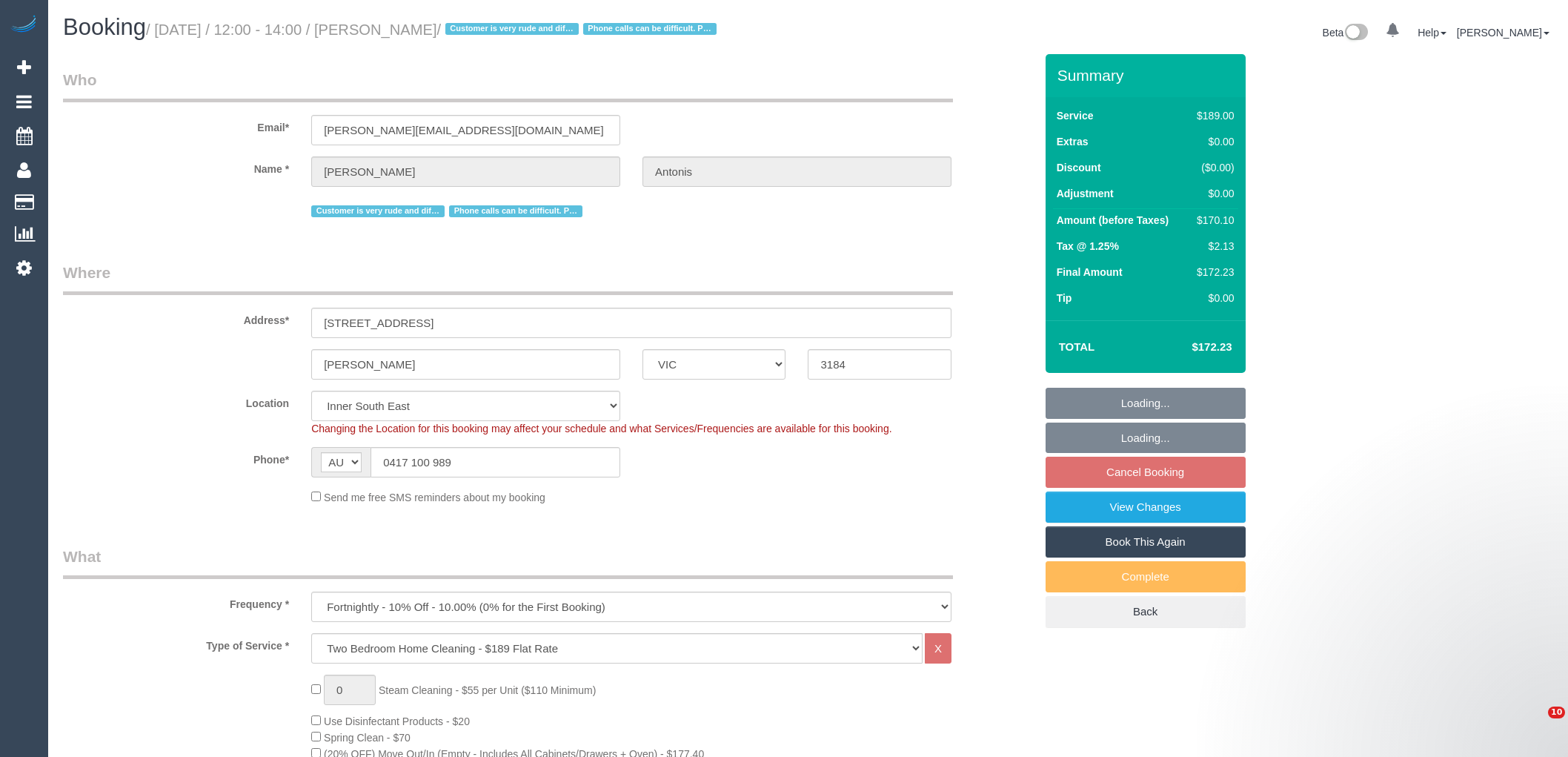
select select "number:35"
select select "number:12"
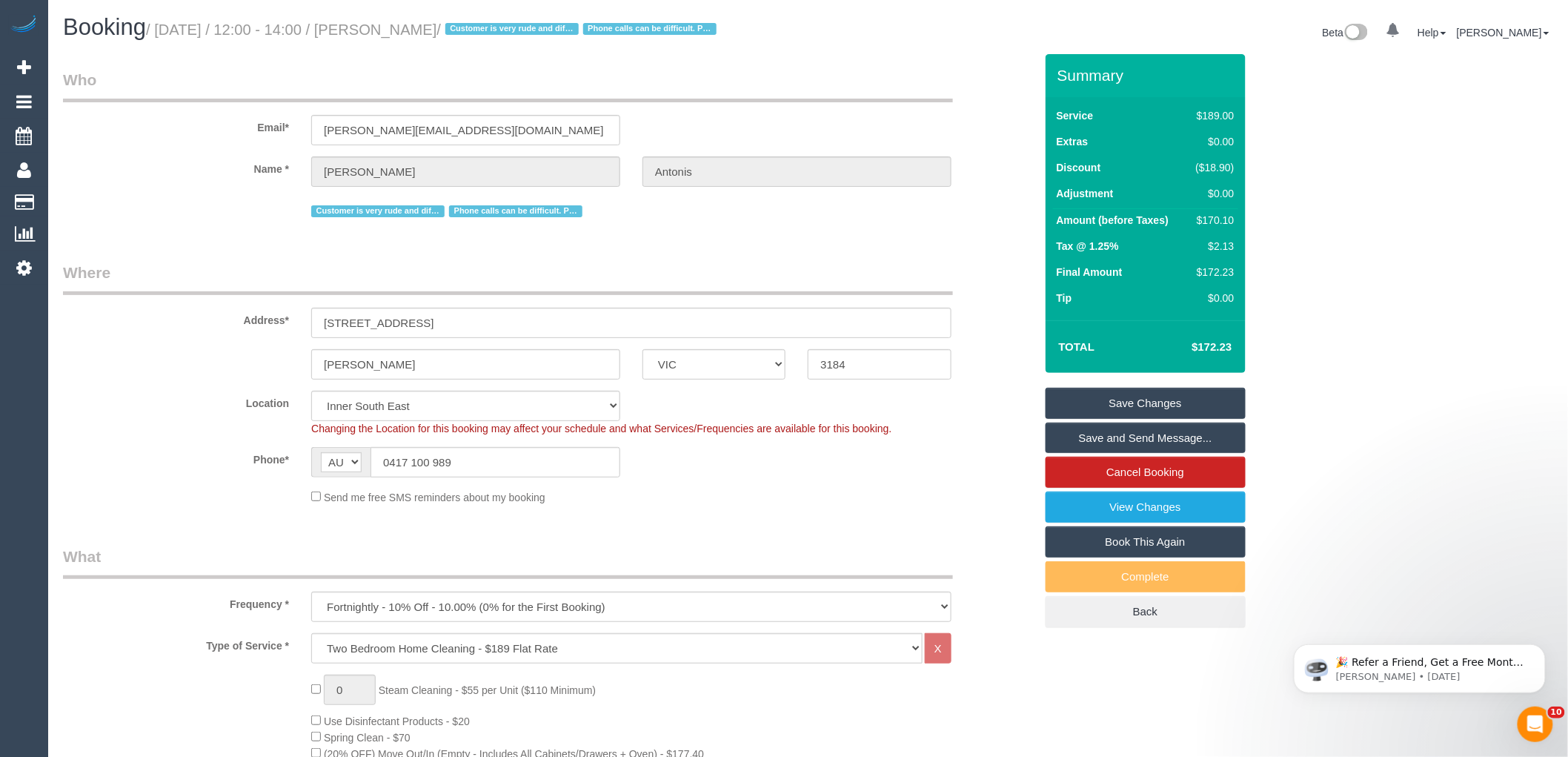
drag, startPoint x: 469, startPoint y: 30, endPoint x: 384, endPoint y: 25, distance: 85.1
click at [384, 25] on small "/ [DATE] / 12:00 - 14:00 / [PERSON_NAME] / Customer is very rude and difficult …" at bounding box center [433, 29] width 575 height 16
copy small "[PERSON_NAME]"
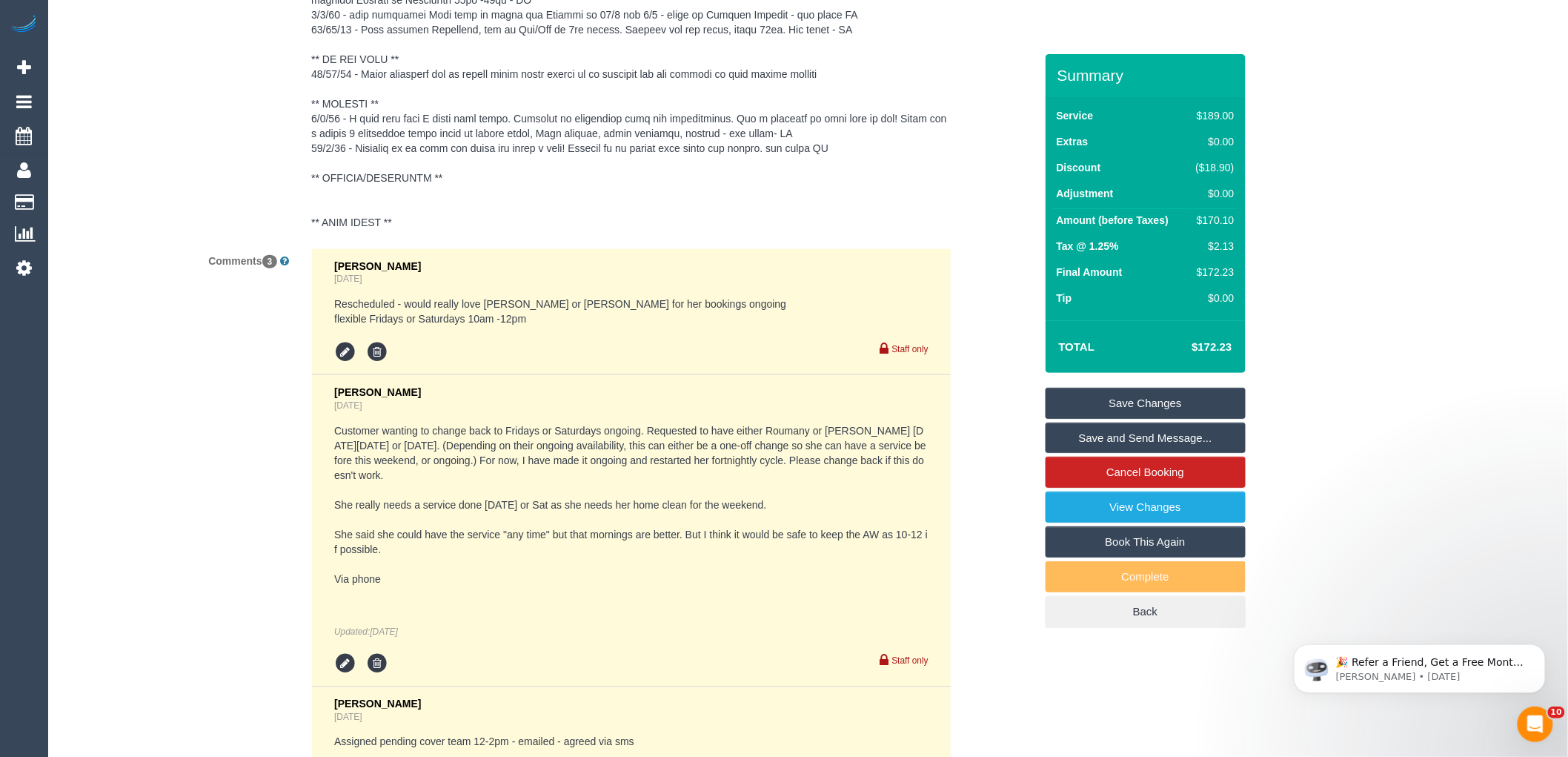
scroll to position [3151, 0]
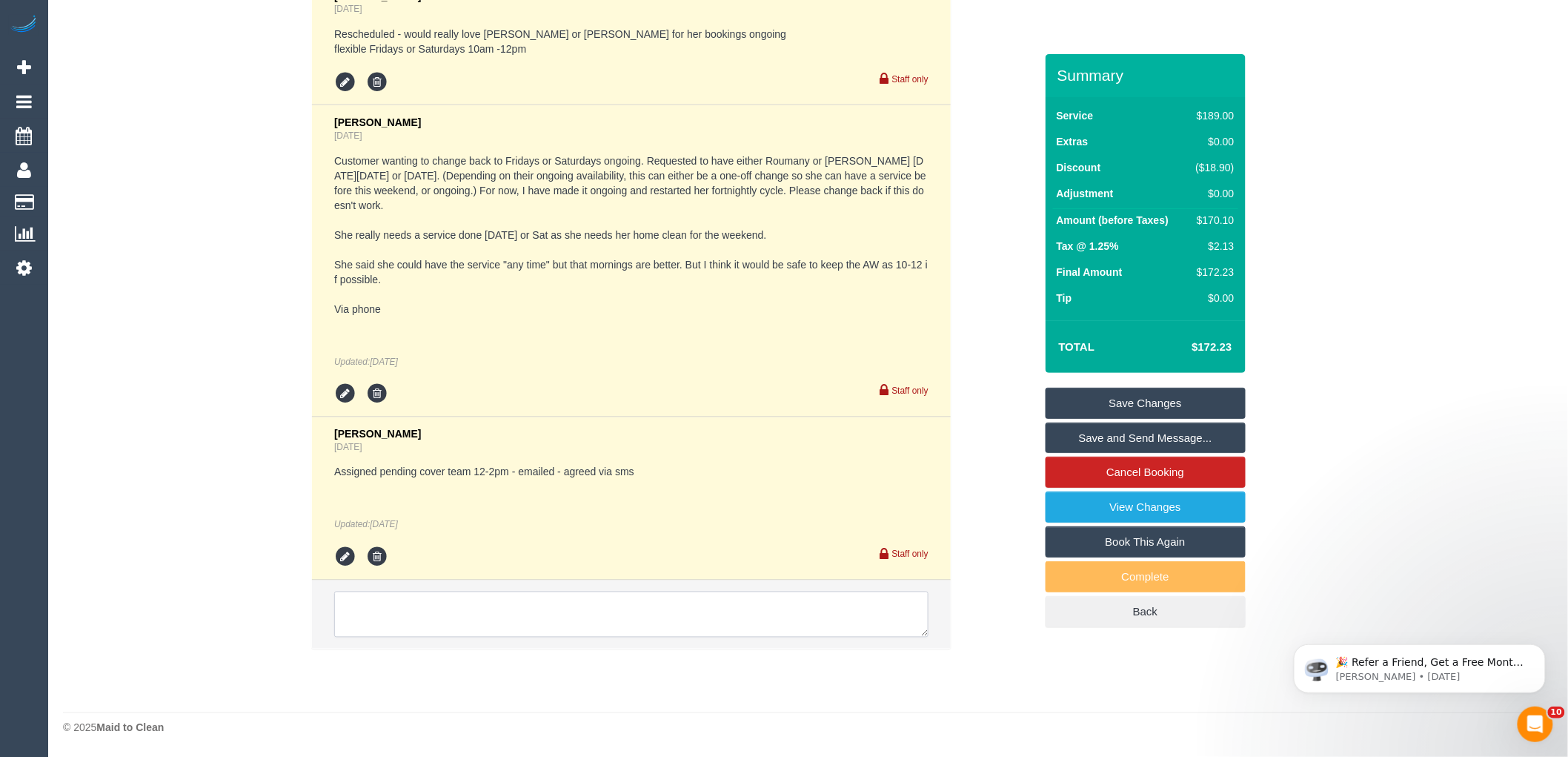
click at [398, 617] on textarea at bounding box center [631, 614] width 594 height 46
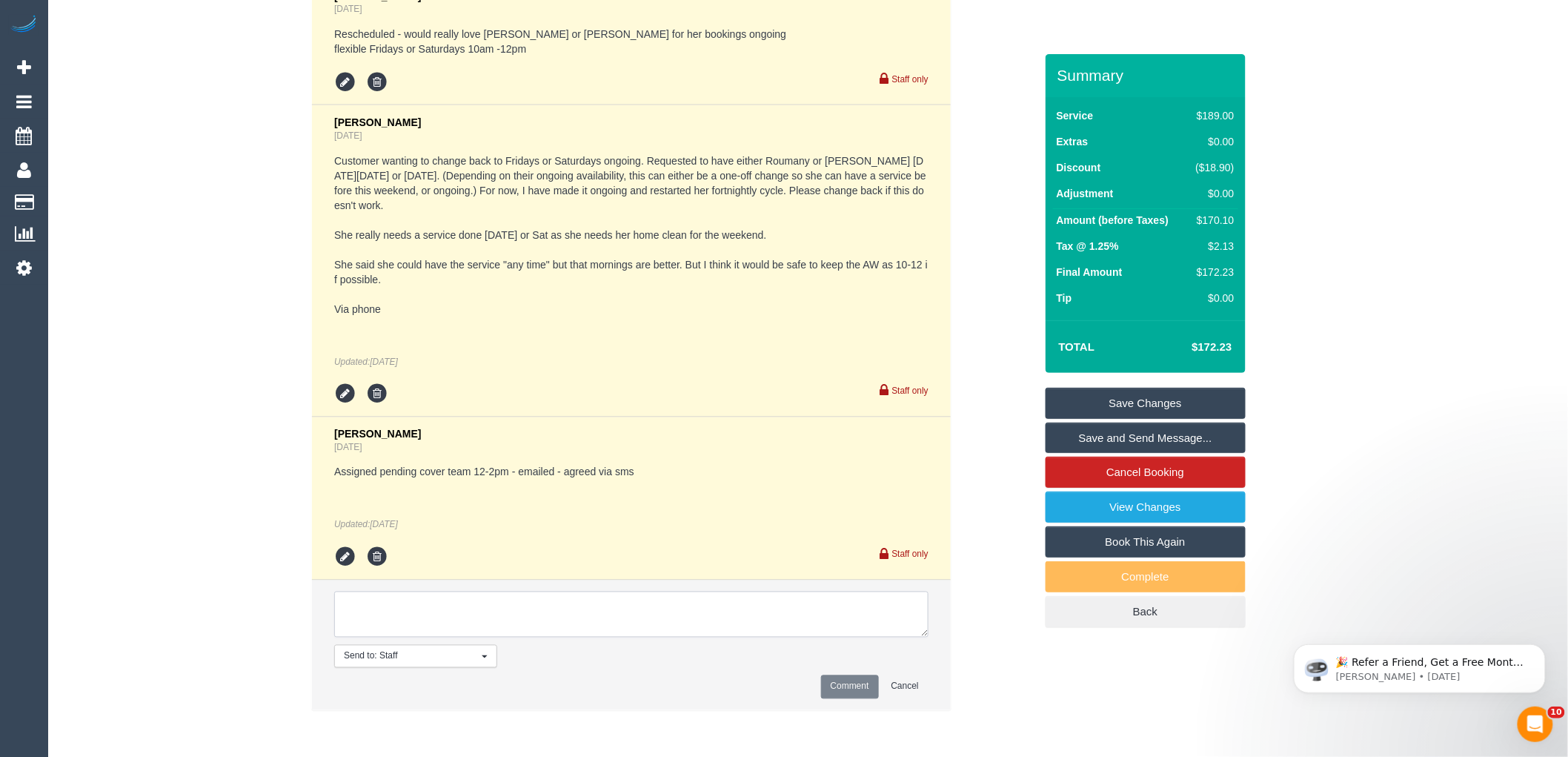
click at [378, 627] on textarea at bounding box center [631, 614] width 594 height 46
type textarea "Informed customer solo HP cover [DATE] 12-2pm AW via email"
click at [842, 684] on button "Comment" at bounding box center [850, 686] width 57 height 23
click at [1013, 579] on div "Comments 3 [PERSON_NAME] [DATE] Rescheduled - would really love [PERSON_NAME] o…" at bounding box center [549, 352] width 994 height 747
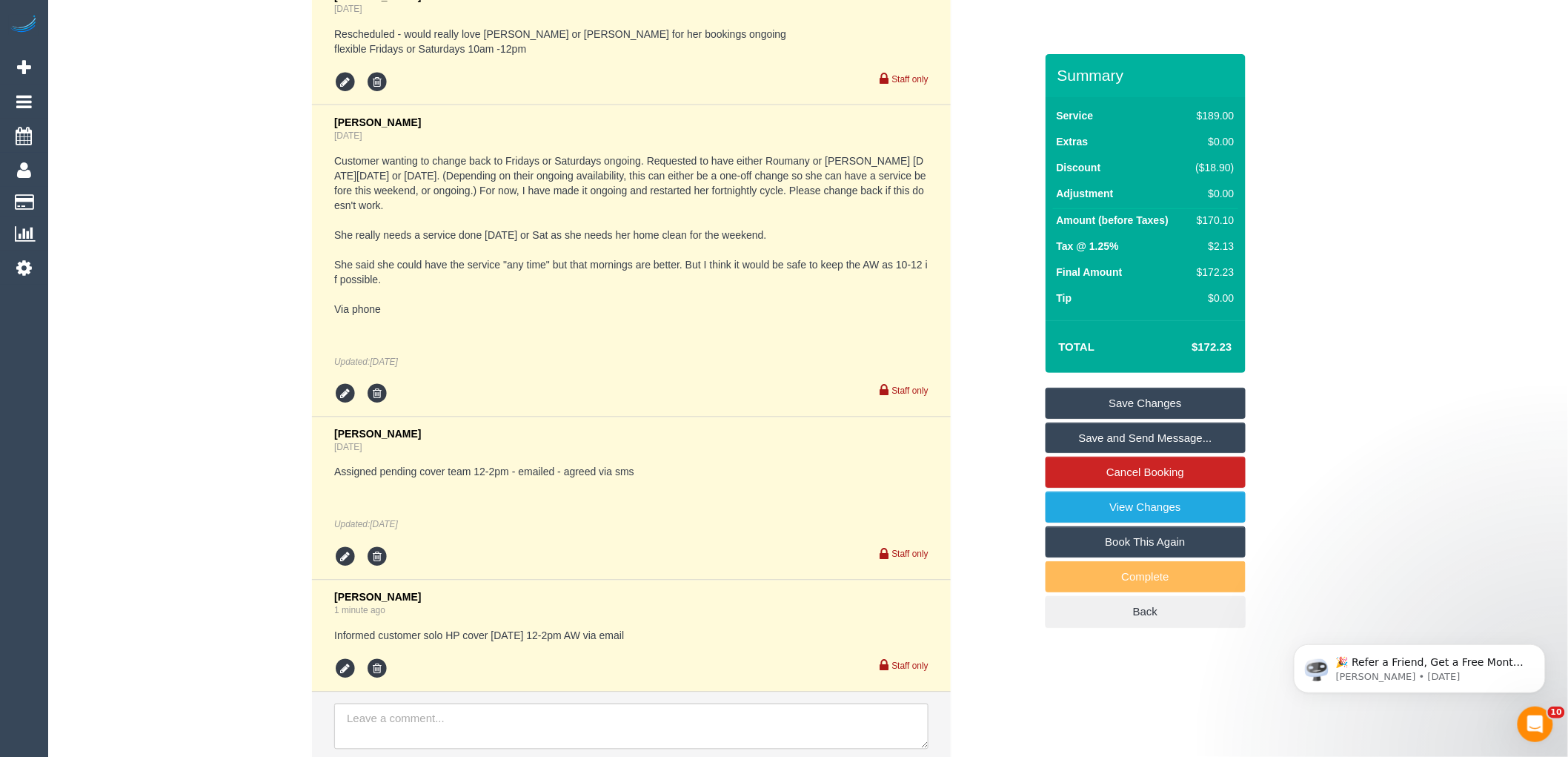
click at [192, 492] on div "Comments 4 [PERSON_NAME] [DATE] Rescheduled - would really love [PERSON_NAME] o…" at bounding box center [549, 377] width 994 height 798
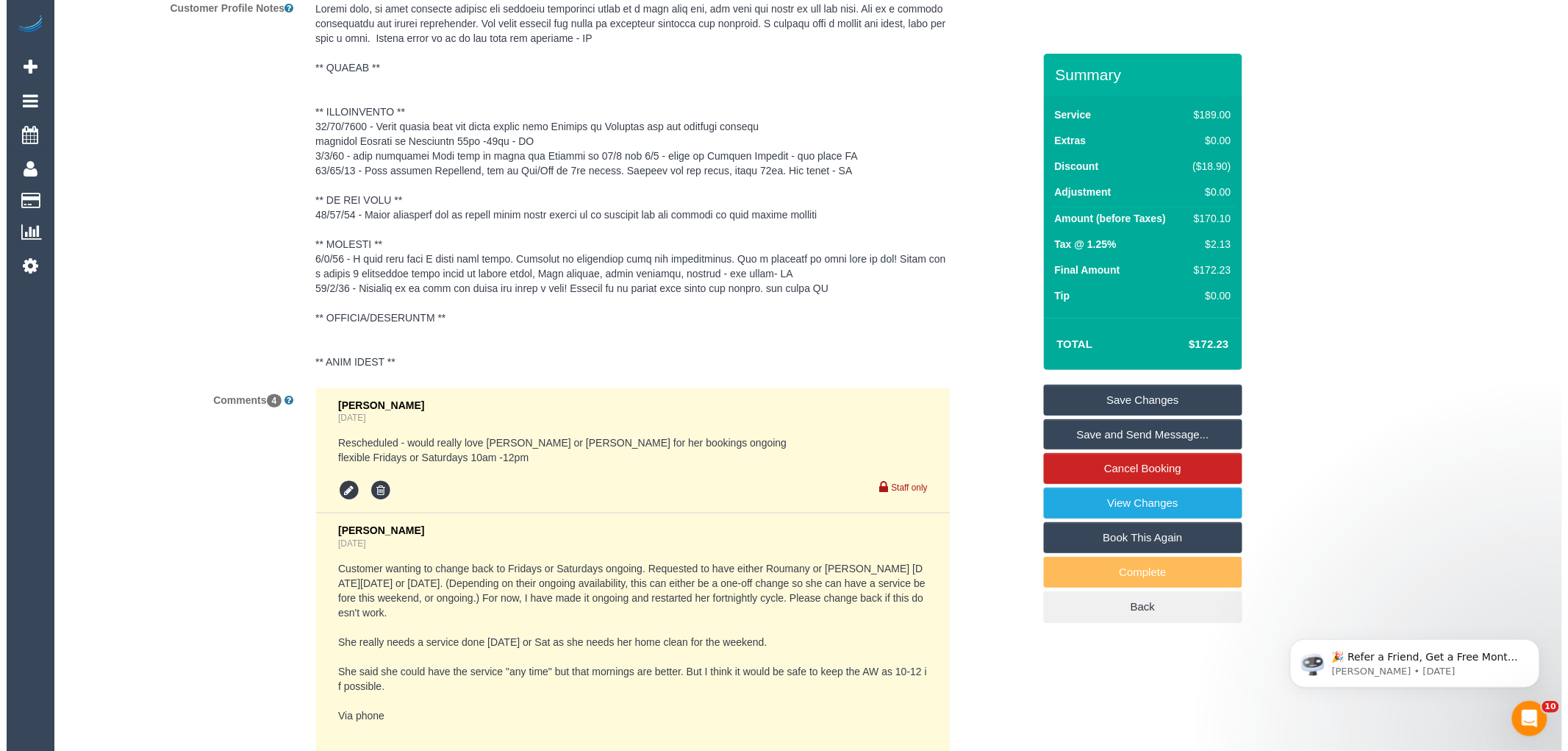
scroll to position [2228, 0]
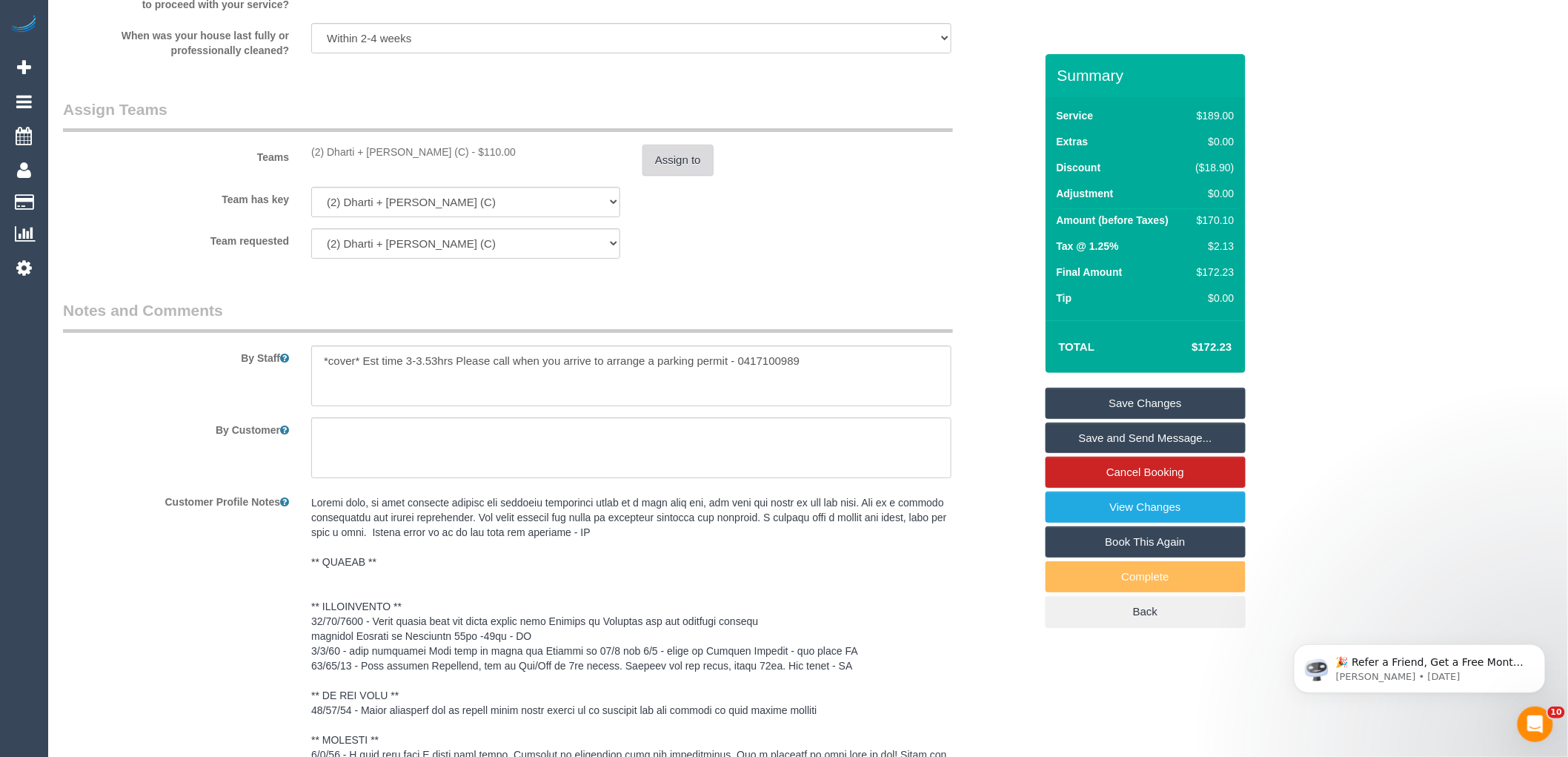
click at [694, 176] on button "Assign to" at bounding box center [678, 160] width 71 height 31
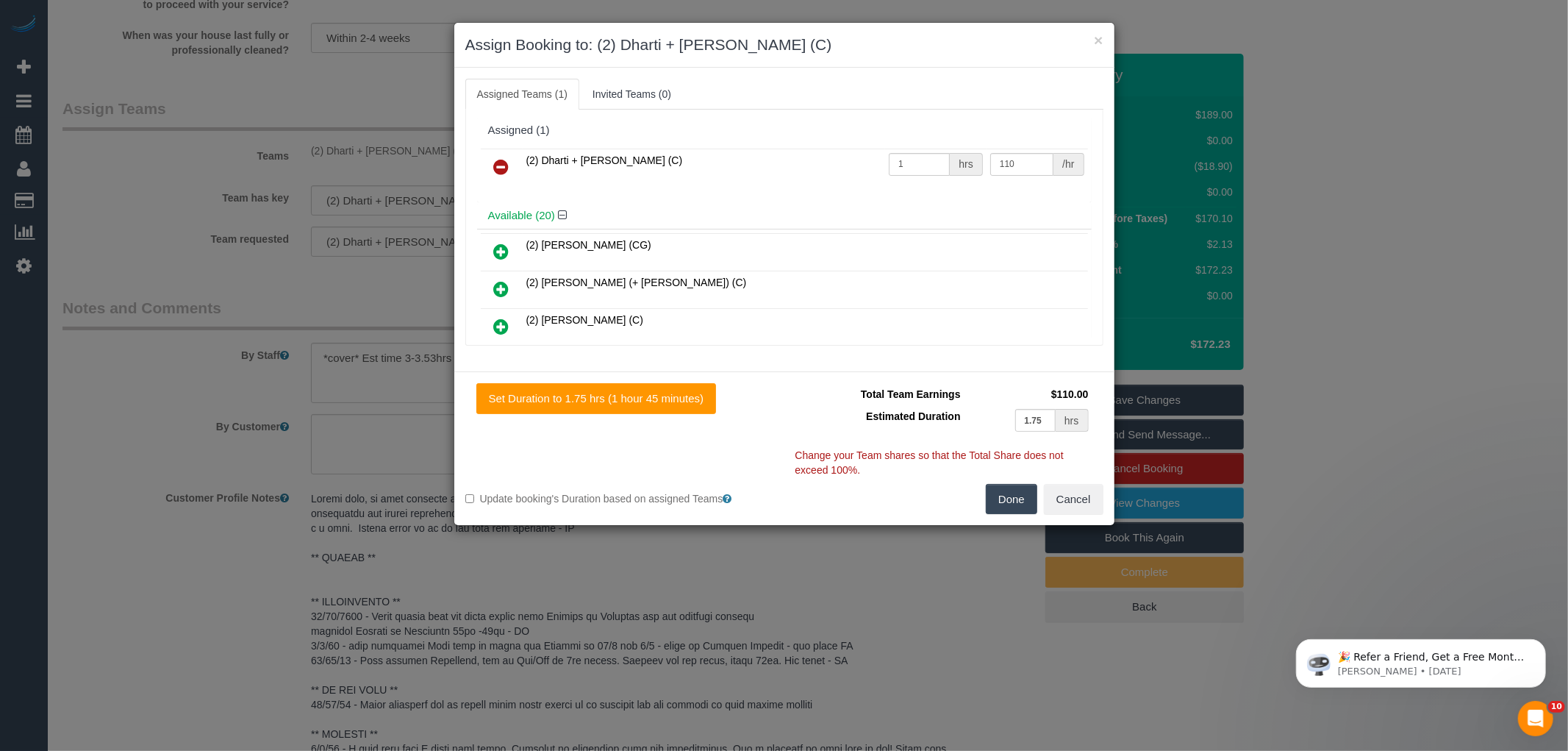
click at [495, 166] on icon at bounding box center [501, 167] width 15 height 18
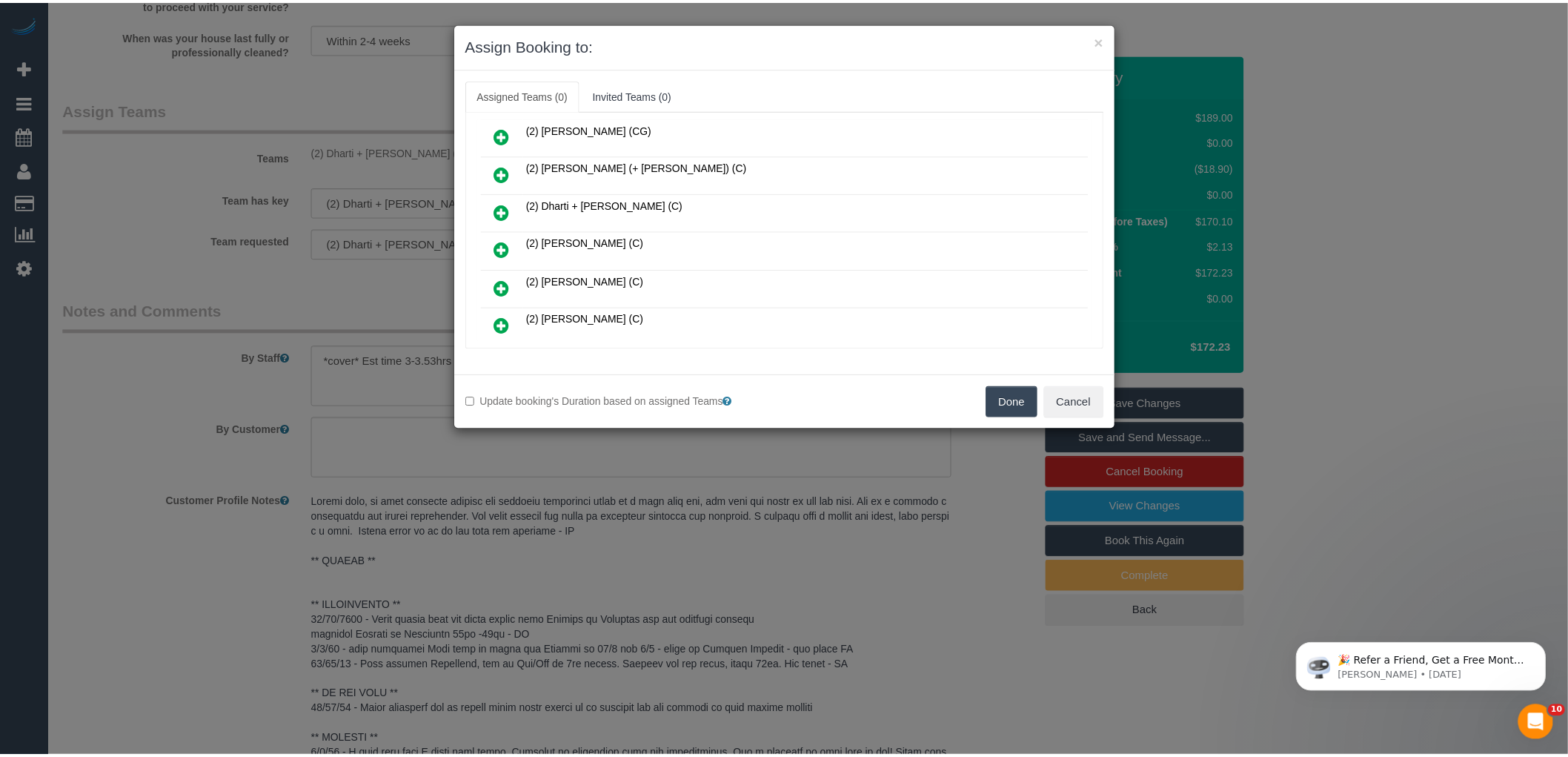
scroll to position [0, 0]
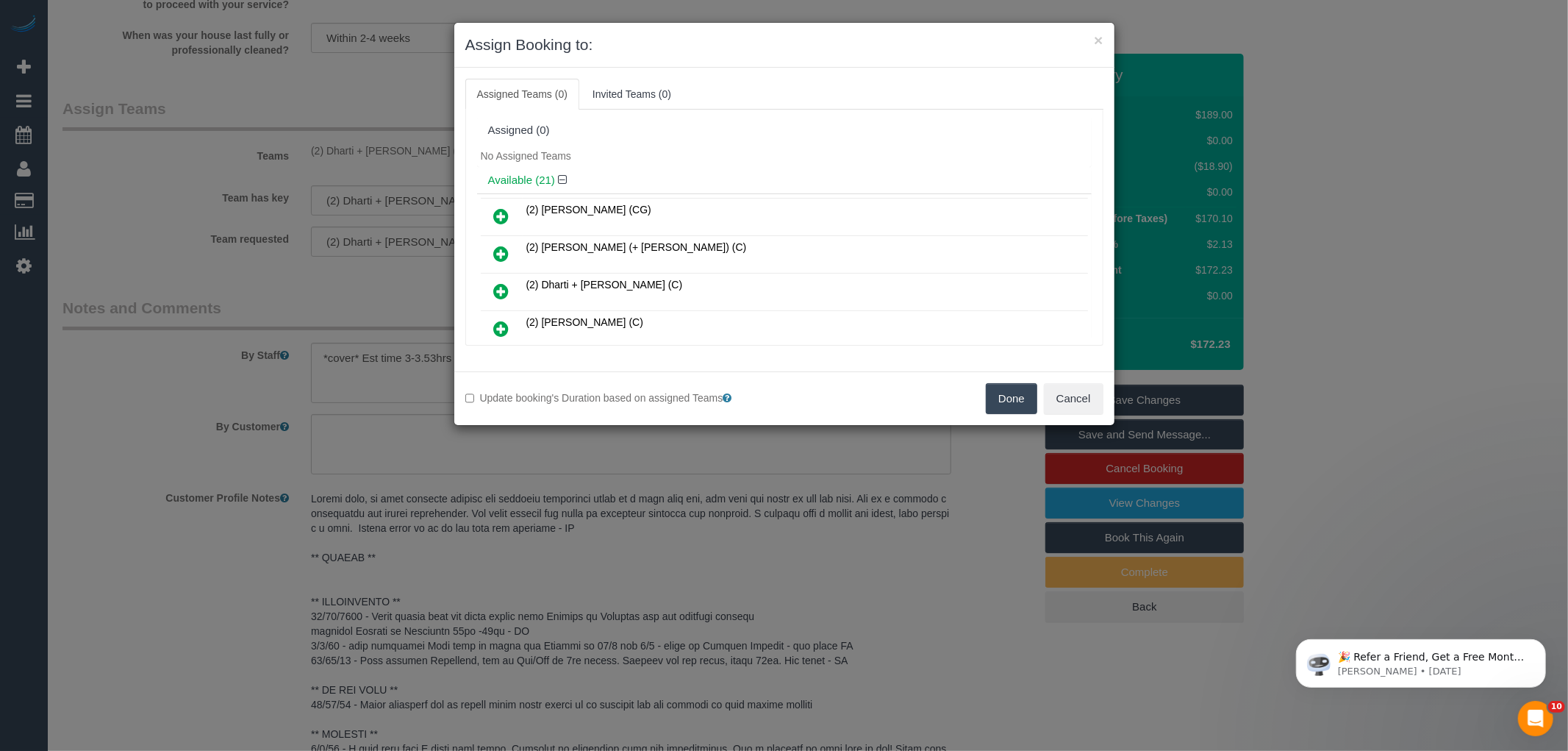
click at [1012, 401] on button "Done" at bounding box center [1011, 398] width 51 height 31
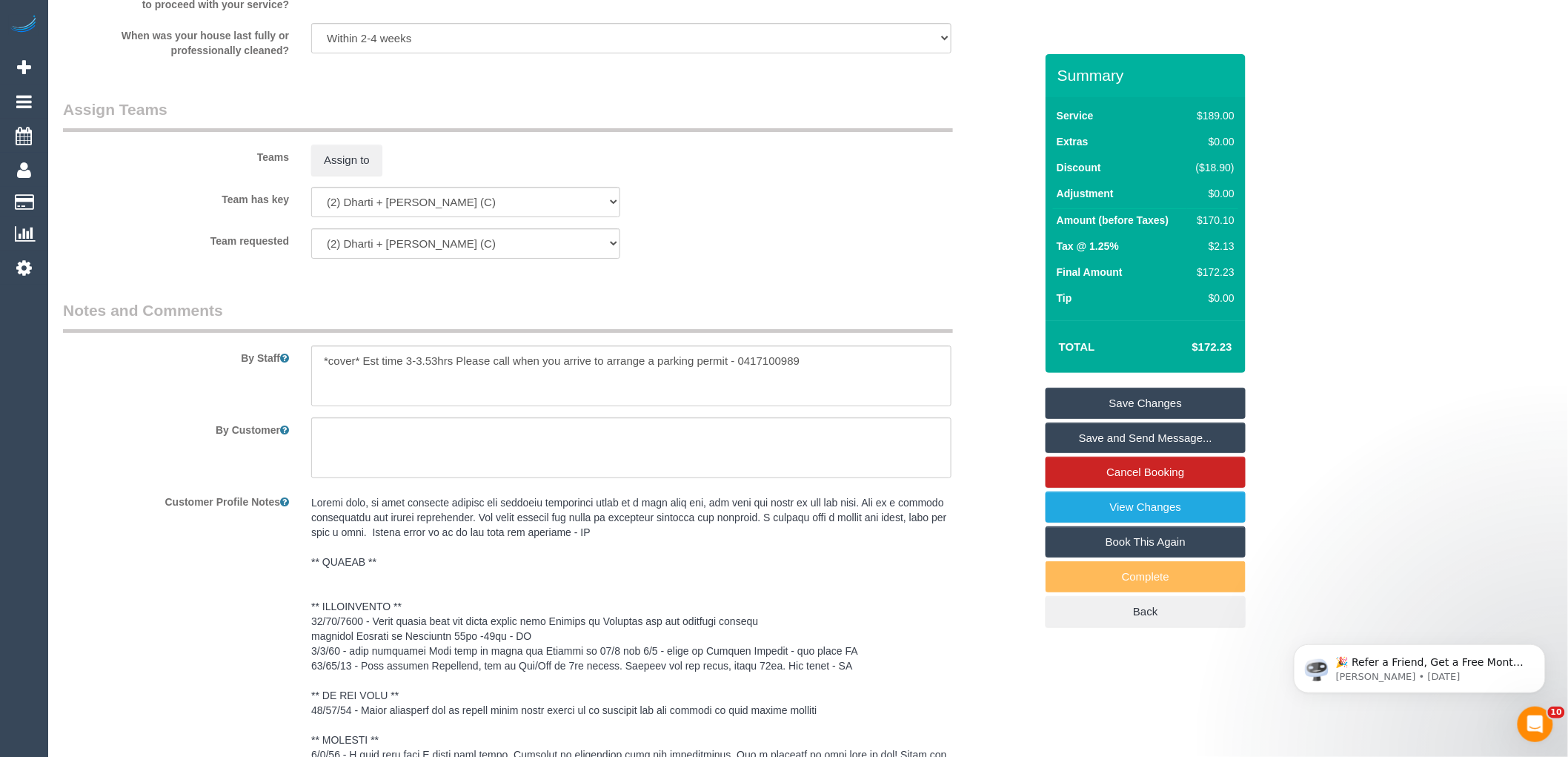
click at [998, 524] on div "× Assign Booking to: Assigned Teams (0) Invited Teams (0) Assigned (0) No Assig…" at bounding box center [784, 378] width 1568 height 757
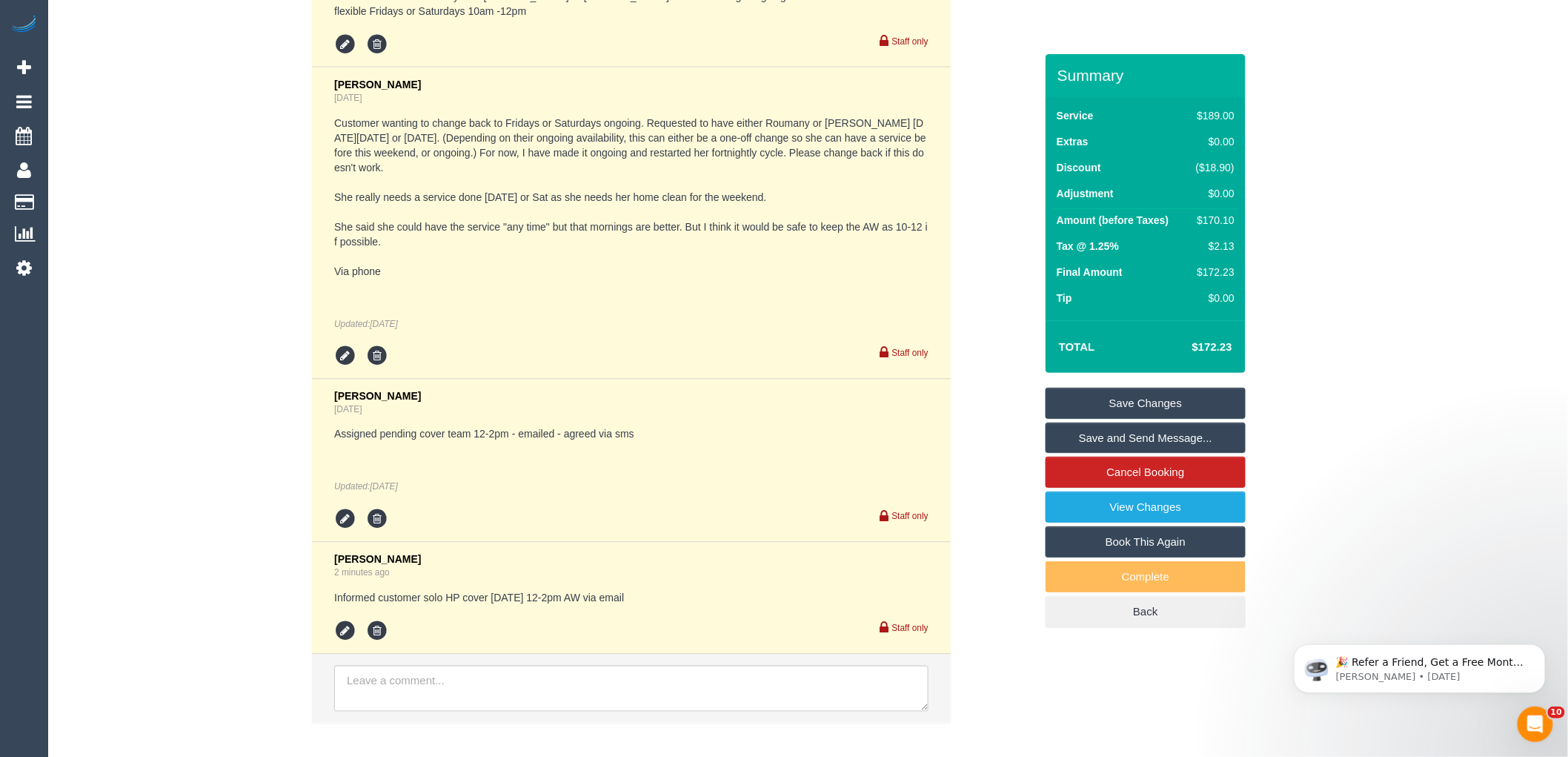
scroll to position [3262, 0]
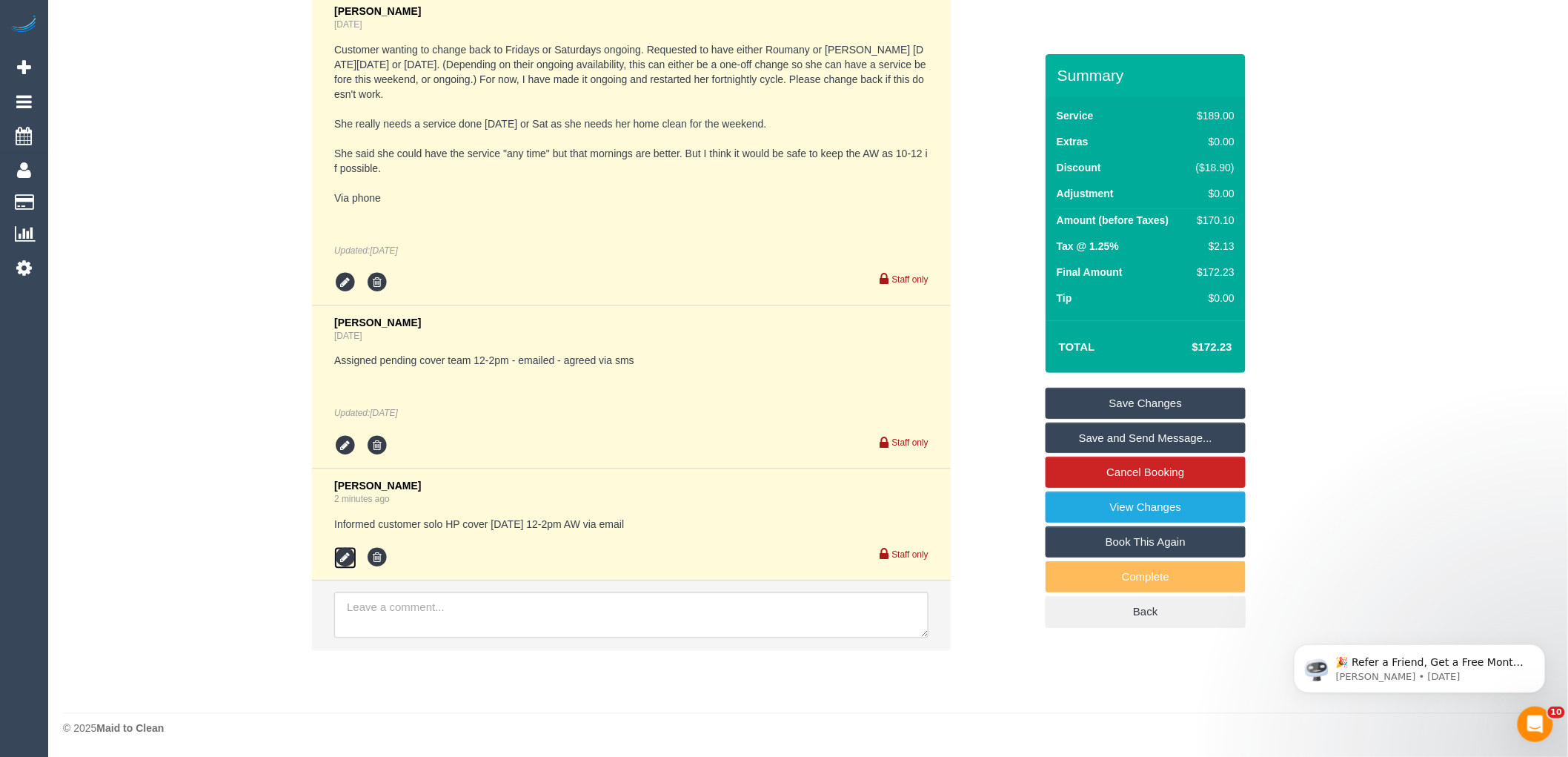
click at [338, 561] on icon at bounding box center [345, 558] width 22 height 22
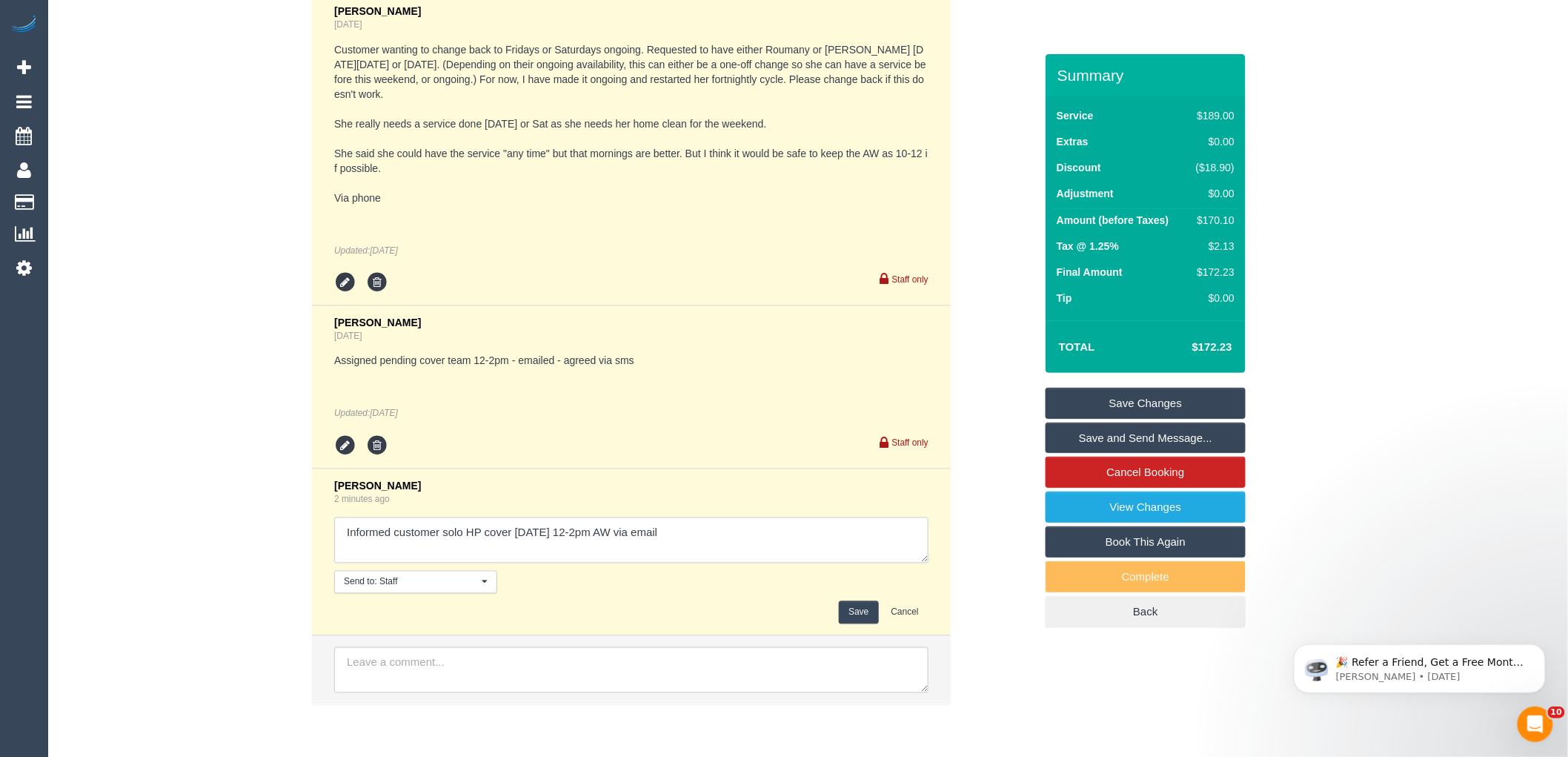
click at [478, 538] on textarea at bounding box center [631, 540] width 594 height 46
click at [339, 532] on textarea at bounding box center [631, 540] width 594 height 46
type textarea "Dharti + Kishan U/A - review. Informed customer solo HP cover [DATE] 12-2pm AW …"
click at [865, 543] on textarea at bounding box center [631, 540] width 594 height 46
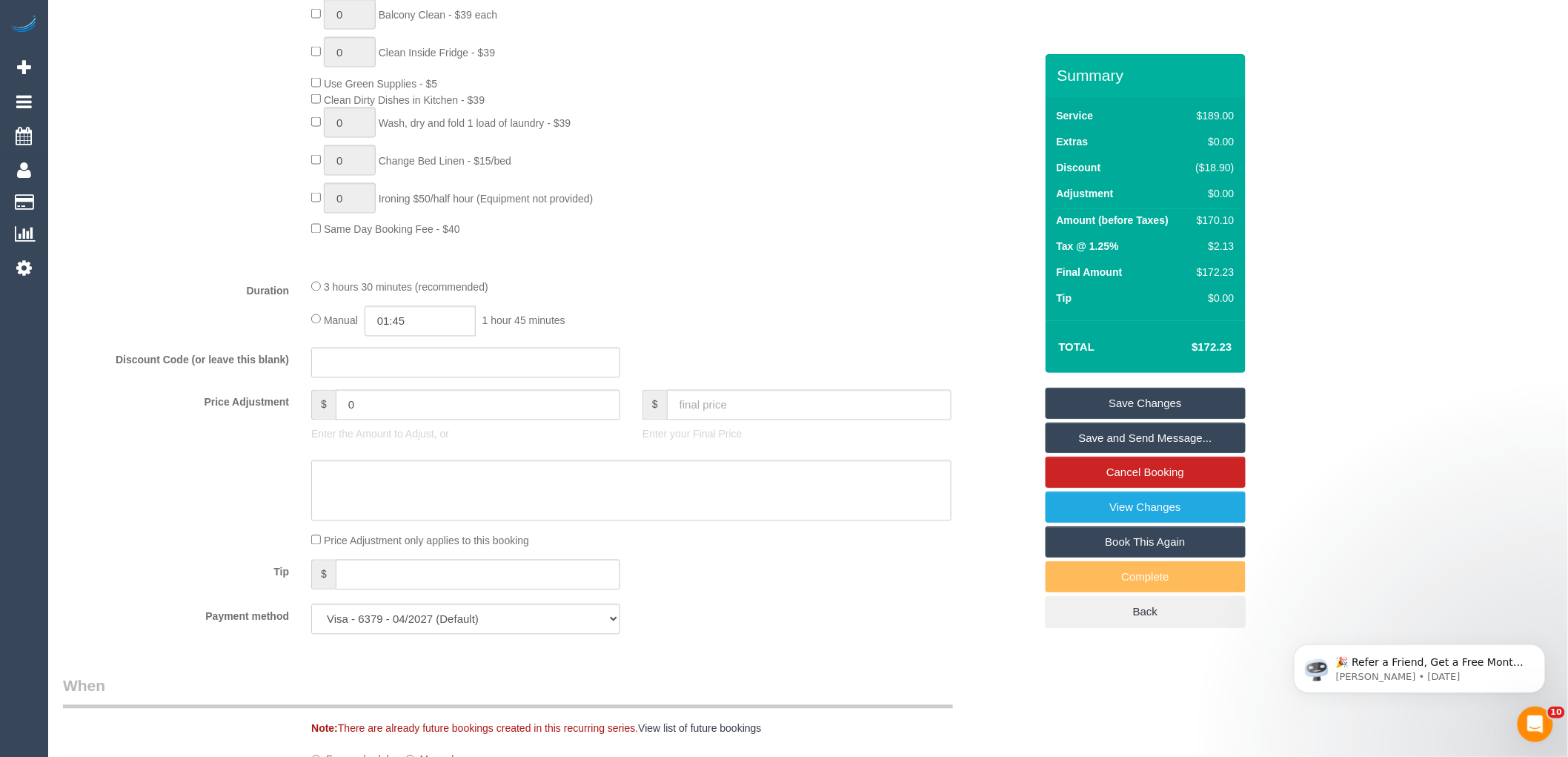
scroll to position [709, 0]
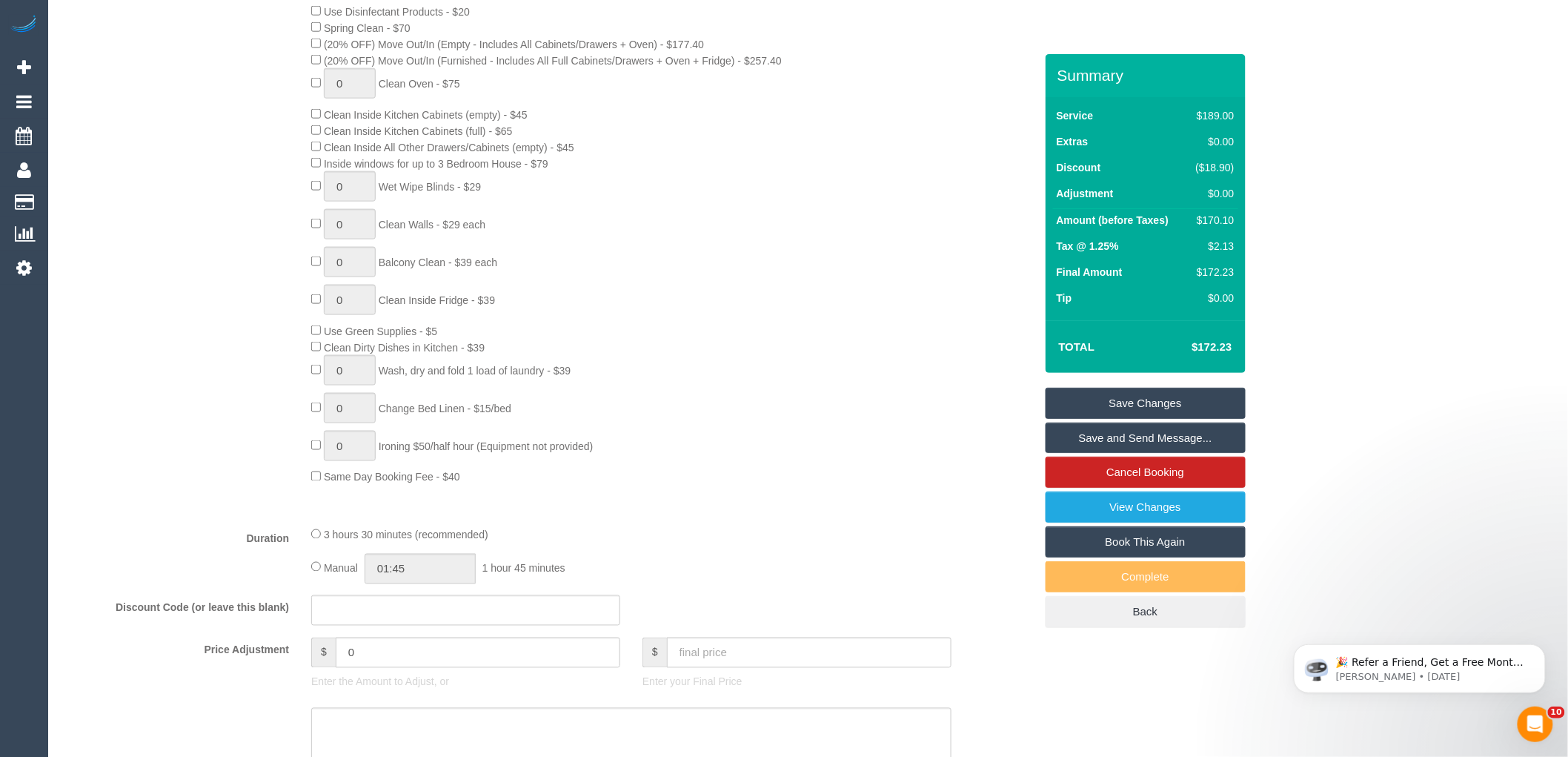
click at [316, 576] on div "Manual 01:45 1 hour 45 minutes" at bounding box center [631, 569] width 641 height 30
click at [316, 576] on div "Manual 01:45 1 hour 45 minutes" at bounding box center [631, 569] width 641 height 30
type input "03:30"
click at [766, 506] on div "Type of Service * Hourly Service - $70/h Hourly Service - $65/h Hourly Service …" at bounding box center [549, 219] width 971 height 591
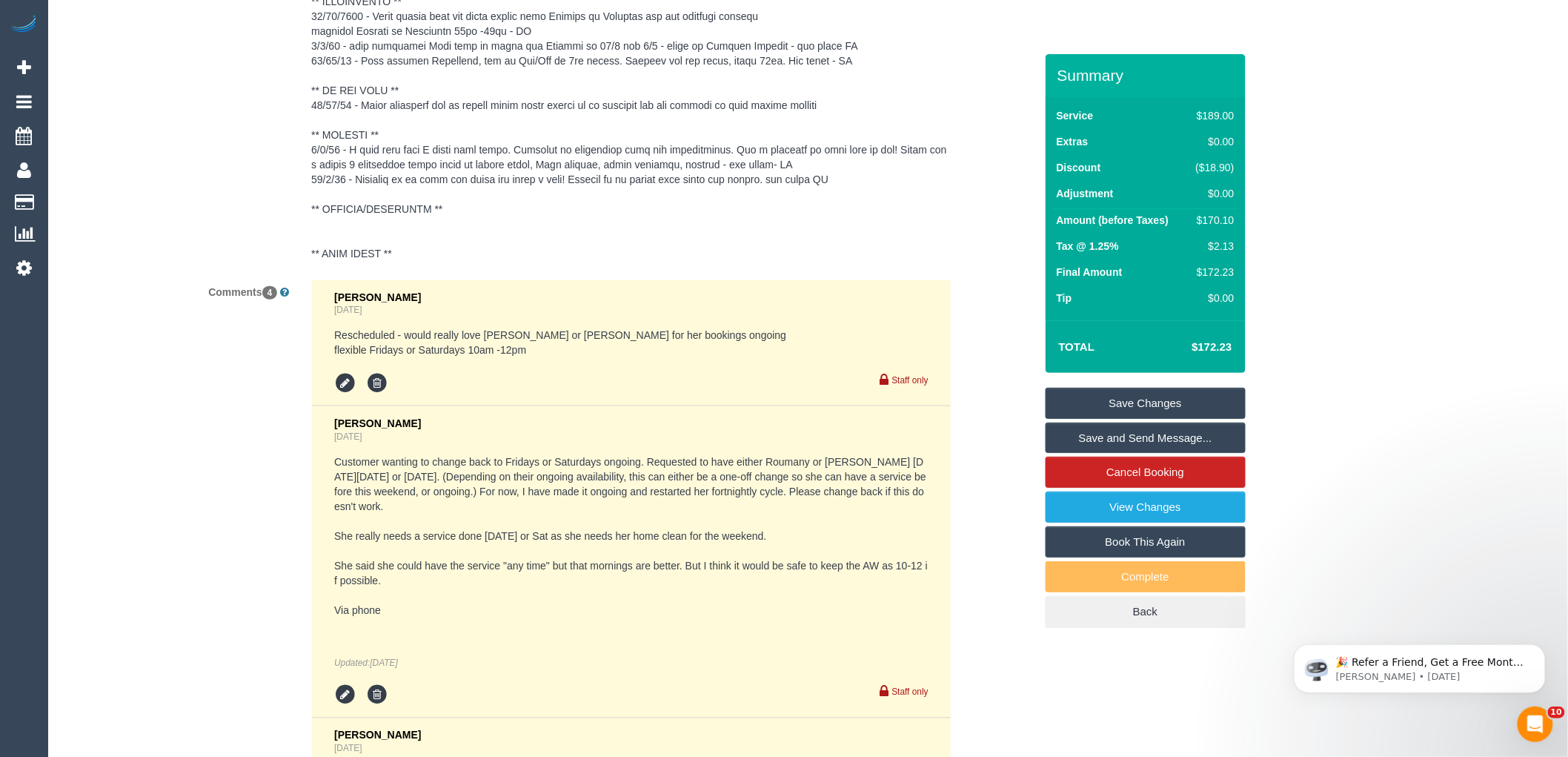
scroll to position [3262, 0]
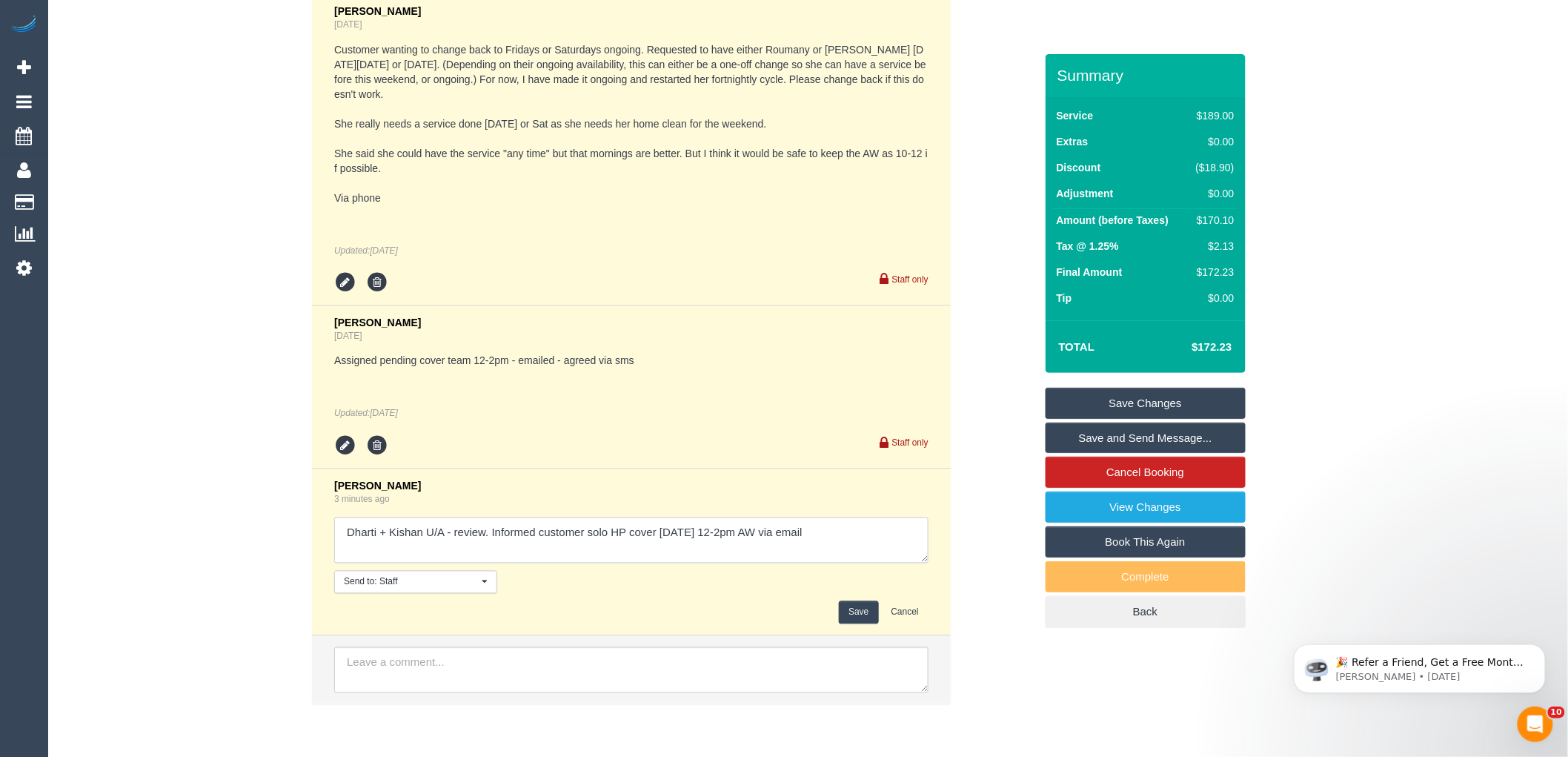
click at [847, 544] on textarea at bounding box center [631, 540] width 594 height 46
click at [857, 615] on button "Save" at bounding box center [858, 612] width 40 height 23
click at [969, 603] on div "Comments 4 [PERSON_NAME] [DATE] Rescheduled - would really love [PERSON_NAME] o…" at bounding box center [549, 294] width 994 height 852
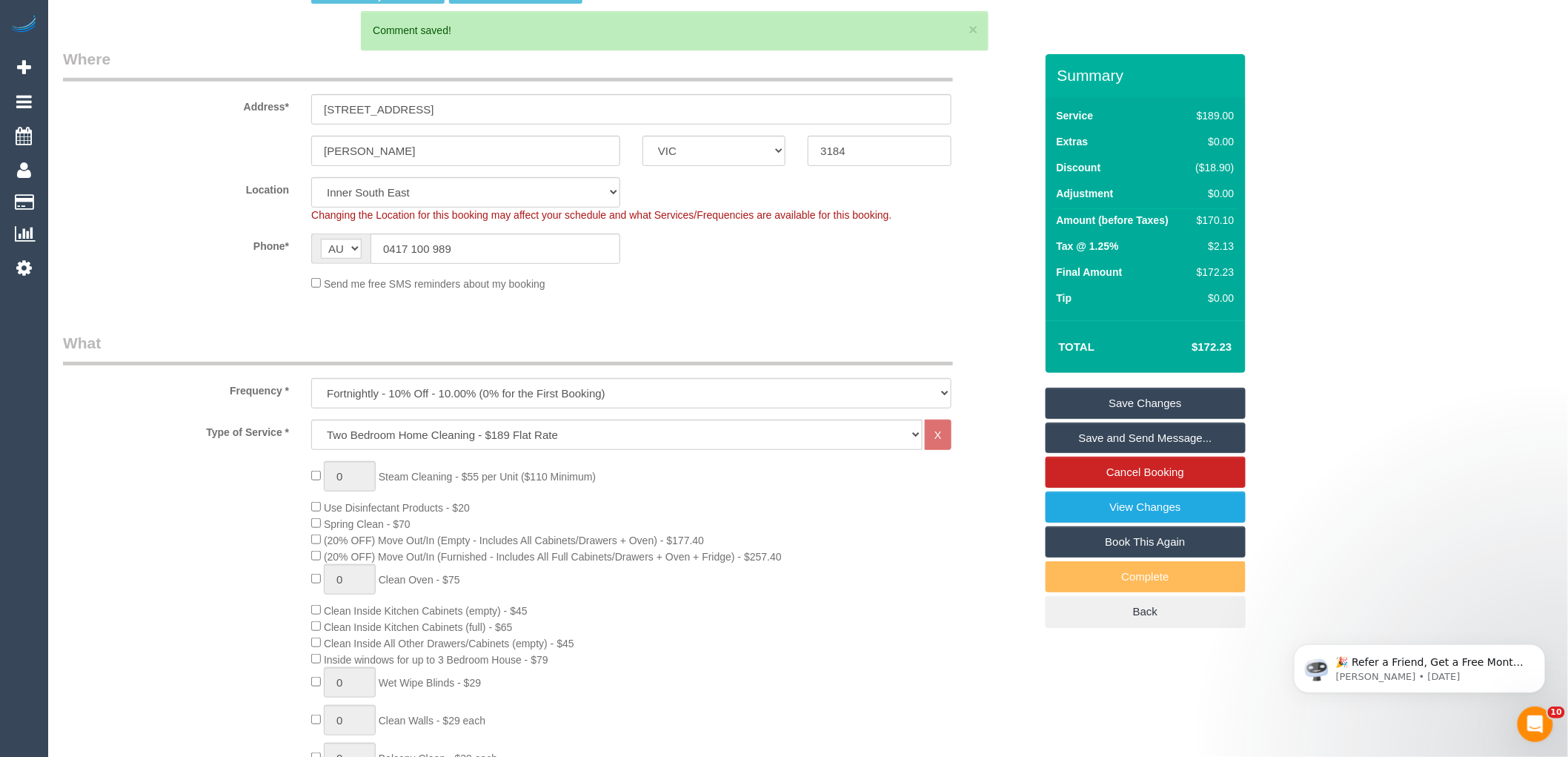
scroll to position [0, 0]
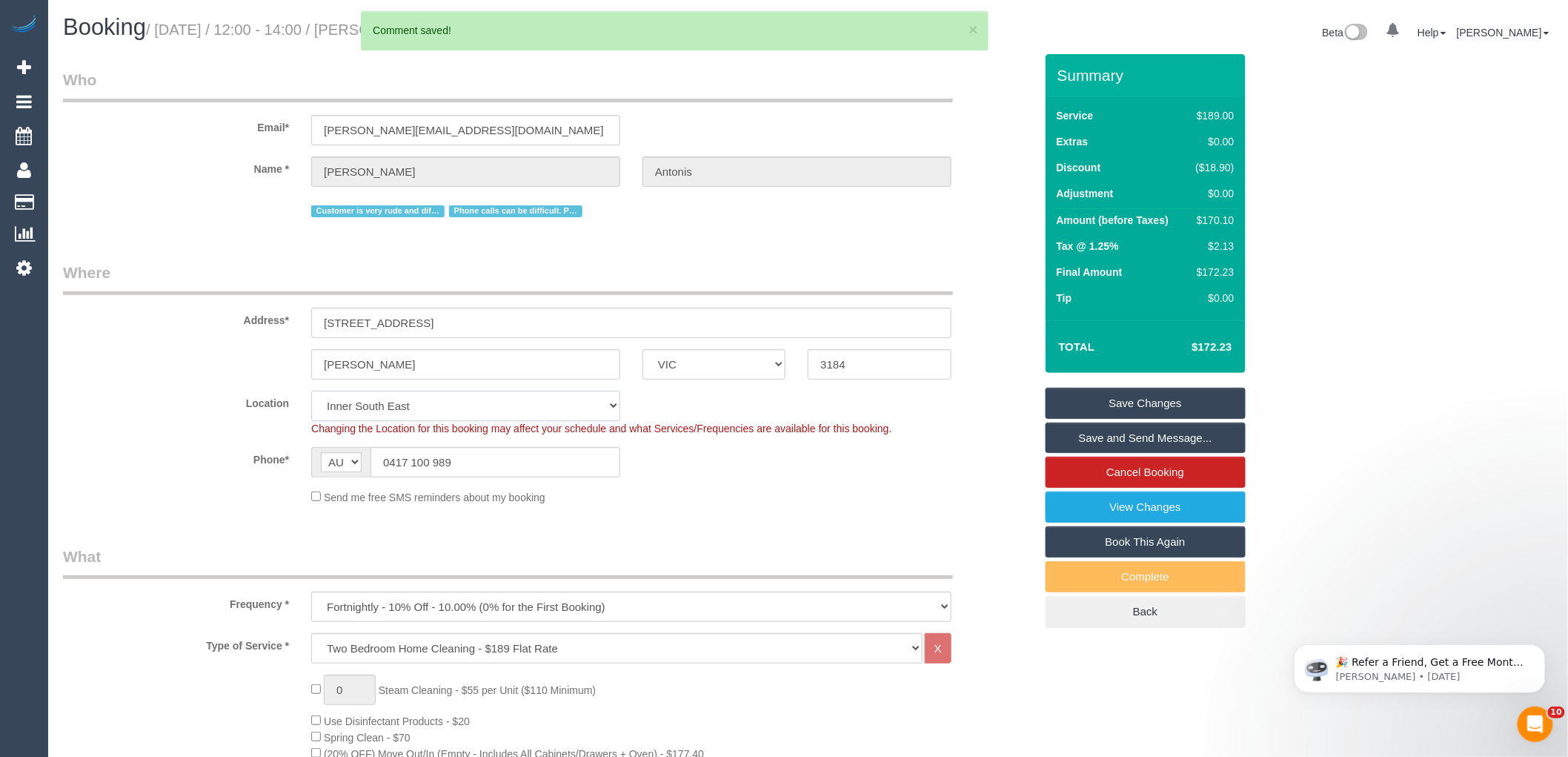
click at [394, 415] on select "Office [GEOGRAPHIC_DATA] (North) East (South) [GEOGRAPHIC_DATA] (East) [GEOGRAP…" at bounding box center [466, 406] width 309 height 30
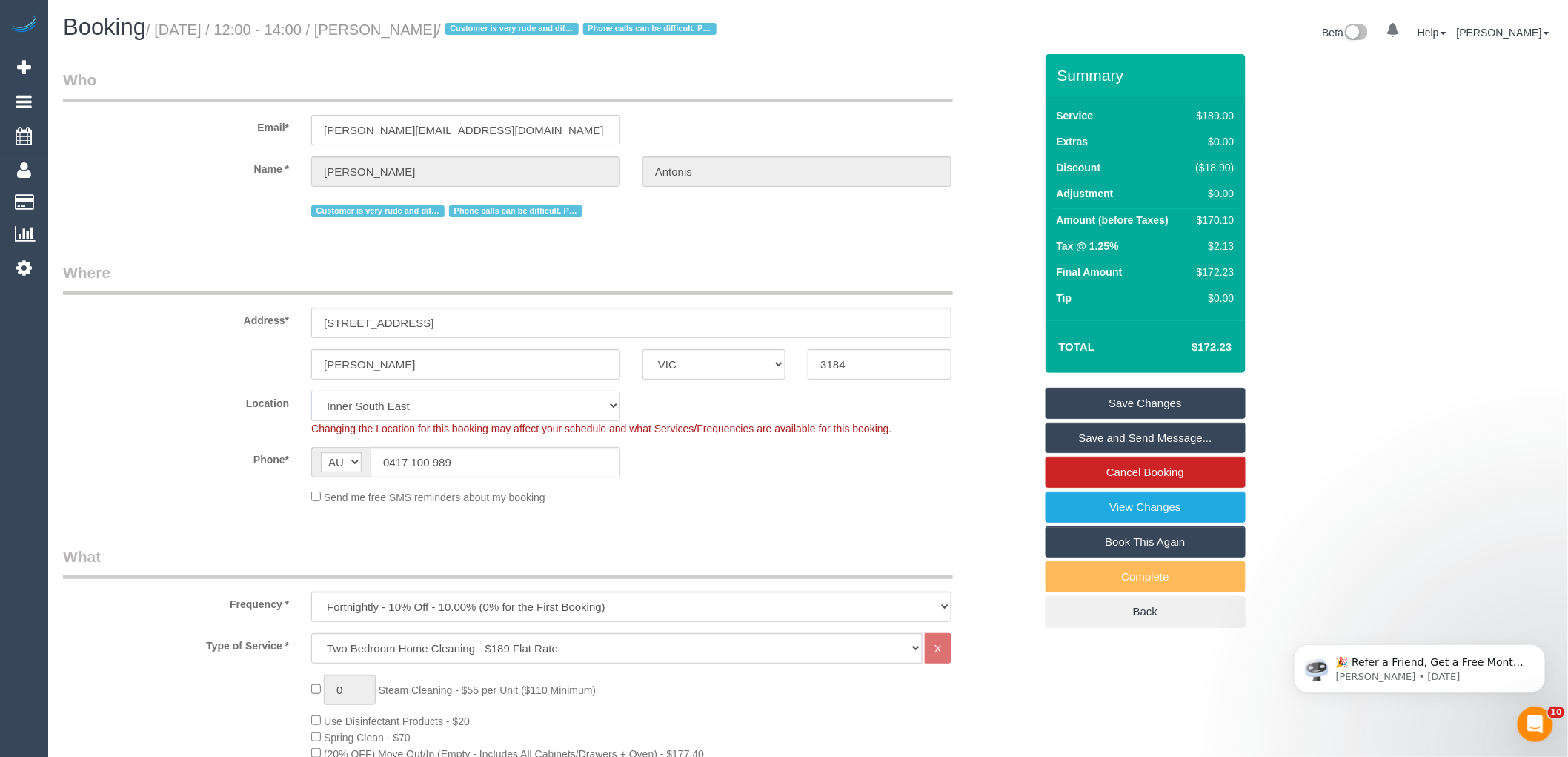
select select "50"
click at [311, 392] on select "Office [GEOGRAPHIC_DATA] (North) East (South) [GEOGRAPHIC_DATA] (East) [GEOGRAP…" at bounding box center [466, 406] width 309 height 30
click at [136, 213] on div "Customer is very rude and difficult Phone calls can be difficult. Please read p…" at bounding box center [549, 208] width 994 height 23
select select "object:4155"
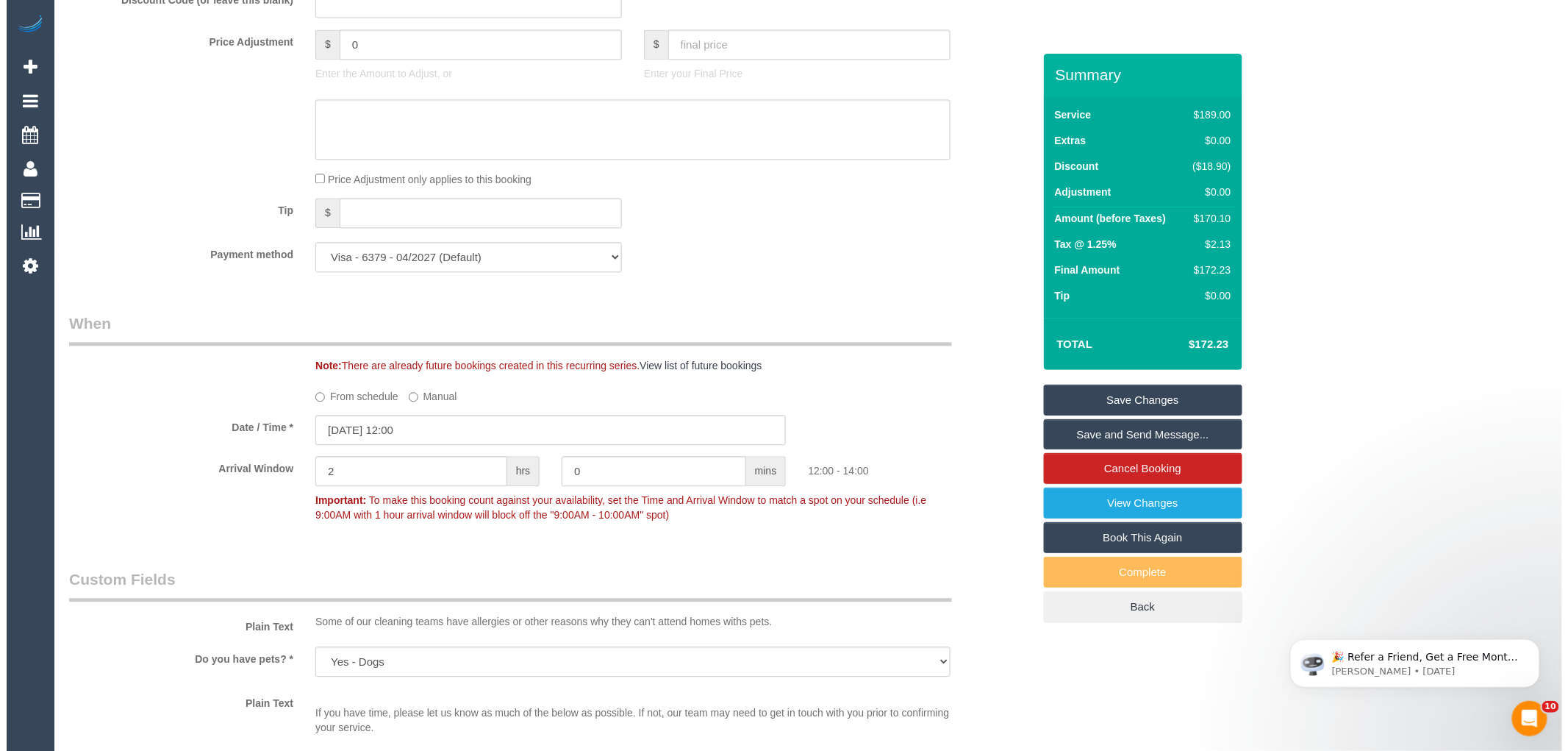
scroll to position [1879, 0]
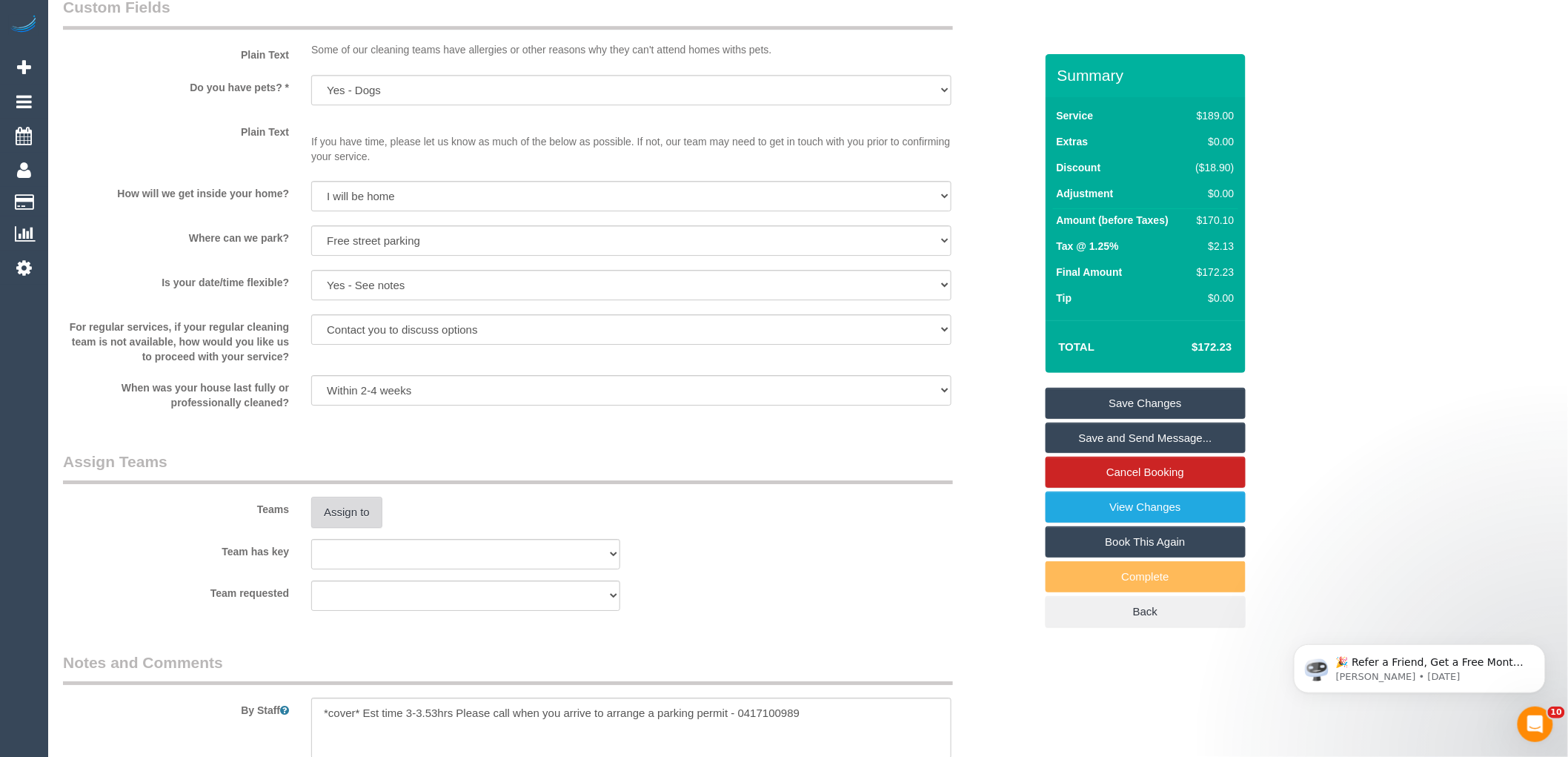
click at [338, 527] on button "Assign to" at bounding box center [347, 511] width 71 height 31
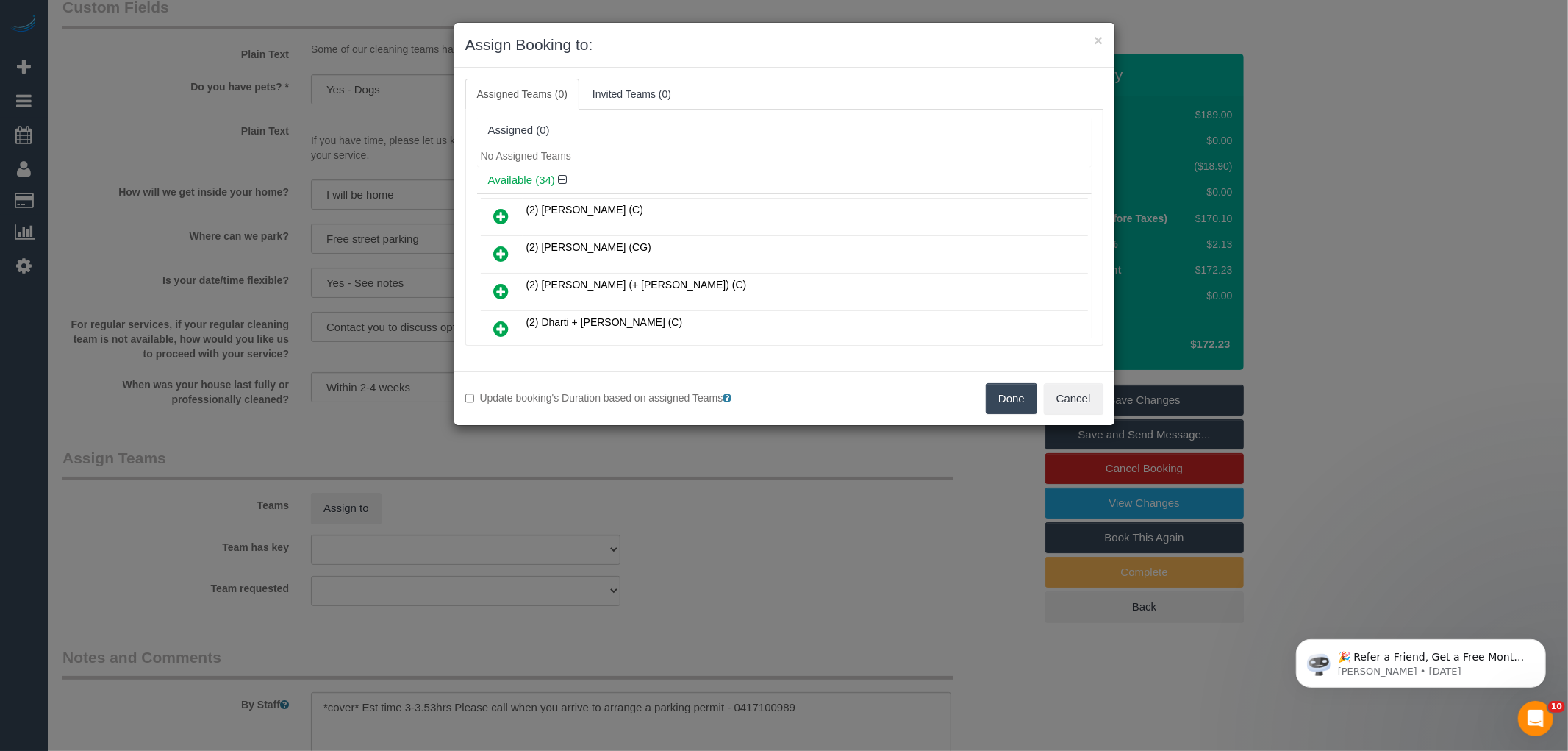
click at [789, 136] on div "Assigned (0)" at bounding box center [784, 130] width 593 height 13
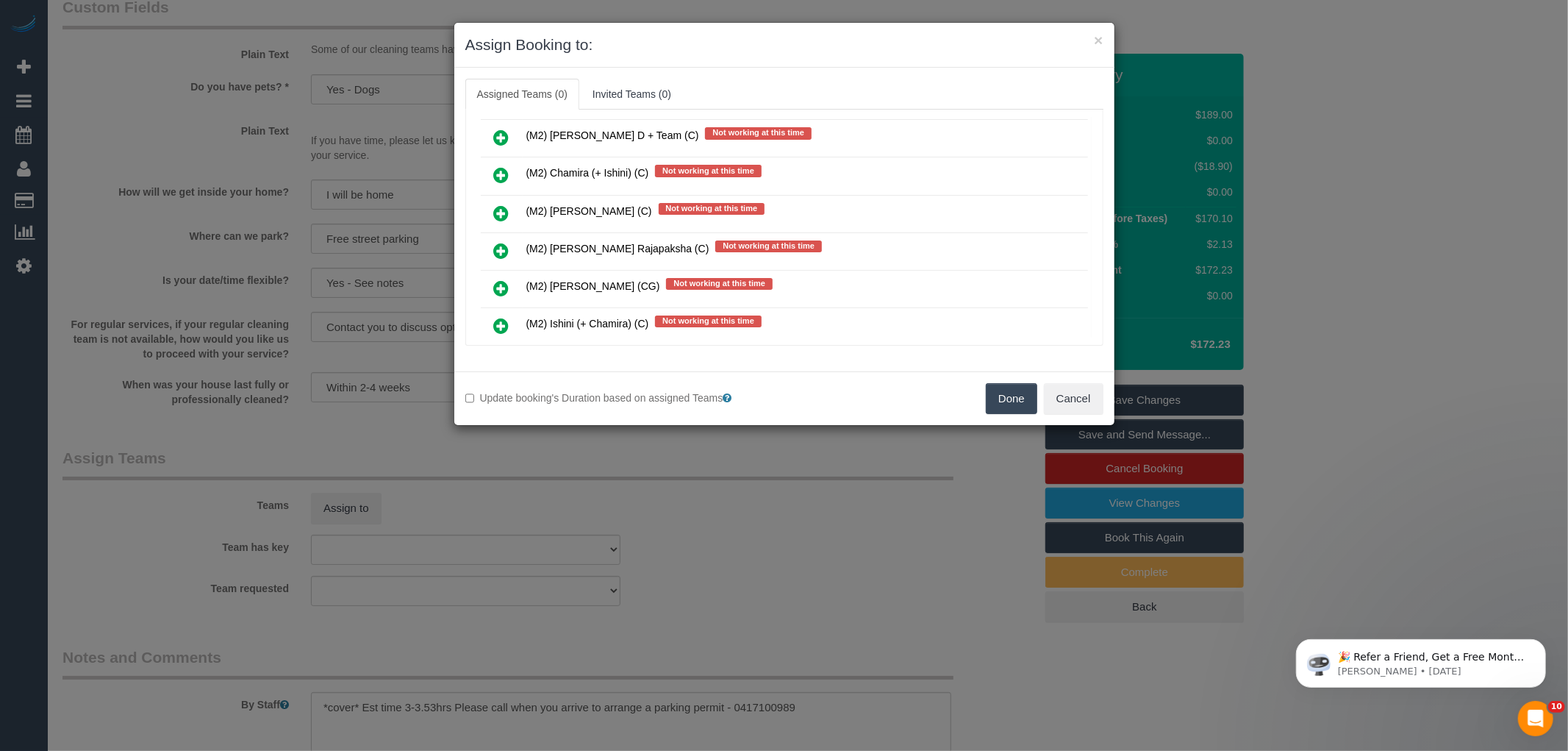
scroll to position [8496, 0]
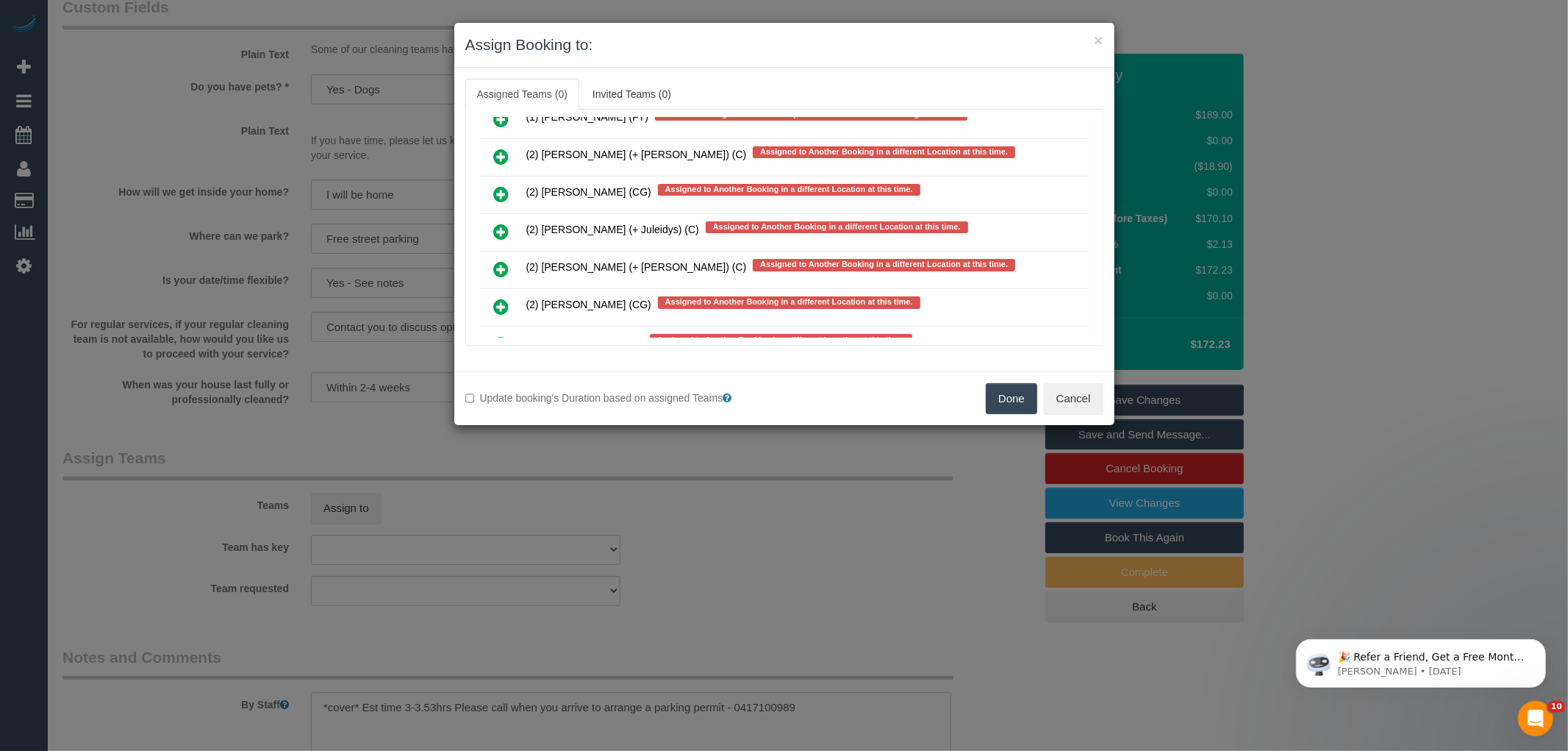
click at [505, 373] on icon at bounding box center [501, 382] width 15 height 18
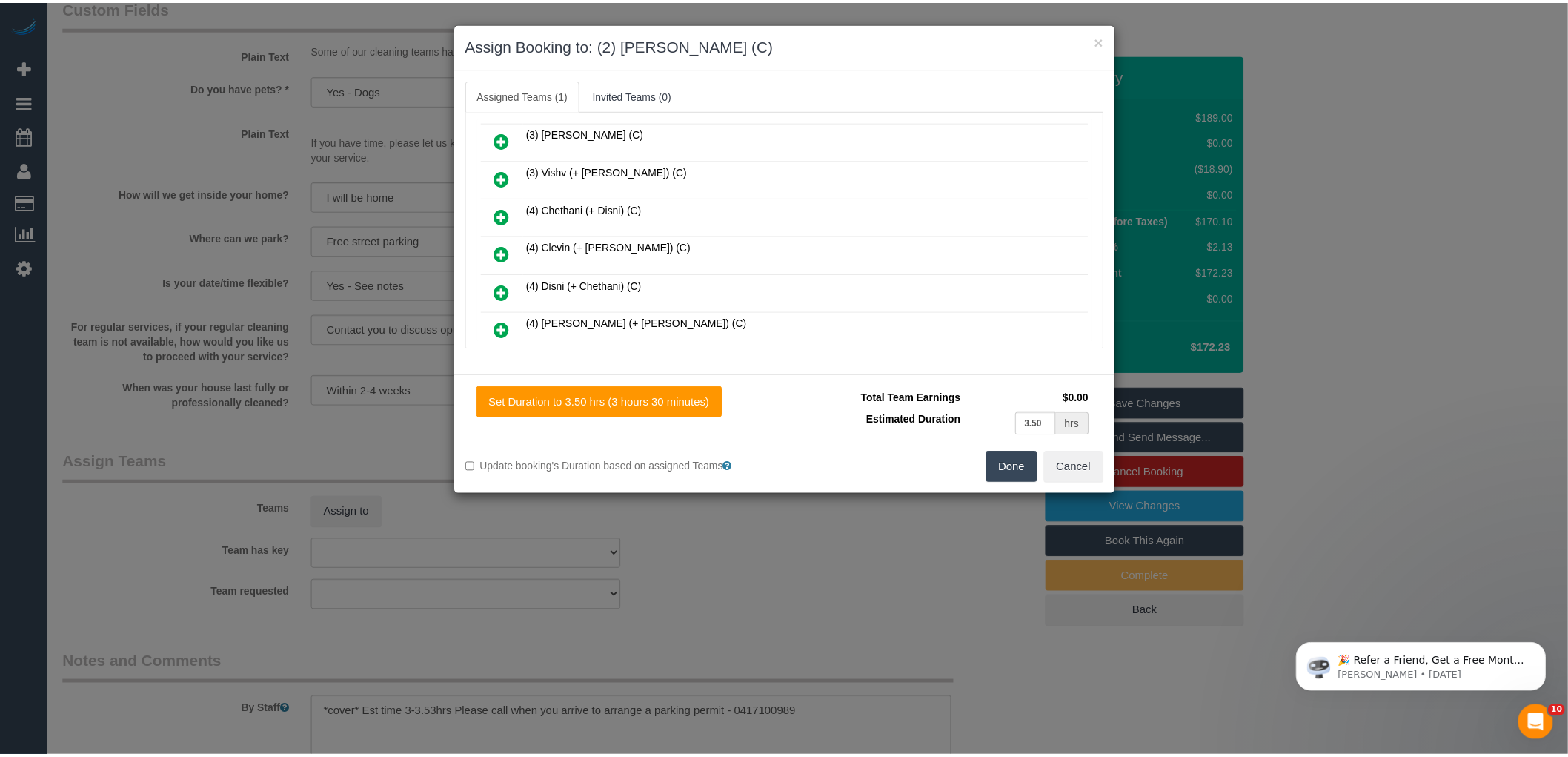
scroll to position [0, 0]
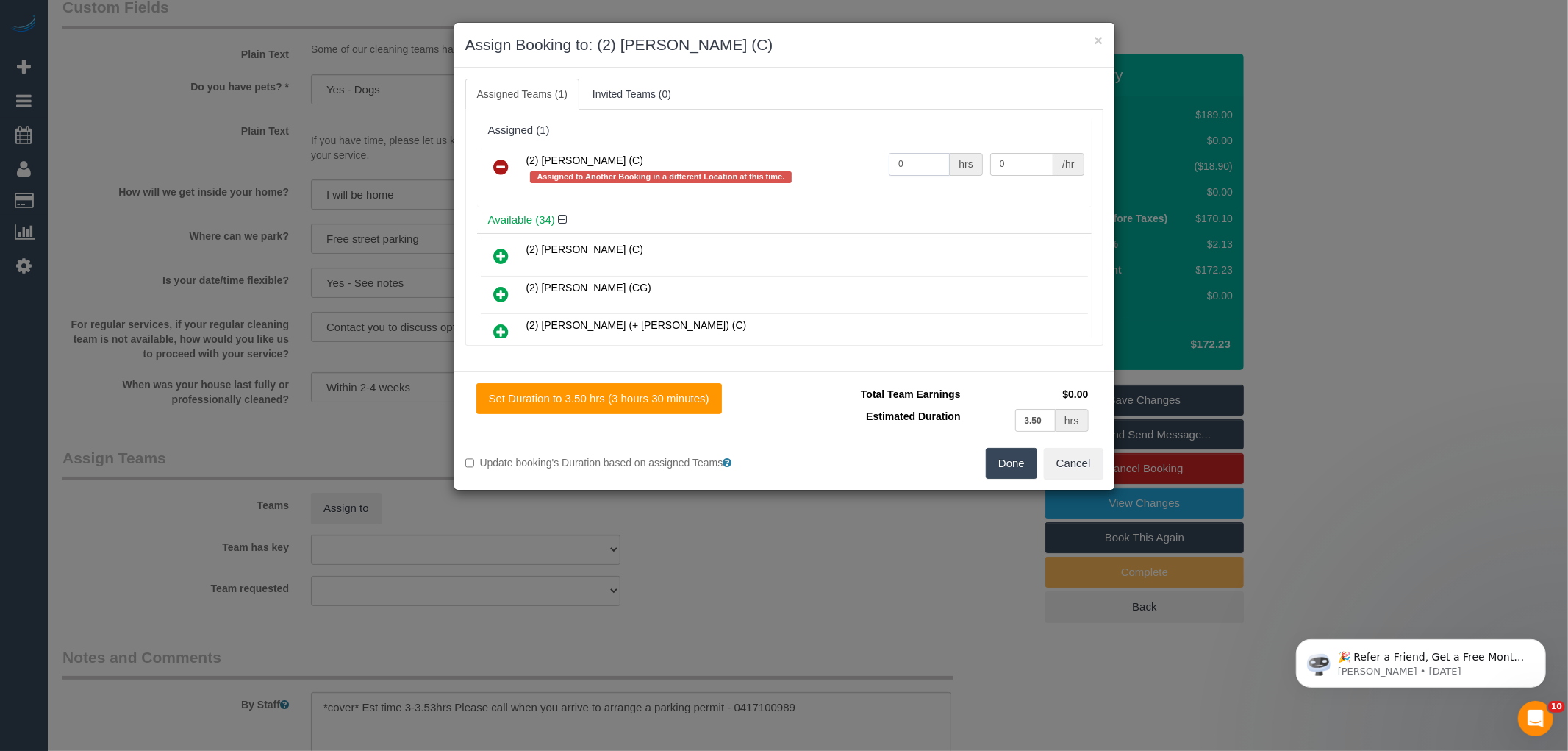
click at [918, 167] on input "0" at bounding box center [919, 164] width 61 height 23
type input "1"
click at [1031, 157] on input "0" at bounding box center [1022, 164] width 64 height 23
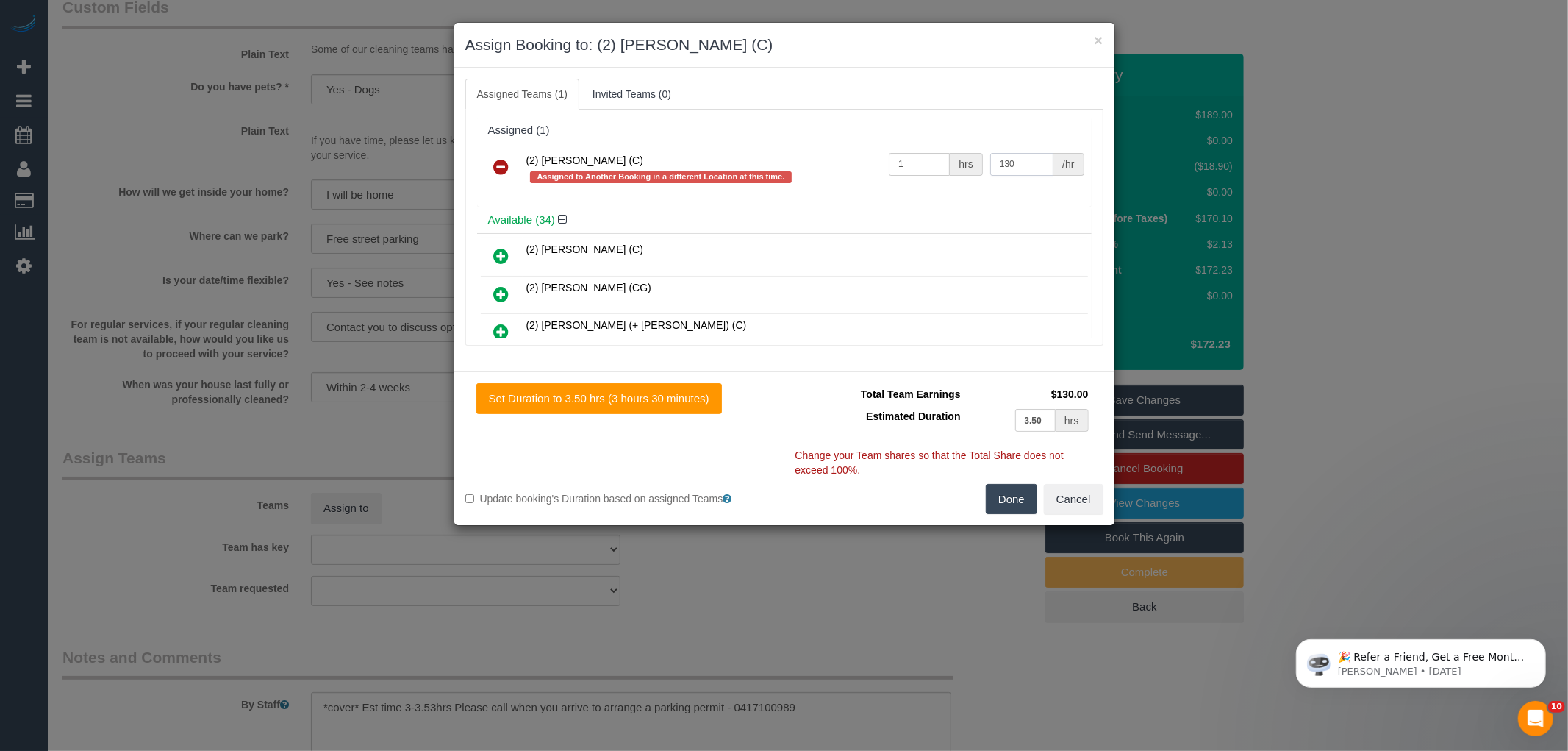
type input "130"
click at [1025, 502] on button "Done" at bounding box center [1011, 499] width 51 height 31
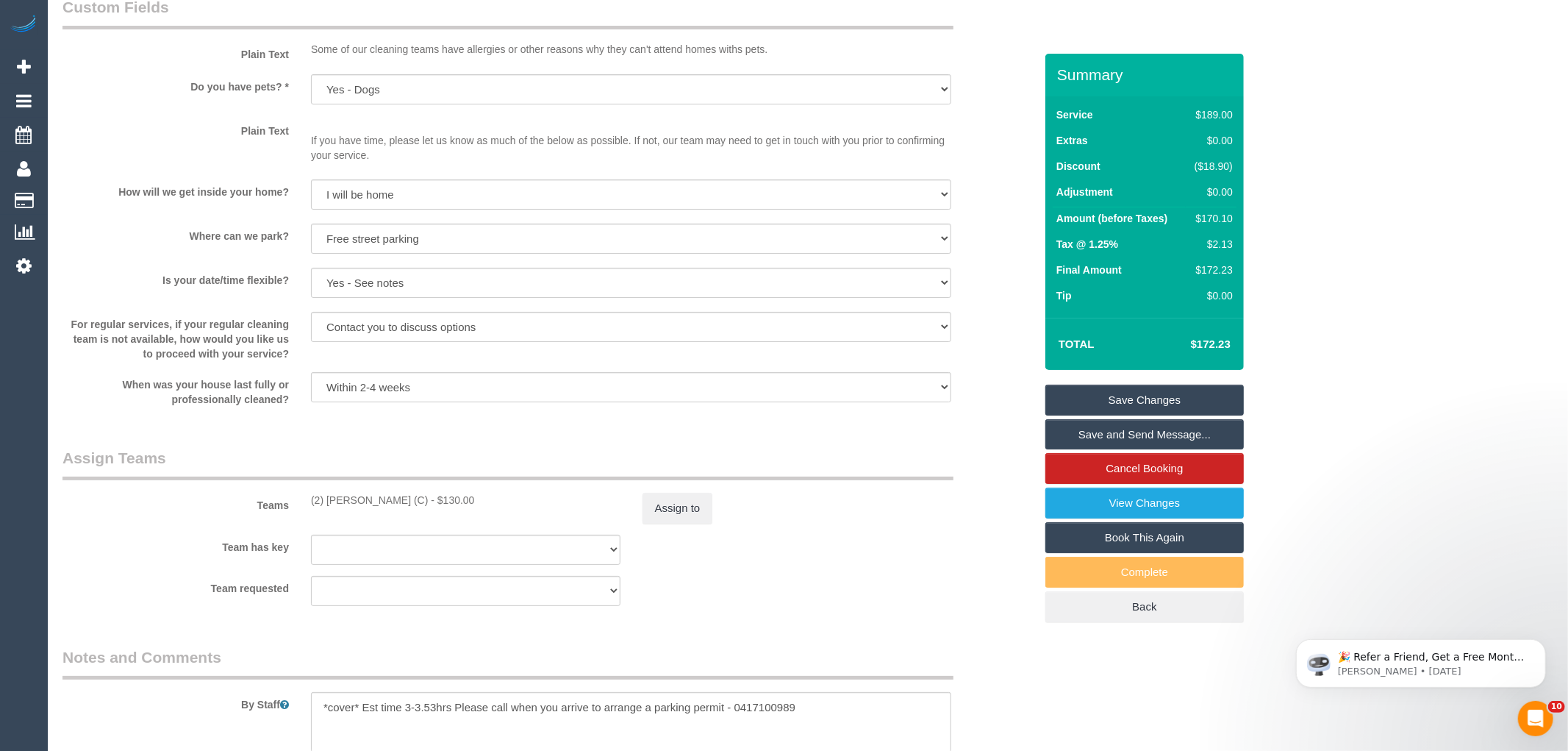
click at [1025, 502] on div "× Assign Booking to: (2) [PERSON_NAME] (C) Assigned Teams (1) Invited Teams (0)…" at bounding box center [784, 375] width 1568 height 751
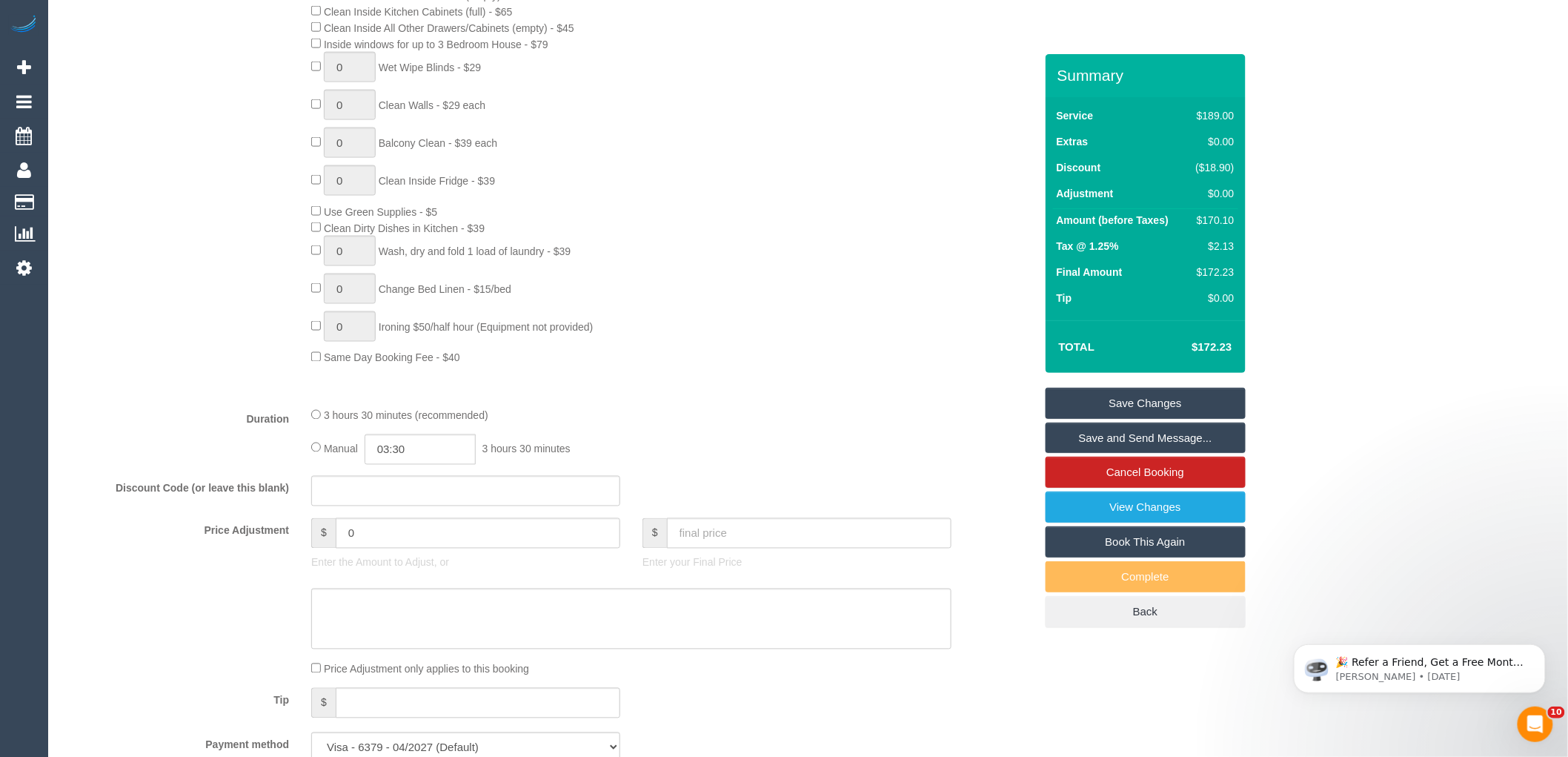
scroll to position [824, 0]
click at [1235, 218] on td "$170.10" at bounding box center [1212, 223] width 51 height 27
drag, startPoint x: 1235, startPoint y: 218, endPoint x: 1213, endPoint y: 215, distance: 22.2
click at [1213, 215] on div "$170.10" at bounding box center [1212, 220] width 45 height 15
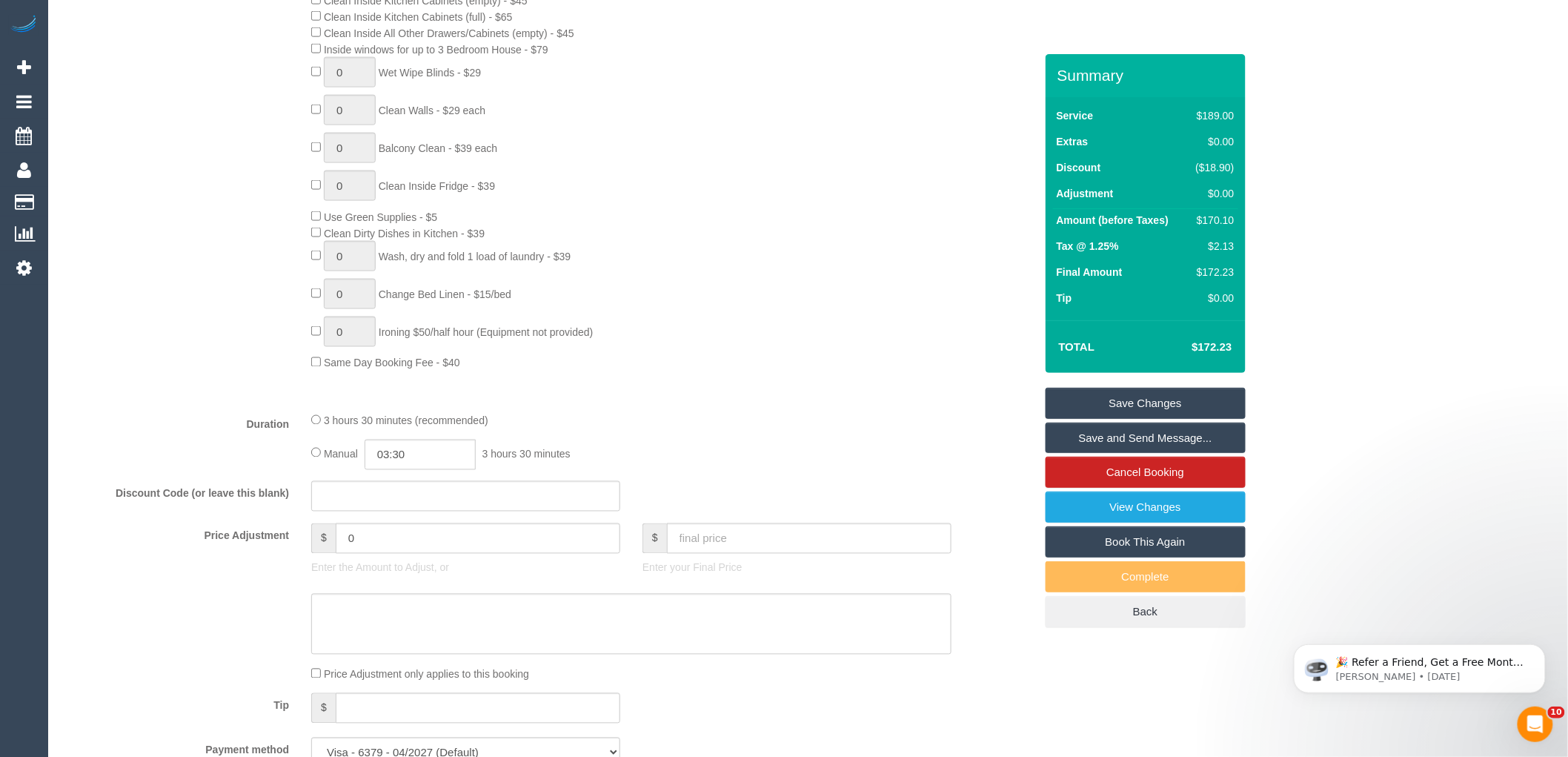
click at [1213, 215] on div "$170.10" at bounding box center [1212, 220] width 45 height 15
copy div "170.10"
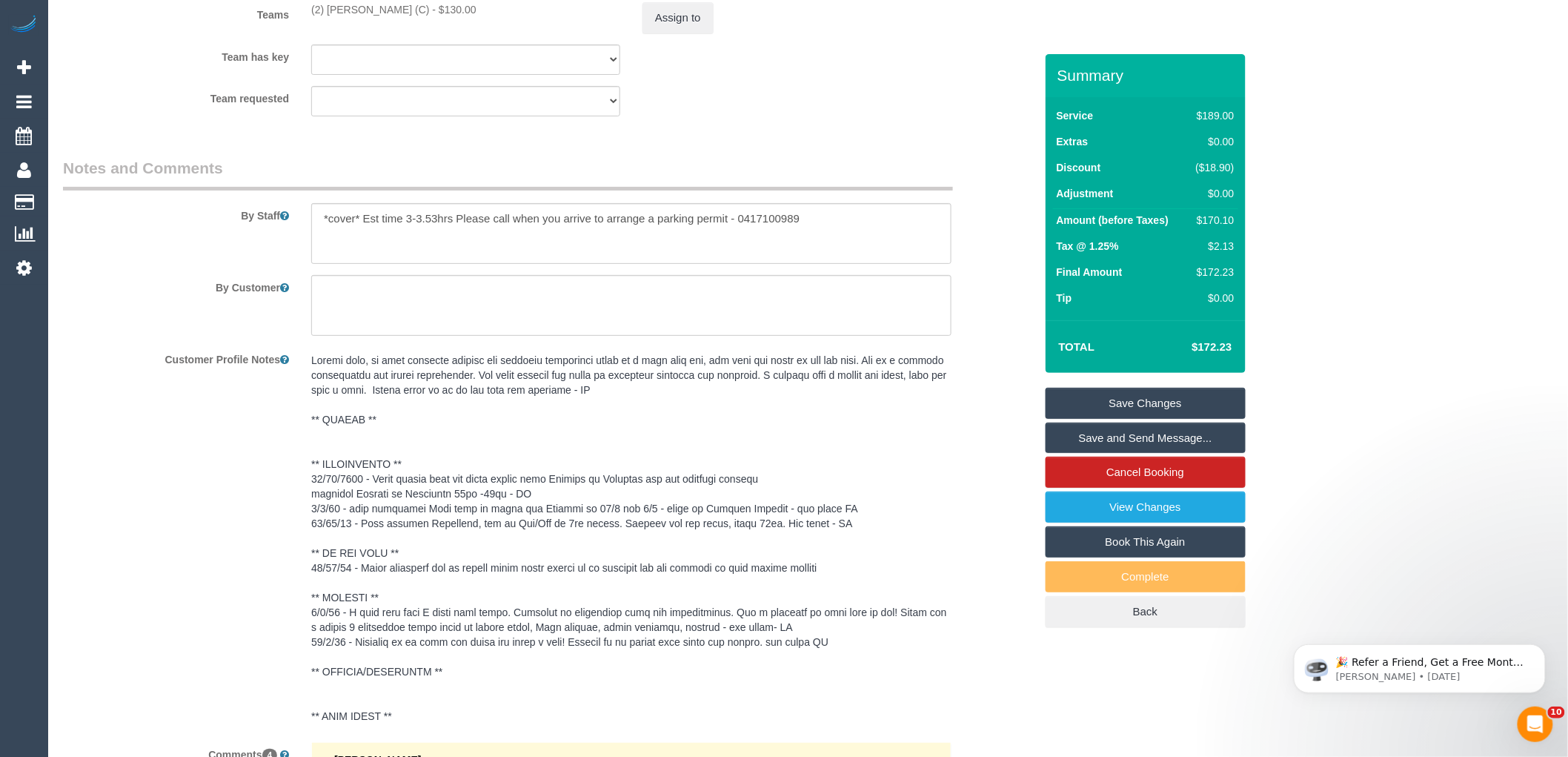
scroll to position [2058, 0]
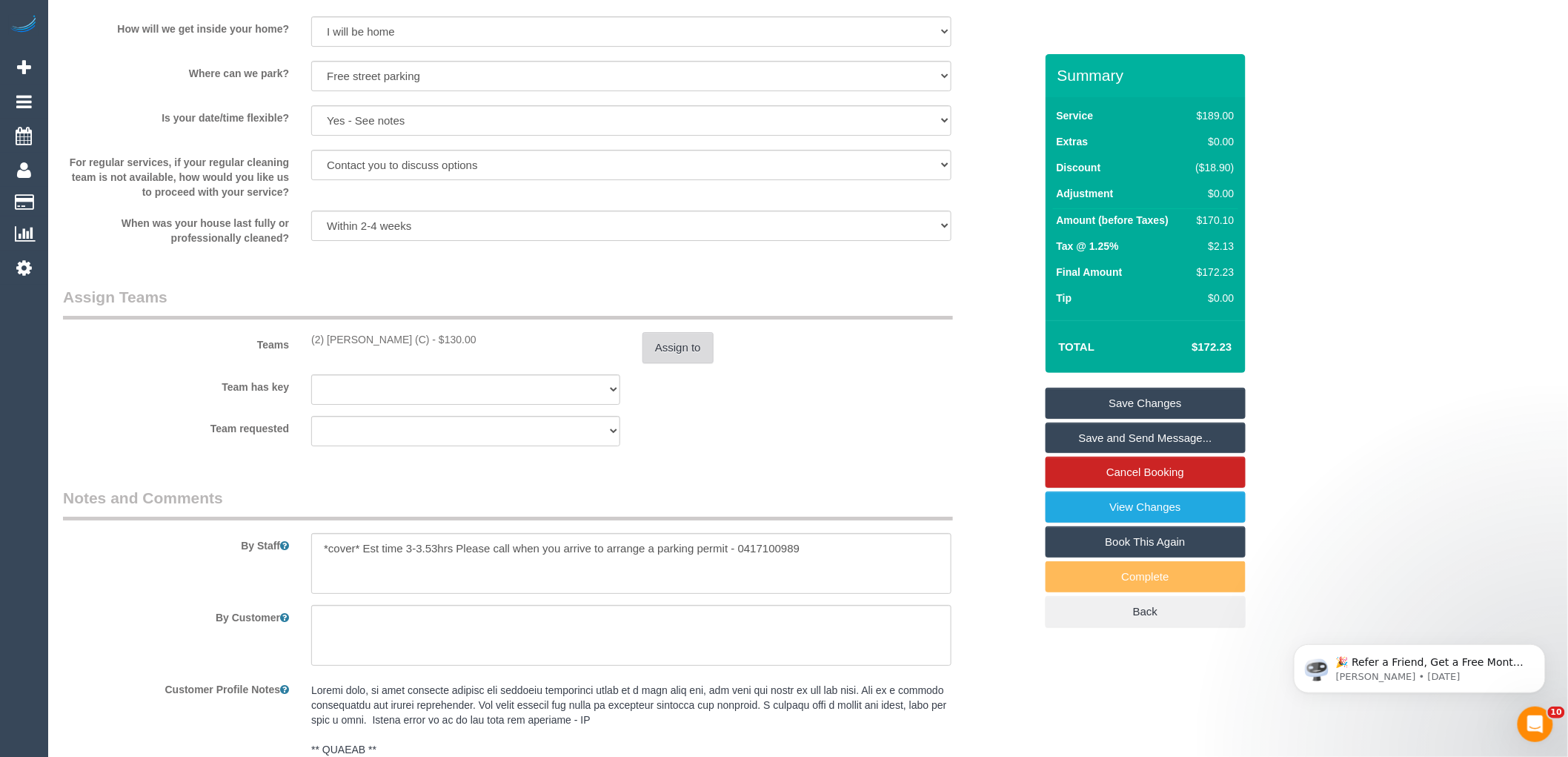
click at [664, 363] on button "Assign to" at bounding box center [678, 347] width 71 height 31
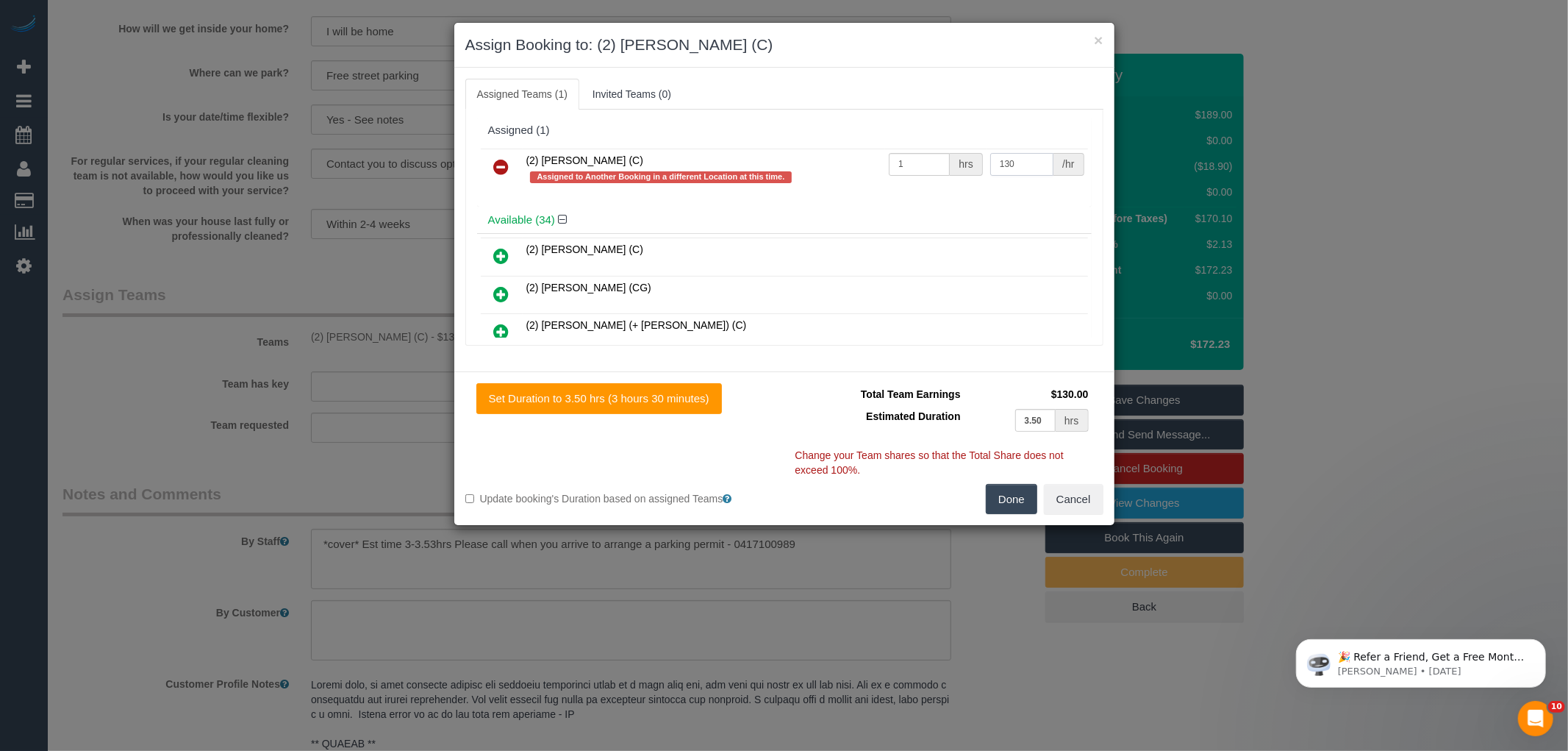
click at [1017, 170] on input "130" at bounding box center [1022, 164] width 64 height 23
click at [1011, 167] on input "130" at bounding box center [1022, 164] width 64 height 23
click at [1024, 157] on input "130" at bounding box center [1022, 164] width 64 height 23
type input "110"
click at [1010, 516] on div "Set Duration to 3.50 hrs (3 hours 30 minutes) Total Team Earnings $110.00 Estim…" at bounding box center [784, 448] width 661 height 154
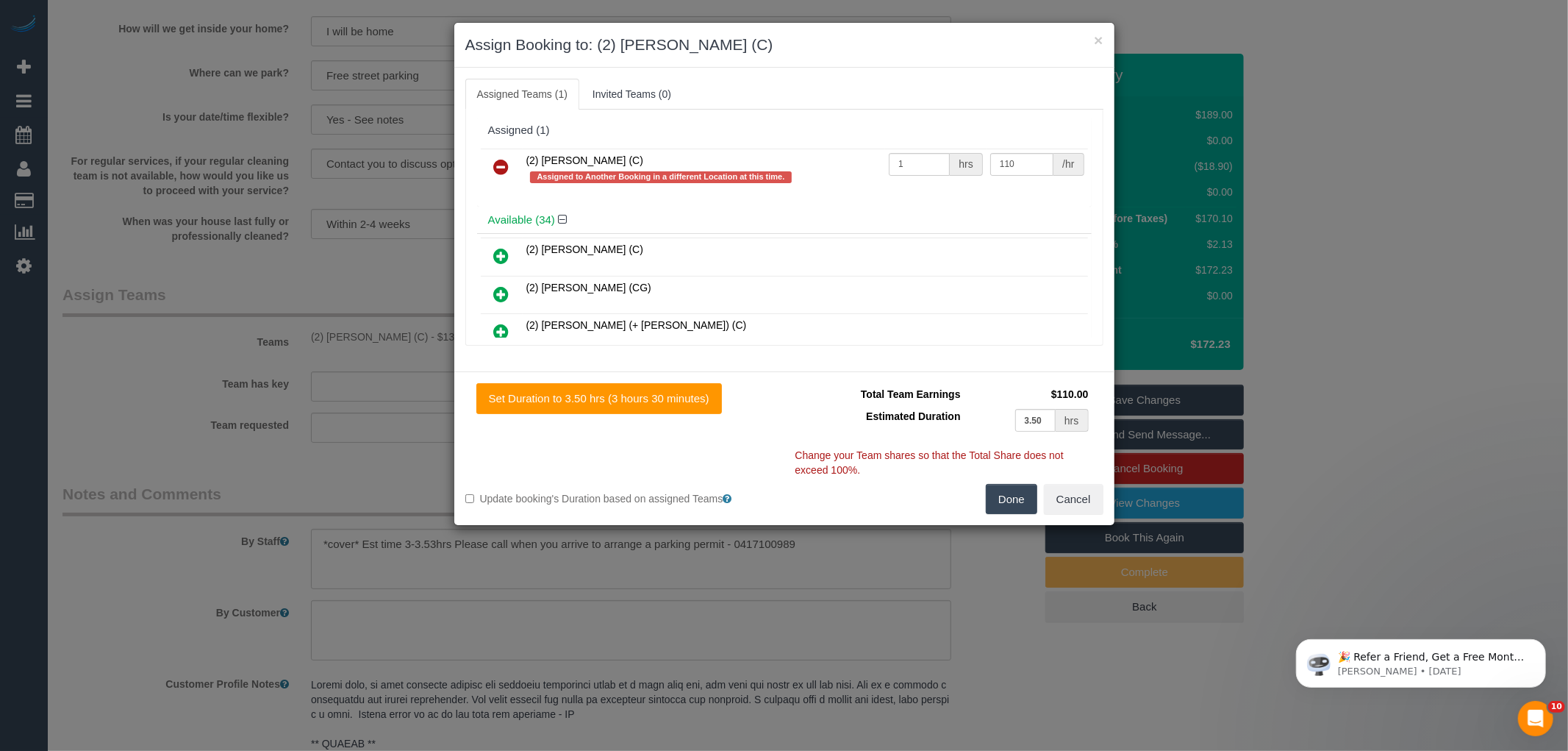
click at [1017, 502] on button "Done" at bounding box center [1011, 499] width 51 height 31
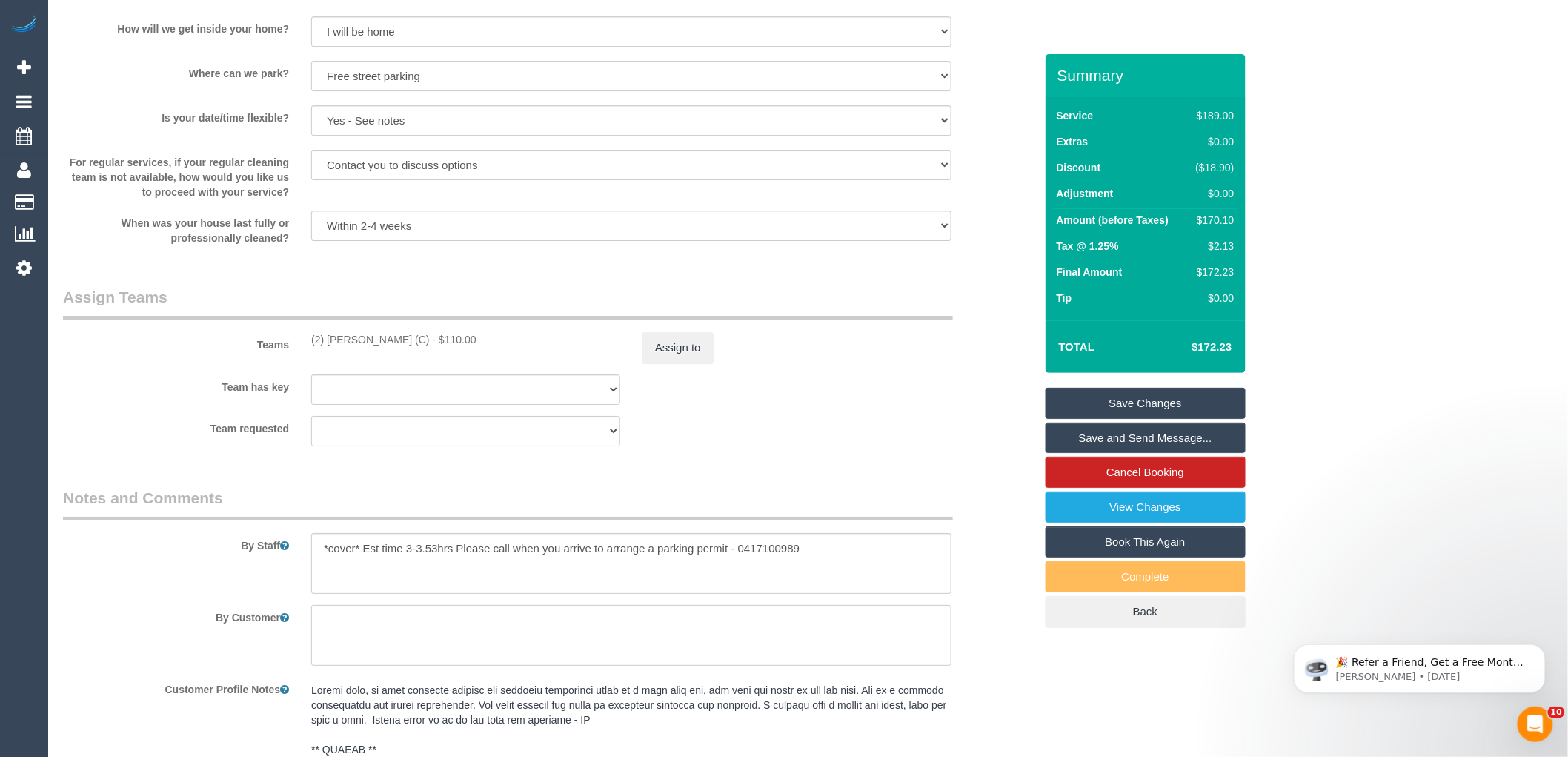
click at [868, 446] on div "Team requested (0) Account - Tech (0) Office (0) Raunak Test Account (1) Debbie…" at bounding box center [549, 431] width 994 height 30
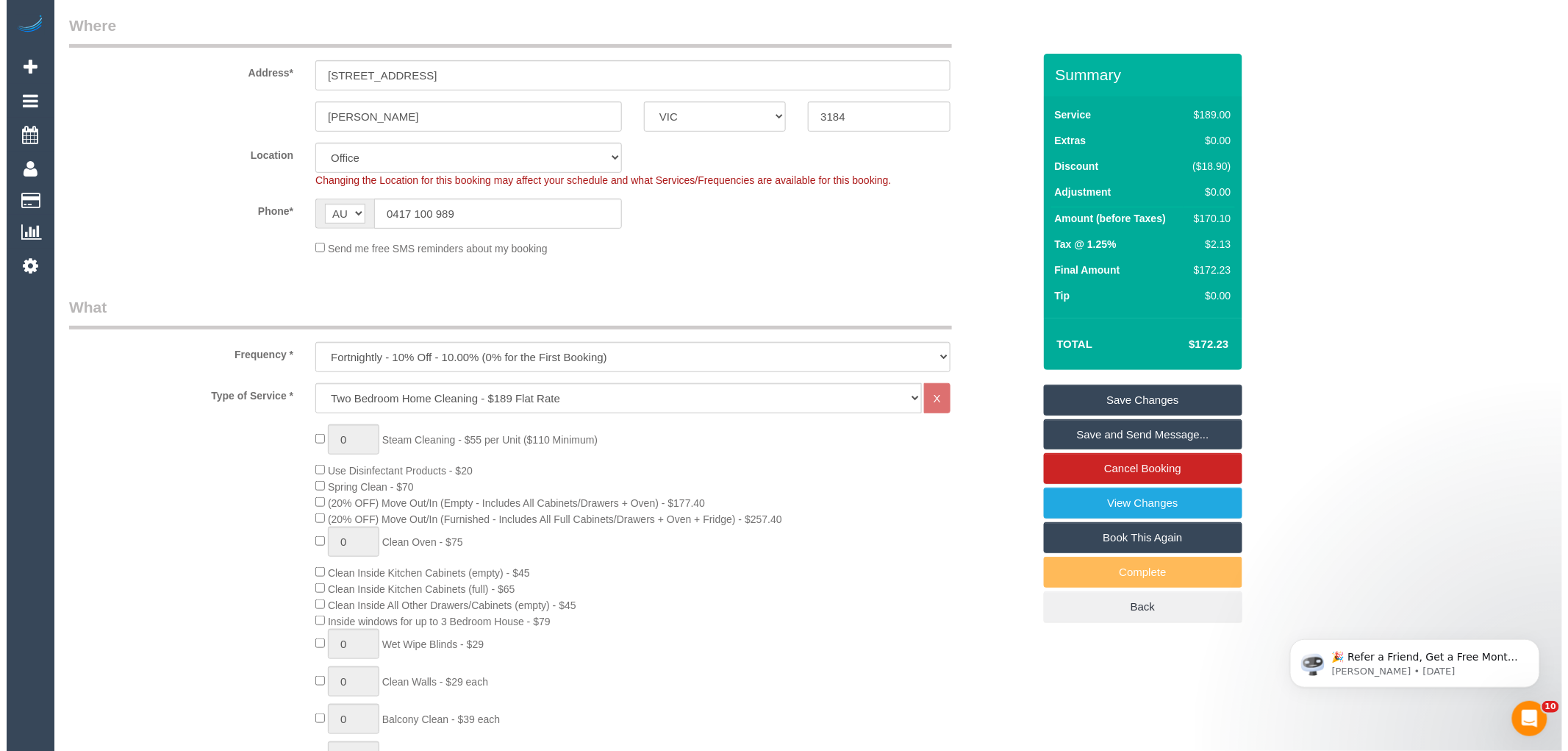
scroll to position [0, 0]
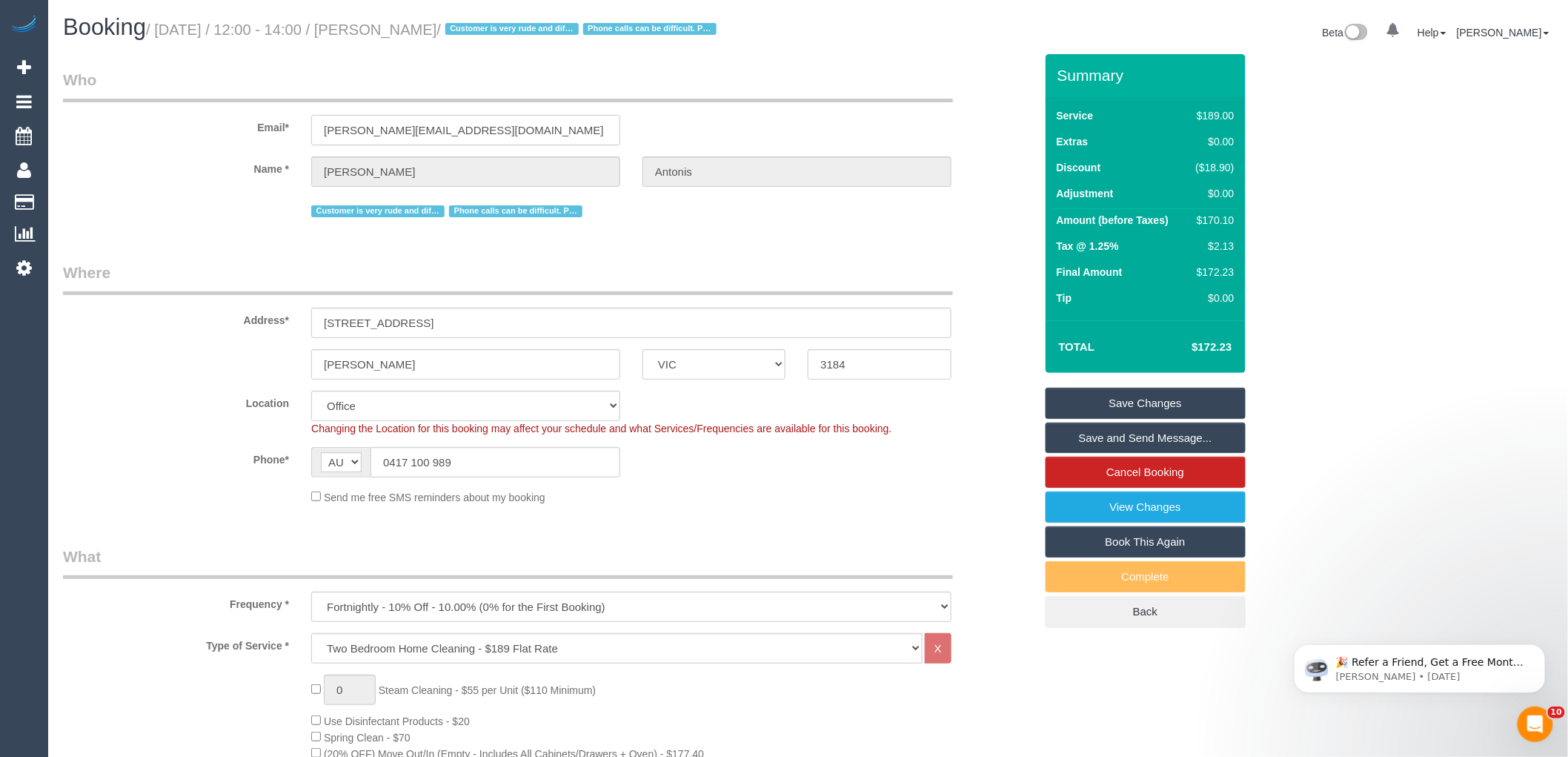
click at [410, 126] on input "patra@antonis.com.au" at bounding box center [466, 130] width 309 height 30
click at [1149, 405] on link "Save Changes" at bounding box center [1145, 403] width 200 height 31
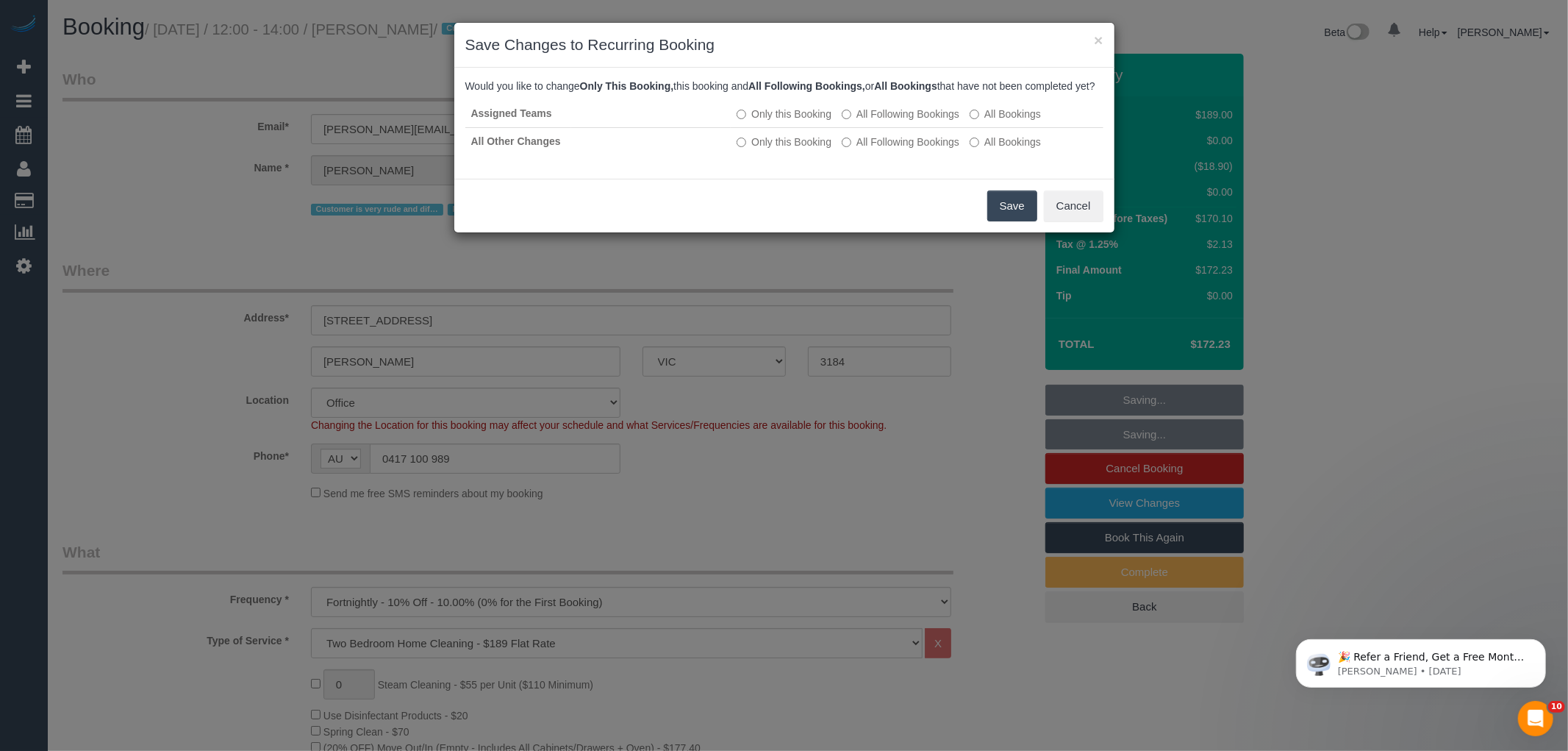
click at [1015, 221] on button "Save" at bounding box center [1012, 205] width 50 height 31
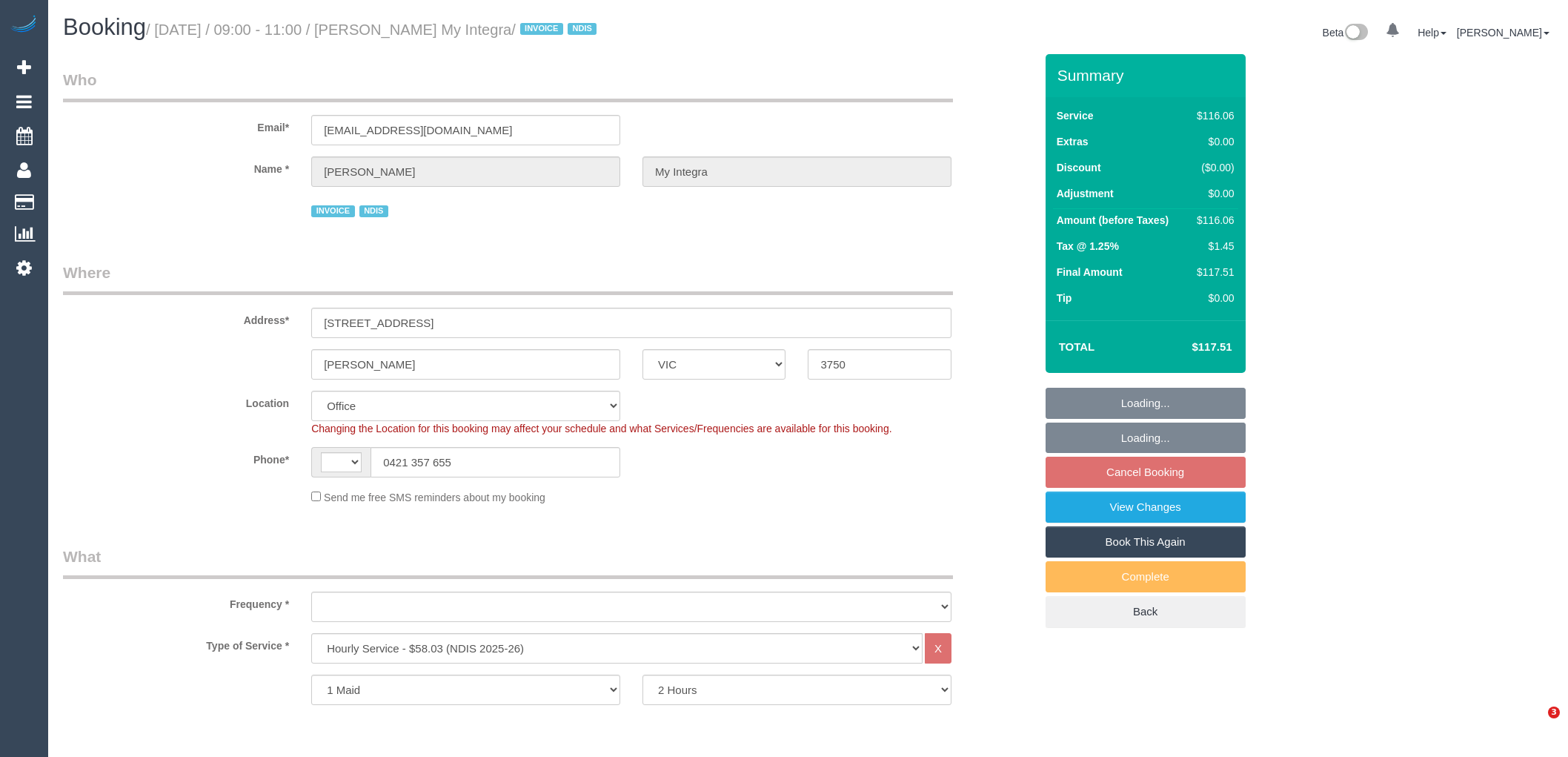
select select "VIC"
select select "number:27"
select select "number:14"
select select "number:19"
select select "number:22"
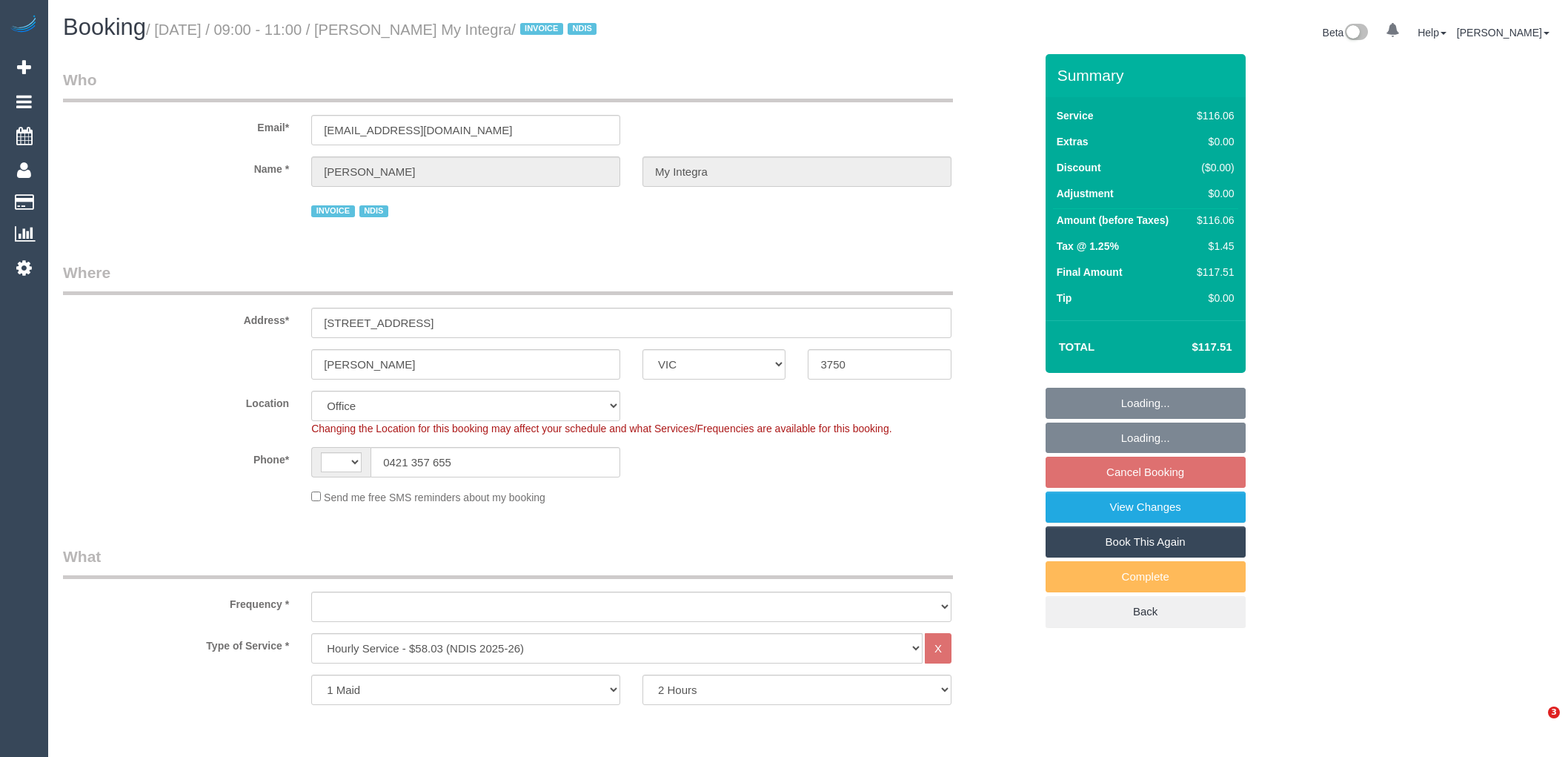
select select "number:35"
select select "string:AU"
select select "object:2025"
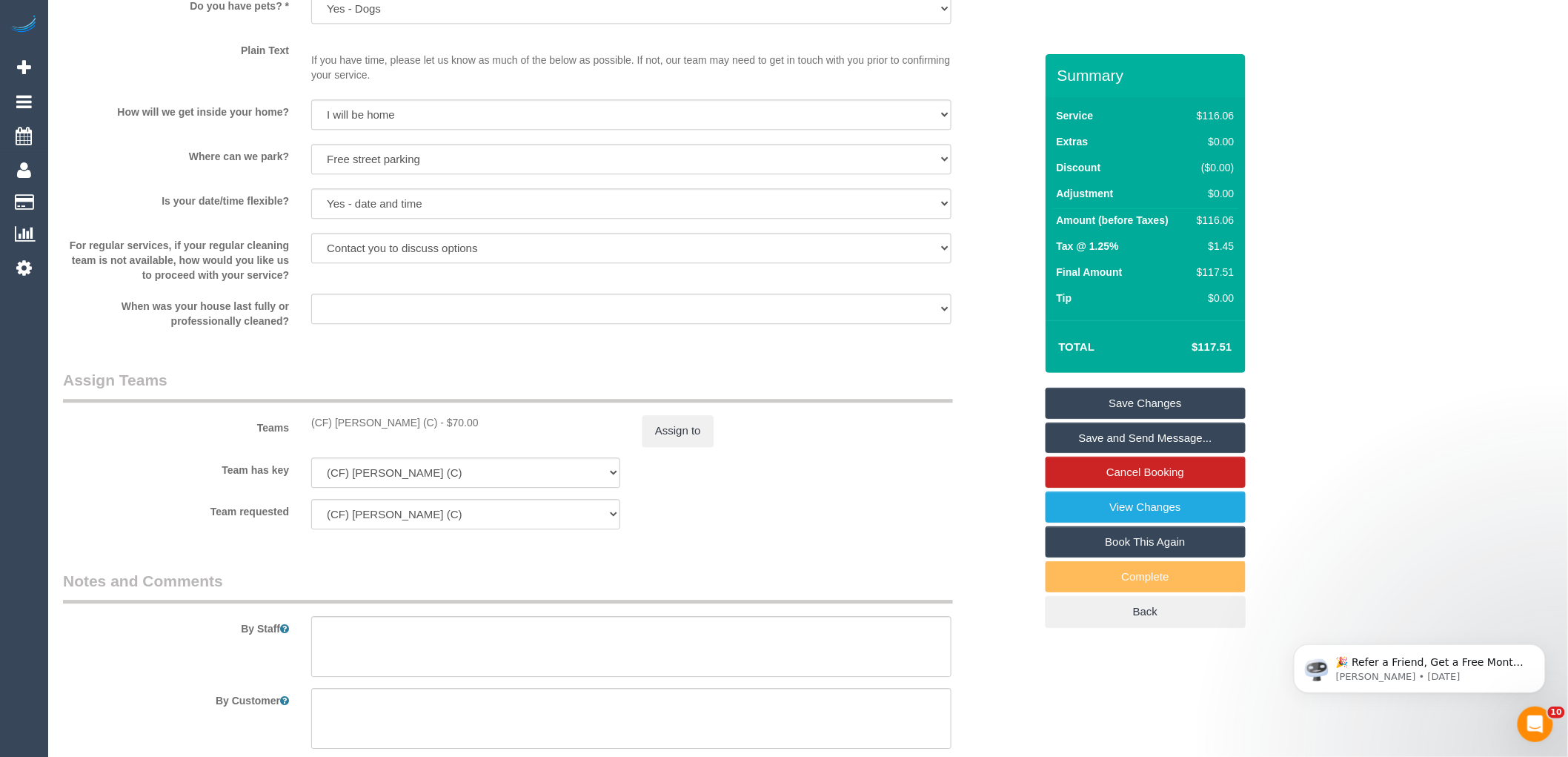
scroll to position [1811, 0]
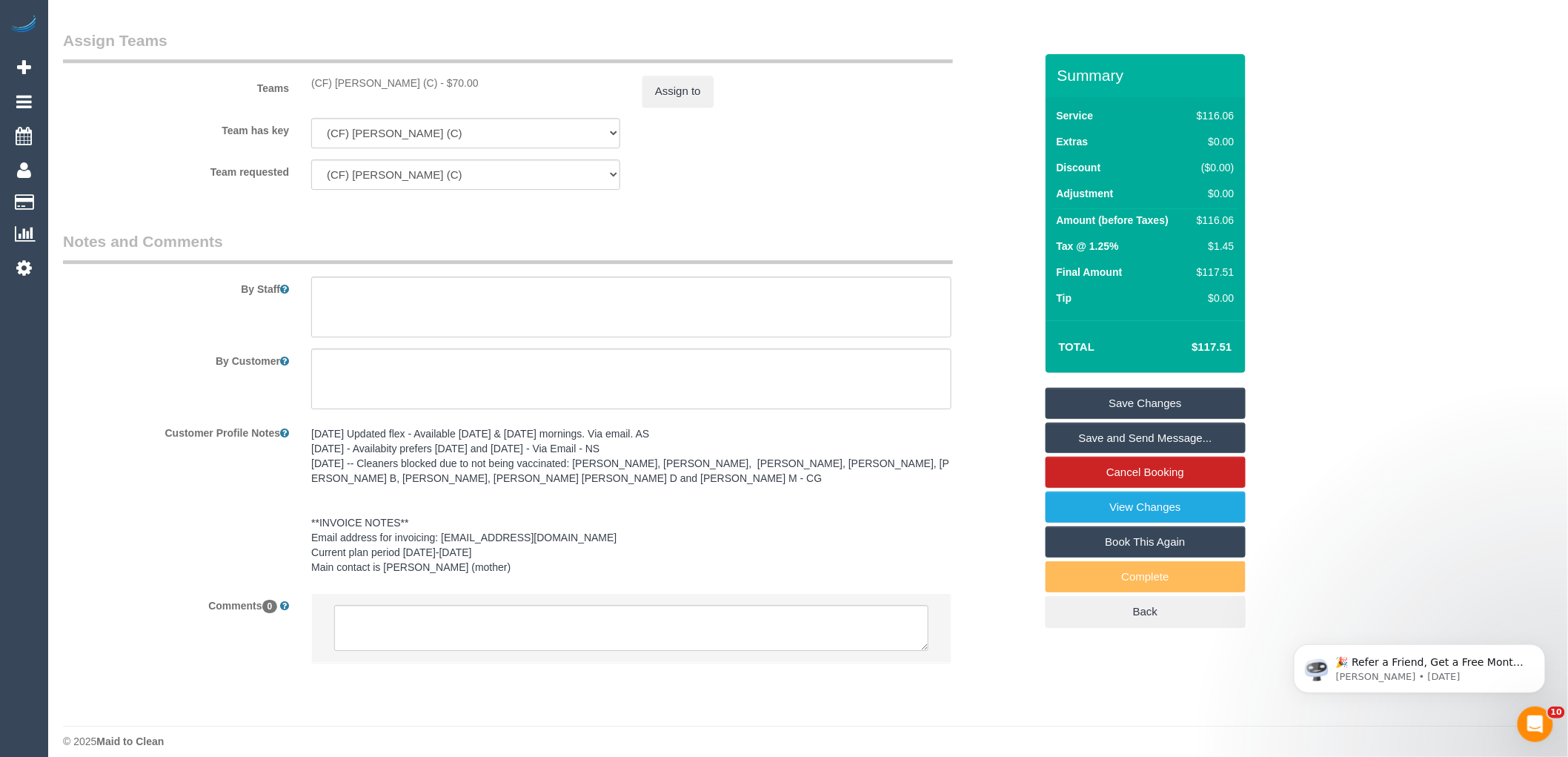
click at [364, 84] on div "(CF) [PERSON_NAME] (C) - $70.00" at bounding box center [466, 84] width 309 height 15
drag, startPoint x: 364, startPoint y: 84, endPoint x: 344, endPoint y: 91, distance: 21.2
click at [343, 94] on div "Teams (CF) [PERSON_NAME] (C) - $70.00 Assign to" at bounding box center [549, 68] width 994 height 77
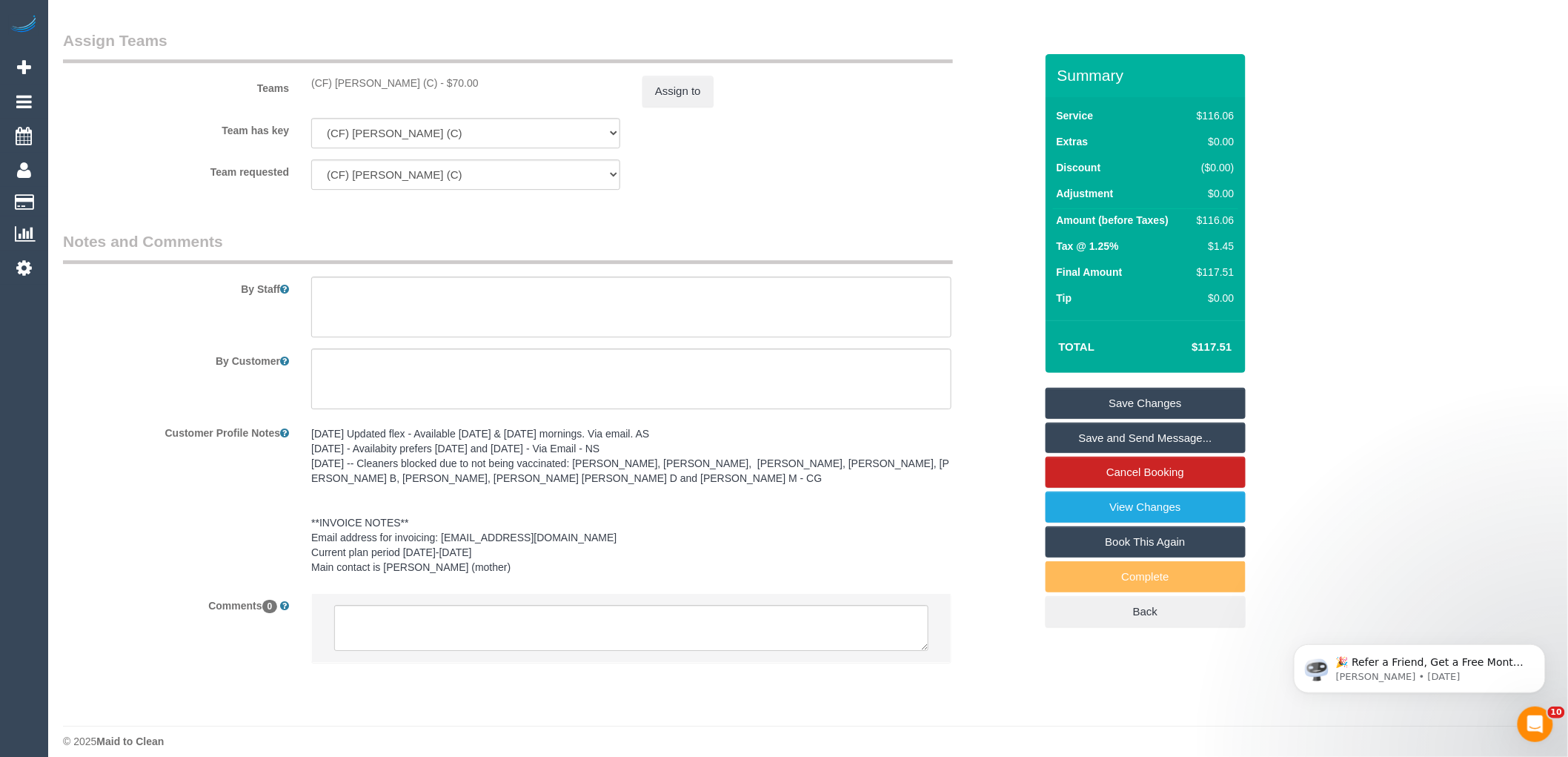
click at [351, 85] on div "(CF) [PERSON_NAME] (C) - $70.00" at bounding box center [466, 84] width 309 height 15
copy div "Dhanusha"
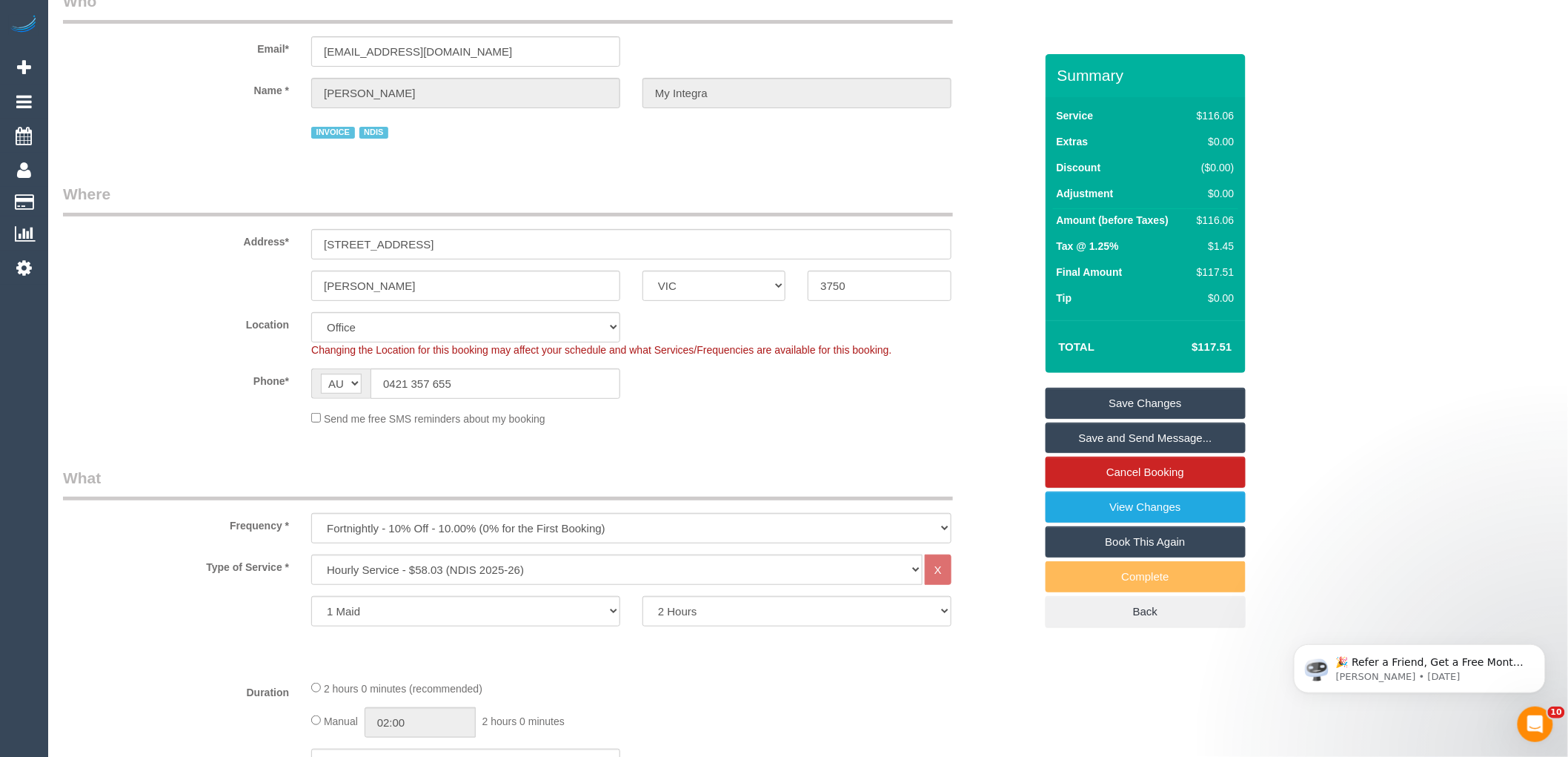
scroll to position [0, 0]
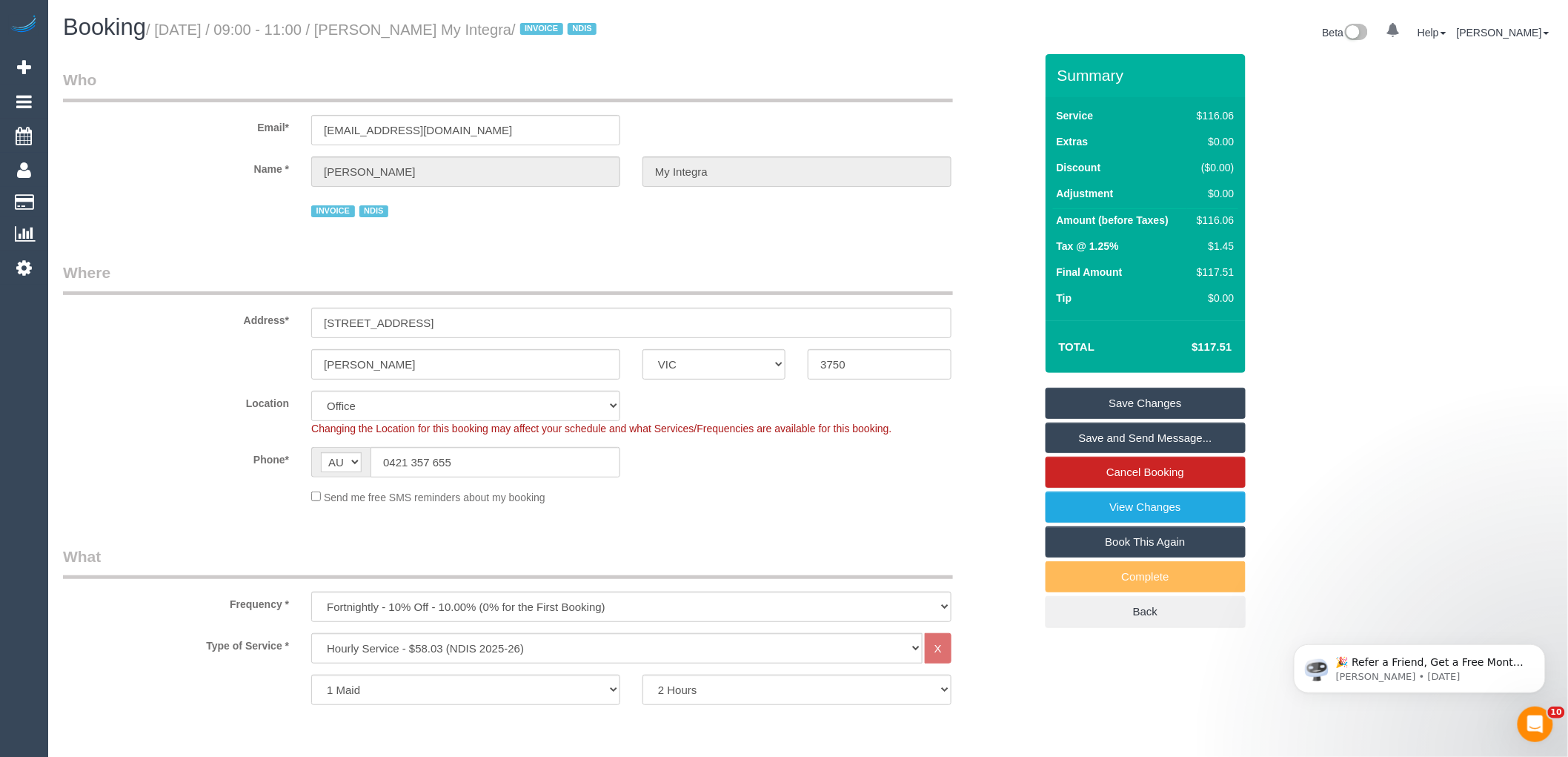
click at [531, 27] on small "/ [DATE] / 09:00 - 11:00 / [PERSON_NAME] My Integra / INVOICE NDIS" at bounding box center [373, 29] width 455 height 16
drag, startPoint x: 541, startPoint y: 27, endPoint x: 382, endPoint y: 27, distance: 159.0
click at [382, 27] on small "/ [DATE] / 09:00 - 11:00 / [PERSON_NAME] My Integra / INVOICE NDIS" at bounding box center [373, 29] width 455 height 16
copy small "[PERSON_NAME] My Integra"
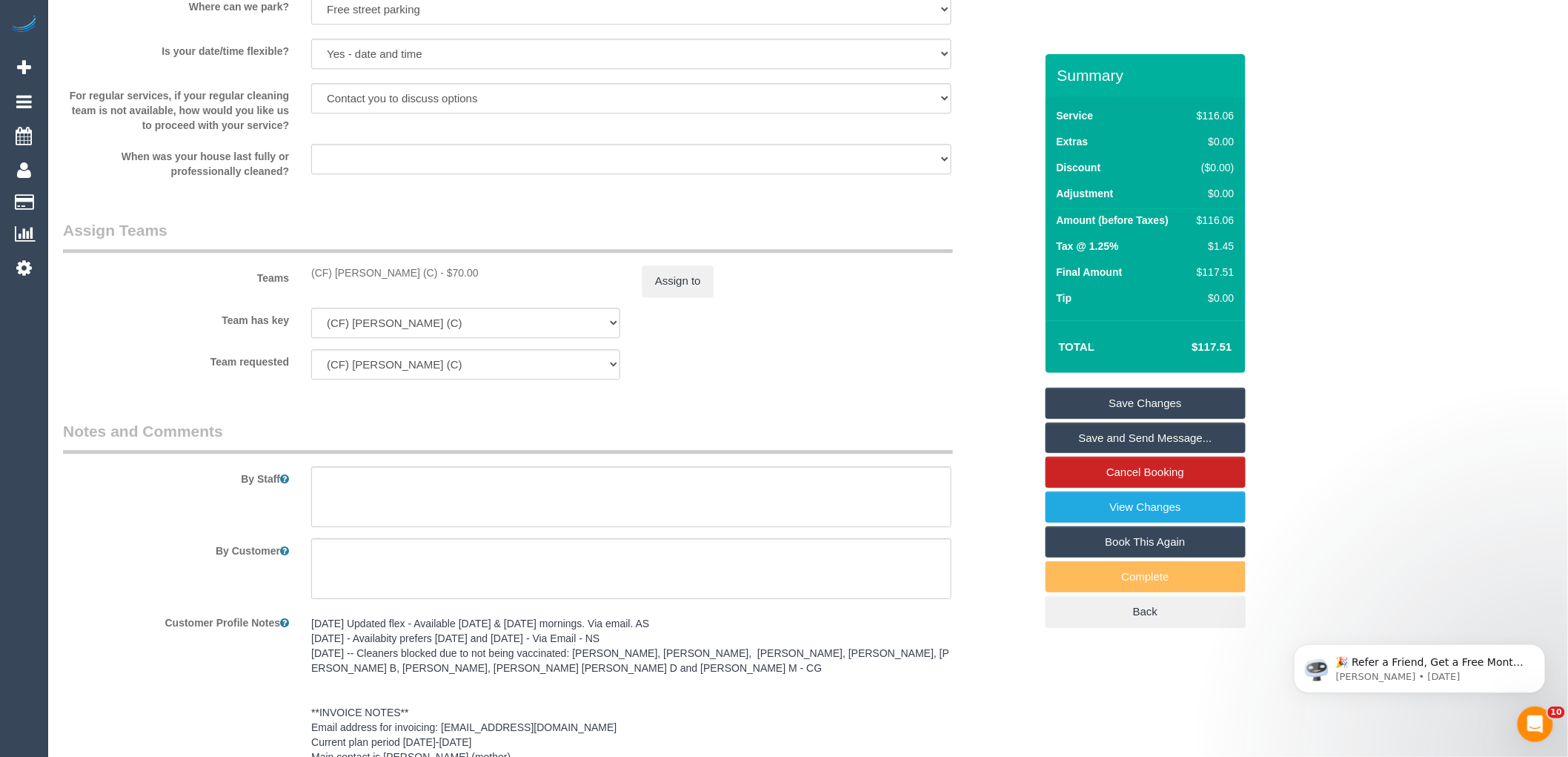
scroll to position [1827, 0]
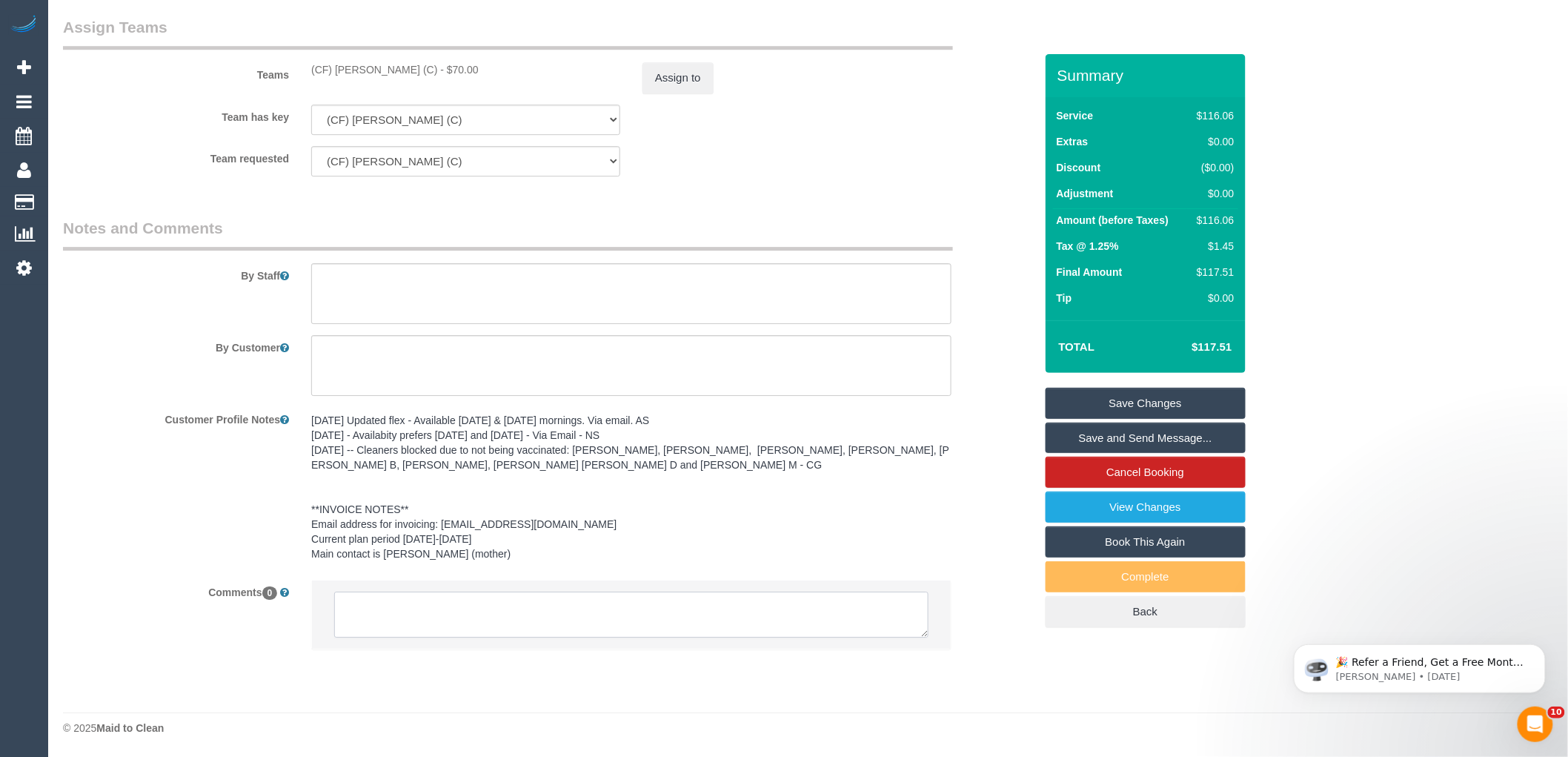
click at [420, 608] on textarea at bounding box center [631, 614] width 594 height 46
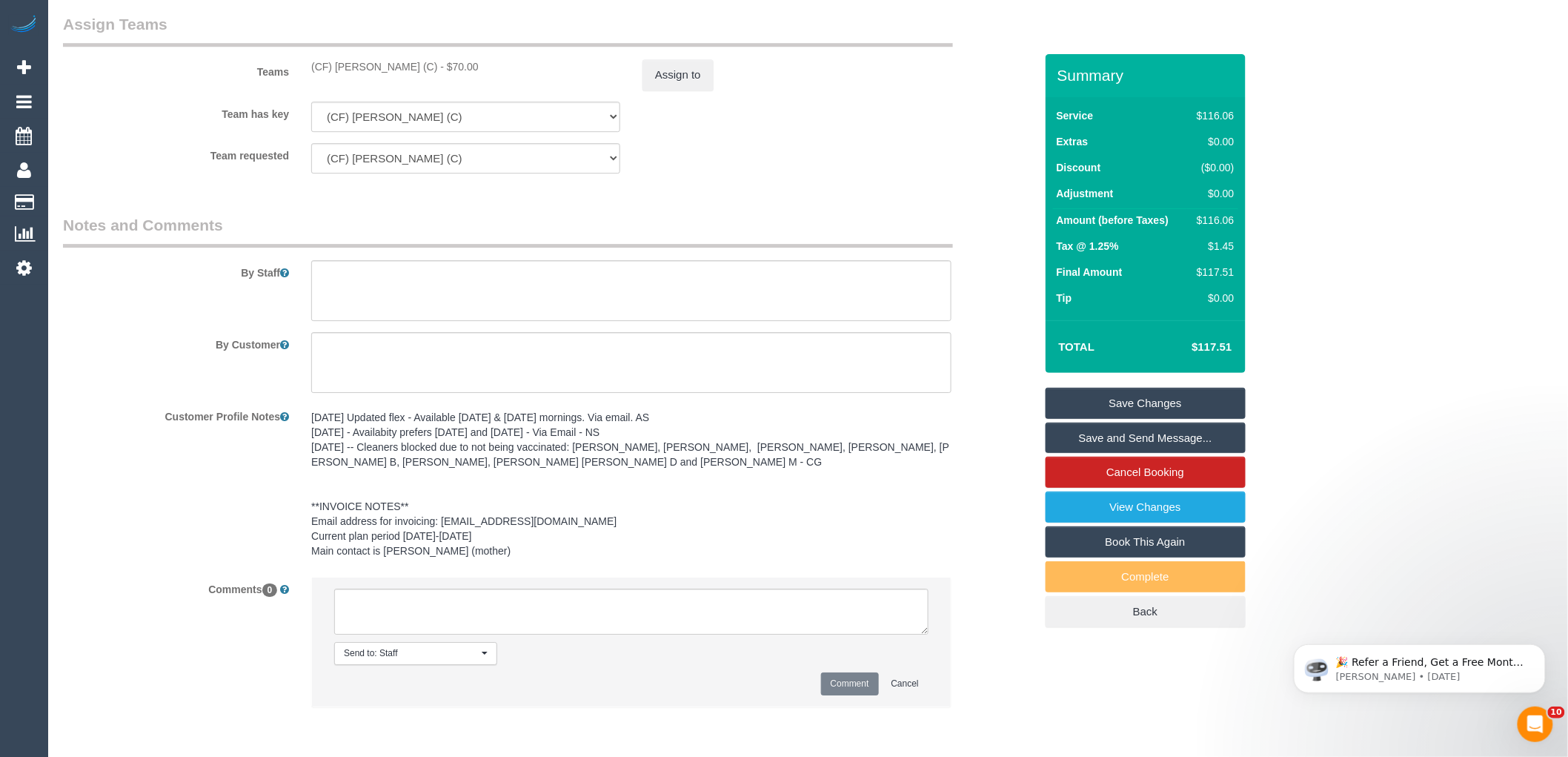
click at [353, 73] on div "(CF) [PERSON_NAME] (C) - $70.00" at bounding box center [466, 67] width 309 height 15
copy div "Dhanusha"
click at [525, 608] on textarea at bounding box center [631, 611] width 594 height 46
paste textarea "Dhanusha"
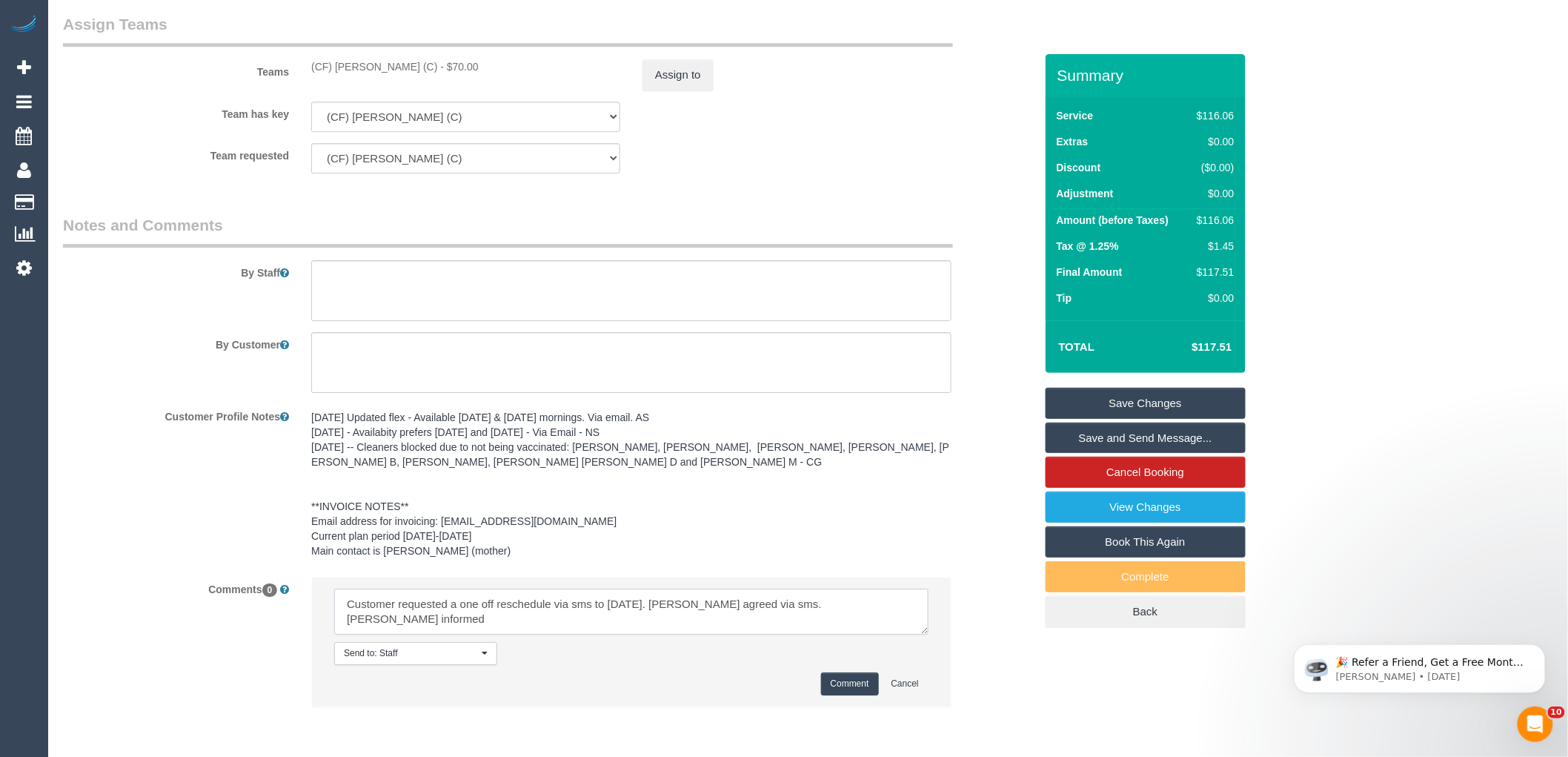
click at [628, 611] on textarea at bounding box center [631, 611] width 594 height 46
type textarea "Customer requested a one off reschedule via sms to Wednesday. Dhanusha agreed v…"
click at [835, 684] on button "Comment" at bounding box center [850, 683] width 57 height 23
click at [958, 510] on div "10/10/24 Updated flex - Available Tuesday & Thursday mornings. Via email. AS 30…" at bounding box center [631, 484] width 662 height 161
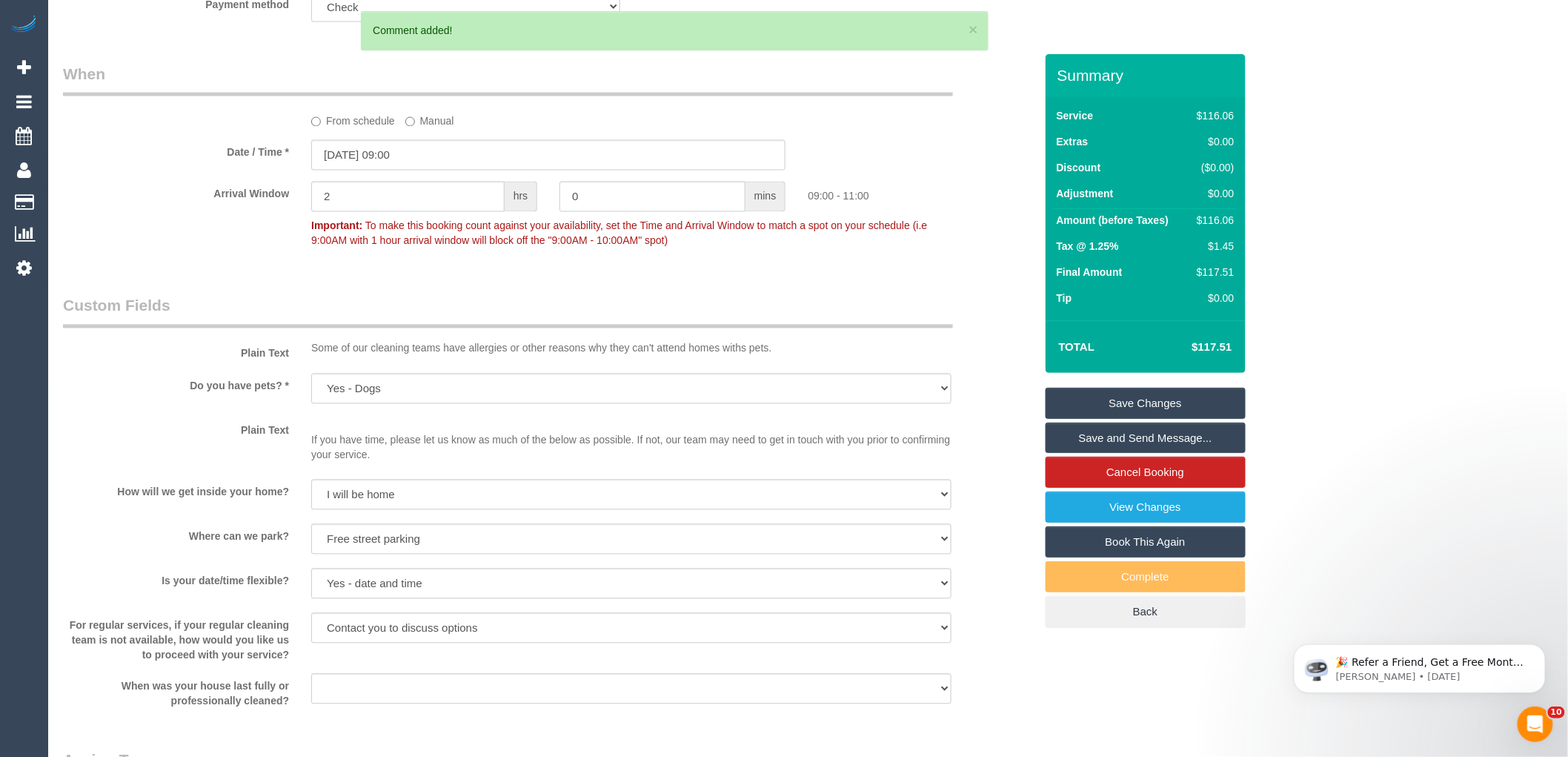
scroll to position [1086, 0]
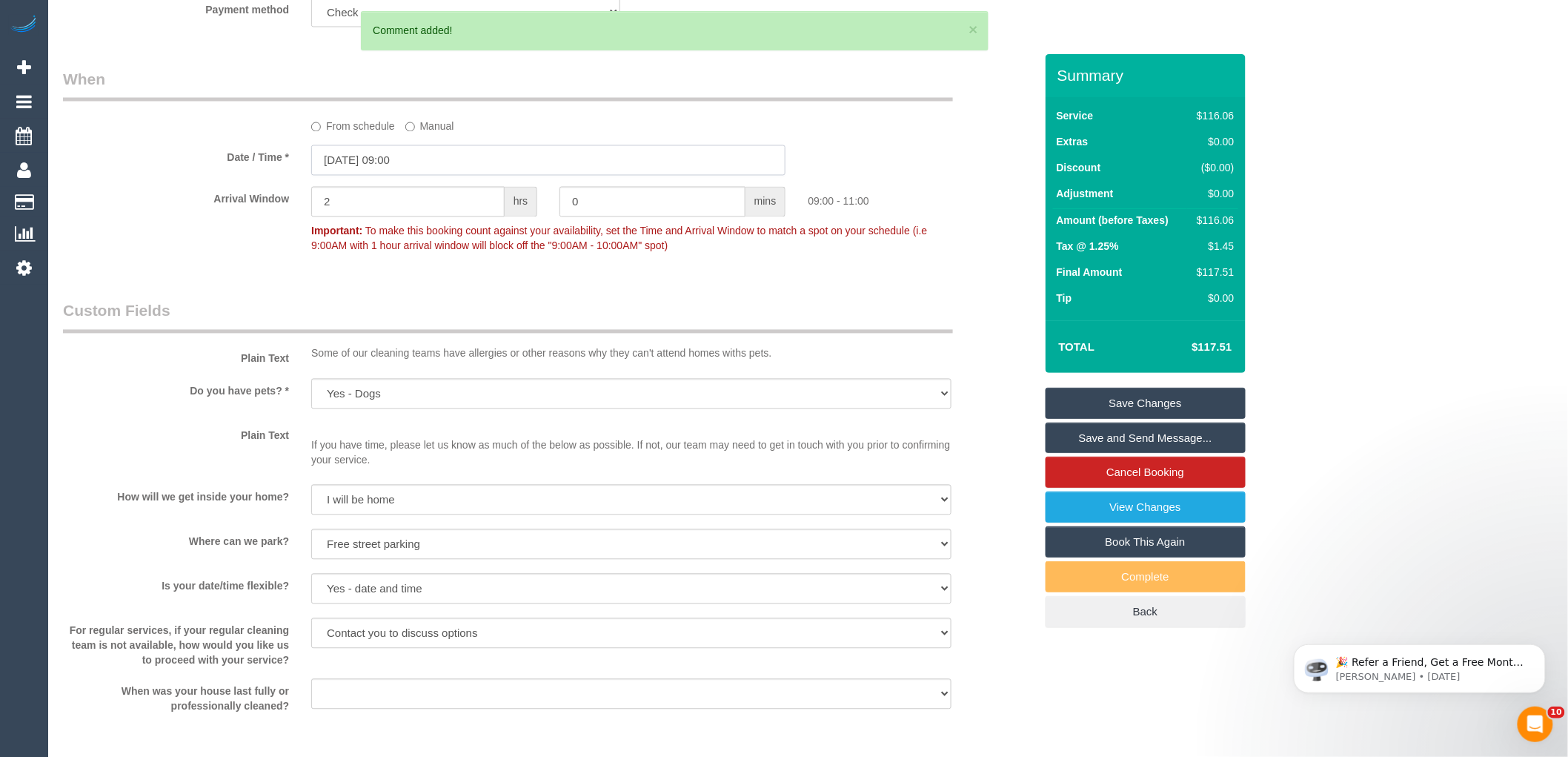
click at [434, 169] on input "25/08/2025 09:00" at bounding box center [549, 160] width 474 height 30
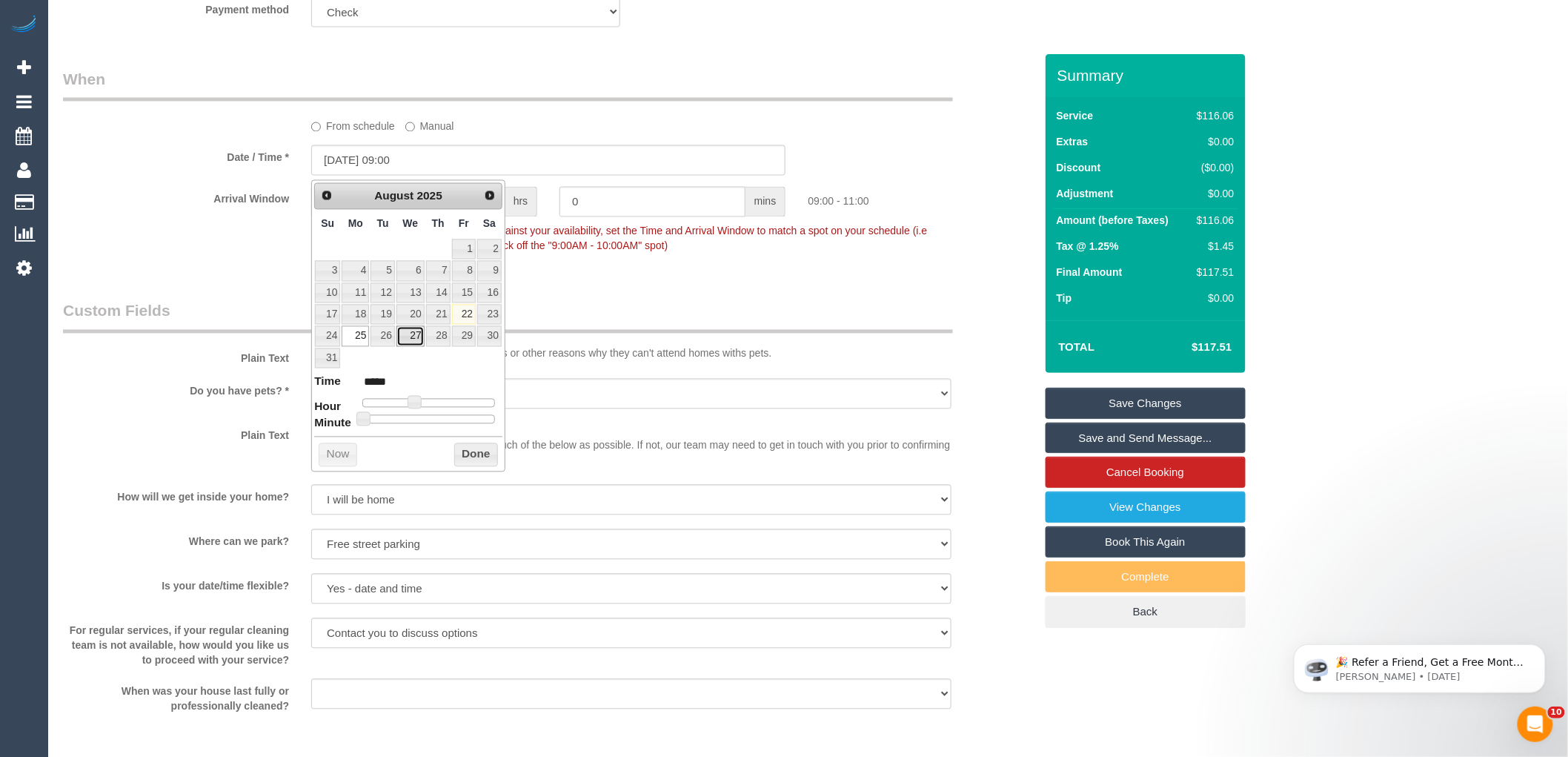
click at [410, 338] on link "27" at bounding box center [410, 336] width 28 height 20
type input "27/08/2025 10:00"
type input "*****"
type input "[DATE] 11:00"
type input "*****"
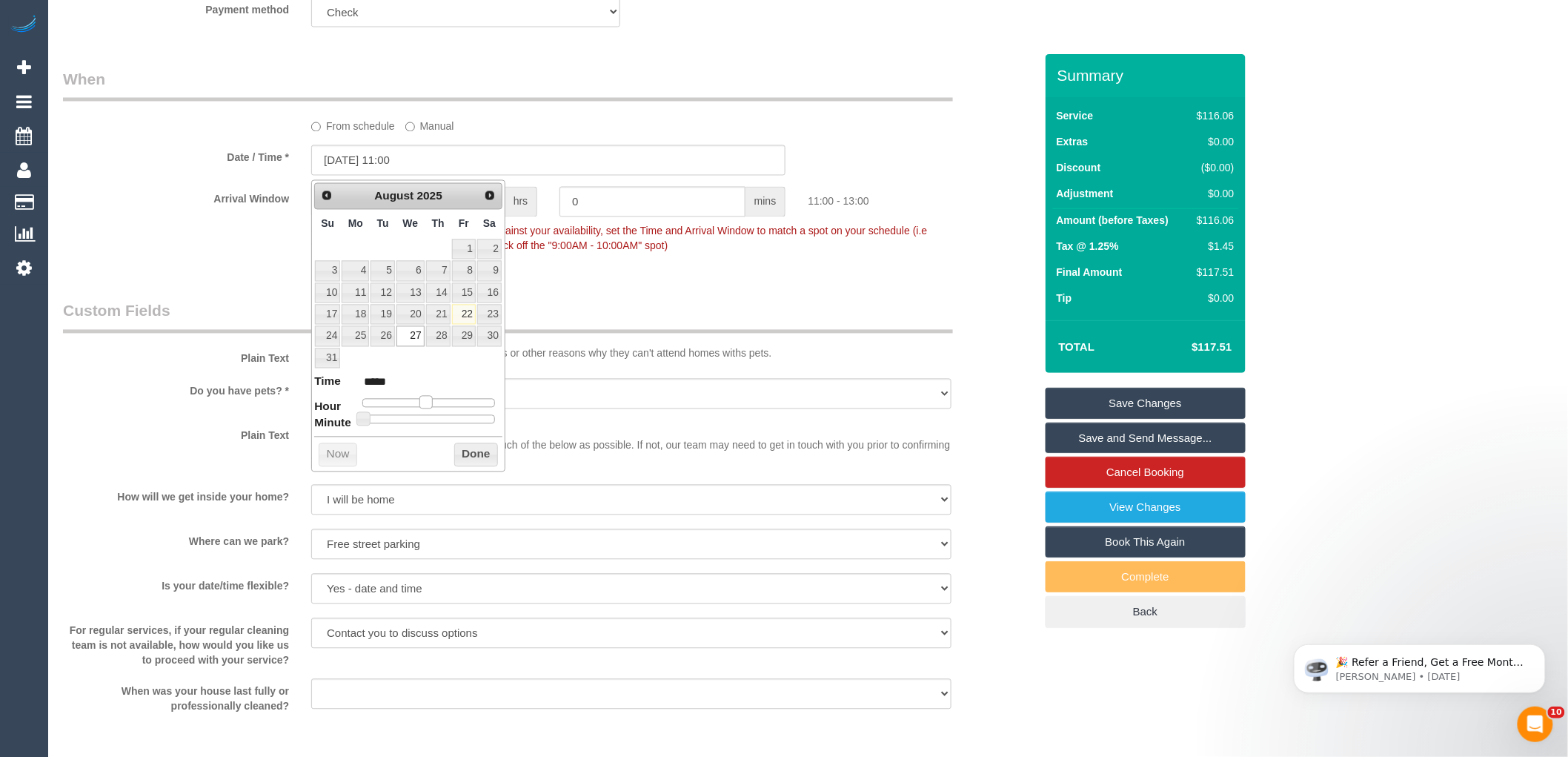
drag, startPoint x: 416, startPoint y: 405, endPoint x: 431, endPoint y: 405, distance: 15.0
click at [431, 405] on span at bounding box center [426, 403] width 14 height 14
click at [483, 454] on button "Done" at bounding box center [476, 455] width 44 height 24
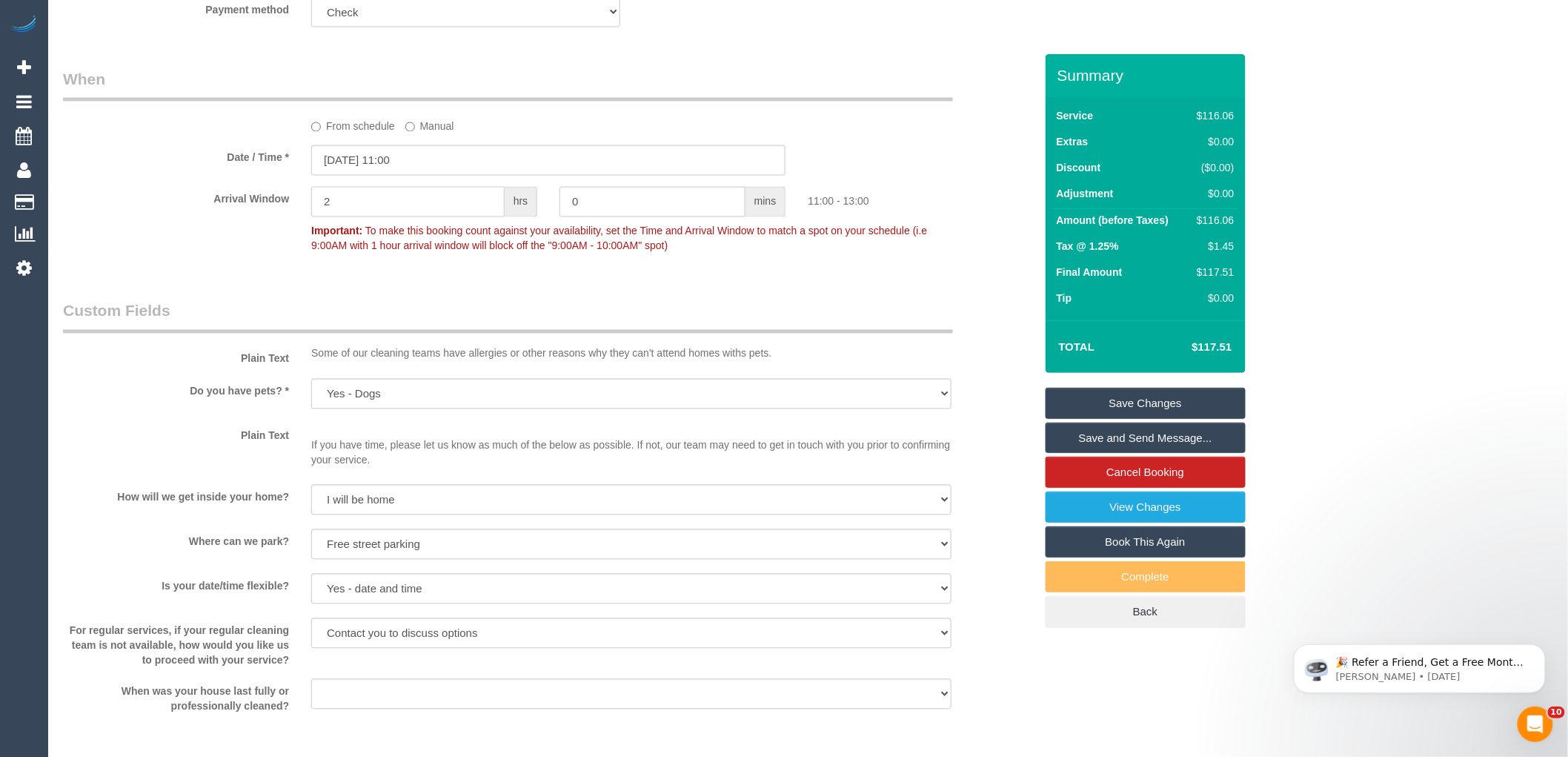
click at [373, 203] on input "2" at bounding box center [408, 202] width 193 height 30
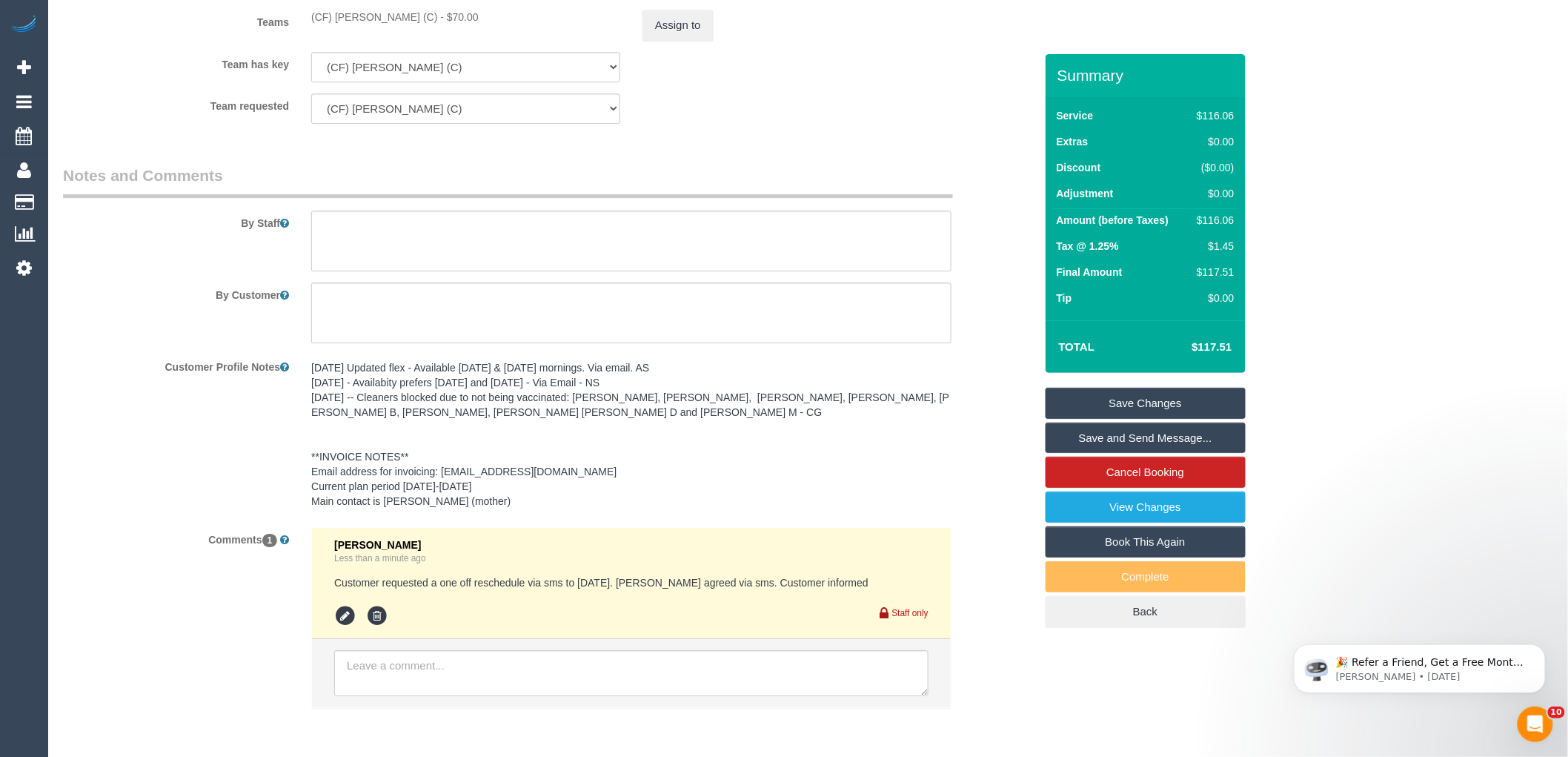
scroll to position [1938, 0]
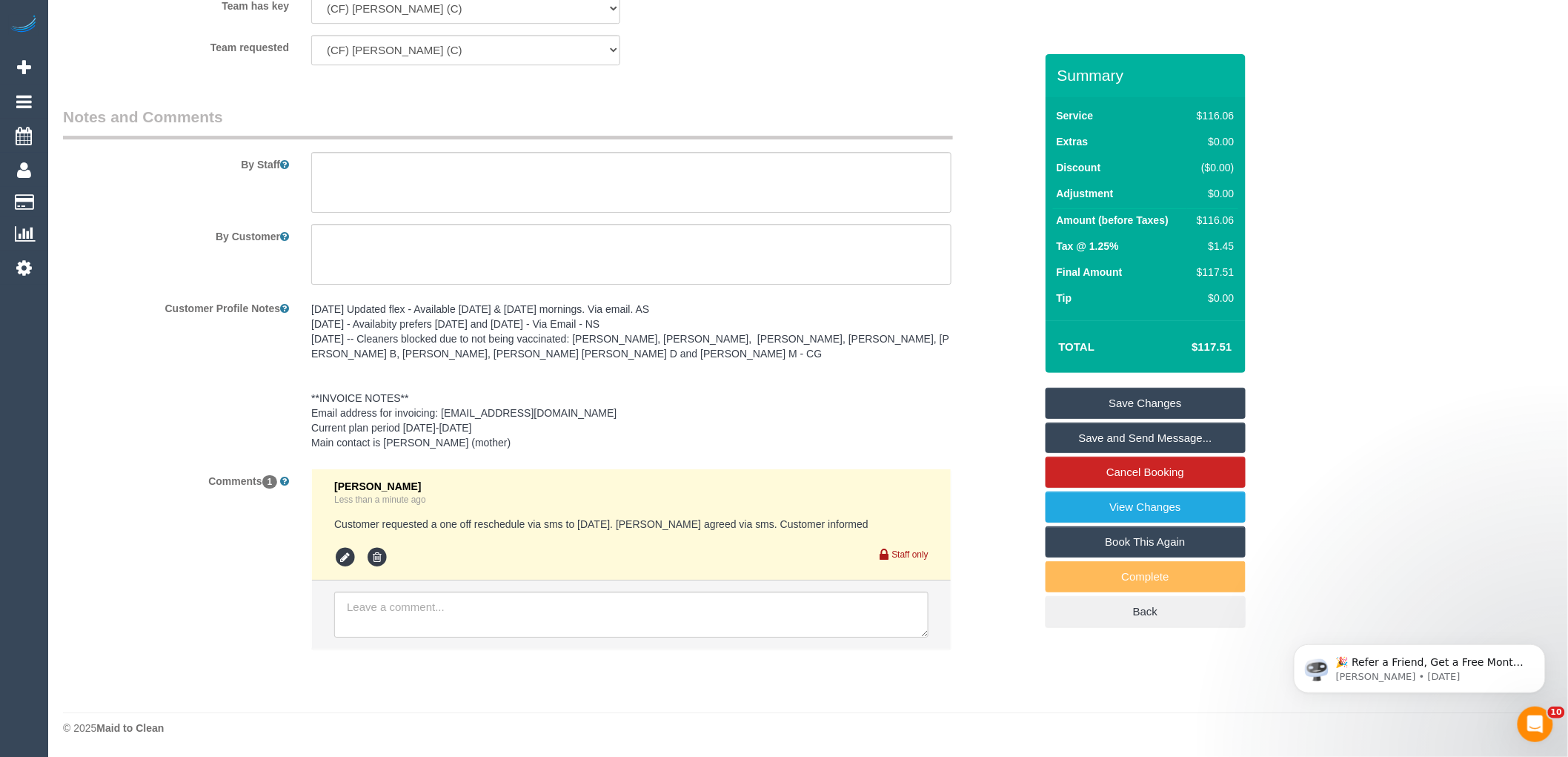
type input "1"
click at [342, 560] on icon at bounding box center [345, 557] width 22 height 22
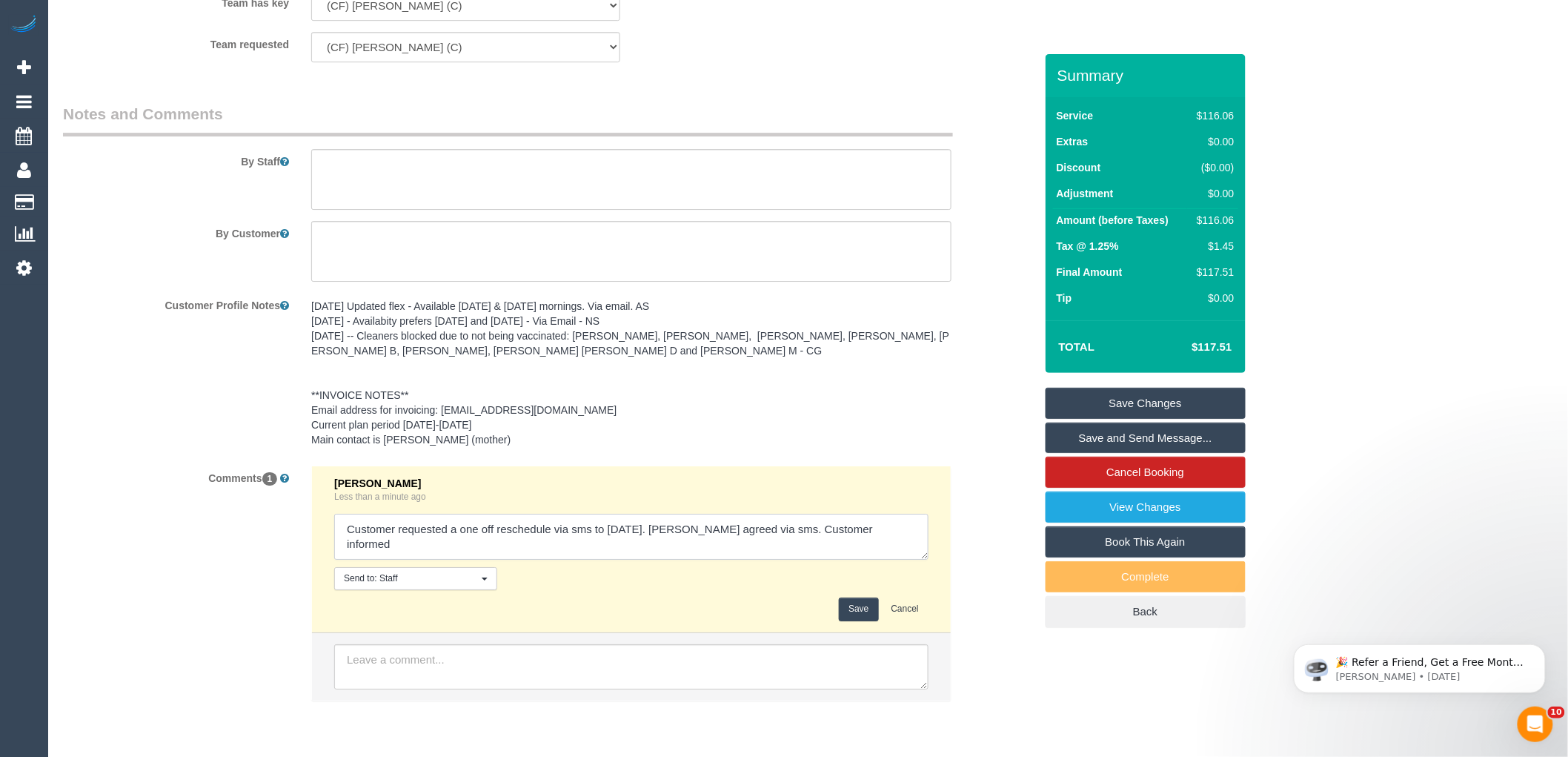
drag, startPoint x: 857, startPoint y: 529, endPoint x: 925, endPoint y: 533, distance: 68.1
click at [925, 533] on textarea at bounding box center [631, 537] width 594 height 46
click at [808, 530] on textarea at bounding box center [631, 537] width 594 height 46
click at [485, 553] on textarea at bounding box center [631, 537] width 594 height 46
drag, startPoint x: 485, startPoint y: 553, endPoint x: 361, endPoint y: 556, distance: 124.0
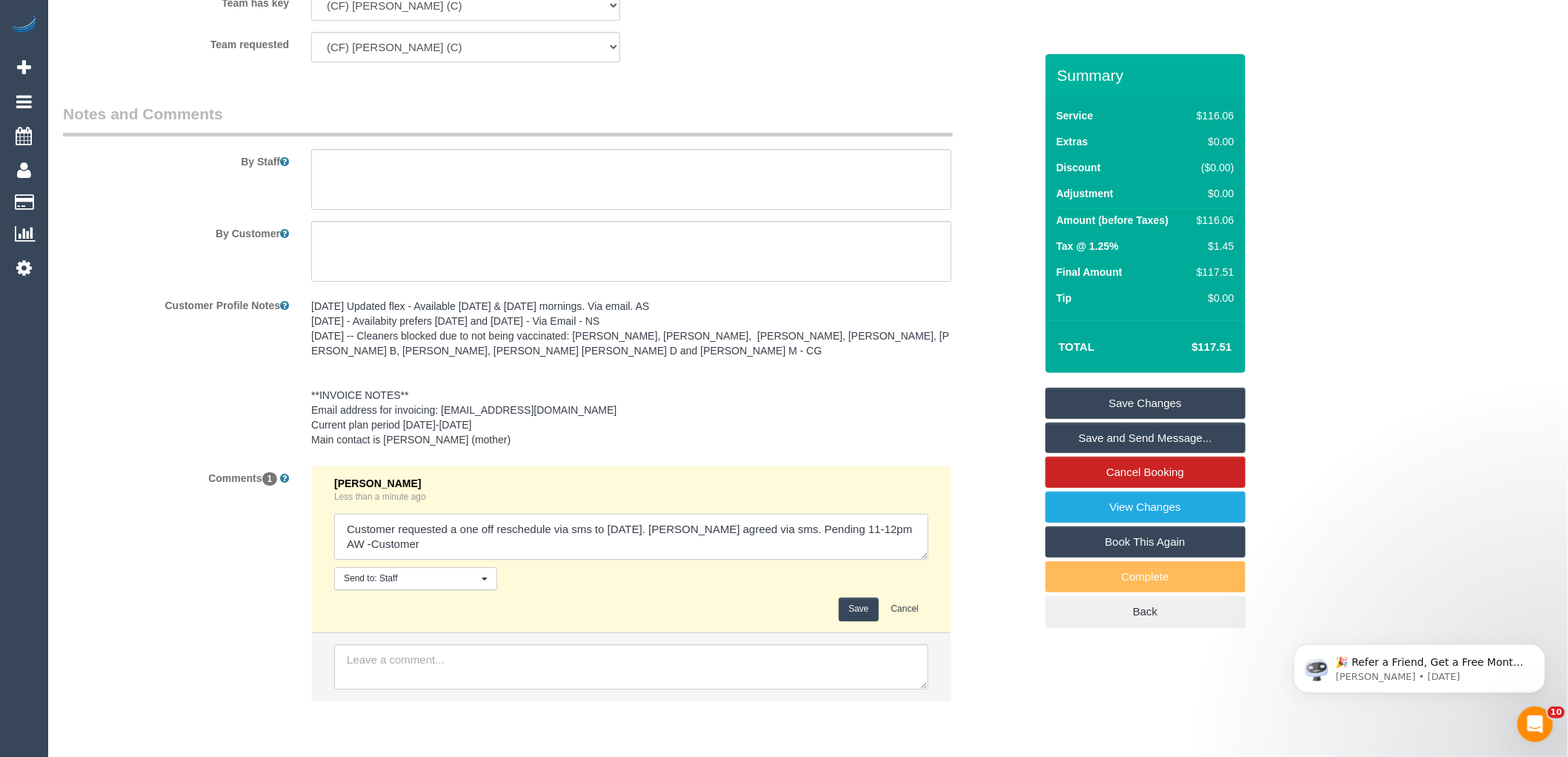
click at [361, 556] on textarea at bounding box center [631, 537] width 594 height 46
type textarea "Customer requested a one off reschedule via sms to [DATE]. [PERSON_NAME] agreed…"
click at [862, 615] on button "Save" at bounding box center [858, 608] width 40 height 23
click at [981, 449] on div "Customer Profile Notes [DATE] Updated flex - Available [DATE] & [DATE] mornings…" at bounding box center [549, 373] width 994 height 161
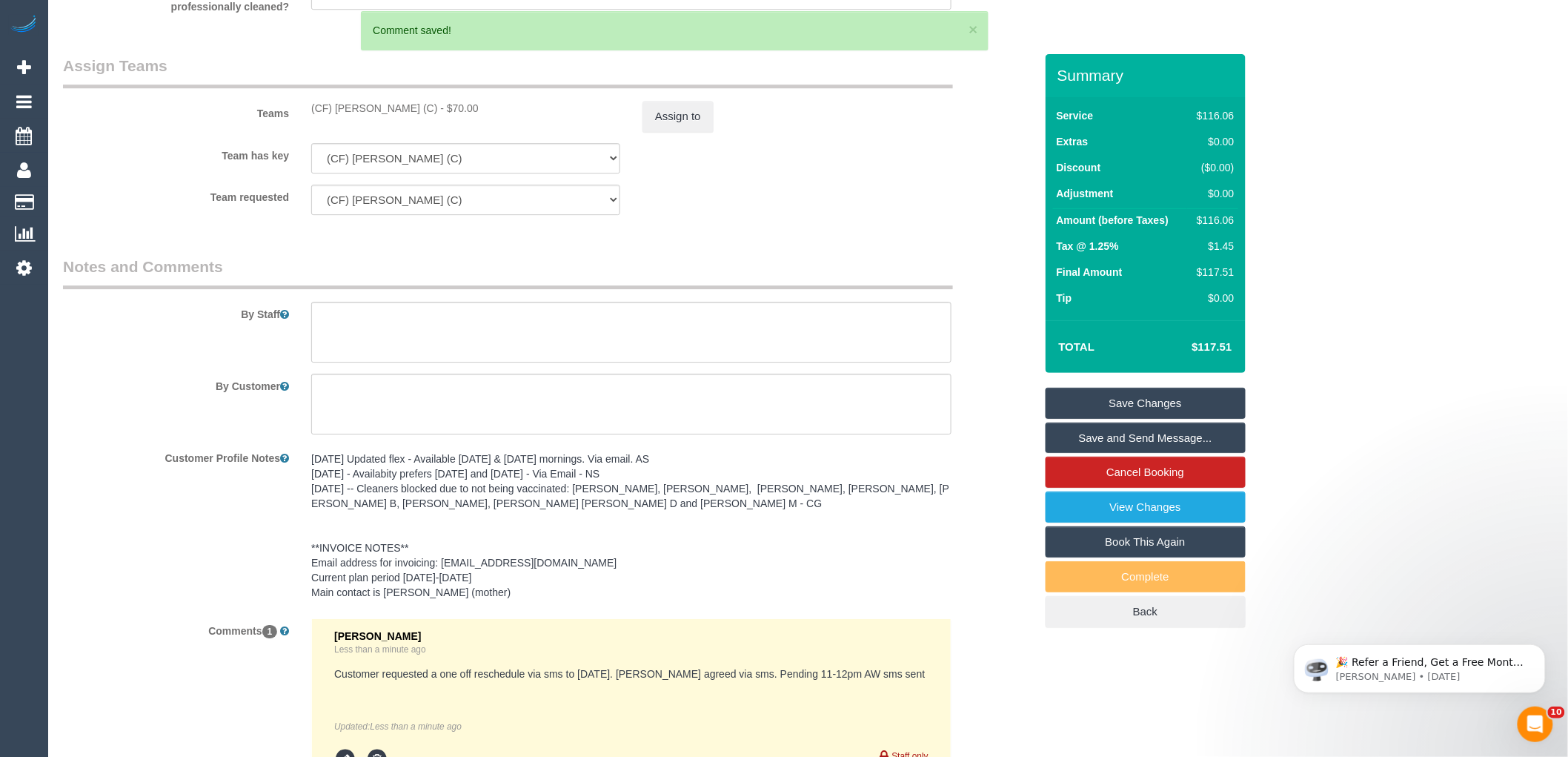
scroll to position [1774, 0]
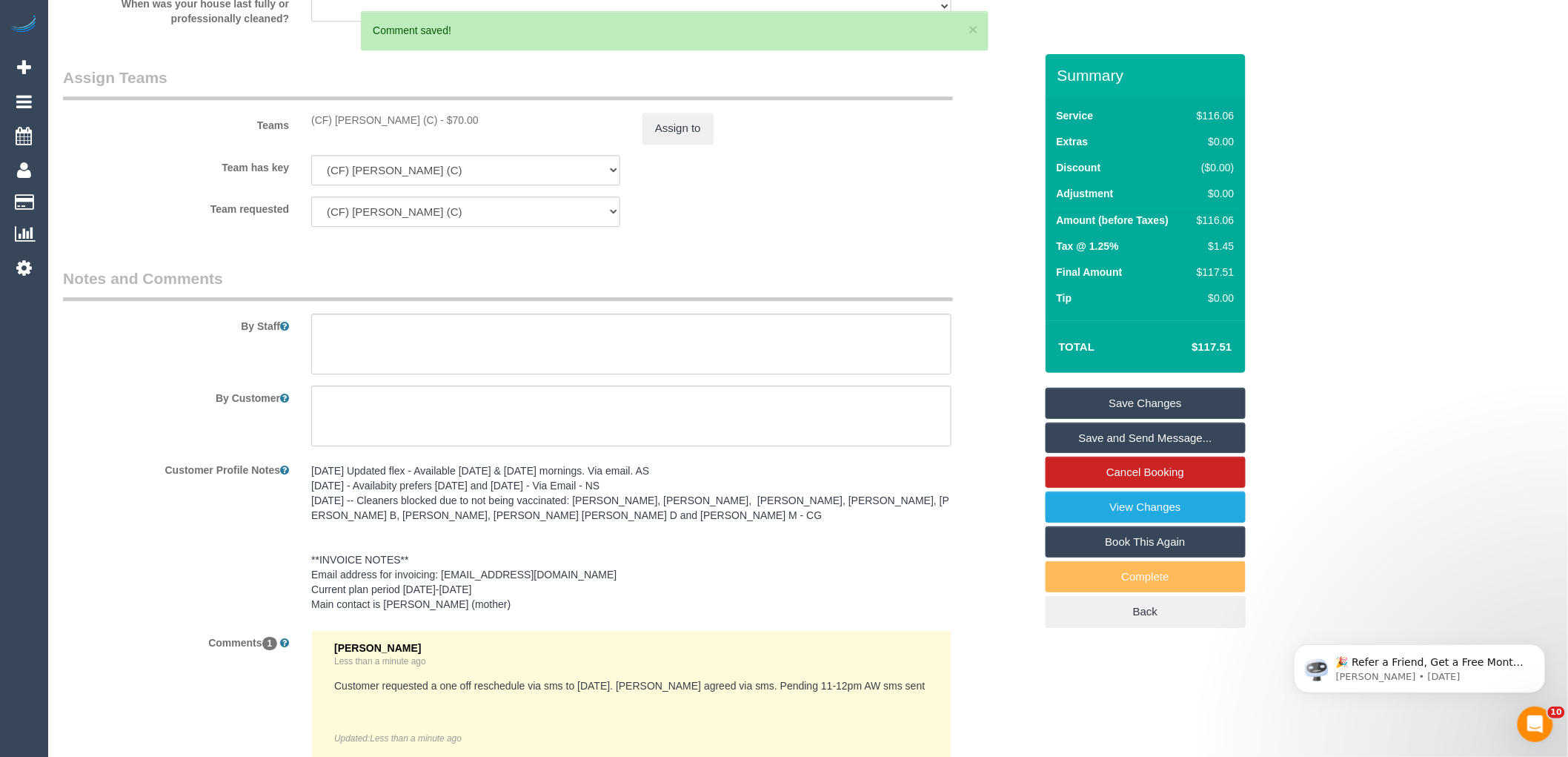
click at [1134, 398] on link "Save Changes" at bounding box center [1145, 403] width 200 height 31
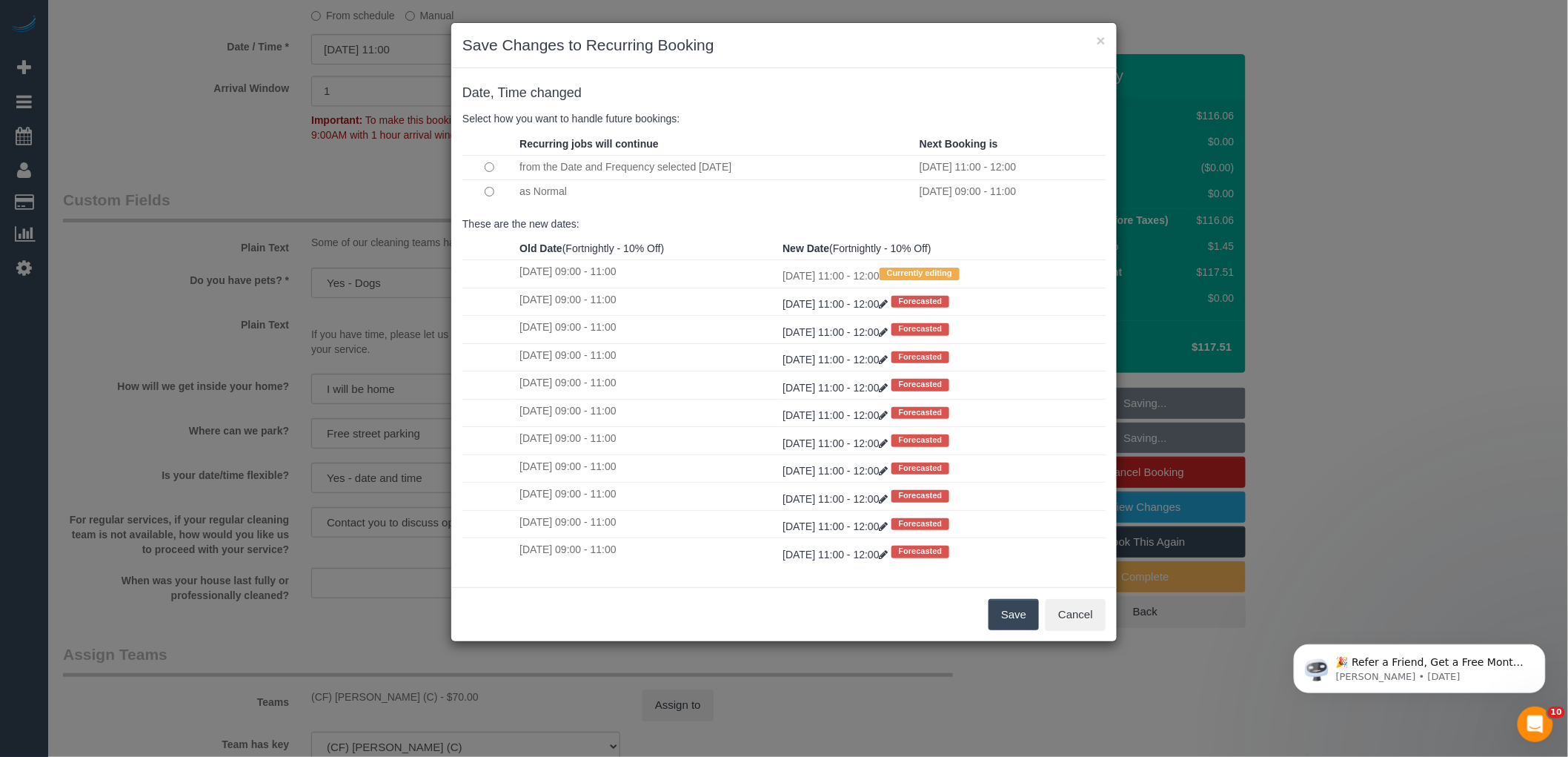
scroll to position [621, 0]
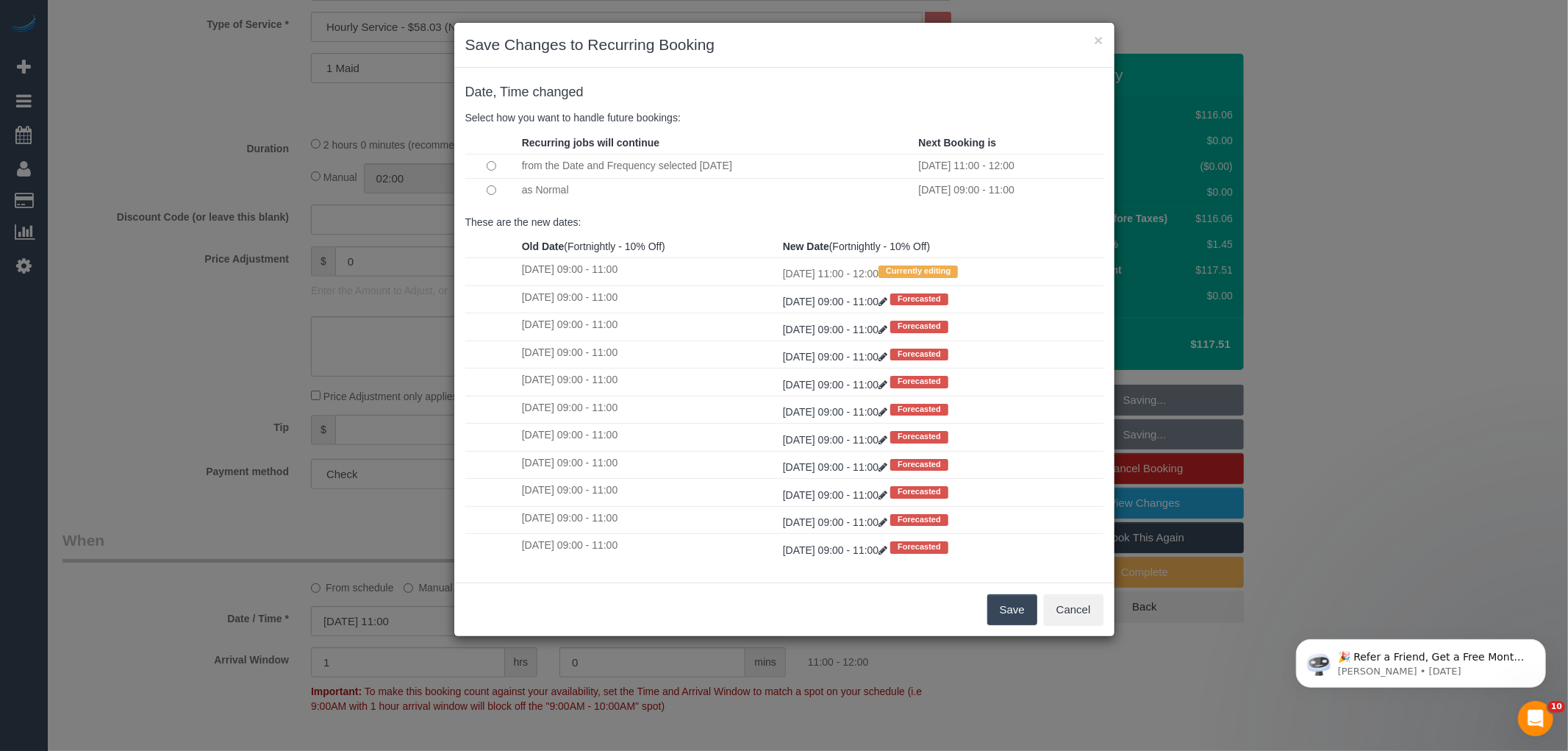
click at [1000, 618] on button "Save" at bounding box center [1012, 610] width 50 height 31
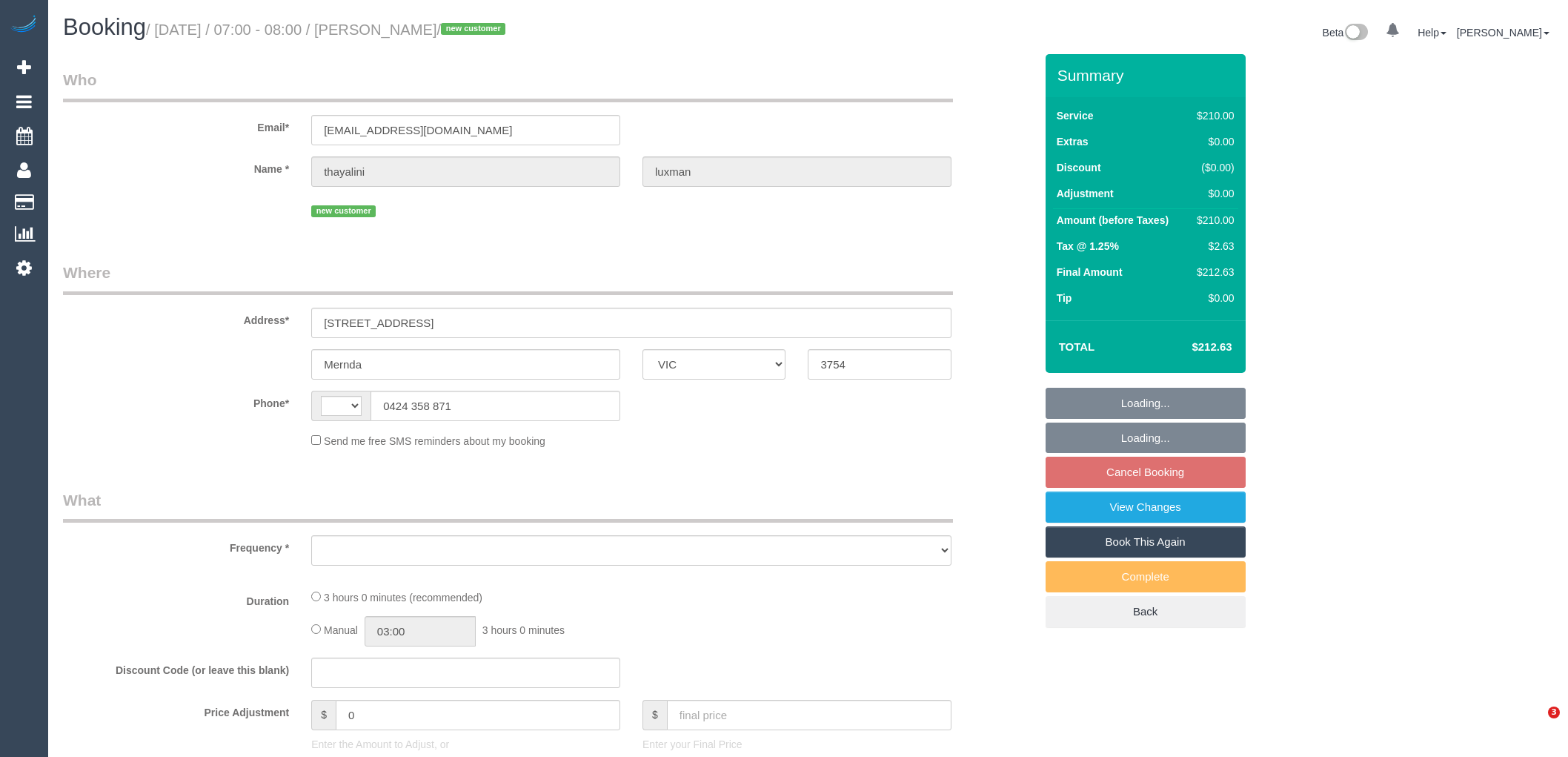
select select "VIC"
select select "string:stripe-pm_1Ry41Z2GScqysDRVp8QBWjEX"
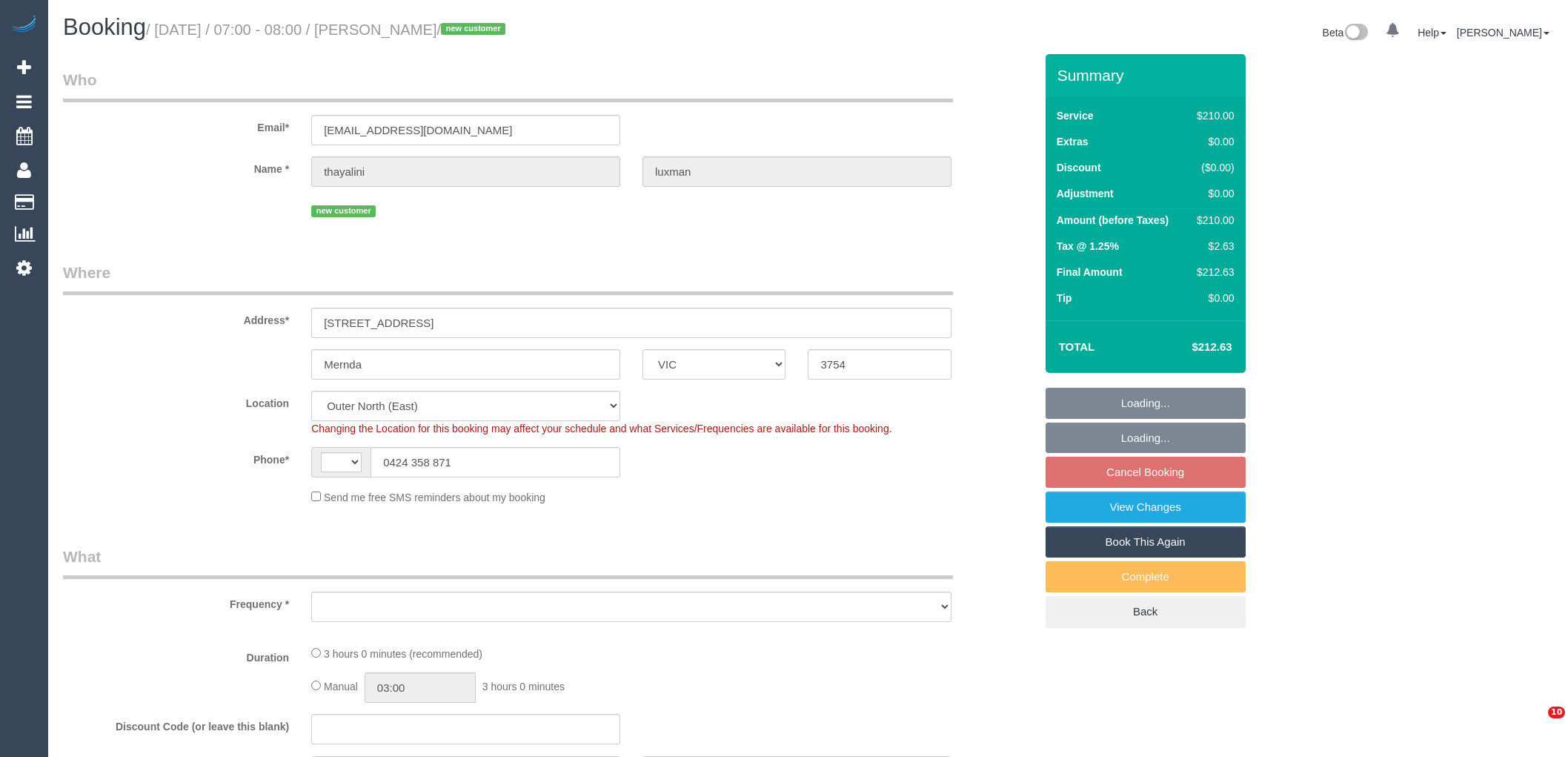
select select "180"
select select "number:28"
select select "number:14"
select select "number:19"
select select "number:24"
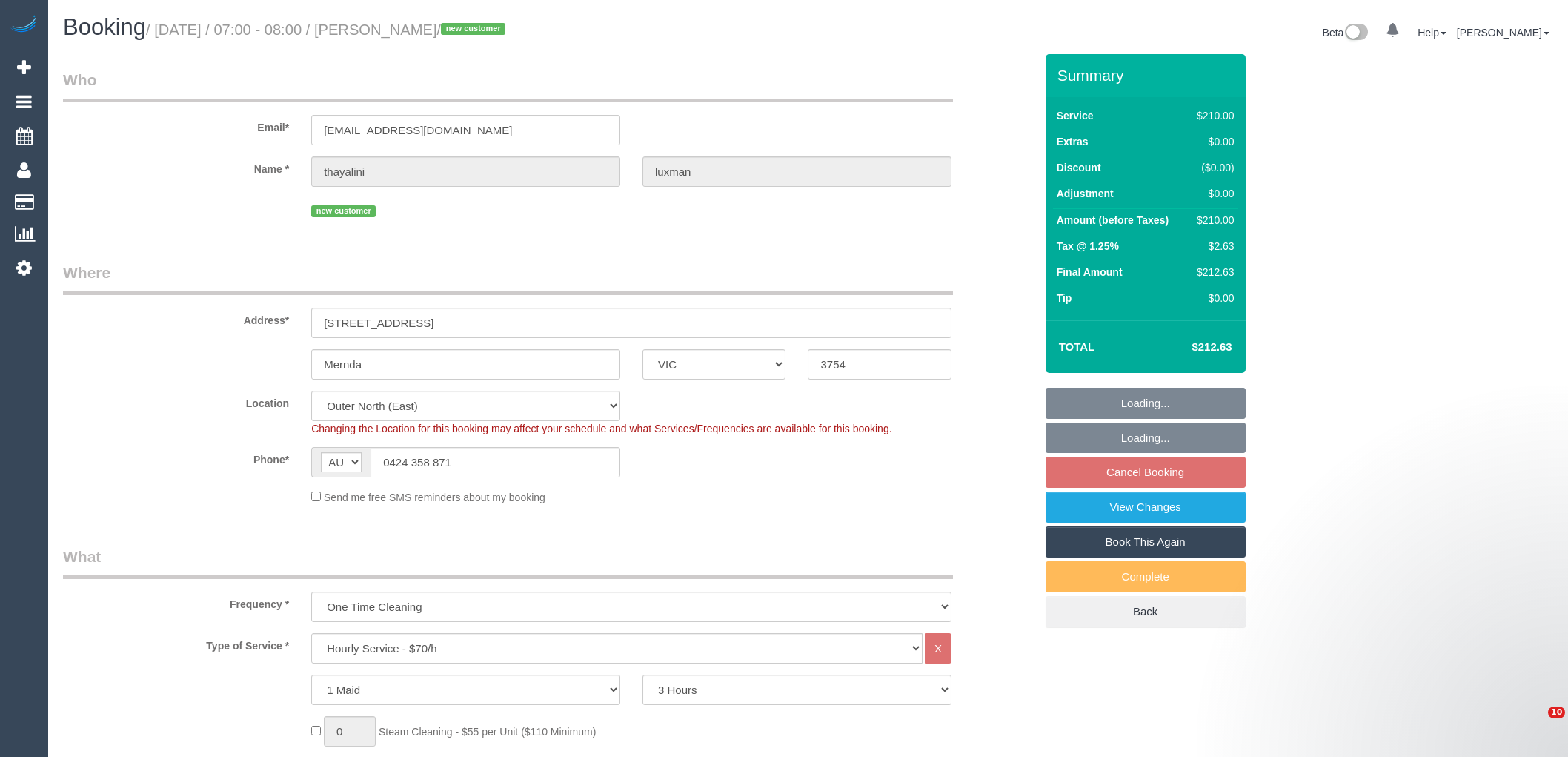
select select "string:AU"
select select "object:1312"
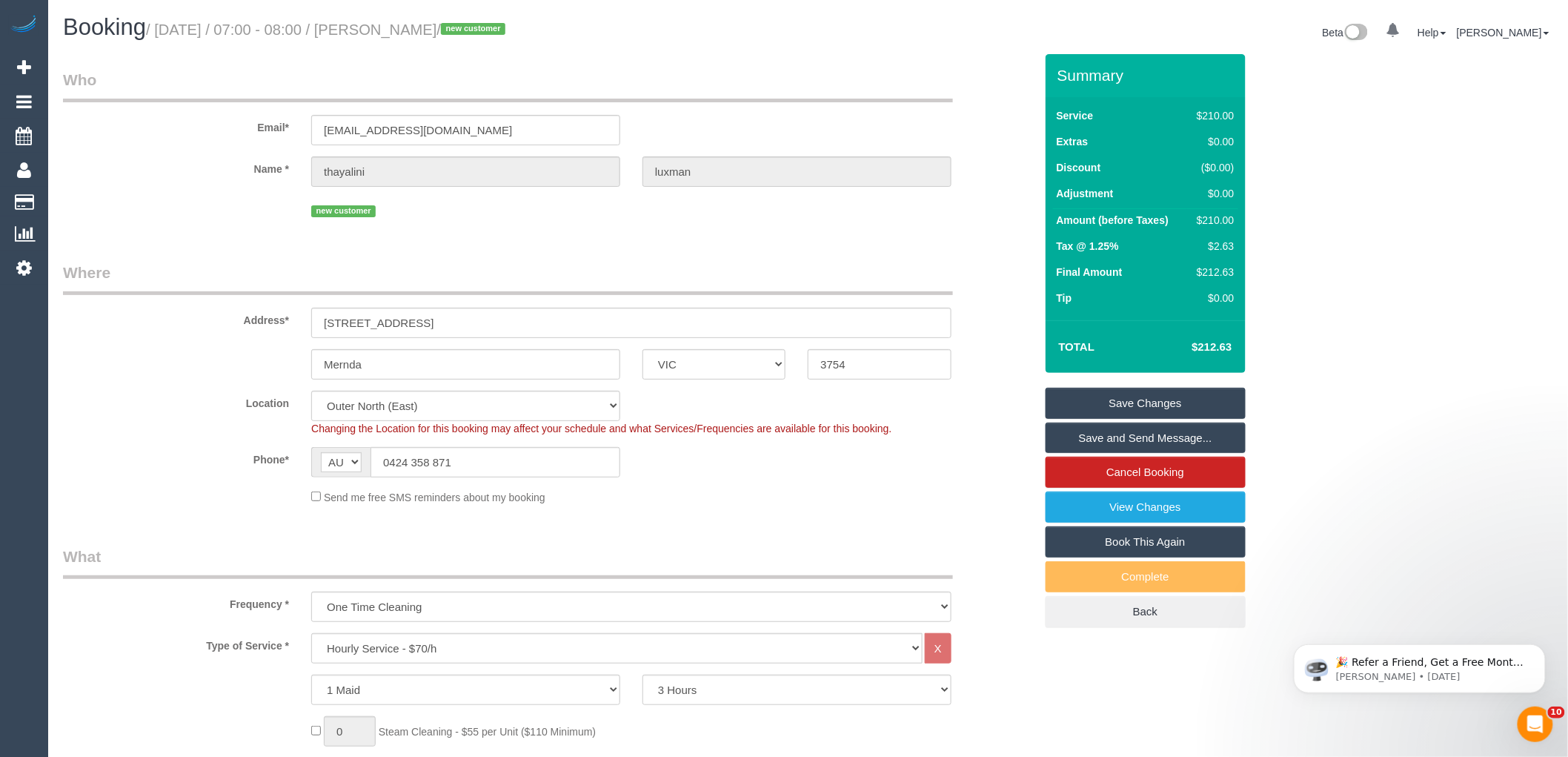
drag, startPoint x: 490, startPoint y: 30, endPoint x: 381, endPoint y: 25, distance: 109.1
click at [381, 25] on small "/ August 27, 2025 / 07:00 - 08:00 / thayalini luxman / new customer" at bounding box center [327, 29] width 364 height 16
copy small "thayalini luxman"
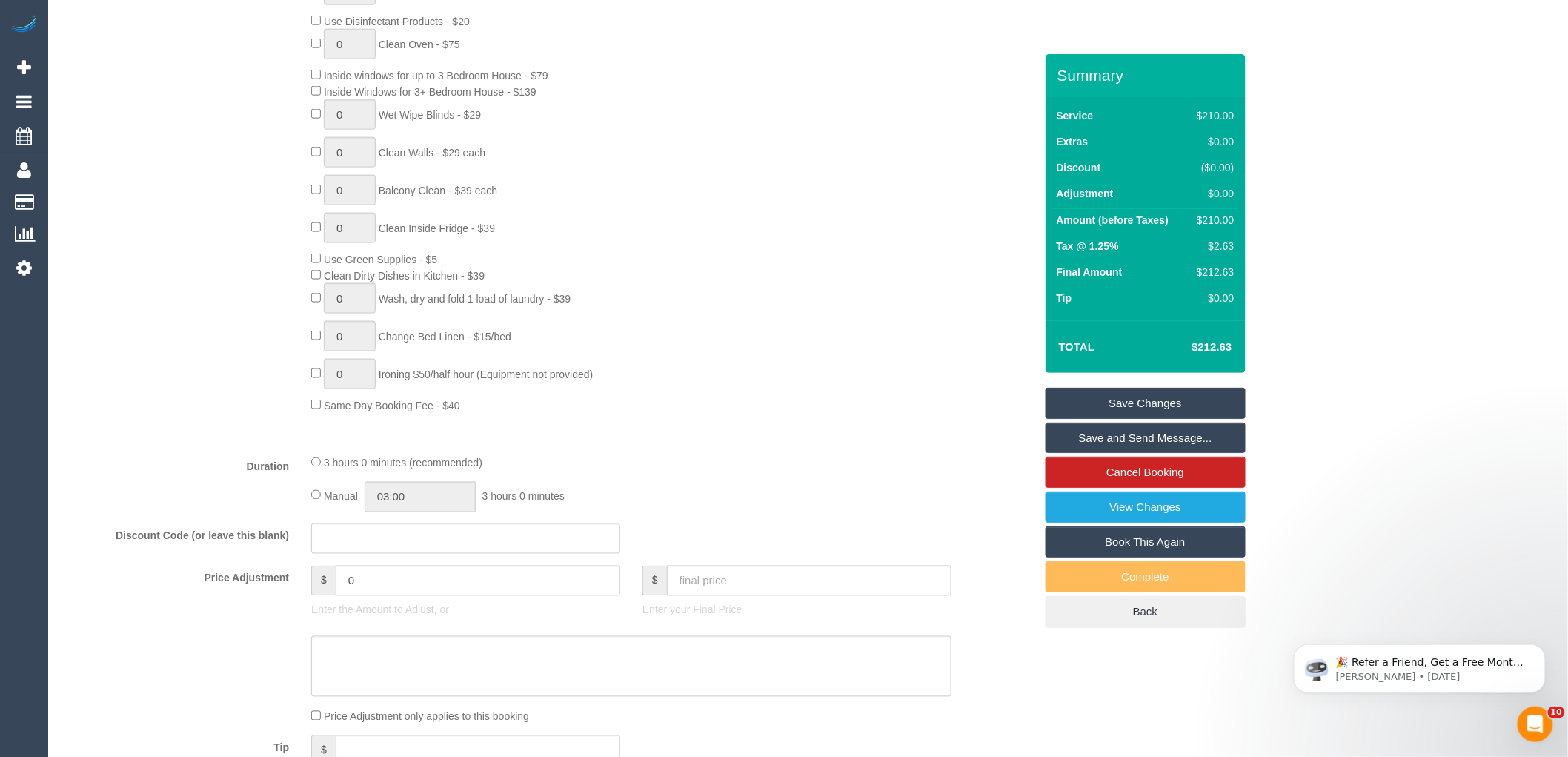
scroll to position [1235, 0]
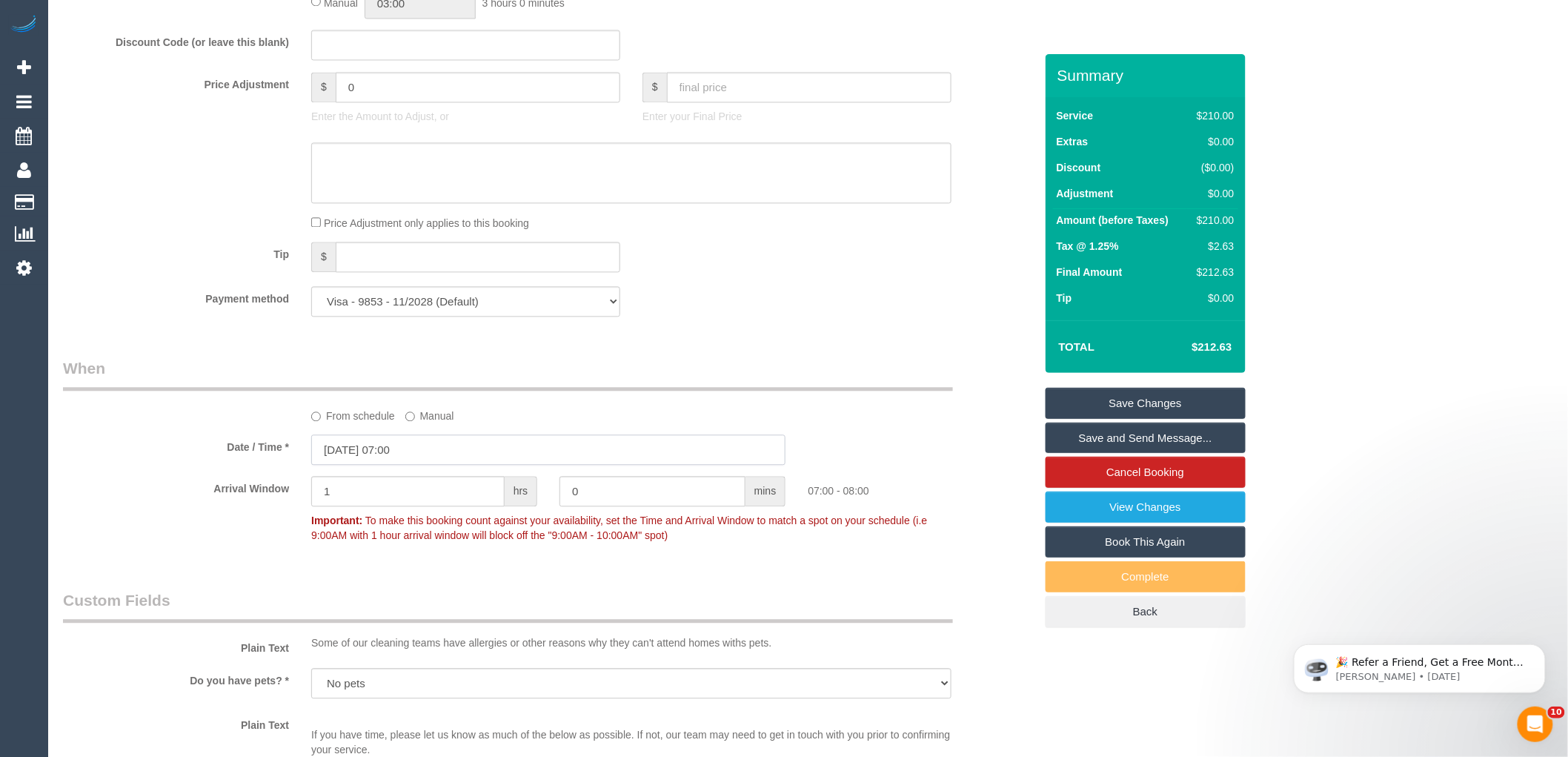
click at [391, 462] on input "27/08/2025 07:00" at bounding box center [549, 450] width 474 height 30
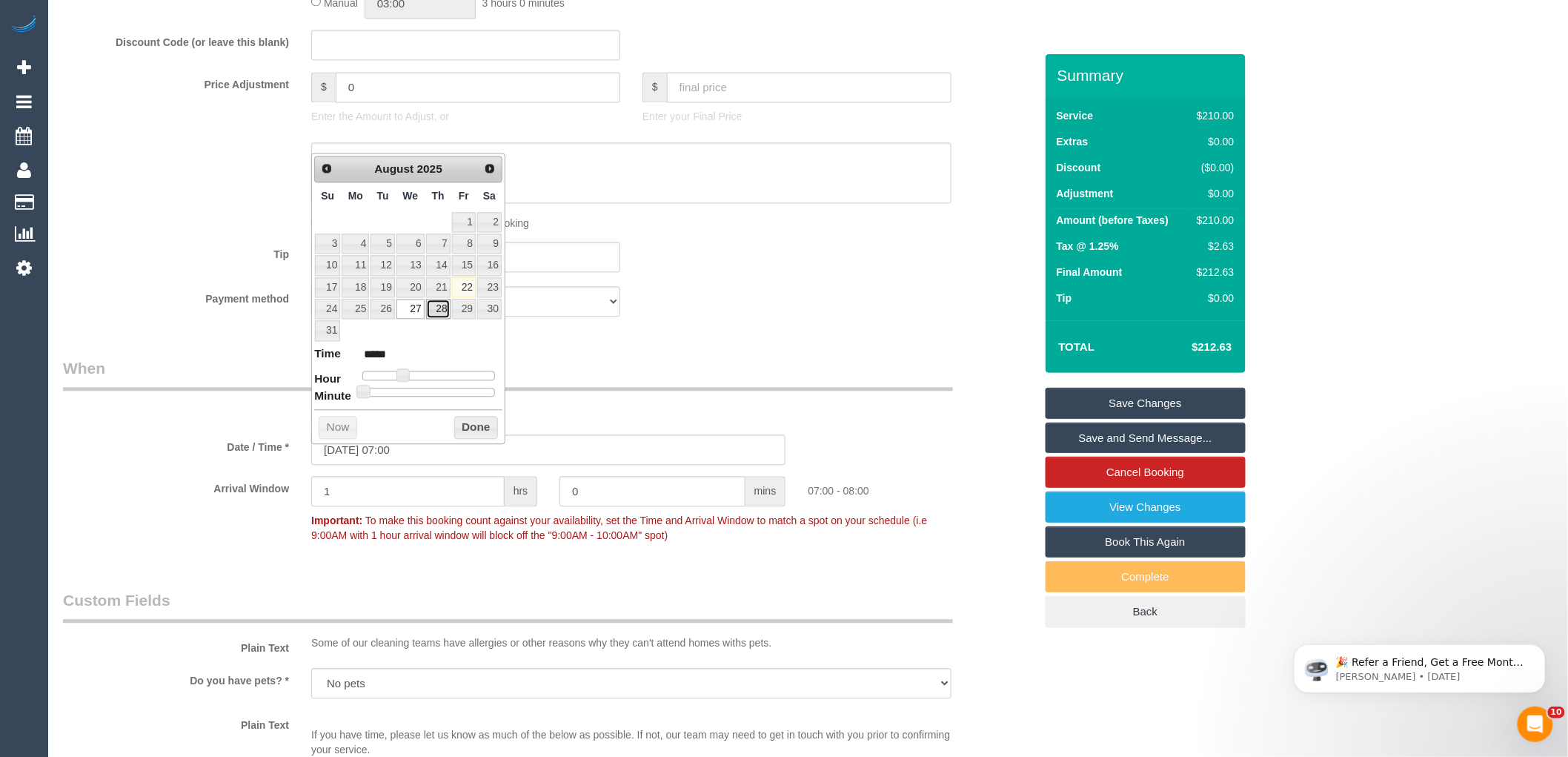
click at [440, 310] on link "28" at bounding box center [438, 309] width 24 height 20
type input "28/08/2025 07:00"
click at [471, 427] on button "Done" at bounding box center [476, 428] width 44 height 24
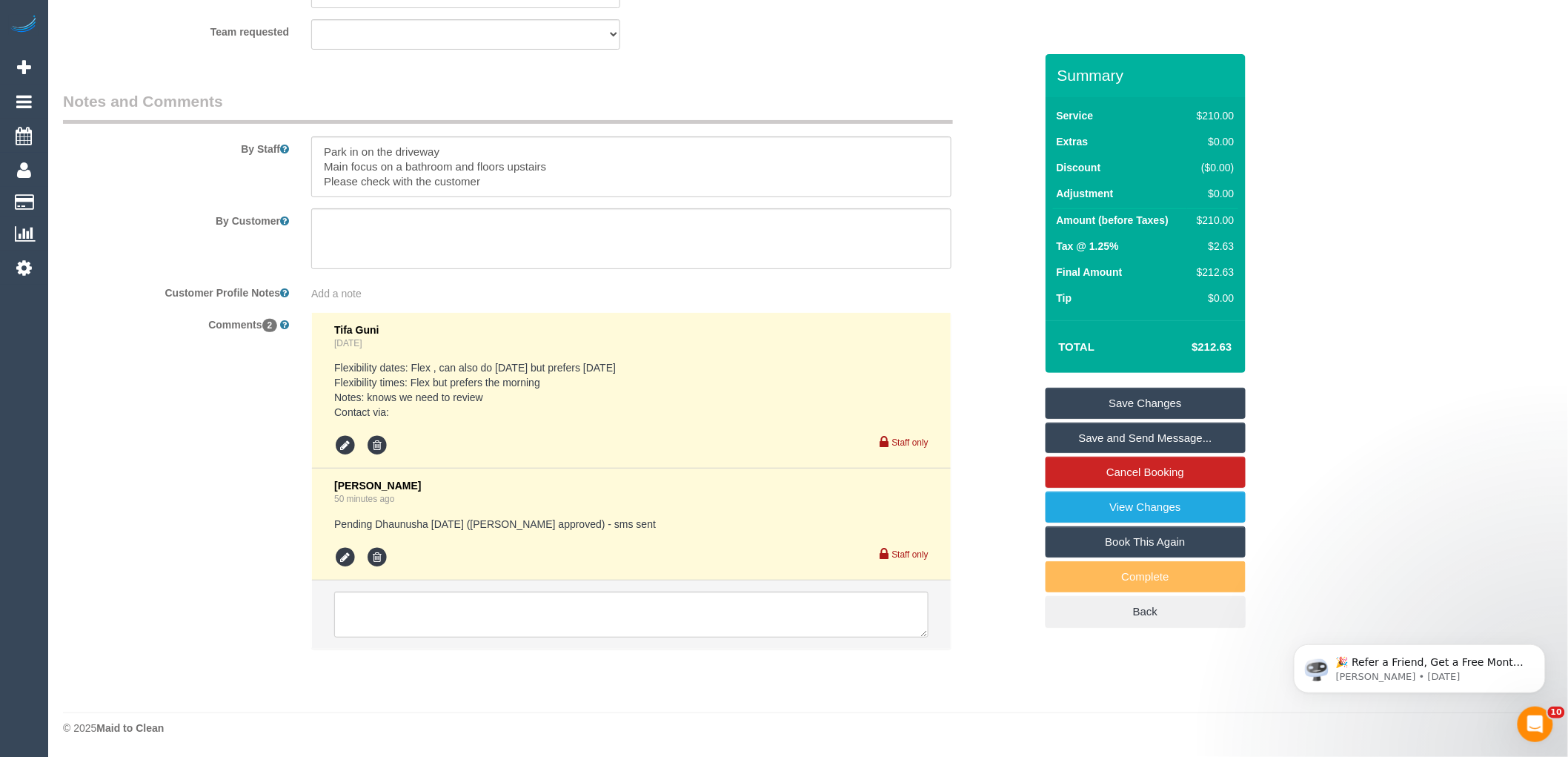
scroll to position [2398, 0]
click at [347, 560] on icon at bounding box center [345, 557] width 22 height 22
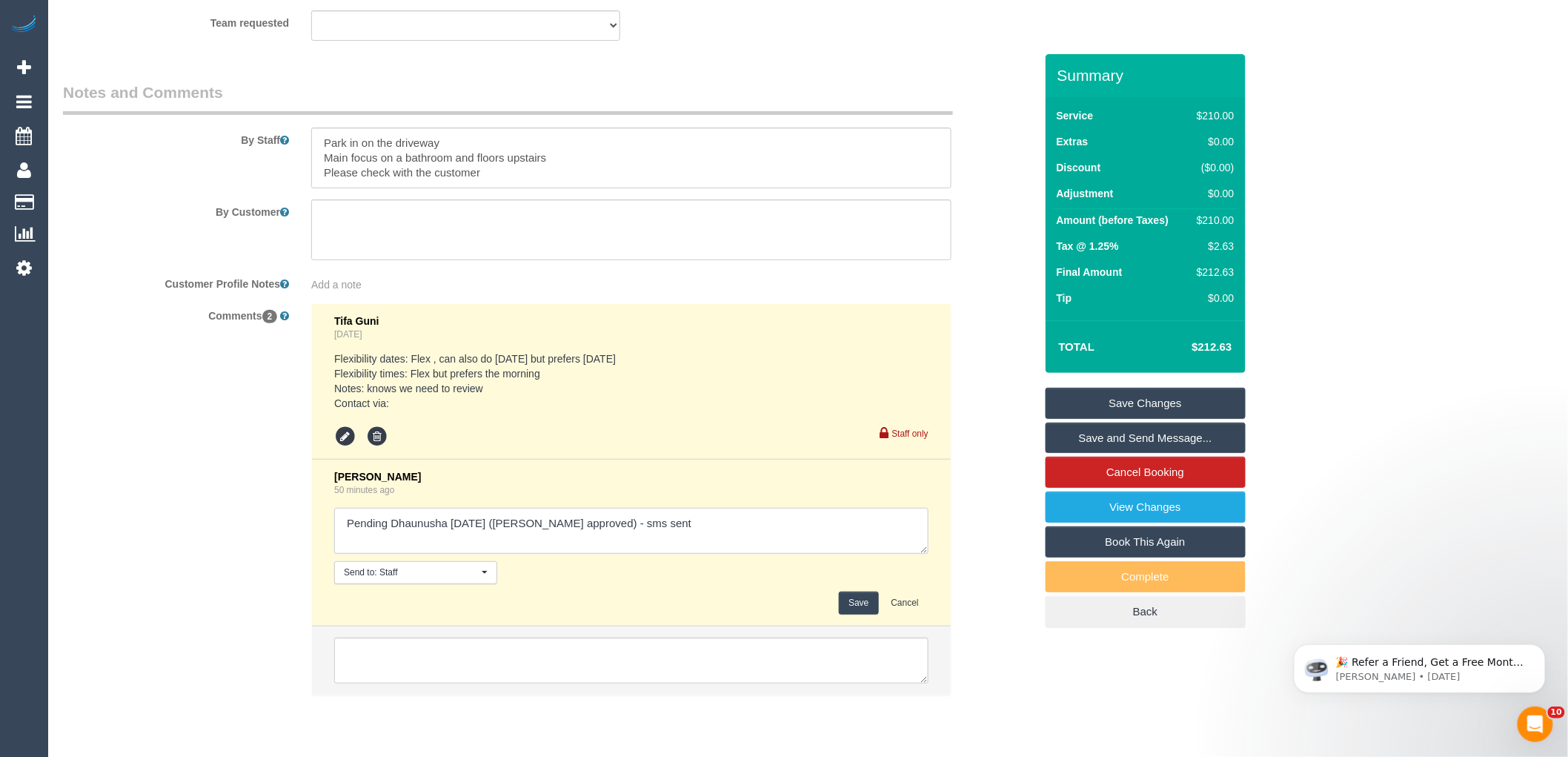
click at [435, 543] on textarea at bounding box center [631, 531] width 594 height 46
click at [513, 531] on textarea at bounding box center [631, 531] width 594 height 46
drag, startPoint x: 392, startPoint y: 528, endPoint x: 264, endPoint y: 537, distance: 128.3
click at [270, 537] on div "Comments 2 Tifa Guni 1 day ago Flexibility dates: Flex , can also do Thursday b…" at bounding box center [549, 506] width 994 height 407
click at [513, 527] on textarea at bounding box center [631, 531] width 594 height 46
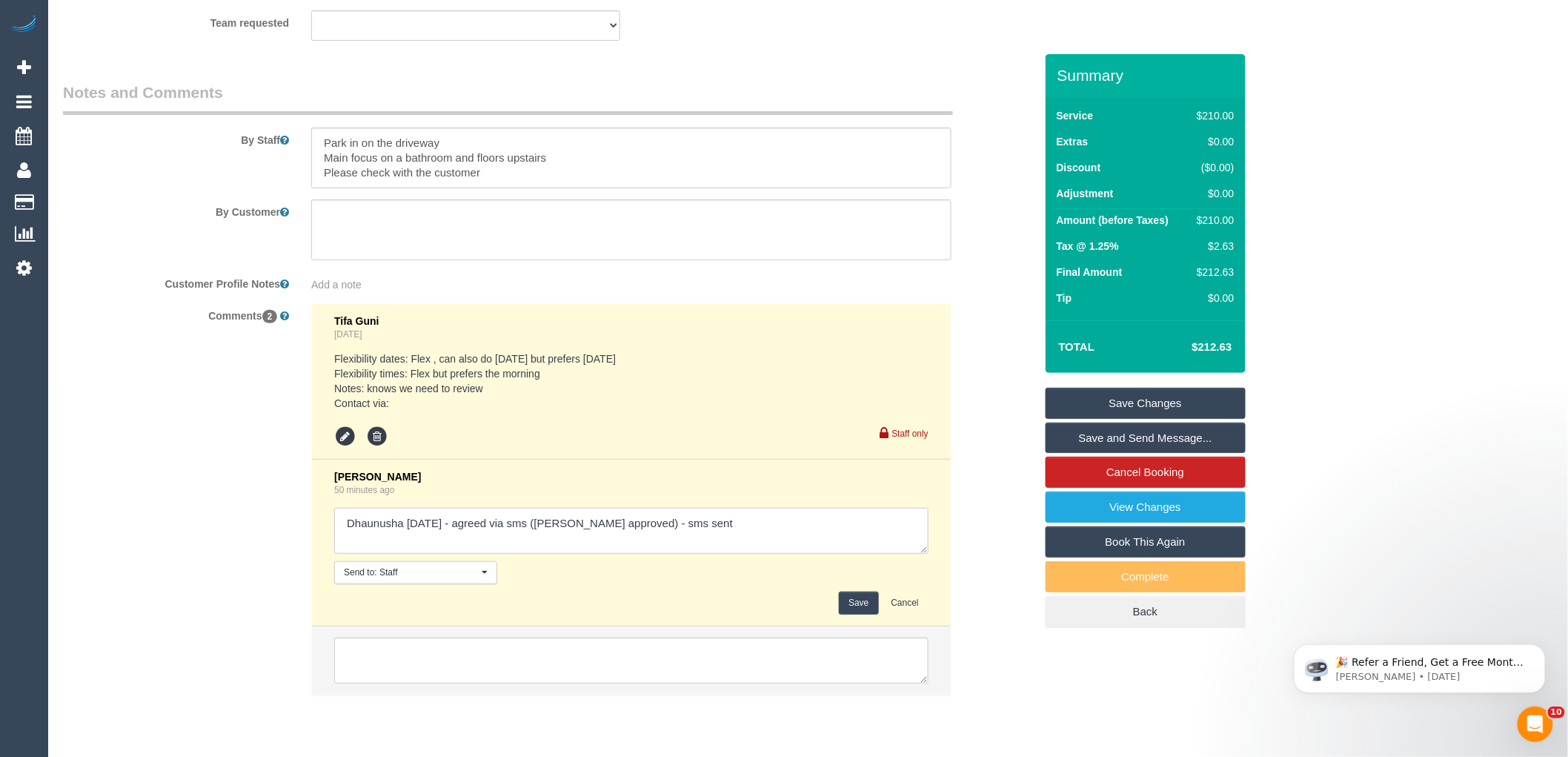
drag, startPoint x: 707, startPoint y: 542, endPoint x: 650, endPoint y: 536, distance: 57.3
click at [650, 536] on textarea at bounding box center [631, 531] width 594 height 46
type textarea "Dhaunusha Thurs 28/08 - agreed via sms (Steve approved) - pending customer - em…"
click at [857, 613] on button "Save" at bounding box center [858, 603] width 40 height 23
click at [993, 292] on div "Customer Profile Notes Add a note" at bounding box center [549, 281] width 994 height 21
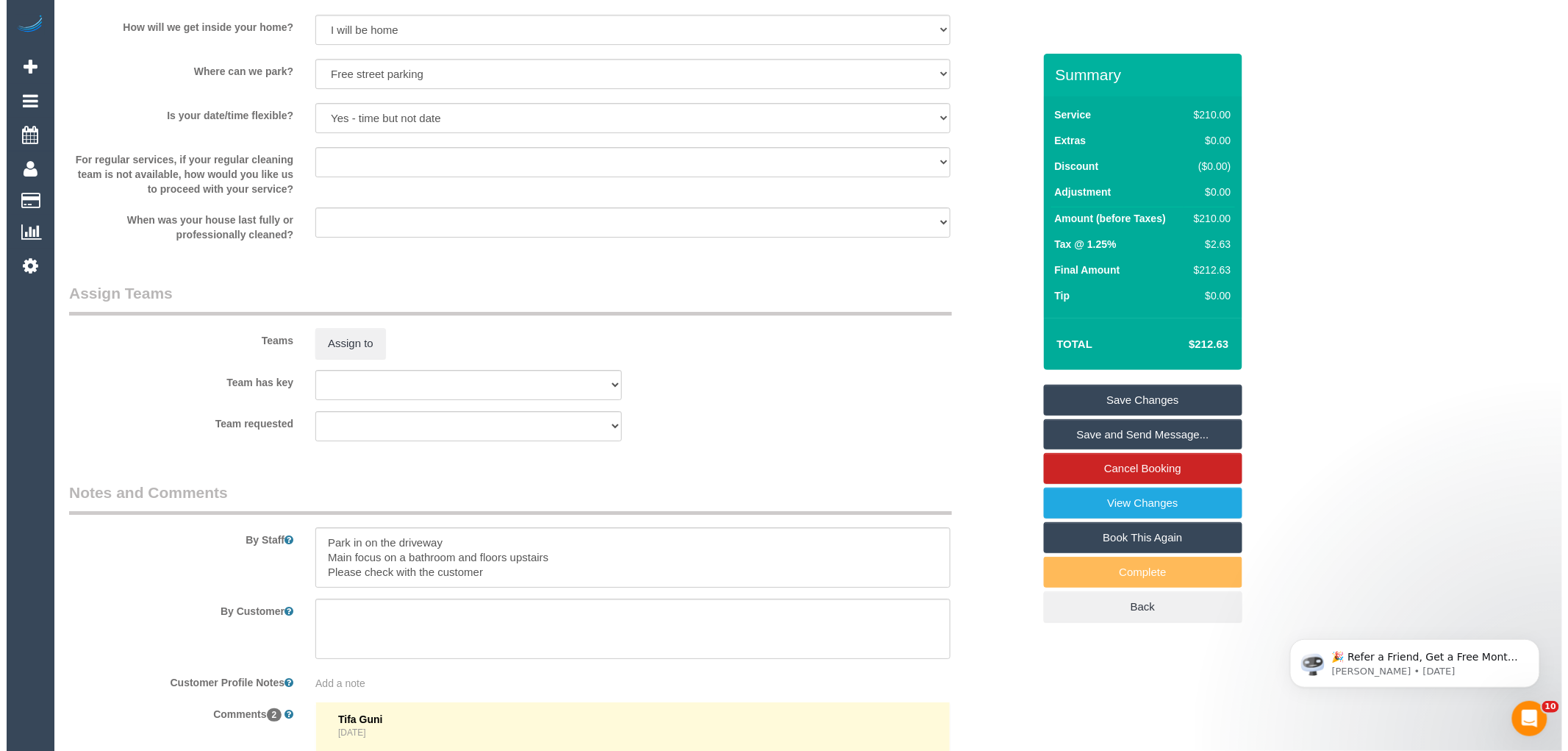
scroll to position [2052, 0]
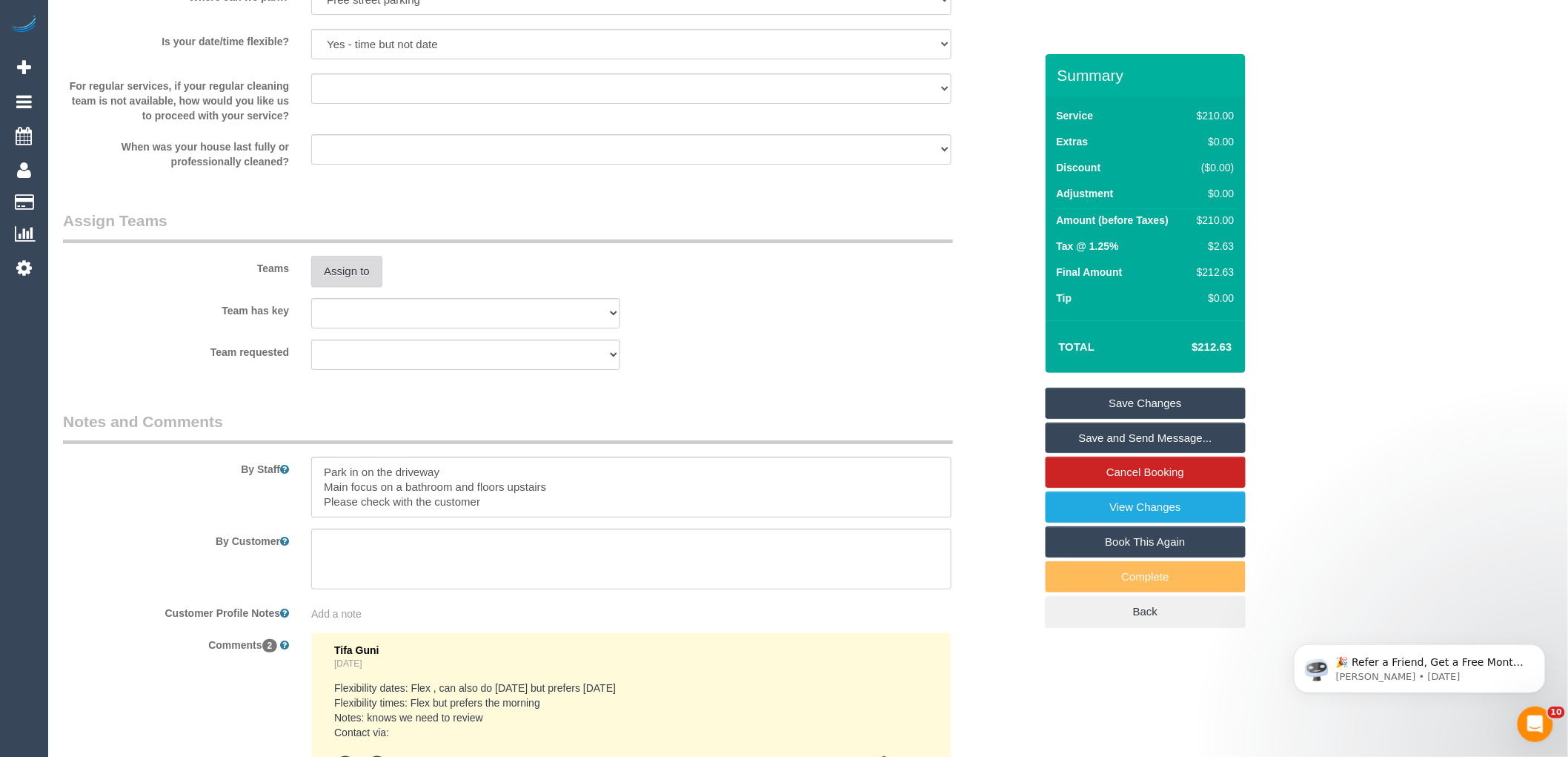
click at [368, 283] on button "Assign to" at bounding box center [347, 271] width 71 height 31
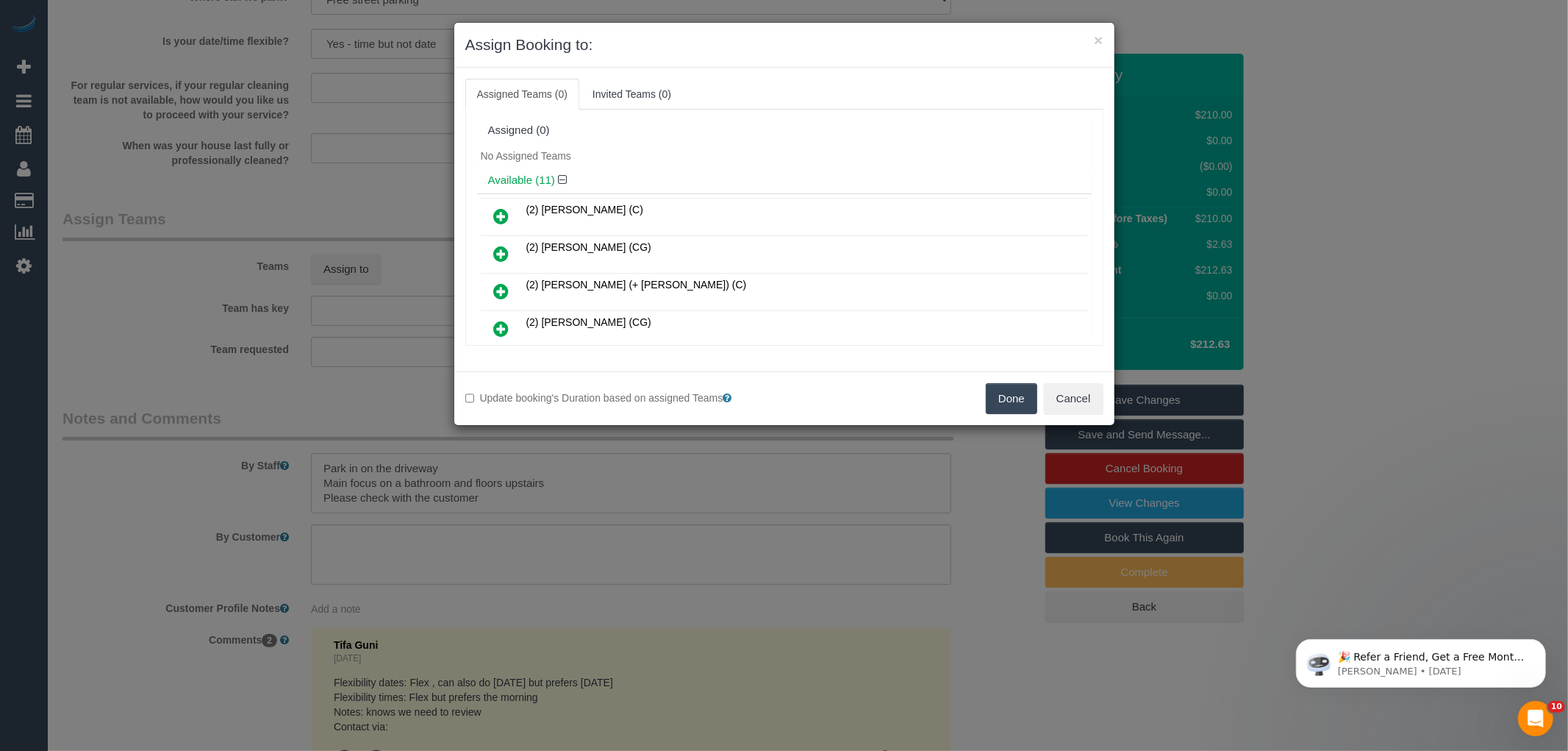
click at [611, 209] on span "(2) [PERSON_NAME] (C)" at bounding box center [585, 209] width 117 height 12
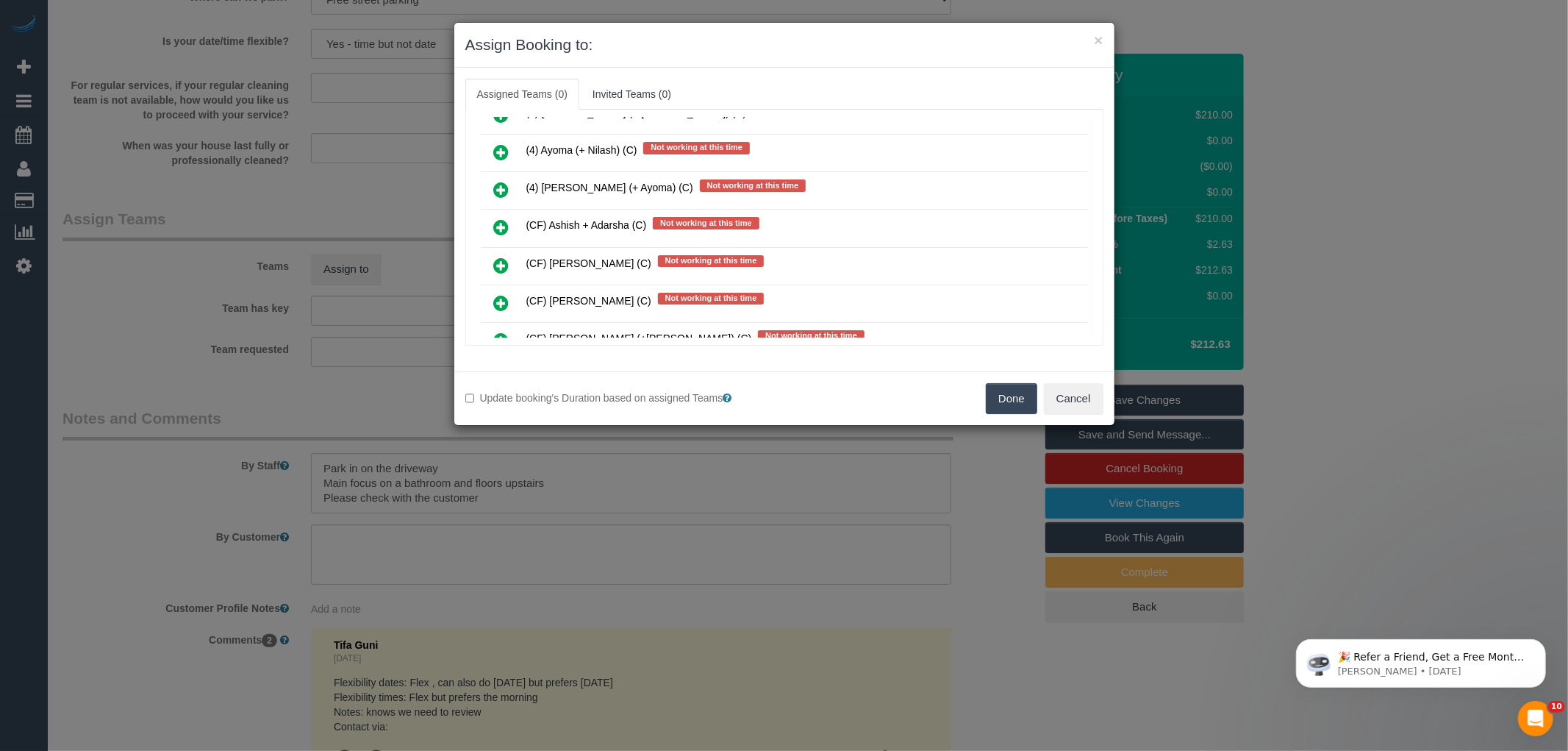
click at [498, 256] on icon at bounding box center [501, 265] width 15 height 18
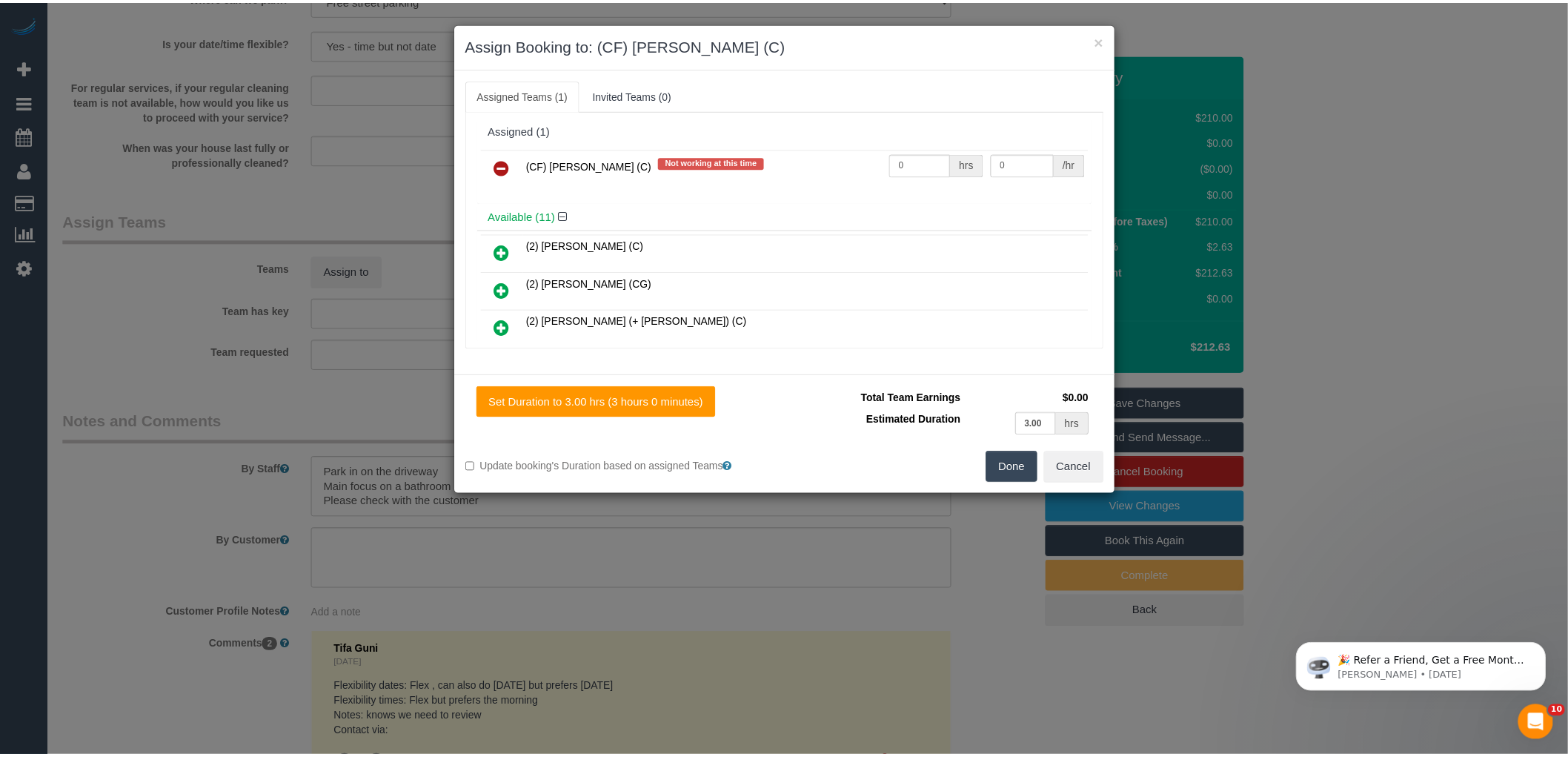
scroll to position [0, 0]
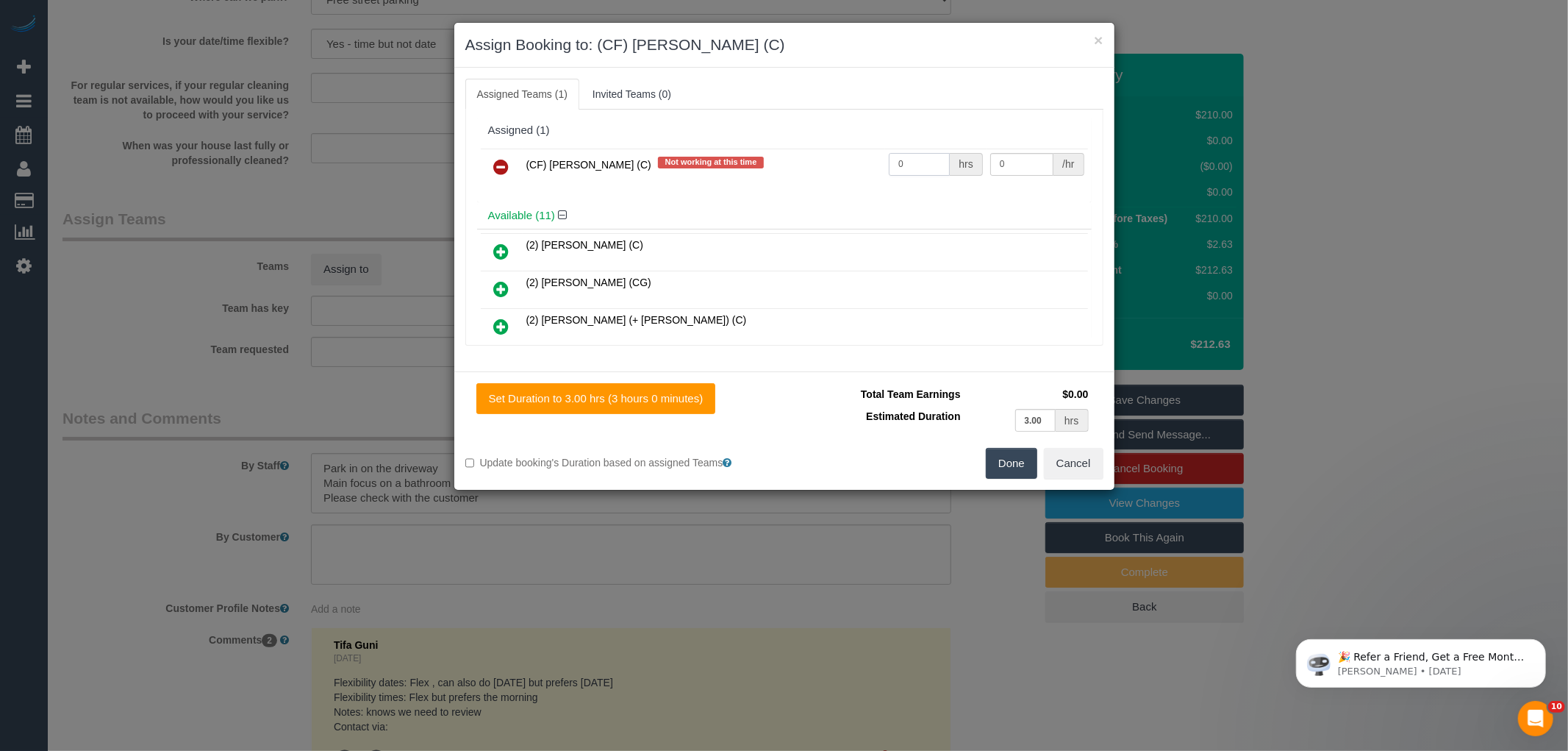
click at [920, 156] on input "0" at bounding box center [919, 164] width 61 height 23
type input "3"
click at [1007, 160] on input "0" at bounding box center [1022, 164] width 64 height 23
click at [1022, 159] on input "0" at bounding box center [1022, 164] width 64 height 23
type input "35"
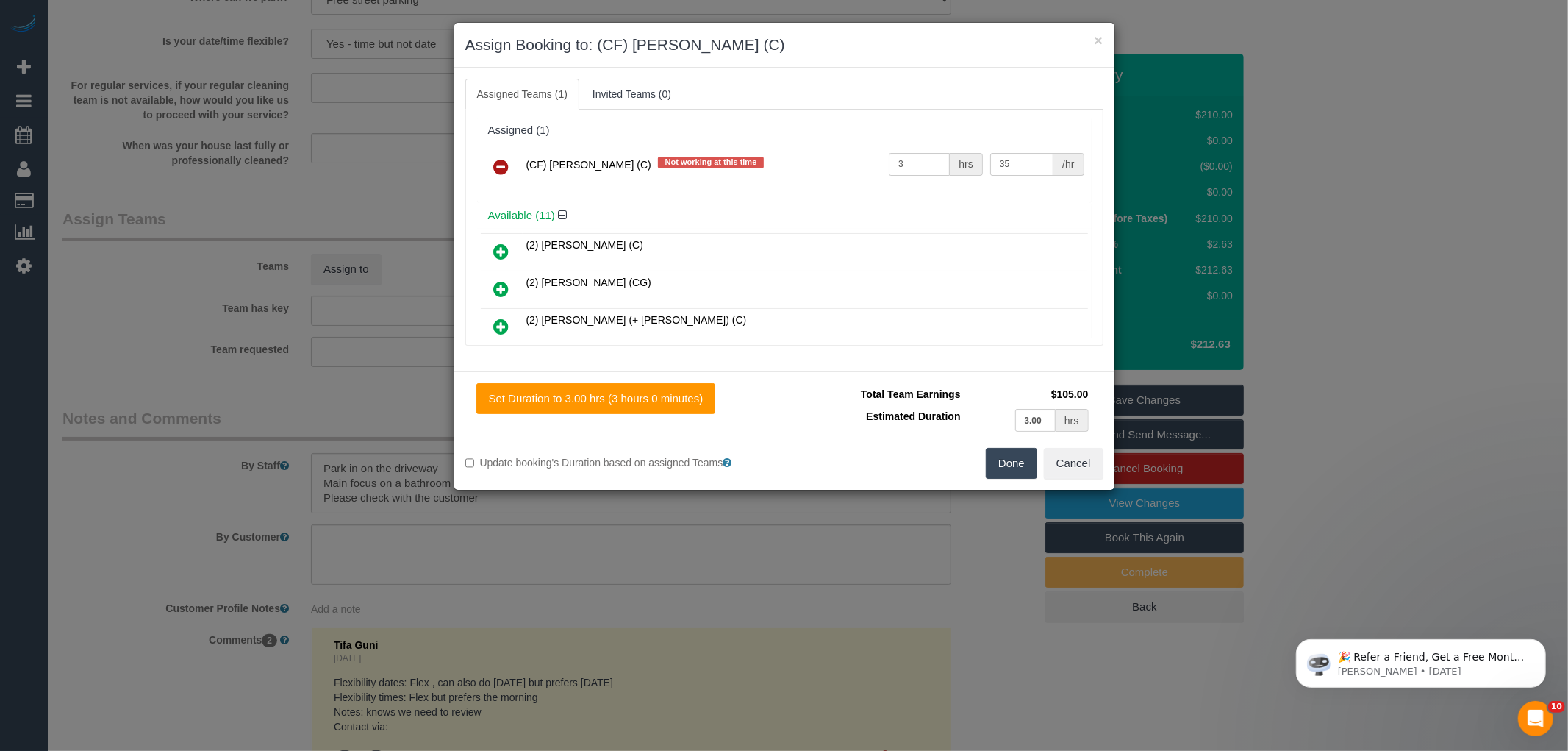
click at [1005, 471] on button "Done" at bounding box center [1011, 463] width 51 height 31
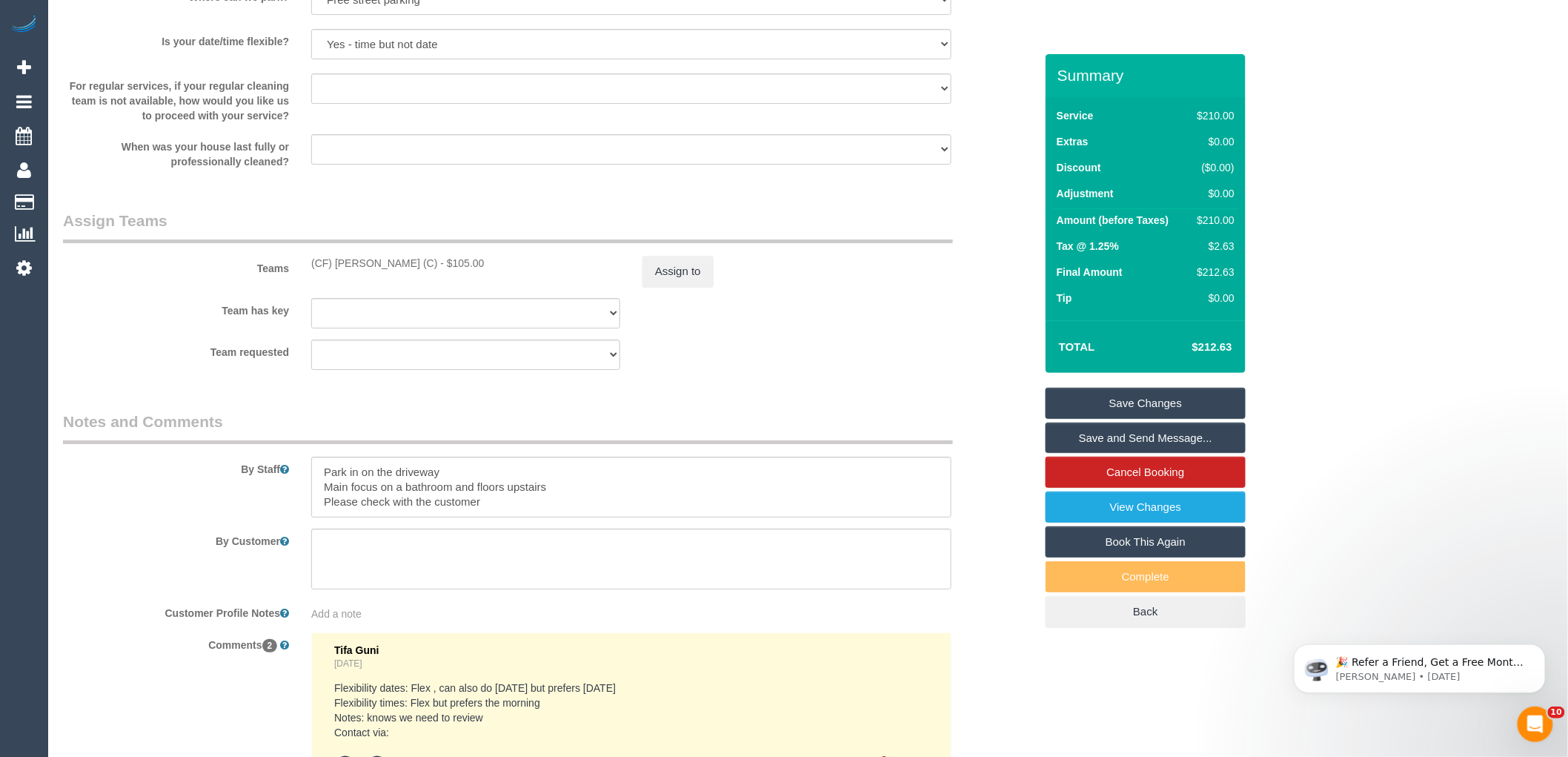
click at [1008, 506] on div "× Assign Booking to: (CF) Dhanusha S (C) Assigned Teams (1) Invited Teams (0) A…" at bounding box center [784, 378] width 1568 height 757
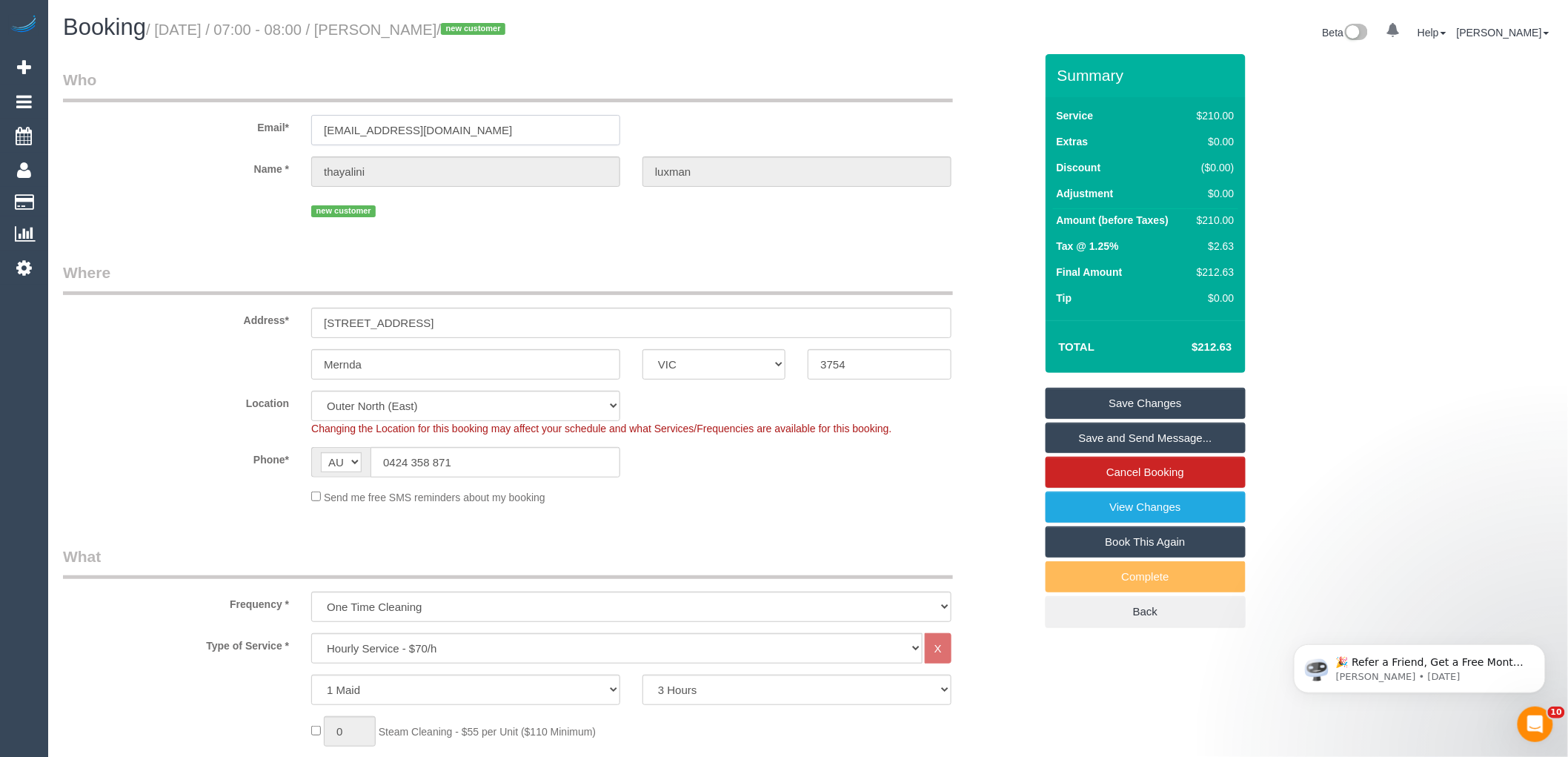
click at [446, 135] on input "thayalini.luxman@gmail.com" at bounding box center [466, 130] width 309 height 30
click at [406, 30] on small "/ August 27, 2025 / 07:00 - 08:00 / thayalini luxman / new customer" at bounding box center [327, 29] width 364 height 16
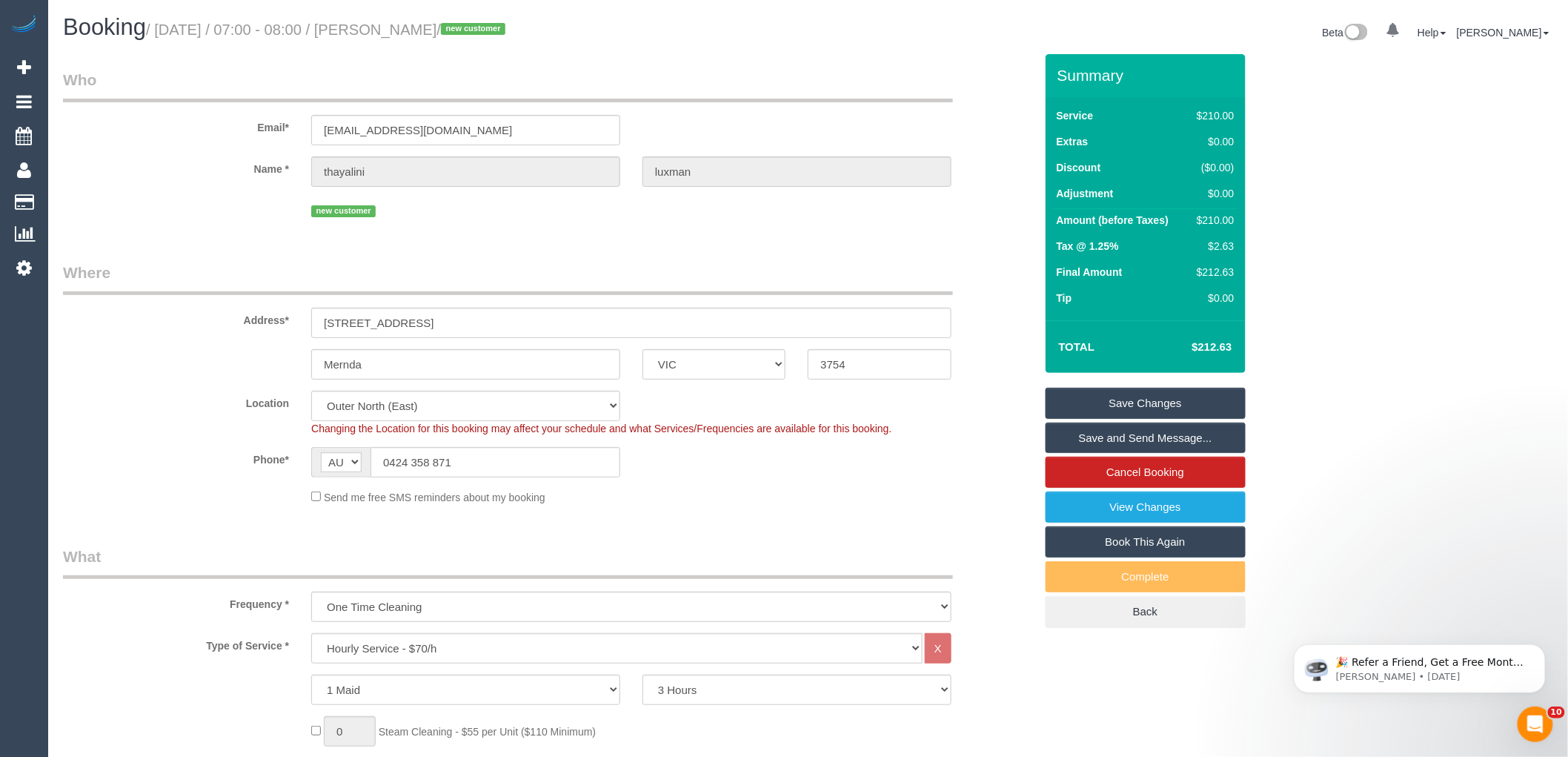
click at [406, 30] on small "/ August 27, 2025 / 07:00 - 08:00 / thayalini luxman / new customer" at bounding box center [327, 29] width 364 height 16
copy small "thayalini"
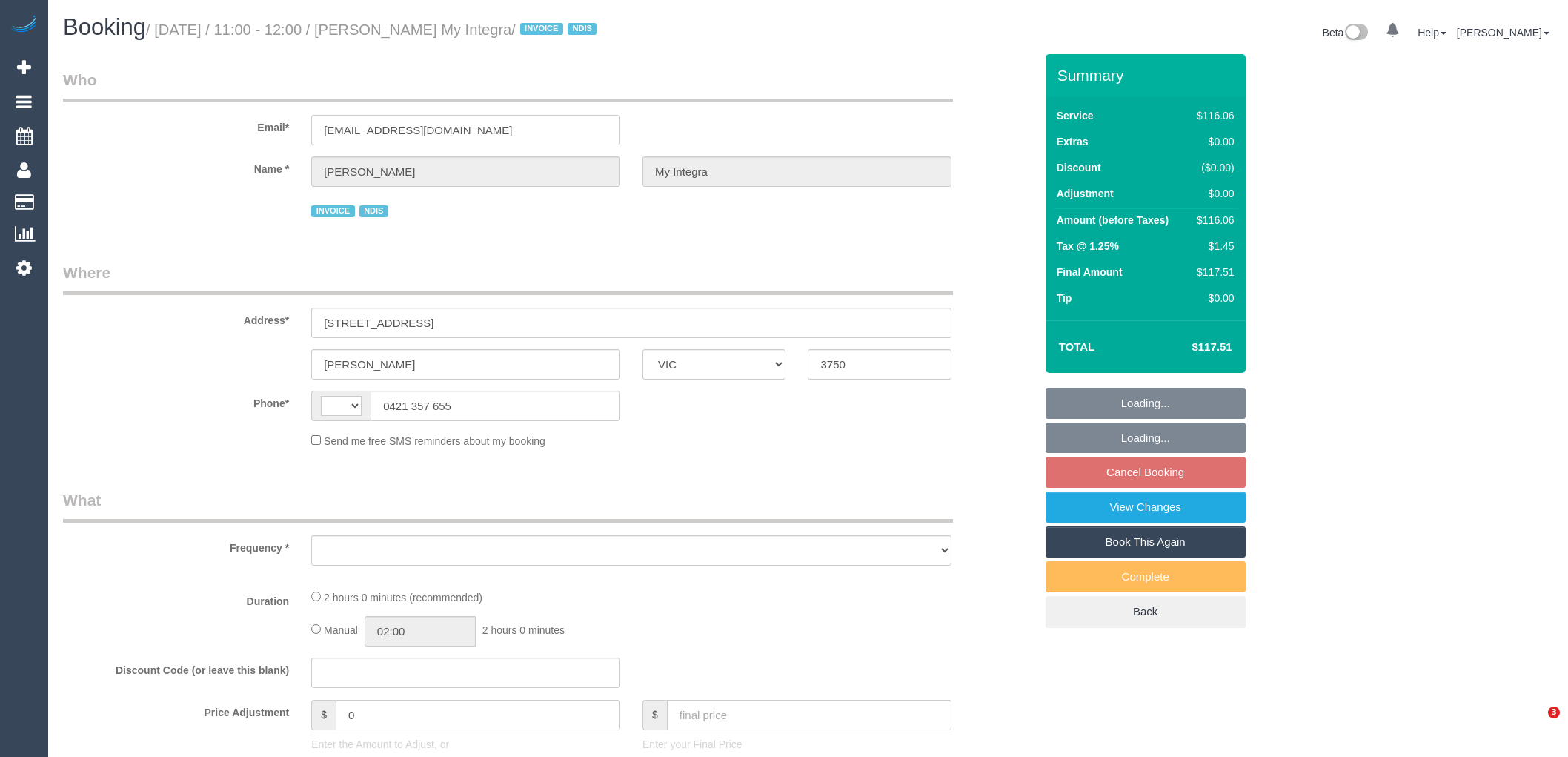
select select "VIC"
select select "object:304"
select select "number:27"
select select "number:14"
select select "number:19"
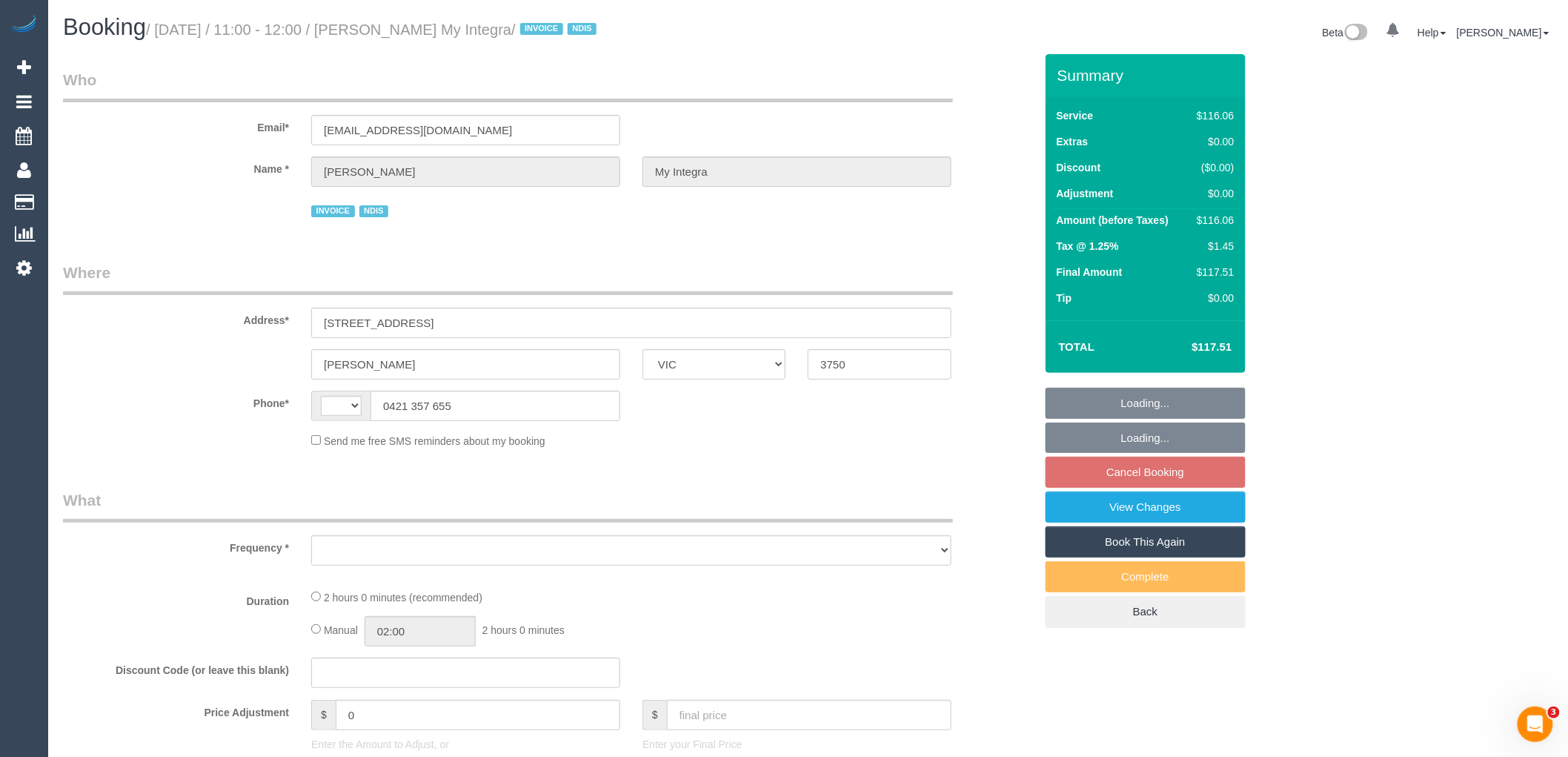
select select "number:22"
select select "number:35"
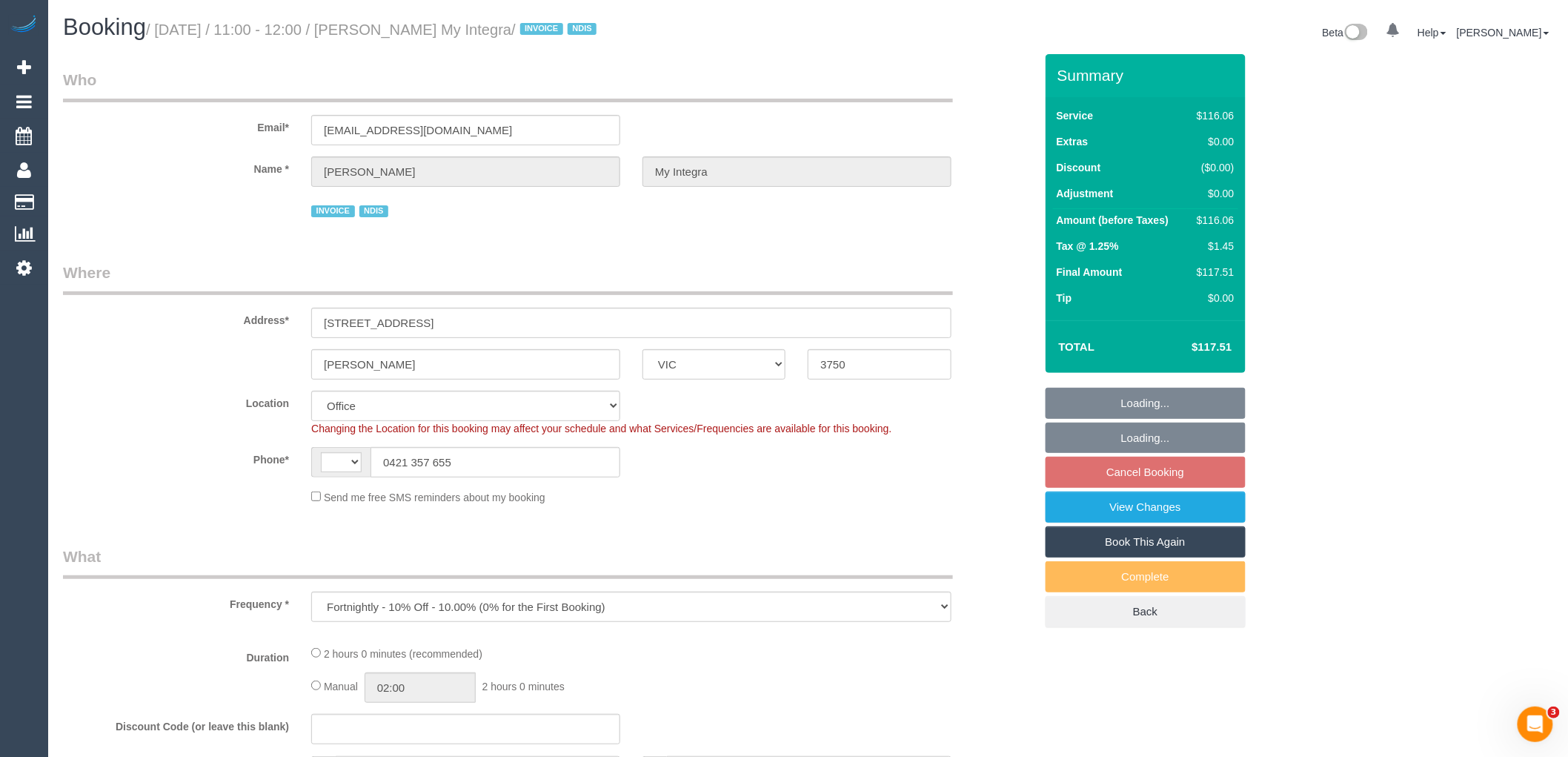
select select "string:AU"
select select "object:761"
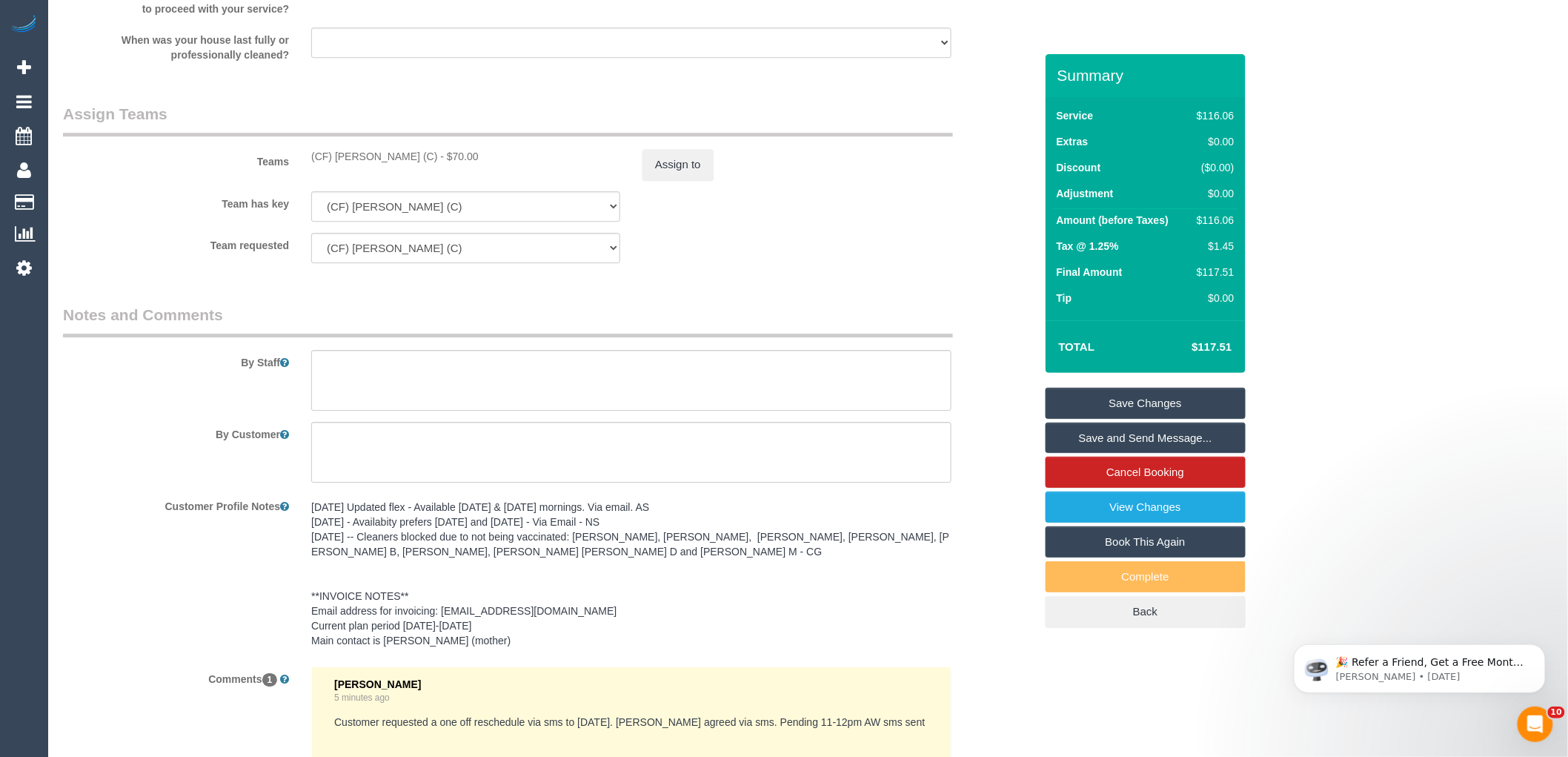
scroll to position [2016, 0]
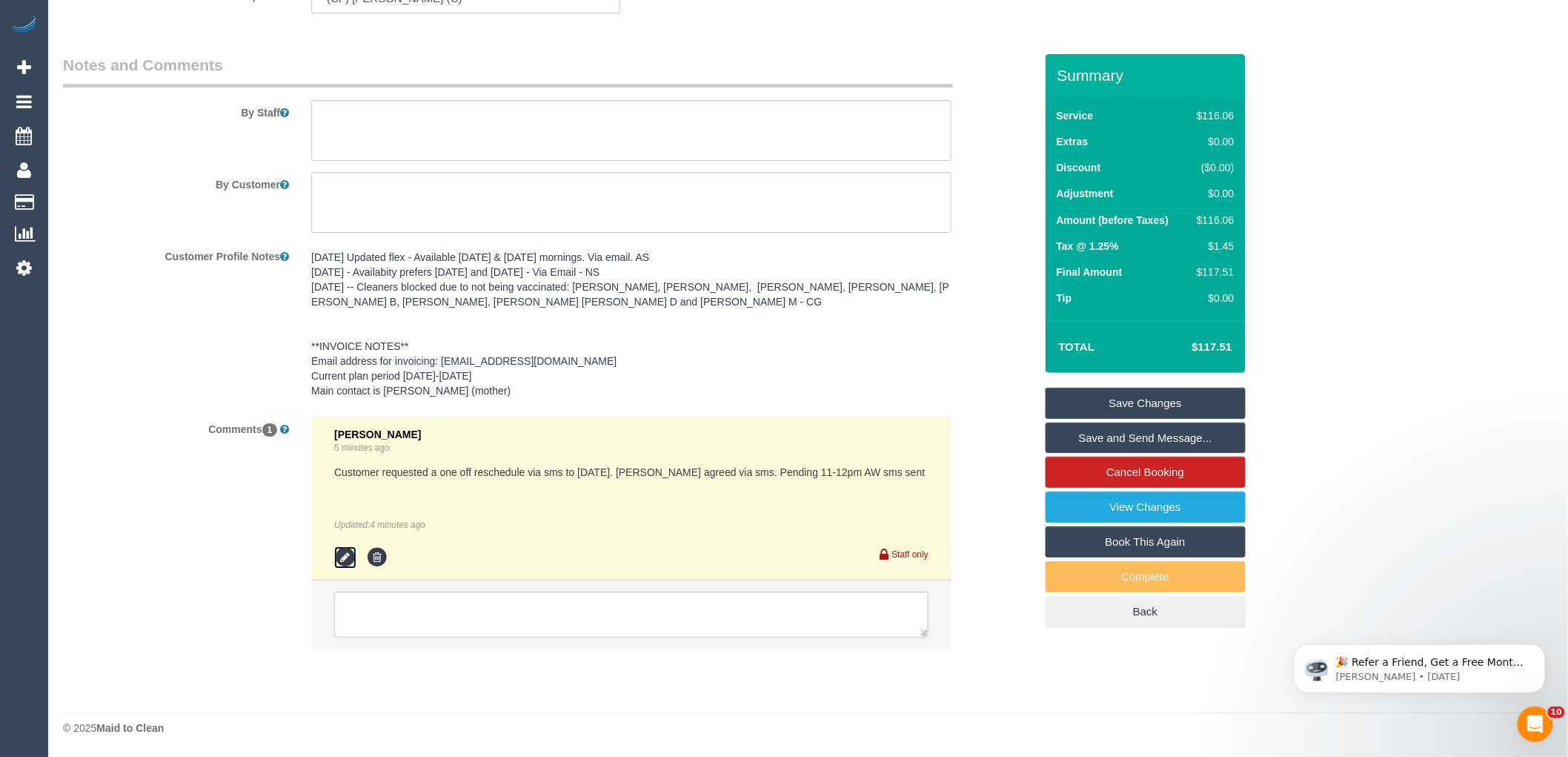
click at [343, 562] on icon at bounding box center [345, 557] width 22 height 22
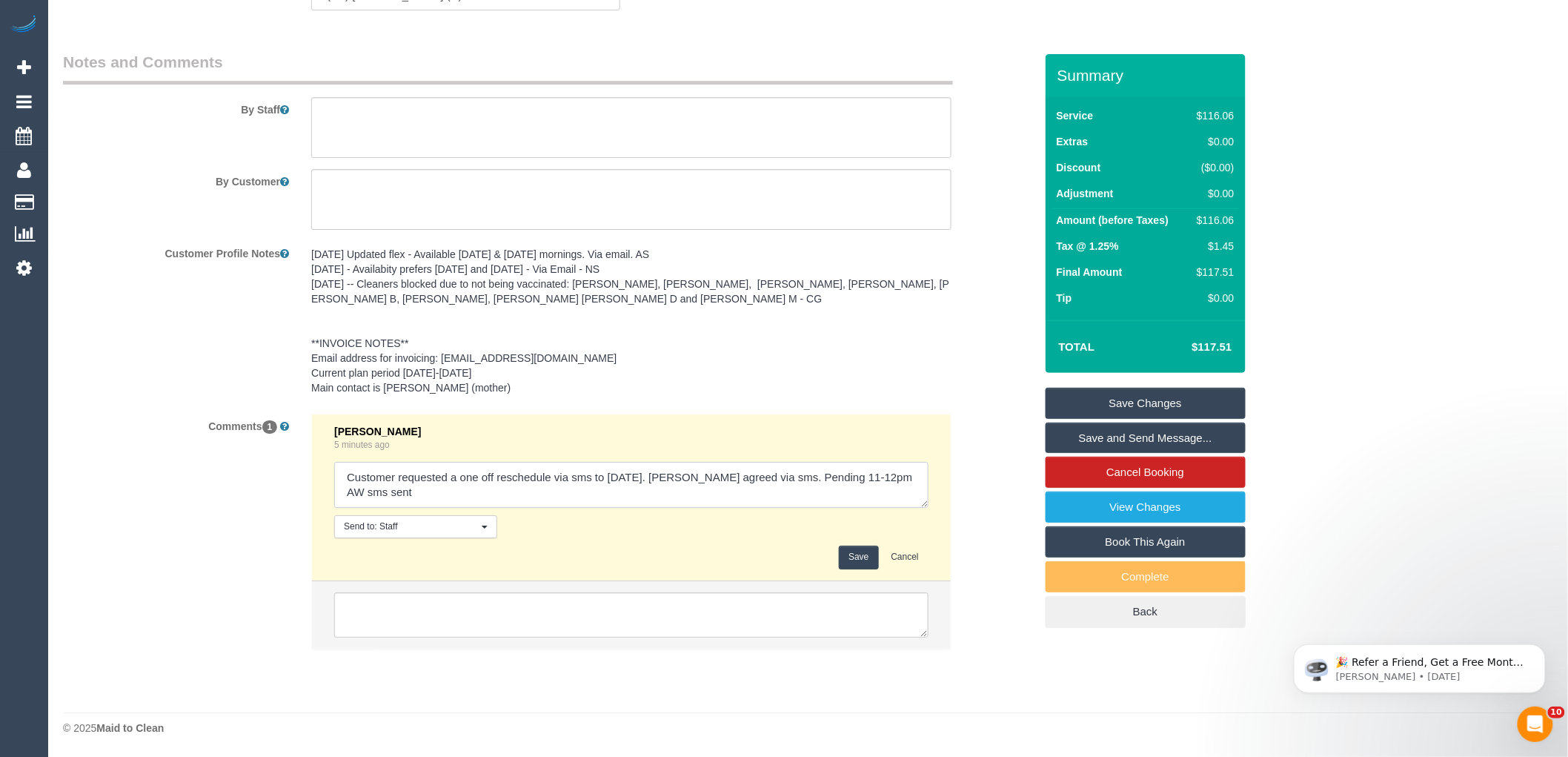
click at [603, 495] on textarea at bounding box center [631, 484] width 594 height 46
click at [588, 495] on textarea at bounding box center [631, 484] width 594 height 46
click at [410, 495] on textarea at bounding box center [631, 484] width 594 height 46
type textarea "Customer requested a one off reschedule via sms to [DATE]. [PERSON_NAME] agreed…"
click at [864, 559] on button "Save" at bounding box center [858, 556] width 40 height 23
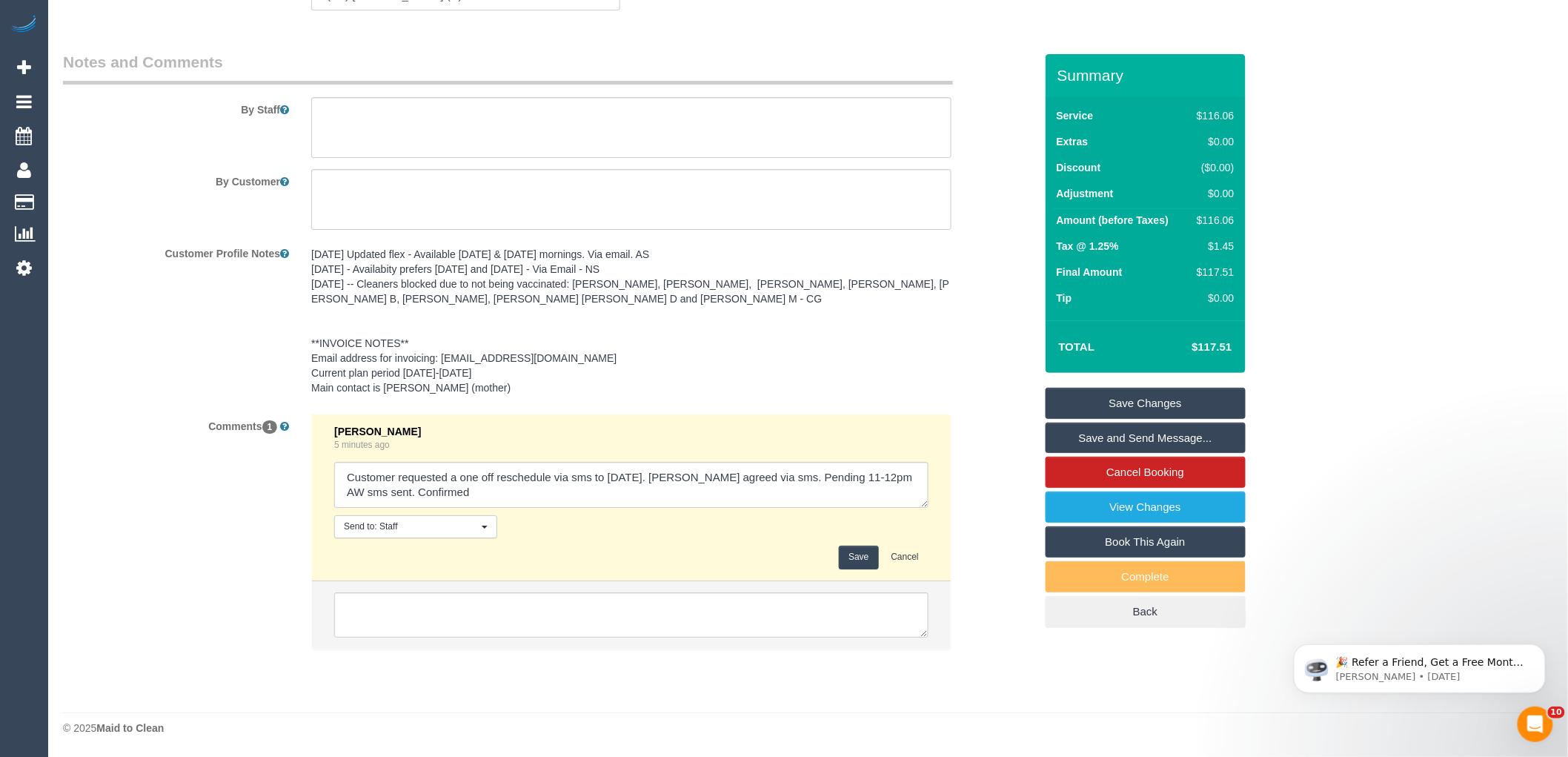
click at [978, 369] on div "Customer Profile Notes [DATE] Updated flex - Available [DATE] & [DATE] mornings…" at bounding box center [549, 321] width 994 height 161
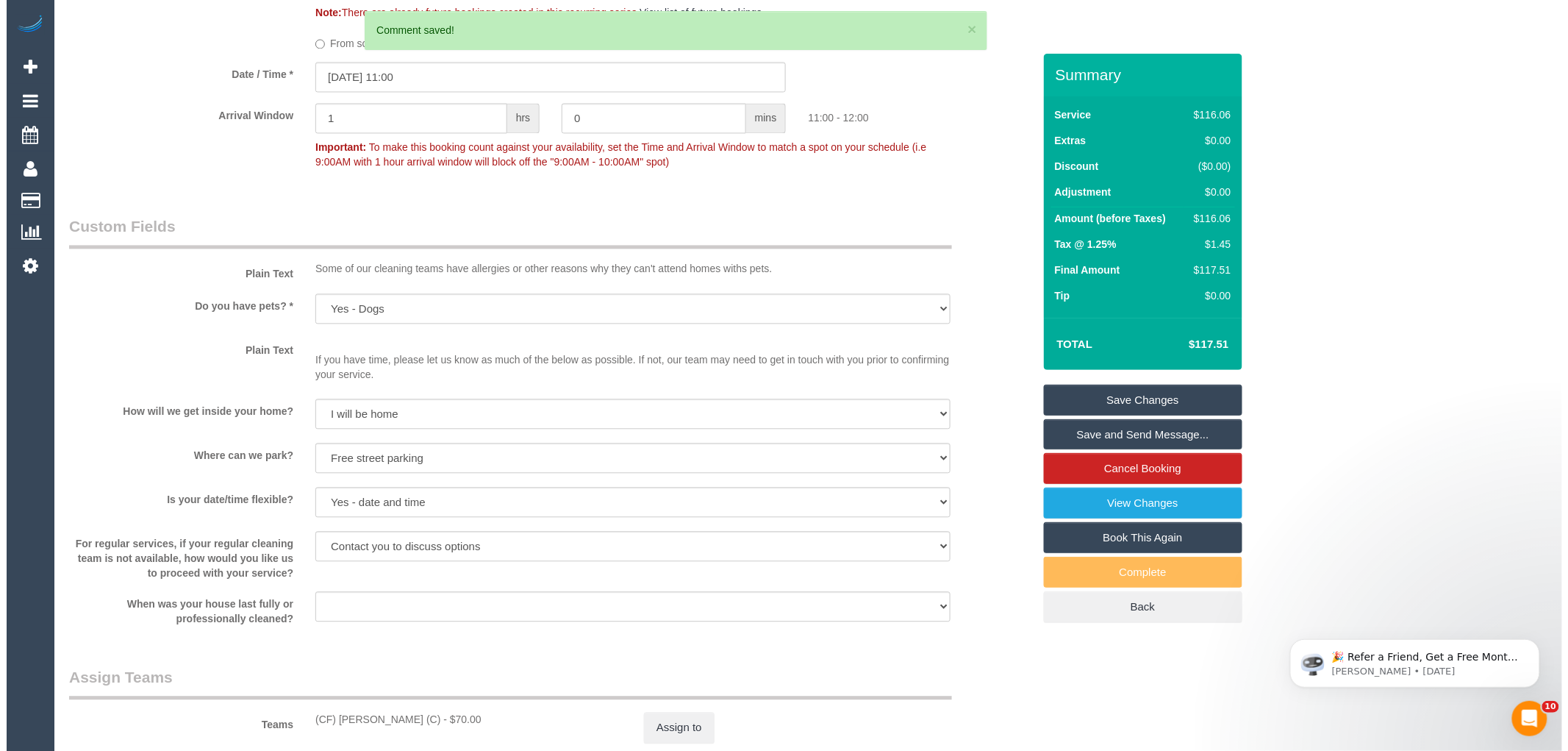
scroll to position [1184, 0]
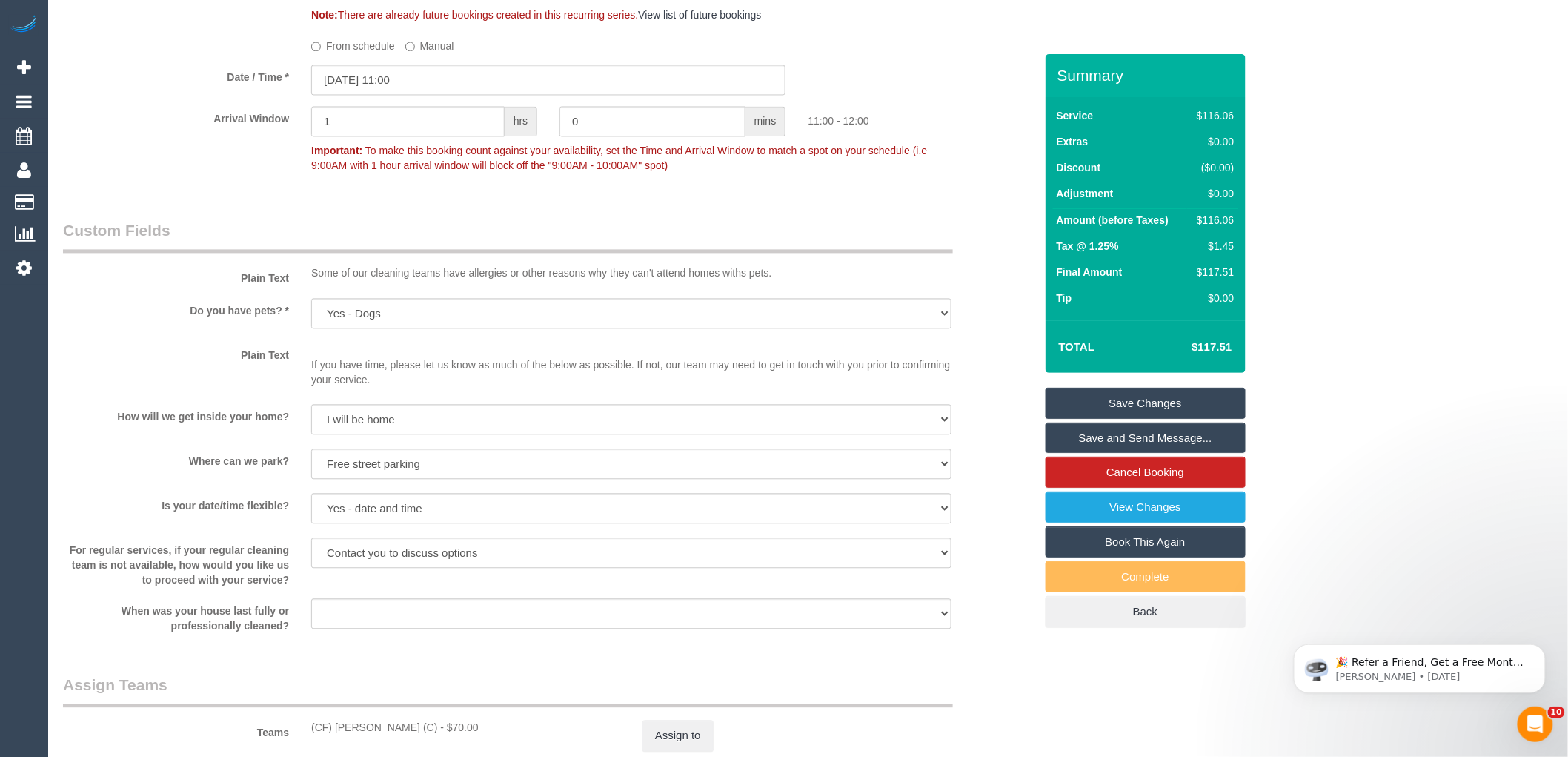
click at [1142, 438] on link "Save and Send Message..." at bounding box center [1145, 438] width 200 height 31
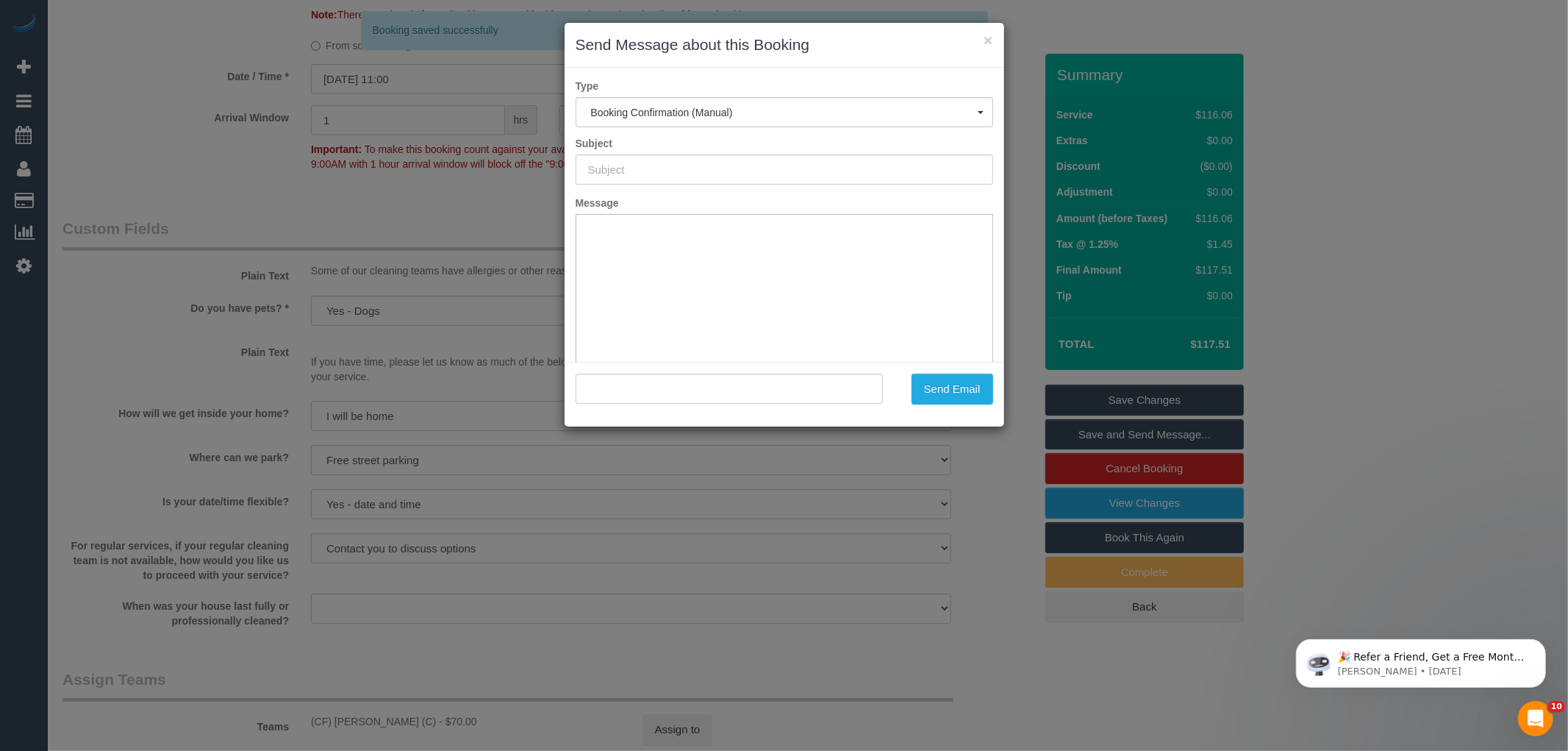
type input "Booking Confirmed"
type input ""[PERSON_NAME] My Integra" <[EMAIL_ADDRESS][DOMAIN_NAME]>"
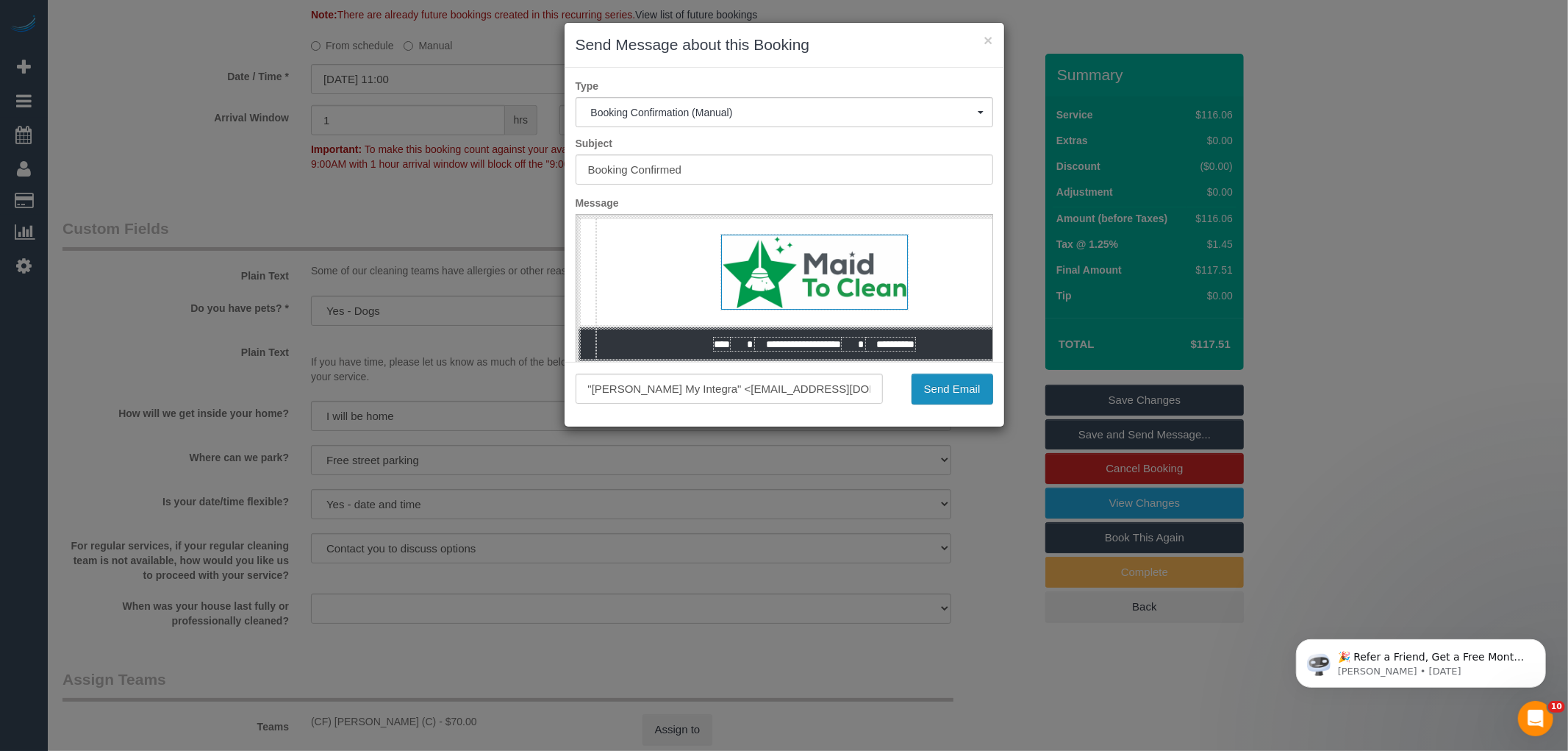
click at [938, 383] on button "Send Email" at bounding box center [952, 388] width 81 height 31
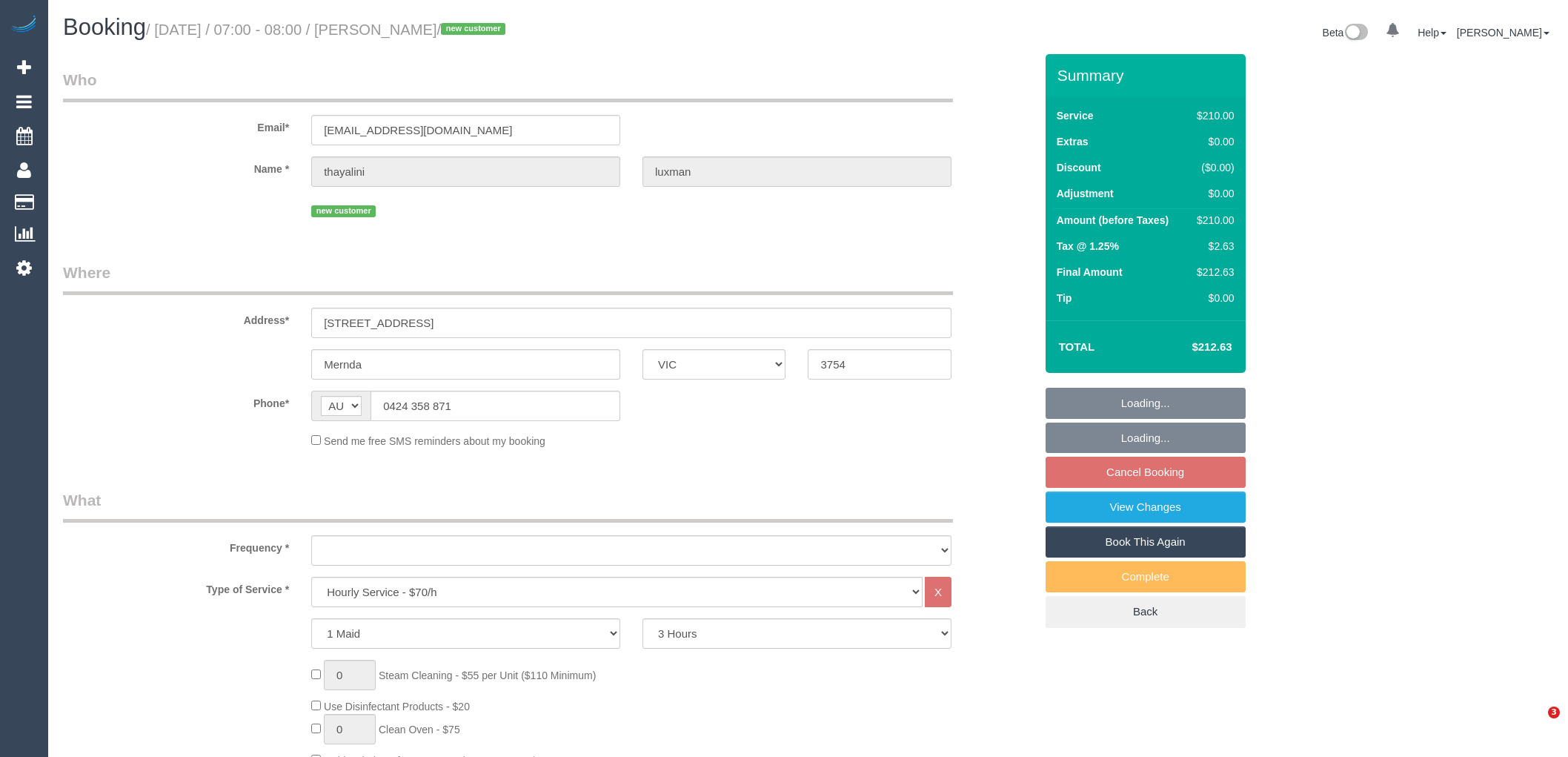
select select "VIC"
select select "180"
select select "string:stripe-pm_1Ry41Z2GScqysDRVp8QBWjEX"
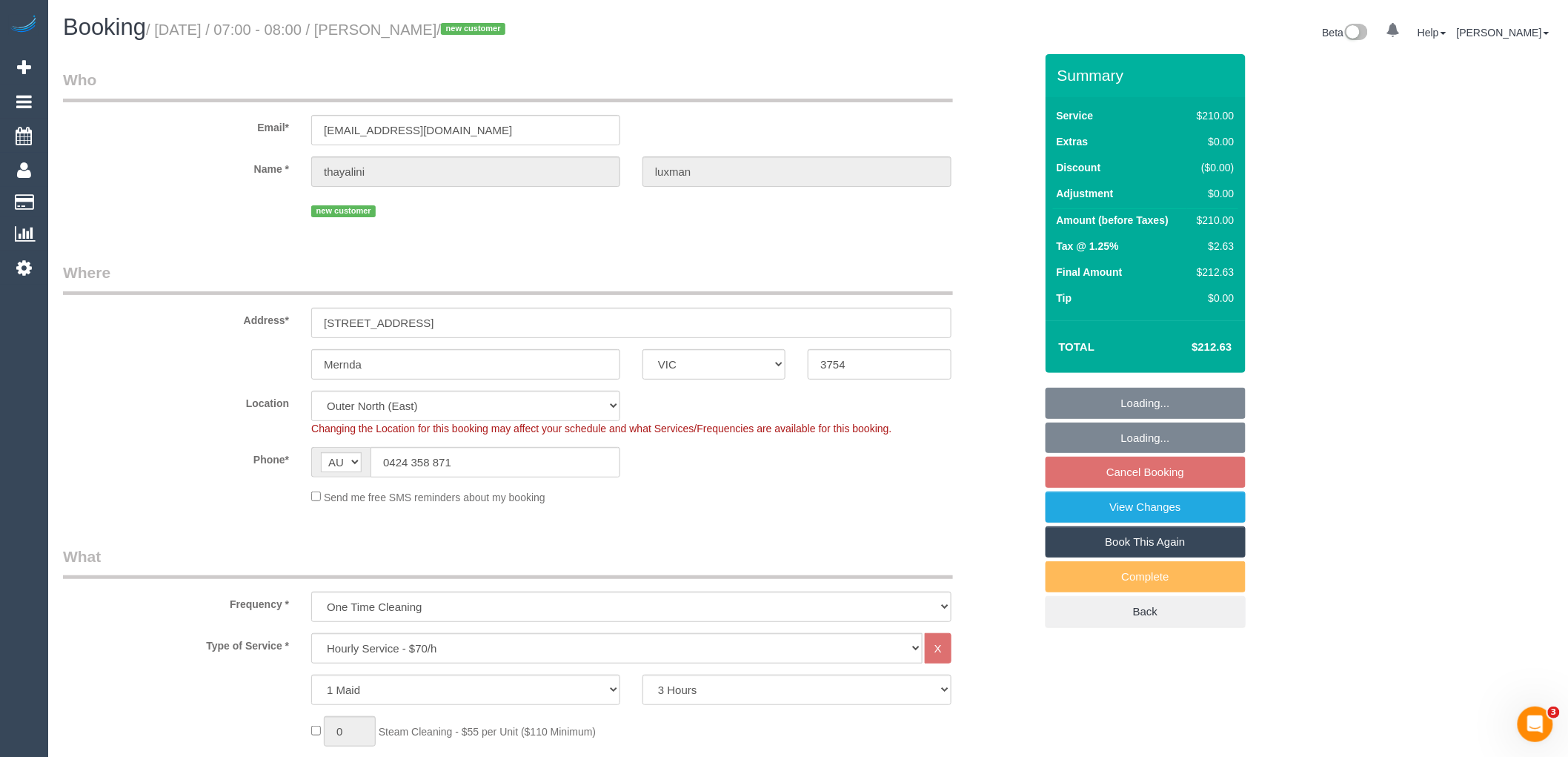
select select "object:1150"
select select "number:28"
select select "number:14"
select select "number:19"
select select "number:24"
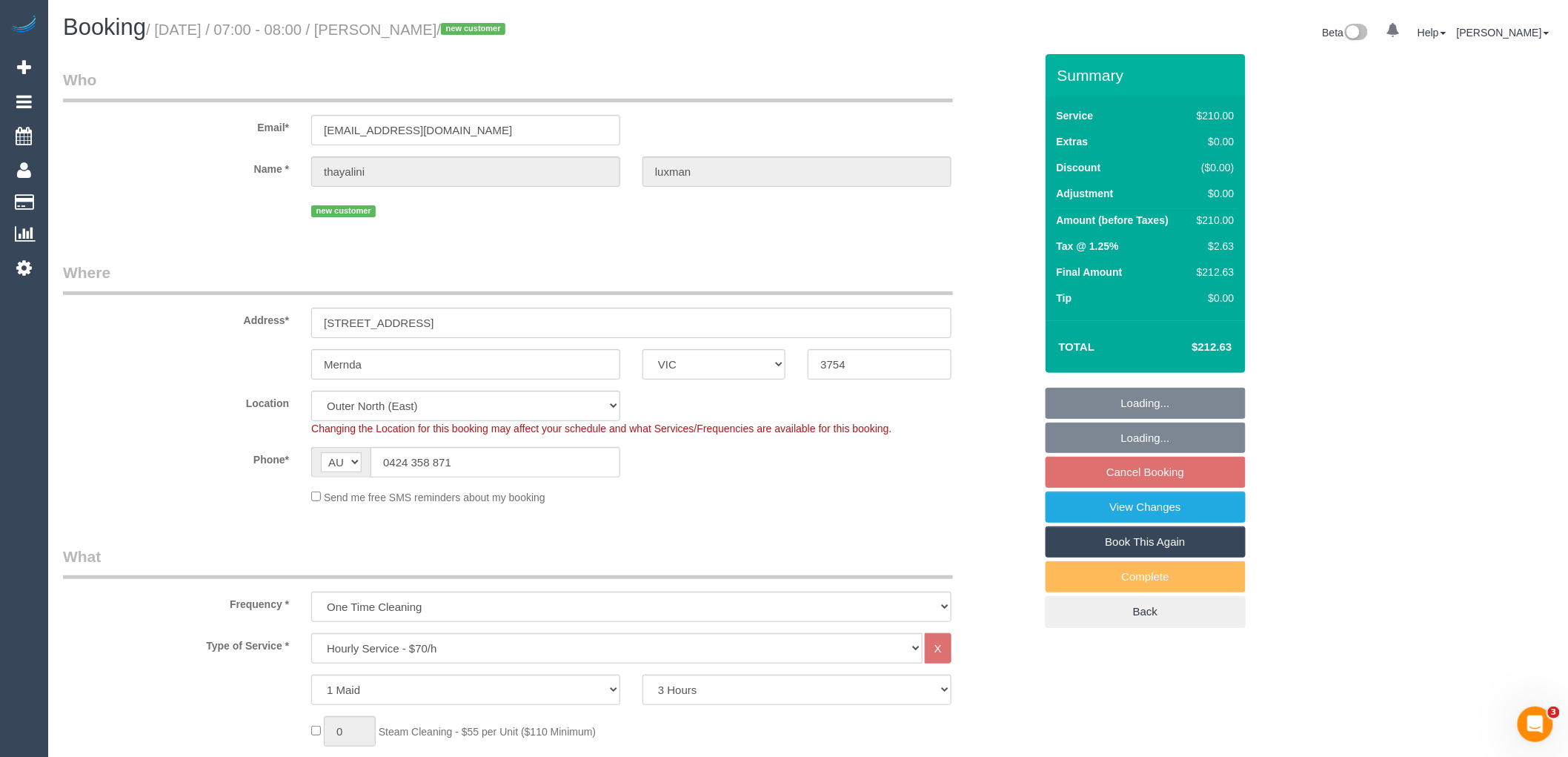
select select "object:1301"
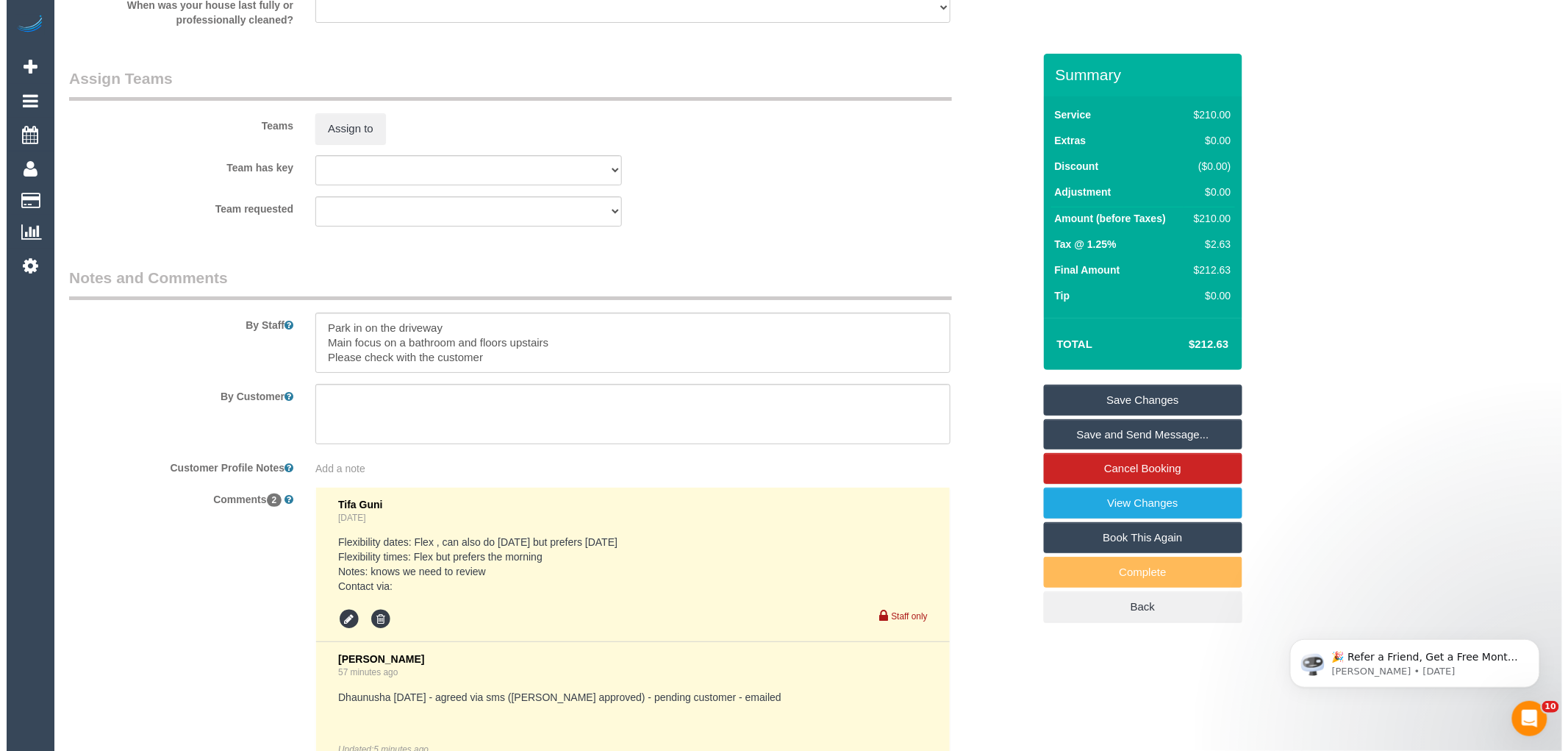
scroll to position [2185, 0]
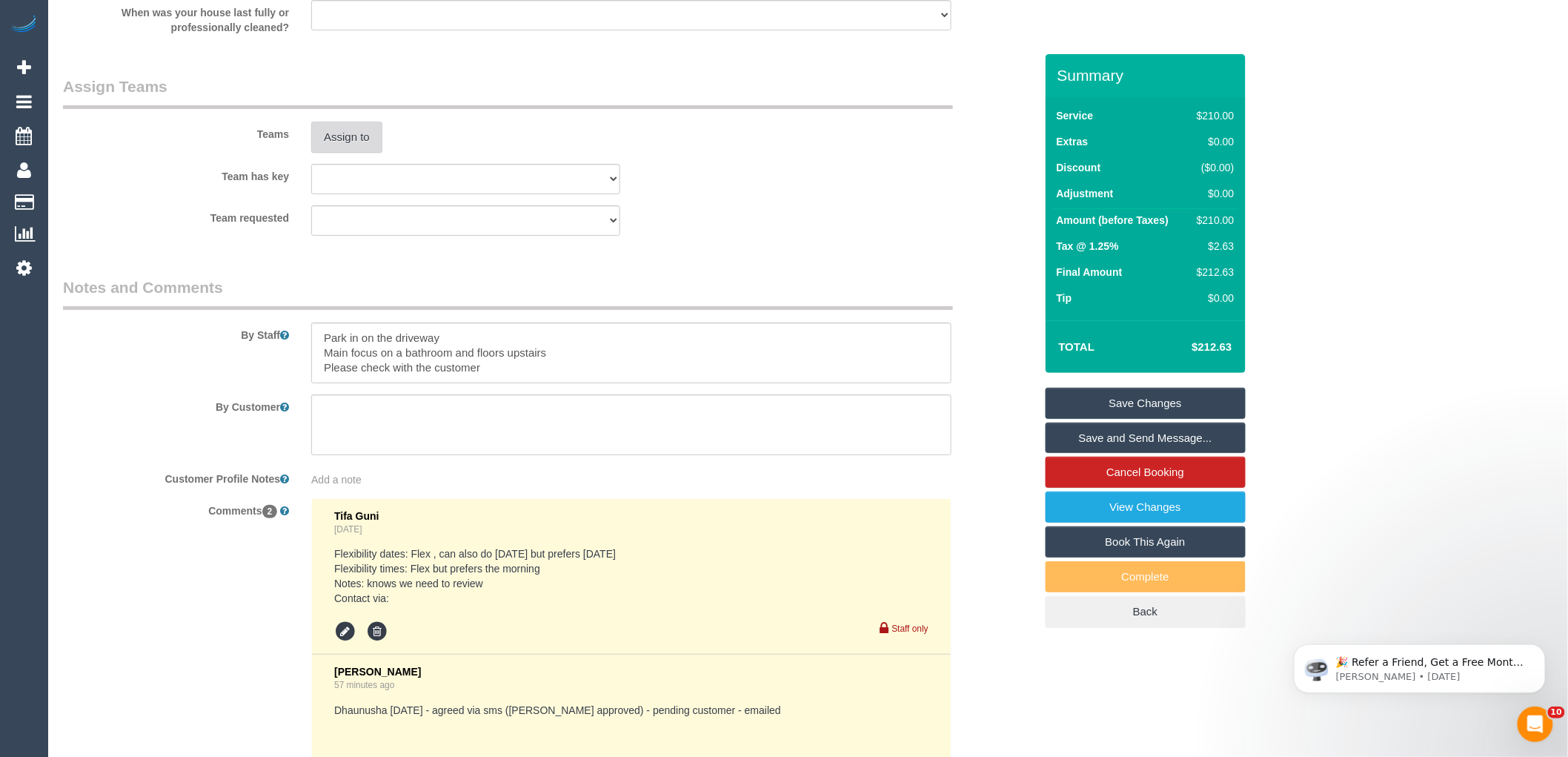
click at [346, 153] on button "Assign to" at bounding box center [347, 137] width 71 height 31
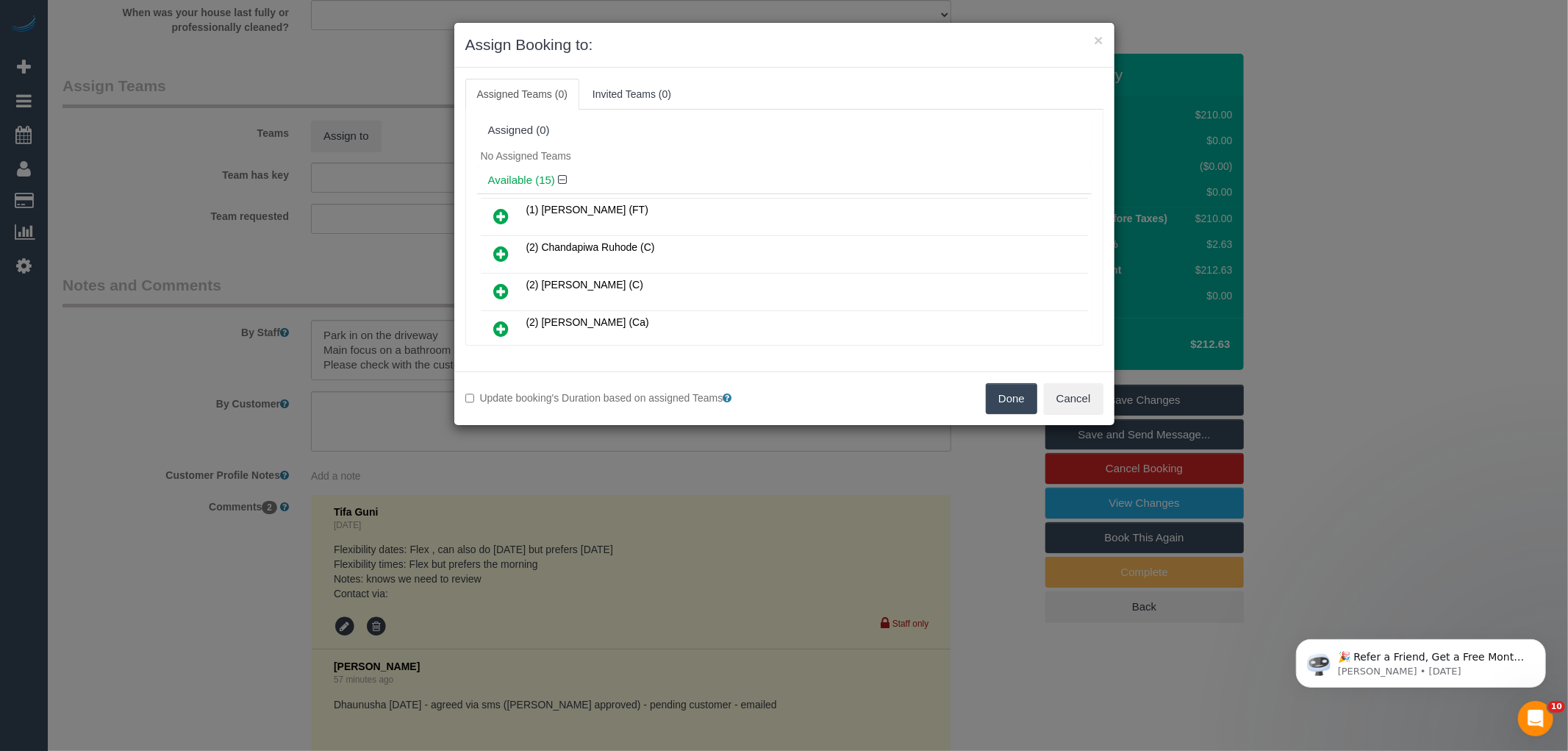
click at [696, 164] on div "No Assigned Teams" at bounding box center [784, 156] width 614 height 22
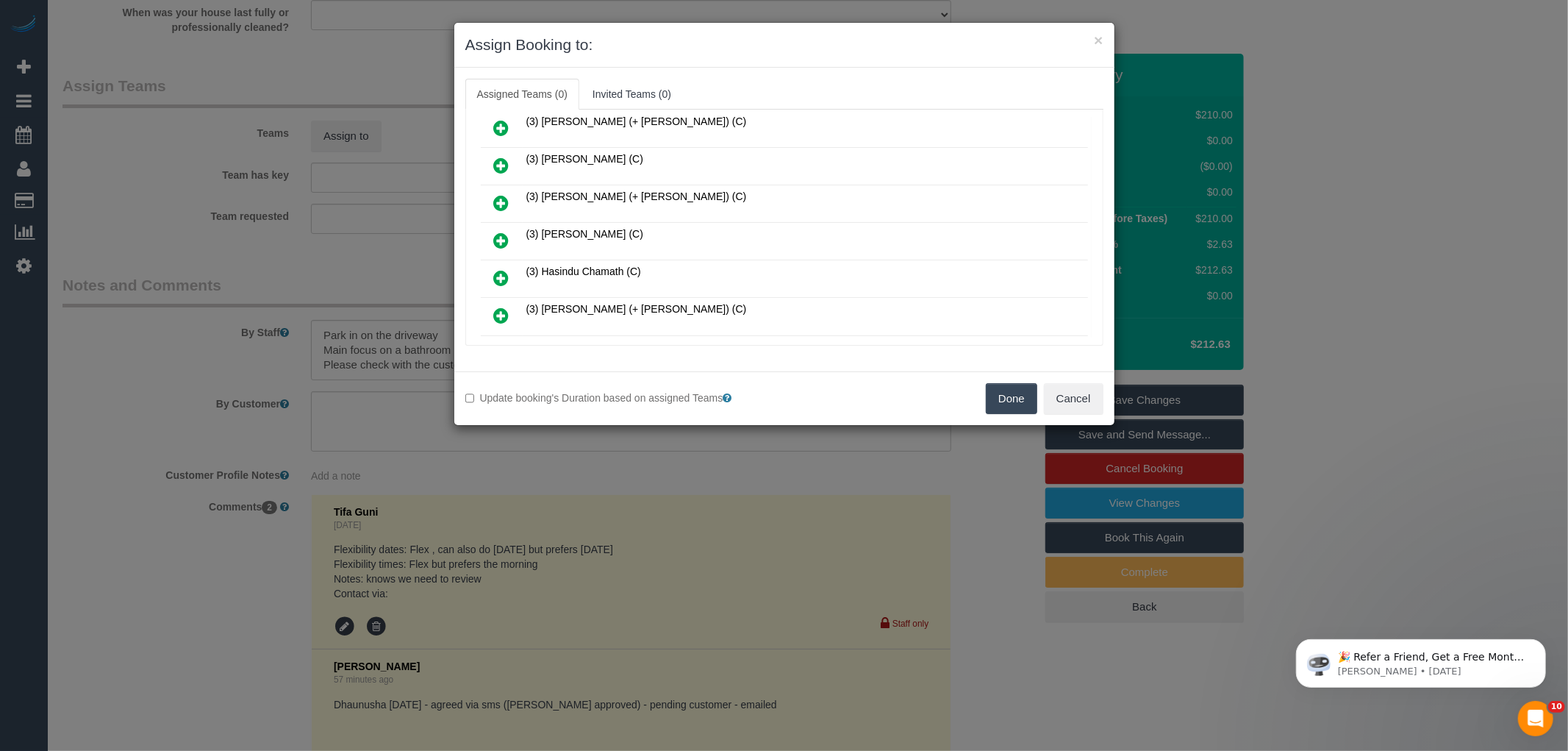
scroll to position [2047, 0]
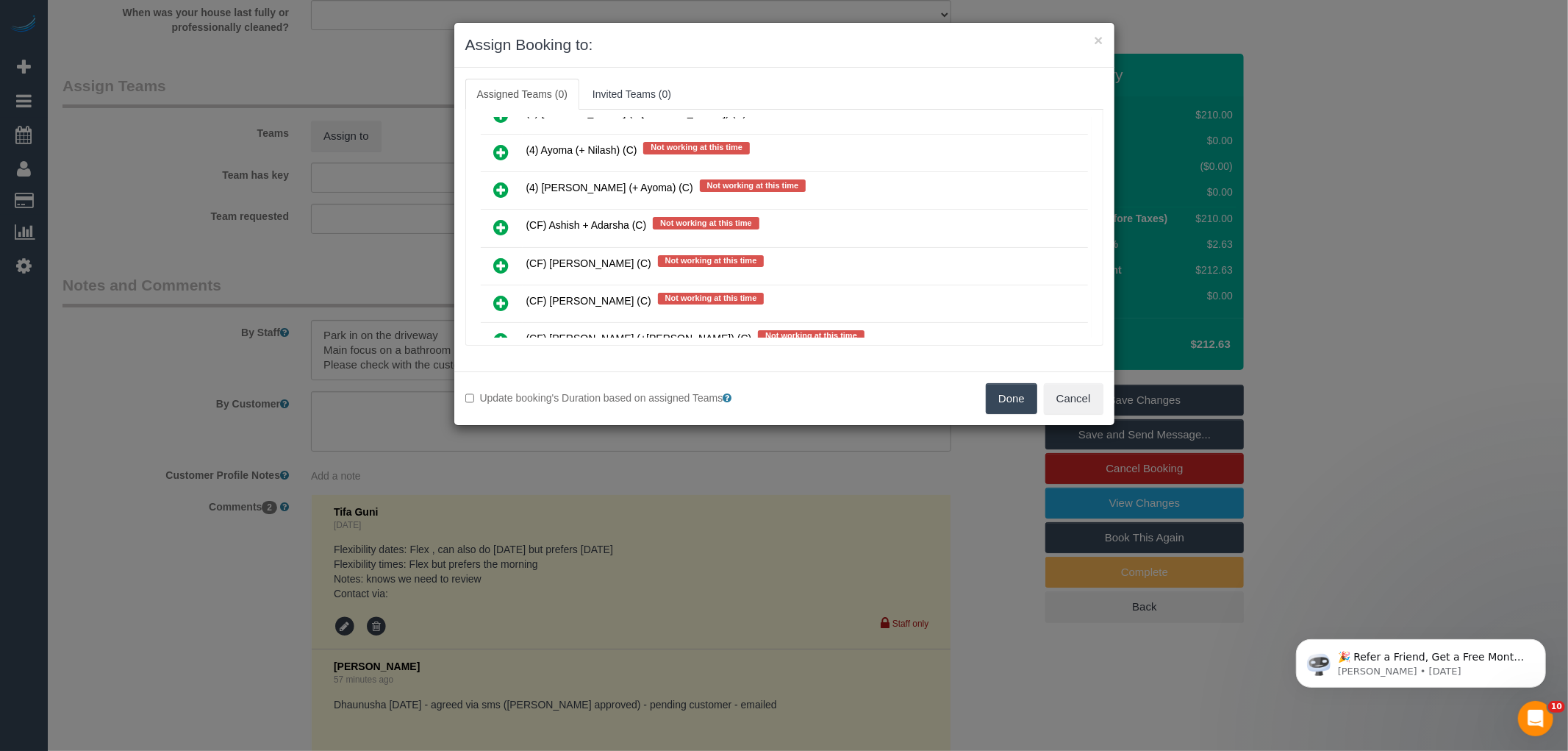
click at [506, 256] on icon at bounding box center [501, 265] width 15 height 18
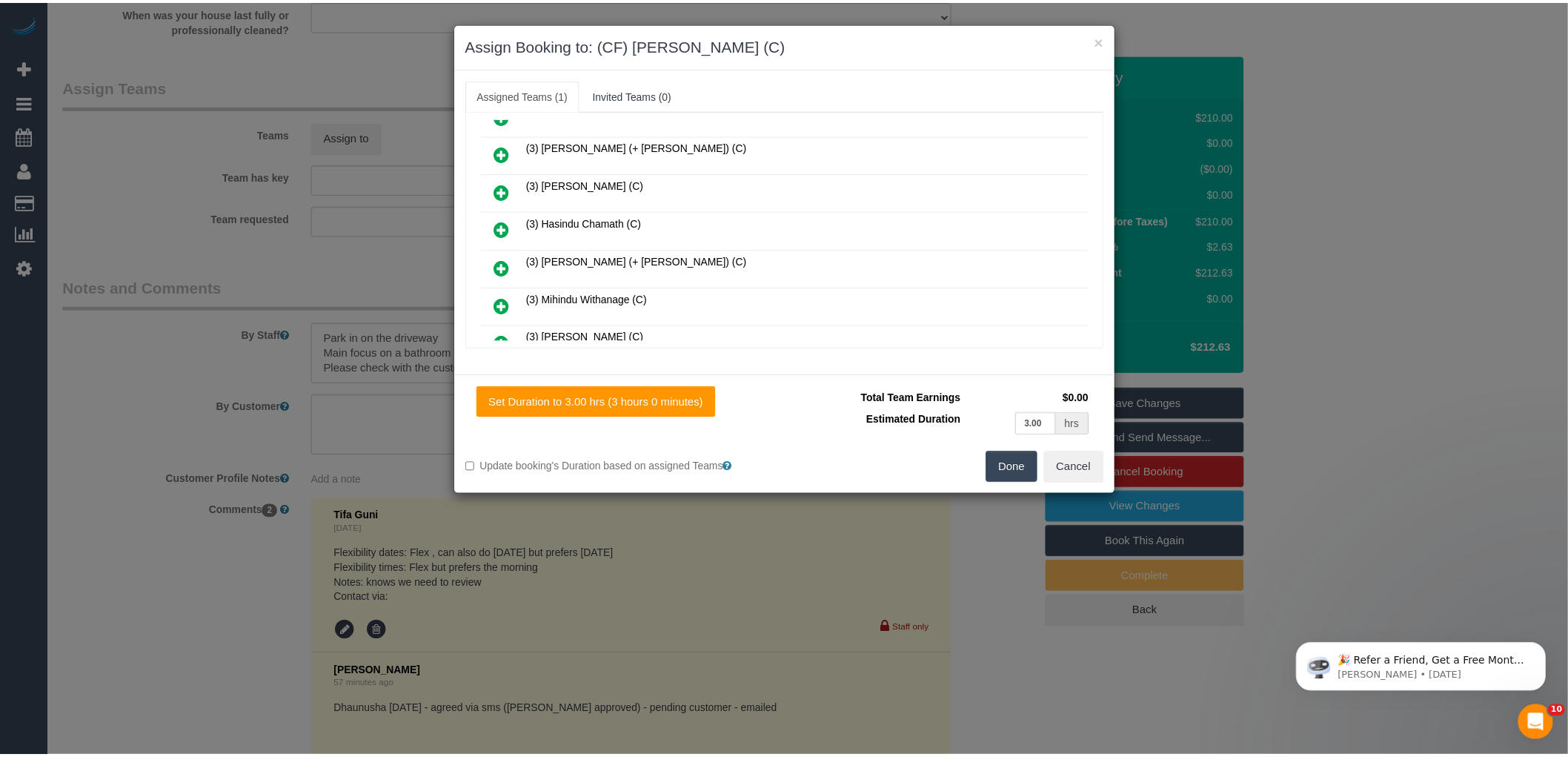
scroll to position [0, 0]
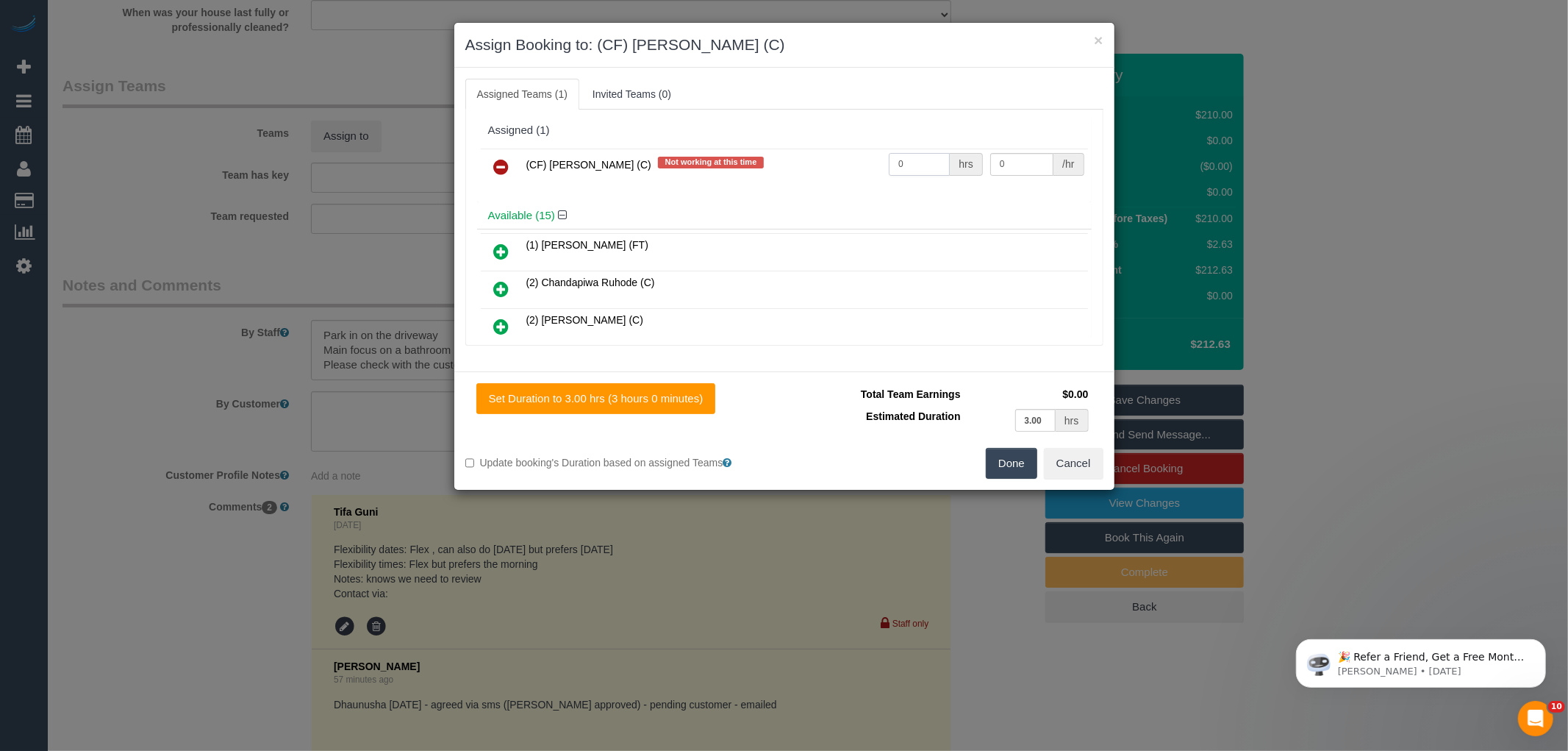
click at [909, 159] on input "0" at bounding box center [919, 164] width 61 height 23
type input "3"
click at [1010, 171] on input "0" at bounding box center [1022, 164] width 64 height 23
type input "35"
click at [1028, 464] on button "Done" at bounding box center [1011, 463] width 51 height 31
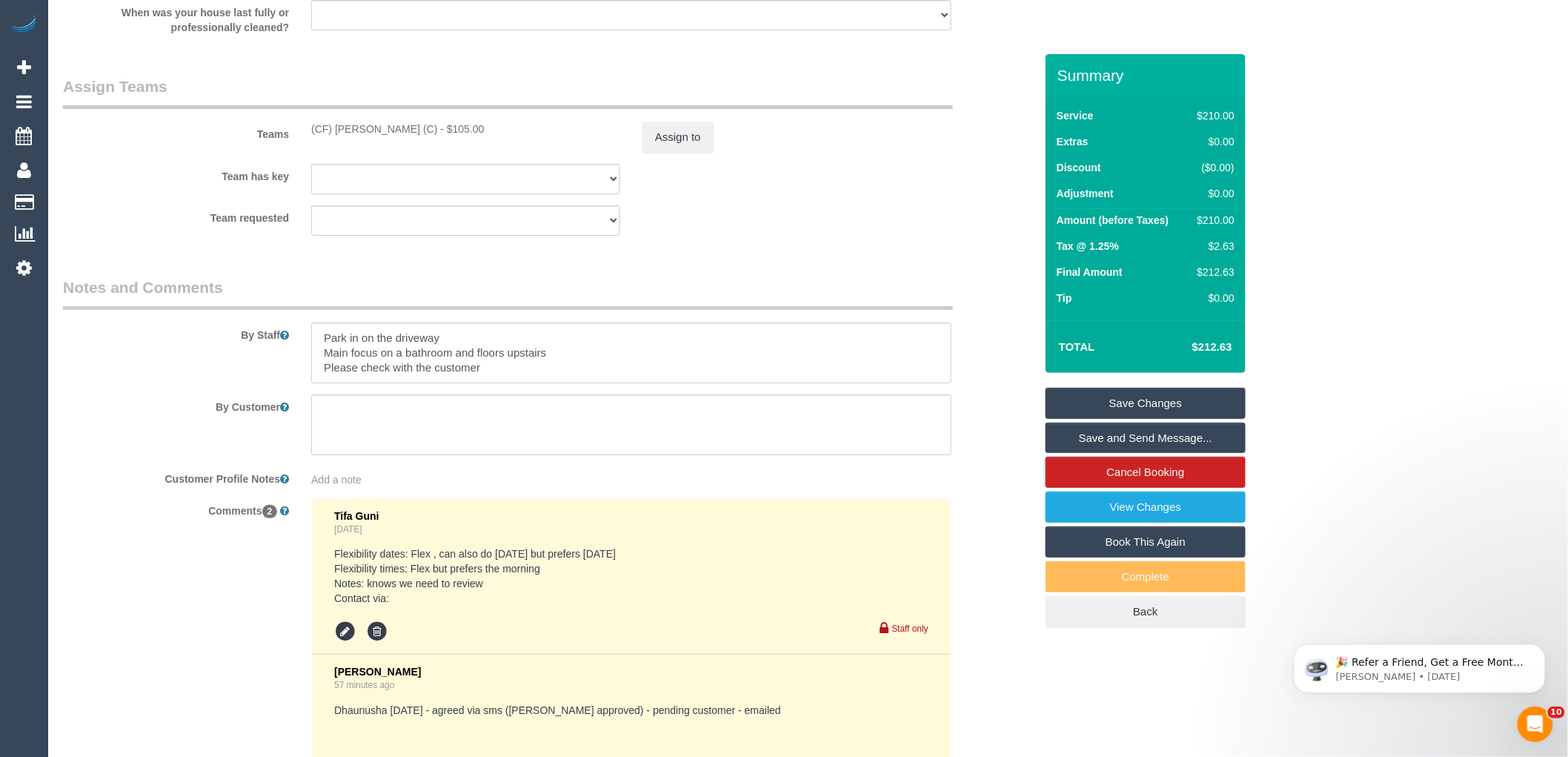
click at [1016, 478] on div "× Assign Booking to: (CF) Dhanusha S (C) Assigned Teams (1) Invited Teams (0) A…" at bounding box center [784, 378] width 1568 height 757
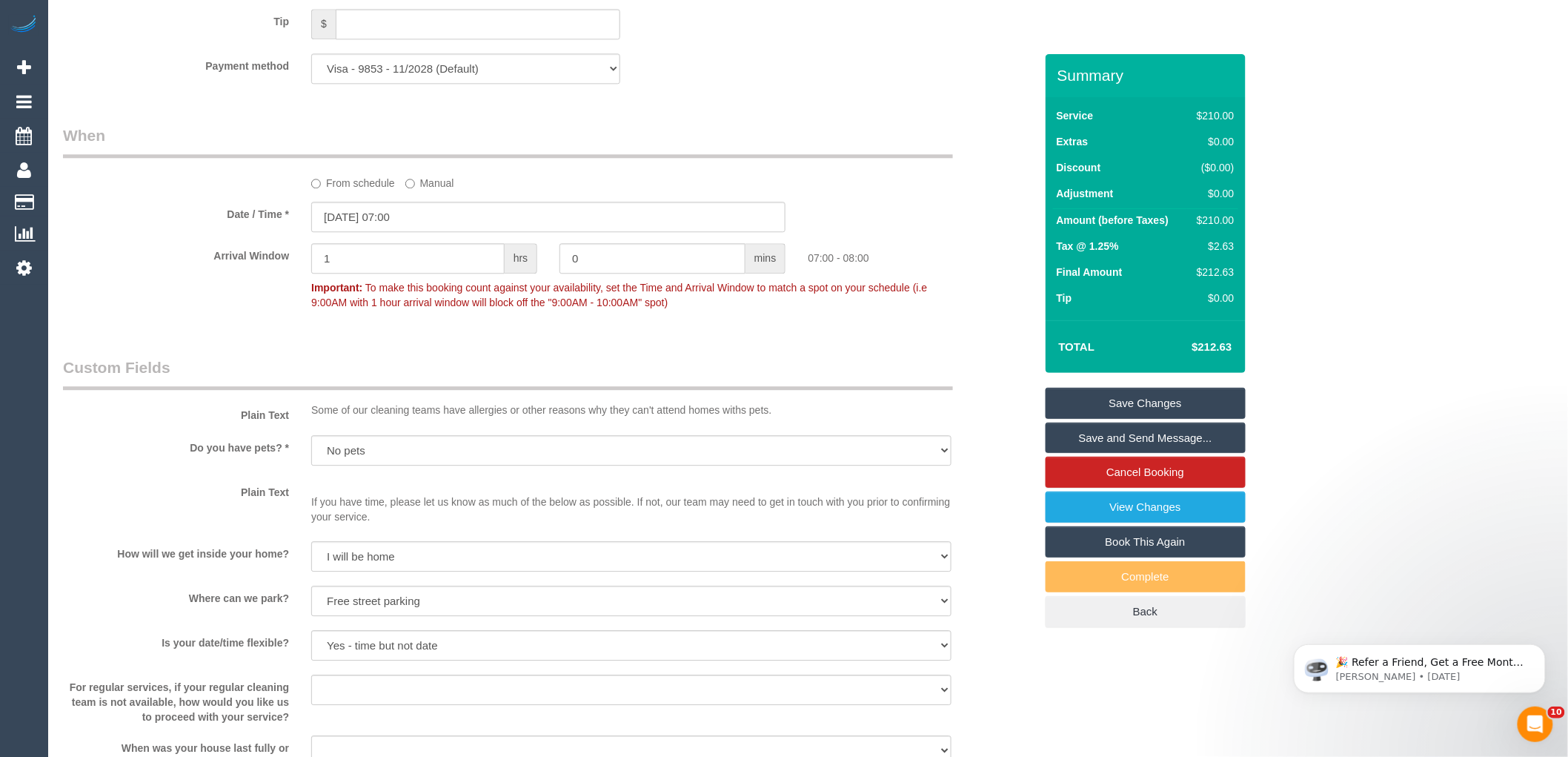
scroll to position [1462, 0]
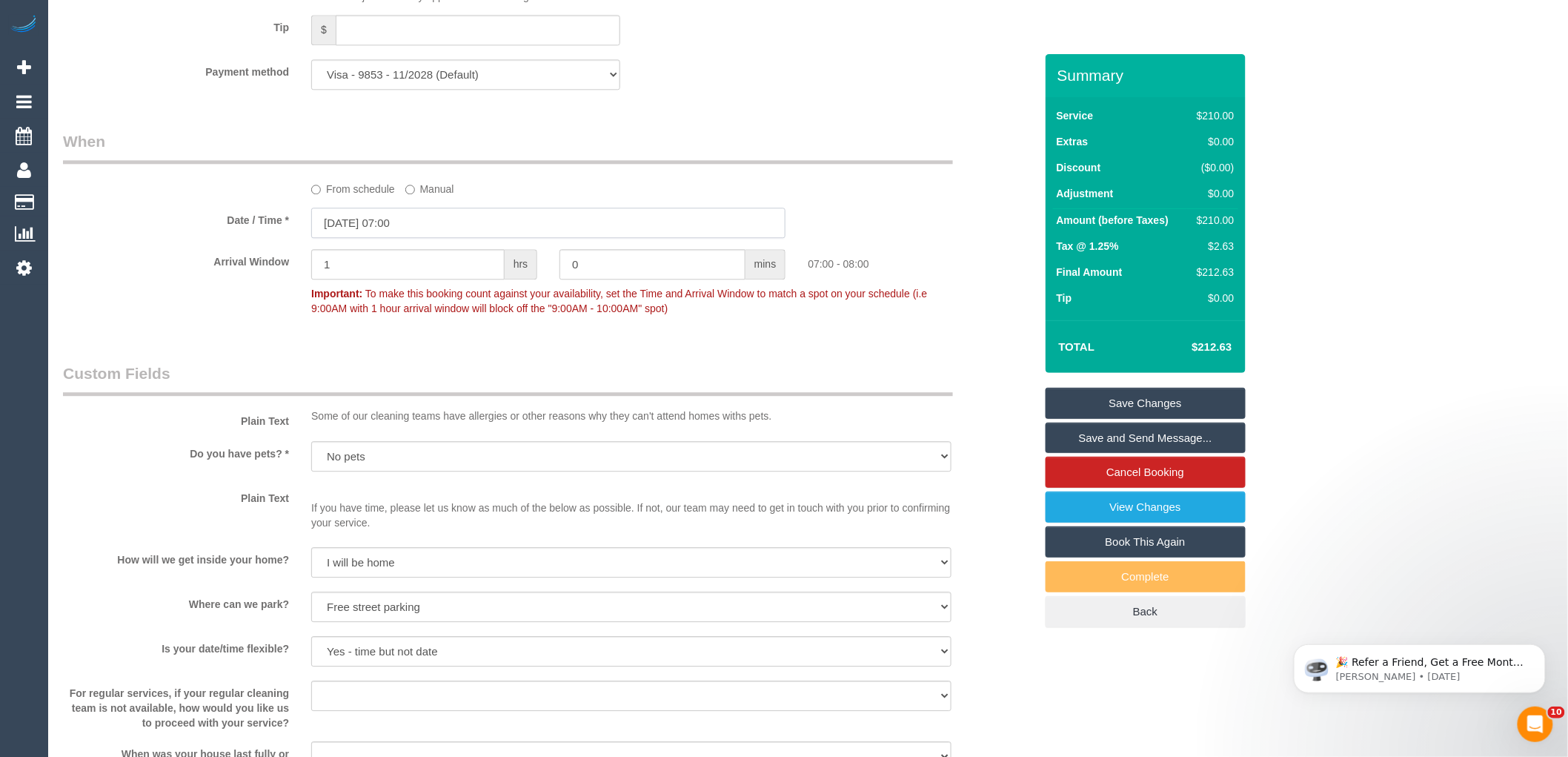
click at [371, 238] on input "27/08/2025 07:00" at bounding box center [549, 223] width 474 height 30
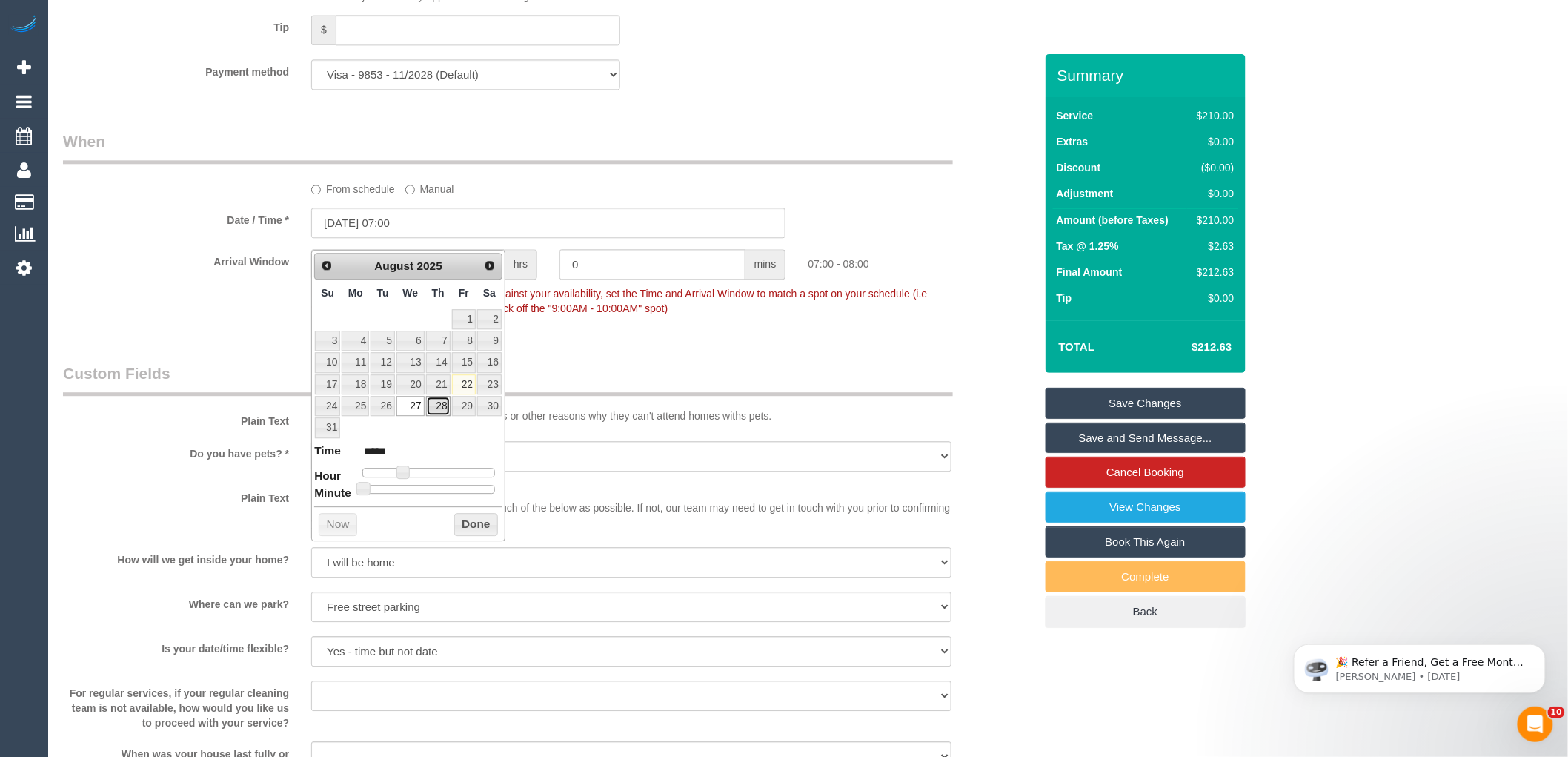
click at [440, 408] on link "28" at bounding box center [438, 406] width 24 height 20
type input "28/08/2025 07:00"
click at [671, 376] on legend "Custom Fields" at bounding box center [508, 379] width 890 height 34
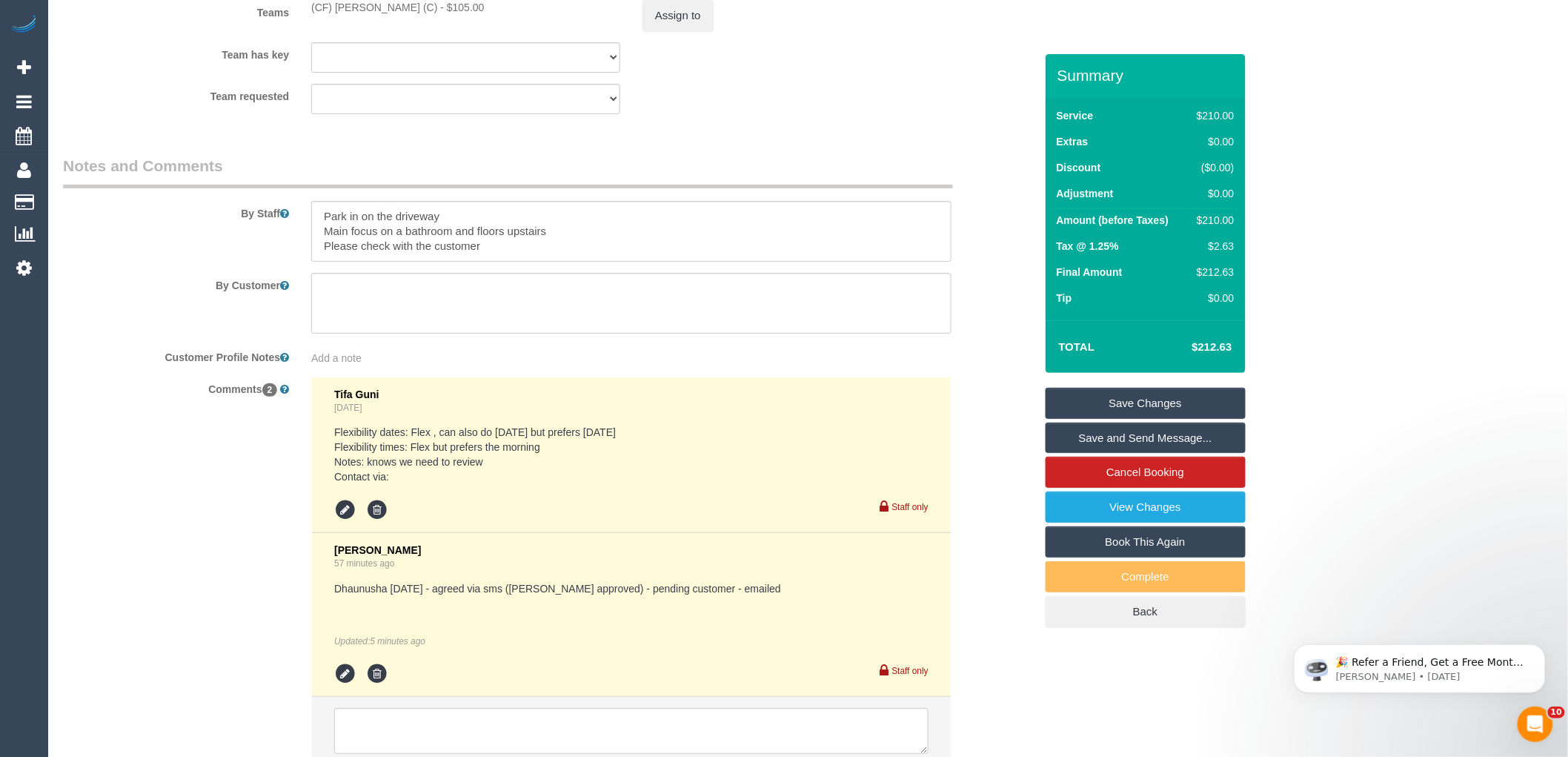
scroll to position [2449, 0]
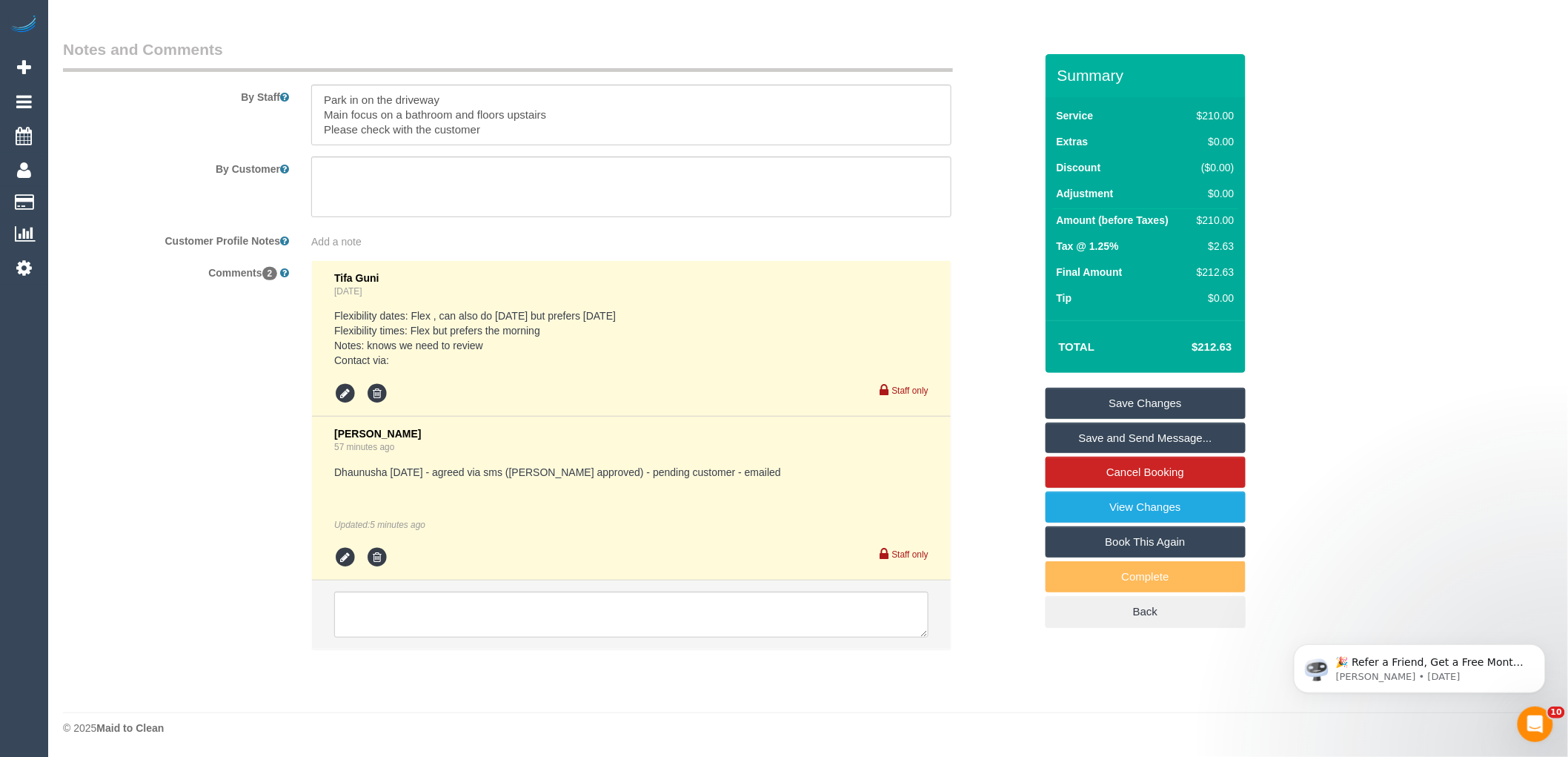
click at [969, 246] on div "Customer Profile Notes Add a note" at bounding box center [549, 238] width 994 height 21
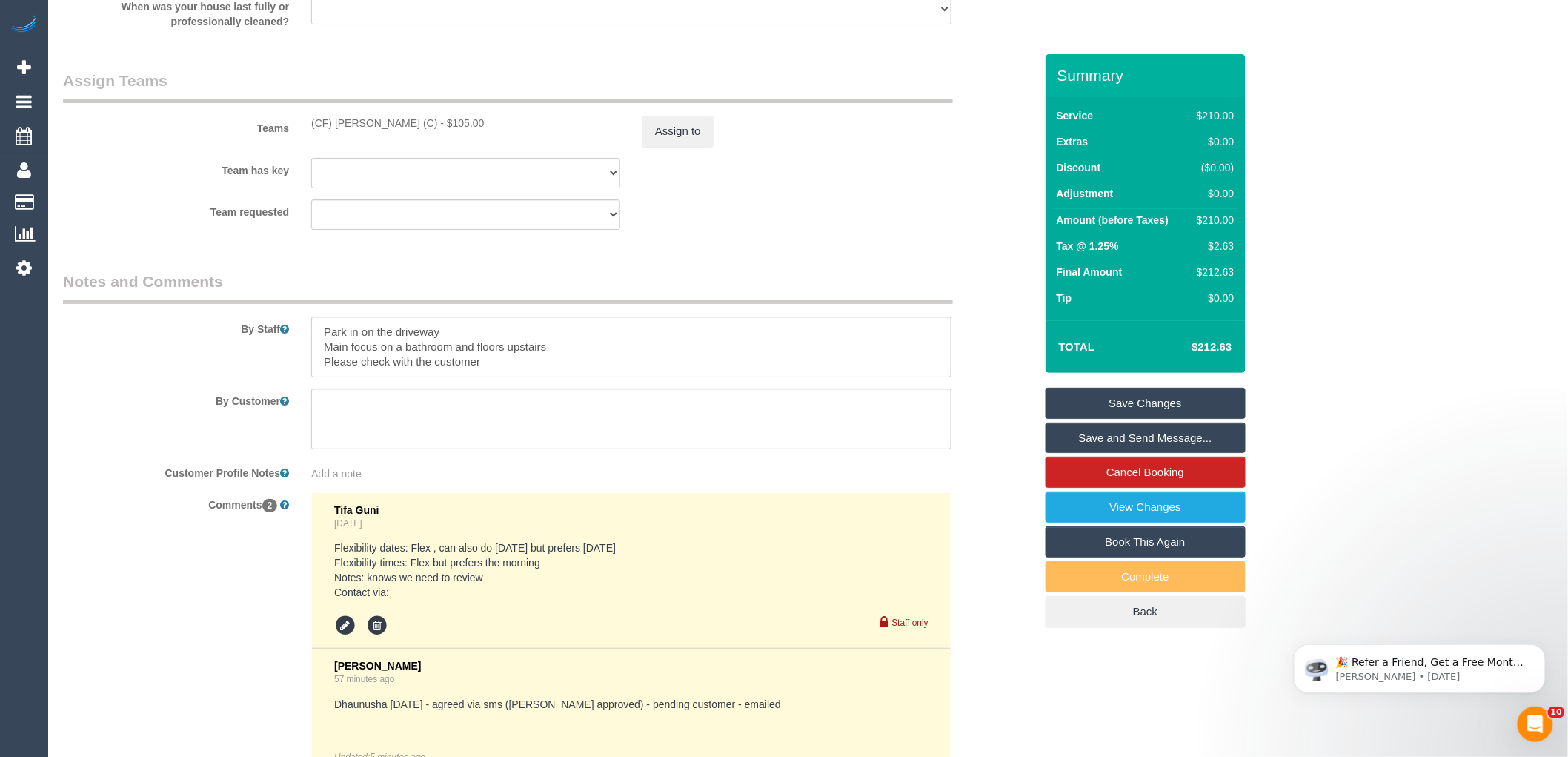
scroll to position [2203, 0]
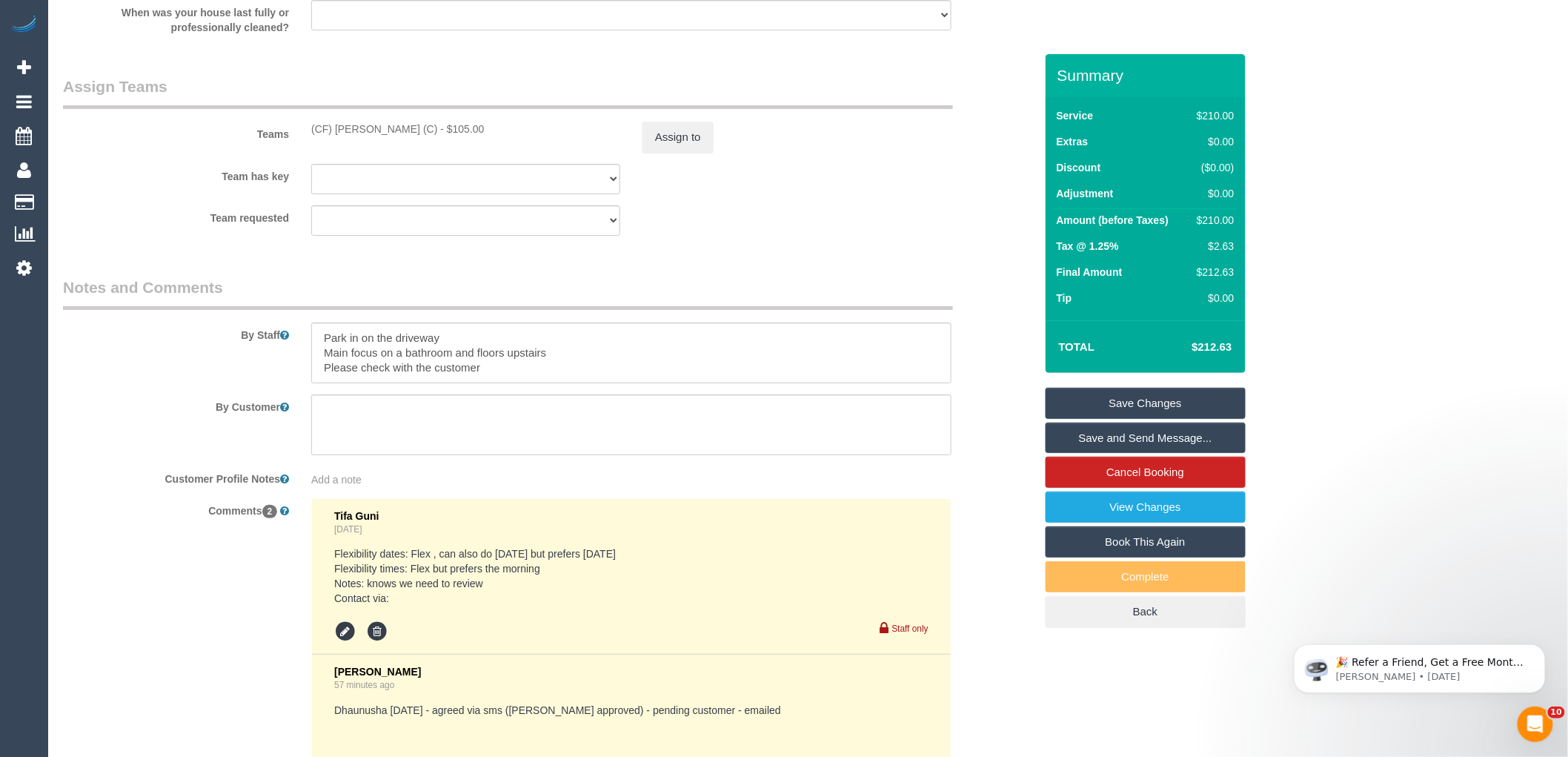
click at [1159, 400] on link "Save Changes" at bounding box center [1145, 403] width 200 height 31
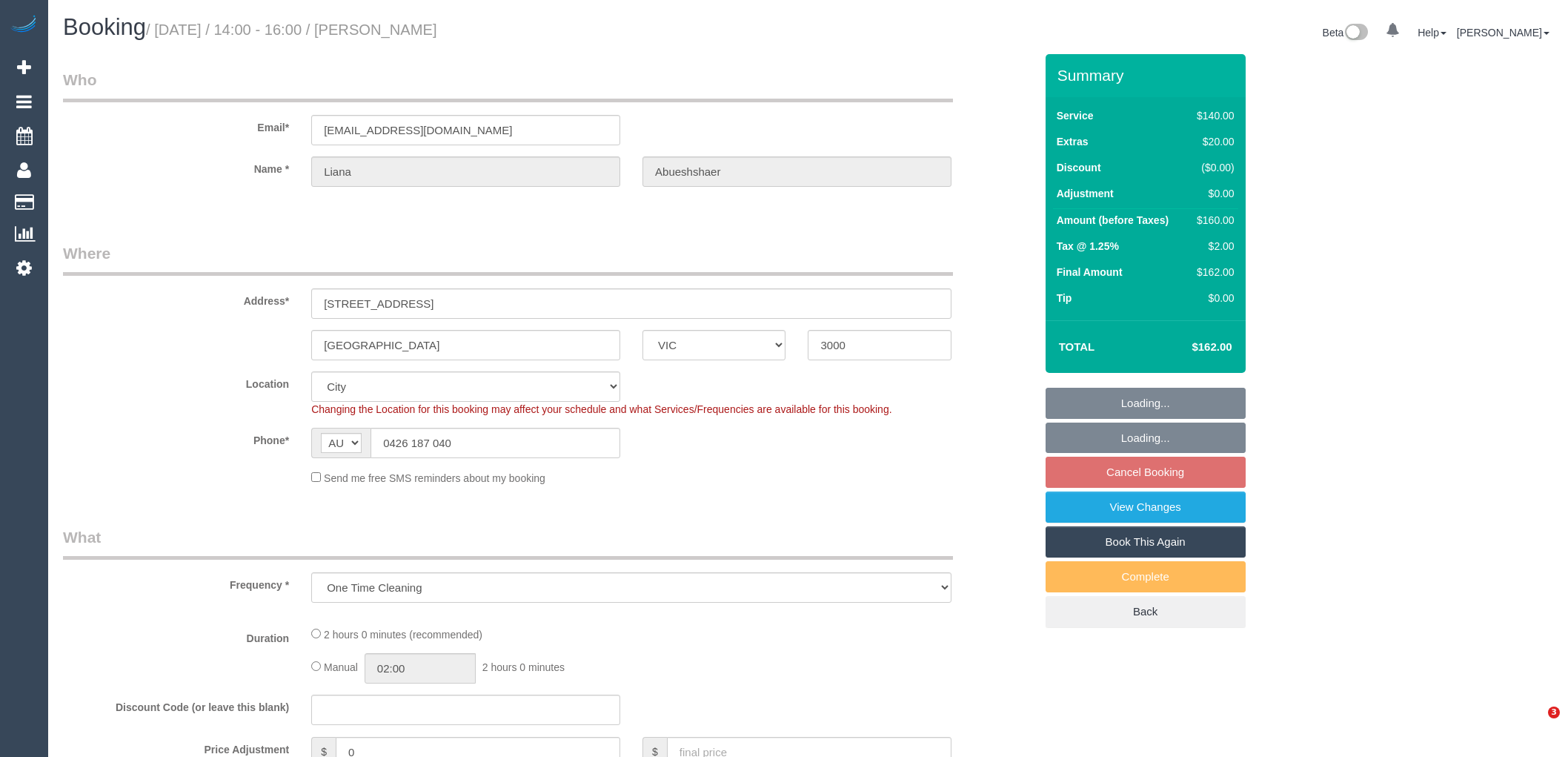
select select "VIC"
select select "object:695"
select select "string:stripe-pm_1RbD6C2GScqysDRVs2h9GKut"
select select "number:28"
select select "number:14"
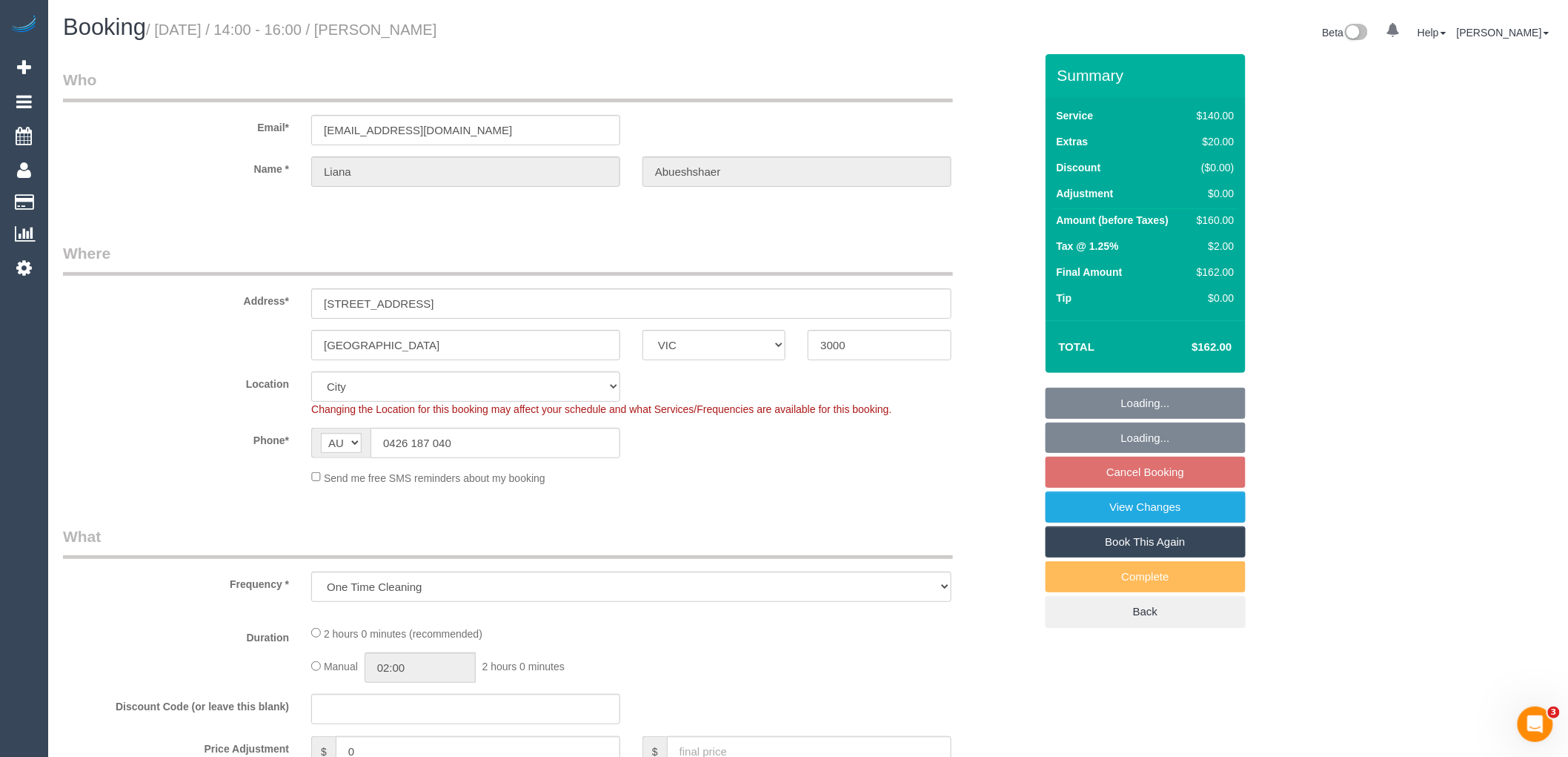
select select "number:19"
select select "number:25"
select select "number:33"
select select "number:12"
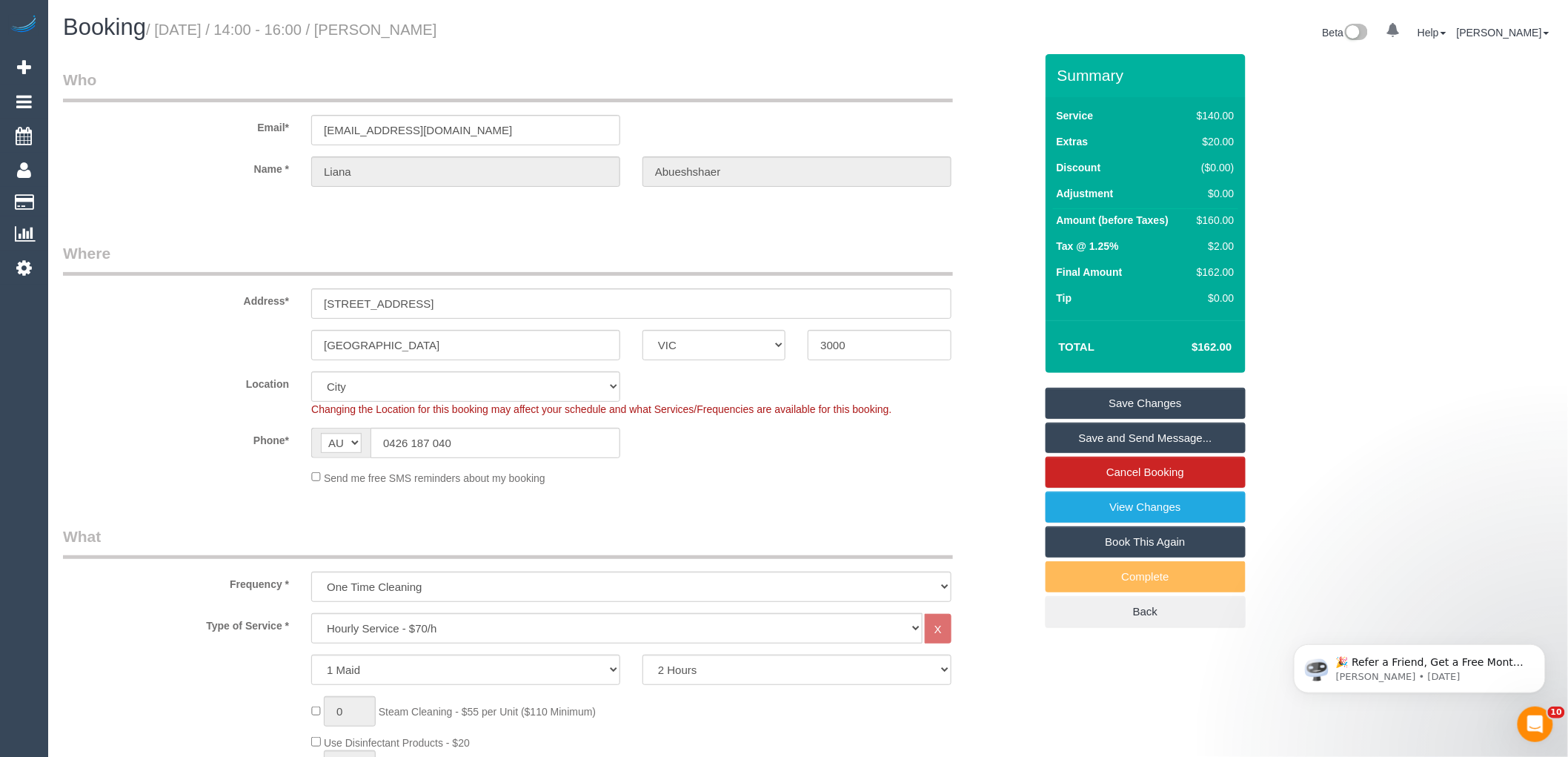
drag, startPoint x: 527, startPoint y: 31, endPoint x: 396, endPoint y: 30, distance: 131.0
click at [380, 34] on h1 "Booking / [DATE] / 14:00 - 16:00 / [PERSON_NAME]" at bounding box center [430, 28] width 734 height 25
copy small "[PERSON_NAME]"
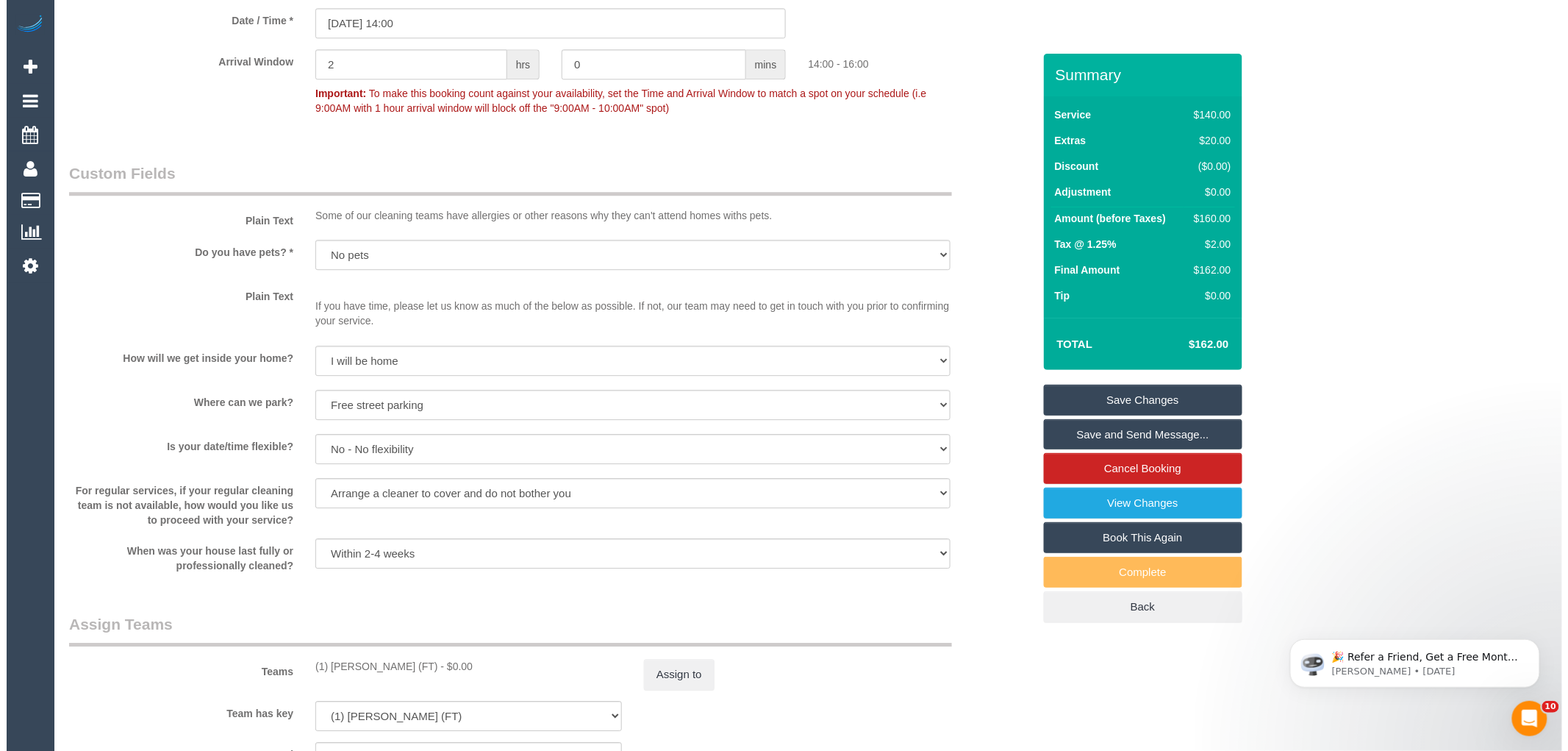
scroll to position [2101, 0]
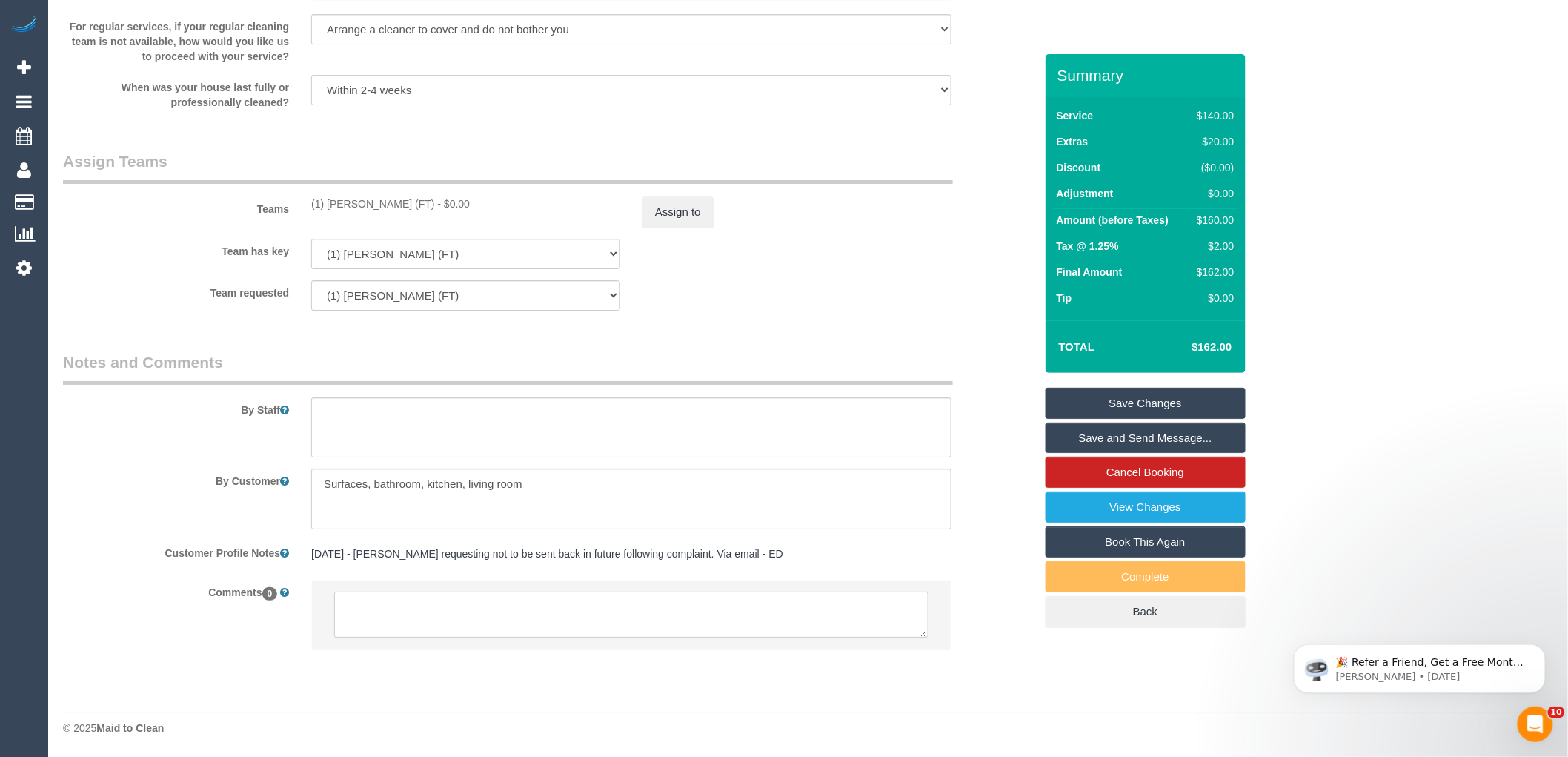
click at [430, 616] on textarea at bounding box center [631, 614] width 594 height 46
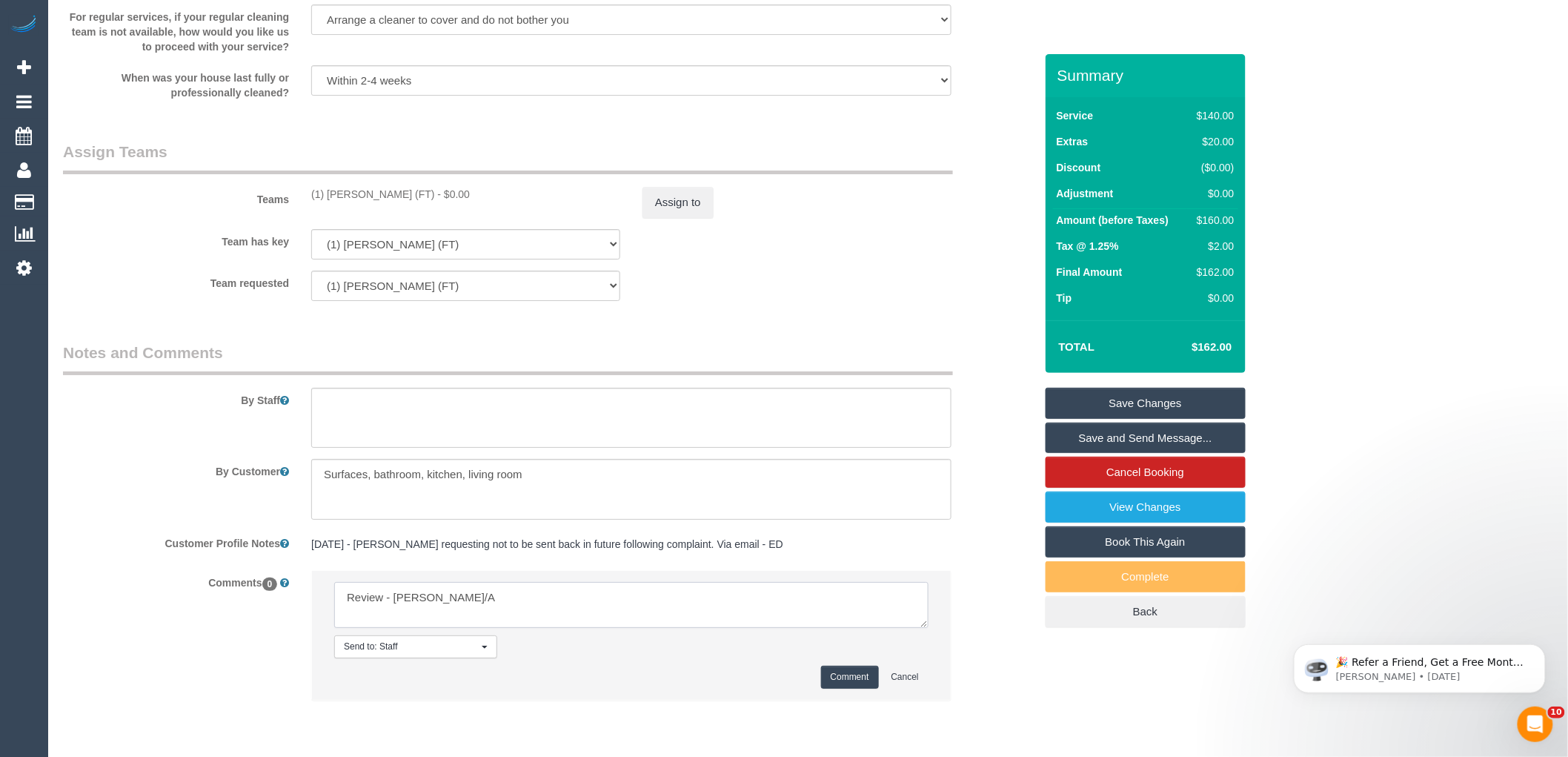
click at [430, 612] on textarea at bounding box center [631, 604] width 594 height 46
click at [486, 608] on textarea at bounding box center [631, 604] width 594 height 46
type textarea "Review - [PERSON_NAME]/A to fill HP schedule"
click at [843, 679] on button "Comment" at bounding box center [850, 677] width 57 height 23
click at [890, 285] on div "Team requested (1) [PERSON_NAME] (FT) (0) Office (1) [PERSON_NAME] (FT) (1) Kum…" at bounding box center [549, 286] width 994 height 30
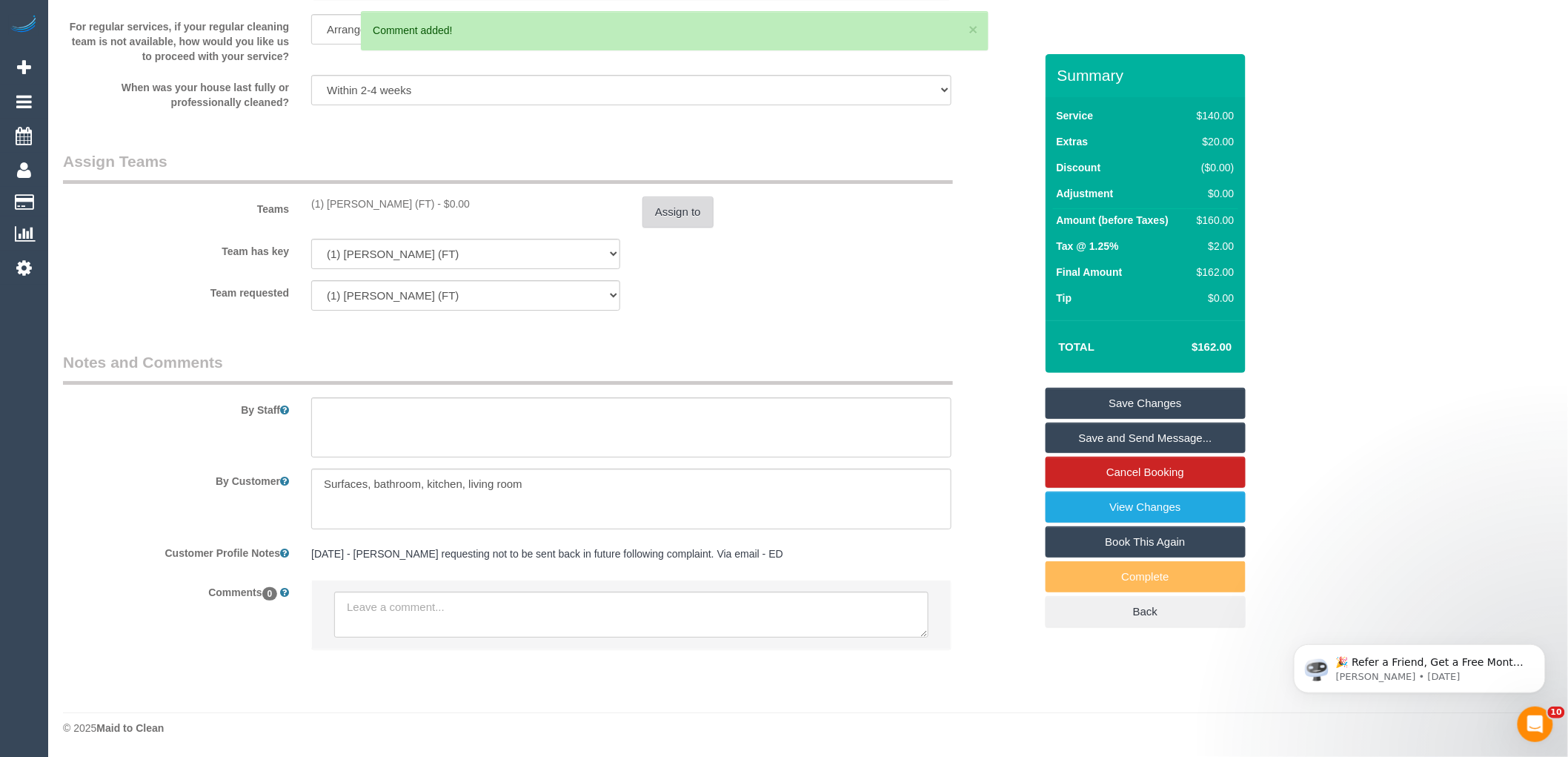
click at [678, 212] on button "Assign to" at bounding box center [678, 212] width 71 height 31
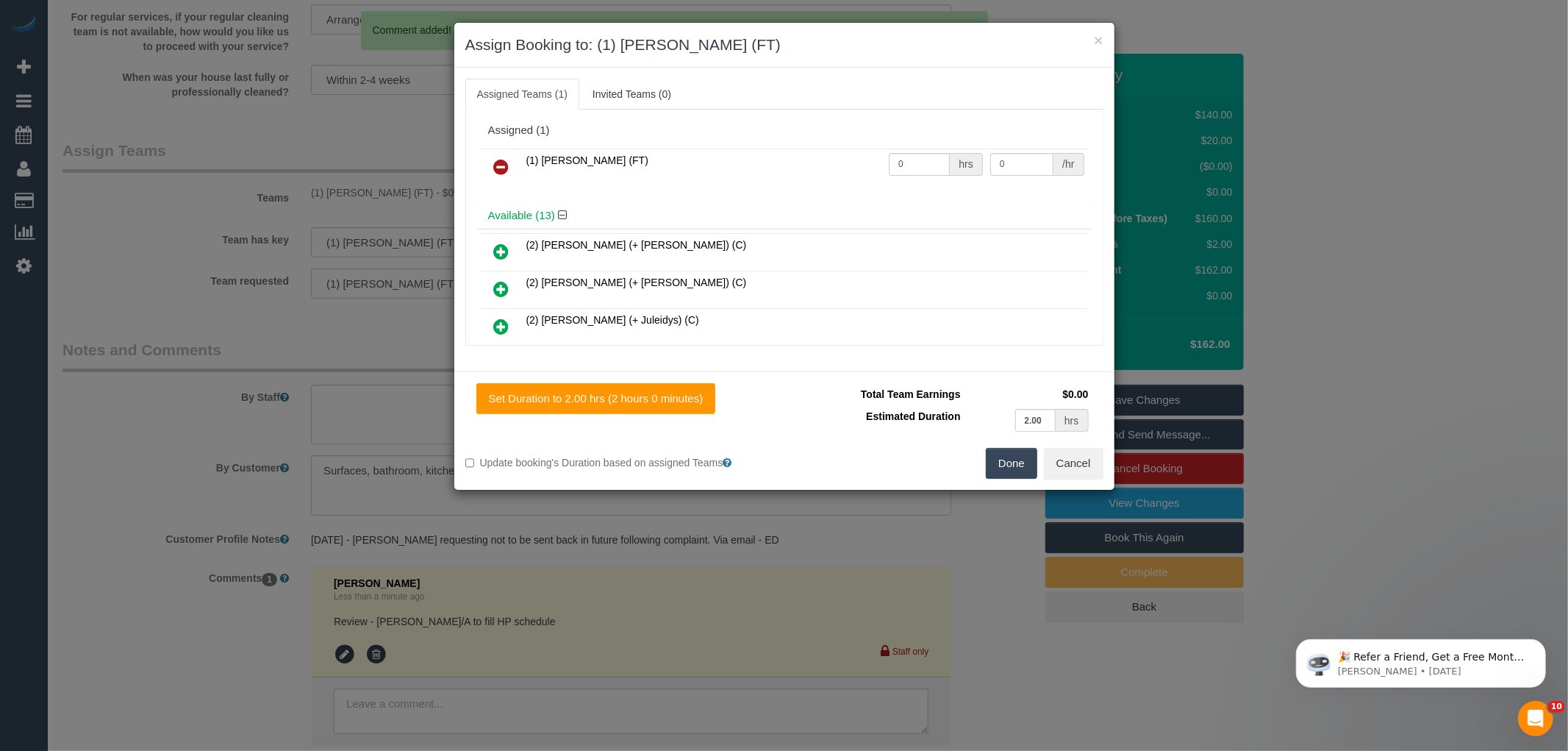
click at [497, 163] on icon at bounding box center [501, 167] width 15 height 18
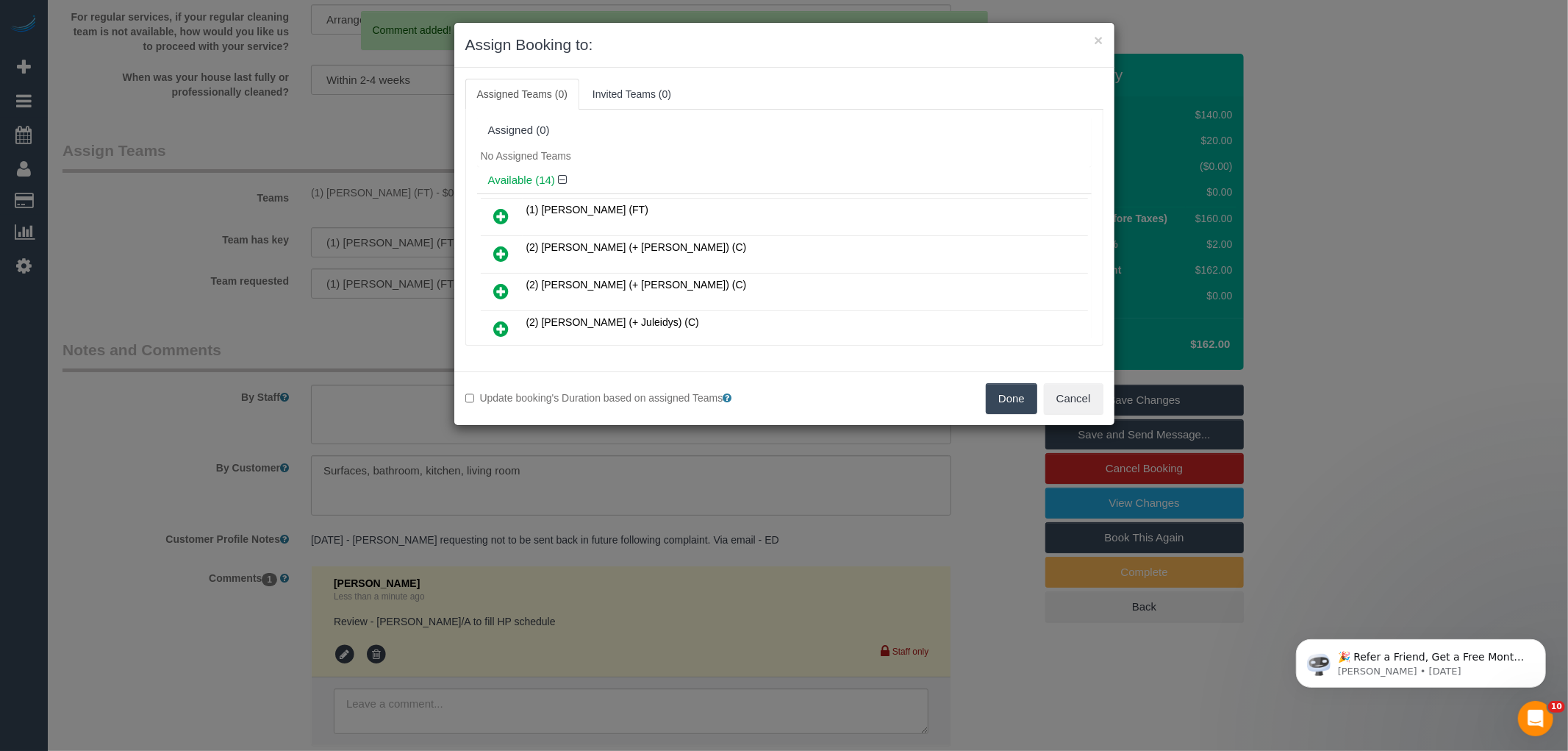
click at [604, 169] on div "Available (14)" at bounding box center [784, 180] width 614 height 27
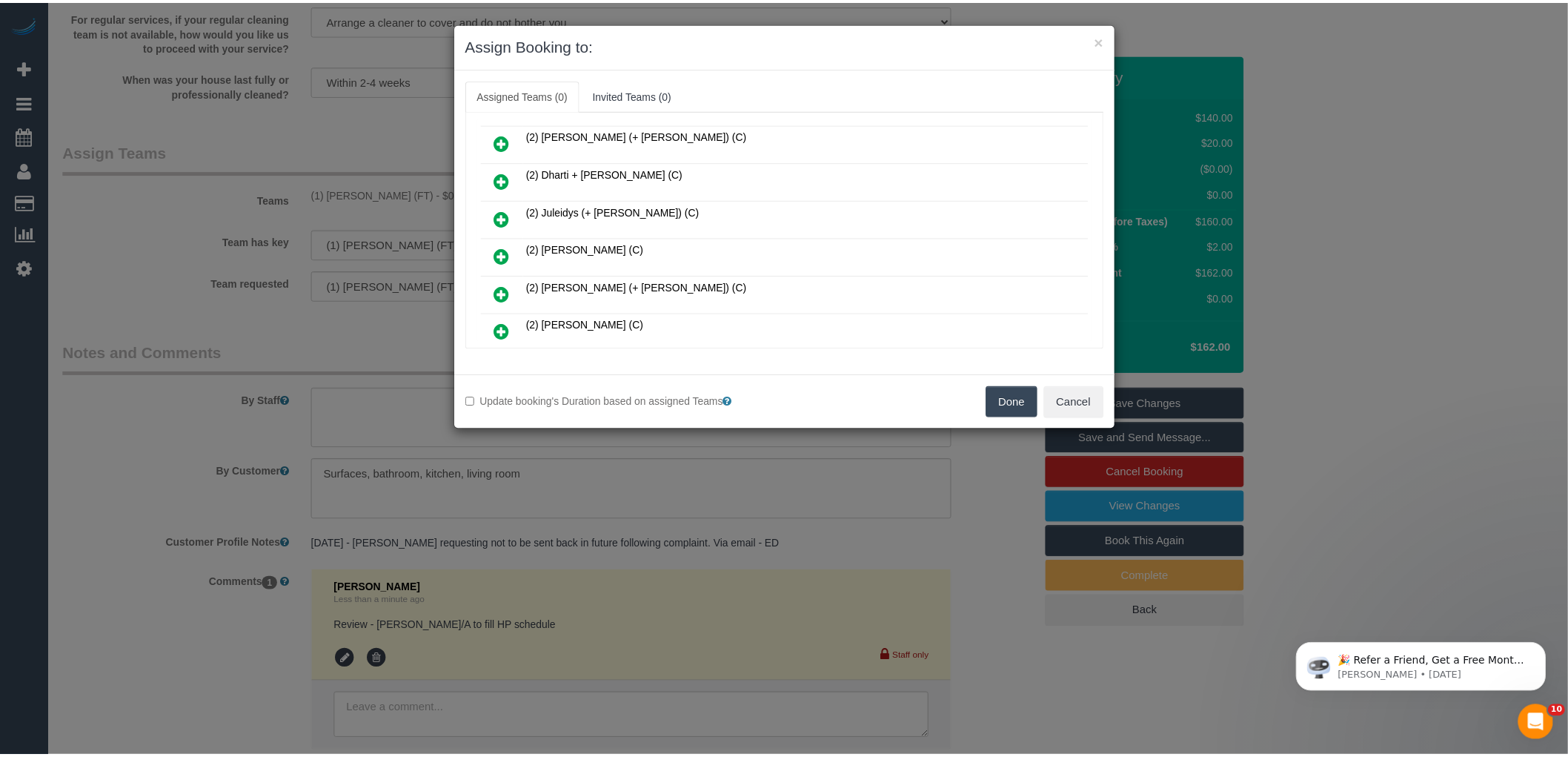
scroll to position [0, 0]
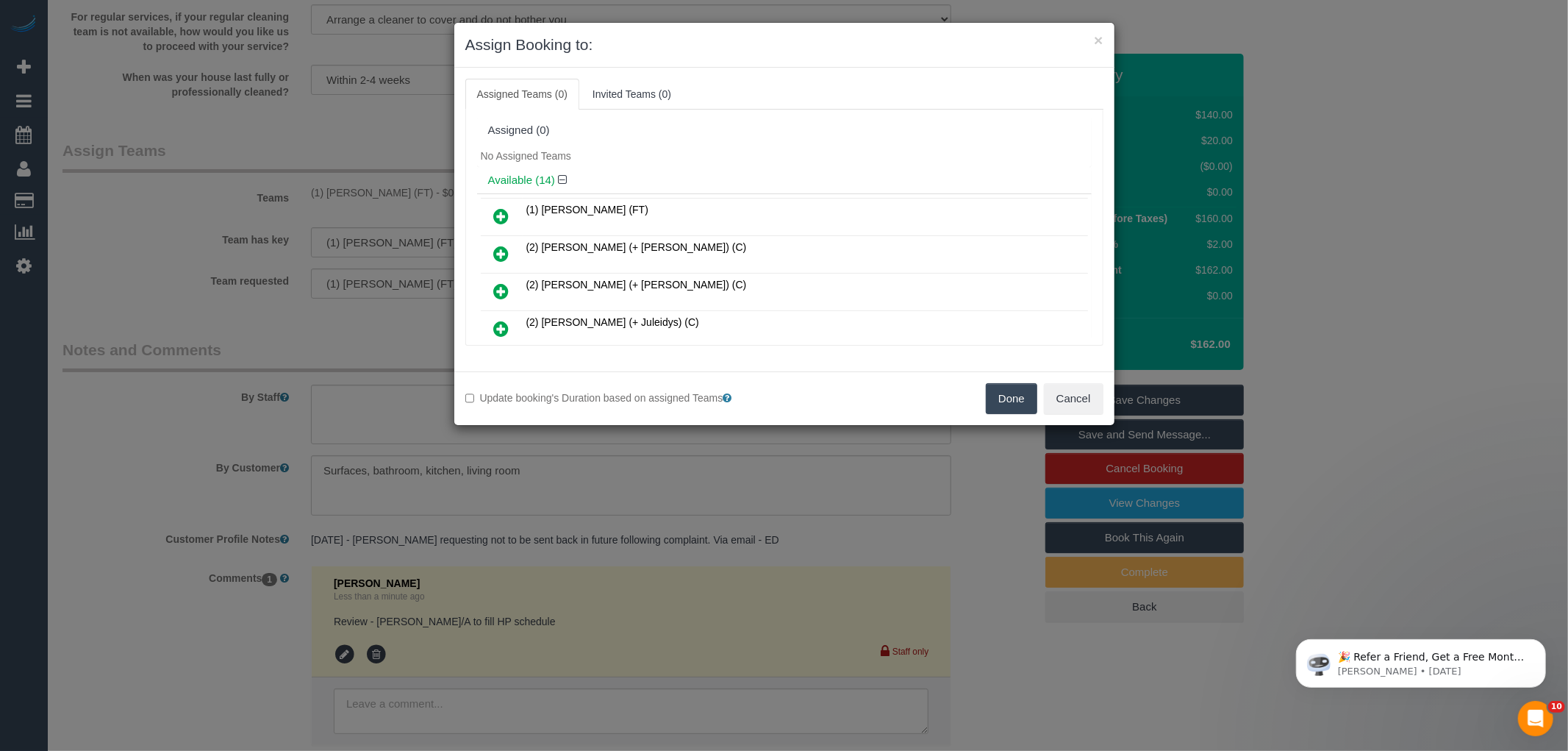
click at [996, 399] on button "Done" at bounding box center [1011, 398] width 51 height 31
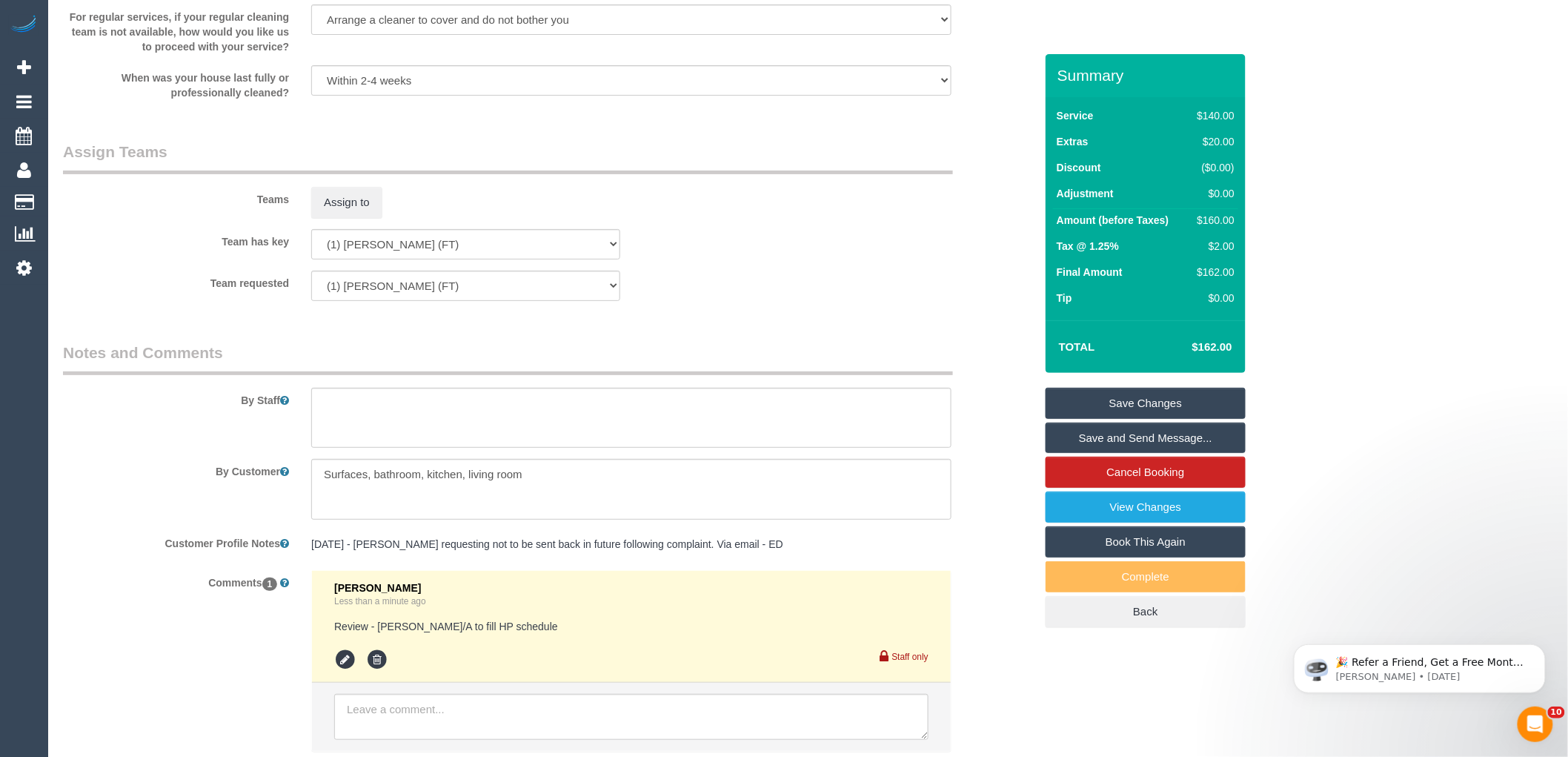
click at [945, 411] on div "× Assign Booking to: Assigned Teams (0) Invited Teams (0) Assigned (0) No Assig…" at bounding box center [784, 378] width 1568 height 757
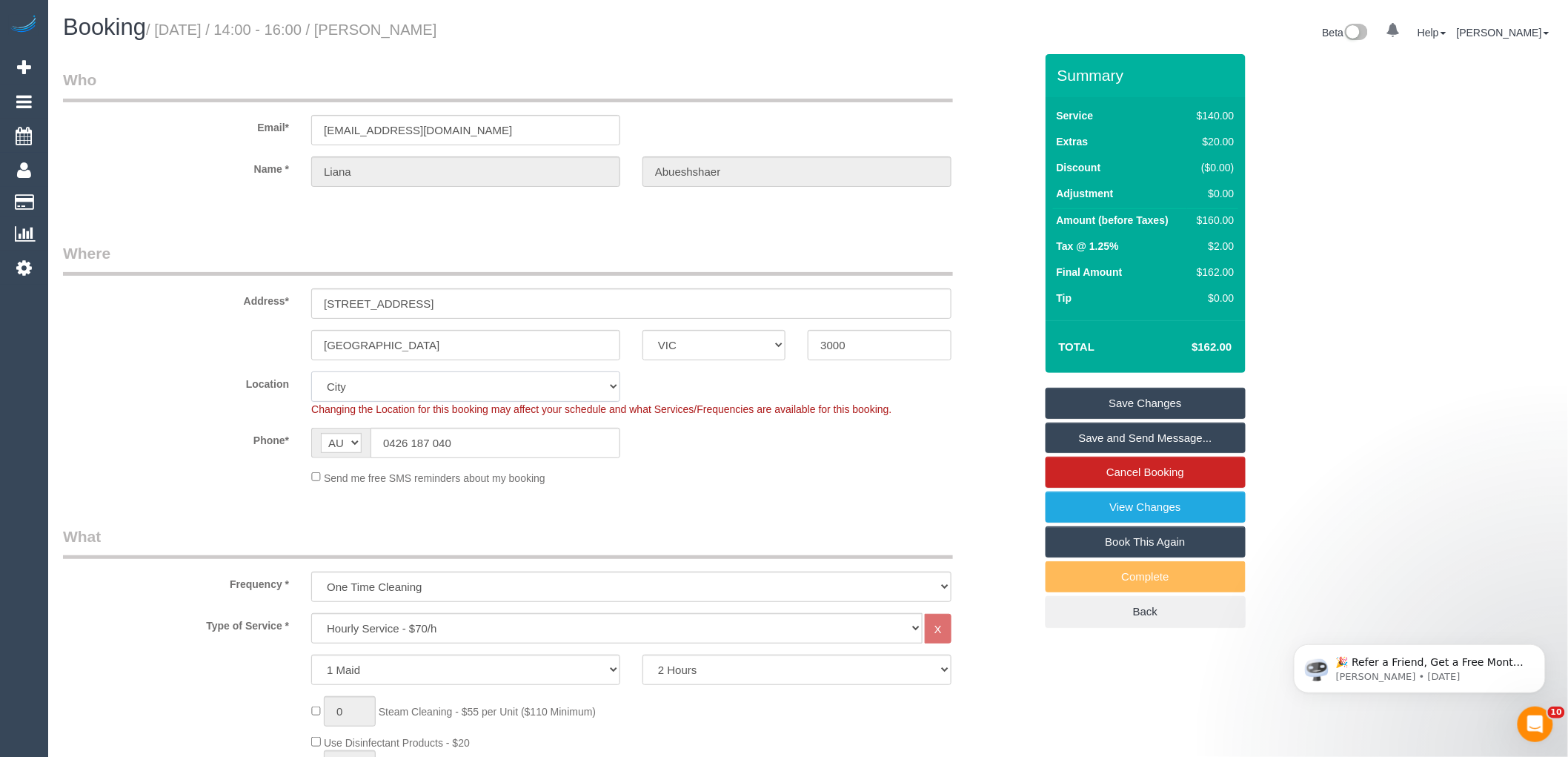
click at [343, 387] on select "Office [GEOGRAPHIC_DATA] (North) East (South) [GEOGRAPHIC_DATA] (East) [GEOGRAP…" at bounding box center [466, 387] width 309 height 30
select select "50"
click at [311, 371] on select "Office [GEOGRAPHIC_DATA] (North) East (South) [GEOGRAPHIC_DATA] (East) [GEOGRAP…" at bounding box center [466, 387] width 309 height 30
click at [197, 297] on label "Address*" at bounding box center [176, 299] width 248 height 20
select select "object:3157"
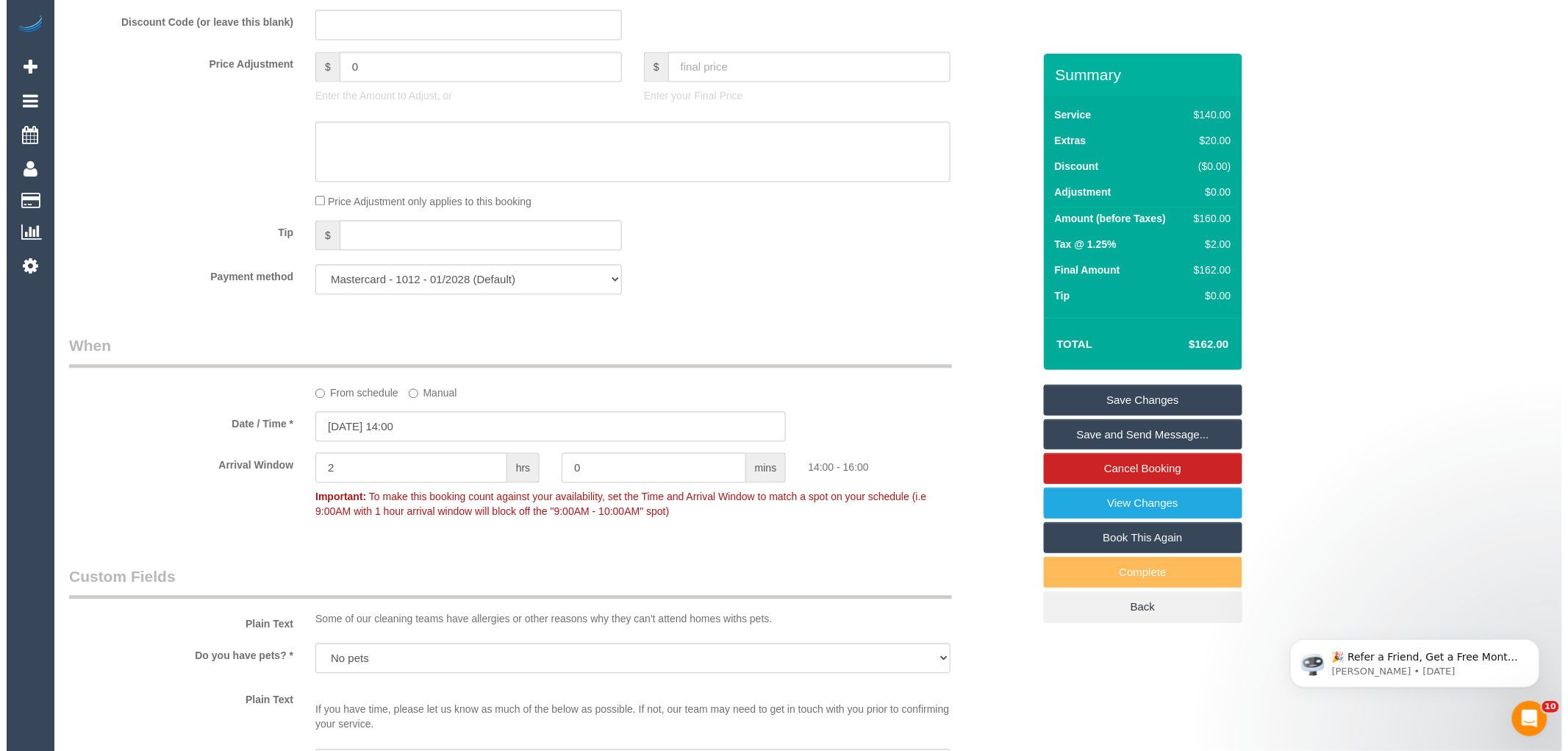
scroll to position [1797, 0]
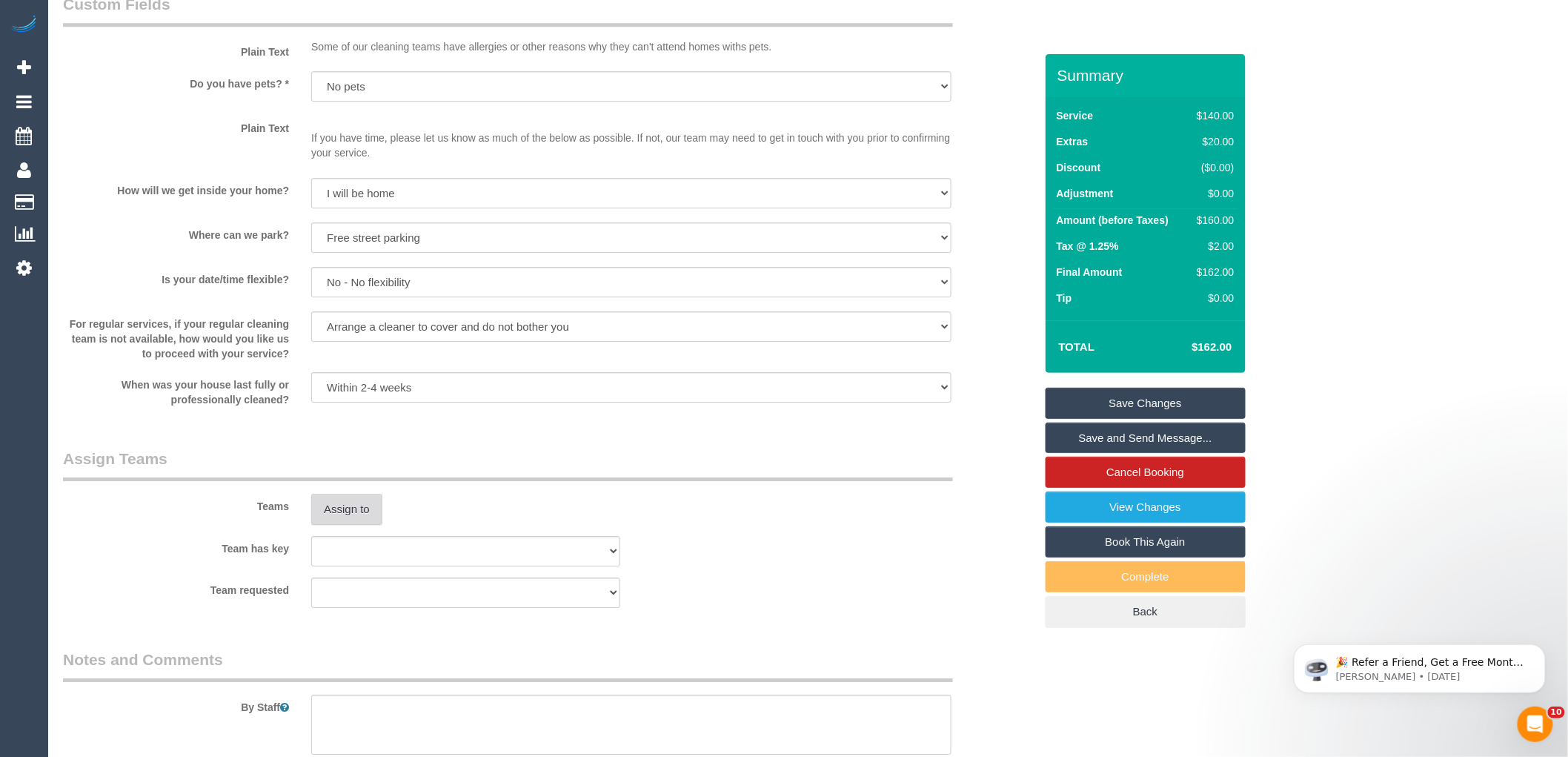
click at [327, 511] on button "Assign to" at bounding box center [347, 509] width 71 height 31
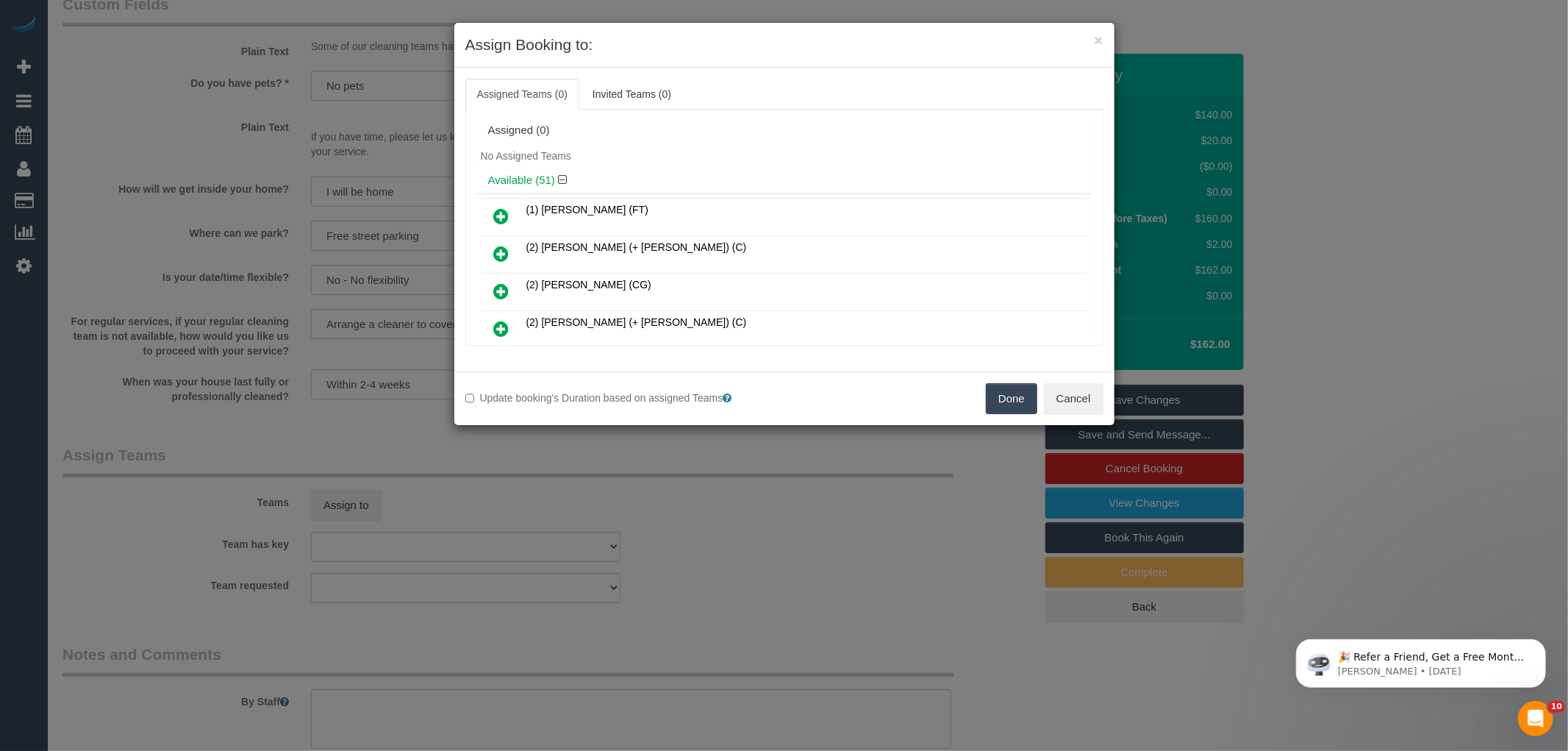
click at [657, 159] on div "No Assigned Teams" at bounding box center [784, 156] width 614 height 22
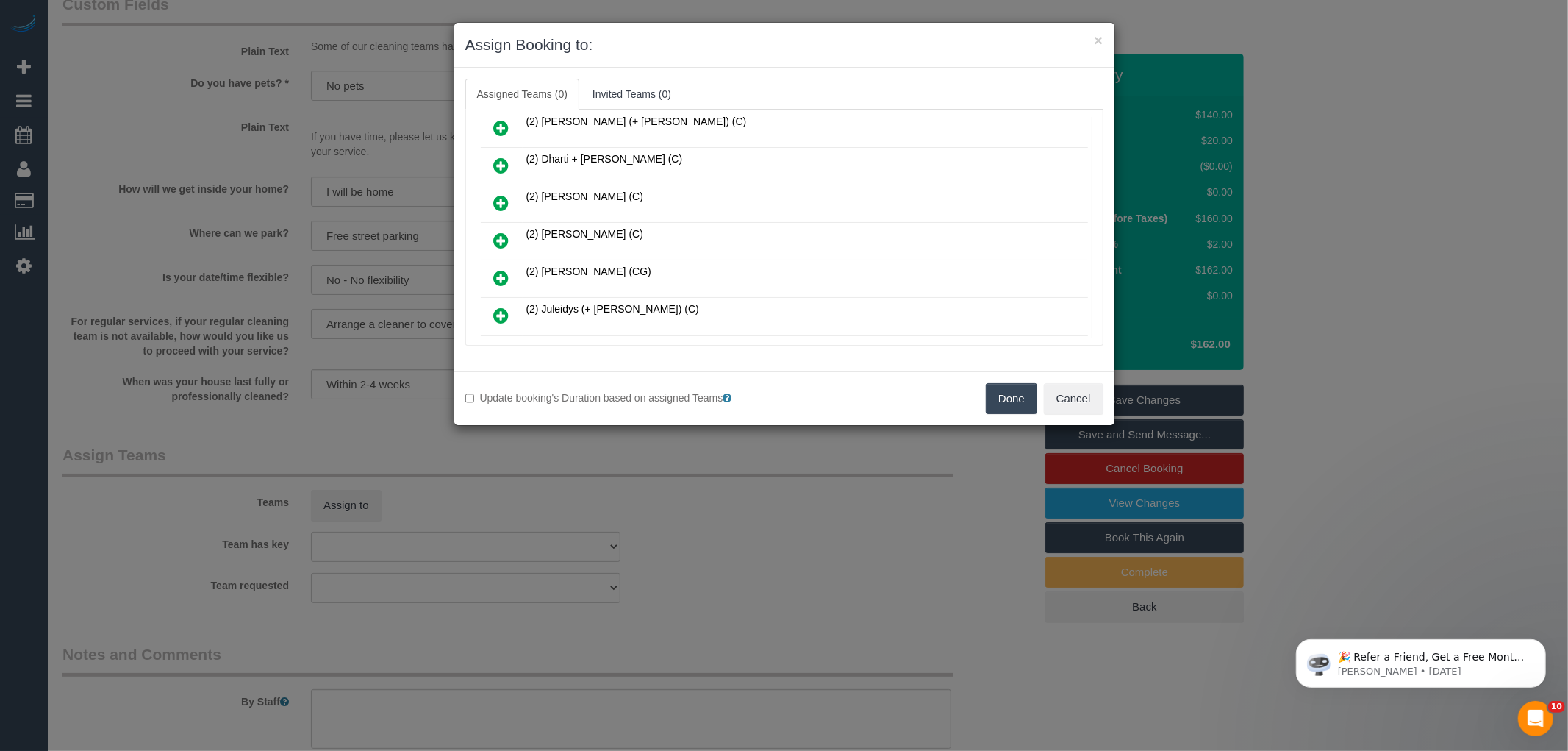
click at [497, 233] on icon at bounding box center [501, 240] width 15 height 18
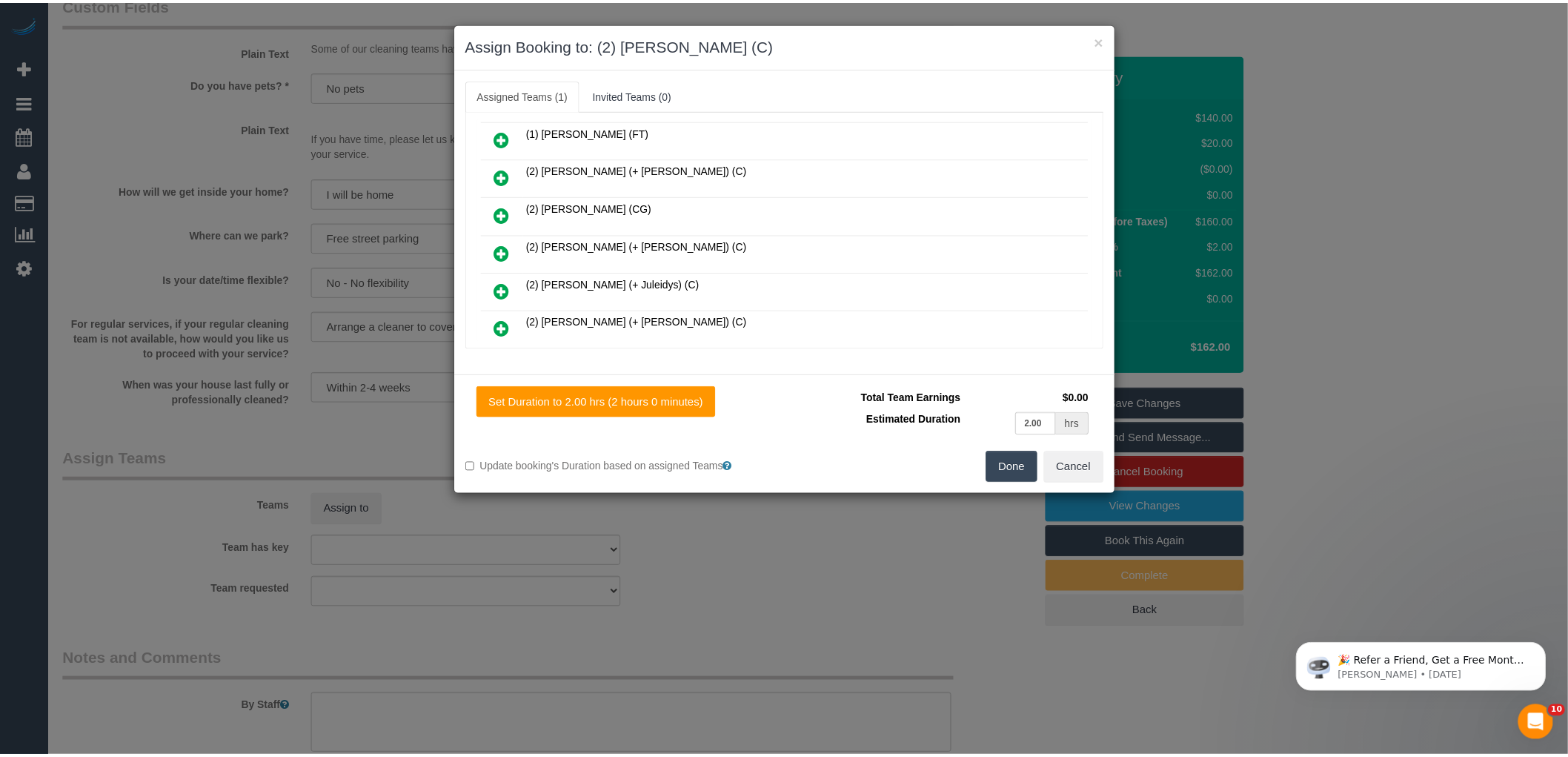
scroll to position [0, 0]
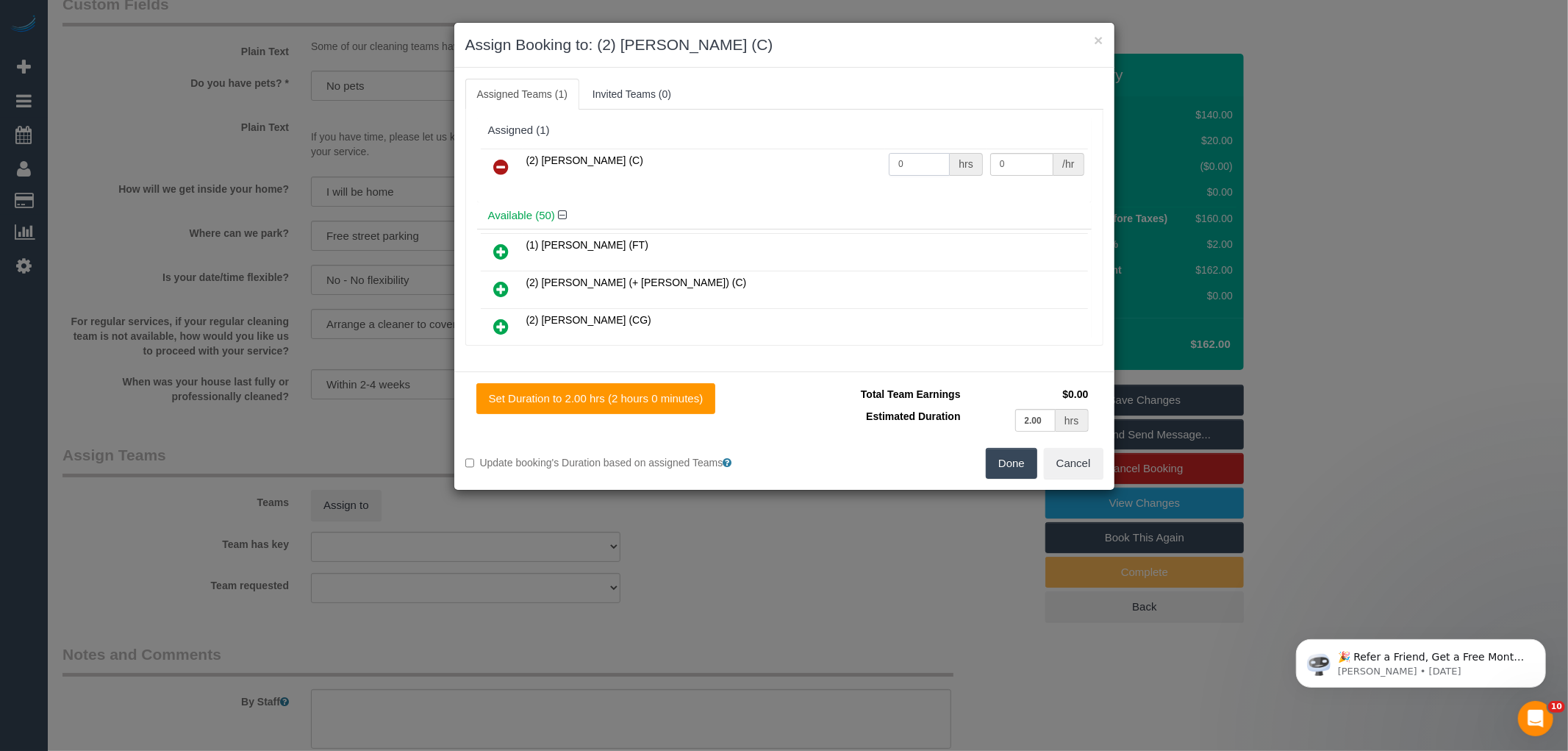
click at [925, 166] on input "0" at bounding box center [919, 164] width 61 height 23
type input "2"
click at [1007, 157] on input "0" at bounding box center [1022, 164] width 64 height 23
type input "37.5"
click at [1018, 467] on button "Done" at bounding box center [1011, 463] width 51 height 31
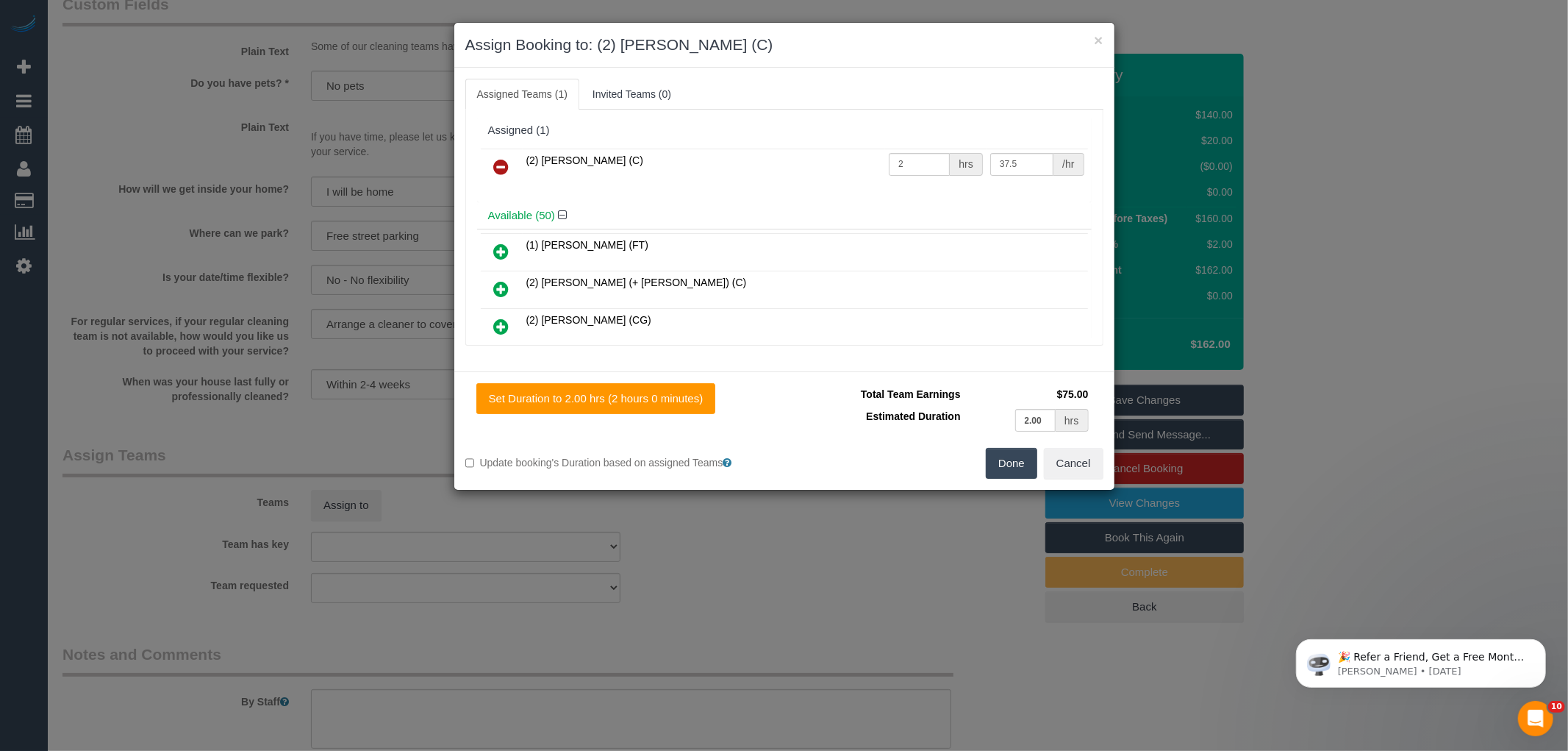
click at [983, 501] on div "× Assign Booking to: (2) [PERSON_NAME] (C) Assigned Teams (1) Invited Teams (0)…" at bounding box center [784, 375] width 1568 height 751
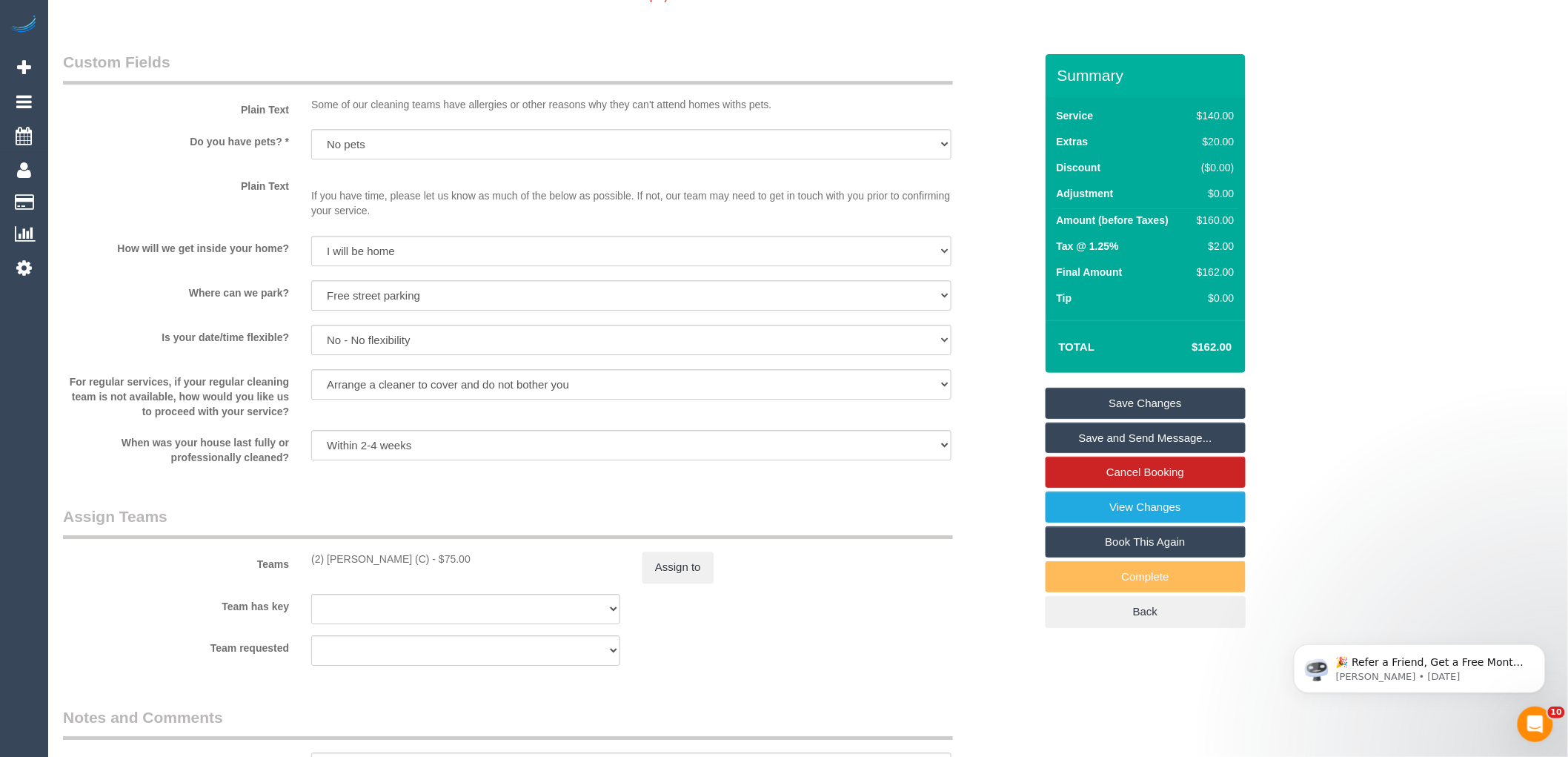
scroll to position [1894, 0]
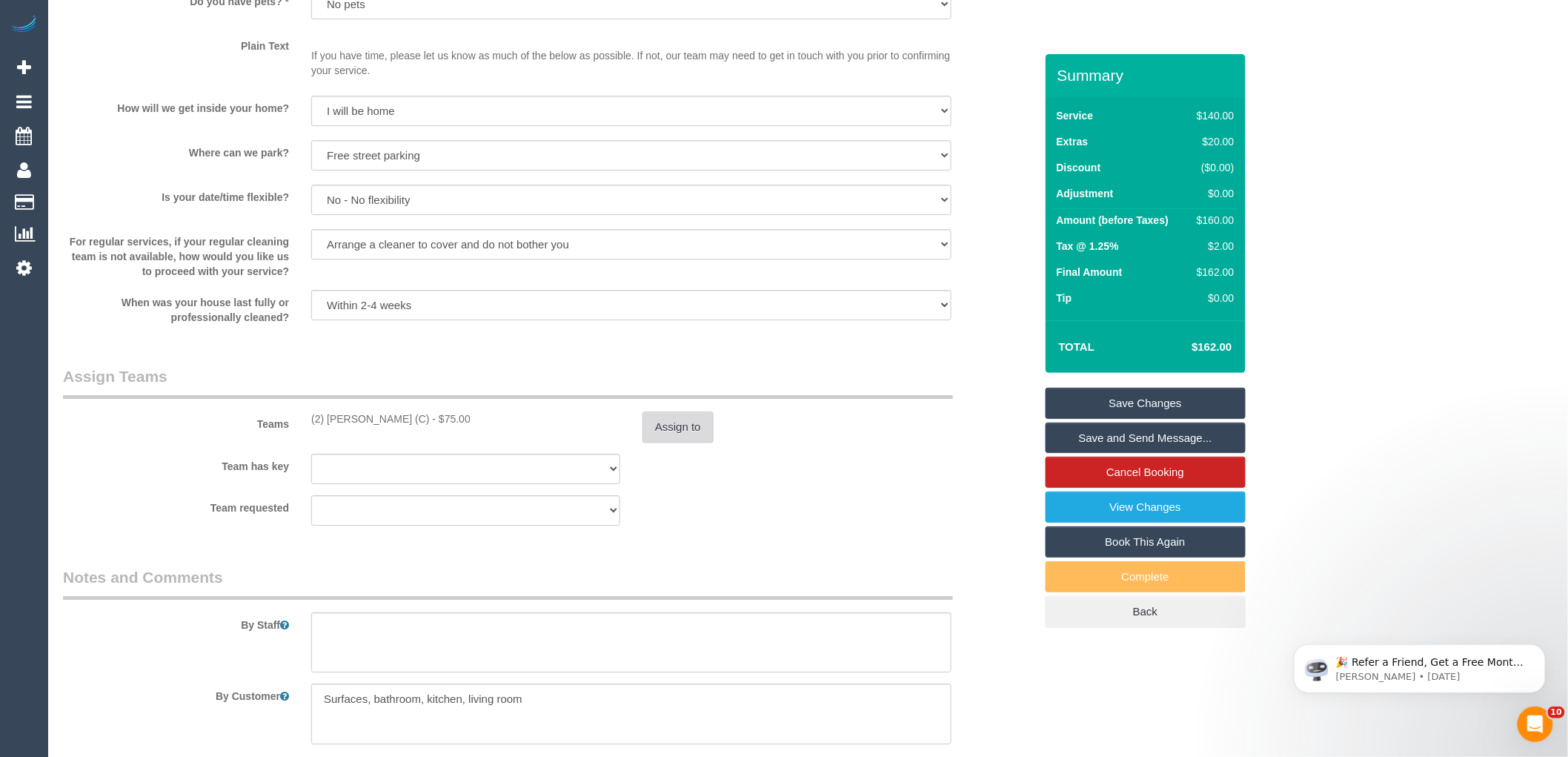
click at [668, 438] on button "Assign to" at bounding box center [678, 426] width 71 height 31
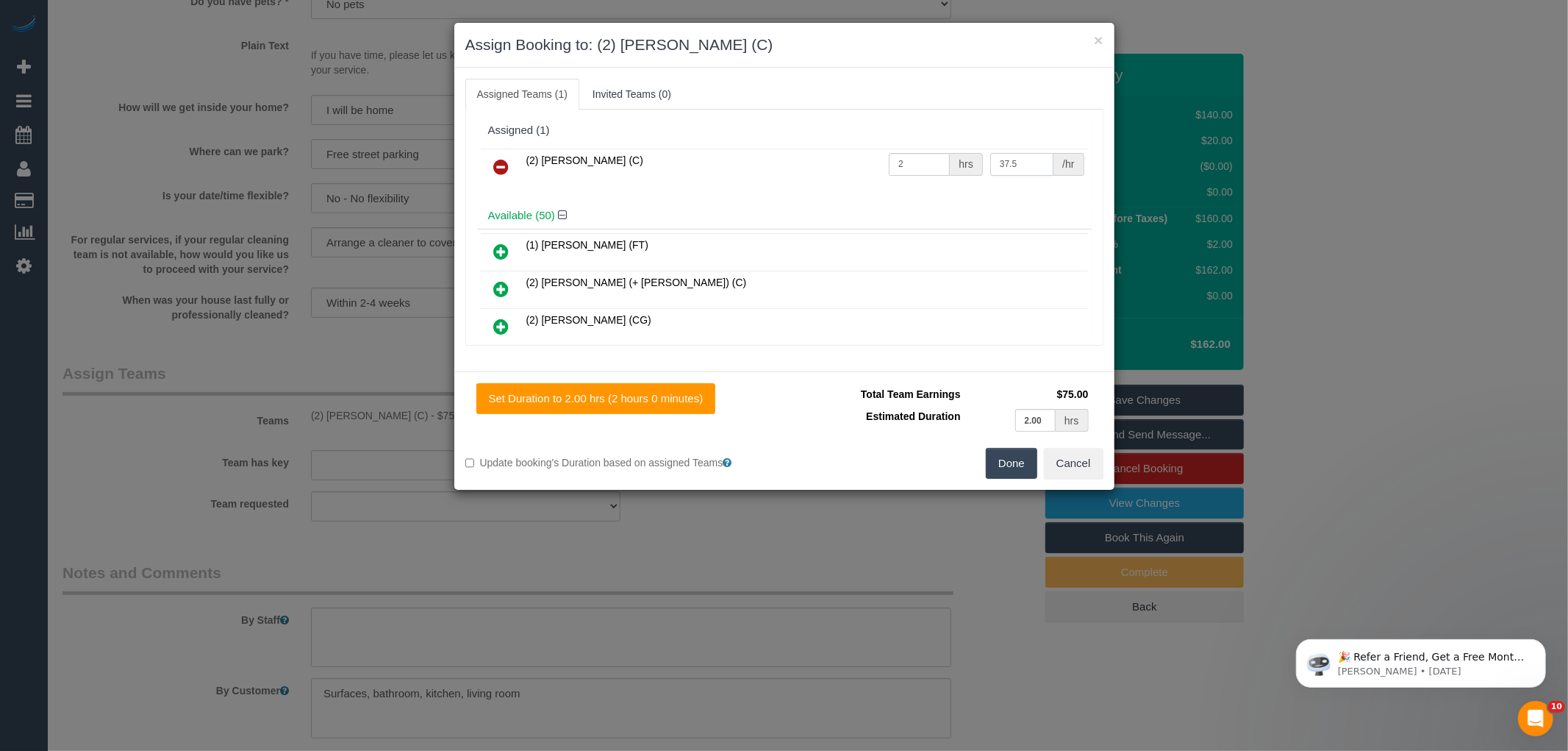
click at [1011, 163] on input "37.5" at bounding box center [1022, 164] width 64 height 23
type input "3"
type input "0"
click at [1008, 166] on input "0" at bounding box center [1022, 164] width 64 height 23
type input "42.5"
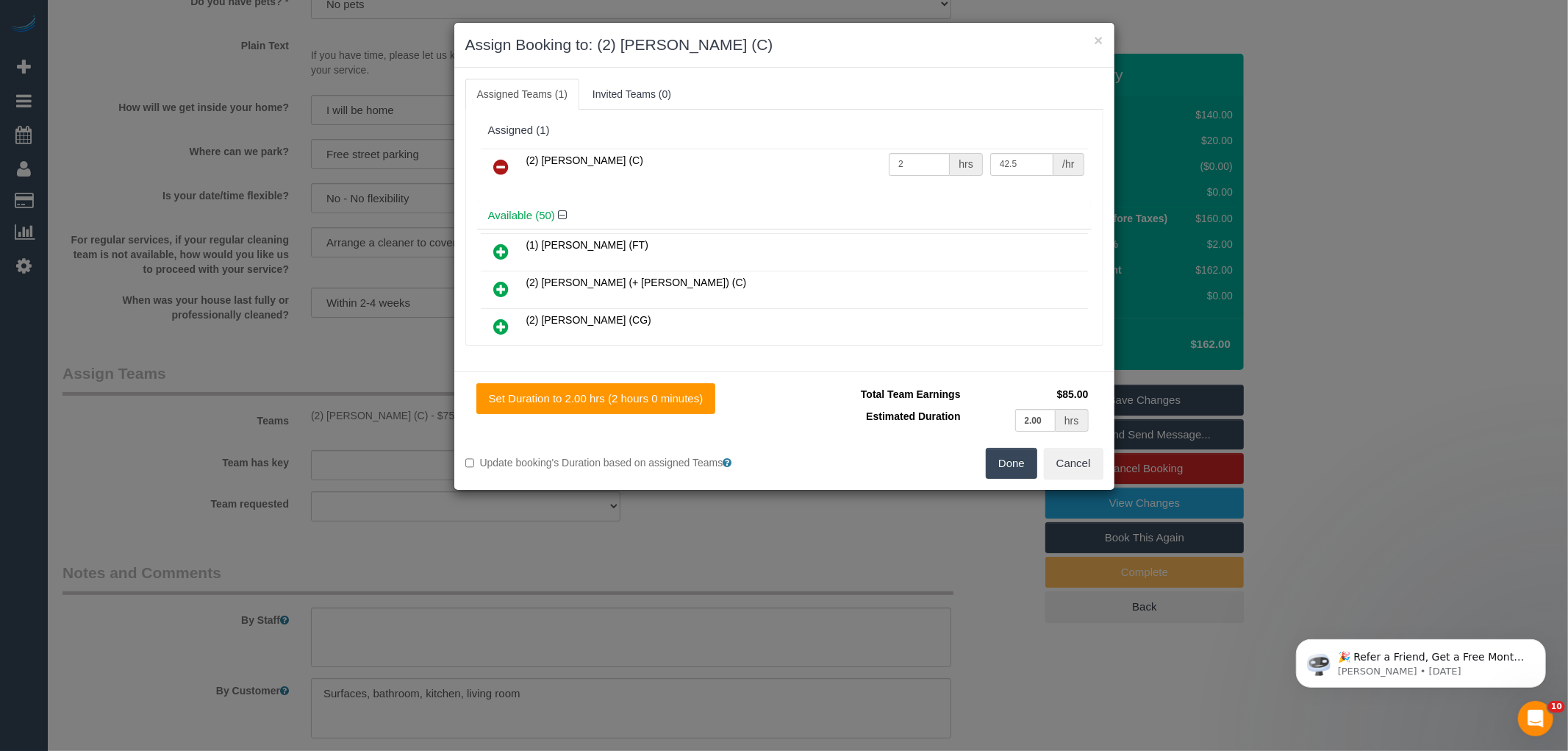
click at [1010, 465] on button "Done" at bounding box center [1011, 463] width 51 height 31
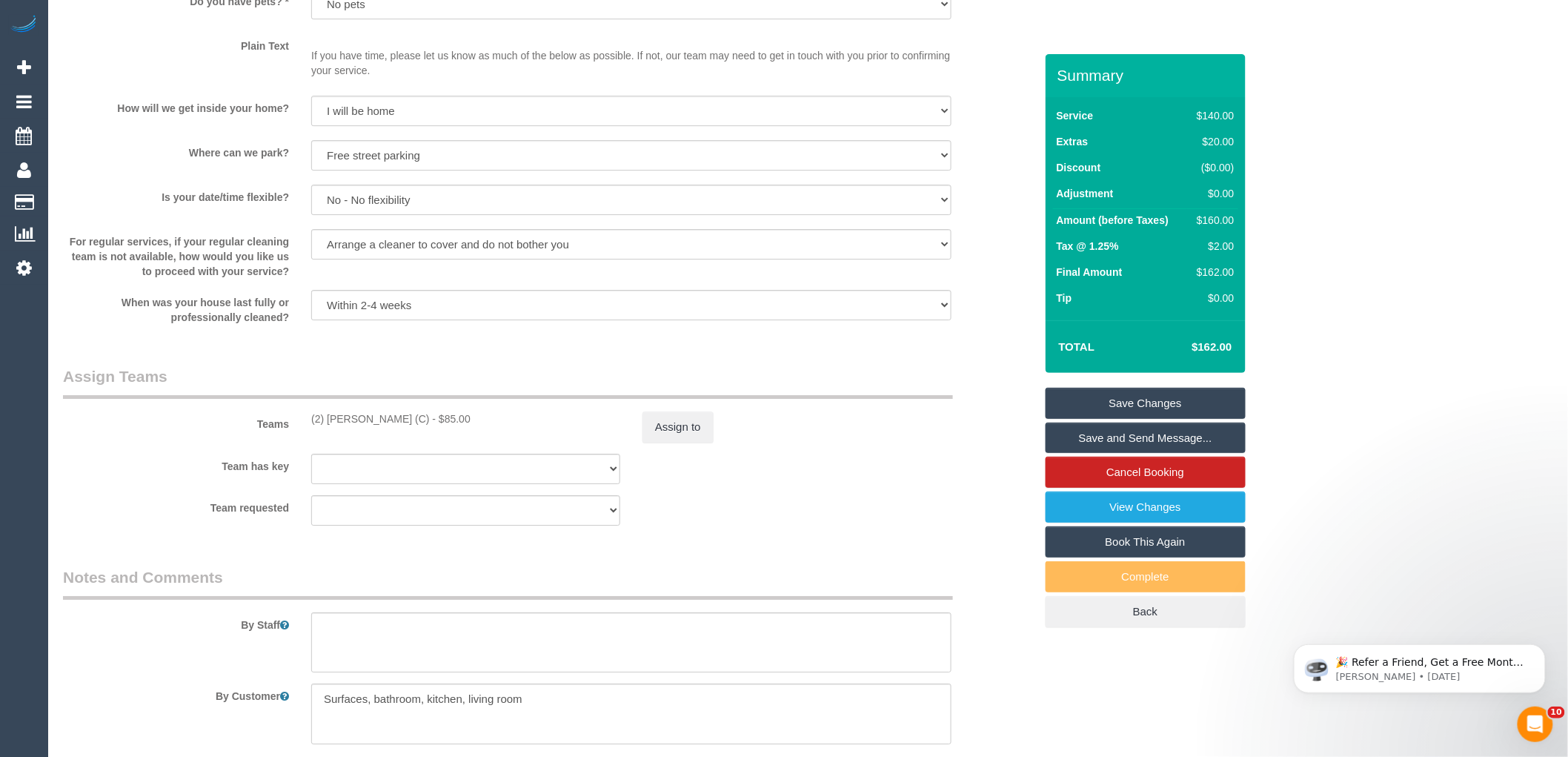
click at [1103, 404] on link "Save Changes" at bounding box center [1145, 403] width 200 height 31
